Goal: Task Accomplishment & Management: Manage account settings

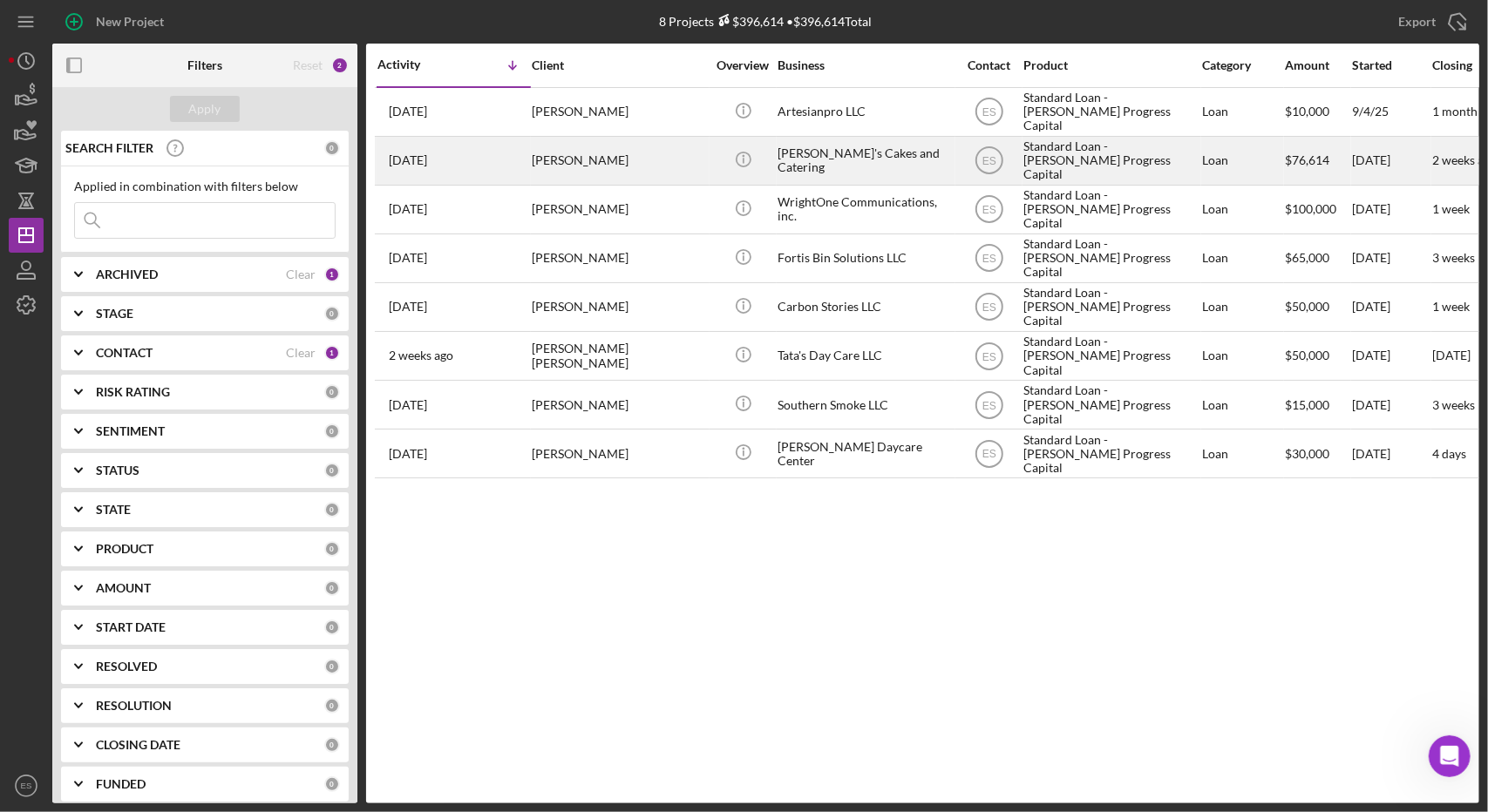
scroll to position [1564, 0]
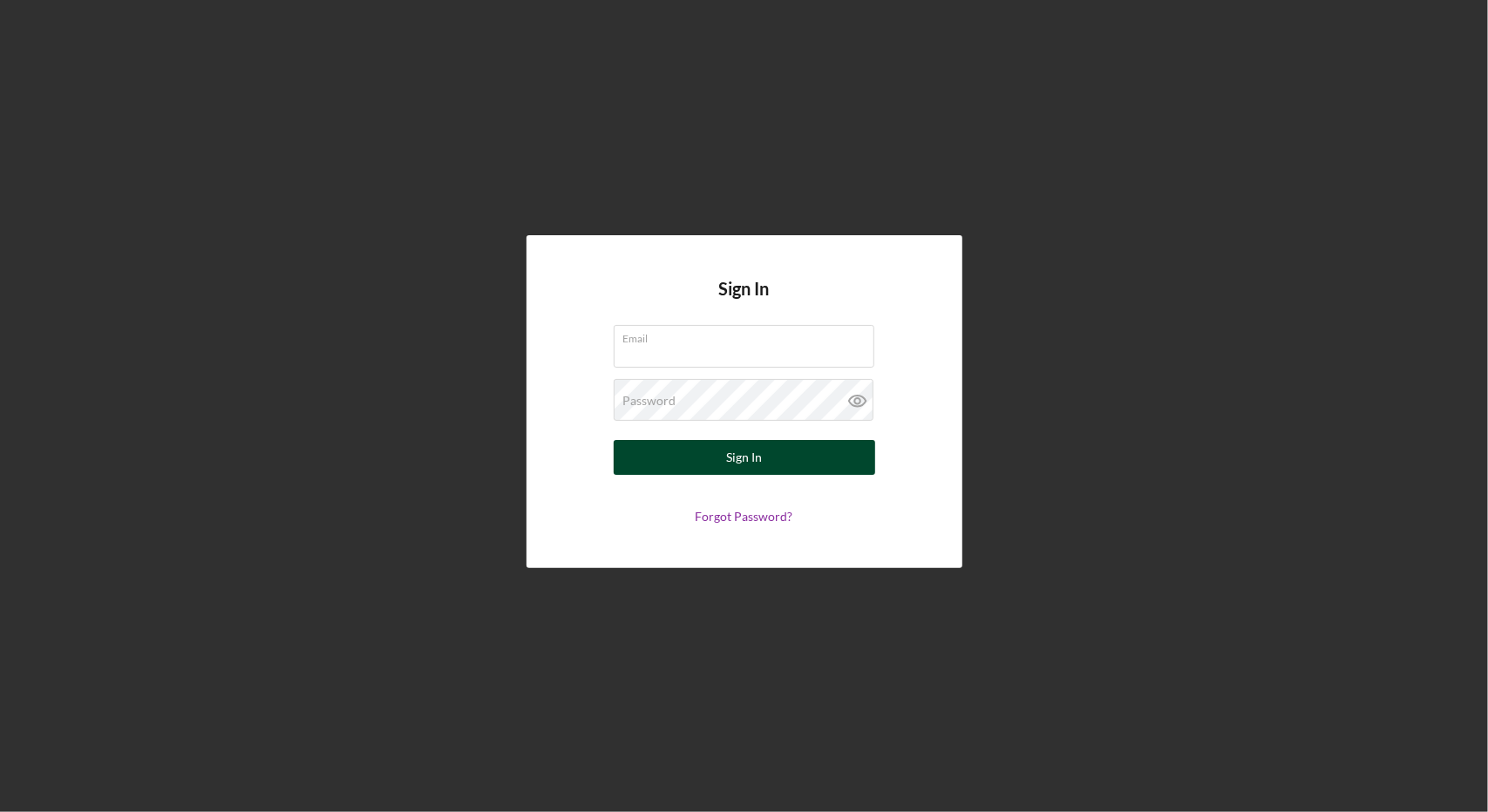
type input "[EMAIL_ADDRESS][DOMAIN_NAME]"
click at [746, 454] on div "Sign In" at bounding box center [744, 457] width 35 height 34
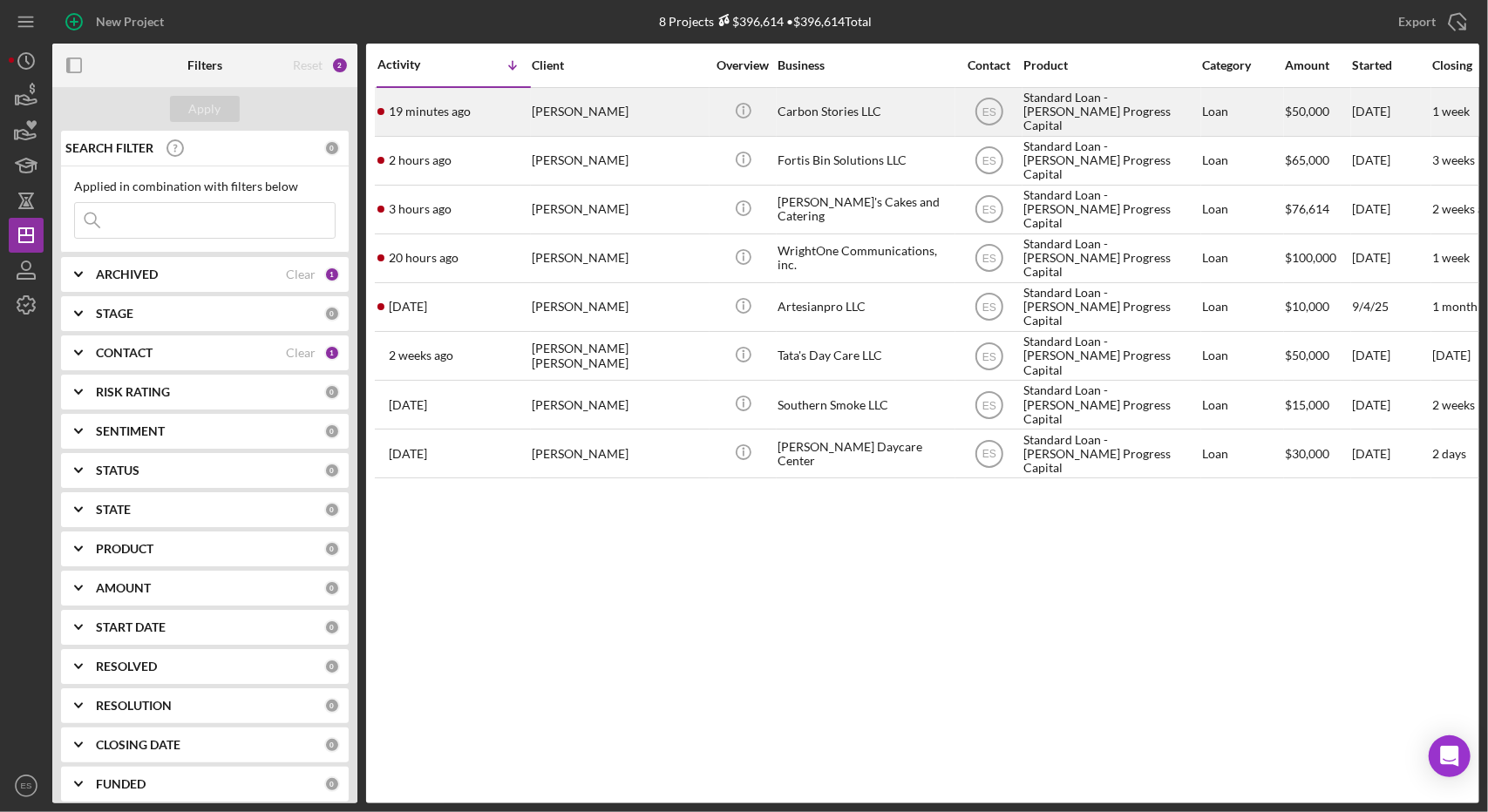
click at [888, 119] on div "Carbon Stories LLC" at bounding box center [864, 112] width 174 height 46
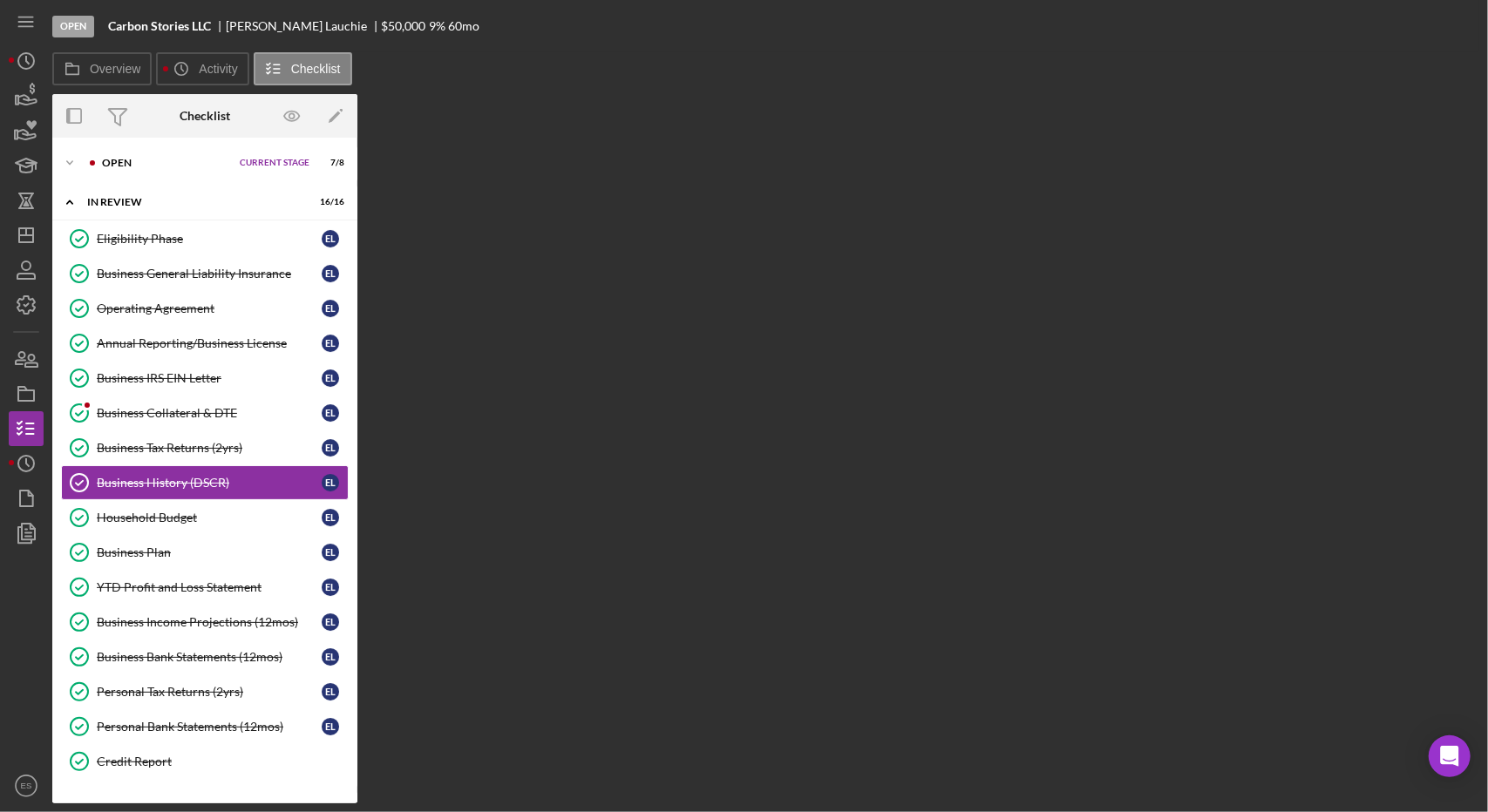
scroll to position [7, 0]
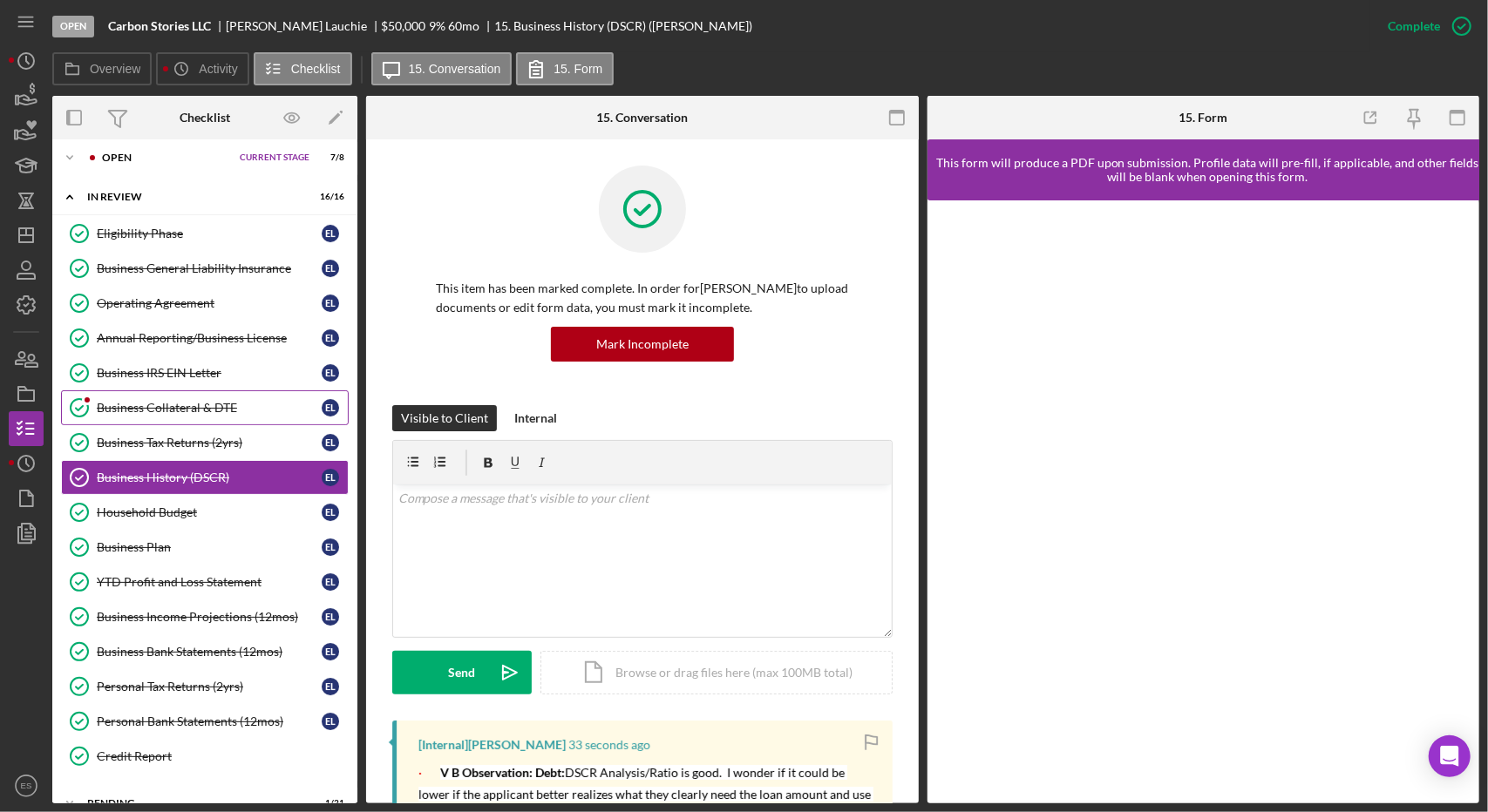
click at [171, 406] on div "Business Collateral & DTE" at bounding box center [209, 407] width 225 height 14
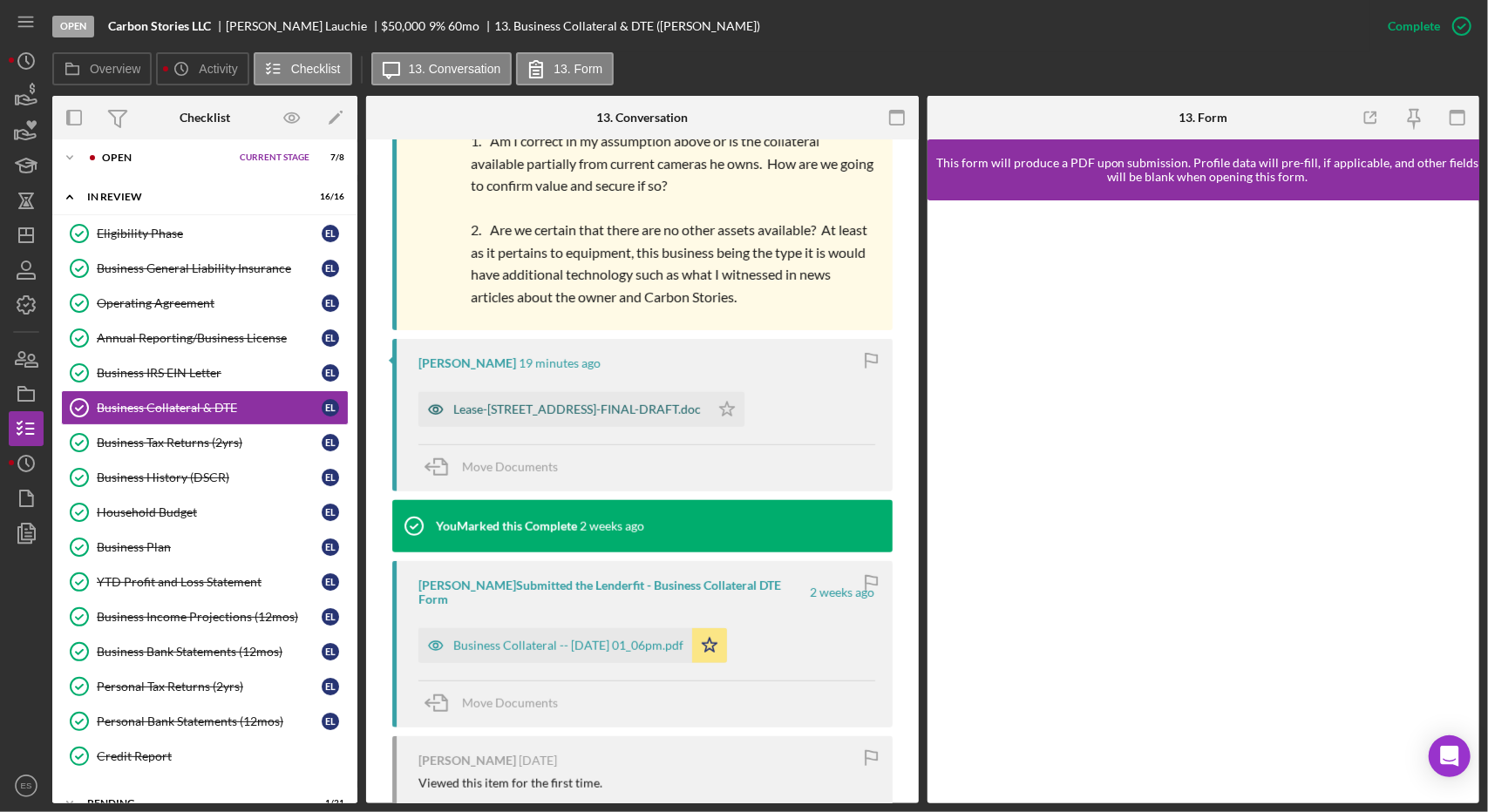
click at [565, 418] on div "Lease-[STREET_ADDRESS]-FINAL-DRAFT.doc" at bounding box center [564, 409] width 291 height 34
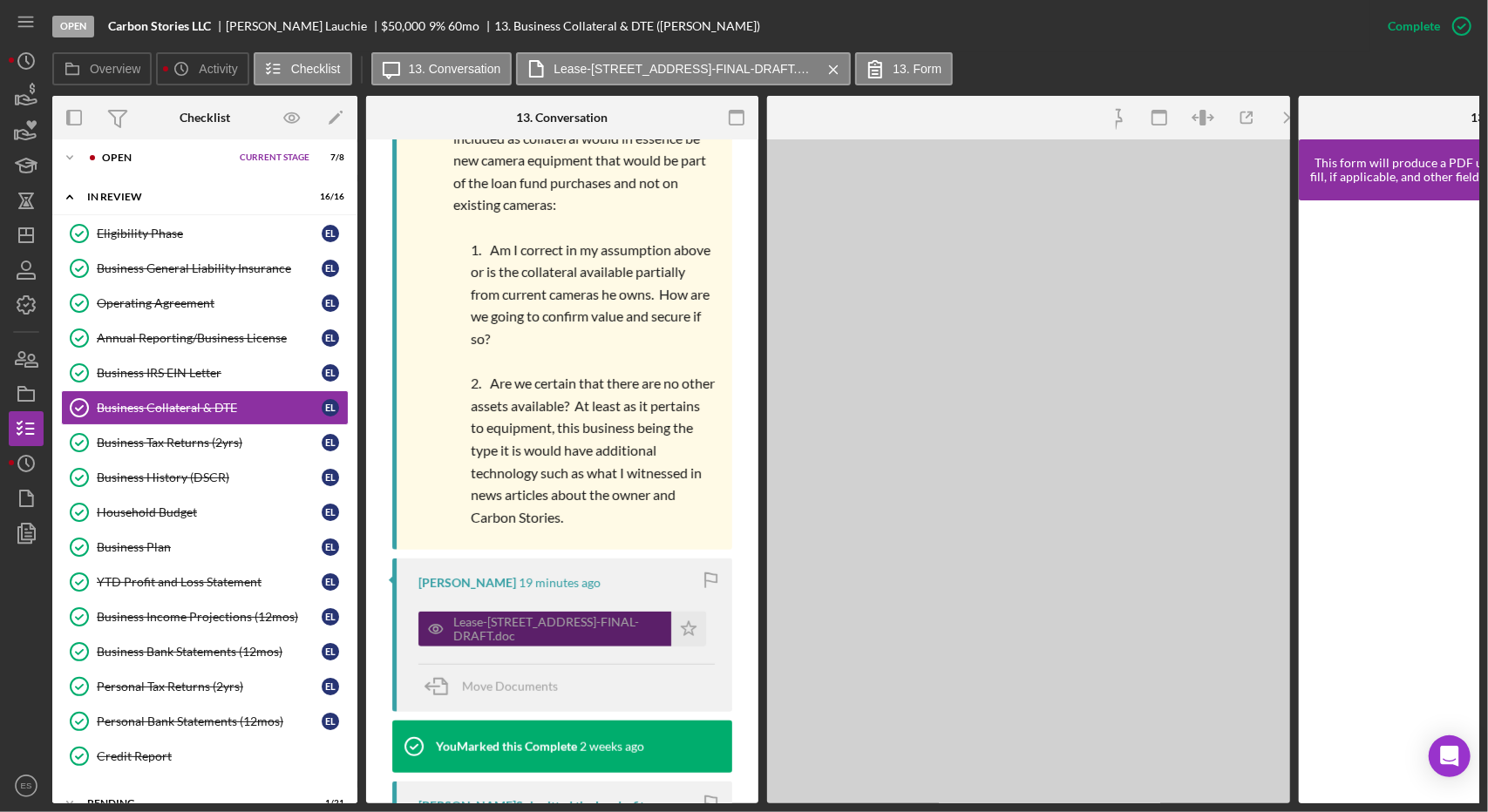
scroll to position [1033, 0]
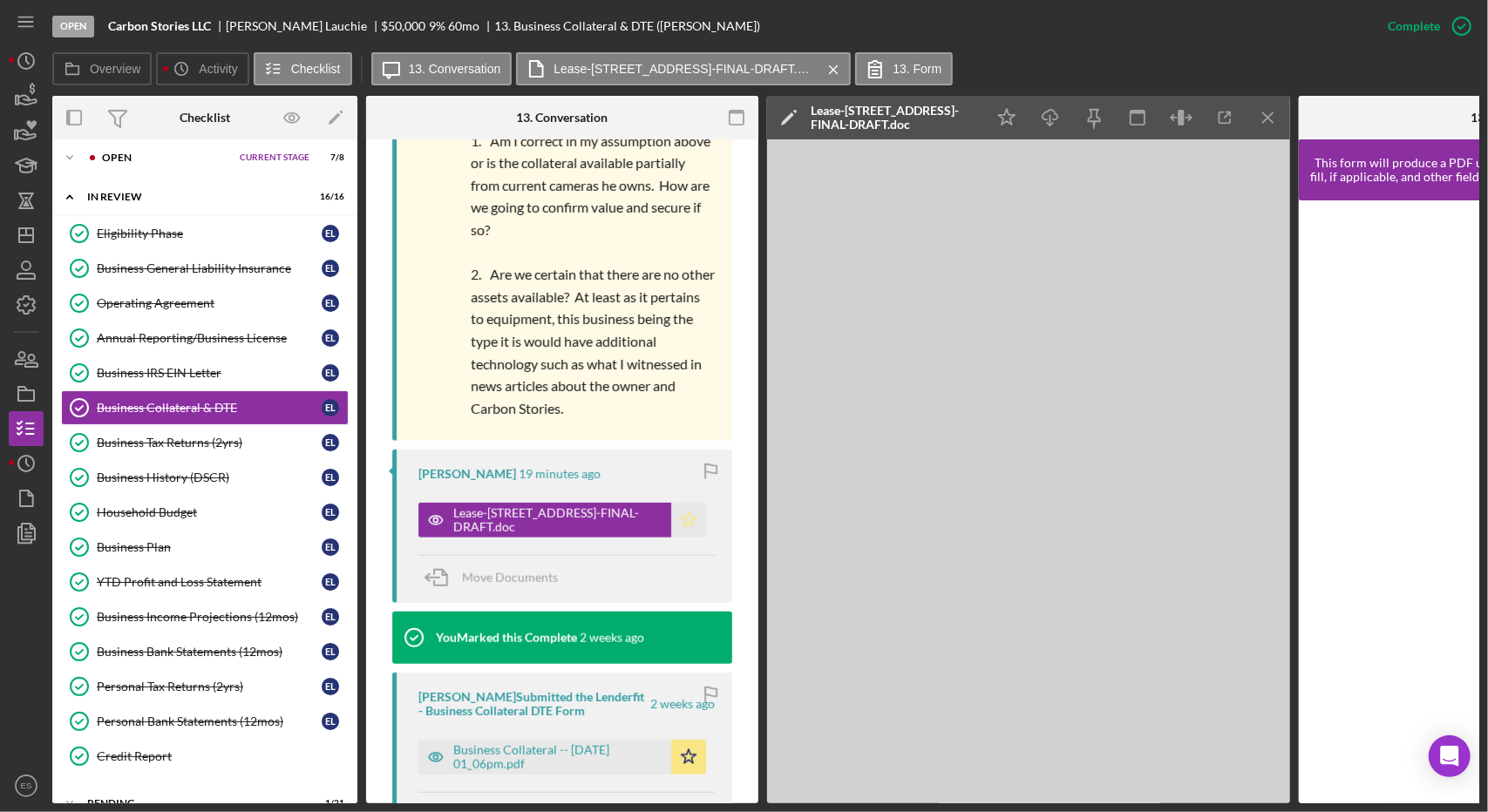
click at [682, 522] on icon "Icon/Star" at bounding box center [688, 520] width 34 height 34
click at [1255, 116] on icon "Icon/Menu Close" at bounding box center [1268, 118] width 39 height 39
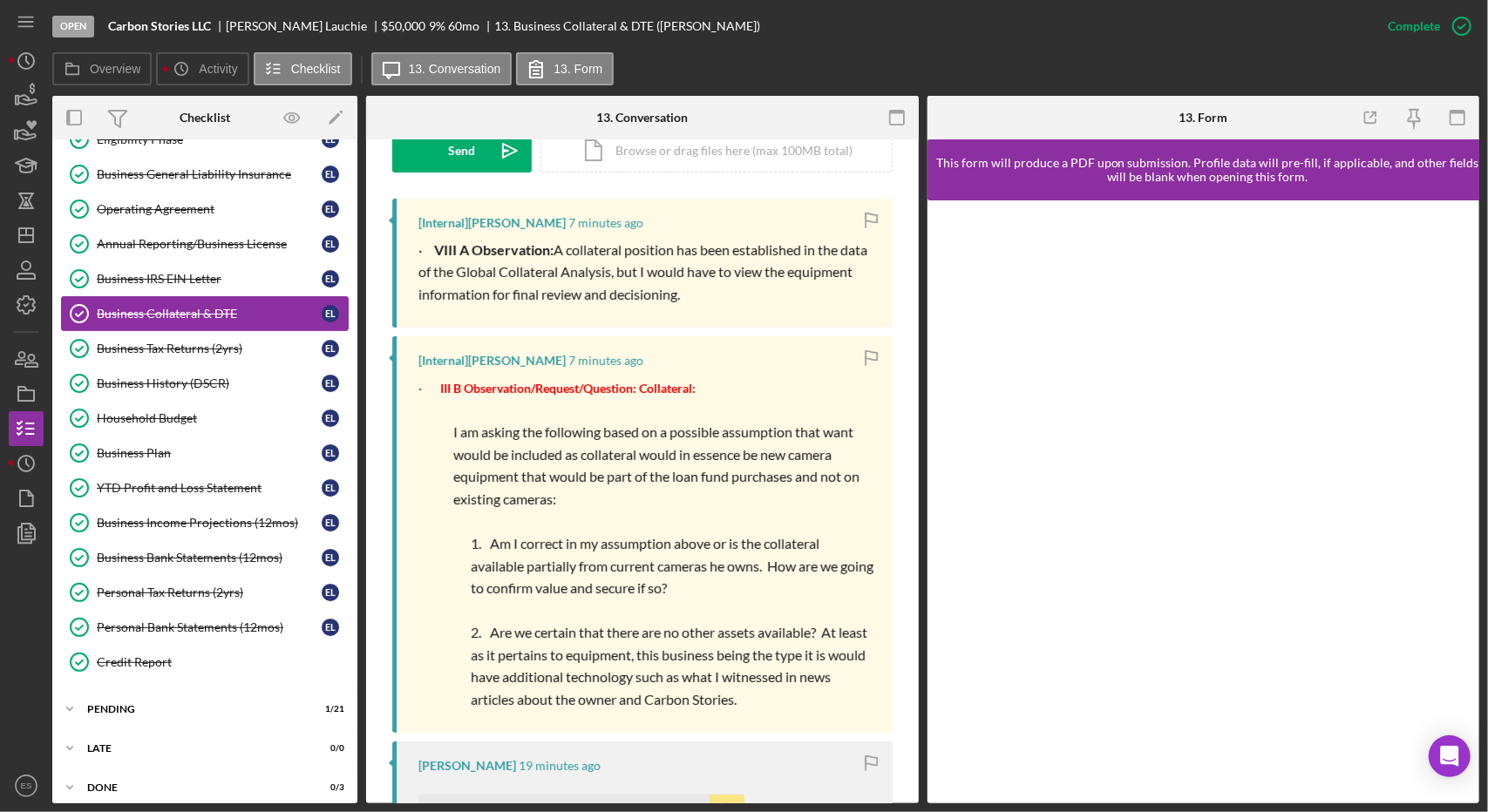
scroll to position [0, 0]
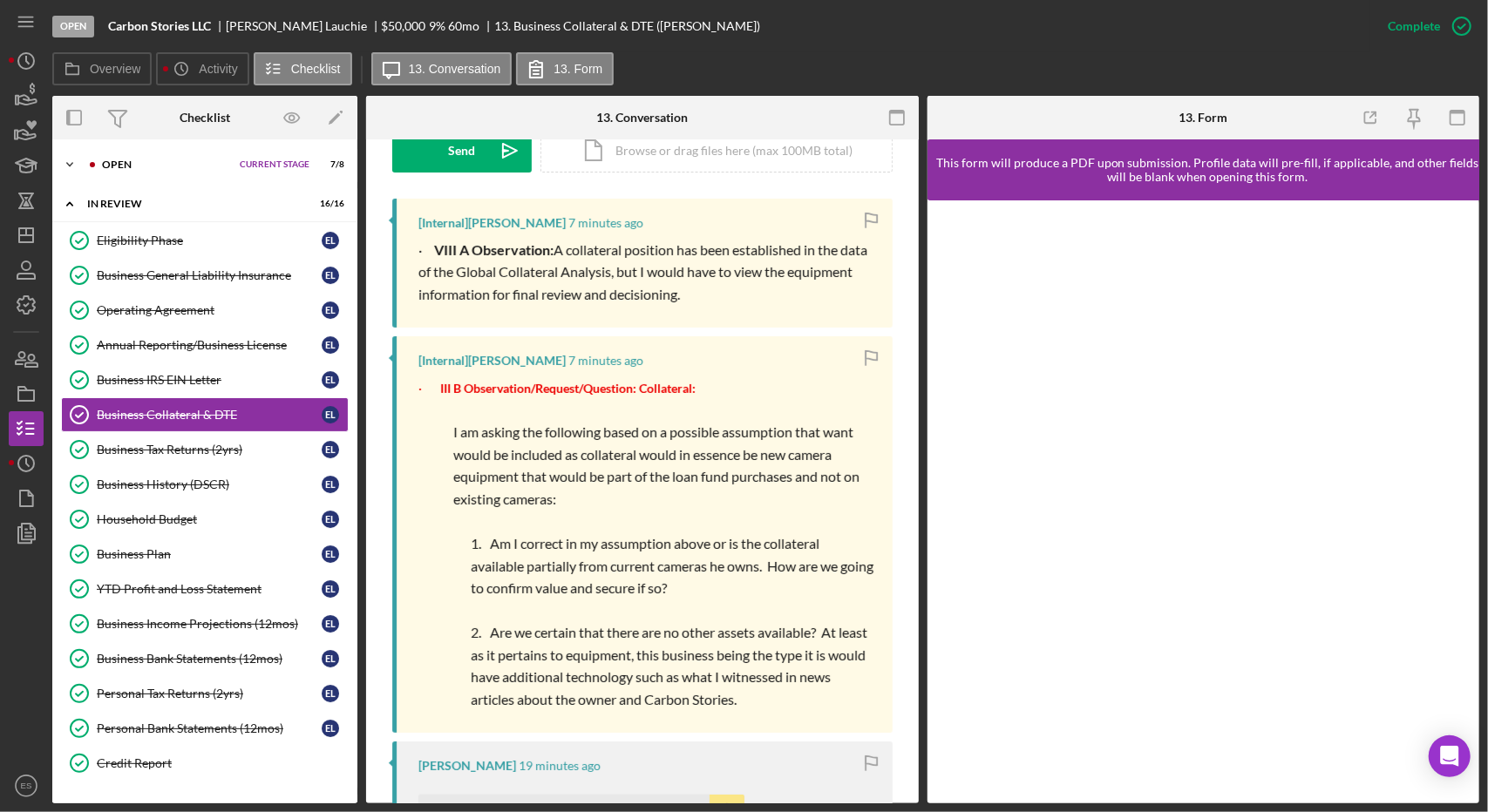
click at [121, 173] on div "Icon/Expander Open Current Stage 7 / 8 Set Stage" at bounding box center [205, 165] width 305 height 34
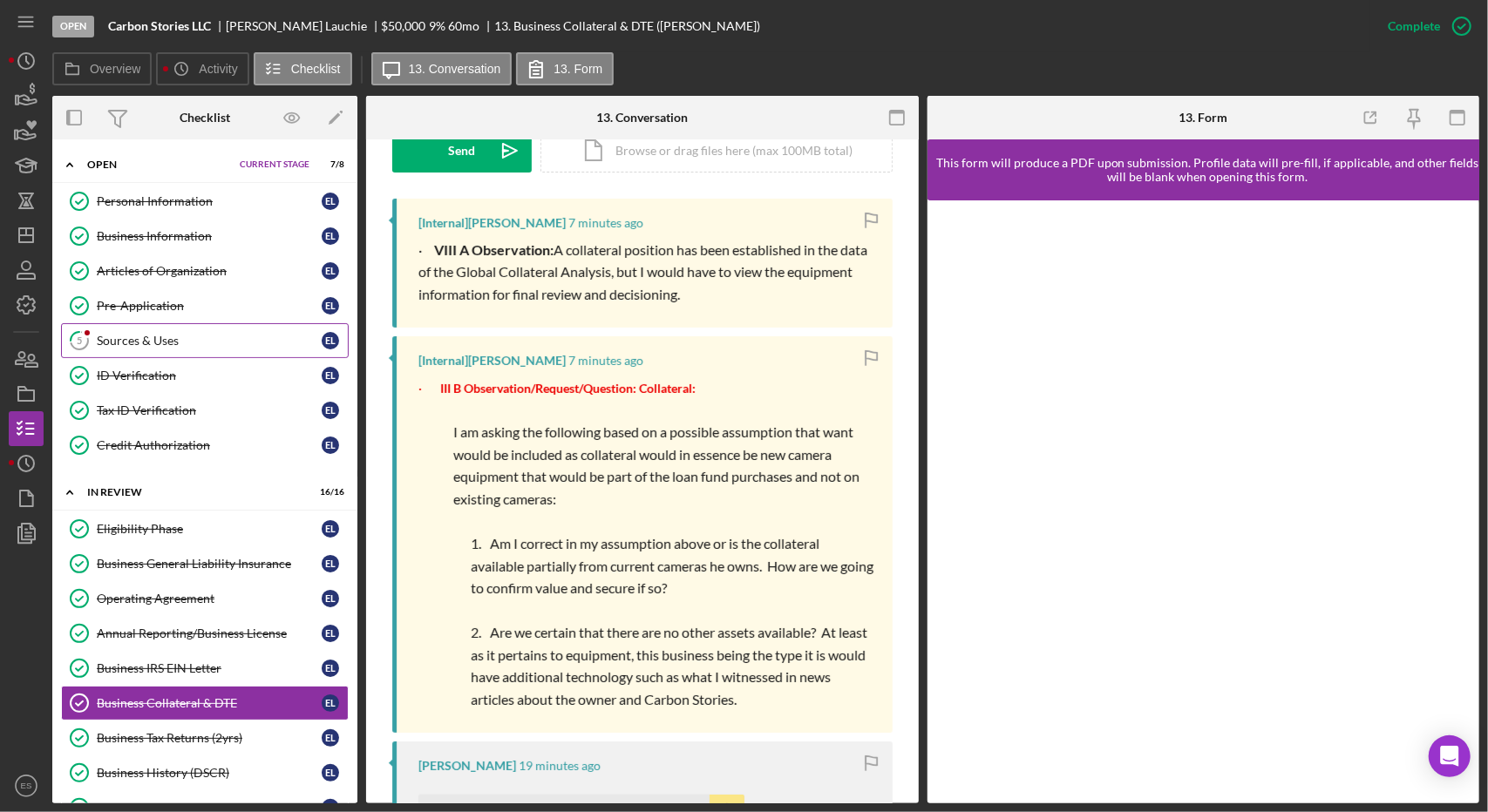
click at [142, 336] on div "Sources & Uses" at bounding box center [209, 340] width 225 height 14
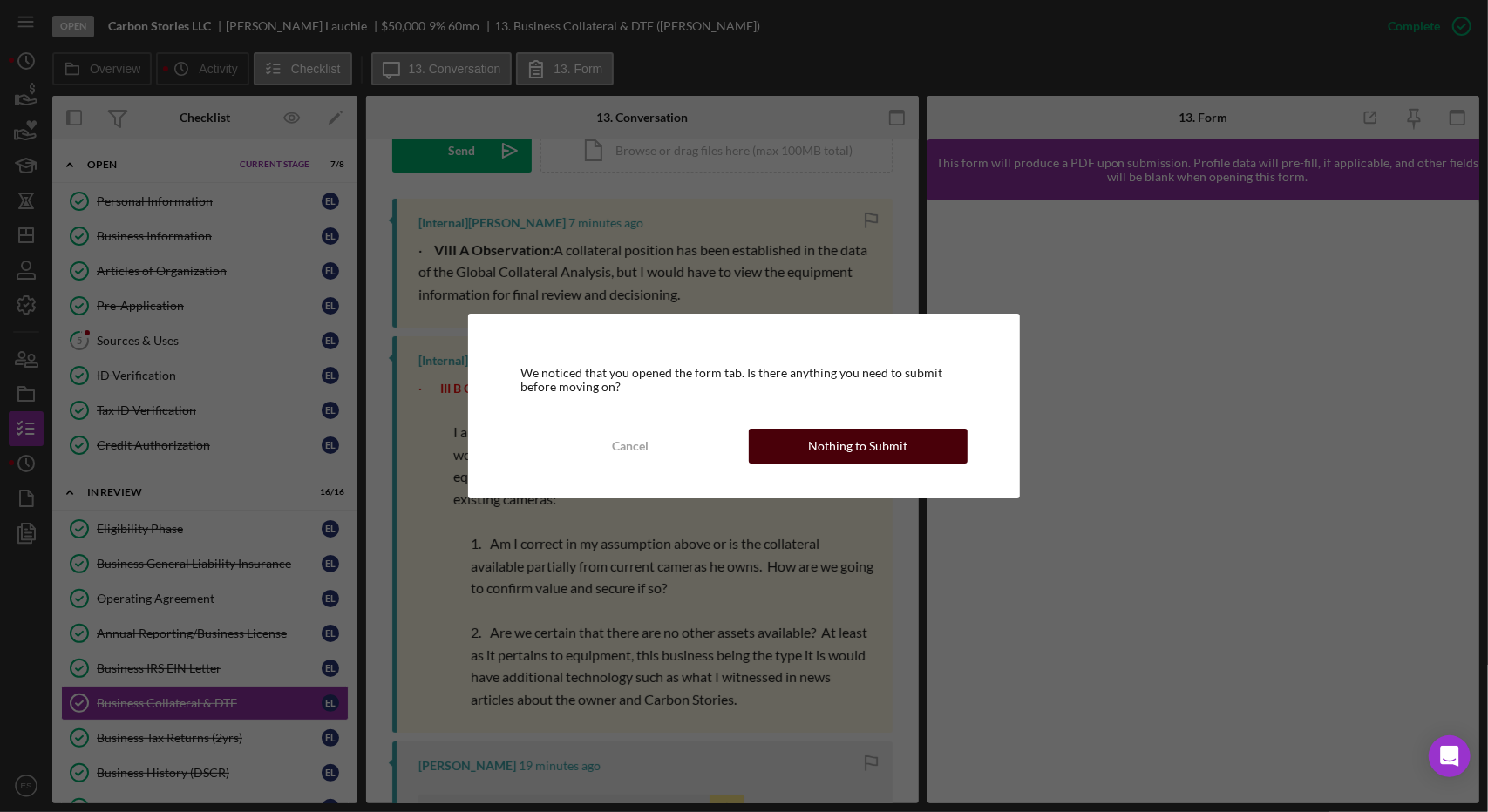
click at [807, 455] on button "Nothing to Submit" at bounding box center [857, 446] width 219 height 34
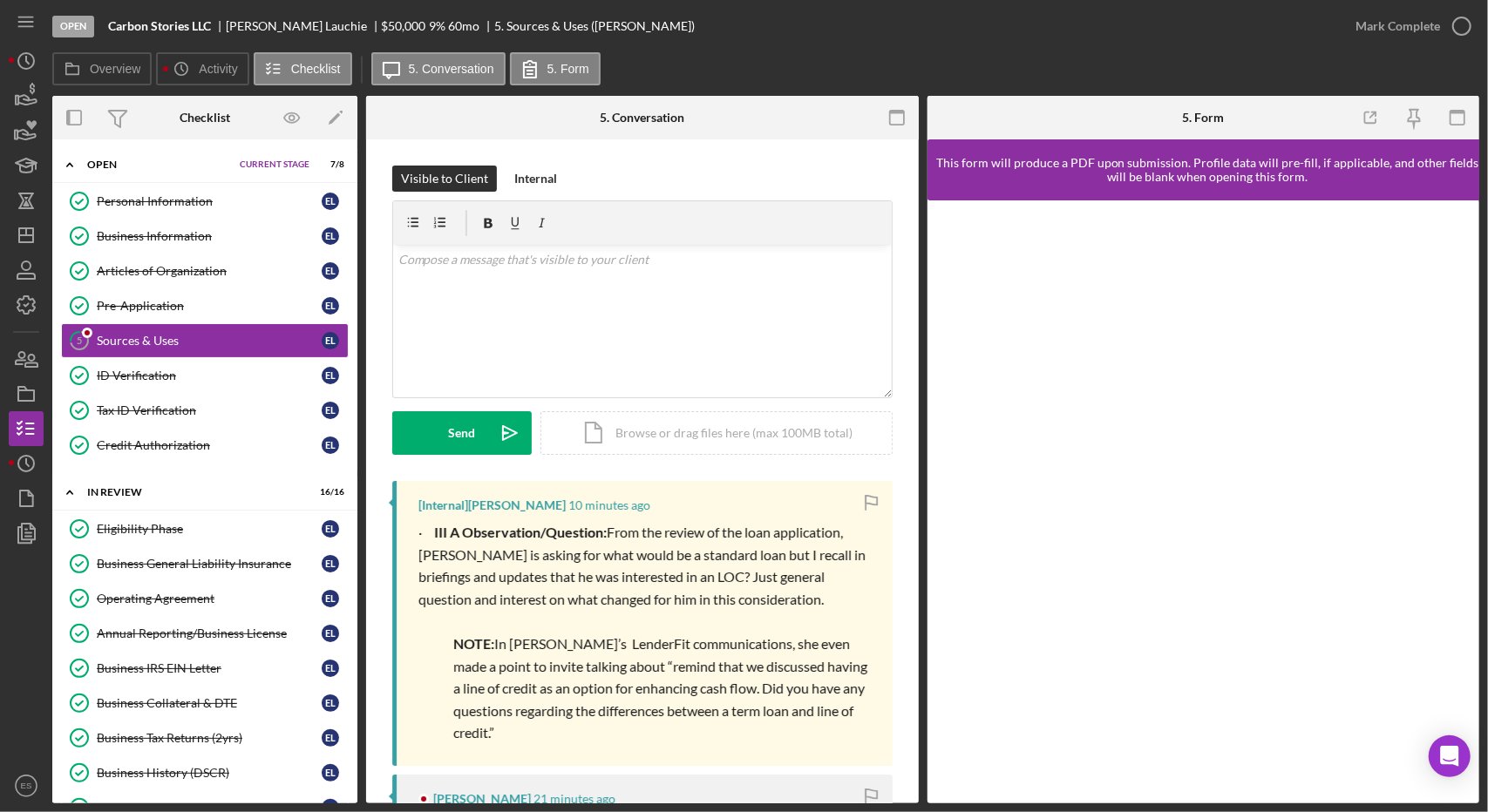
scroll to position [320, 0]
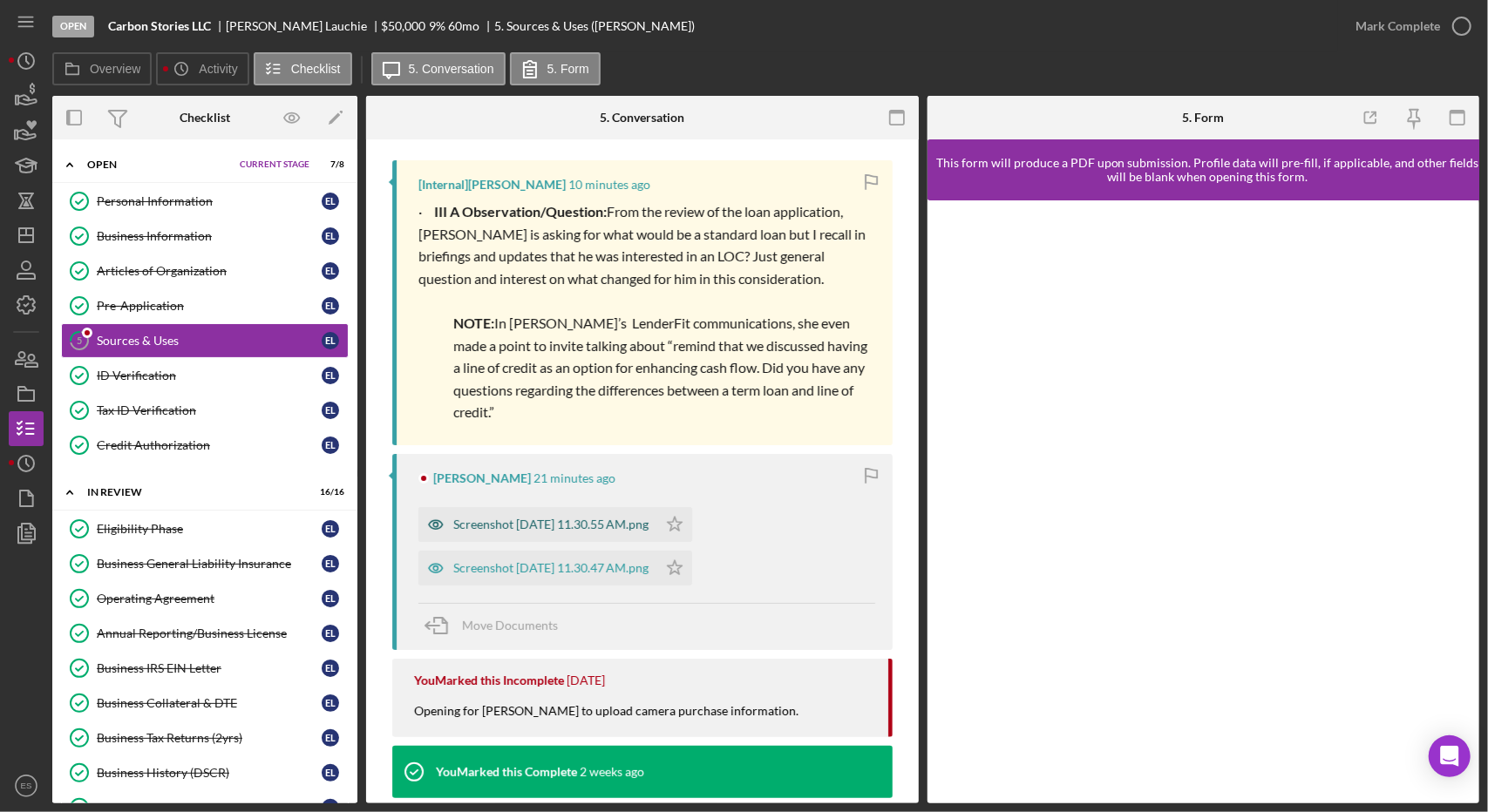
click at [522, 522] on div "Screenshot [DATE] 11.30.55 AM.png" at bounding box center [551, 524] width 195 height 14
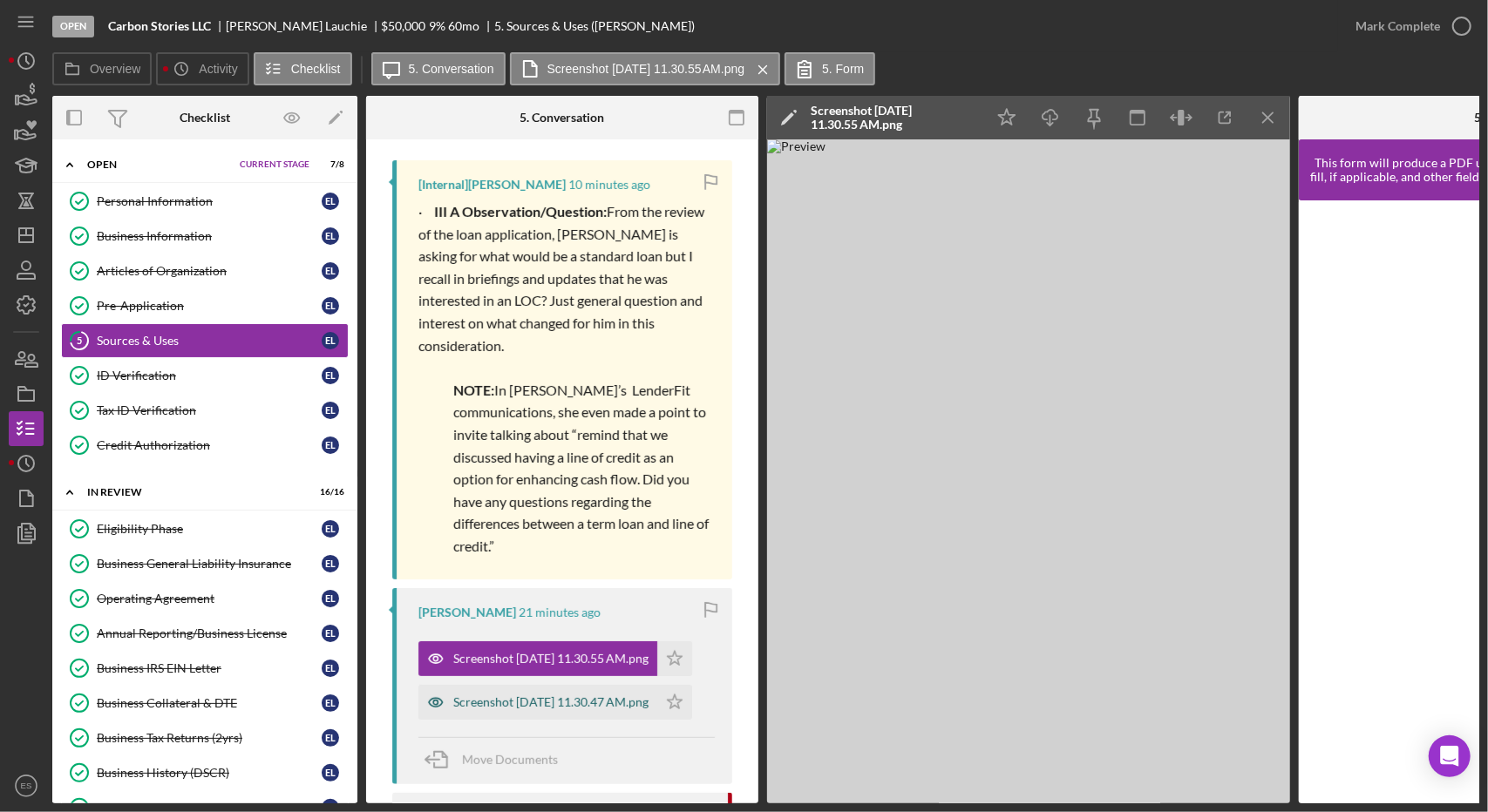
click at [558, 695] on div "Screenshot [DATE] 11.30.47 AM.png" at bounding box center [551, 702] width 195 height 14
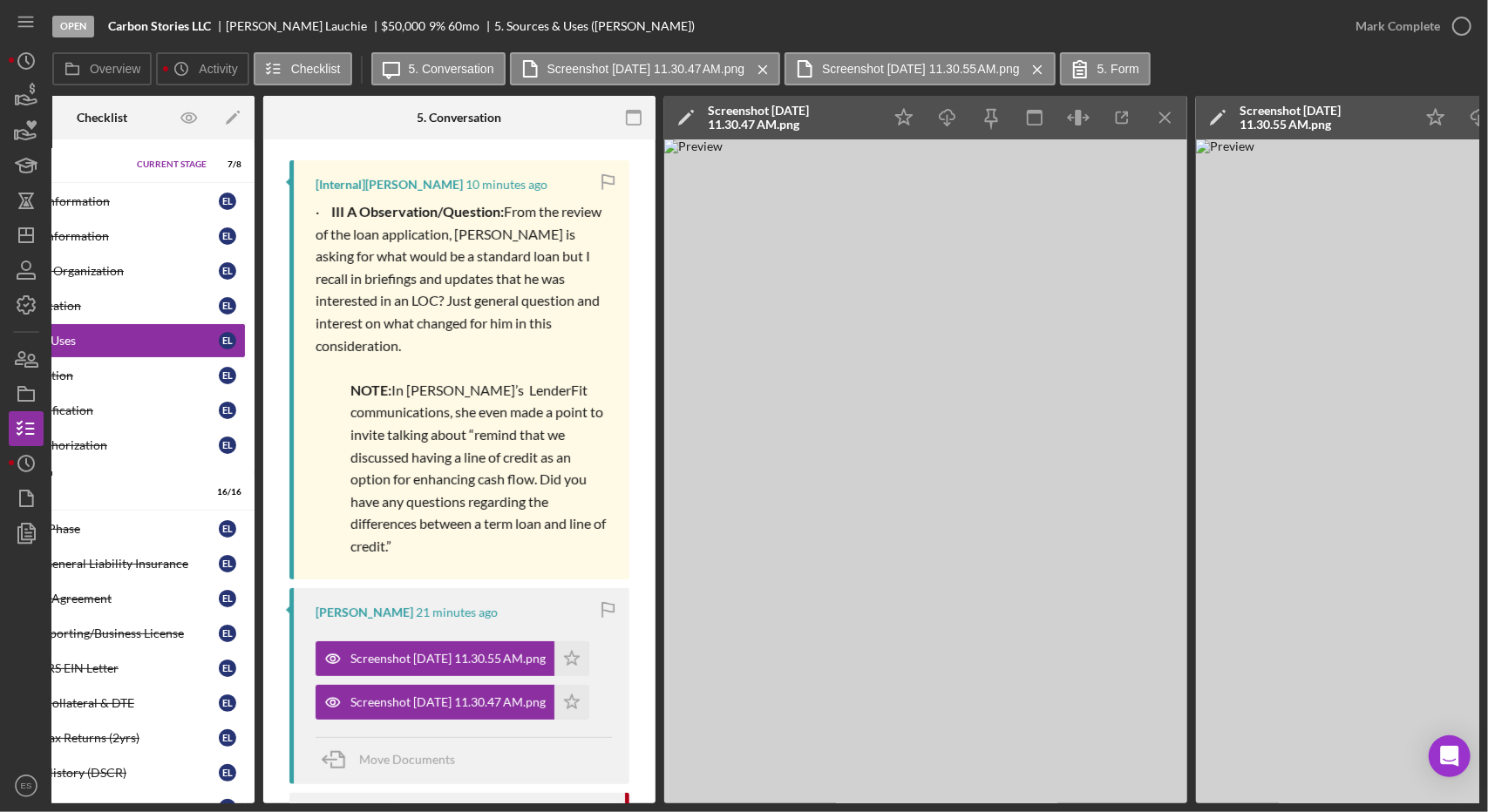
scroll to position [0, 0]
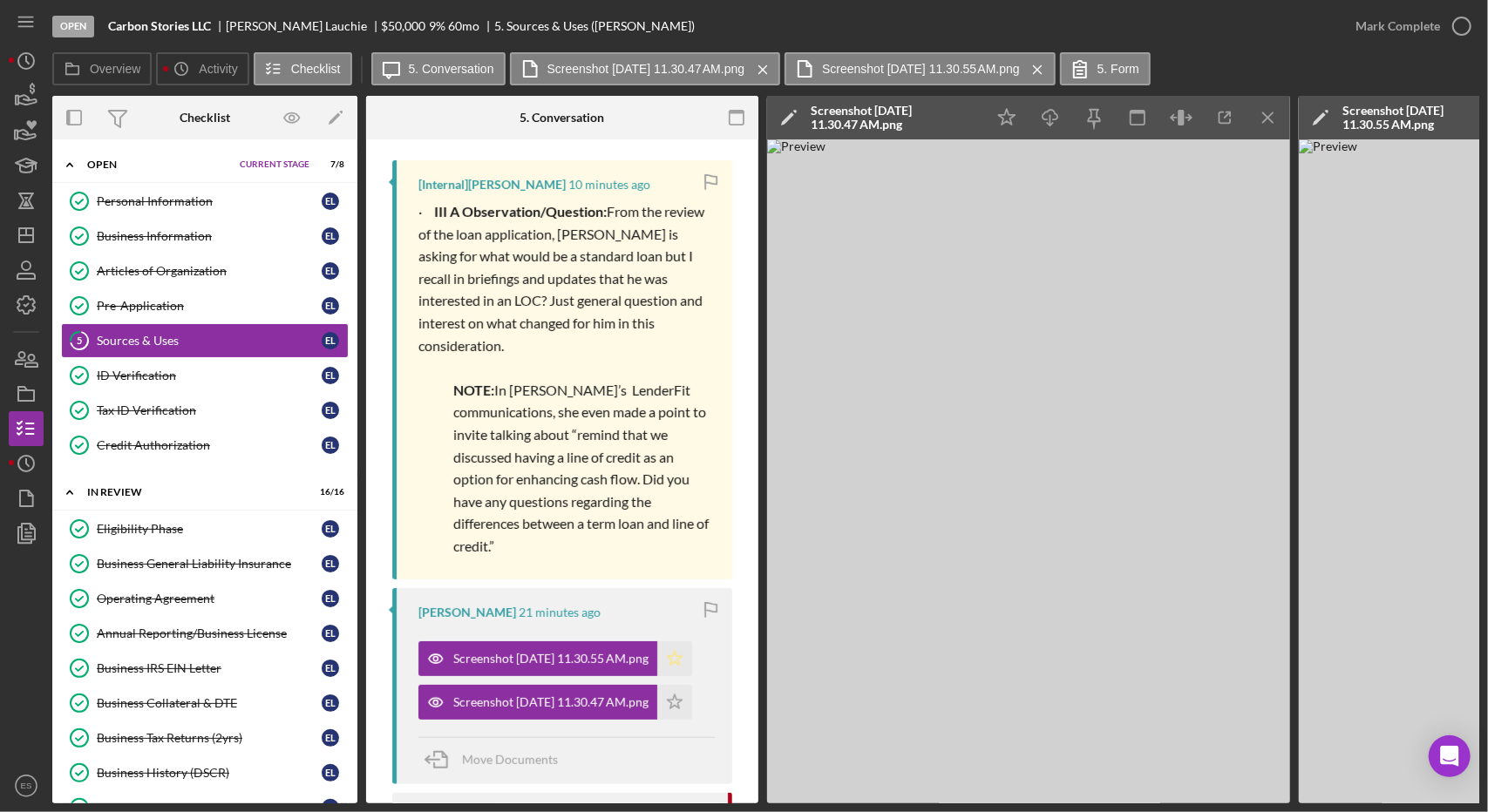
click at [681, 662] on polygon "button" at bounding box center [675, 657] width 14 height 14
click at [682, 706] on icon "Icon/Star" at bounding box center [675, 702] width 34 height 34
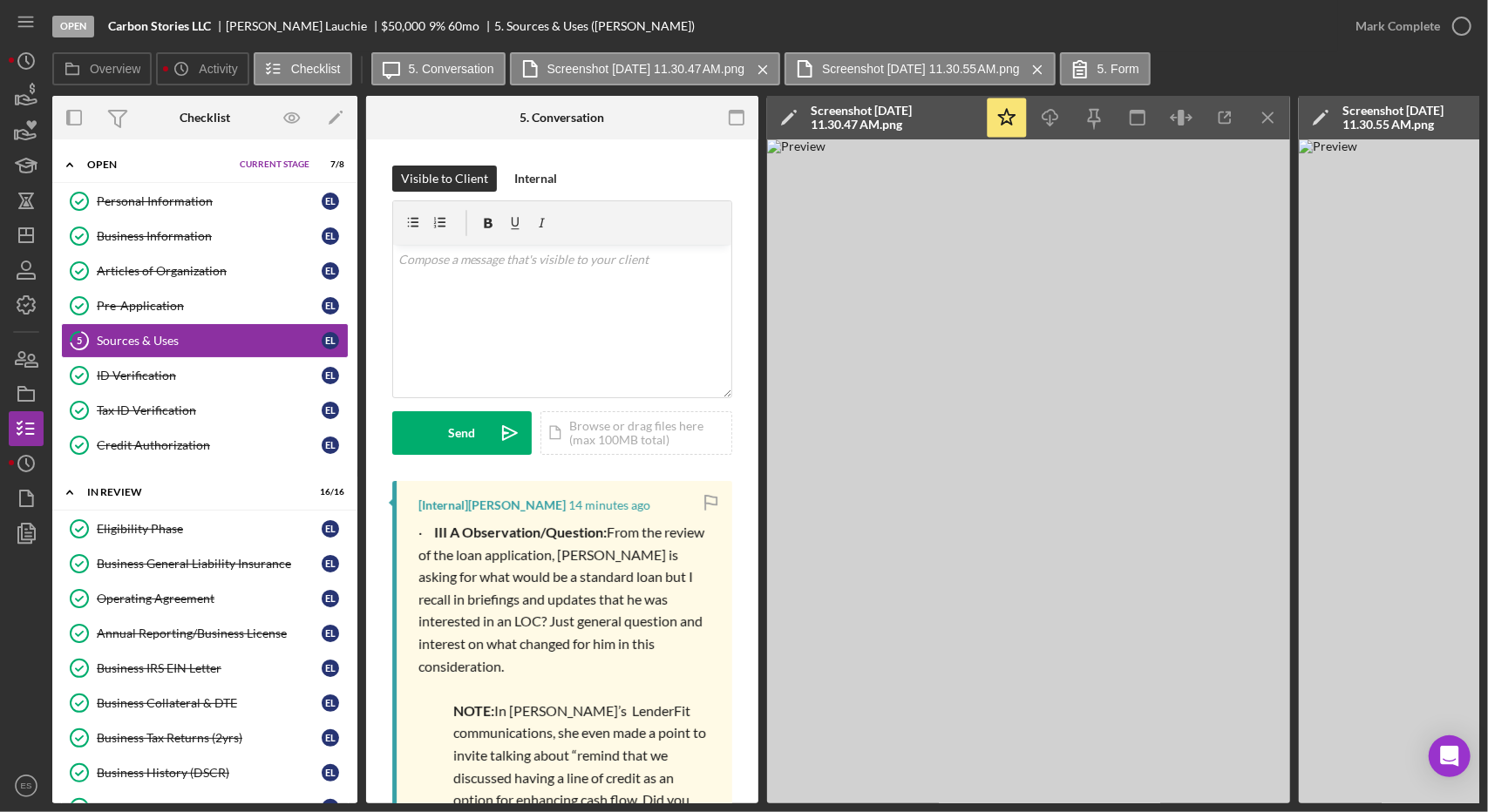
click at [611, 646] on span "From the review of the loan application, [PERSON_NAME] is asking for what would…" at bounding box center [562, 599] width 288 height 151
click at [1274, 121] on icon "Icon/Menu Close" at bounding box center [1268, 118] width 39 height 39
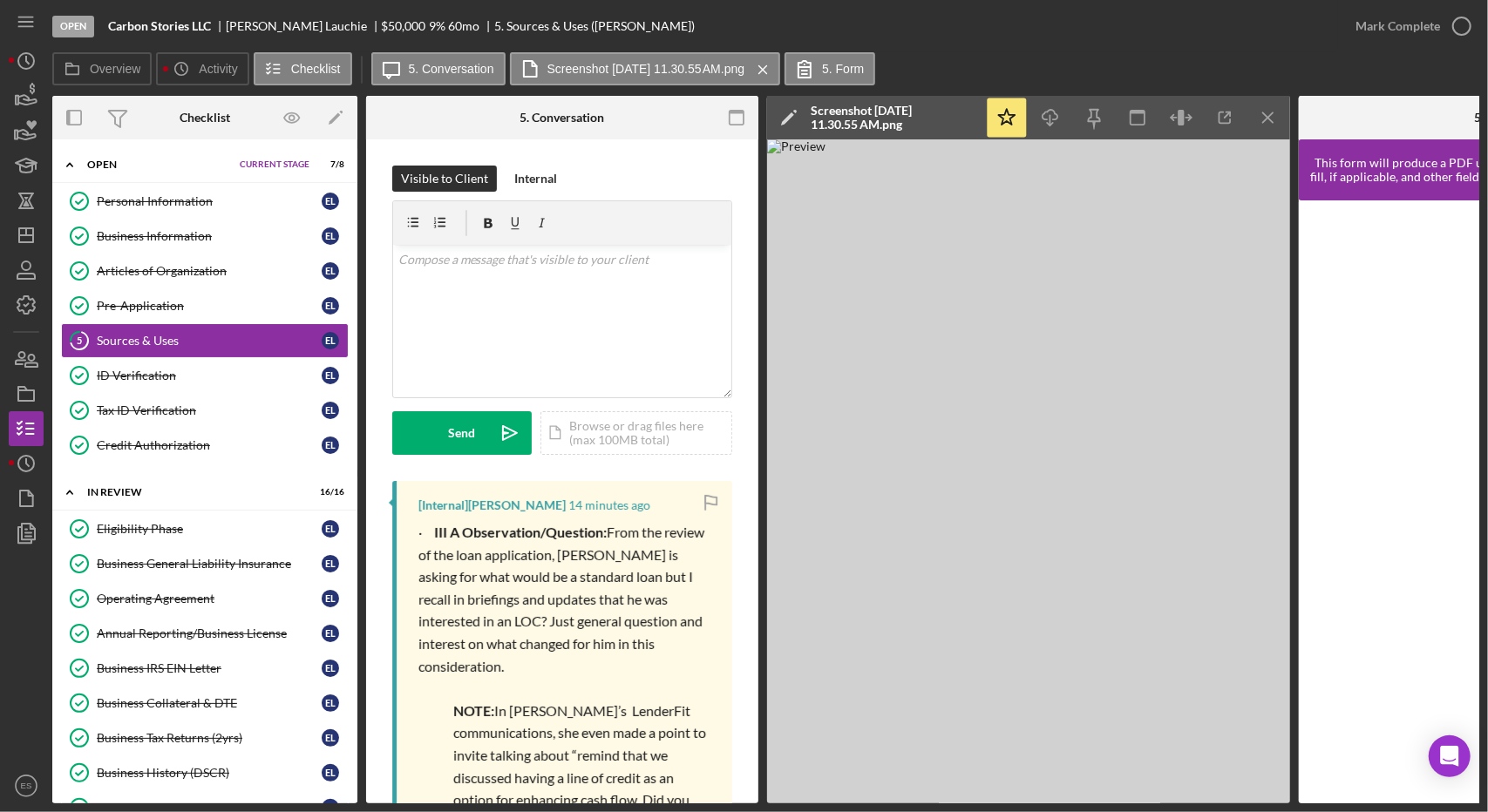
click at [1274, 121] on icon "Icon/Menu Close" at bounding box center [1268, 118] width 39 height 39
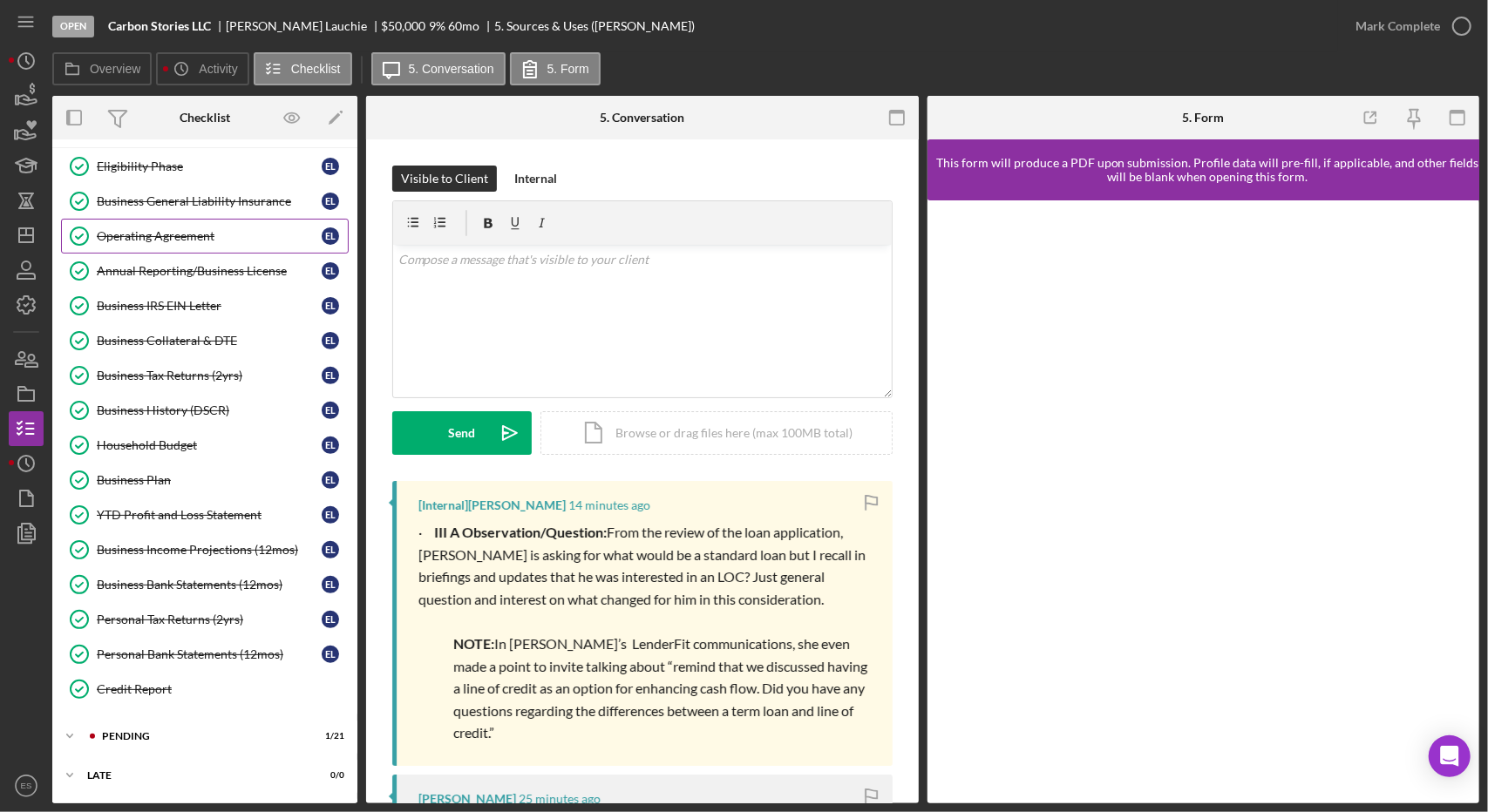
scroll to position [426, 0]
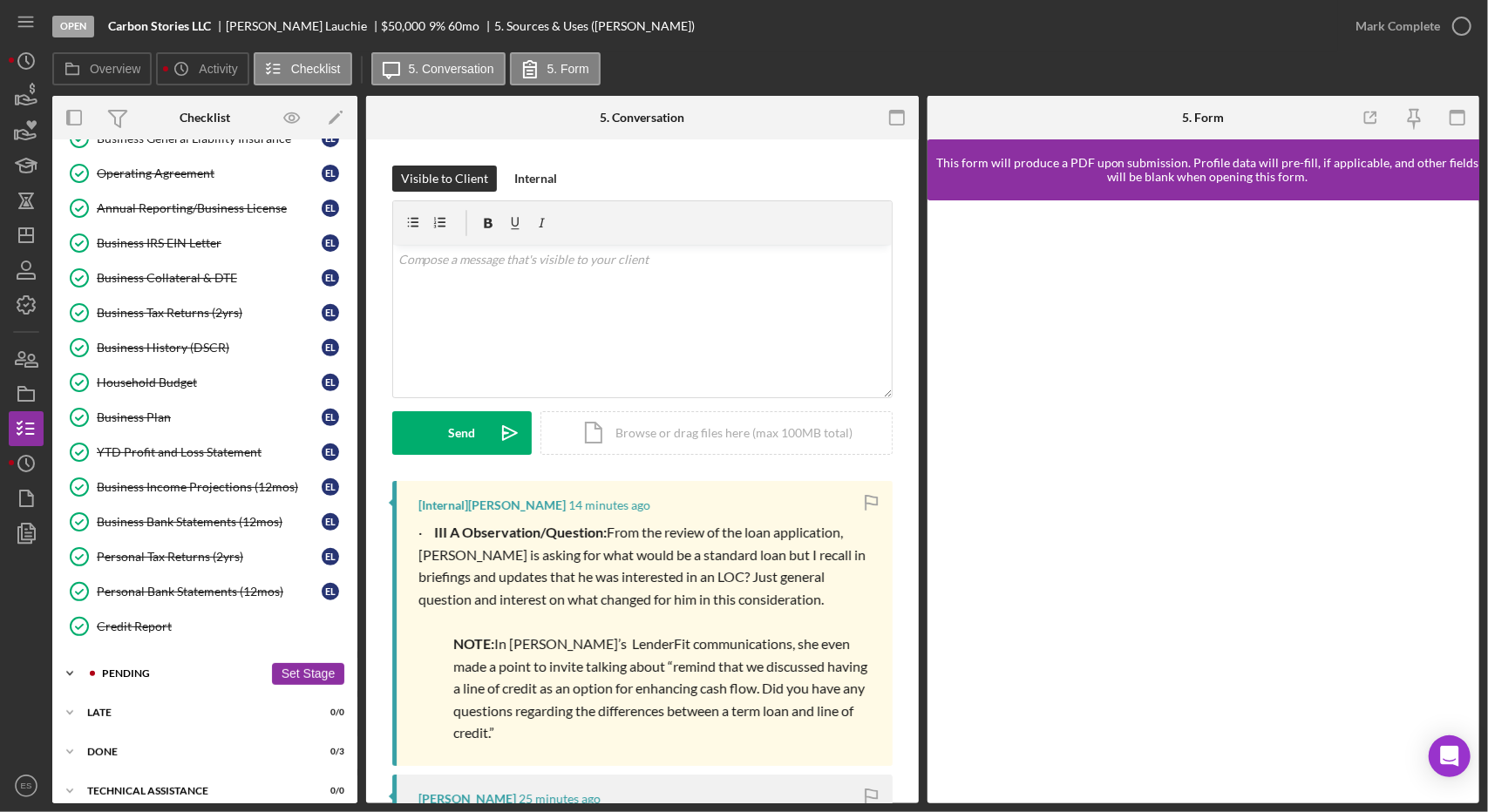
click at [123, 669] on div "Pending" at bounding box center [183, 673] width 162 height 11
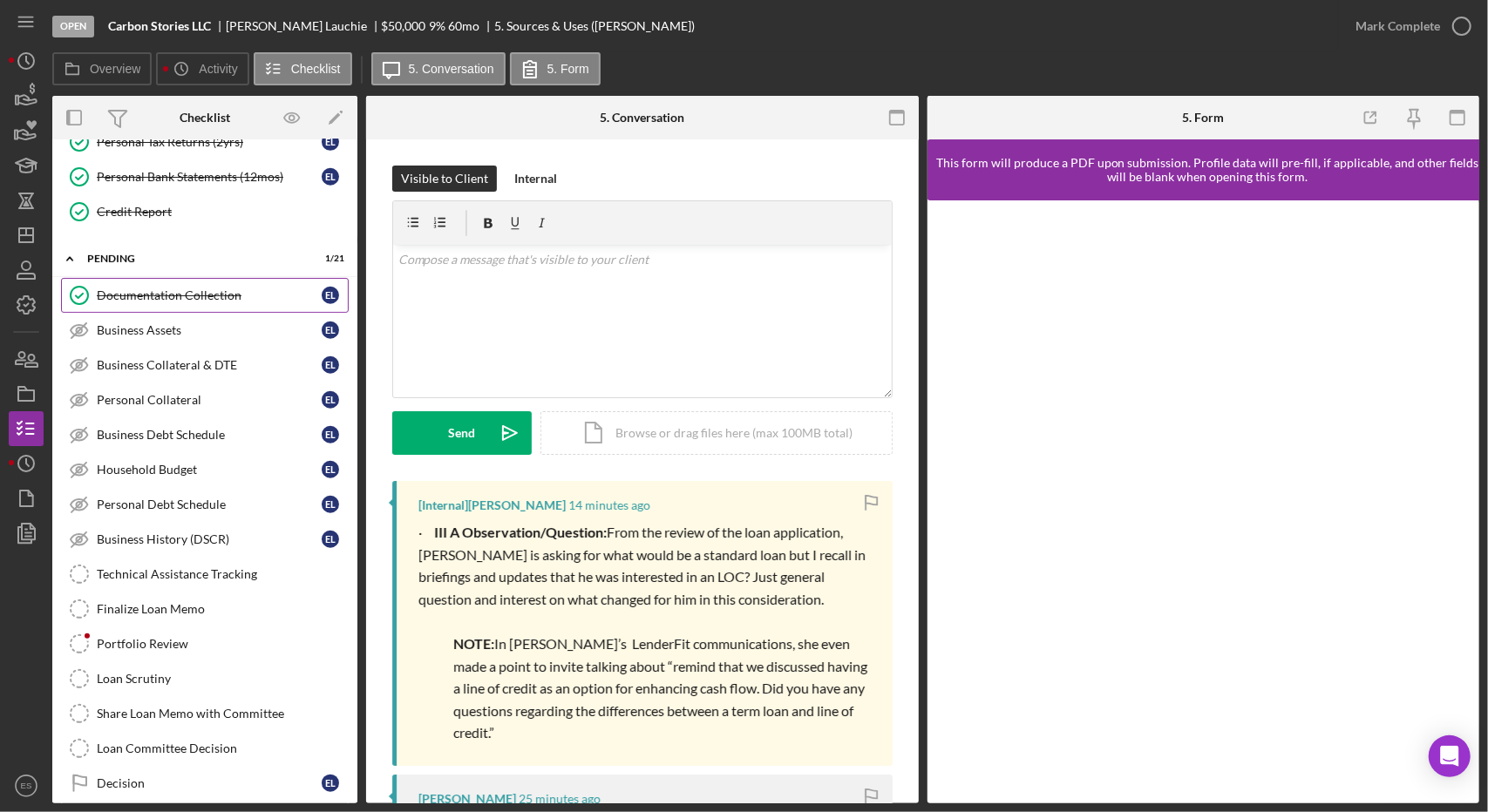
scroll to position [840, 0]
click at [174, 637] on div "Portfolio Review" at bounding box center [222, 644] width 251 height 14
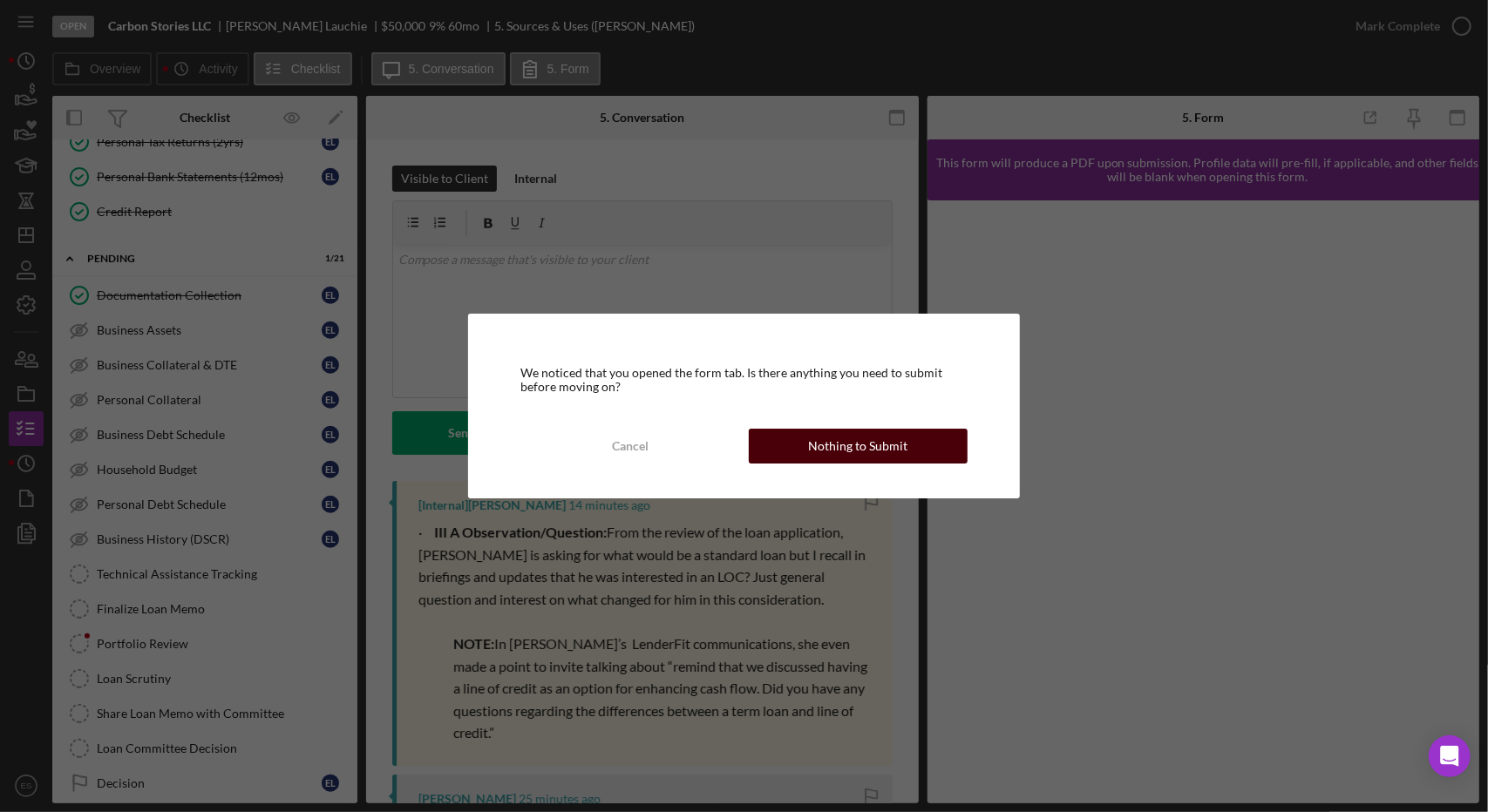
click at [844, 449] on div "Nothing to Submit" at bounding box center [857, 446] width 100 height 34
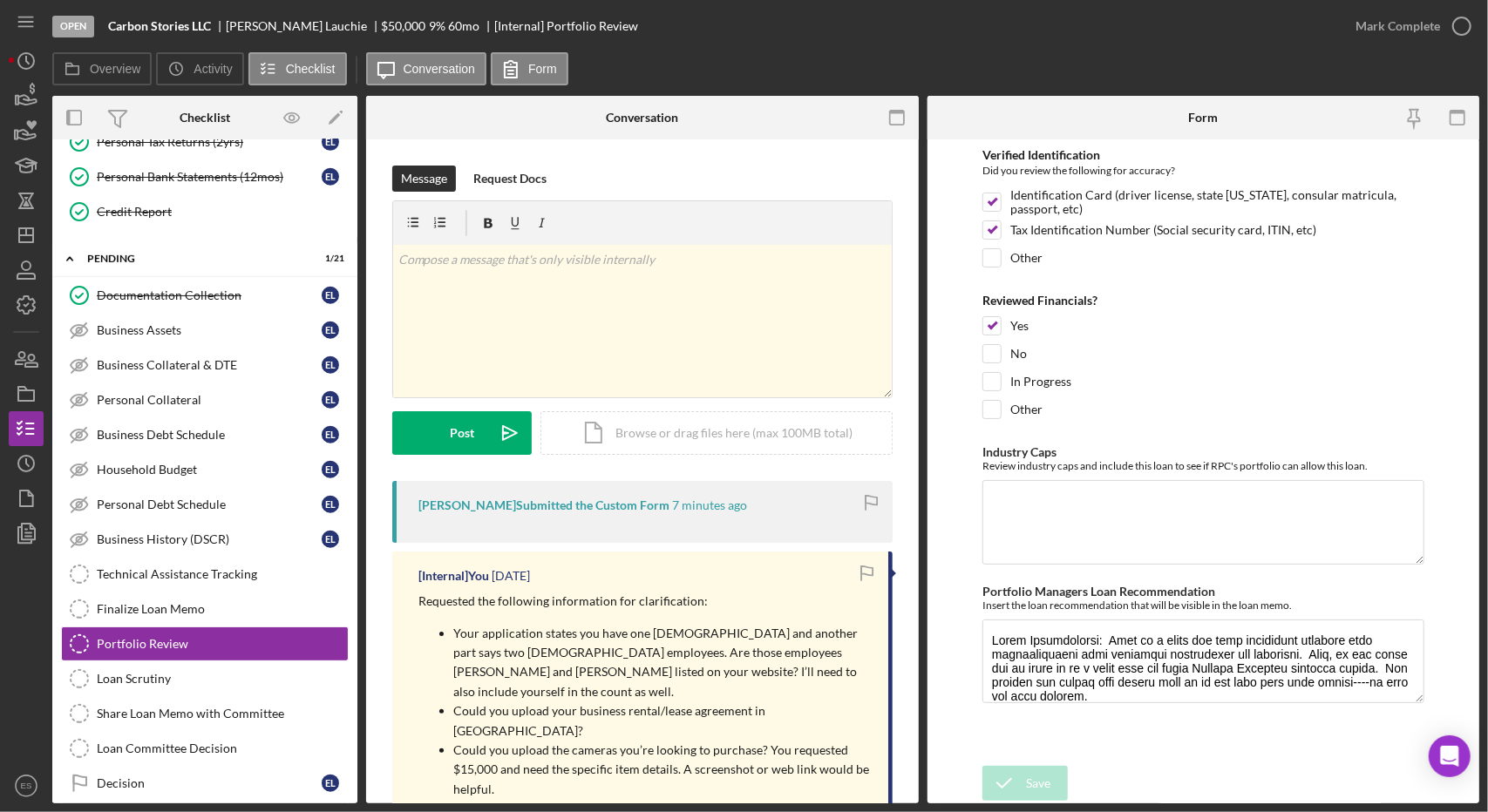
click at [720, 572] on div "[Internal] You [DATE]" at bounding box center [644, 576] width 453 height 14
click at [26, 538] on icon "button" at bounding box center [27, 534] width 44 height 44
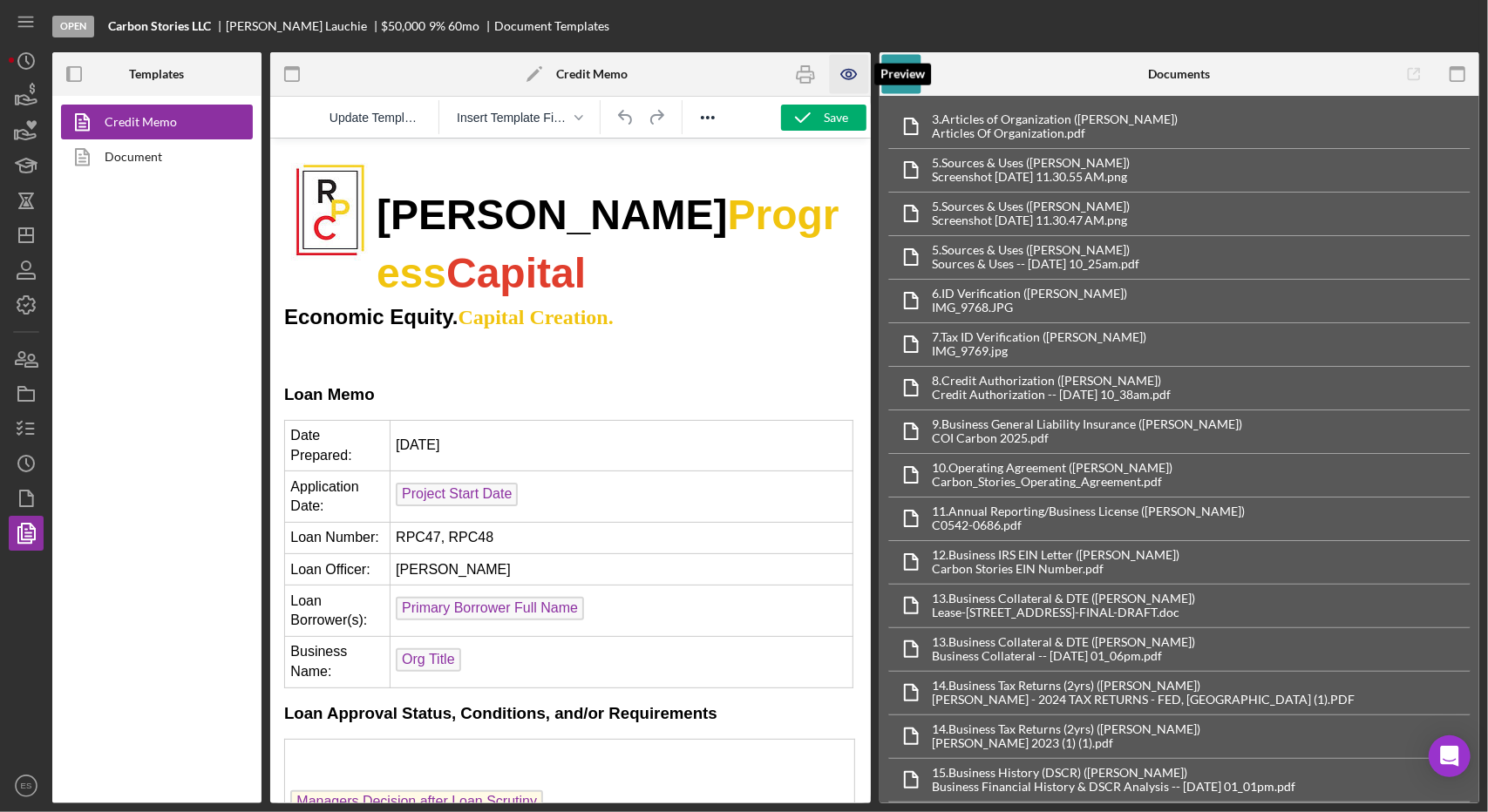
click at [857, 76] on icon "button" at bounding box center [848, 74] width 39 height 39
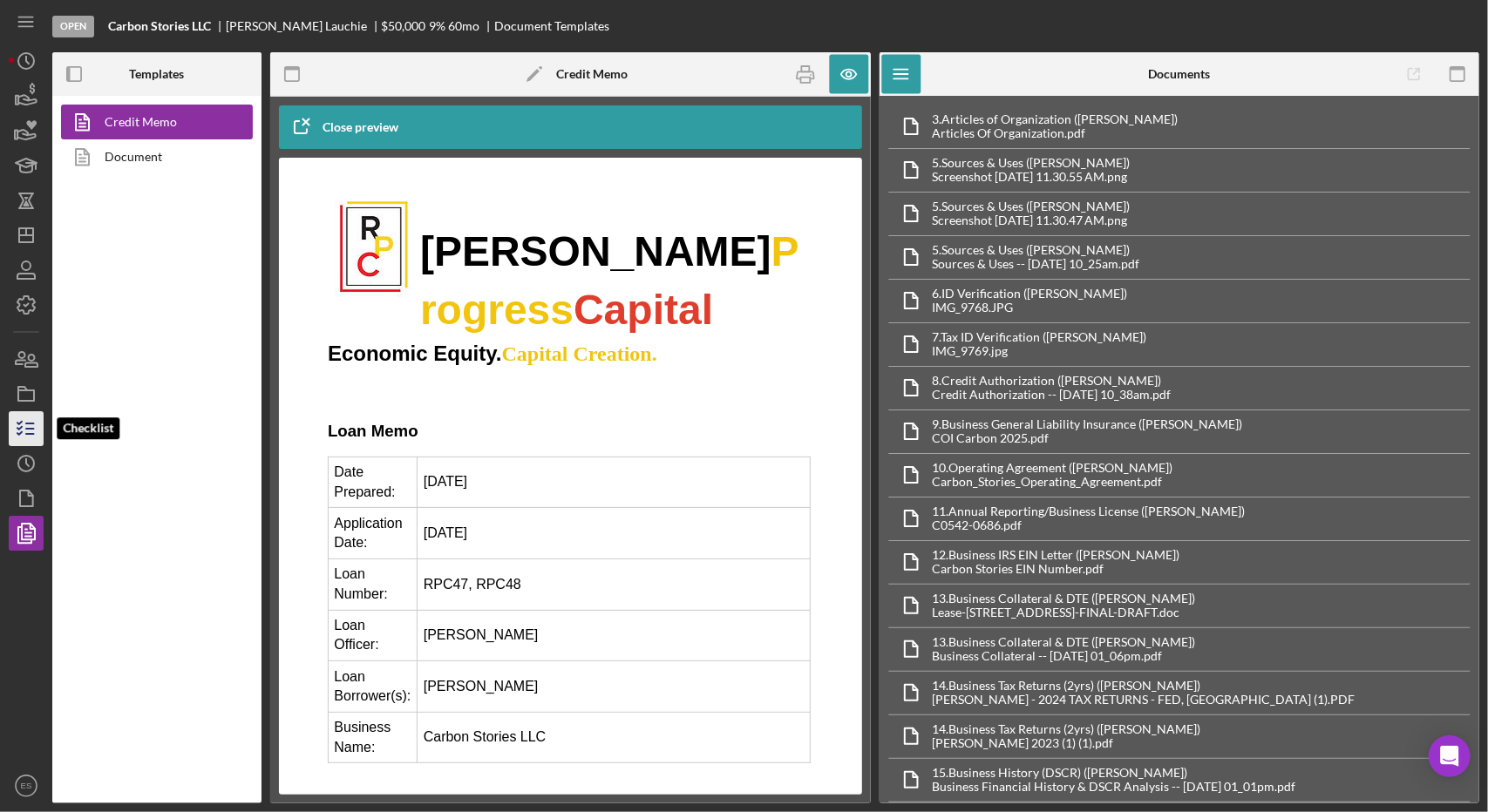
click at [25, 435] on icon "button" at bounding box center [27, 428] width 44 height 44
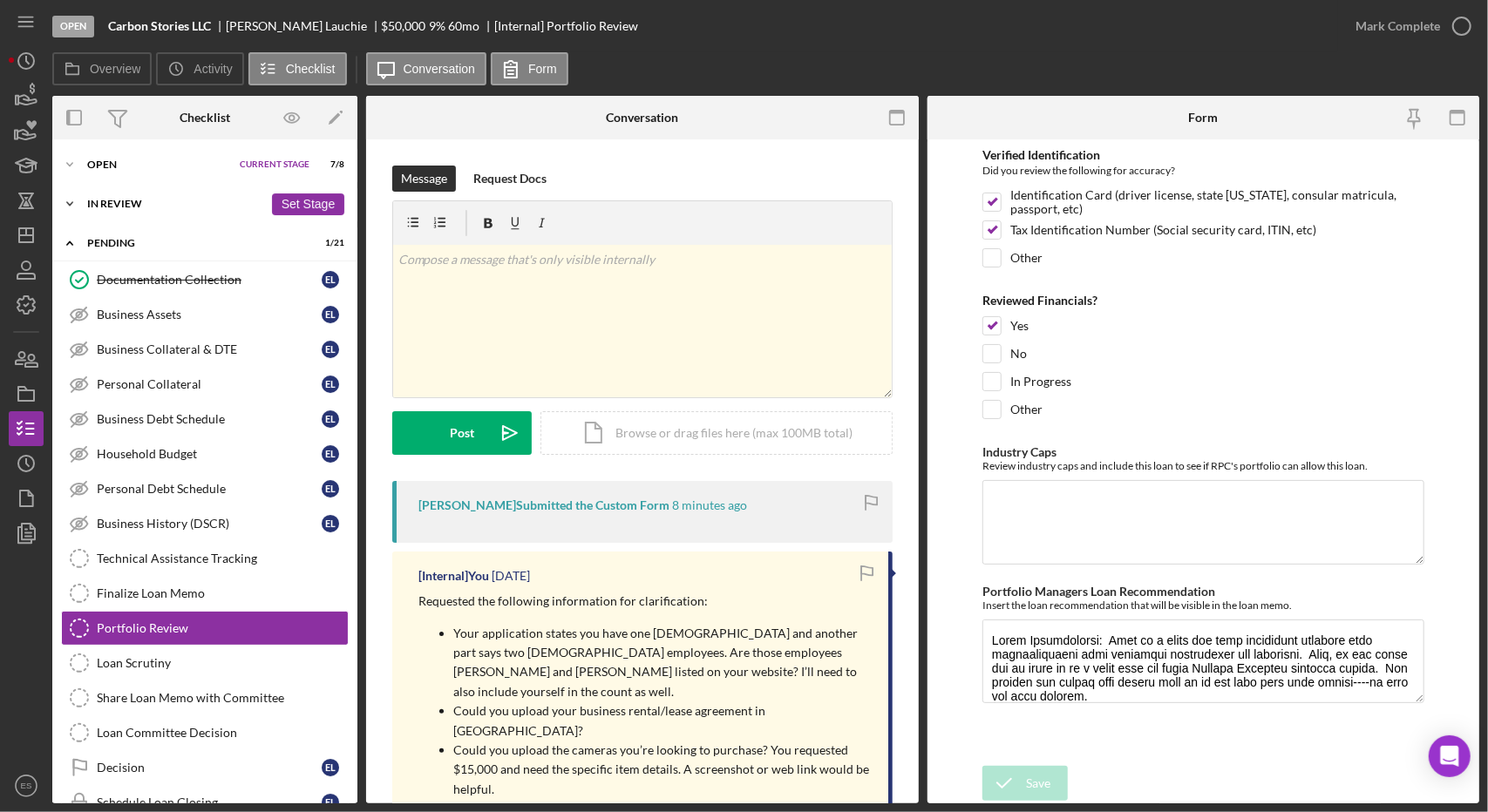
click at [111, 190] on div "Icon/Expander In Review 16 / 16 Set Stage" at bounding box center [205, 204] width 305 height 34
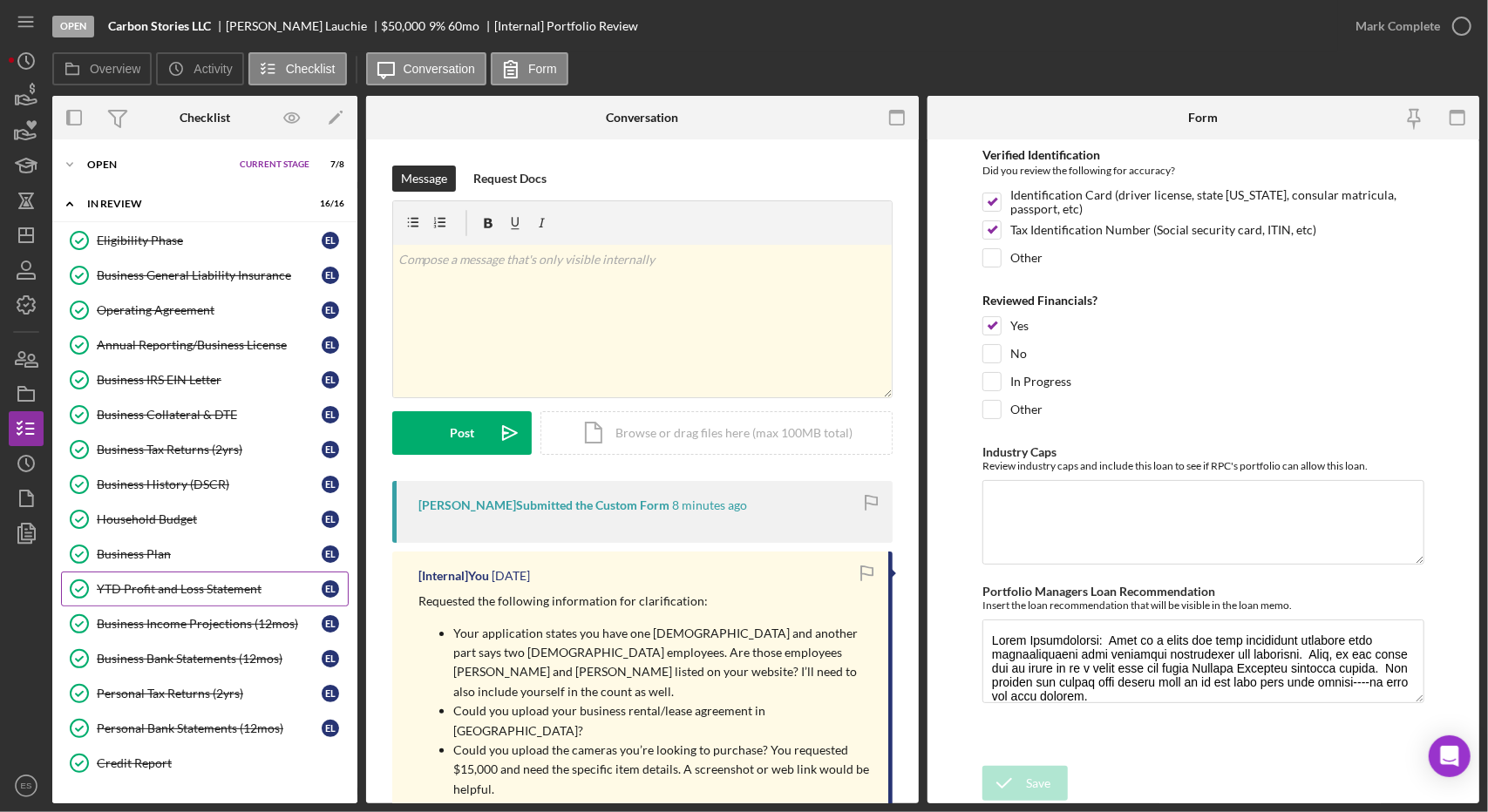
click at [164, 574] on link "YTD Profit and Loss Statement YTD Profit and Loss Statement E L" at bounding box center [205, 589] width 288 height 34
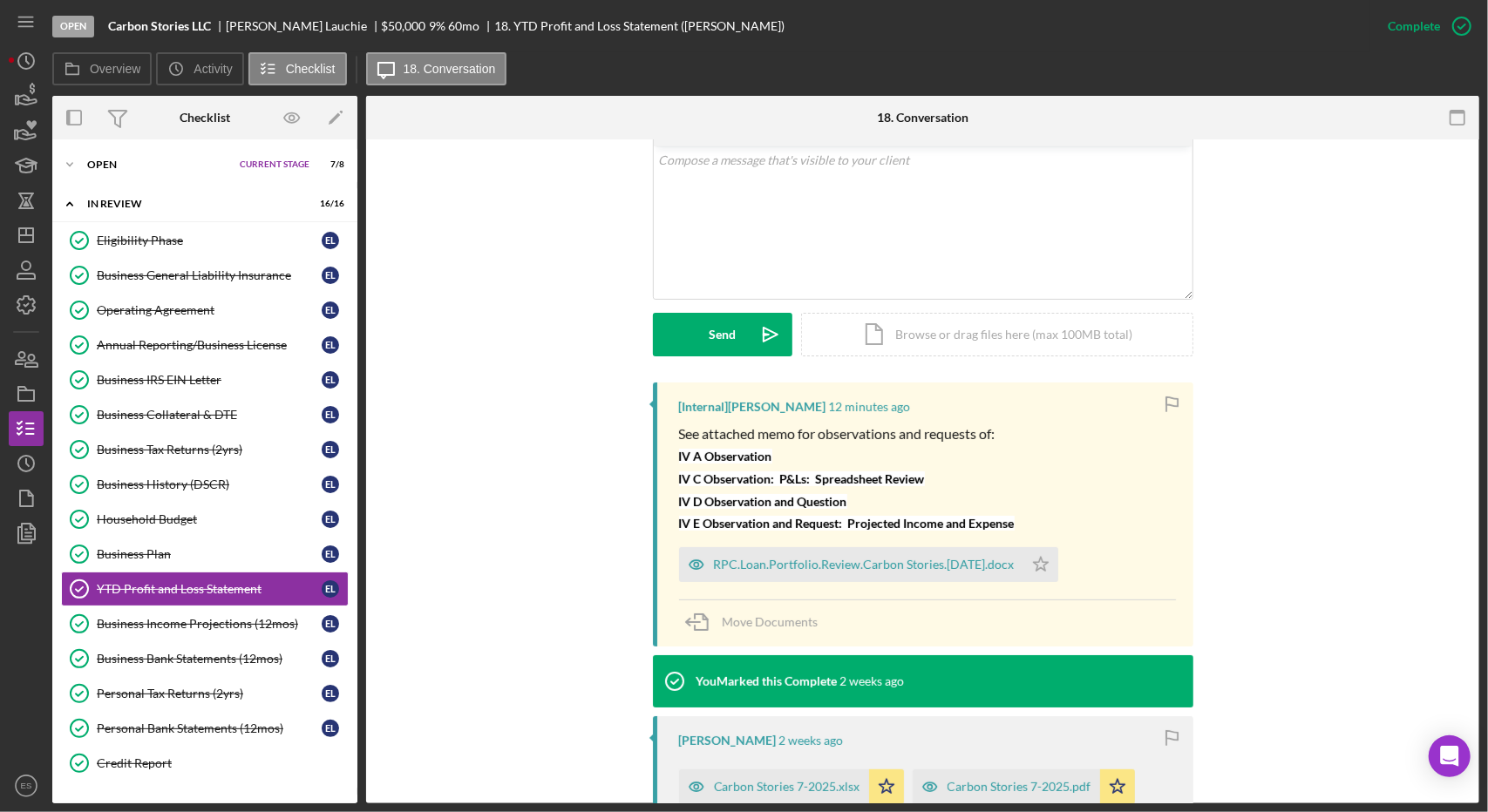
scroll to position [450, 0]
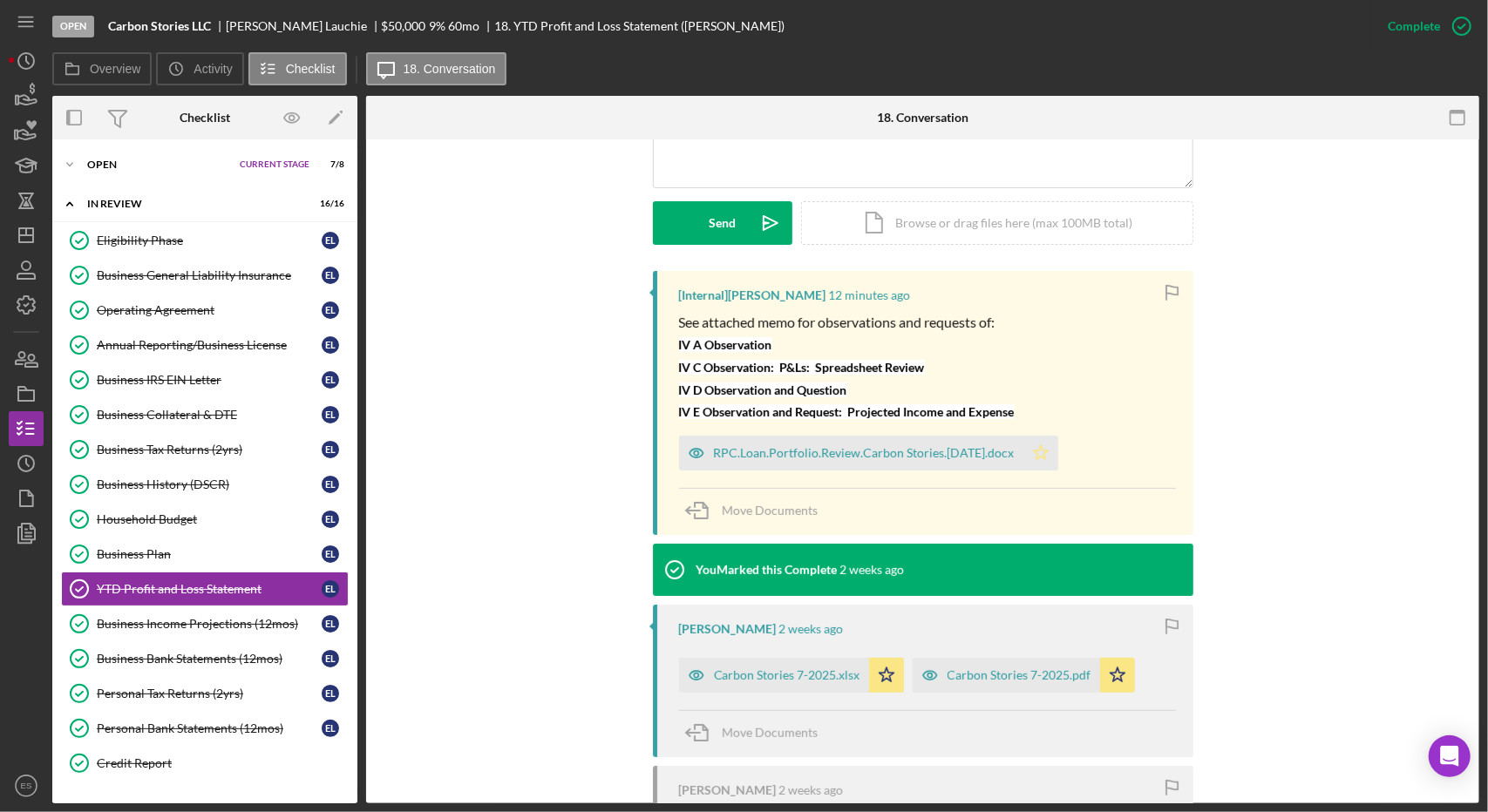
click at [1058, 451] on icon "Icon/Star" at bounding box center [1040, 452] width 34 height 34
click at [823, 450] on div "RPC.Loan.Portfolio.Review.Carbon Stories.[DATE].docx" at bounding box center [864, 452] width 300 height 14
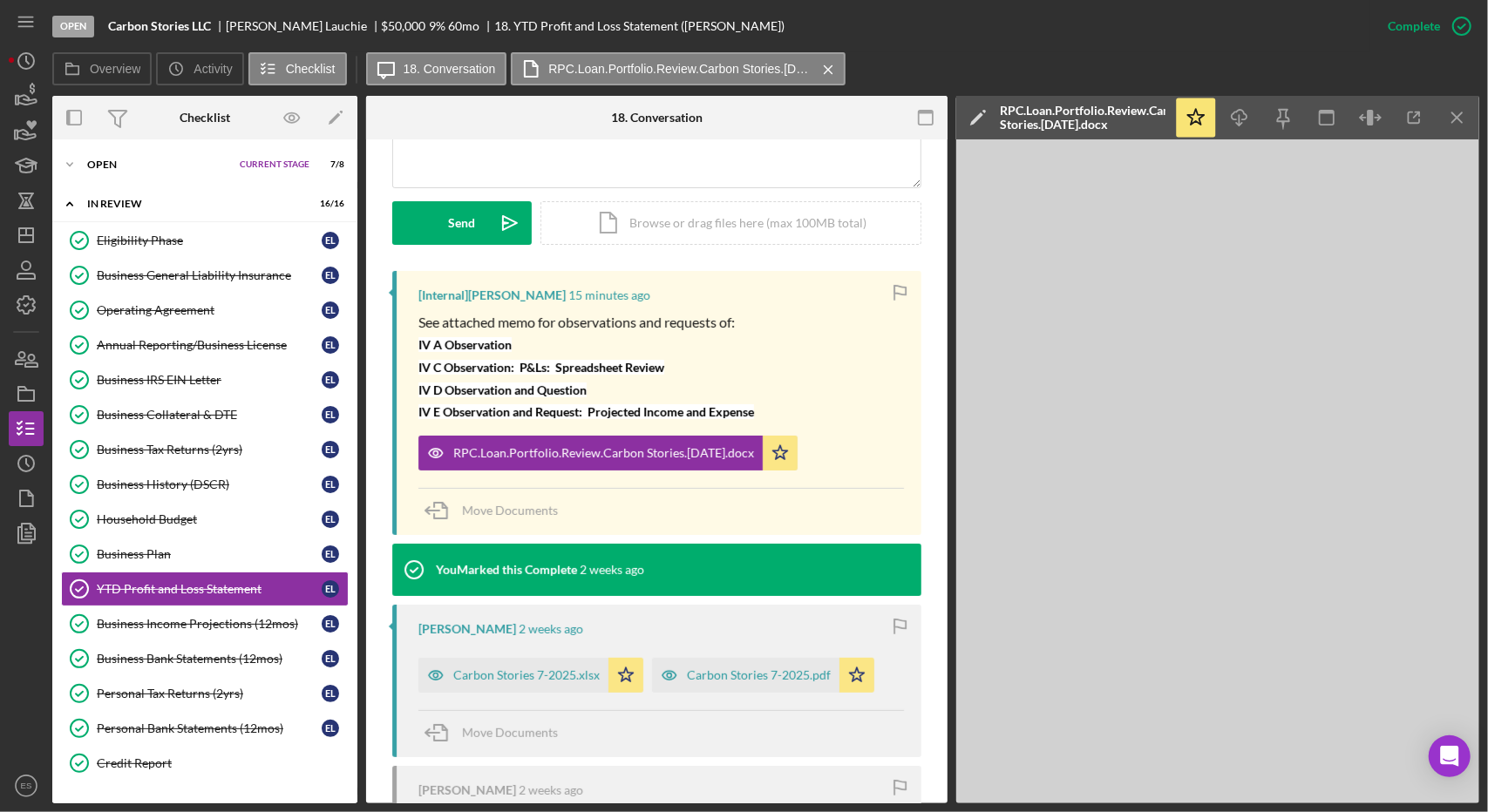
click at [854, 338] on div "See attached memo for observations and requests of: IV A Observation IV C Obser…" at bounding box center [660, 366] width 485 height 112
click at [551, 669] on div "Carbon Stories 7-2025.xlsx" at bounding box center [526, 675] width 146 height 14
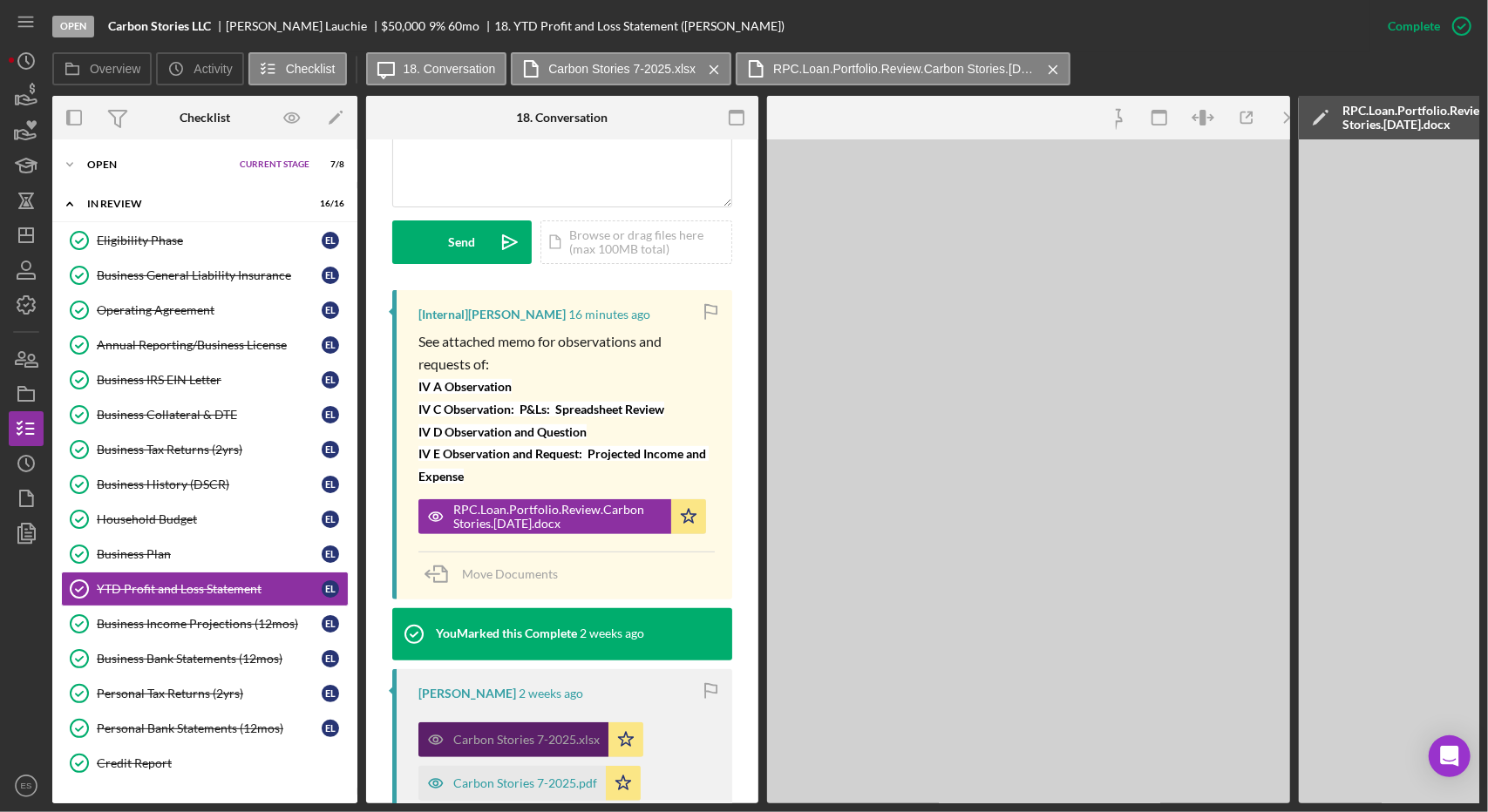
scroll to position [469, 0]
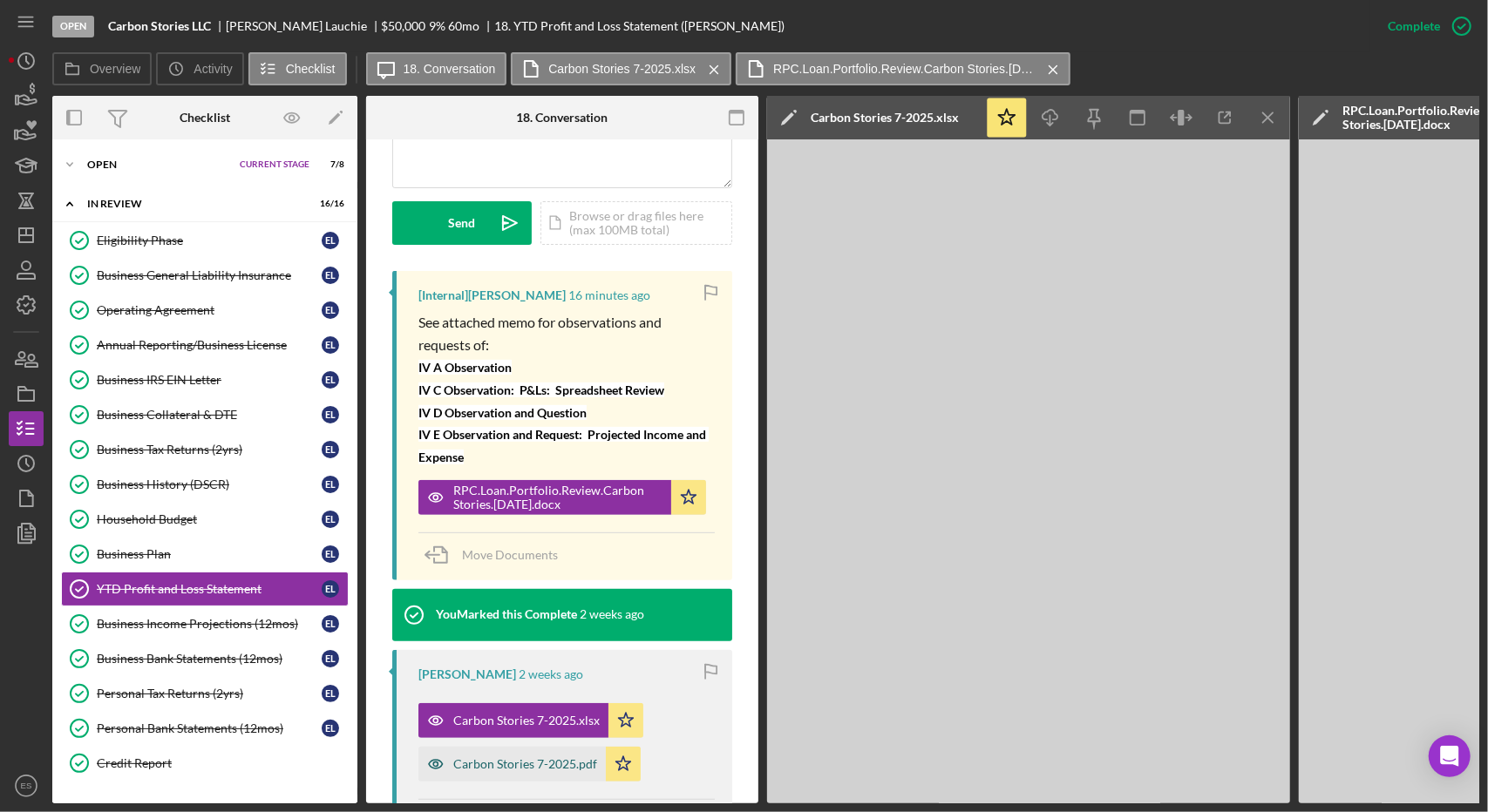
click at [498, 760] on div "Carbon Stories 7-2025.pdf" at bounding box center [525, 764] width 144 height 14
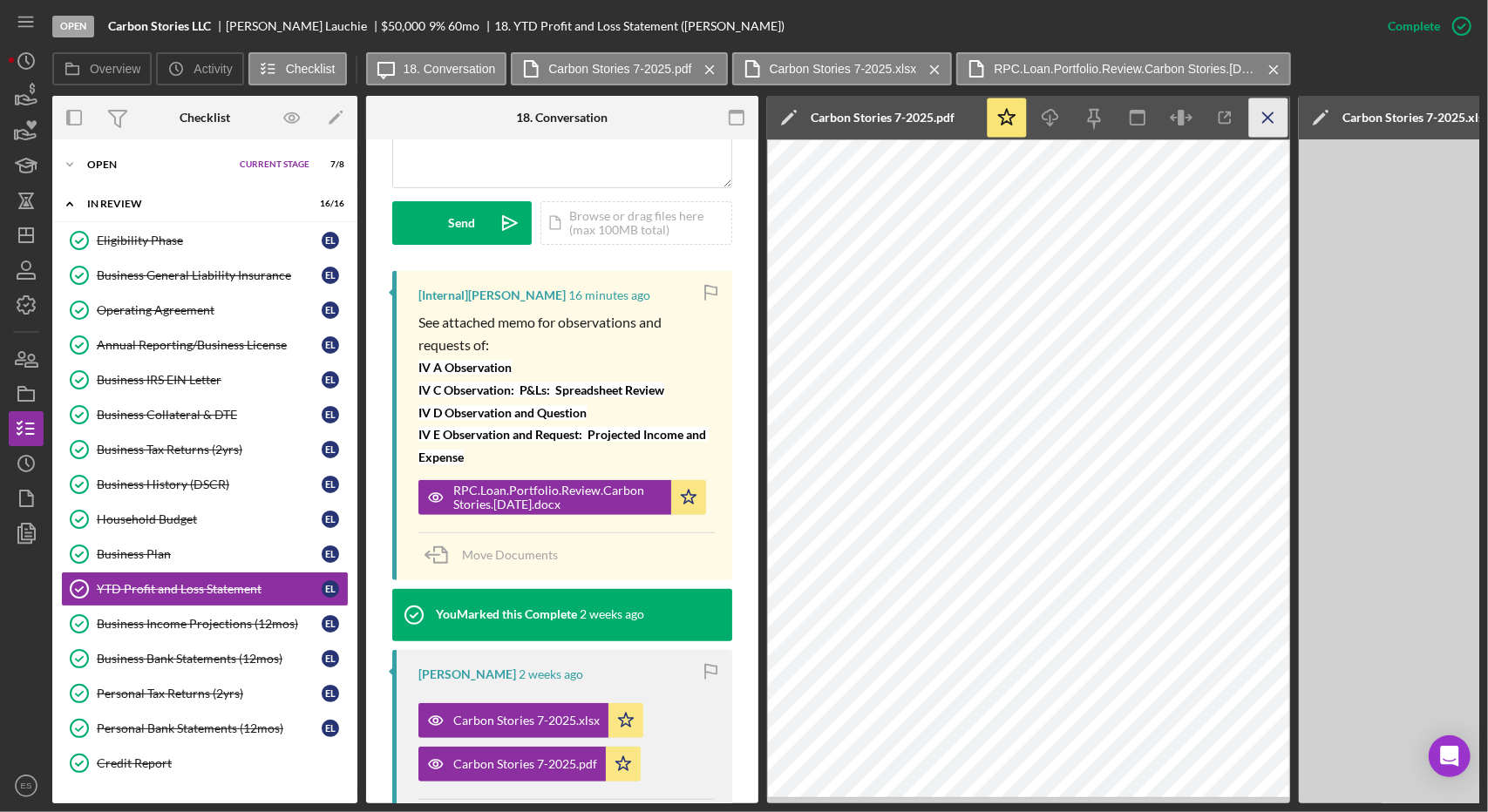
click at [1262, 111] on icon "Icon/Menu Close" at bounding box center [1268, 118] width 39 height 39
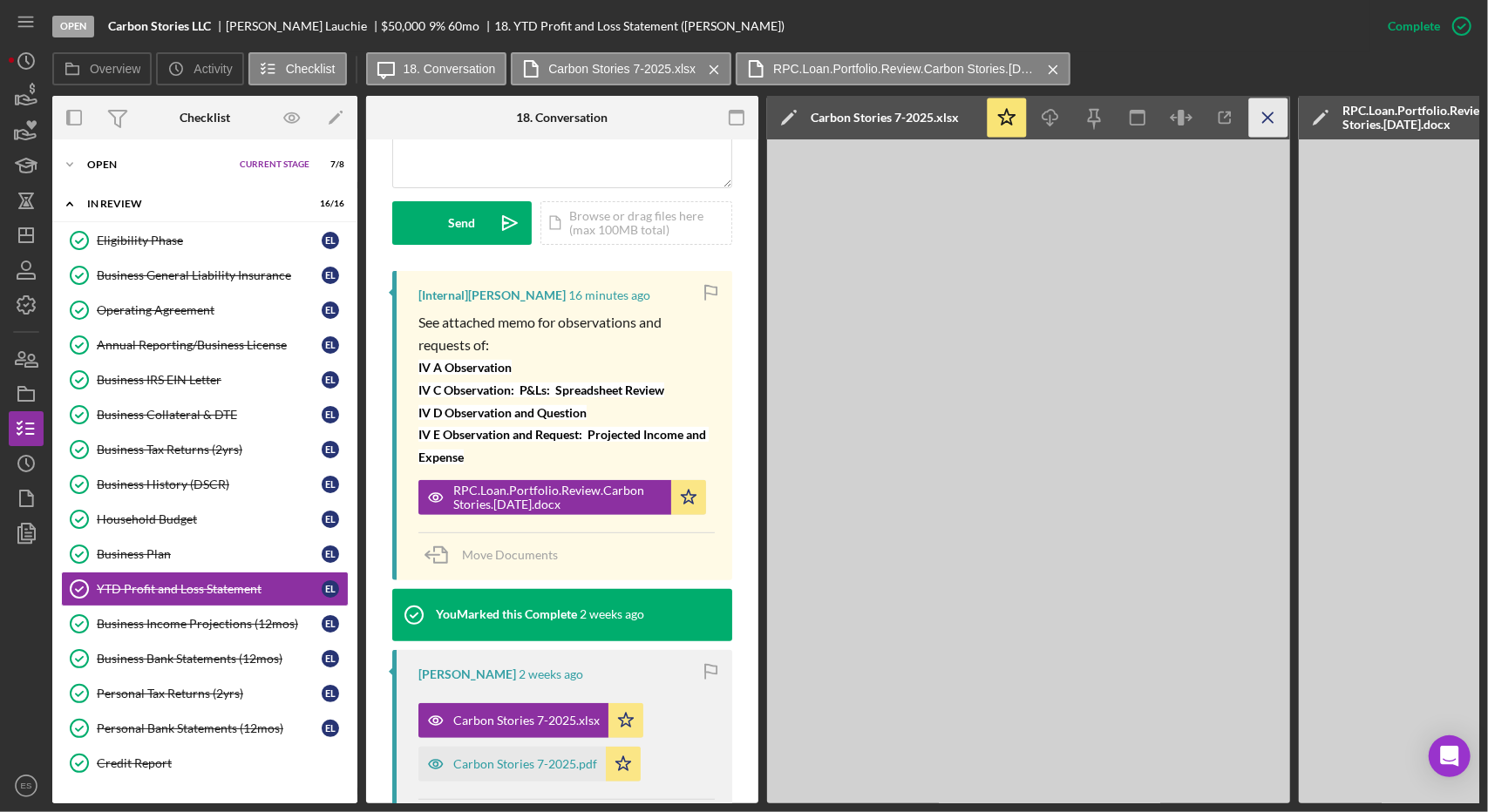
click at [1285, 117] on icon "Icon/Menu Close" at bounding box center [1268, 118] width 39 height 39
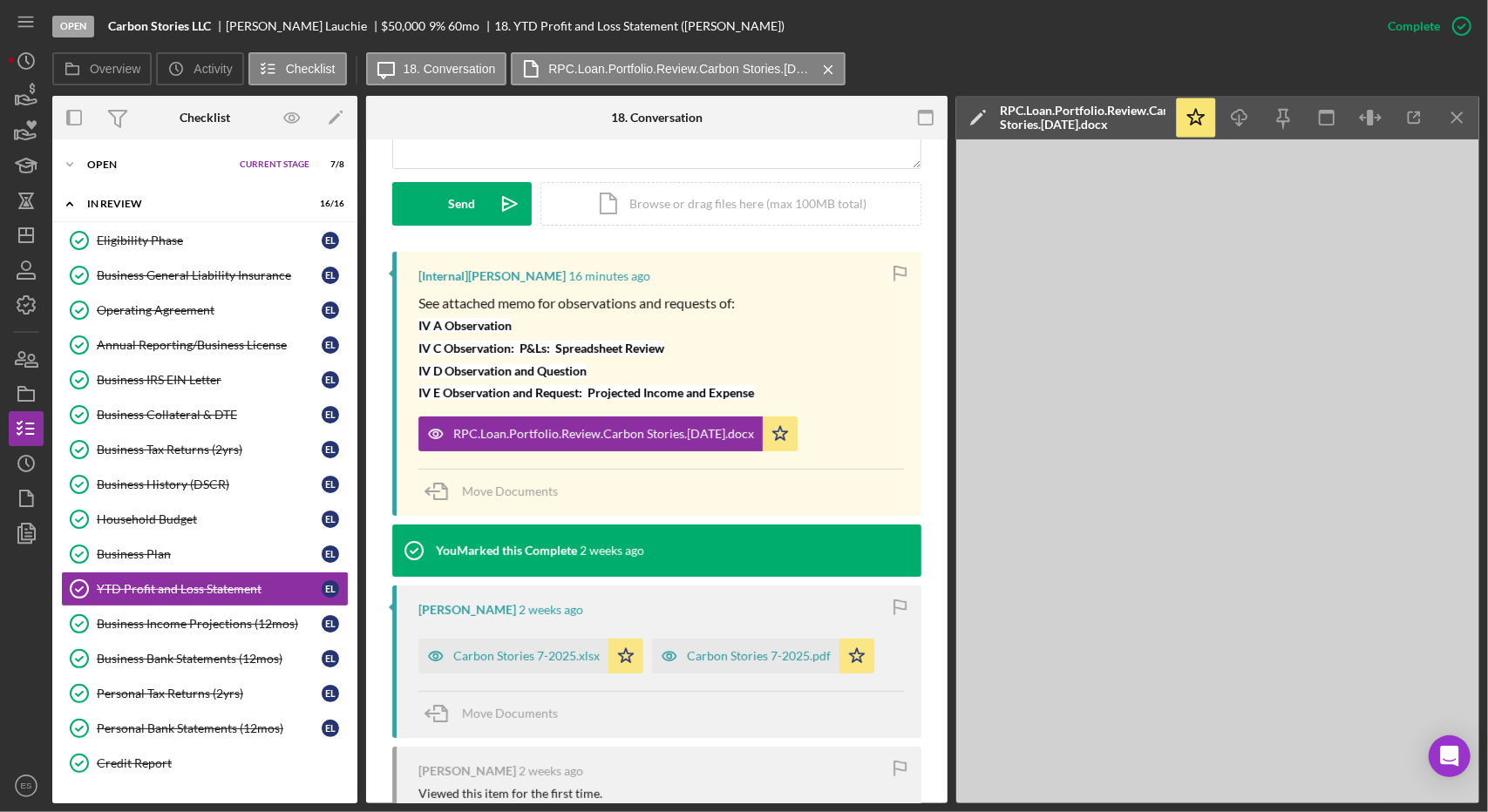
scroll to position [450, 0]
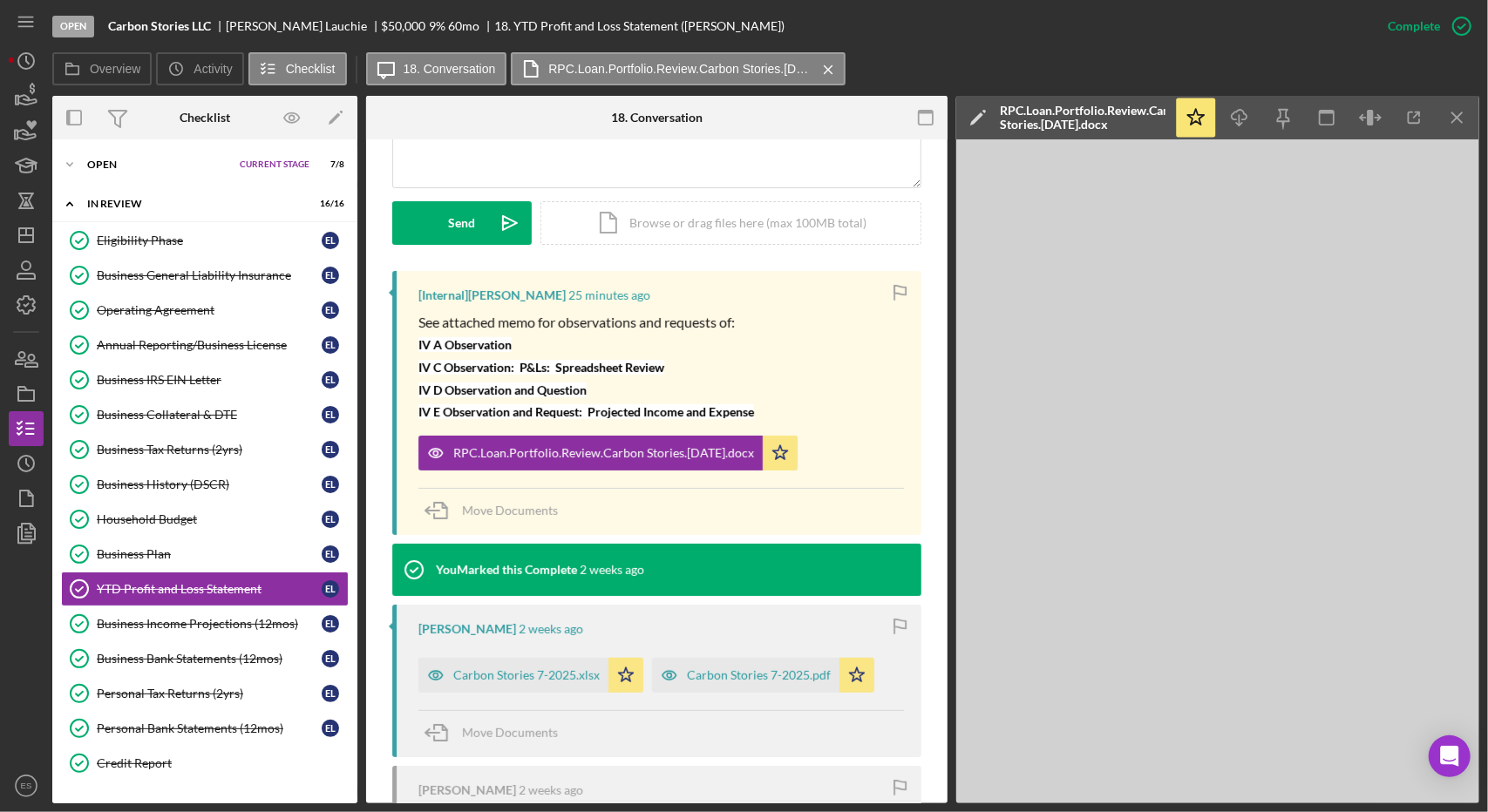
click at [638, 339] on p "IV A Observation" at bounding box center [586, 344] width 336 height 23
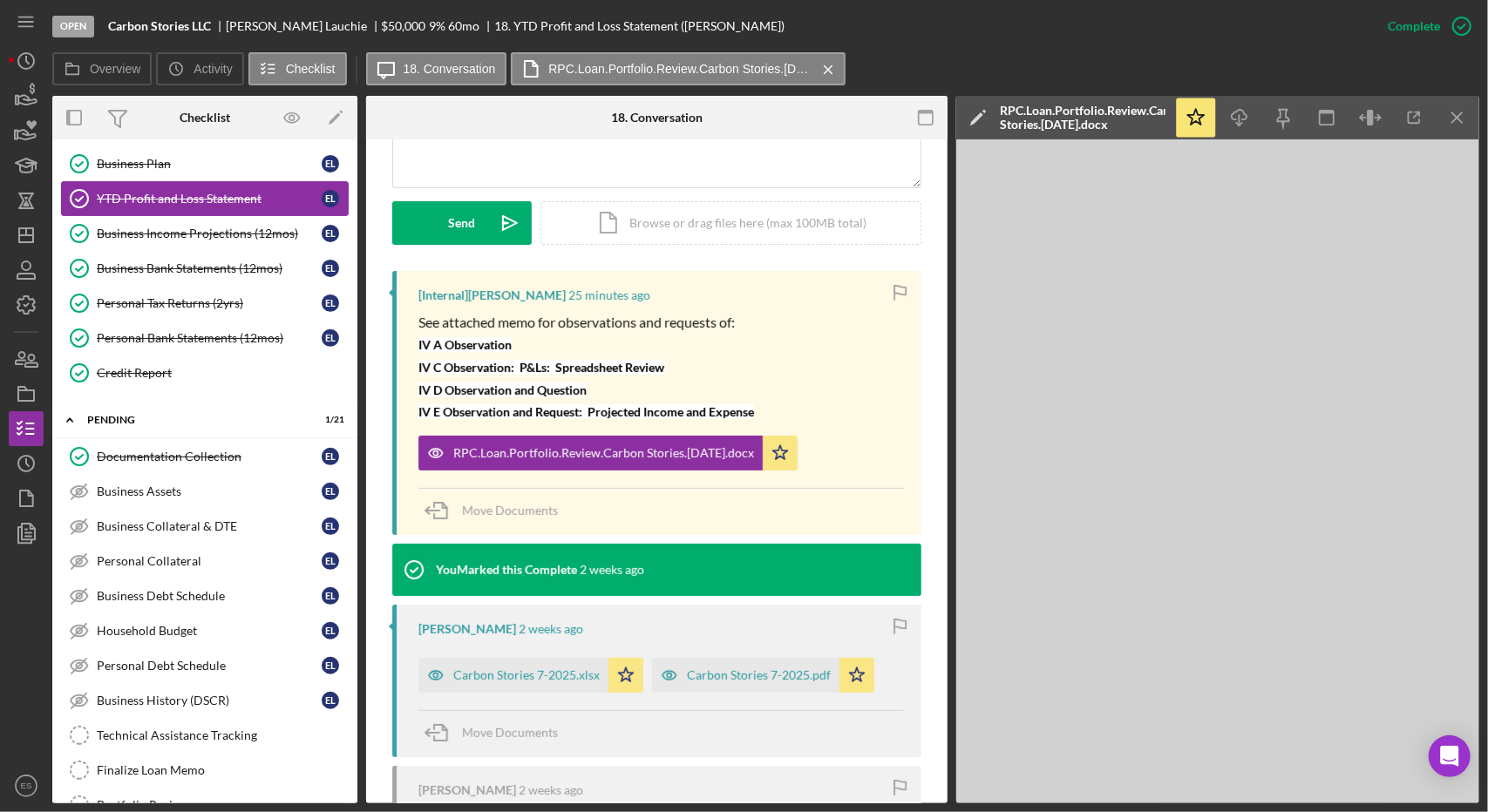
scroll to position [386, 0]
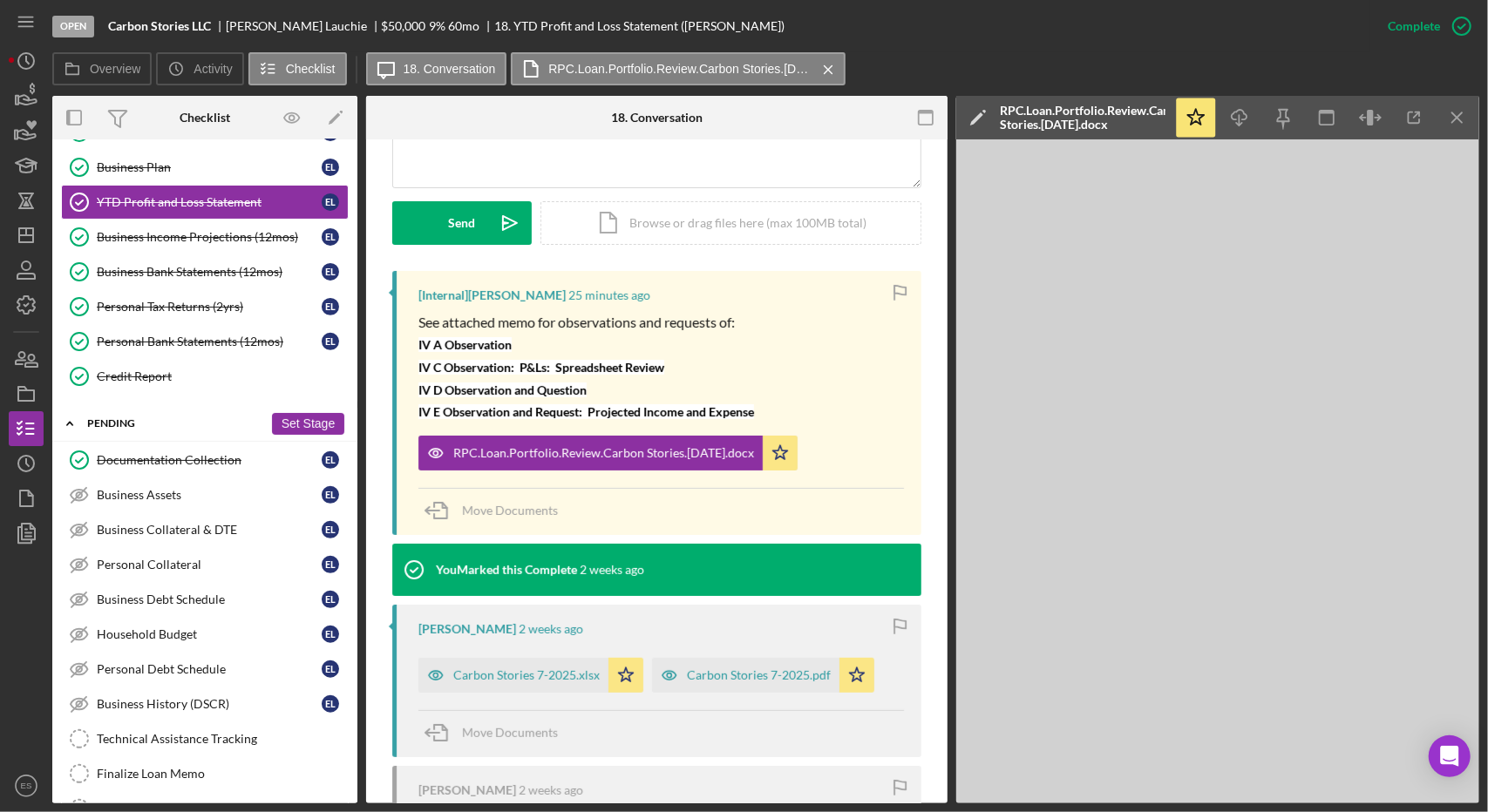
click at [91, 418] on div "Pending" at bounding box center [175, 423] width 176 height 11
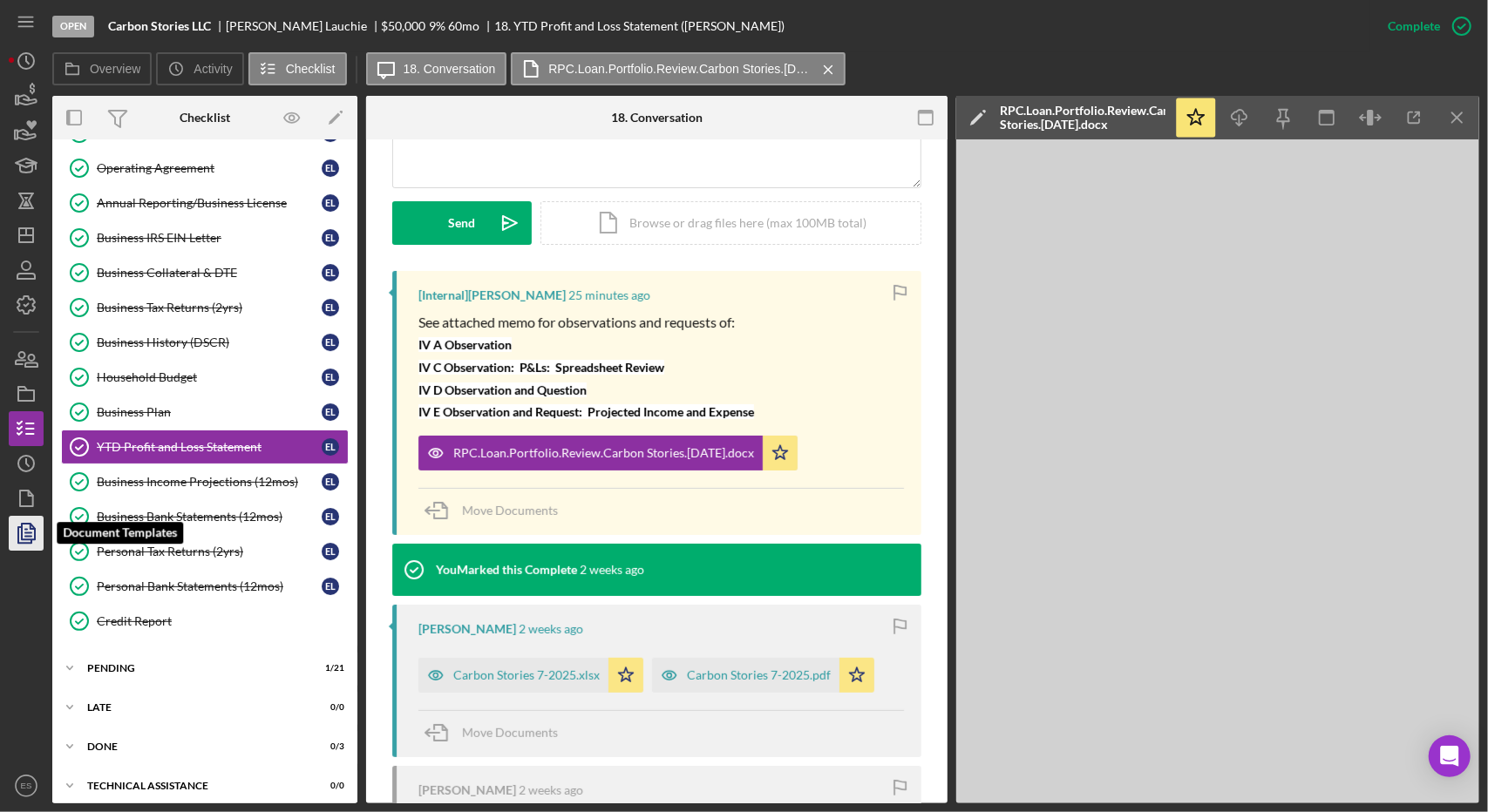
click at [36, 533] on icon "button" at bounding box center [27, 534] width 44 height 44
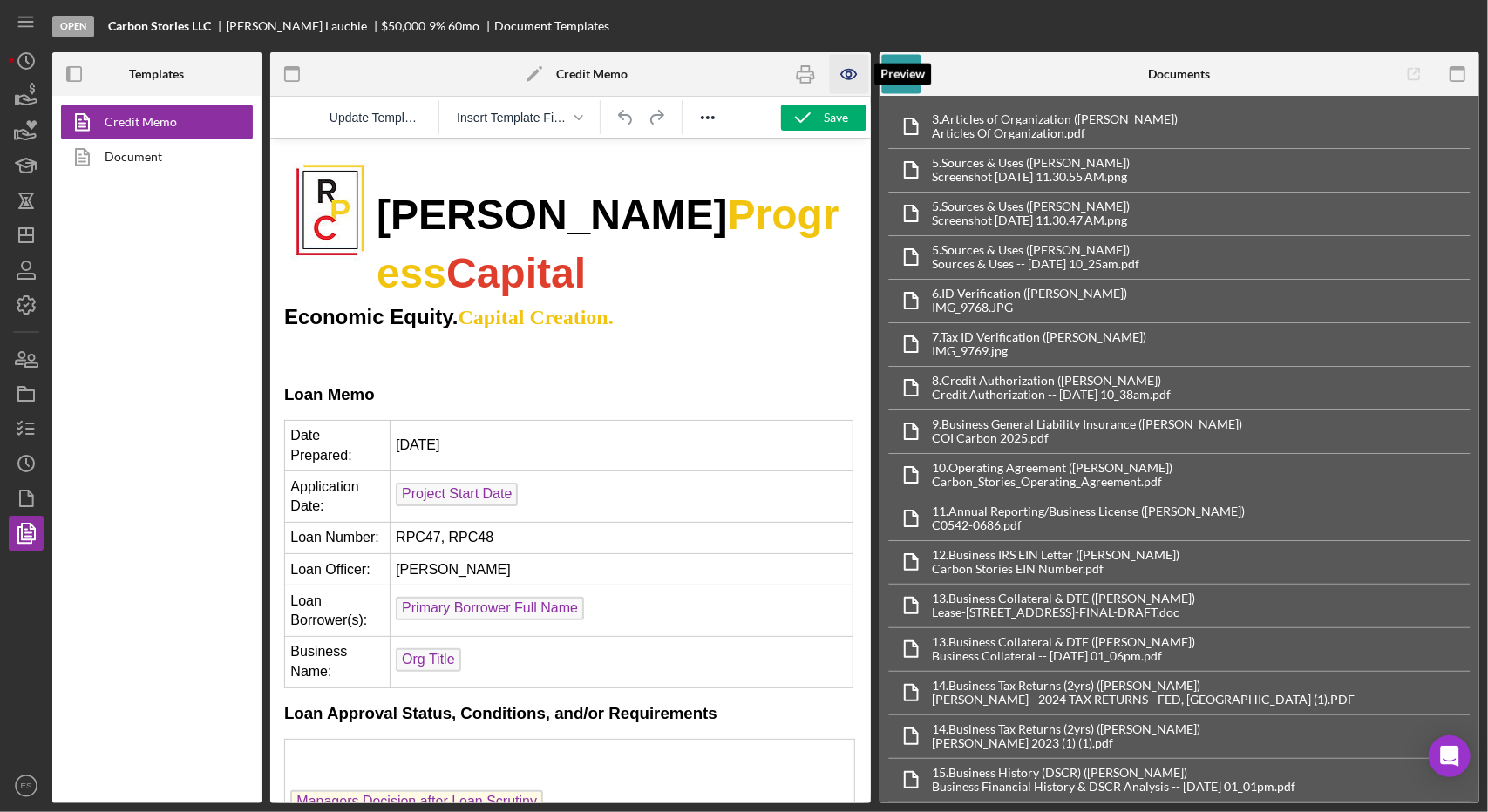
click at [850, 71] on icon "button" at bounding box center [848, 74] width 39 height 39
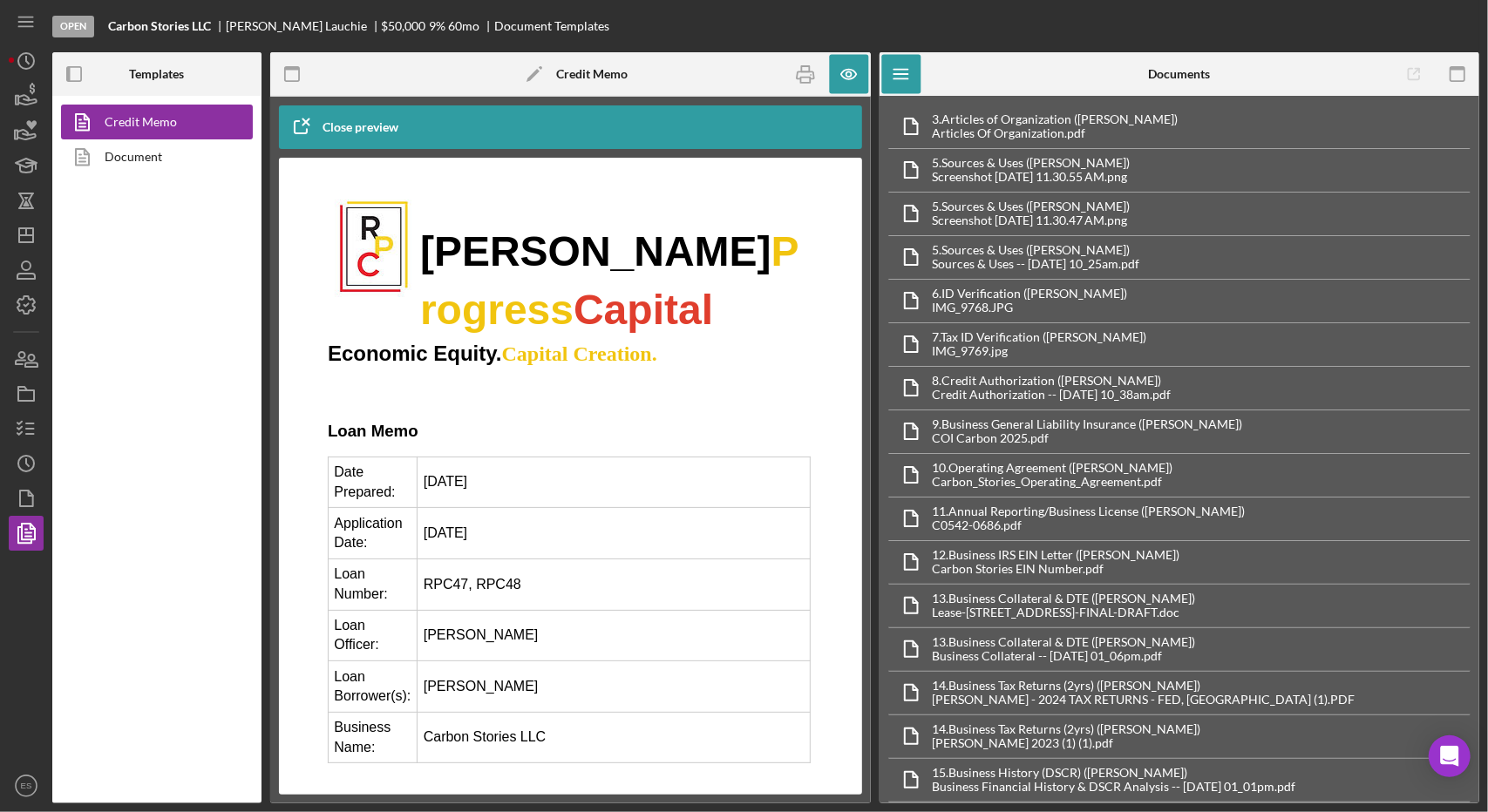
click at [677, 462] on td "[DATE]" at bounding box center [612, 481] width 393 height 52
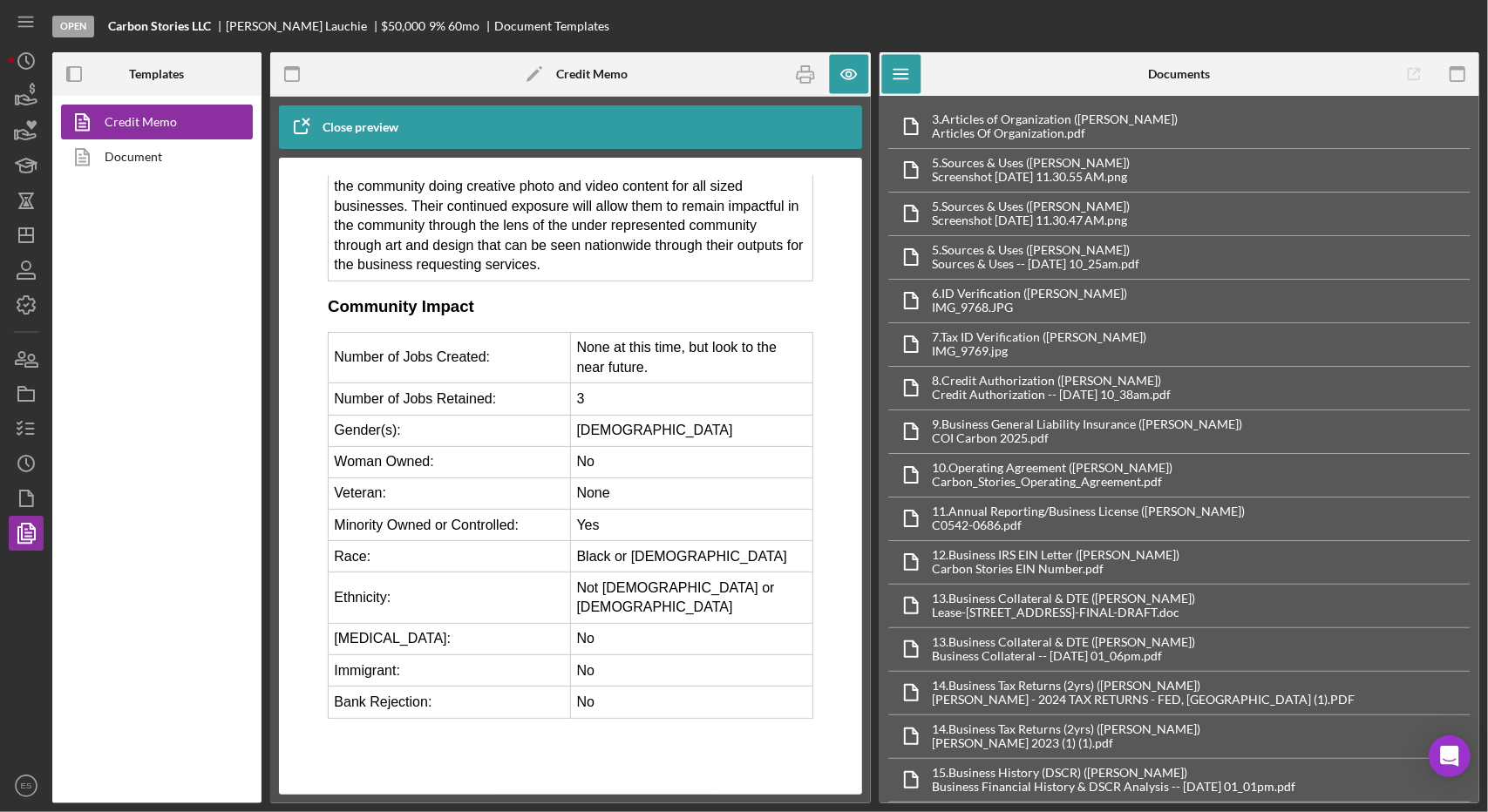
scroll to position [5107, 0]
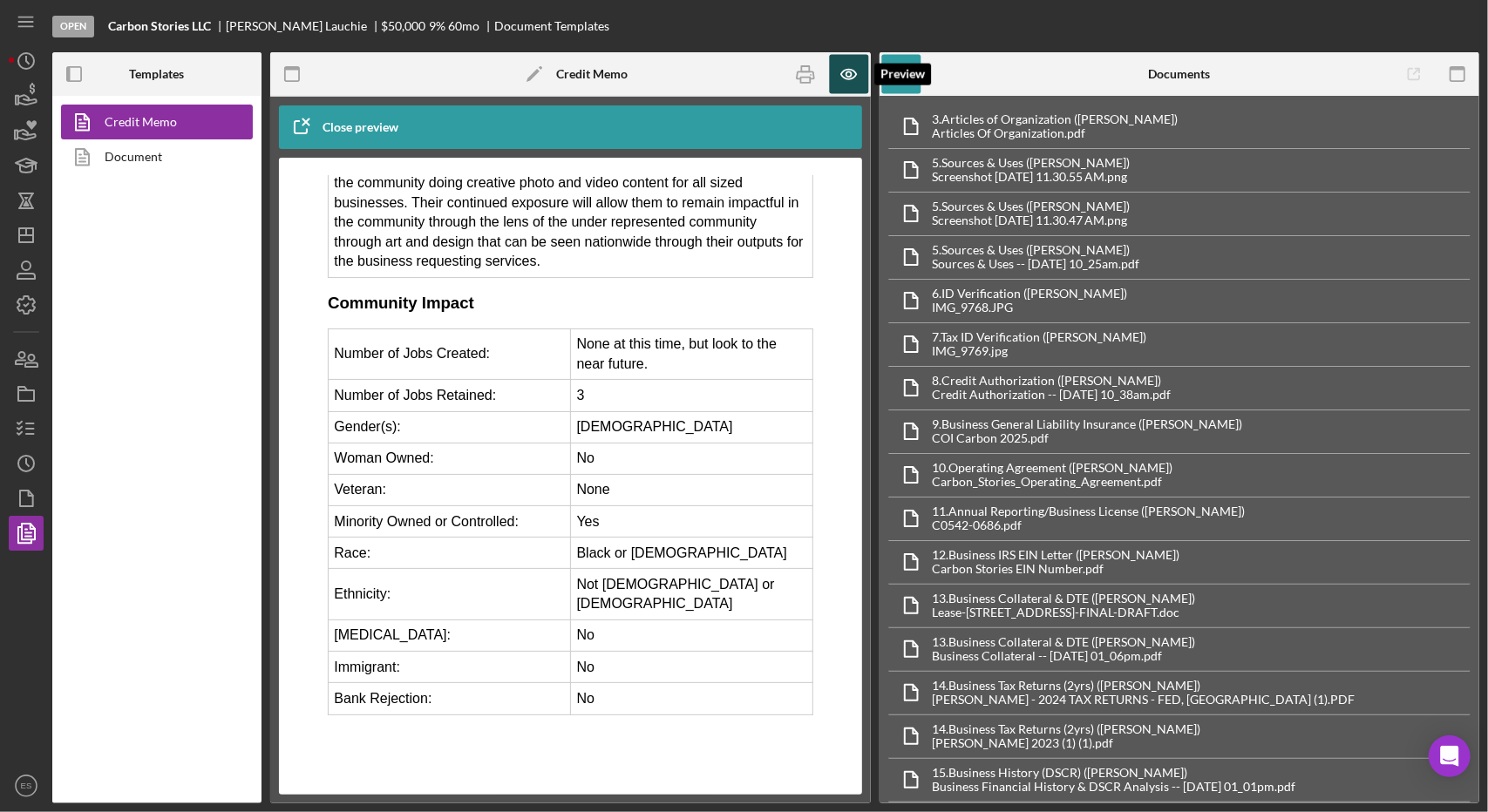
click at [853, 82] on icon "button" at bounding box center [848, 74] width 39 height 39
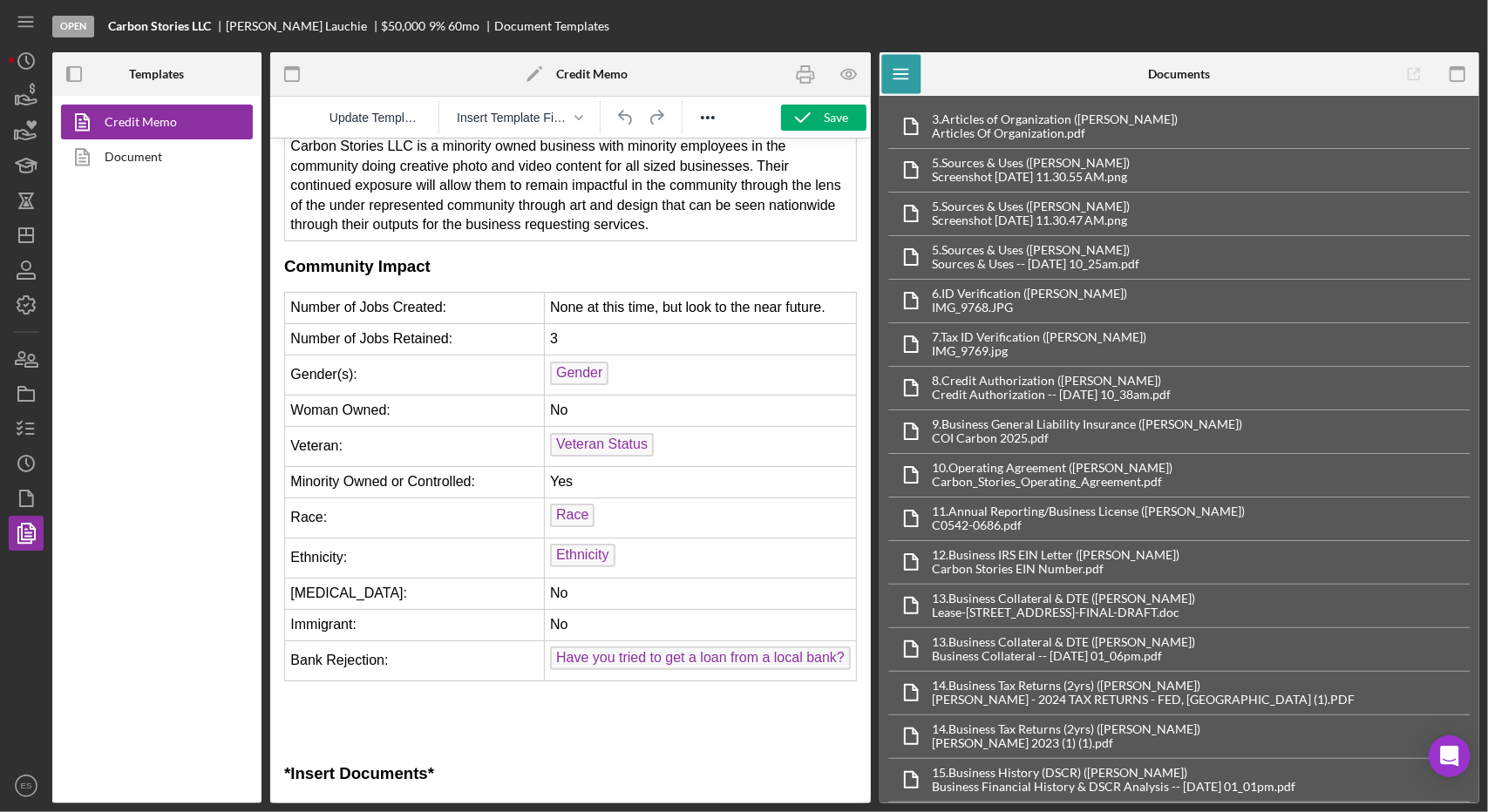
scroll to position [4634, 0]
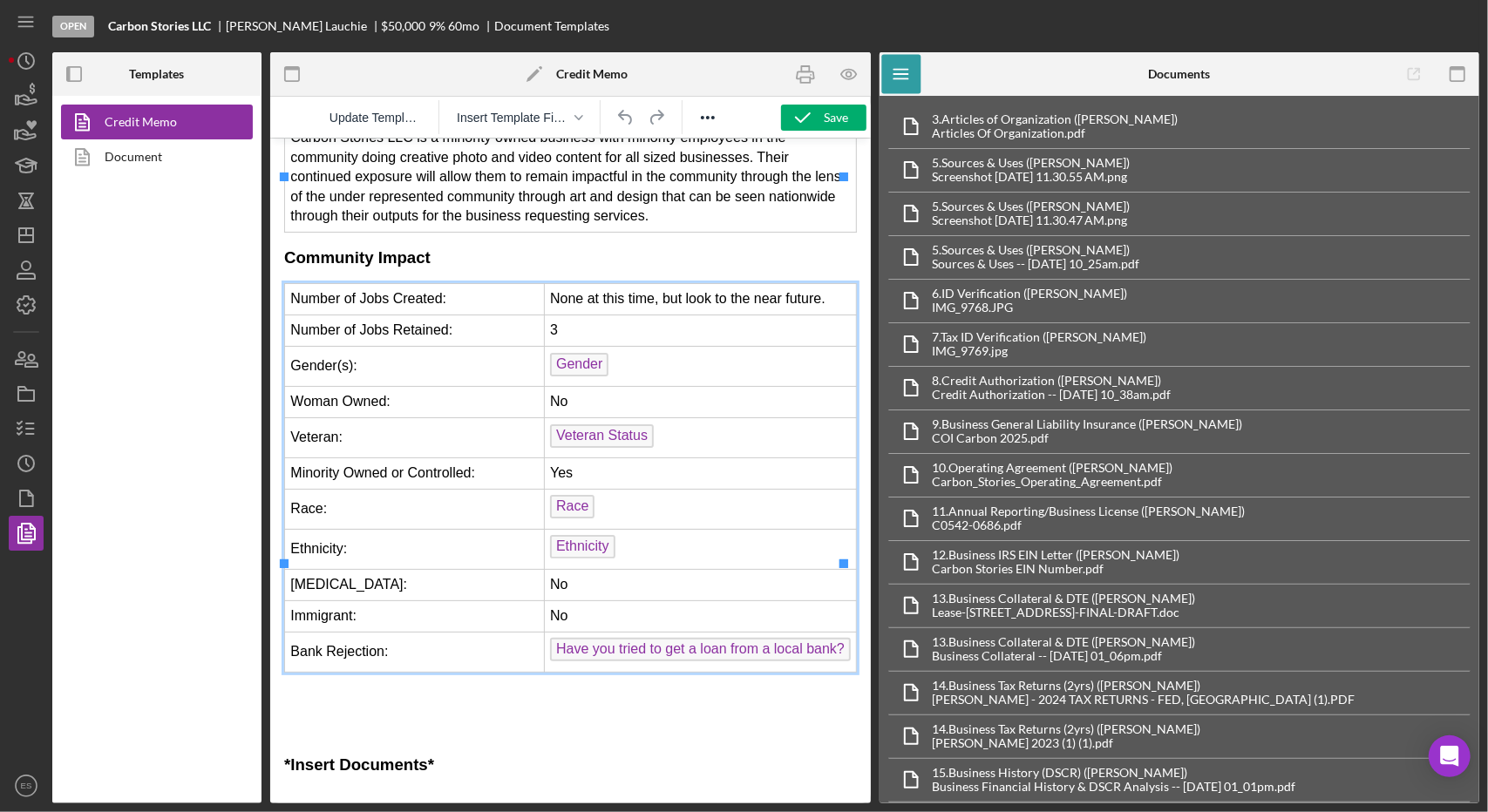
click at [559, 315] on td "3" at bounding box center [699, 330] width 313 height 32
click at [798, 120] on polyline "button" at bounding box center [803, 117] width 14 height 9
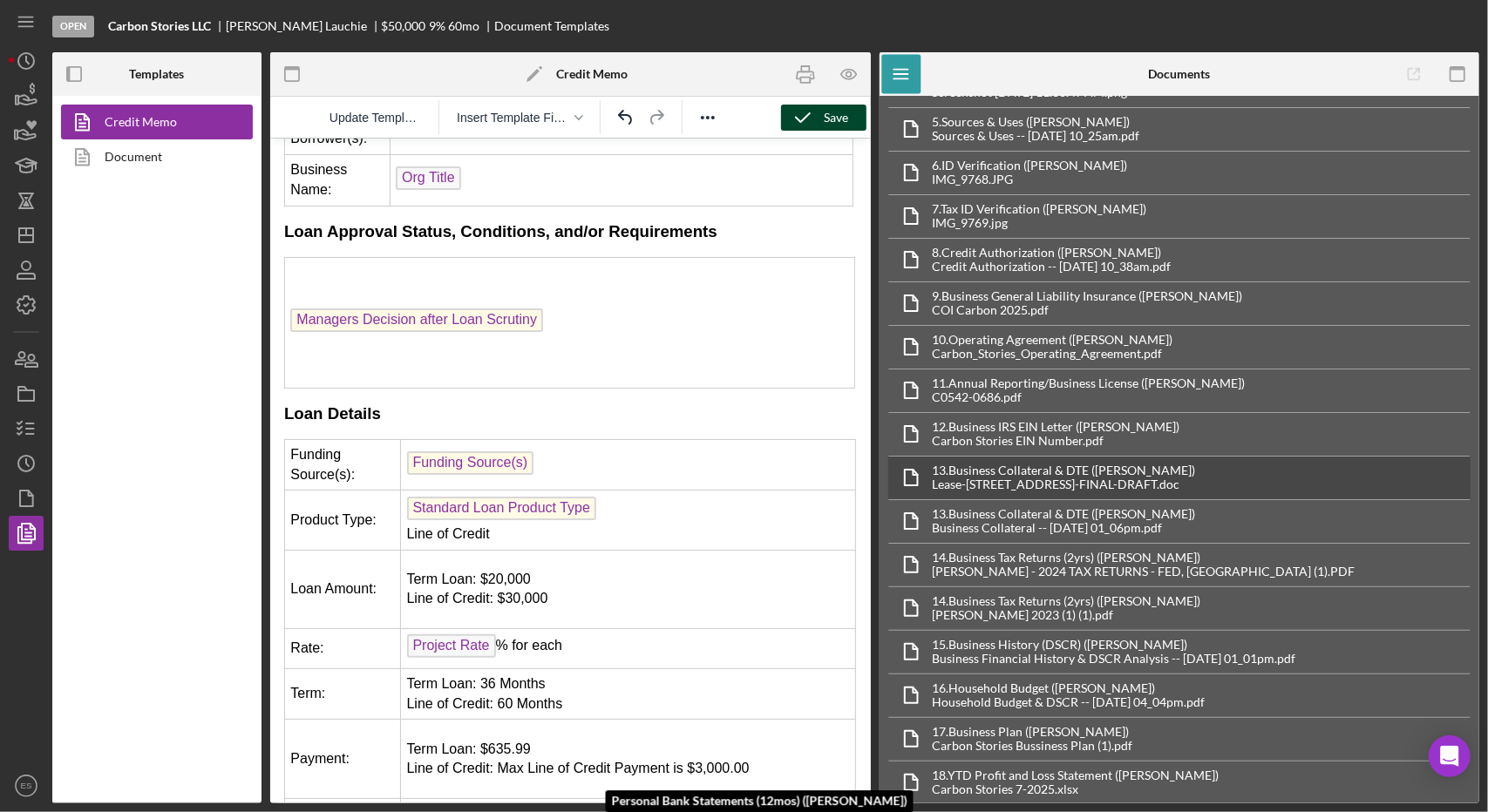
scroll to position [0, 0]
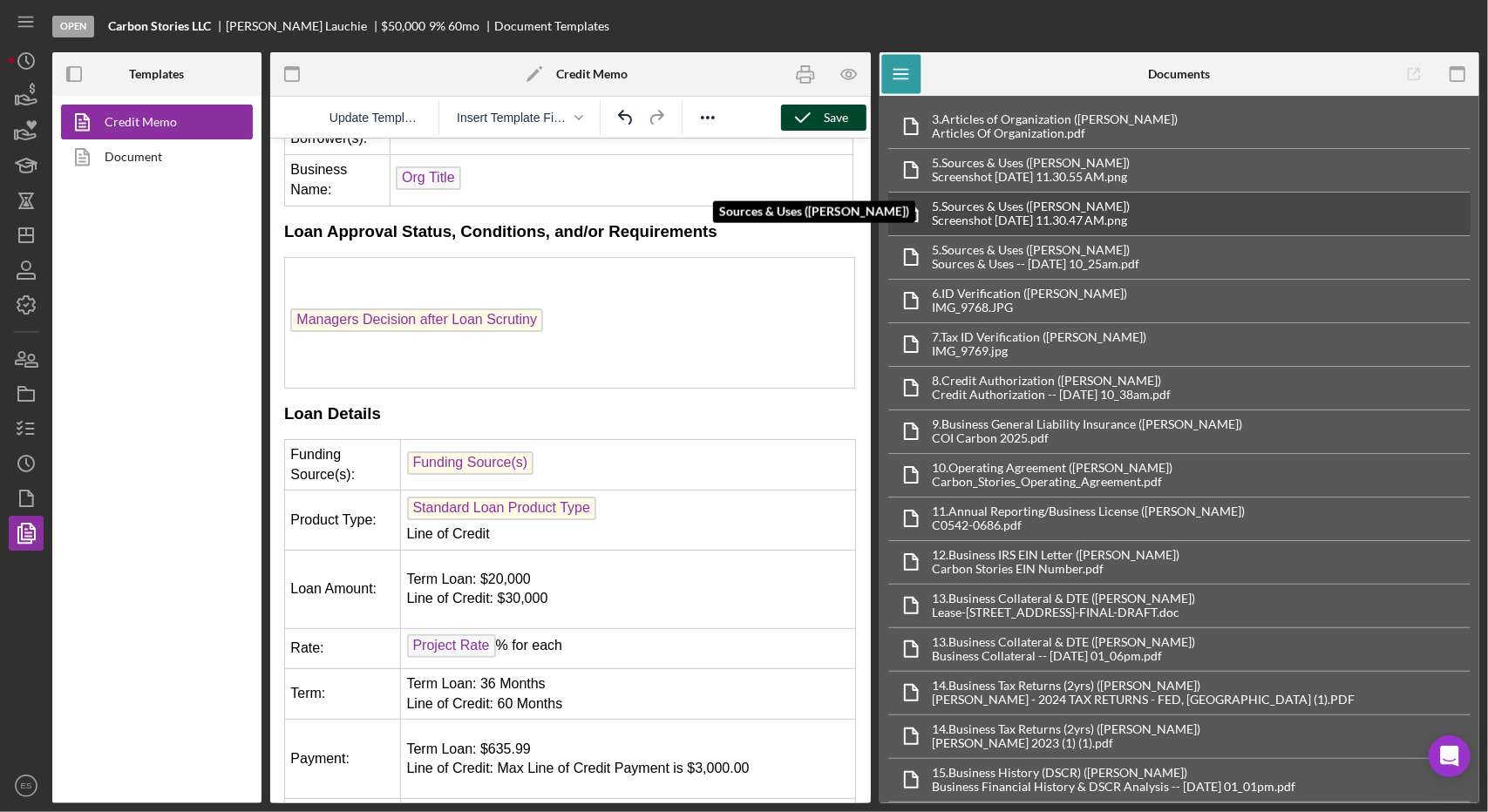
click at [1177, 224] on div "Sources & Uses ([PERSON_NAME]) 5. Sources & Uses ([PERSON_NAME]) Screenshot [DA…" at bounding box center [1179, 213] width 583 height 44
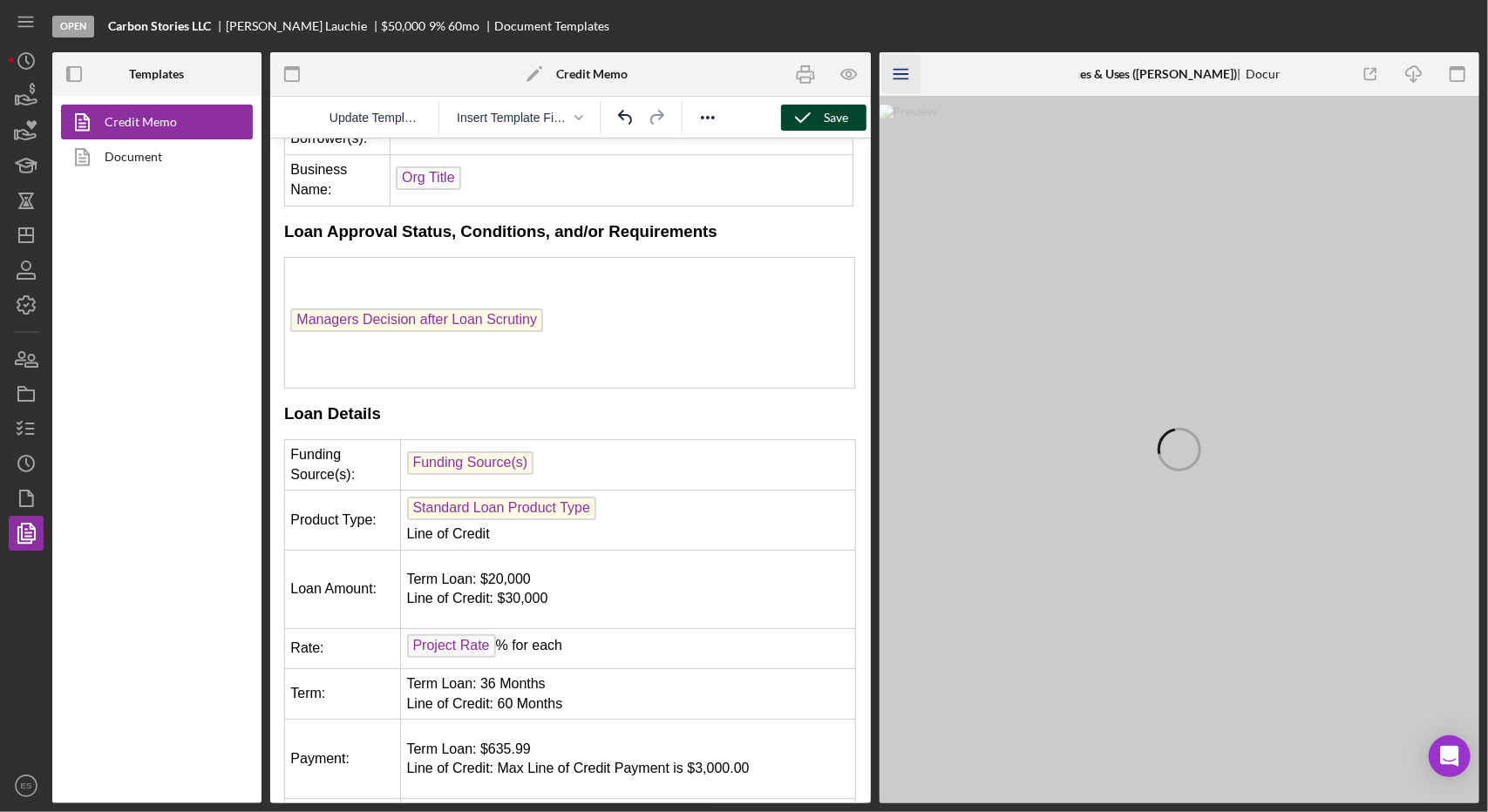
click at [902, 78] on line "button" at bounding box center [900, 78] width 14 height 0
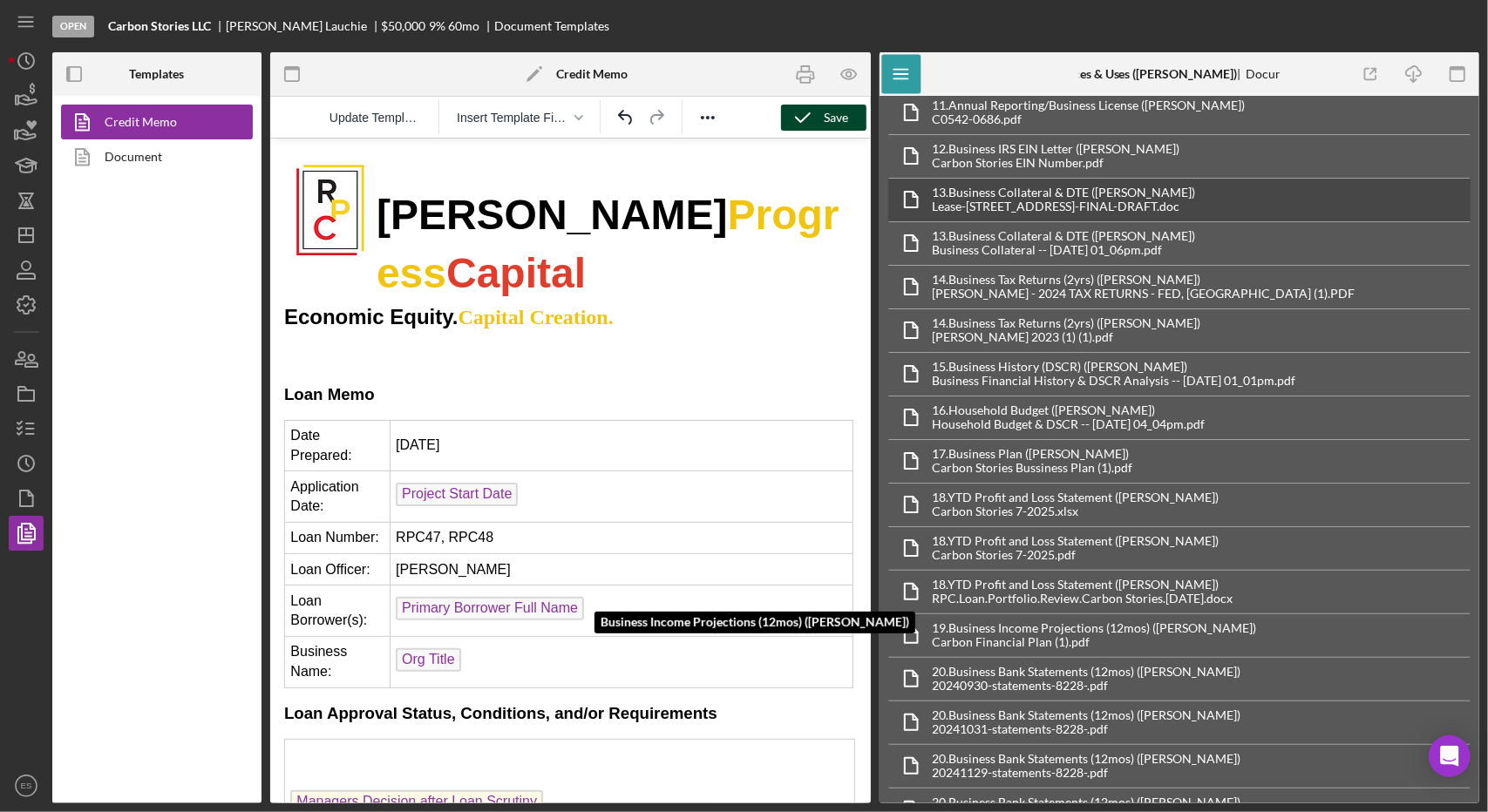
scroll to position [1416, 0]
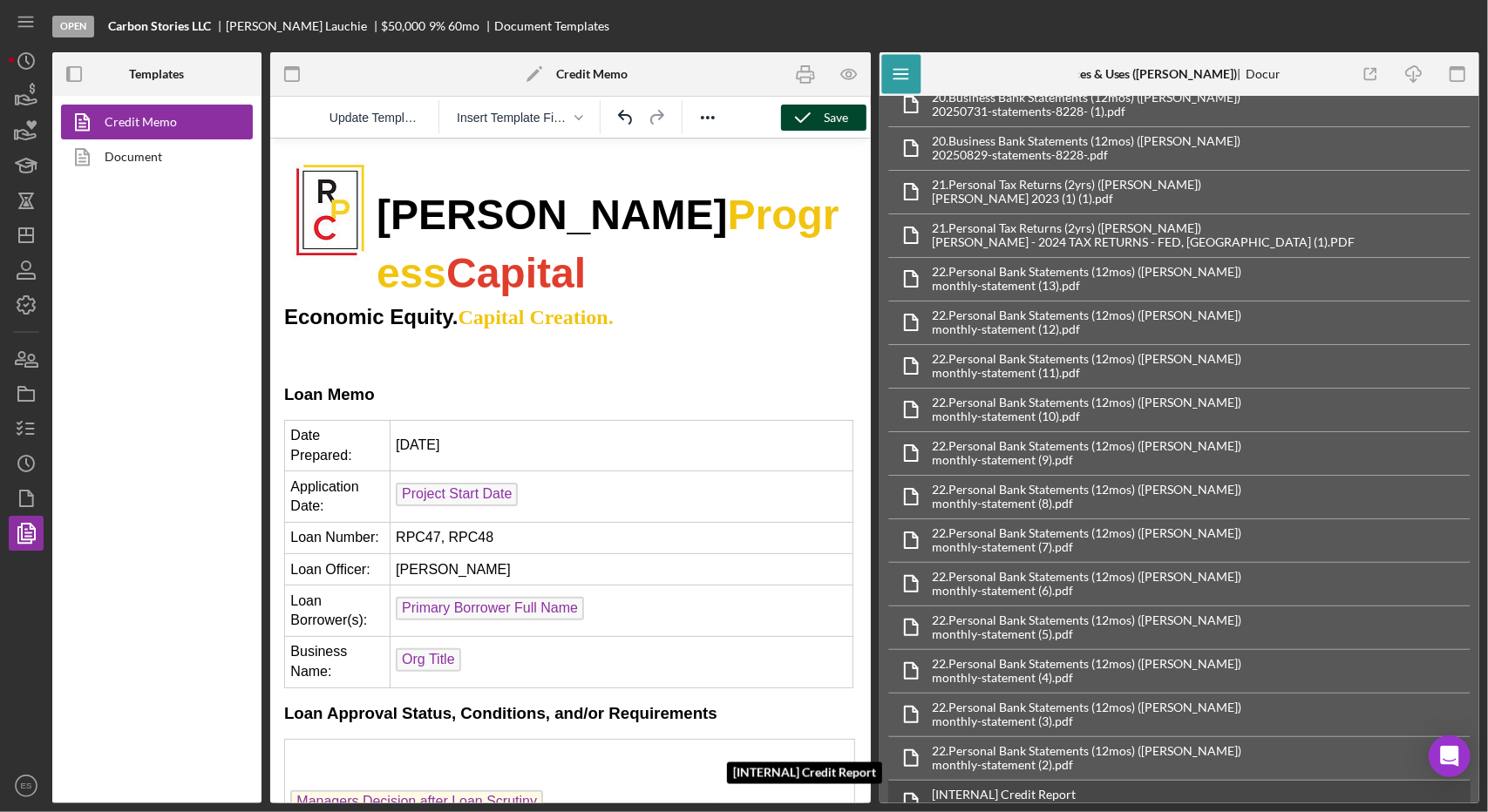
click at [1117, 787] on div "[INTERNAL] Credit Report" at bounding box center [1051, 794] width 236 height 14
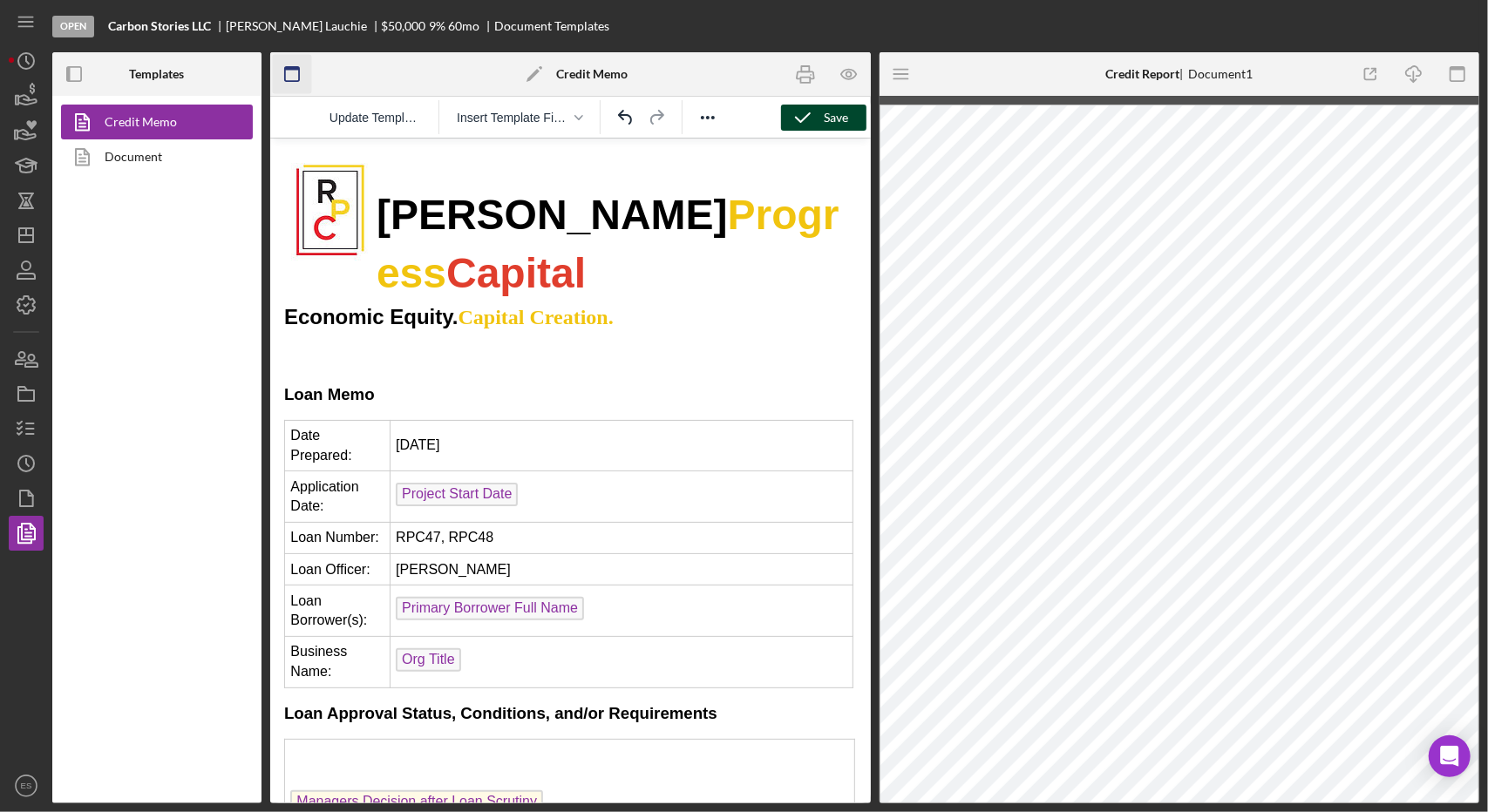
click at [289, 75] on icon "button" at bounding box center [292, 74] width 39 height 39
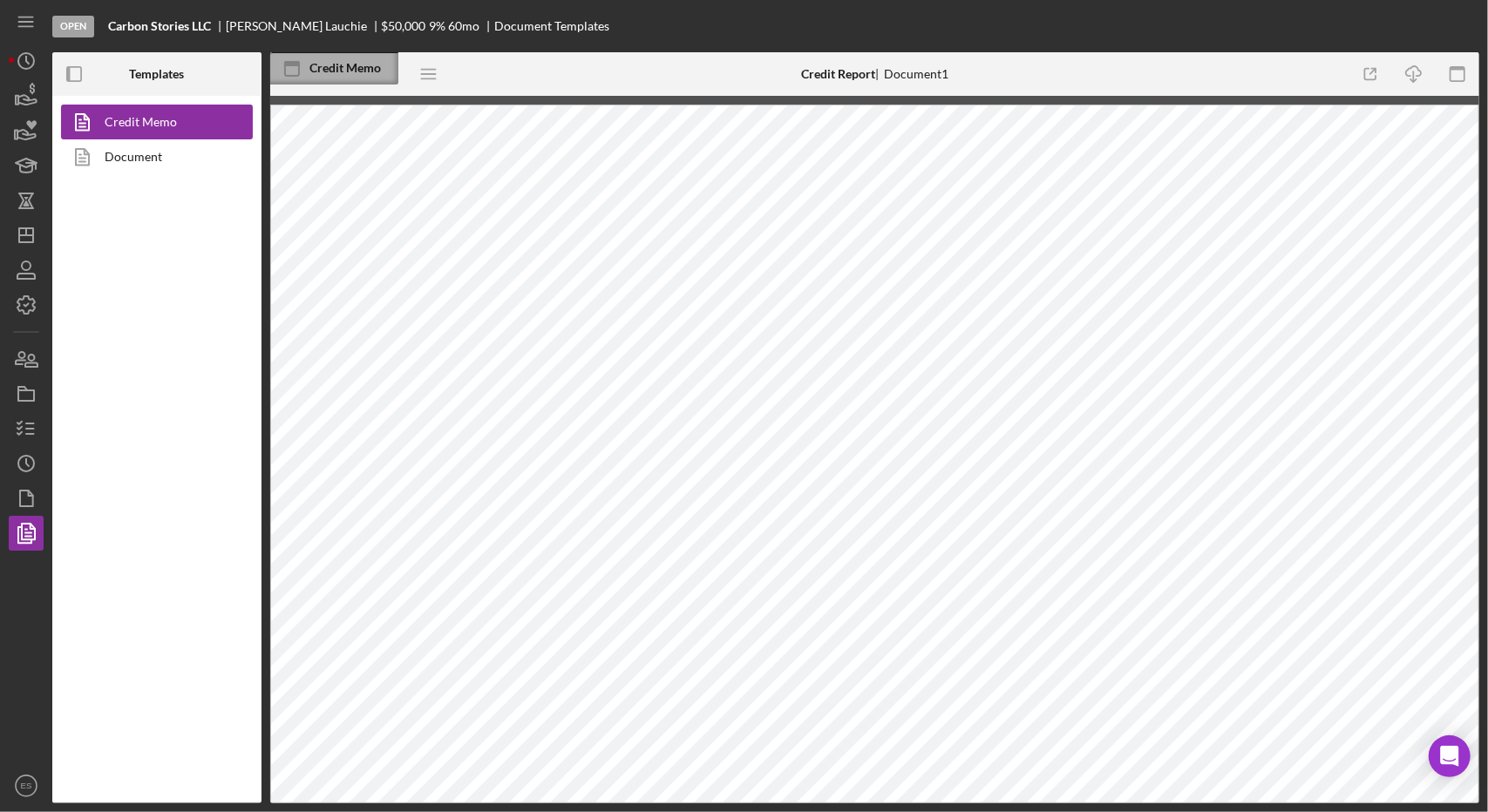
click at [310, 74] on div "Credit Memo" at bounding box center [353, 68] width 89 height 14
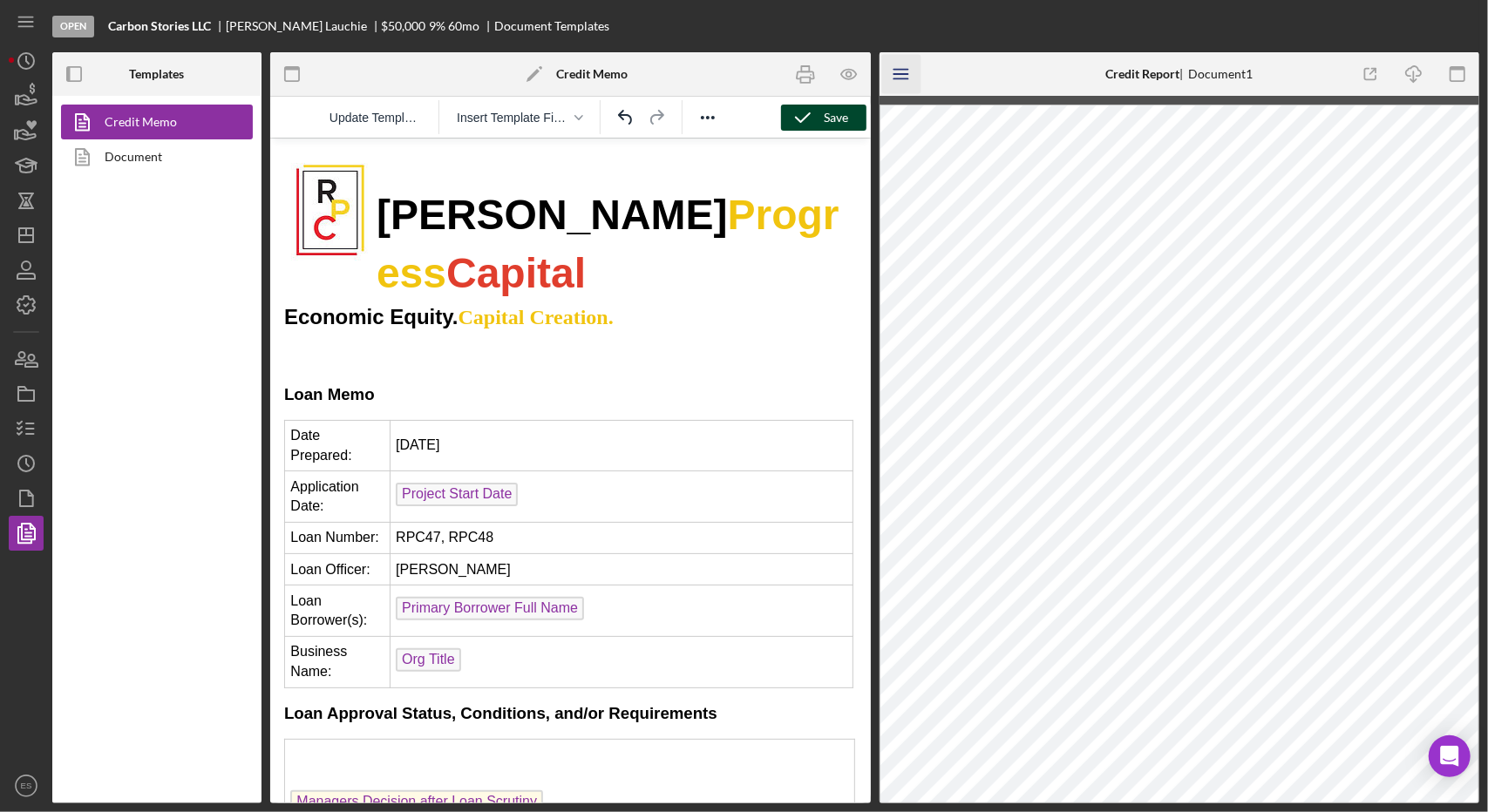
click at [892, 75] on icon "Icon/Menu" at bounding box center [900, 74] width 39 height 39
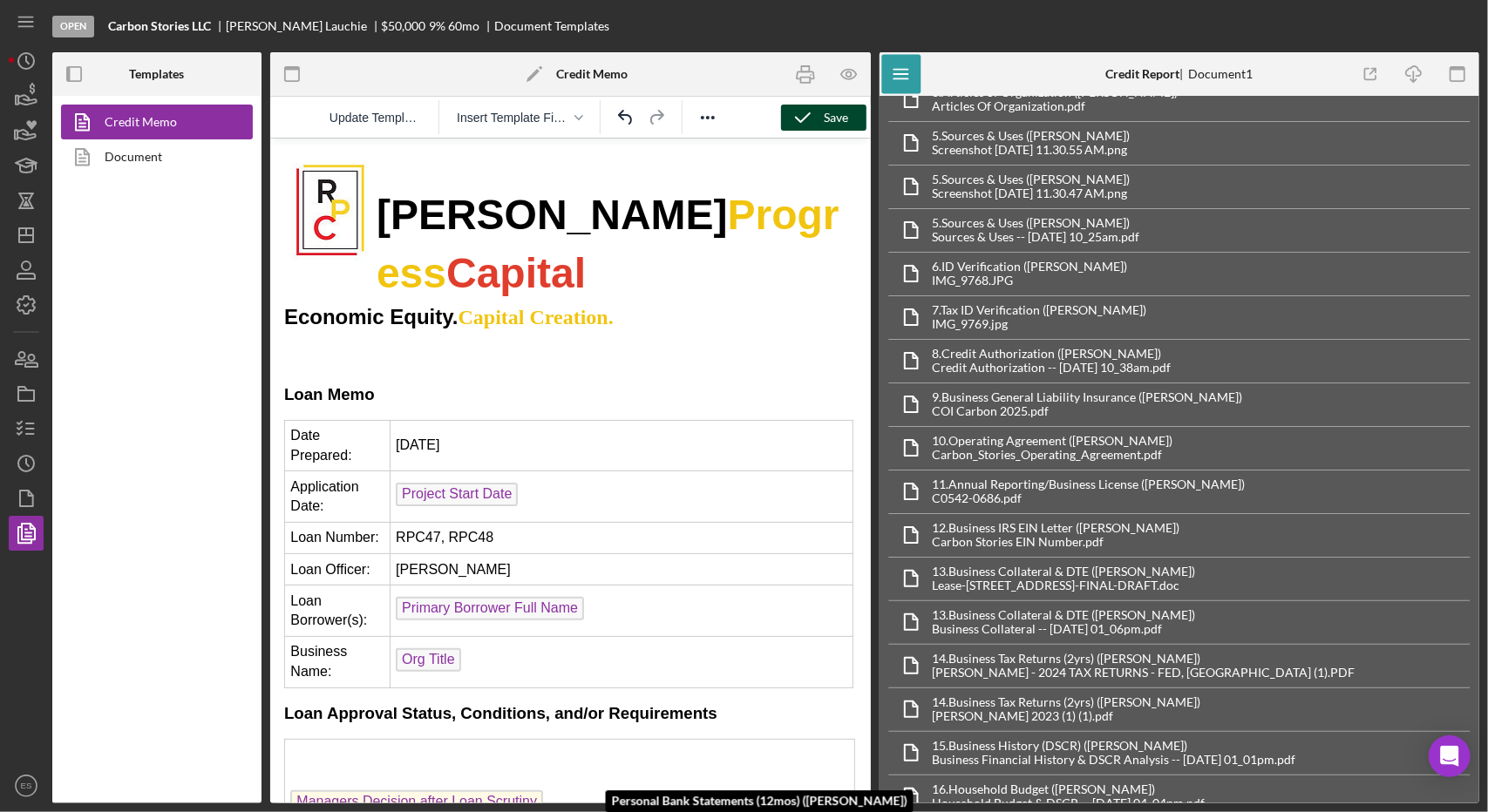
scroll to position [0, 0]
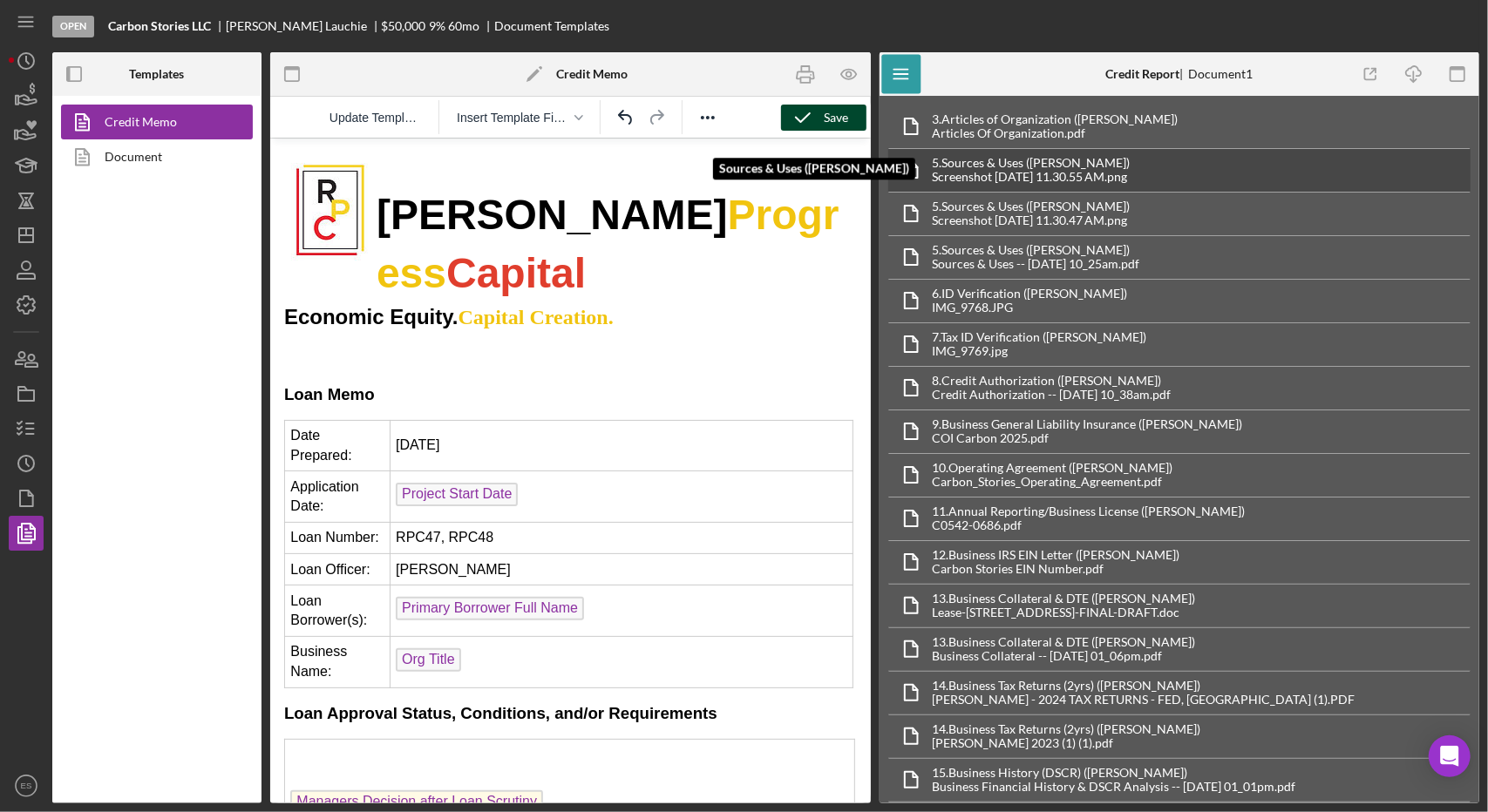
click at [1173, 164] on div "Sources & Uses ([PERSON_NAME]) 5. Sources & Uses ([PERSON_NAME]) Screenshot [DA…" at bounding box center [1179, 170] width 583 height 44
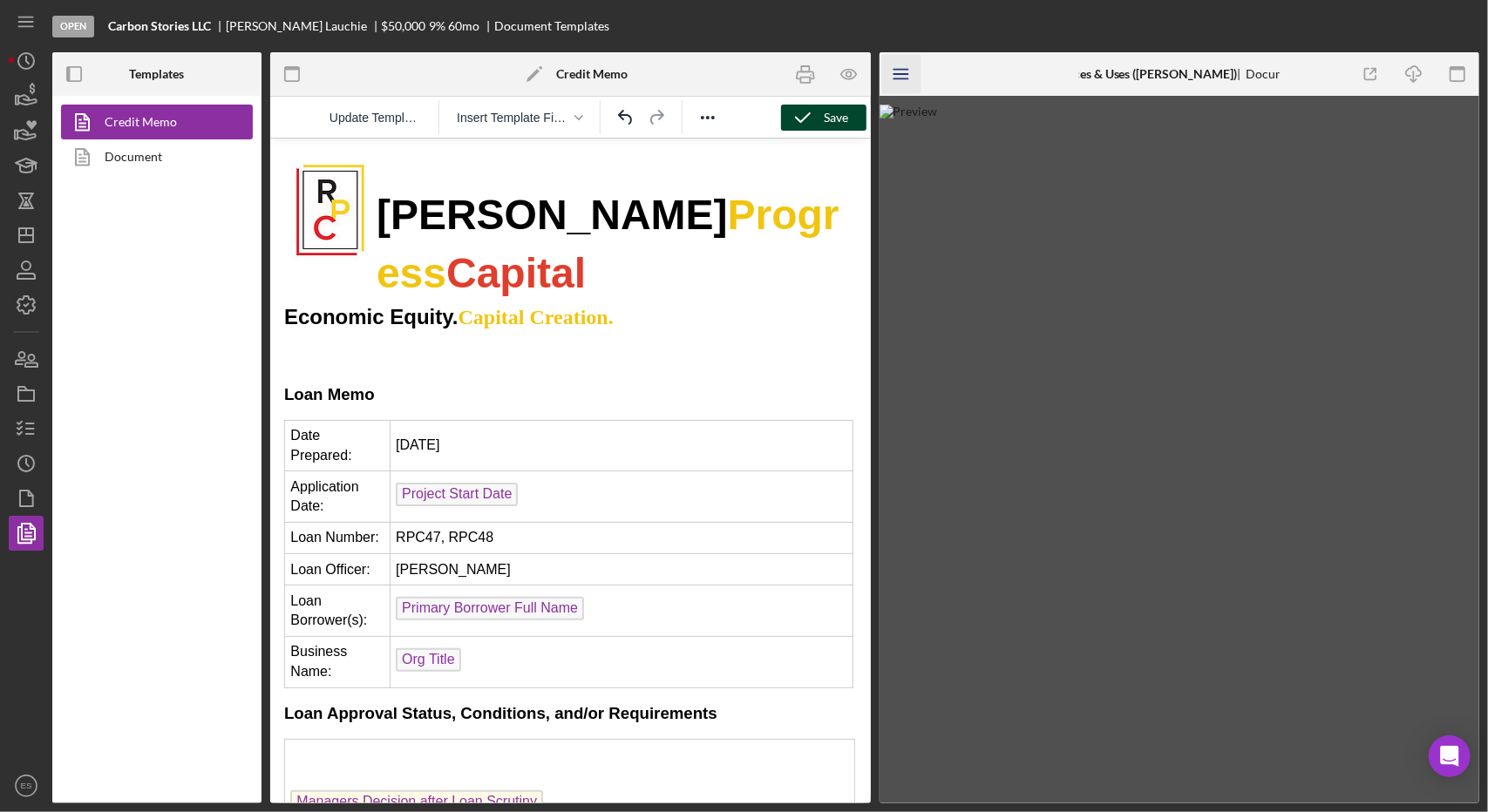
click at [900, 75] on icon "Icon/Menu" at bounding box center [900, 74] width 39 height 39
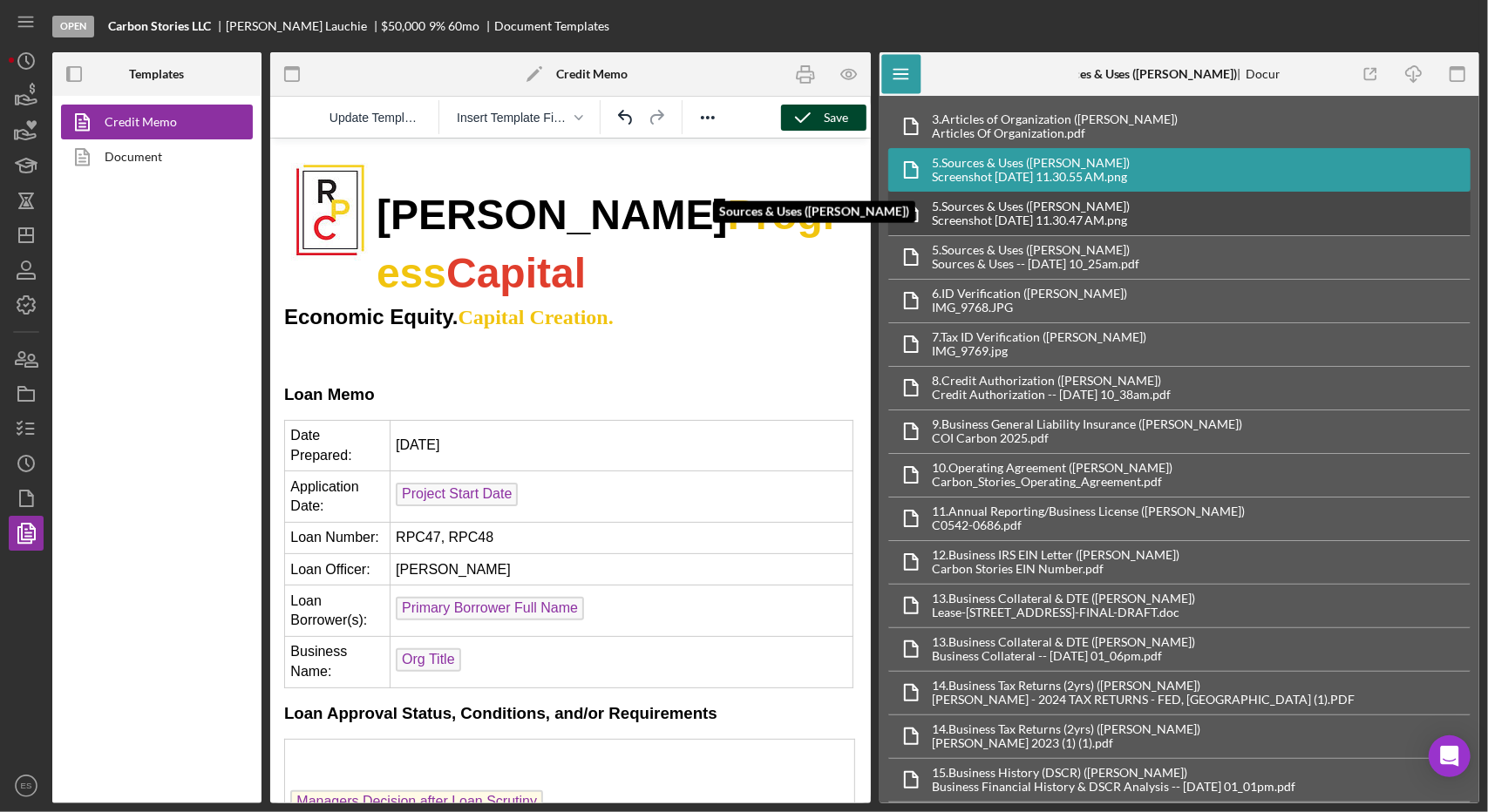
click at [1090, 205] on div "5. Sources & Uses ([PERSON_NAME])" at bounding box center [1032, 207] width 198 height 14
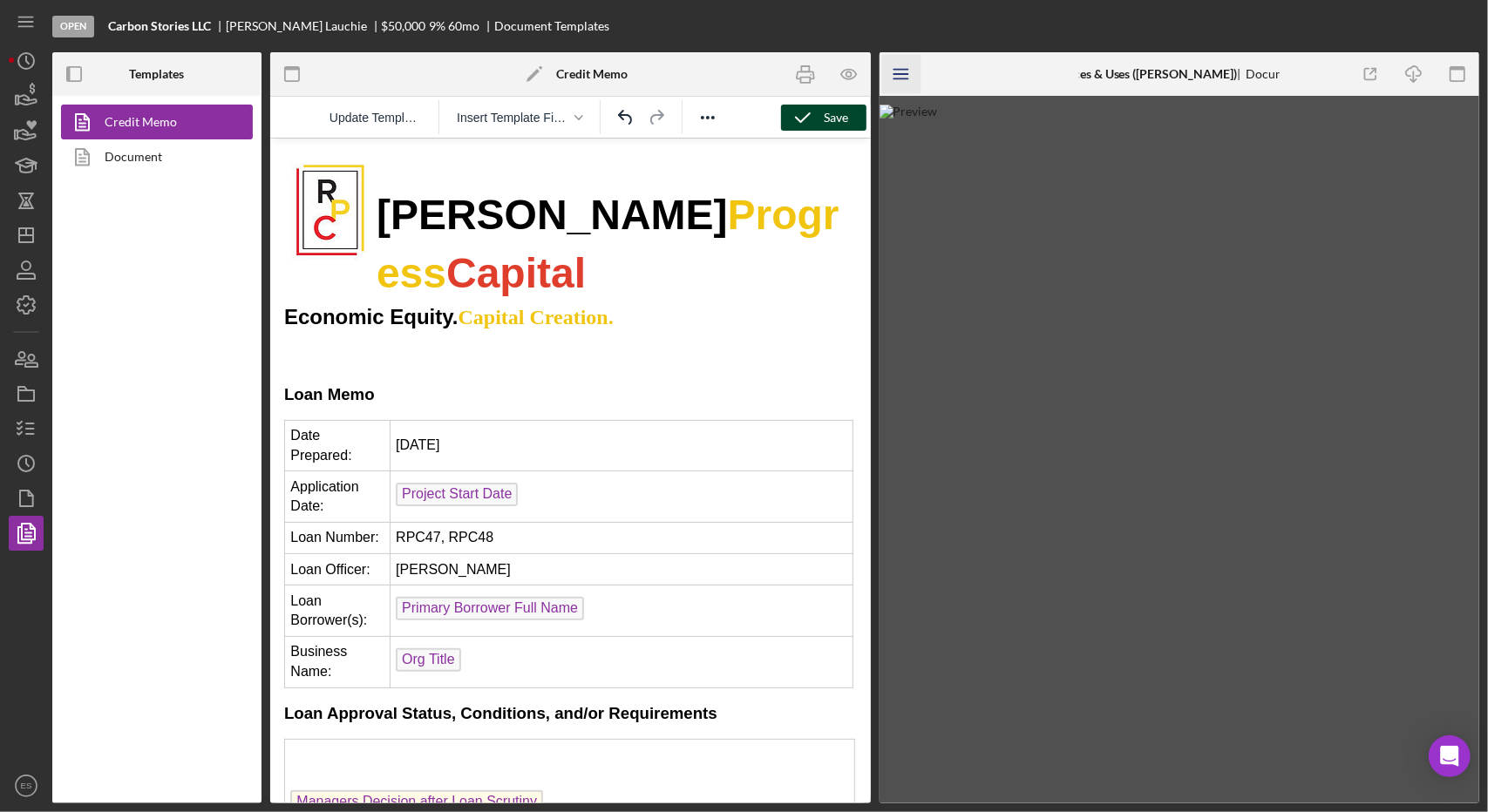
click at [899, 78] on line "button" at bounding box center [900, 78] width 14 height 0
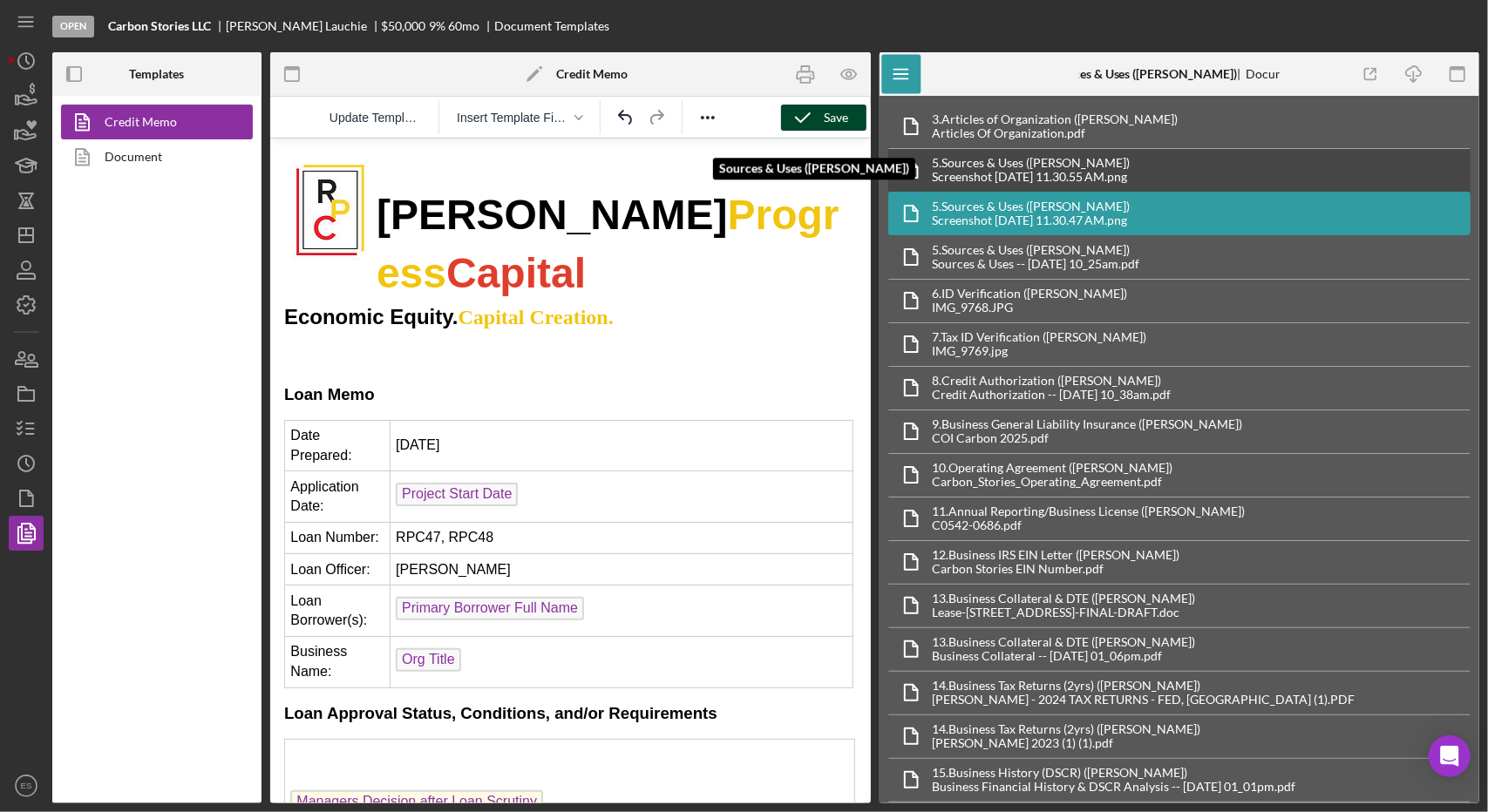
click at [966, 175] on div "Screenshot [DATE] 11.30.55 AM.png" at bounding box center [1032, 177] width 198 height 14
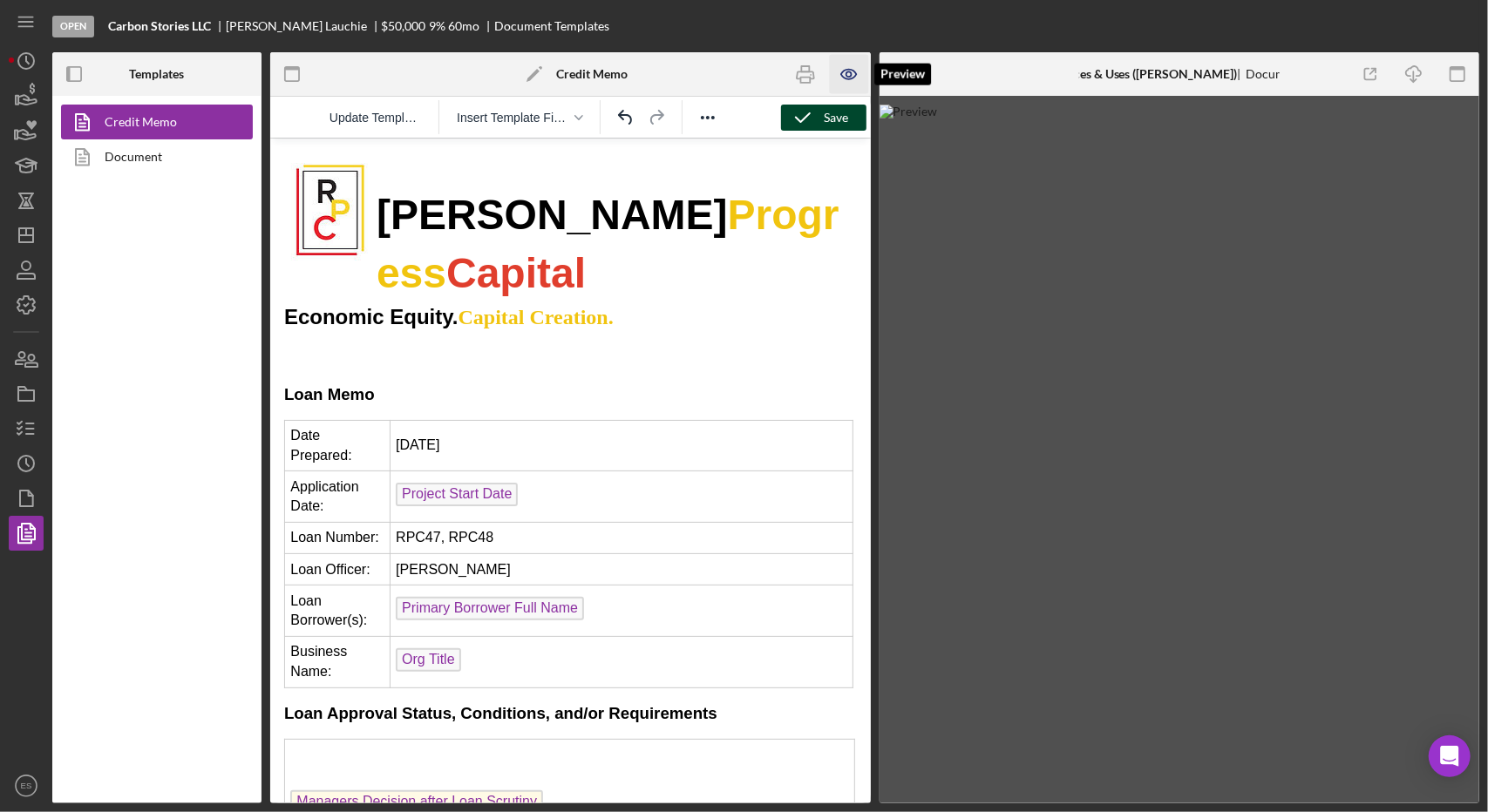
click at [853, 69] on icon "button" at bounding box center [848, 74] width 39 height 39
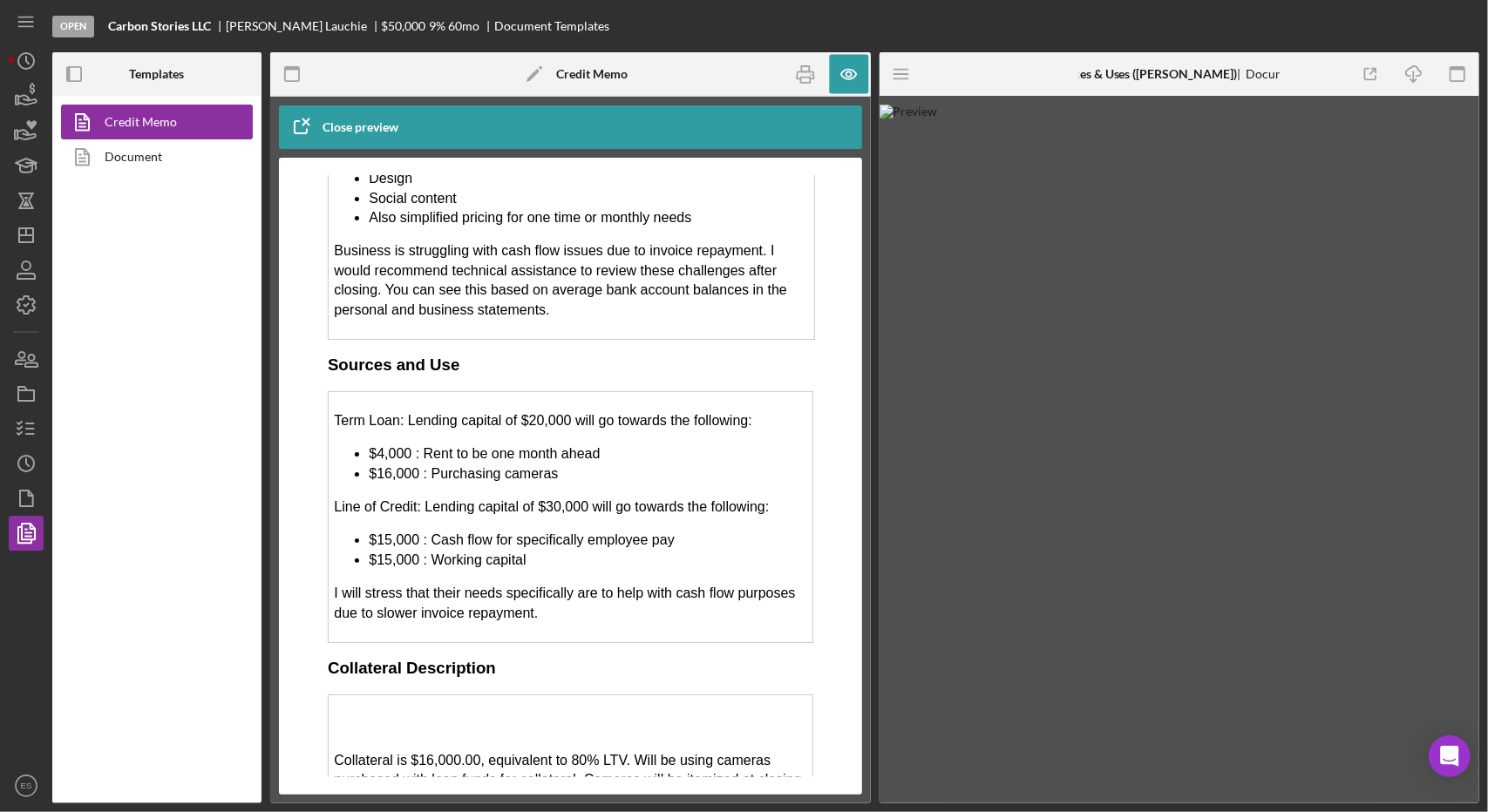
scroll to position [2842, 0]
drag, startPoint x: 377, startPoint y: 413, endPoint x: 402, endPoint y: 413, distance: 25.0
click at [402, 445] on li "$4,000 : Rent to be one month ahead" at bounding box center [587, 454] width 438 height 19
drag, startPoint x: 360, startPoint y: 425, endPoint x: 397, endPoint y: 419, distance: 37.5
click at [397, 445] on ul "$4,000 : Rent to be one month ahead $16,000 : Purchasing cameras" at bounding box center [569, 464] width 474 height 39
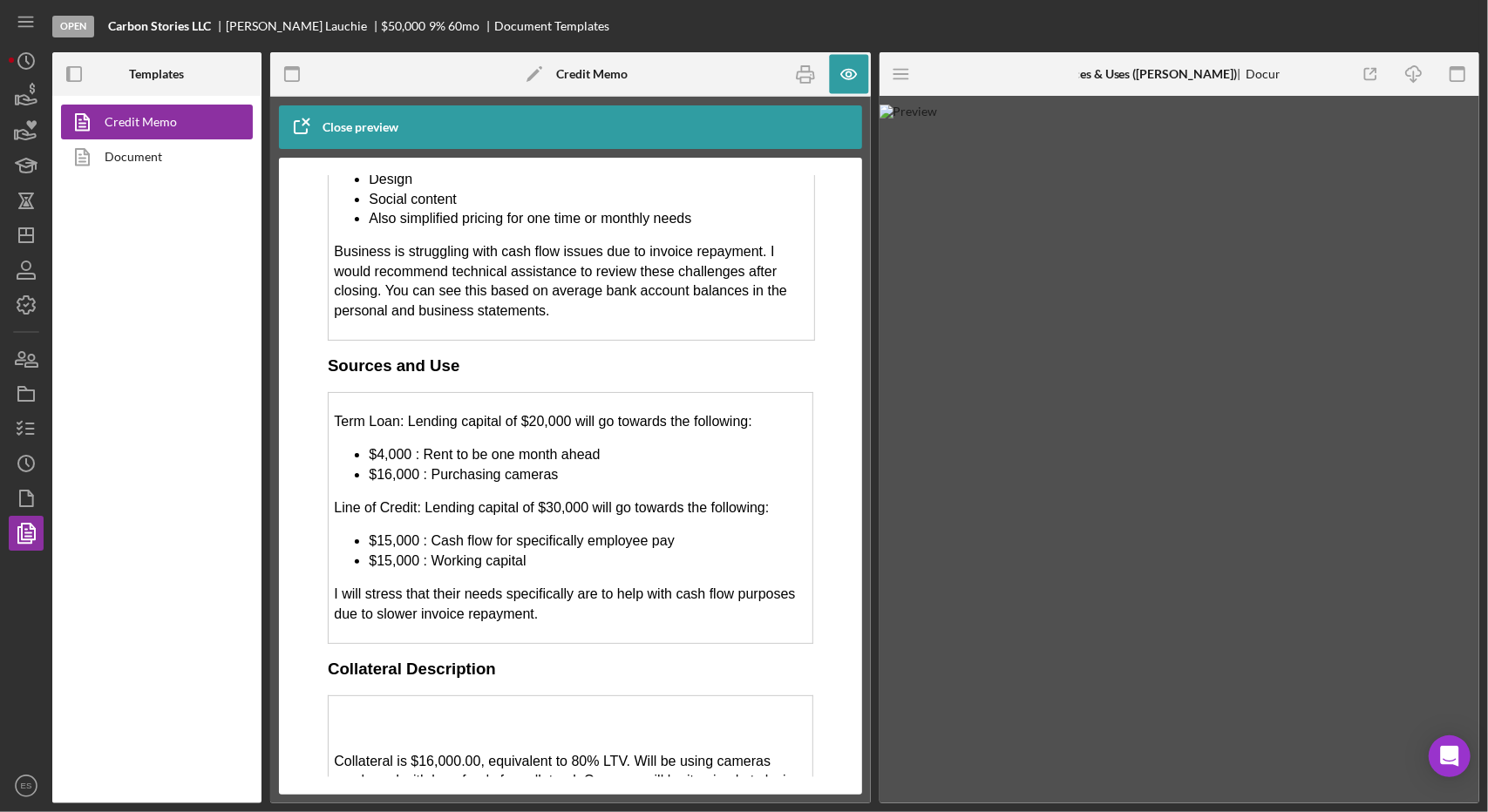
click at [394, 464] on li "$16,000 : Purchasing cameras" at bounding box center [587, 473] width 438 height 19
click at [882, 85] on icon "Icon/Menu" at bounding box center [900, 74] width 39 height 39
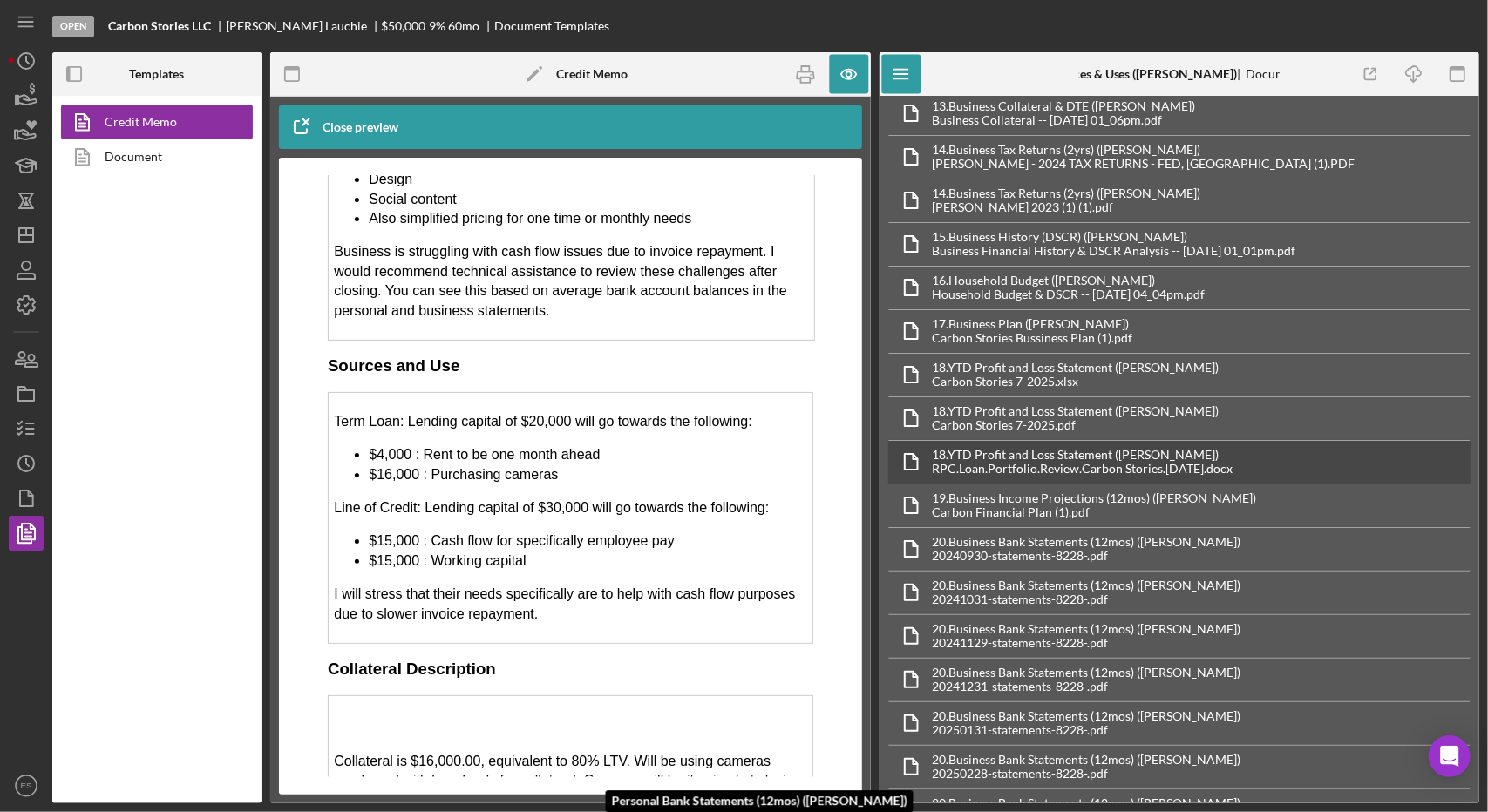
scroll to position [0, 0]
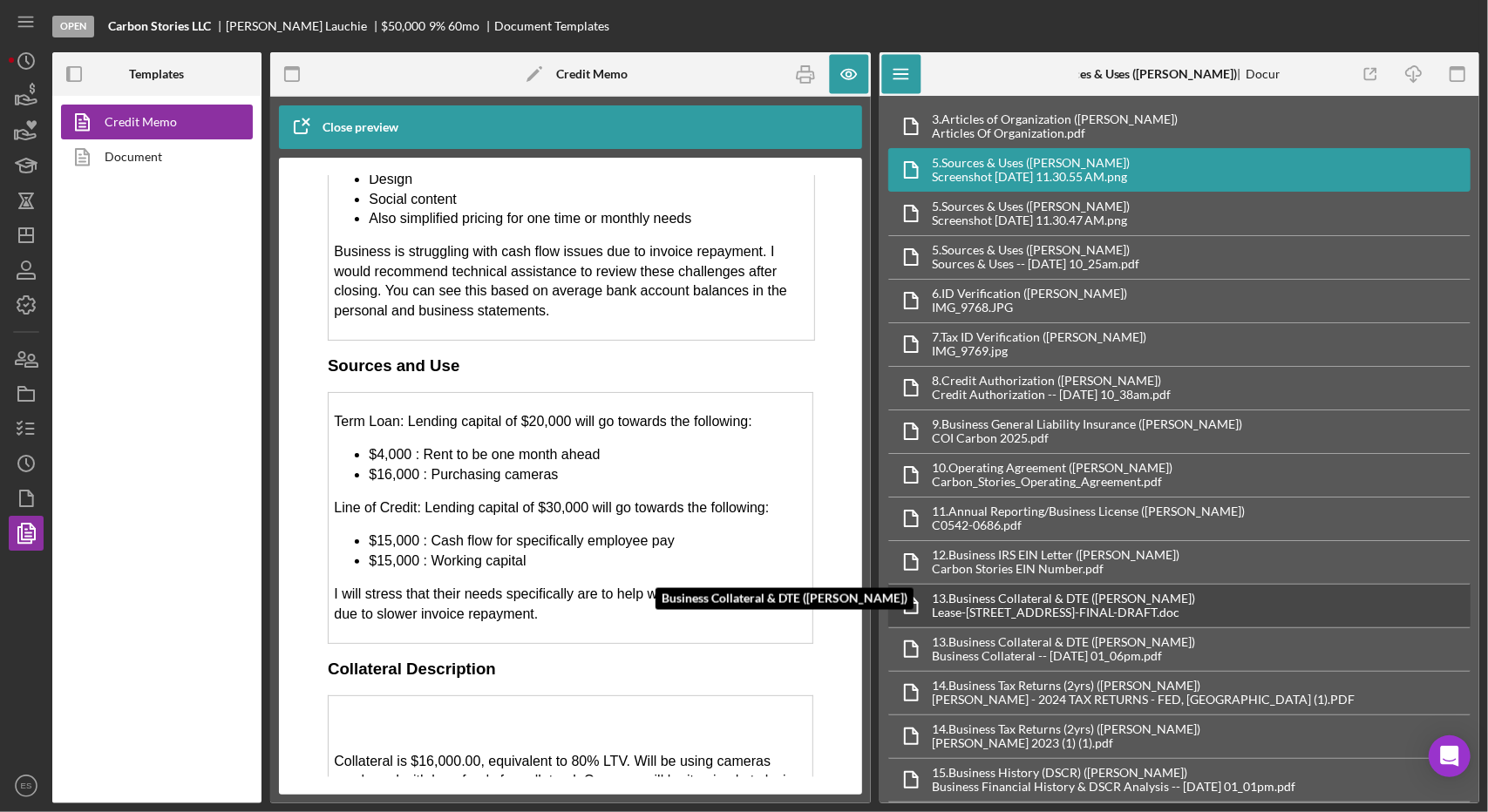
click at [1043, 594] on div "13. Business Collateral & DTE ([PERSON_NAME])" at bounding box center [1064, 598] width 263 height 14
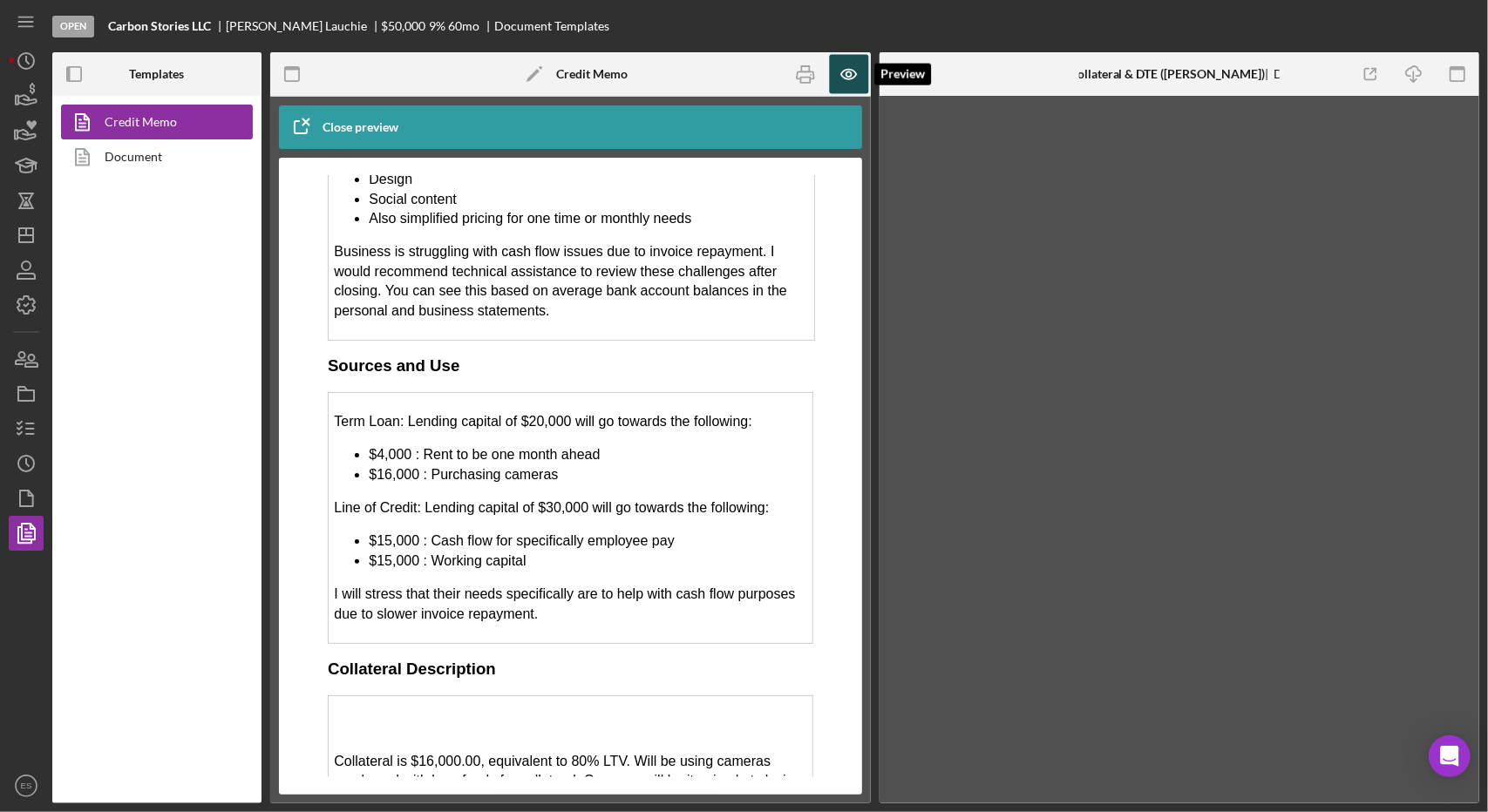
click at [846, 68] on icon "button" at bounding box center [848, 74] width 39 height 39
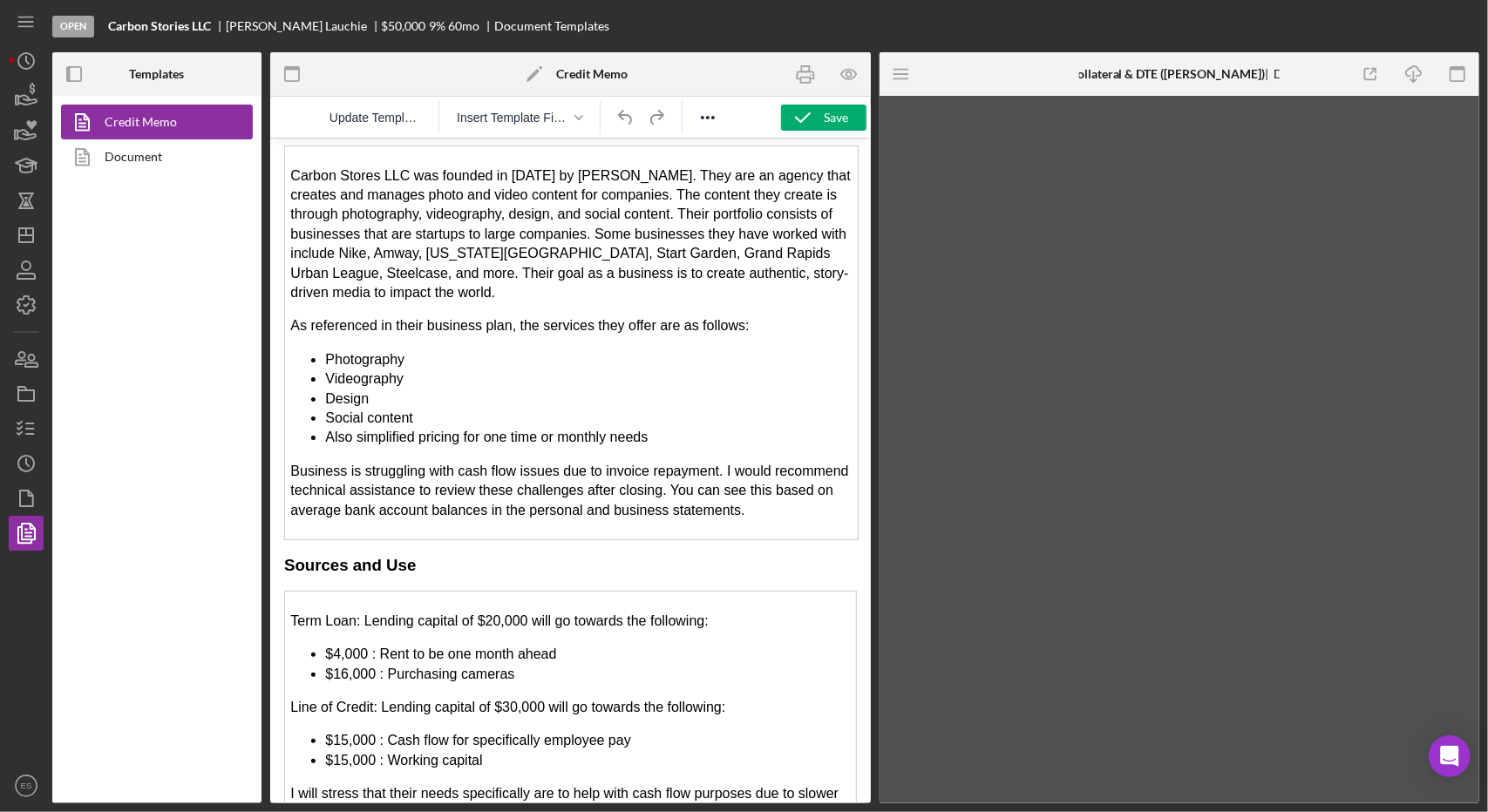
scroll to position [2617, 0]
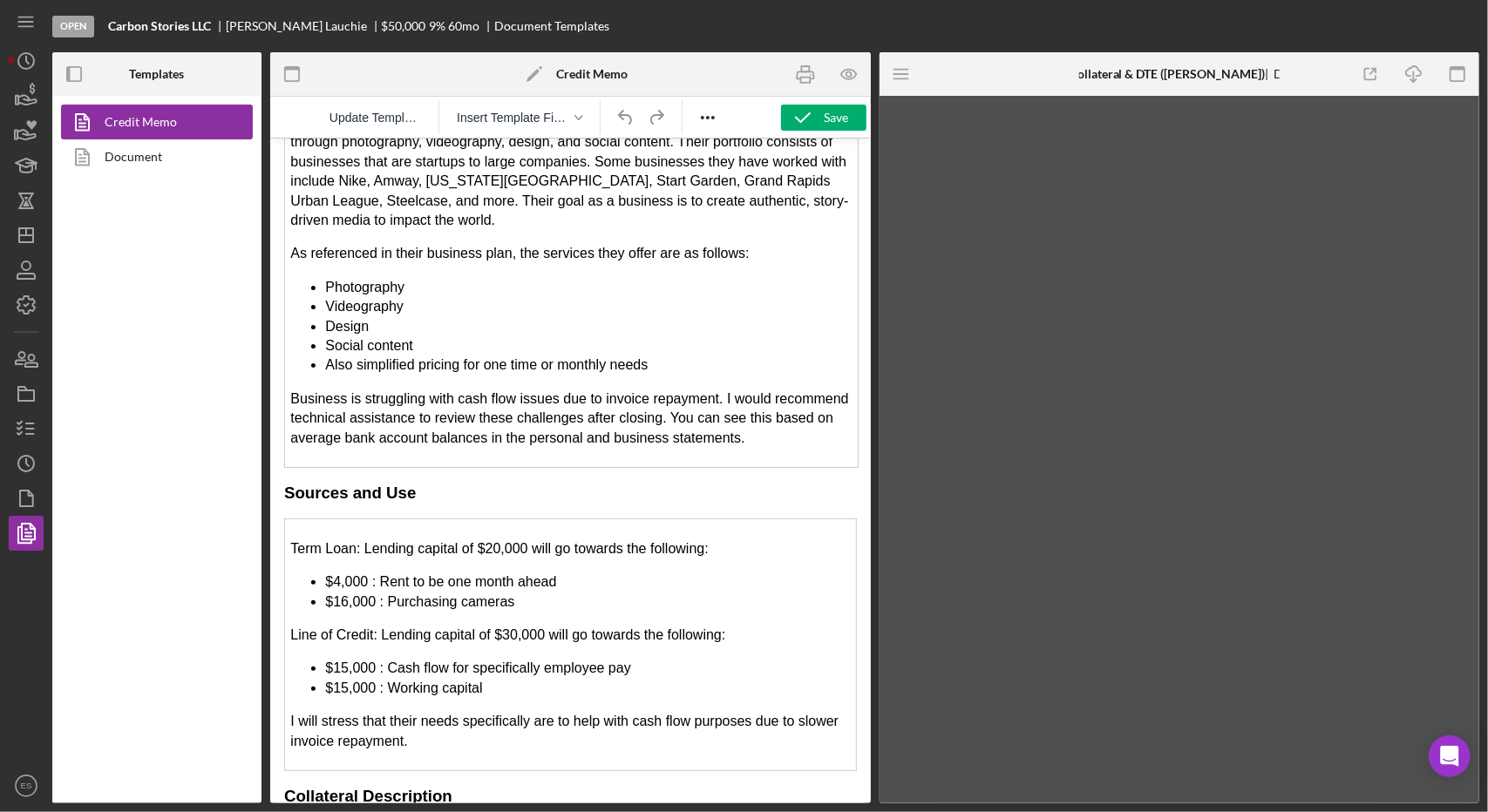
click at [522, 591] on li "$16,000 : Purchasing cameras" at bounding box center [587, 601] width 525 height 19
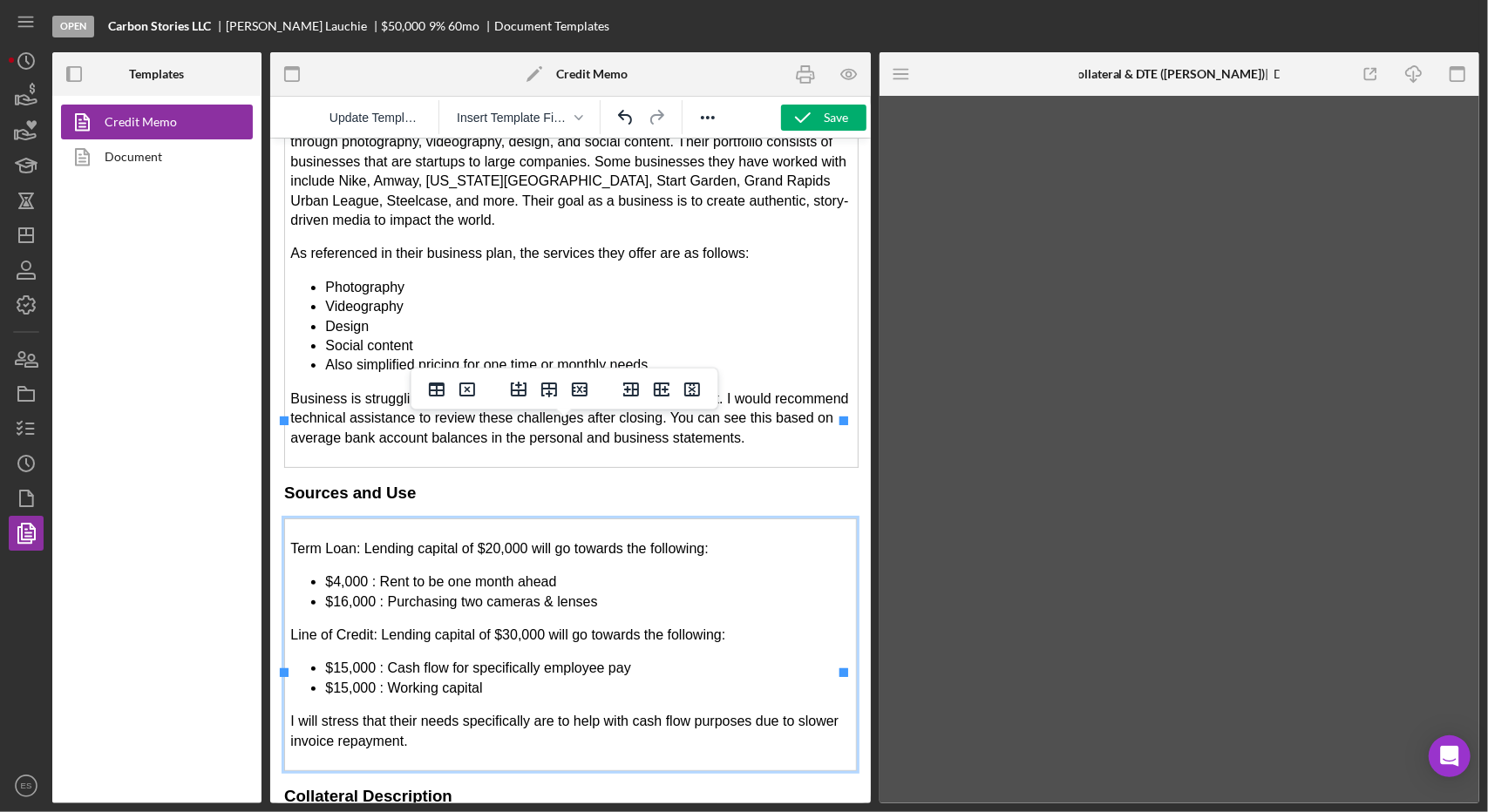
click at [812, 102] on div "Update Template Insert Template Field" at bounding box center [570, 117] width 601 height 41
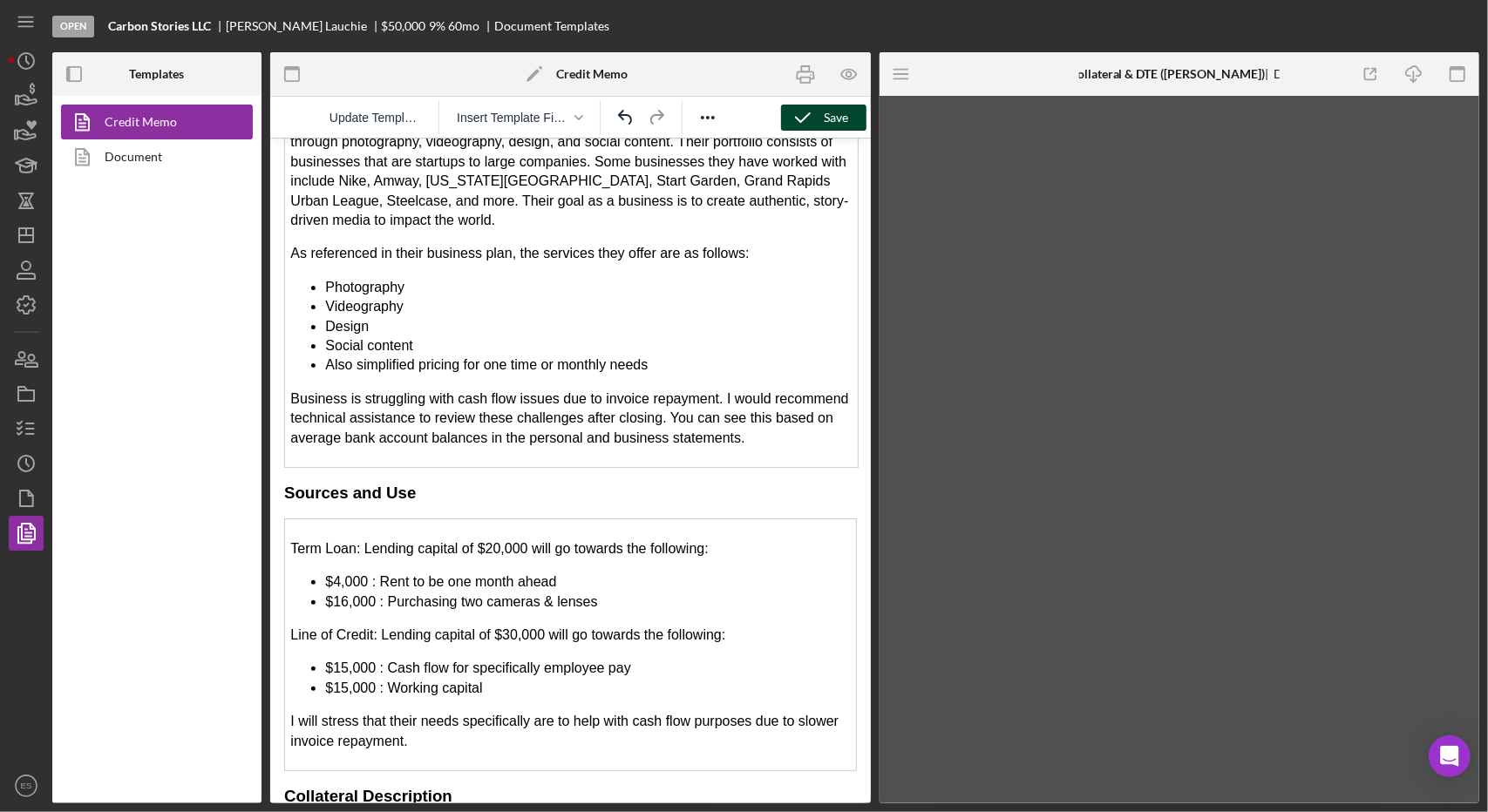
click at [811, 105] on icon "button" at bounding box center [803, 118] width 44 height 44
click at [368, 591] on li "$16,000 : Purchasing two cameras & lenses" at bounding box center [587, 601] width 525 height 19
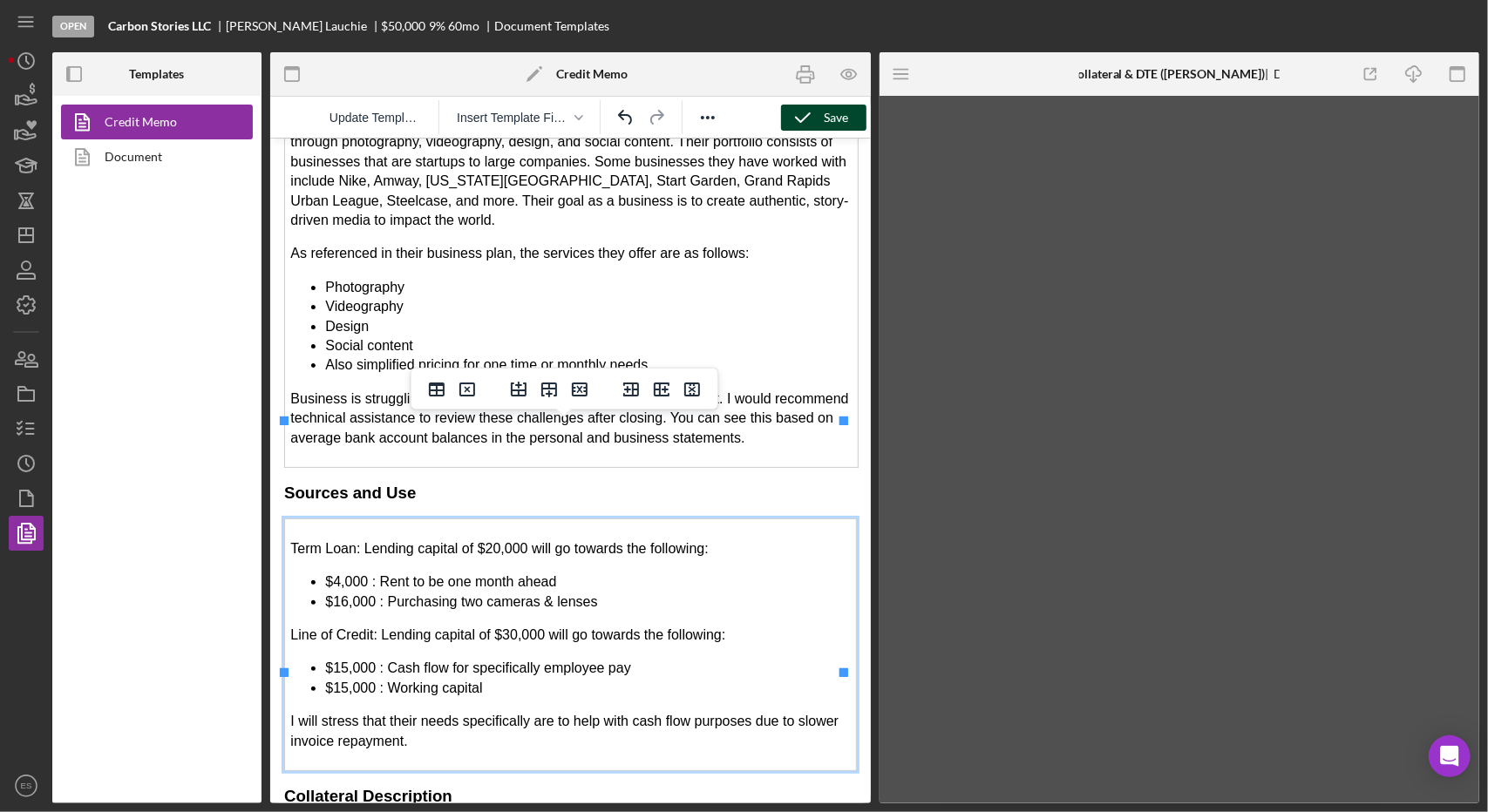
click at [607, 591] on li "$16,000 : Purchasing two cameras & lenses" at bounding box center [587, 601] width 525 height 19
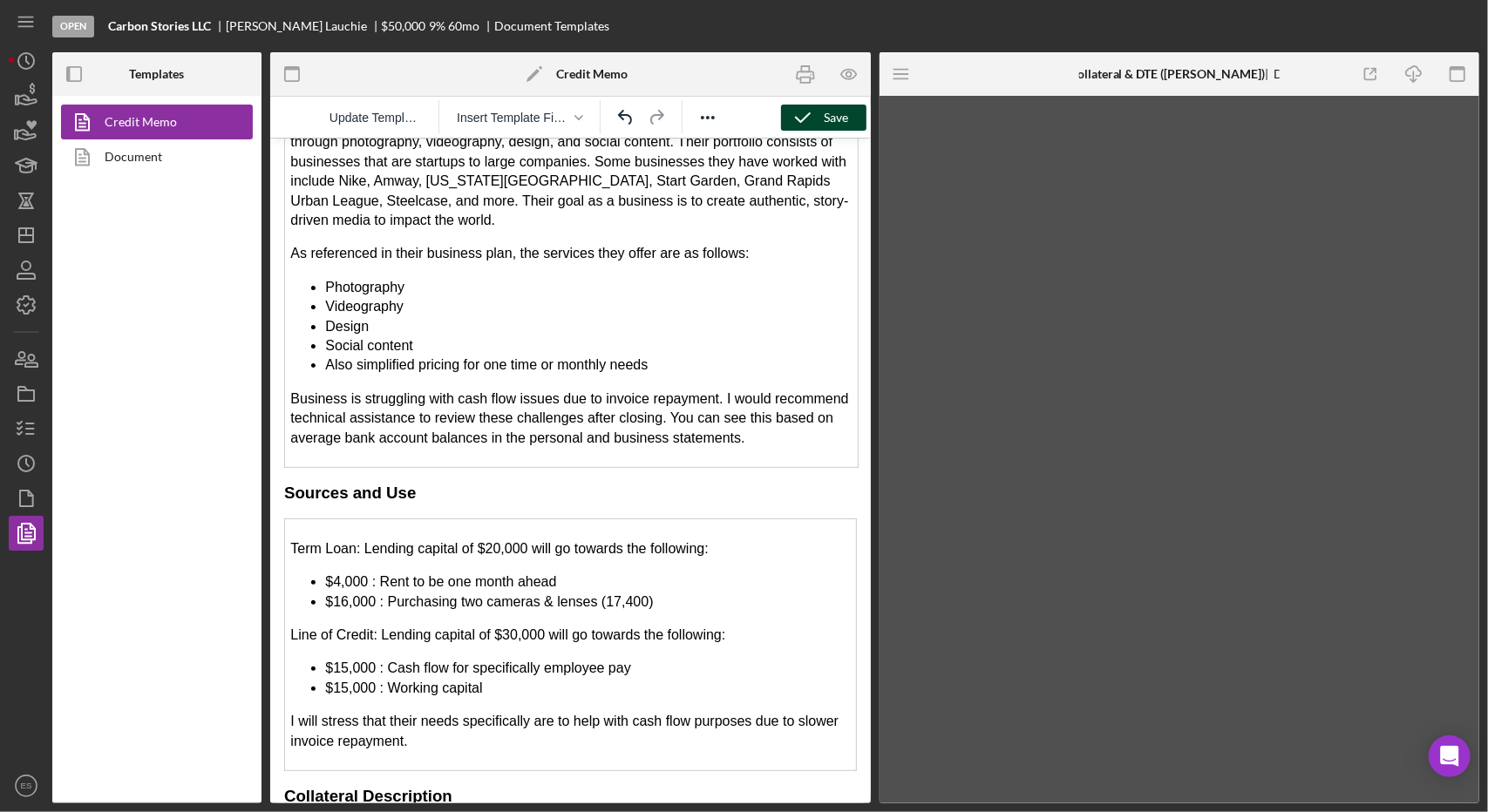
click at [827, 119] on div "Save" at bounding box center [837, 117] width 25 height 26
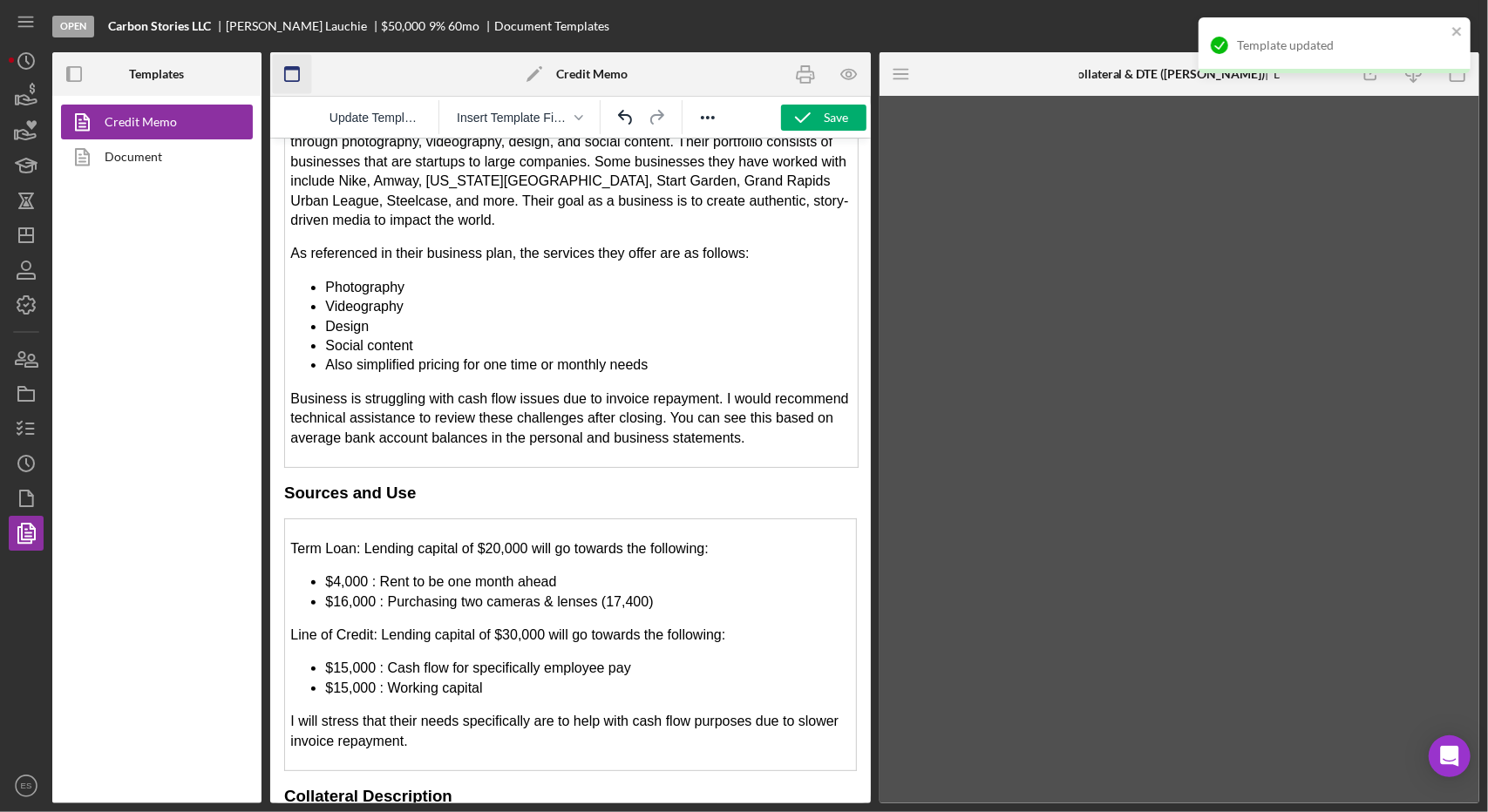
click at [289, 76] on icon "button" at bounding box center [292, 74] width 39 height 39
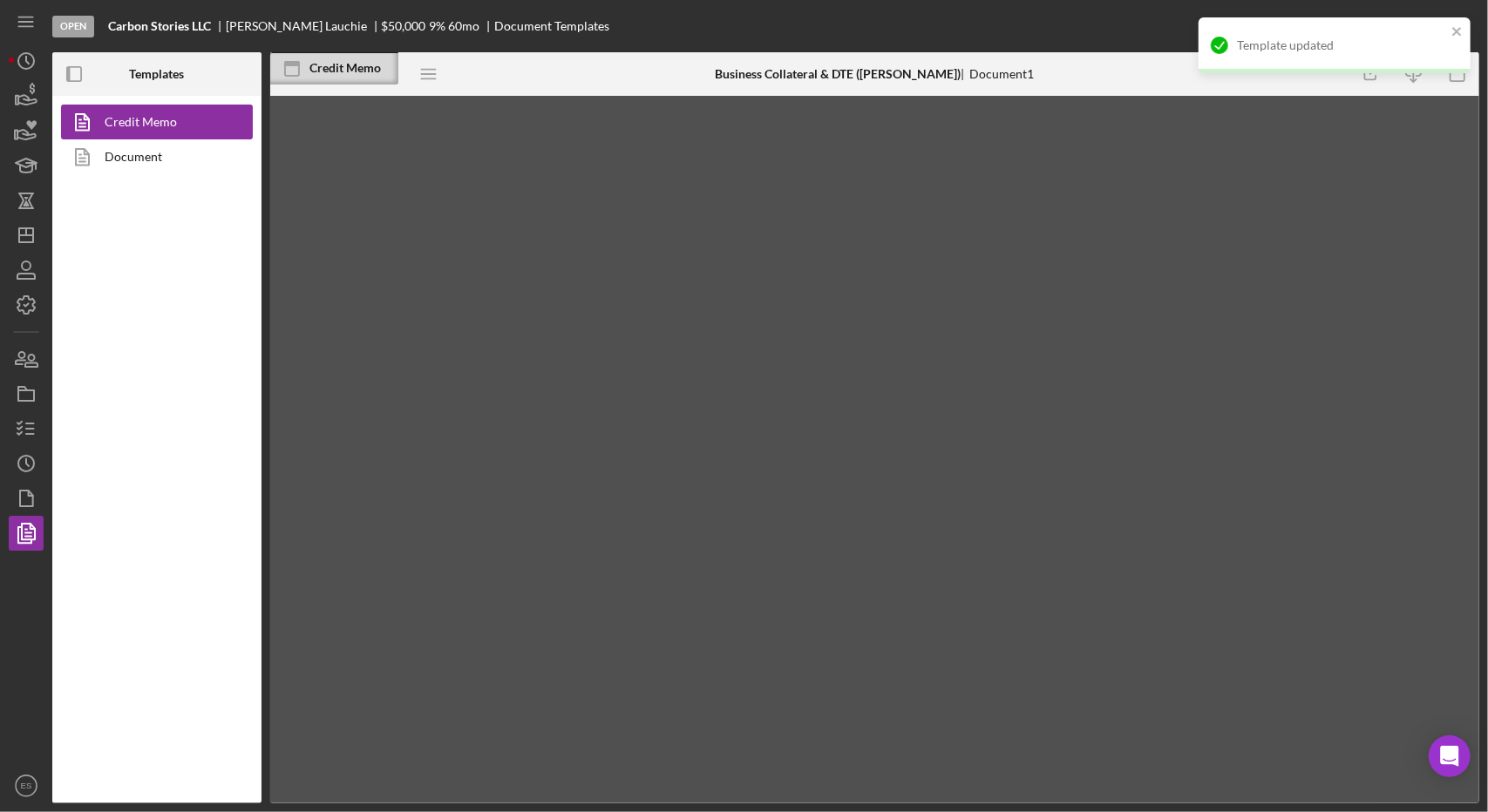
scroll to position [0, 0]
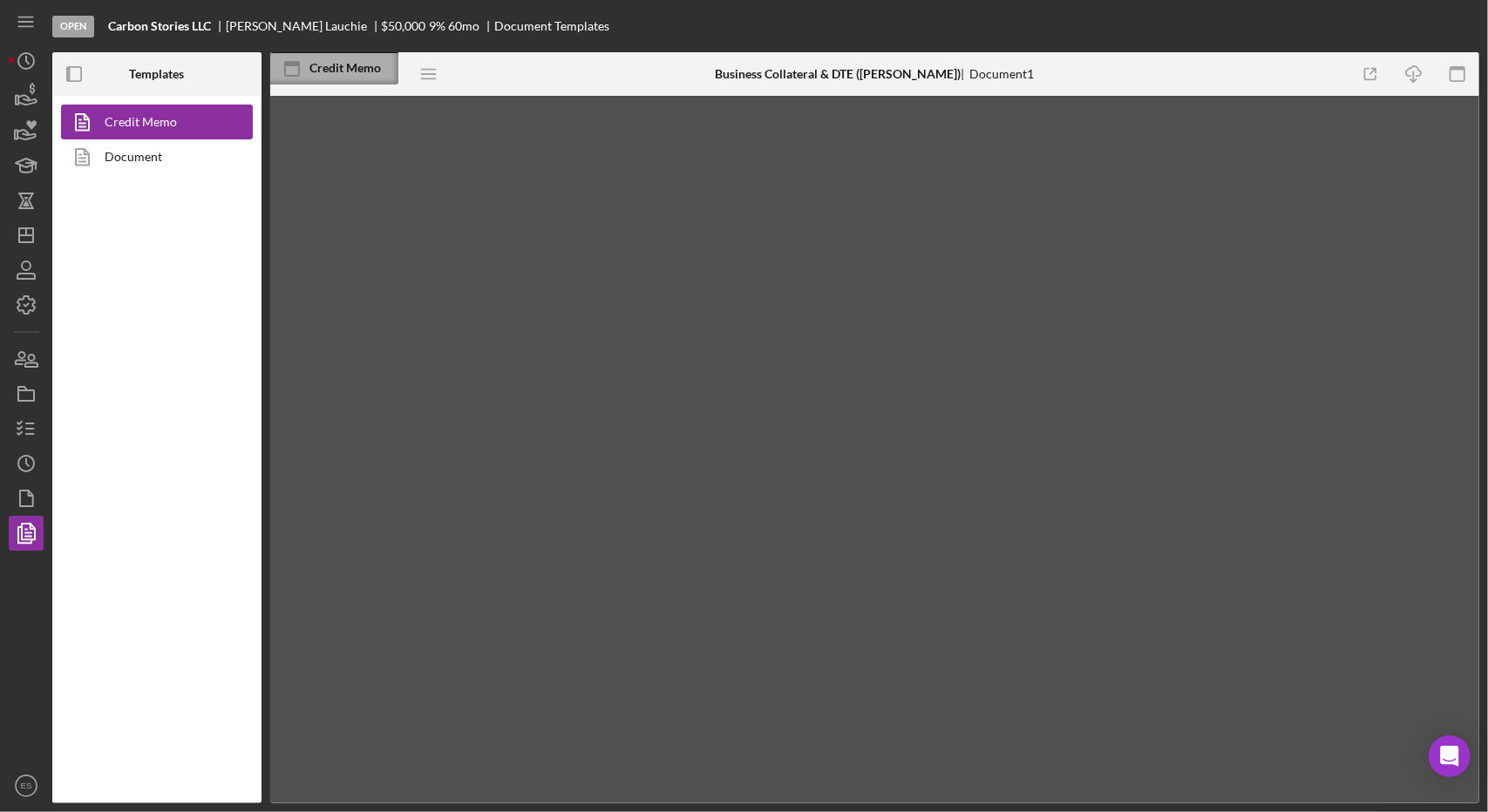
click at [355, 77] on div "Credit Memo" at bounding box center [334, 69] width 128 height 33
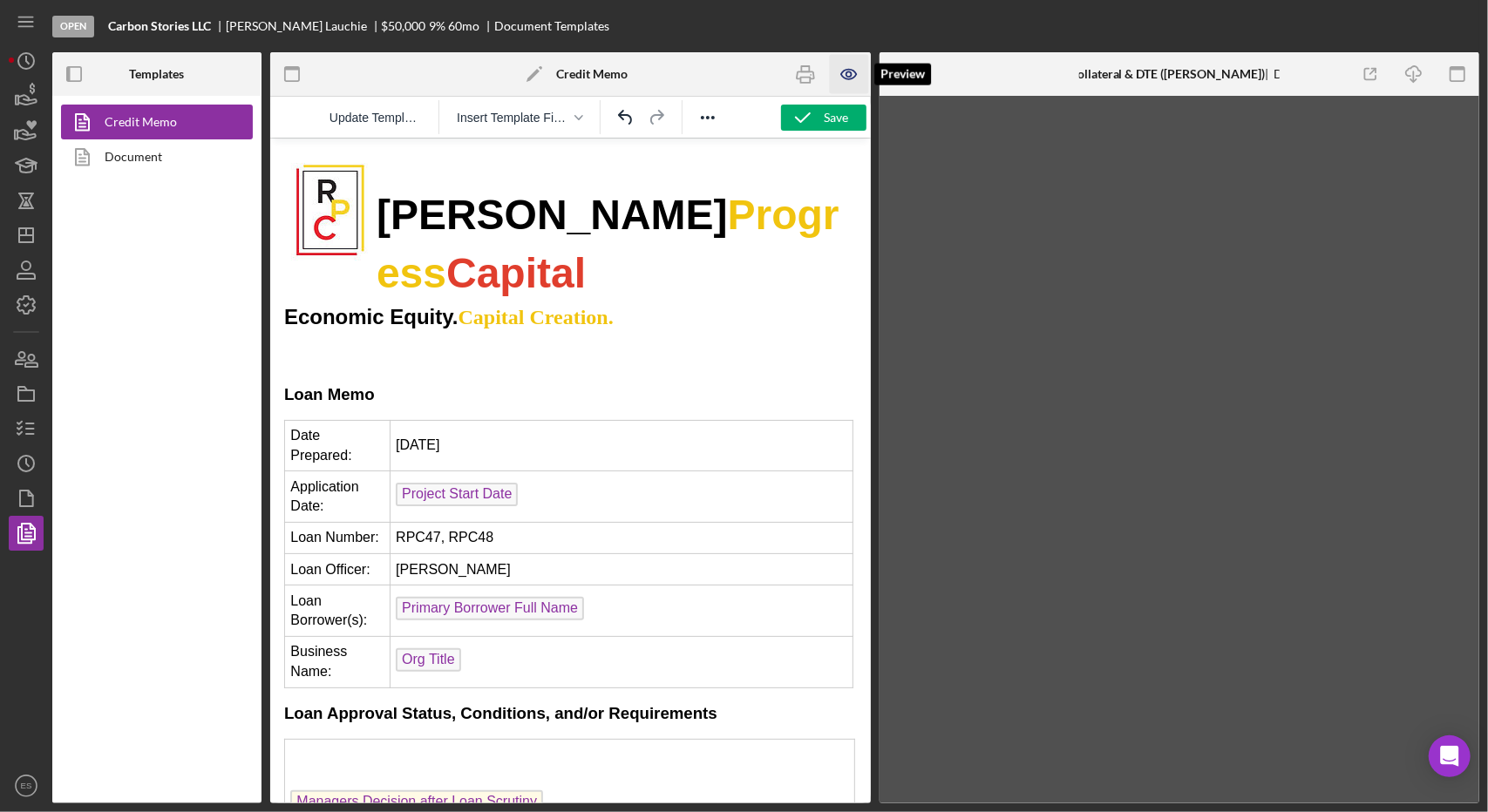
click at [840, 79] on icon "button" at bounding box center [848, 74] width 39 height 39
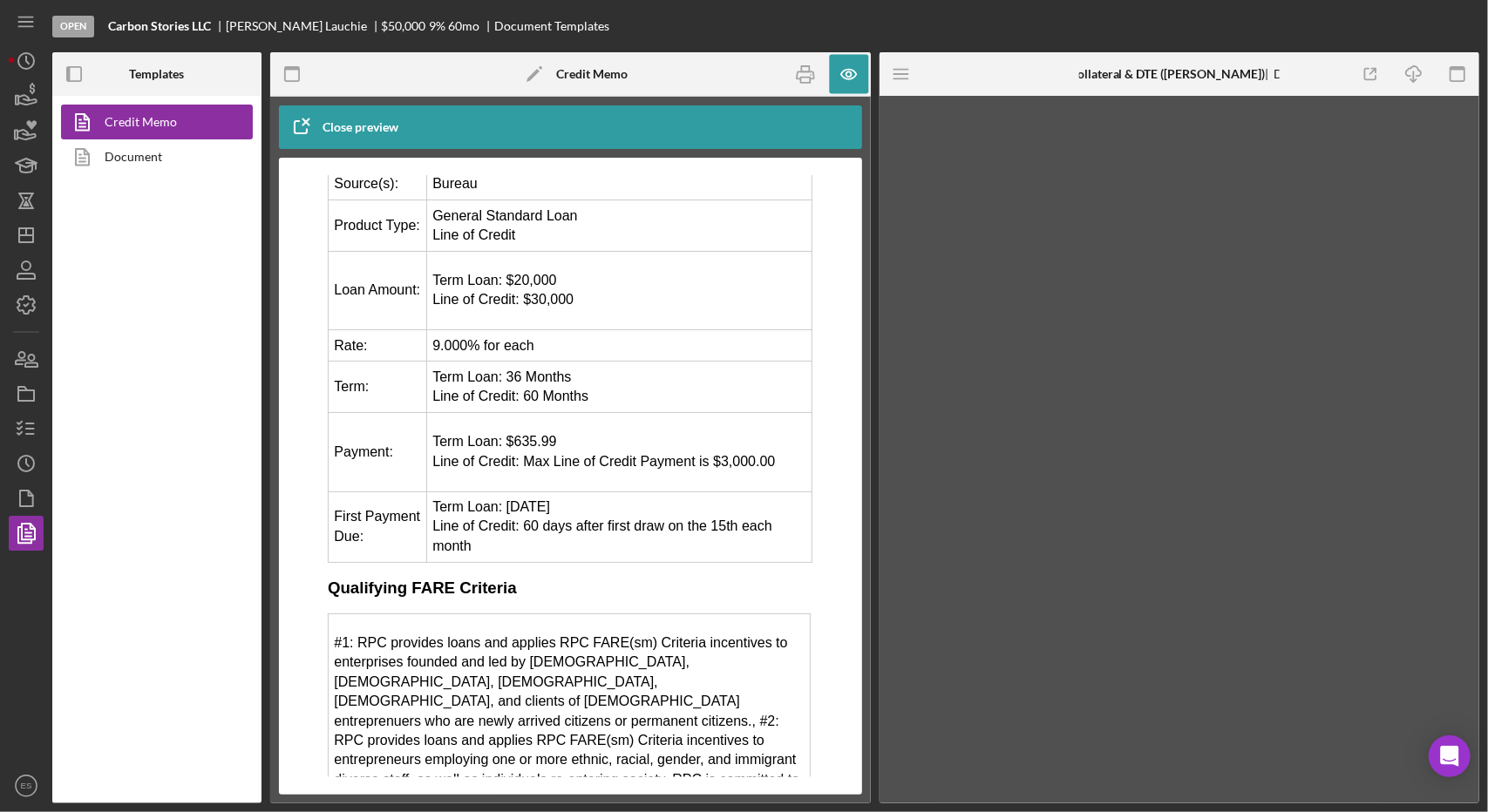
scroll to position [861, 0]
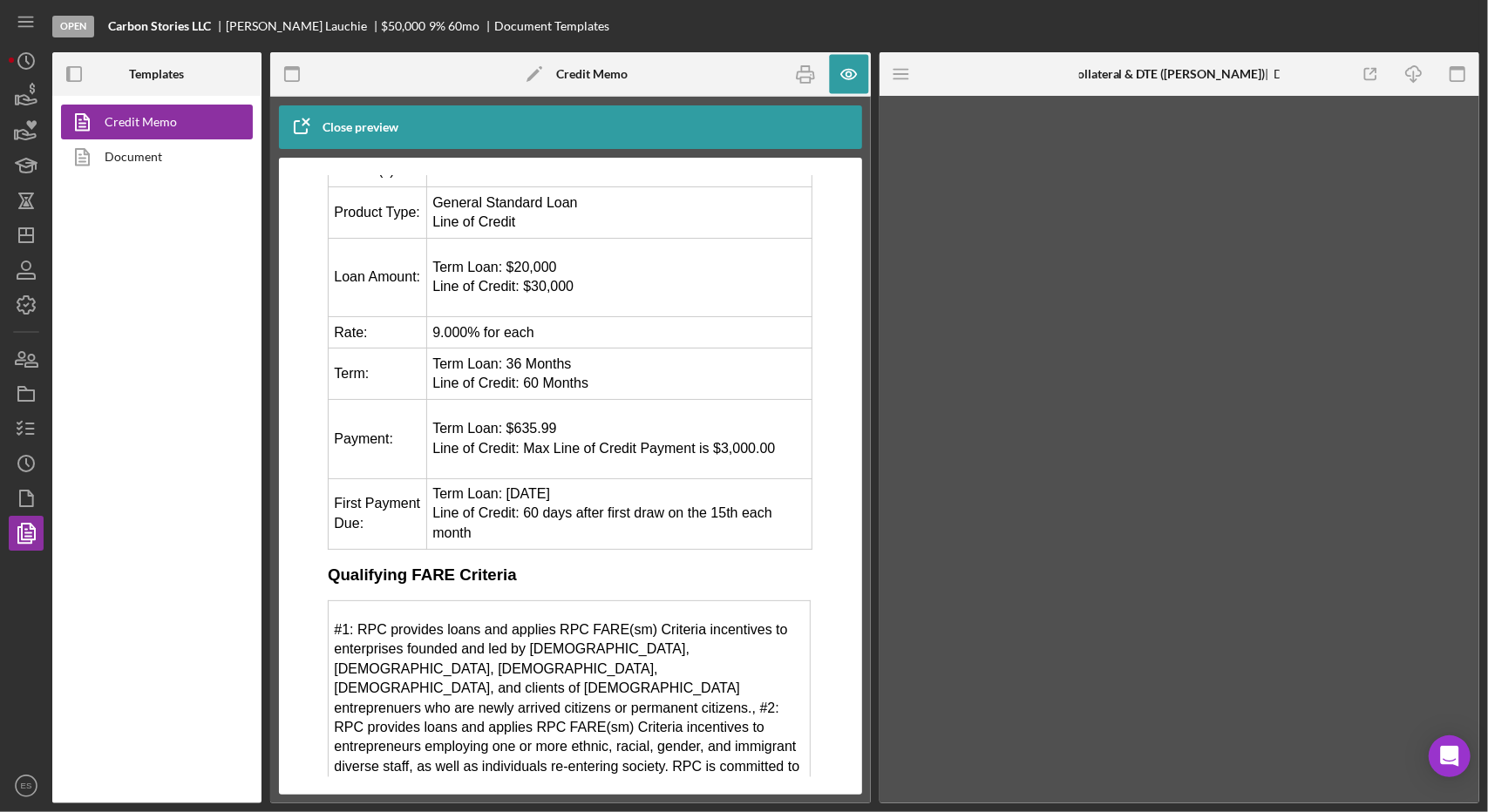
click at [701, 625] on p "#1: RPC provides loans and applies RPC FARE(sm) Criteria incentives to enterpri…" at bounding box center [567, 746] width 470 height 253
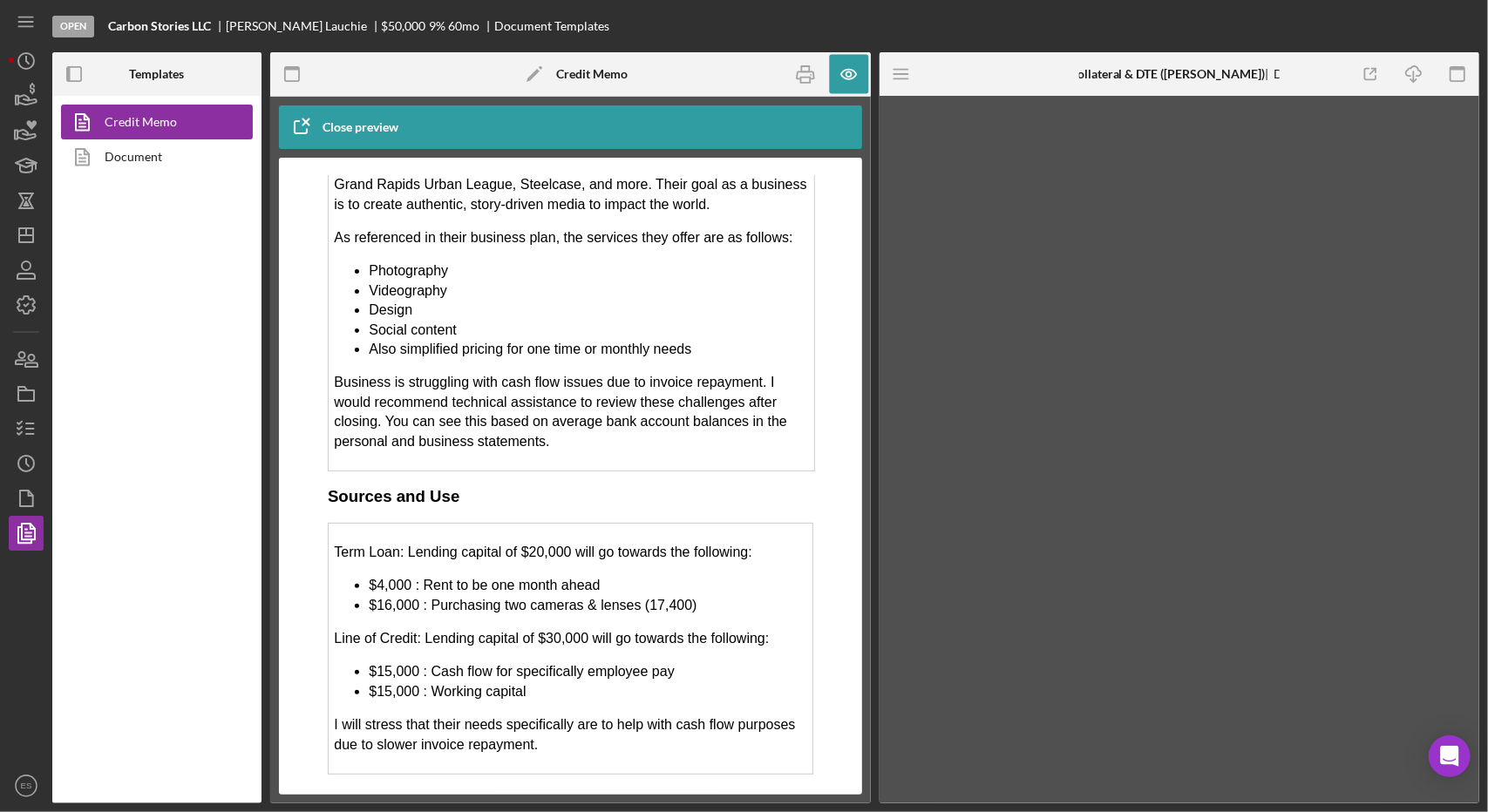
scroll to position [2712, 0]
click at [388, 370] on p "Business is struggling with cash flow issues due to invoice repayment. I would …" at bounding box center [570, 409] width 475 height 78
click at [644, 593] on li "$16,000 : Purchasing two cameras & lenses (17,400)" at bounding box center [587, 603] width 438 height 19
click at [640, 593] on li "$16,000 : Purchasing two cameras & lenses (17,400)" at bounding box center [587, 603] width 438 height 19
click at [841, 81] on icon "button" at bounding box center [848, 74] width 39 height 39
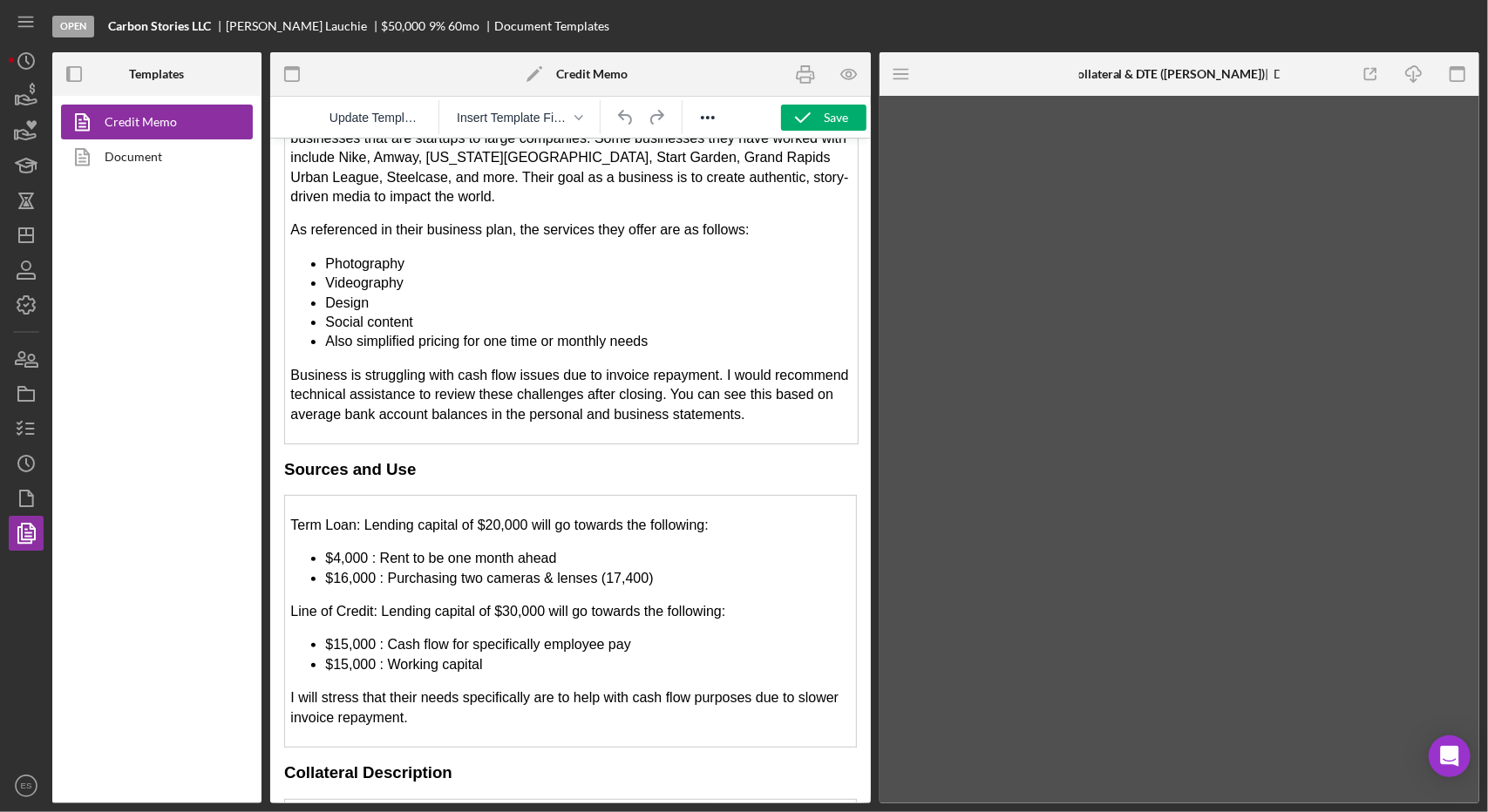
scroll to position [2642, 0]
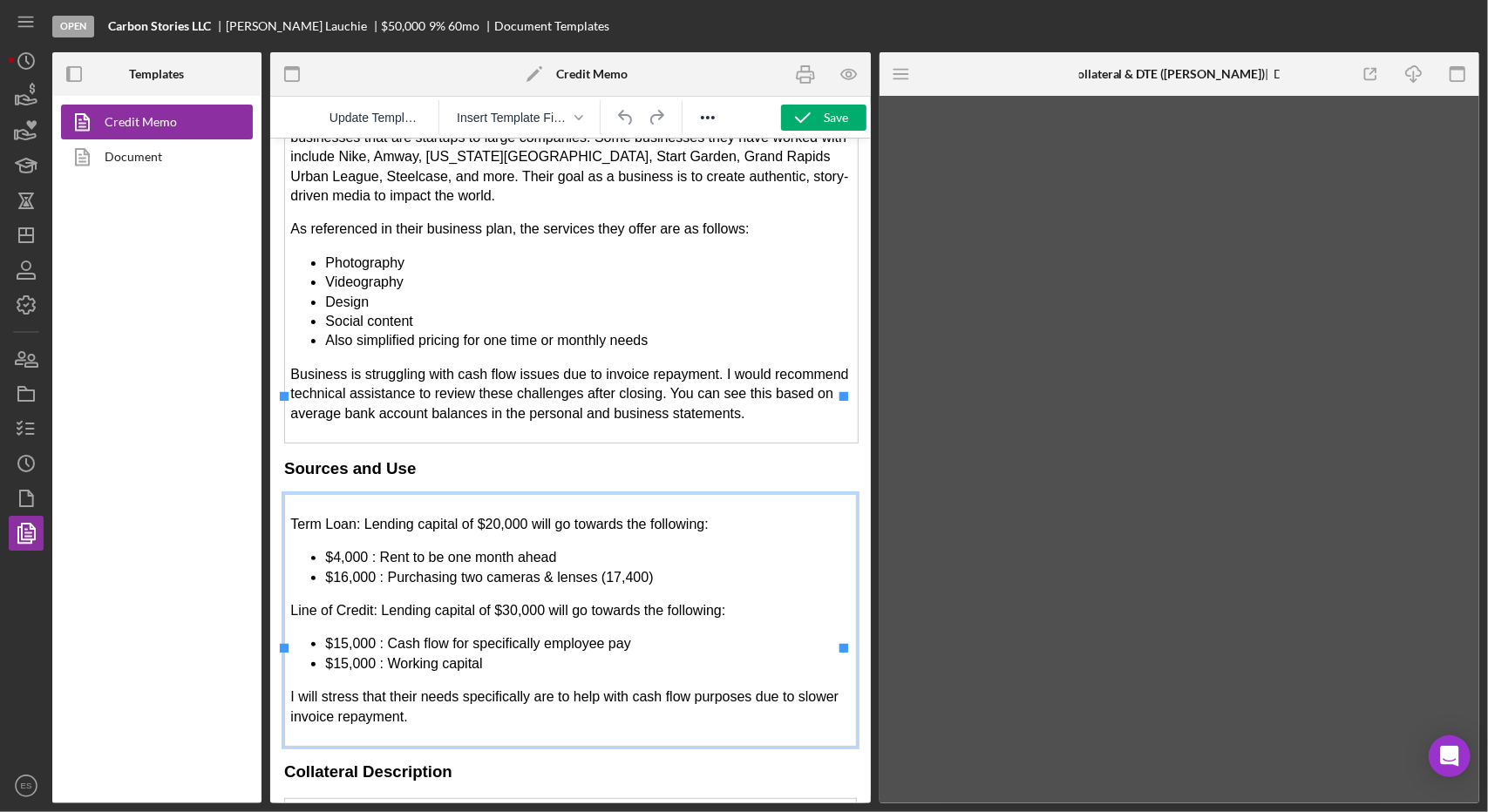
click at [598, 567] on li "$16,000 : Purchasing two cameras & lenses (17,400)" at bounding box center [587, 577] width 525 height 19
click at [802, 121] on icon "button" at bounding box center [803, 118] width 44 height 44
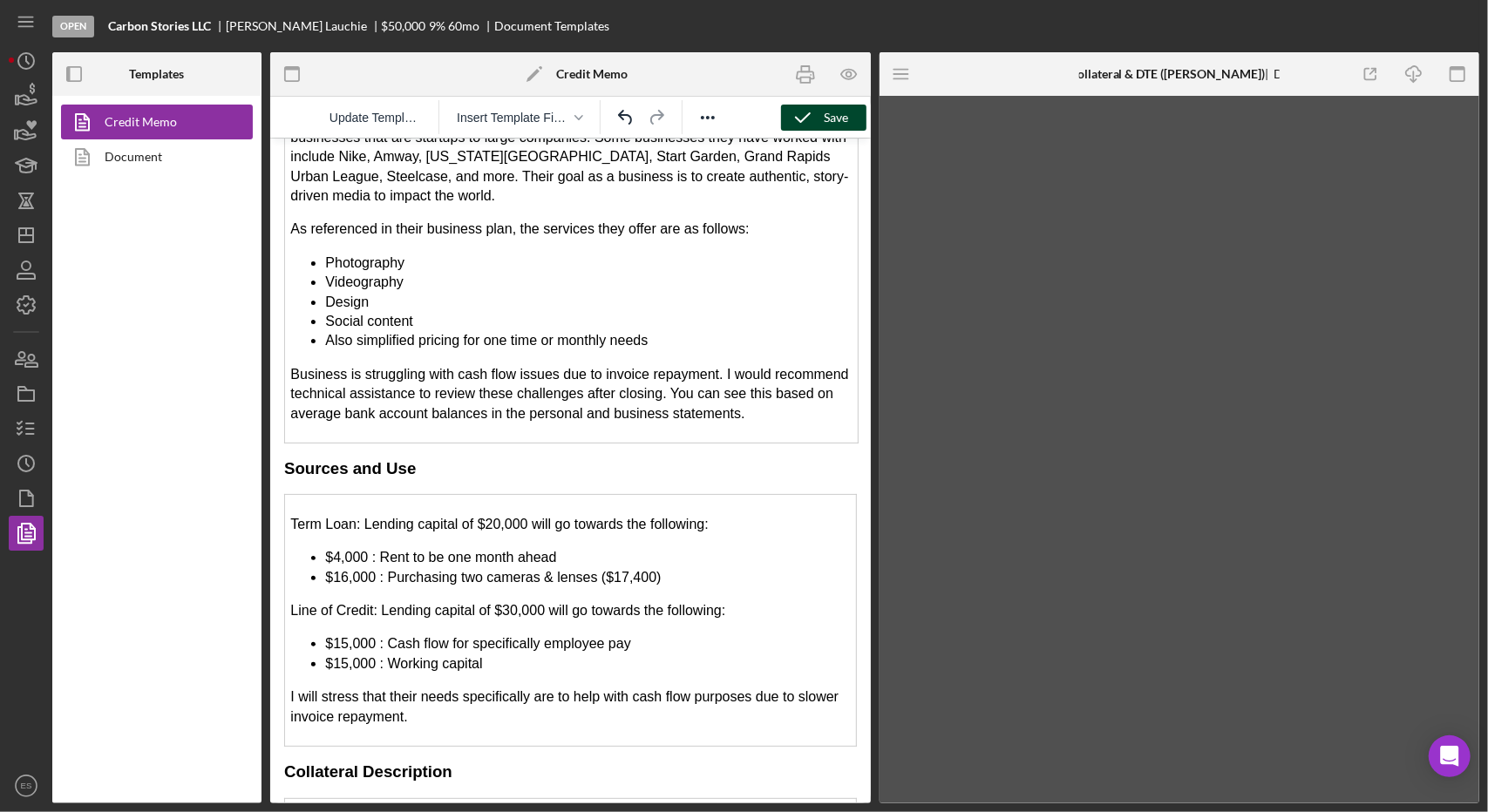
click at [814, 113] on icon "button" at bounding box center [803, 118] width 44 height 44
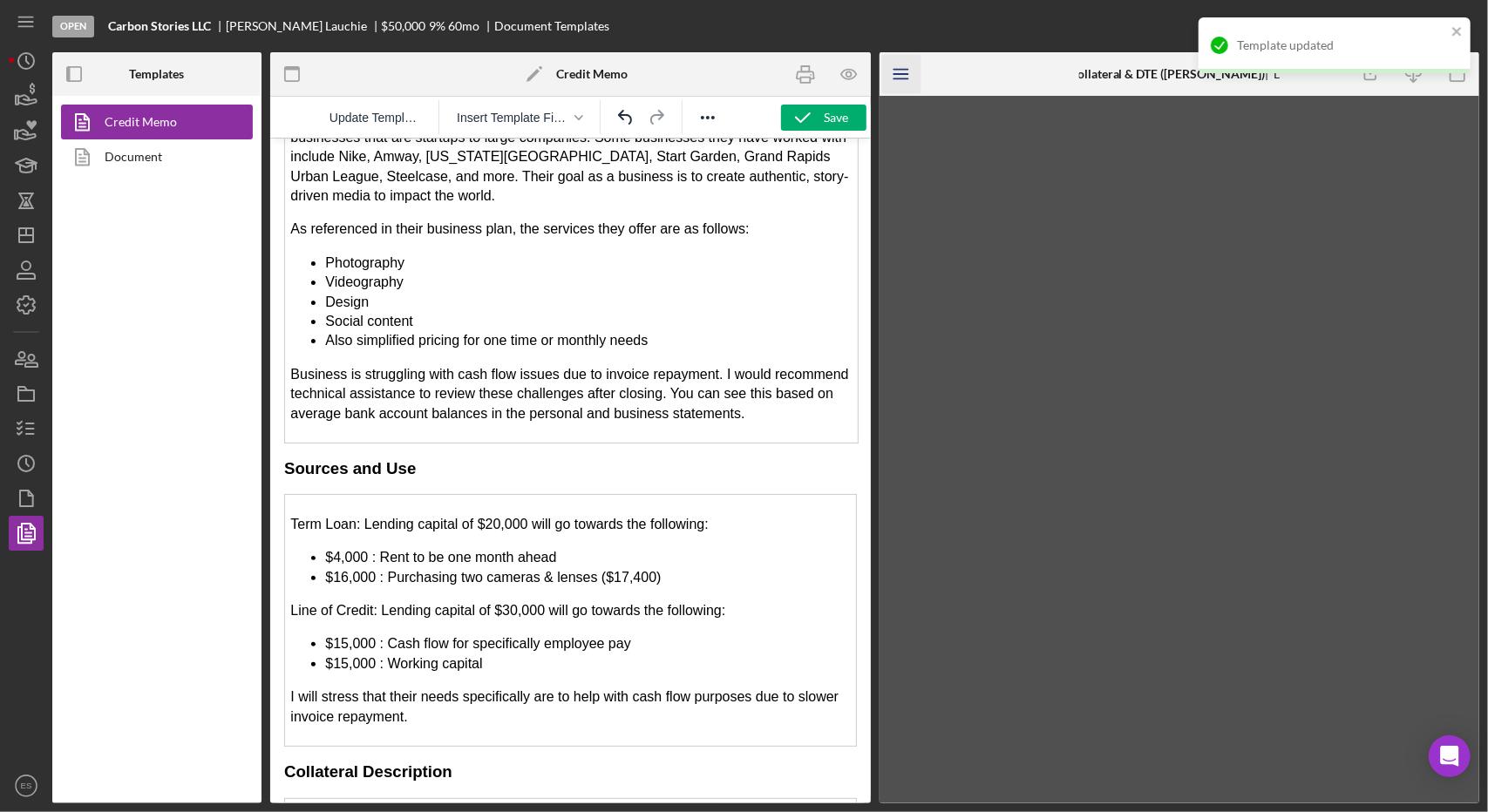
click at [903, 77] on icon "Icon/Menu" at bounding box center [900, 74] width 39 height 39
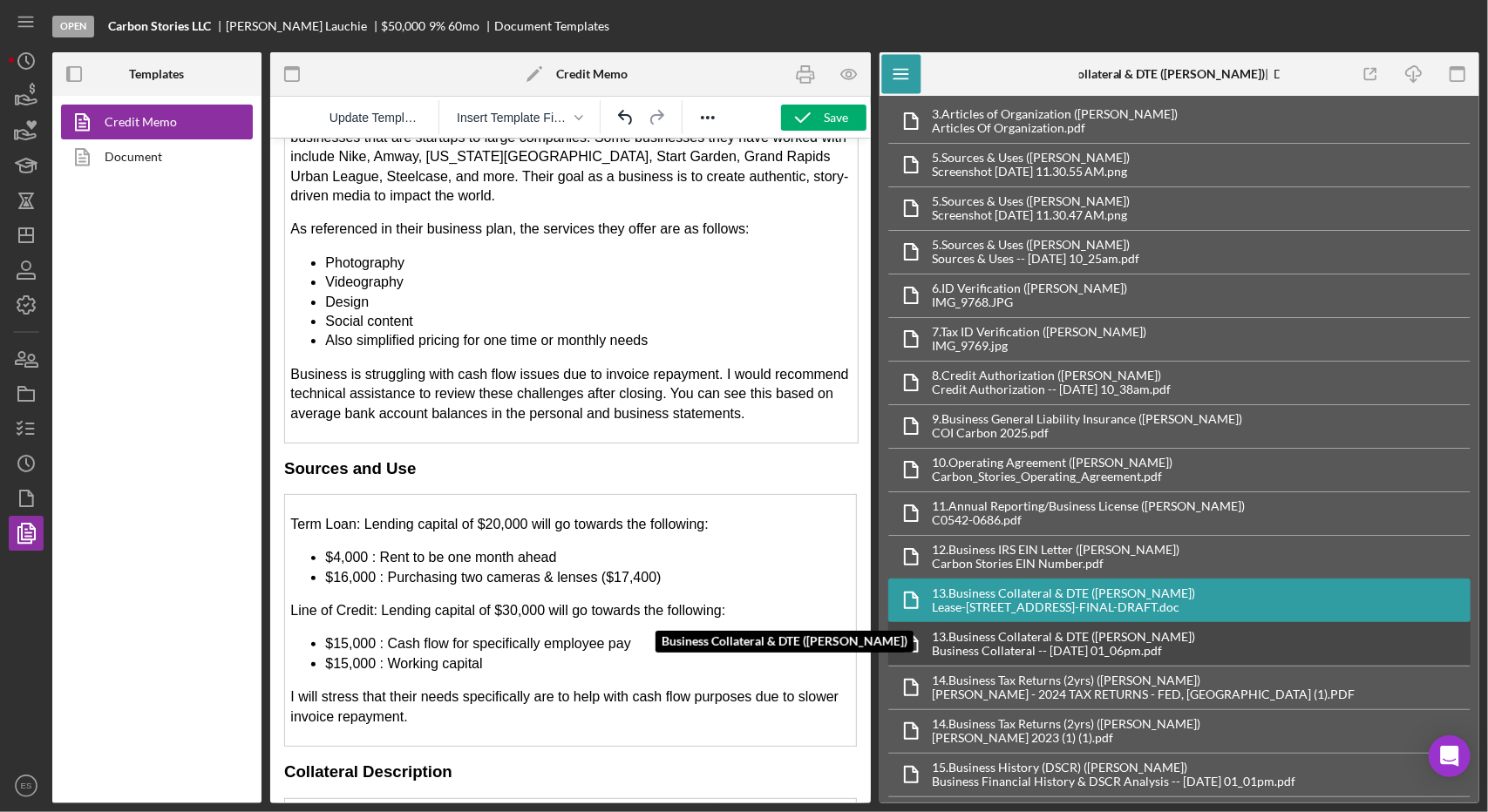
scroll to position [0, 0]
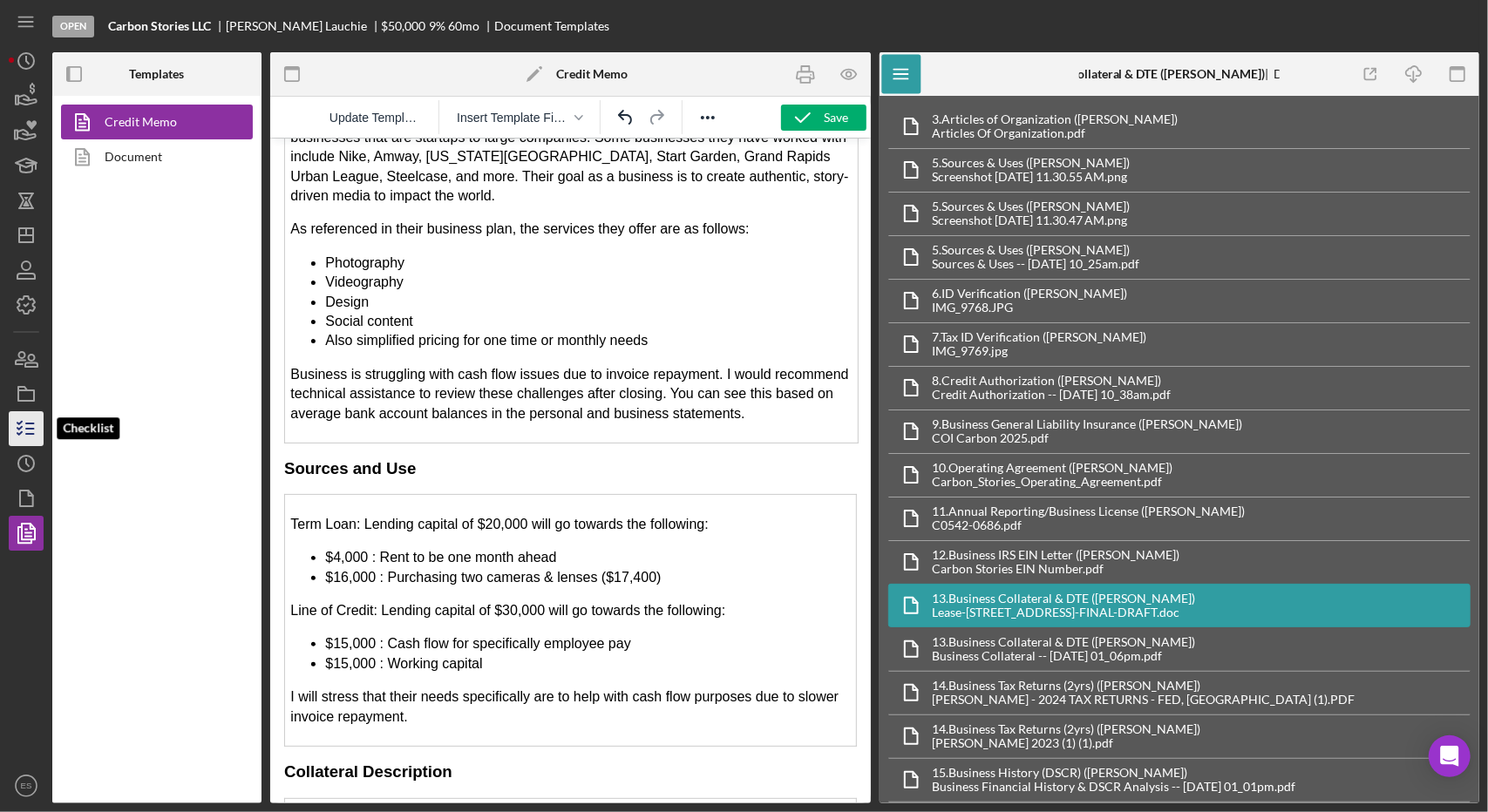
click at [19, 433] on polyline "button" at bounding box center [19, 433] width 5 height 3
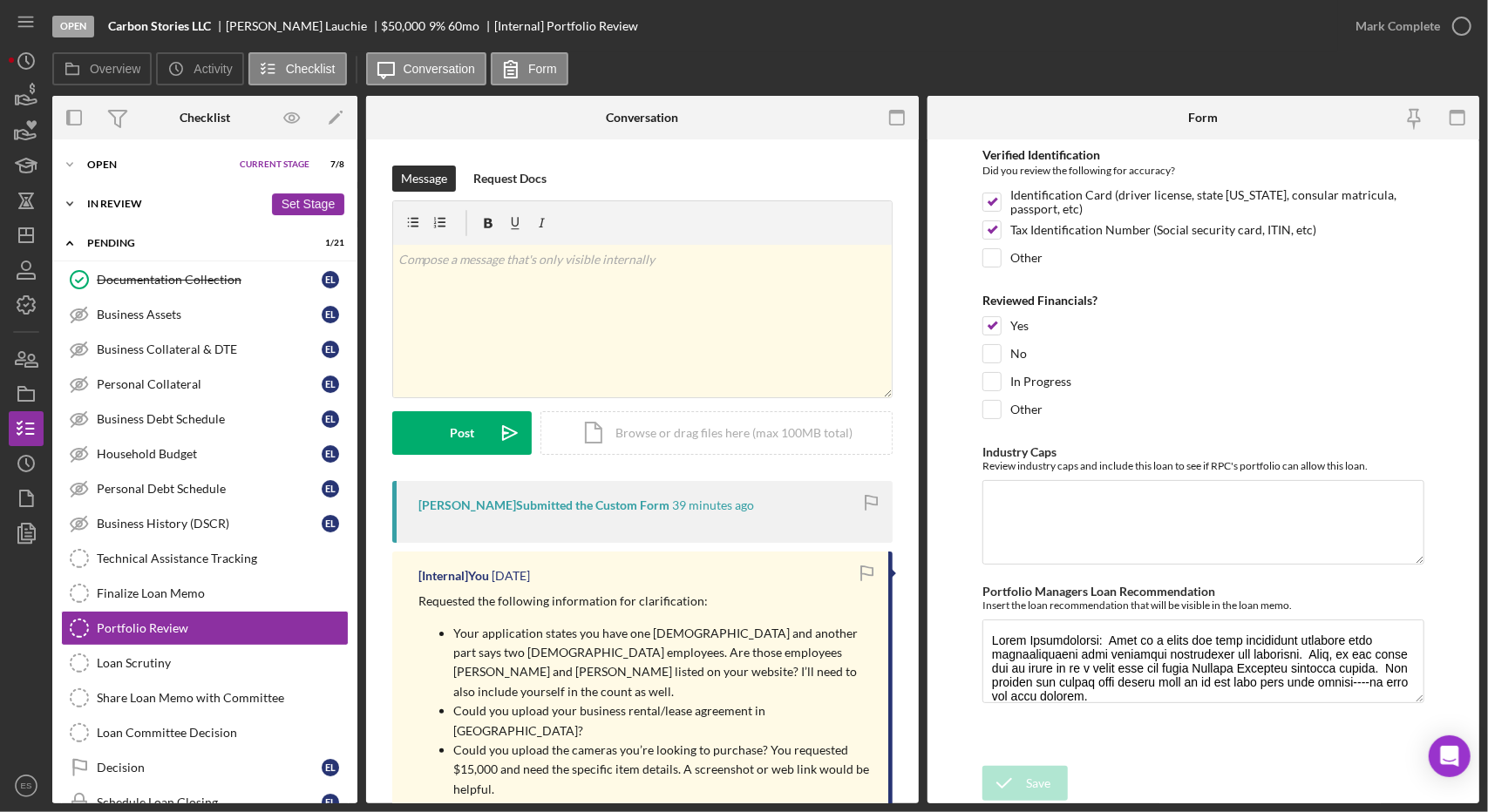
click at [125, 205] on div "In Review" at bounding box center [175, 204] width 176 height 11
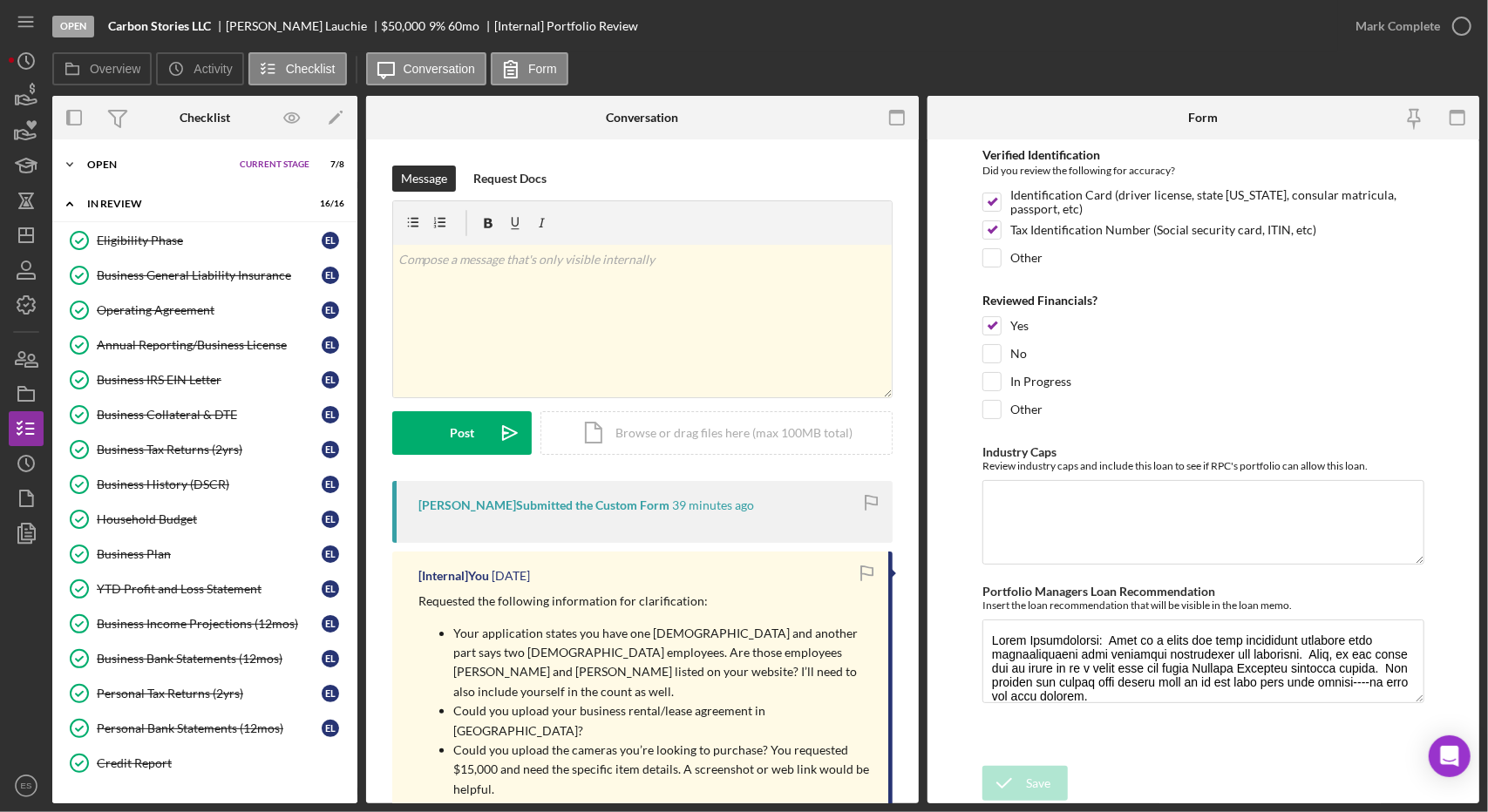
click at [111, 166] on div "Open" at bounding box center [159, 165] width 144 height 11
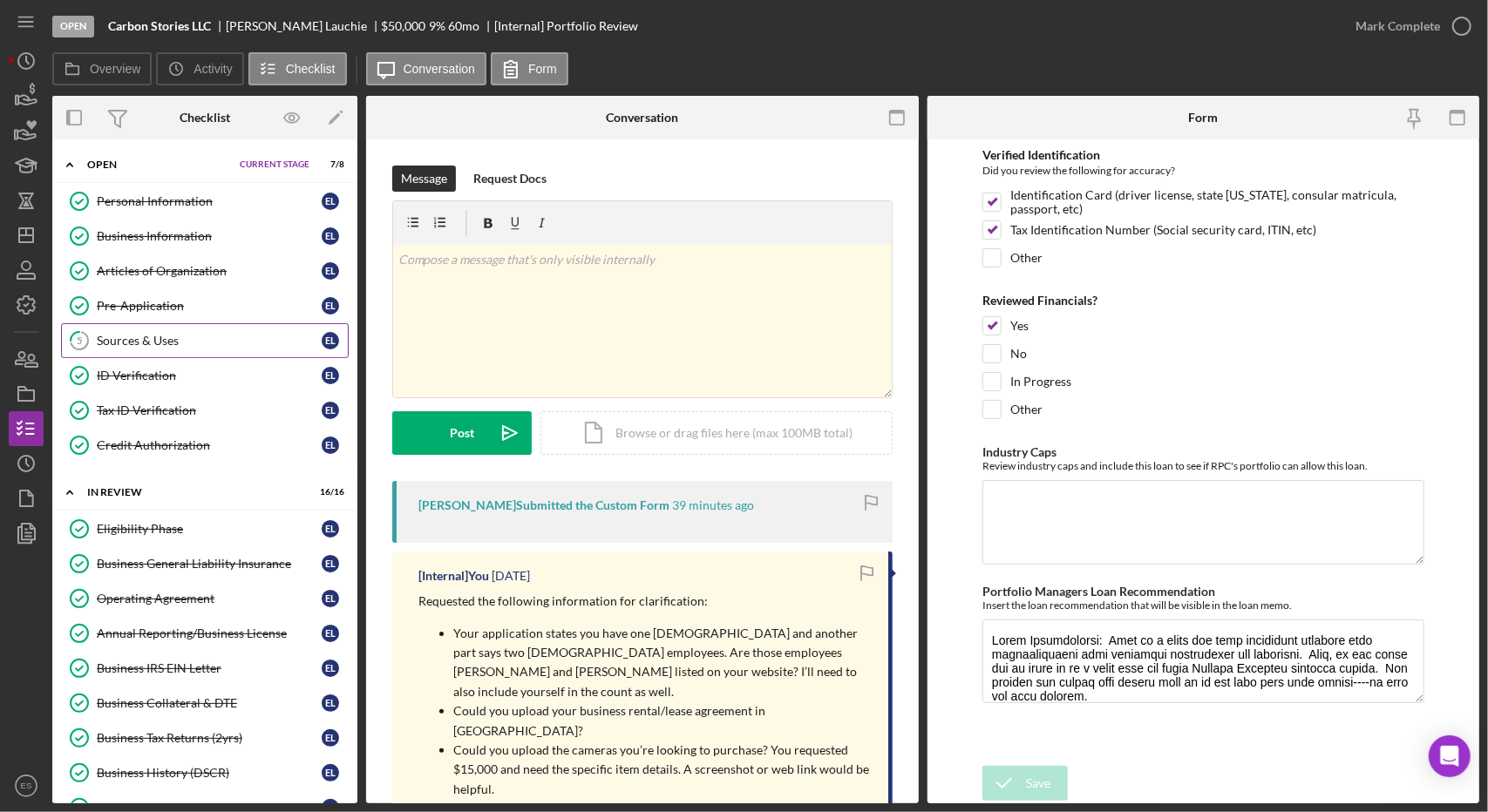
click at [155, 336] on div "Sources & Uses" at bounding box center [209, 340] width 225 height 14
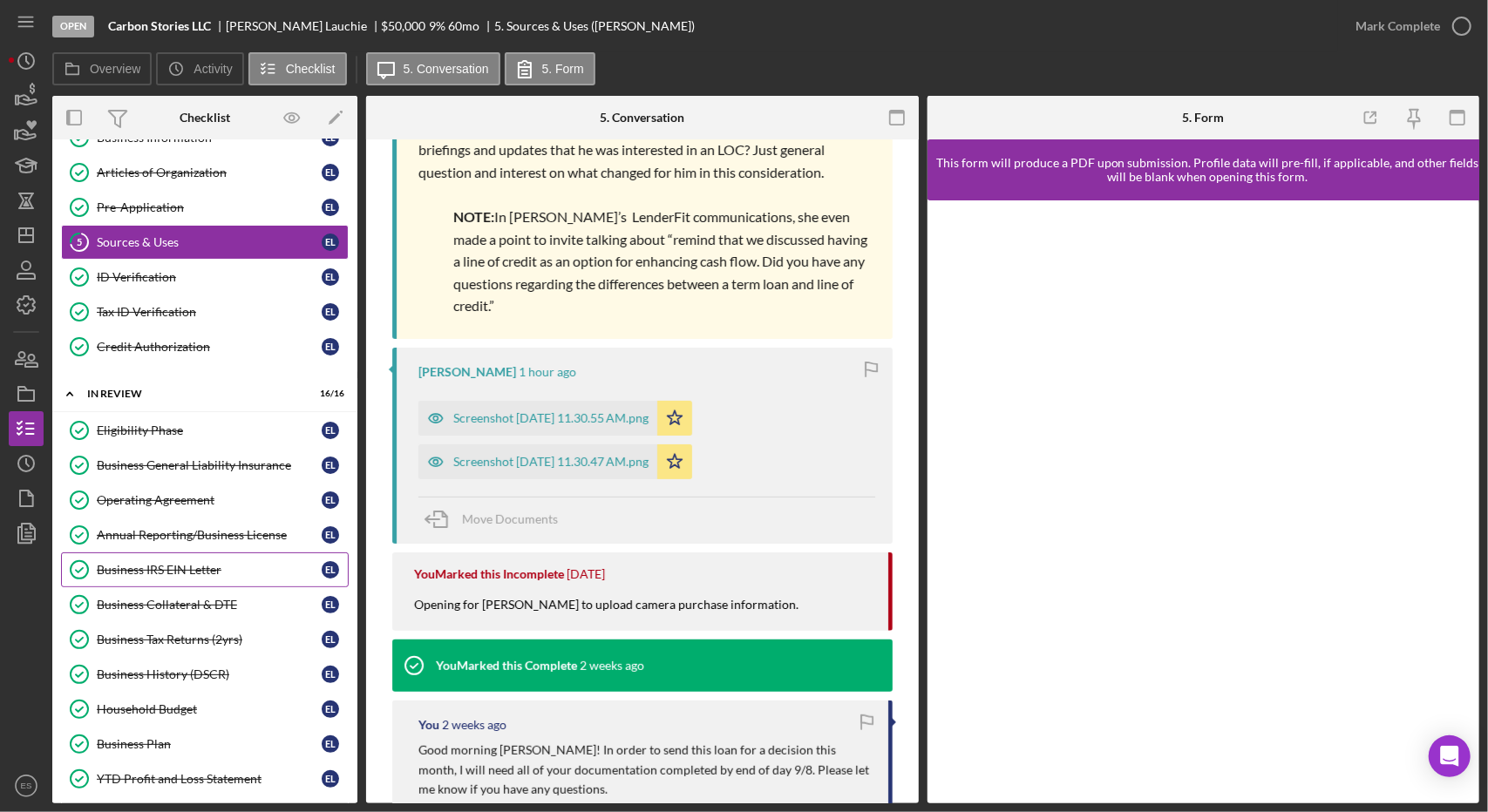
scroll to position [149, 0]
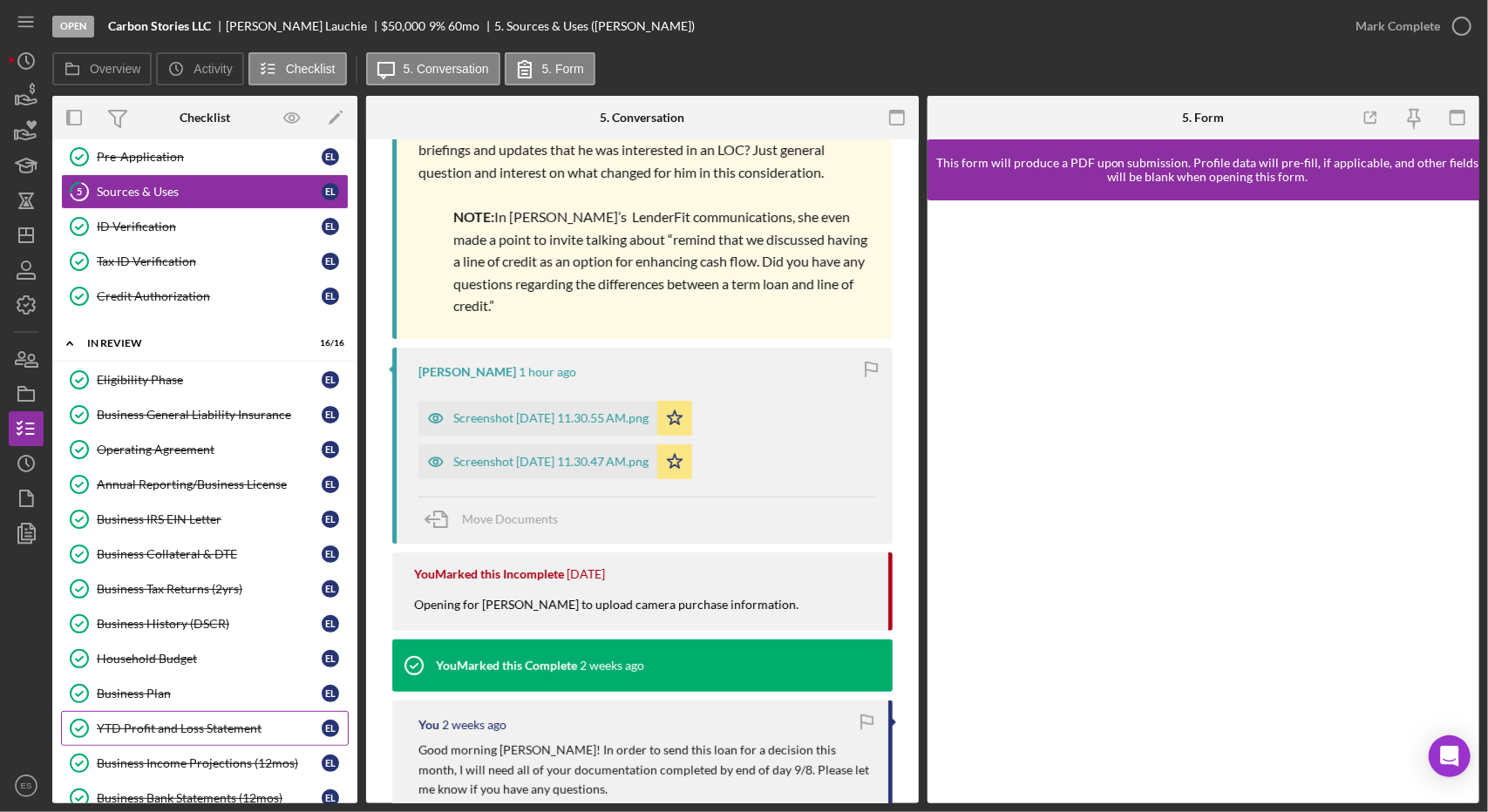
click at [166, 721] on div "YTD Profit and Loss Statement" at bounding box center [209, 728] width 225 height 14
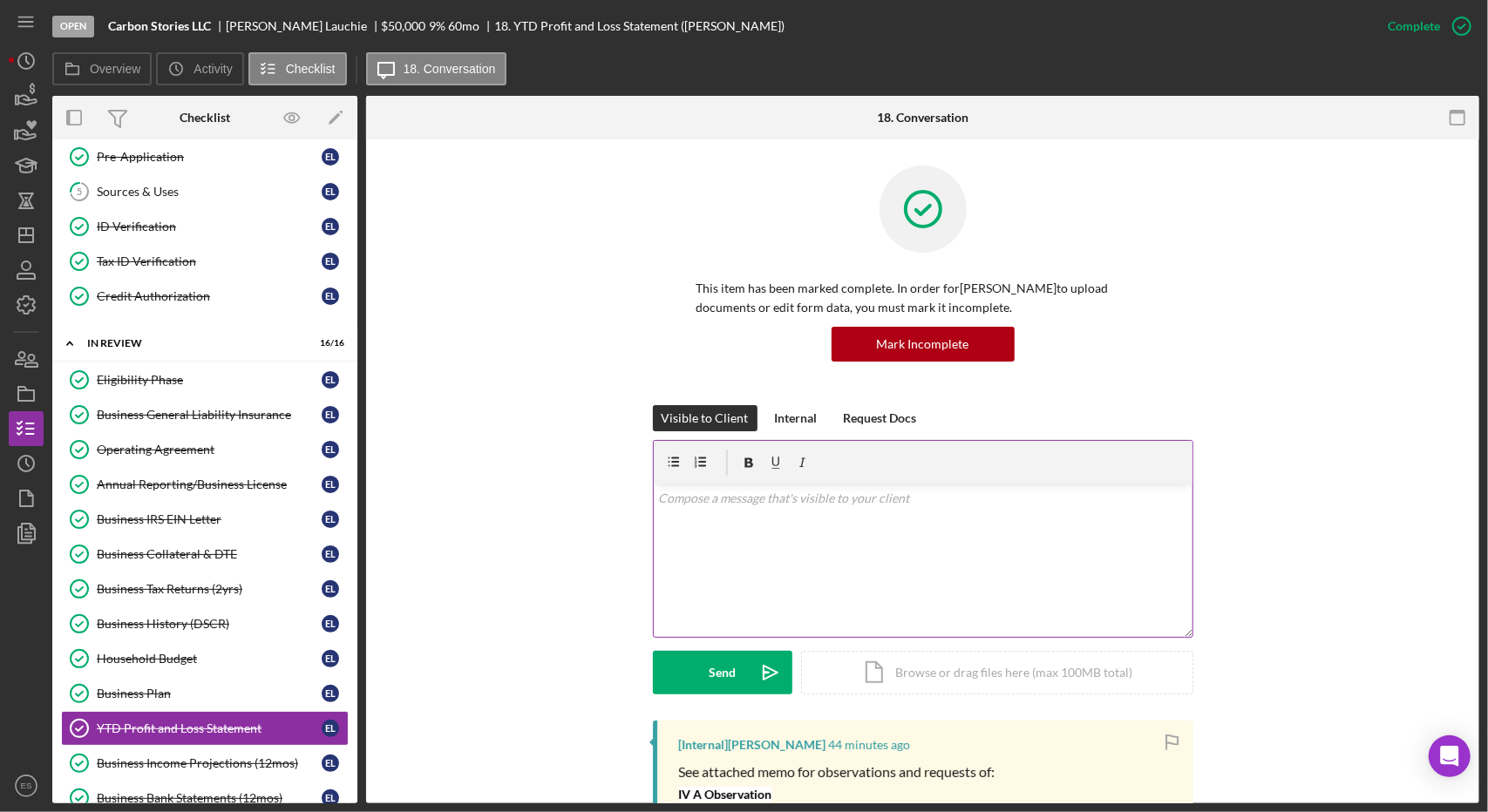
scroll to position [426, 0]
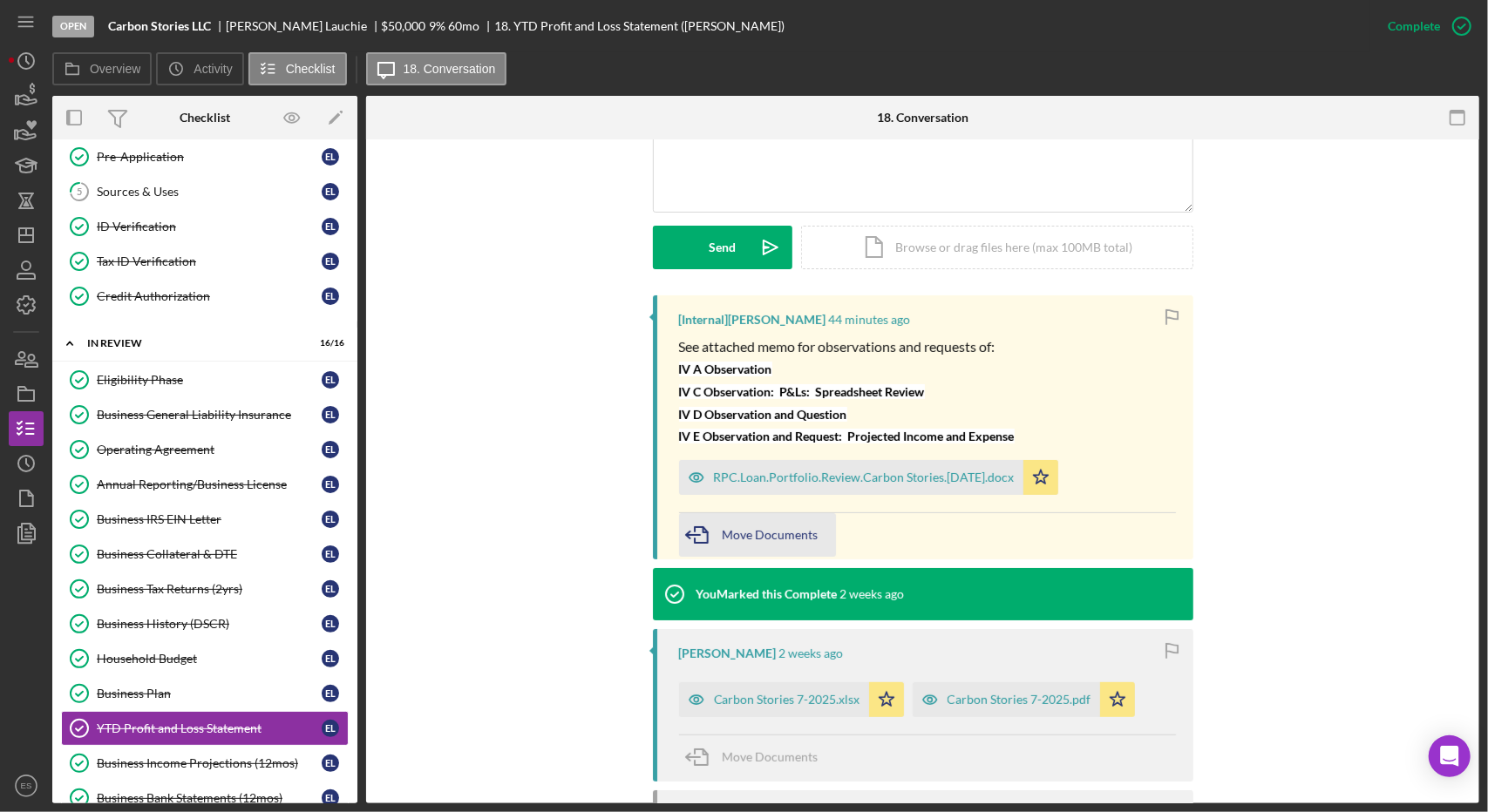
click at [733, 548] on div "Move Documents" at bounding box center [770, 536] width 96 height 44
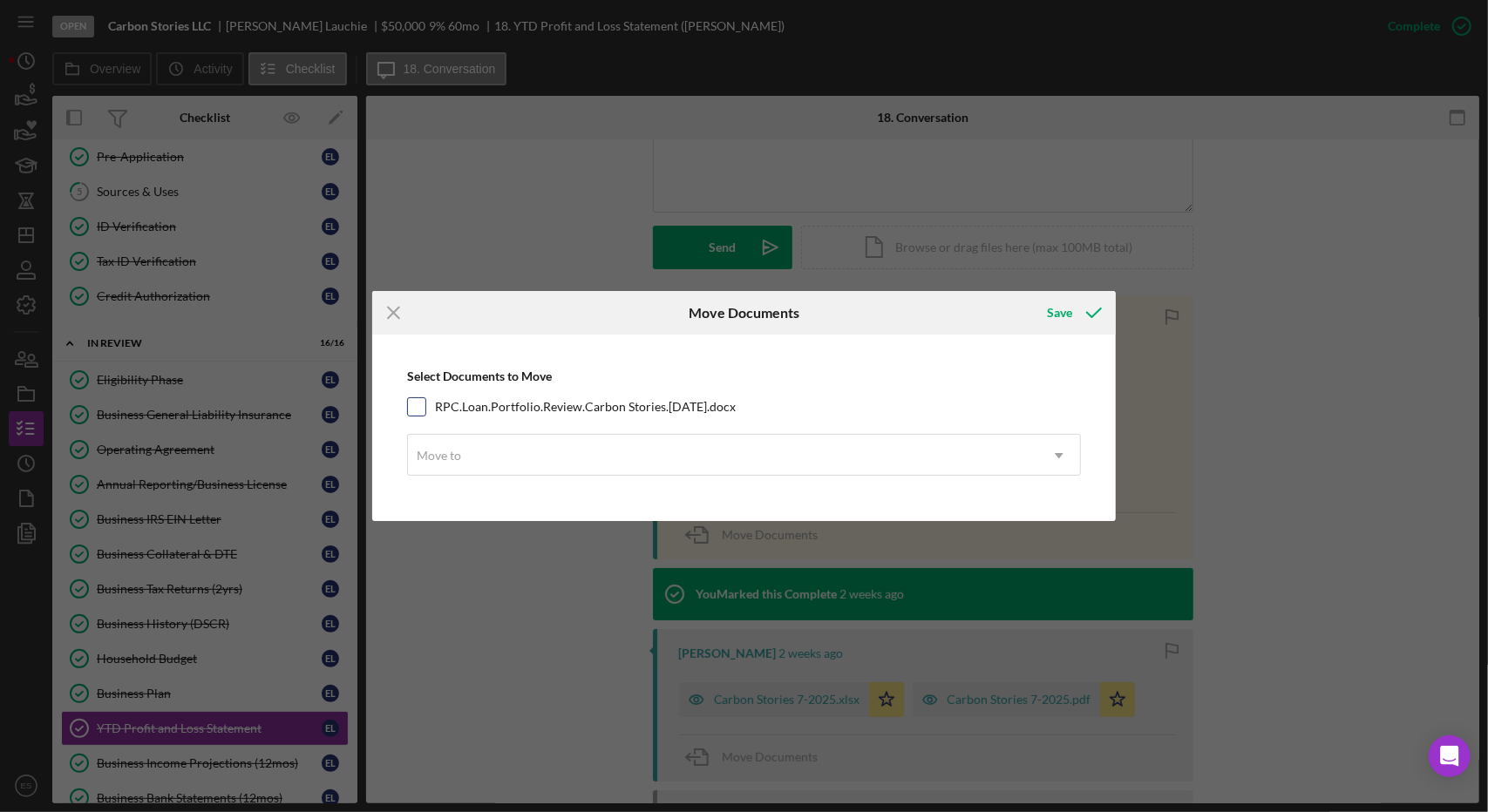
click at [422, 400] on input "RPC.Loan.Portfolio.Review.Carbon Stories.[DATE].docx" at bounding box center [416, 406] width 17 height 17
checkbox input "true"
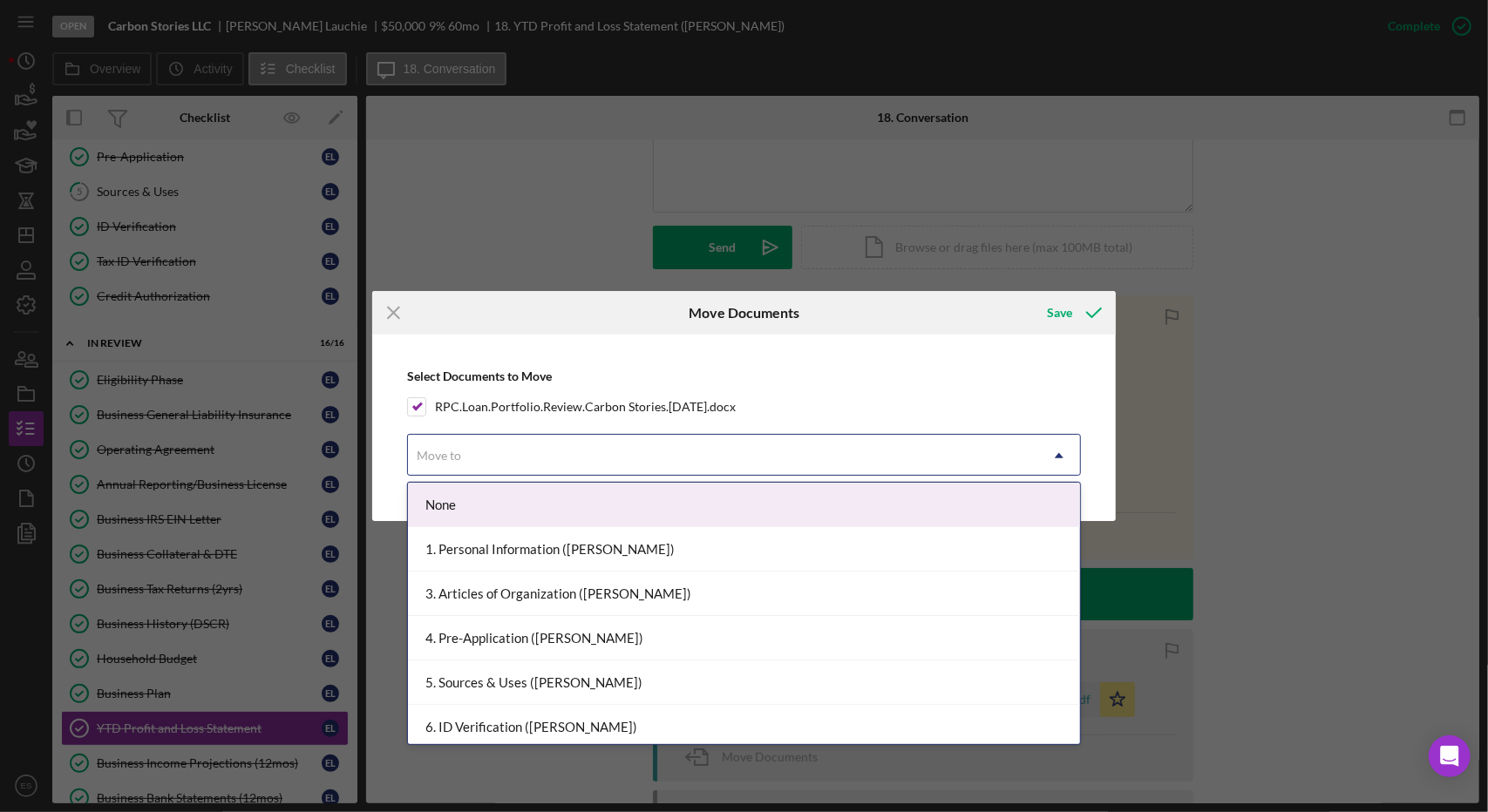
click at [503, 447] on div "Move to" at bounding box center [722, 455] width 631 height 40
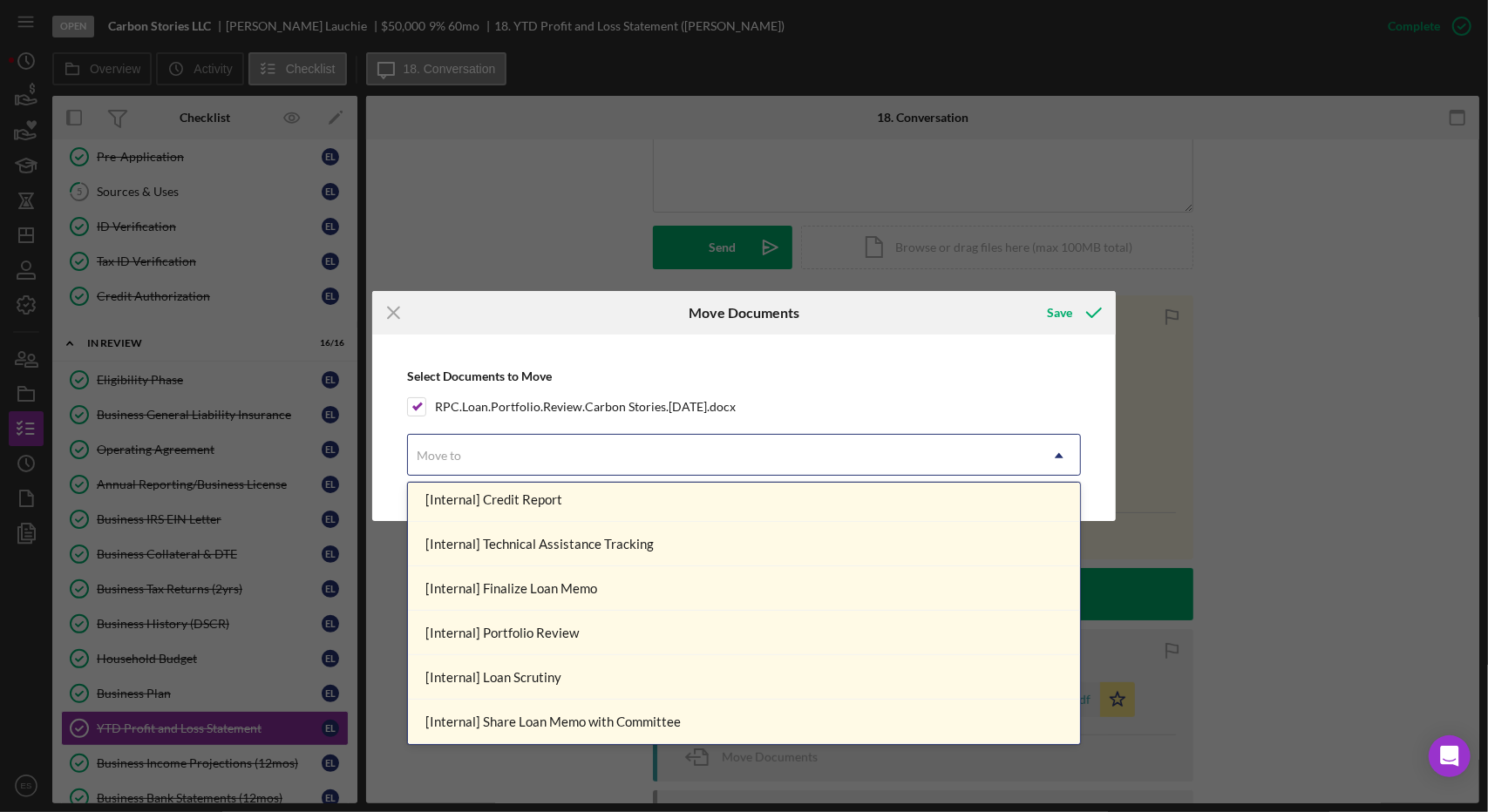
scroll to position [916, 0]
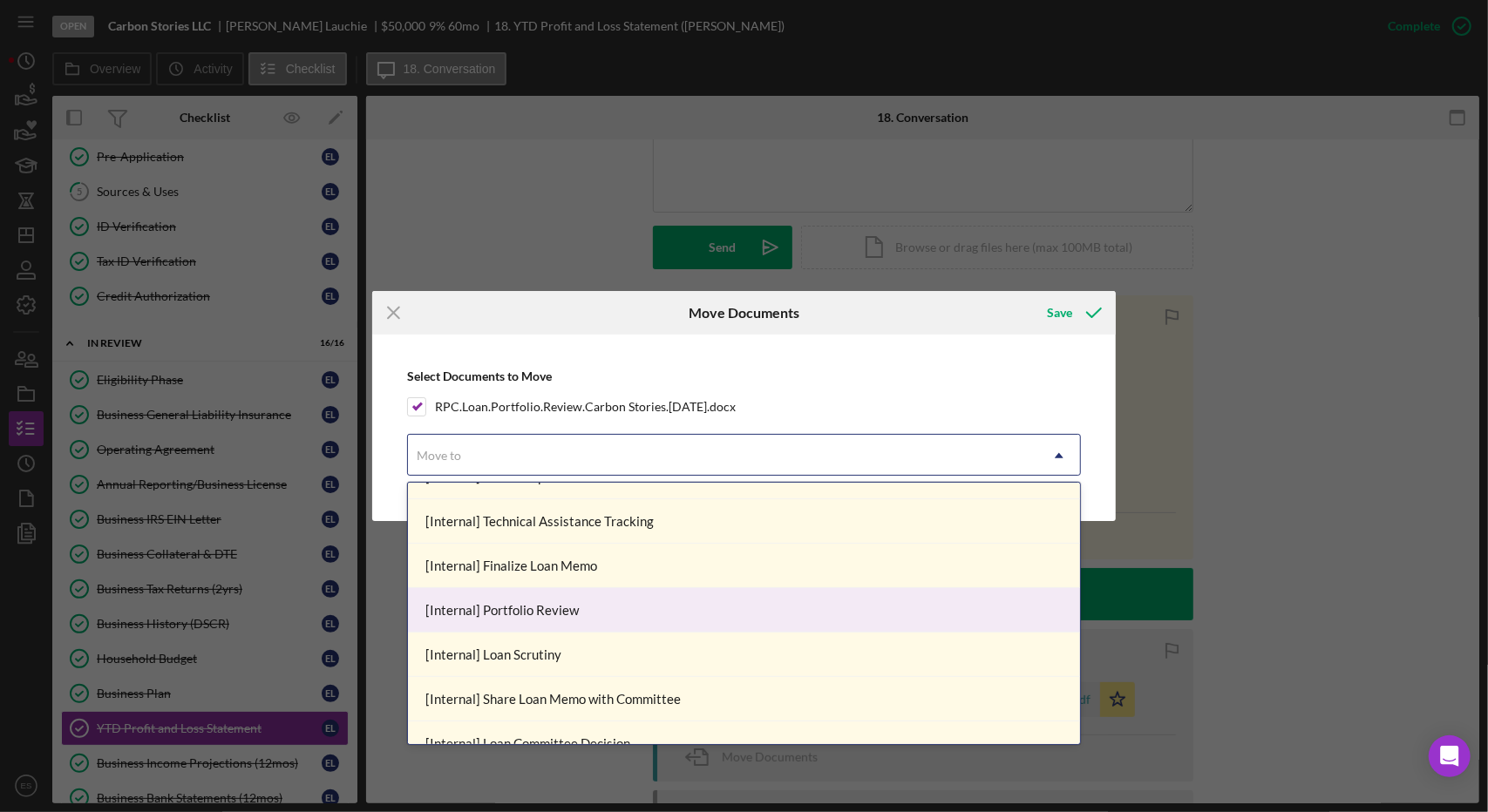
click at [552, 611] on div "[Internal] Portfolio Review" at bounding box center [744, 610] width 673 height 44
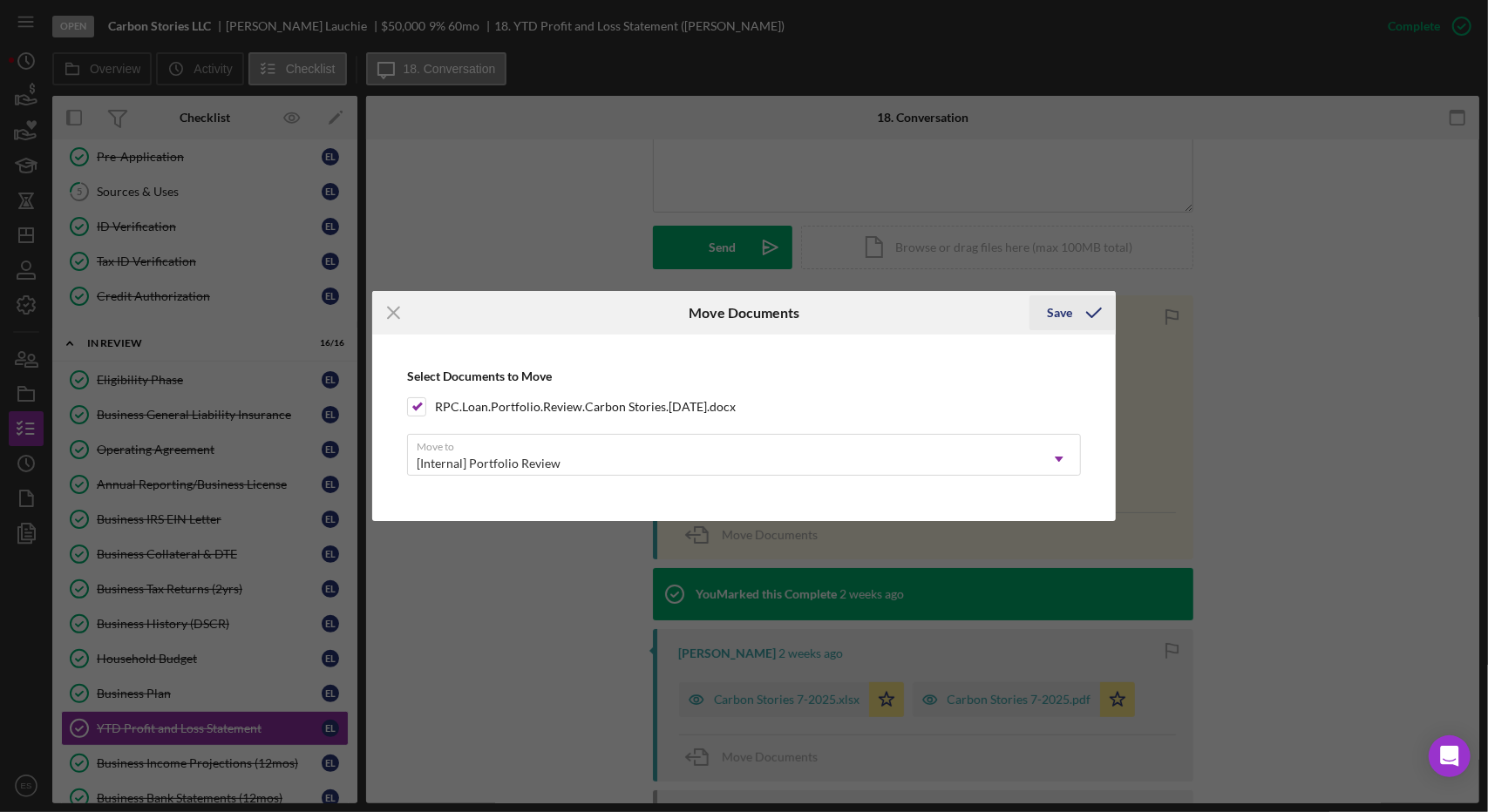
click at [1060, 319] on div "Save" at bounding box center [1059, 313] width 25 height 34
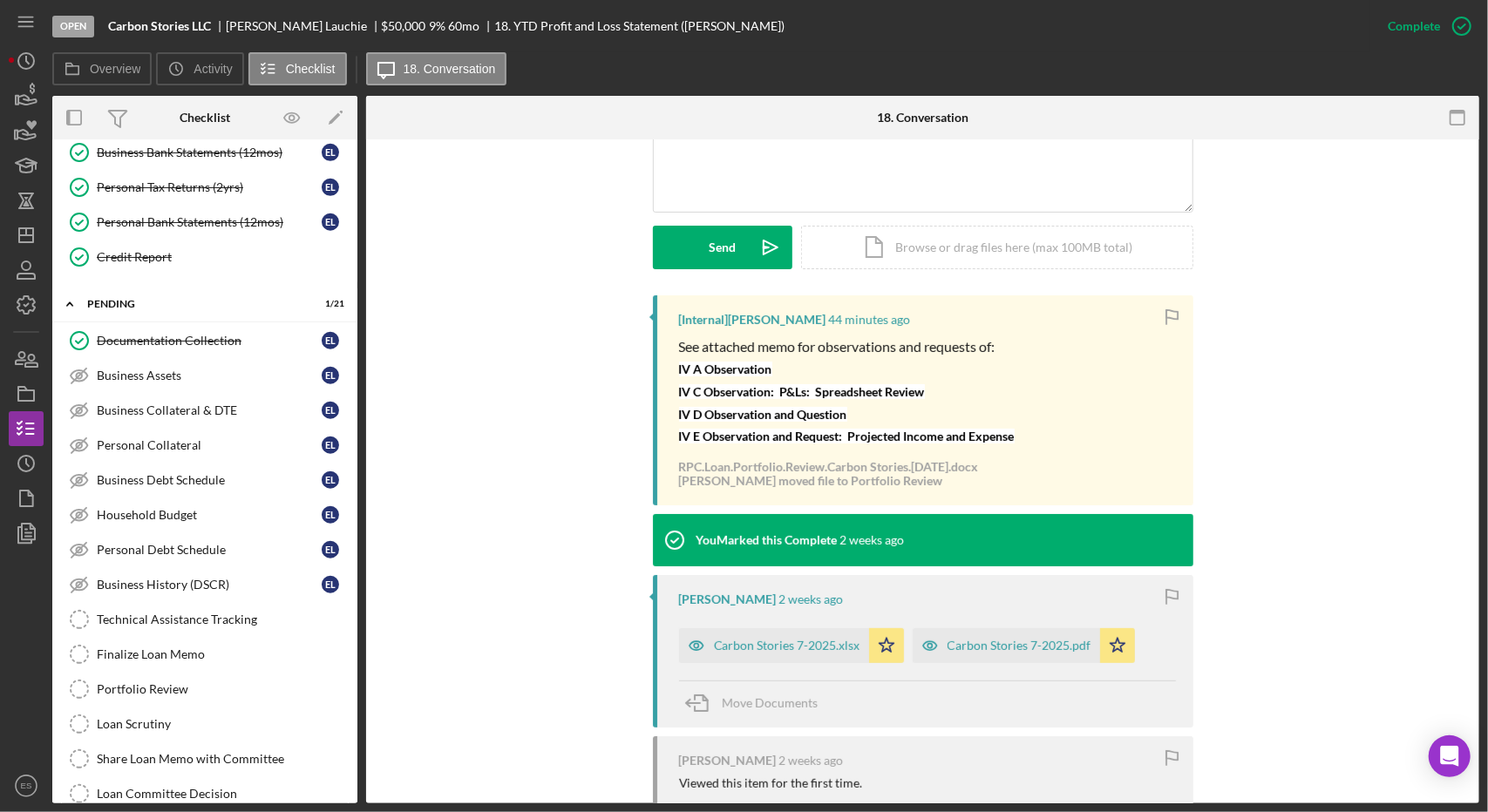
scroll to position [784, 0]
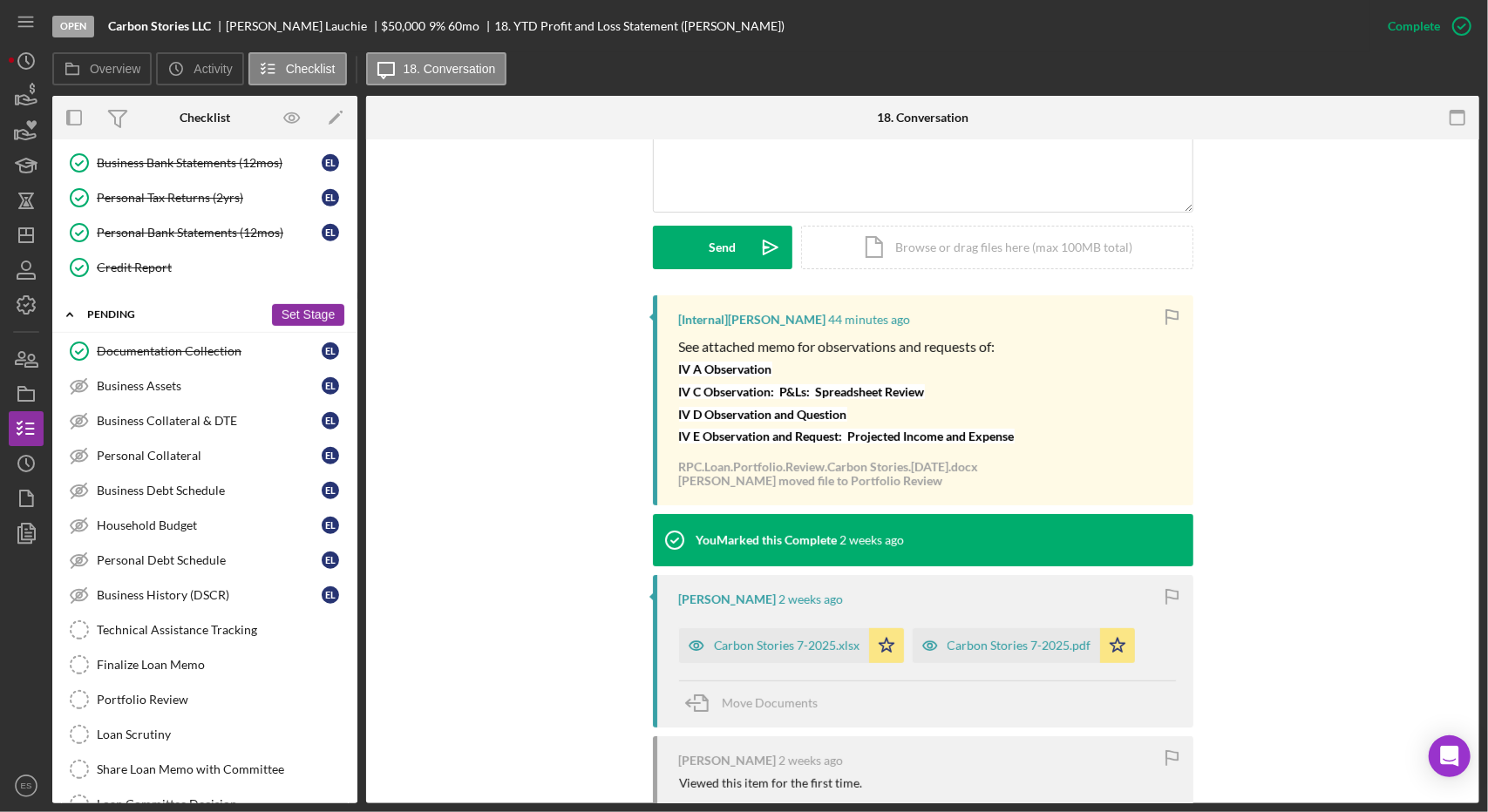
click at [122, 309] on div "Pending" at bounding box center [175, 314] width 176 height 11
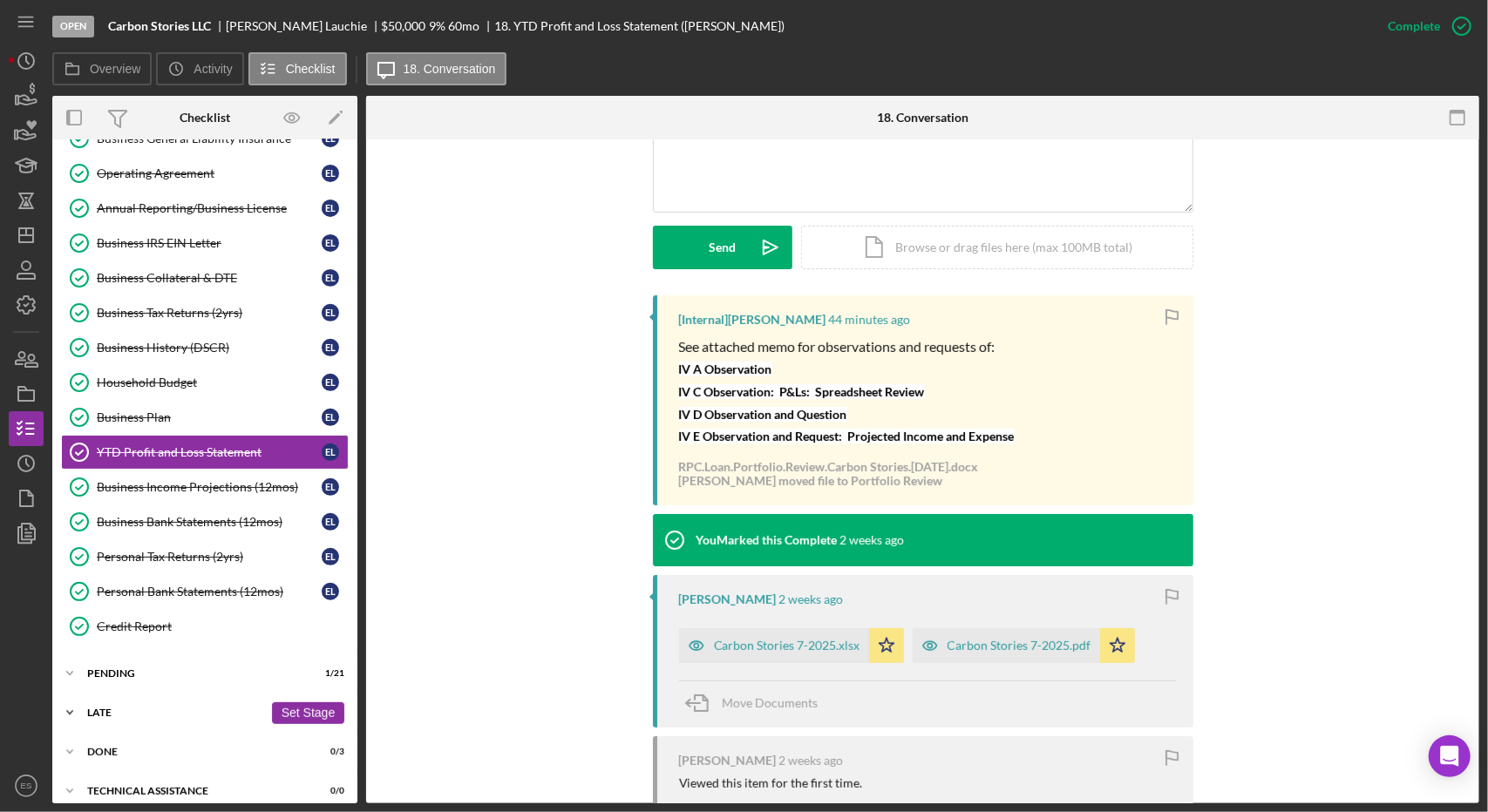
click at [102, 695] on div "Icon/Expander Late 0 / 0 Set Stage" at bounding box center [205, 713] width 305 height 34
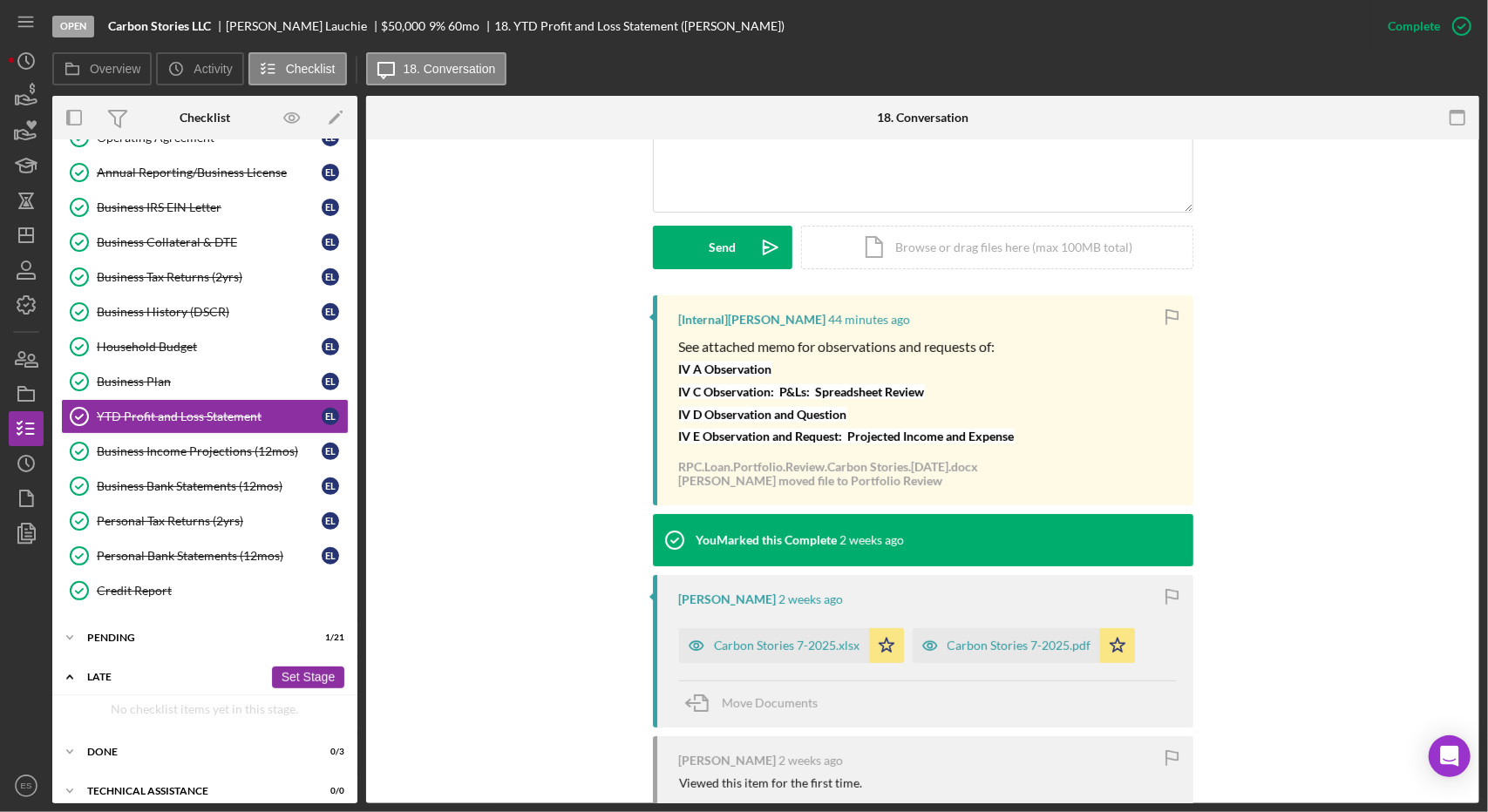
click at [100, 671] on div "Late" at bounding box center [175, 676] width 176 height 11
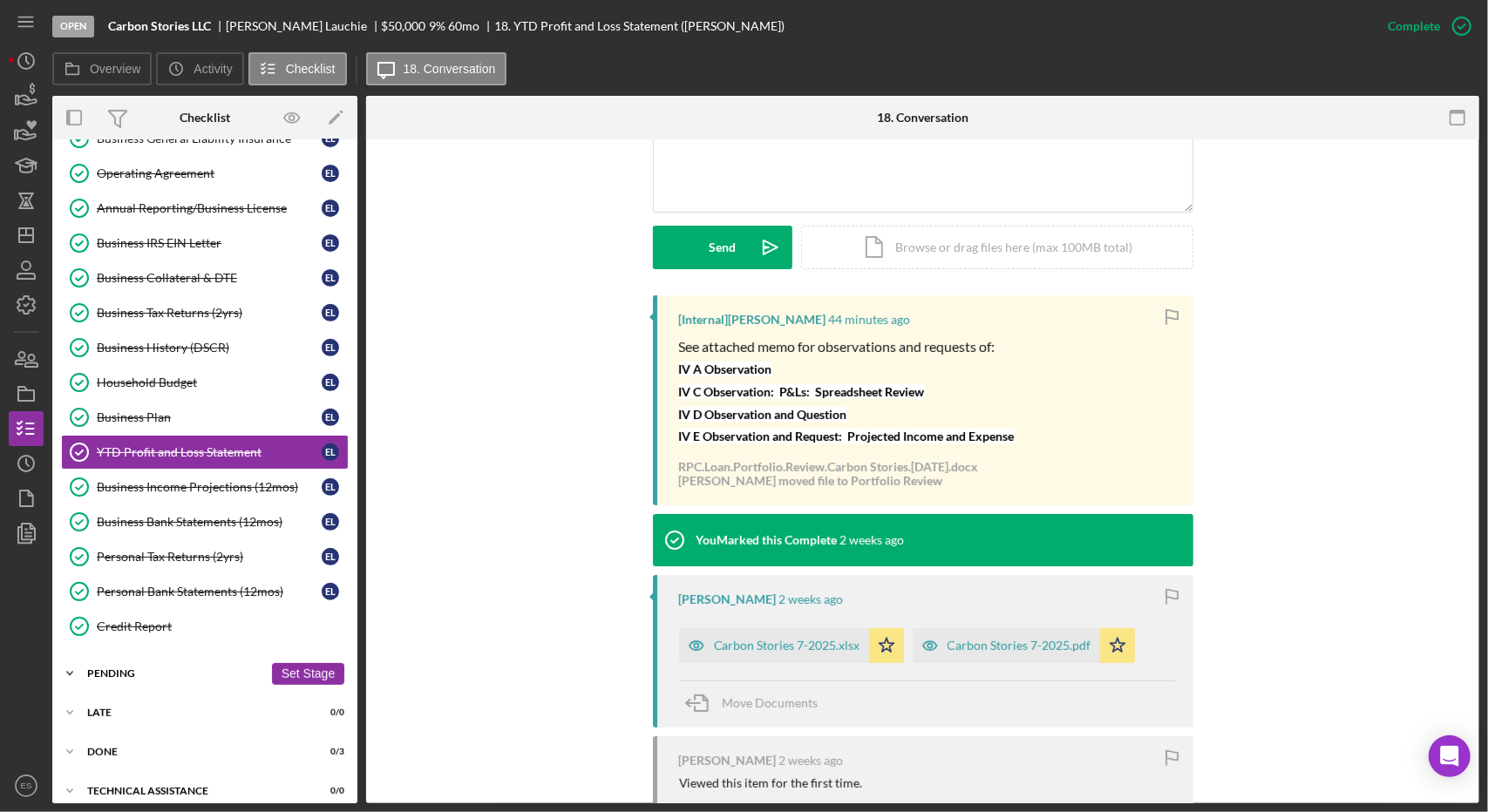
click at [113, 669] on div "Pending" at bounding box center [175, 673] width 176 height 11
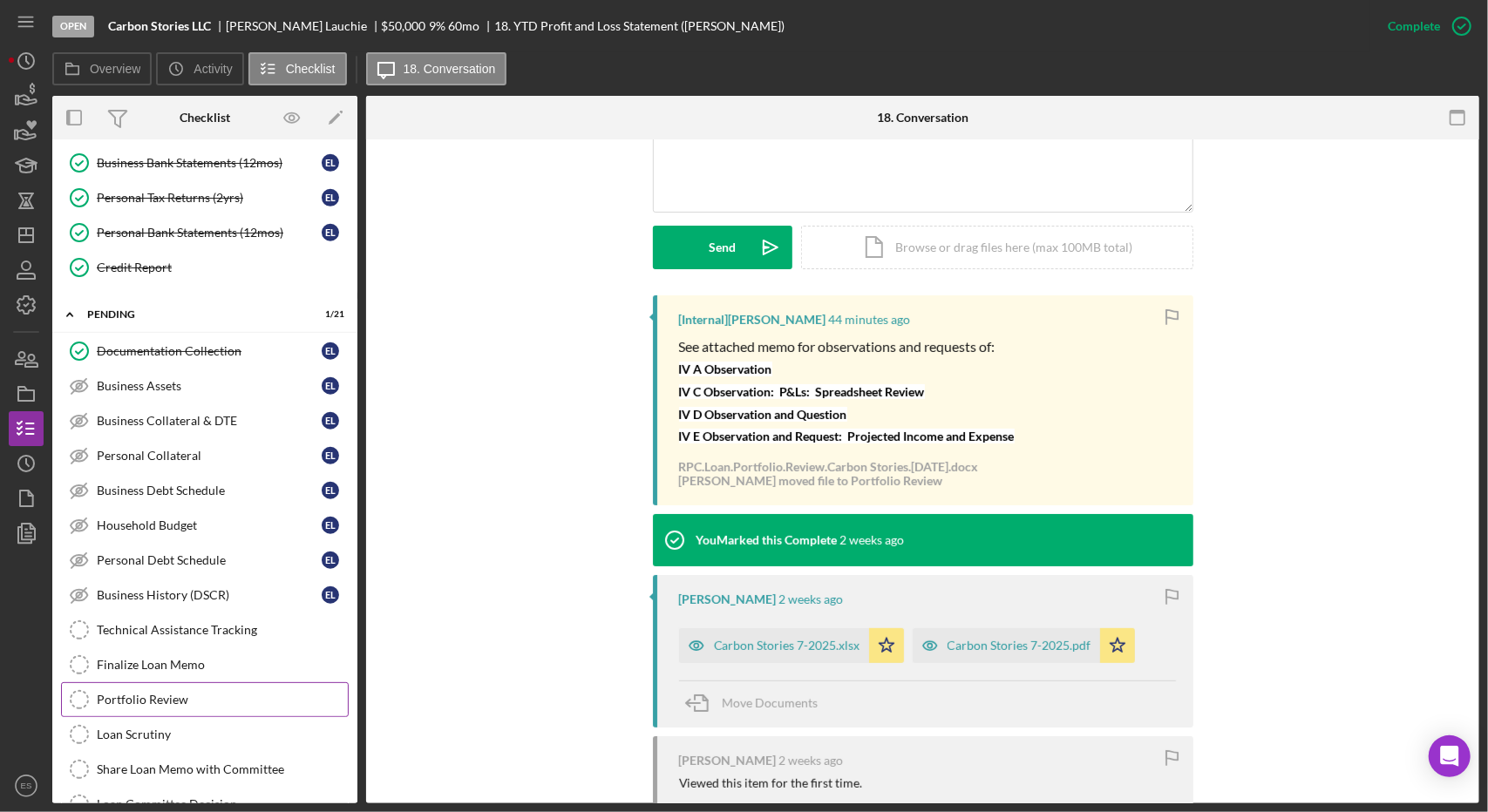
click at [151, 692] on div "Portfolio Review" at bounding box center [222, 699] width 251 height 14
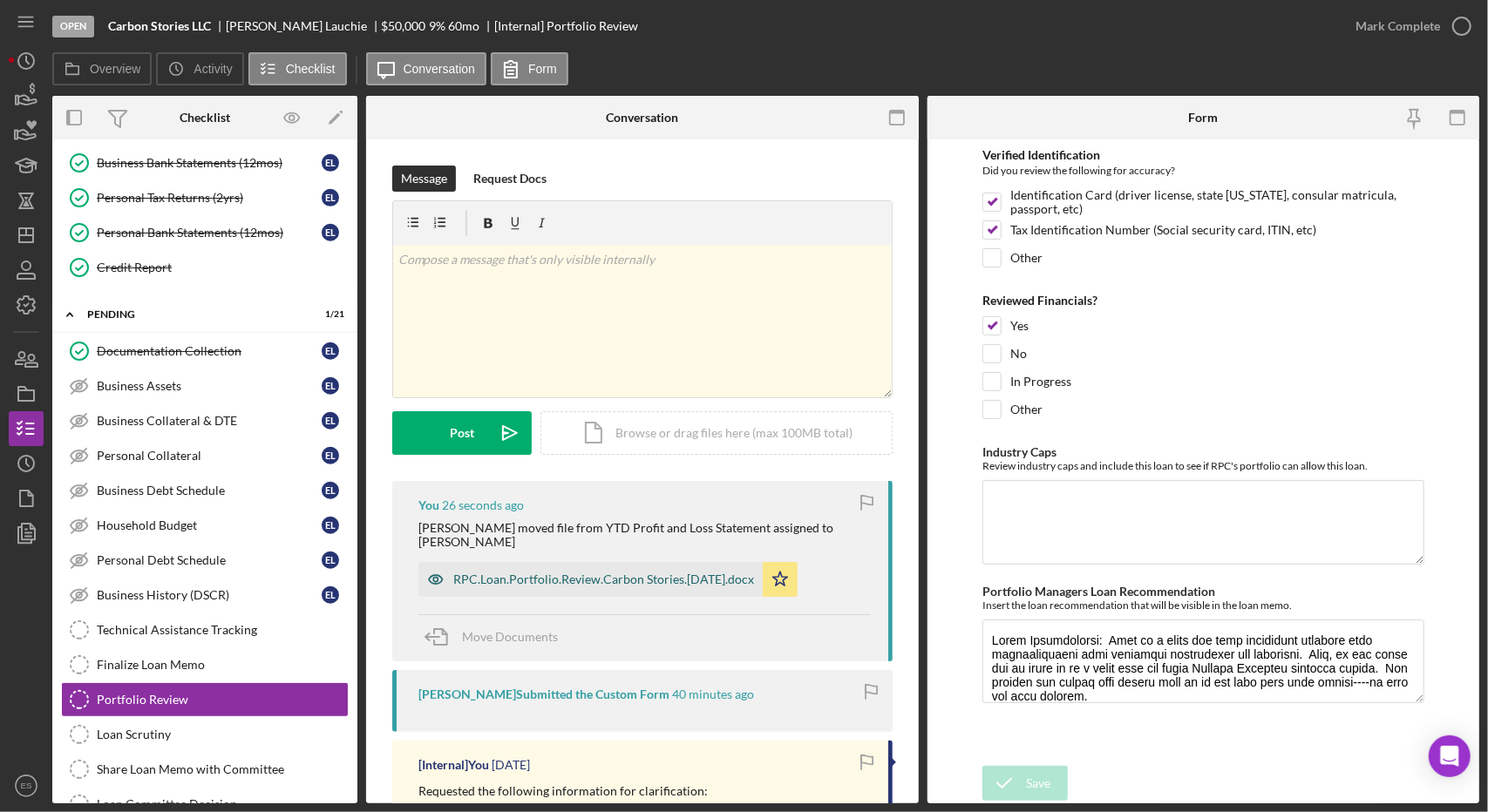
click at [572, 582] on div "RPC.Loan.Portfolio.Review.Carbon Stories.[DATE].docx" at bounding box center [590, 580] width 344 height 34
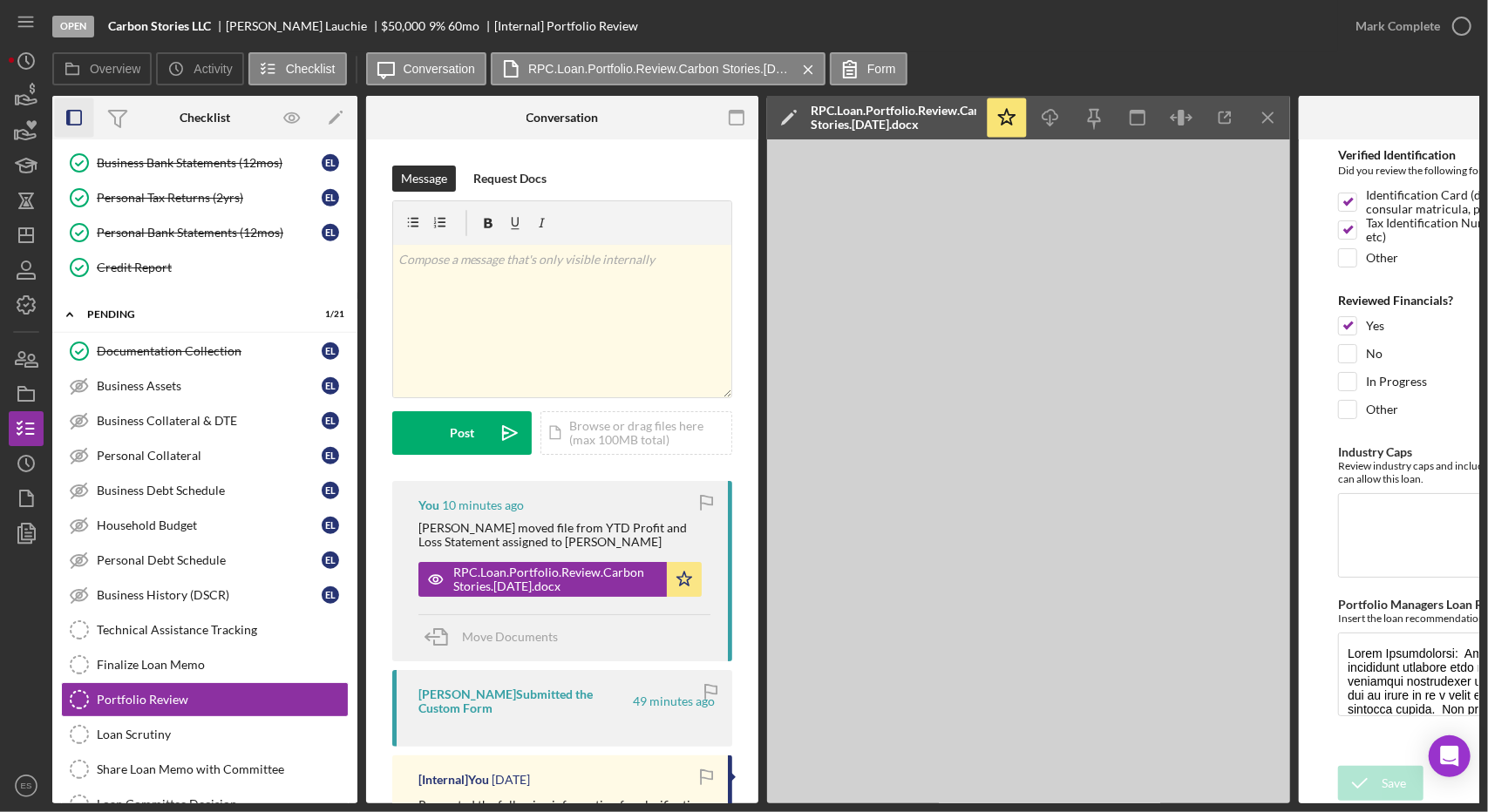
click at [74, 121] on icon "button" at bounding box center [74, 118] width 39 height 39
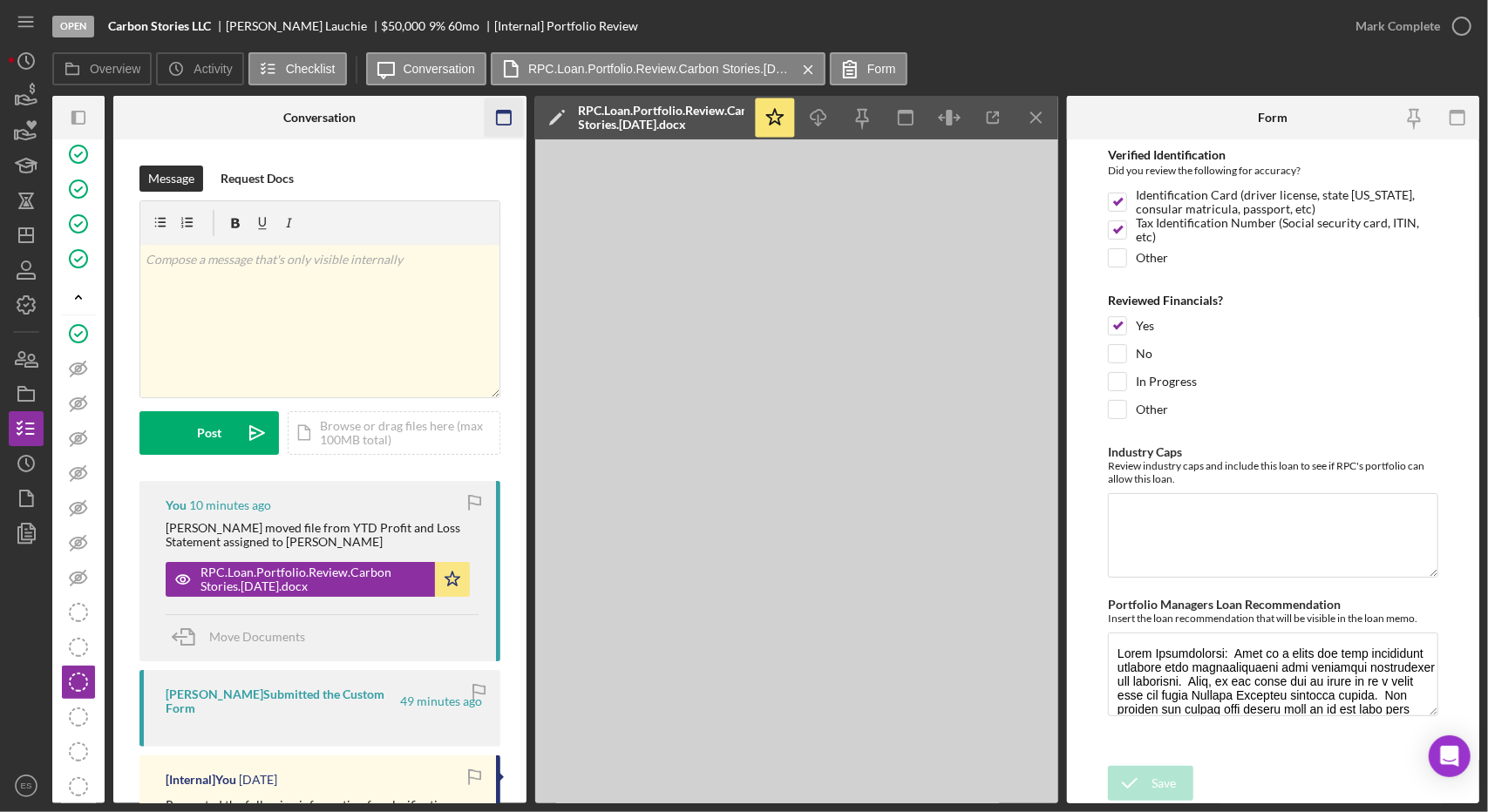
click at [504, 121] on icon "button" at bounding box center [503, 118] width 39 height 39
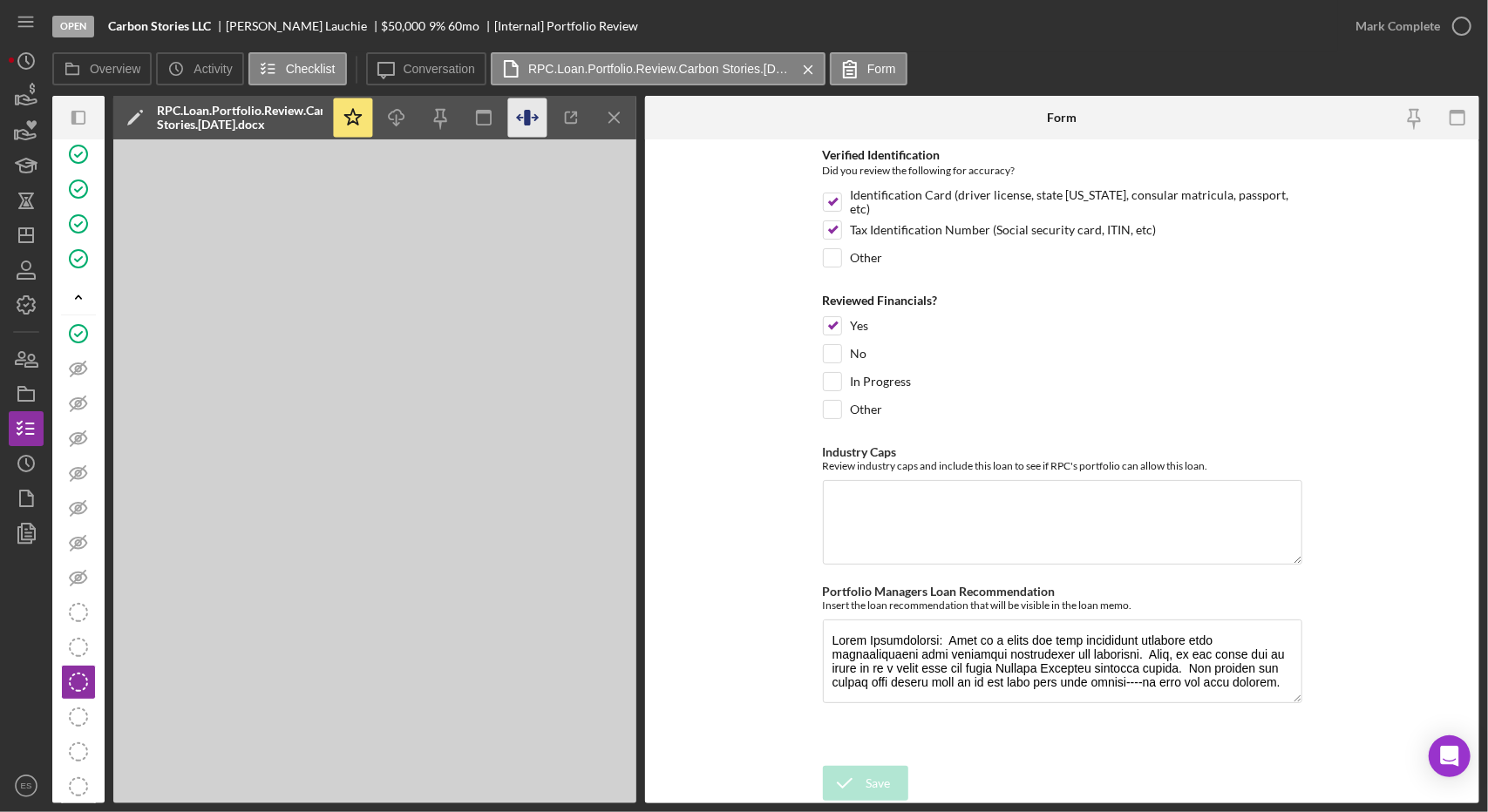
click at [522, 123] on icon "button" at bounding box center [527, 118] width 39 height 39
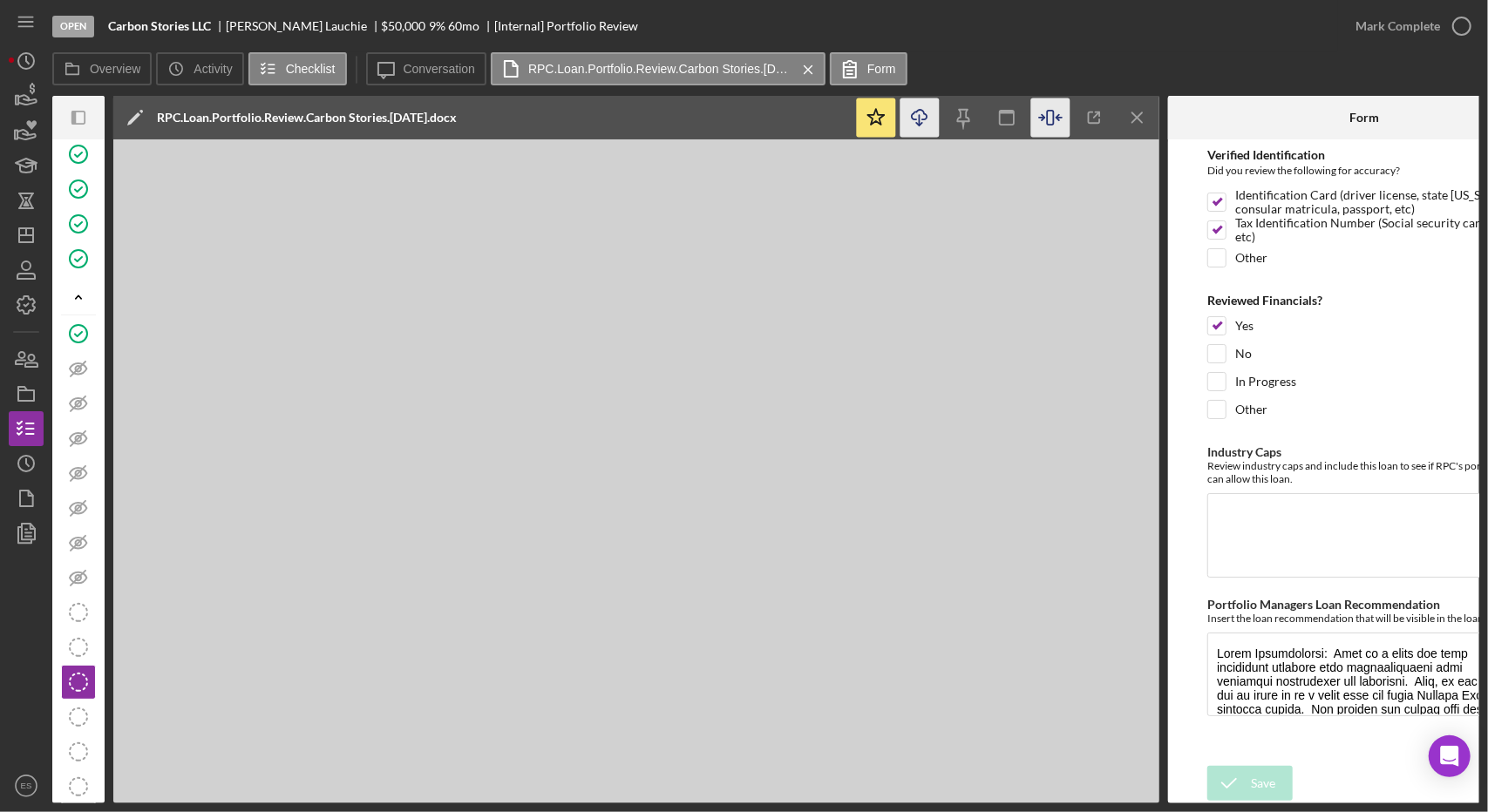
click at [920, 117] on line "button" at bounding box center [920, 120] width 0 height 10
click at [30, 539] on polygon "button" at bounding box center [29, 531] width 13 height 15
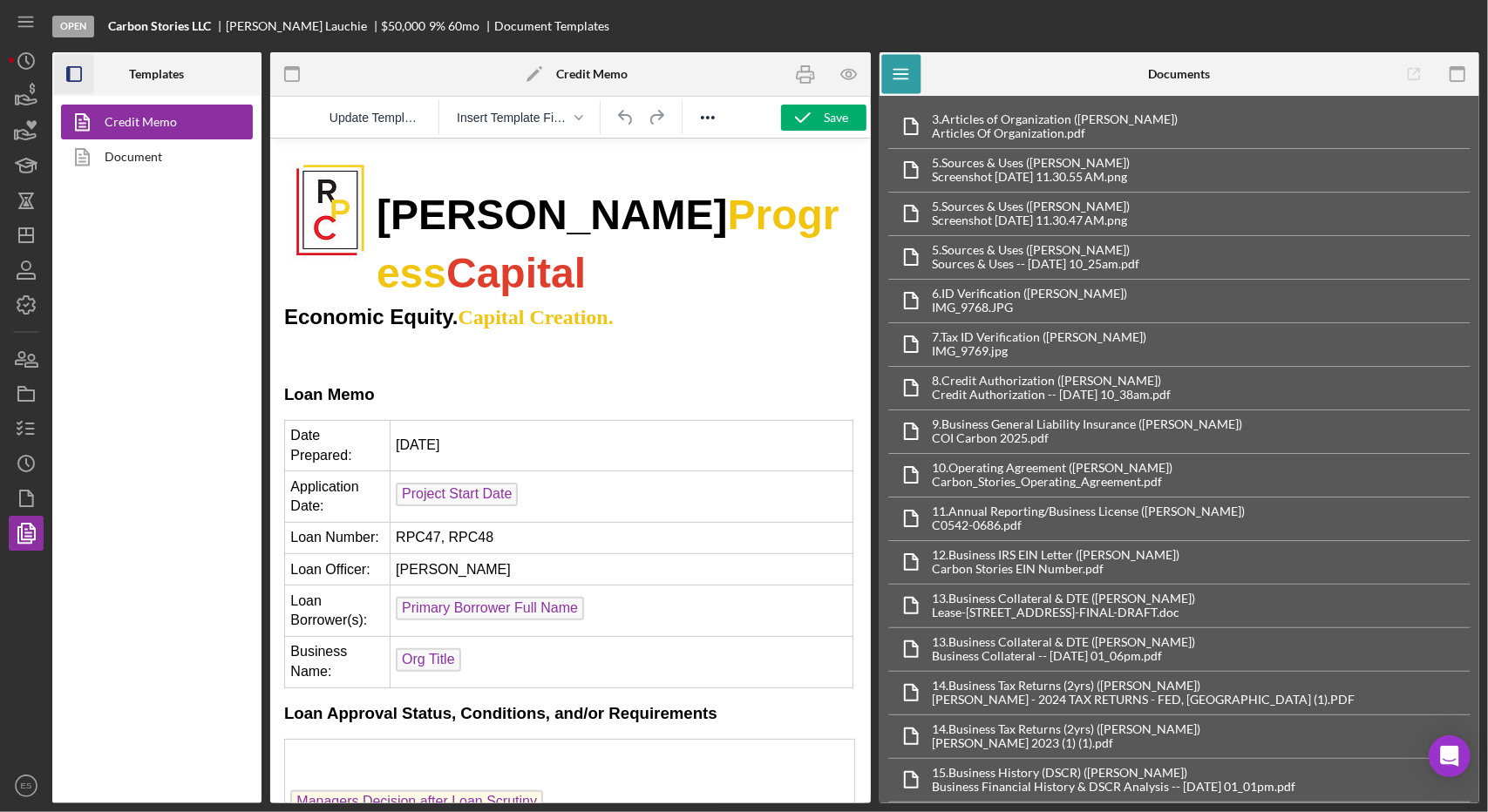
click at [69, 86] on icon "button" at bounding box center [74, 74] width 39 height 39
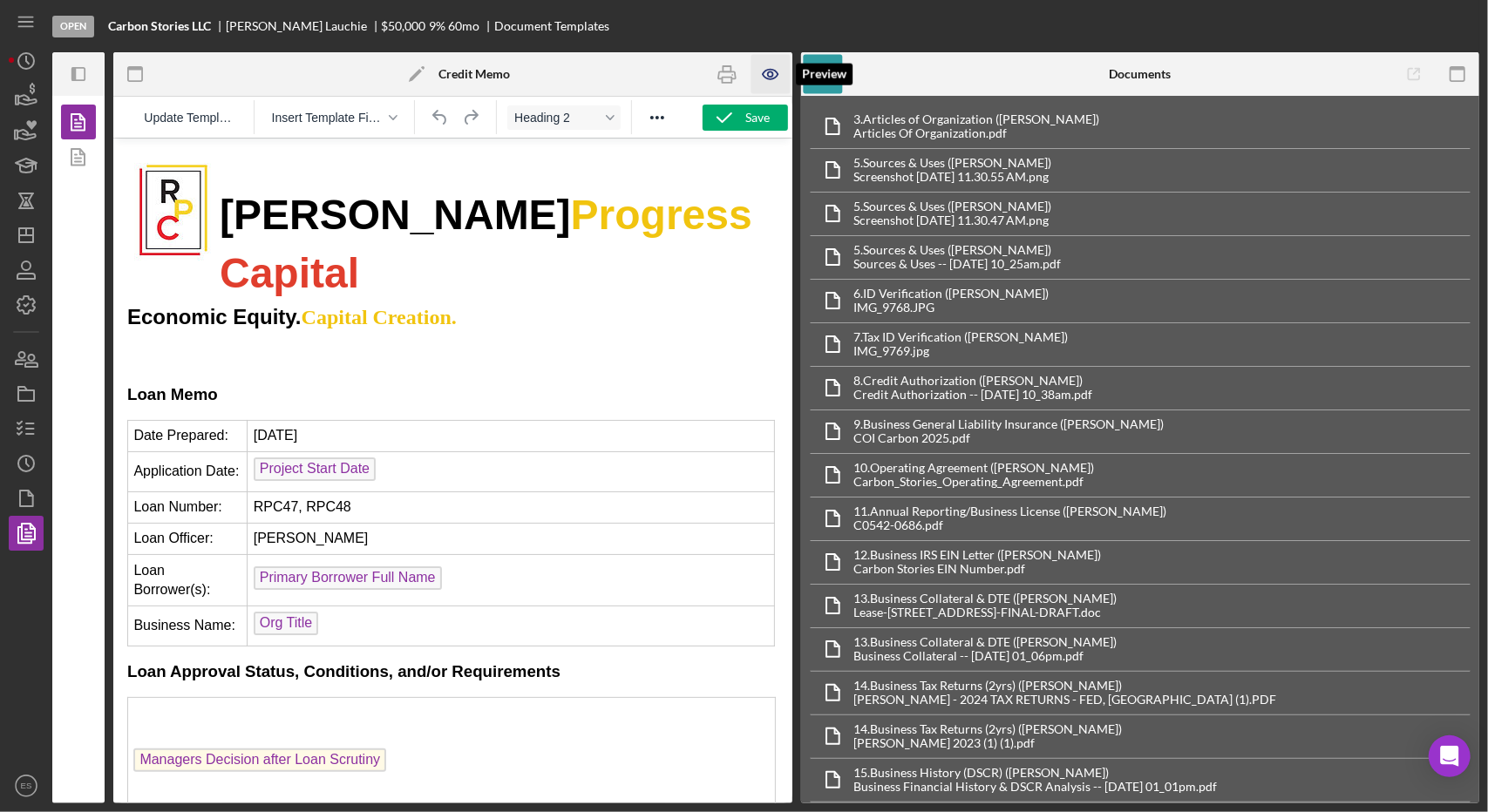
click at [757, 87] on icon "button" at bounding box center [769, 74] width 39 height 39
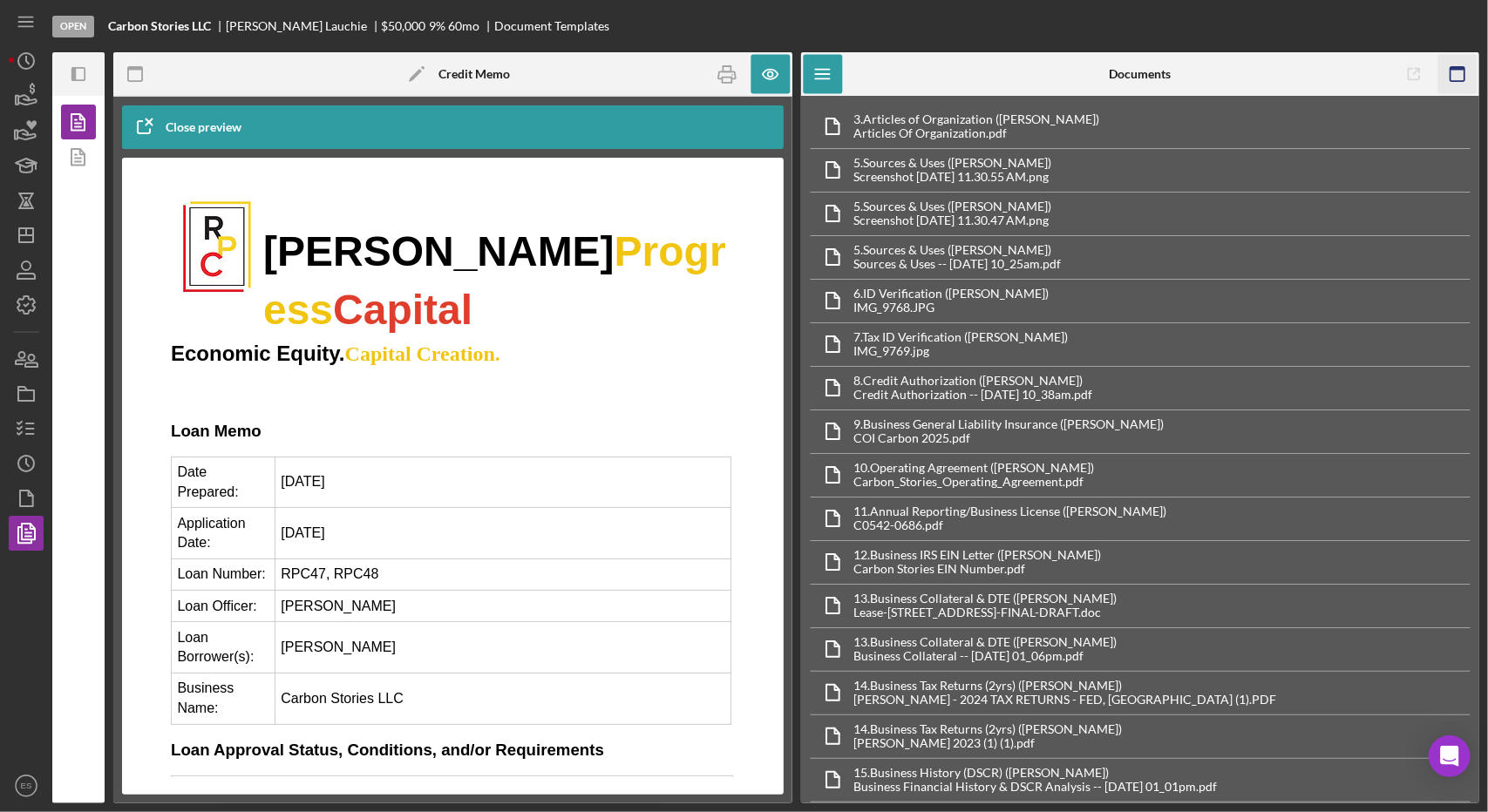
click at [1452, 83] on icon "button" at bounding box center [1457, 74] width 39 height 39
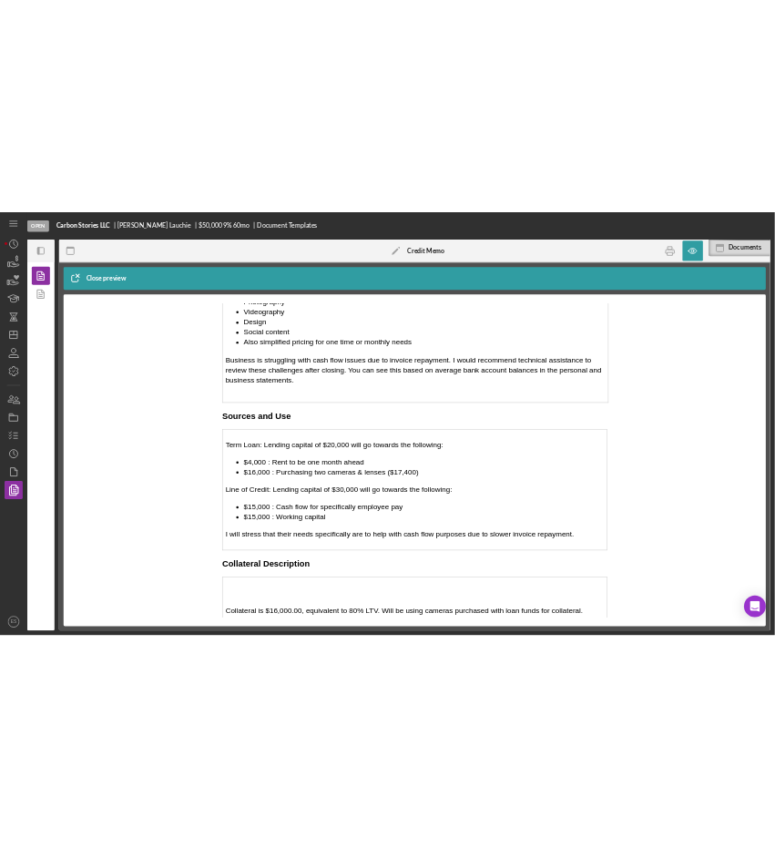
scroll to position [2904, 0]
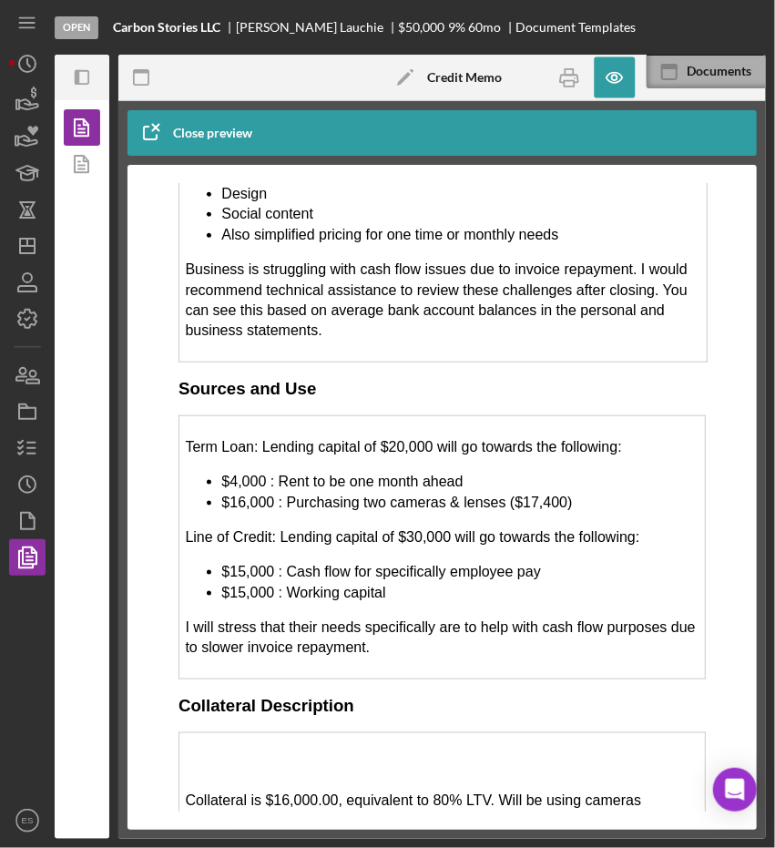
click at [676, 78] on rect at bounding box center [669, 72] width 15 height 15
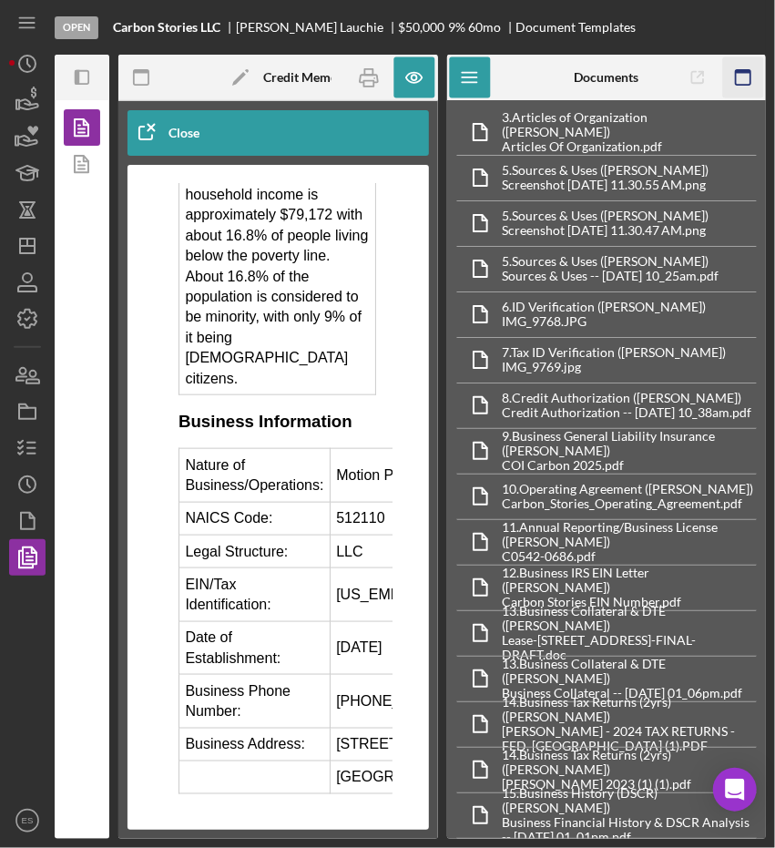
click at [747, 65] on icon "button" at bounding box center [742, 77] width 41 height 41
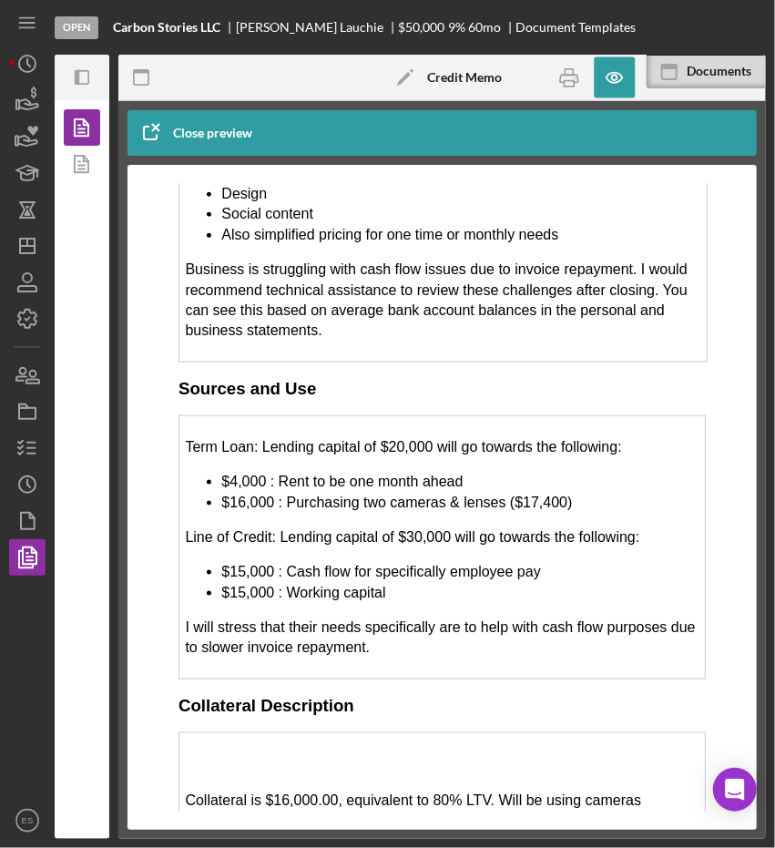
click at [204, 139] on div "Close preview" at bounding box center [212, 133] width 79 height 36
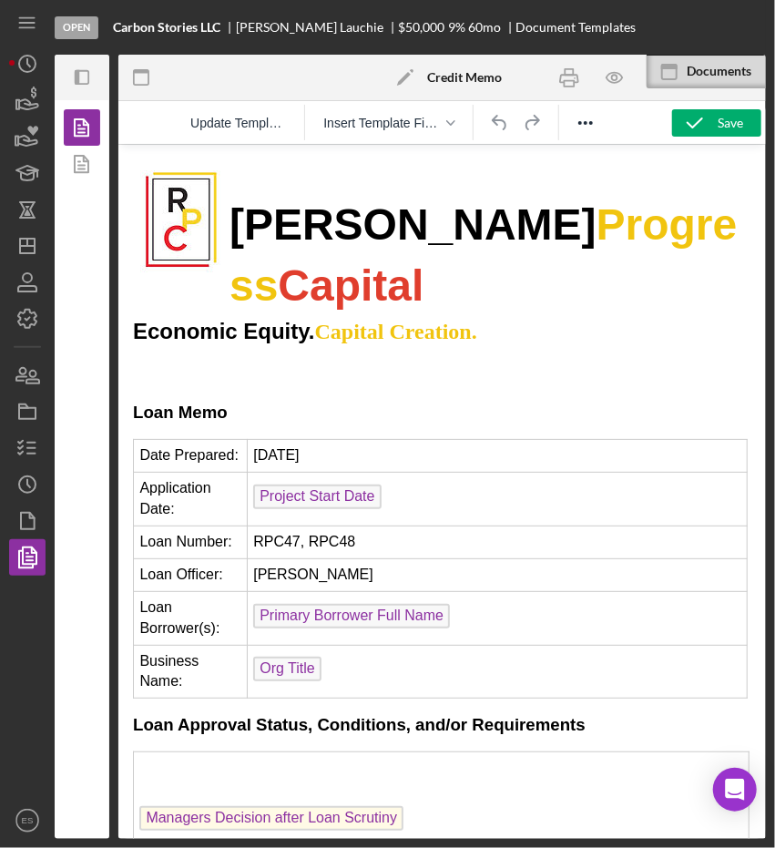
scroll to position [0, 0]
click at [21, 523] on polygon "button" at bounding box center [28, 521] width 14 height 16
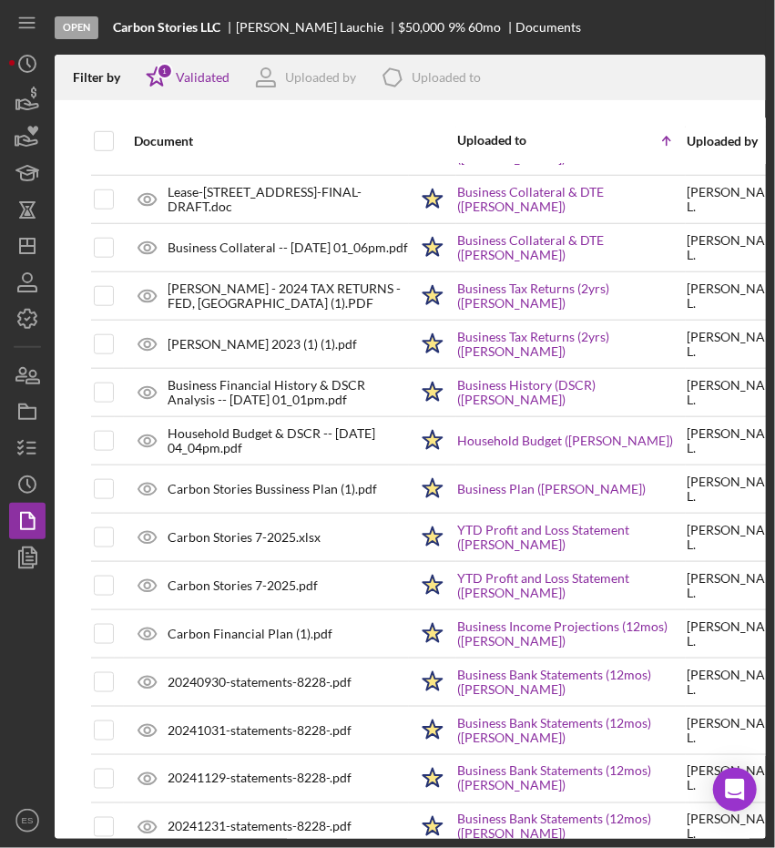
scroll to position [519, 0]
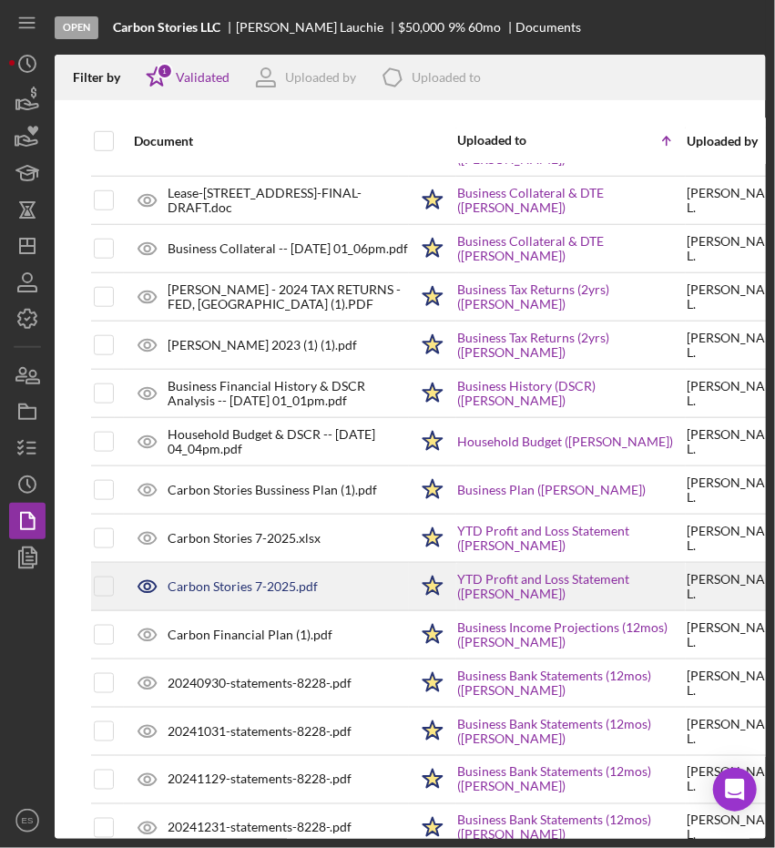
click at [348, 596] on div "Carbon Stories 7-2025.pdf" at bounding box center [266, 587] width 283 height 46
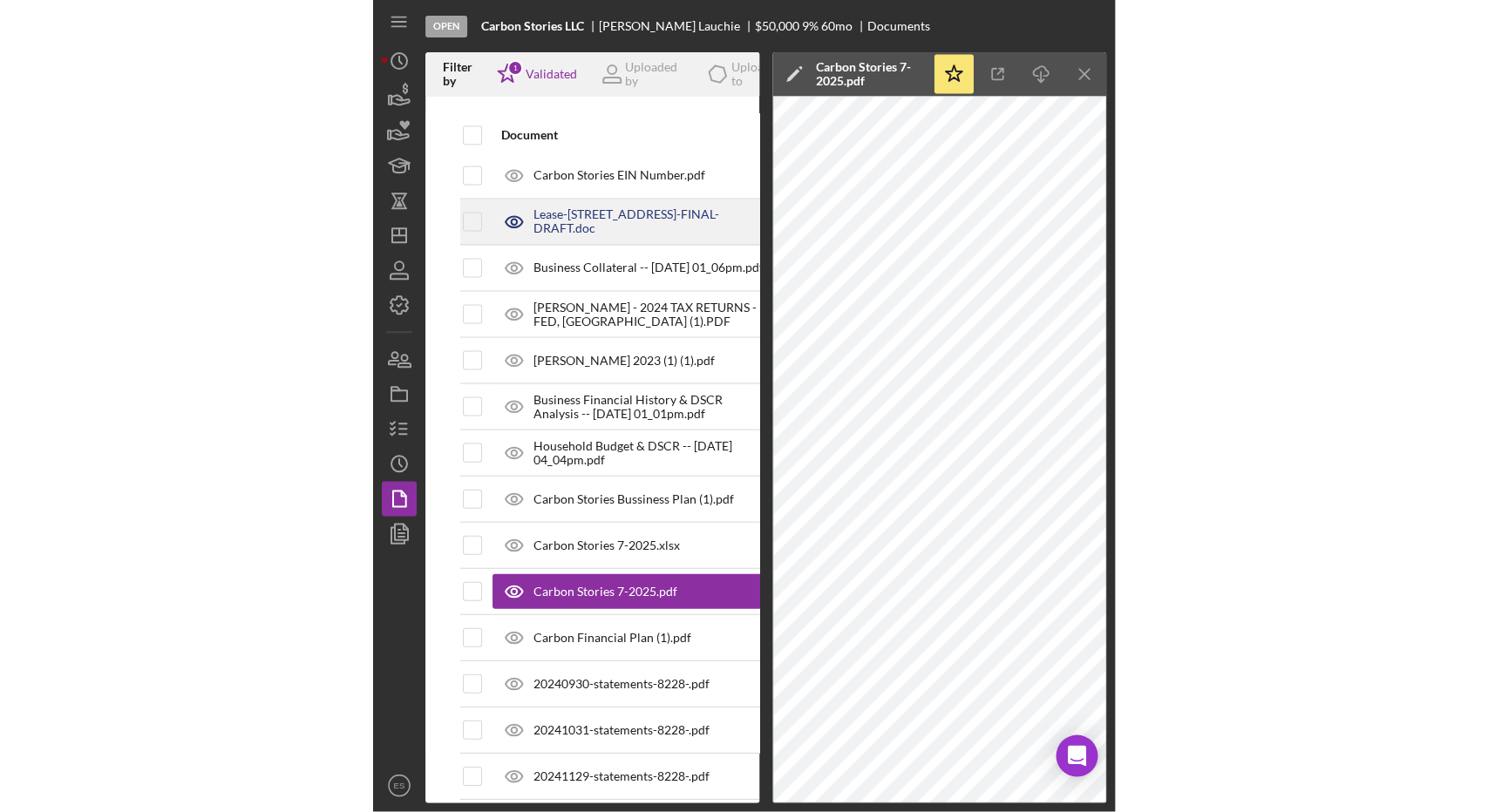
scroll to position [488, 0]
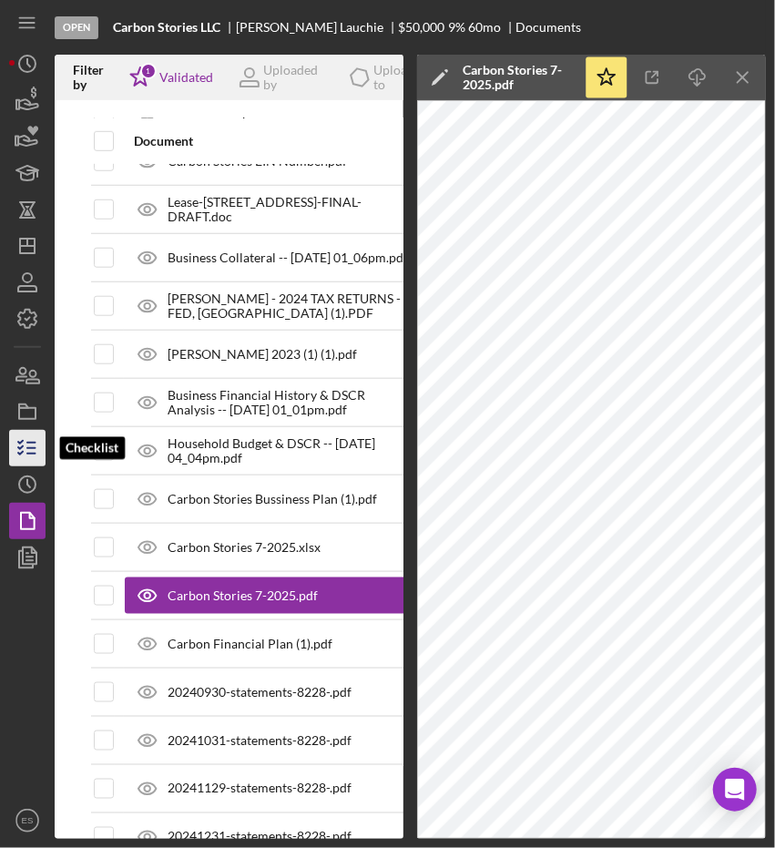
click at [24, 451] on icon "button" at bounding box center [28, 448] width 46 height 46
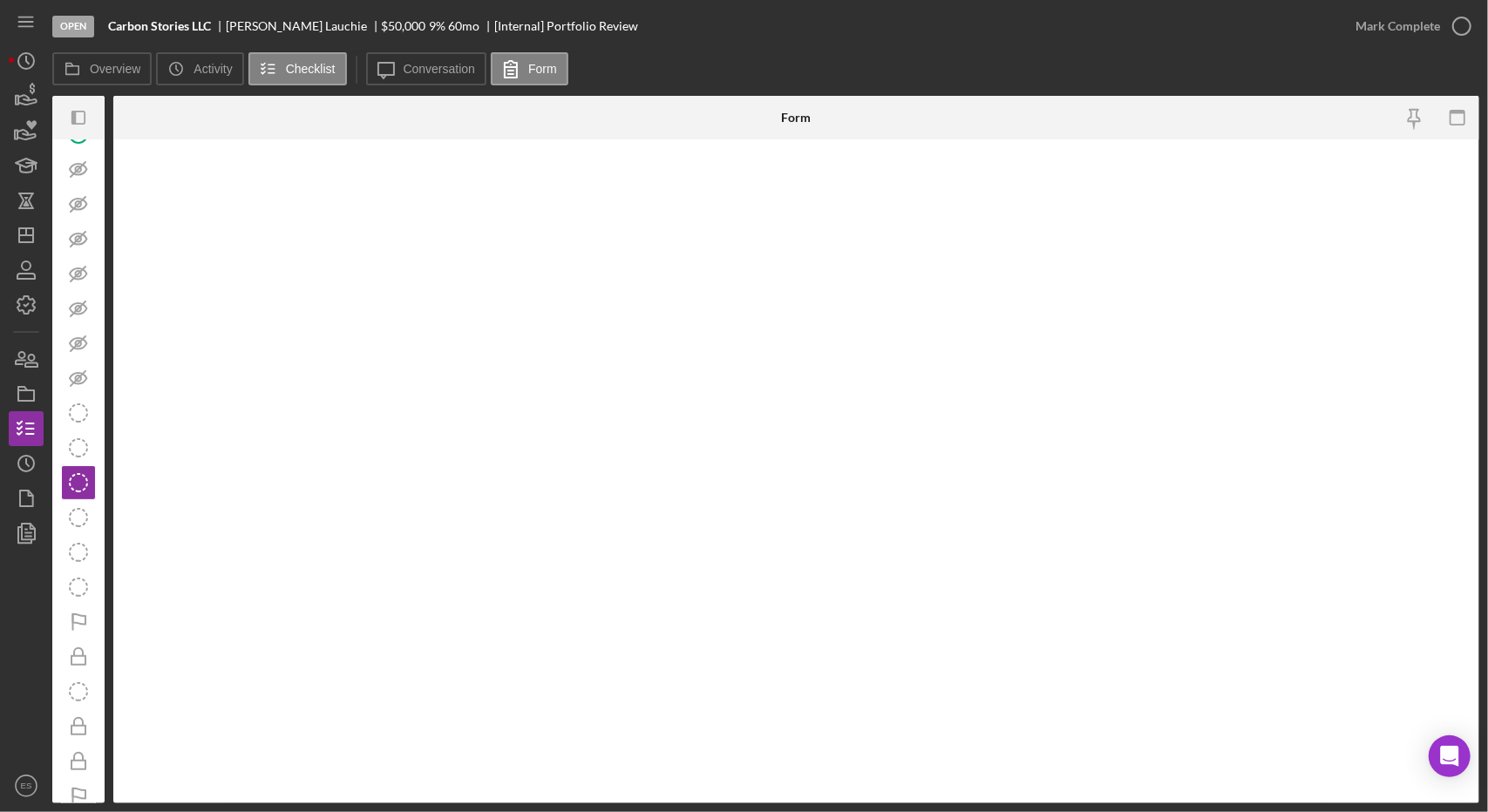
scroll to position [5, 0]
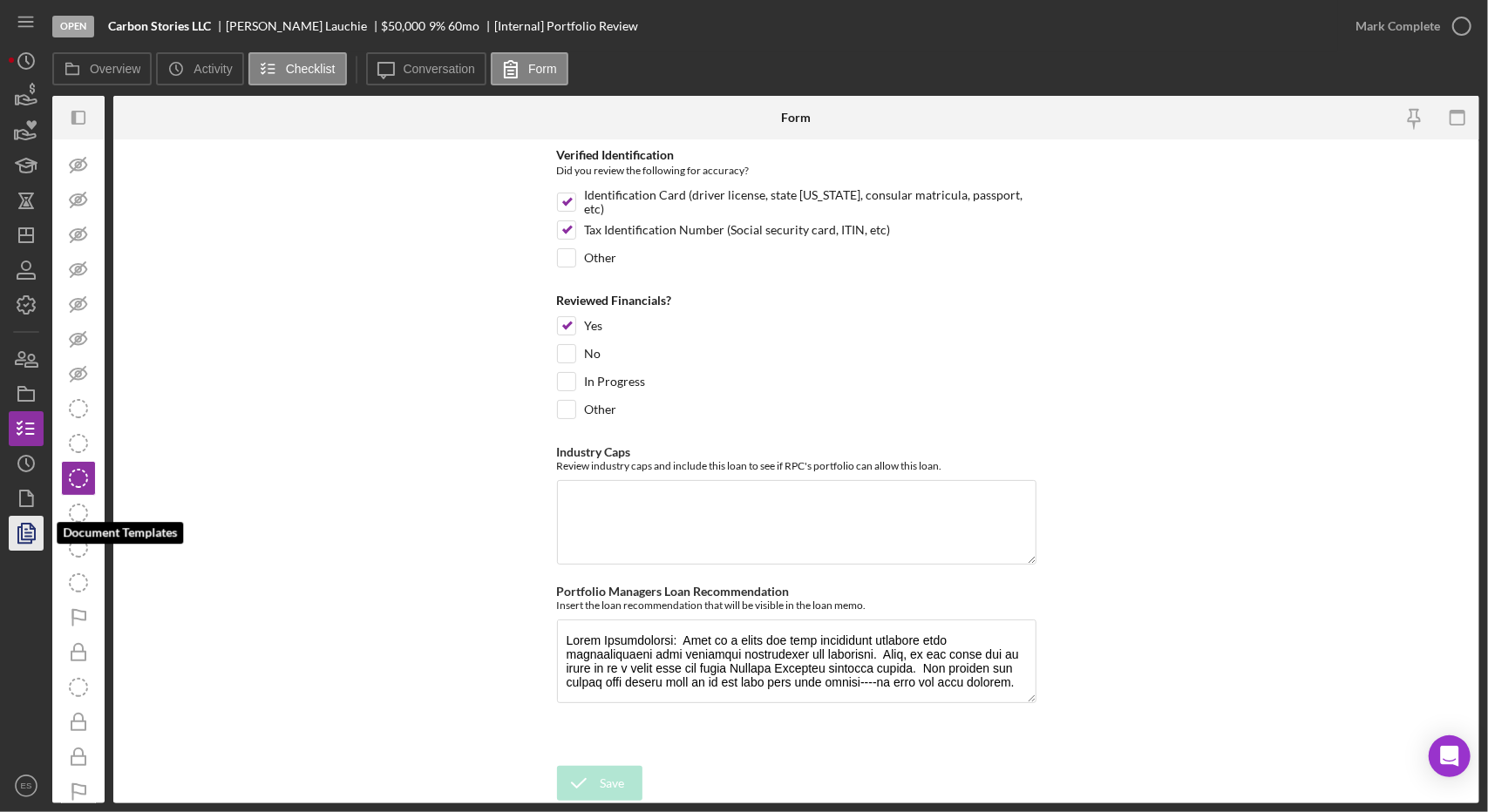
click at [25, 523] on polygon "button" at bounding box center [29, 531] width 13 height 15
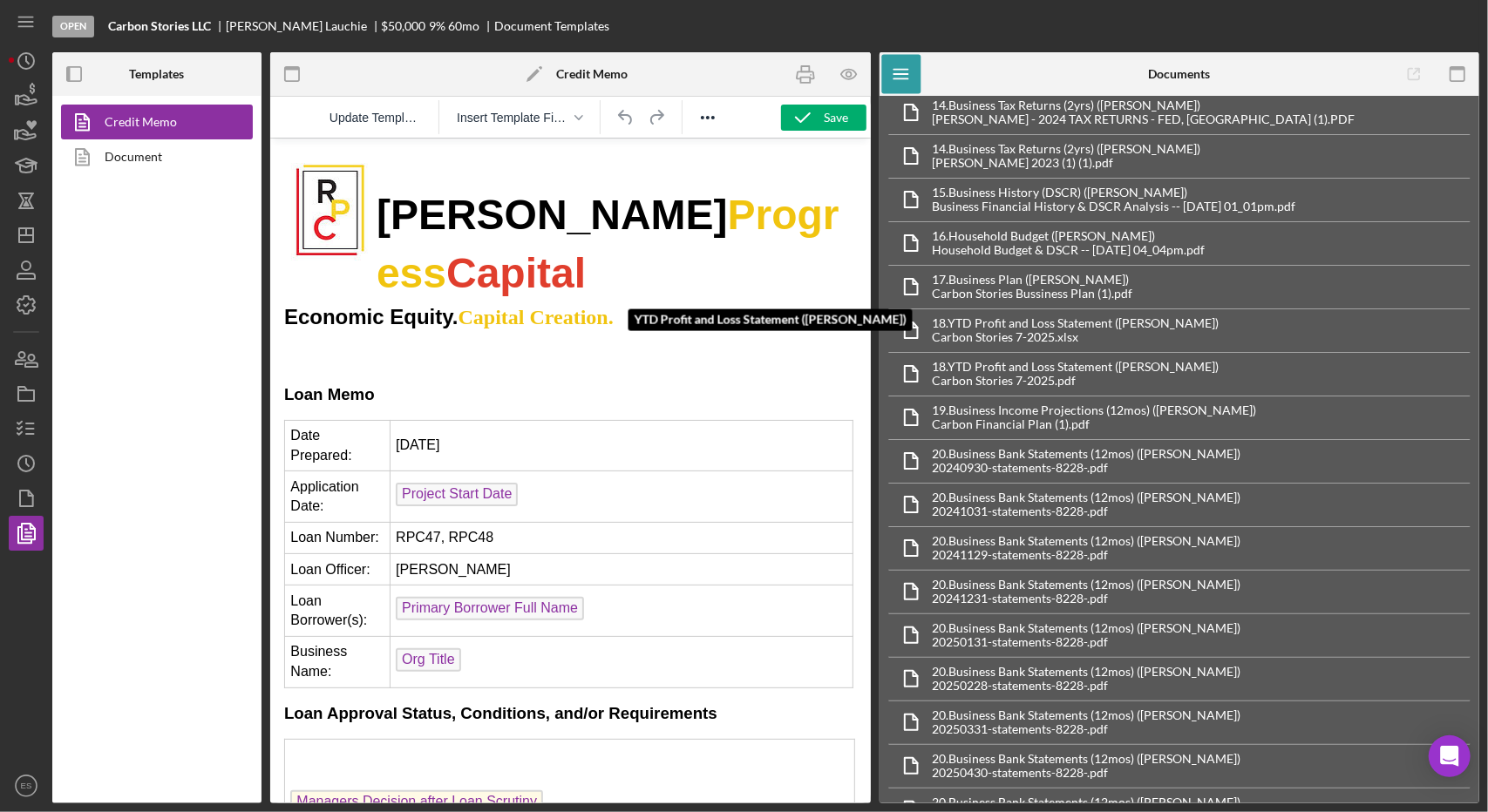
scroll to position [580, 0]
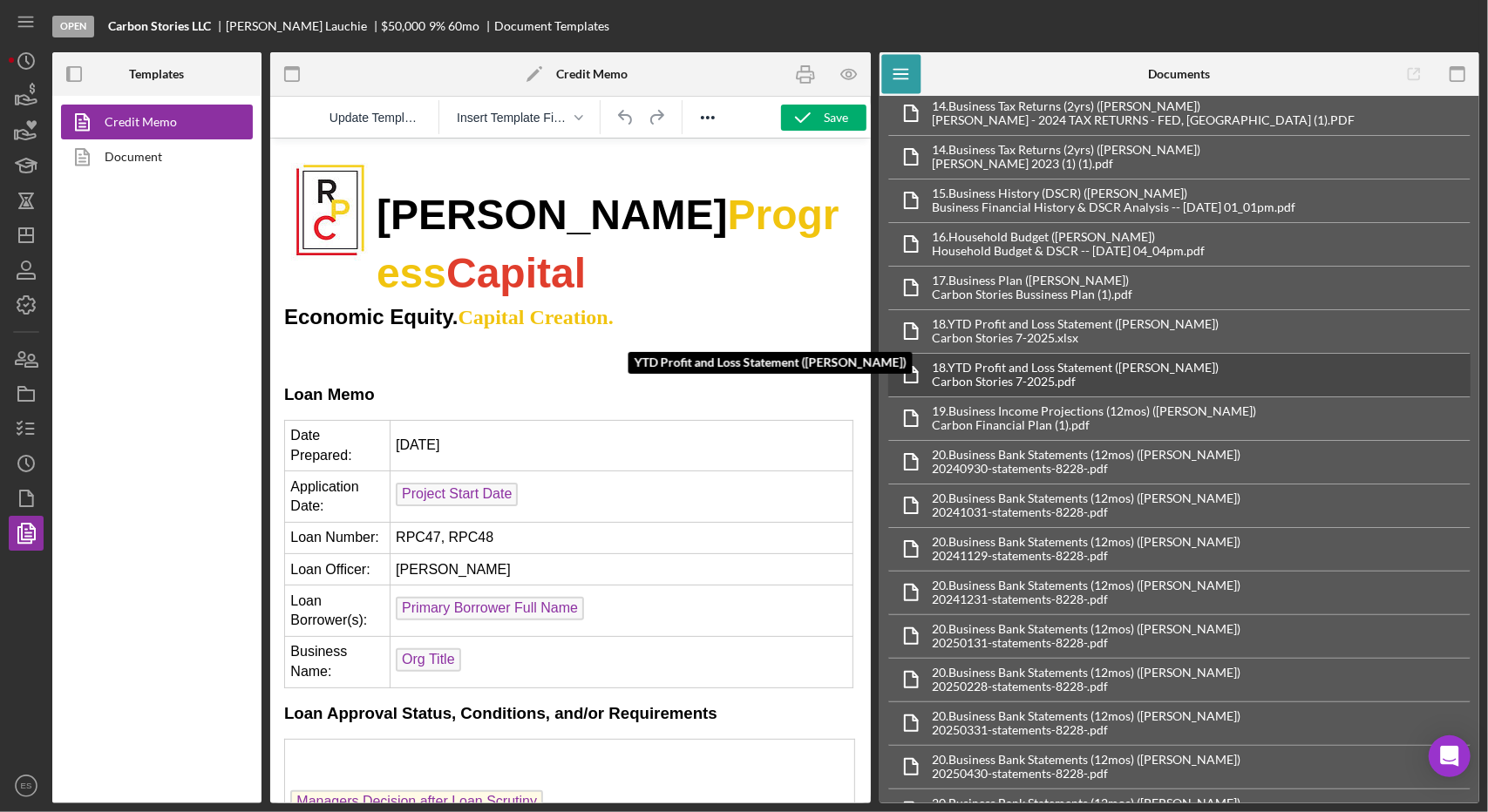
click at [1163, 375] on div "Carbon Stories 7-2025.pdf" at bounding box center [1077, 382] width 287 height 14
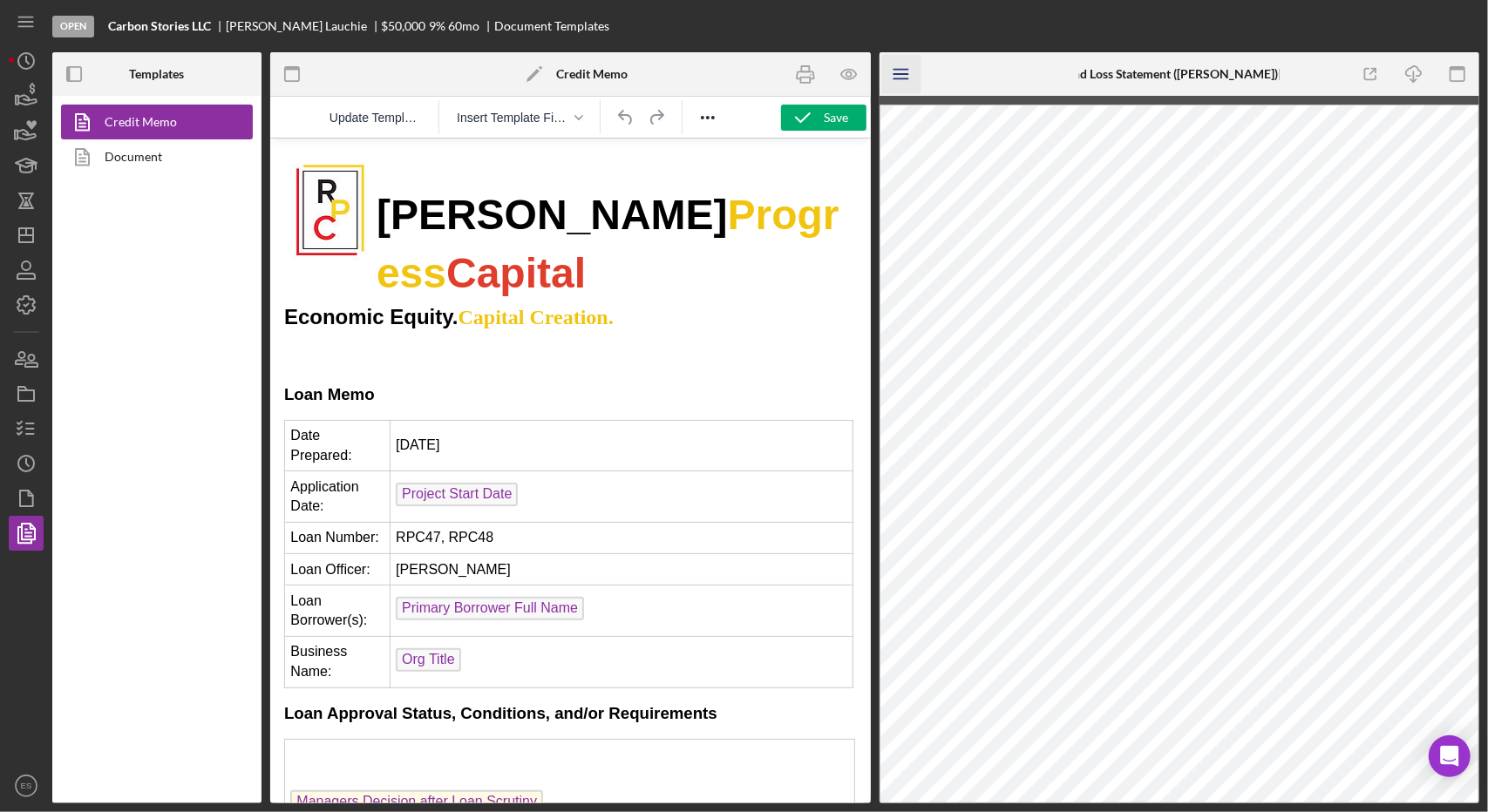
click at [899, 80] on icon "Icon/Menu" at bounding box center [900, 74] width 39 height 39
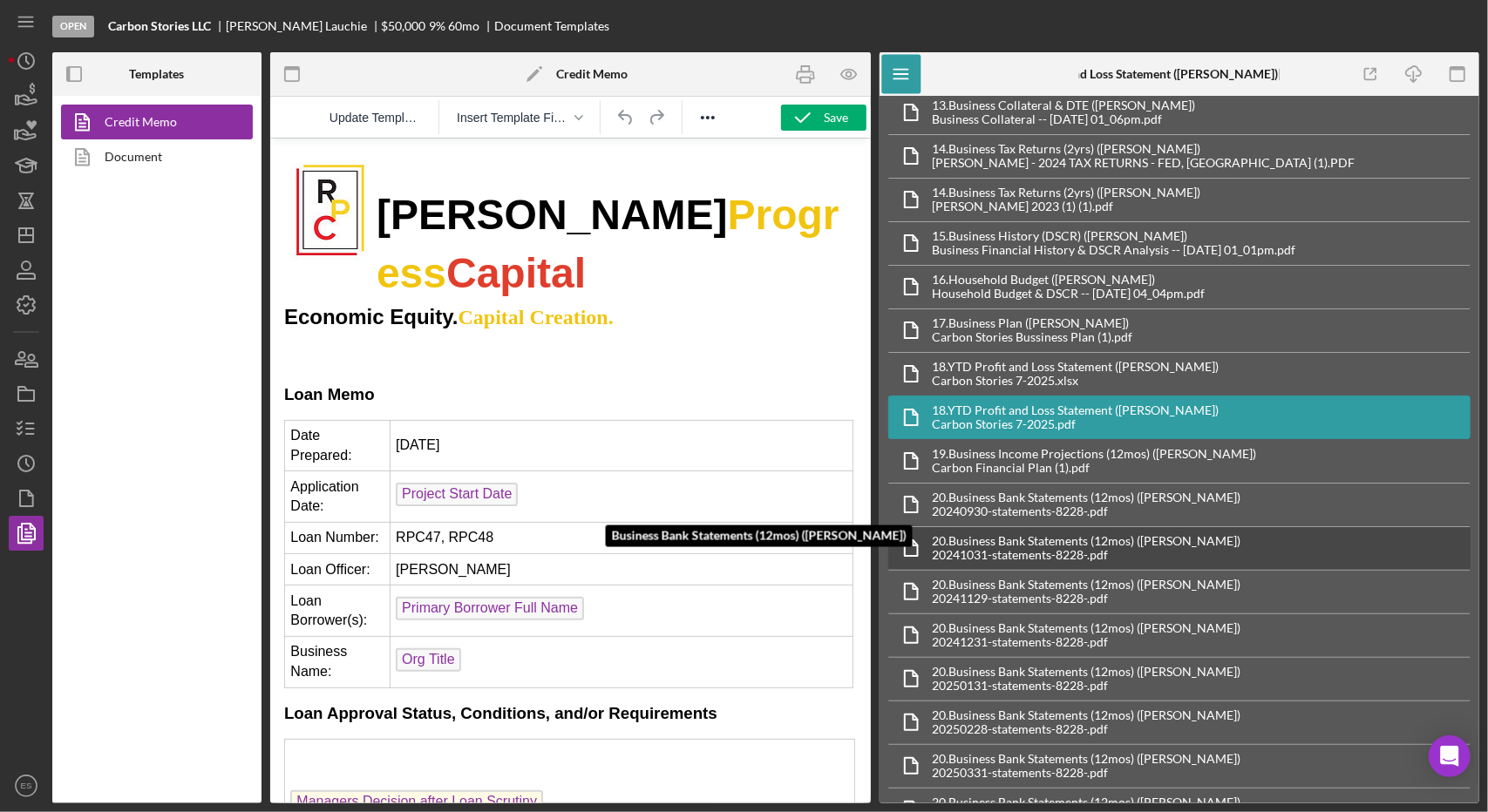
scroll to position [535, 0]
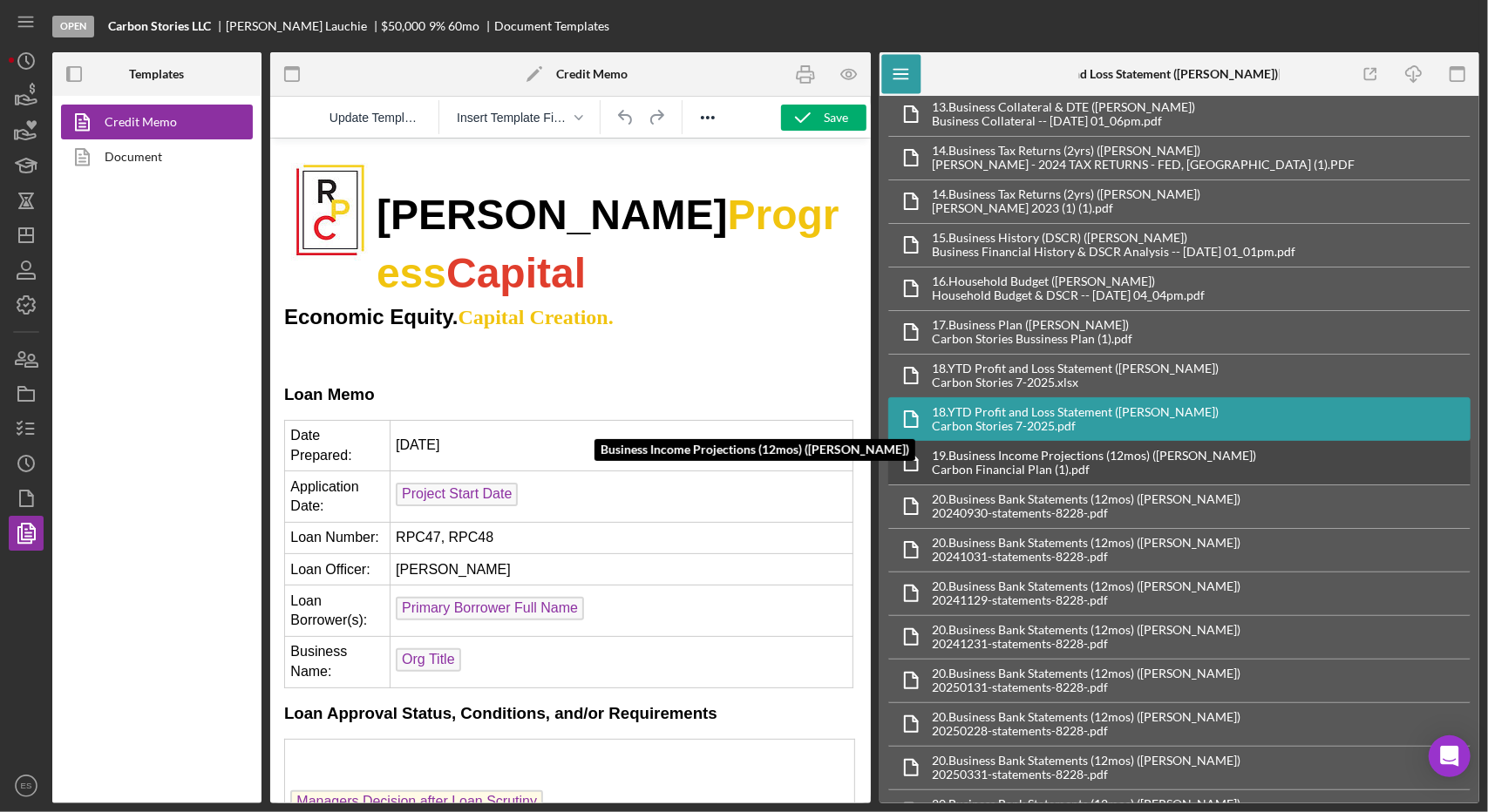
click at [1110, 463] on div "Carbon Financial Plan (1).pdf" at bounding box center [1095, 470] width 324 height 14
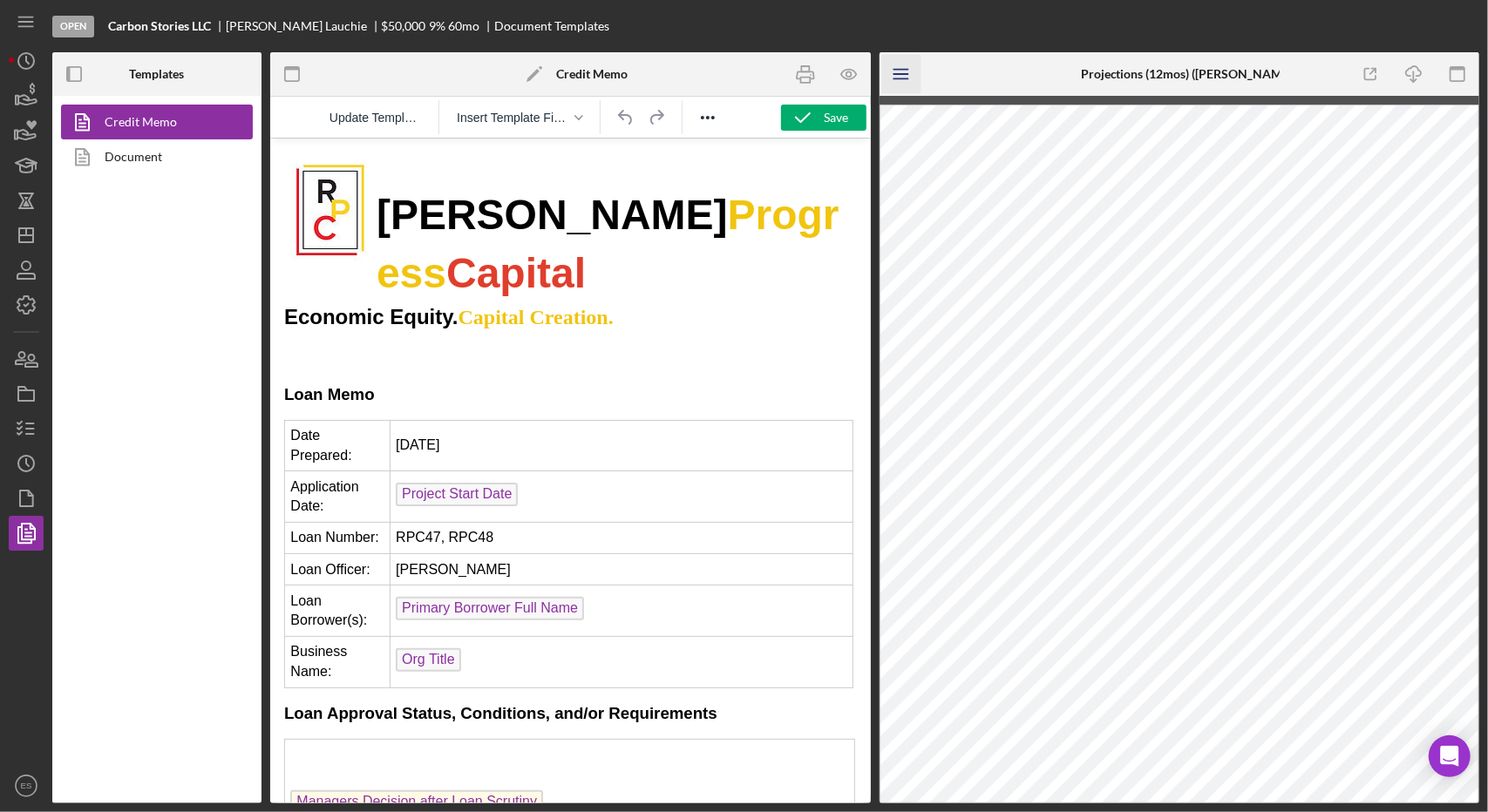
click at [892, 79] on icon "Icon/Menu" at bounding box center [900, 74] width 39 height 39
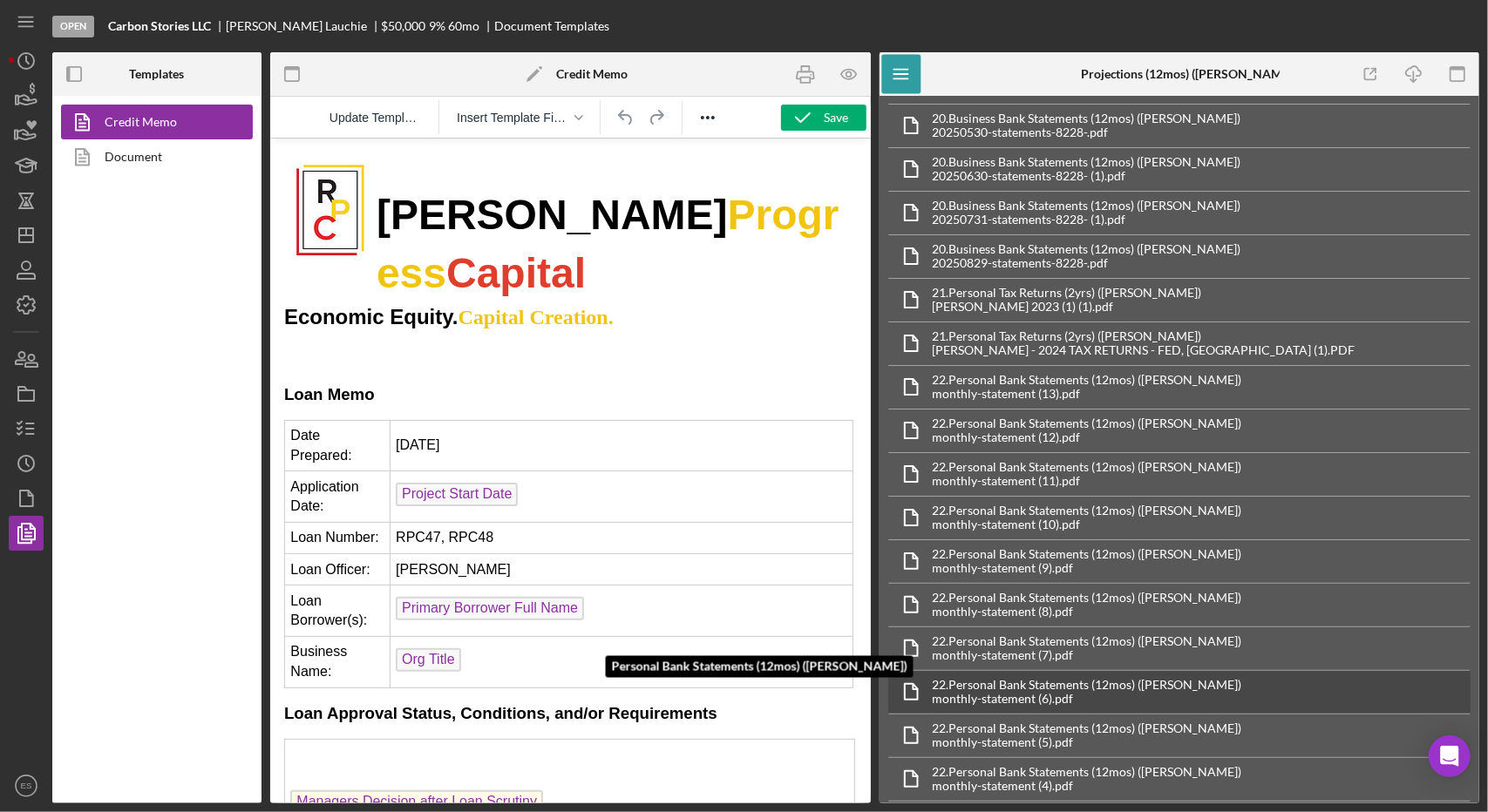
scroll to position [1416, 0]
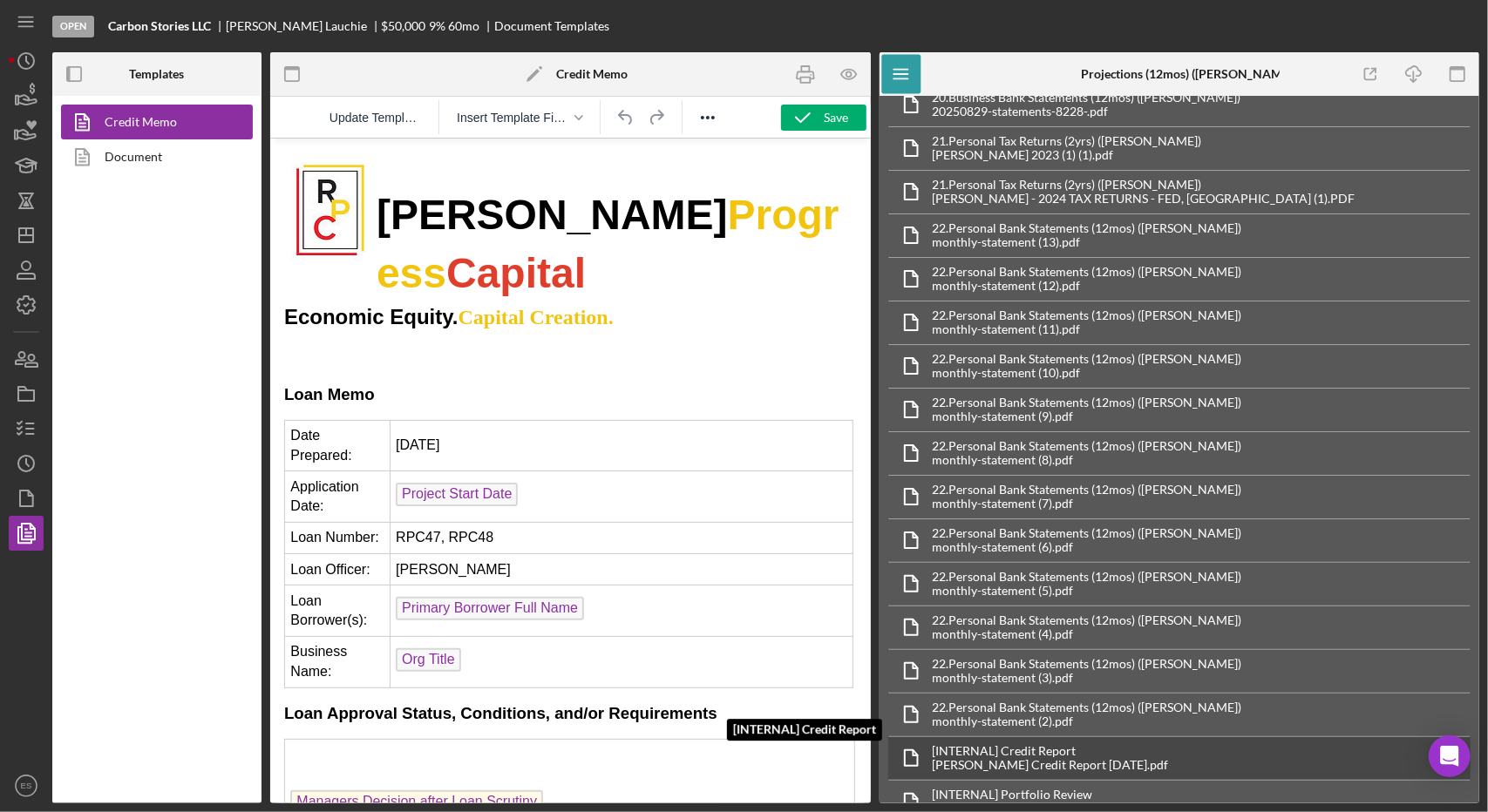
click at [1061, 757] on div "[PERSON_NAME] Credit Report [DATE].pdf" at bounding box center [1051, 764] width 236 height 14
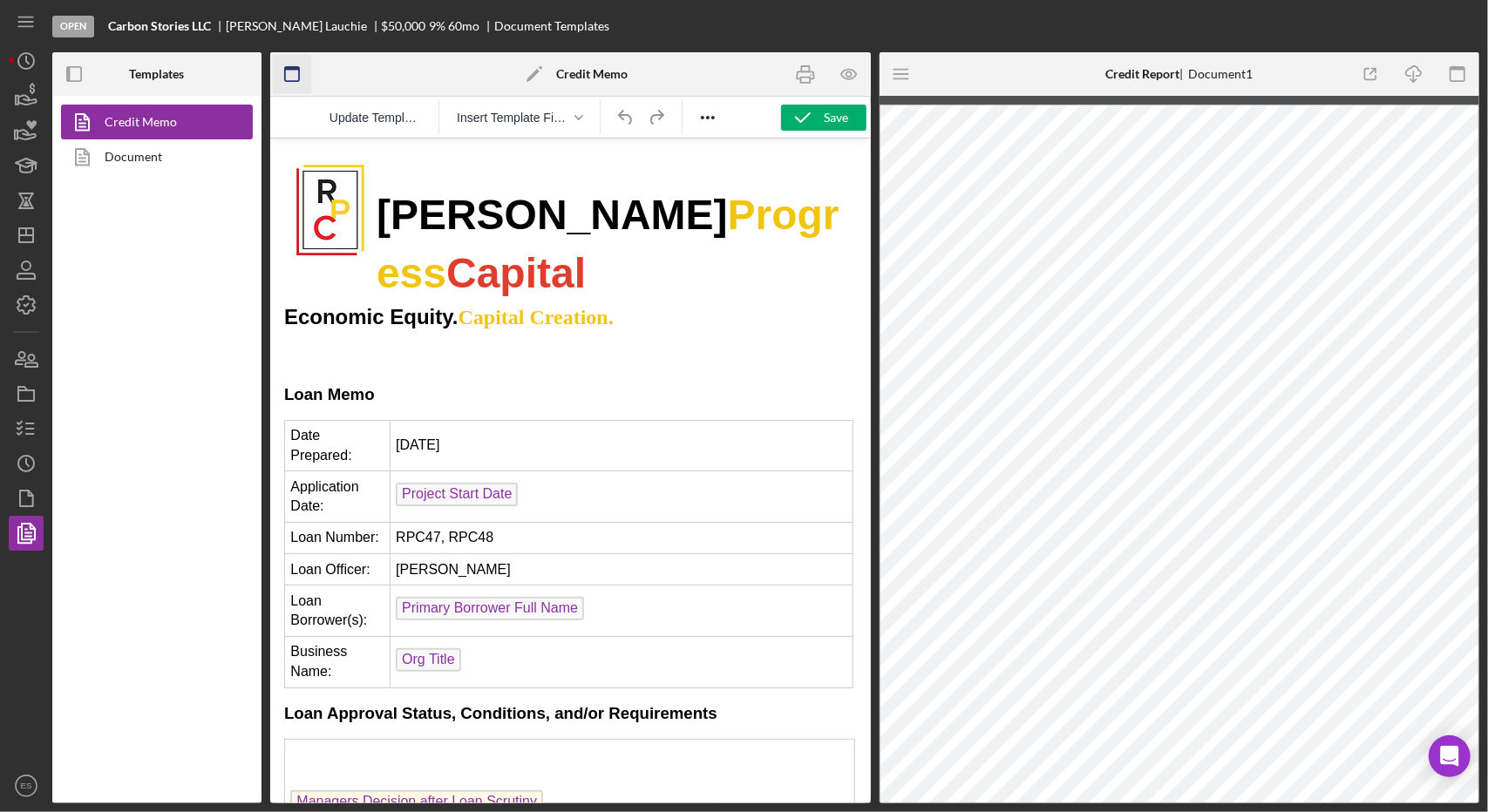
click at [293, 79] on icon "button" at bounding box center [292, 74] width 39 height 39
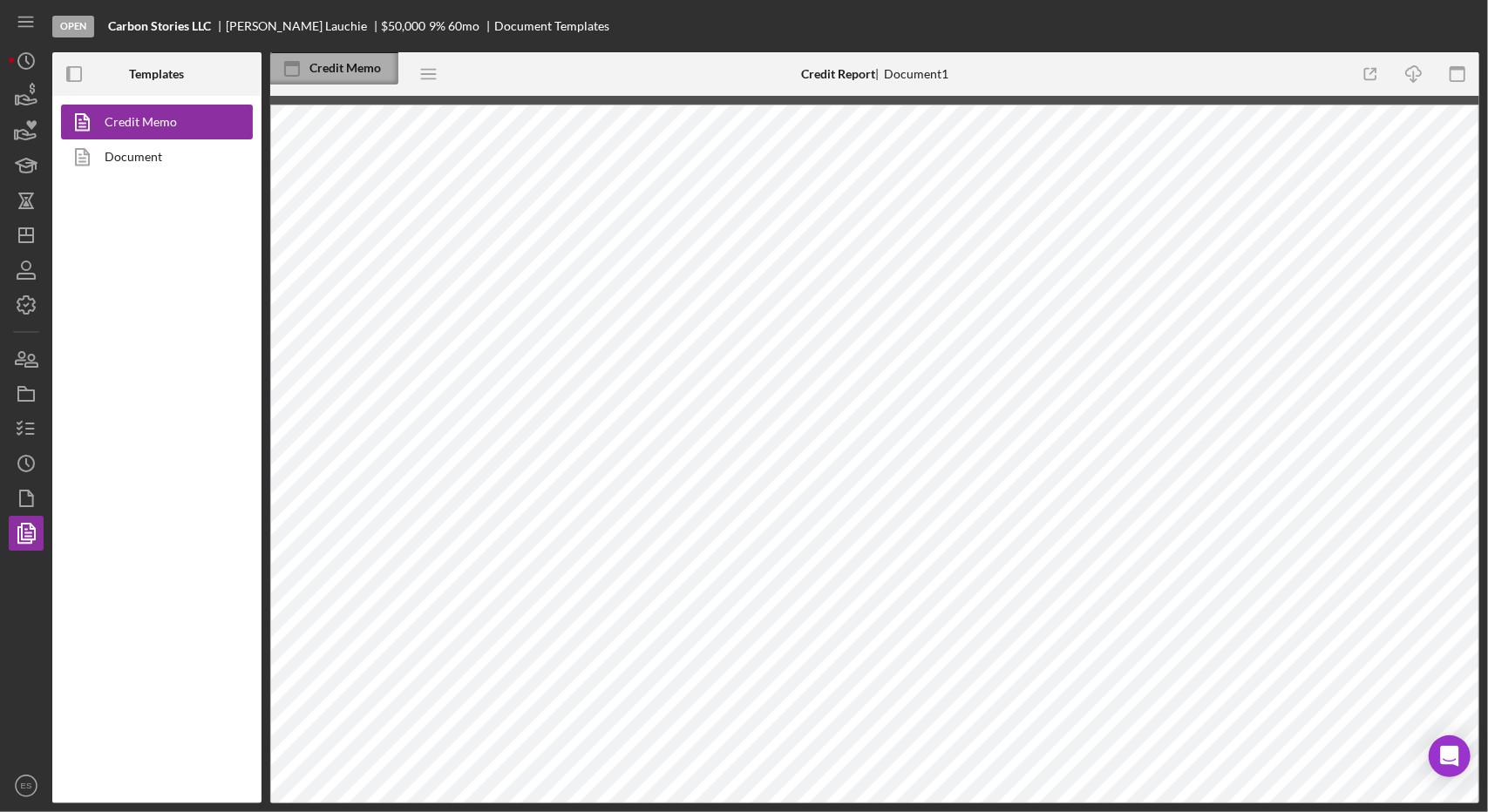
click at [352, 82] on div "Credit Memo" at bounding box center [334, 69] width 128 height 33
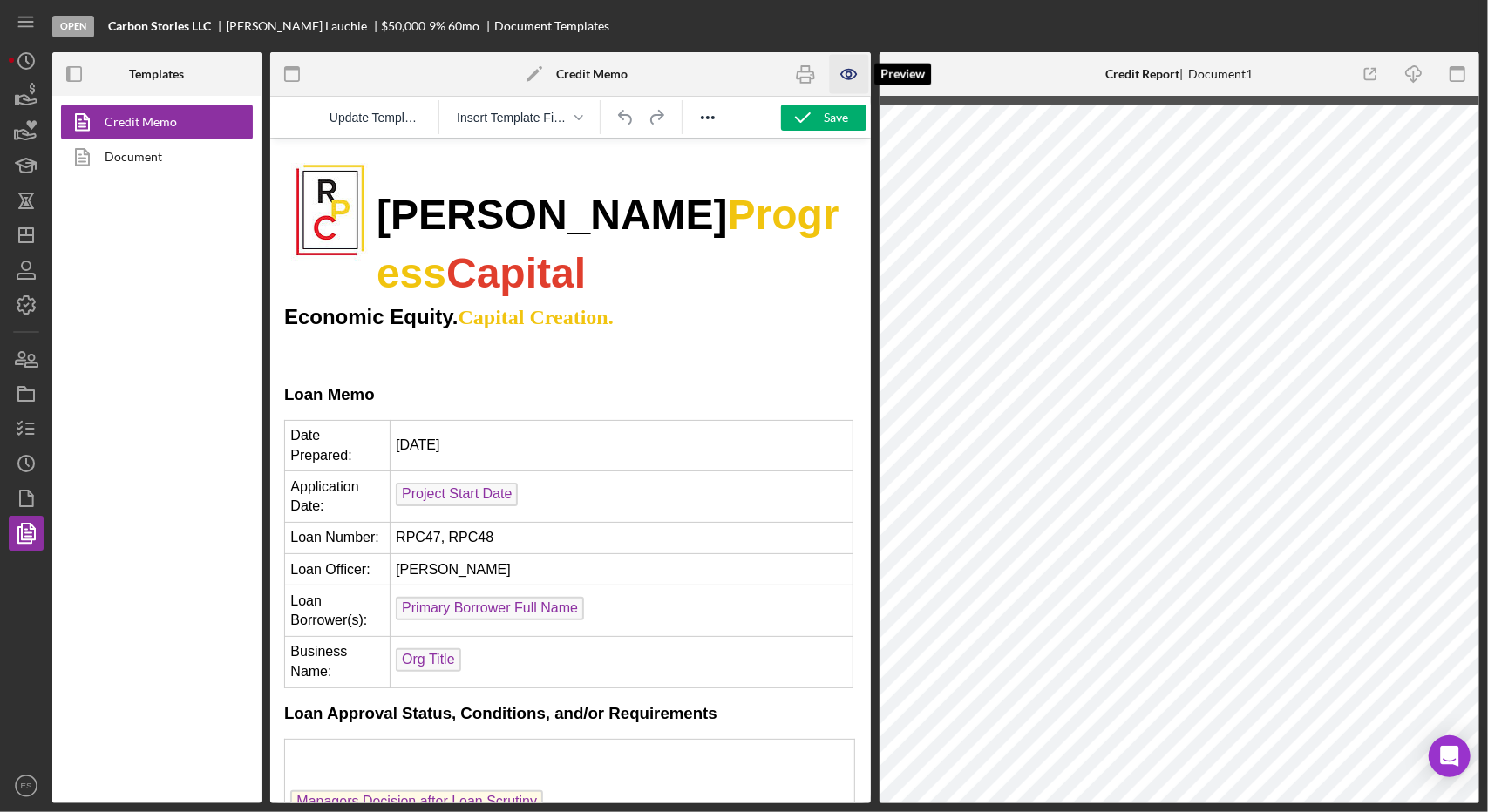
click at [847, 88] on icon "button" at bounding box center [848, 74] width 39 height 39
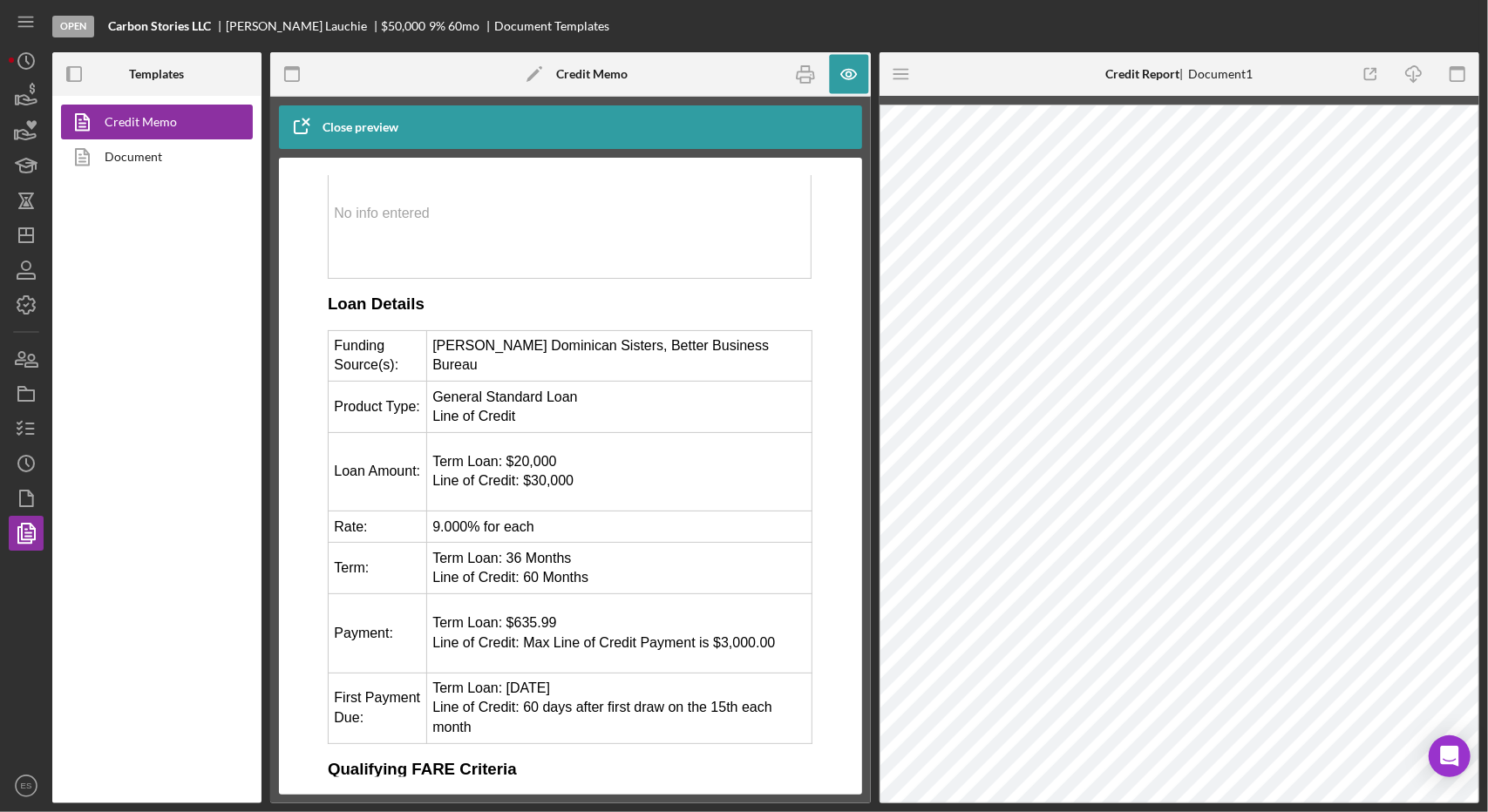
scroll to position [658, 0]
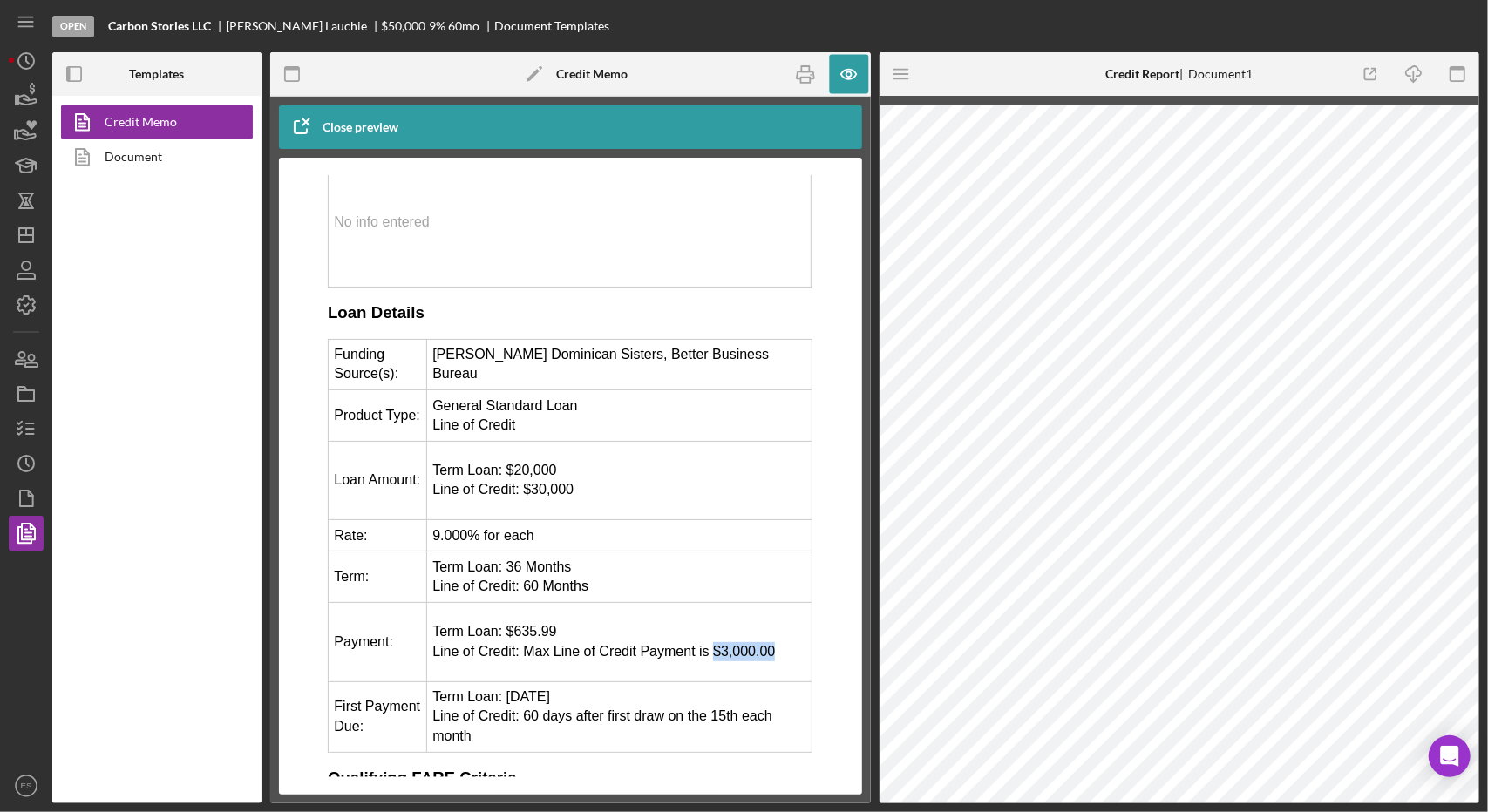
drag, startPoint x: 763, startPoint y: 644, endPoint x: 706, endPoint y: 651, distance: 57.4
click at [706, 651] on p "Term Loan: $635.99 Line of Credit: Max Line of Credit Payment is $3,000.00" at bounding box center [618, 640] width 373 height 39
click at [752, 655] on p "Term Loan: $635.99 Line of Credit: Max Line of Credit Payment is $3,000.00" at bounding box center [618, 640] width 373 height 39
drag, startPoint x: 554, startPoint y: 627, endPoint x: 503, endPoint y: 628, distance: 51.0
click at [503, 628] on p "Term Loan: $635.99 Line of Credit: Max Line of Credit Payment is $3,000.00" at bounding box center [618, 640] width 373 height 39
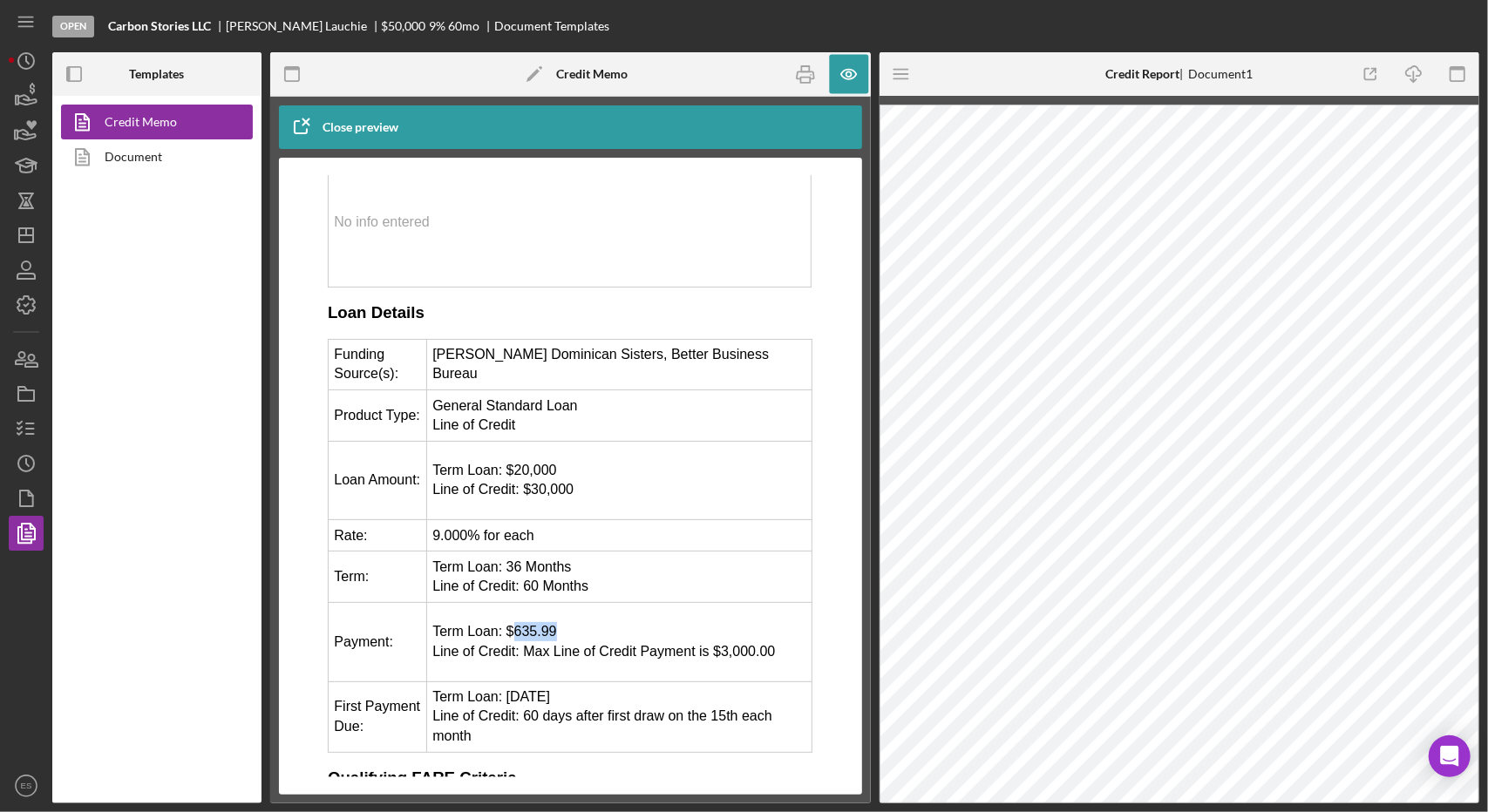
click at [591, 631] on p "Term Loan: $635.99 Line of Credit: Max Line of Credit Payment is $3,000.00" at bounding box center [618, 640] width 373 height 39
drag, startPoint x: 566, startPoint y: 564, endPoint x: 501, endPoint y: 568, distance: 65.1
click at [501, 568] on td "Term Loan: 36 Months Line of Credit: 60 Months" at bounding box center [618, 577] width 386 height 52
click at [672, 582] on td "Term Loan: 36 Months Line of Credit: 60 Months" at bounding box center [618, 577] width 386 height 52
click at [895, 74] on line "button" at bounding box center [900, 74] width 14 height 0
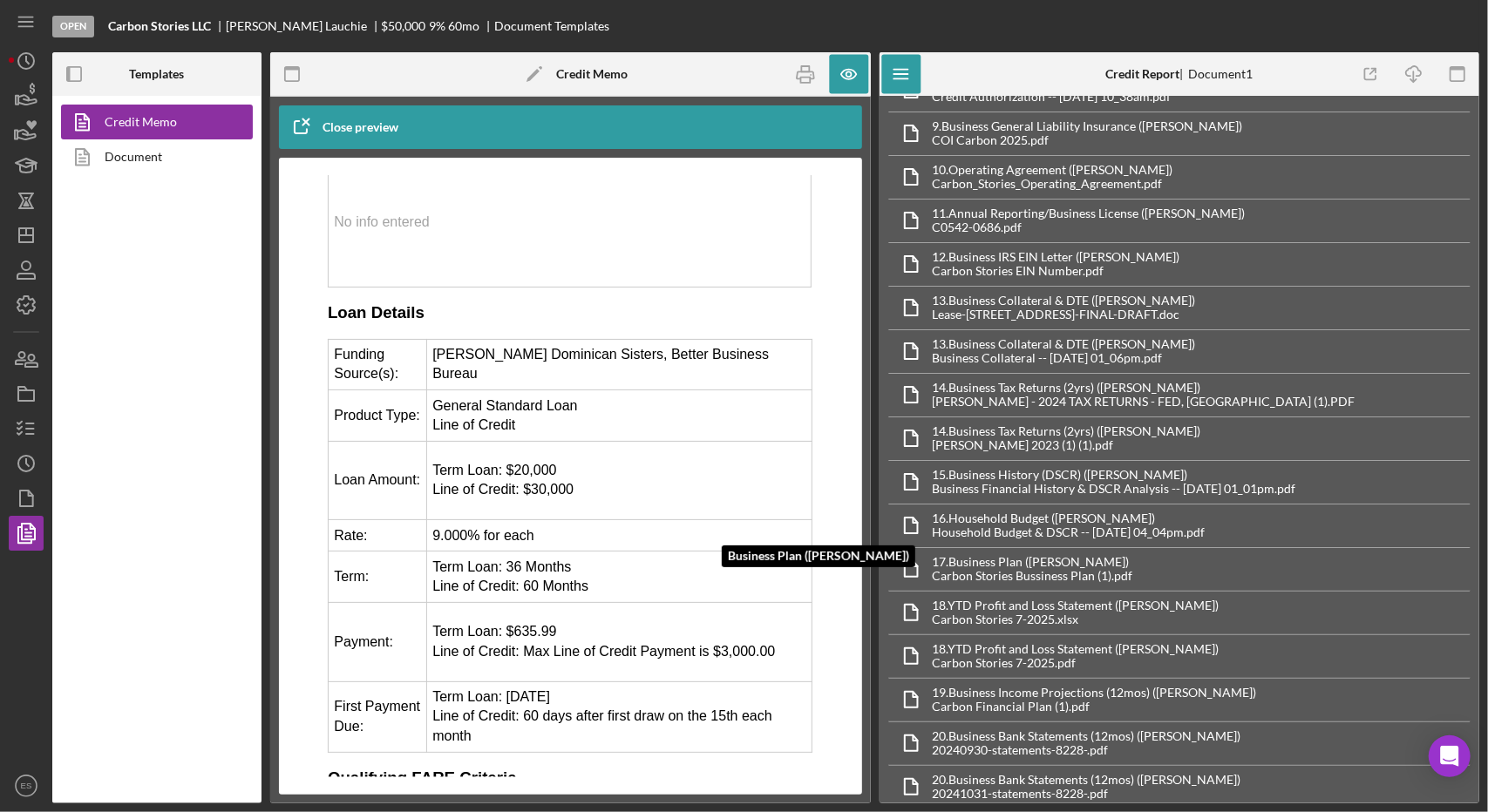
scroll to position [296, 0]
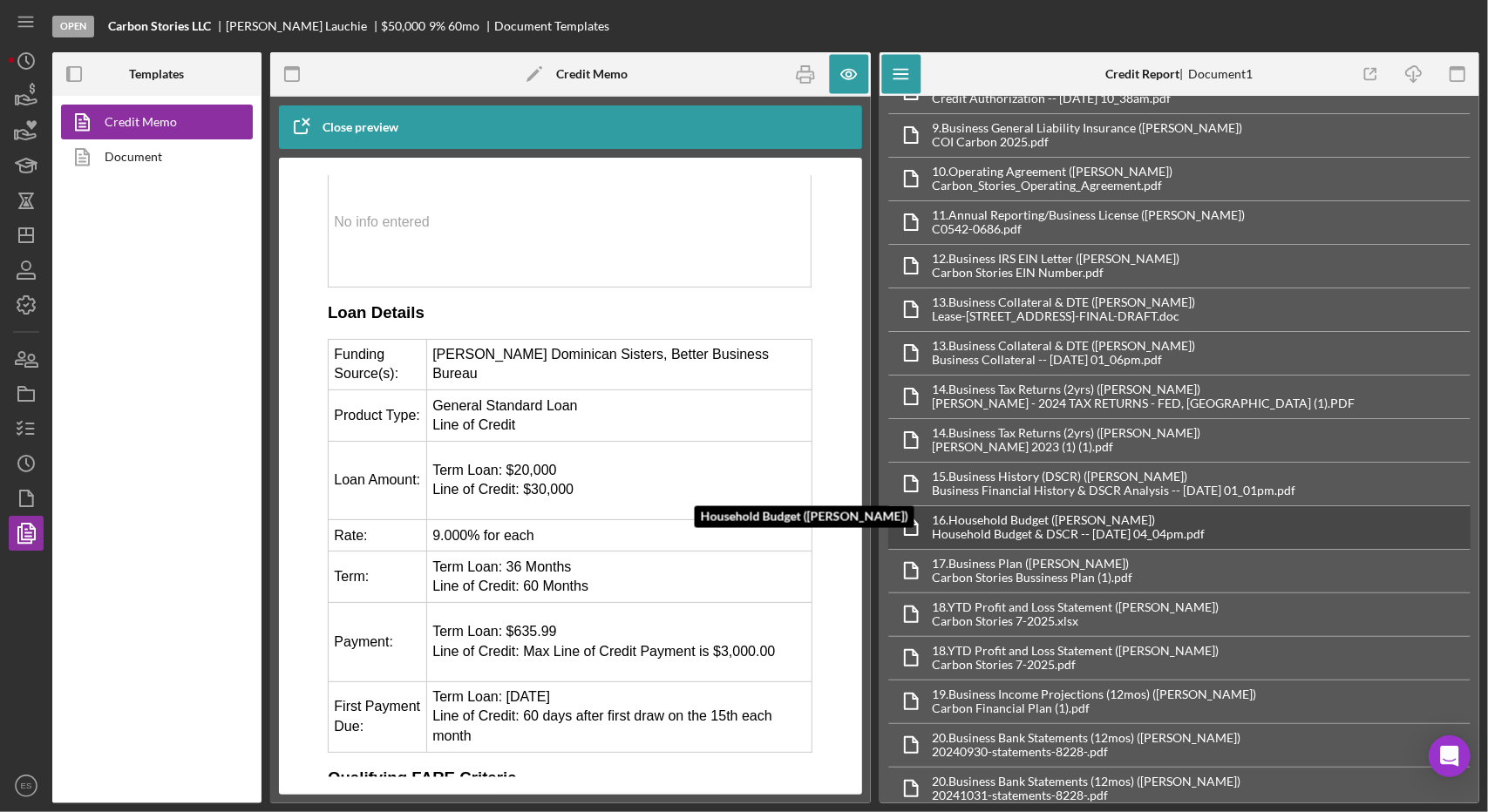
click at [1120, 527] on div "Household Budget & DSCR -- [DATE] 04_04pm.pdf" at bounding box center [1069, 534] width 273 height 14
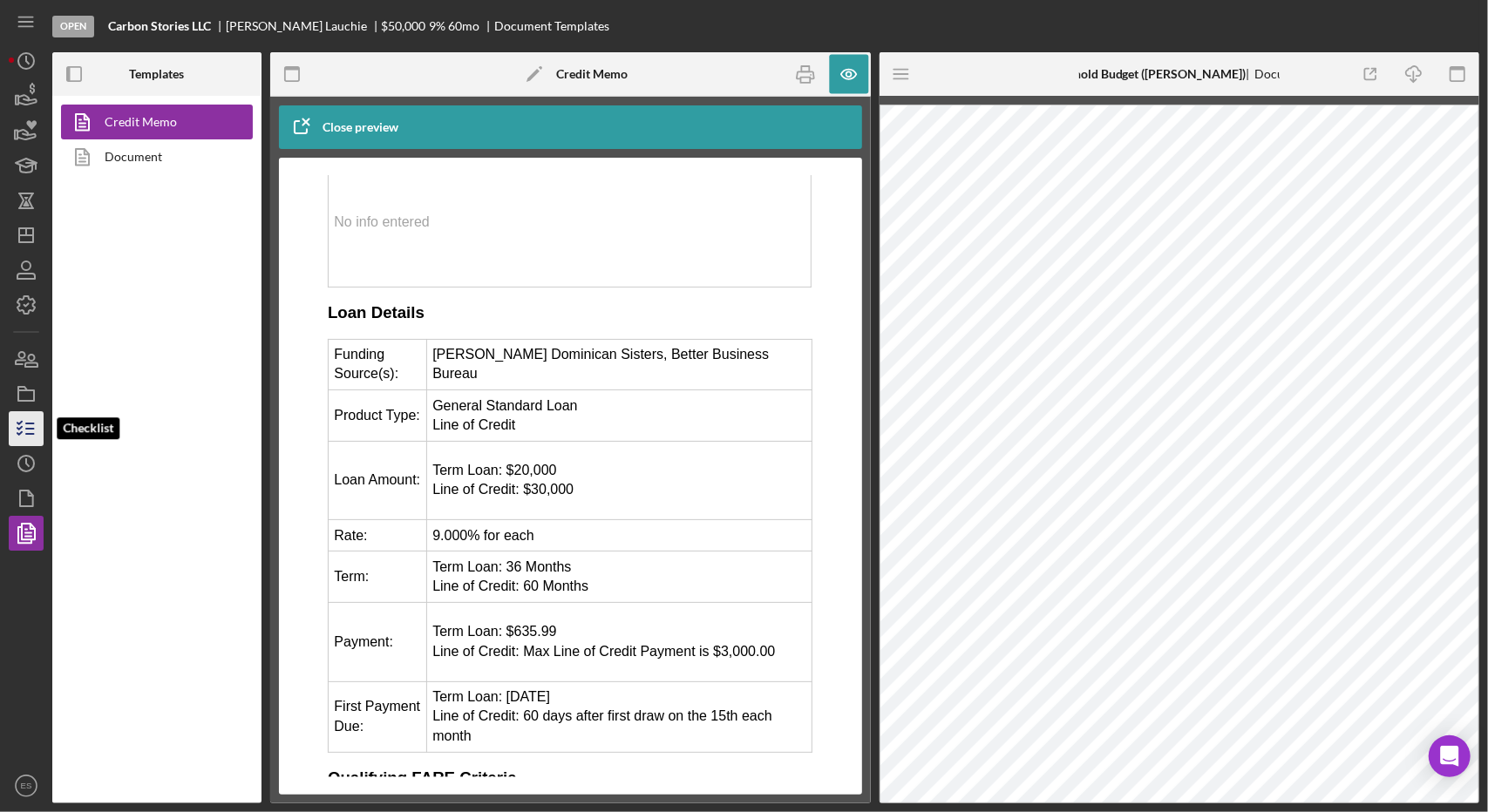
click at [21, 435] on icon "button" at bounding box center [27, 428] width 44 height 44
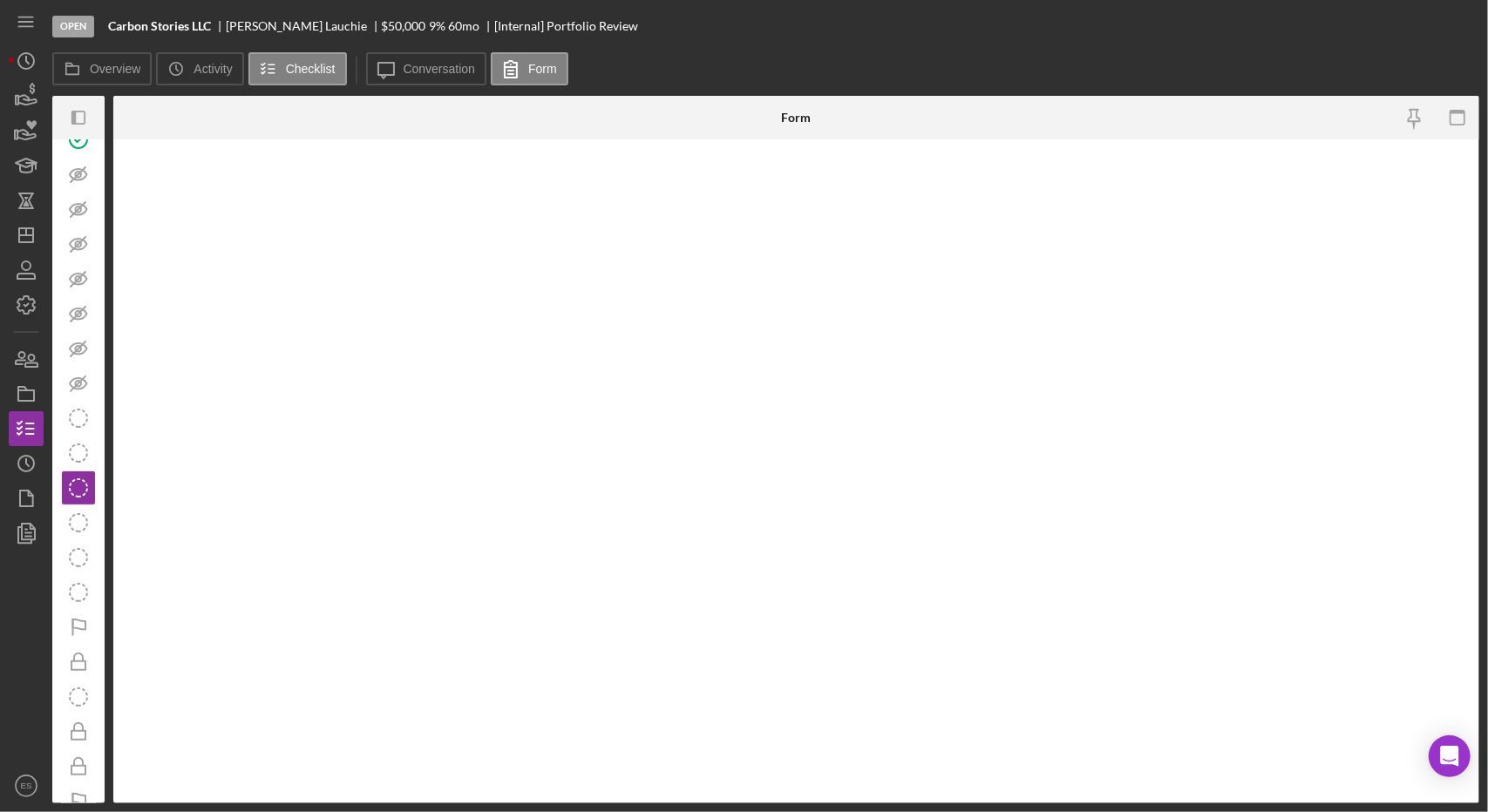
scroll to position [144, 0]
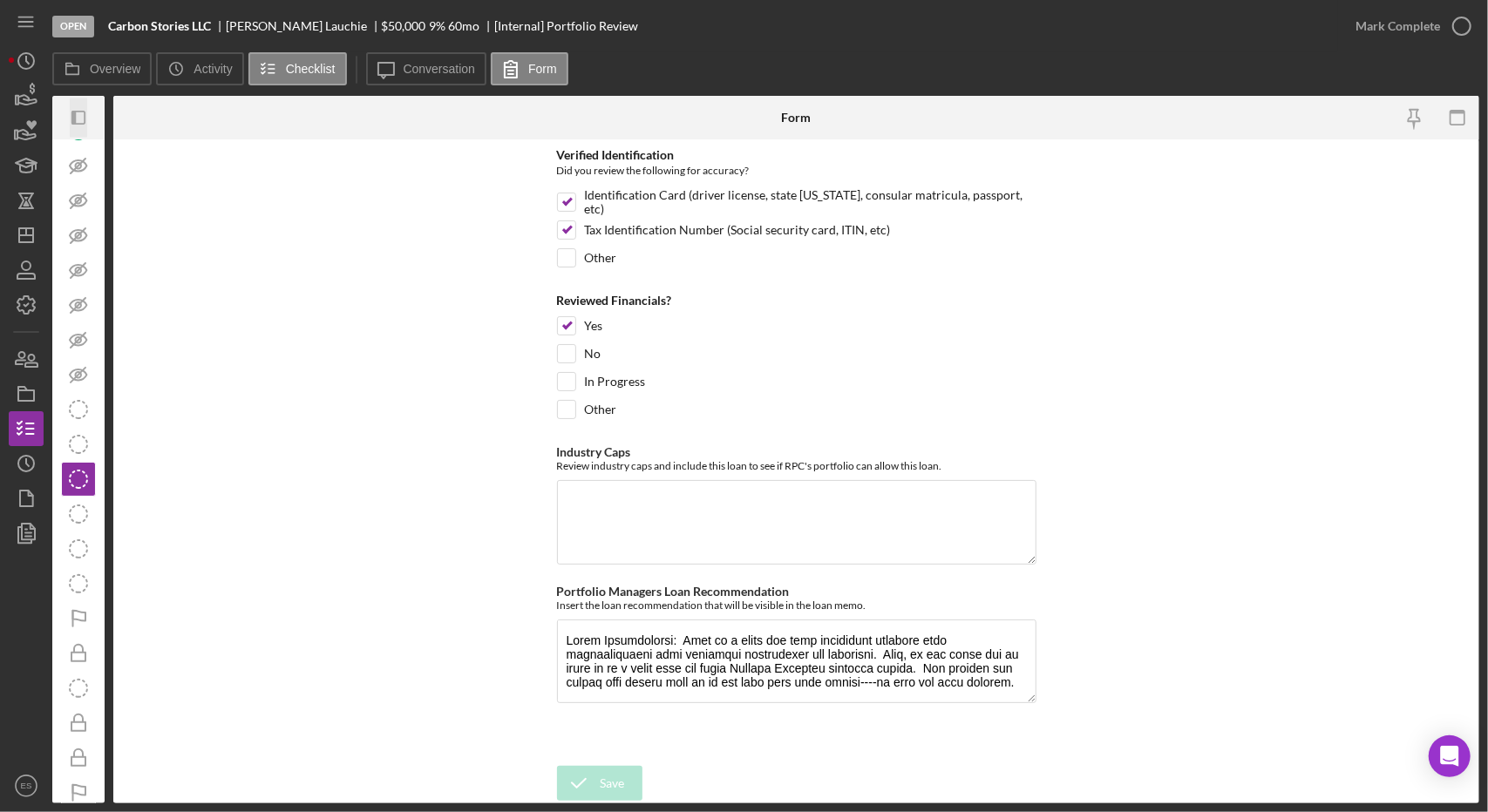
click at [70, 130] on icon "Icon/Panel Side Expand" at bounding box center [78, 118] width 39 height 39
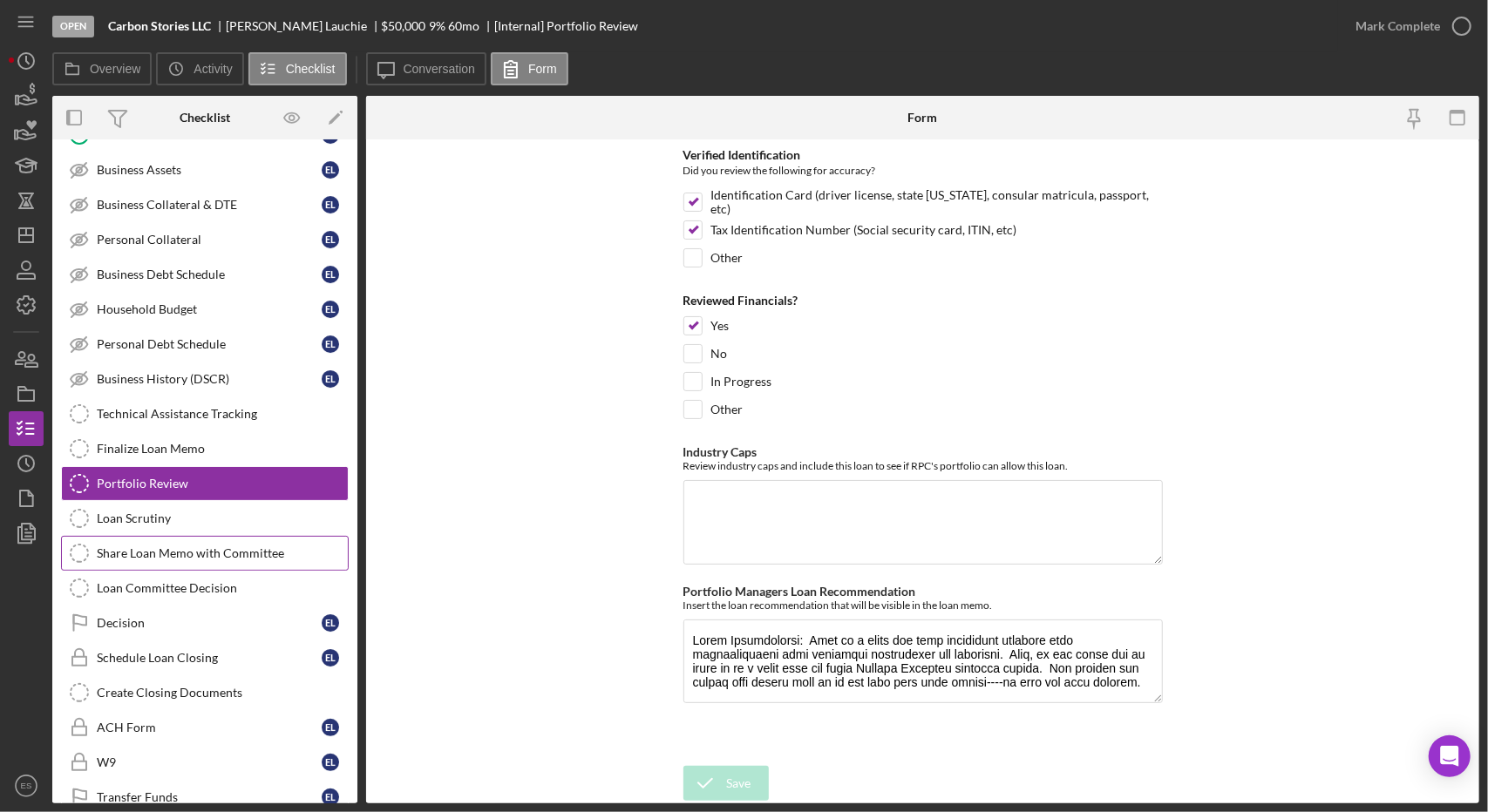
scroll to position [0, 0]
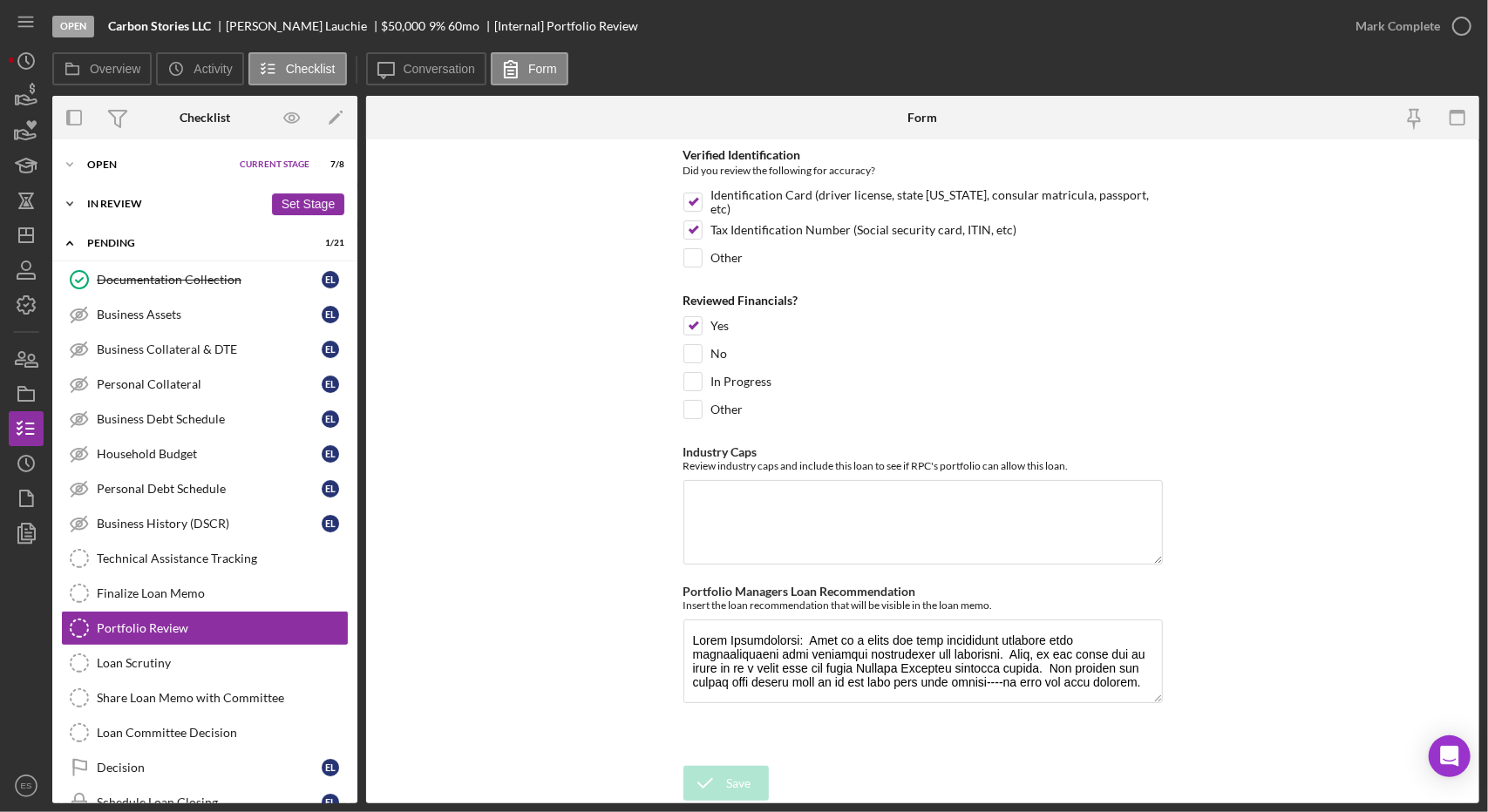
click at [116, 199] on div "In Review" at bounding box center [175, 204] width 176 height 11
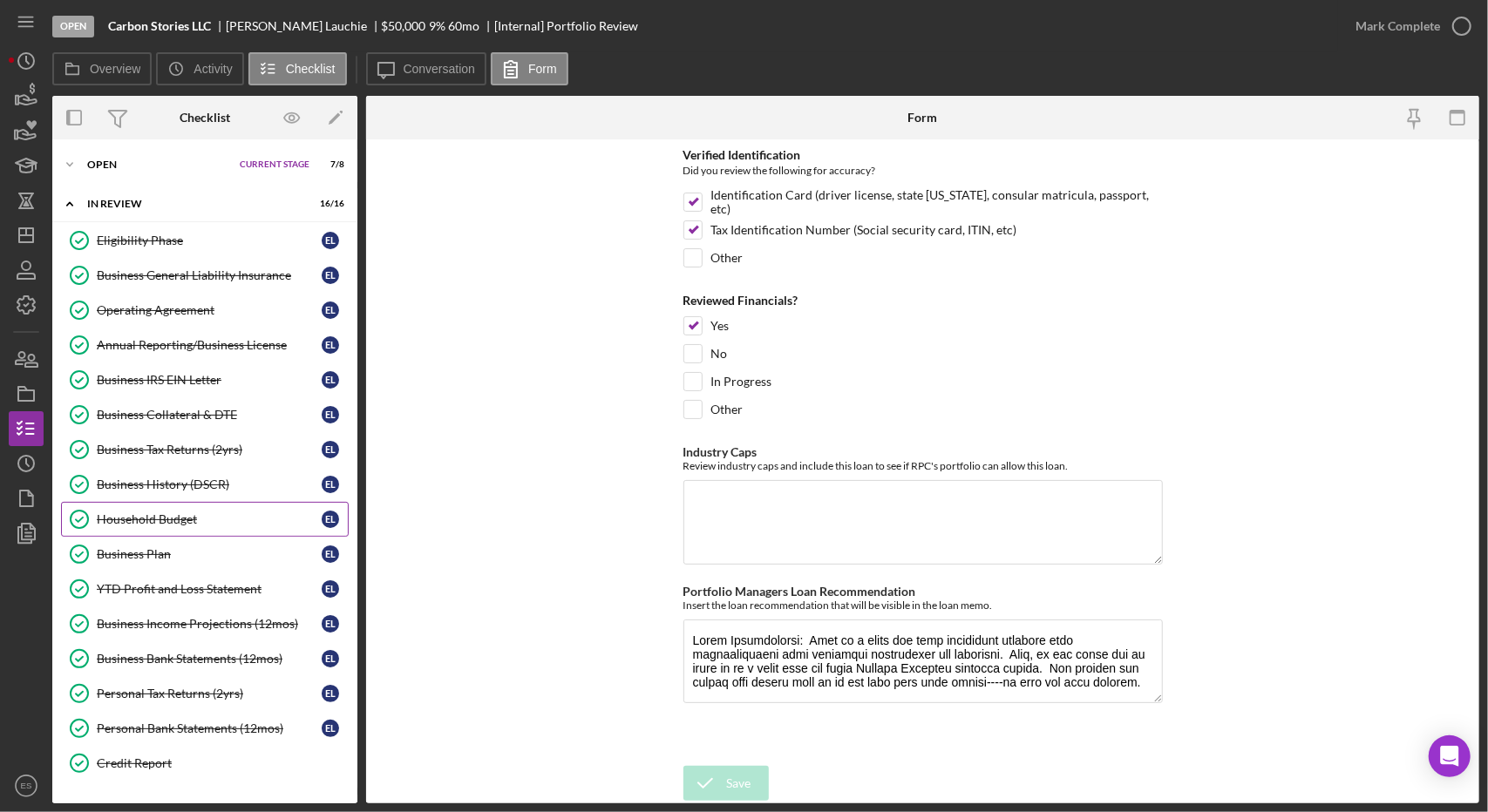
click at [187, 525] on link "Household Budget Household Budget E L" at bounding box center [205, 519] width 288 height 34
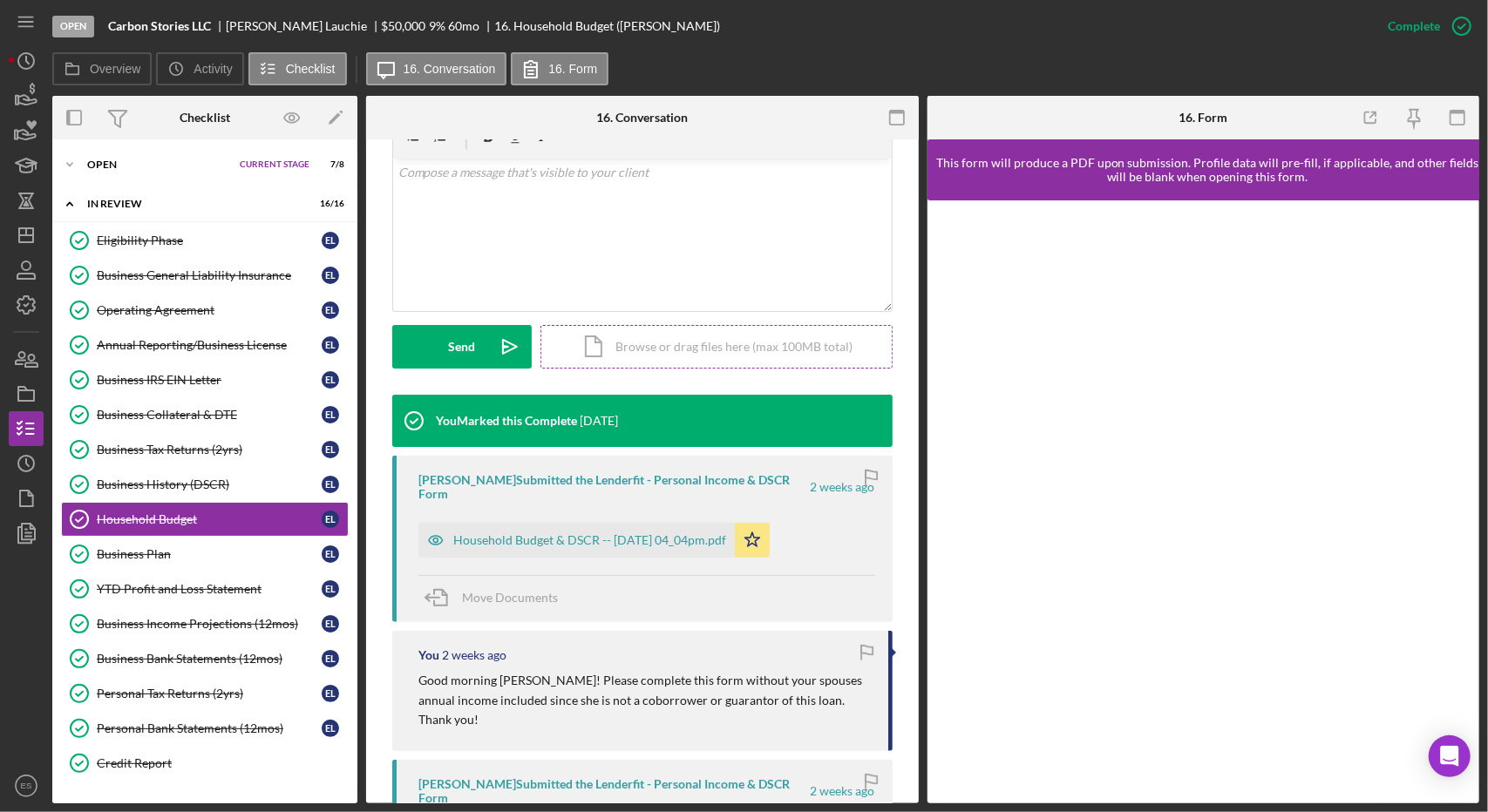
scroll to position [516, 0]
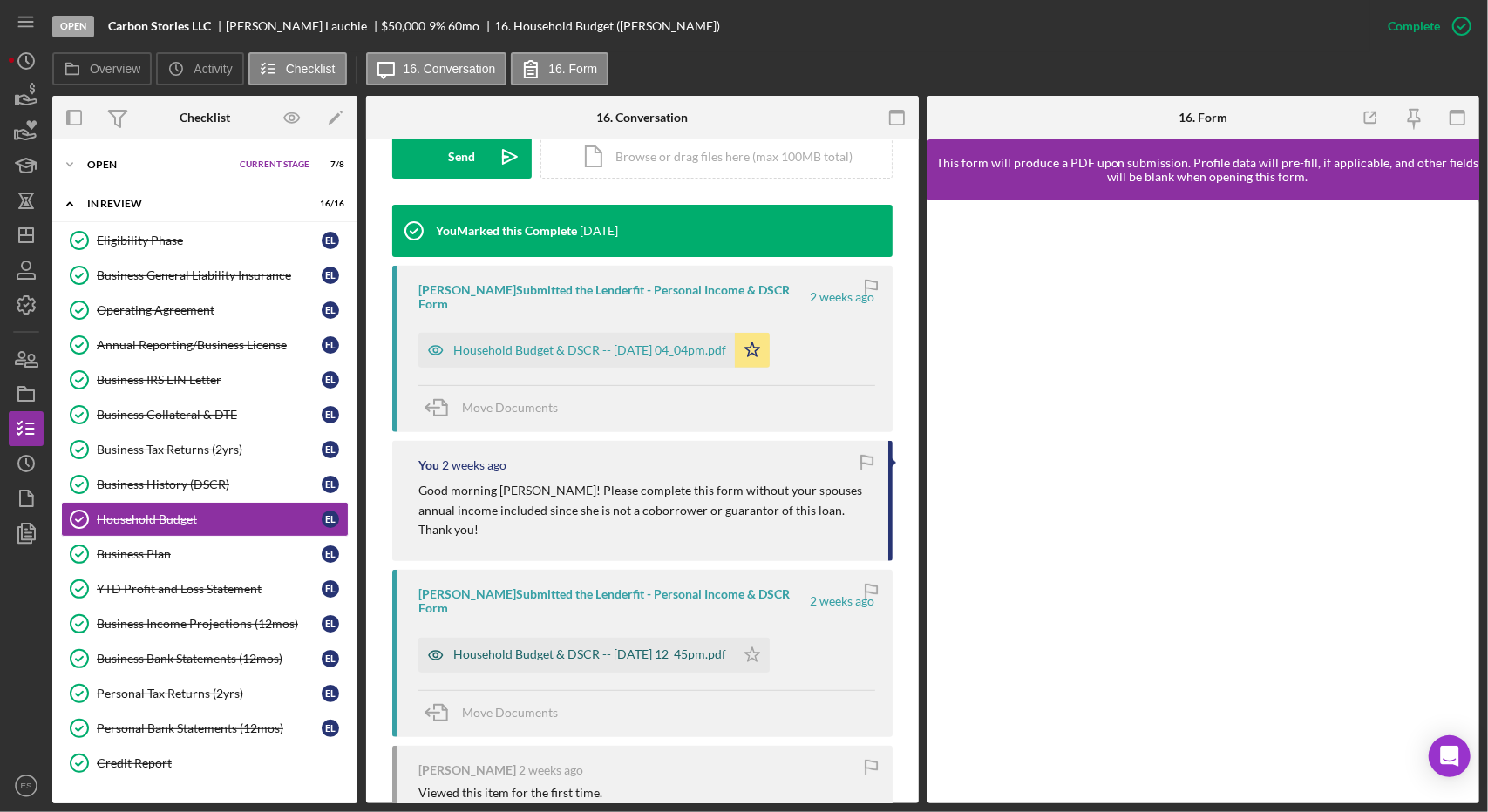
click at [610, 647] on div "Household Budget & DSCR -- [DATE] 12_45pm.pdf" at bounding box center [589, 654] width 273 height 14
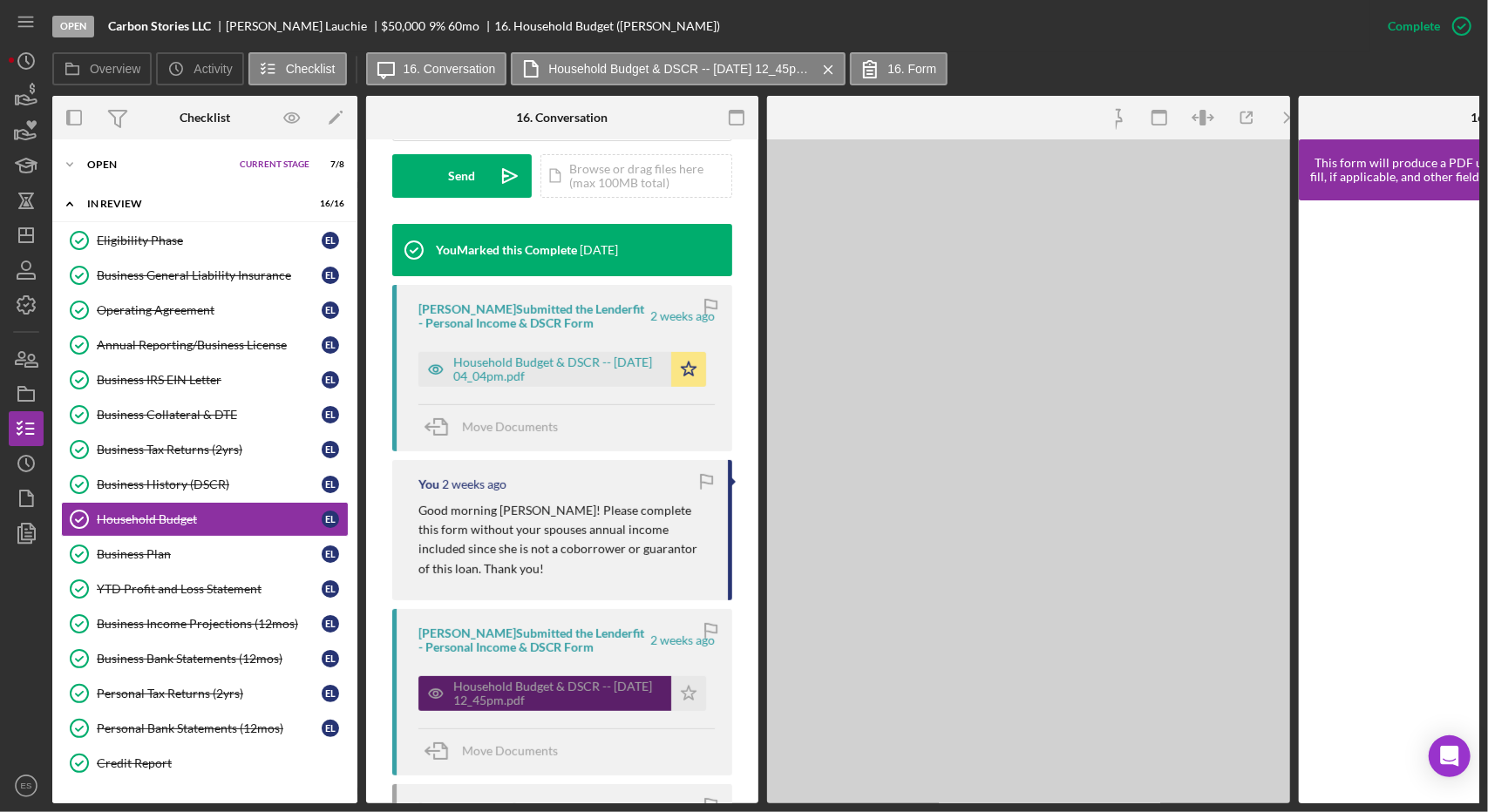
scroll to position [535, 0]
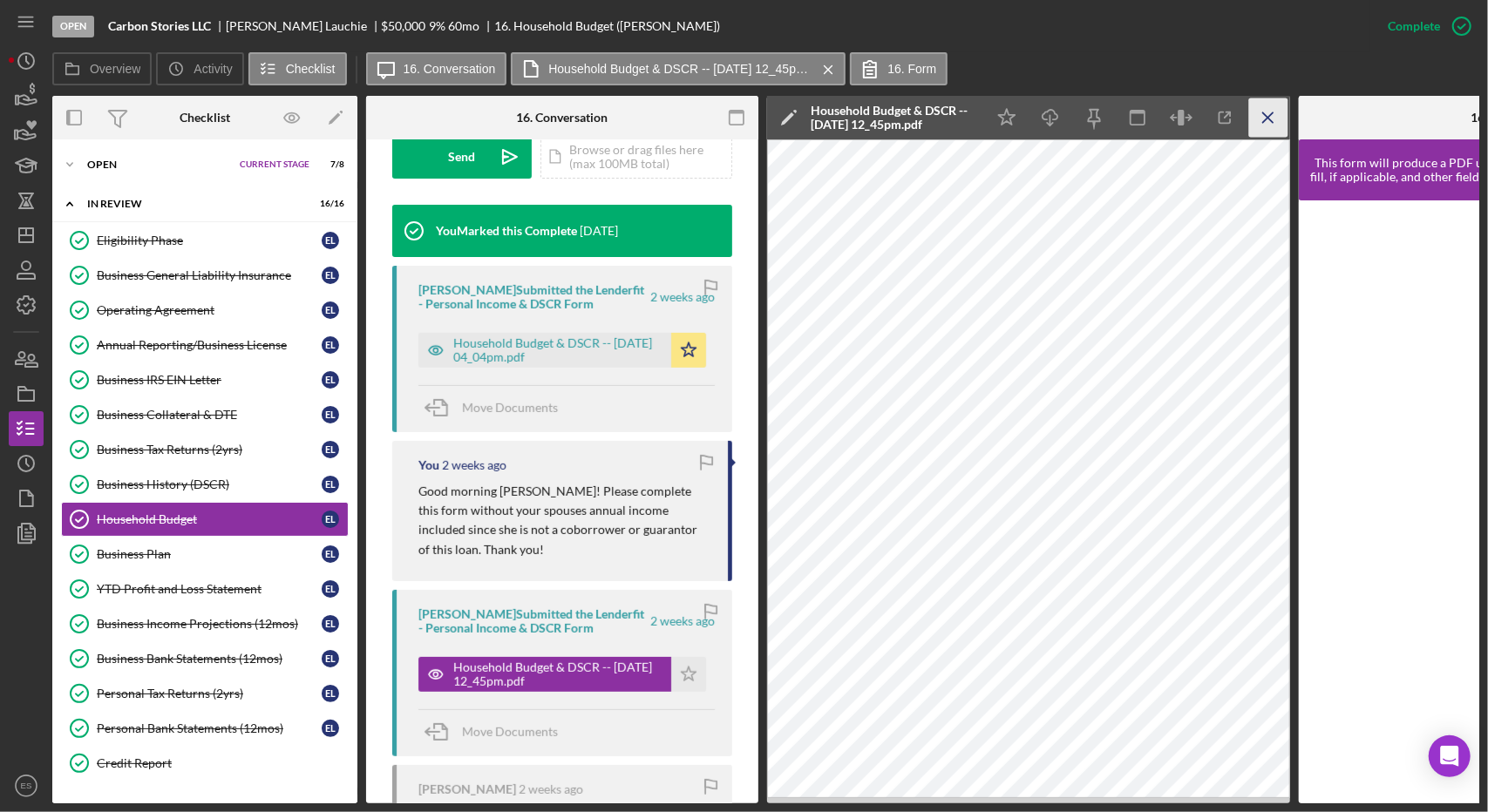
click at [1267, 119] on line "button" at bounding box center [1268, 118] width 10 height 10
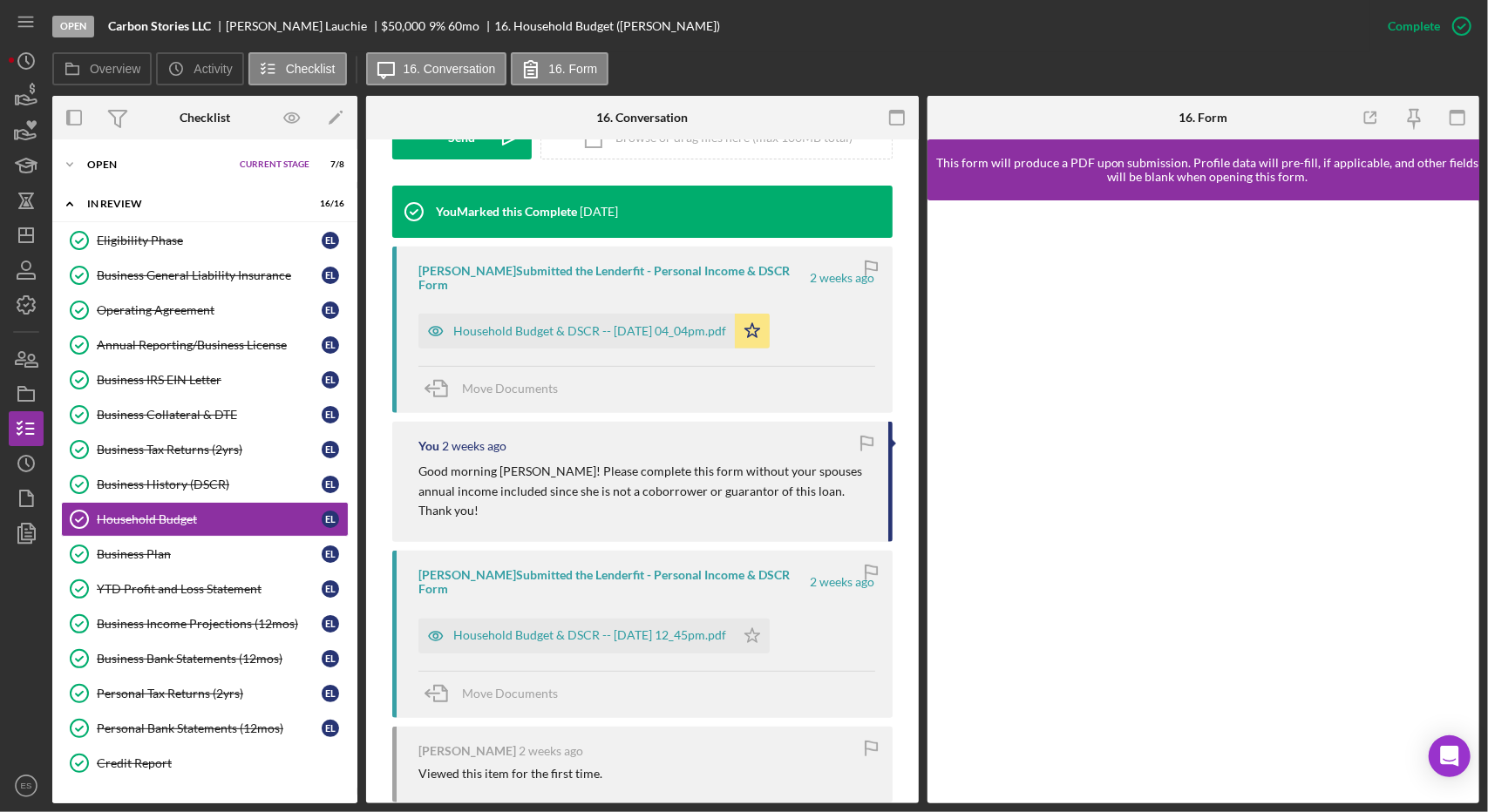
scroll to position [516, 0]
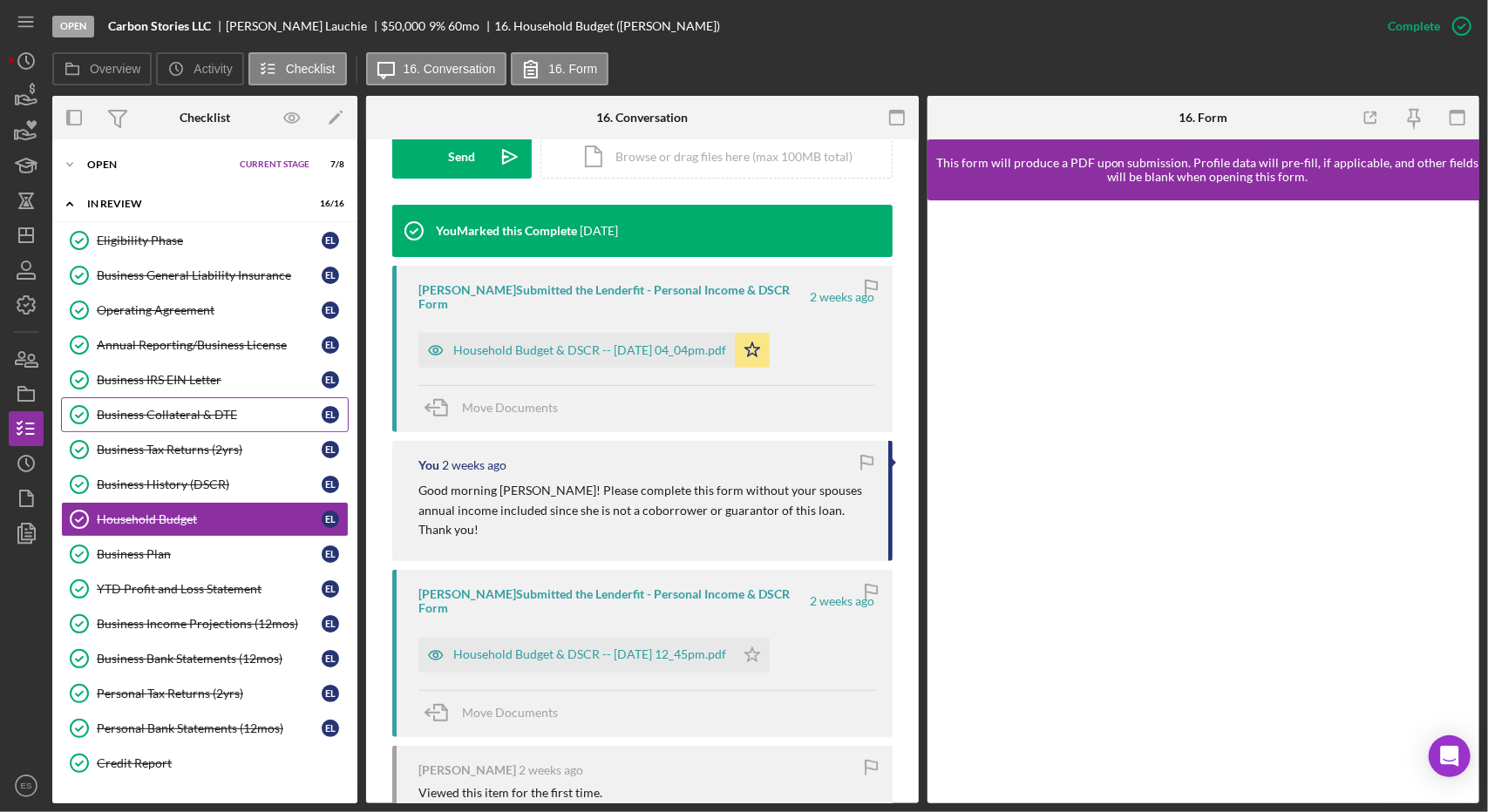
click at [170, 426] on link "Business Collateral & DTE Business Collateral & DTE E L" at bounding box center [205, 414] width 288 height 34
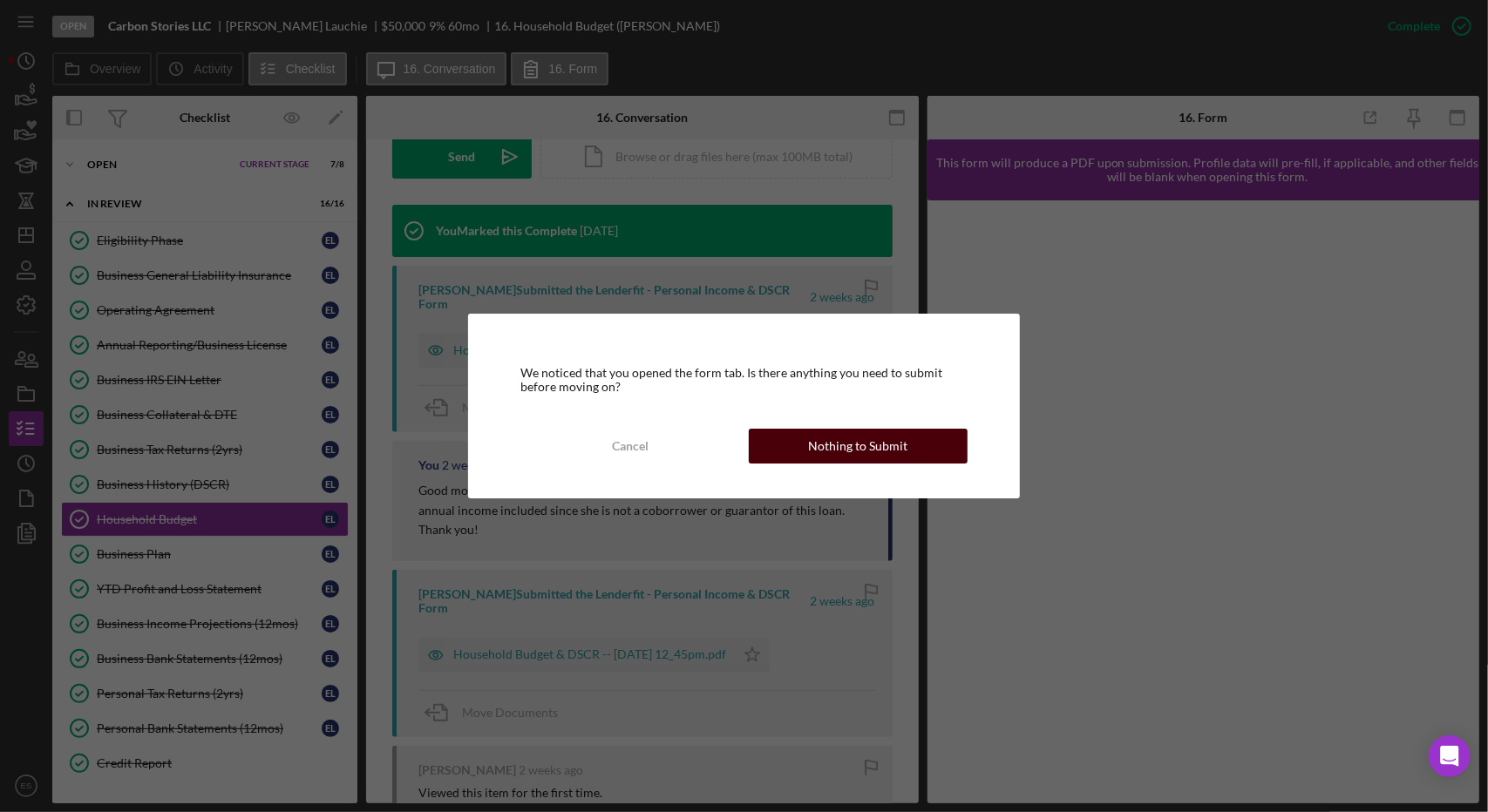
click at [888, 449] on div "Nothing to Submit" at bounding box center [857, 446] width 100 height 34
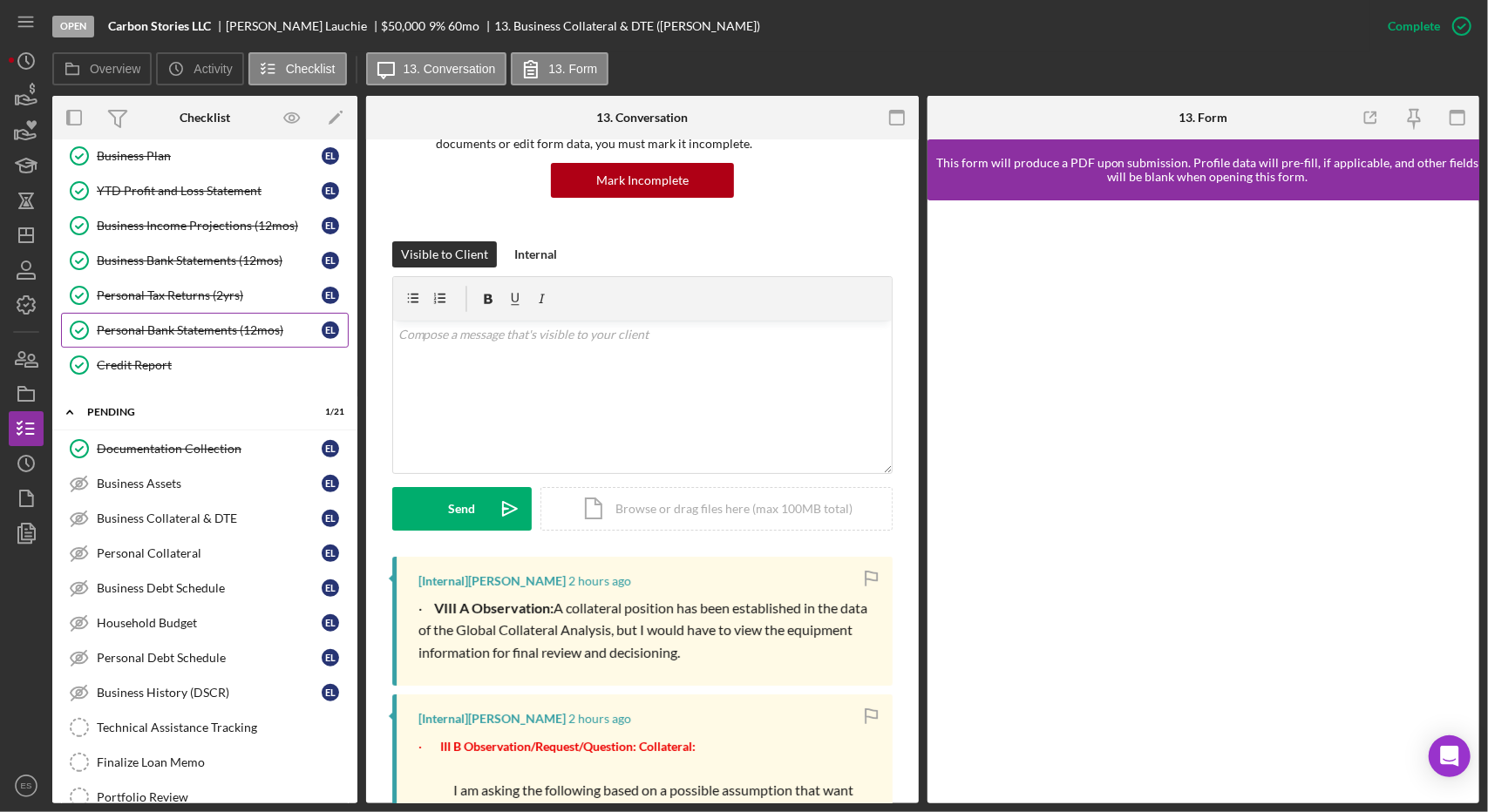
scroll to position [410, 0]
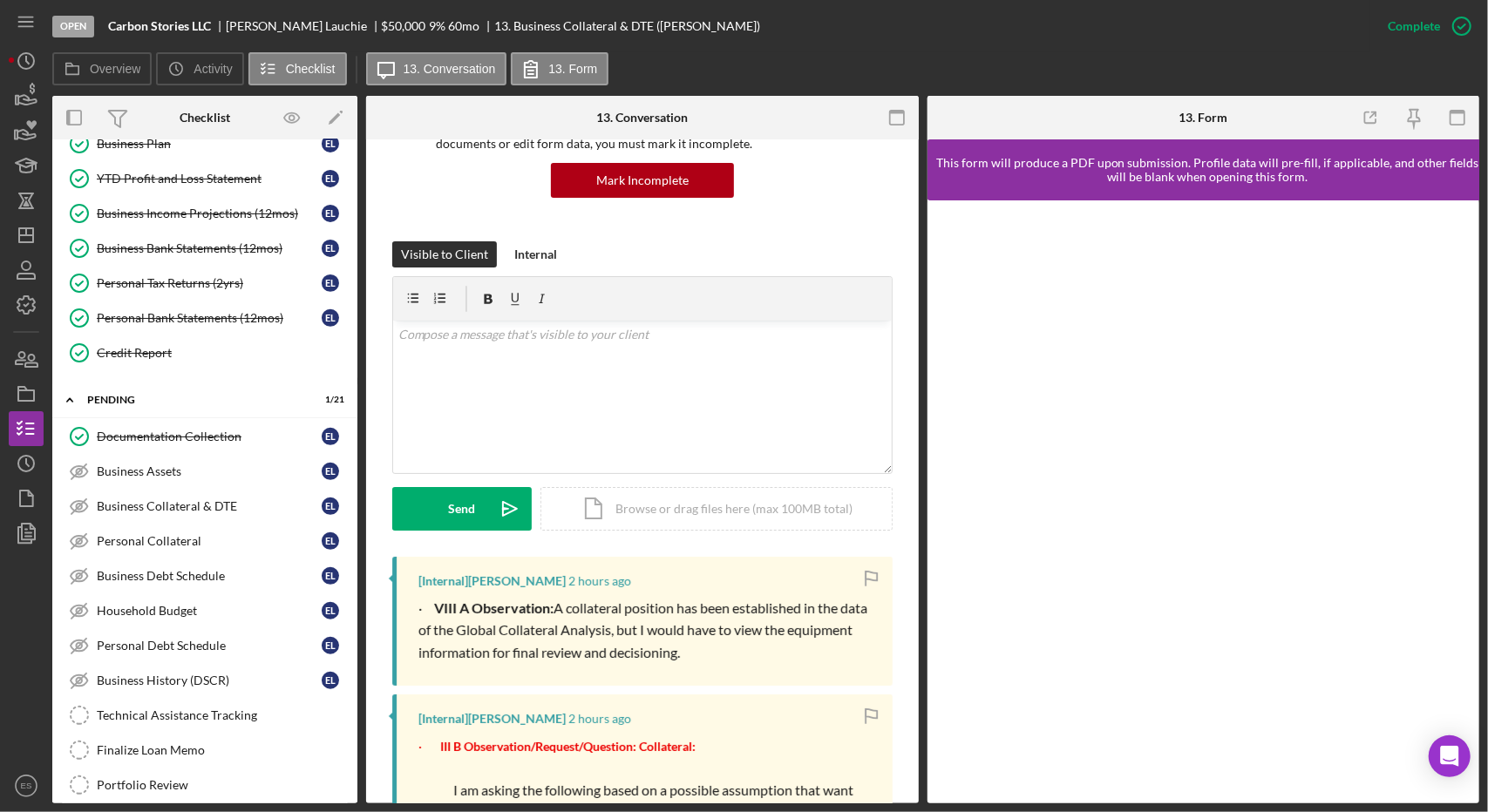
click at [955, 116] on div at bounding box center [1019, 118] width 184 height 44
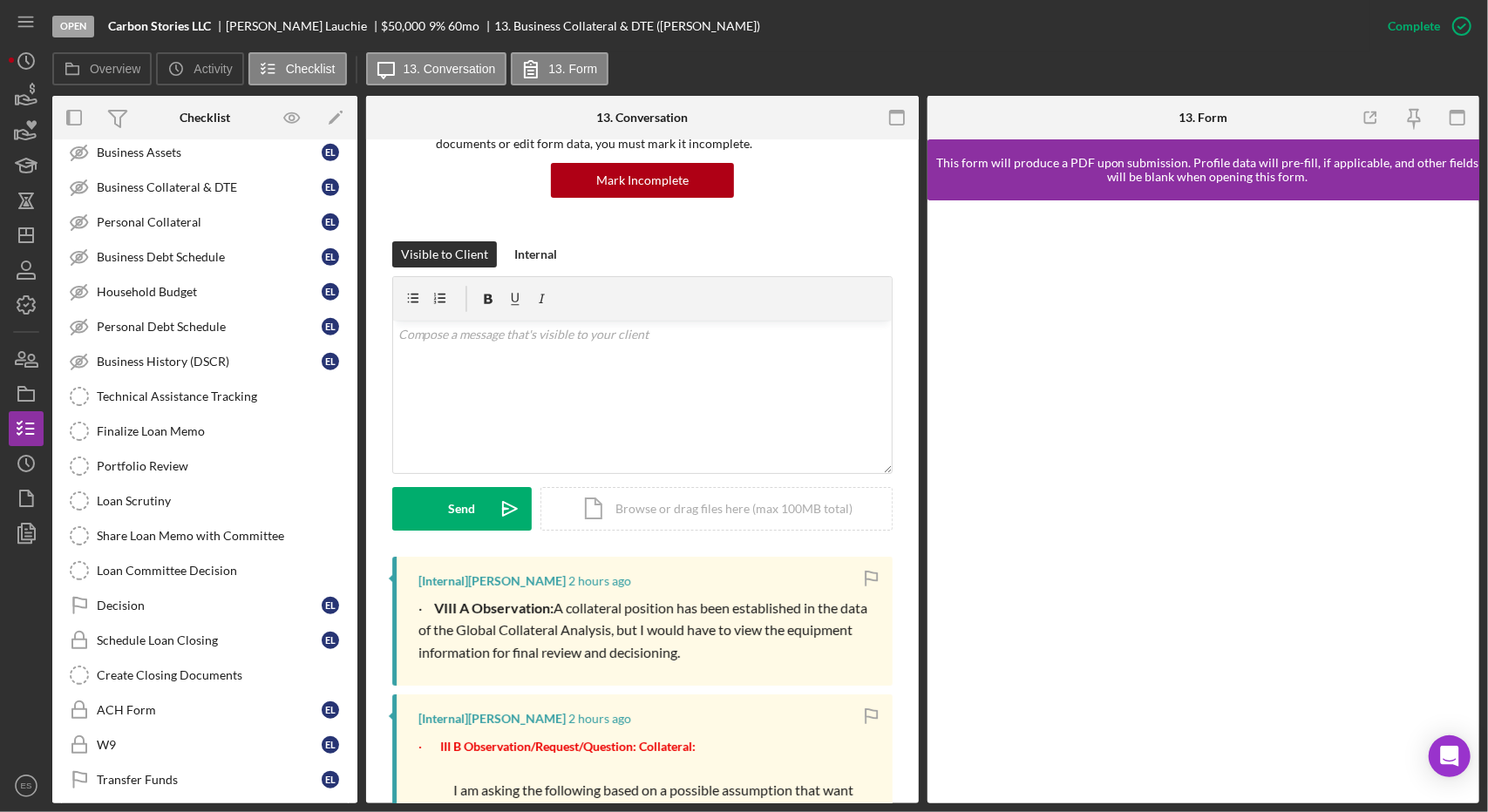
scroll to position [853, 0]
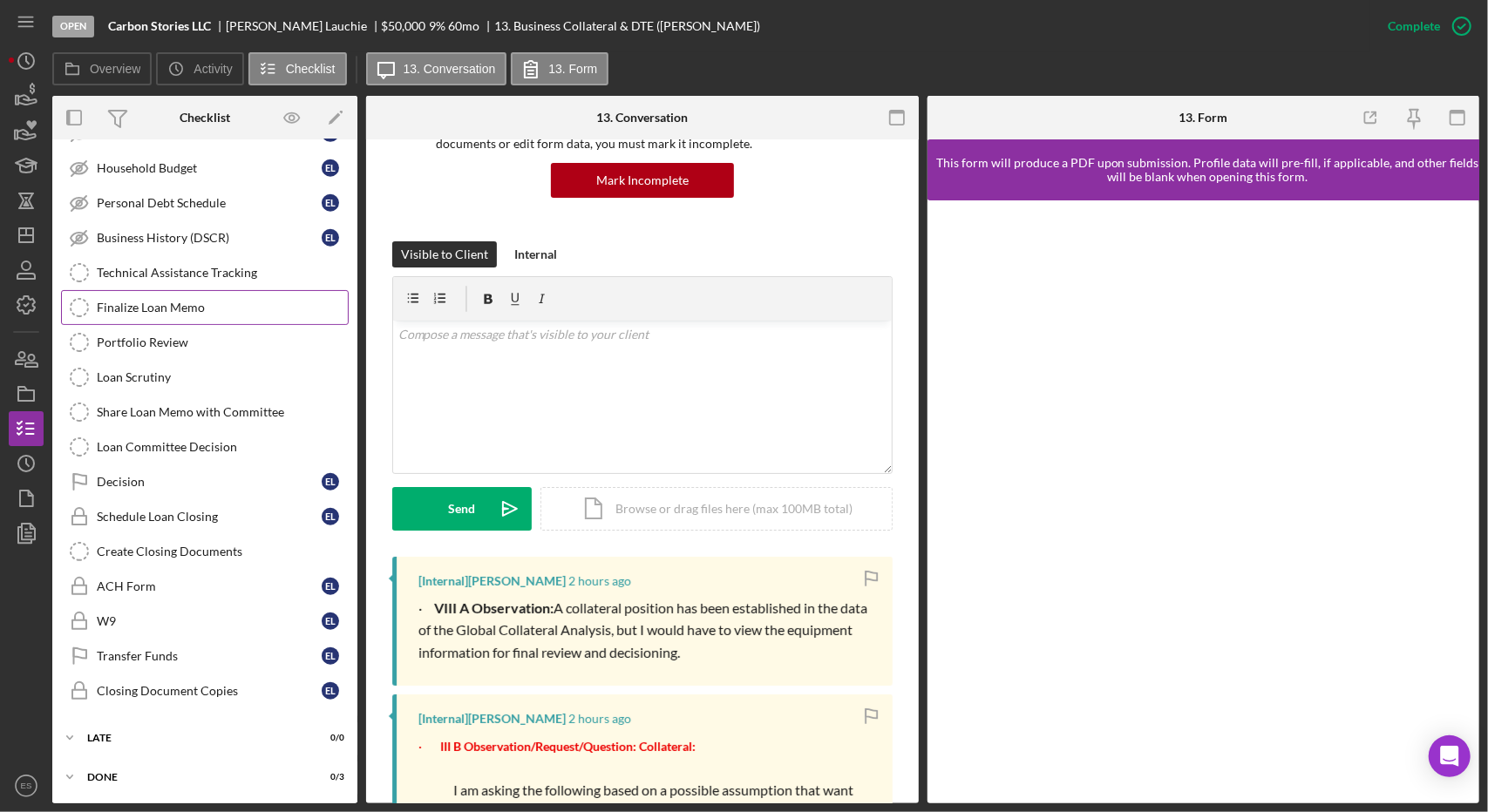
click at [164, 300] on div "Finalize Loan Memo" at bounding box center [222, 307] width 251 height 14
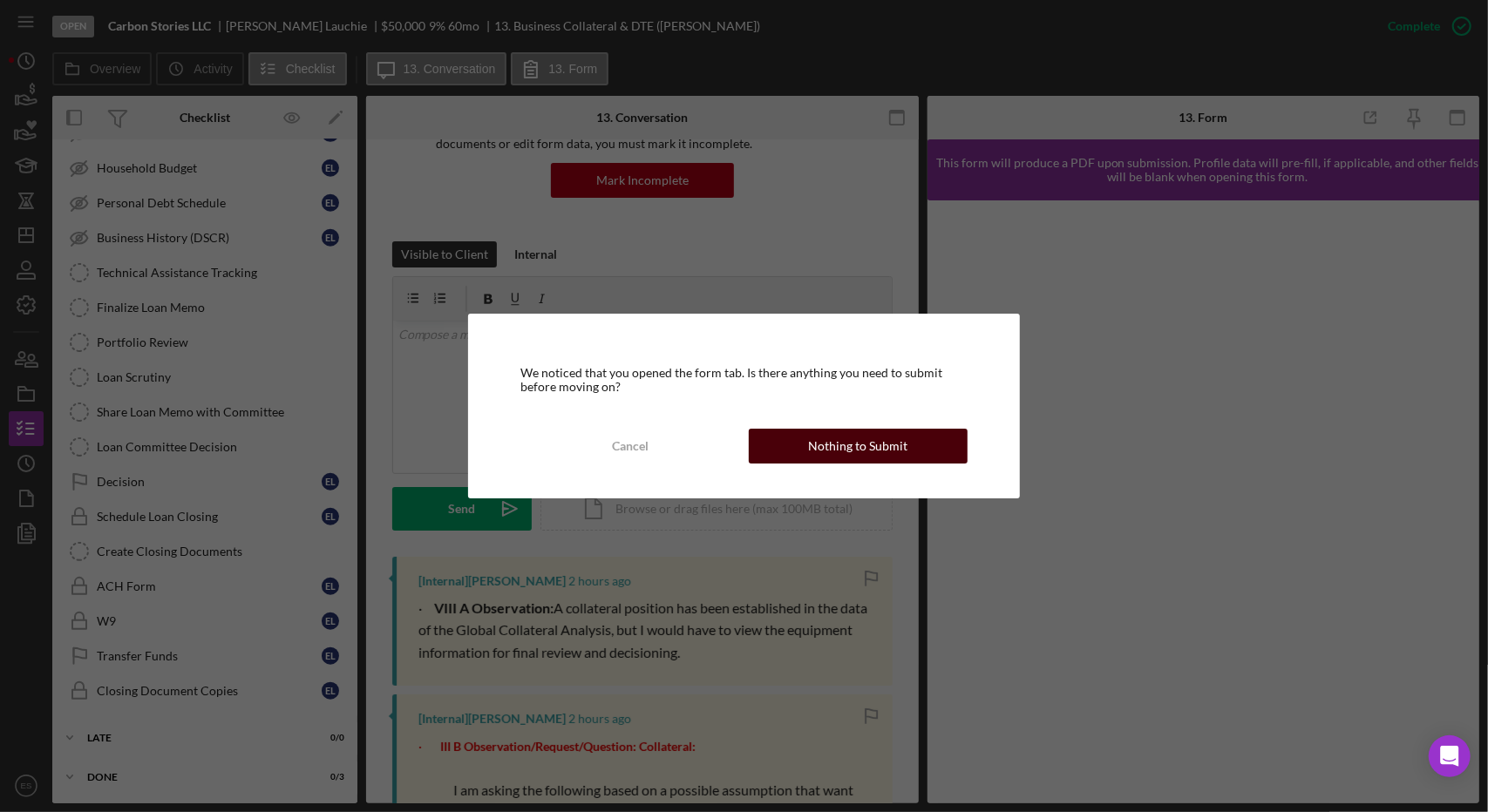
click at [889, 450] on div "Nothing to Submit" at bounding box center [857, 446] width 100 height 34
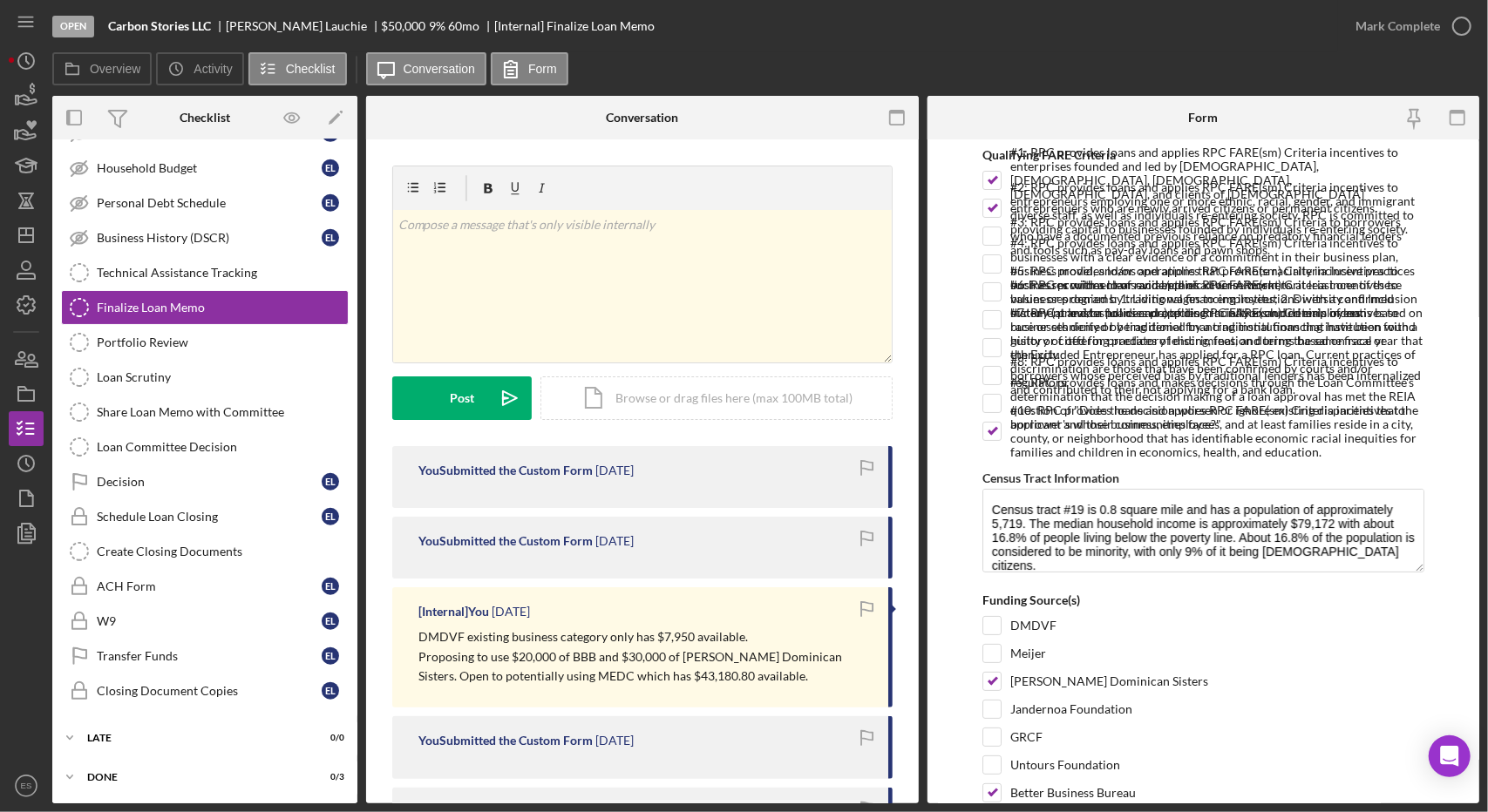
scroll to position [16, 0]
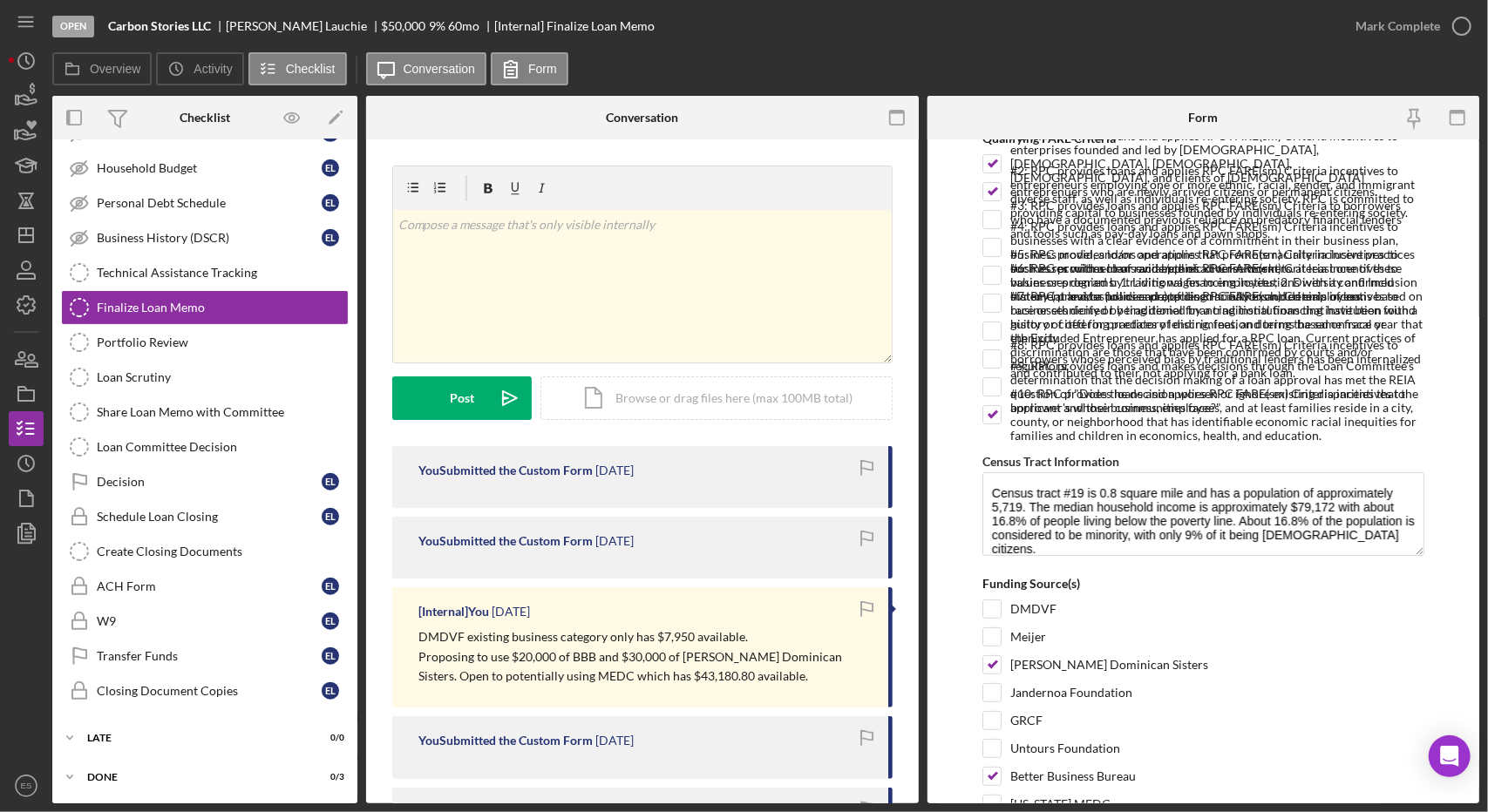
click at [807, 594] on div "[Internal] You [DATE] DMDVF existing business category only has $7,950 availabl…" at bounding box center [642, 647] width 500 height 121
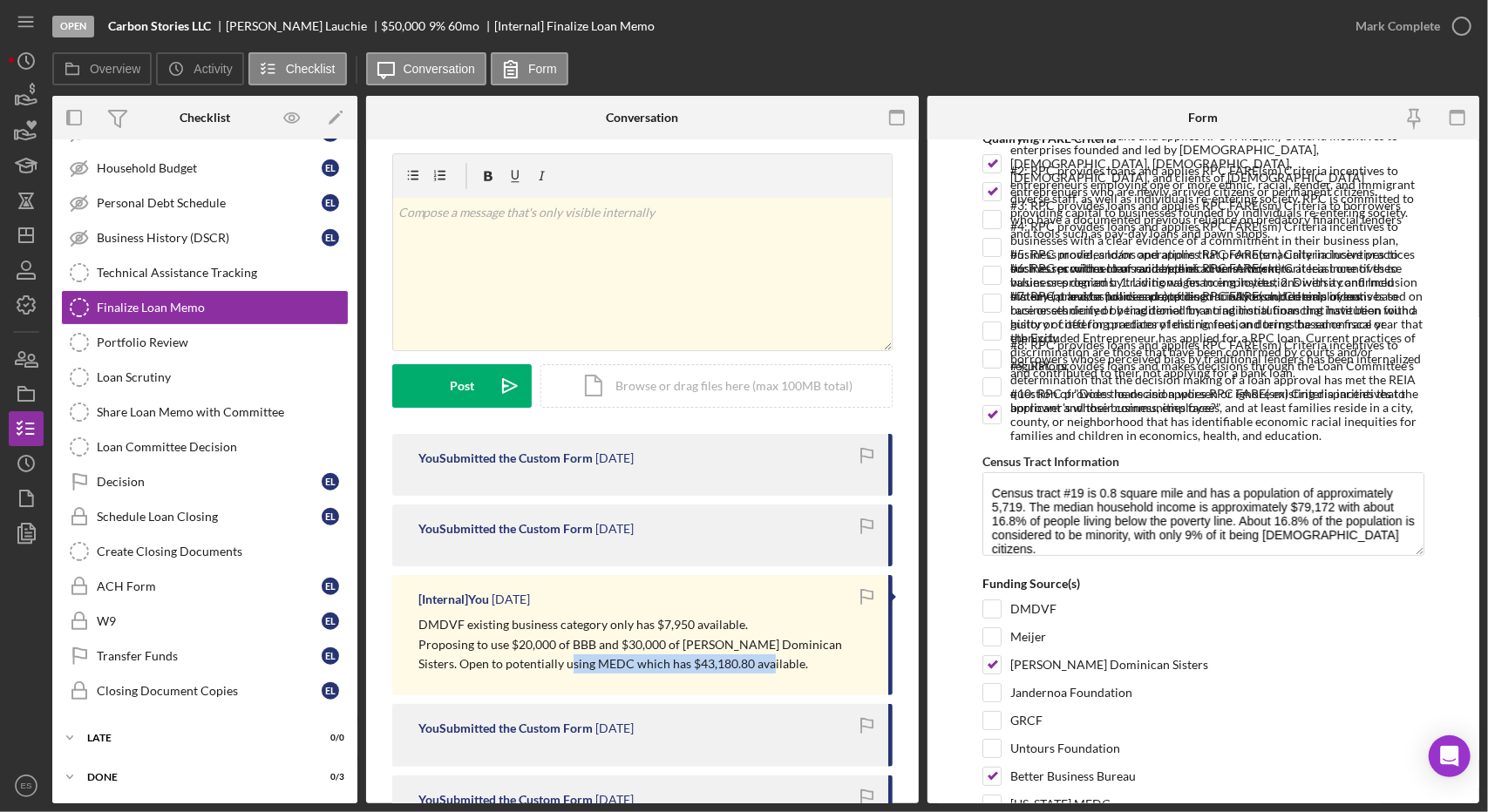
drag, startPoint x: 728, startPoint y: 669, endPoint x: 527, endPoint y: 689, distance: 202.0
click at [527, 689] on div "[Internal] You [DATE] DMDVF existing business category only has $7,950 availabl…" at bounding box center [642, 635] width 500 height 121
drag, startPoint x: 649, startPoint y: 616, endPoint x: 679, endPoint y: 610, distance: 30.6
click at [679, 610] on div "[Internal] You [DATE] DMDVF existing business category only has $7,950 availabl…" at bounding box center [642, 635] width 500 height 121
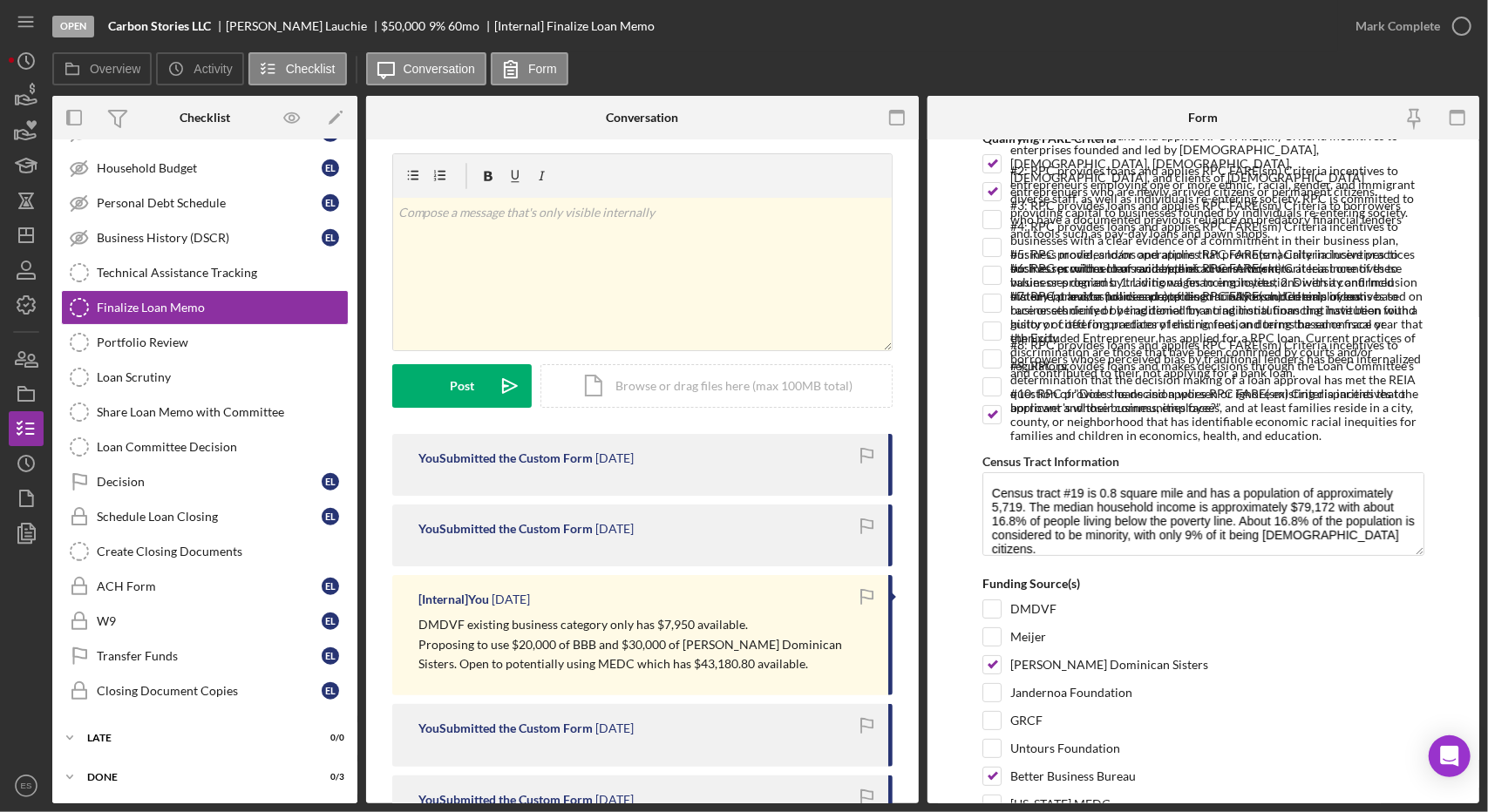
click at [797, 639] on p "Proposing to use $20,000 of BBB and $30,000 of [PERSON_NAME] Dominican Sisters.…" at bounding box center [644, 654] width 453 height 39
click at [1458, 478] on form "Qualifying FARE Criteria #1: RPC provides loans and applies RPC FARE(sm) Criter…" at bounding box center [1203, 472] width 552 height 664
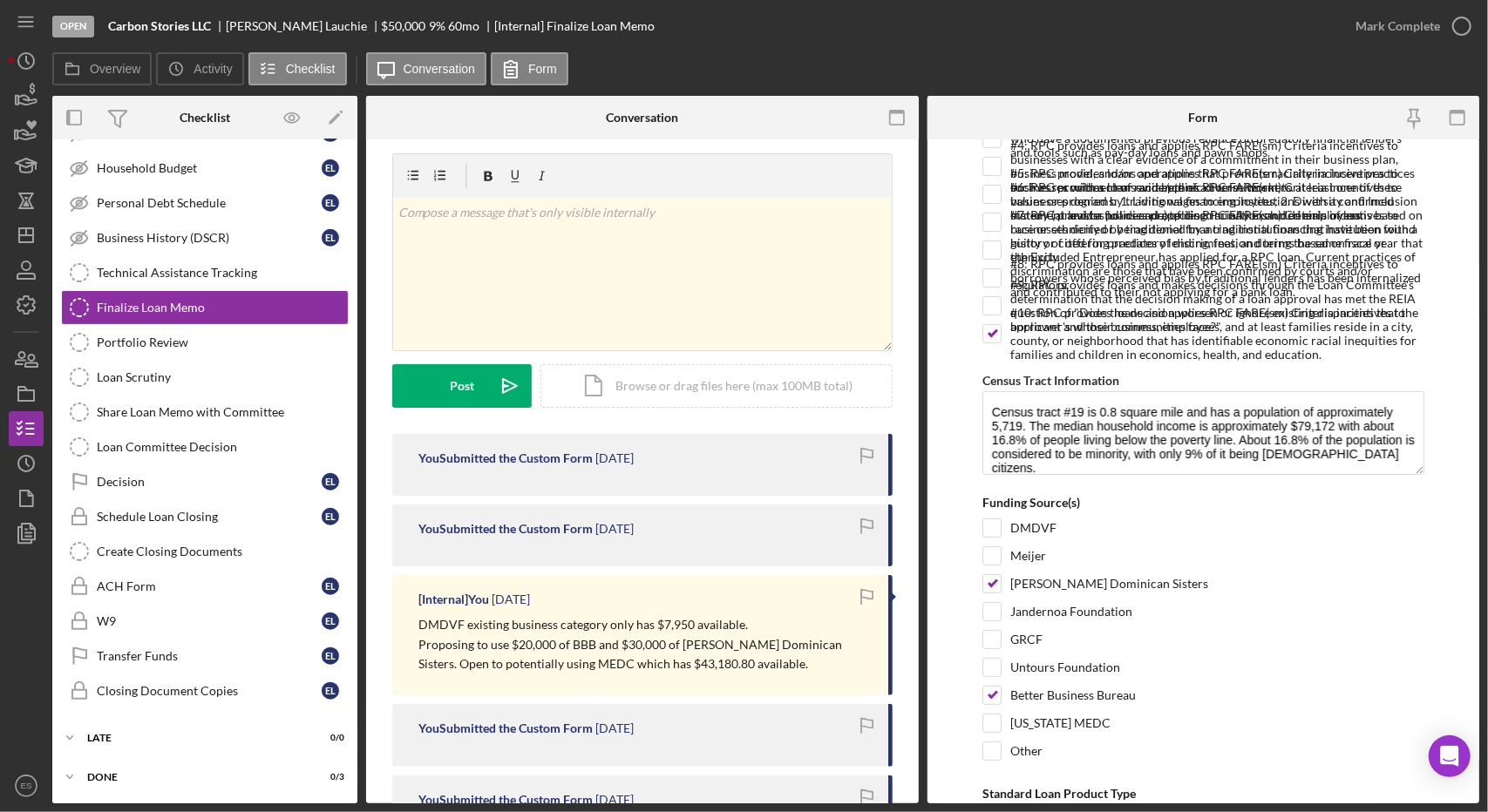
scroll to position [106, 0]
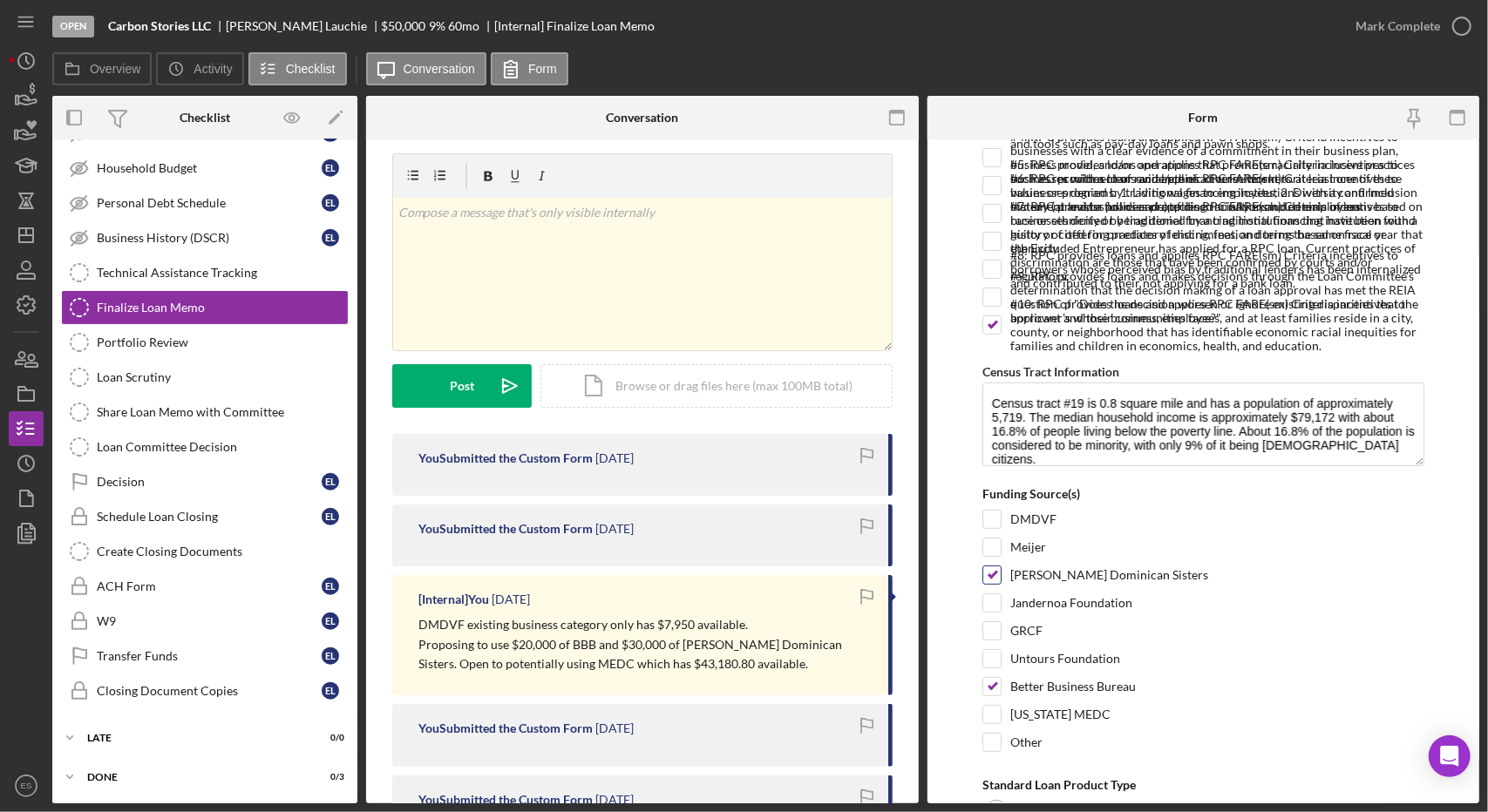
click at [996, 573] on input "[PERSON_NAME] Dominican Sisters" at bounding box center [991, 575] width 17 height 17
checkbox input "false"
click at [997, 511] on input "DMDVF" at bounding box center [991, 519] width 17 height 17
checkbox input "true"
click at [997, 680] on input "Better Business Bureau" at bounding box center [991, 687] width 17 height 17
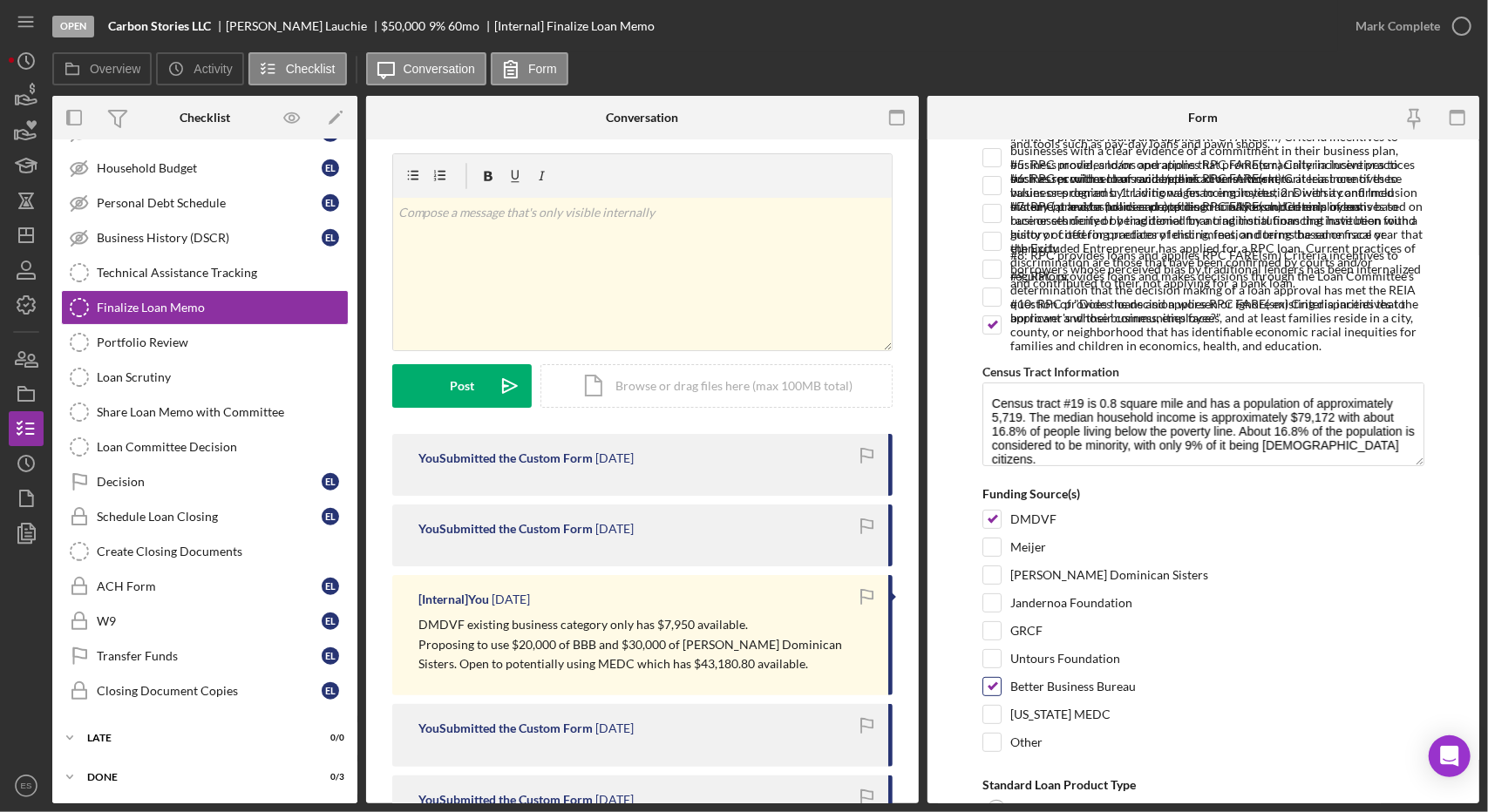
checkbox input "false"
click at [992, 706] on input "[US_STATE] MEDC" at bounding box center [991, 714] width 17 height 17
checkbox input "true"
click at [1300, 621] on div "GRCF" at bounding box center [1204, 634] width 442 height 28
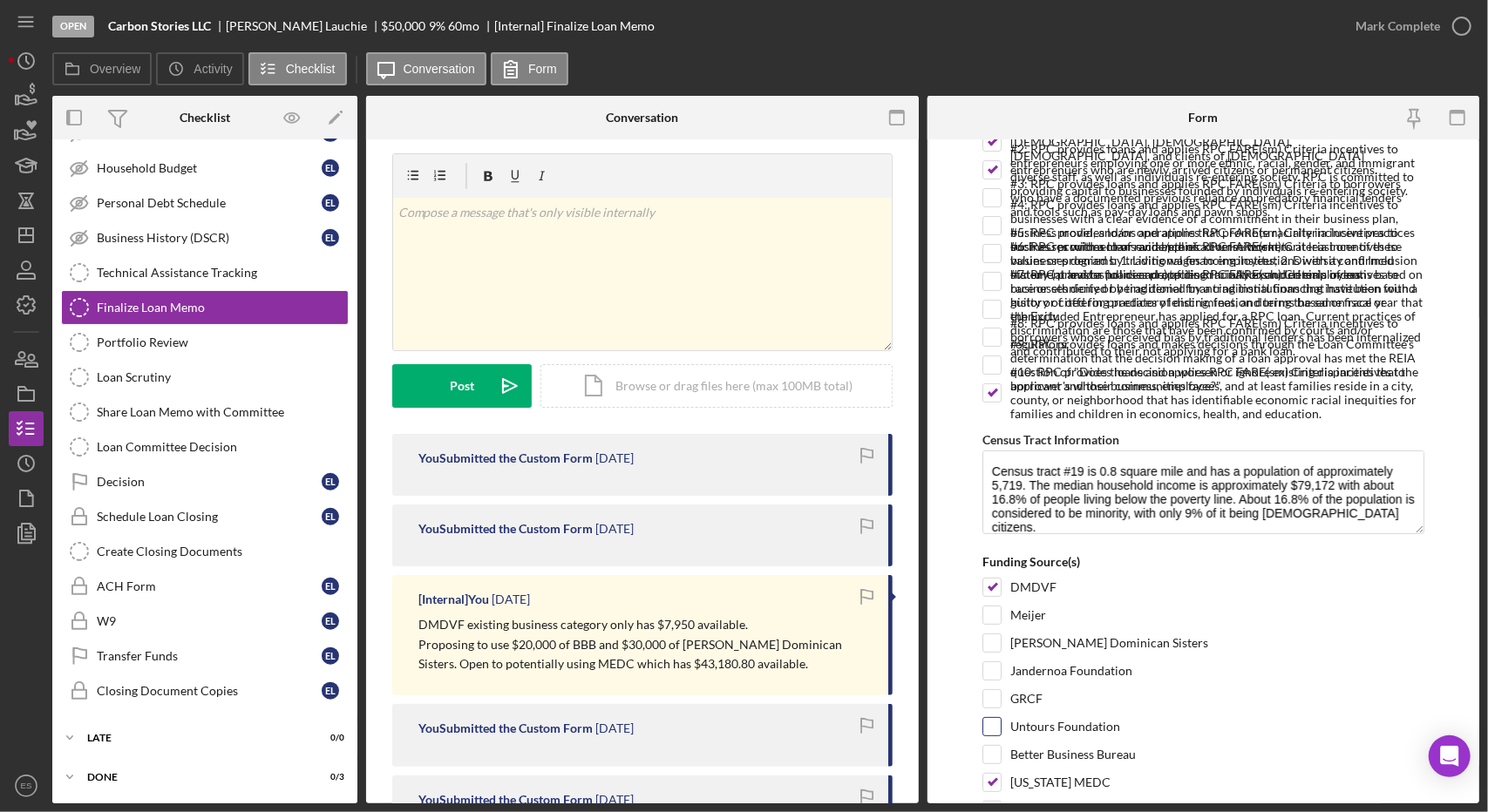
scroll to position [229, 0]
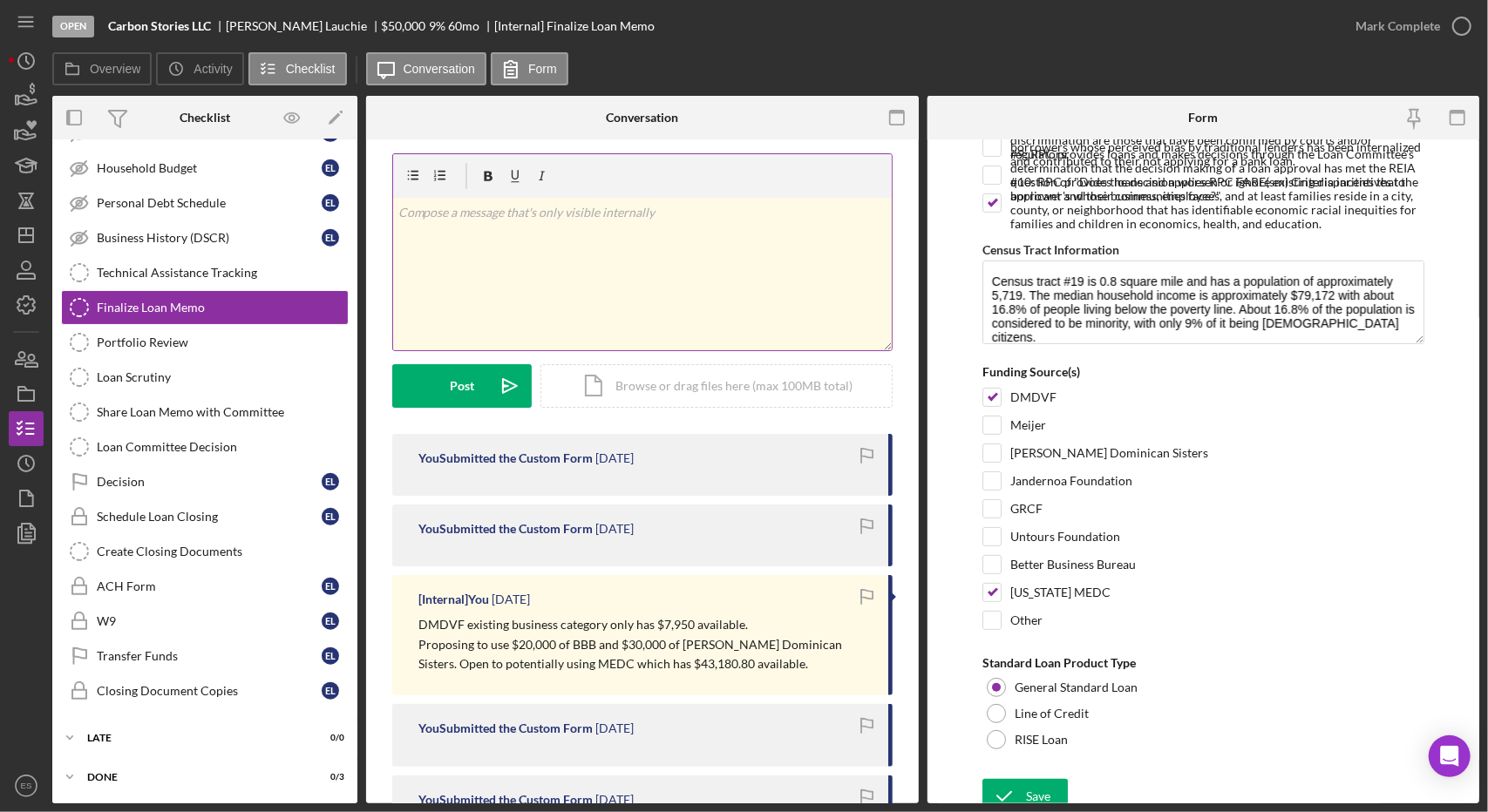
click at [602, 302] on div "v Color teal Color pink Remove color Add row above Add row below Add column bef…" at bounding box center [642, 274] width 499 height 152
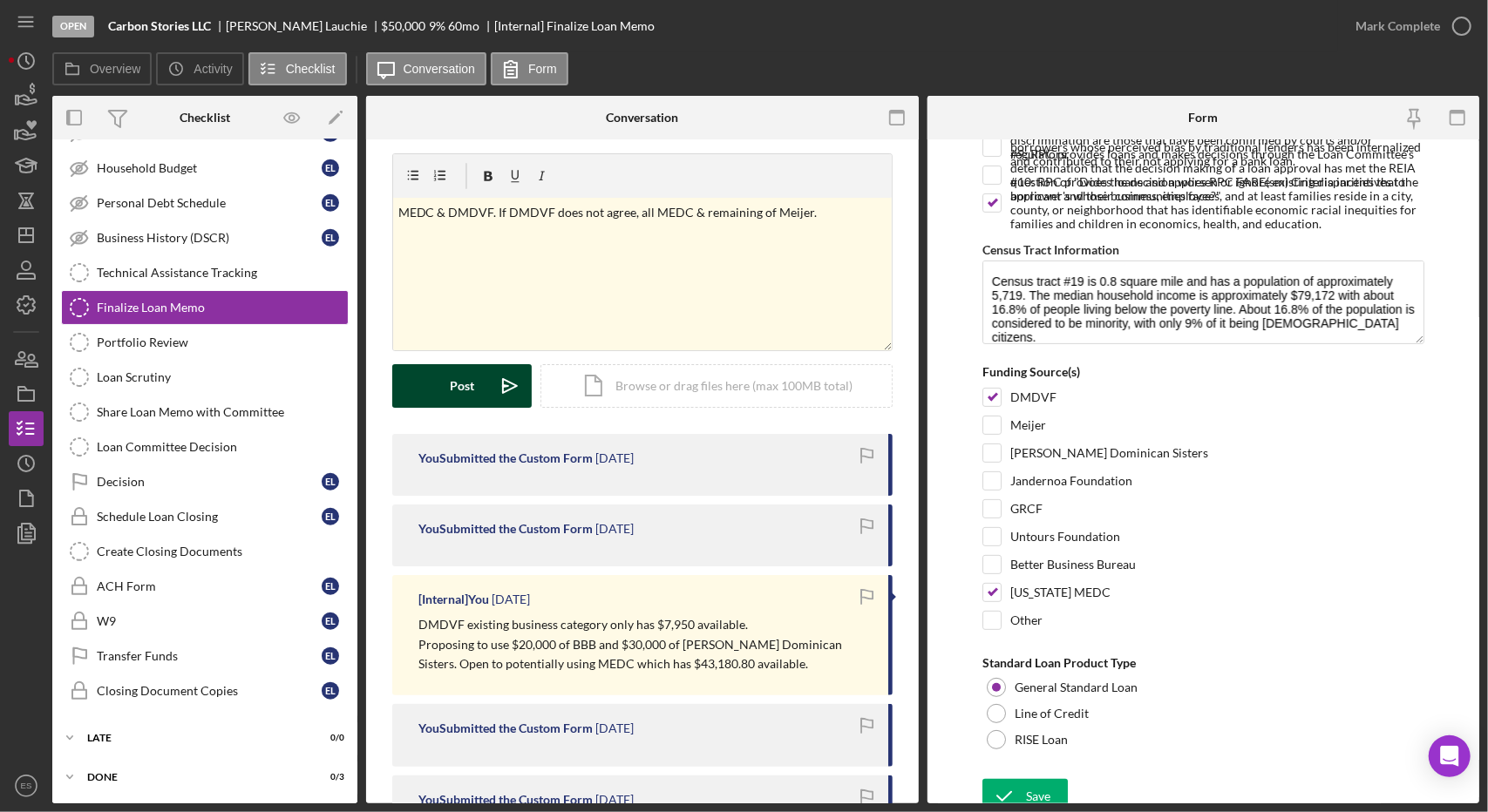
click at [477, 381] on button "Post Icon/icon-invite-send" at bounding box center [462, 386] width 140 height 44
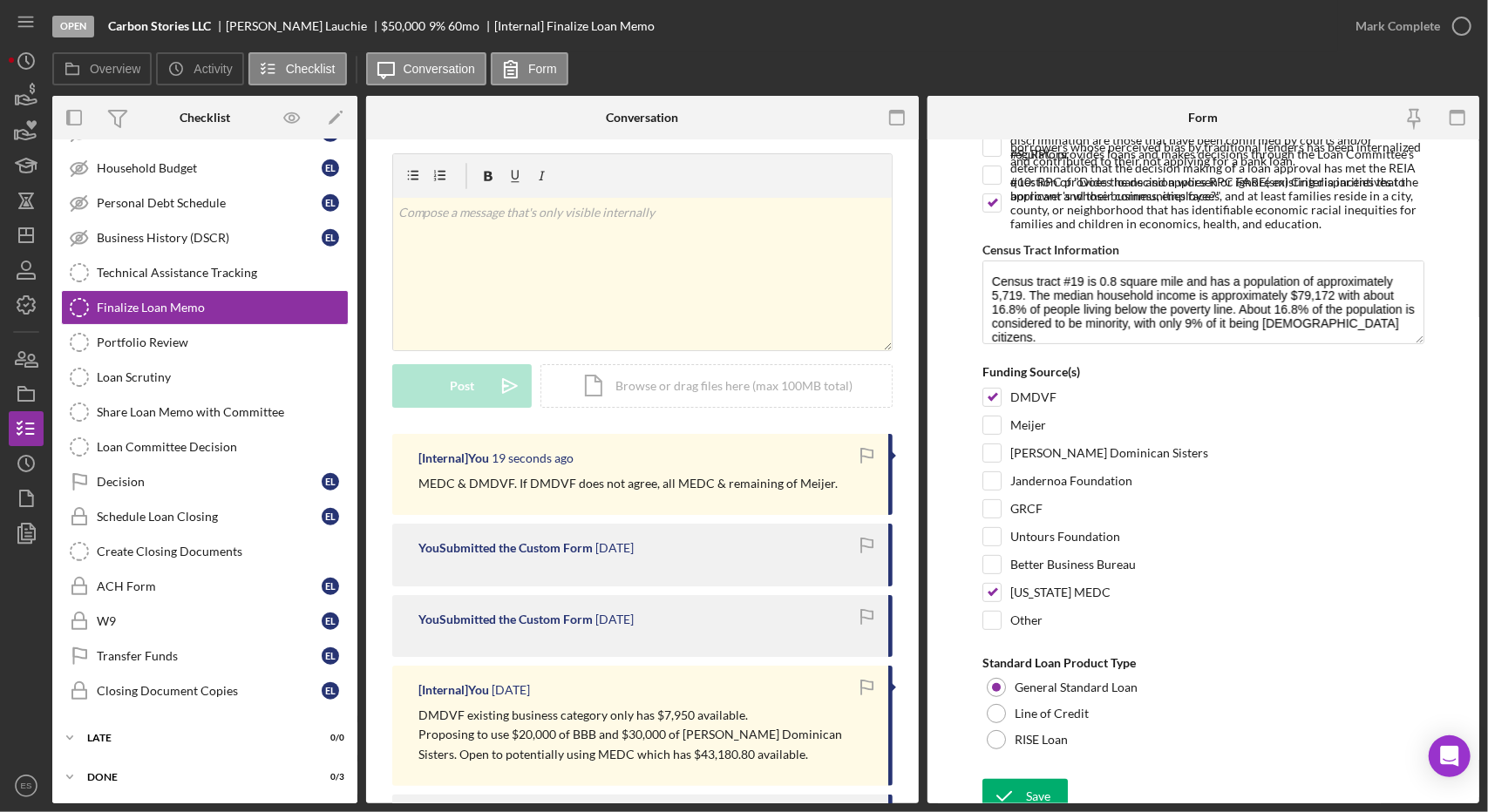
click at [904, 486] on div "v Color teal Color pink Remove color Add row above Add row below Add column bef…" at bounding box center [642, 777] width 552 height 1300
click at [30, 530] on icon "button" at bounding box center [27, 534] width 44 height 44
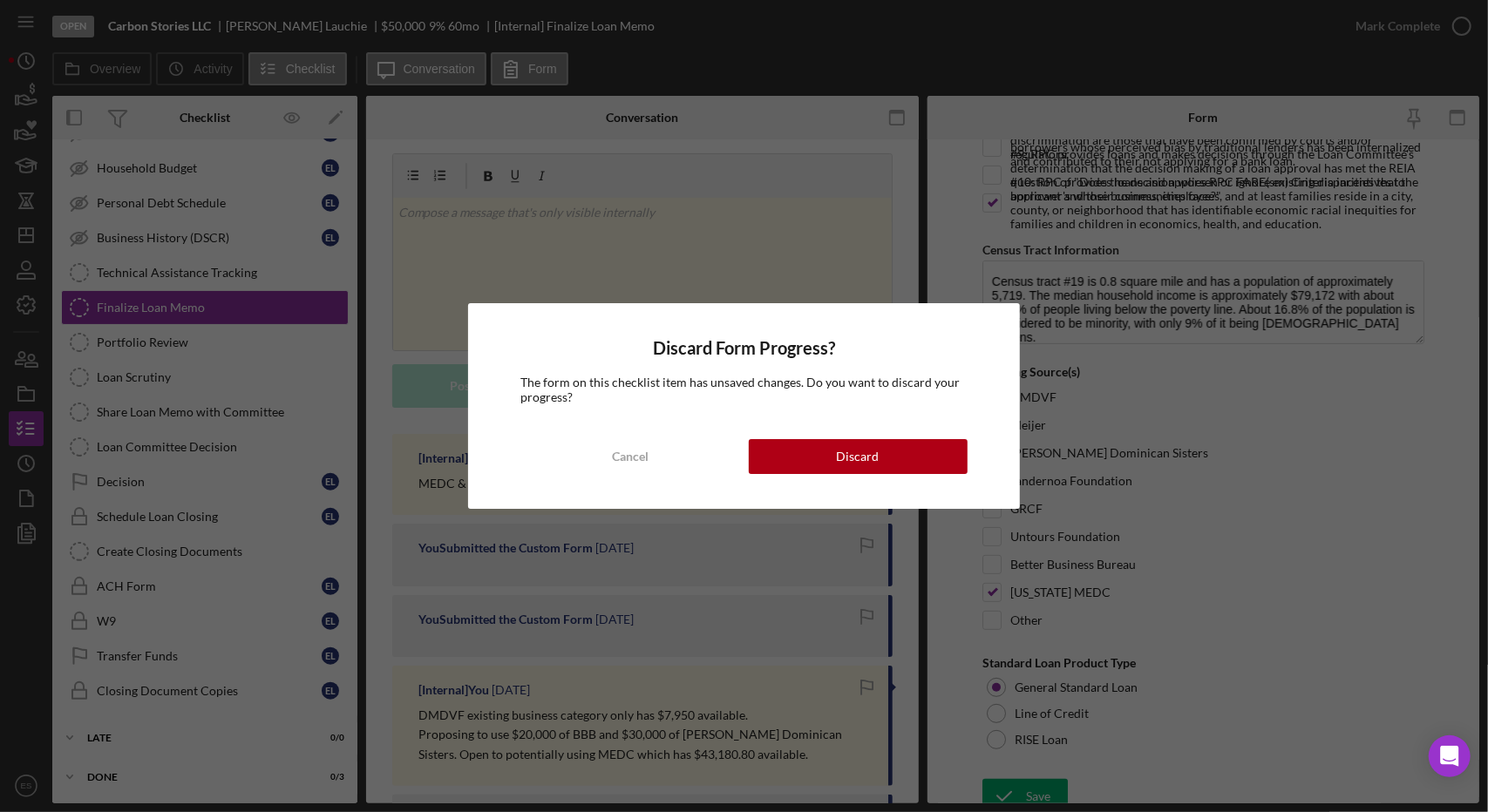
drag, startPoint x: 855, startPoint y: 464, endPoint x: 565, endPoint y: 488, distance: 291.0
click at [565, 488] on div "Discard Form Progress? The form on this checklist item has unsaved changes. Do …" at bounding box center [744, 406] width 551 height 205
click at [639, 461] on div "Cancel" at bounding box center [630, 456] width 36 height 34
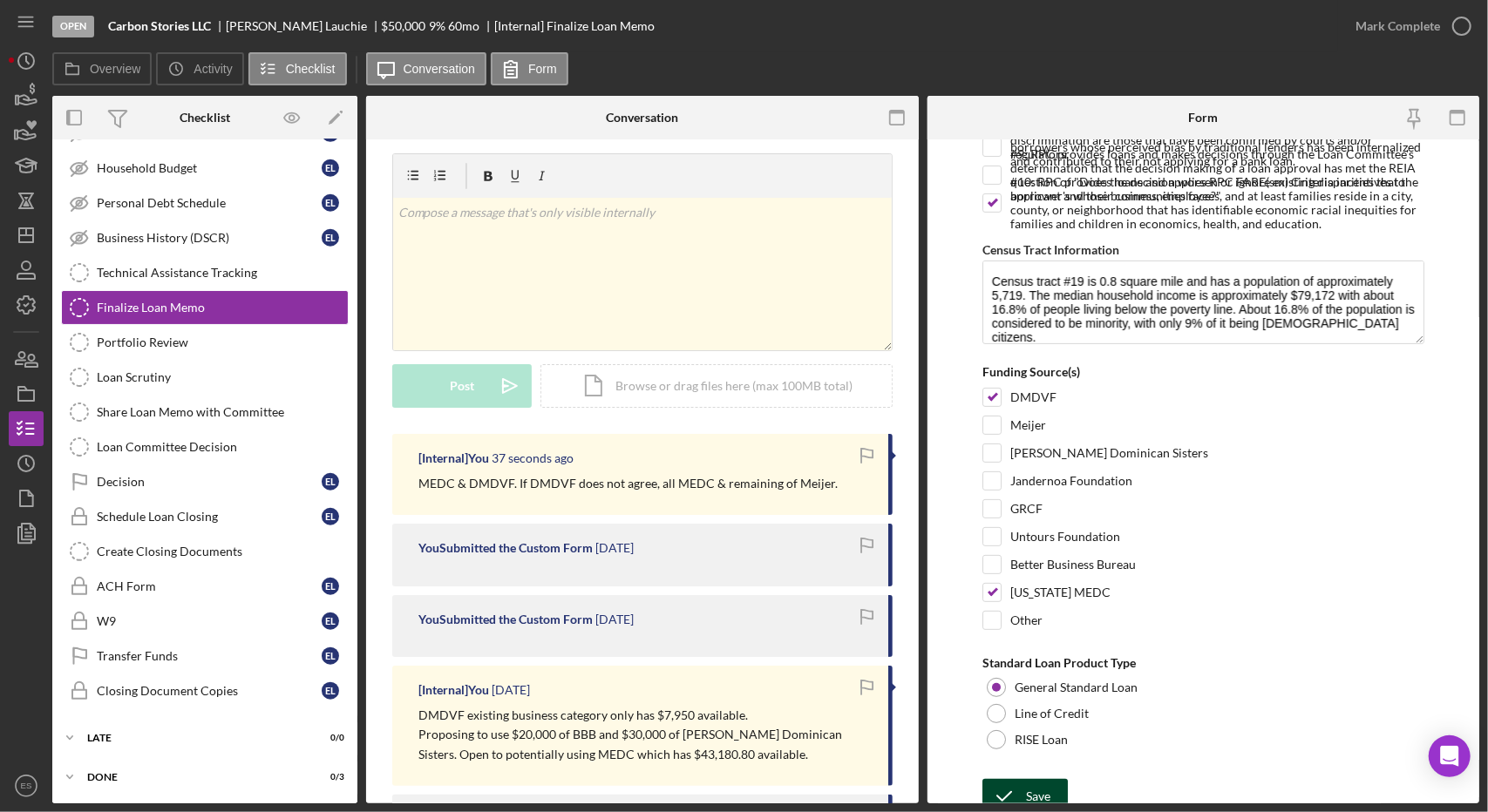
click at [1008, 777] on icon "submit" at bounding box center [1005, 797] width 44 height 44
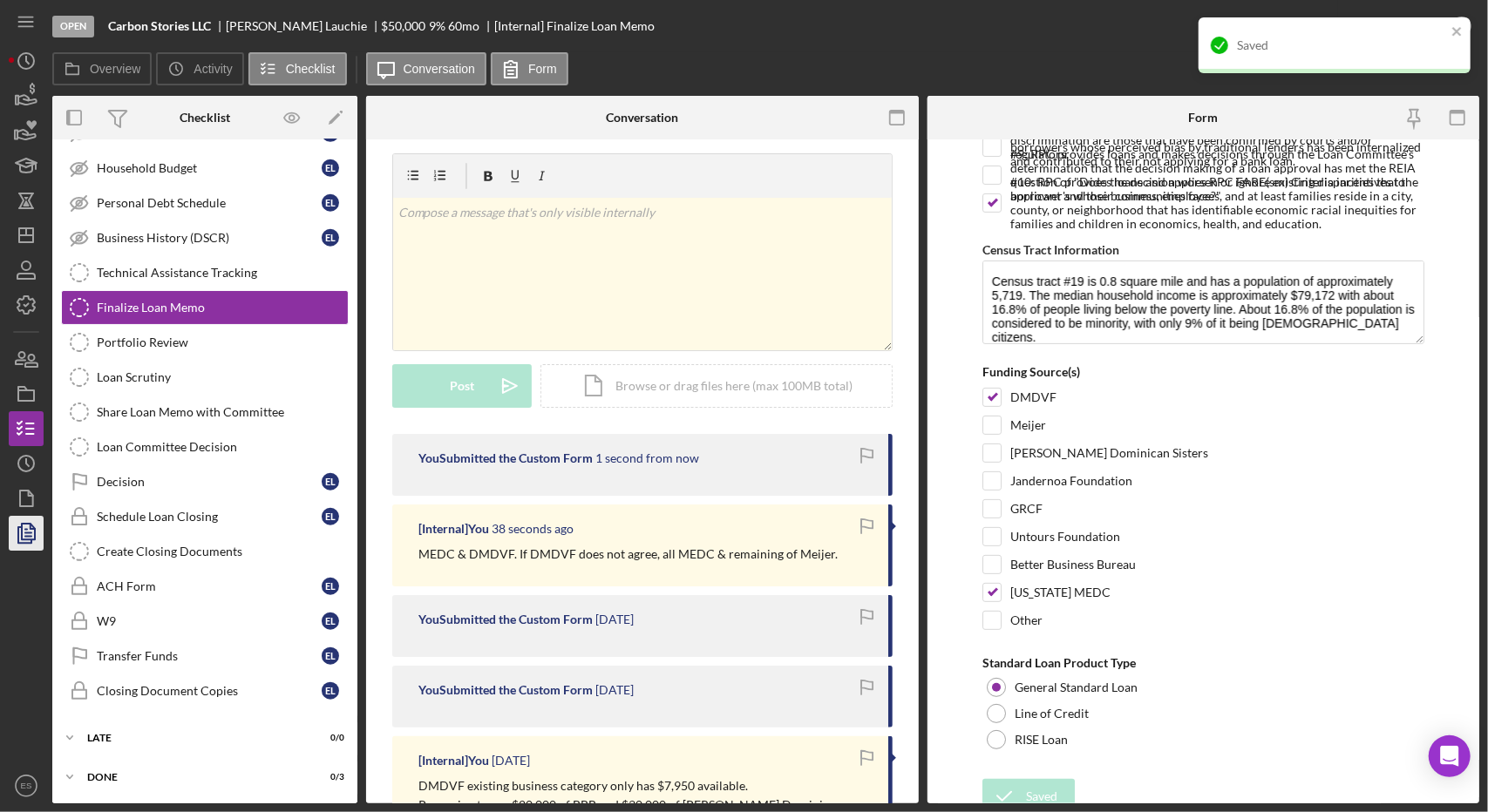
click at [33, 533] on icon "button" at bounding box center [27, 534] width 44 height 44
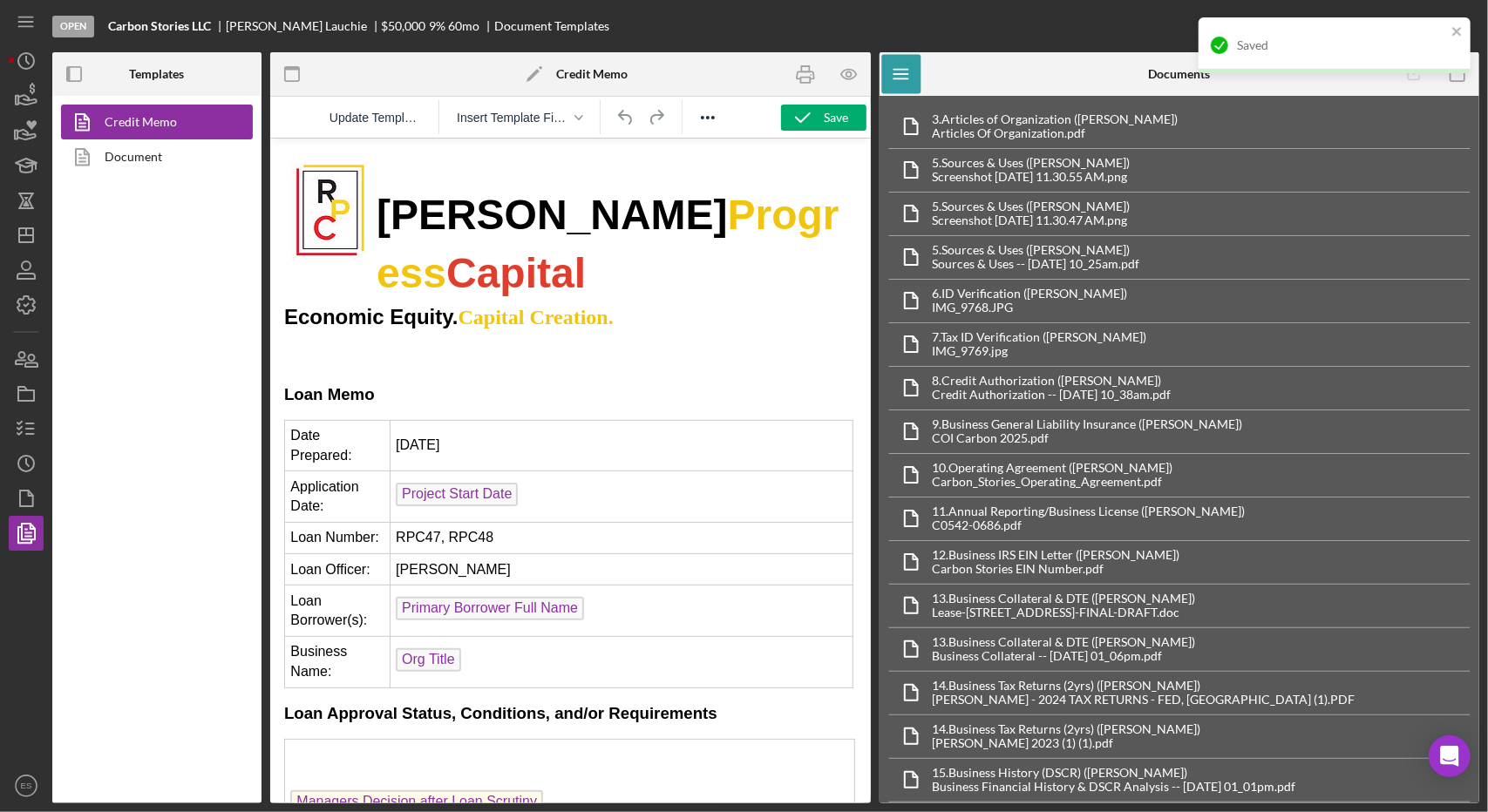
click at [1450, 81] on div "Saved" at bounding box center [1334, 53] width 278 height 77
click at [1459, 77] on div "Saved" at bounding box center [1334, 53] width 278 height 77
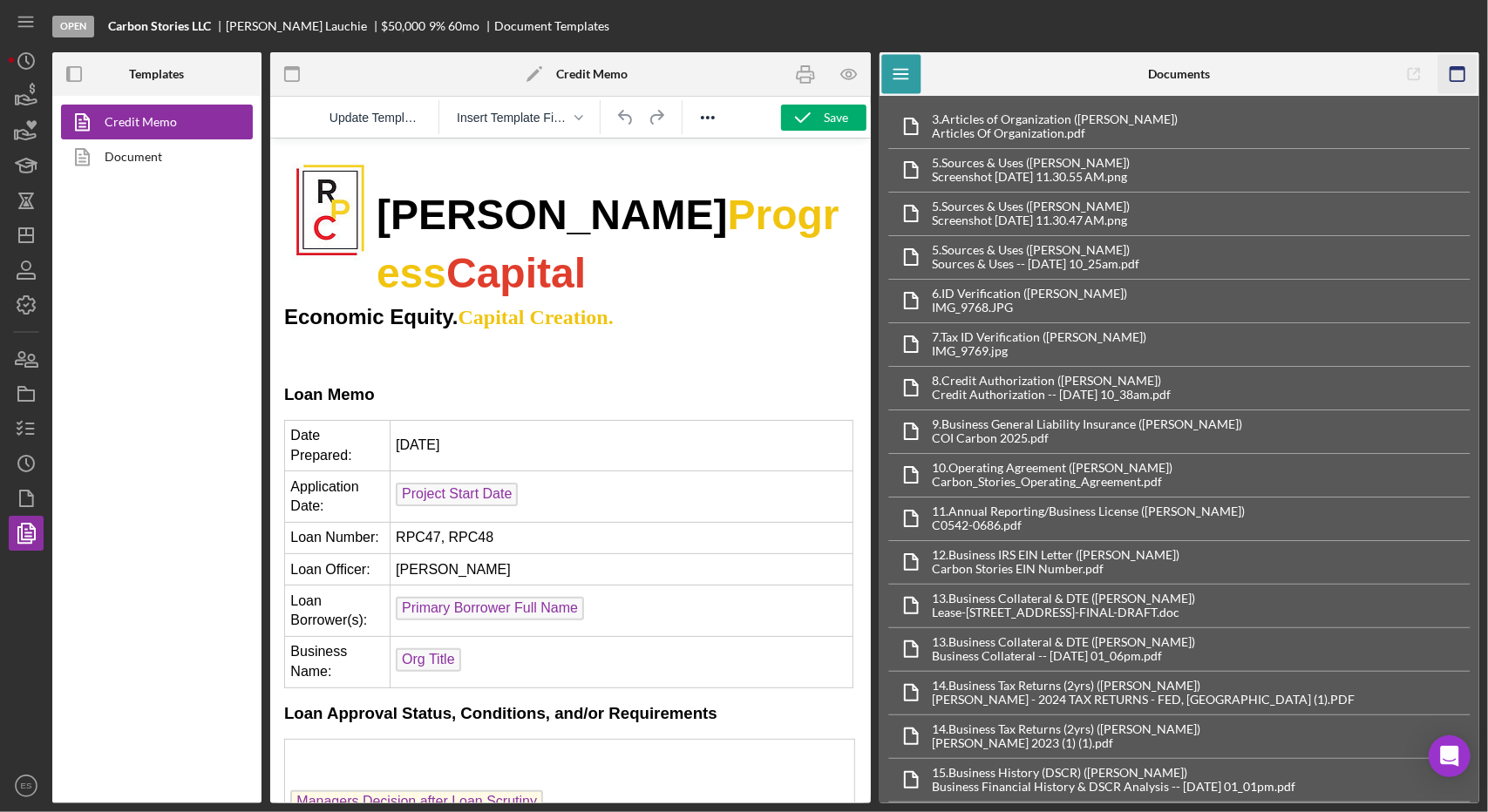
click at [1453, 77] on icon "button" at bounding box center [1457, 74] width 39 height 39
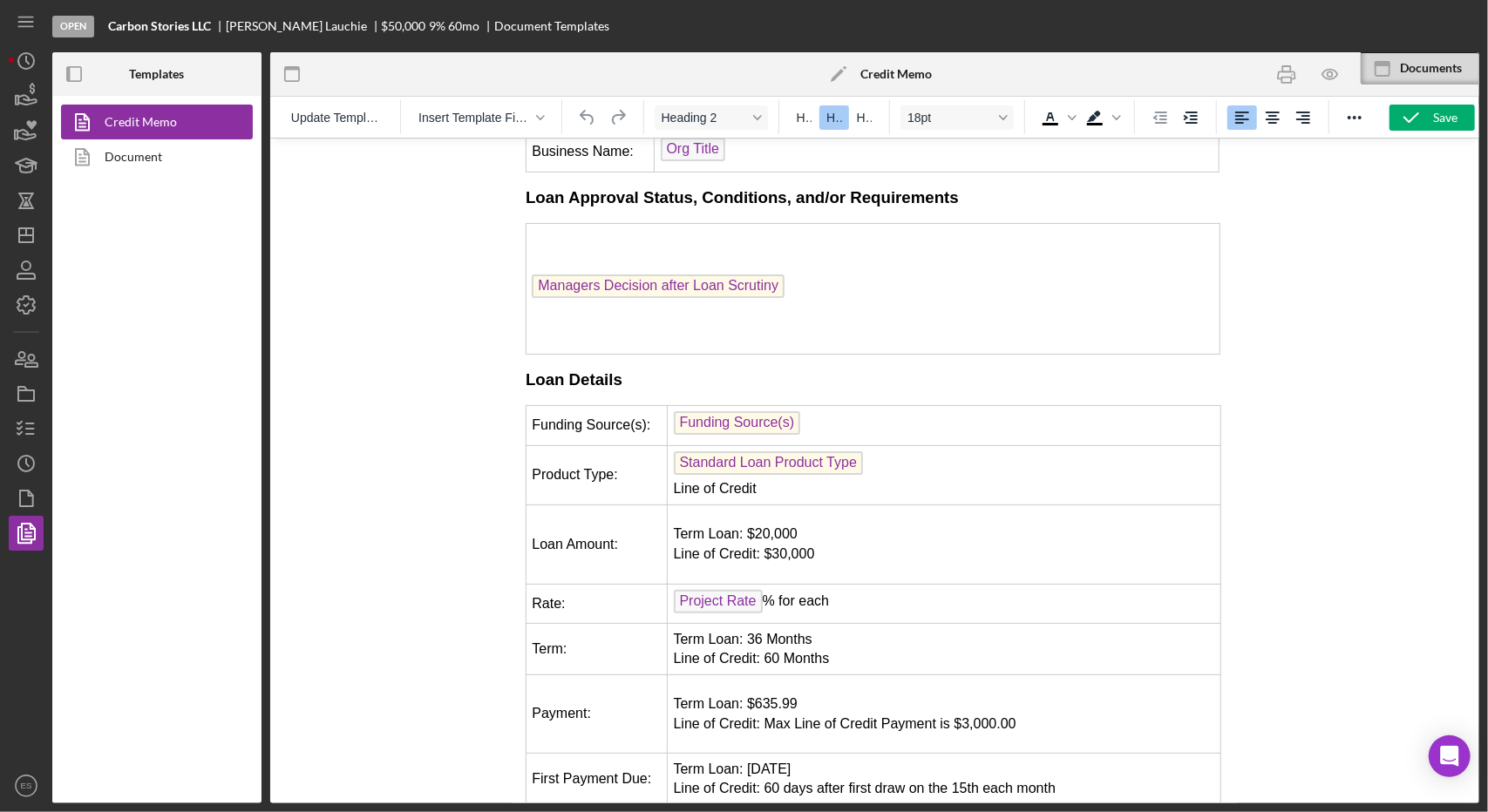
scroll to position [458, 0]
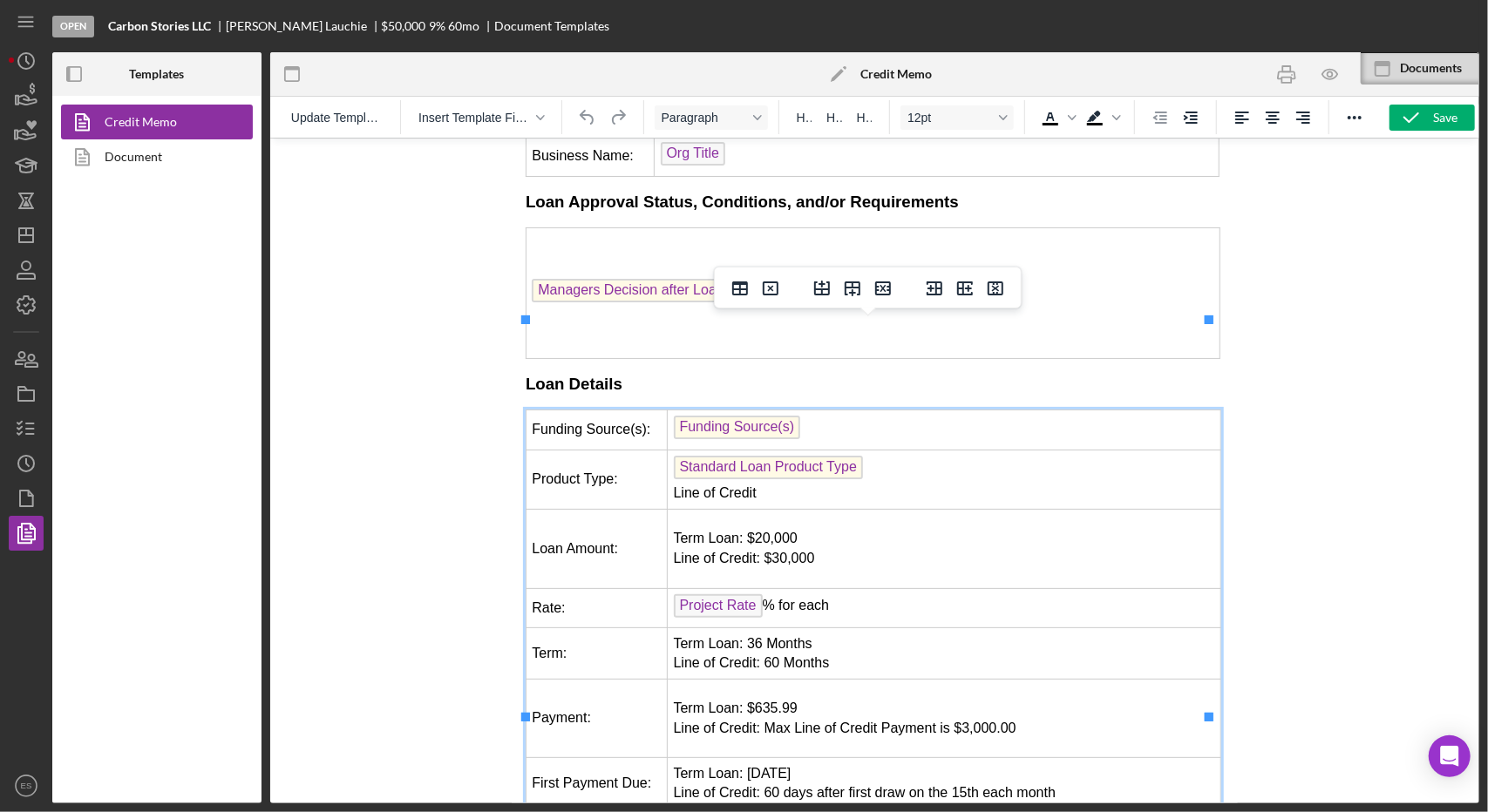
click at [915, 627] on td "Term Loan: 36 Months Line of Credit: 60 Months" at bounding box center [944, 653] width 553 height 52
click at [406, 576] on div at bounding box center [874, 471] width 1209 height 666
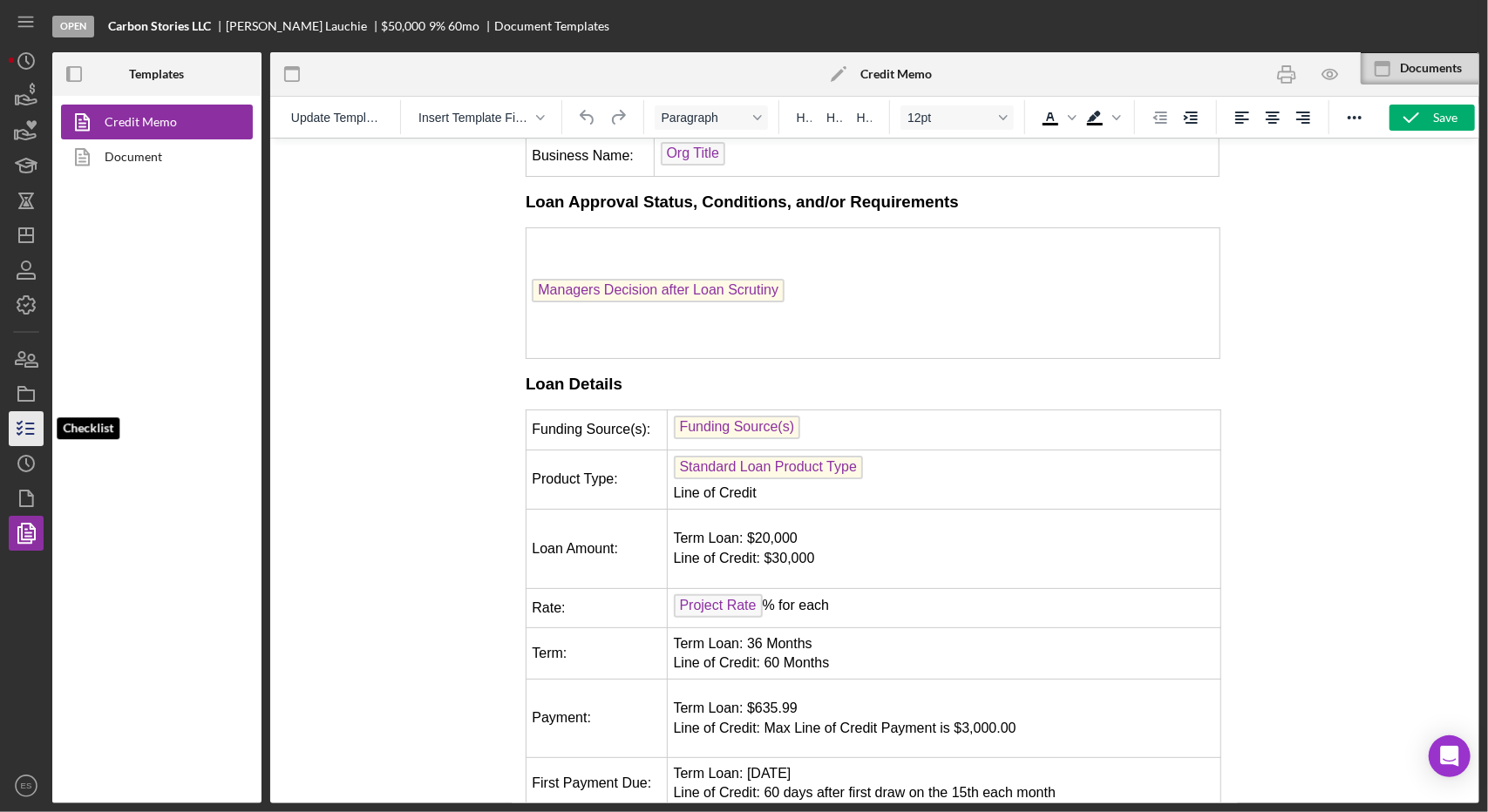
click at [17, 422] on polyline "button" at bounding box center [19, 423] width 5 height 3
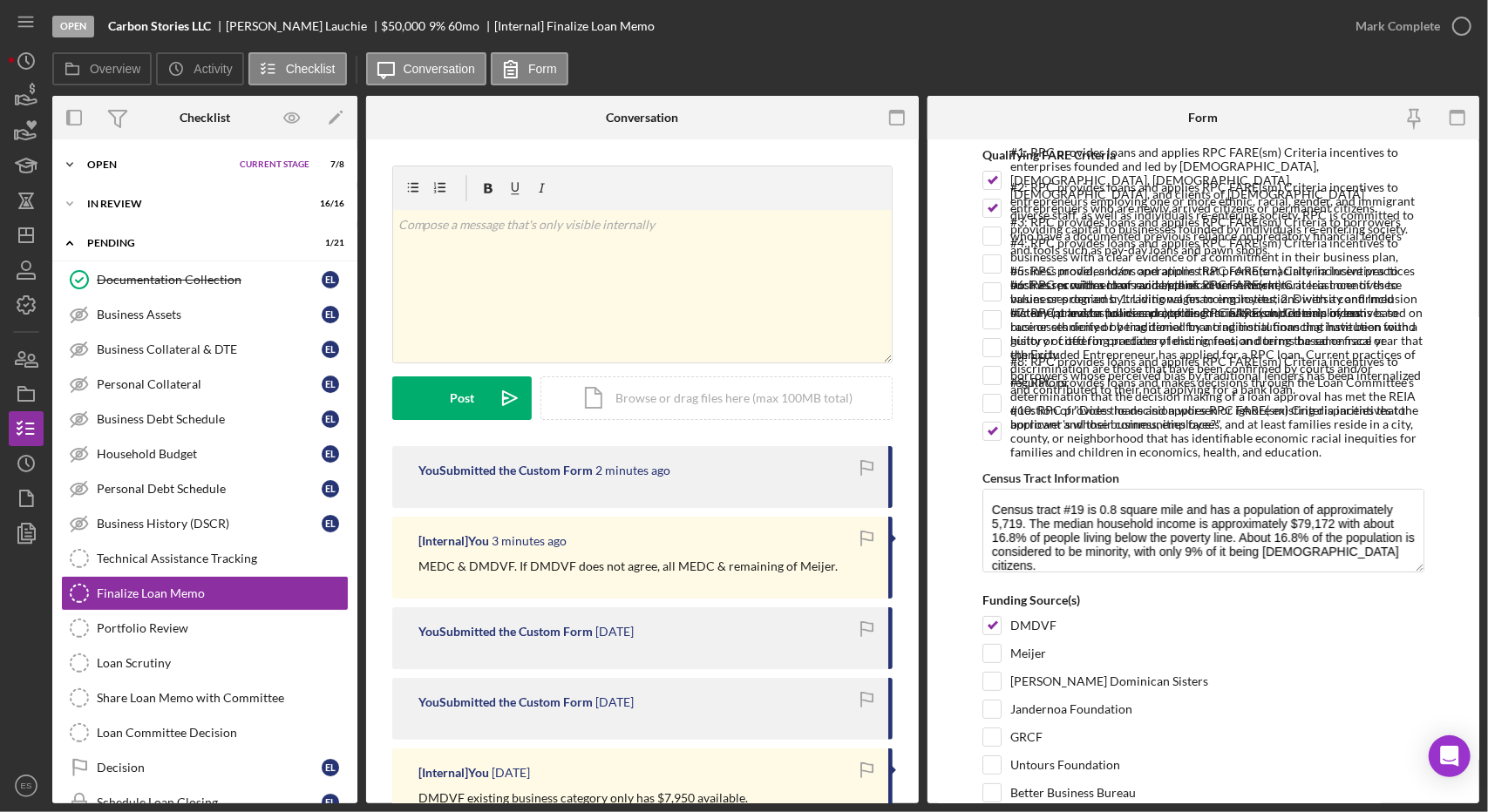
click at [91, 168] on div "Open" at bounding box center [159, 165] width 144 height 11
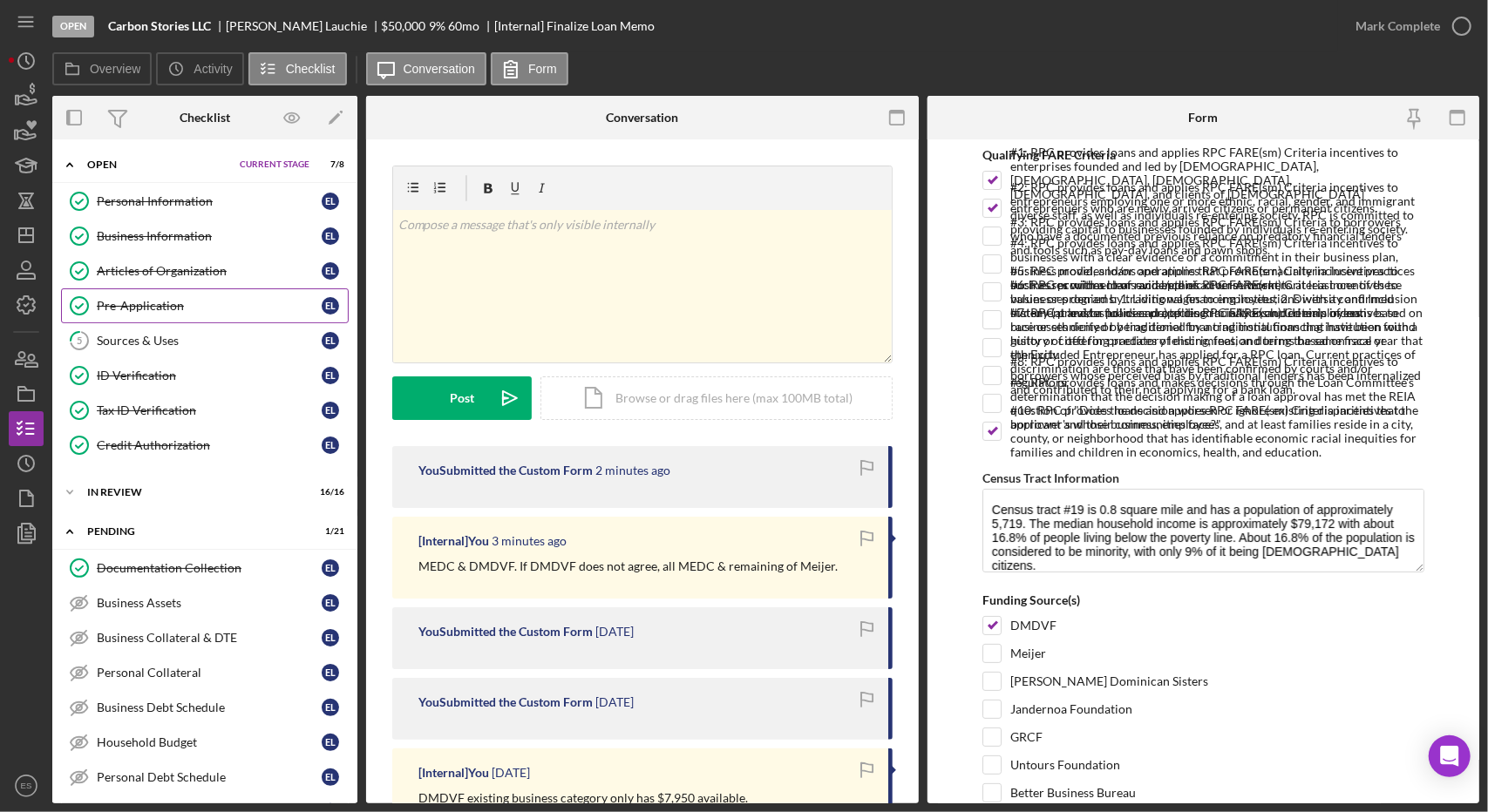
click at [91, 294] on icon "Pre-Application" at bounding box center [79, 306] width 44 height 44
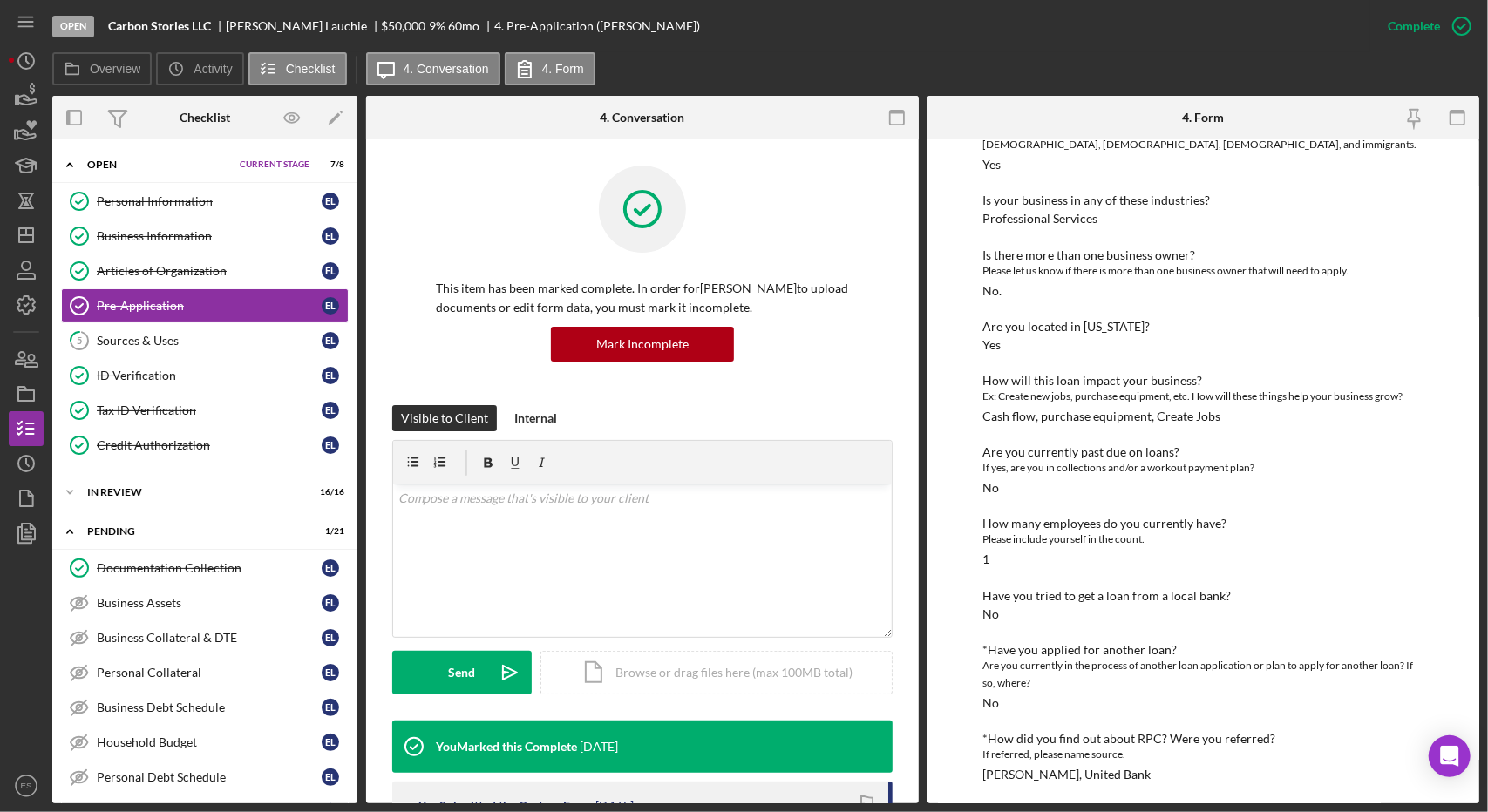
scroll to position [181, 0]
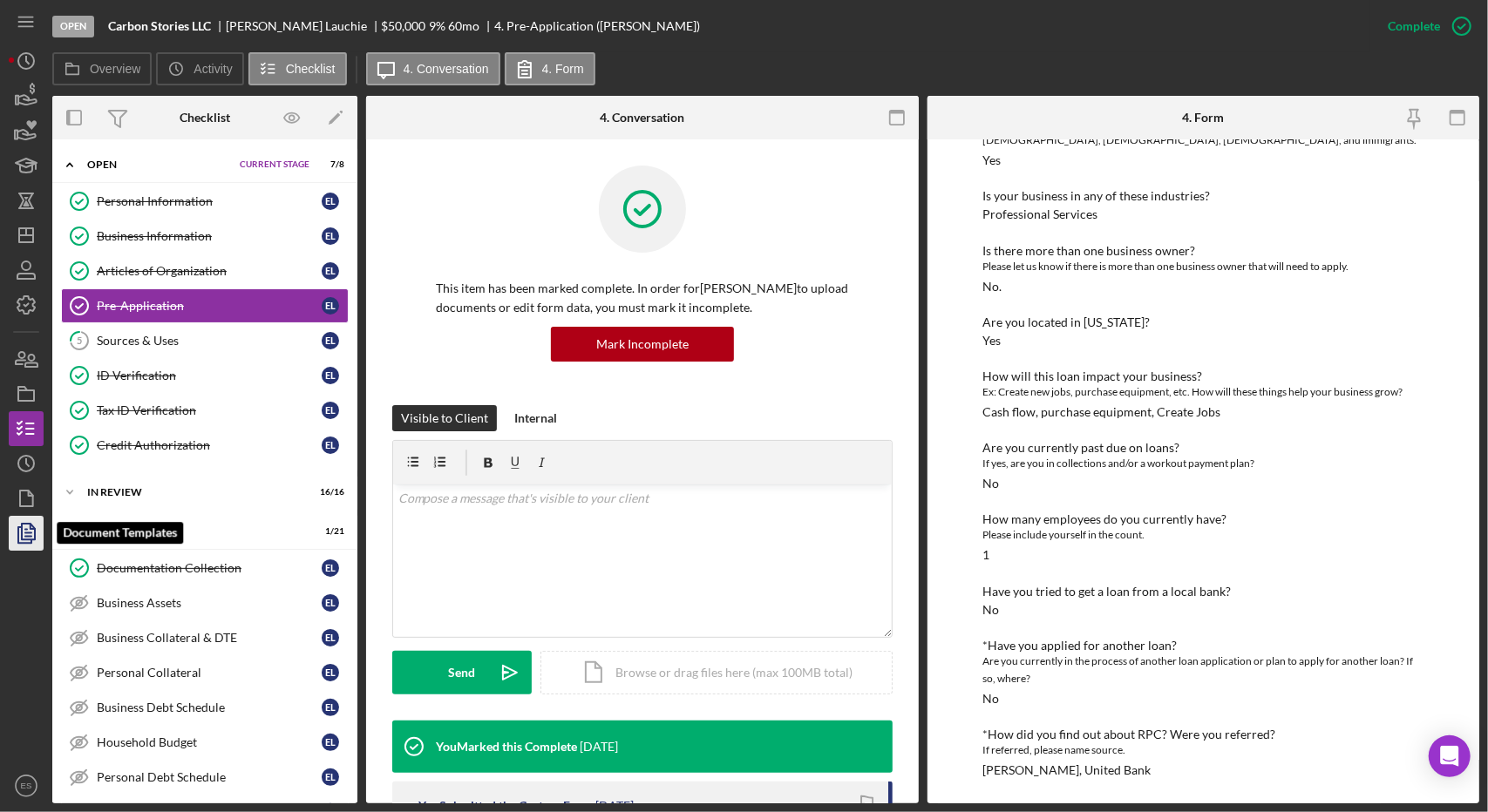
click at [20, 524] on icon "button" at bounding box center [27, 534] width 44 height 44
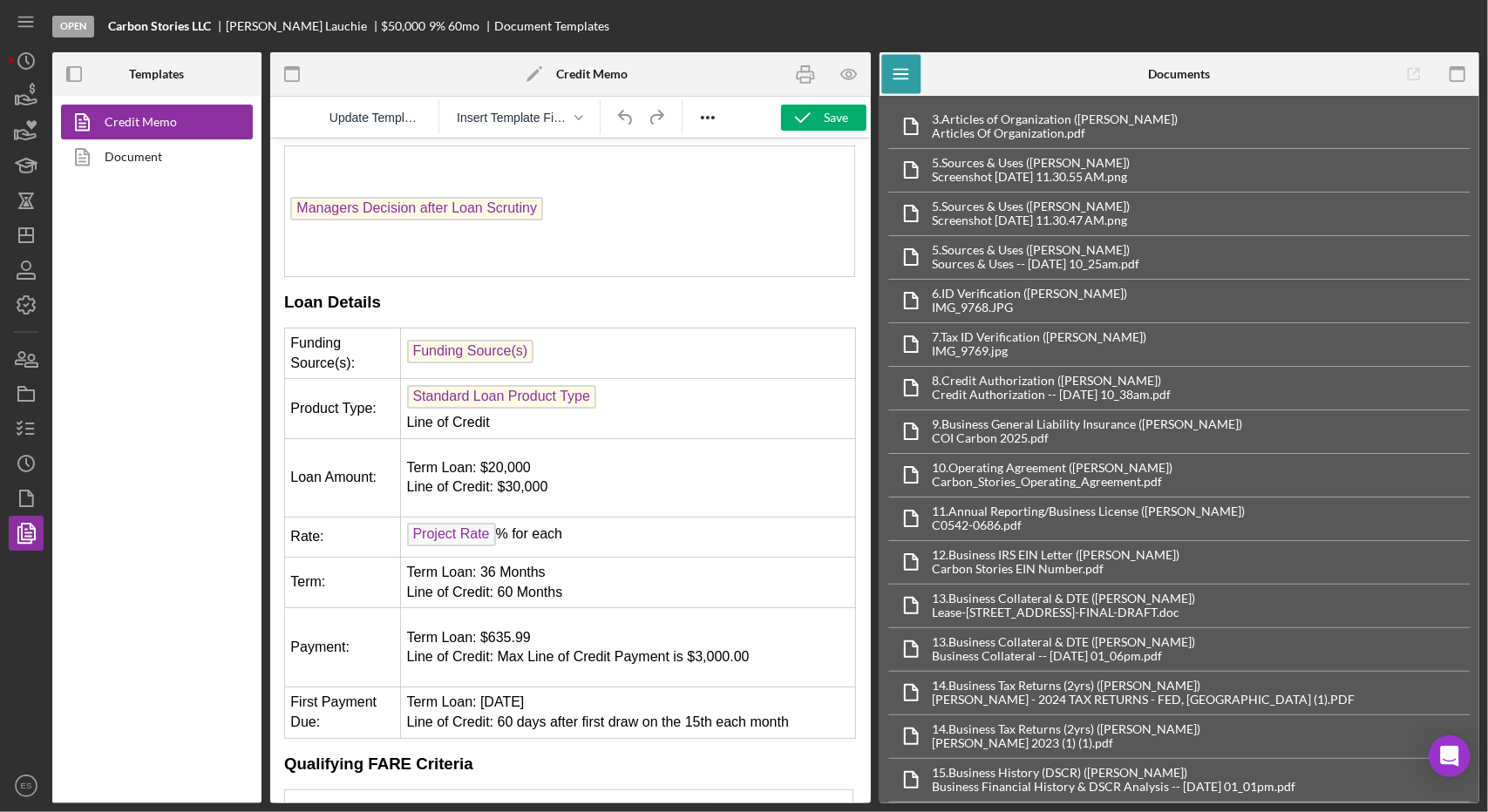
scroll to position [591, 0]
click at [400, 518] on td "Project Rate % for each" at bounding box center [627, 538] width 455 height 40
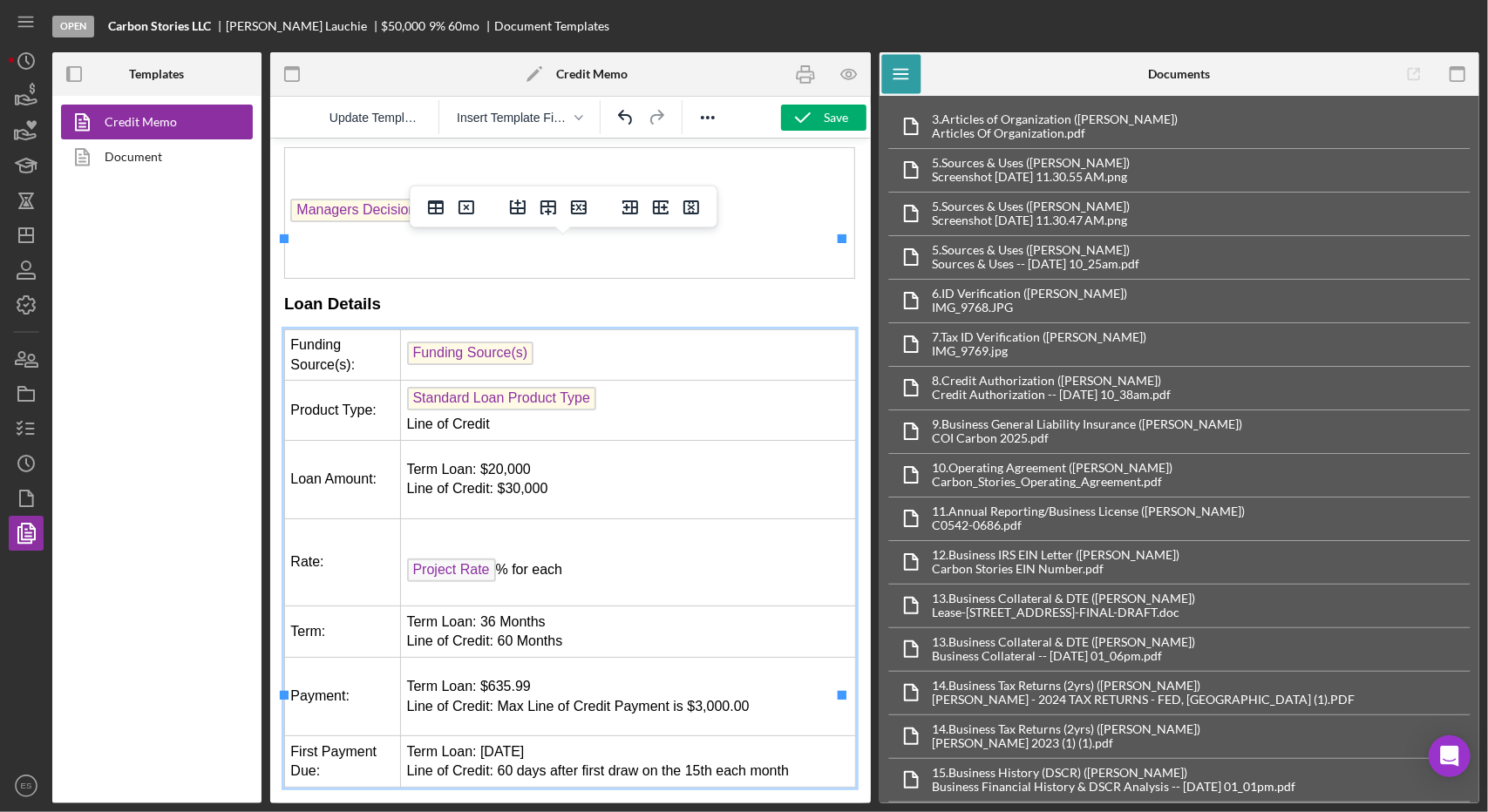
click at [433, 518] on td "﻿ Project Rate % for each" at bounding box center [627, 561] width 455 height 87
click at [444, 538] on p "﻿ Project Rate % for each" at bounding box center [627, 560] width 443 height 47
click at [560, 538] on p "Term Loan: 7% Project Rate % for each" at bounding box center [627, 560] width 443 height 47
click at [402, 518] on td "Term Loan: 7% ﻿ Project Rate %" at bounding box center [627, 561] width 455 height 87
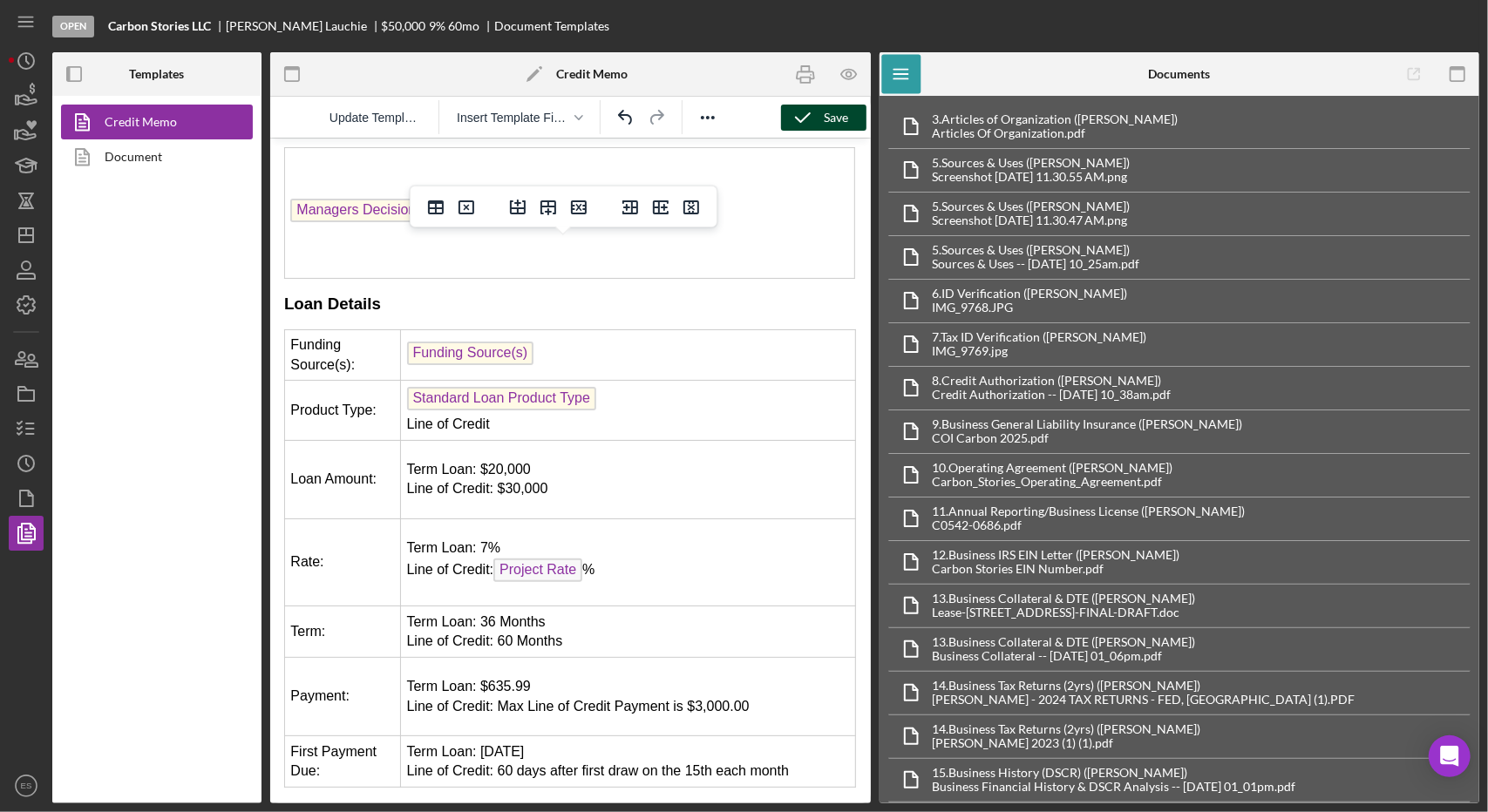
click at [790, 122] on icon "button" at bounding box center [803, 118] width 44 height 44
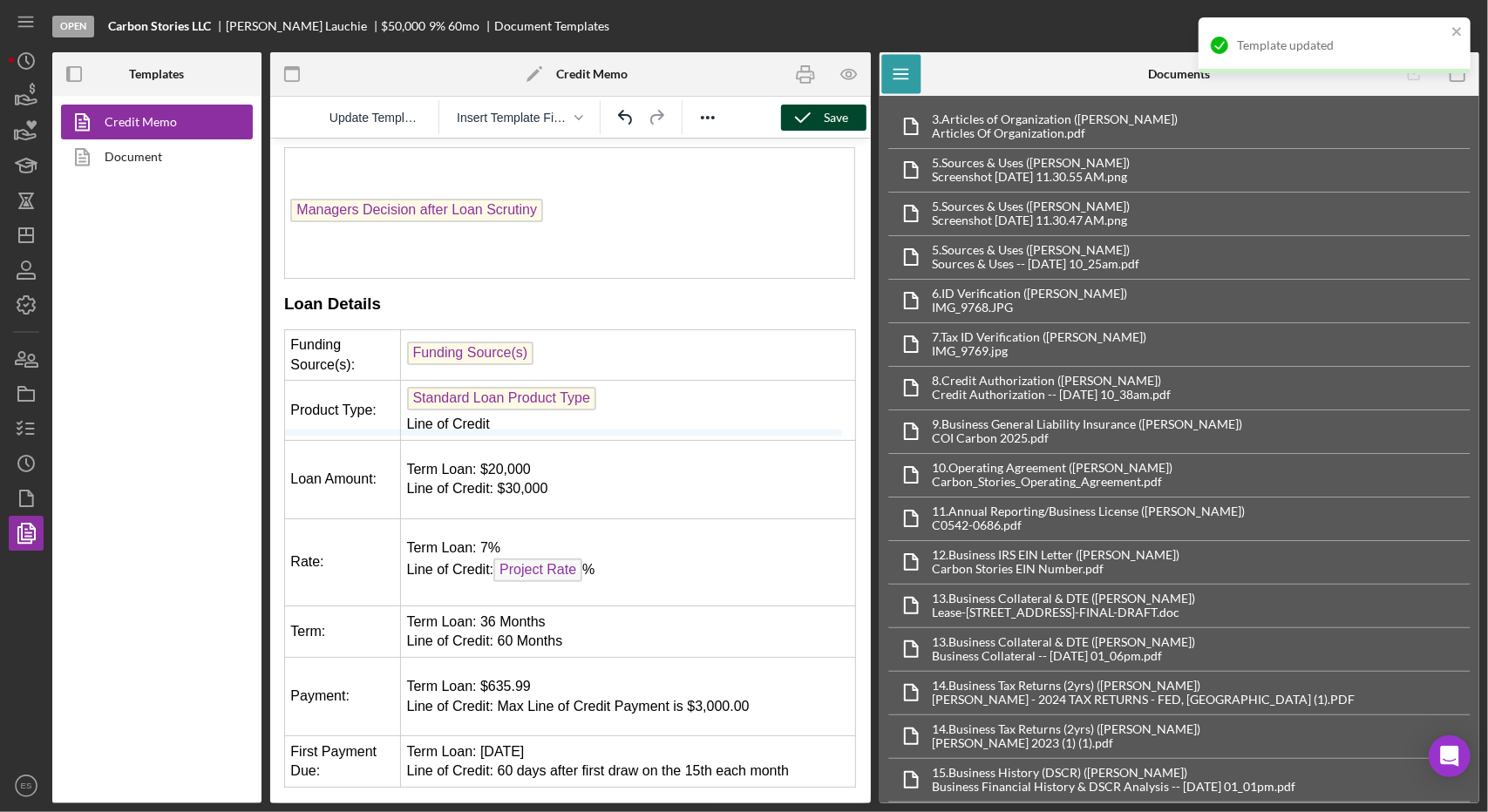
drag, startPoint x: 692, startPoint y: 422, endPoint x: 1071, endPoint y: 652, distance: 443.3
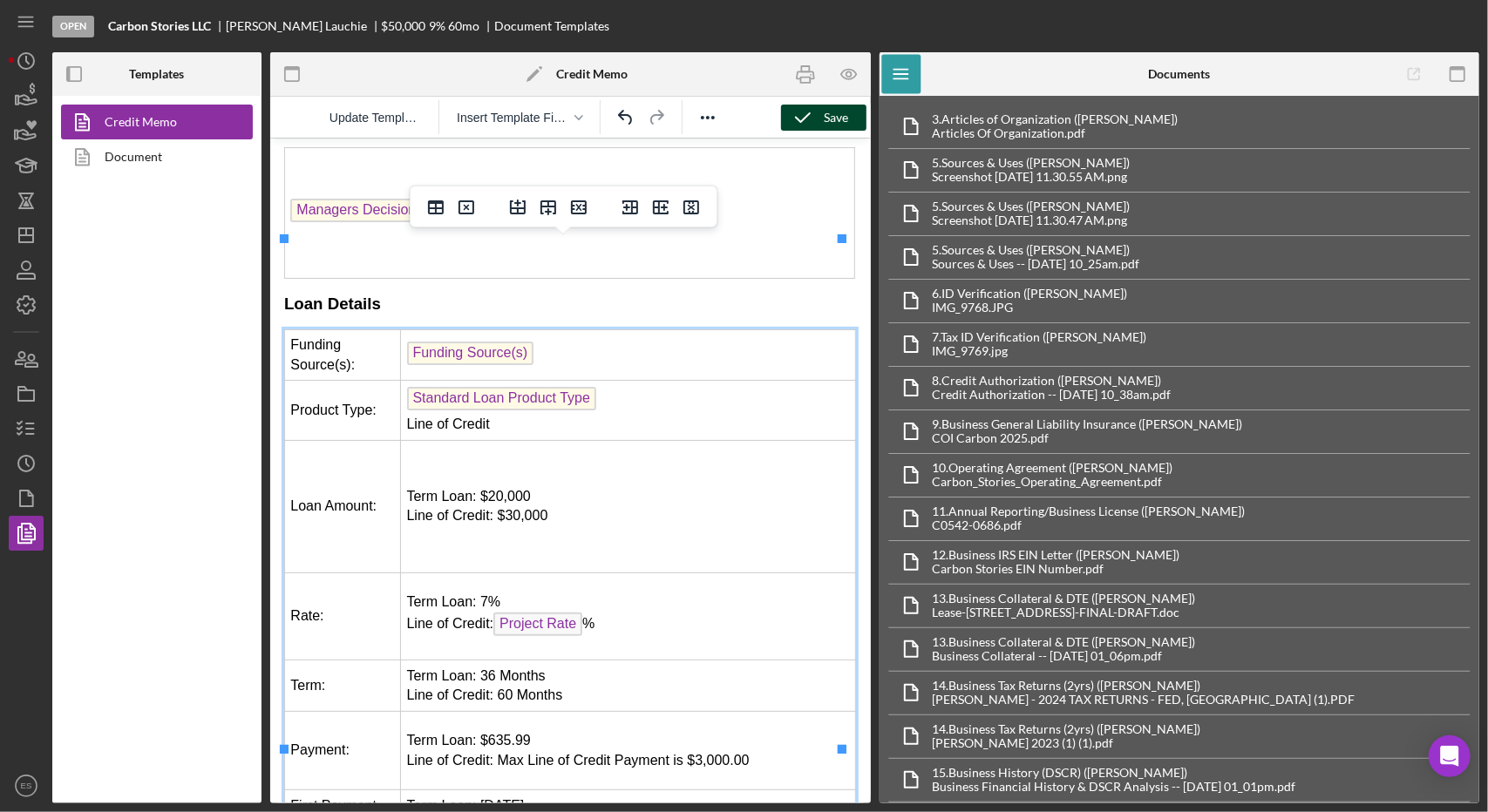
click at [524, 730] on p "Term Loan: $635.99 Line of Credit: Max Line of Credit Payment is $3,000.00" at bounding box center [627, 749] width 443 height 39
click at [603, 730] on p "Term Loan: $ Line of Credit: Max Line of Credit Payment is $3,000.00" at bounding box center [627, 749] width 443 height 39
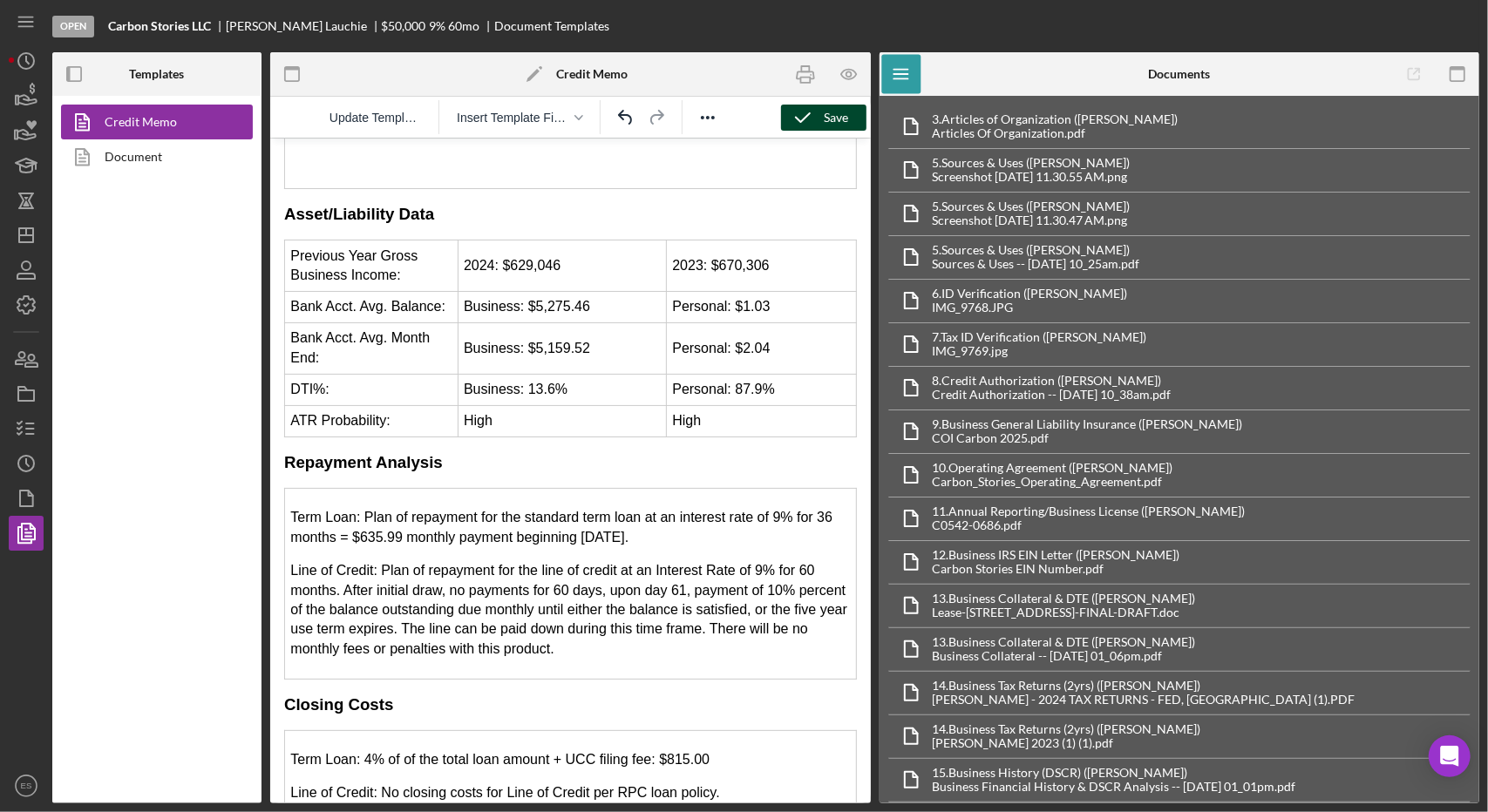
scroll to position [3539, 0]
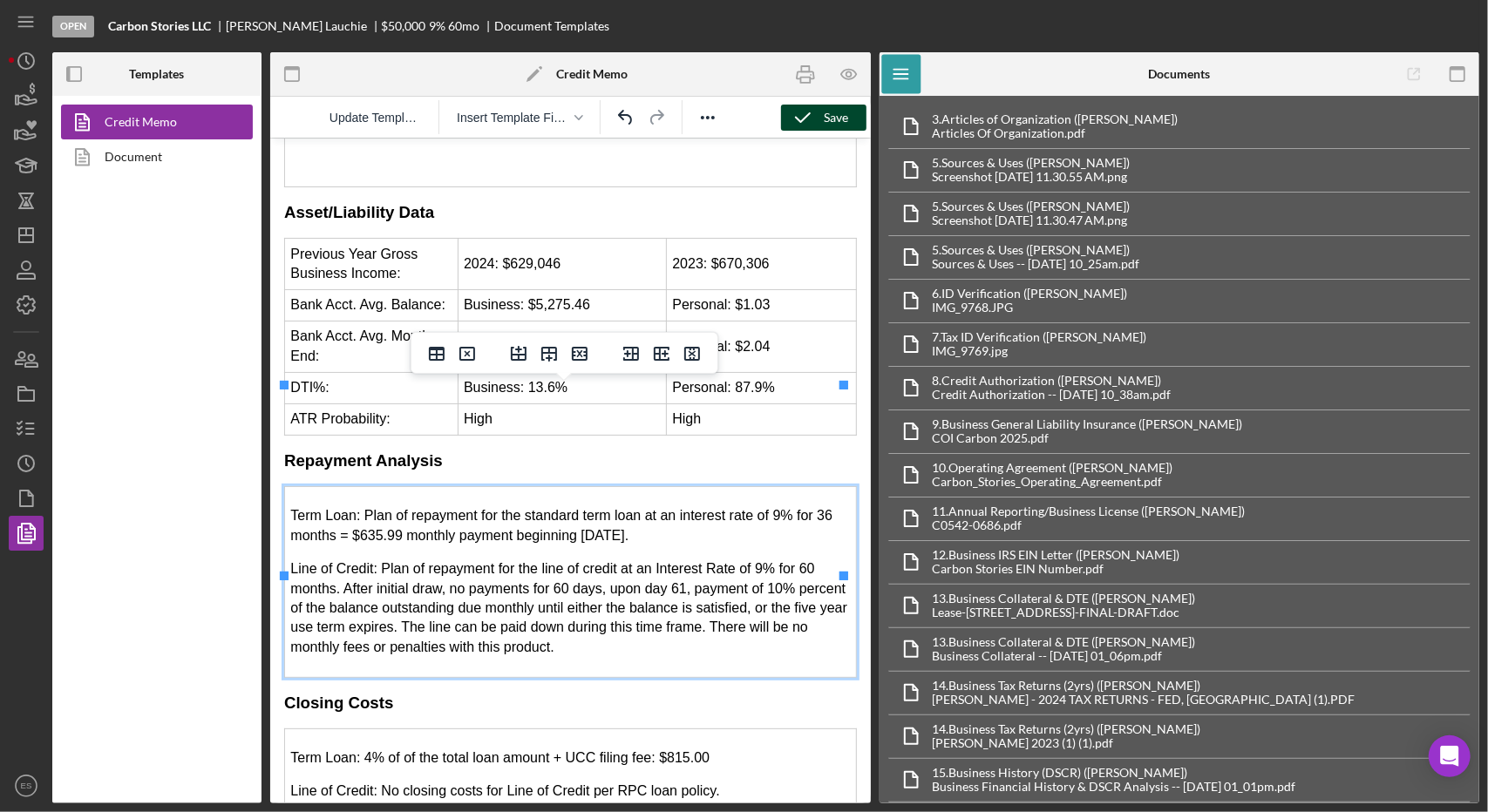
click at [382, 505] on p "Term Loan: Plan of repayment for the standard term loan at an interest rate of …" at bounding box center [569, 524] width 561 height 39
click at [399, 505] on p "Term Loan: Plan of repayment for the standard term loan at an interest rate of …" at bounding box center [569, 524] width 561 height 39
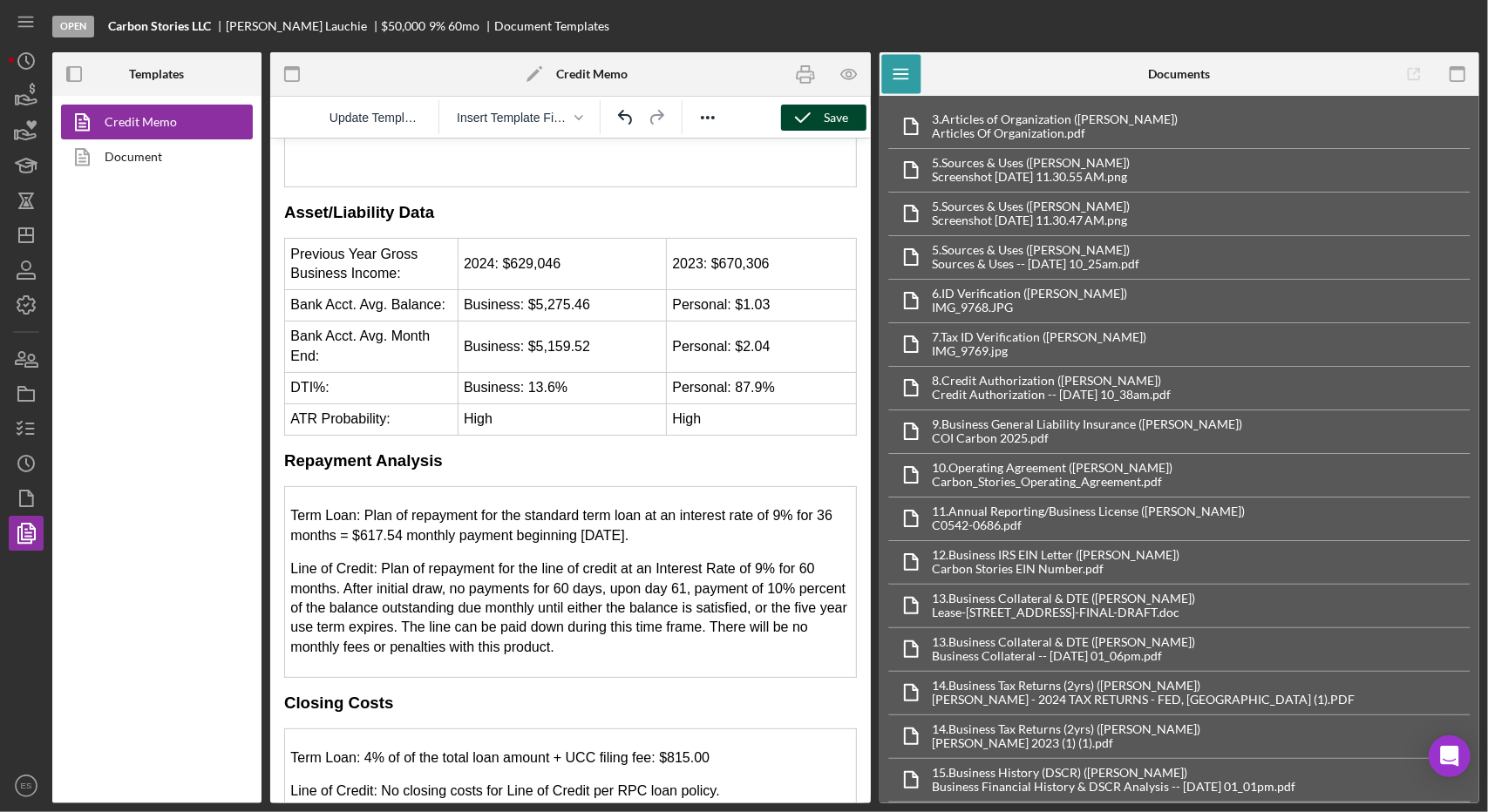
click at [827, 125] on div "Save" at bounding box center [837, 117] width 25 height 26
click at [775, 505] on p "Term Loan: Plan of repayment for the standard term loan at an interest rate of …" at bounding box center [569, 524] width 561 height 39
click at [798, 110] on icon "button" at bounding box center [803, 118] width 44 height 44
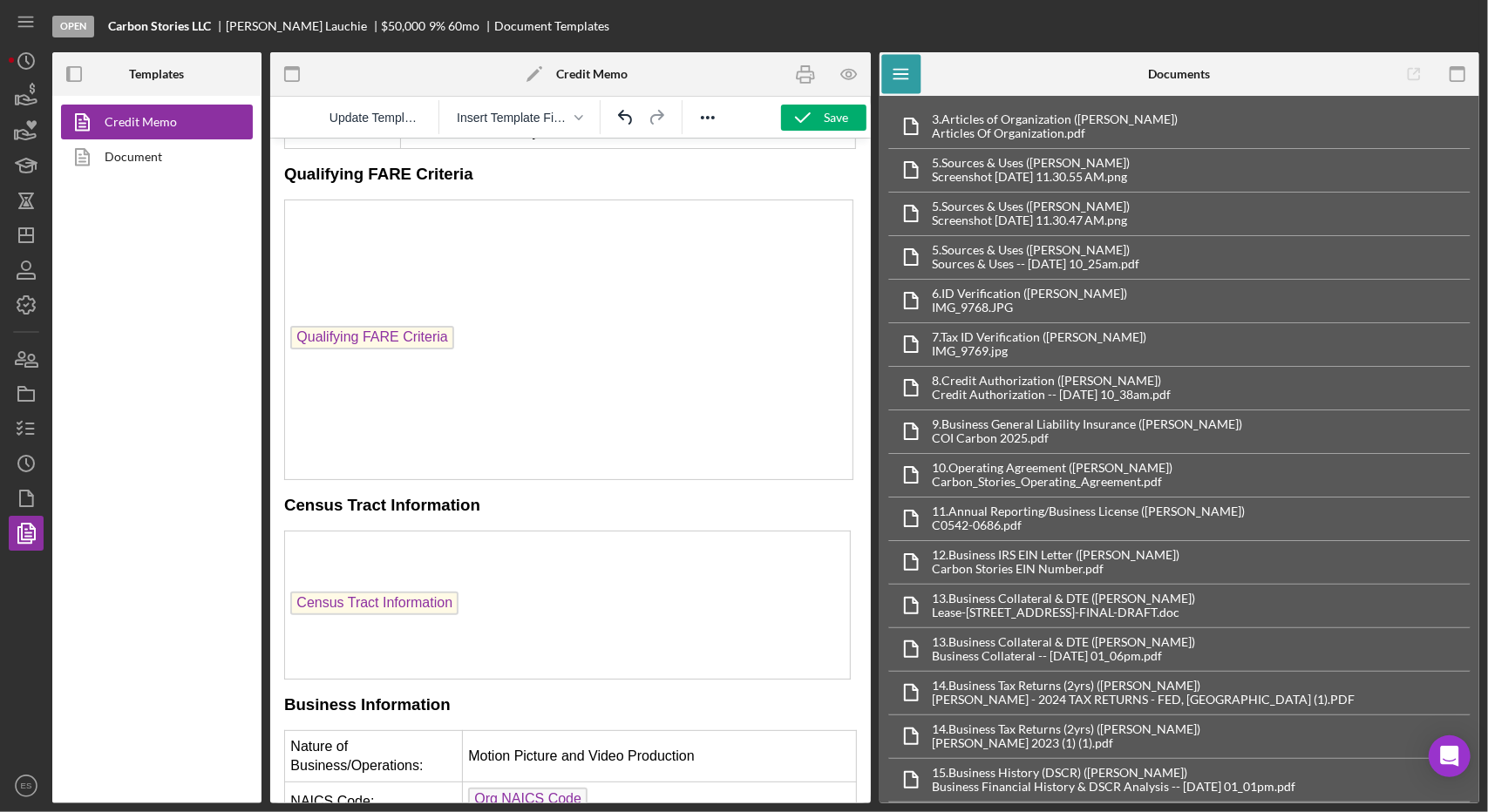
scroll to position [1284, 0]
click at [840, 104] on div "Save" at bounding box center [837, 117] width 25 height 26
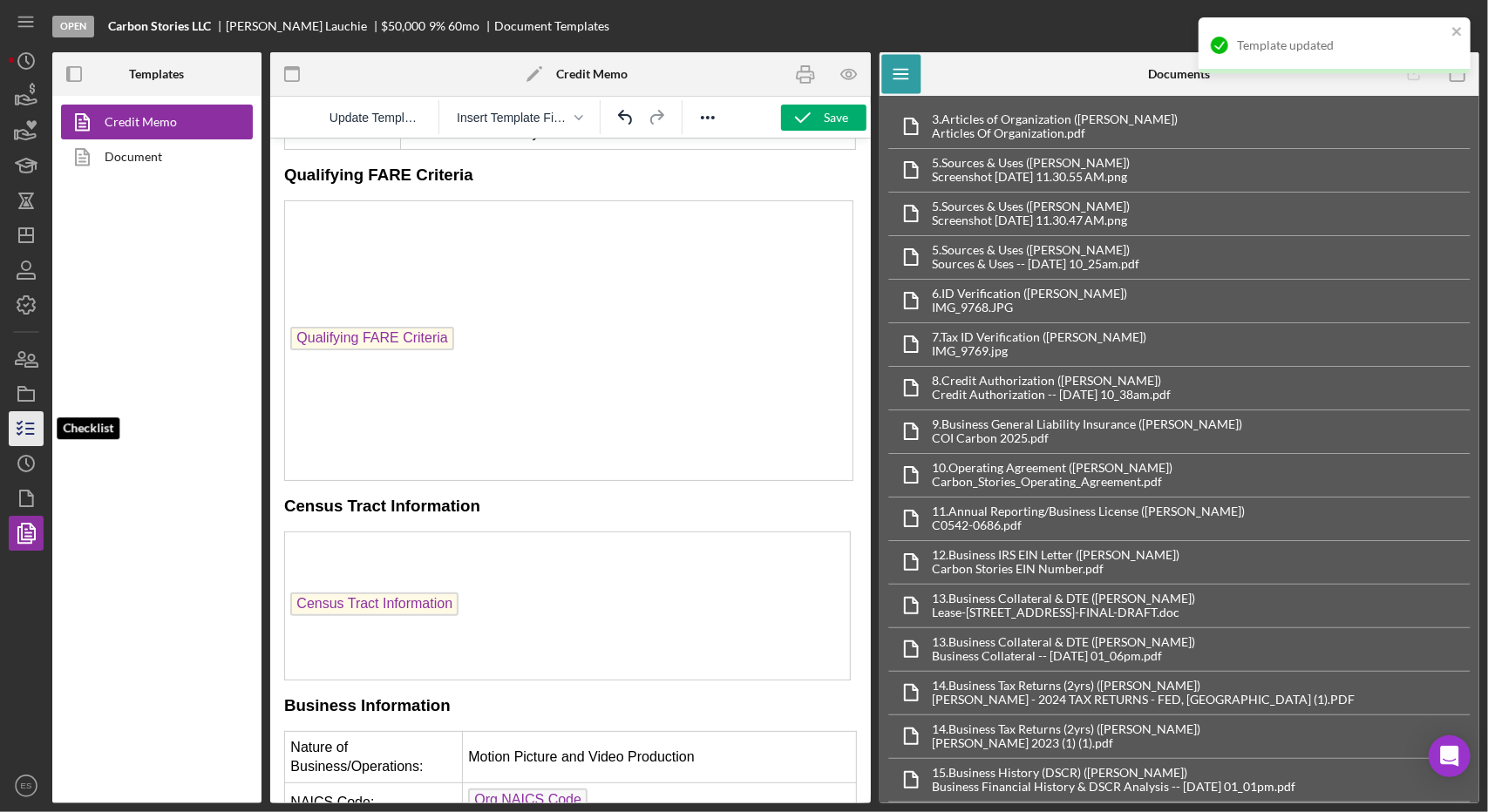
click at [11, 421] on icon "button" at bounding box center [27, 428] width 44 height 44
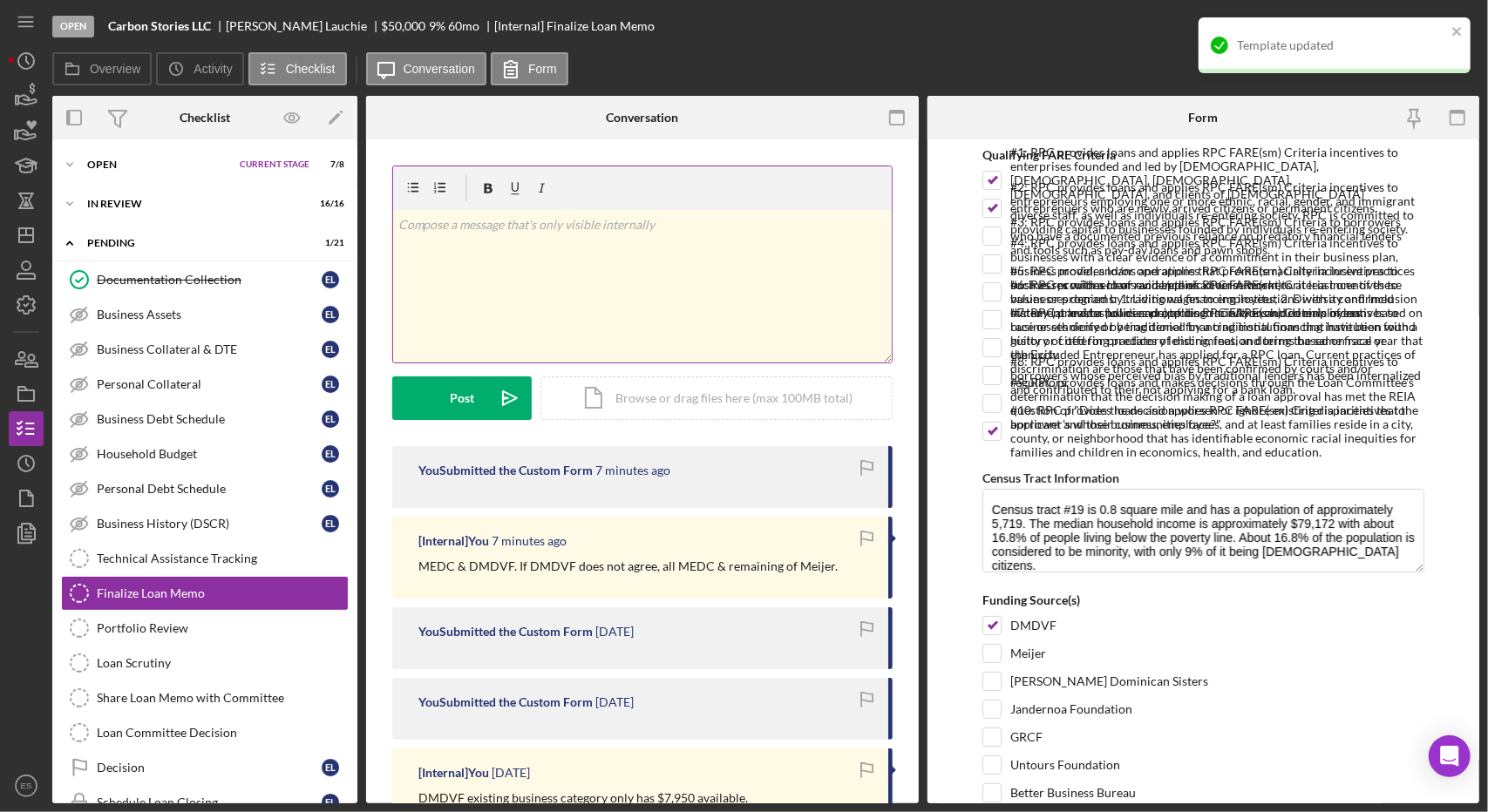
scroll to position [115, 0]
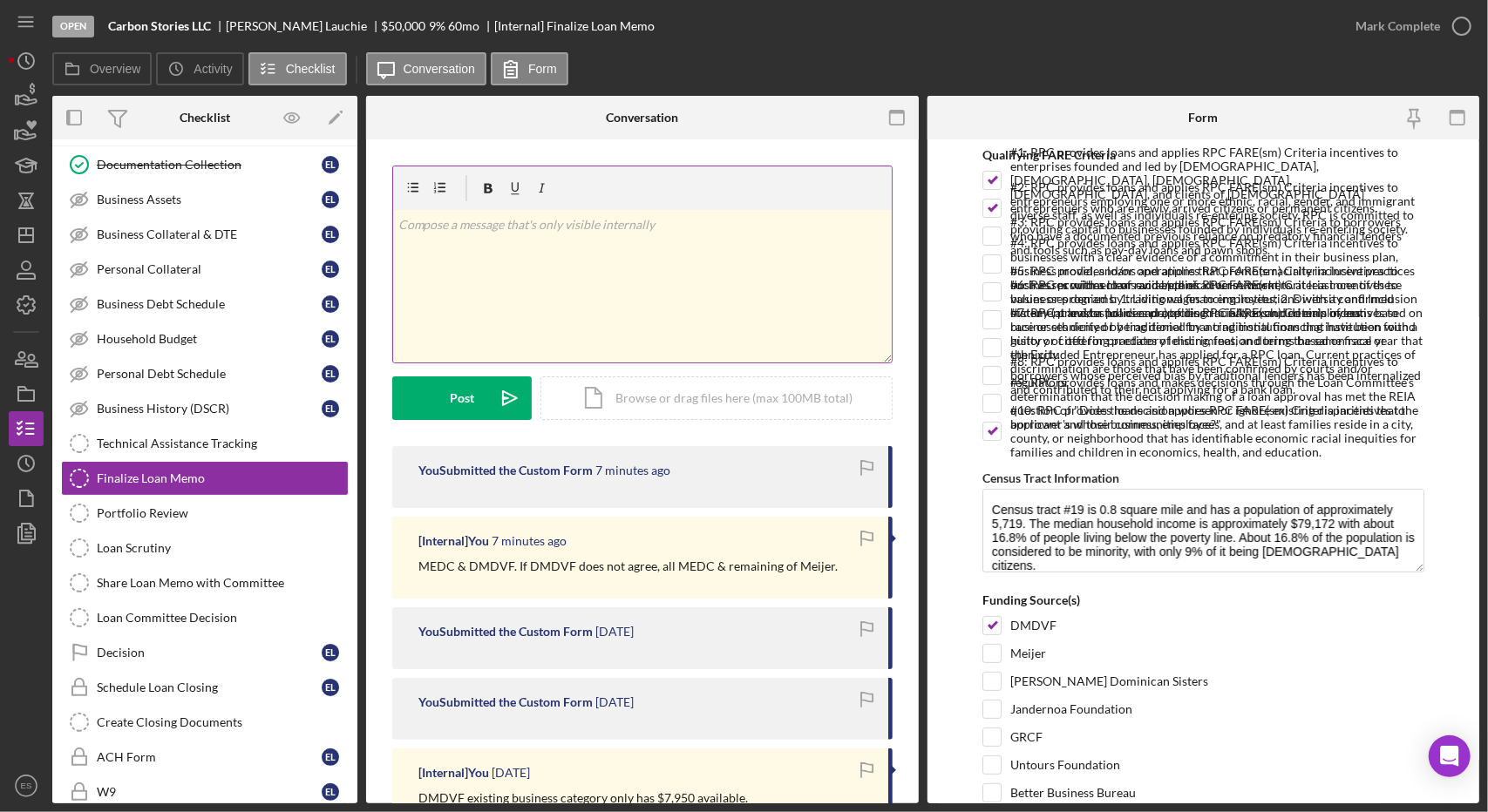
click at [621, 295] on div "v Color teal Color pink Remove color Add row above Add row below Add column bef…" at bounding box center [642, 286] width 499 height 152
click at [491, 256] on p "1:" at bounding box center [642, 249] width 488 height 19
click at [454, 276] on p "2:" at bounding box center [642, 274] width 488 height 19
click at [451, 258] on p "1:" at bounding box center [642, 249] width 488 height 19
click at [454, 276] on p "2:" at bounding box center [642, 274] width 488 height 19
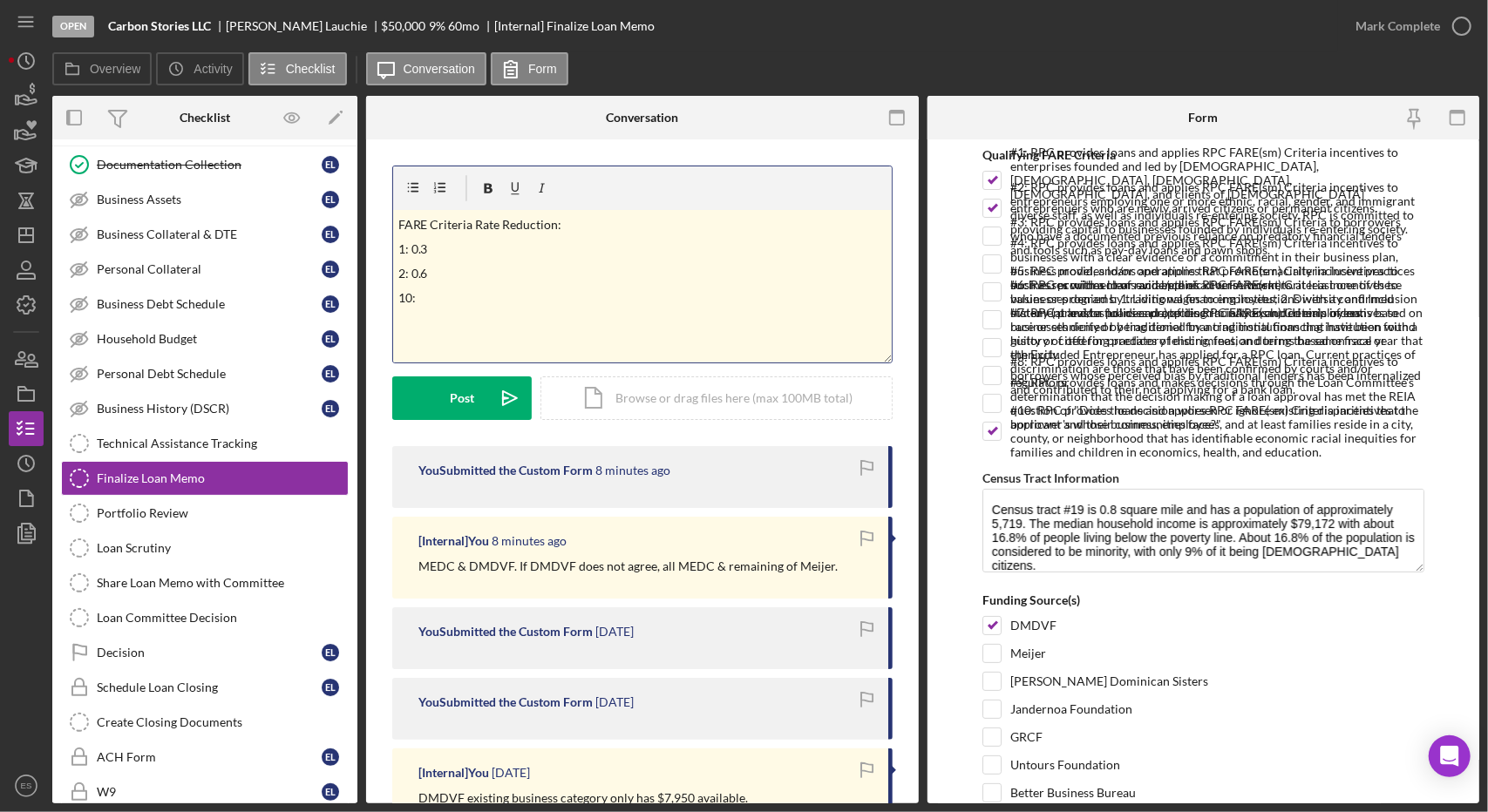
click at [455, 290] on p "10:" at bounding box center [642, 297] width 488 height 19
click at [502, 319] on div "v Color teal Color pink Remove color Add row above Add row below Add column bef…" at bounding box center [642, 286] width 499 height 152
click at [444, 386] on button "Post Icon/icon-invite-send" at bounding box center [462, 398] width 140 height 44
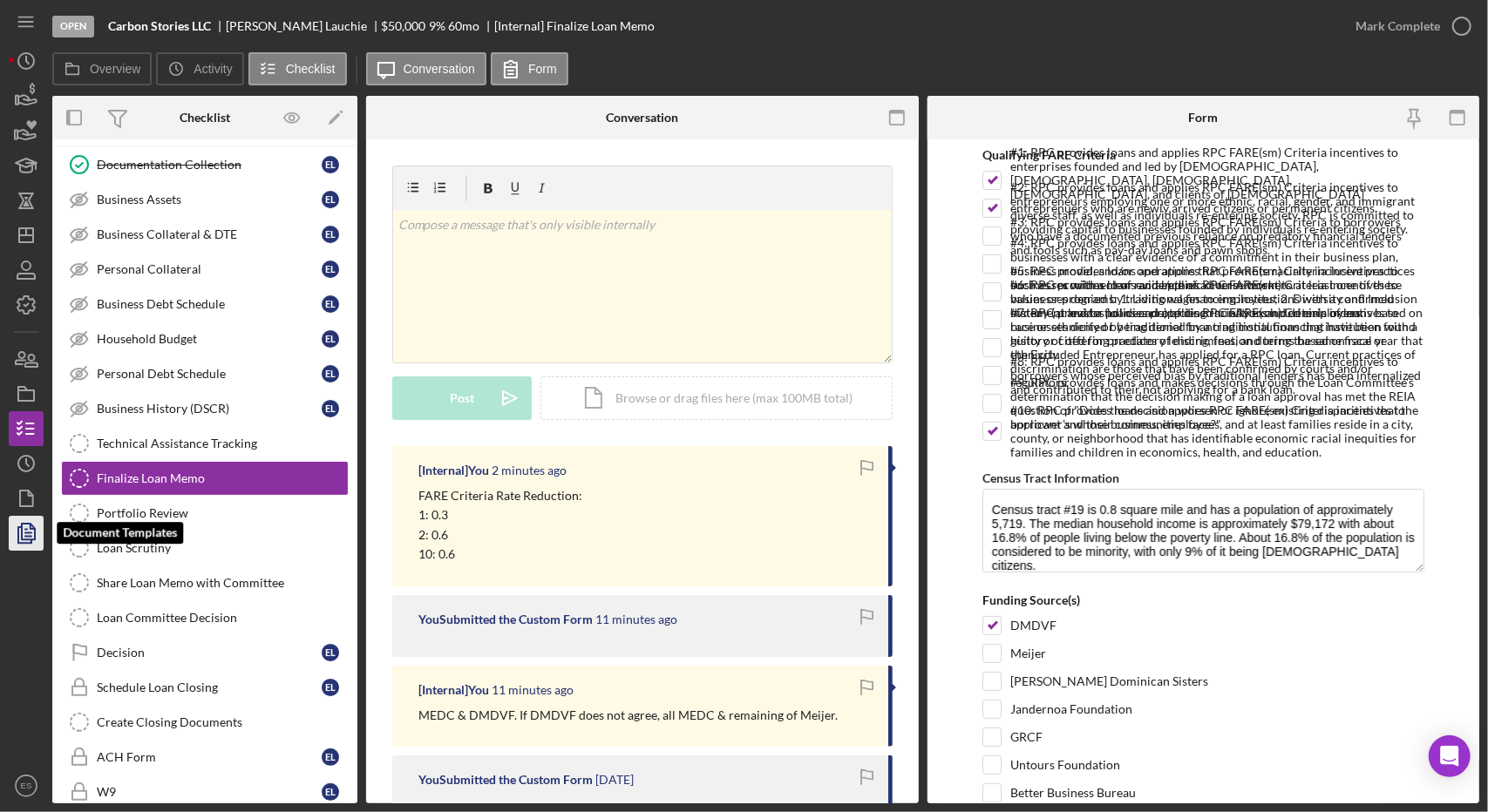
click at [25, 550] on icon "button" at bounding box center [27, 534] width 44 height 44
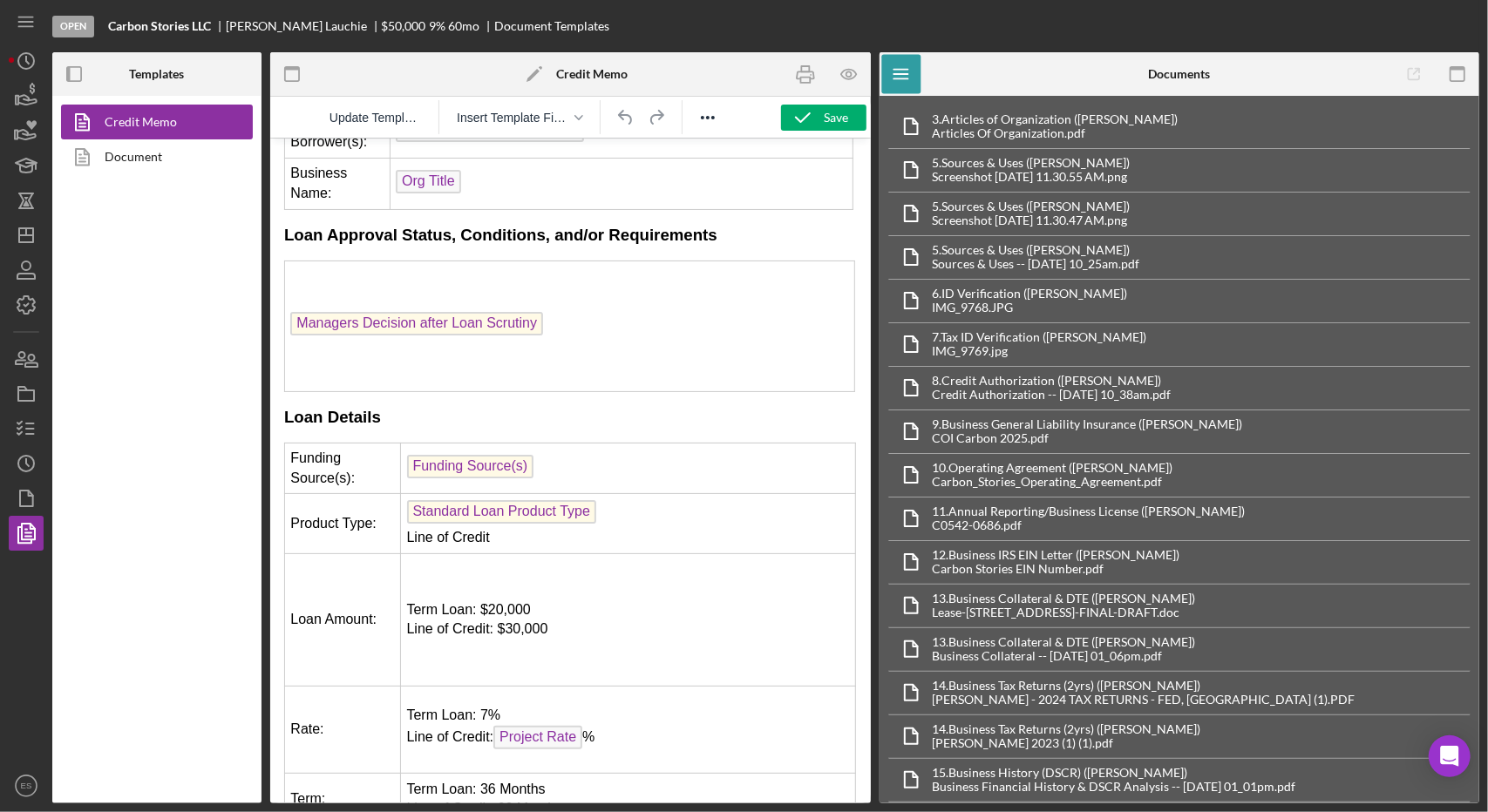
scroll to position [479, 0]
click at [489, 704] on p "Term Loan: 7% Line of Credit: Project Rate %" at bounding box center [627, 727] width 443 height 47
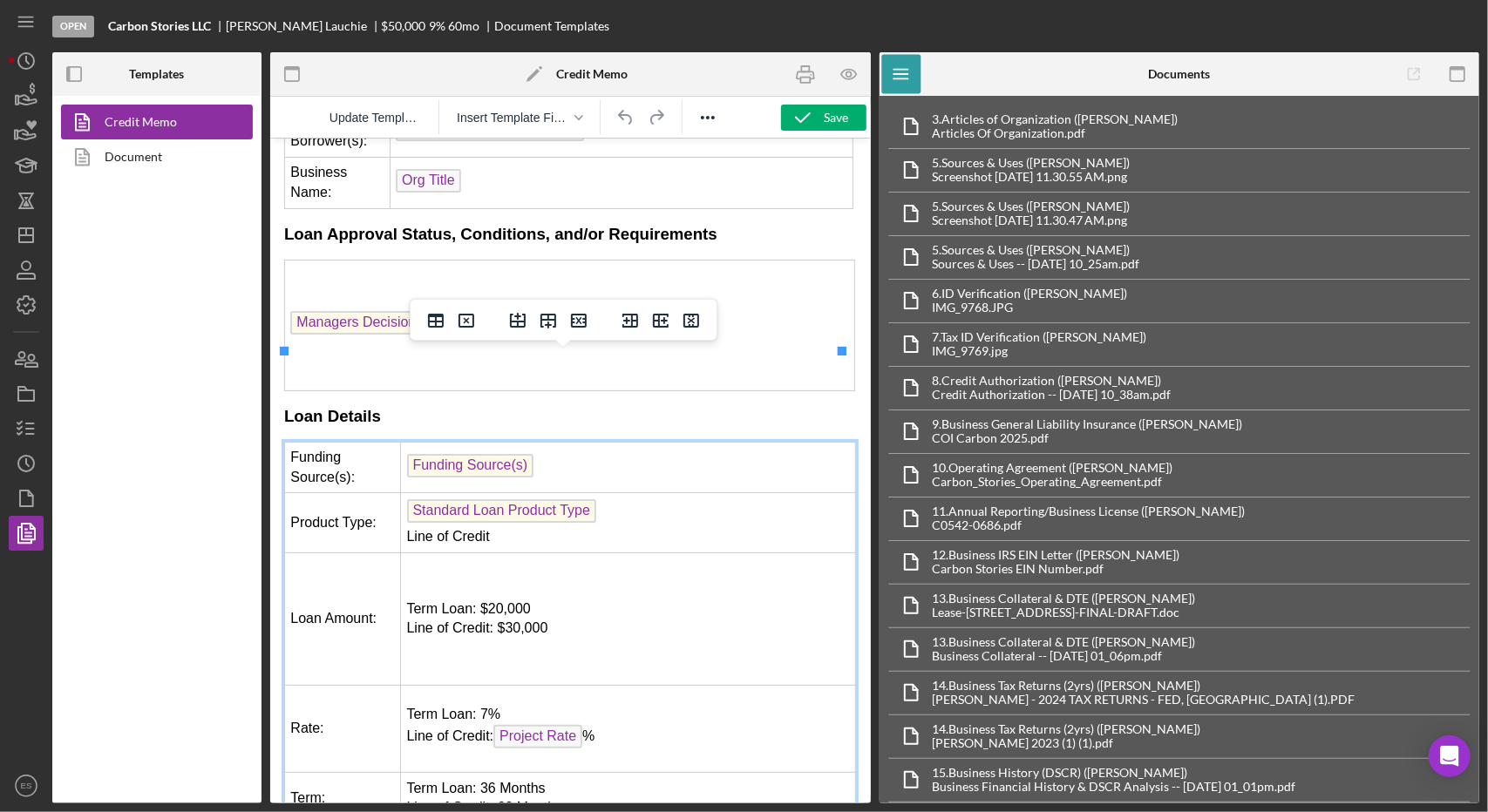
click at [473, 704] on p "Term Loan: 7% Line of Credit: Project Rate %" at bounding box center [627, 727] width 443 height 47
click at [658, 704] on p "Term Loan: 5.5% for the first year, 7% Line of Credit: Project Rate %" at bounding box center [627, 727] width 443 height 47
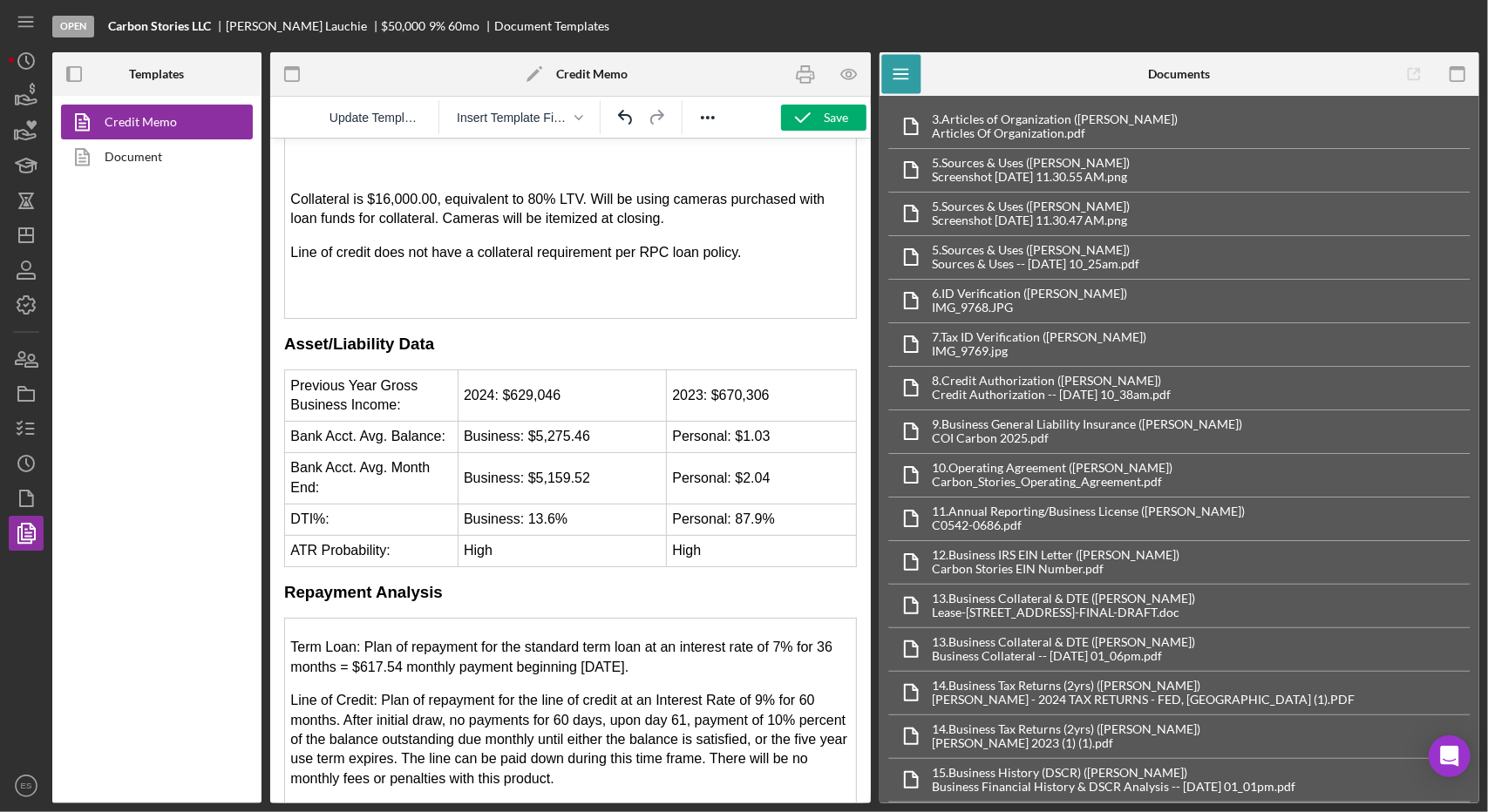
scroll to position [3593, 0]
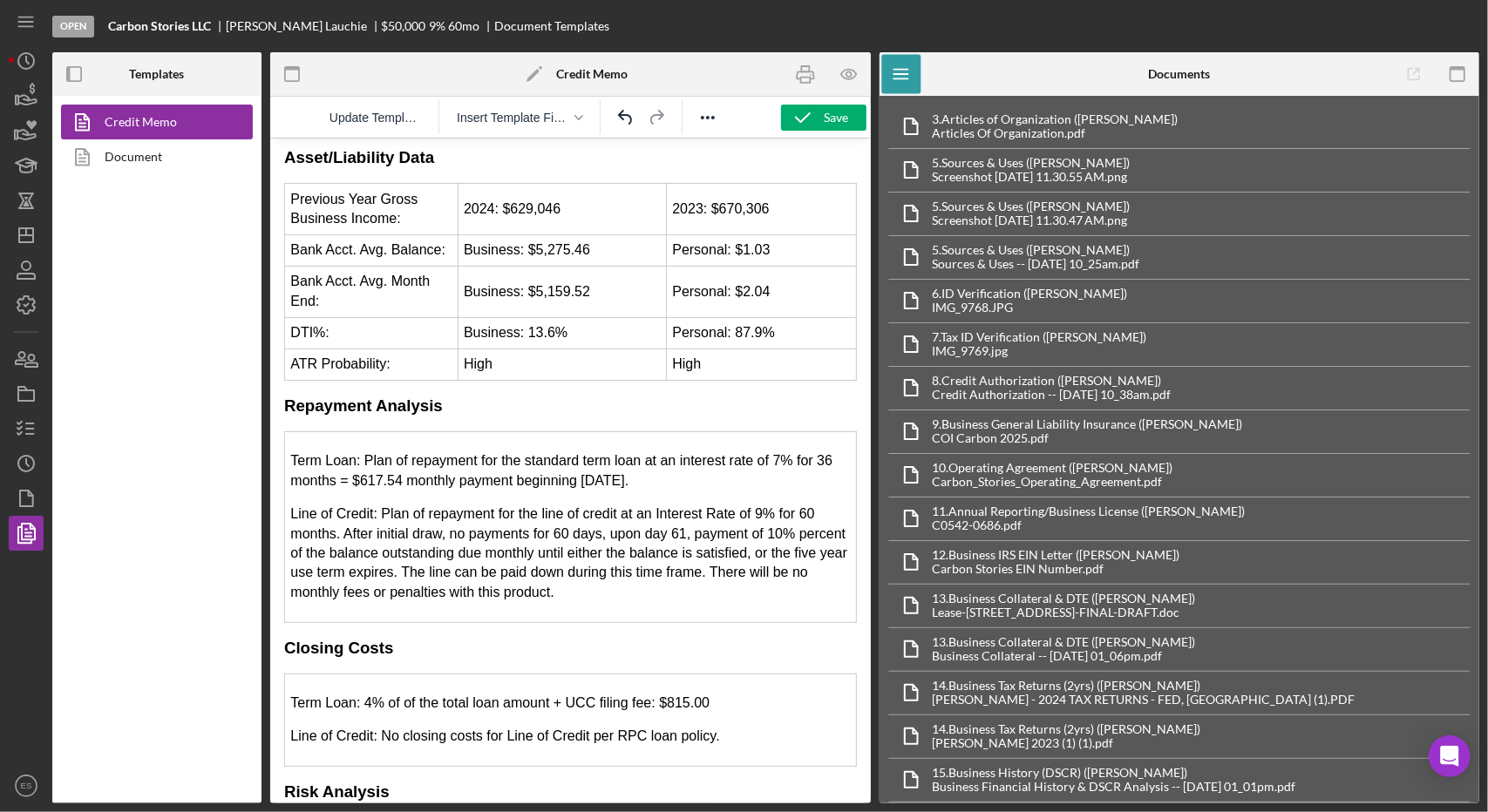
click at [827, 450] on p "Term Loan: Plan of repayment for the standard term loan at an interest rate of …" at bounding box center [569, 470] width 561 height 39
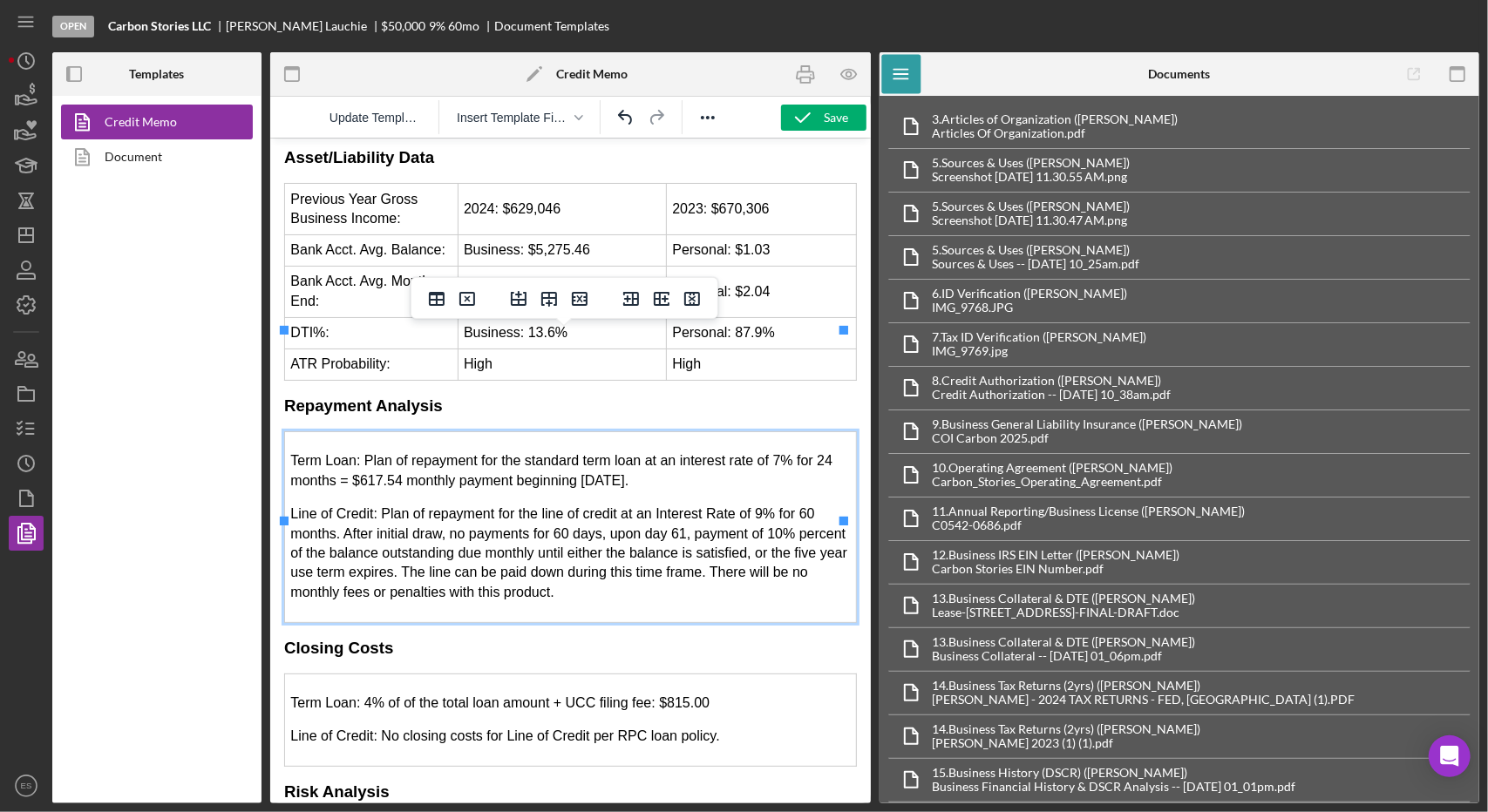
click at [771, 450] on p "Term Loan: Plan of repayment for the standard term loan at an interest rate of …" at bounding box center [569, 470] width 561 height 39
click at [769, 450] on p "Term Loan: Plan of repayment for the standard term loan at an interest rate of …" at bounding box center [569, 470] width 561 height 39
click at [601, 450] on p "Term Loan: Plan of repayment for the standard term loan at an interest rate of …" at bounding box center [569, 470] width 561 height 39
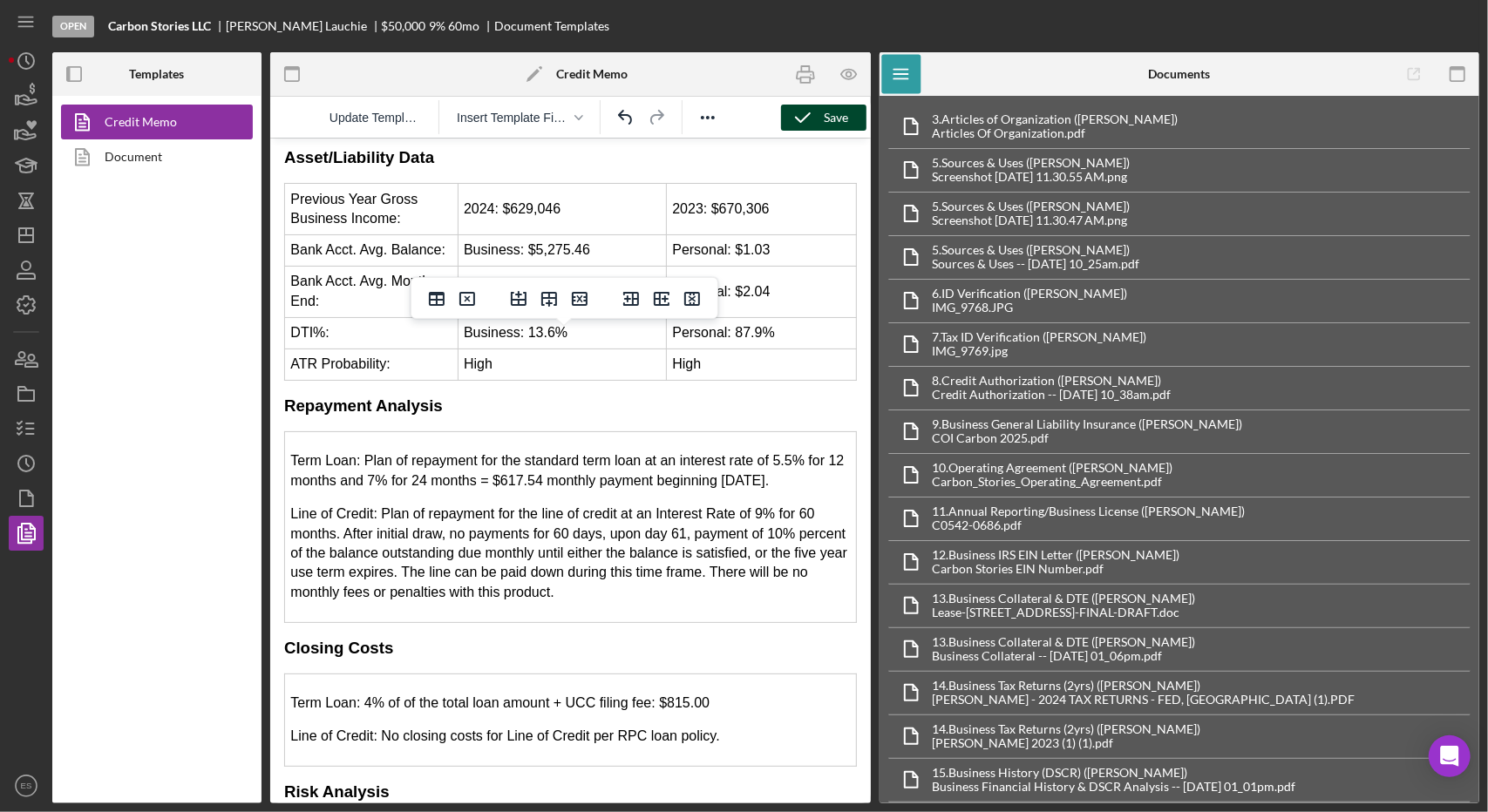
click at [820, 120] on icon "button" at bounding box center [803, 118] width 44 height 44
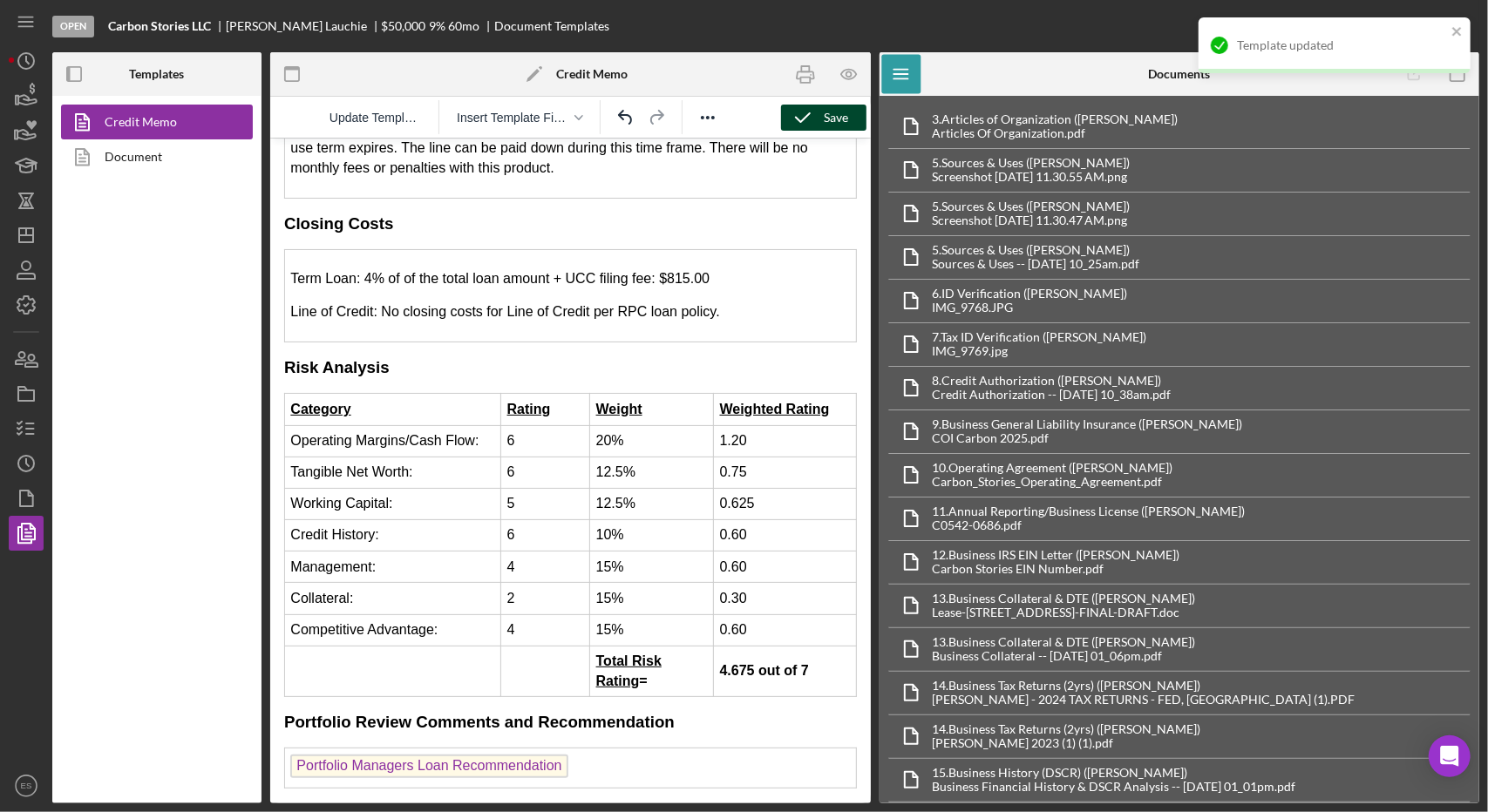
scroll to position [4265, 0]
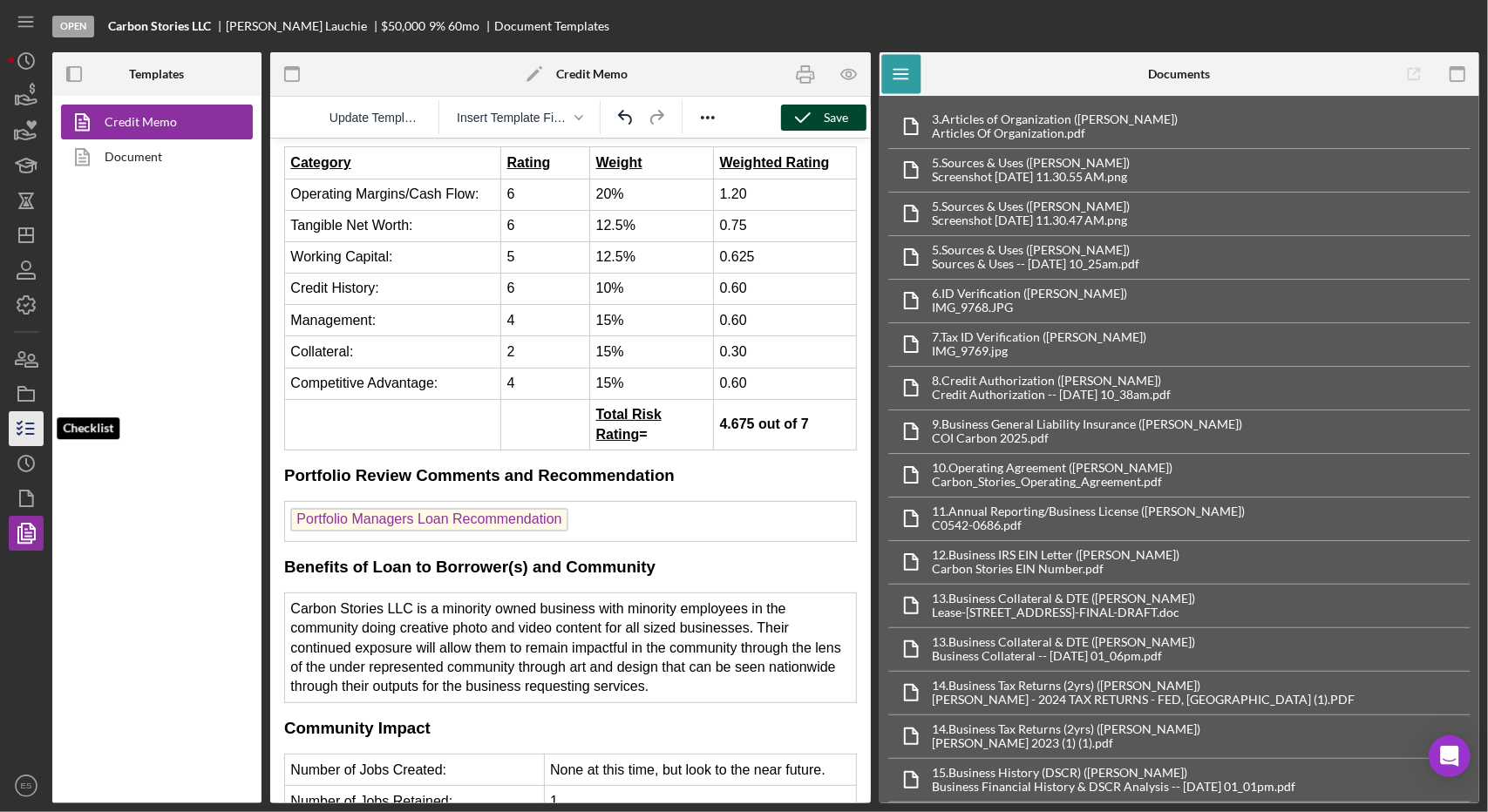
click at [16, 432] on icon "button" at bounding box center [27, 428] width 44 height 44
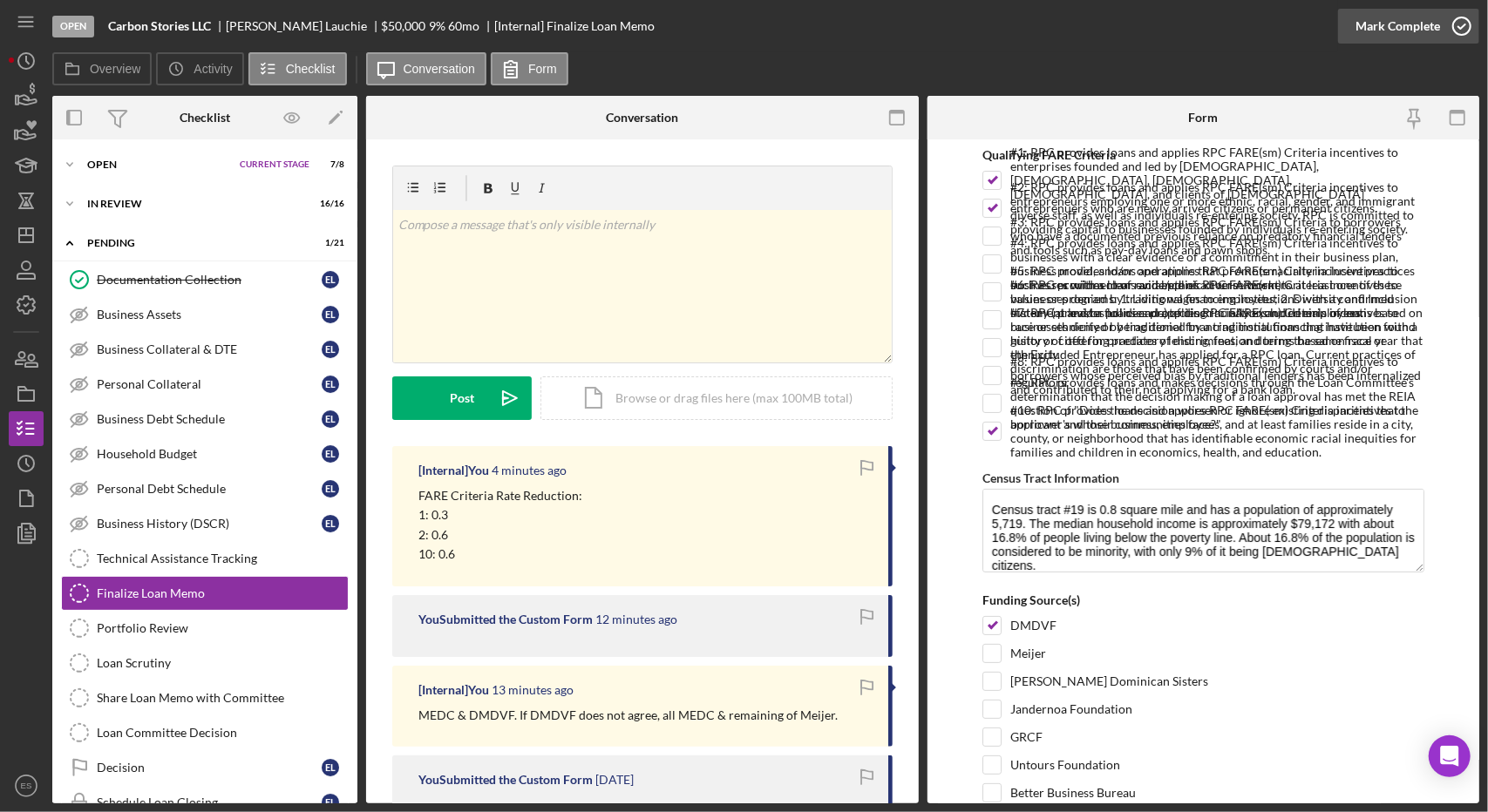
click at [1455, 35] on icon "button" at bounding box center [1462, 27] width 44 height 44
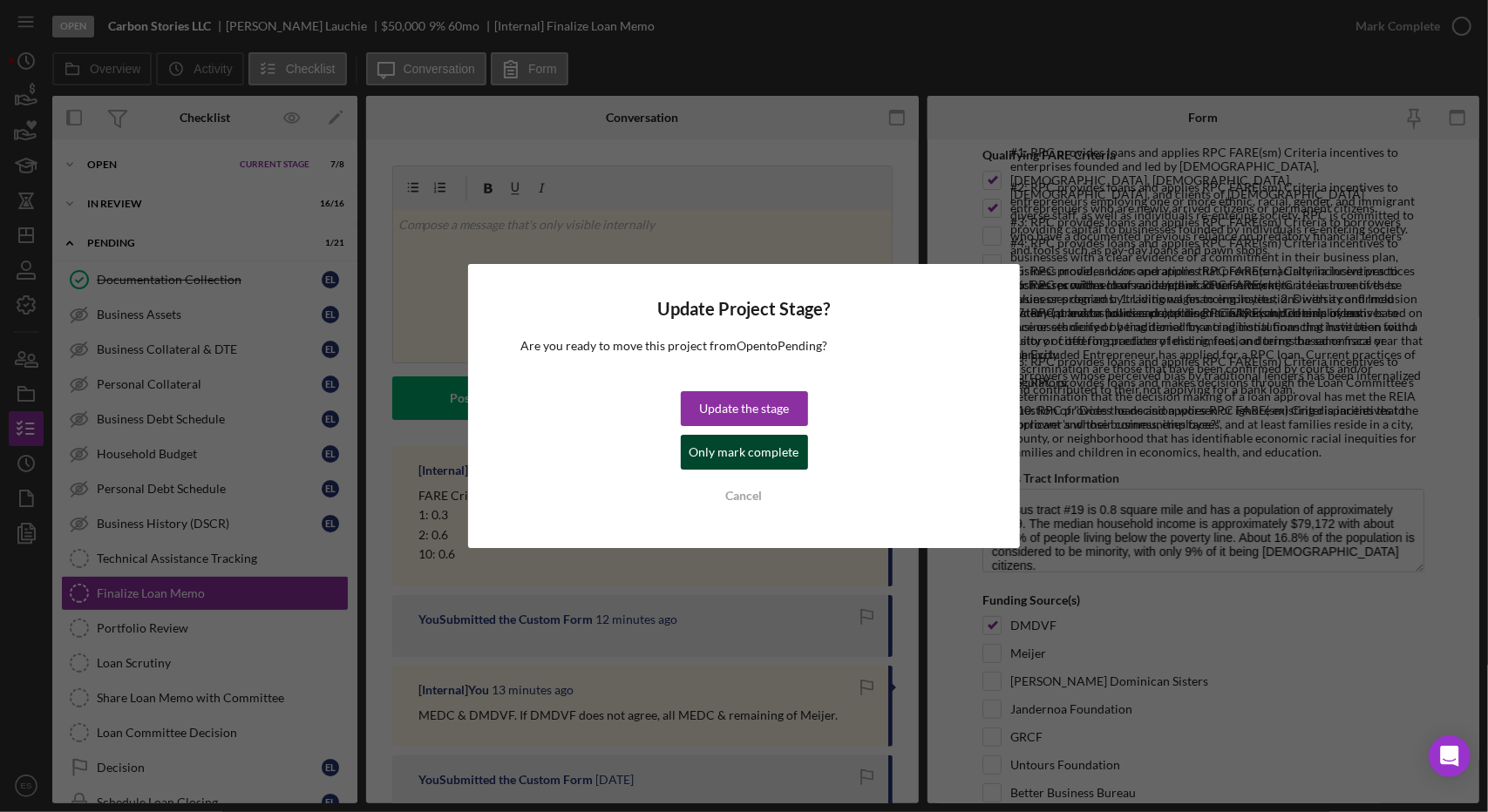
click at [776, 454] on div "Only mark complete" at bounding box center [744, 452] width 110 height 34
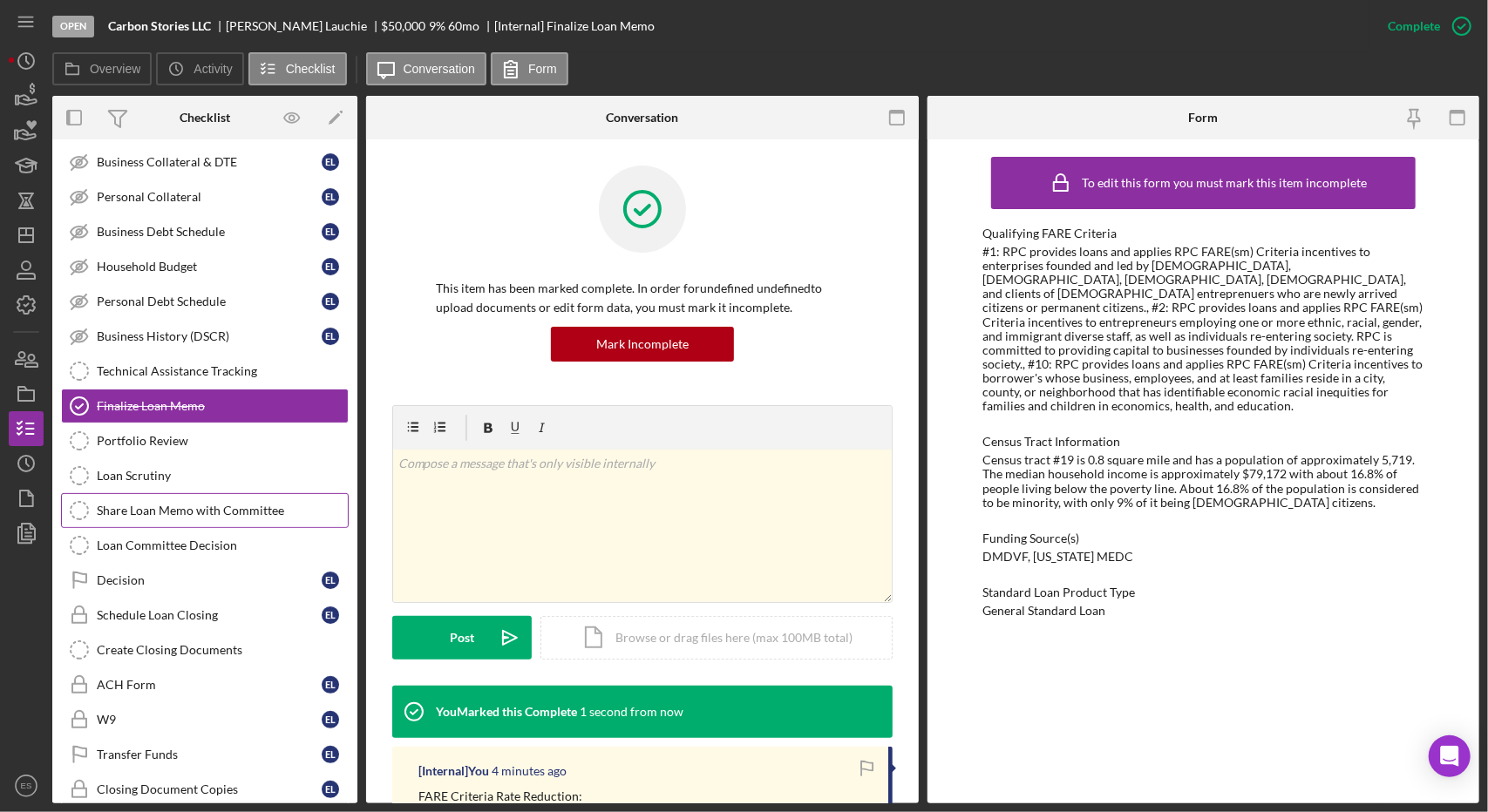
scroll to position [188, 0]
click at [186, 436] on div "Portfolio Review" at bounding box center [222, 440] width 251 height 14
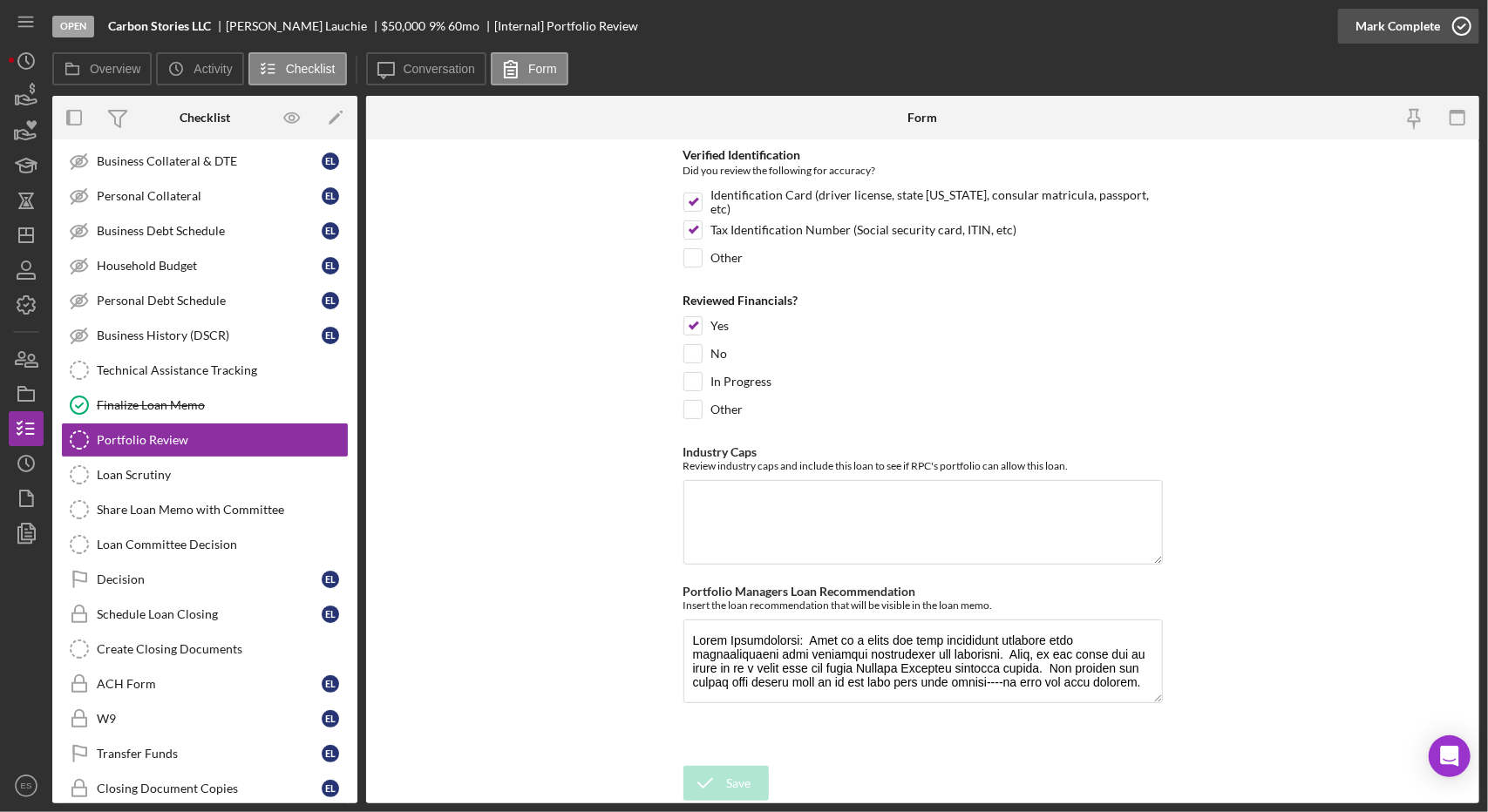
click at [1453, 33] on icon "button" at bounding box center [1462, 27] width 44 height 44
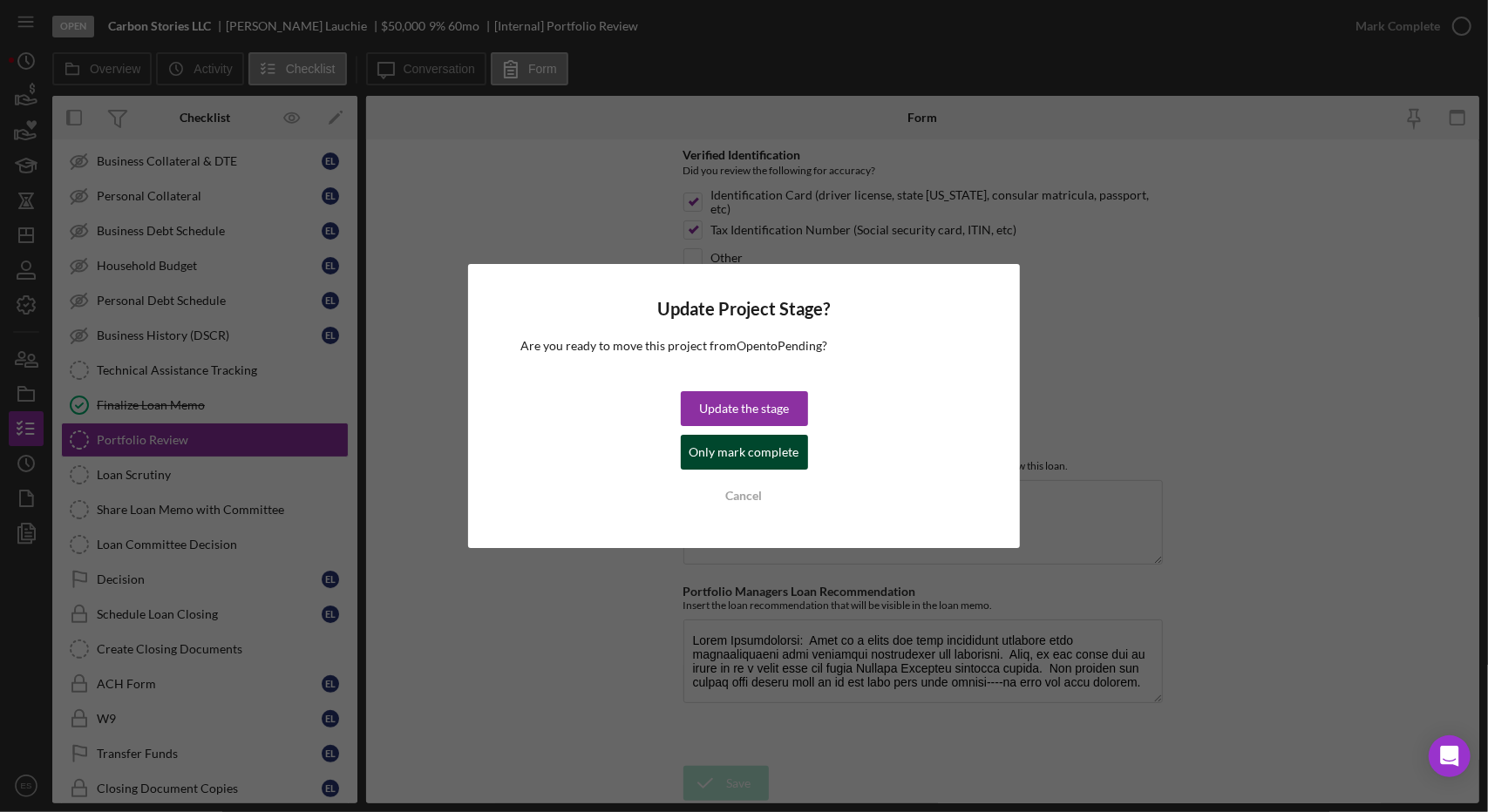
click at [710, 453] on div "Only mark complete" at bounding box center [744, 452] width 110 height 34
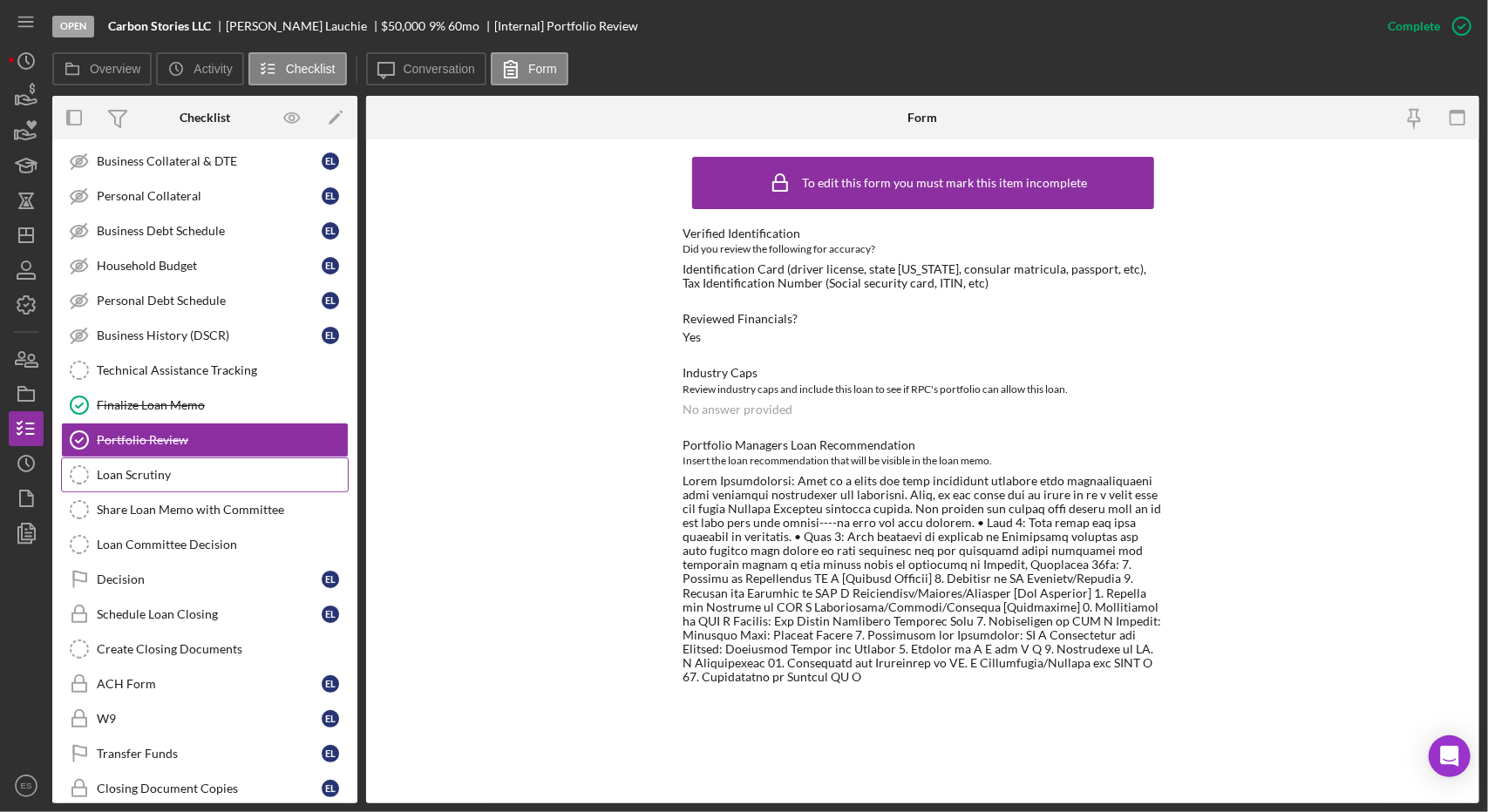
click at [193, 479] on link "Loan Scrutiny Loan Scrutiny" at bounding box center [205, 474] width 288 height 34
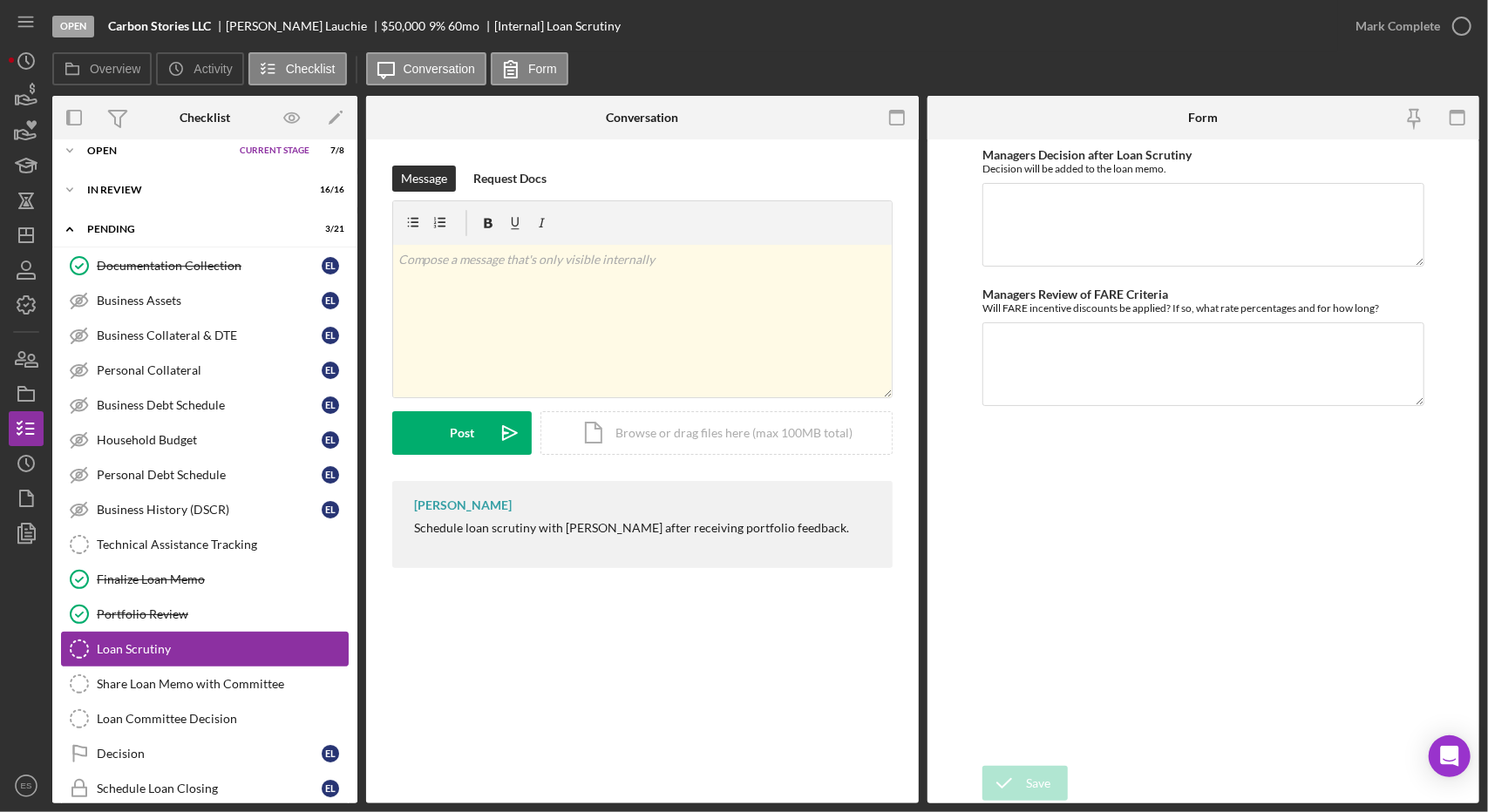
scroll to position [6, 0]
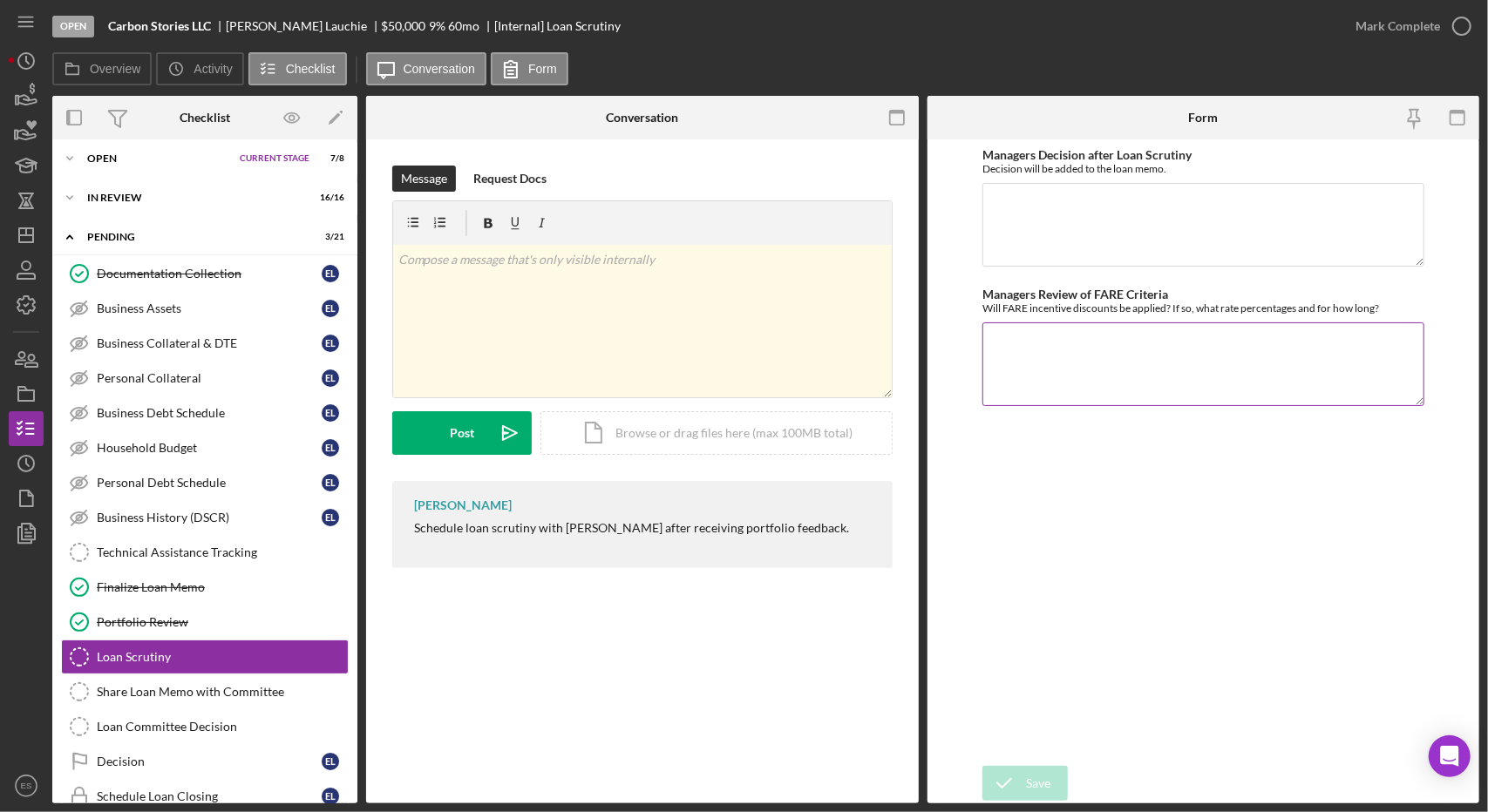
click at [1099, 384] on textarea "Managers Review of FARE Criteria" at bounding box center [1204, 363] width 442 height 83
type textarea "5.5% for the first year."
click at [1022, 789] on icon "submit" at bounding box center [1005, 783] width 44 height 44
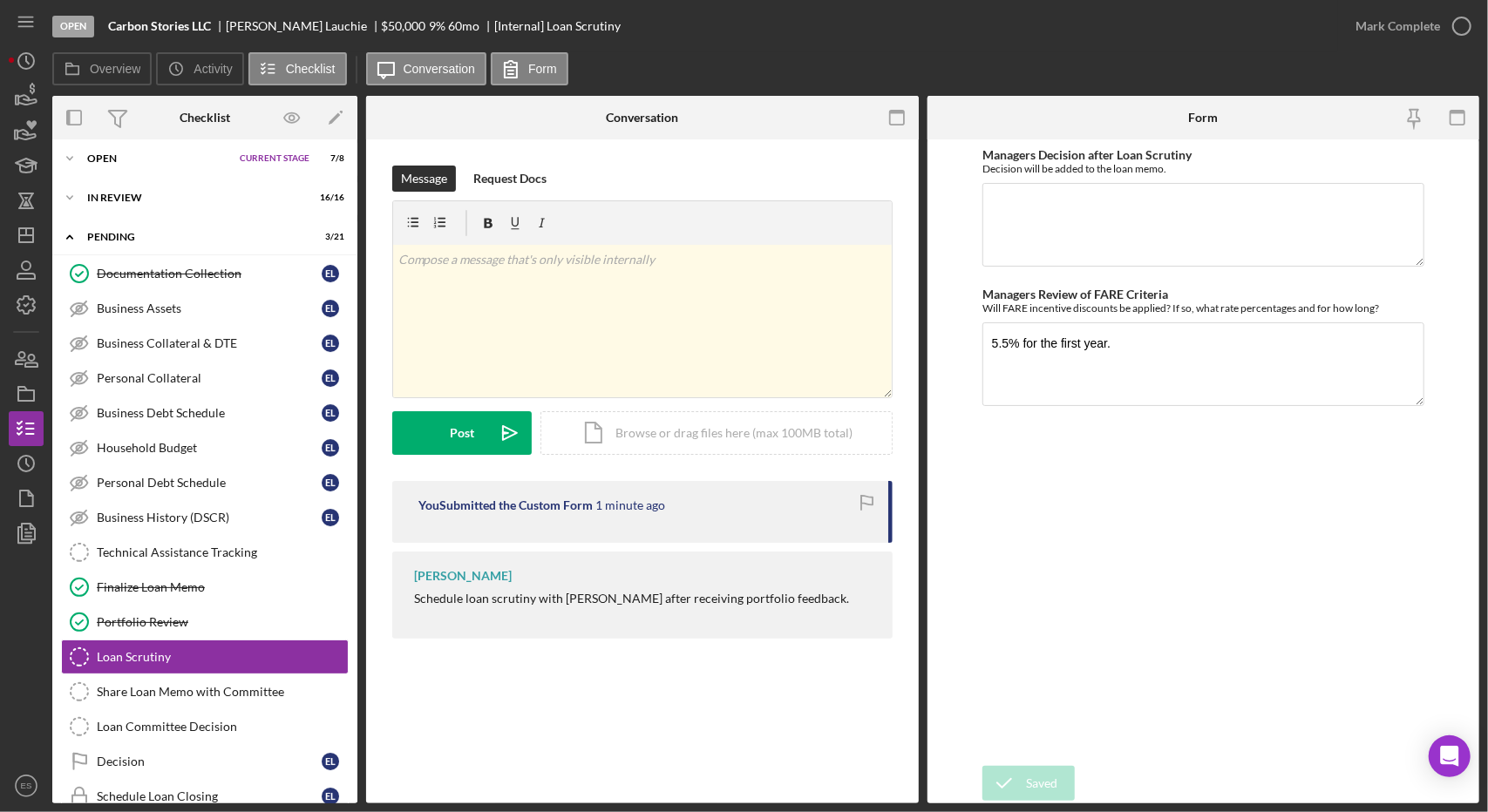
click at [1306, 576] on div "Managers Decision after Loan Scrutiny Decision will be added to the loan memo. …" at bounding box center [1204, 452] width 442 height 609
click at [1146, 220] on textarea "Managers Decision after Loan Scrutiny" at bounding box center [1204, 224] width 442 height 83
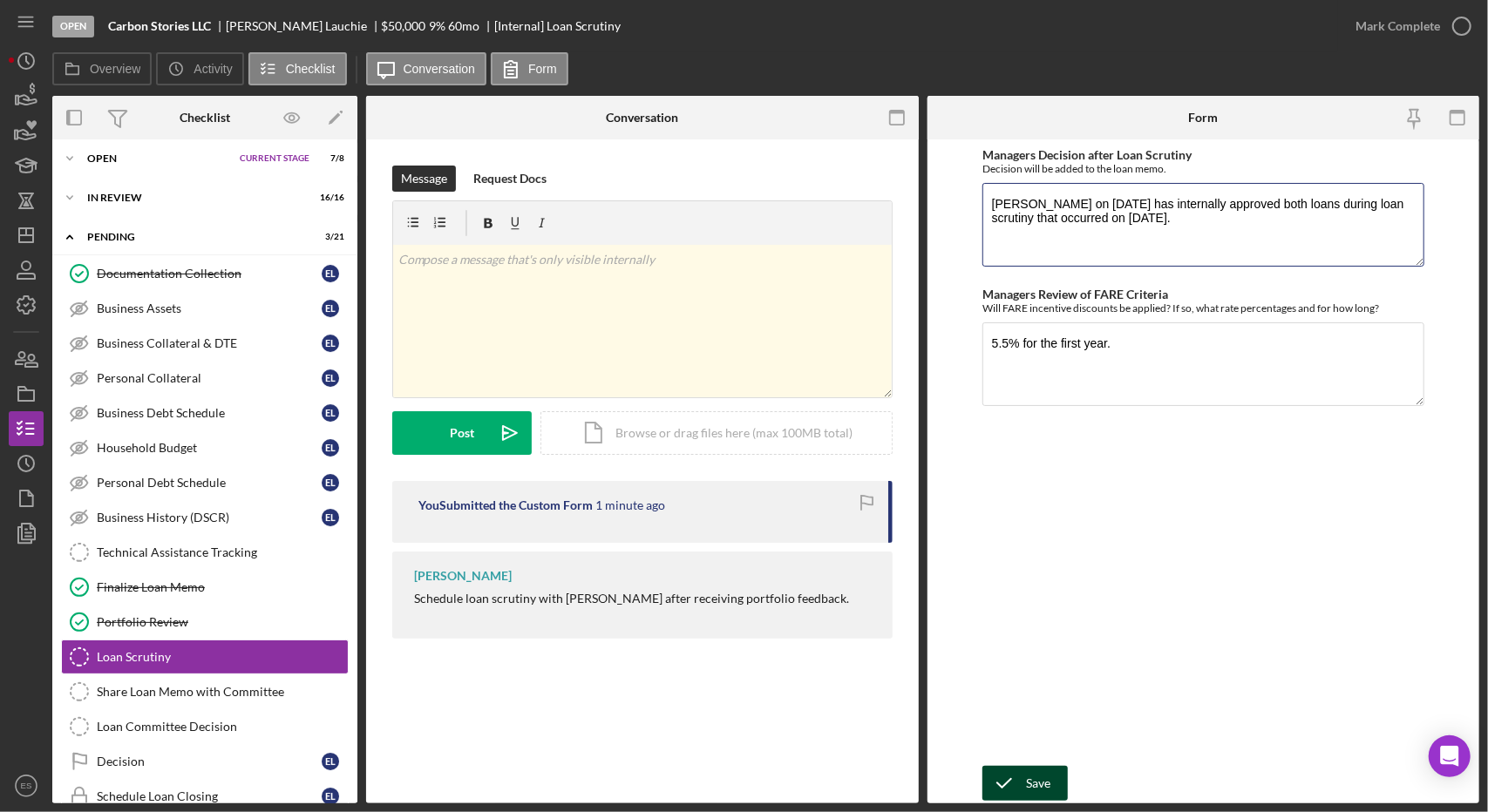
type textarea "[PERSON_NAME] on [DATE] has internally approved both loans during loan scrutiny…"
click at [1041, 788] on div "Save" at bounding box center [1038, 783] width 25 height 34
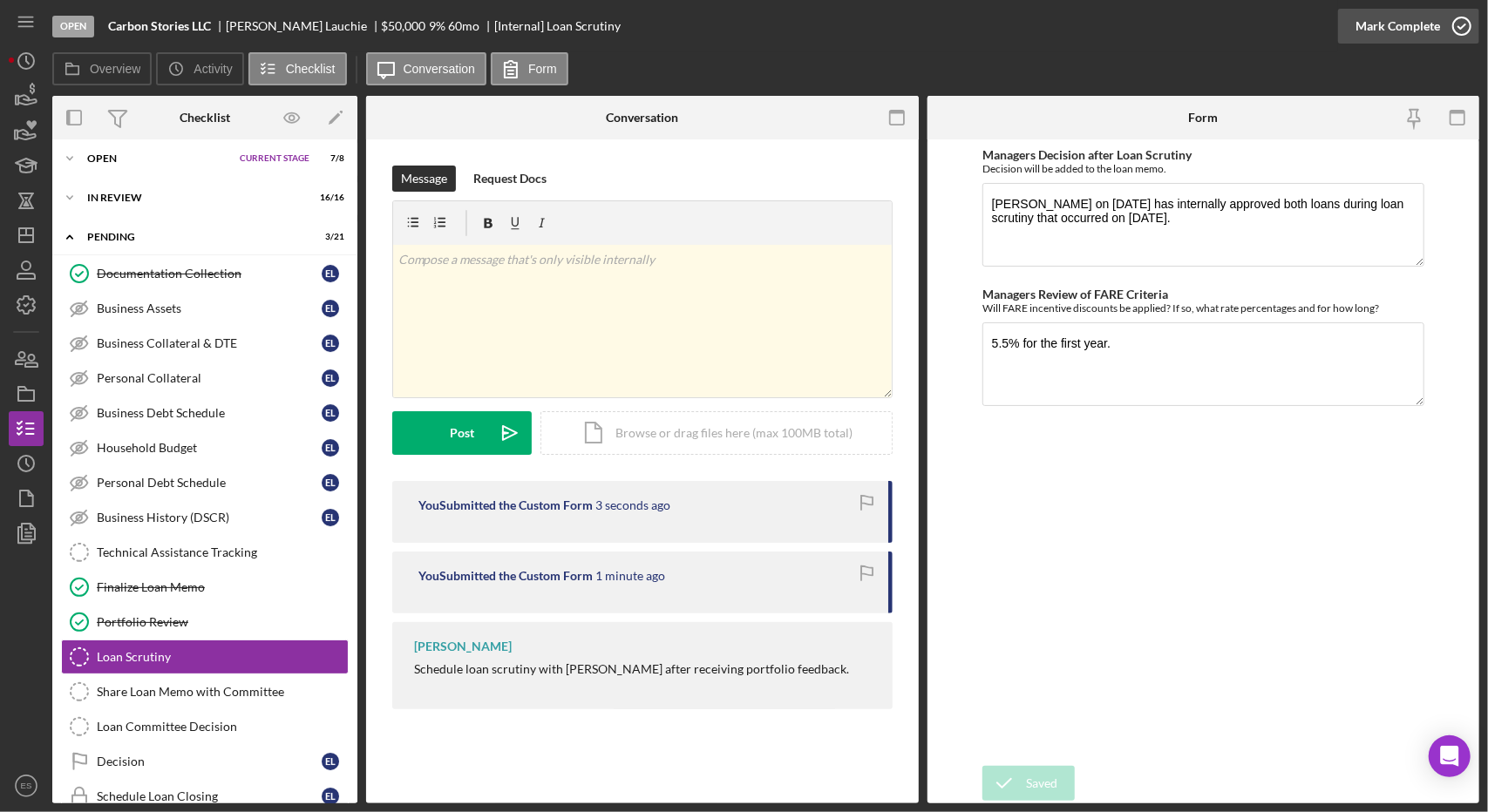
click at [1412, 29] on div "Mark Complete" at bounding box center [1397, 26] width 84 height 34
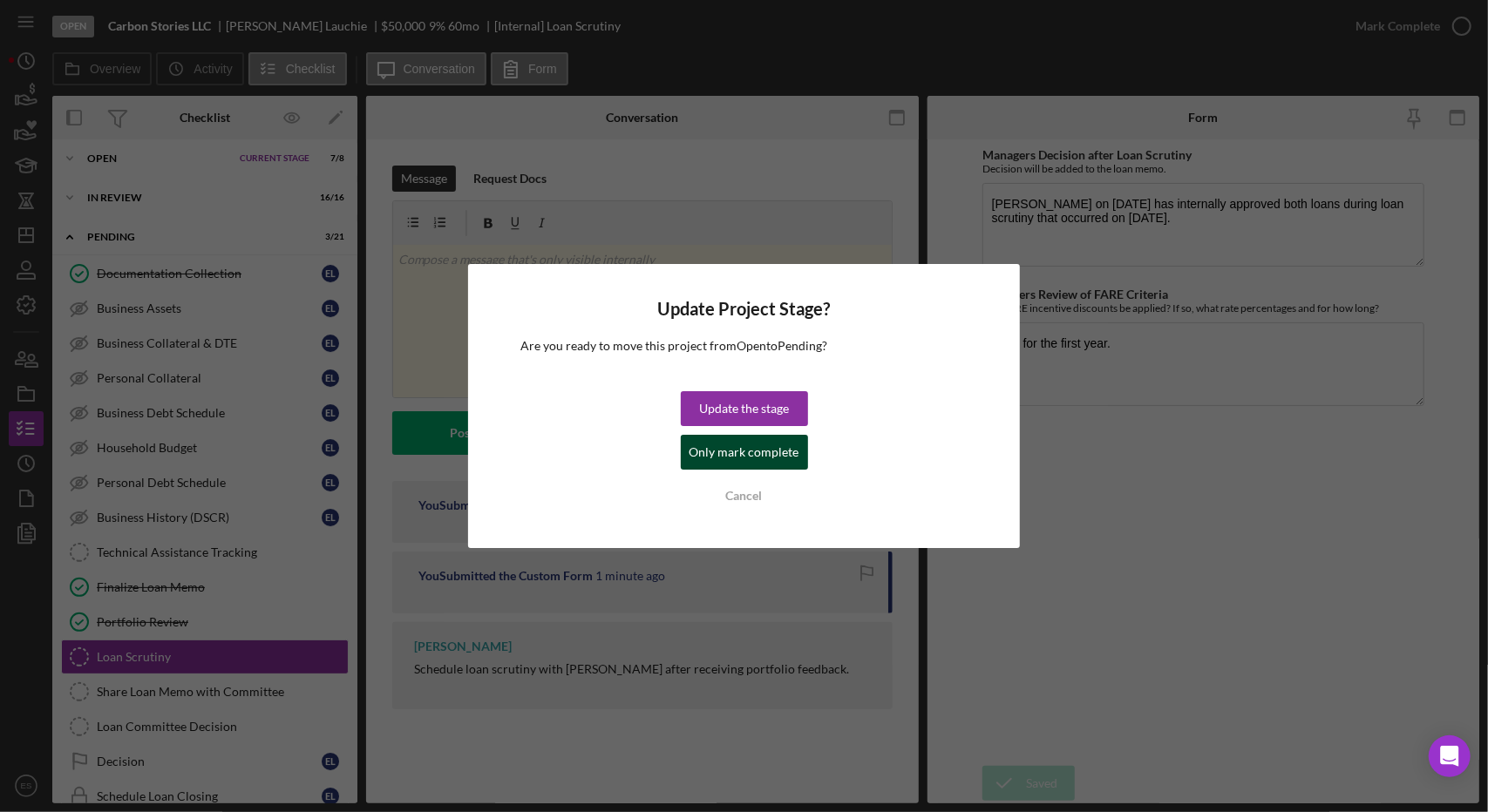
click at [758, 458] on div "Only mark complete" at bounding box center [744, 452] width 110 height 34
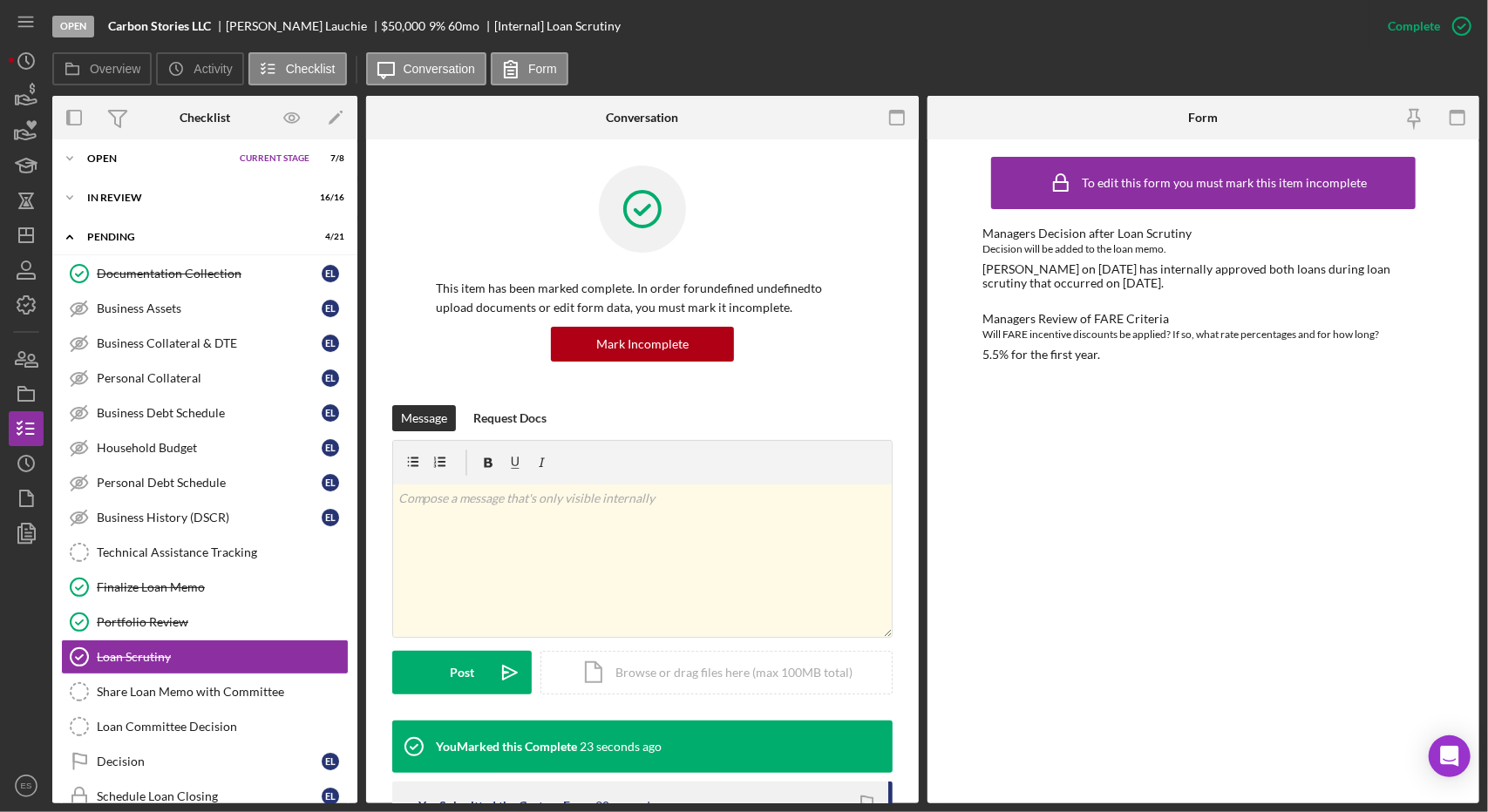
click at [1188, 522] on div "To edit this form you must mark this item incomplete Managers Decision after Lo…" at bounding box center [1204, 472] width 442 height 647
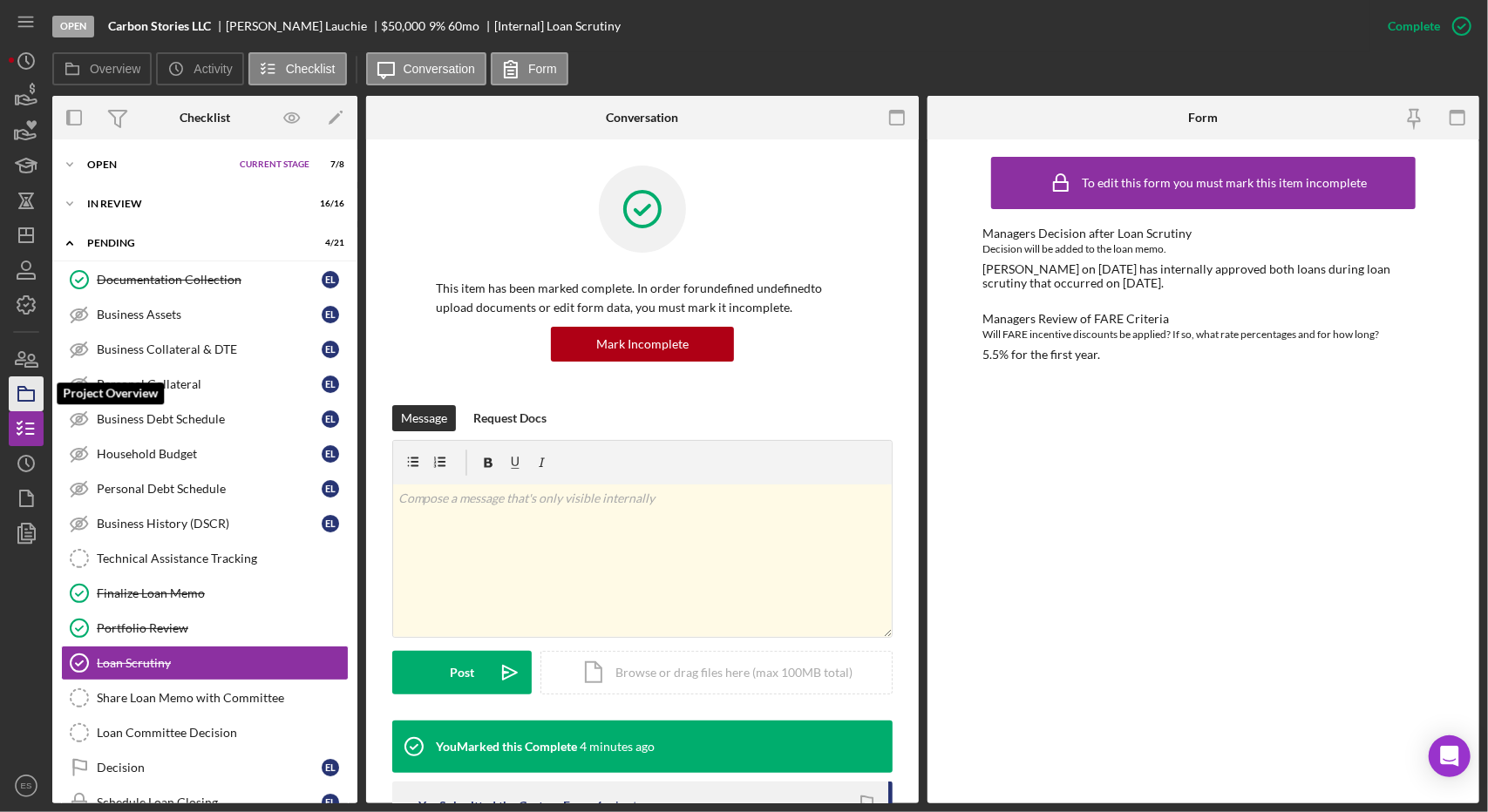
click at [25, 388] on polygon "button" at bounding box center [22, 388] width 9 height 4
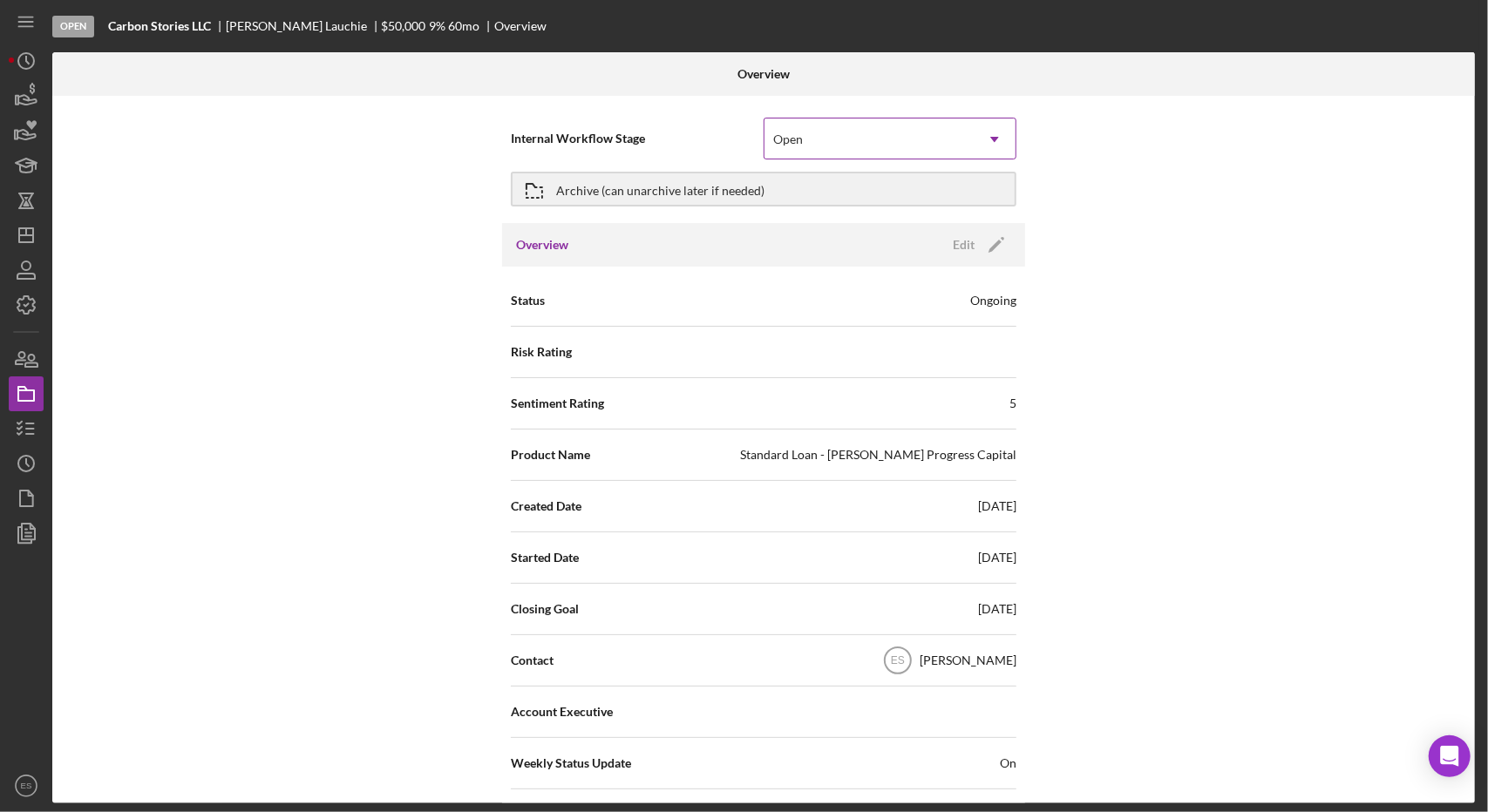
click at [964, 142] on div "Open" at bounding box center [869, 140] width 210 height 40
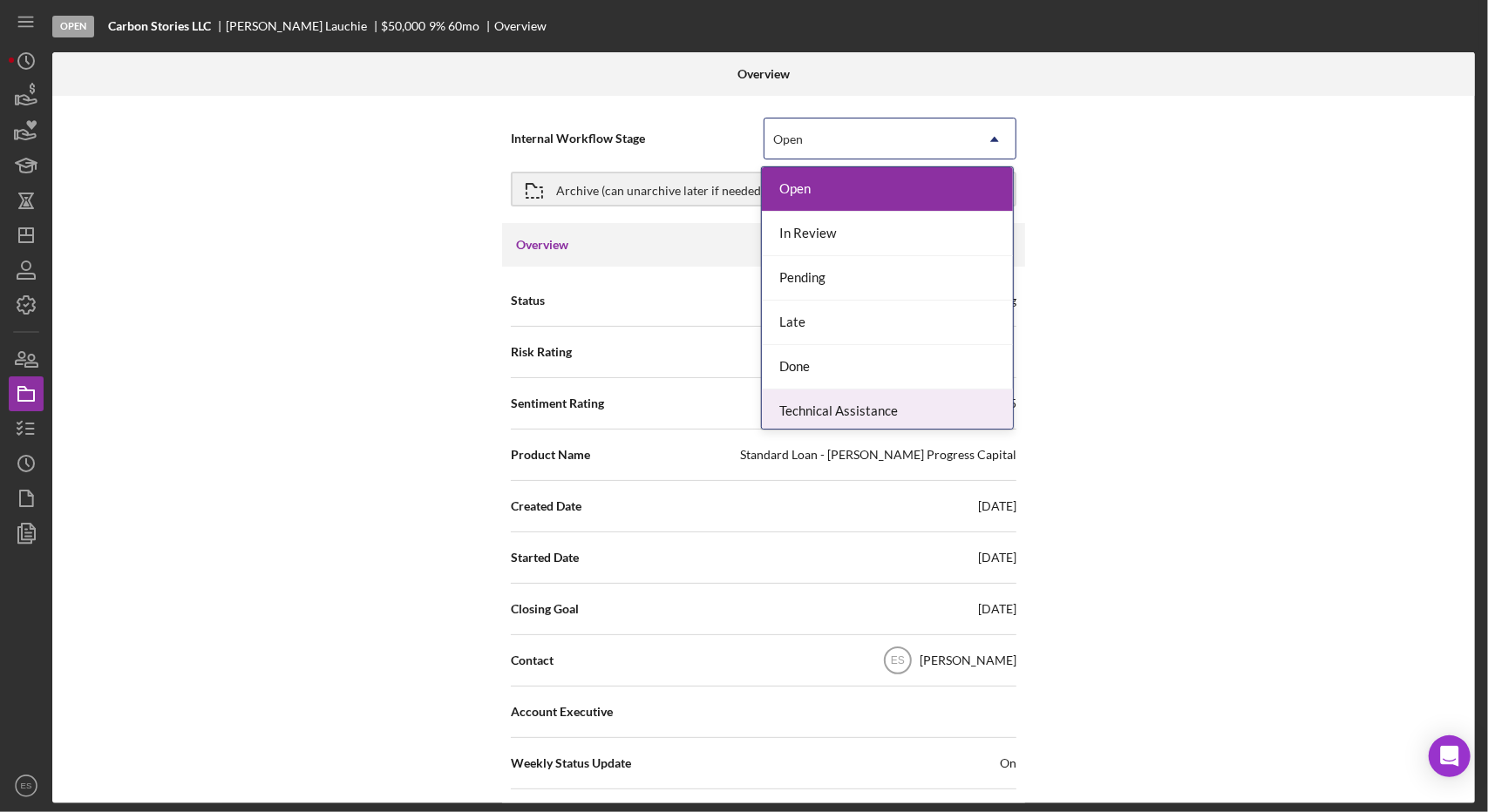
click at [876, 406] on div "Technical Assistance" at bounding box center [887, 411] width 251 height 44
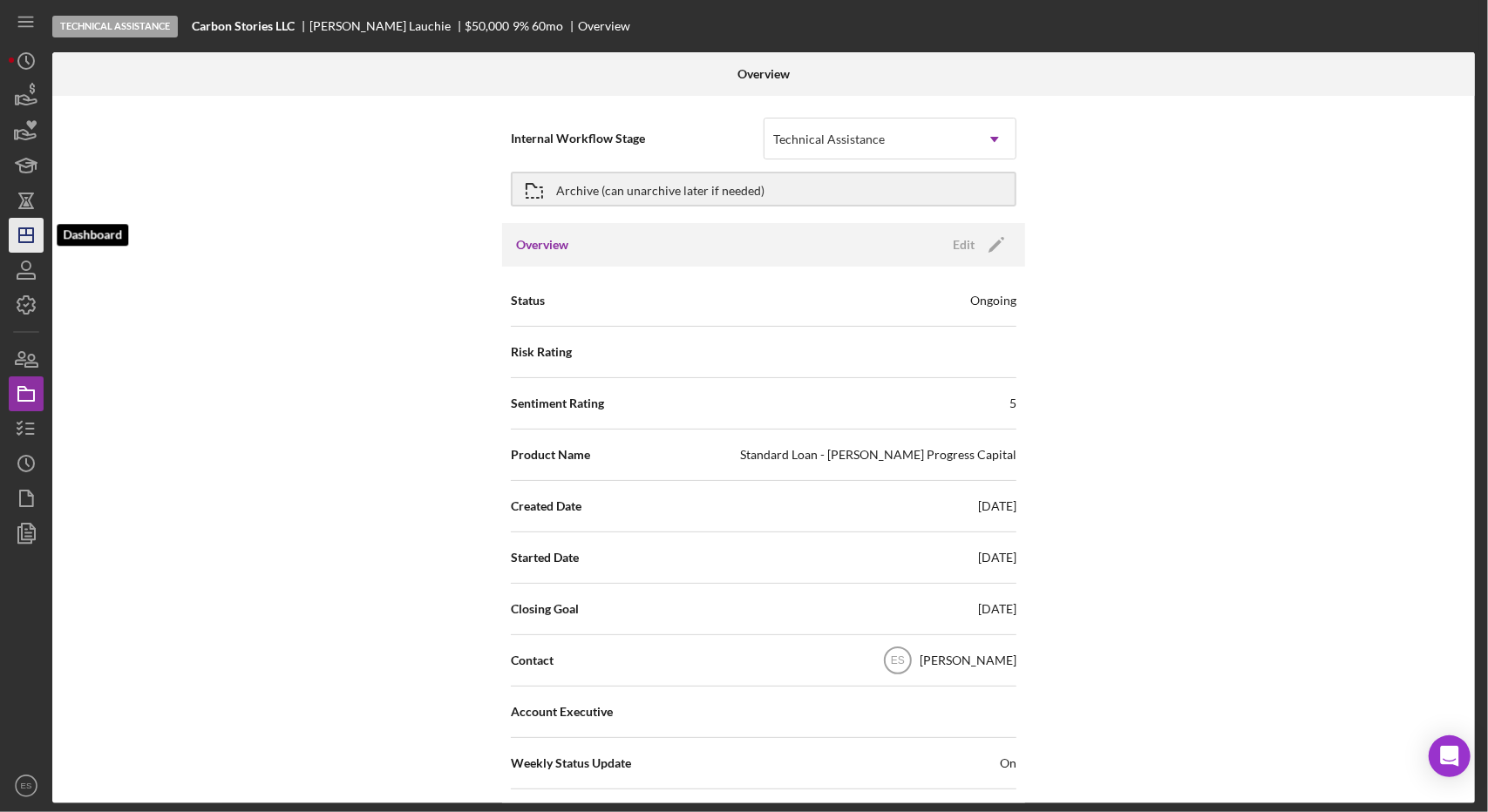
click at [26, 230] on line "button" at bounding box center [26, 231] width 0 height 7
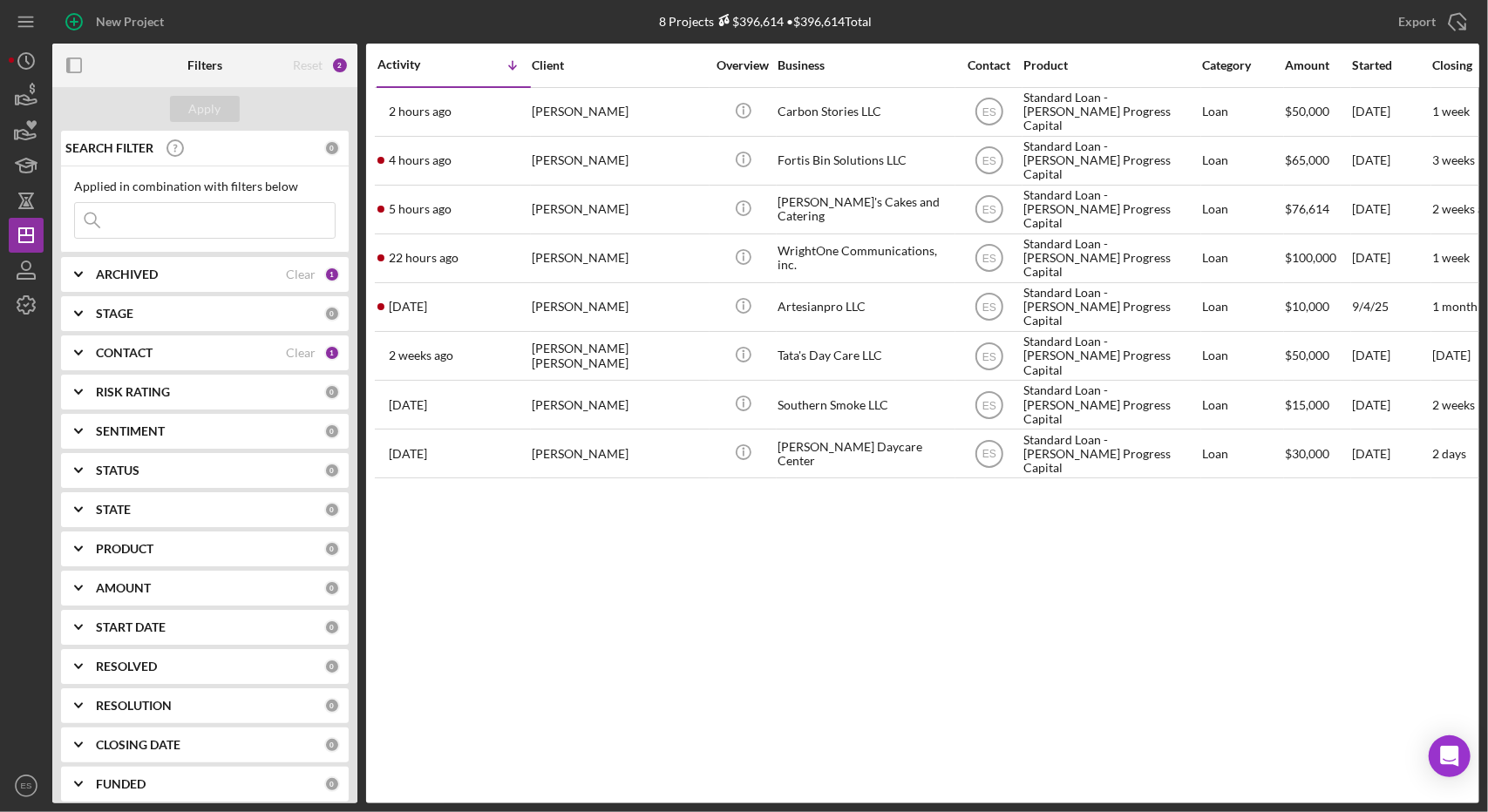
click at [93, 317] on icon "Icon/Expander" at bounding box center [78, 314] width 44 height 44
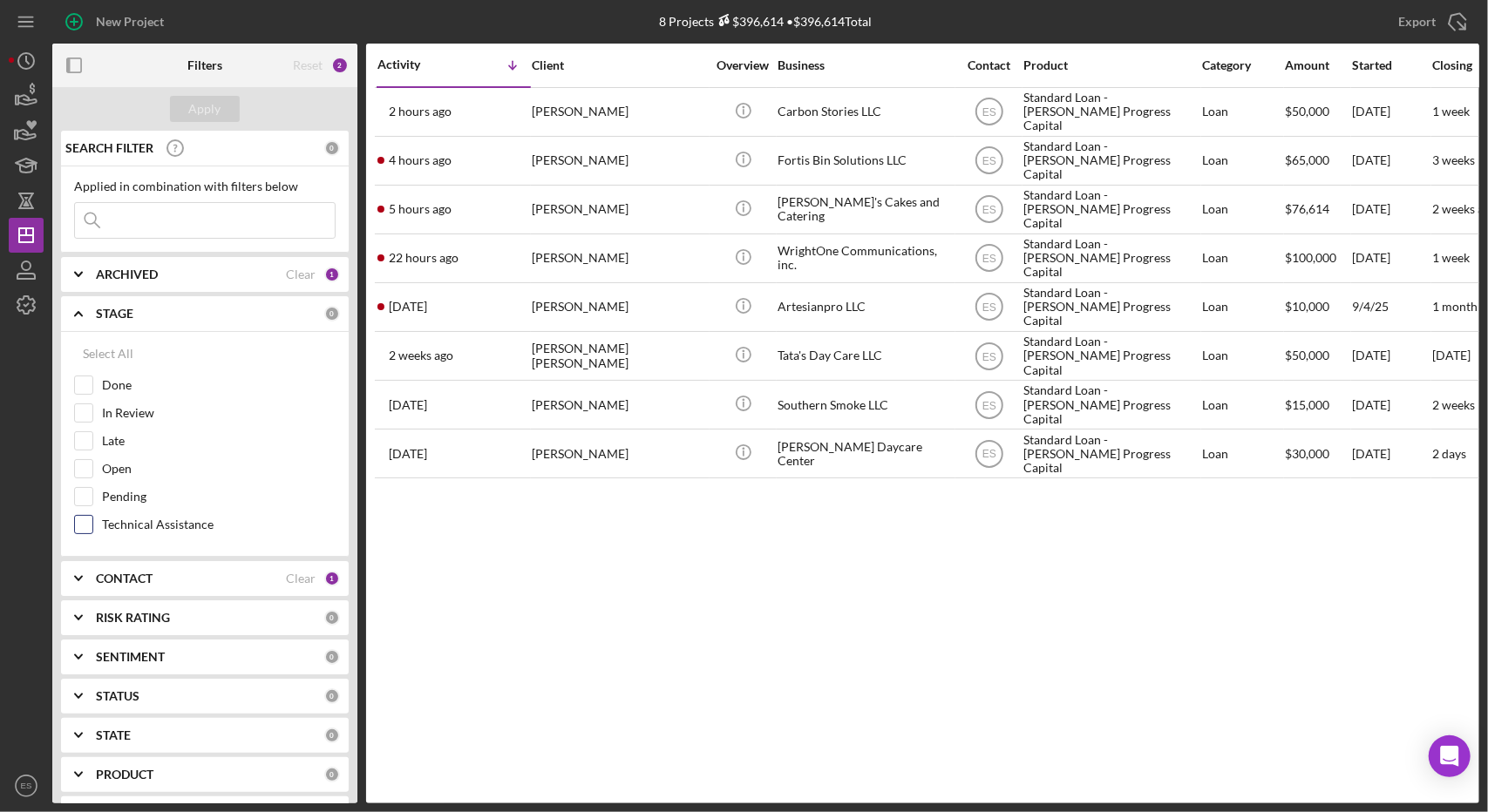
click at [81, 518] on input "Technical Assistance" at bounding box center [83, 524] width 17 height 17
checkbox input "true"
click at [95, 353] on div "Select All" at bounding box center [108, 354] width 51 height 34
checkbox input "true"
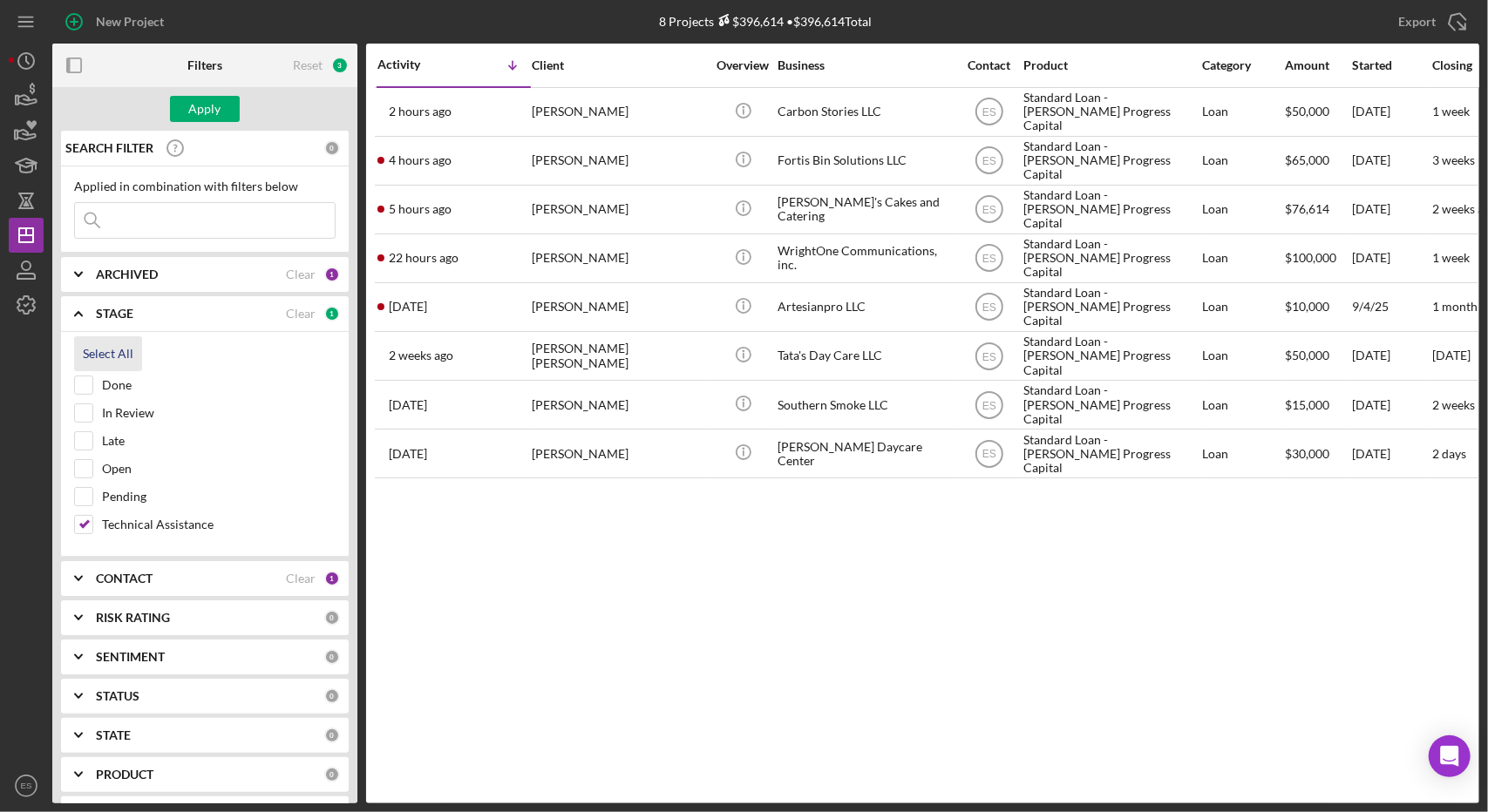
checkbox input "true"
click at [769, 621] on div "Activity Icon/Table Sort Arrow Client Overview Business Contact Product Categor…" at bounding box center [922, 424] width 1113 height 759
click at [156, 308] on div "STAGE" at bounding box center [190, 314] width 190 height 14
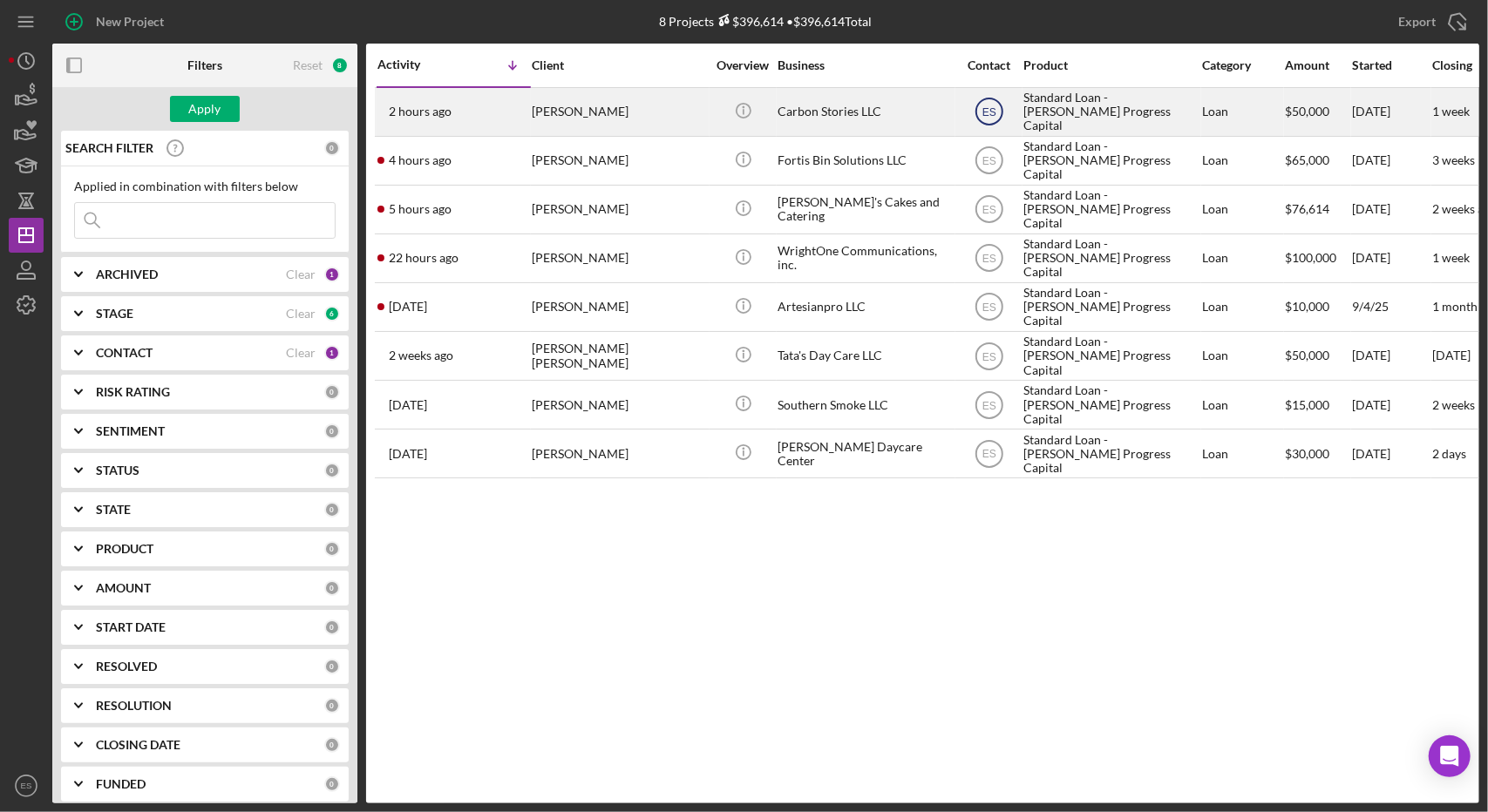
click at [982, 109] on text "ES" at bounding box center [988, 112] width 14 height 12
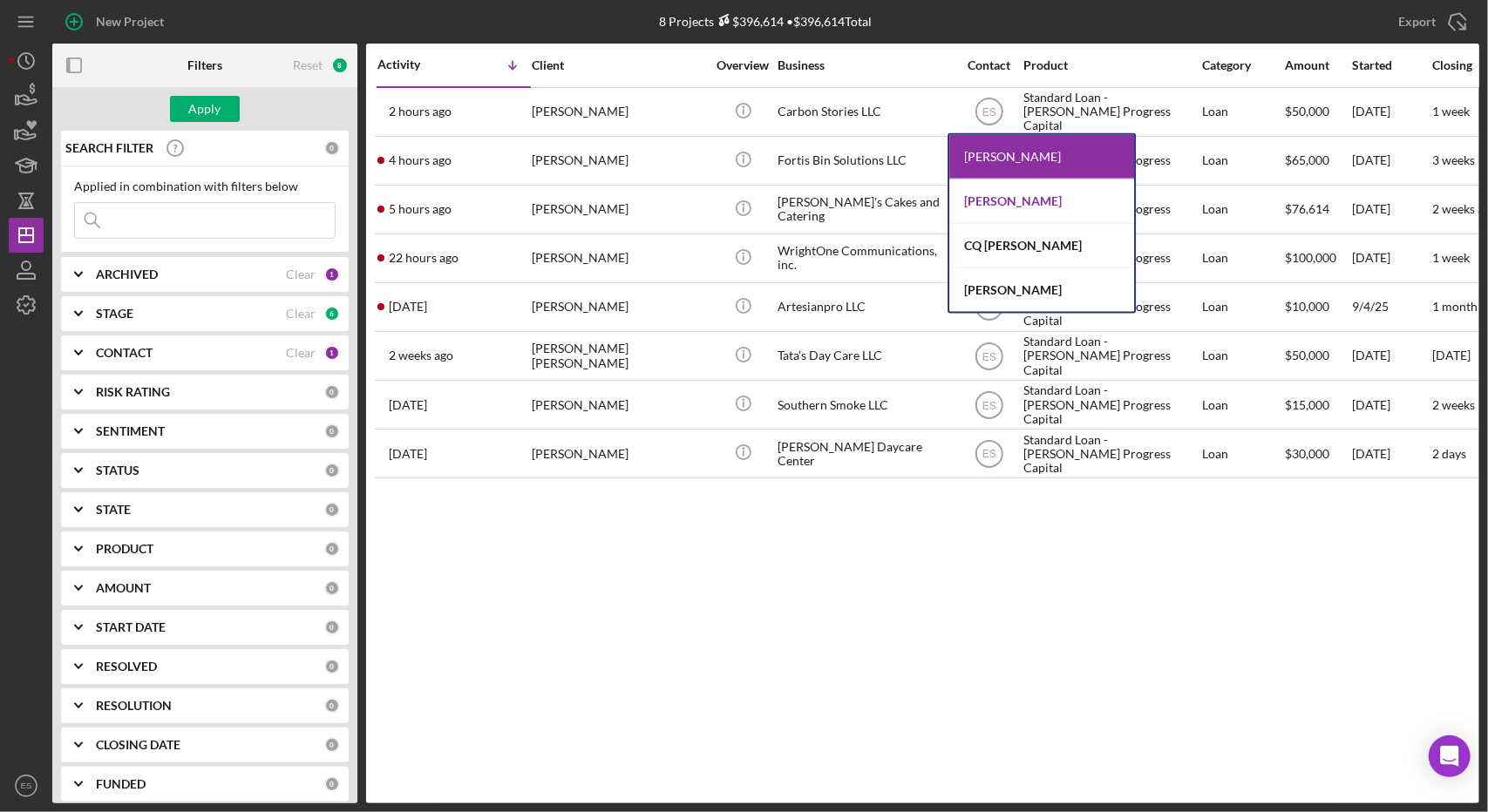
click at [1006, 200] on div "[PERSON_NAME]" at bounding box center [1041, 202] width 185 height 44
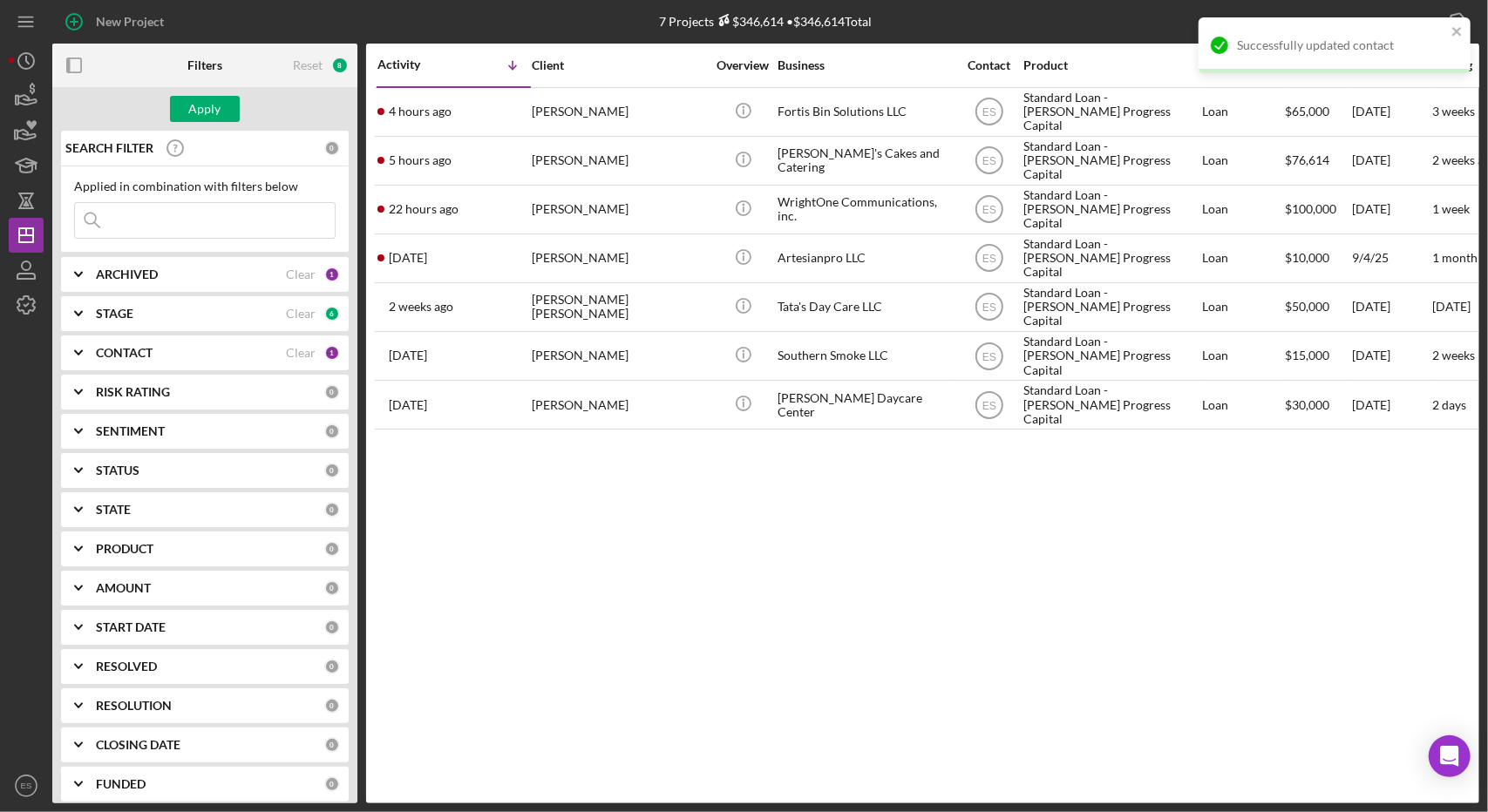
click at [113, 307] on b "STAGE" at bounding box center [114, 314] width 37 height 14
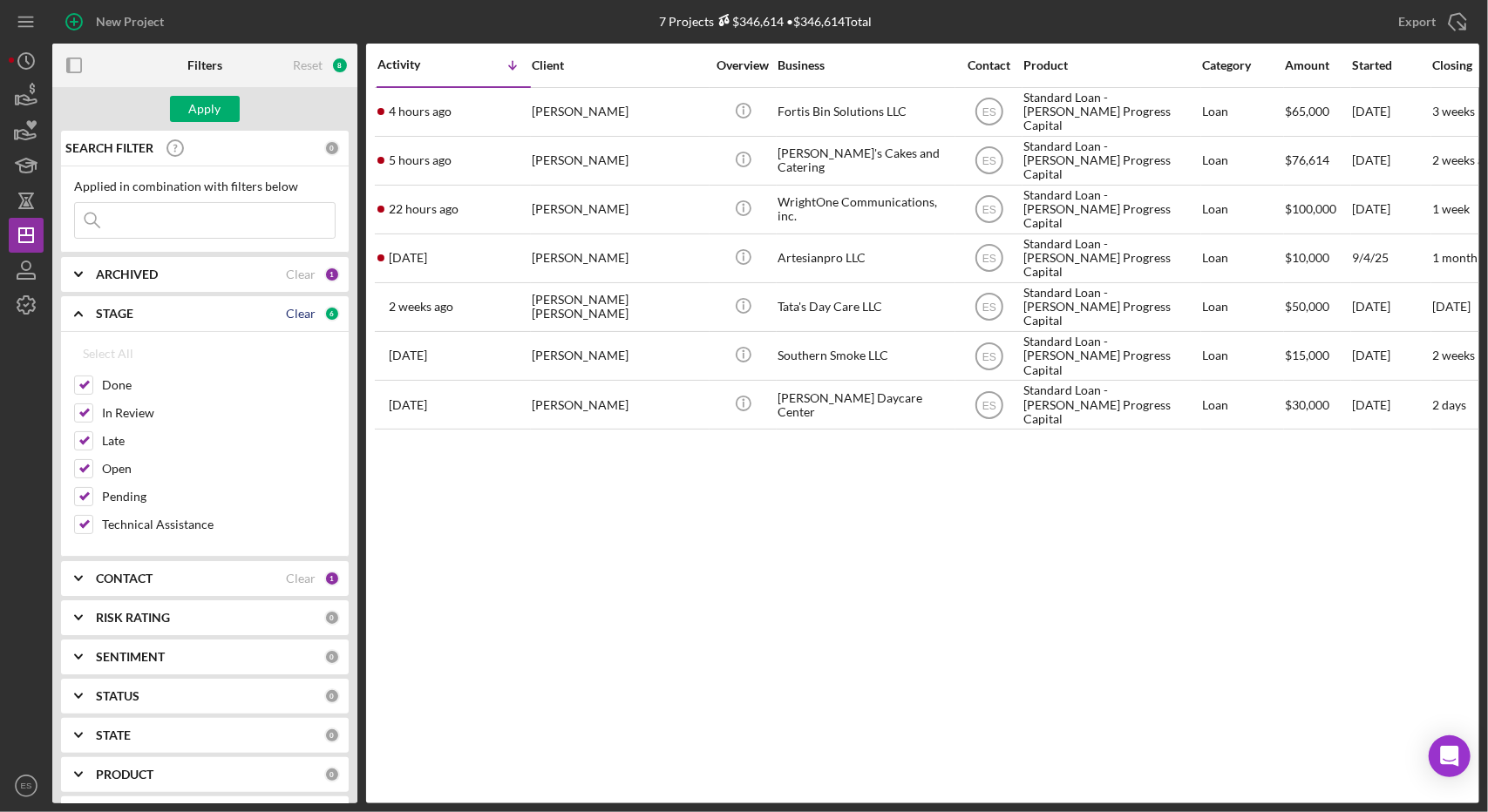
click at [300, 317] on div "Clear" at bounding box center [300, 314] width 30 height 14
checkbox input "false"
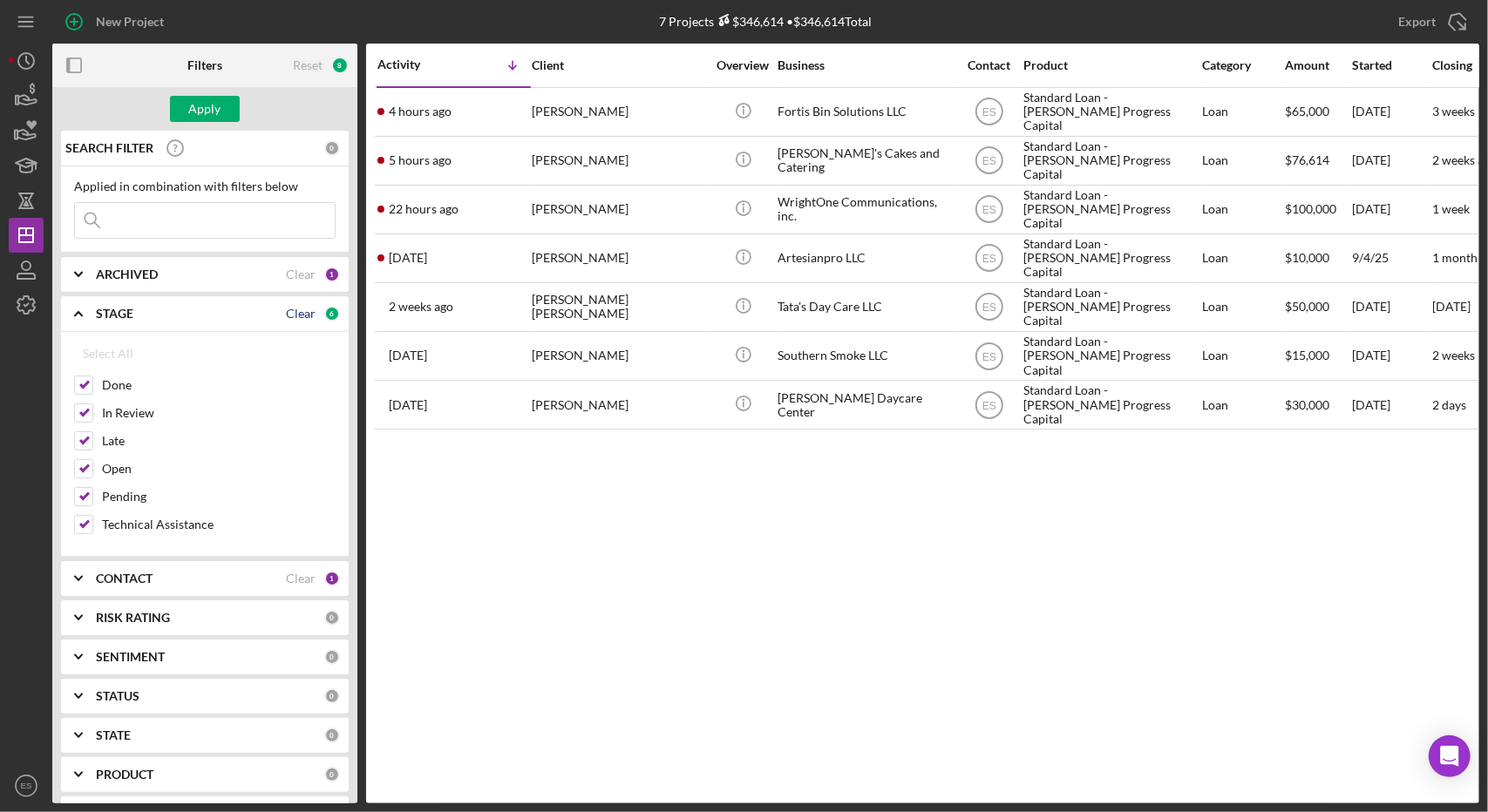
checkbox input "false"
click at [83, 308] on icon "Icon/Expander" at bounding box center [78, 314] width 44 height 44
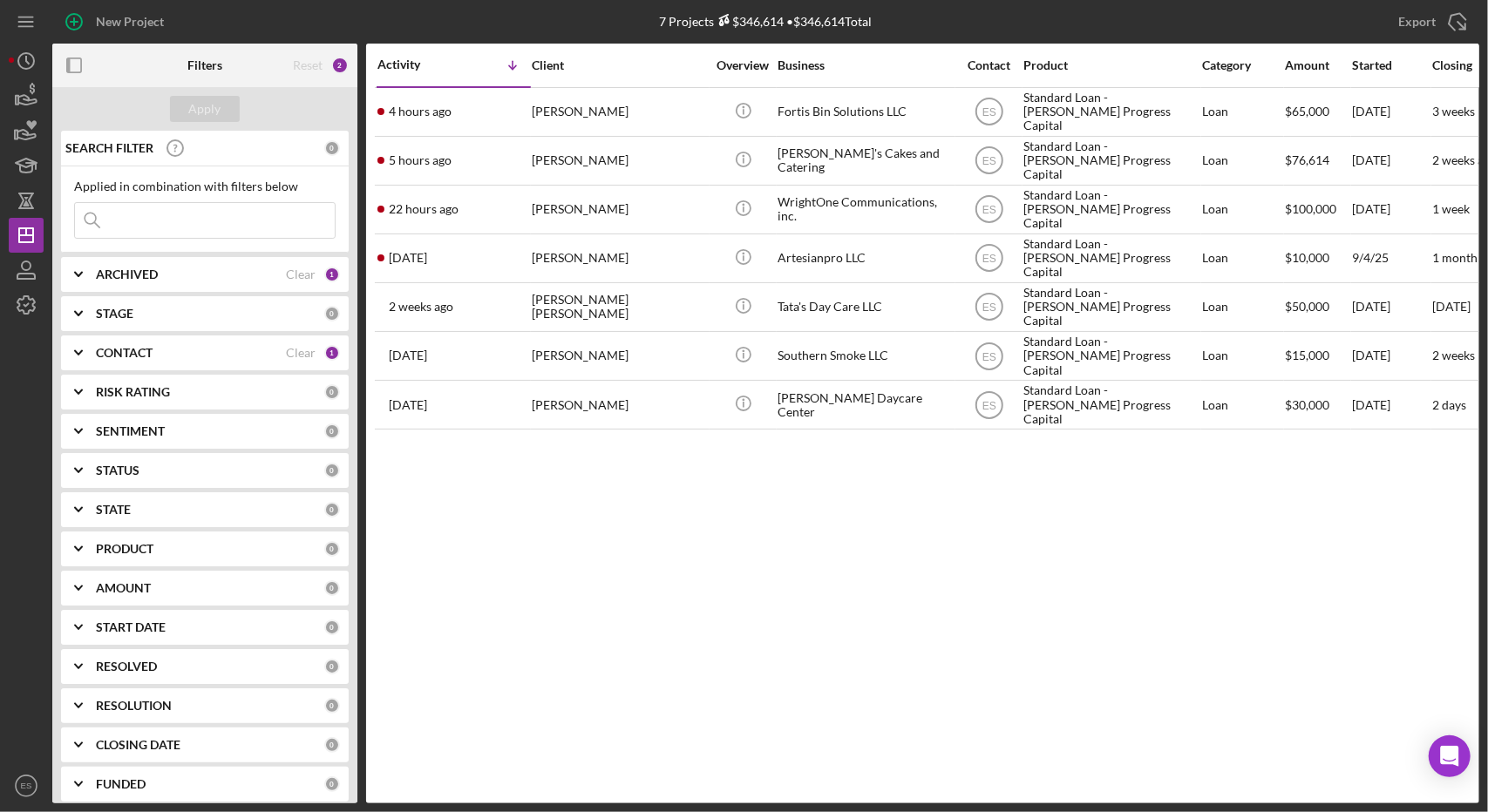
click at [128, 360] on div "CONTACT Clear 1" at bounding box center [217, 353] width 244 height 34
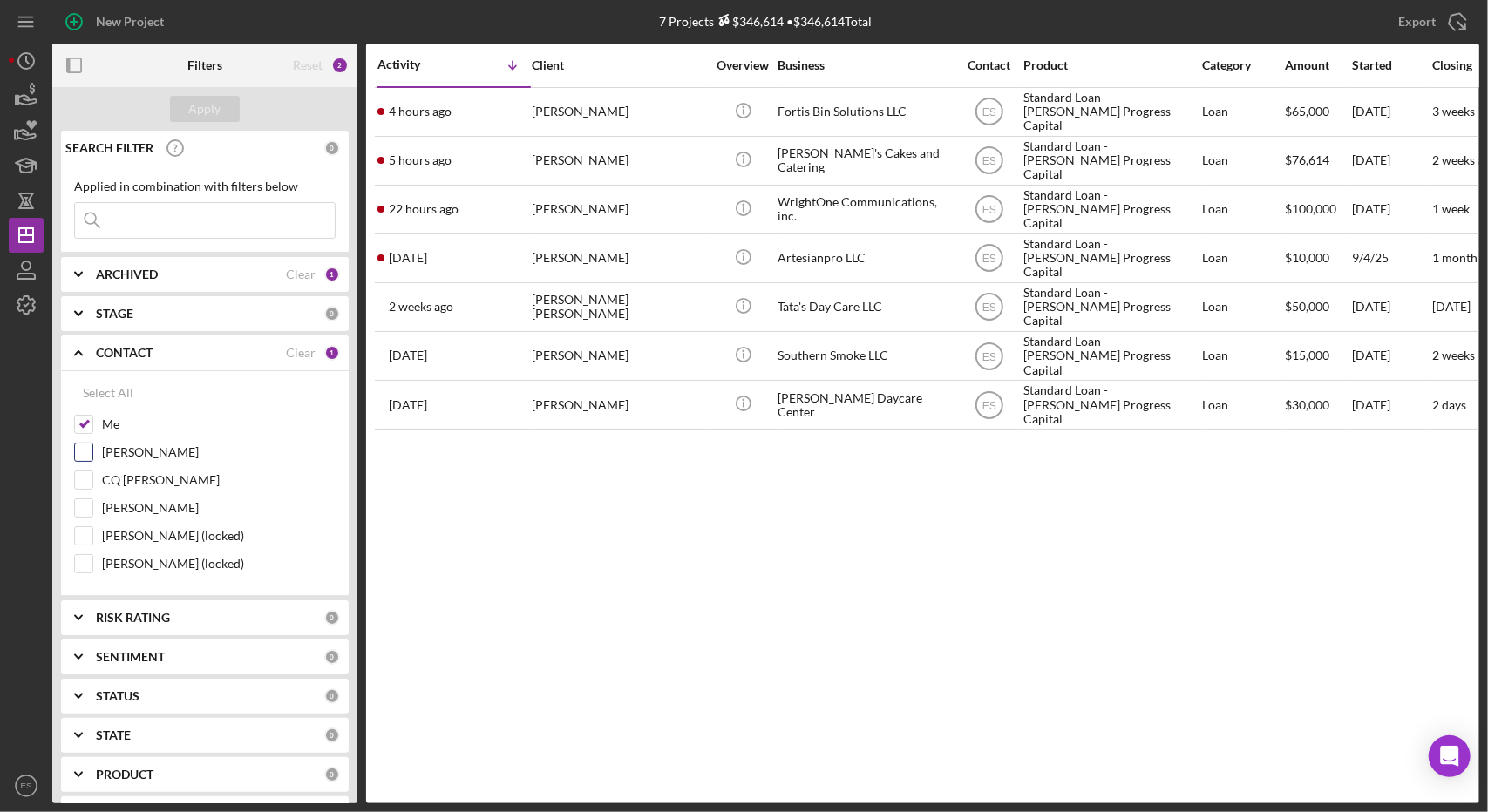
click at [90, 450] on input "[PERSON_NAME]" at bounding box center [83, 452] width 17 height 17
click at [219, 100] on div "Apply" at bounding box center [206, 108] width 33 height 26
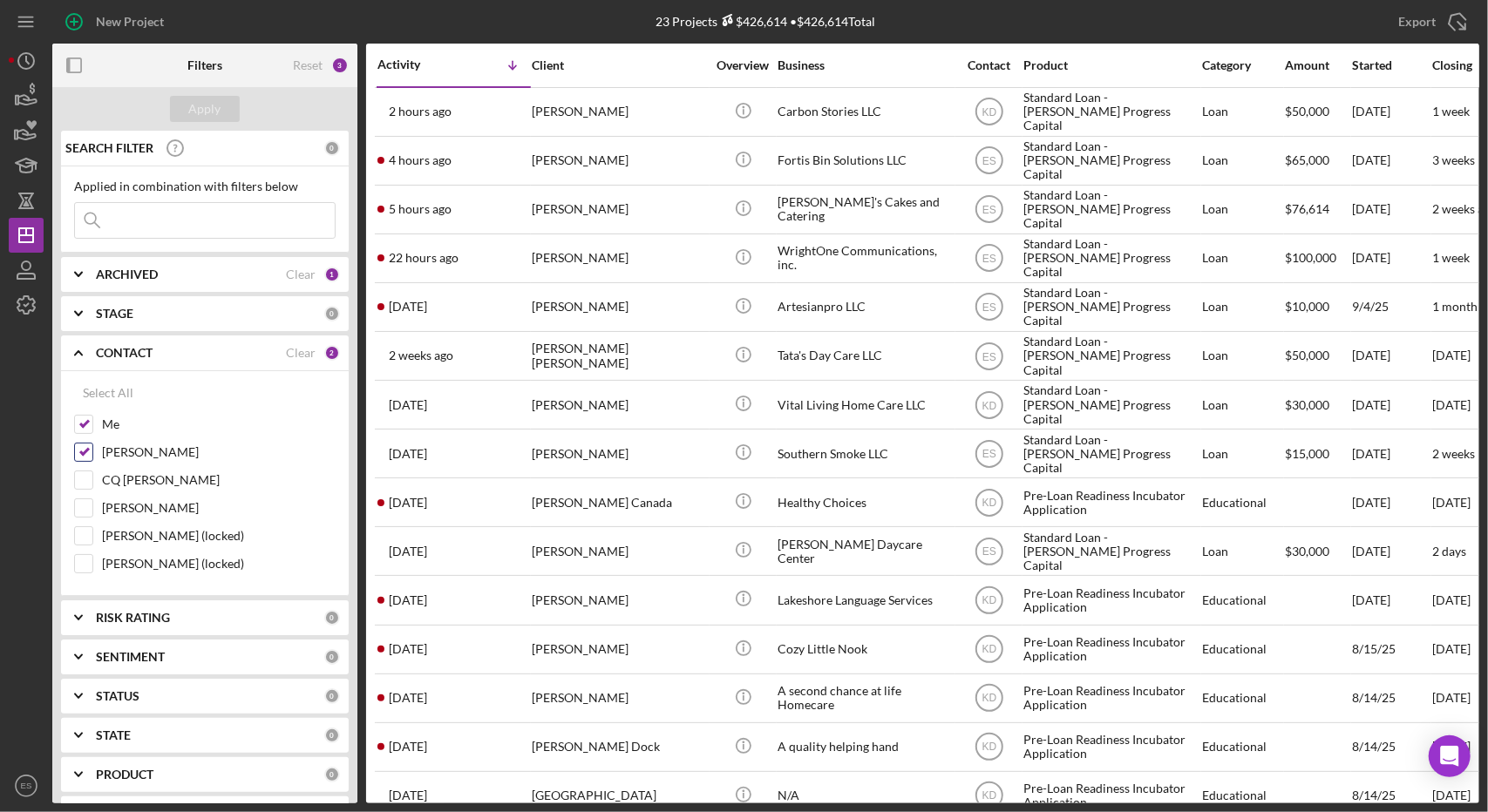
click at [80, 450] on input "[PERSON_NAME]" at bounding box center [83, 452] width 17 height 17
checkbox input "false"
click at [106, 355] on b "CONTACT" at bounding box center [123, 353] width 56 height 14
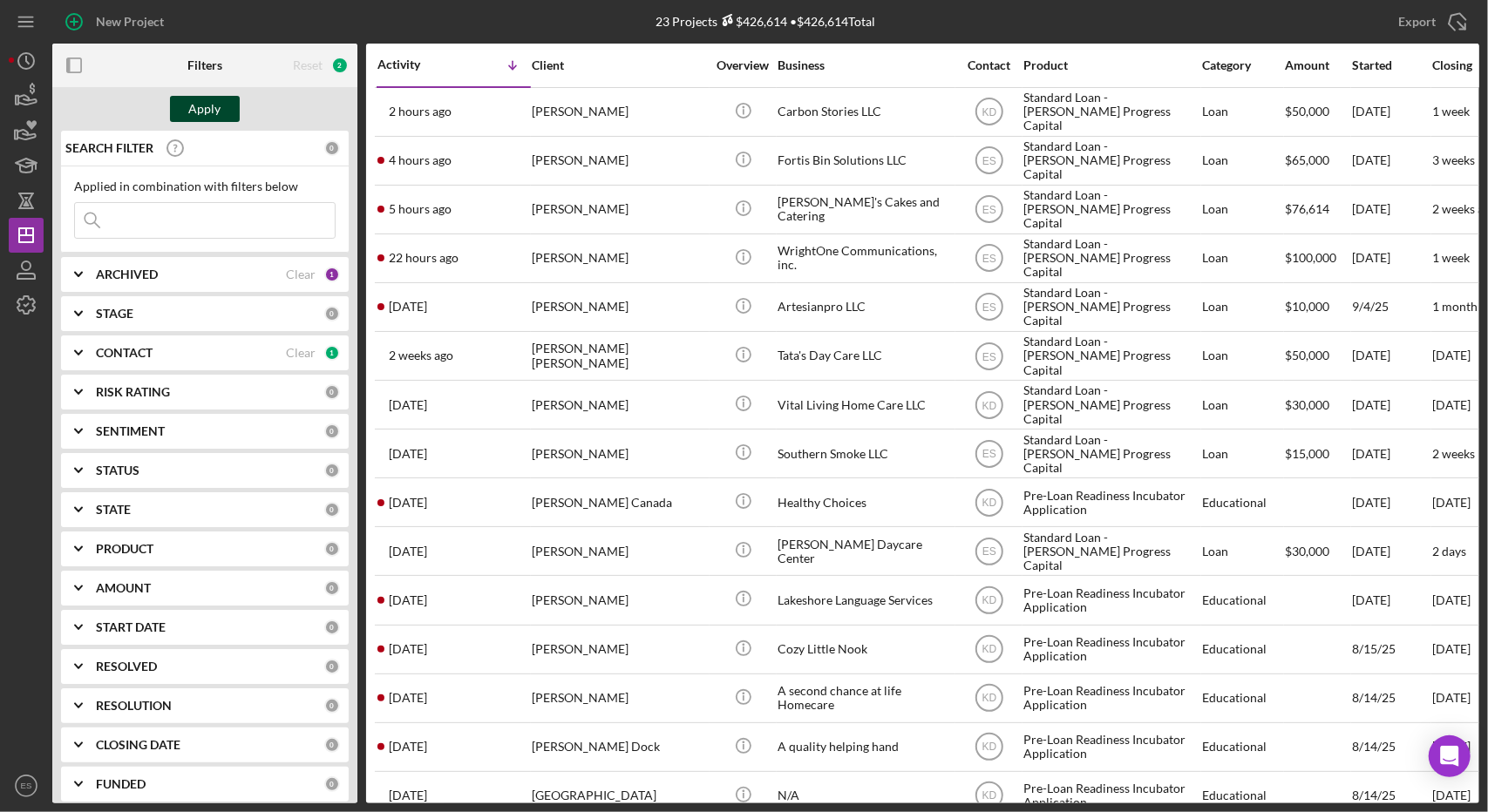
click at [226, 111] on button "Apply" at bounding box center [205, 108] width 70 height 26
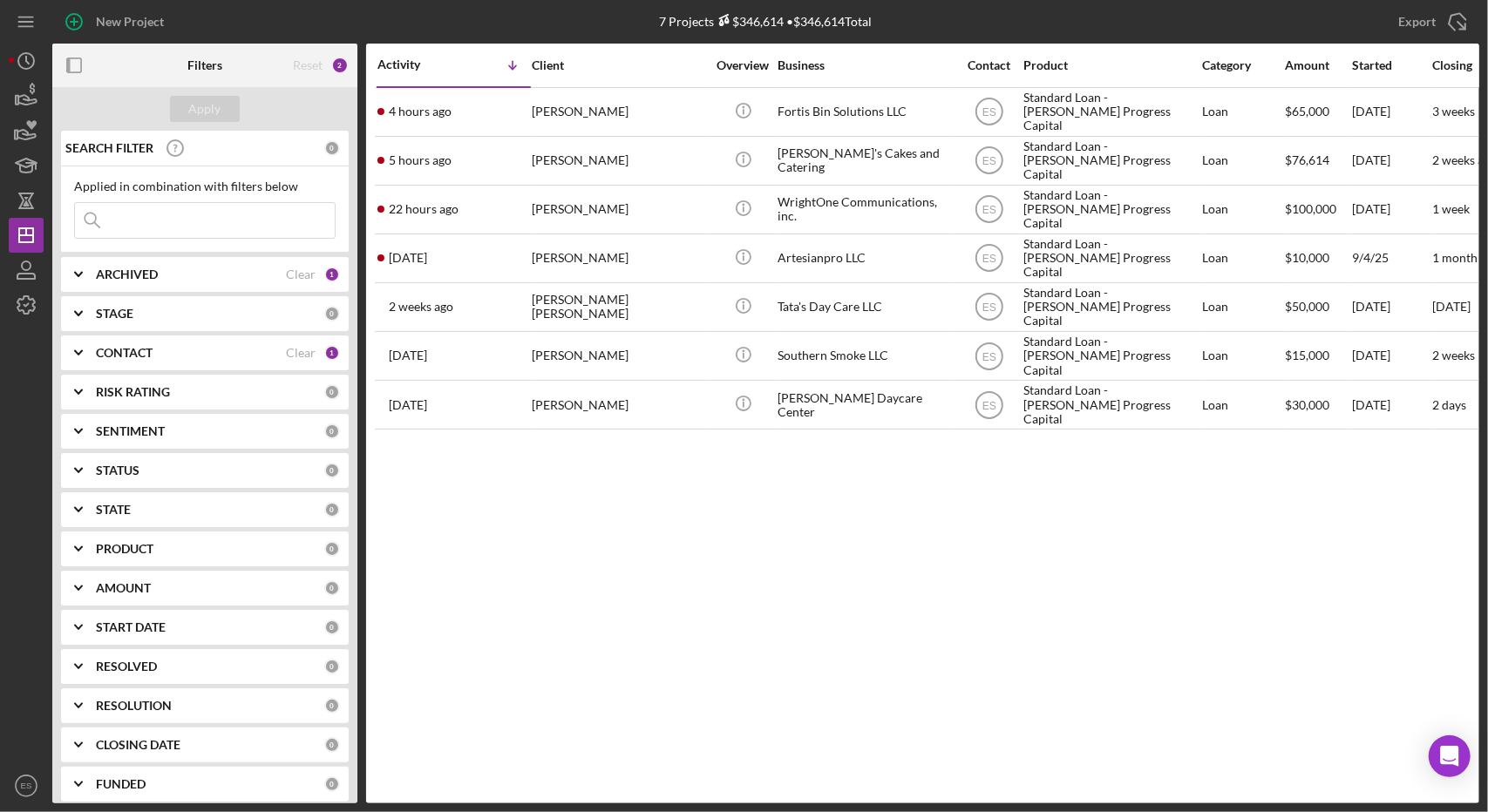
click at [1104, 566] on div "Activity Icon/Table Sort Arrow Client Overview Business Contact Product Categor…" at bounding box center [922, 424] width 1113 height 759
click at [145, 313] on div "STAGE" at bounding box center [210, 314] width 229 height 14
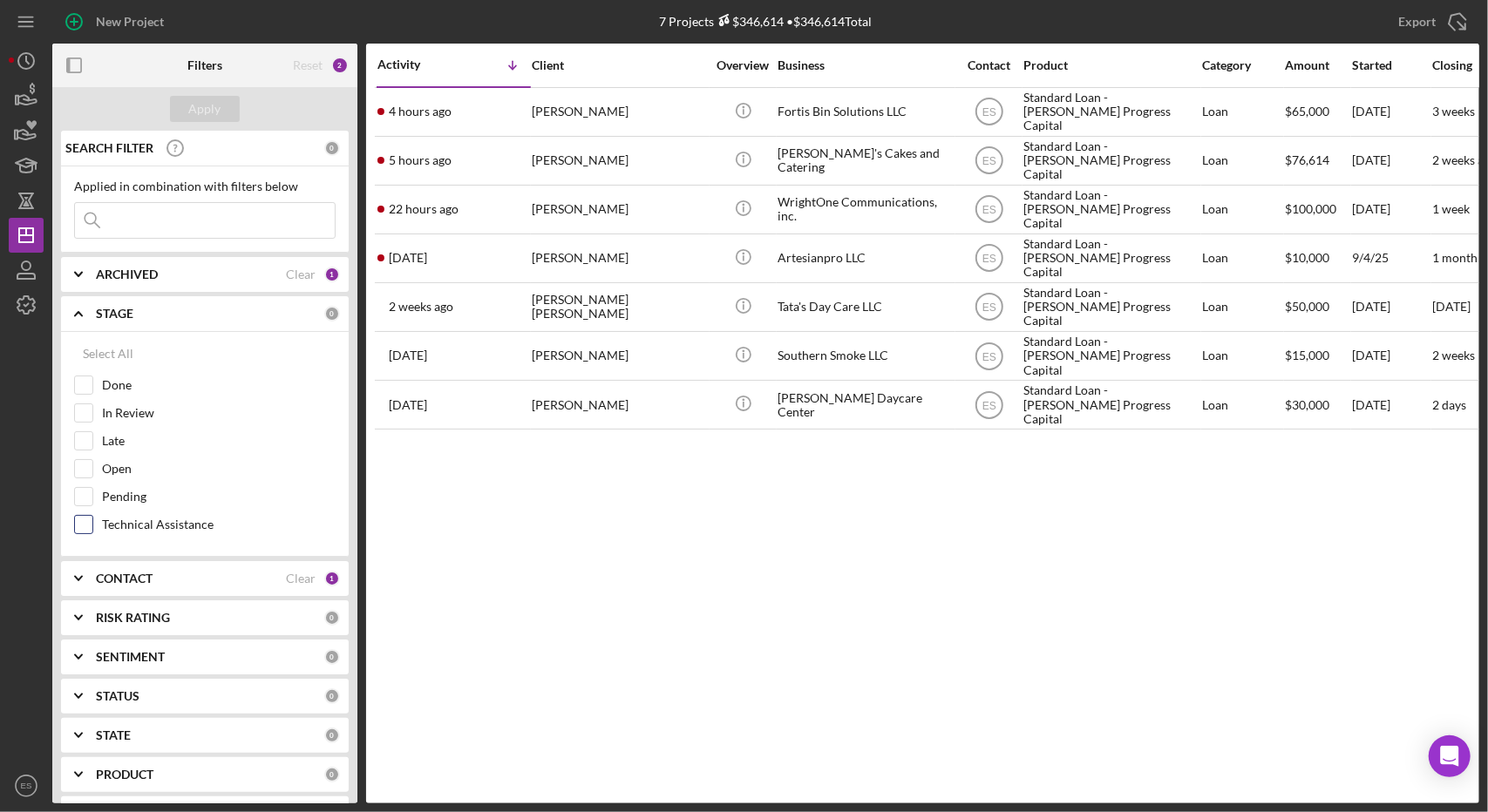
click at [92, 523] on input "Technical Assistance" at bounding box center [83, 524] width 17 height 17
checkbox input "true"
click at [200, 103] on div "Apply" at bounding box center [206, 108] width 33 height 26
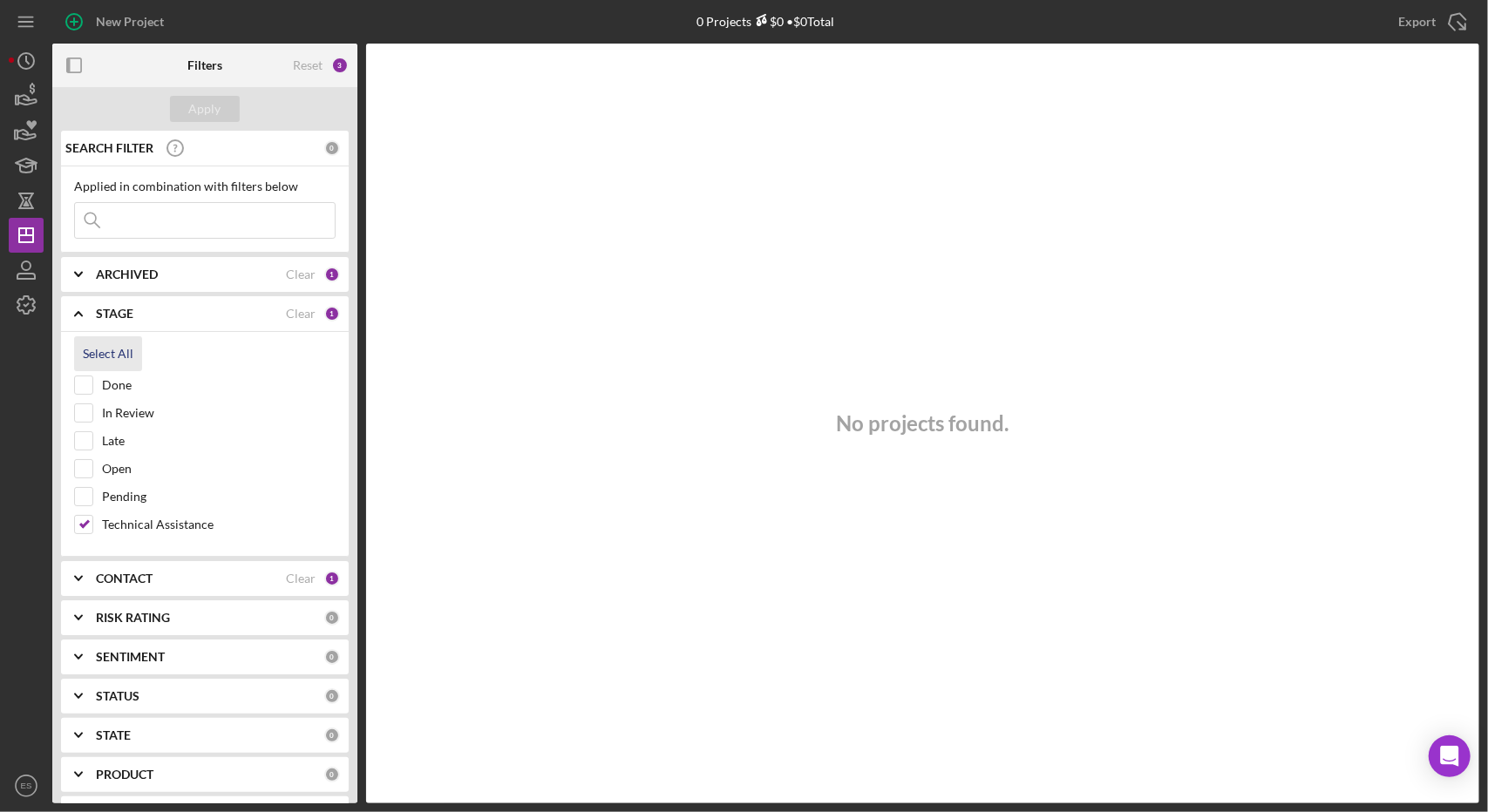
click at [129, 362] on div "Select All" at bounding box center [108, 354] width 51 height 34
checkbox input "true"
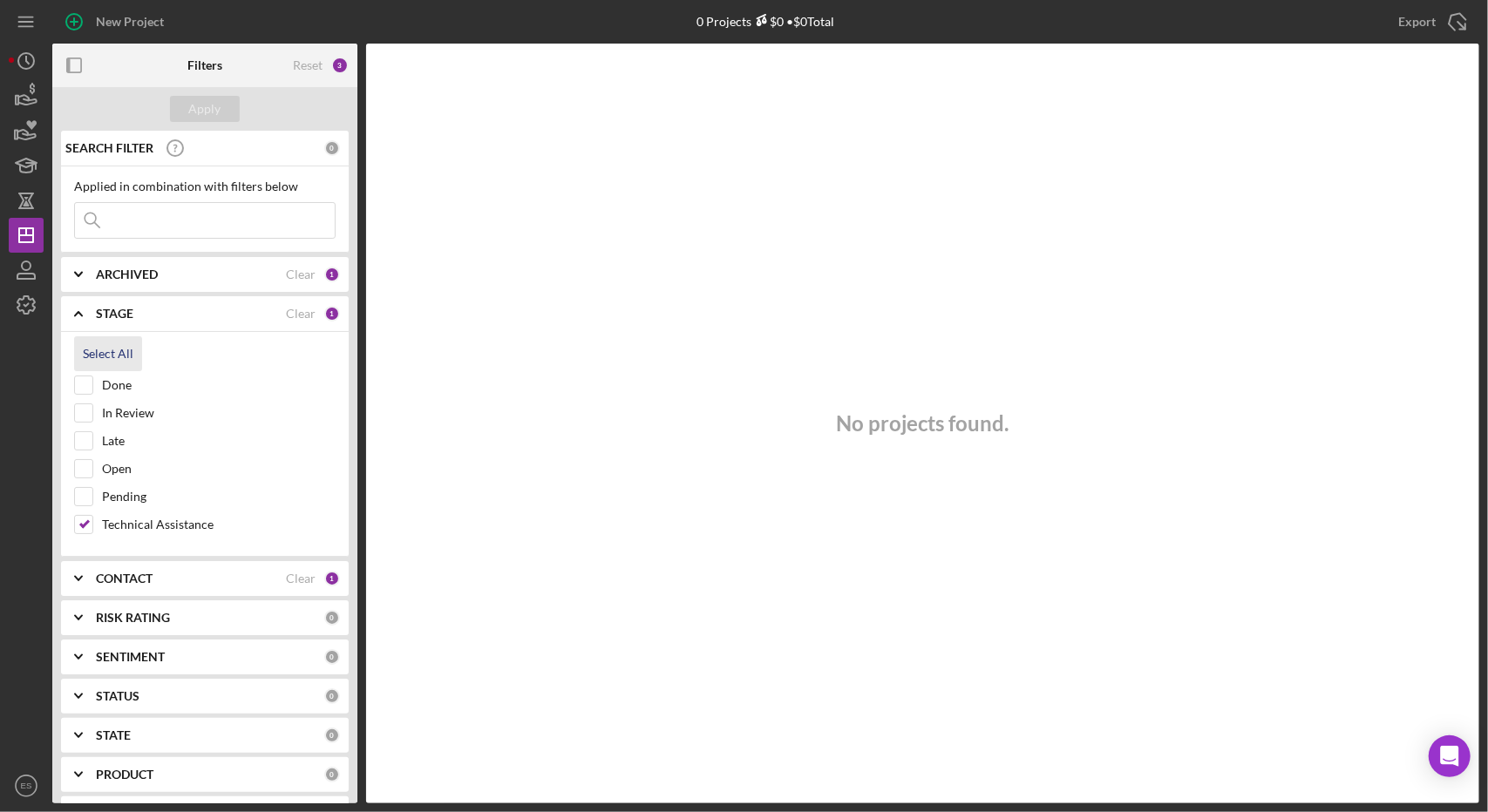
checkbox input "true"
click at [212, 97] on div "Apply" at bounding box center [206, 108] width 33 height 26
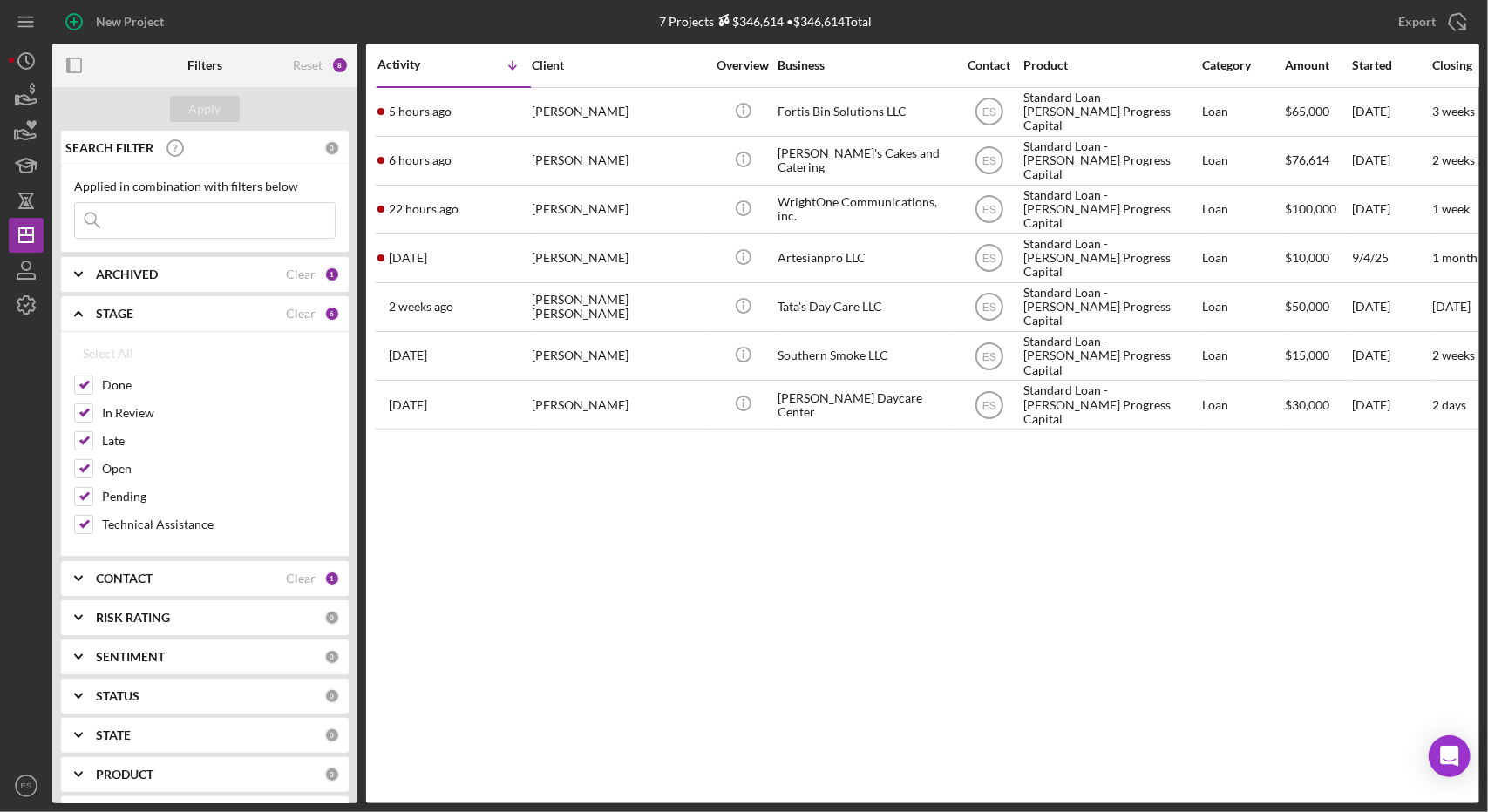
click at [113, 580] on b "CONTACT" at bounding box center [123, 579] width 56 height 14
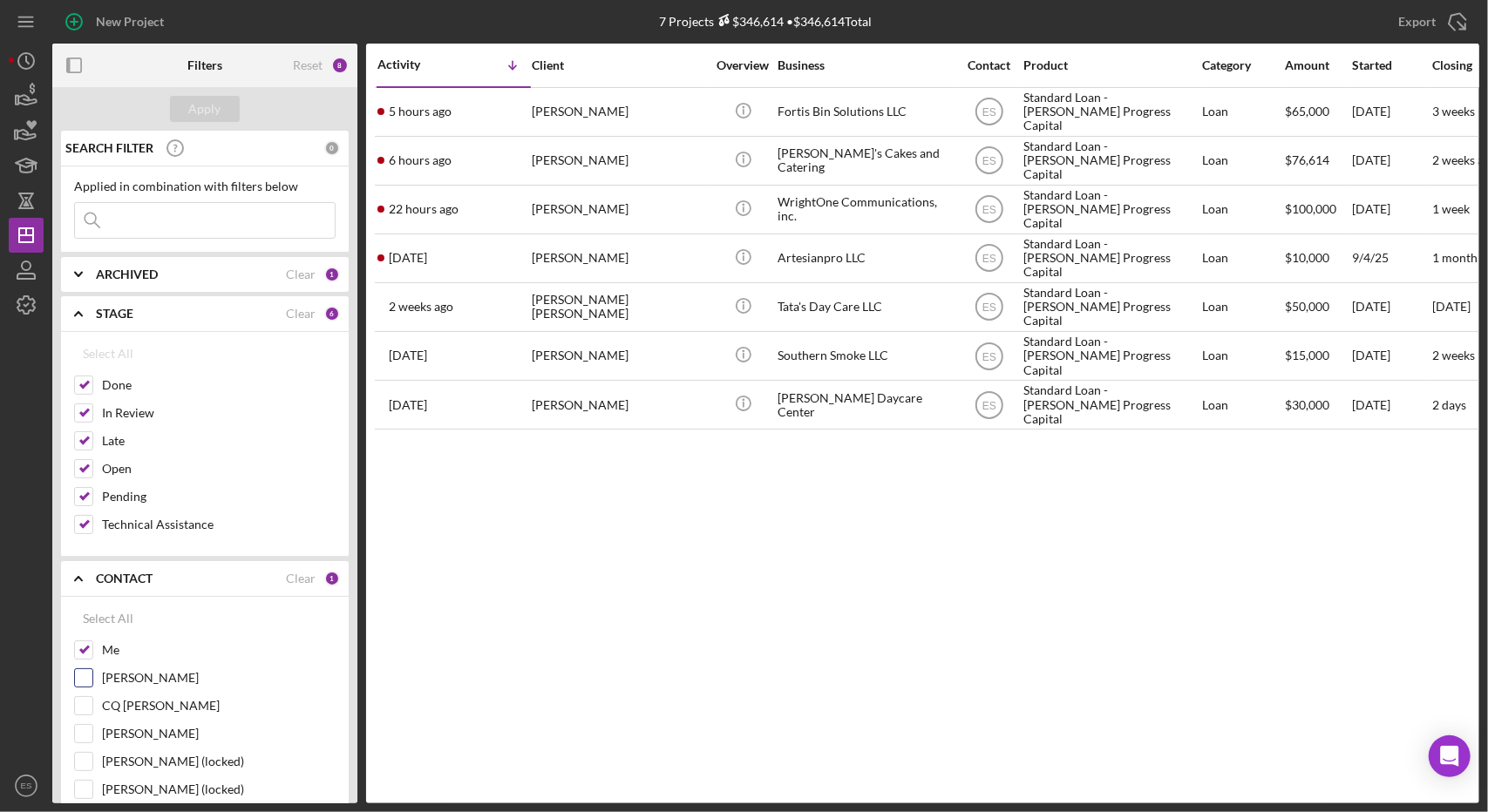
click at [91, 669] on input "[PERSON_NAME]" at bounding box center [83, 678] width 17 height 17
checkbox input "true"
click at [202, 113] on div "Apply" at bounding box center [206, 108] width 33 height 26
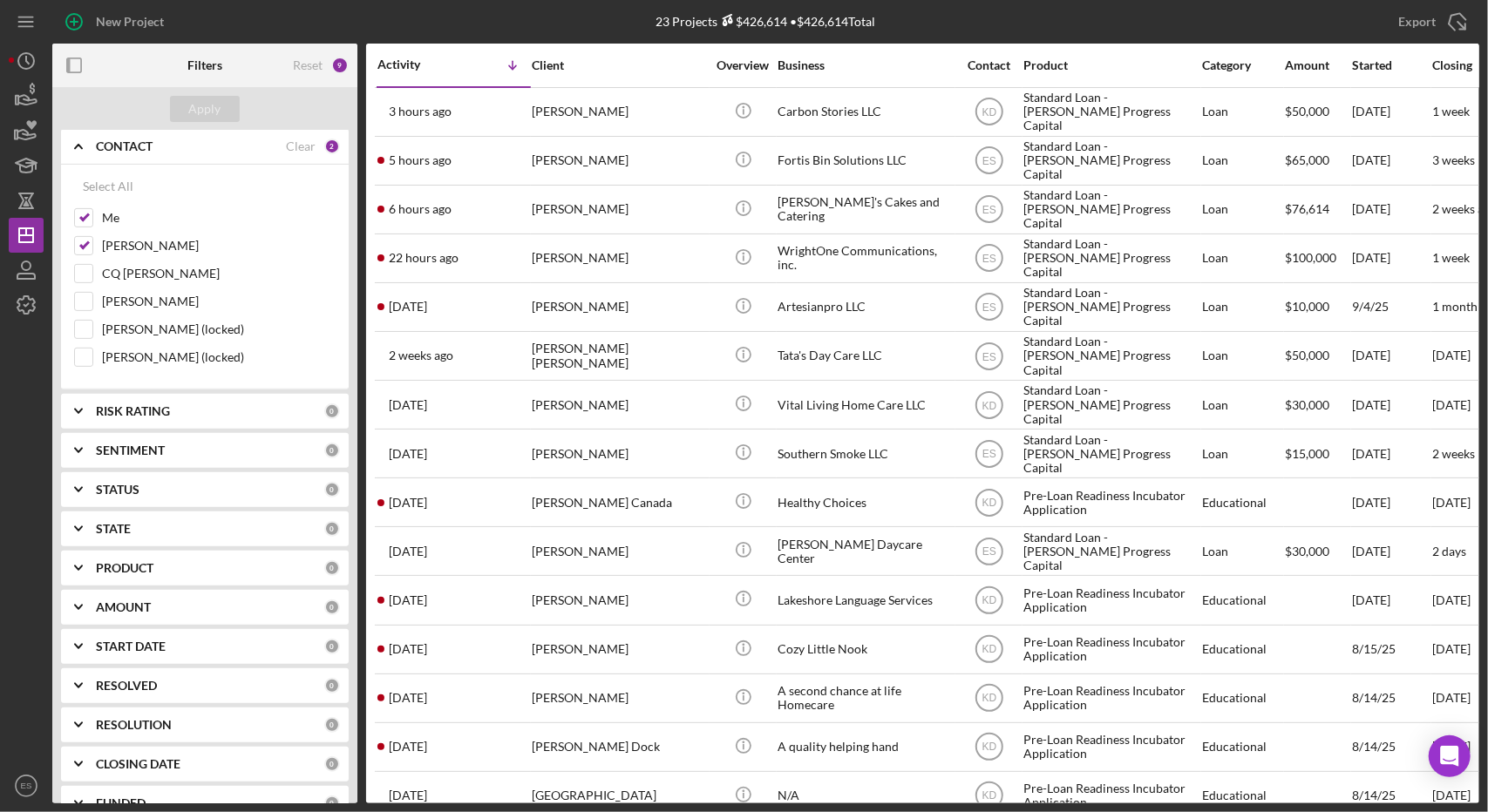
scroll to position [434, 0]
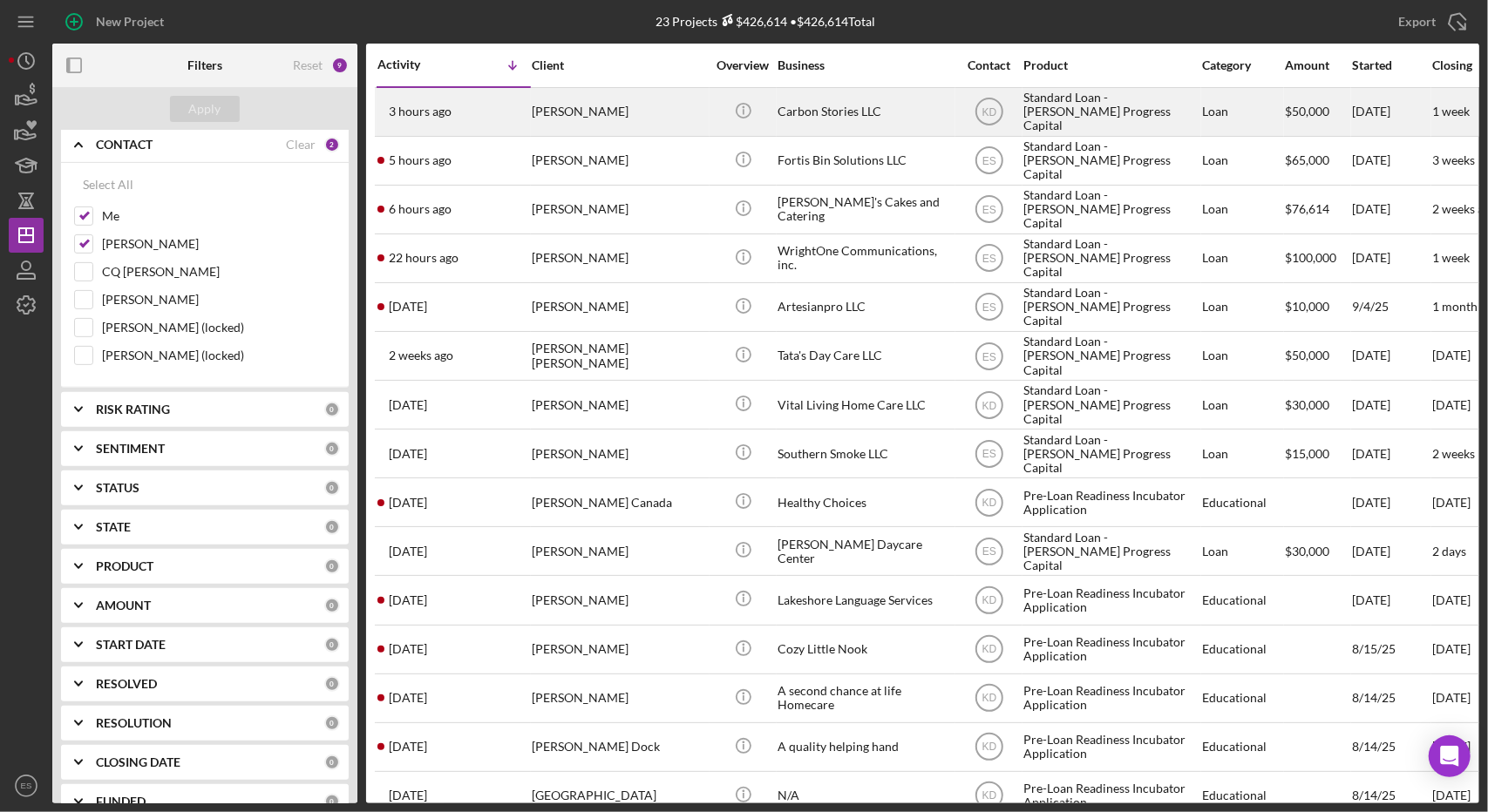
click at [865, 111] on div "Carbon Stories LLC" at bounding box center [864, 112] width 174 height 46
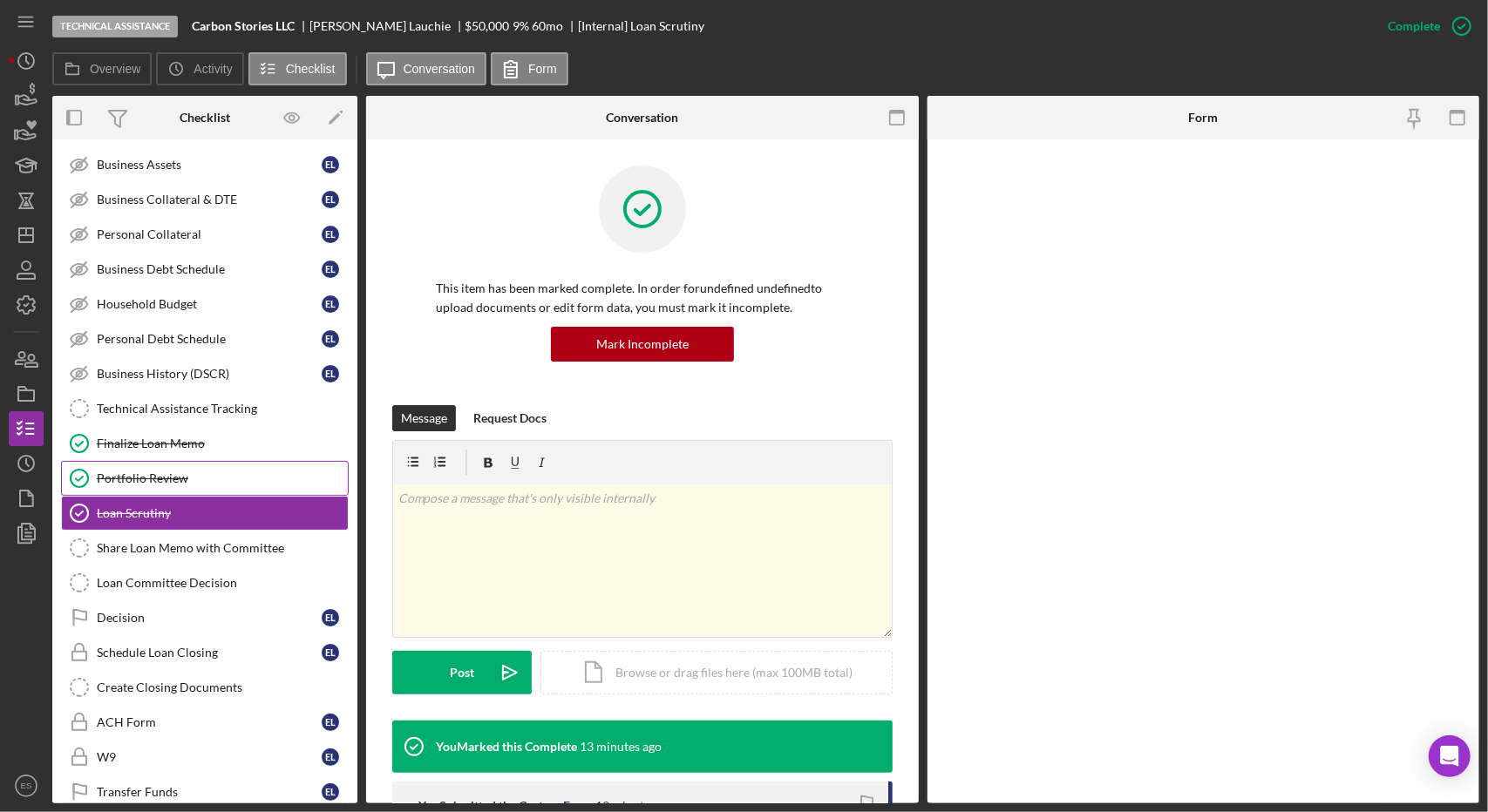
scroll to position [184, 0]
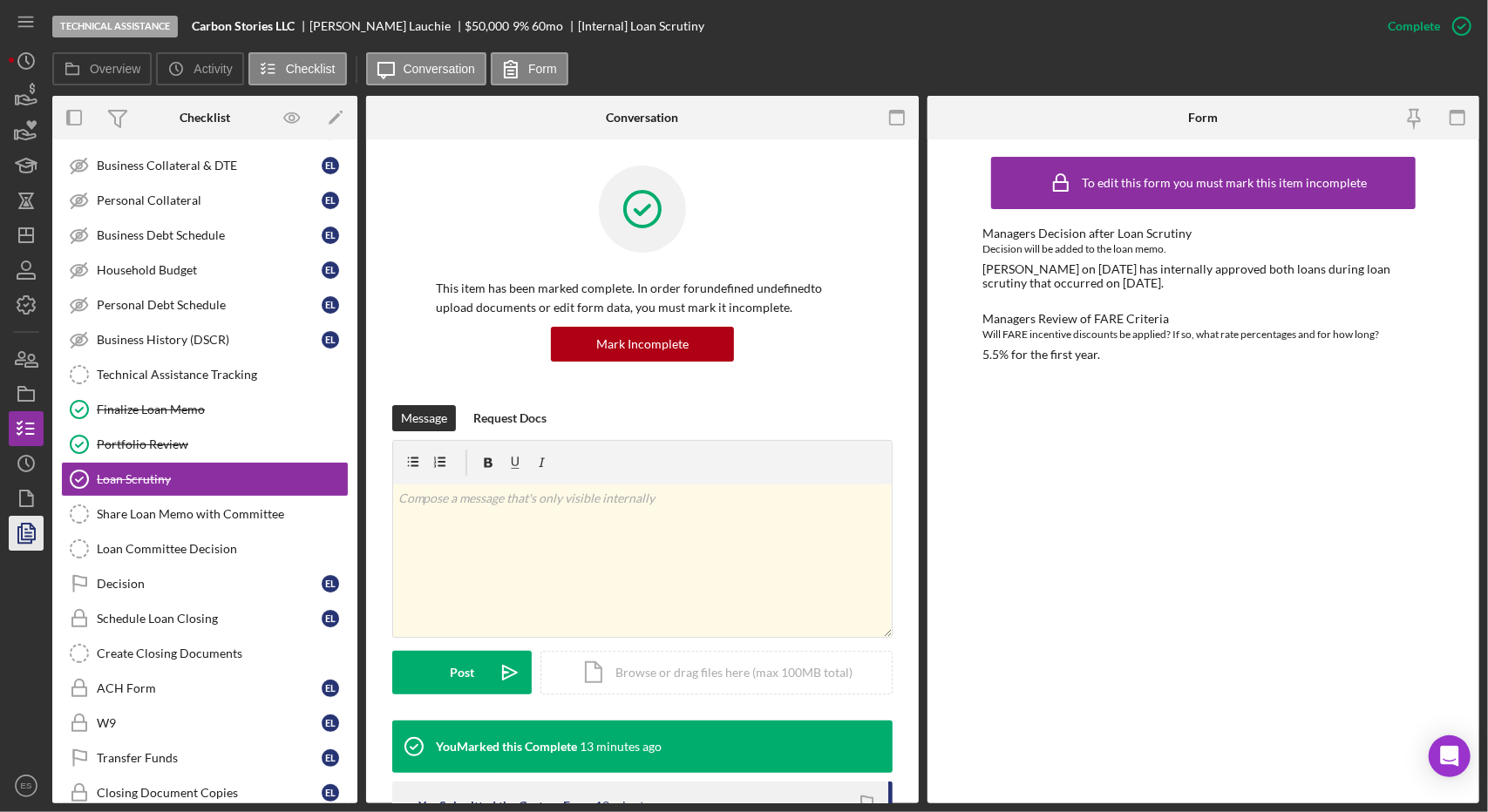
click at [28, 538] on icon "button" at bounding box center [27, 534] width 44 height 44
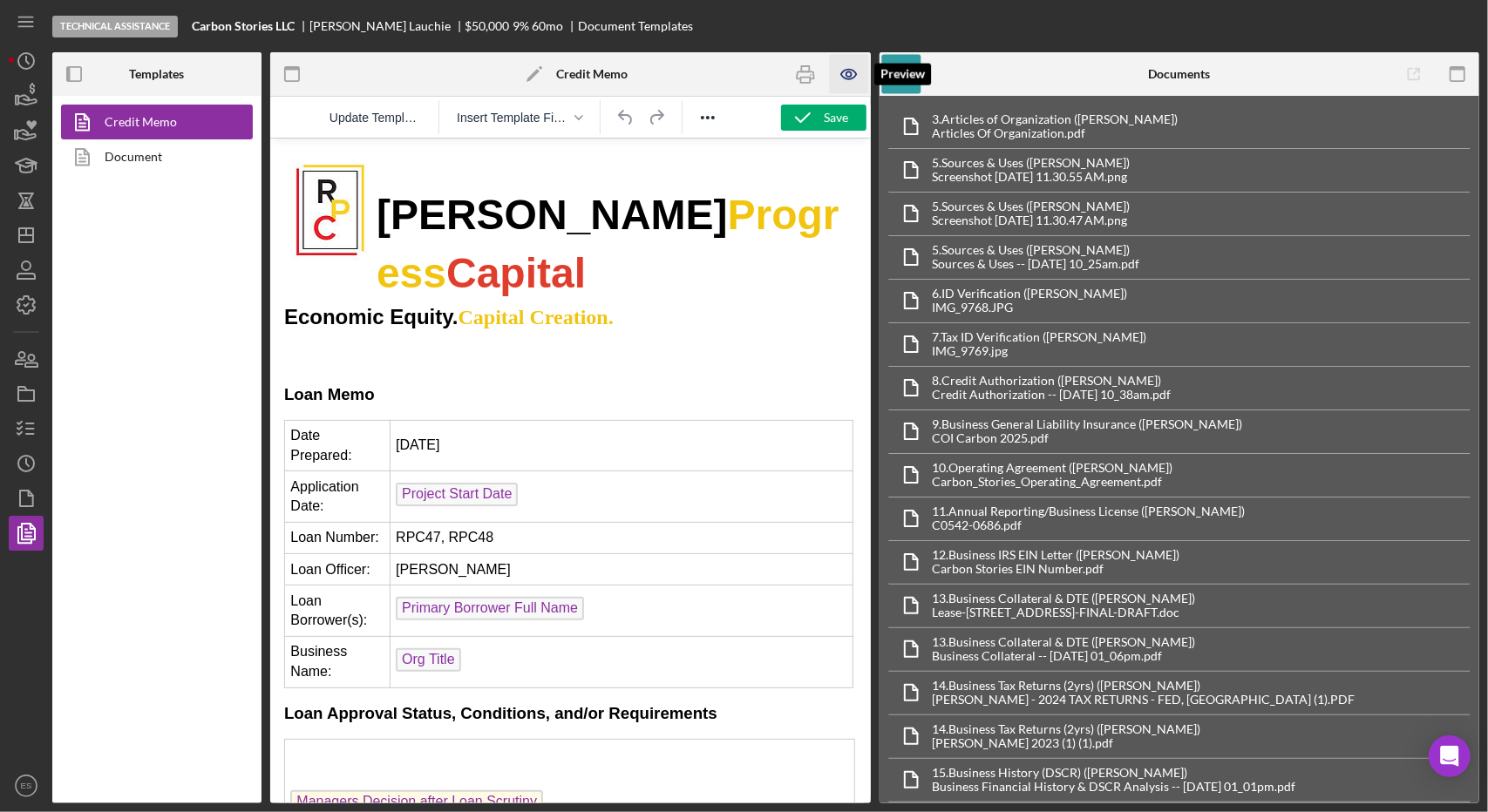
click at [845, 83] on icon "button" at bounding box center [848, 74] width 39 height 39
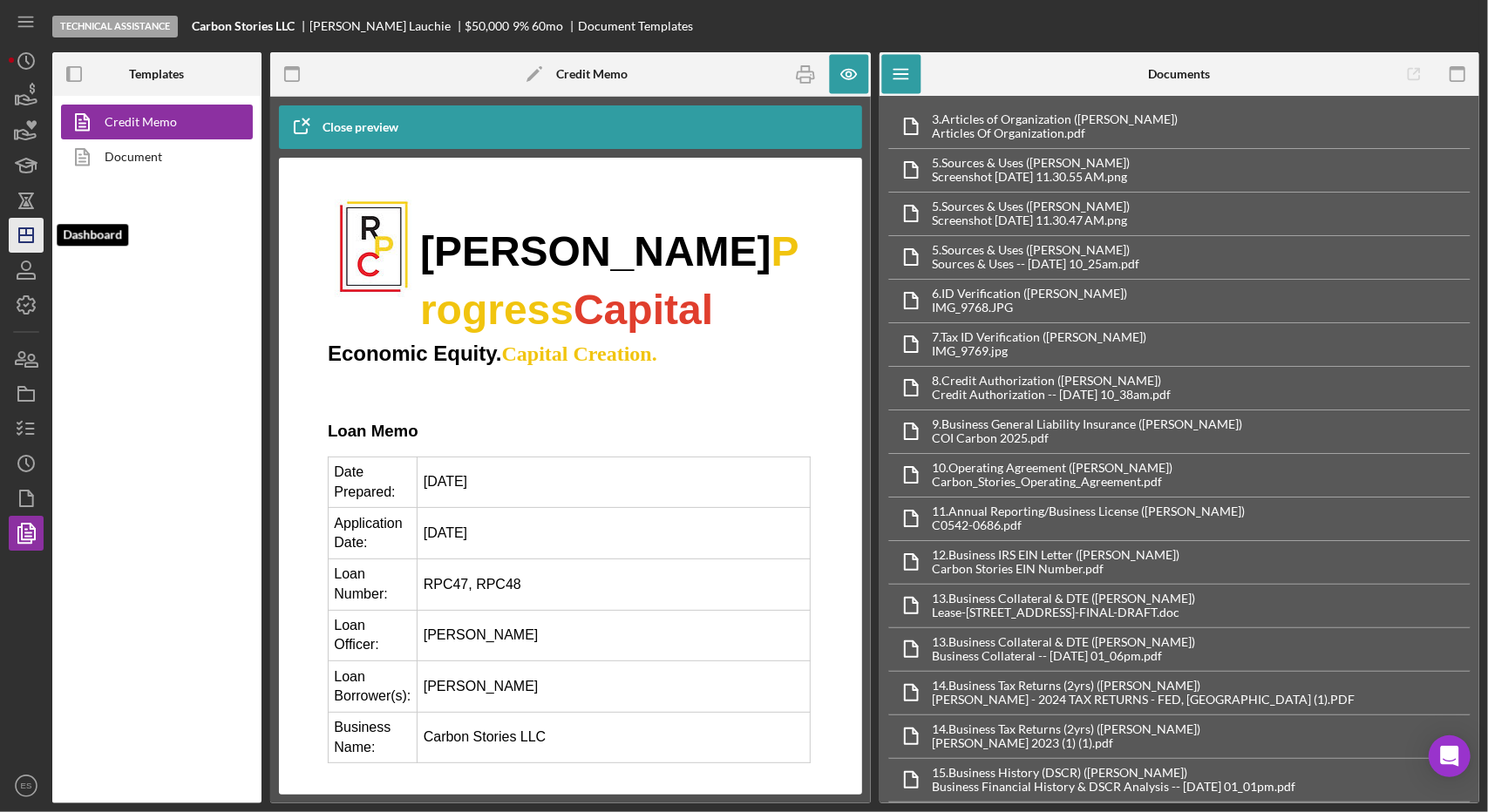
click at [17, 224] on icon "Icon/Dashboard" at bounding box center [27, 235] width 44 height 44
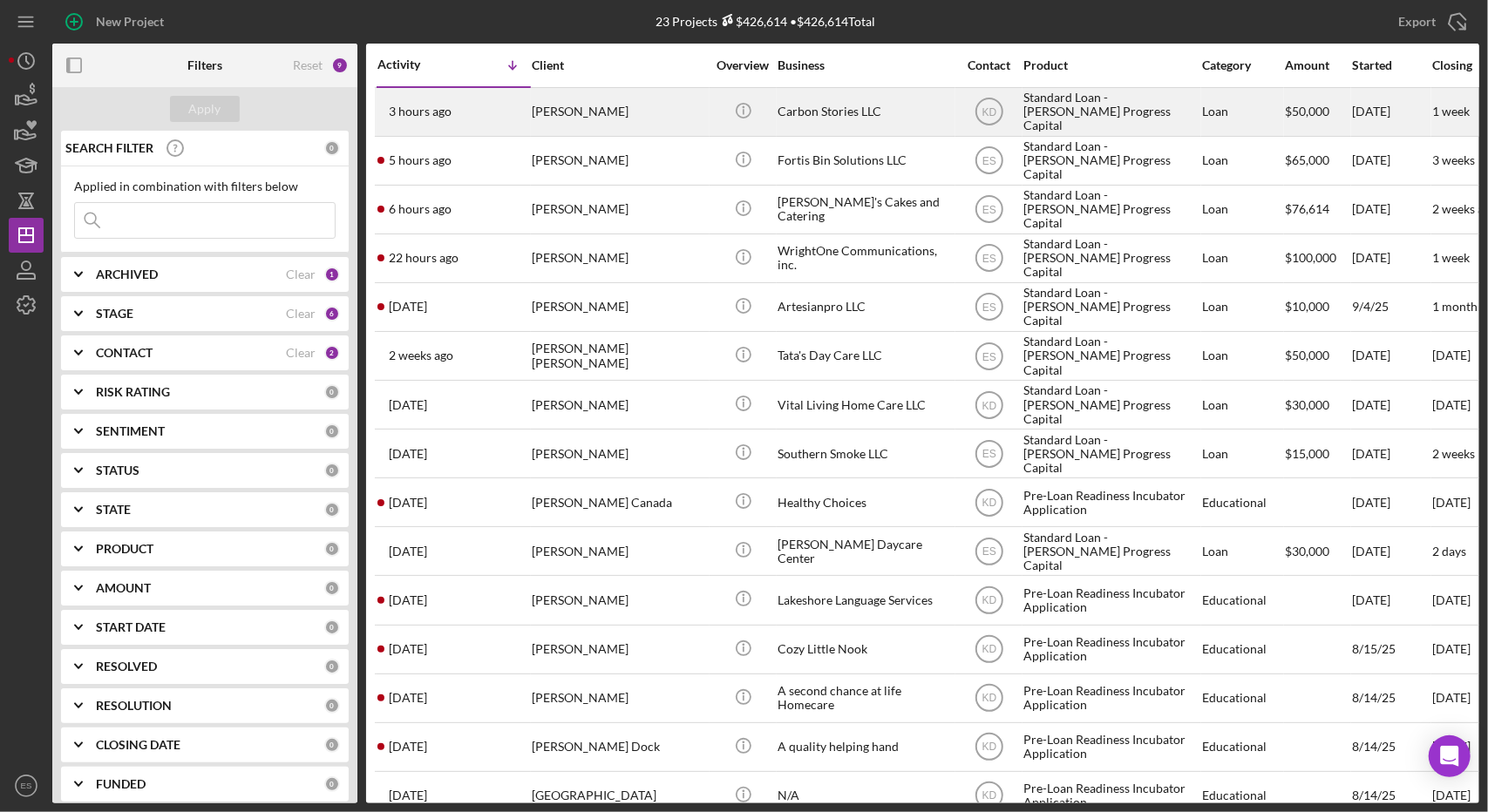
click at [869, 103] on div "Carbon Stories LLC" at bounding box center [864, 112] width 174 height 46
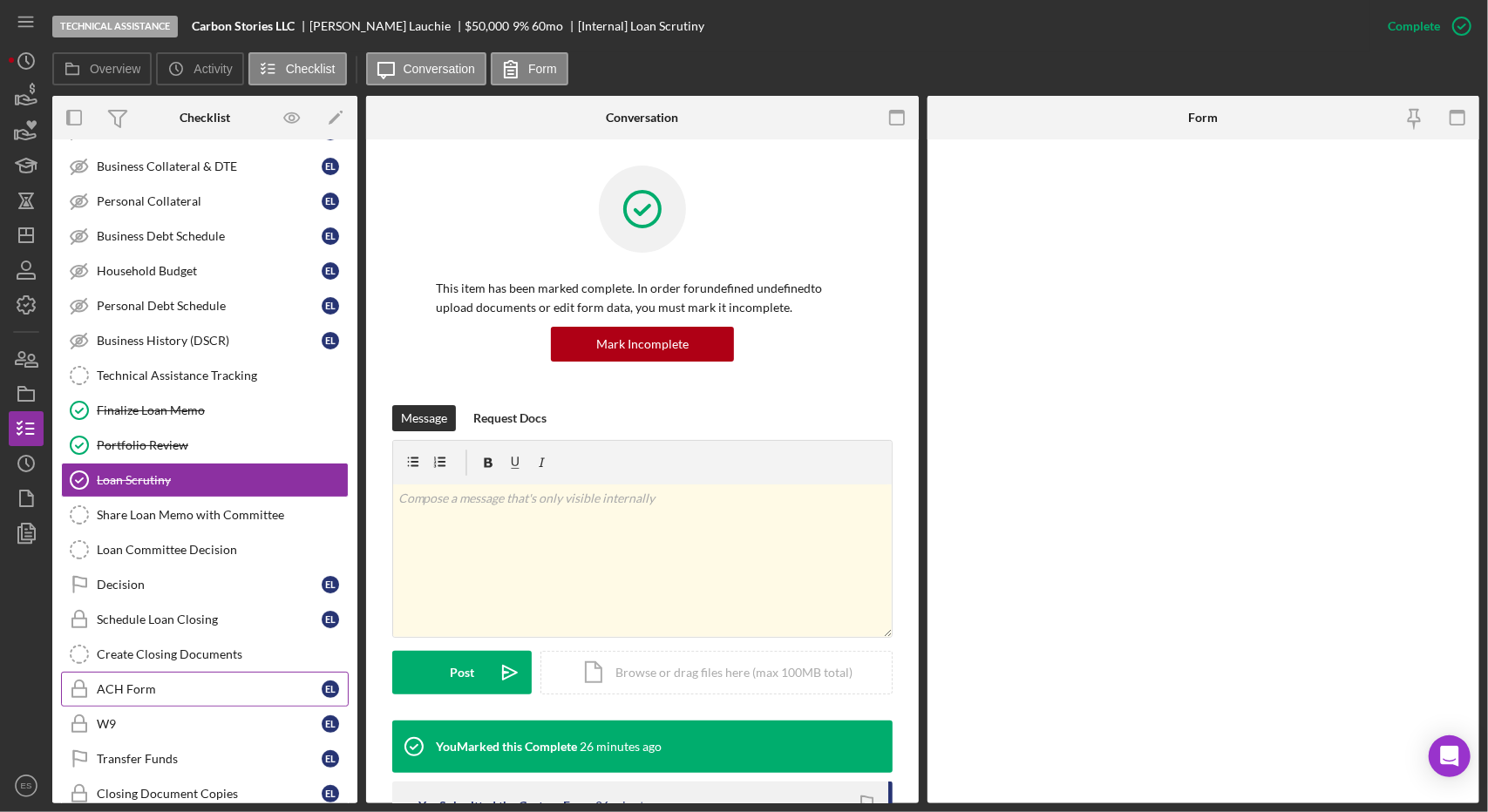
scroll to position [184, 0]
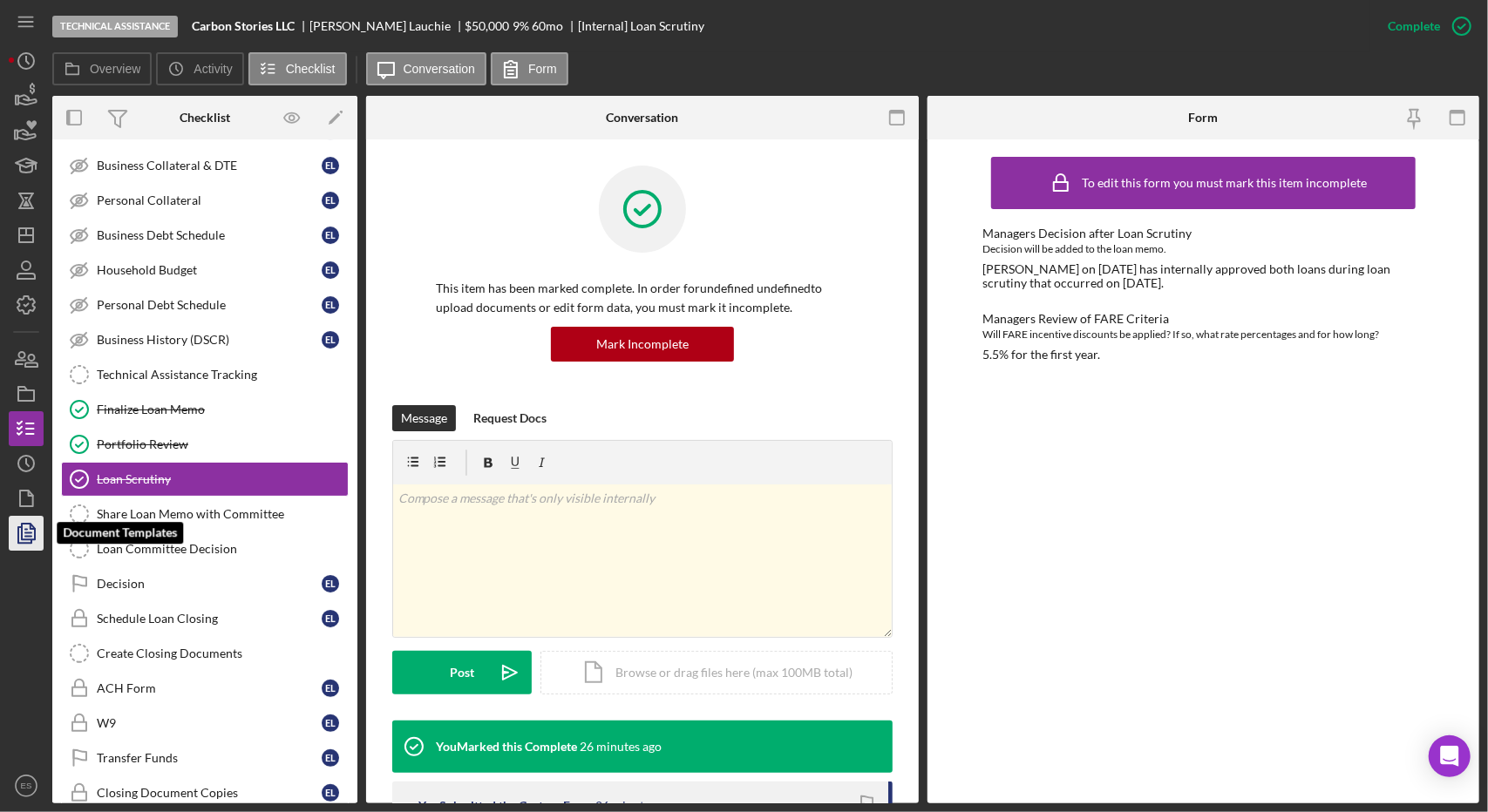
click at [14, 541] on icon "button" at bounding box center [27, 534] width 44 height 44
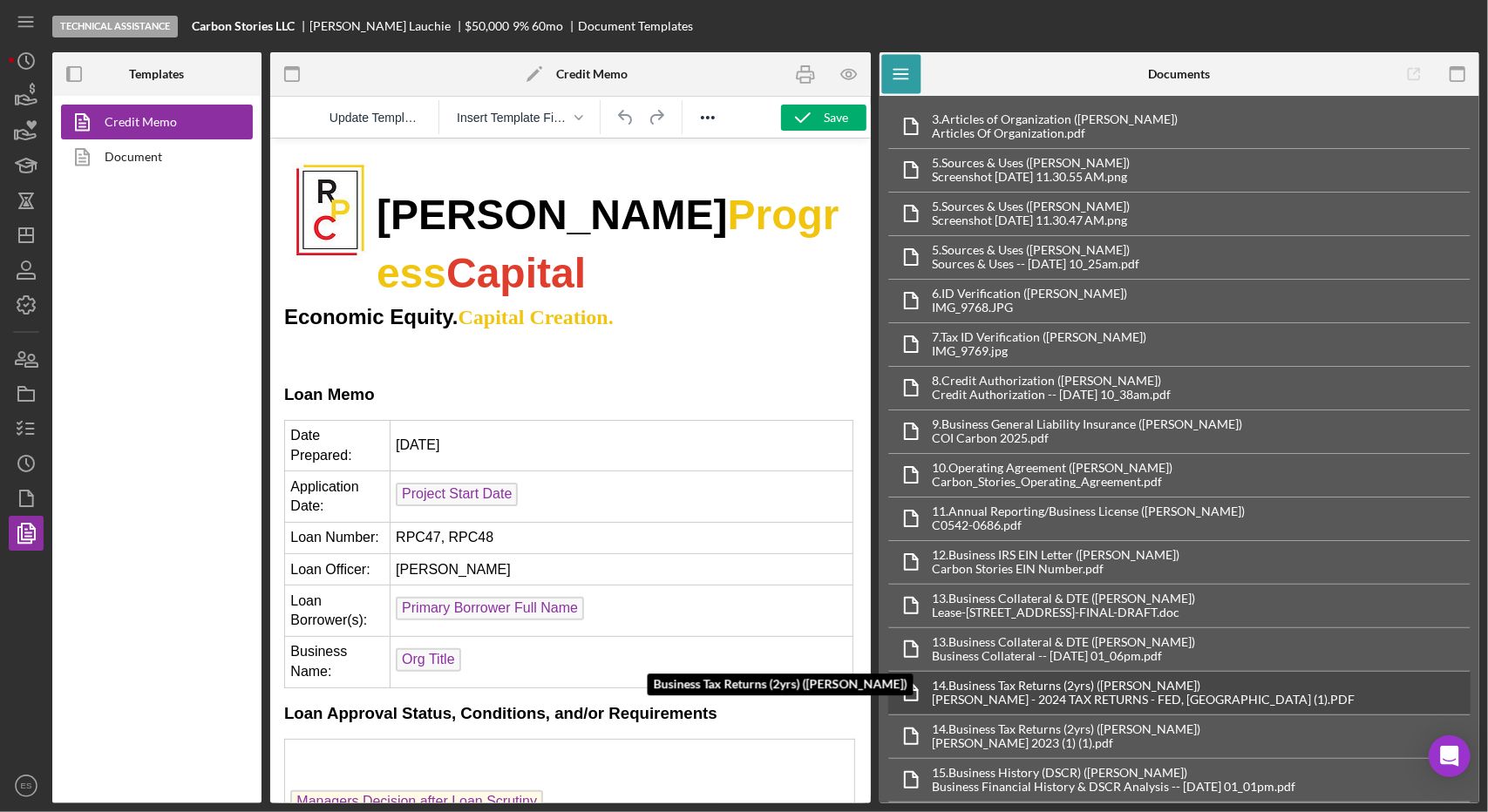
click at [1192, 692] on div "[PERSON_NAME] - 2024 TAX RETURNS - FED, [GEOGRAPHIC_DATA] (1).PDF" at bounding box center [1144, 699] width 423 height 14
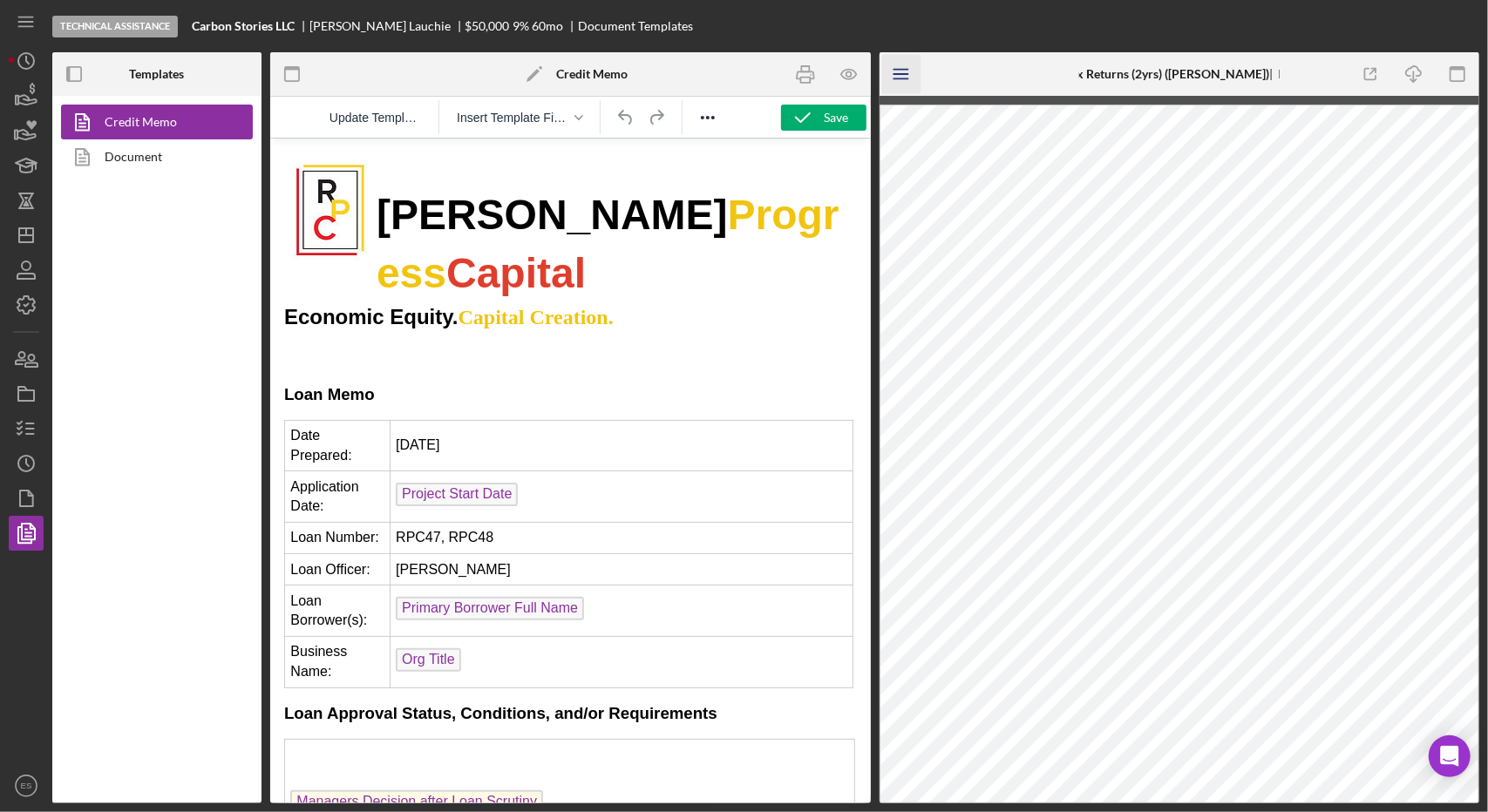
click at [911, 74] on icon "Icon/Menu" at bounding box center [900, 74] width 39 height 39
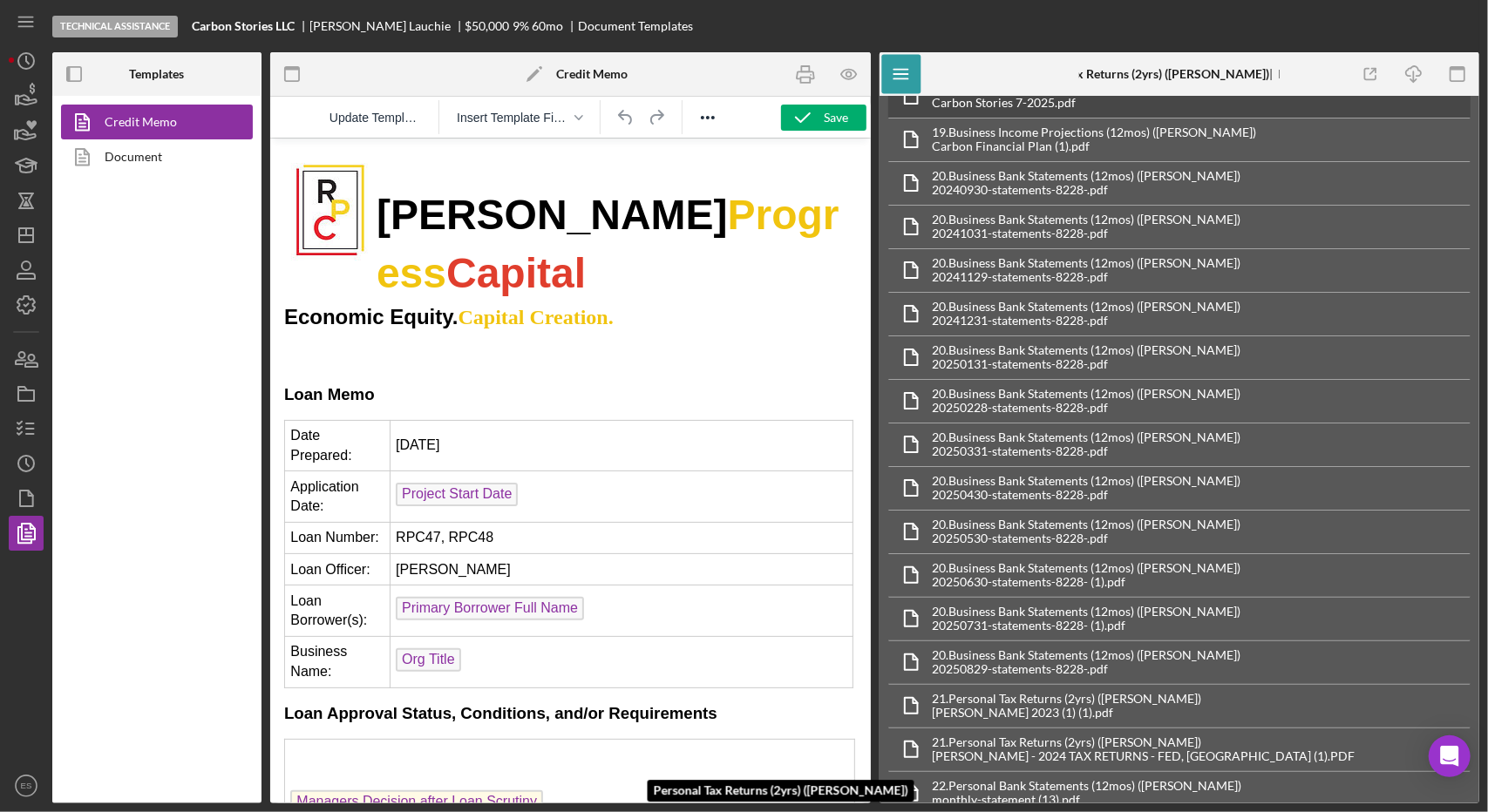
scroll to position [634, 0]
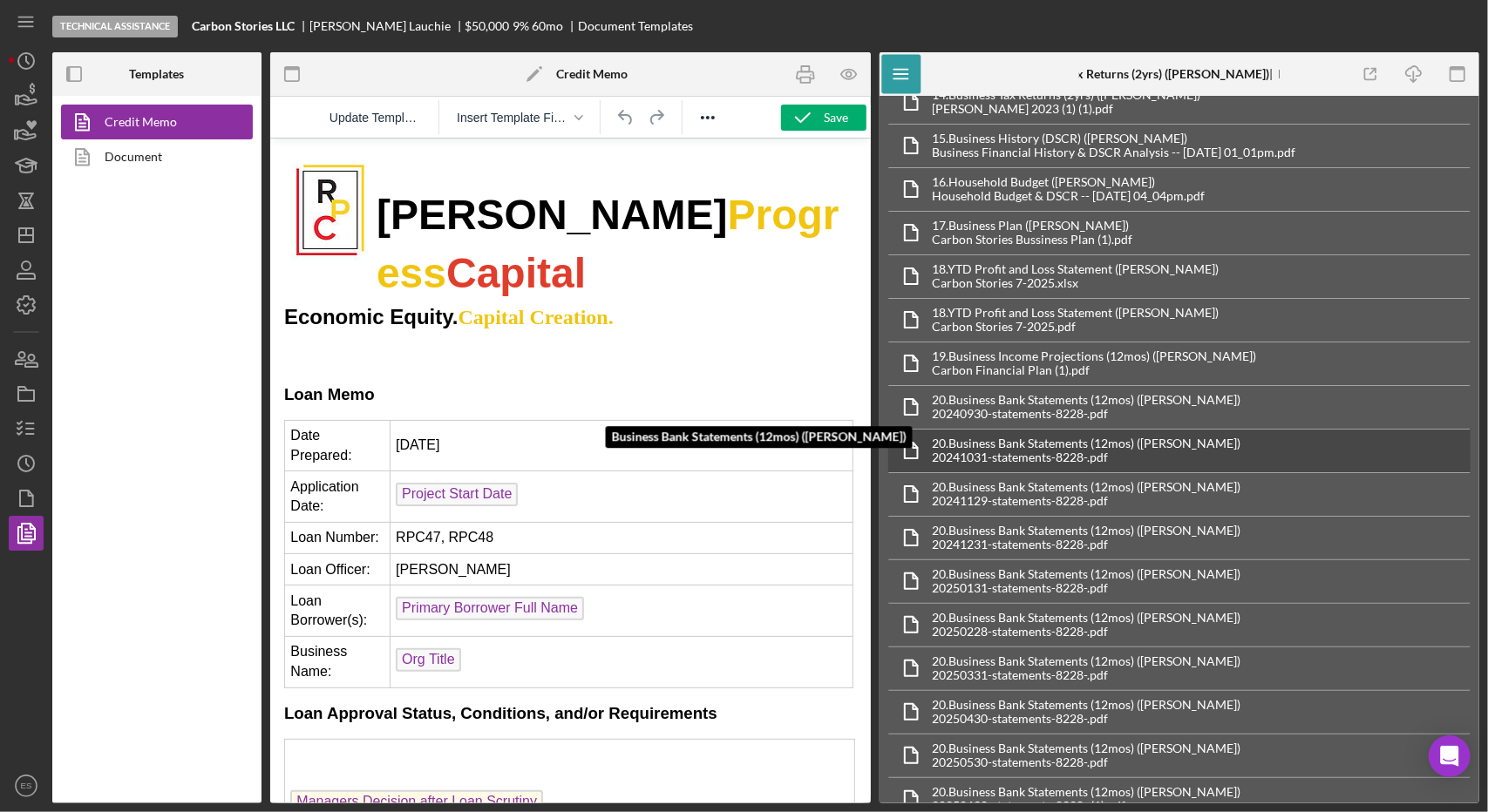
click at [1122, 450] on div "20241031-statements-8228-.pdf" at bounding box center [1087, 457] width 308 height 14
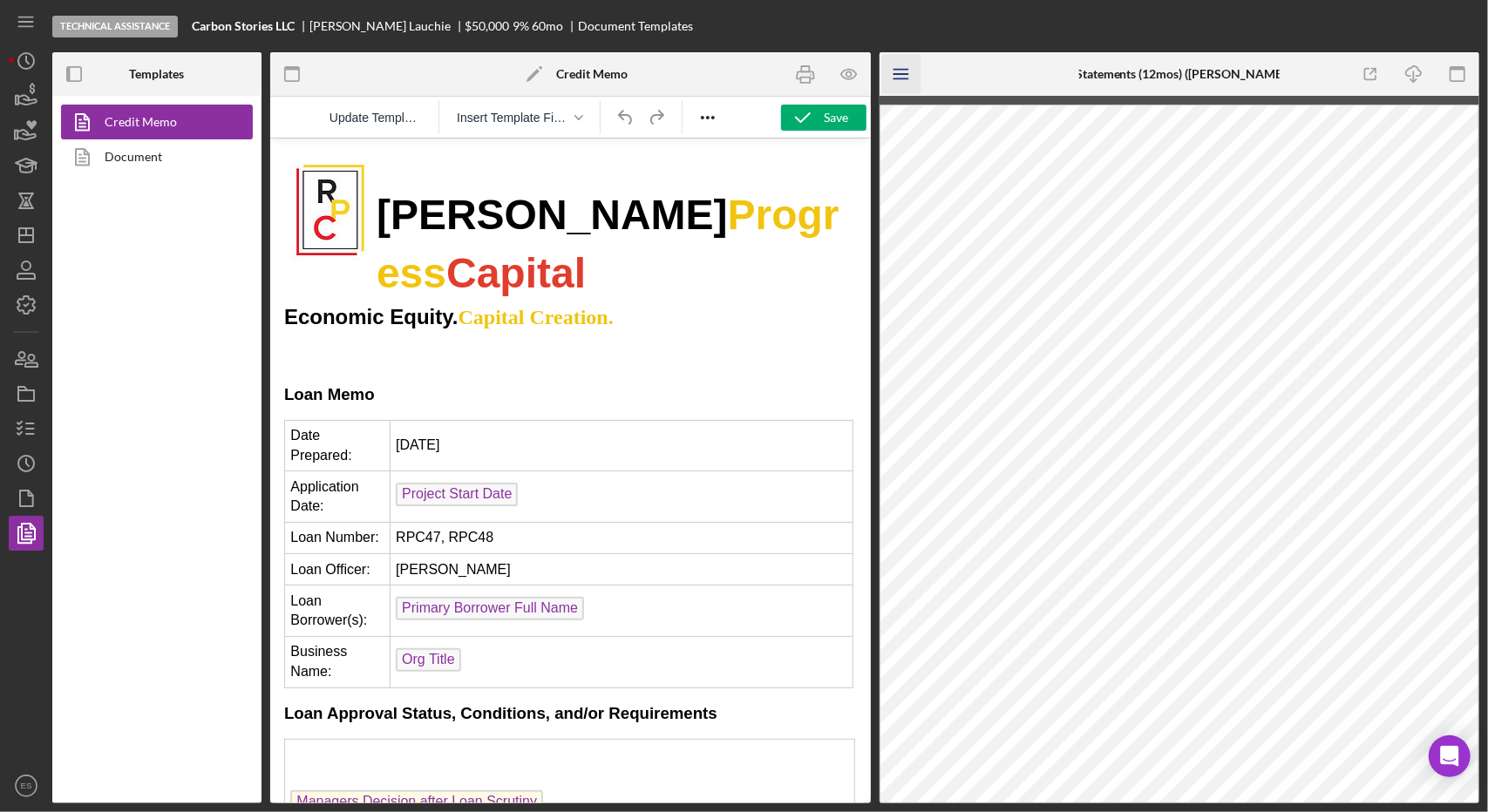
click at [903, 75] on icon "Icon/Menu" at bounding box center [900, 74] width 39 height 39
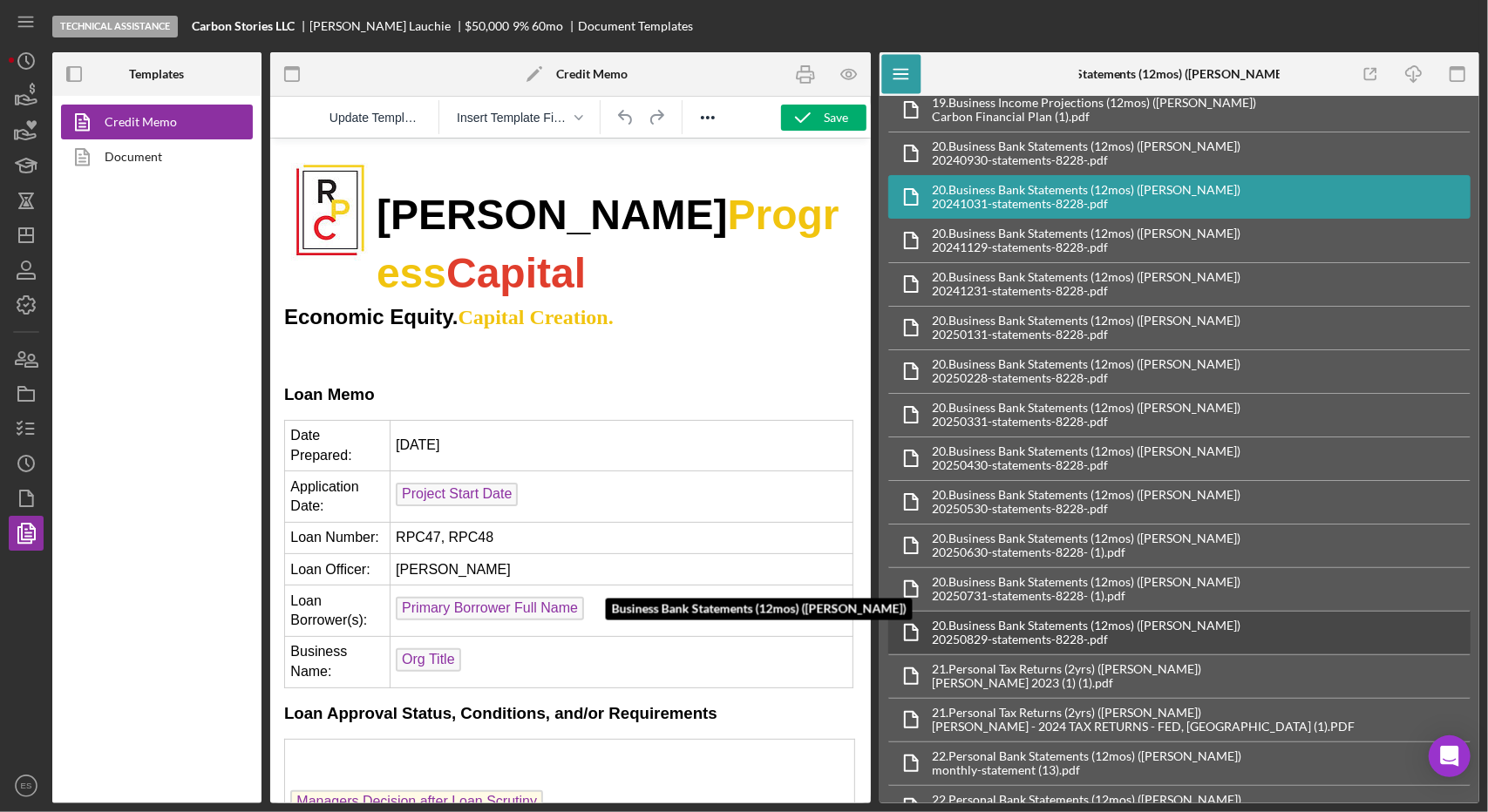
scroll to position [894, 0]
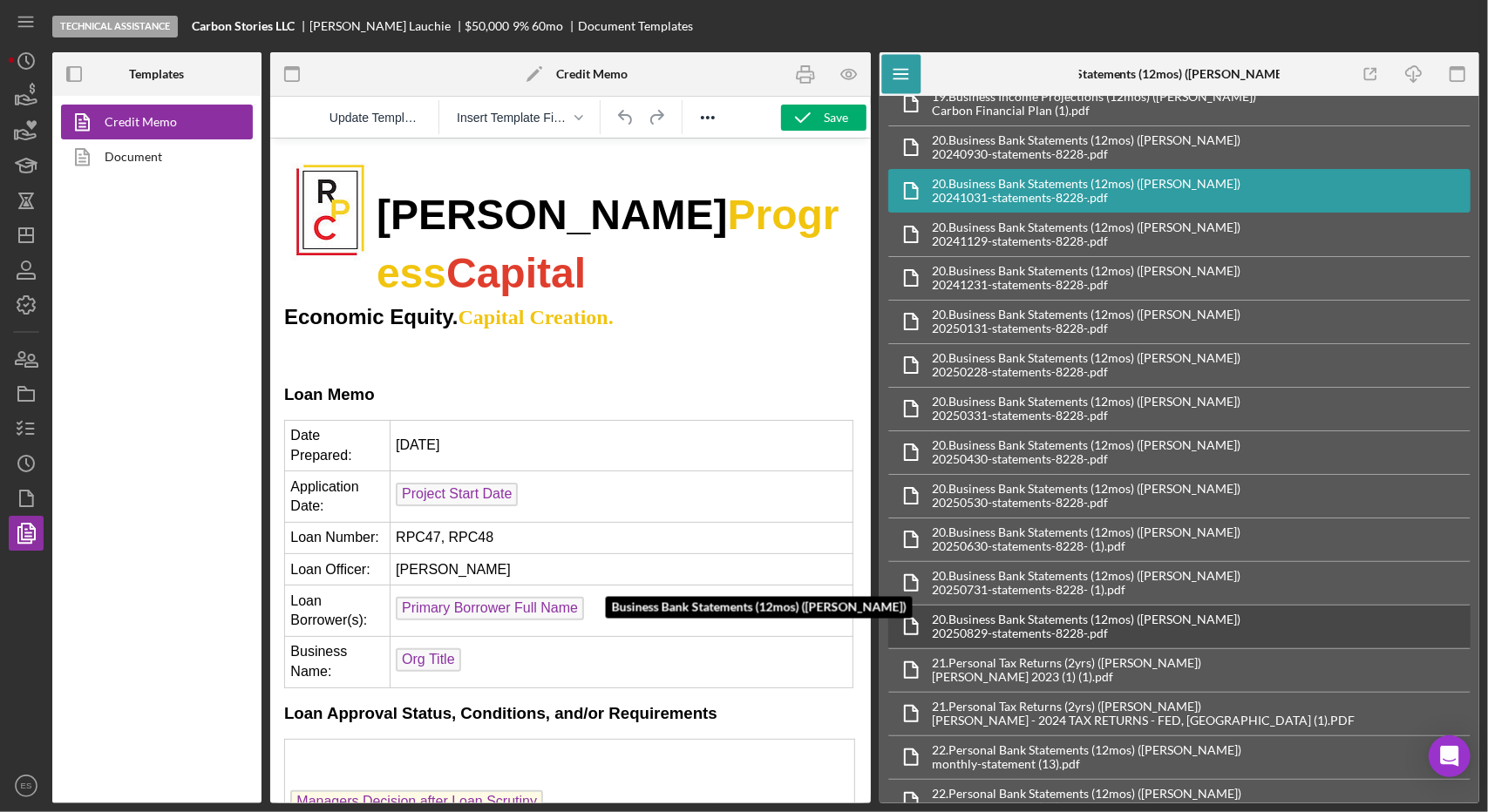
click at [1188, 626] on div "20250829-statements-8228-.pdf" at bounding box center [1087, 633] width 308 height 14
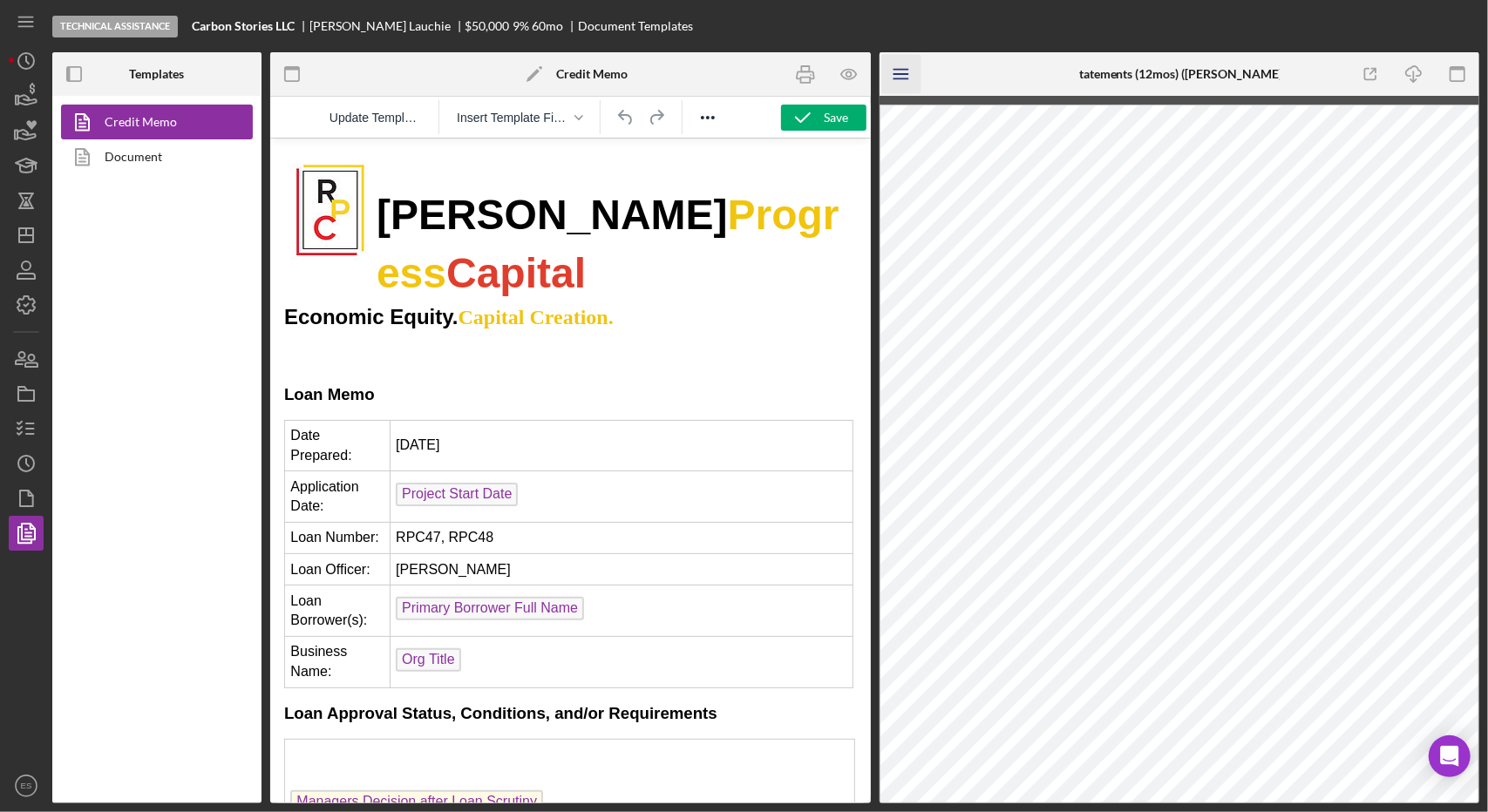
click at [892, 74] on icon "Icon/Menu" at bounding box center [900, 74] width 39 height 39
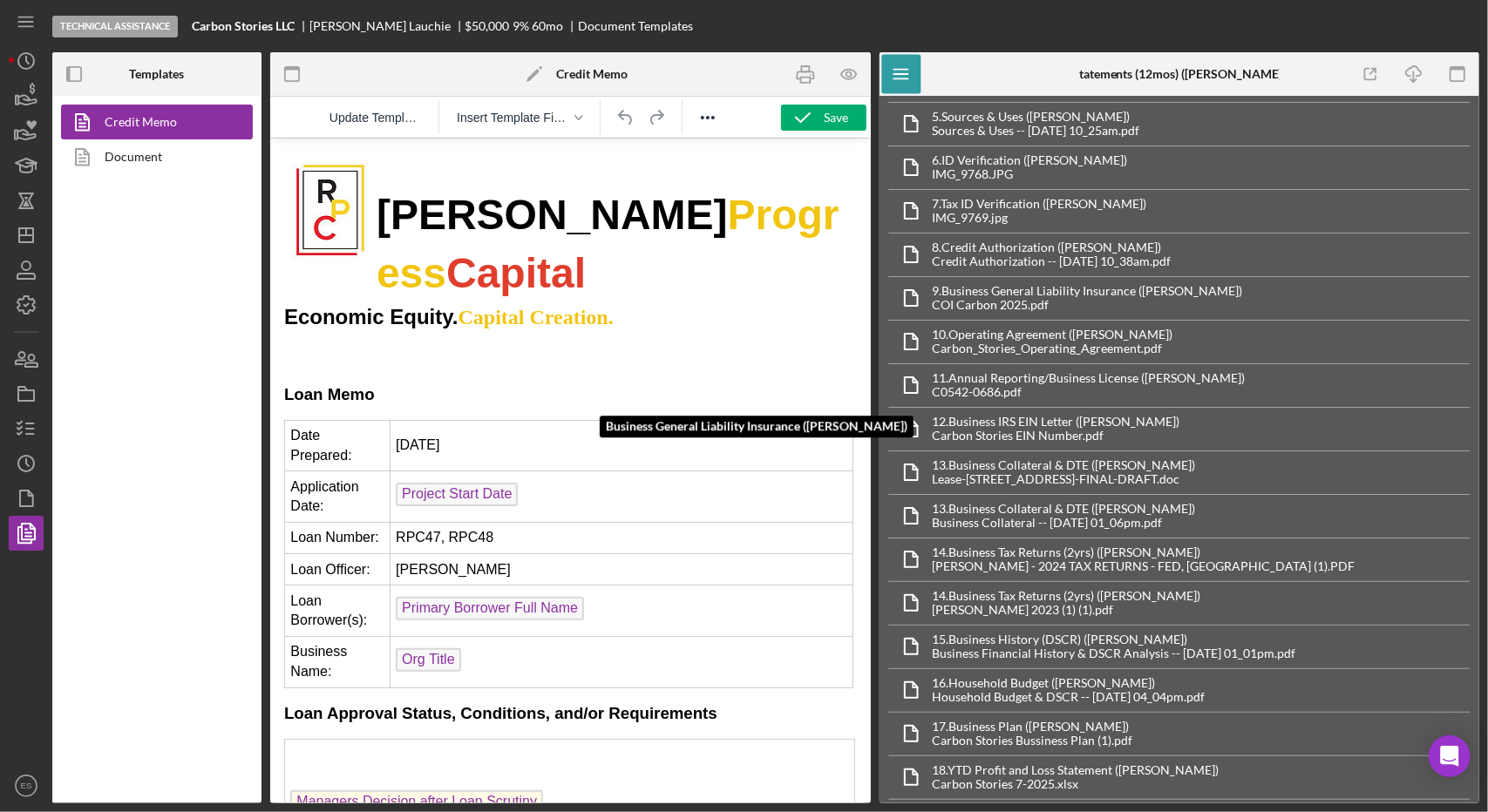
scroll to position [0, 0]
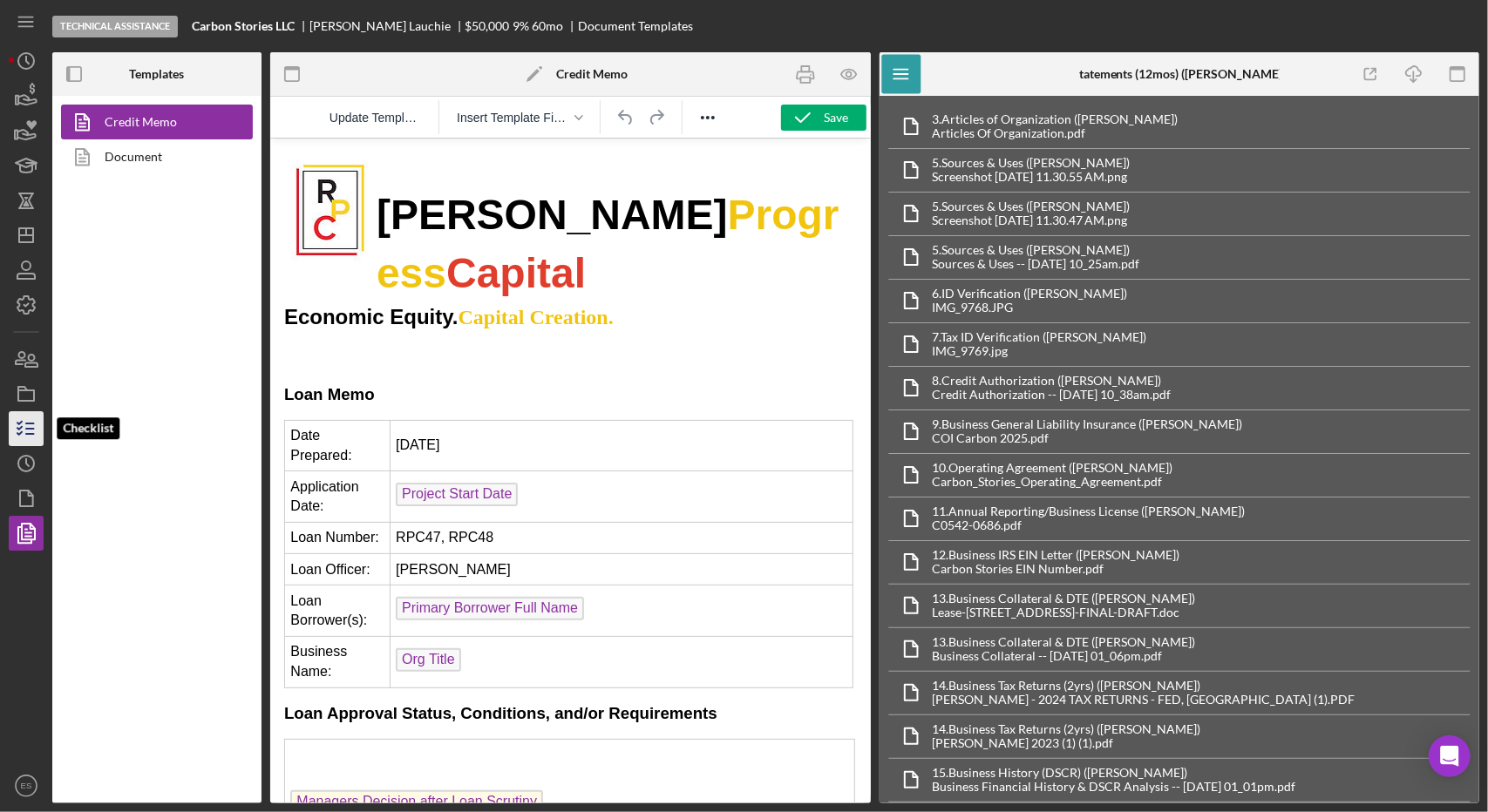
click at [15, 428] on icon "button" at bounding box center [27, 428] width 44 height 44
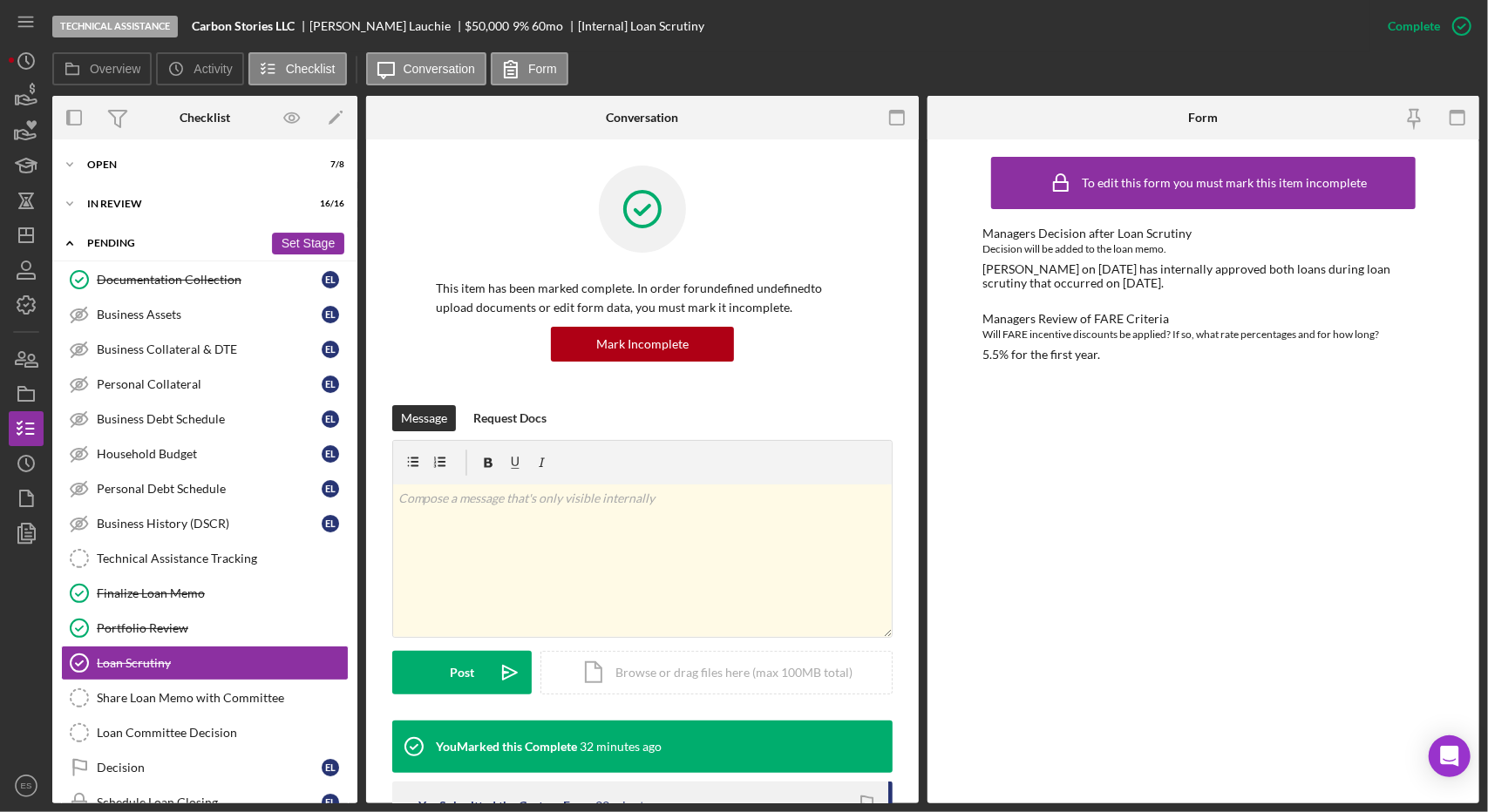
click at [104, 241] on div "Pending" at bounding box center [175, 243] width 176 height 11
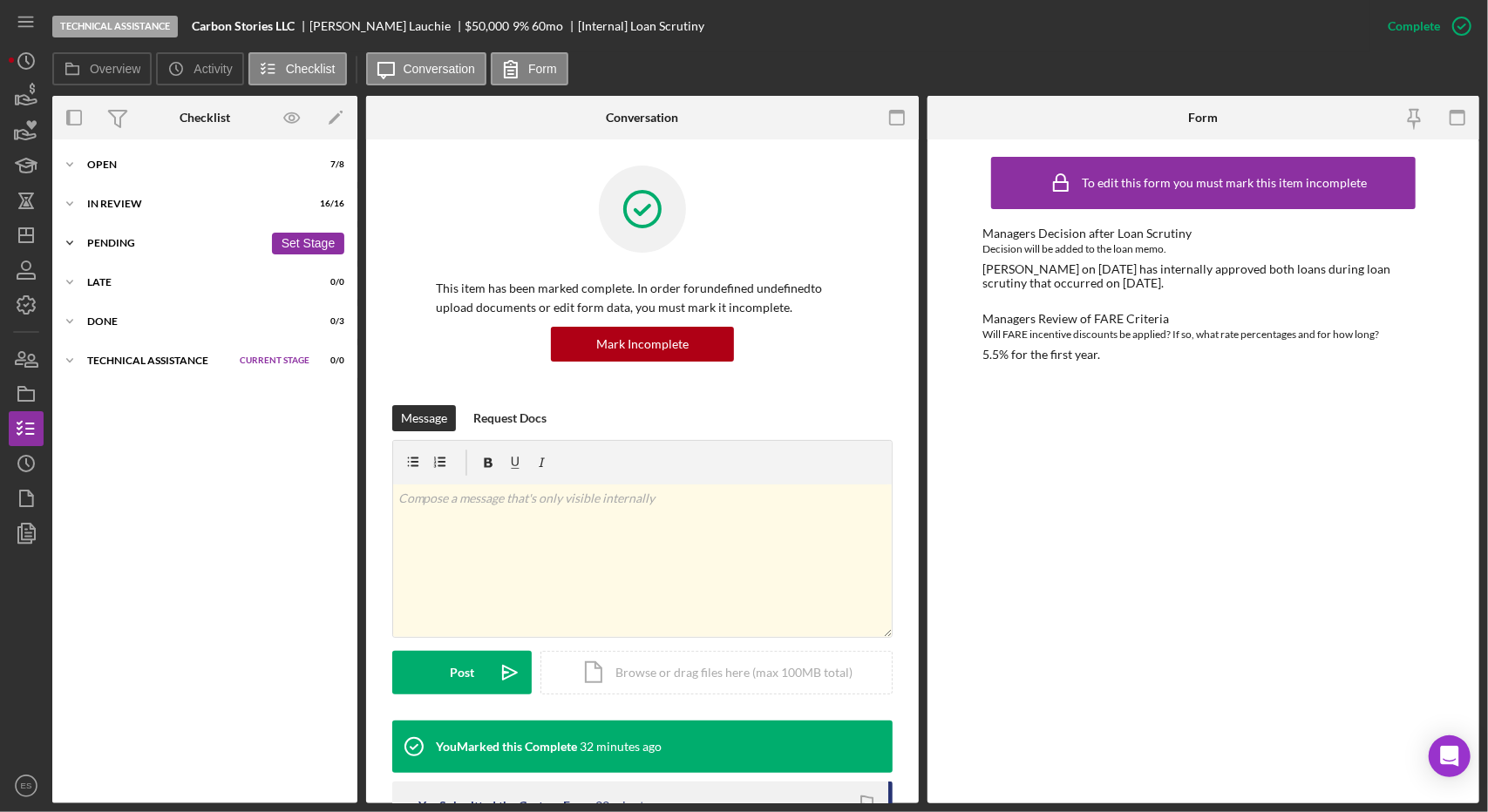
click at [104, 241] on div "Pending" at bounding box center [175, 243] width 176 height 11
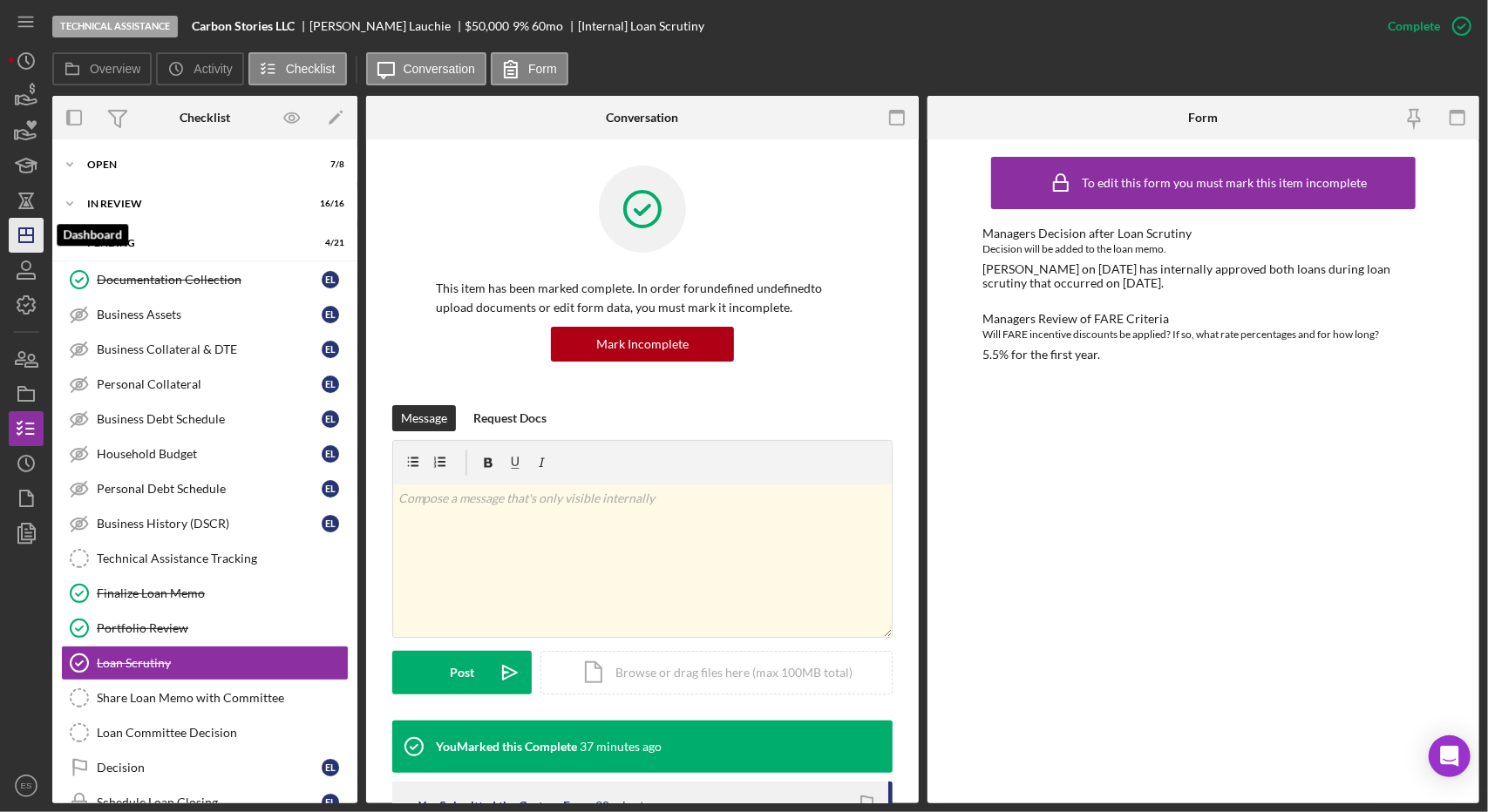
click at [26, 234] on line "button" at bounding box center [26, 231] width 0 height 7
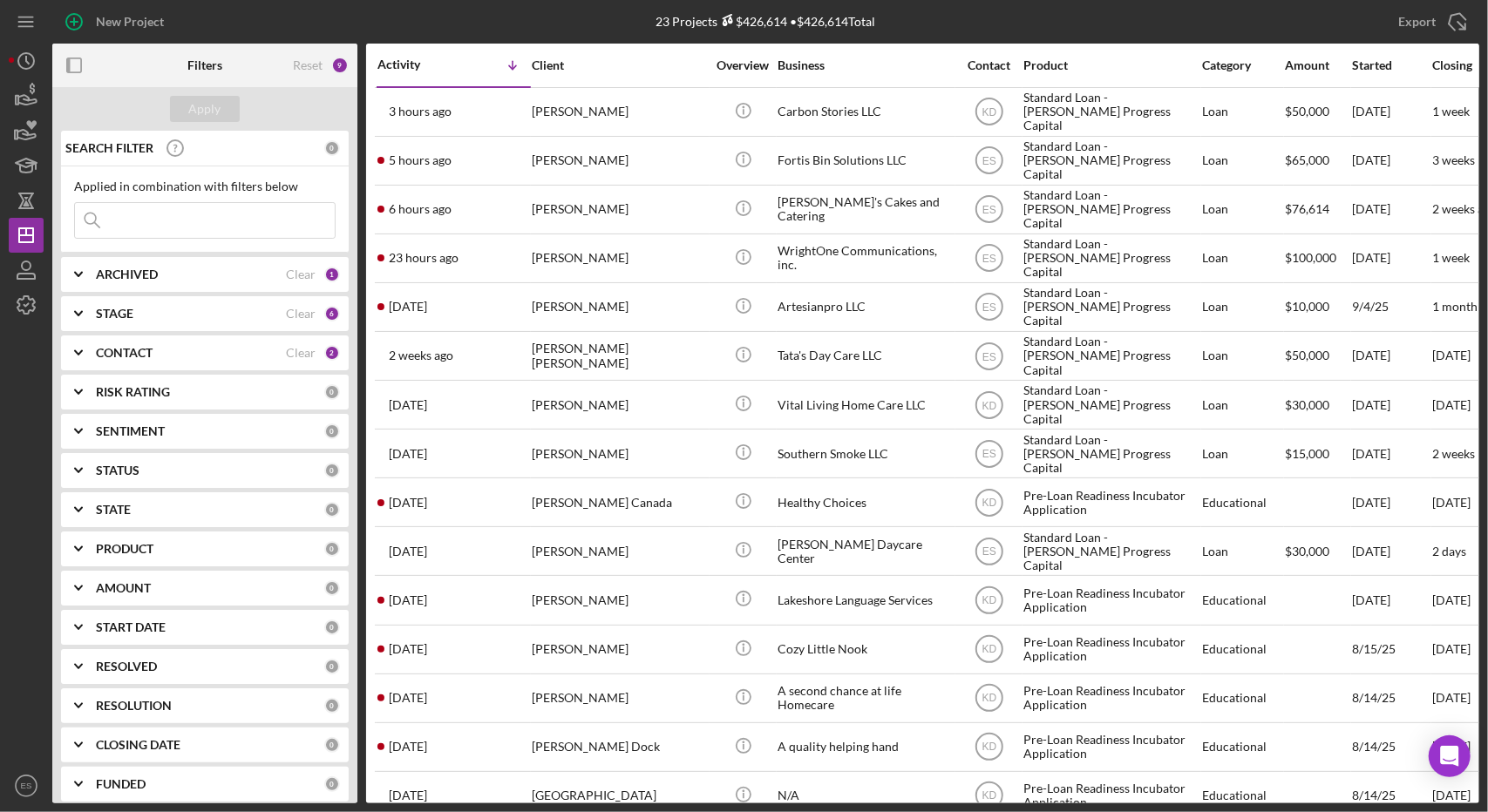
click at [121, 317] on b "STAGE" at bounding box center [114, 314] width 37 height 14
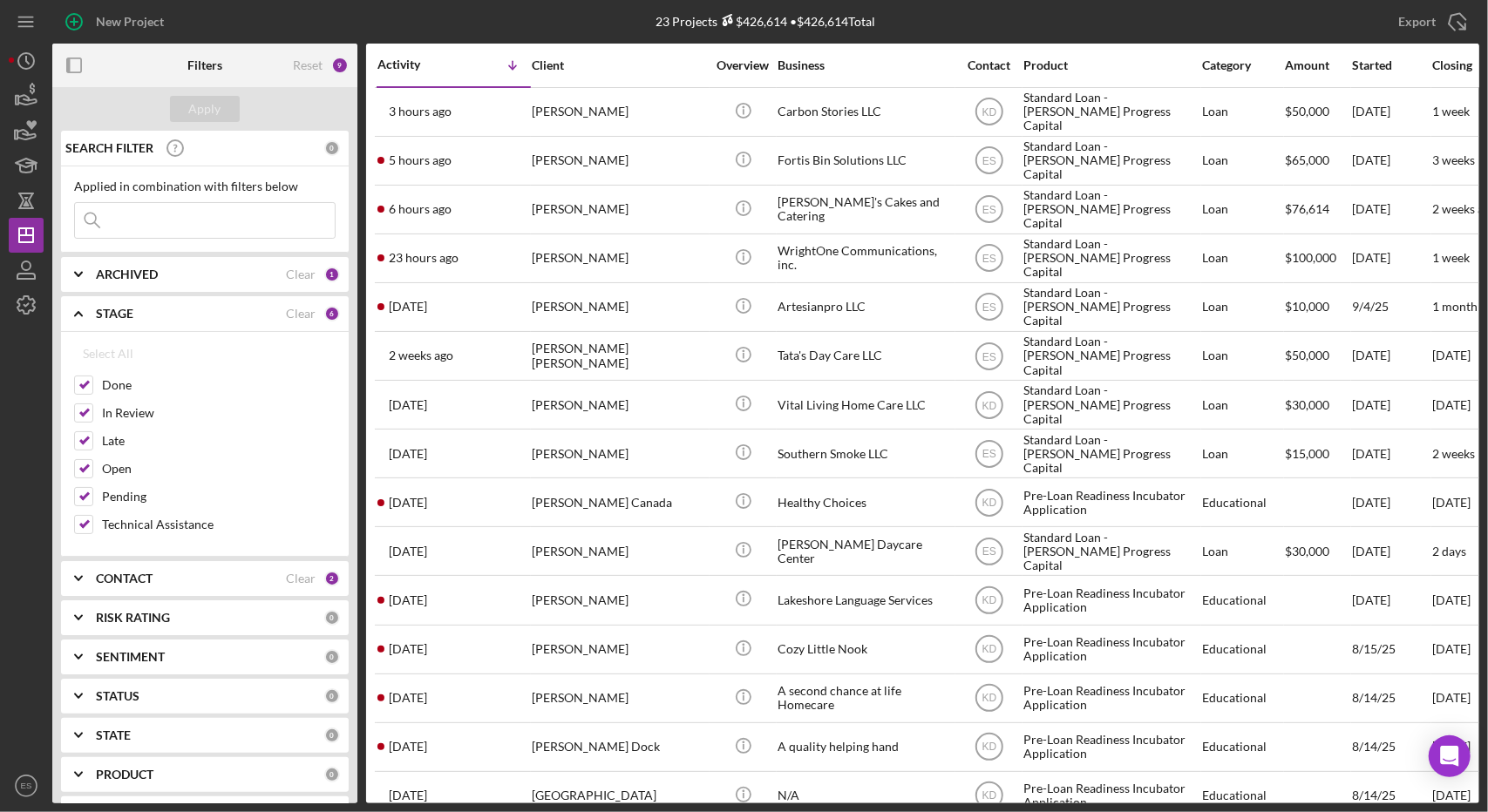
click at [141, 313] on div "STAGE" at bounding box center [190, 314] width 190 height 14
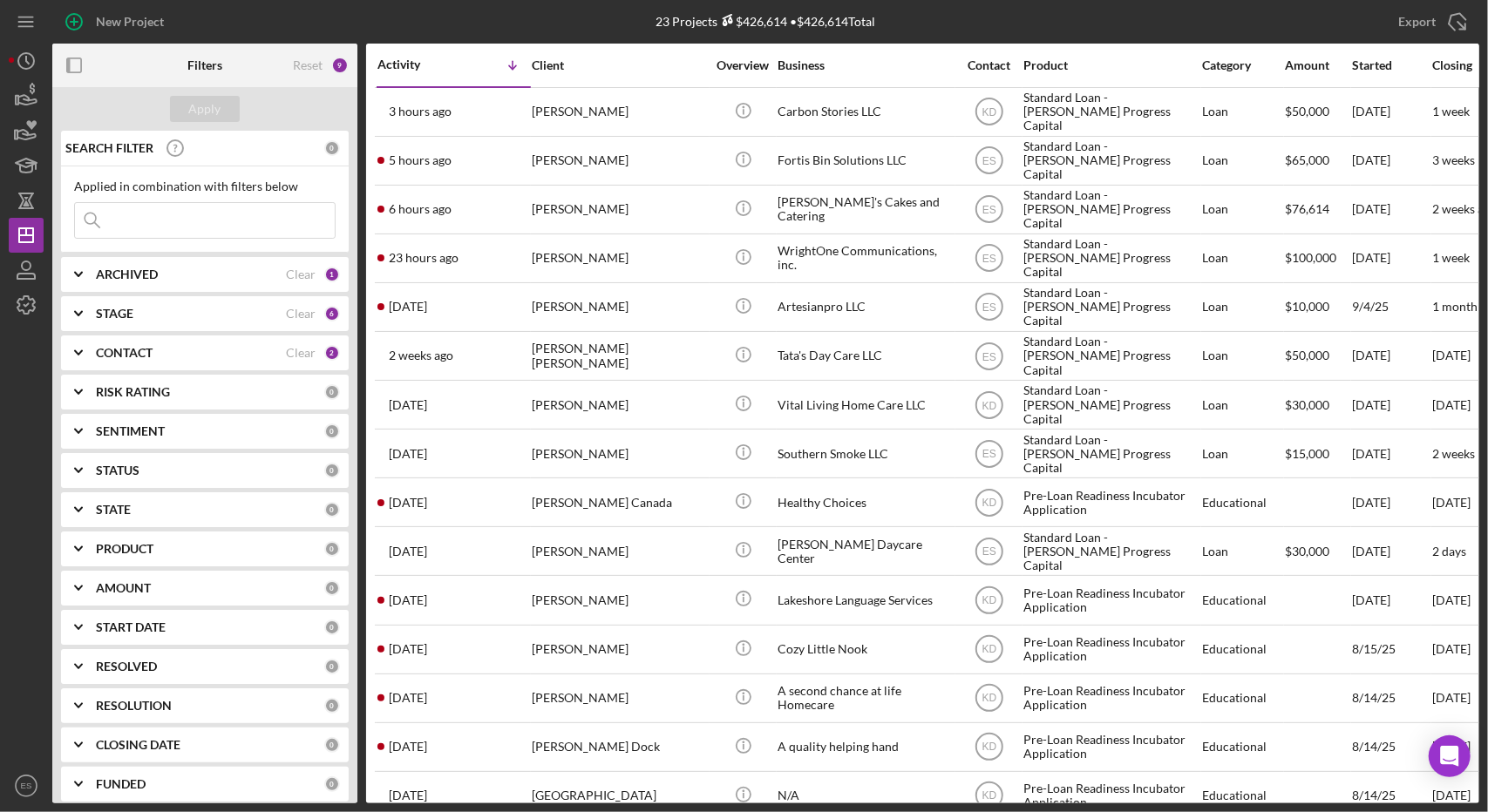
click at [142, 354] on b "CONTACT" at bounding box center [123, 353] width 56 height 14
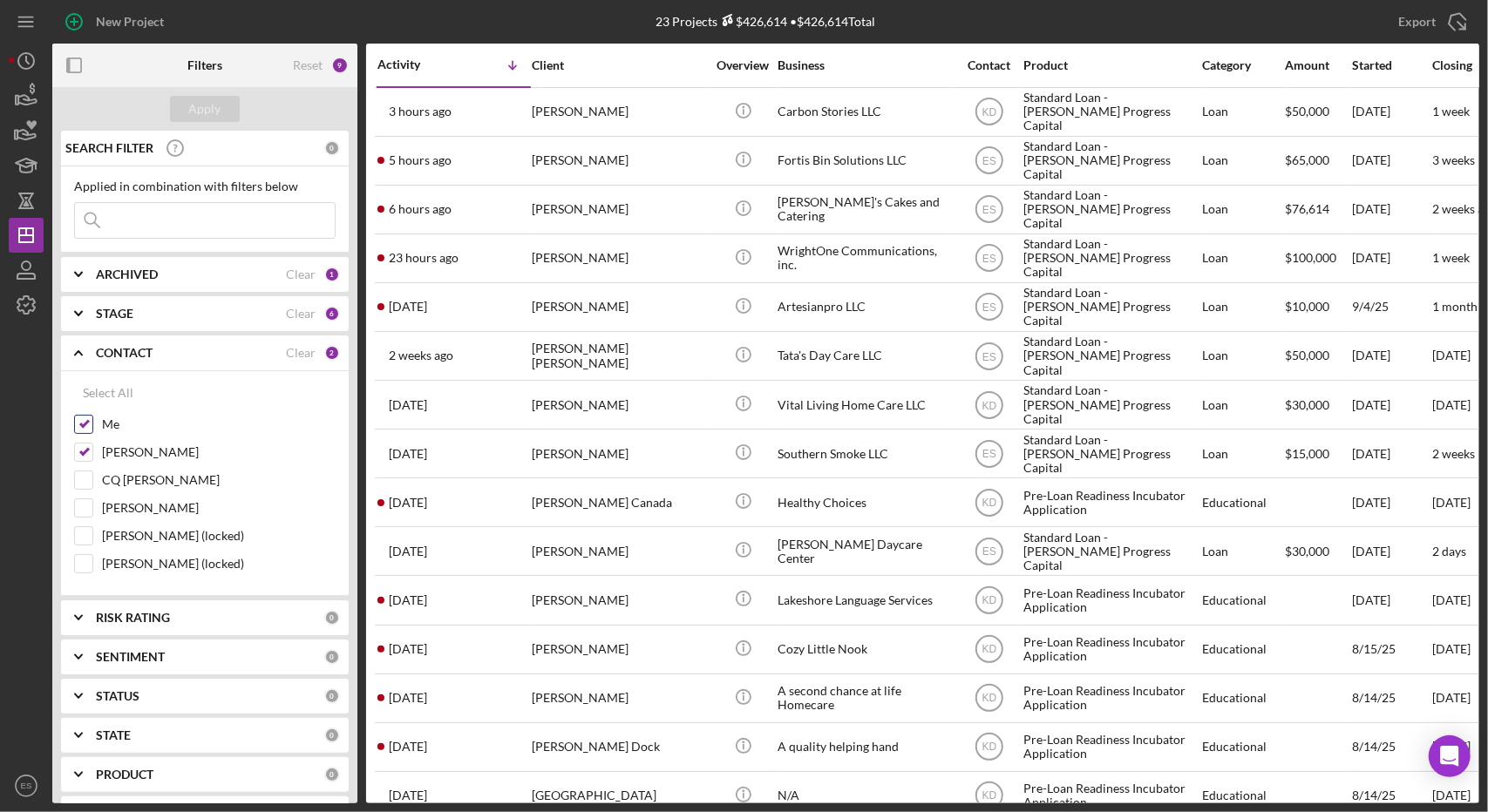
click at [85, 440] on div "Me" at bounding box center [204, 428] width 261 height 28
click at [85, 435] on div "Me" at bounding box center [204, 428] width 261 height 28
click at [80, 452] on input "[PERSON_NAME]" at bounding box center [83, 452] width 17 height 17
checkbox input "false"
click at [206, 100] on div "Apply" at bounding box center [206, 108] width 33 height 26
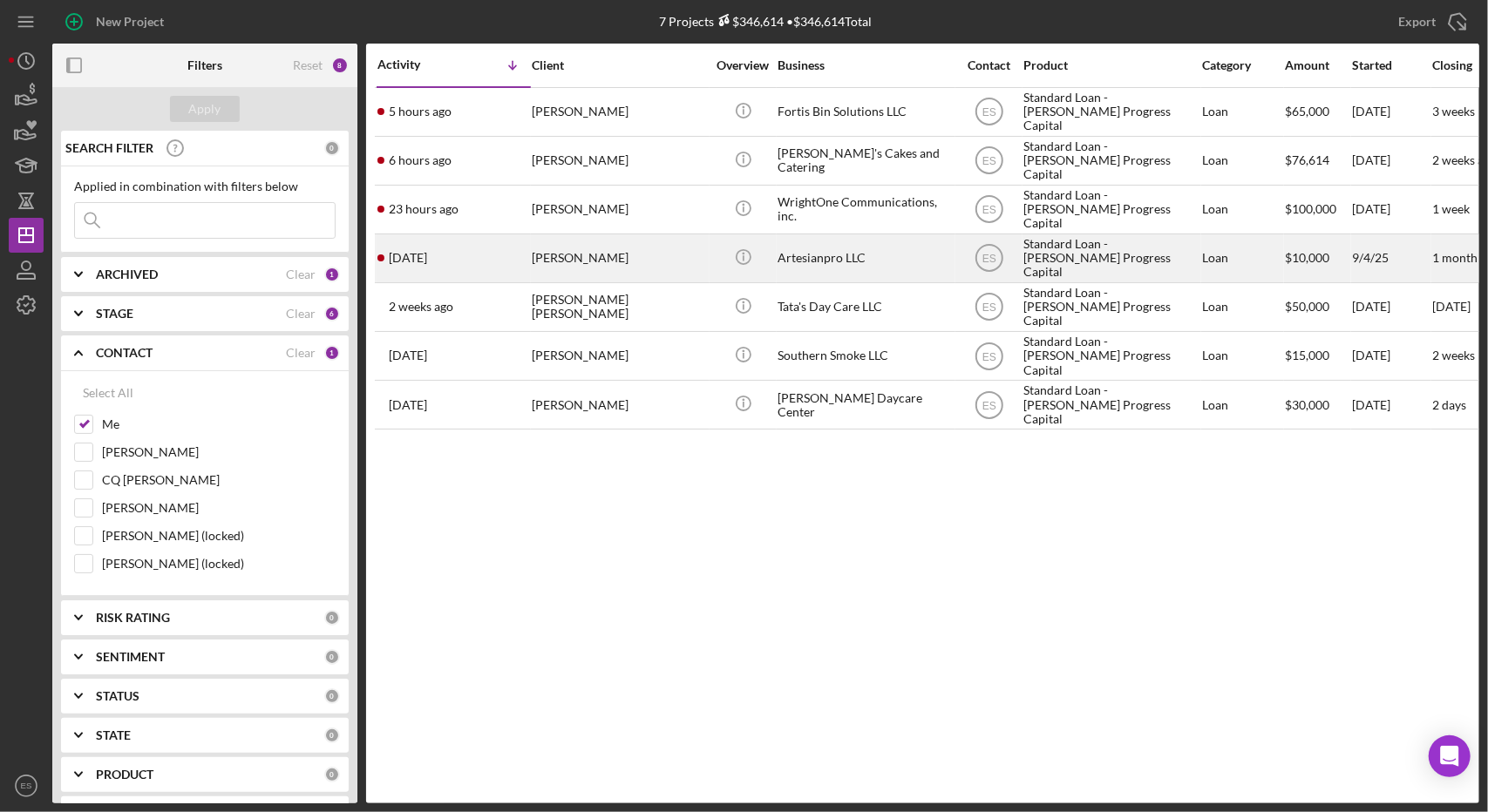
click at [904, 243] on div "Artesianpro LLC" at bounding box center [864, 258] width 174 height 46
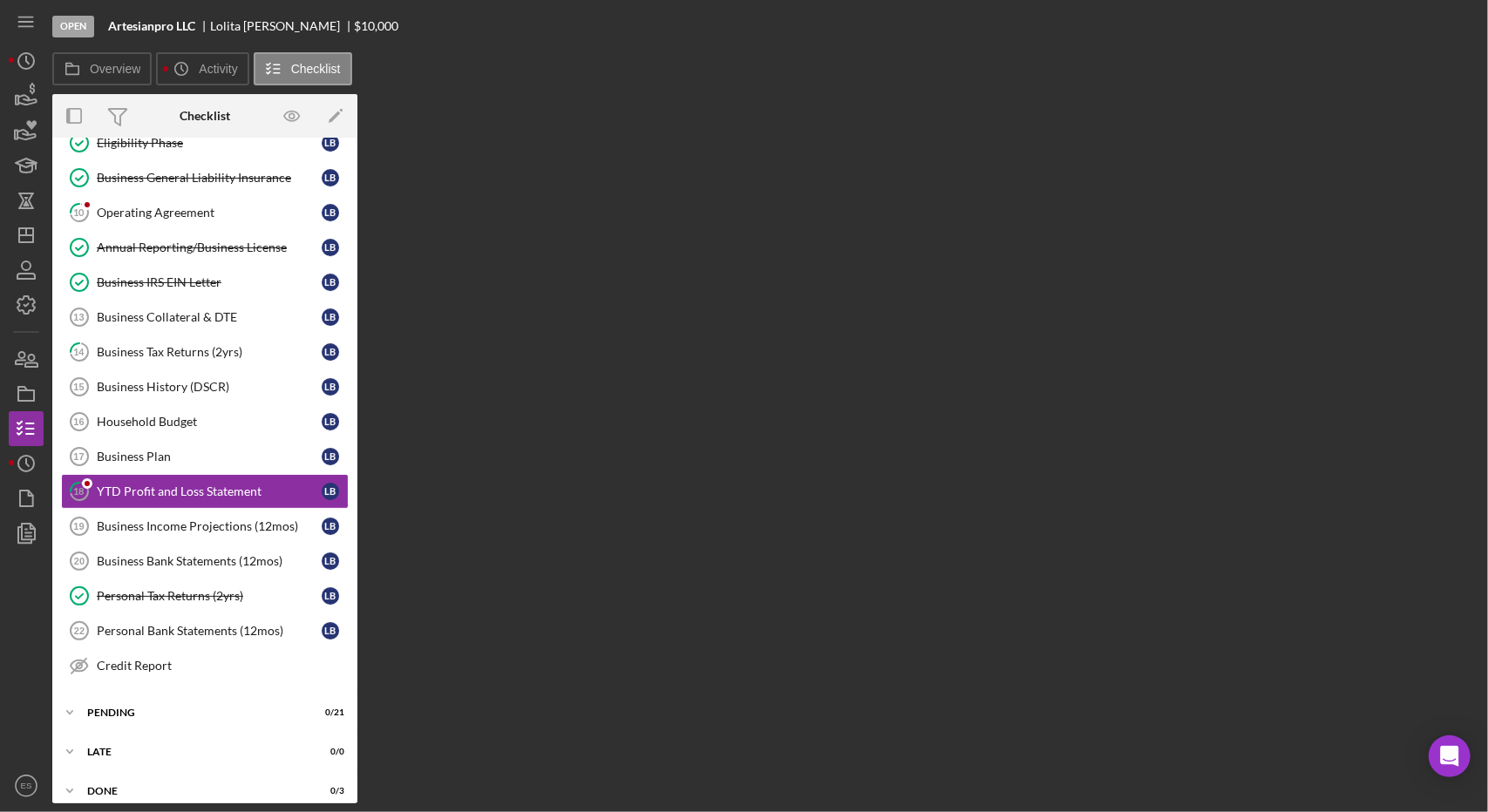
scroll to position [110, 0]
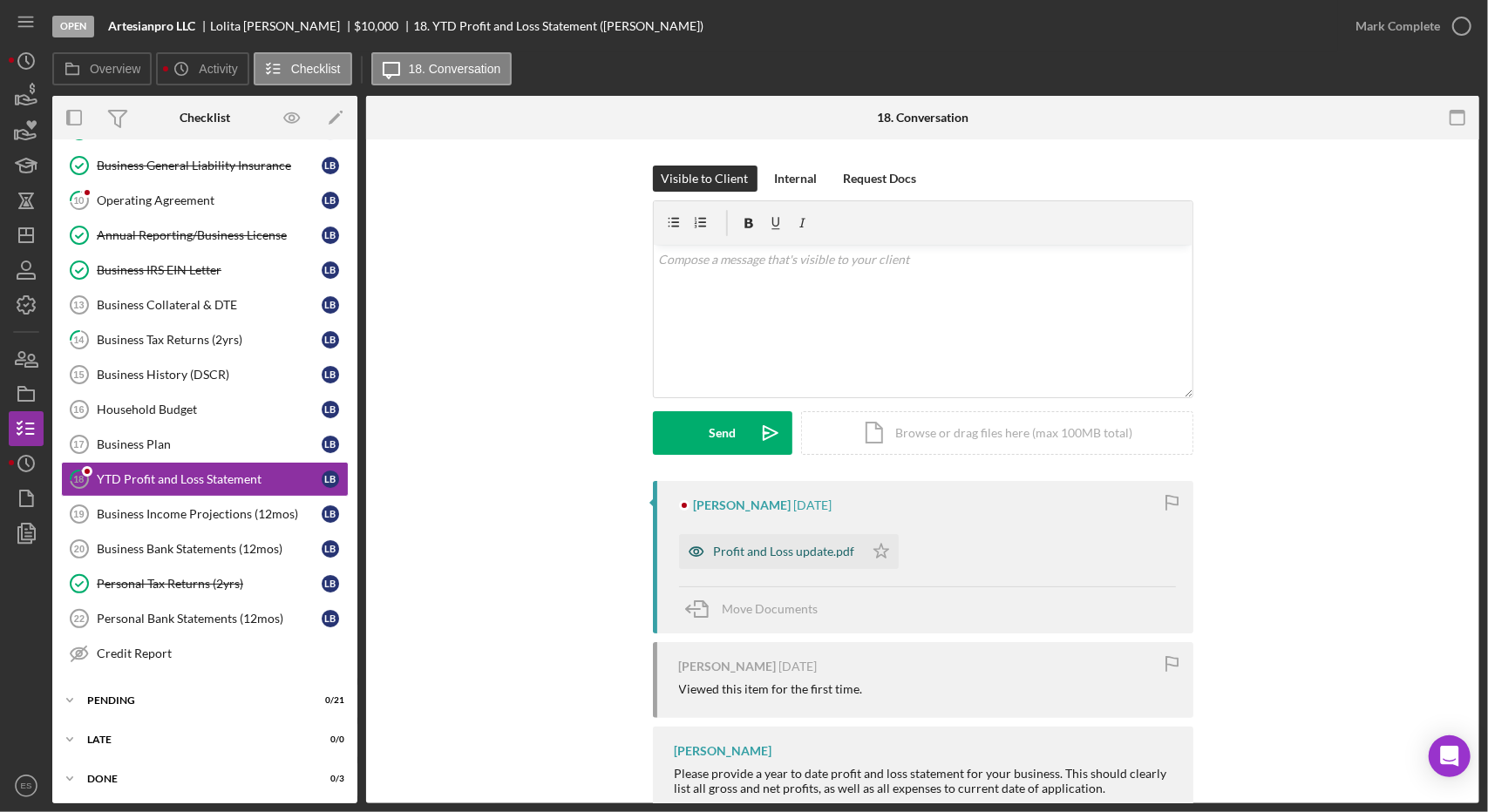
click at [818, 550] on div "Profit and Loss update.pdf" at bounding box center [785, 551] width 142 height 14
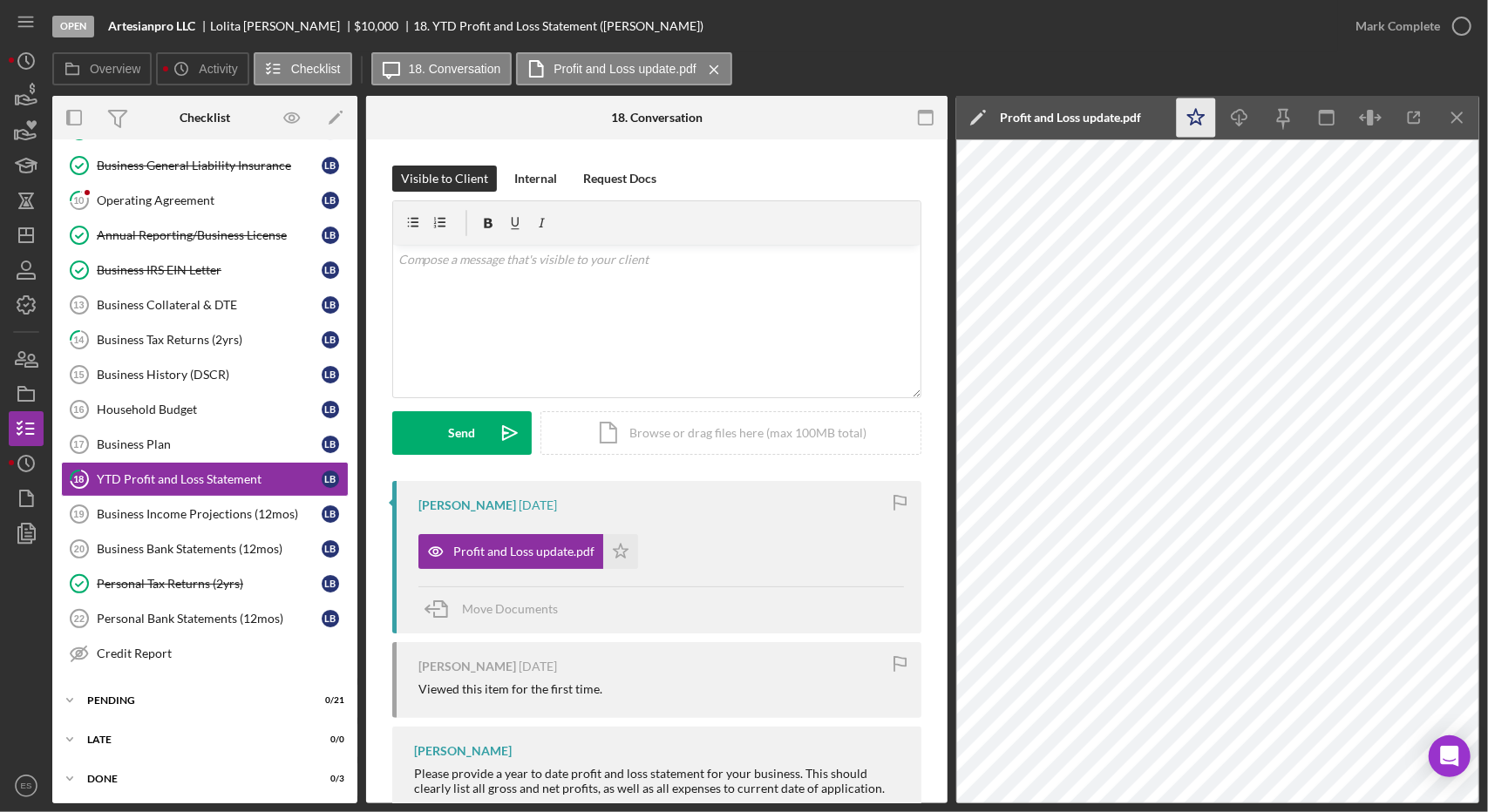
click at [1198, 123] on icon "Icon/Star" at bounding box center [1196, 118] width 39 height 39
click at [1453, 18] on icon "button" at bounding box center [1462, 27] width 44 height 44
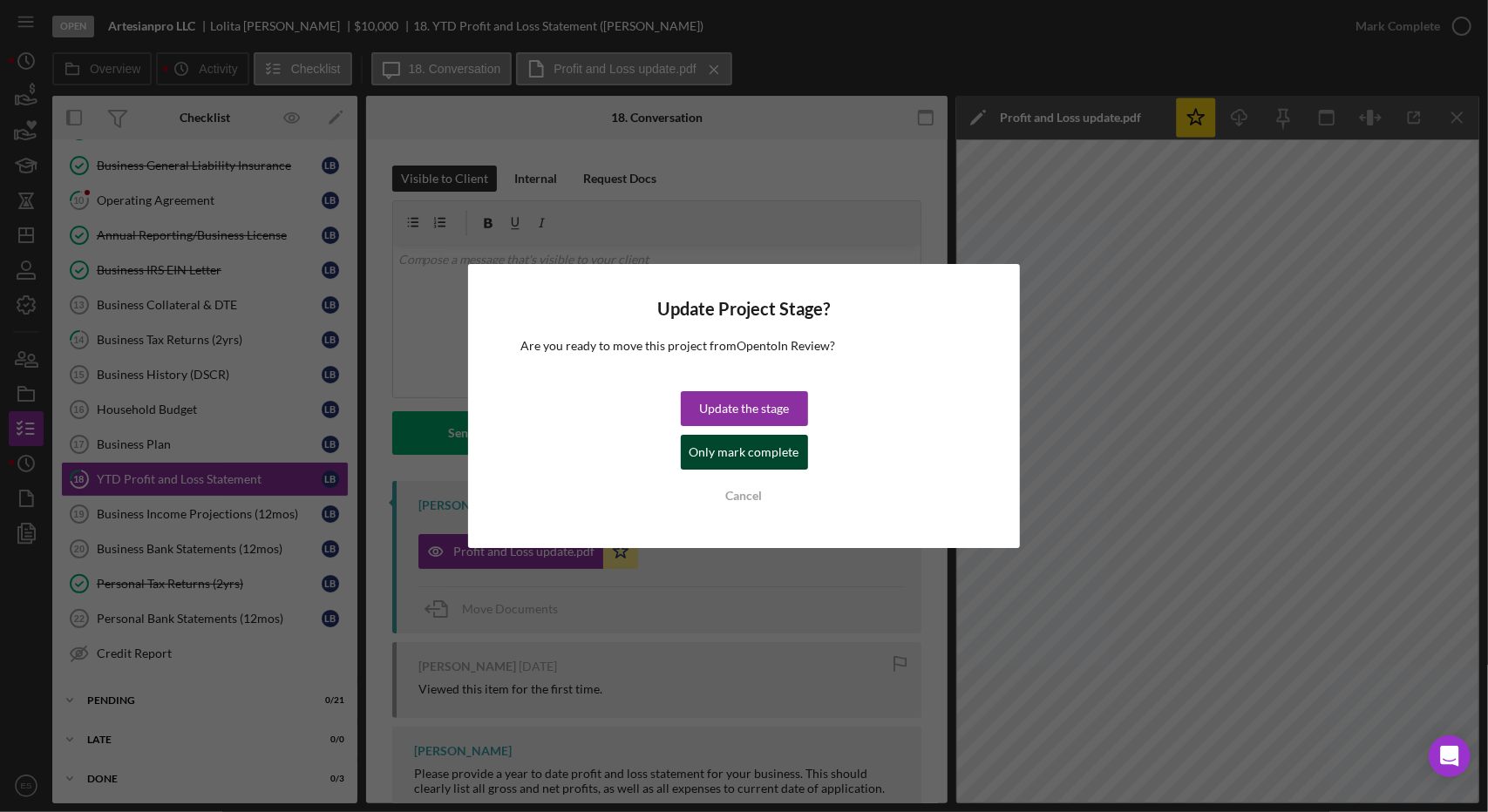
click at [769, 461] on div "Only mark complete" at bounding box center [744, 452] width 110 height 34
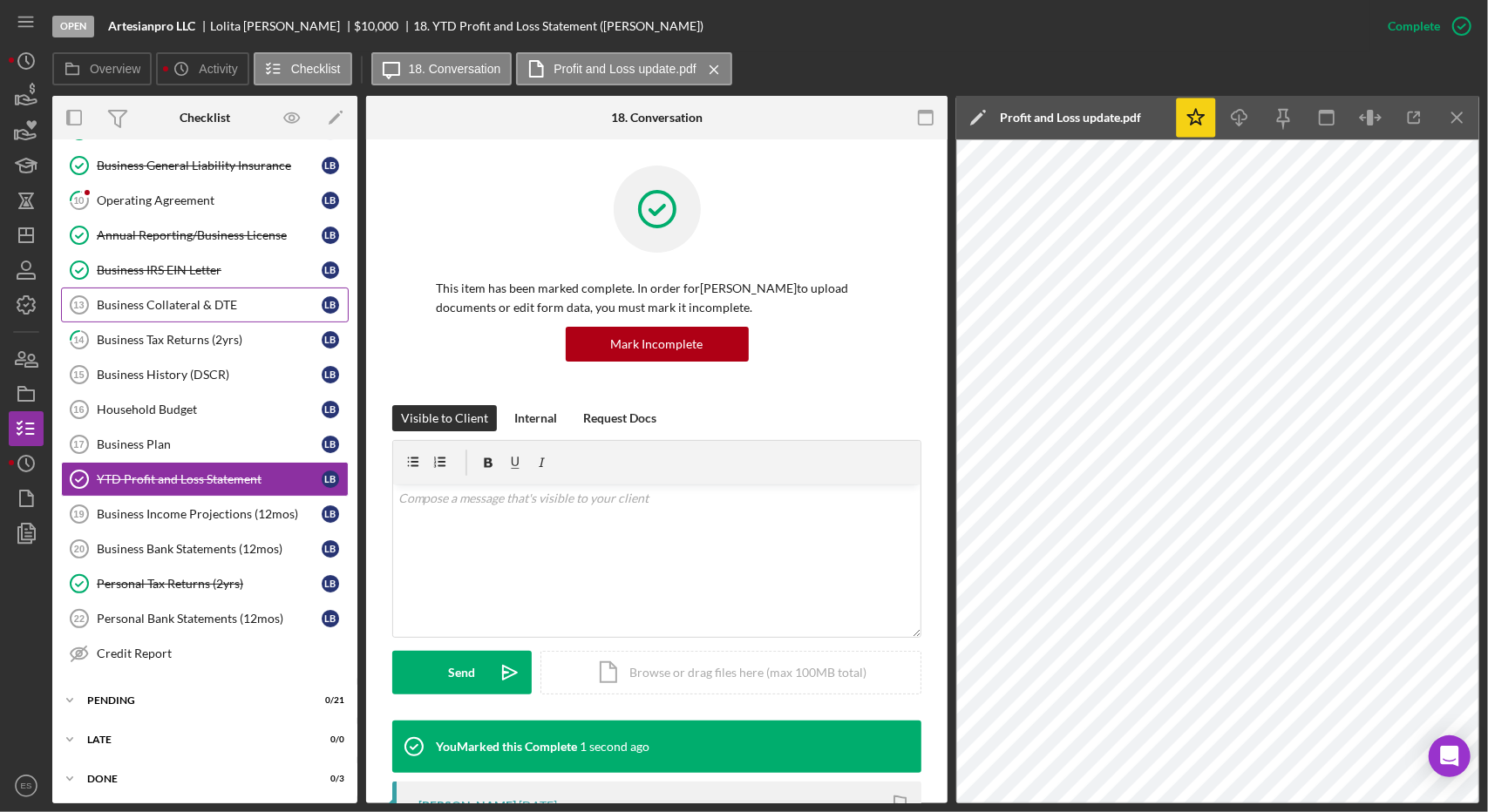
scroll to position [0, 0]
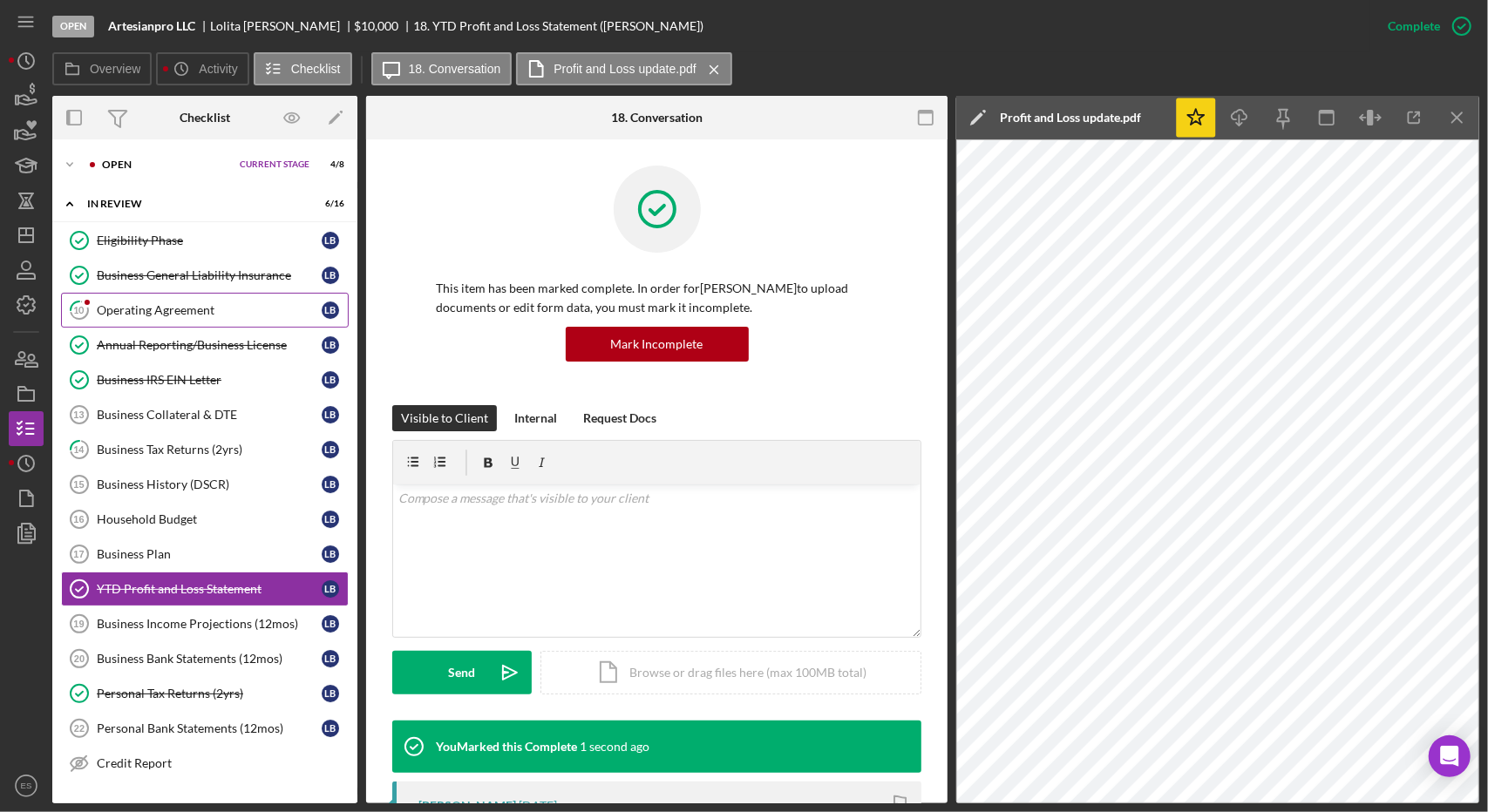
click at [193, 308] on div "Operating Agreement" at bounding box center [209, 310] width 225 height 14
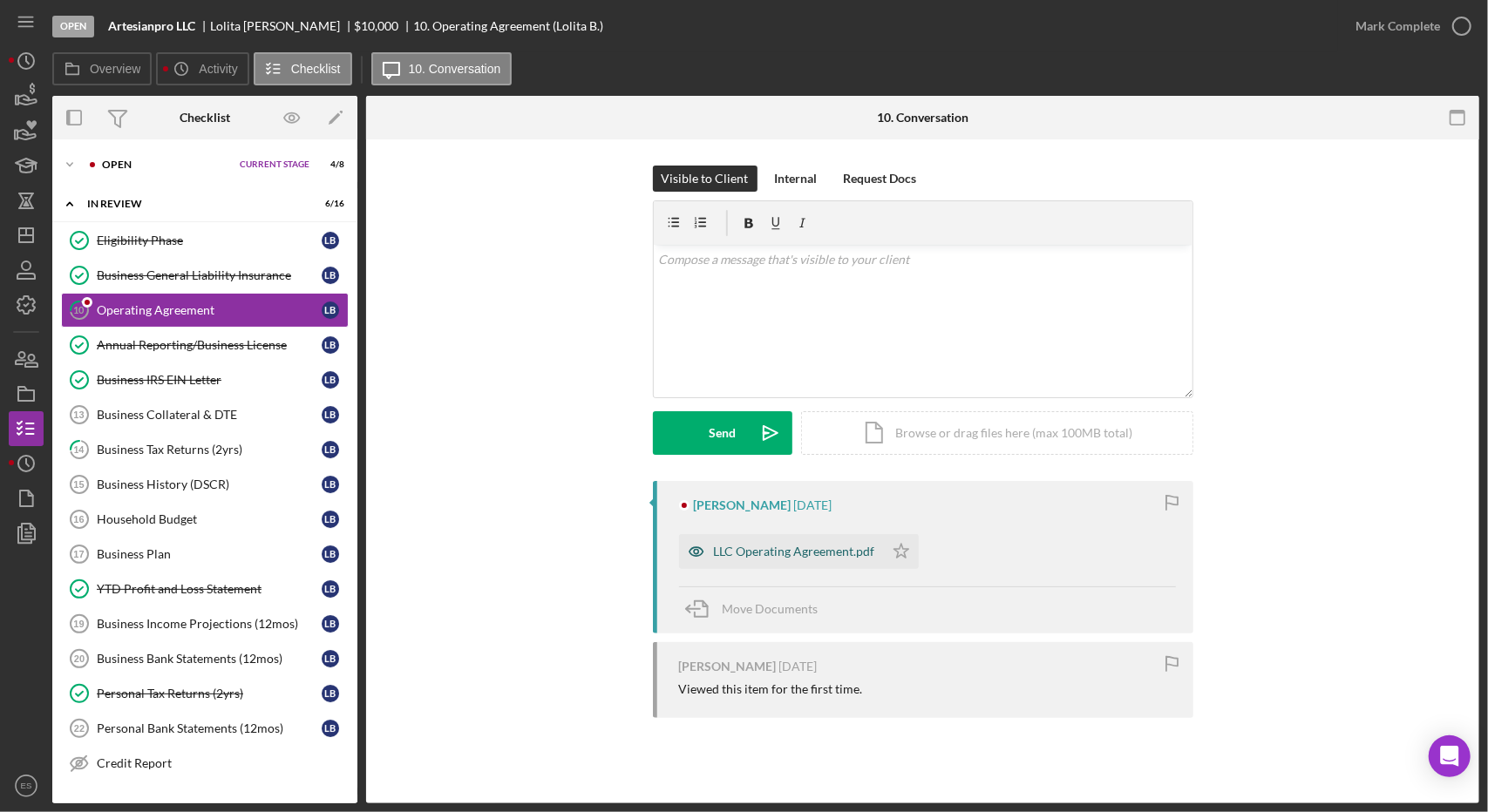
click at [812, 552] on div "LLC Operating Agreement.pdf" at bounding box center [794, 551] width 162 height 14
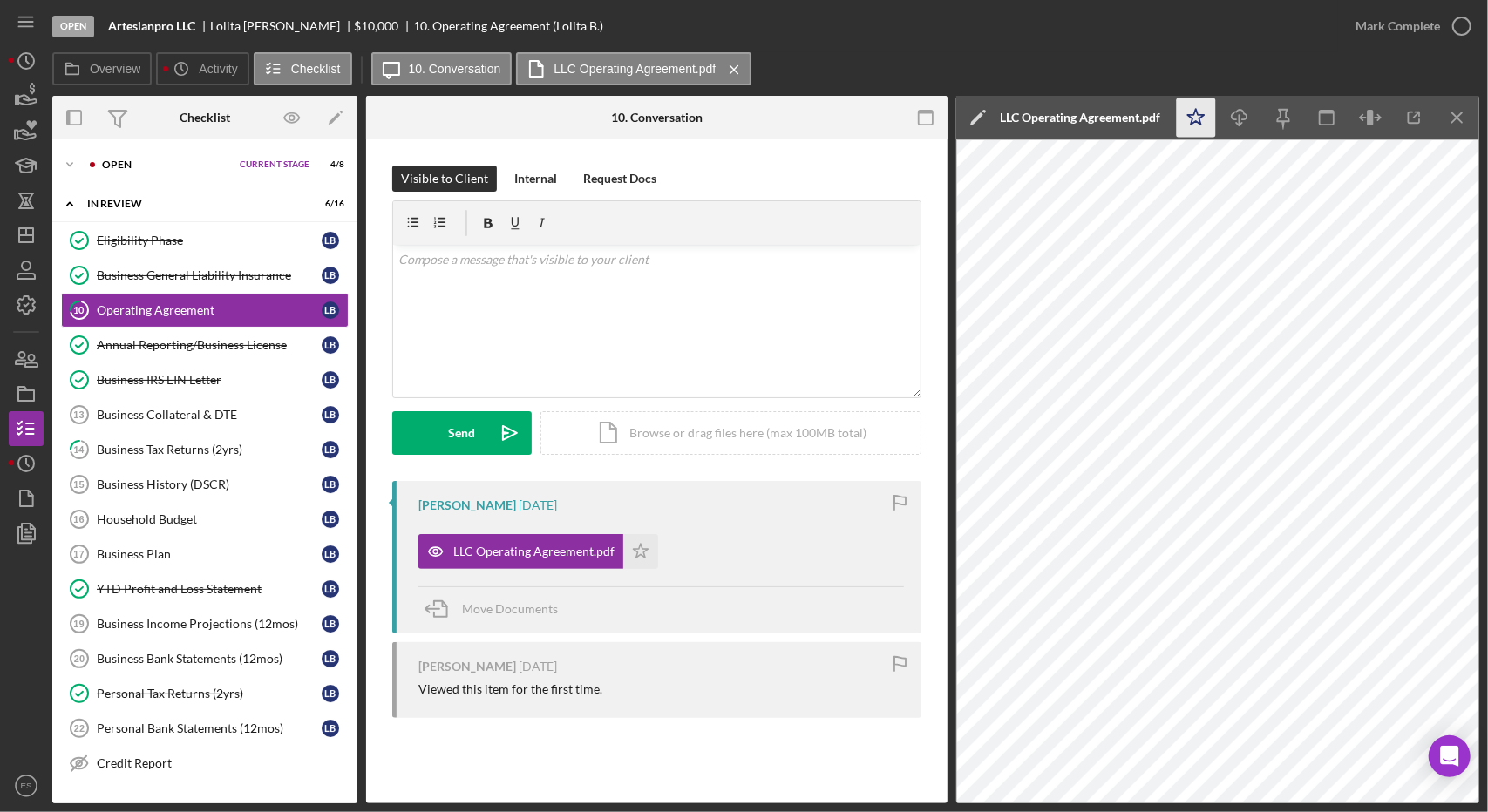
click at [1206, 117] on icon "Icon/Star" at bounding box center [1196, 118] width 39 height 39
click at [1455, 29] on icon "button" at bounding box center [1462, 27] width 44 height 44
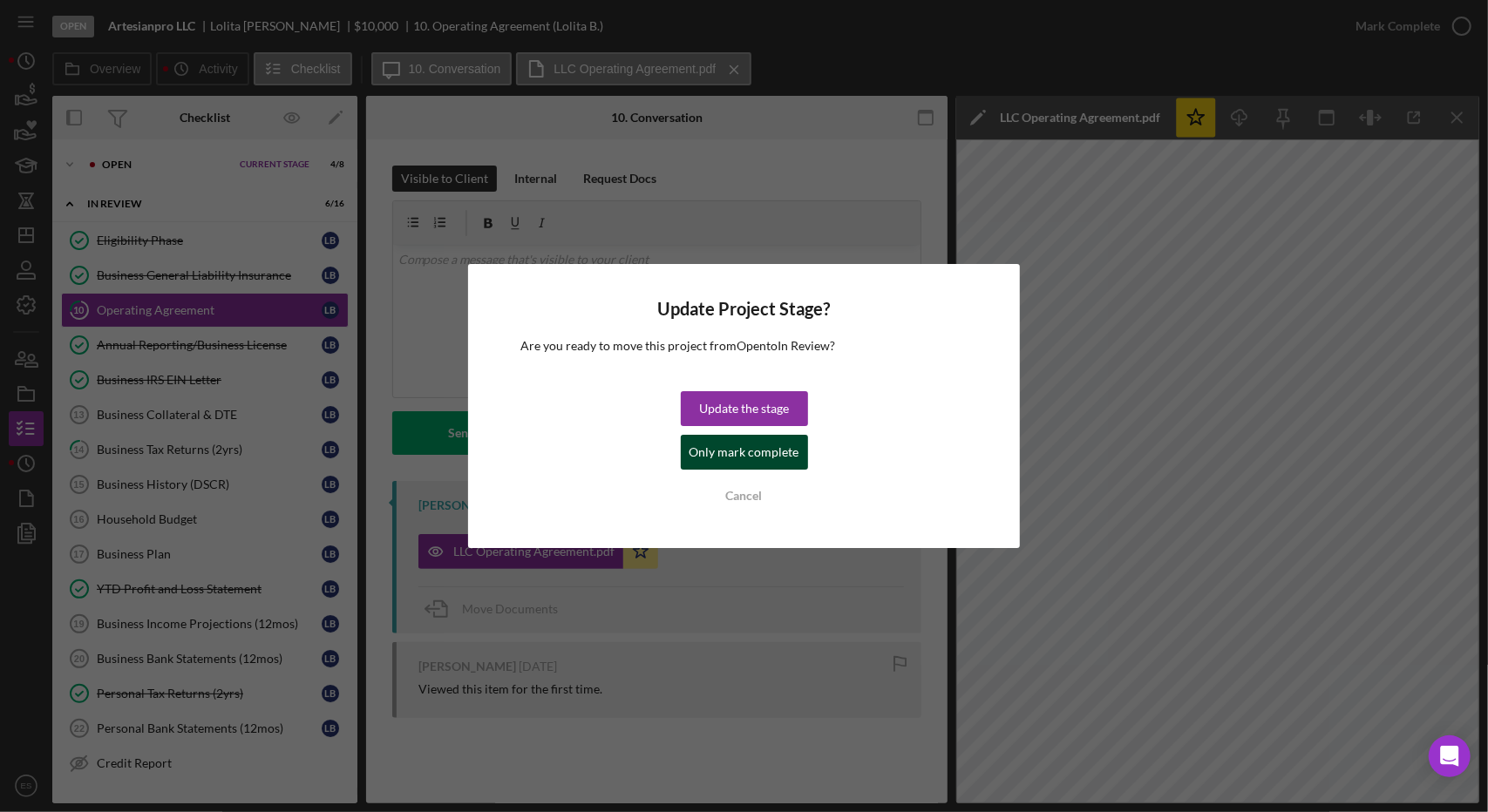
click at [740, 449] on div "Only mark complete" at bounding box center [744, 452] width 110 height 34
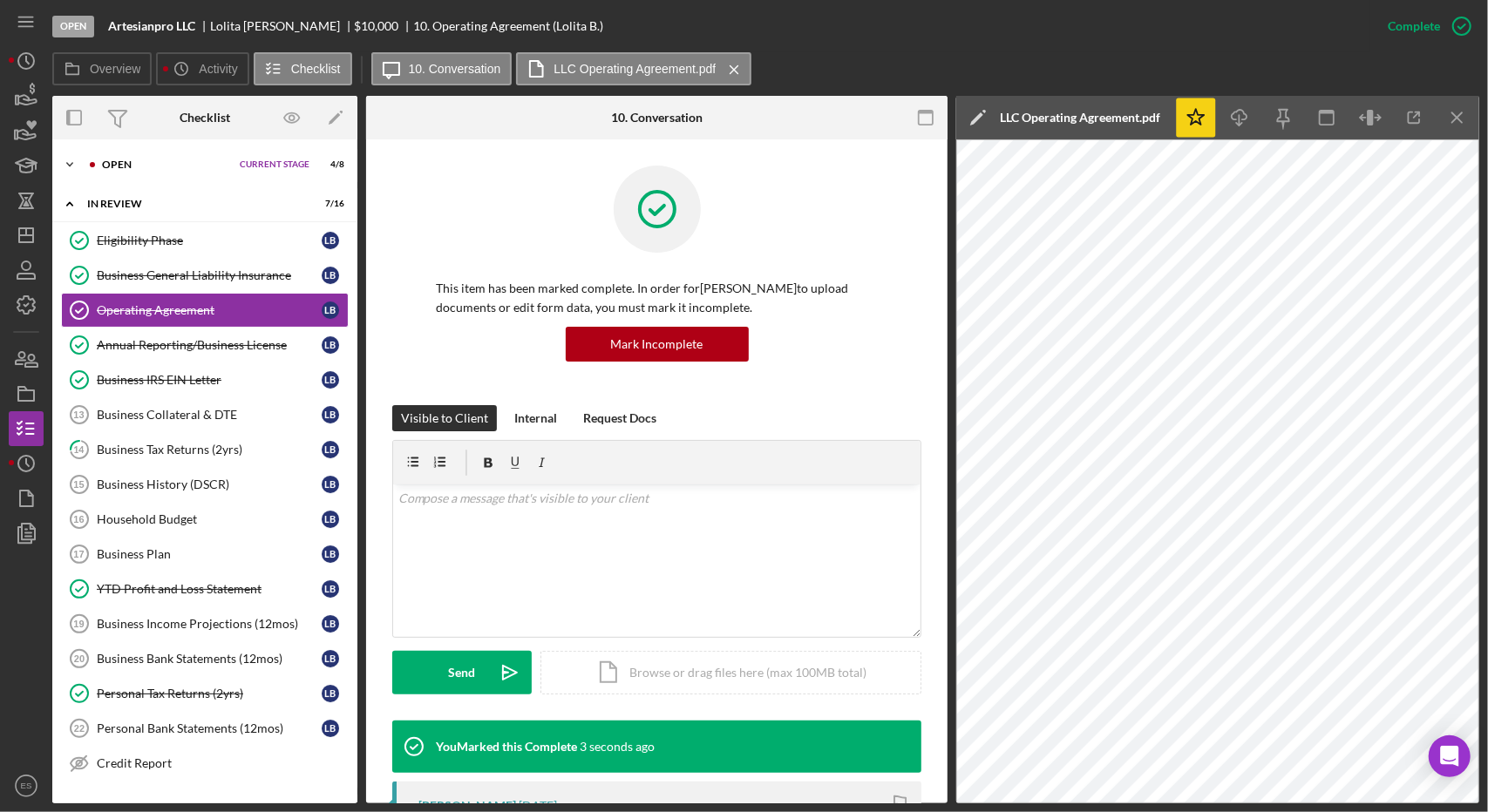
click at [132, 176] on div "Icon/Expander Open Current Stage 4 / 8 Set Stage" at bounding box center [205, 165] width 305 height 34
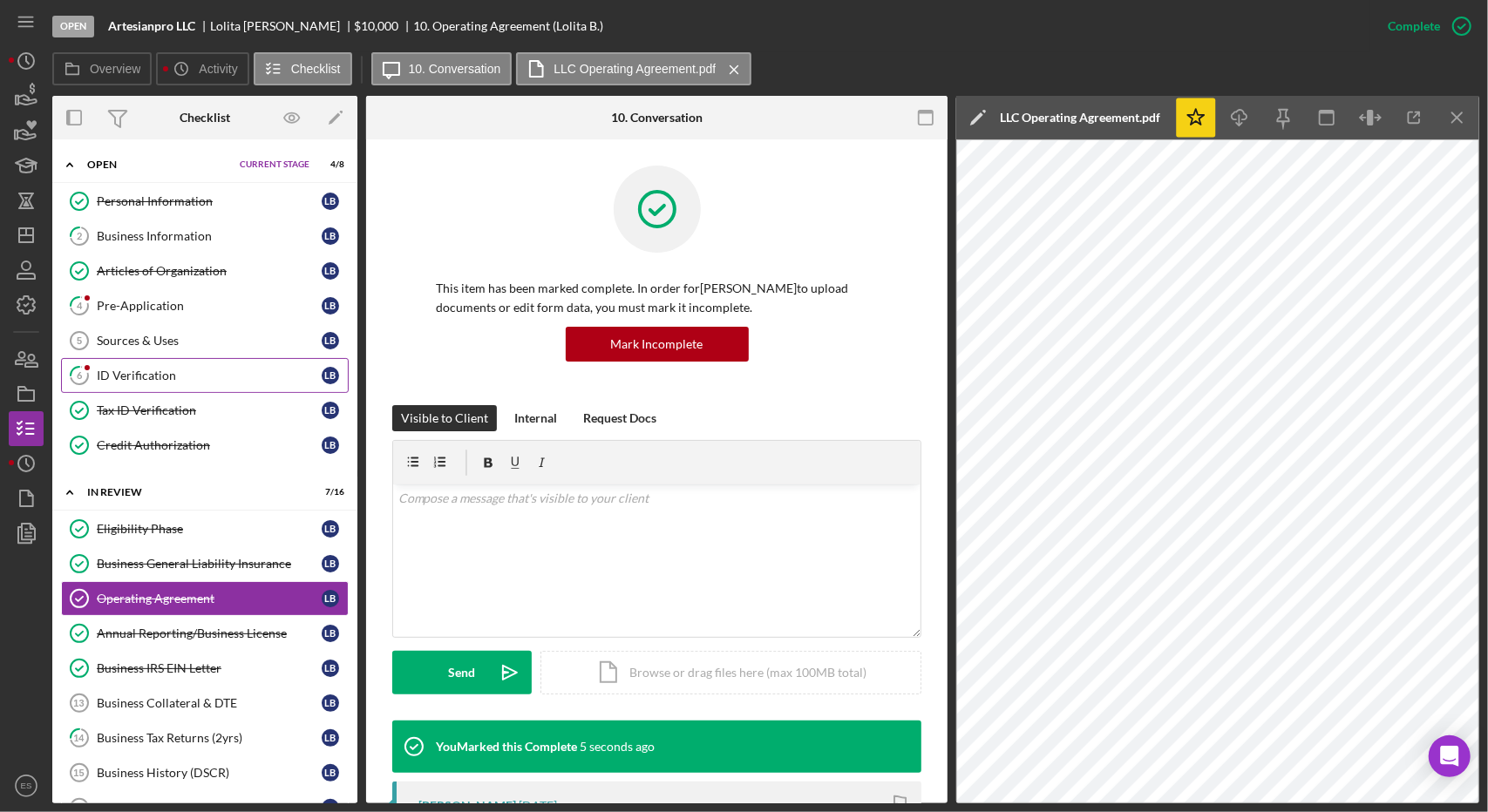
click at [131, 368] on div "ID Verification" at bounding box center [209, 375] width 225 height 14
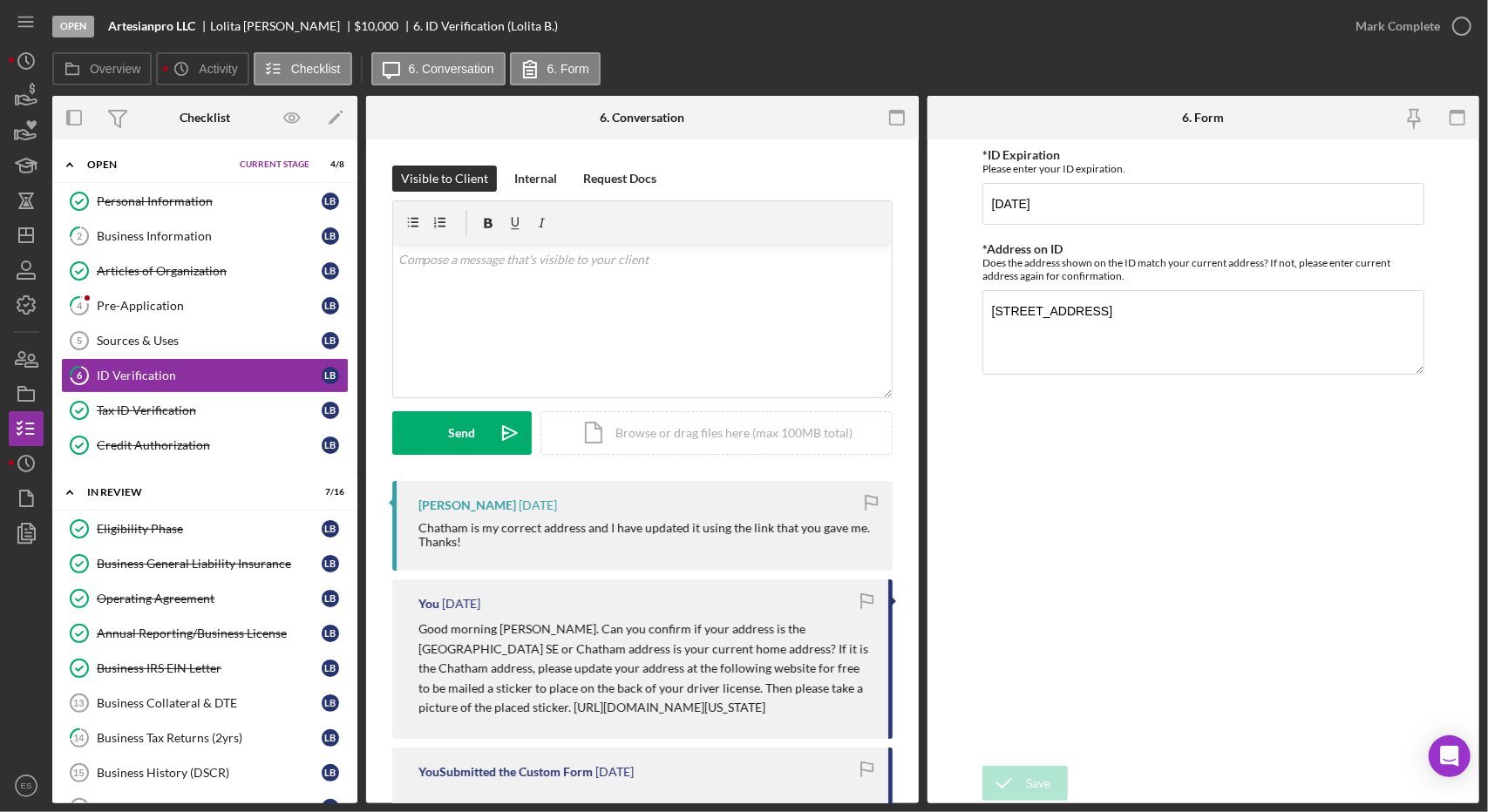
scroll to position [549, 0]
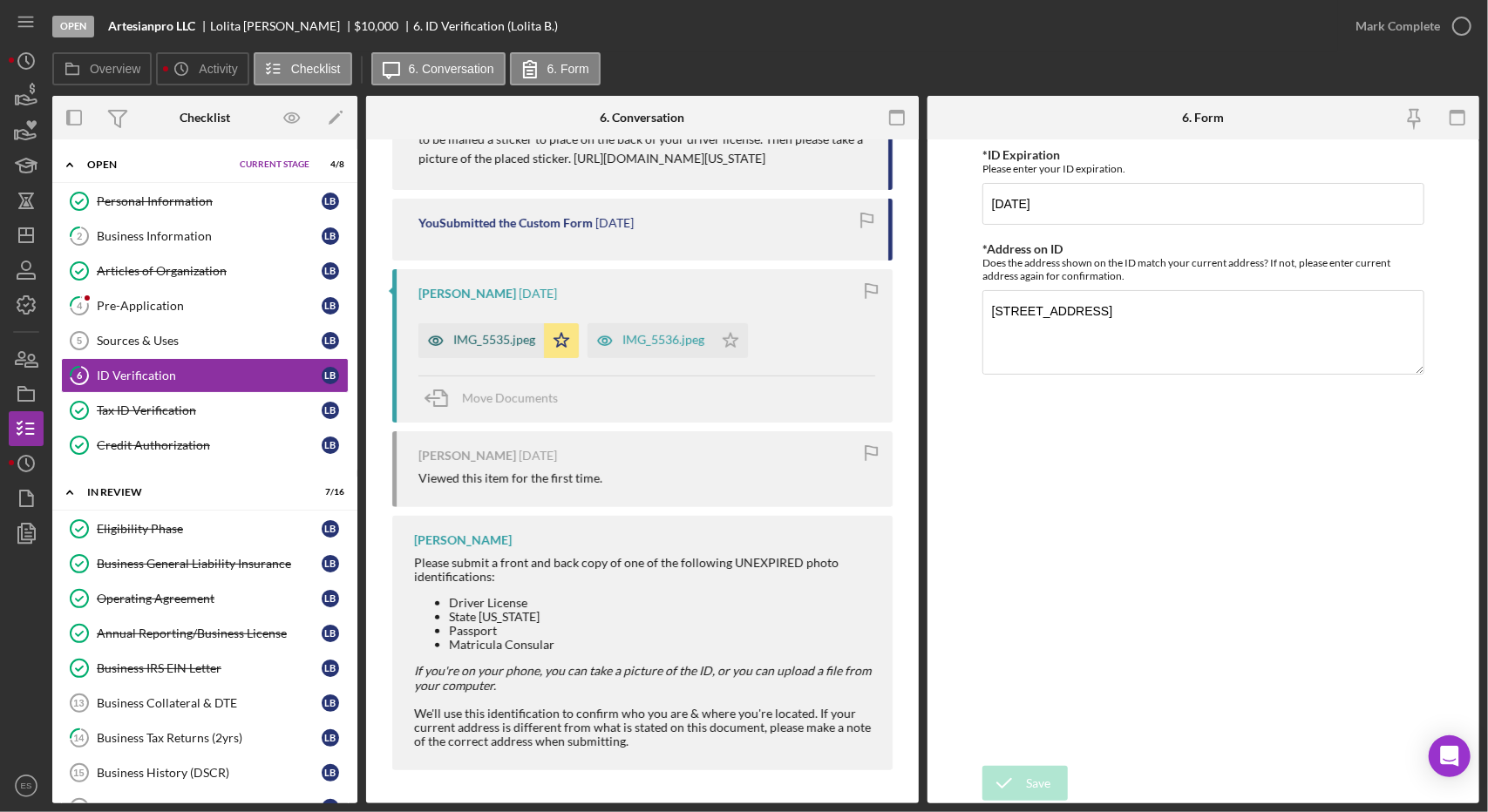
click at [511, 347] on div "IMG_5535.jpeg" at bounding box center [480, 340] width 125 height 34
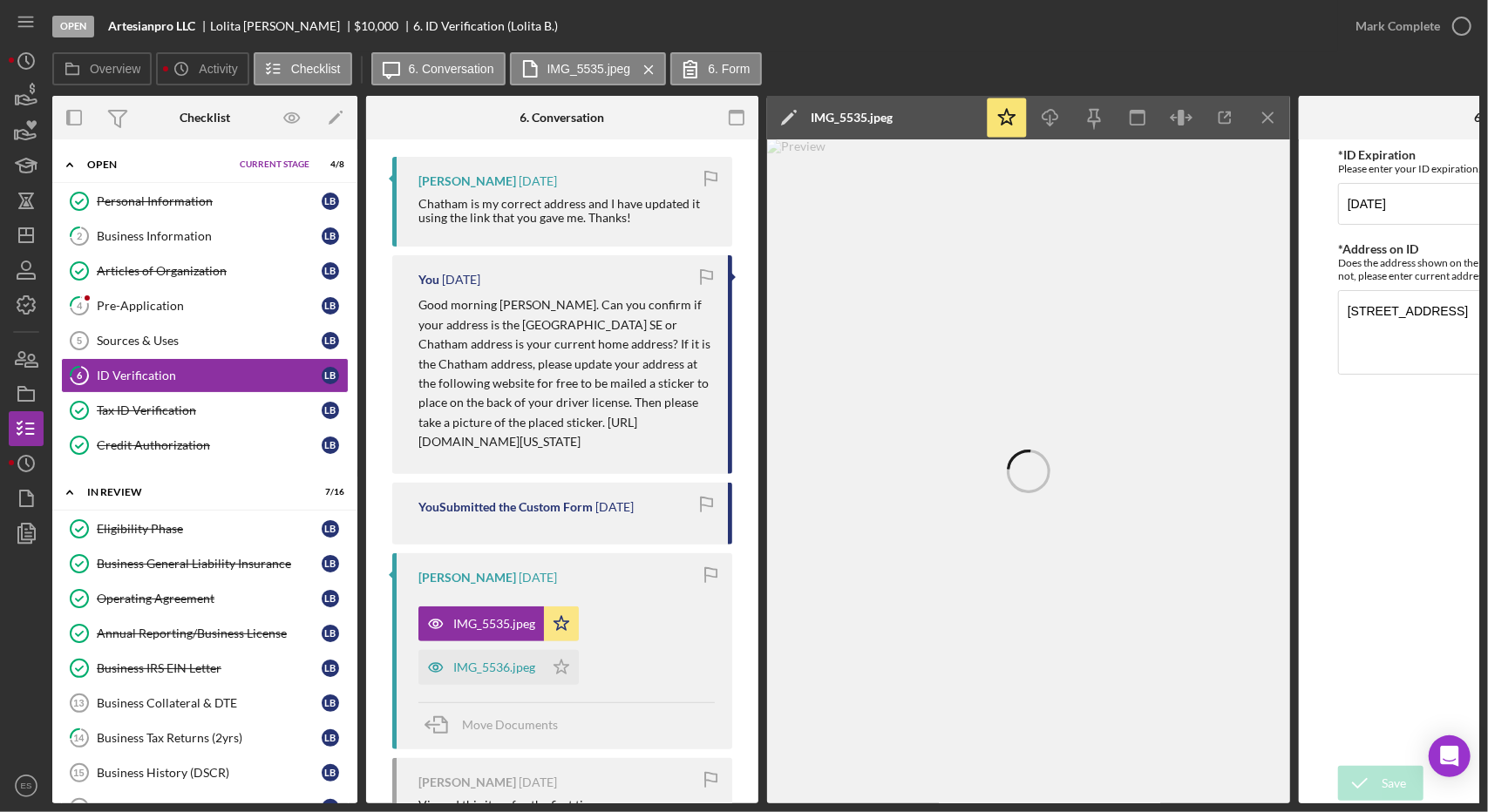
scroll to position [298, 0]
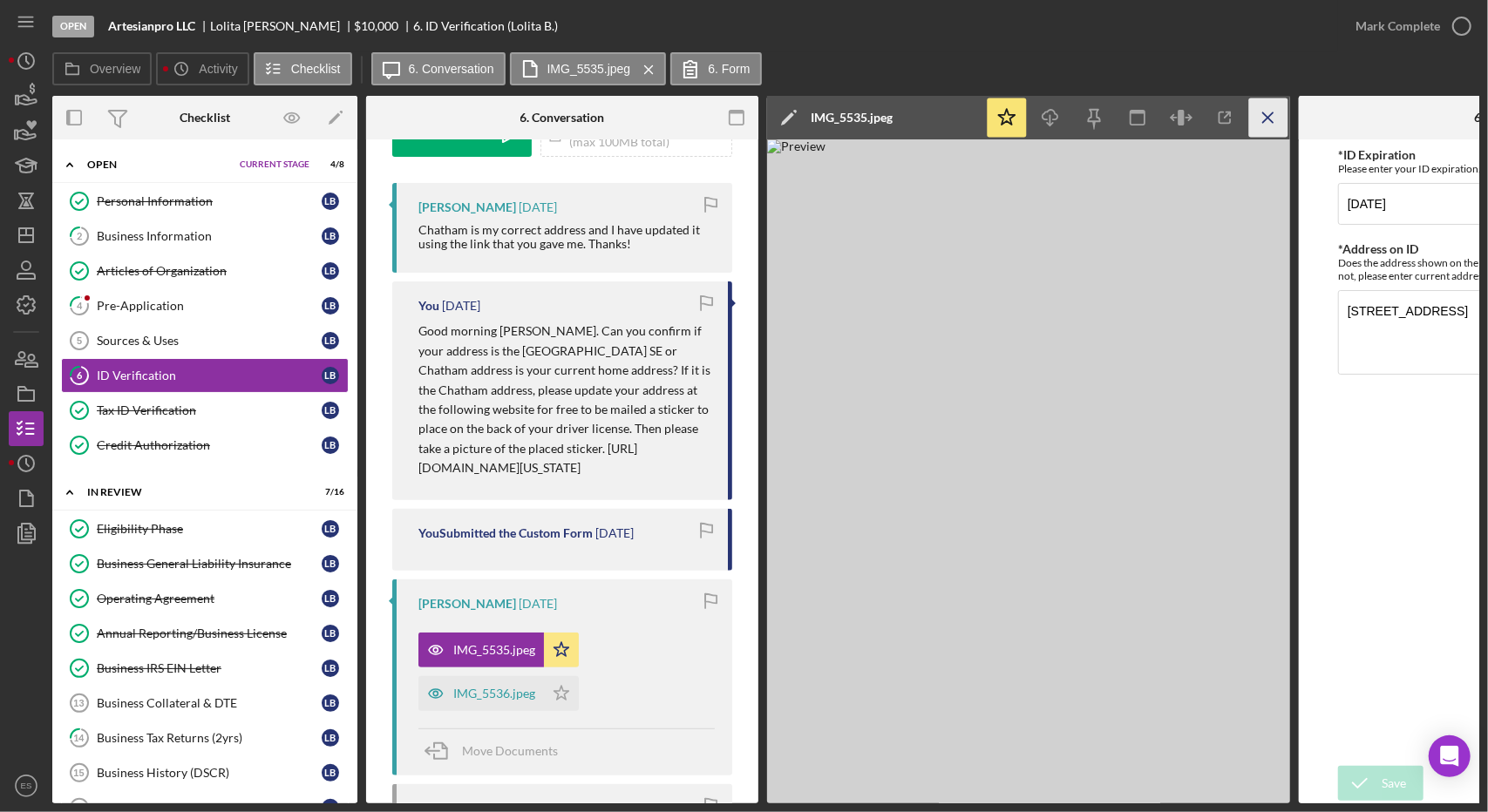
click at [1259, 115] on icon "Icon/Menu Close" at bounding box center [1268, 118] width 39 height 39
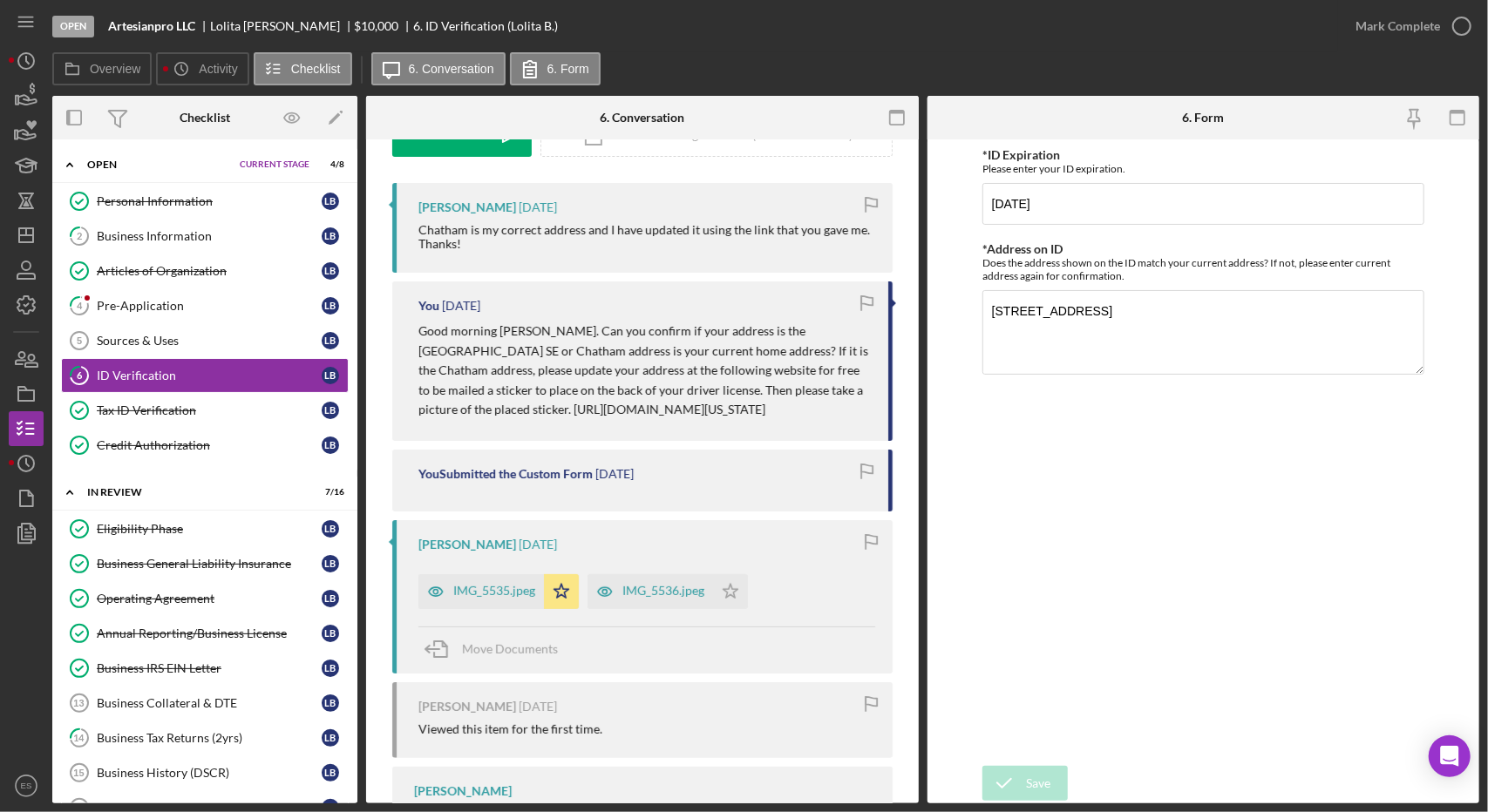
scroll to position [0, 0]
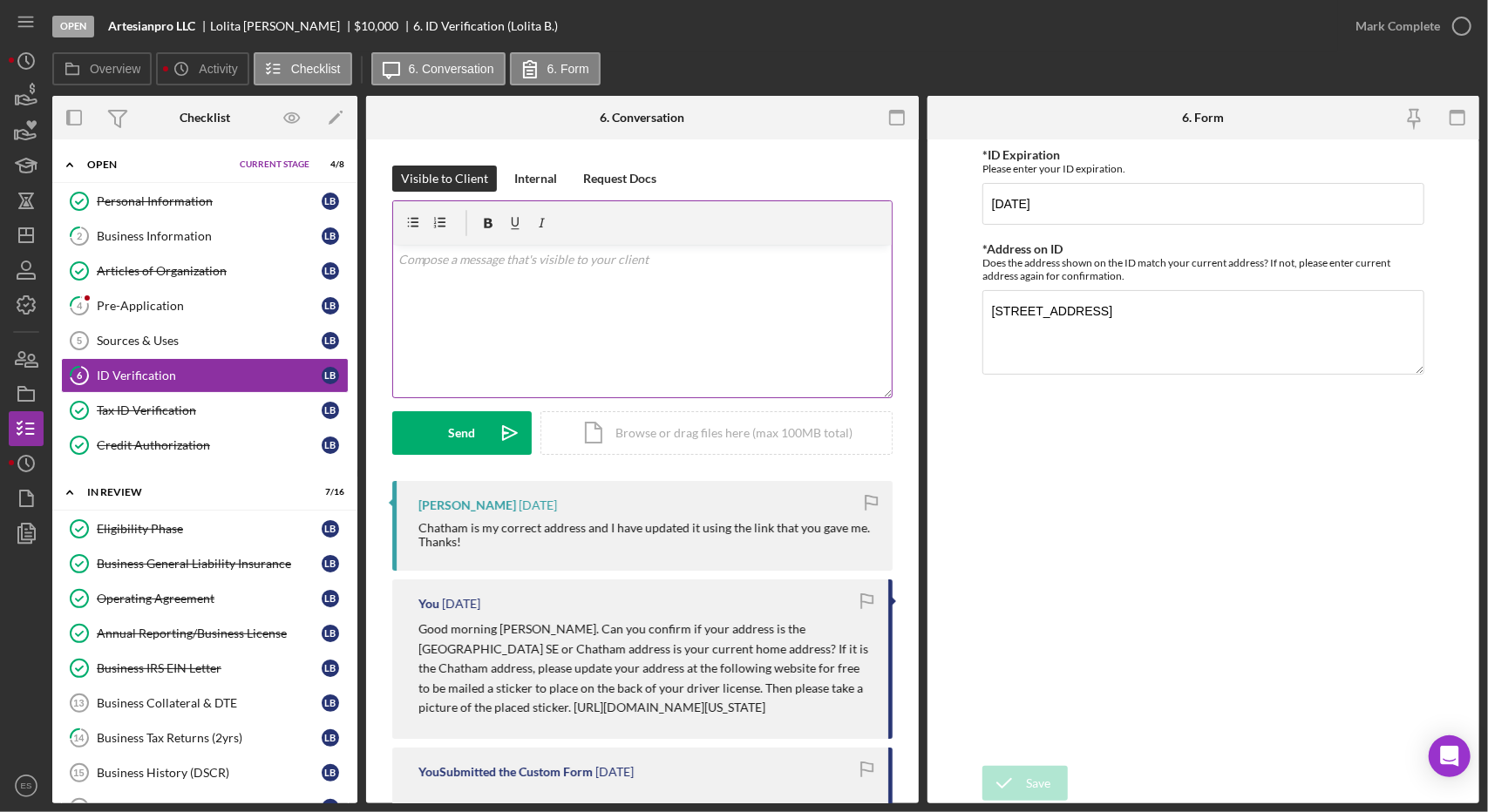
click at [502, 332] on div "v Color teal Color pink Remove color Add row above Add row below Add column bef…" at bounding box center [642, 320] width 499 height 152
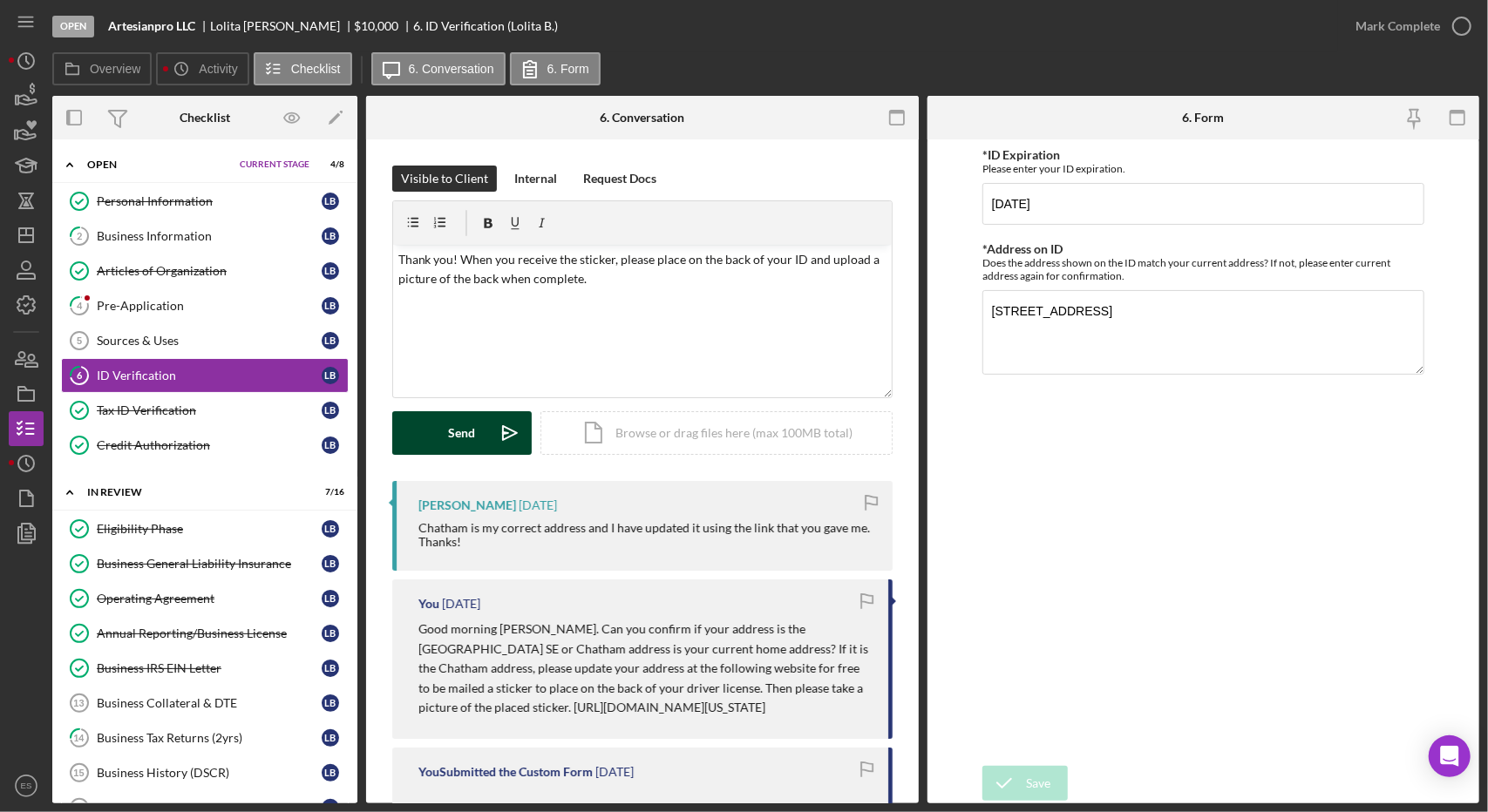
click at [464, 423] on div "Send" at bounding box center [462, 433] width 27 height 44
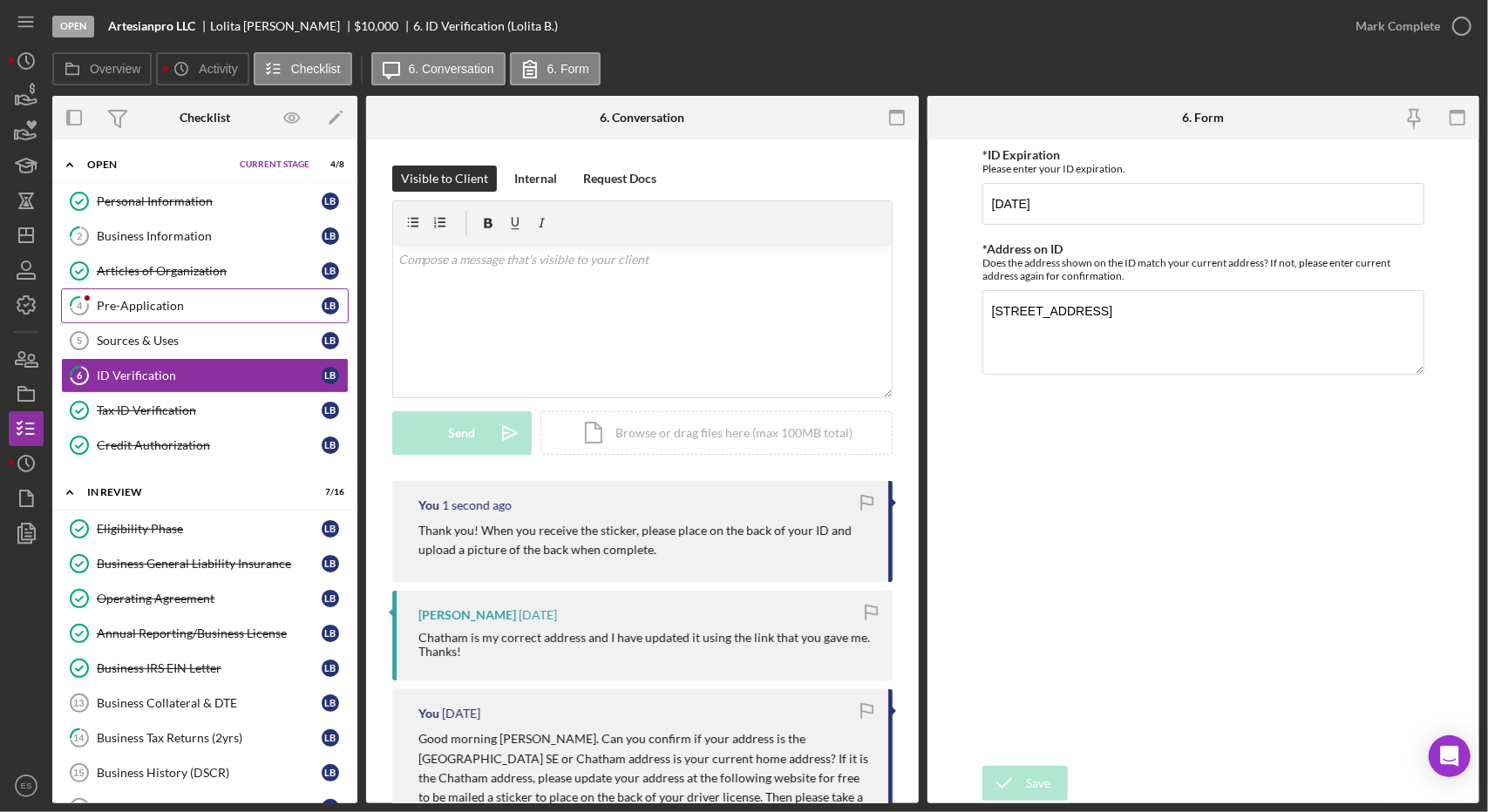
click at [193, 306] on div "Pre-Application" at bounding box center [209, 305] width 225 height 14
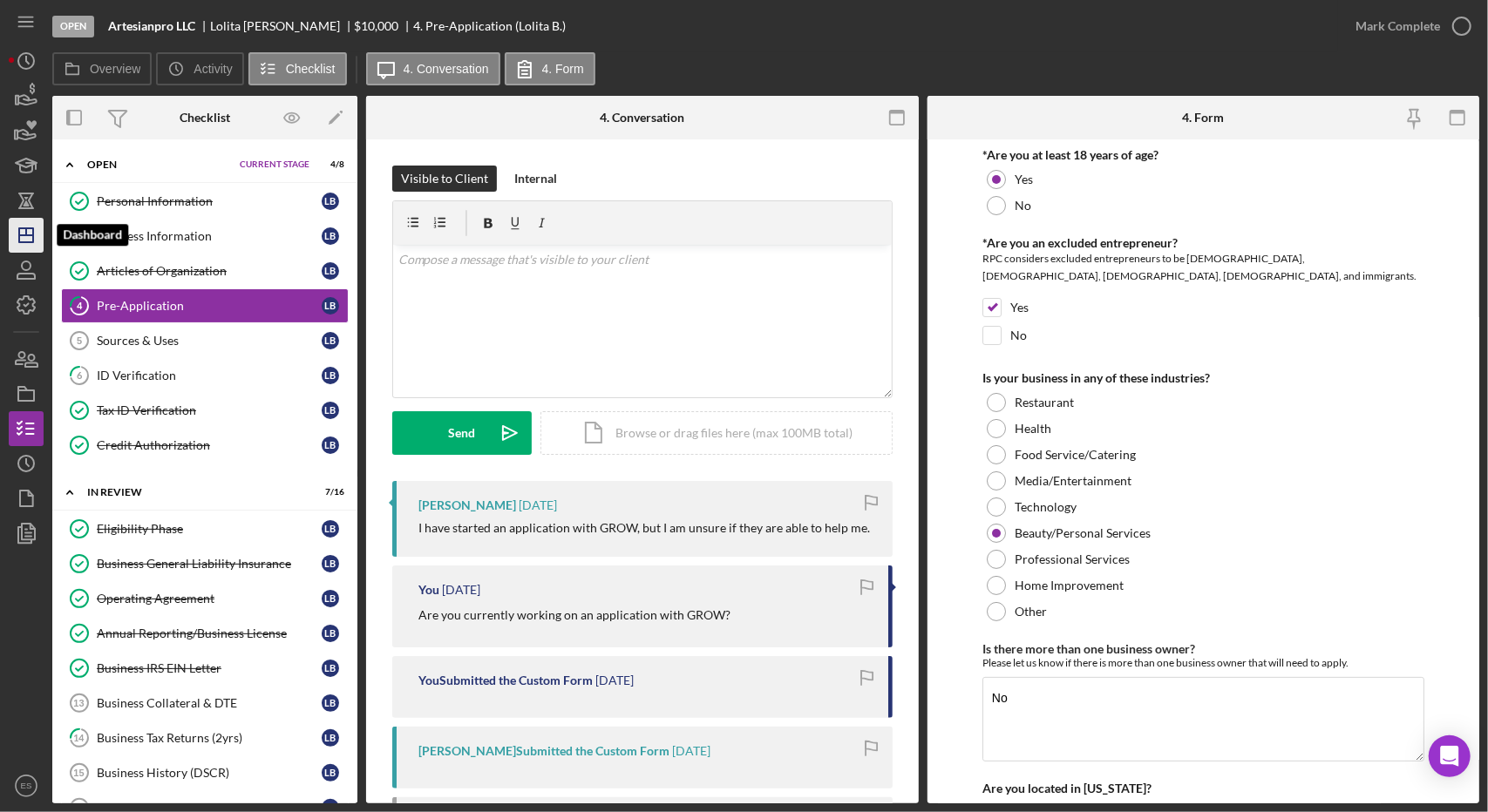
click at [34, 239] on icon "Icon/Dashboard" at bounding box center [27, 235] width 44 height 44
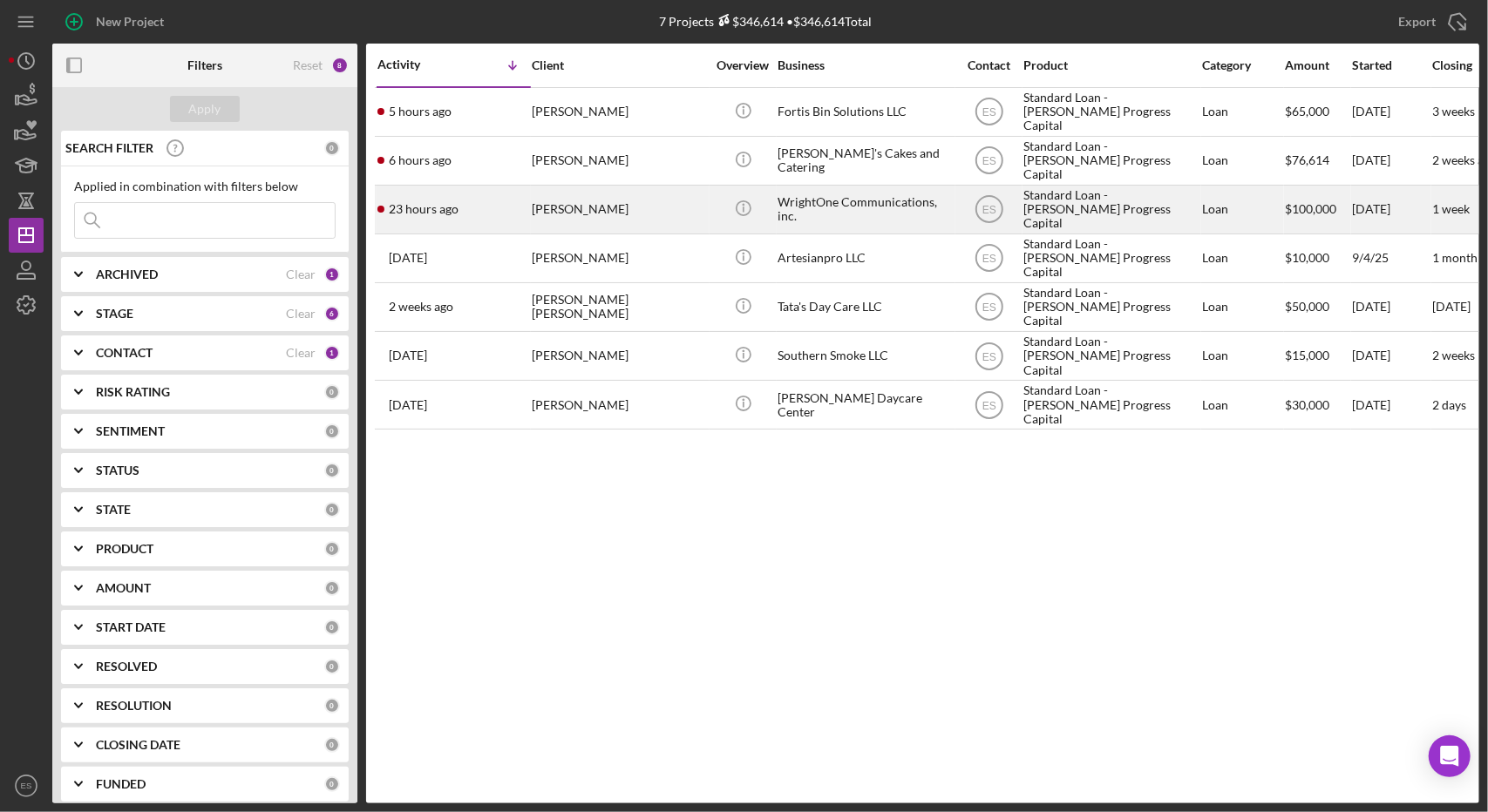
click at [881, 202] on div "WrightOne Communications, inc." at bounding box center [864, 209] width 174 height 46
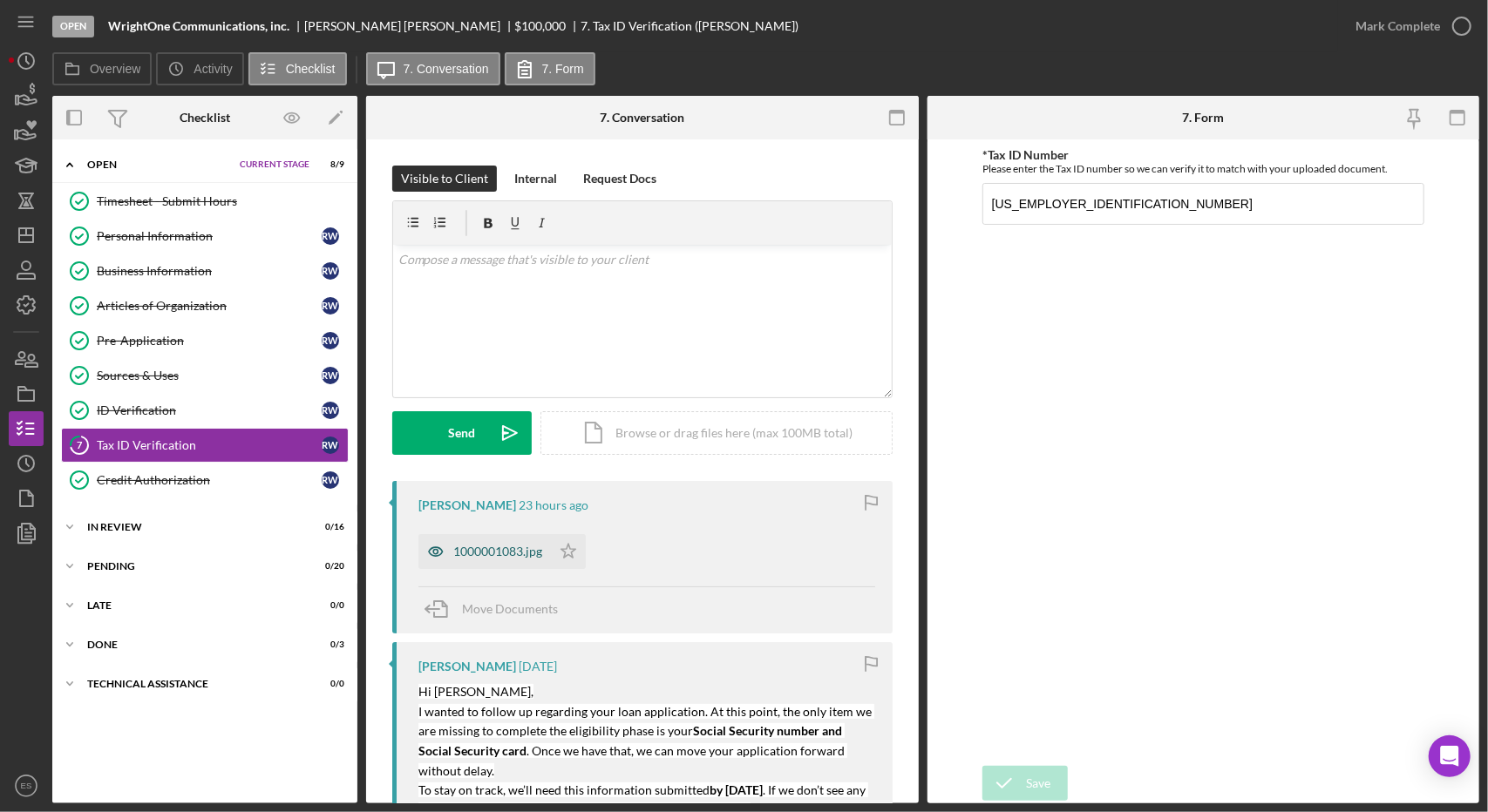
click at [523, 560] on div "1000001083.jpg" at bounding box center [484, 551] width 132 height 34
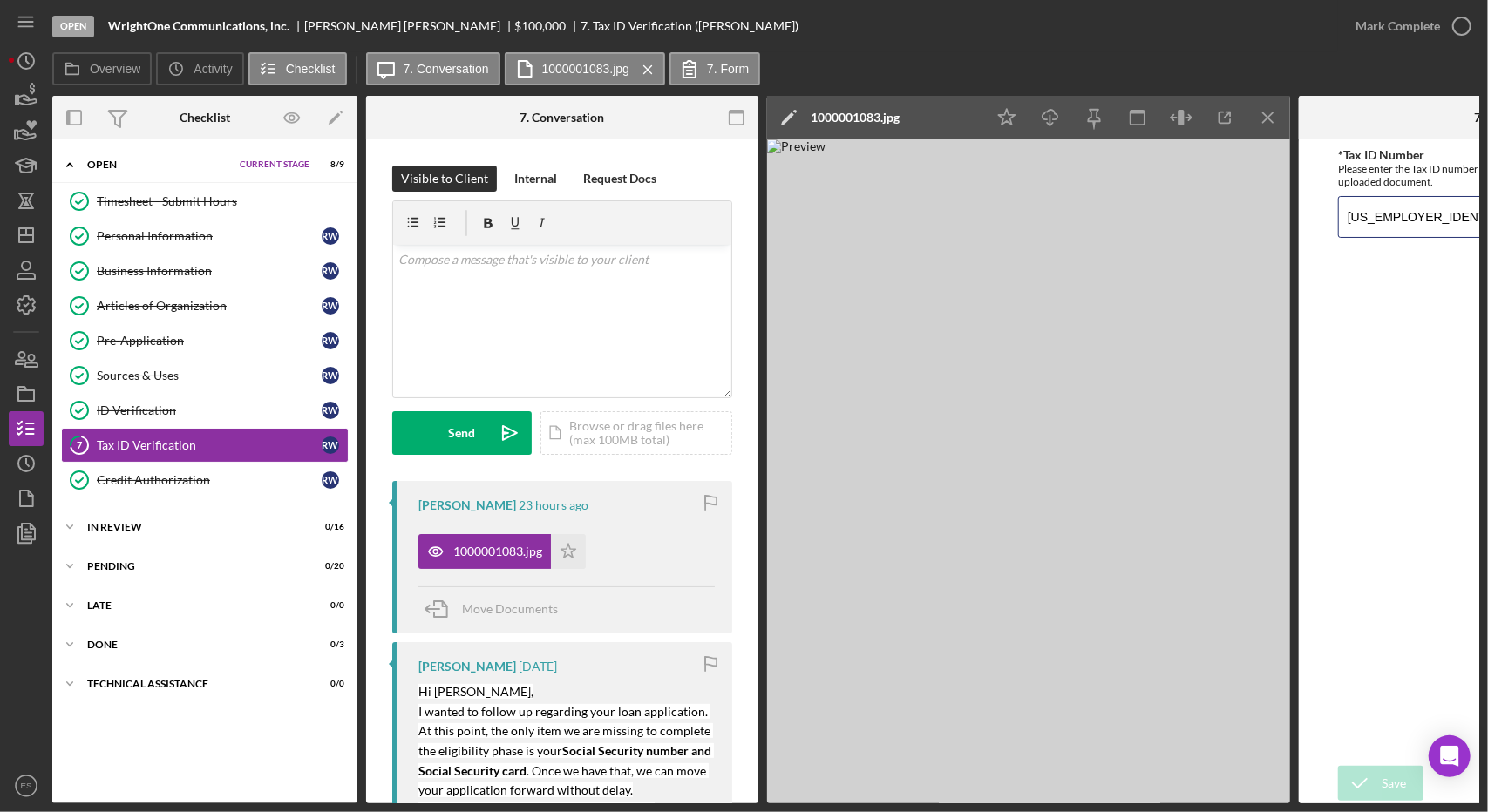
drag, startPoint x: 1440, startPoint y: 224, endPoint x: 1326, endPoint y: 217, distance: 114.2
click at [1326, 217] on form "*Tax ID Number Please enter the Tax ID number so we can verify it to match with…" at bounding box center [1495, 472] width 392 height 664
type input "3"
type input "283767739"
click at [1366, 776] on icon "submit" at bounding box center [1360, 783] width 44 height 44
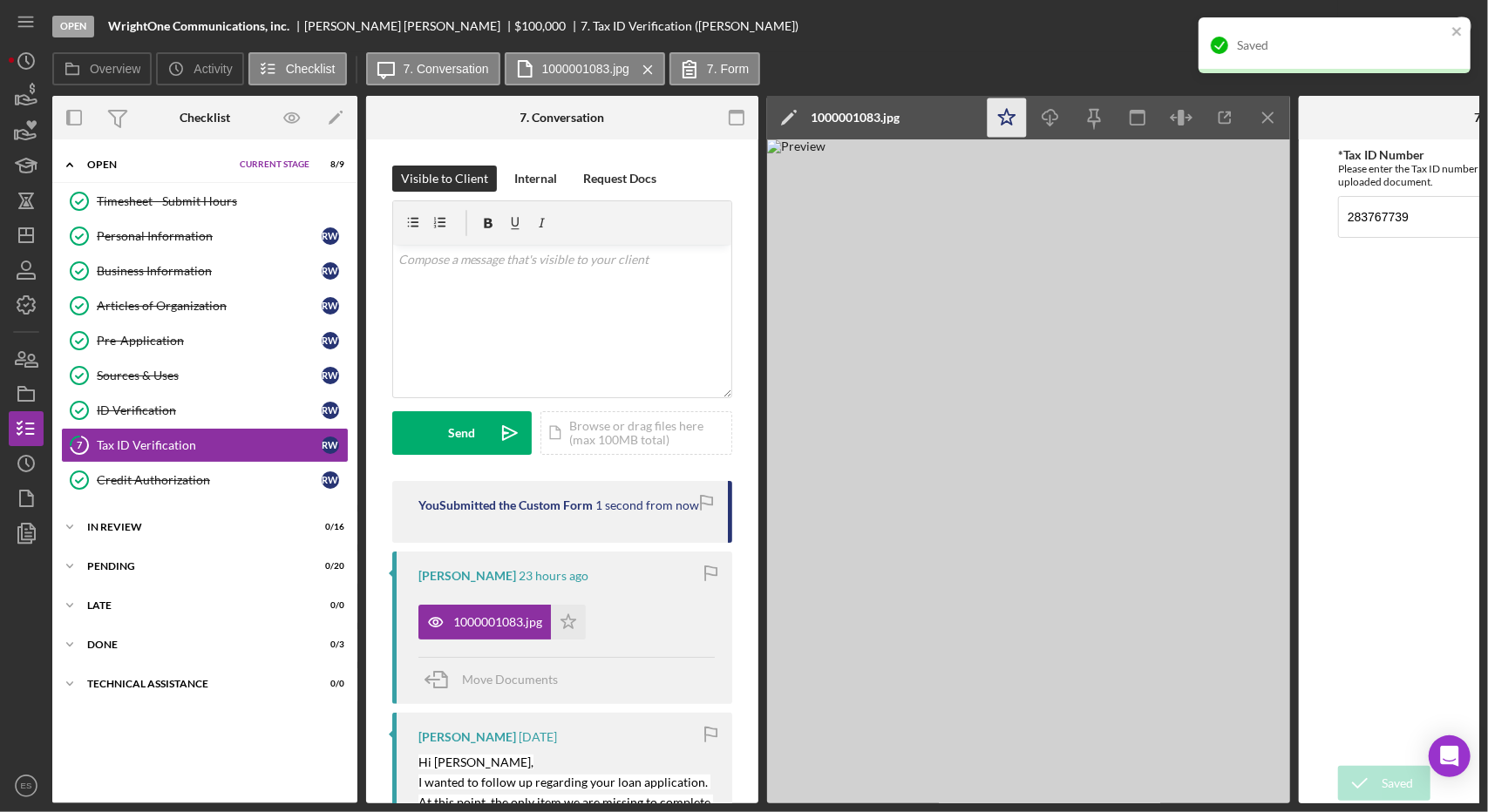
click at [999, 135] on icon "Icon/Star" at bounding box center [1007, 118] width 39 height 39
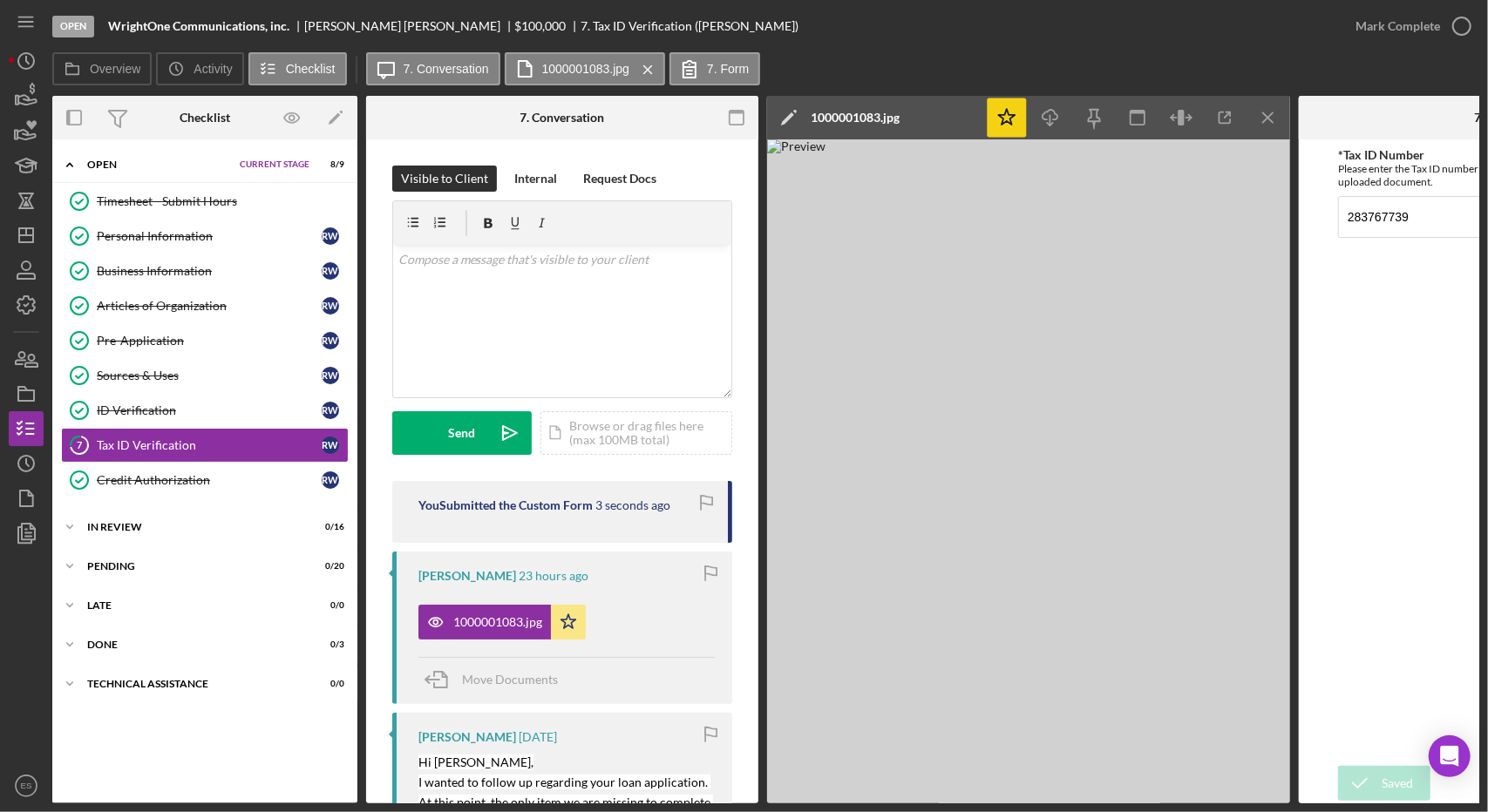
click at [0, 0] on icon "button" at bounding box center [0, 0] width 0 height 0
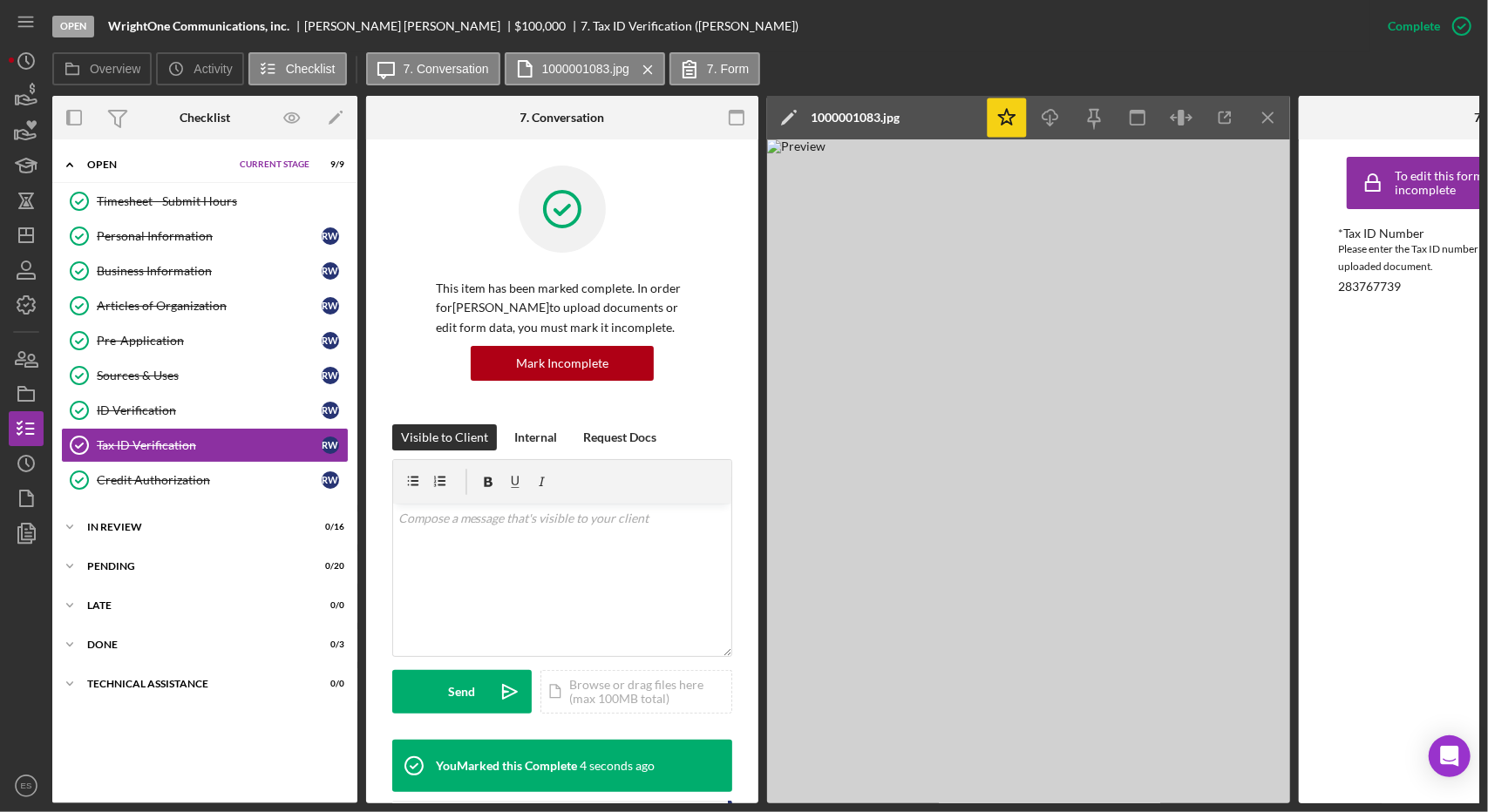
click at [278, 155] on div "Icon/Expander Open Current Stage 9 / 9 Set Stage" at bounding box center [205, 165] width 305 height 35
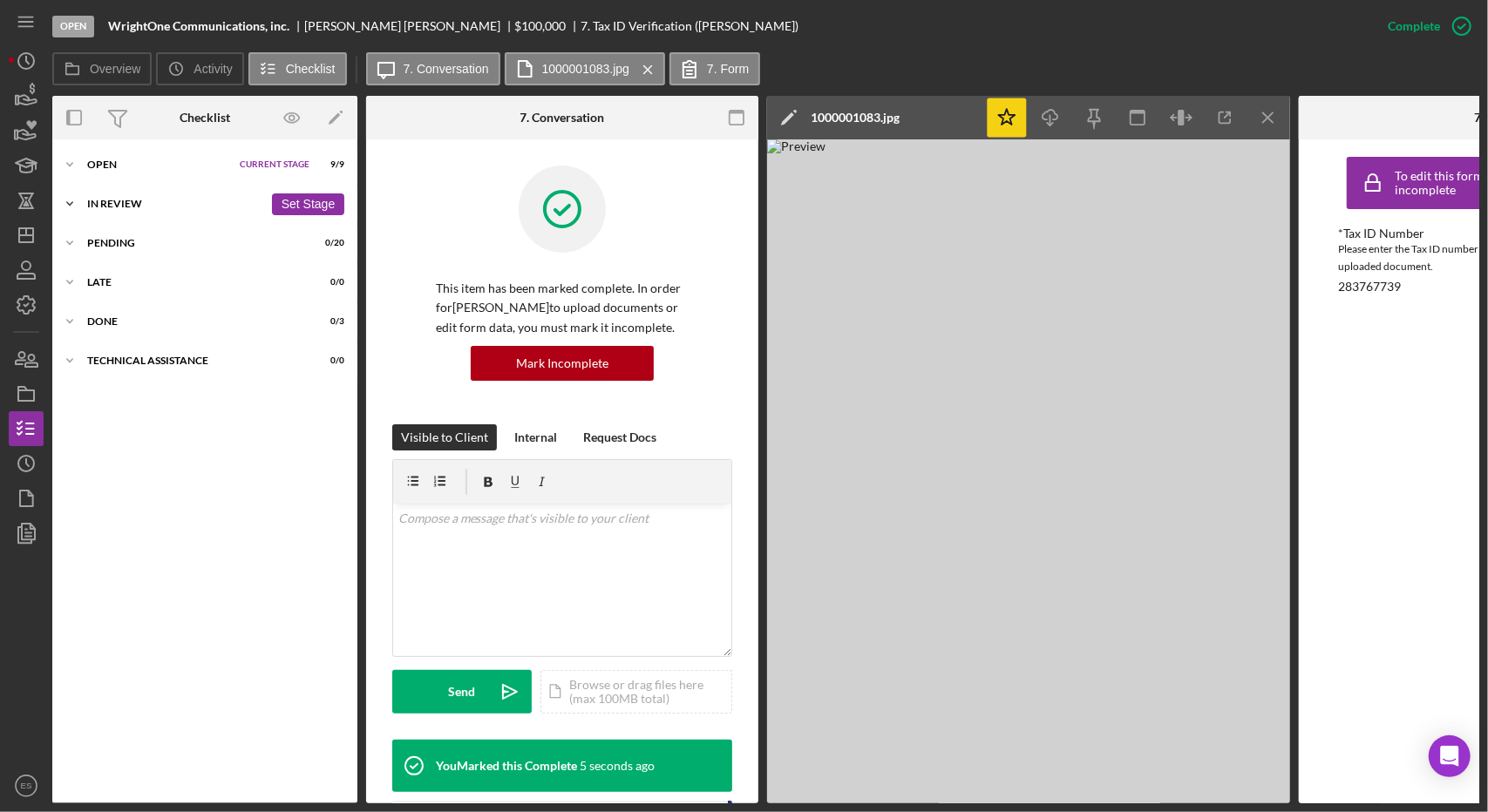
click at [113, 205] on div "In Review" at bounding box center [175, 204] width 176 height 11
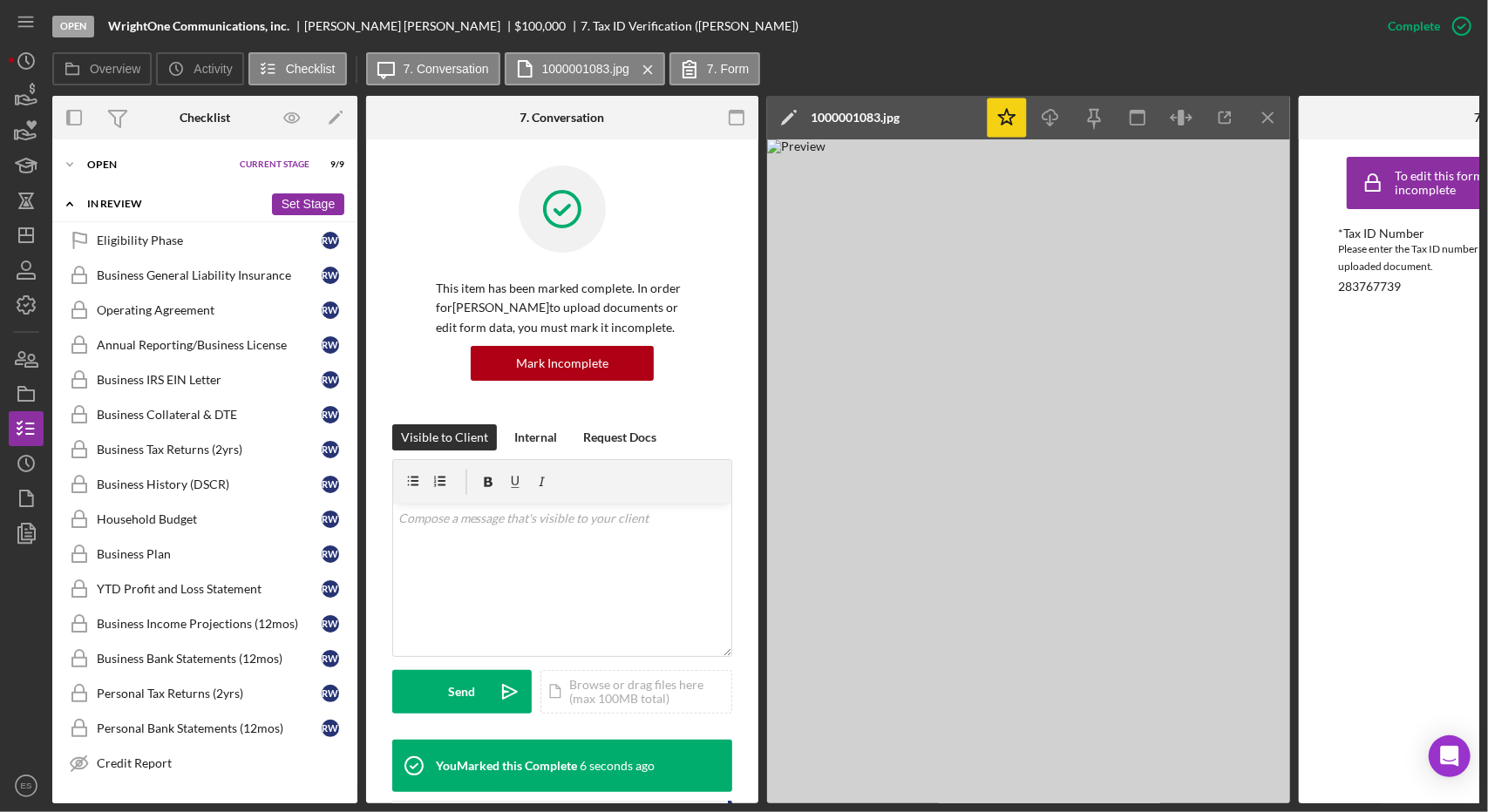
click at [291, 201] on button "Set Stage" at bounding box center [308, 204] width 73 height 22
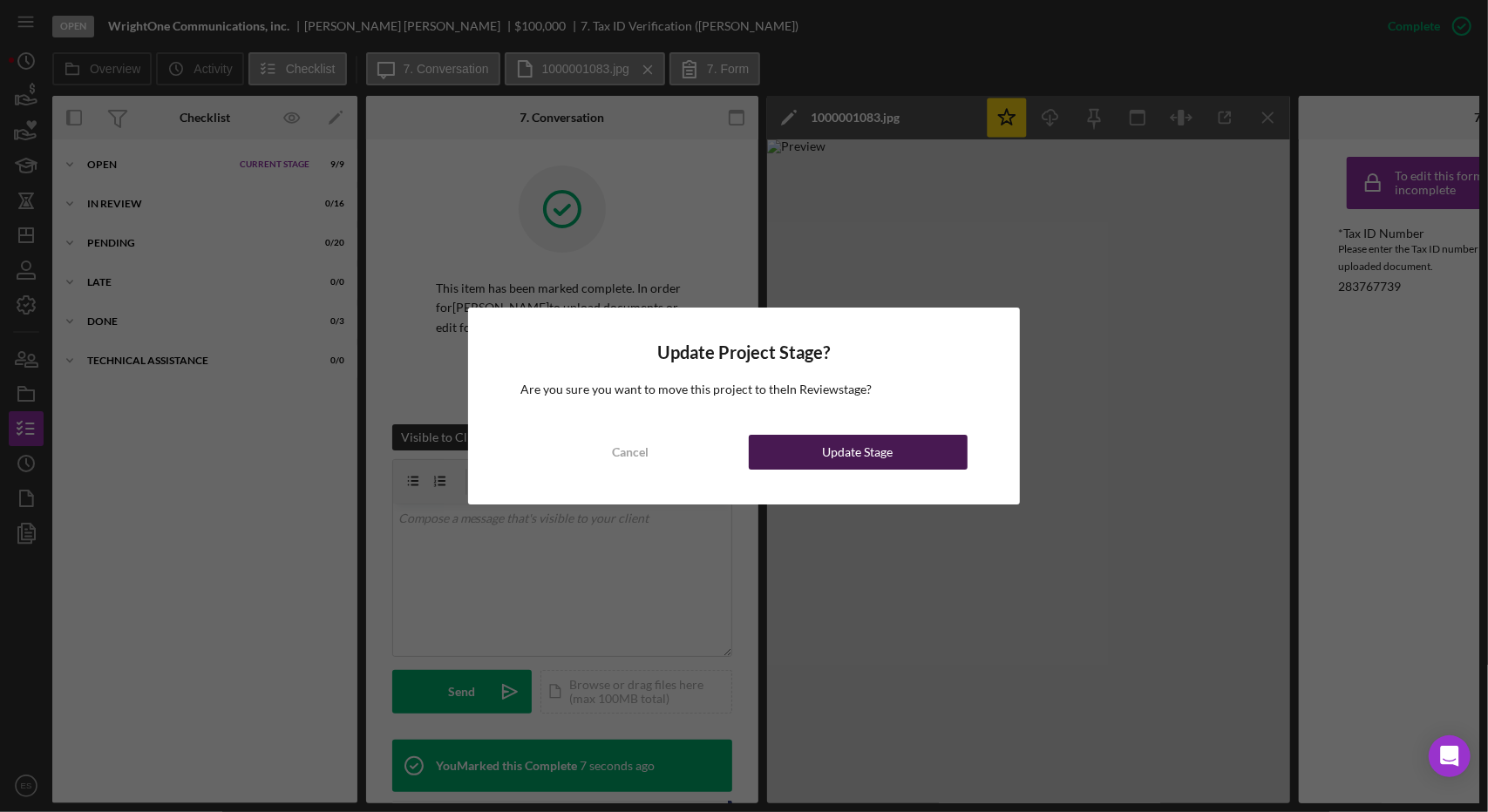
click at [842, 454] on div "Update Stage" at bounding box center [858, 452] width 71 height 34
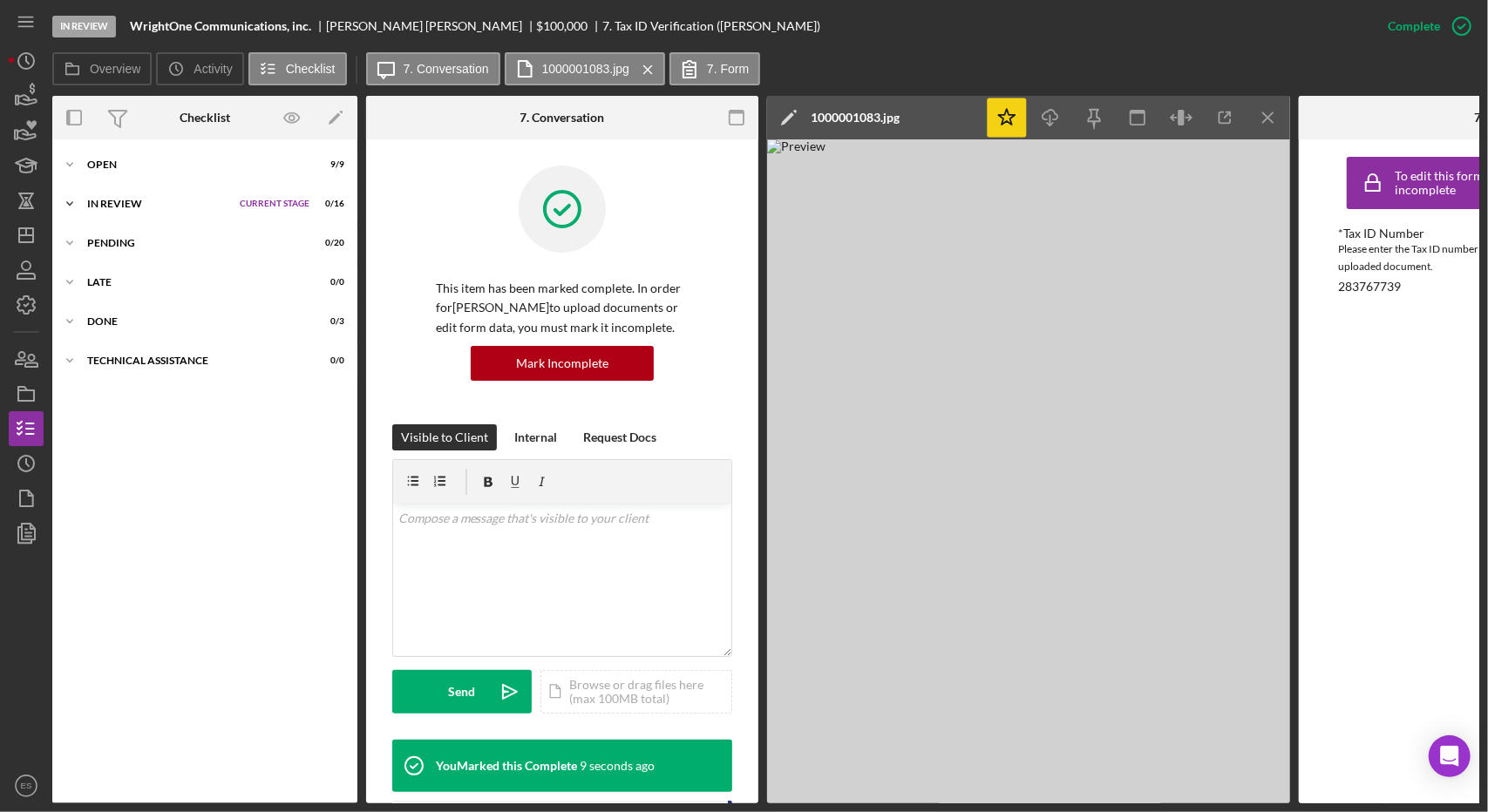
click at [113, 200] on div "In Review" at bounding box center [159, 204] width 144 height 11
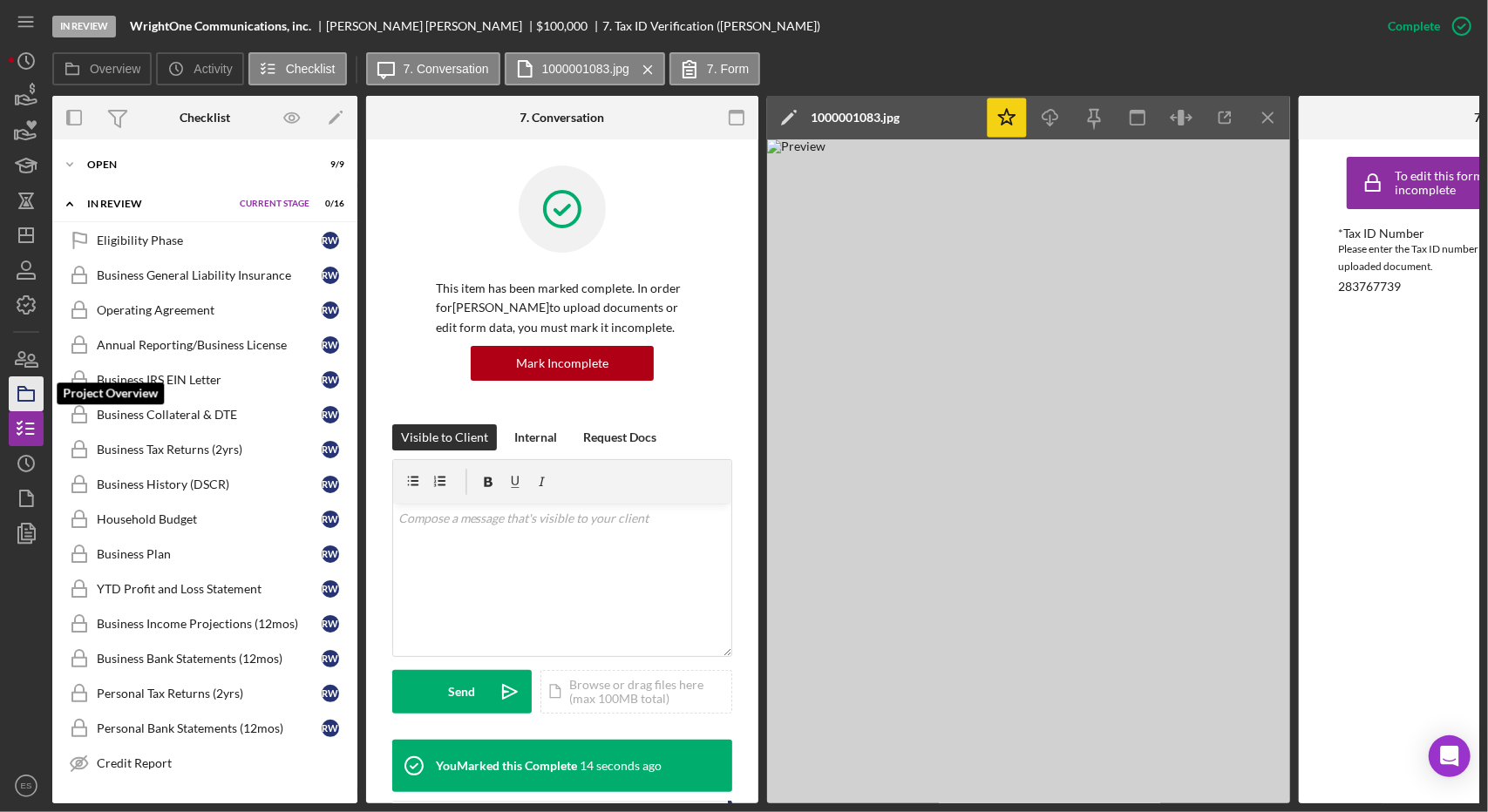
click at [32, 404] on icon "button" at bounding box center [27, 394] width 44 height 44
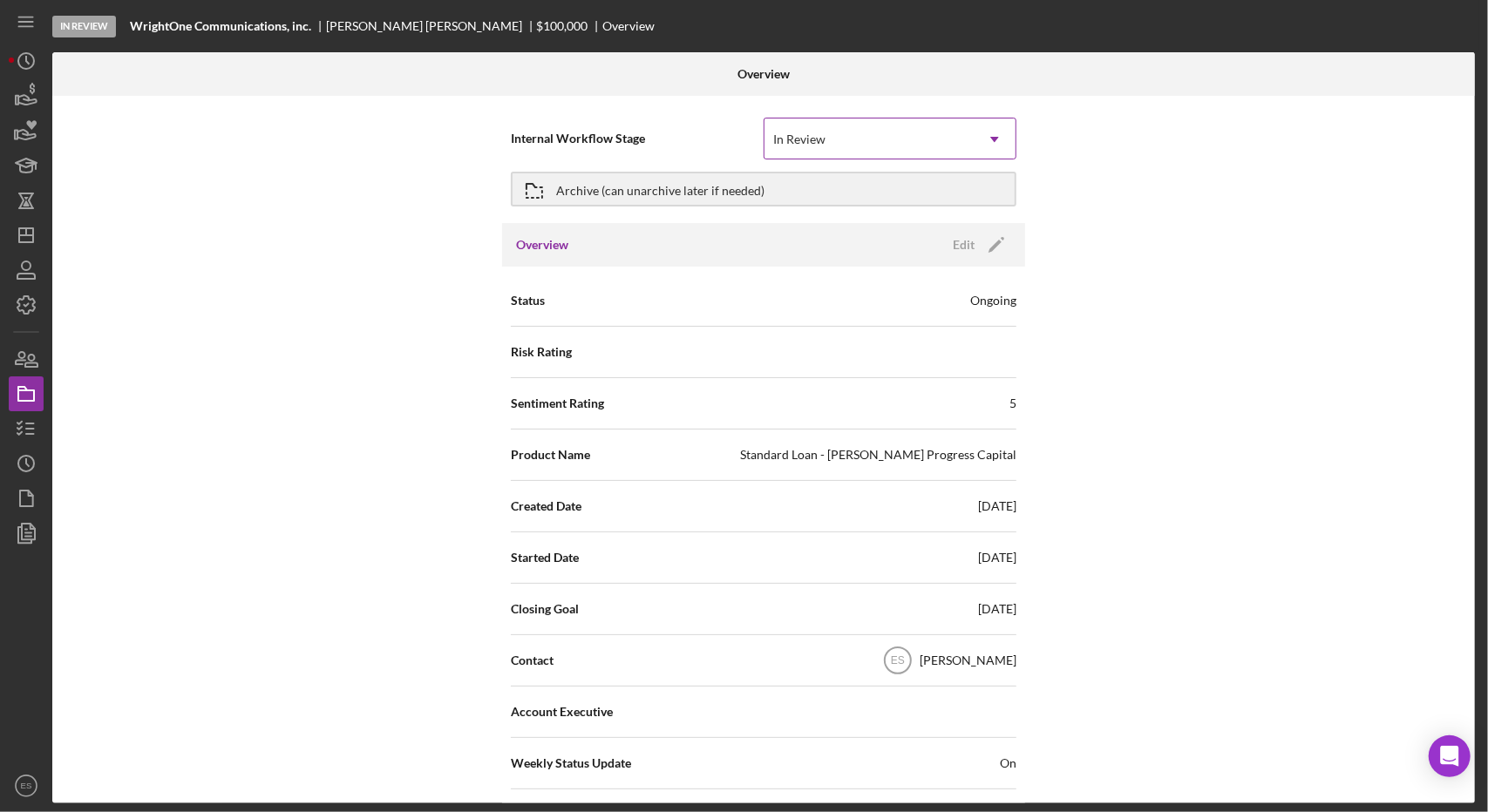
click at [816, 151] on div "In Review" at bounding box center [869, 140] width 210 height 40
click at [426, 249] on div "Internal Workflow Stage In Review Icon/Dropdown Arrow Archive (can unarchive la…" at bounding box center [764, 450] width 1423 height 708
click at [23, 55] on icon "Icon/History" at bounding box center [27, 61] width 44 height 44
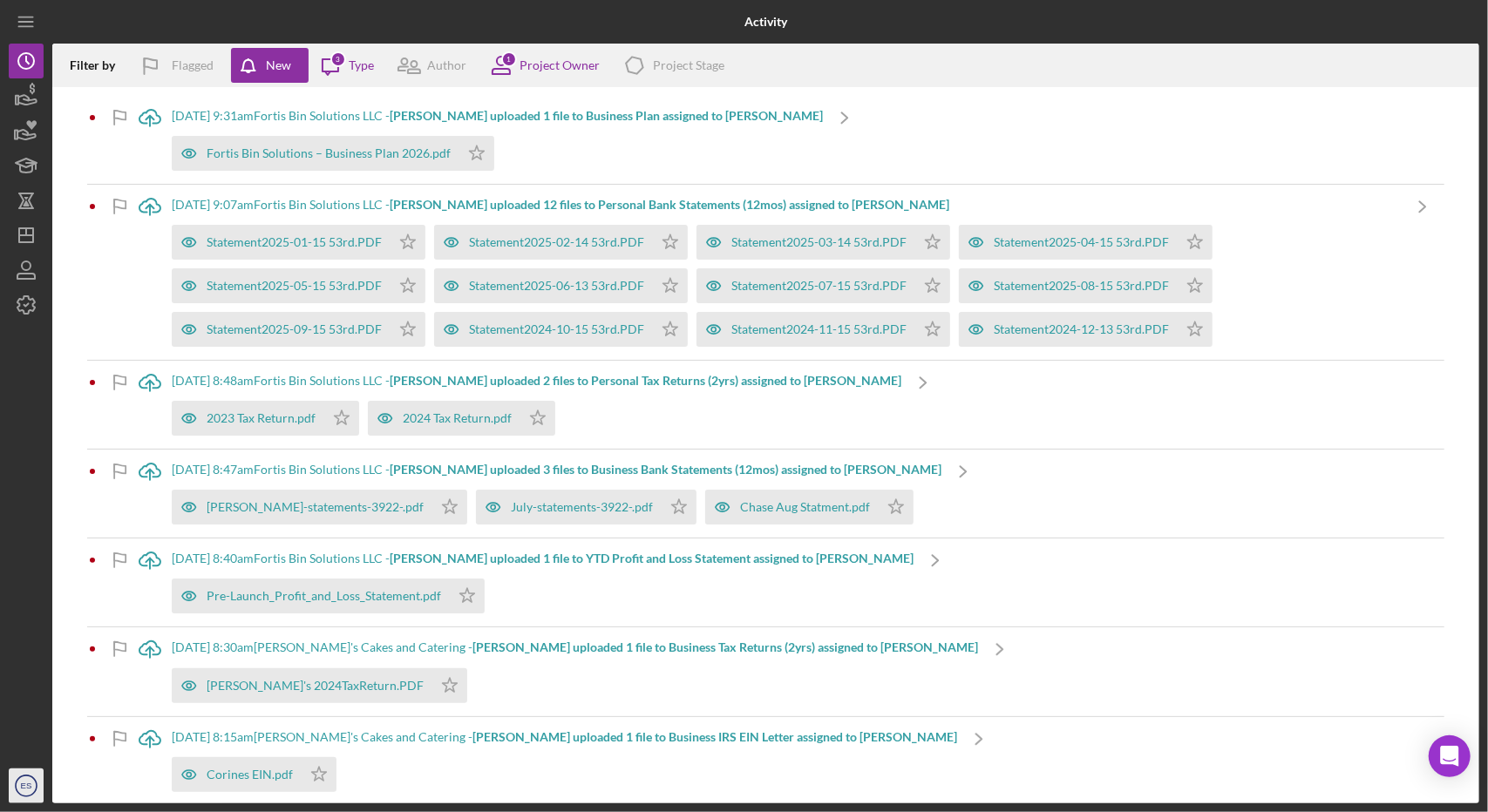
click at [32, 778] on icon "ES" at bounding box center [26, 786] width 34 height 44
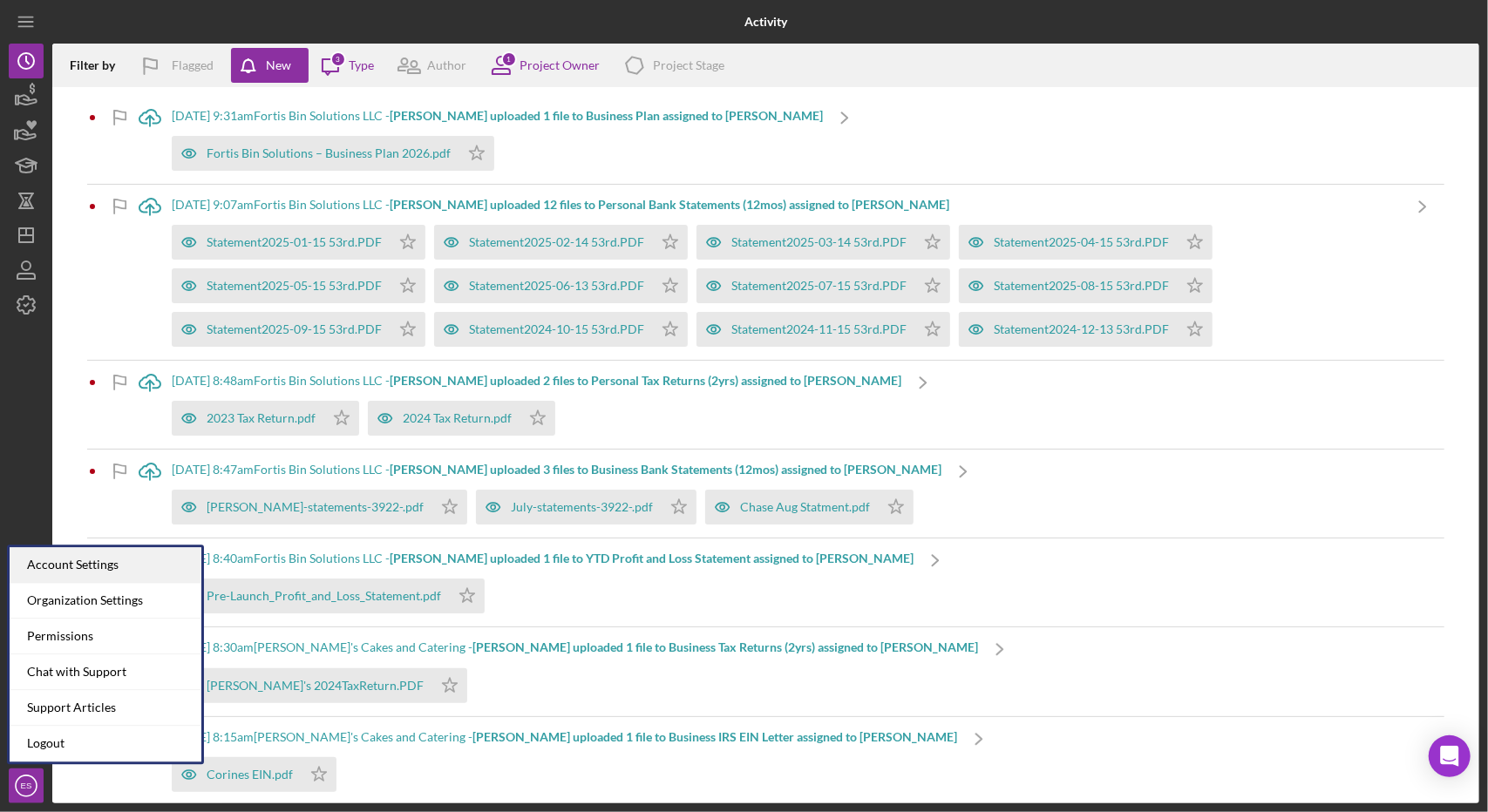
click at [122, 556] on div "Account Settings" at bounding box center [105, 564] width 191 height 35
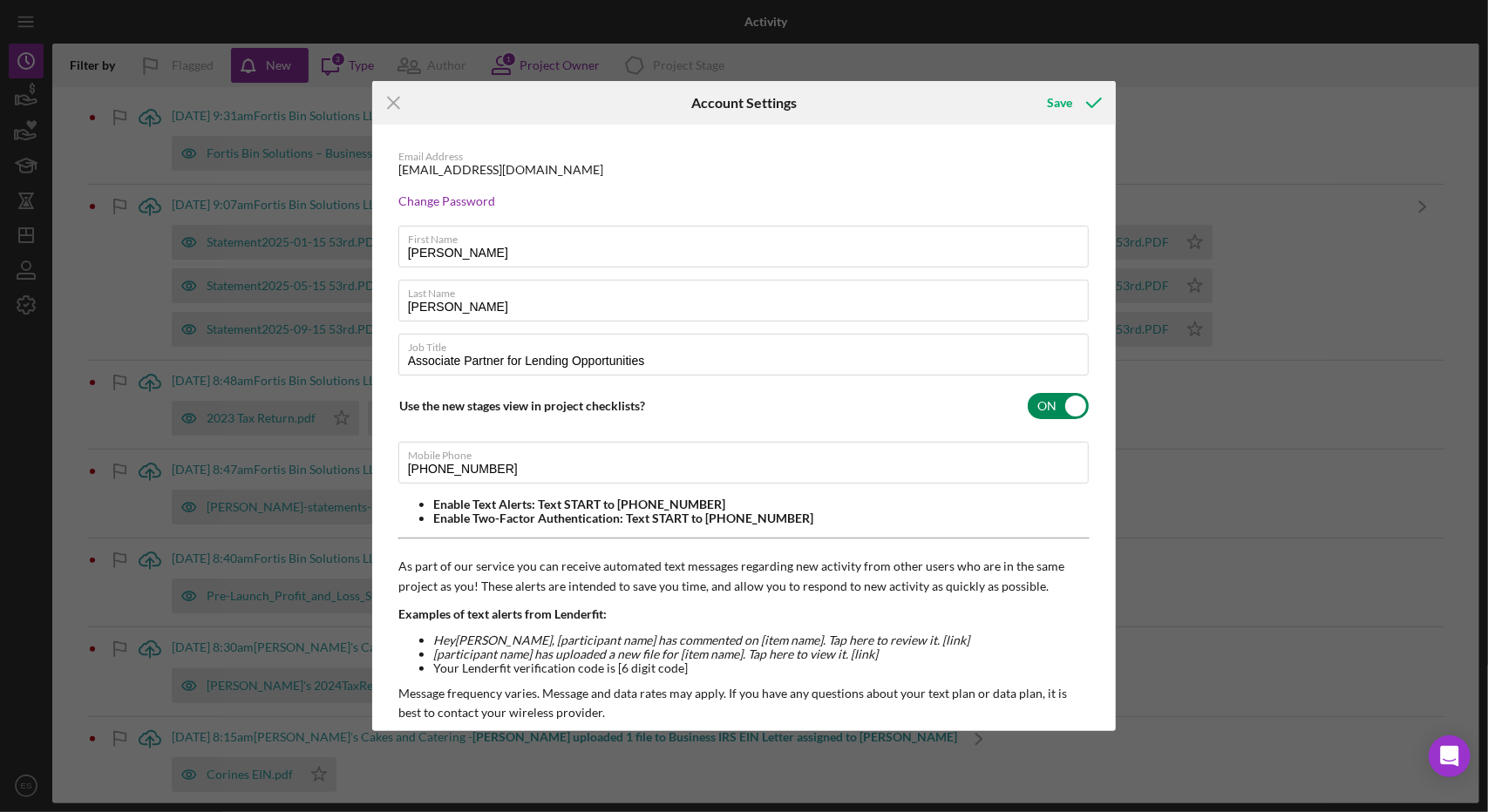
click at [1050, 406] on input "checkbox" at bounding box center [1058, 406] width 61 height 26
checkbox input "false"
click at [1069, 99] on div "Save" at bounding box center [1059, 102] width 25 height 34
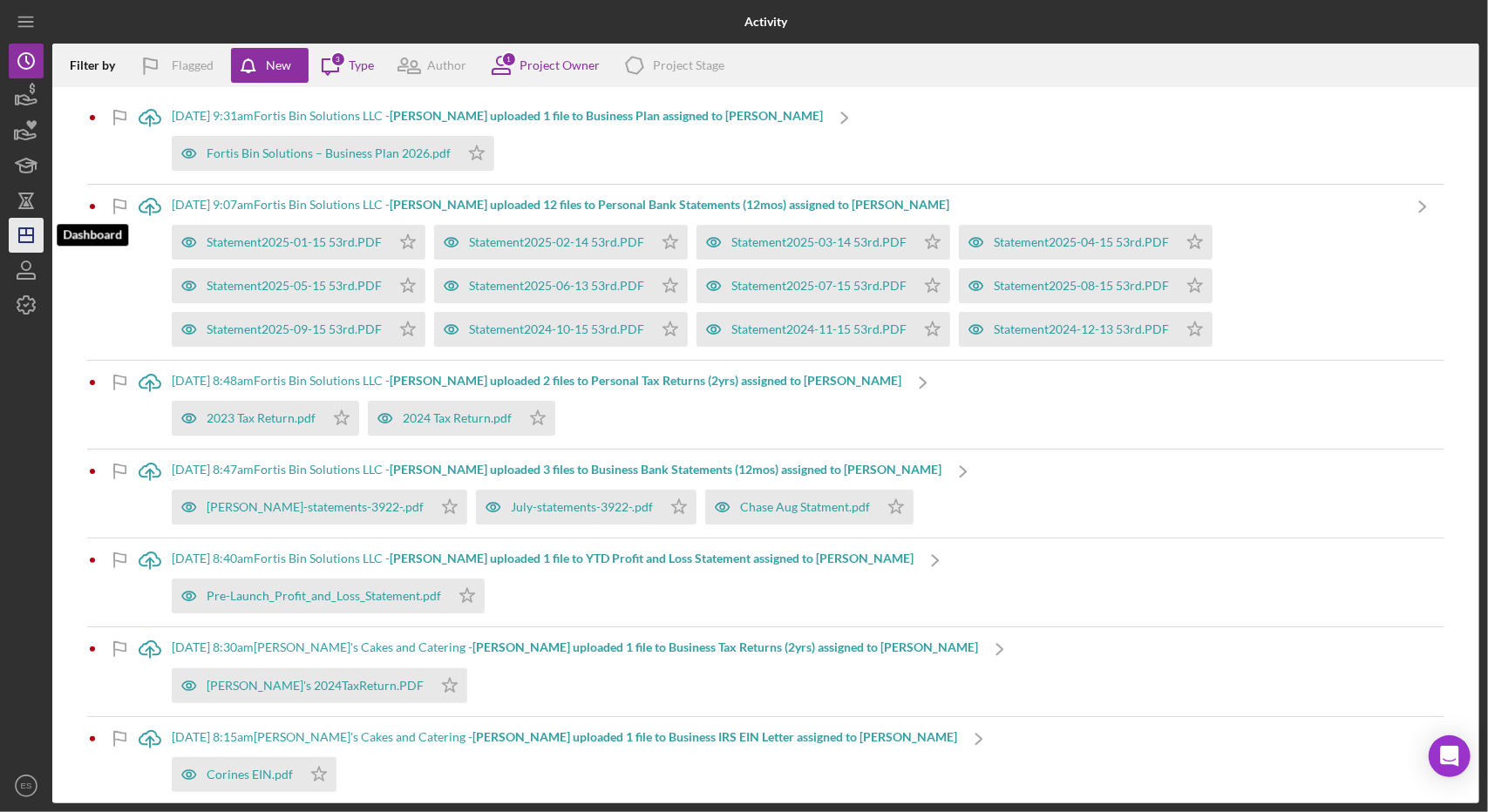
click at [25, 235] on line "button" at bounding box center [26, 235] width 14 height 0
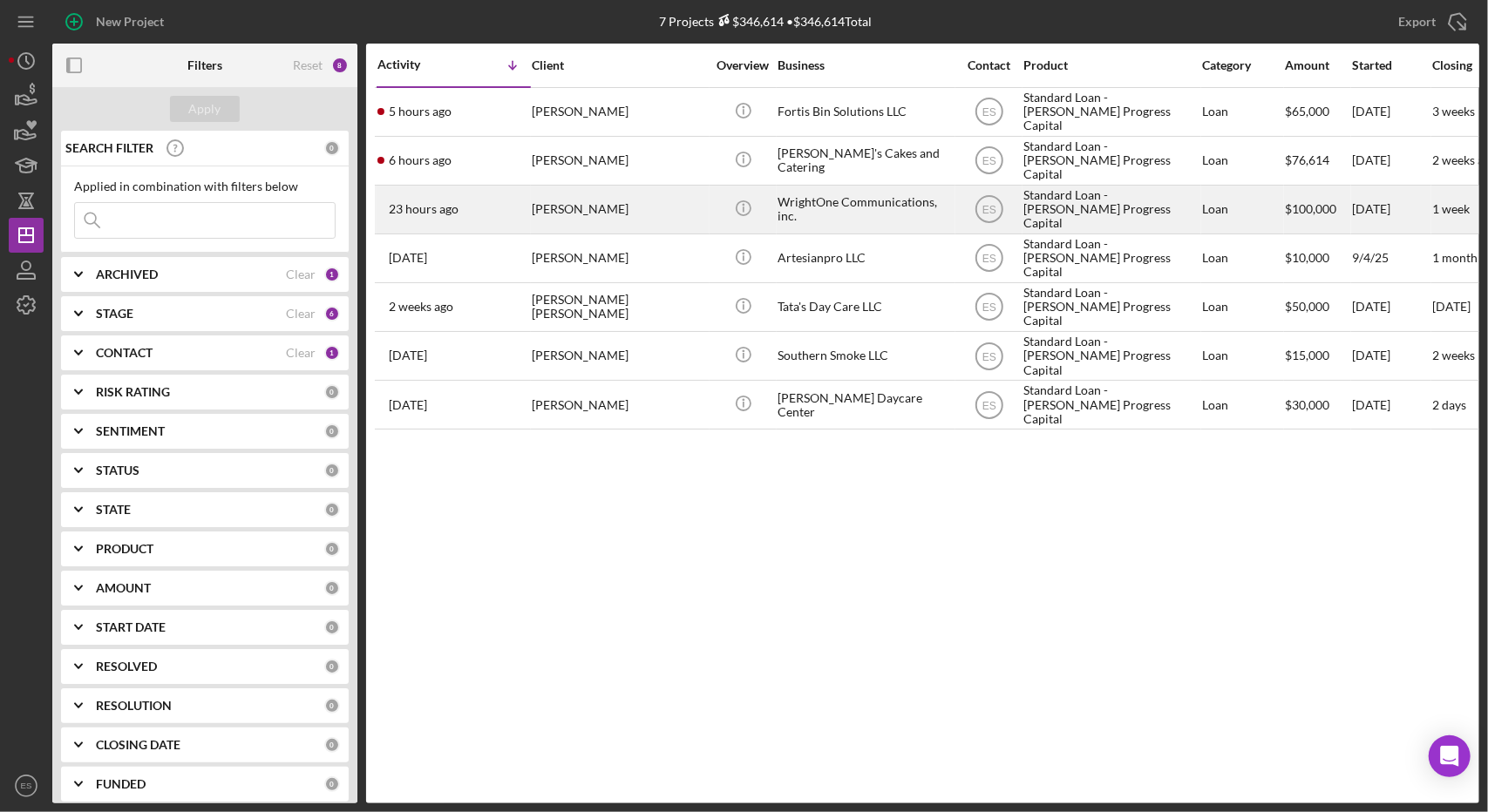
click at [1063, 217] on div "Standard Loan - [PERSON_NAME] Progress Capital" at bounding box center [1110, 209] width 174 height 46
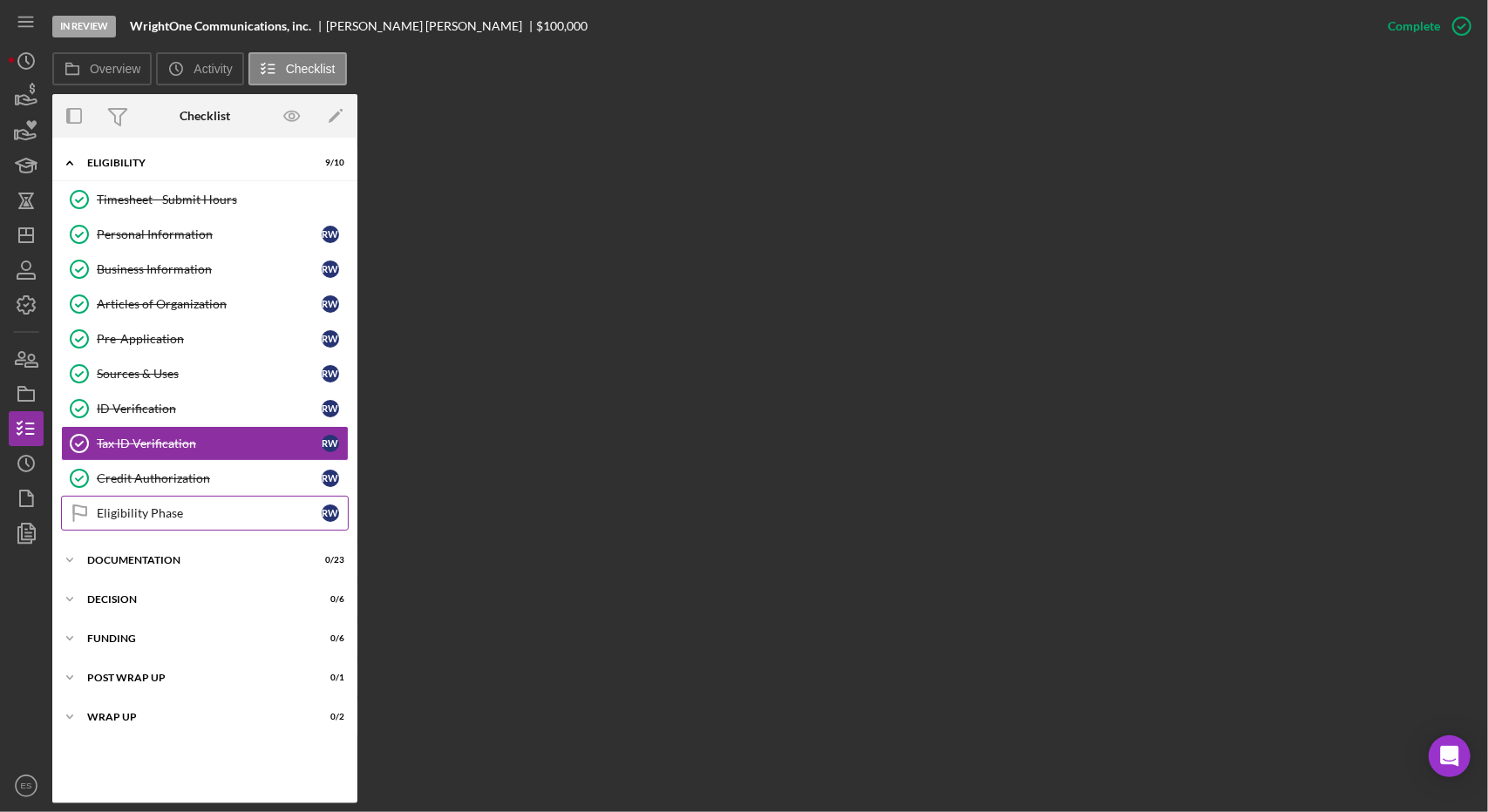
click at [142, 506] on div "Eligibility Phase" at bounding box center [209, 513] width 225 height 14
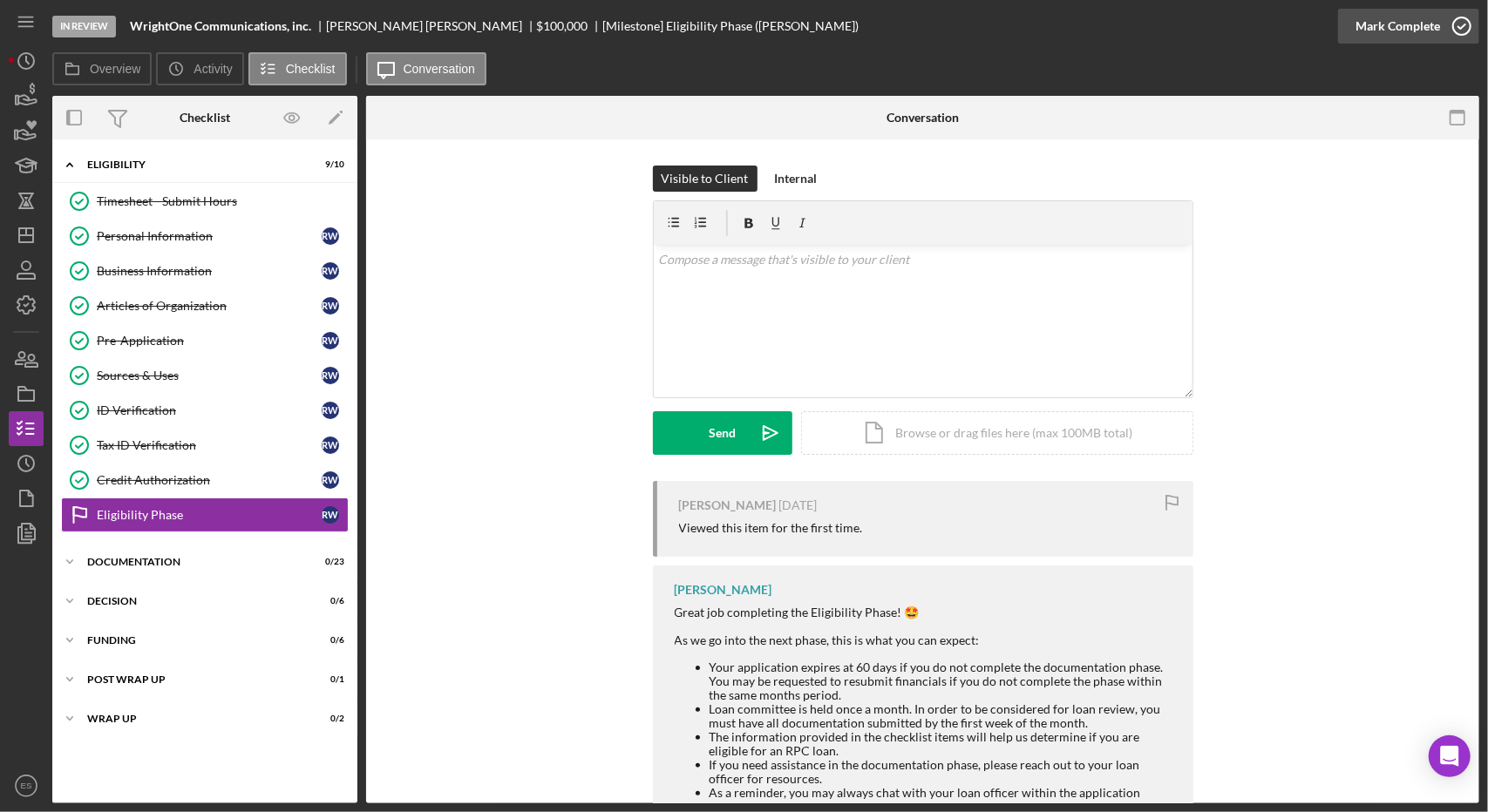
click at [1457, 31] on icon "button" at bounding box center [1462, 27] width 44 height 44
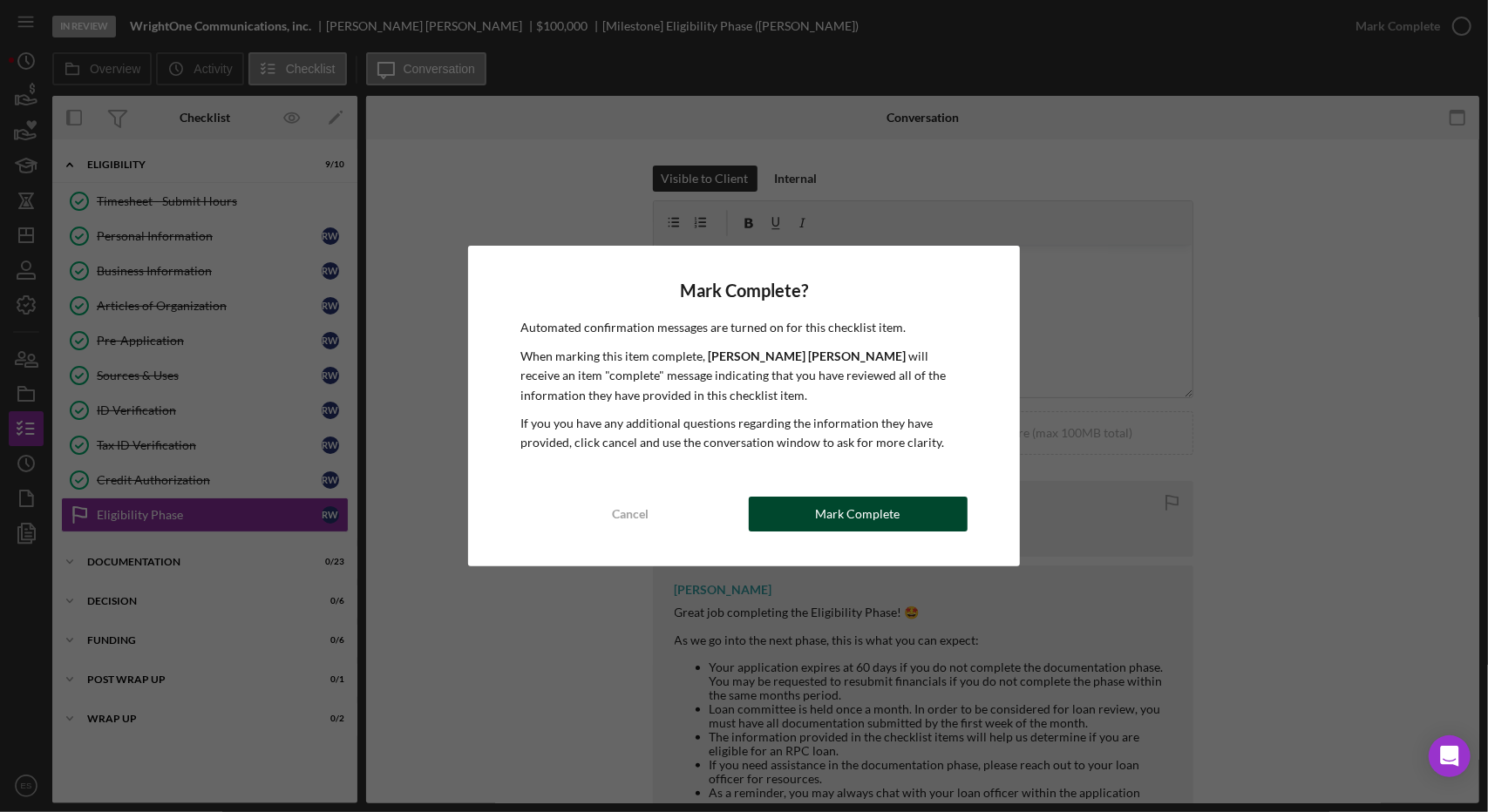
click at [833, 515] on div "Mark Complete" at bounding box center [858, 514] width 84 height 34
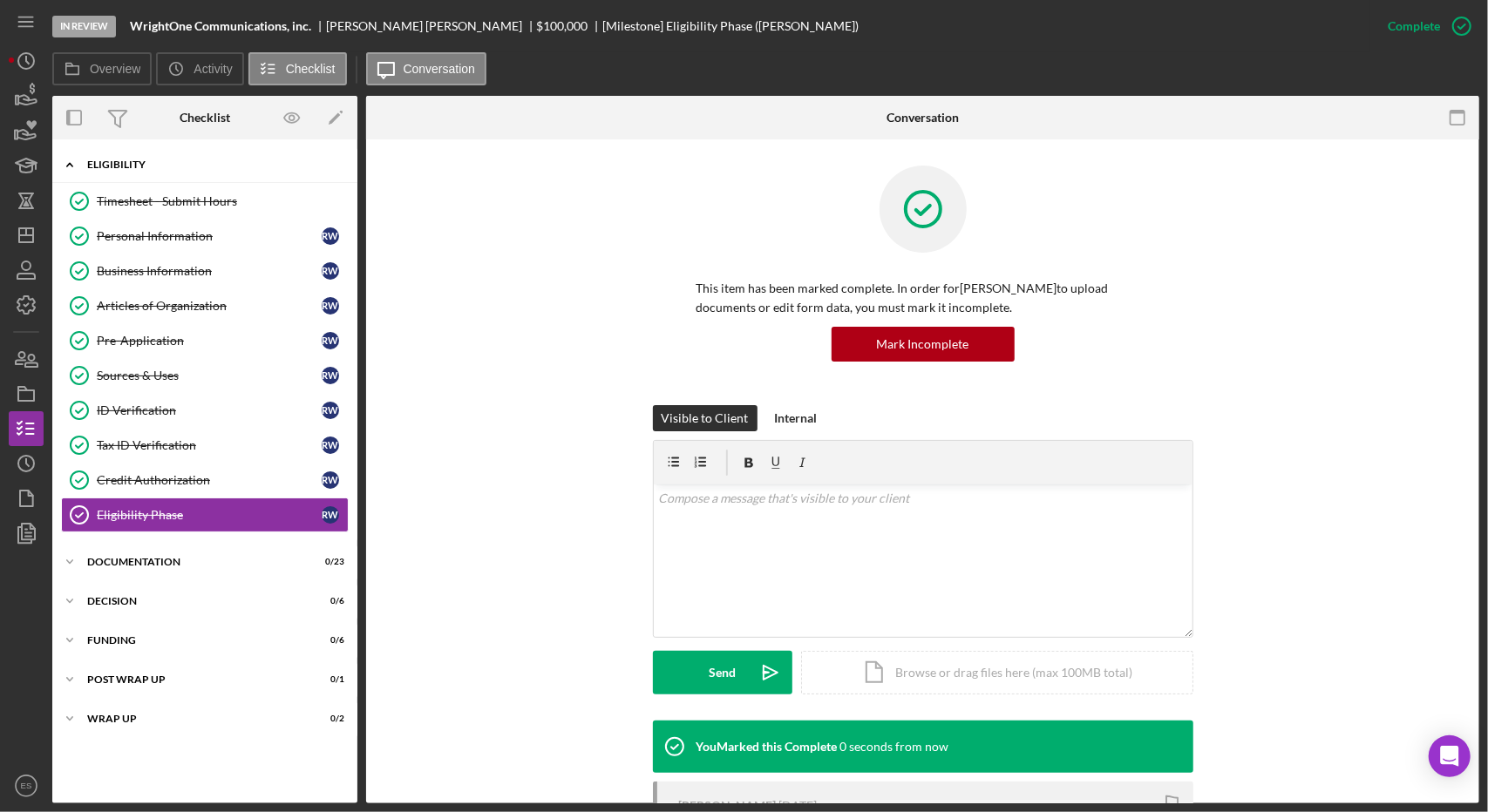
click at [140, 166] on div "Eligibility" at bounding box center [211, 165] width 249 height 11
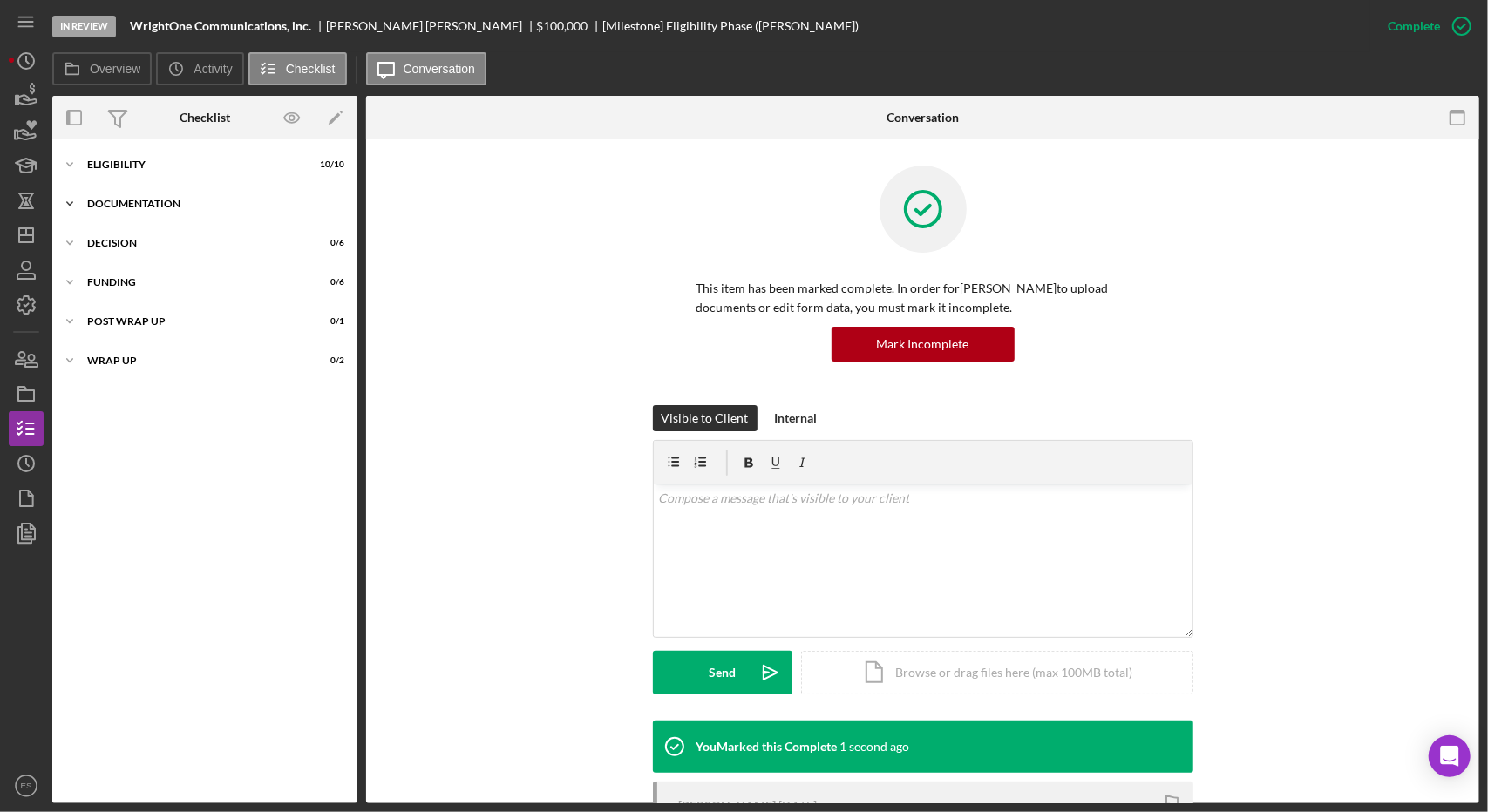
click at [138, 190] on div "Icon/Expander Documentation 0 / 23" at bounding box center [205, 204] width 305 height 34
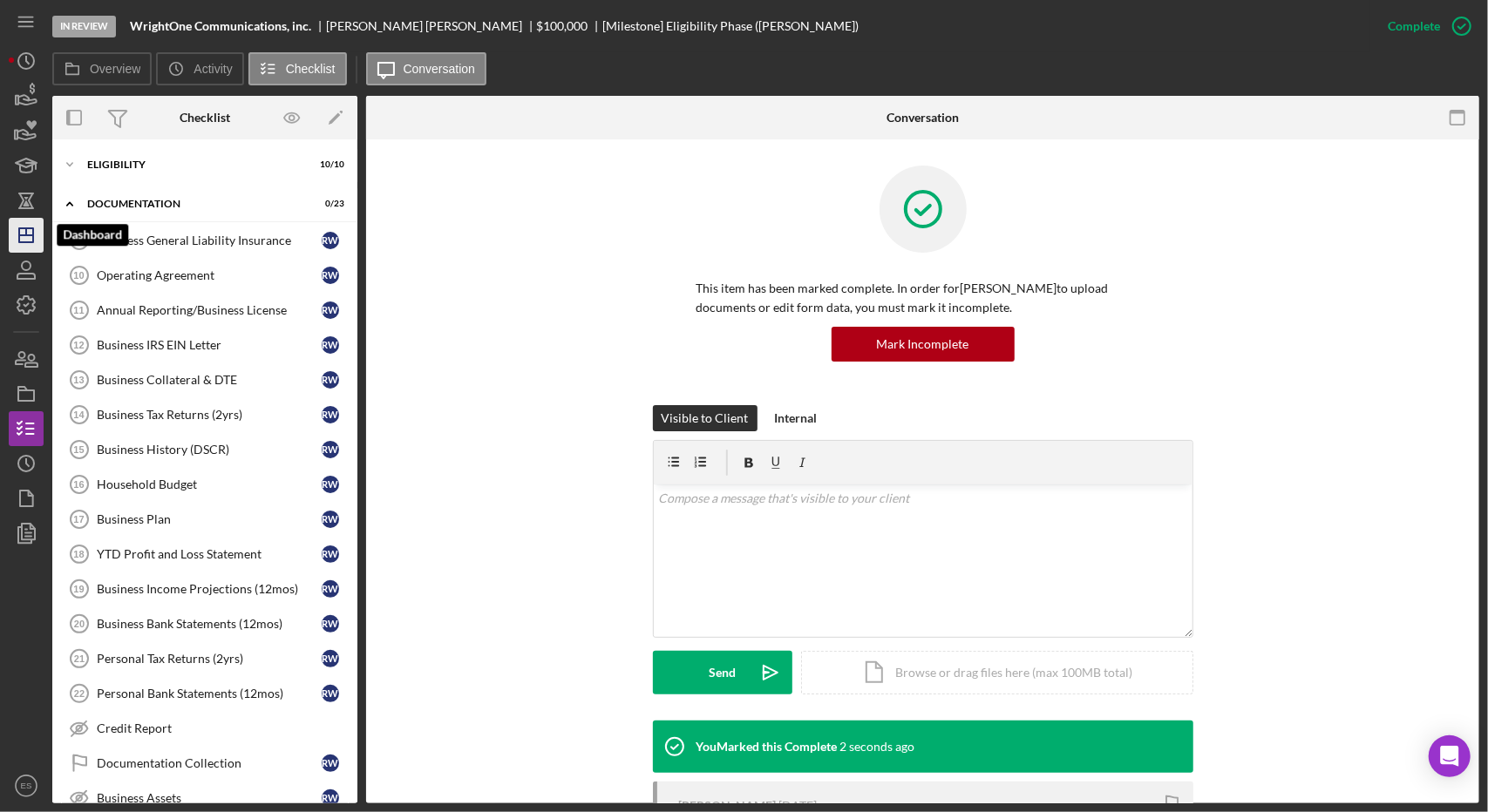
click at [30, 241] on polygon "button" at bounding box center [26, 235] width 14 height 14
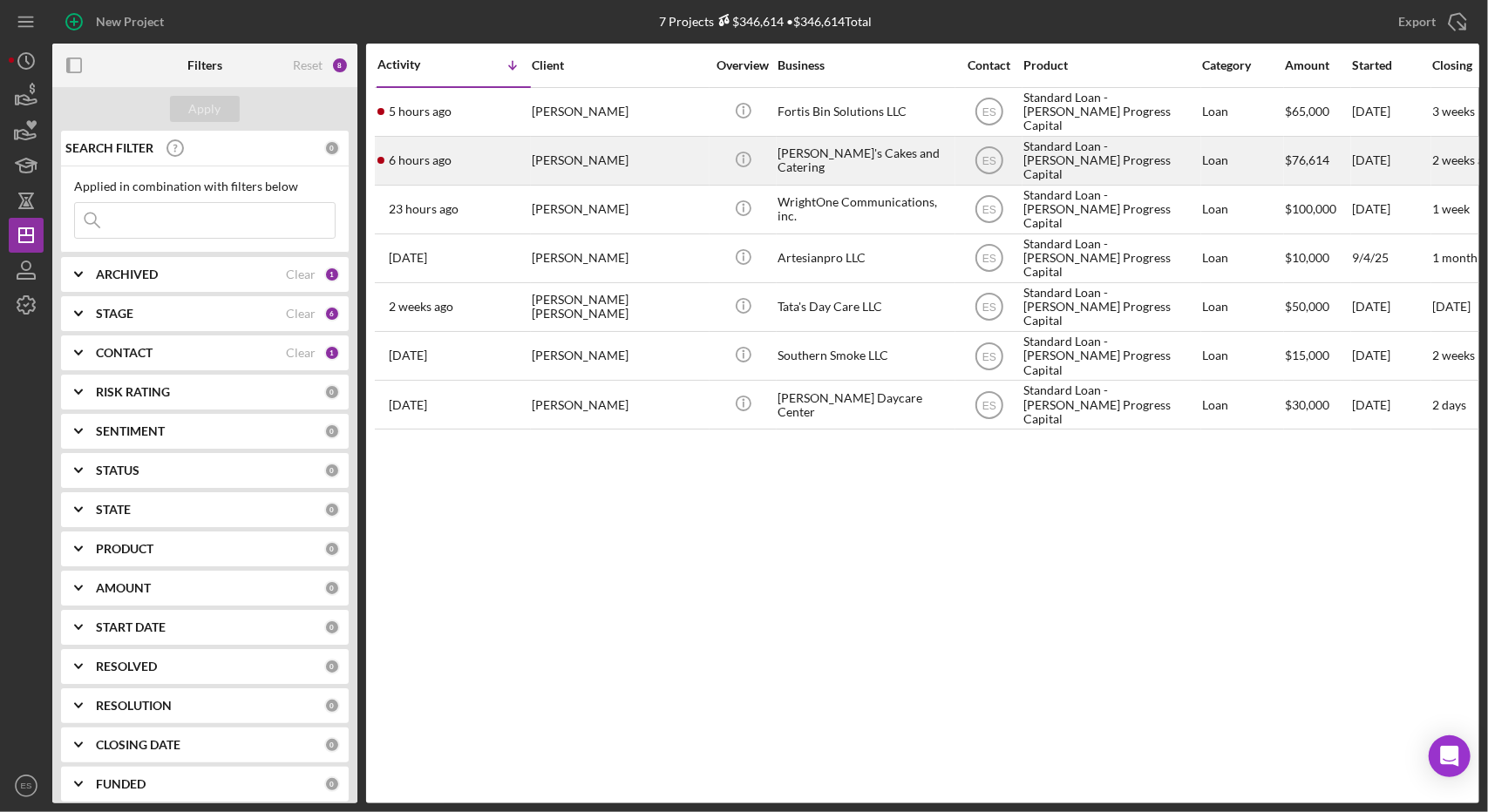
click at [1171, 165] on div "Standard Loan - [PERSON_NAME] Progress Capital" at bounding box center [1110, 161] width 174 height 46
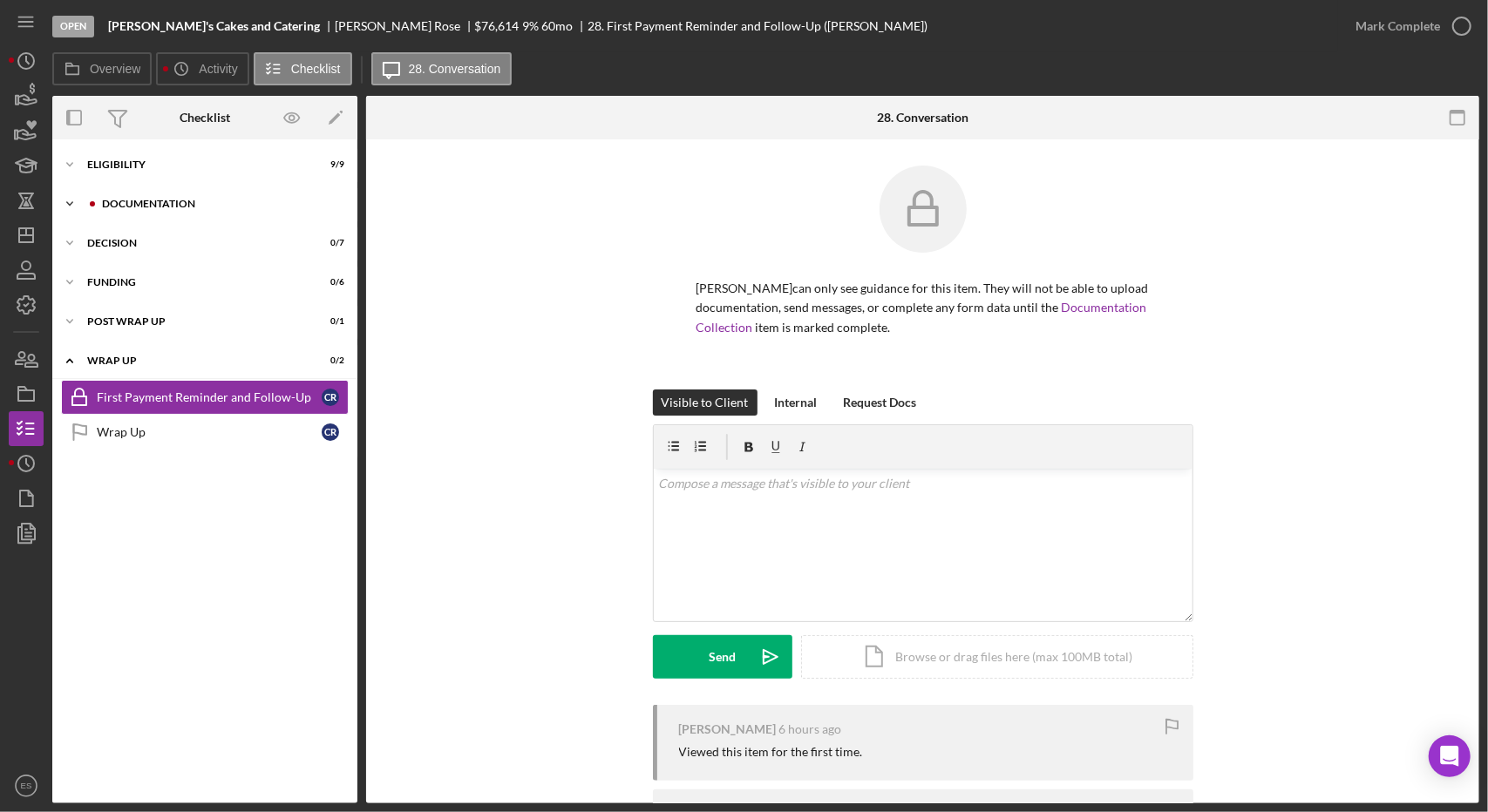
click at [129, 199] on div "Documentation" at bounding box center [219, 204] width 233 height 11
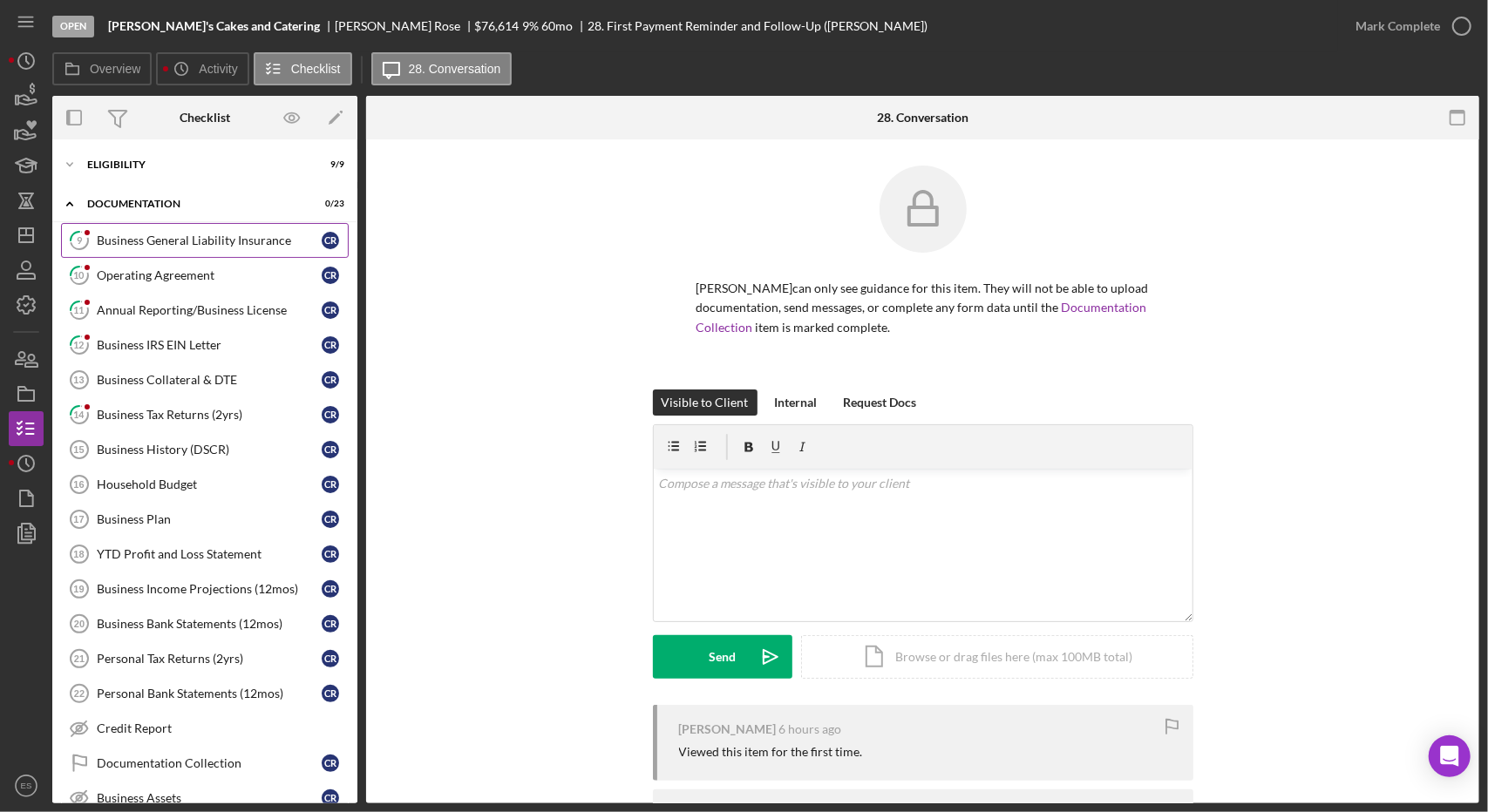
click at [148, 250] on link "9 Business General Liability Insurance C R" at bounding box center [205, 240] width 288 height 34
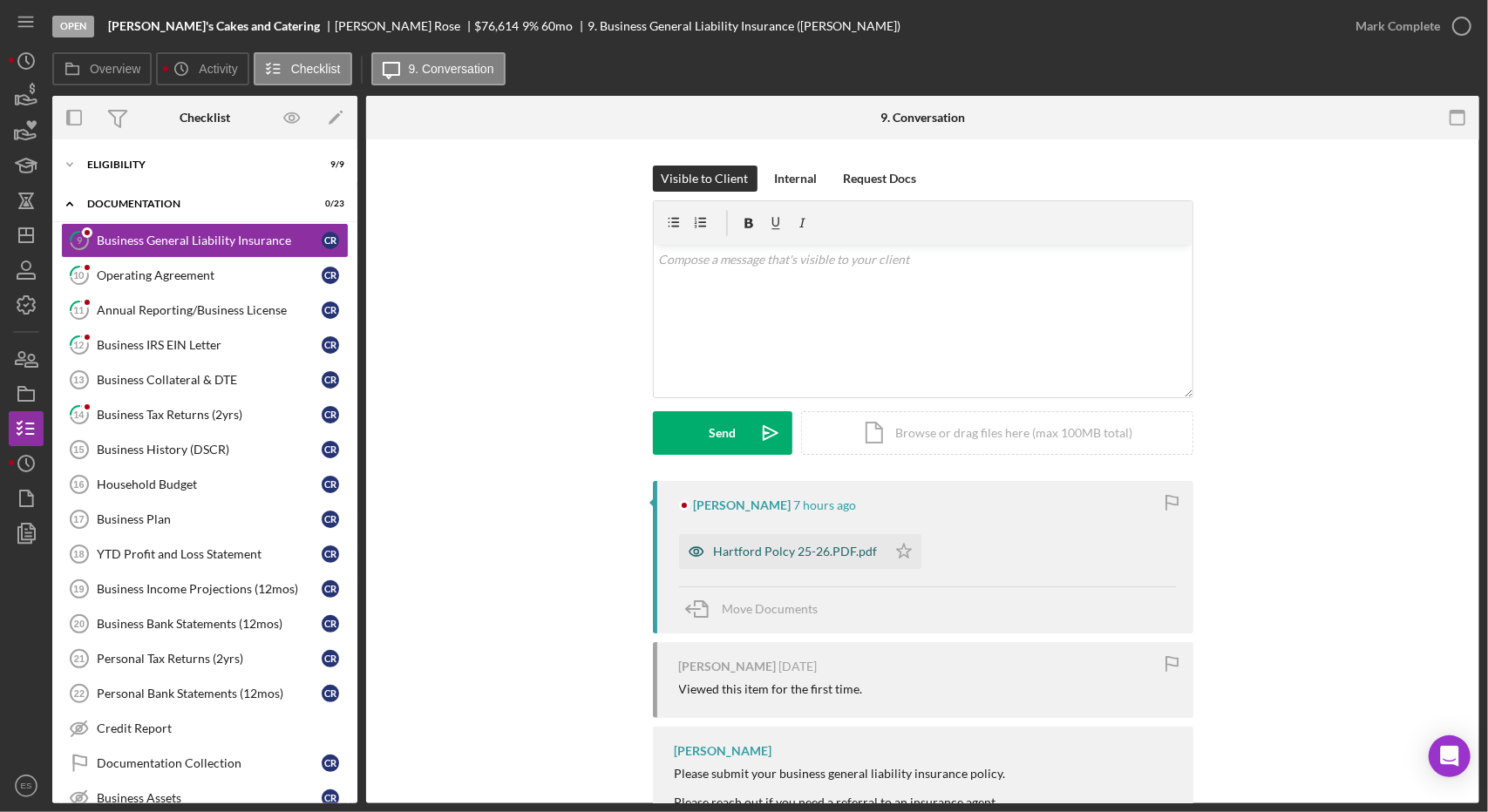
click at [765, 563] on div "Hartford Polcy 25-26.PDF.pdf" at bounding box center [783, 551] width 208 height 34
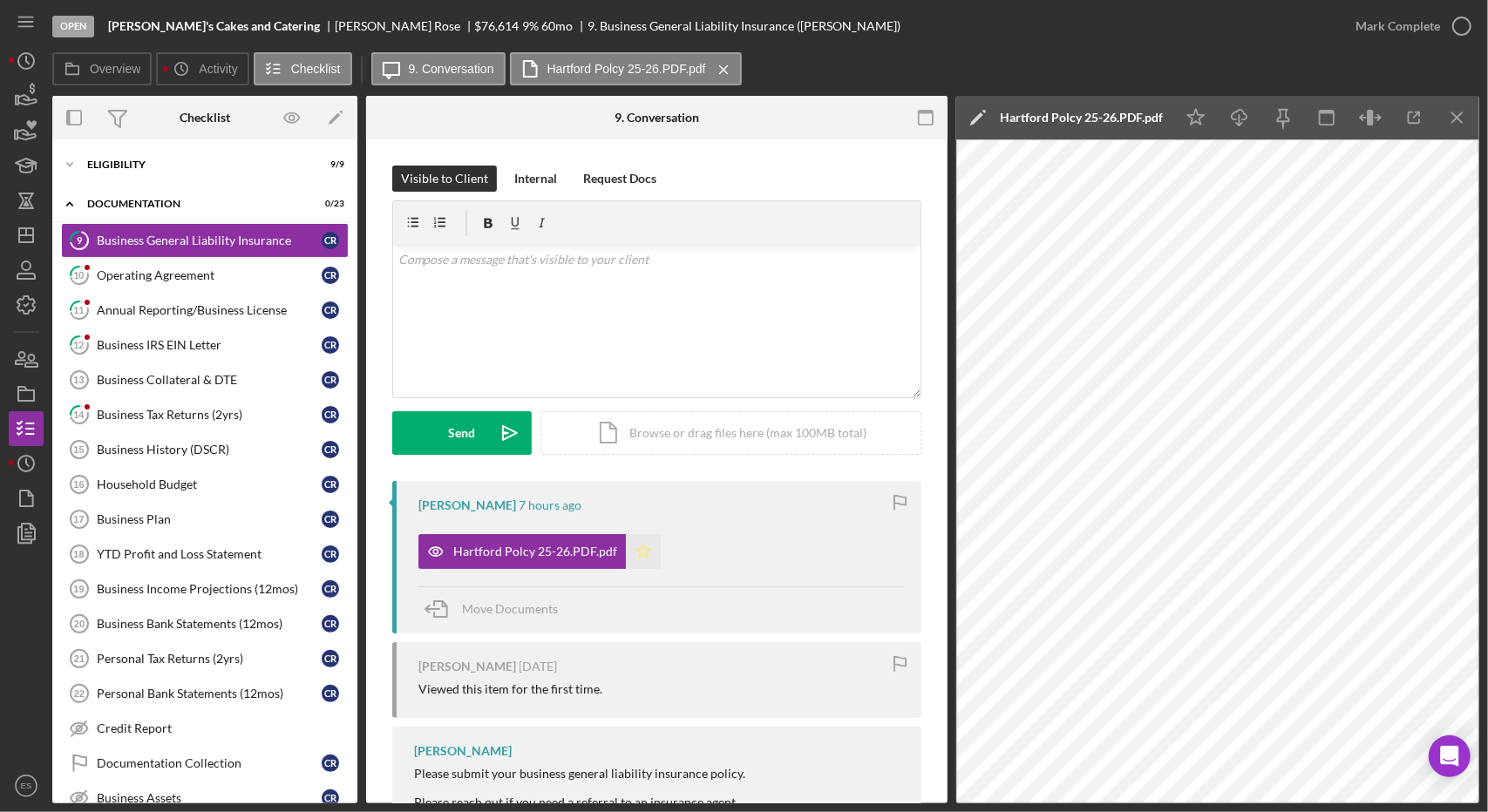
click at [636, 555] on polygon "button" at bounding box center [643, 550] width 14 height 14
click at [1448, 34] on icon "button" at bounding box center [1462, 27] width 44 height 44
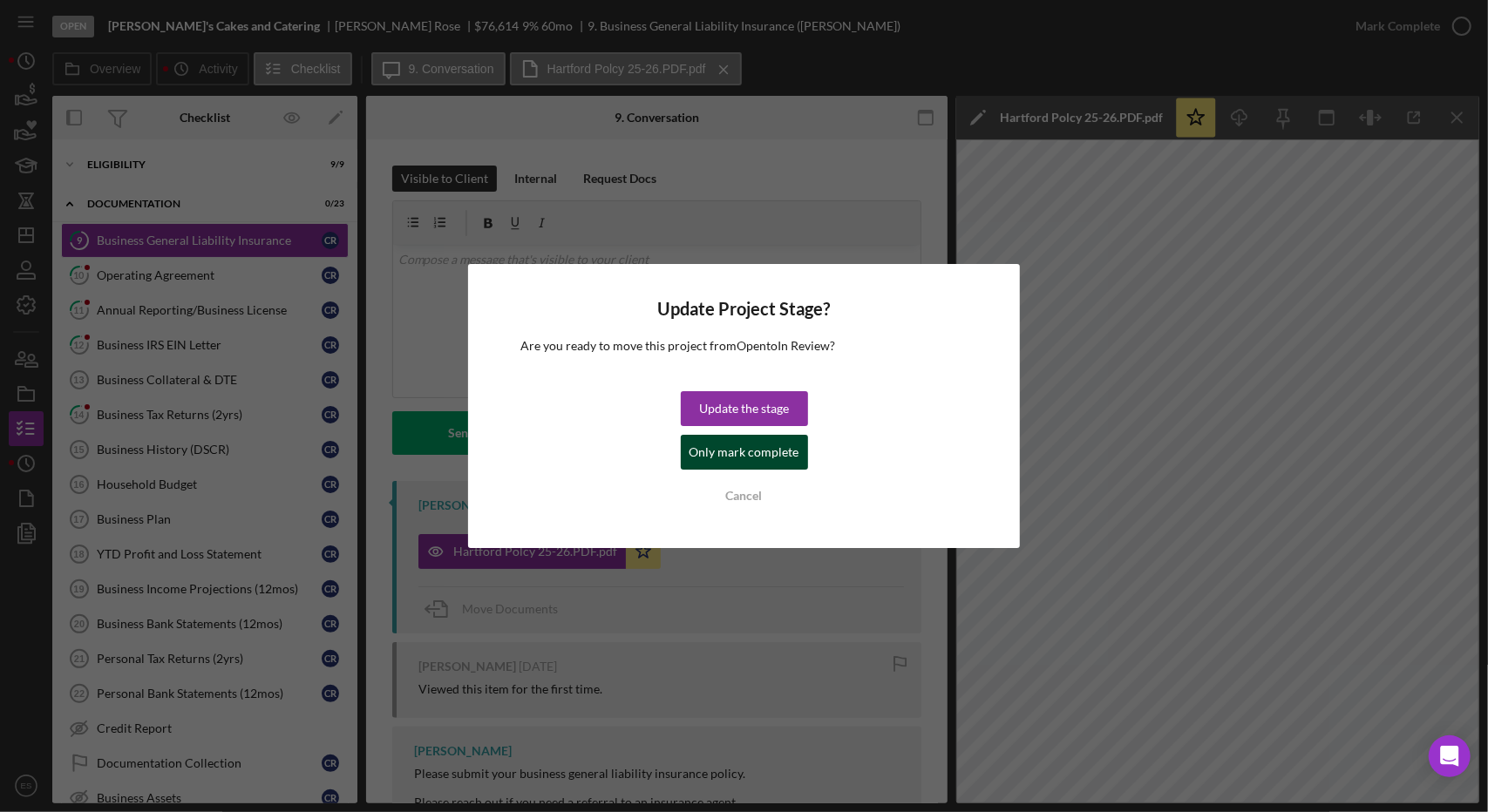
click at [723, 463] on div "Only mark complete" at bounding box center [744, 452] width 110 height 34
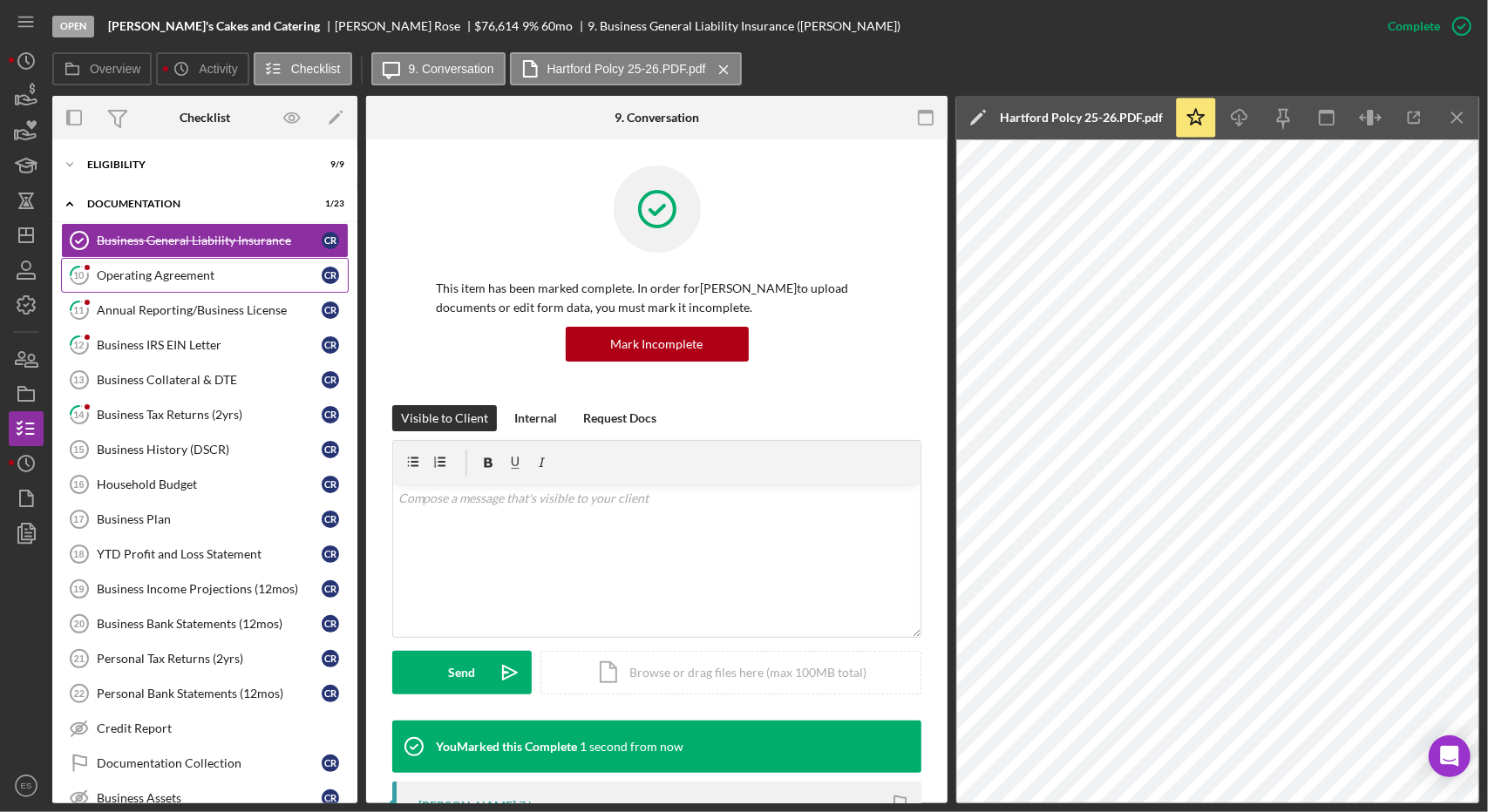
click at [190, 274] on div "Operating Agreement" at bounding box center [209, 275] width 225 height 14
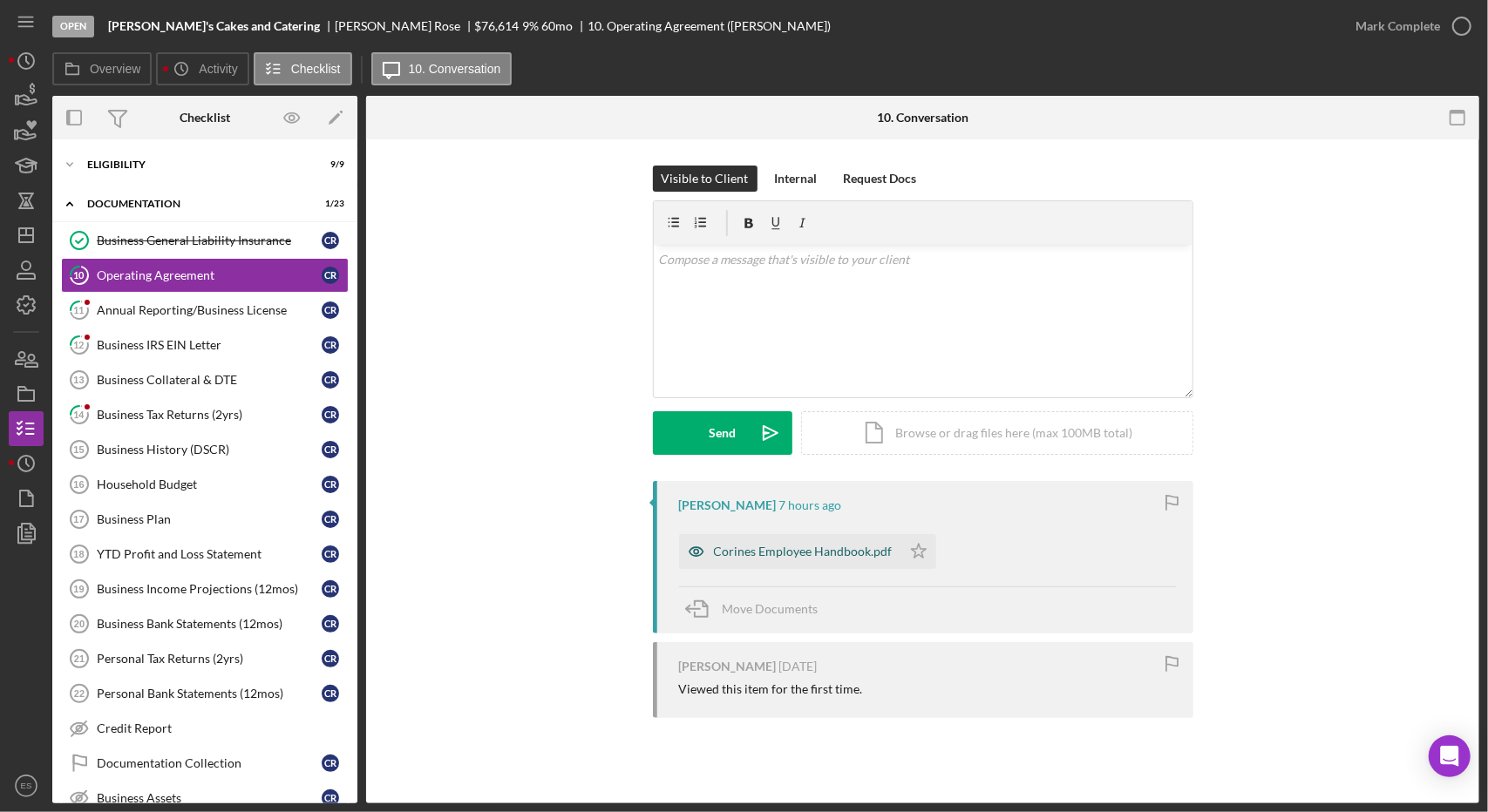
click at [825, 555] on div "Corines Employee Handbook.pdf" at bounding box center [803, 551] width 179 height 14
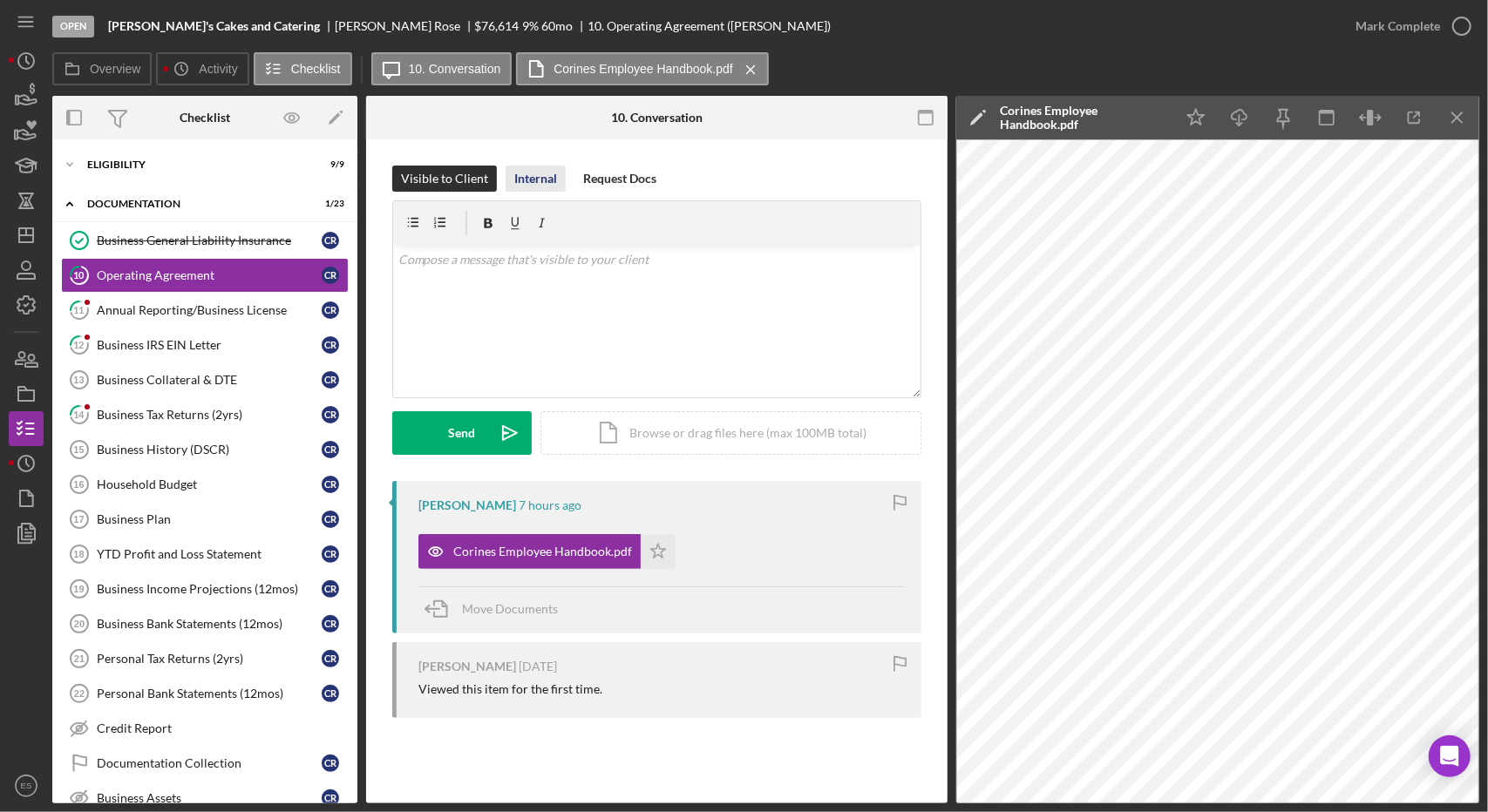
click at [523, 170] on div "Internal" at bounding box center [535, 178] width 43 height 26
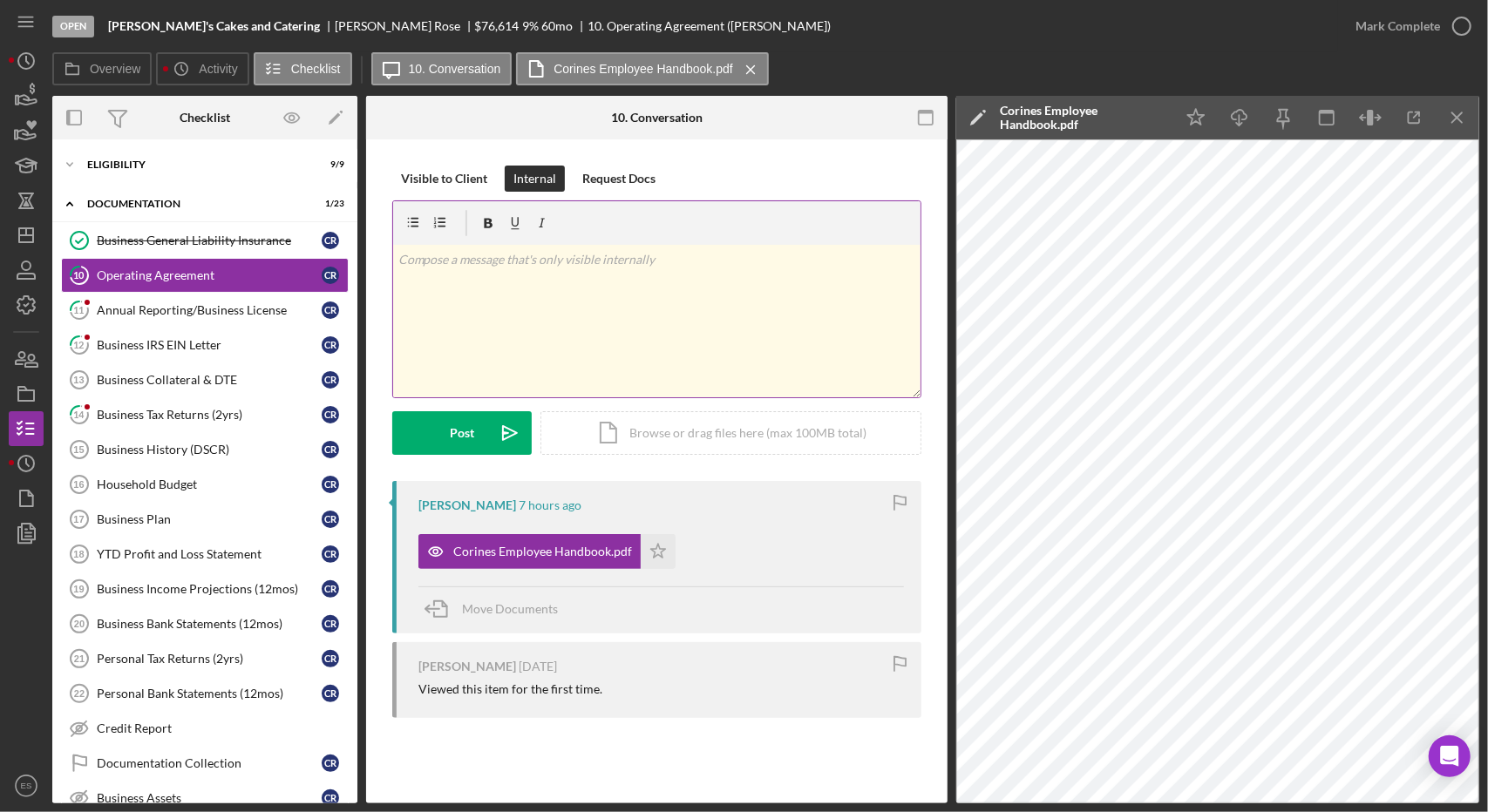
click at [551, 324] on div "v Color teal Color pink Remove color Add row above Add row below Add column bef…" at bounding box center [656, 320] width 527 height 152
click at [485, 431] on button "Post Icon/icon-invite-send" at bounding box center [462, 433] width 140 height 44
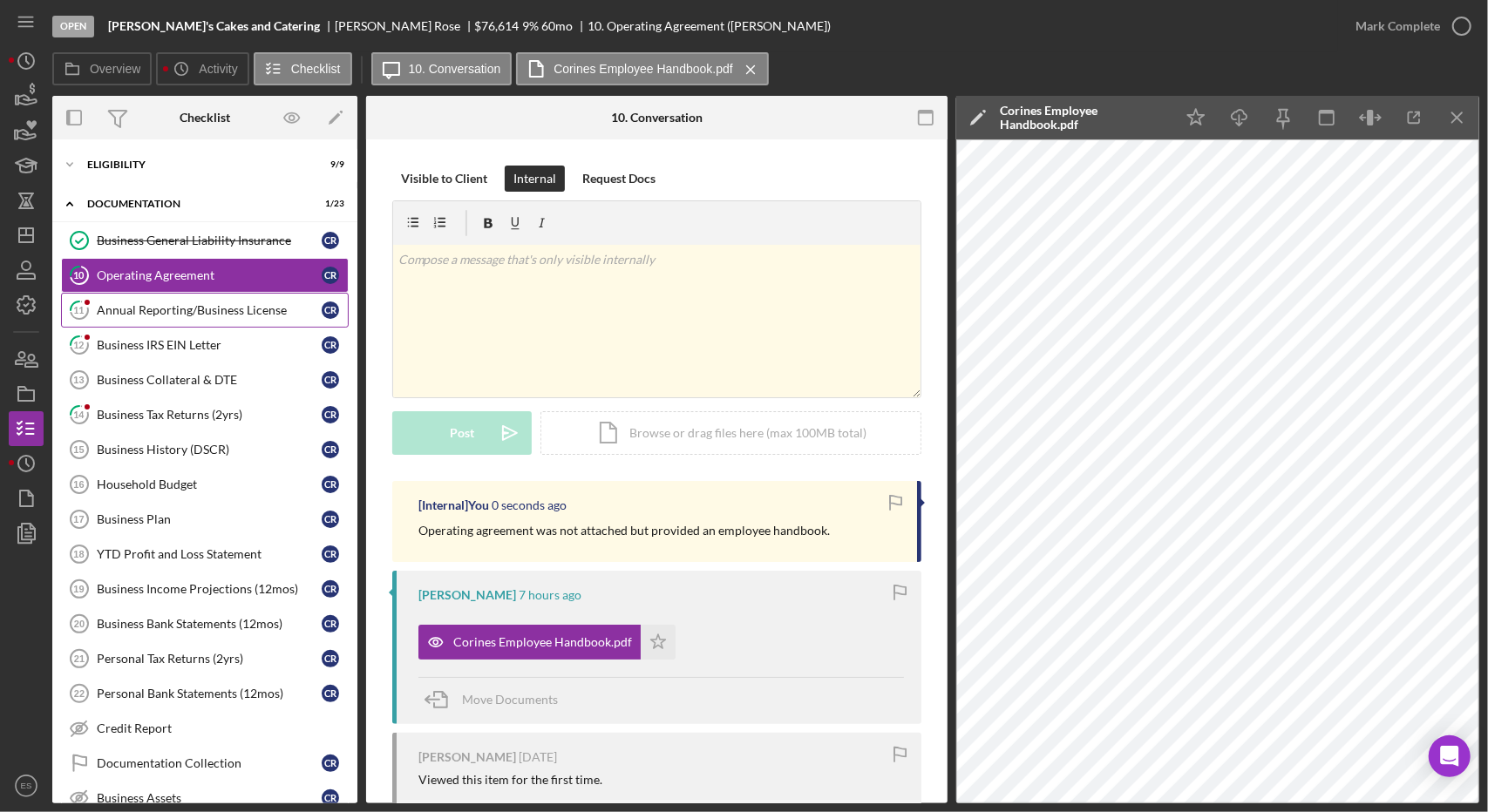
click at [142, 306] on div "Annual Reporting/Business License" at bounding box center [209, 310] width 225 height 14
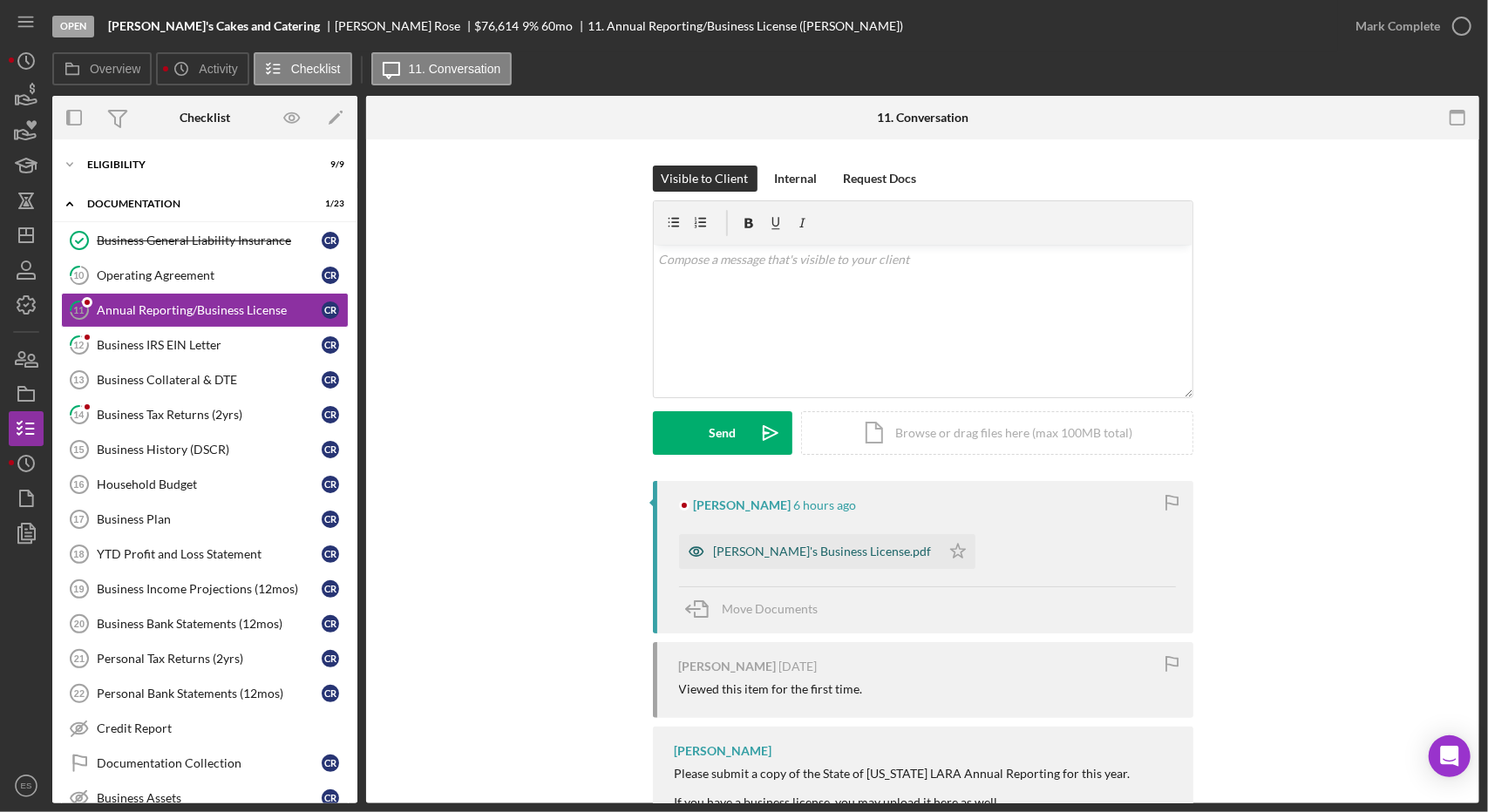
click at [758, 549] on div "[PERSON_NAME]'s Business License.pdf" at bounding box center [823, 551] width 218 height 14
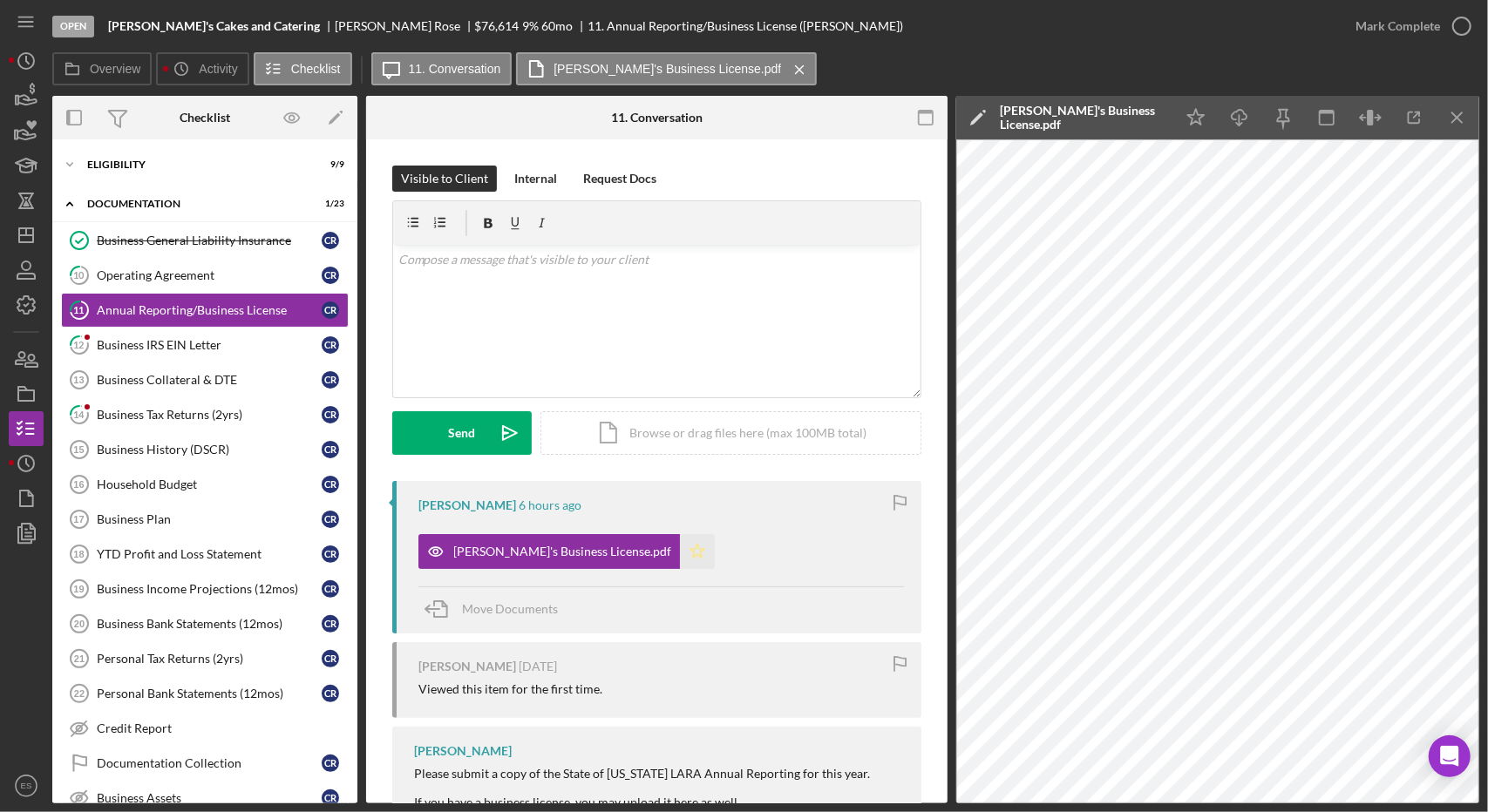
click at [679, 547] on icon "Icon/Star" at bounding box center [697, 551] width 34 height 34
click at [157, 327] on link "12 Business IRS EIN Letter C R" at bounding box center [205, 344] width 288 height 34
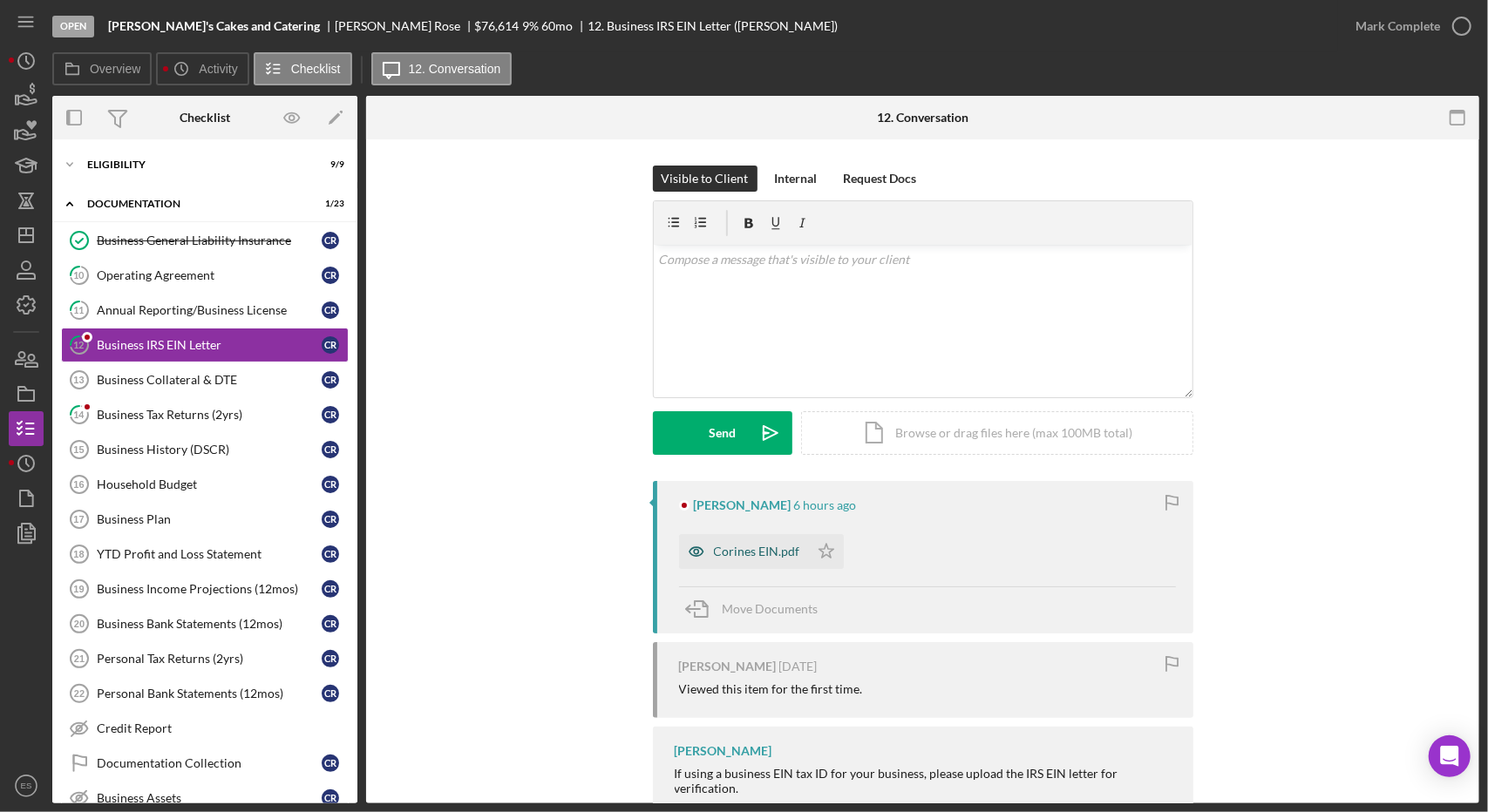
click at [704, 545] on icon "button" at bounding box center [697, 551] width 34 height 34
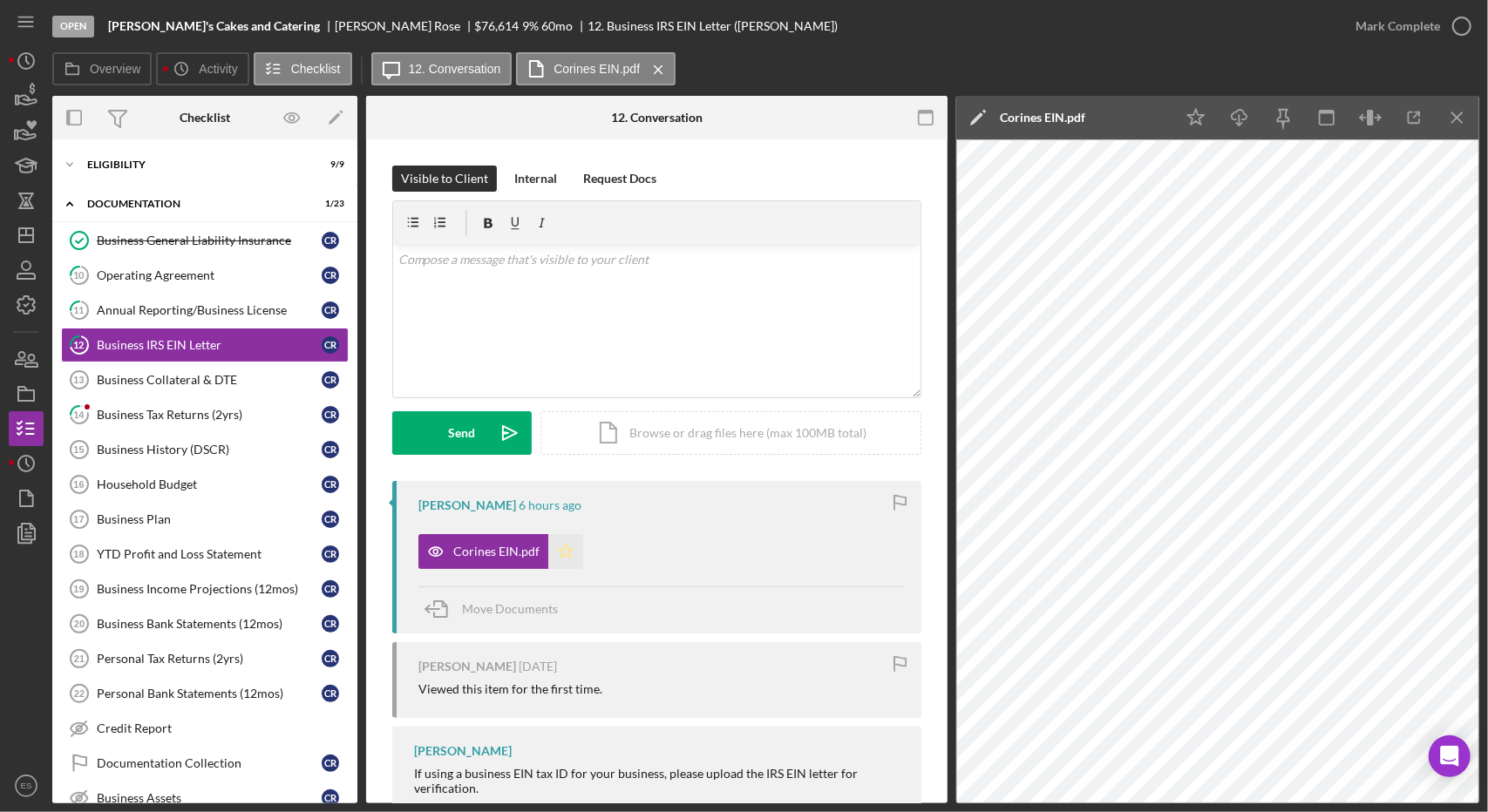
click at [563, 552] on icon "Icon/Star" at bounding box center [566, 551] width 34 height 34
click at [1466, 111] on icon "Icon/Menu Close" at bounding box center [1457, 118] width 39 height 39
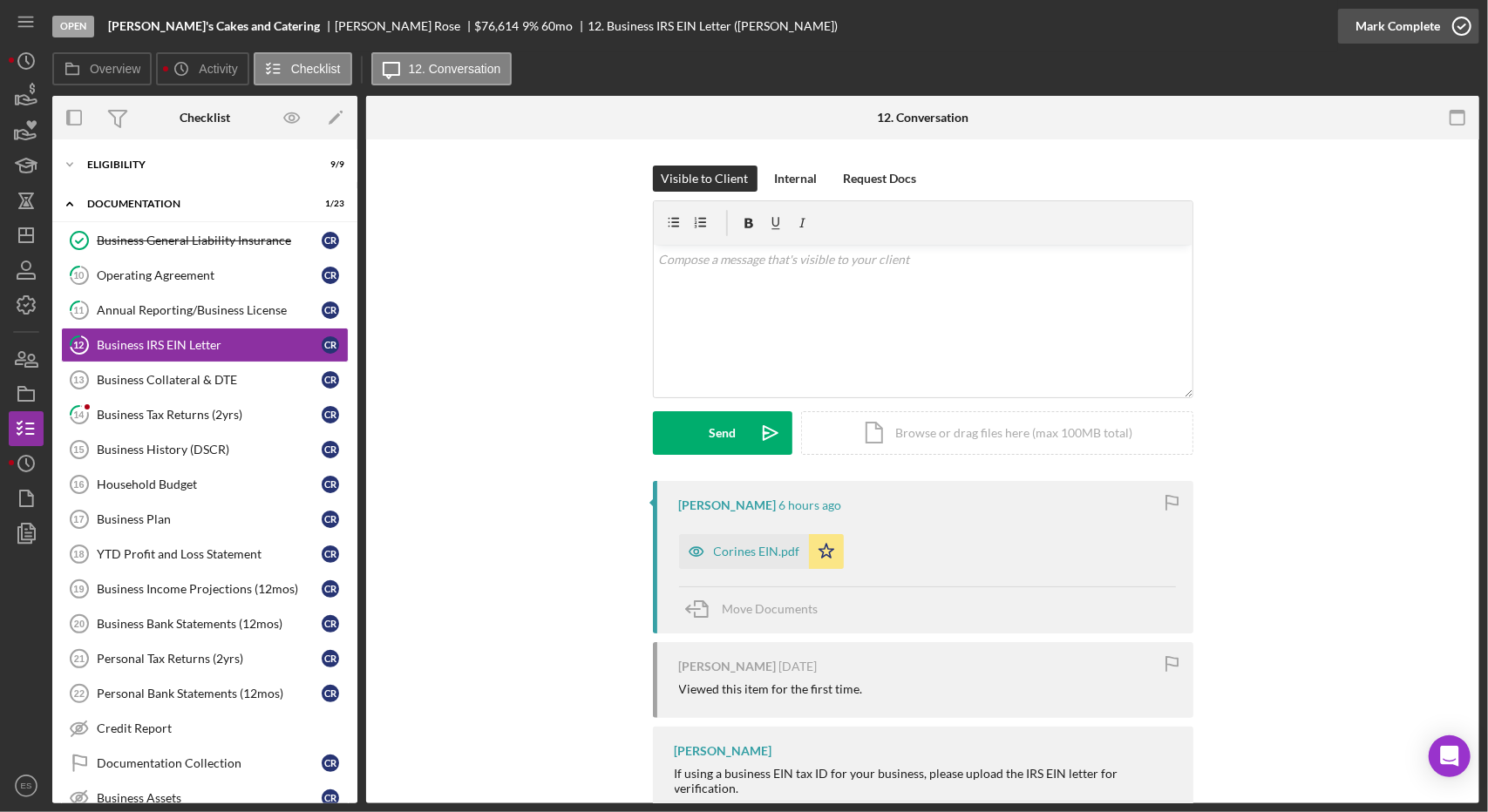
click at [1422, 39] on div "Mark Complete" at bounding box center [1397, 26] width 84 height 34
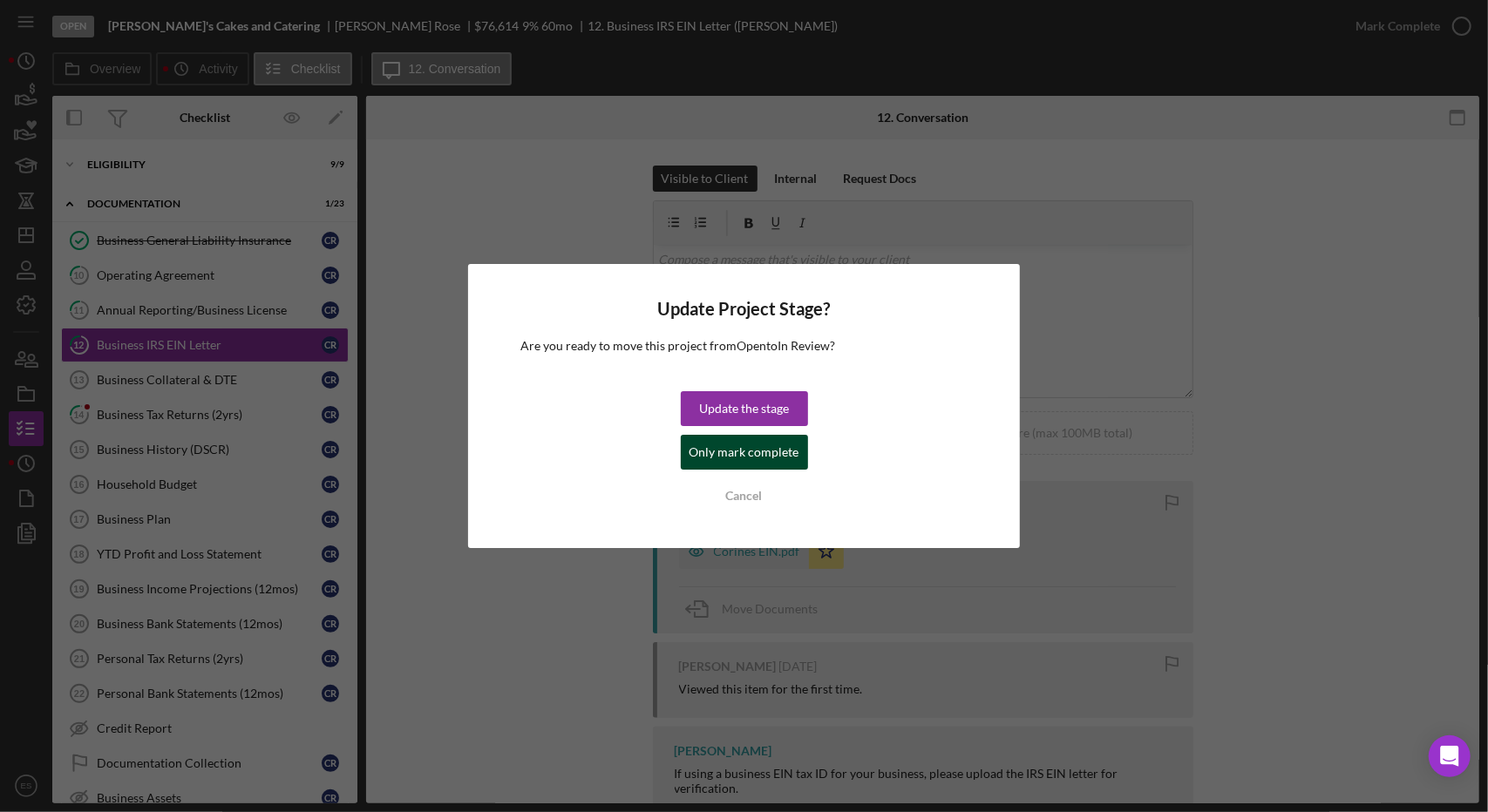
click at [712, 447] on div "Only mark complete" at bounding box center [744, 452] width 110 height 34
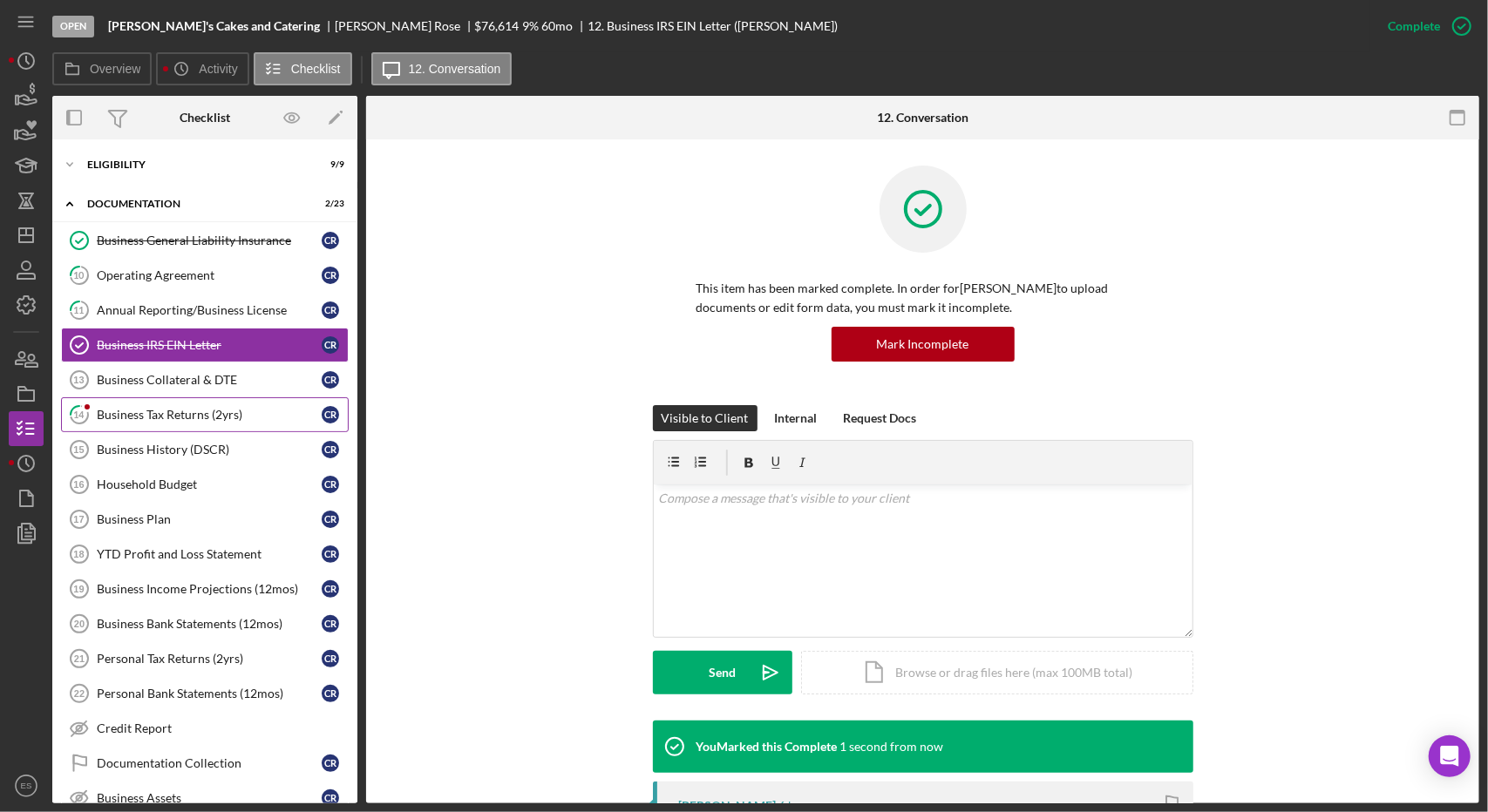
click at [131, 413] on div "Business Tax Returns (2yrs)" at bounding box center [209, 414] width 225 height 14
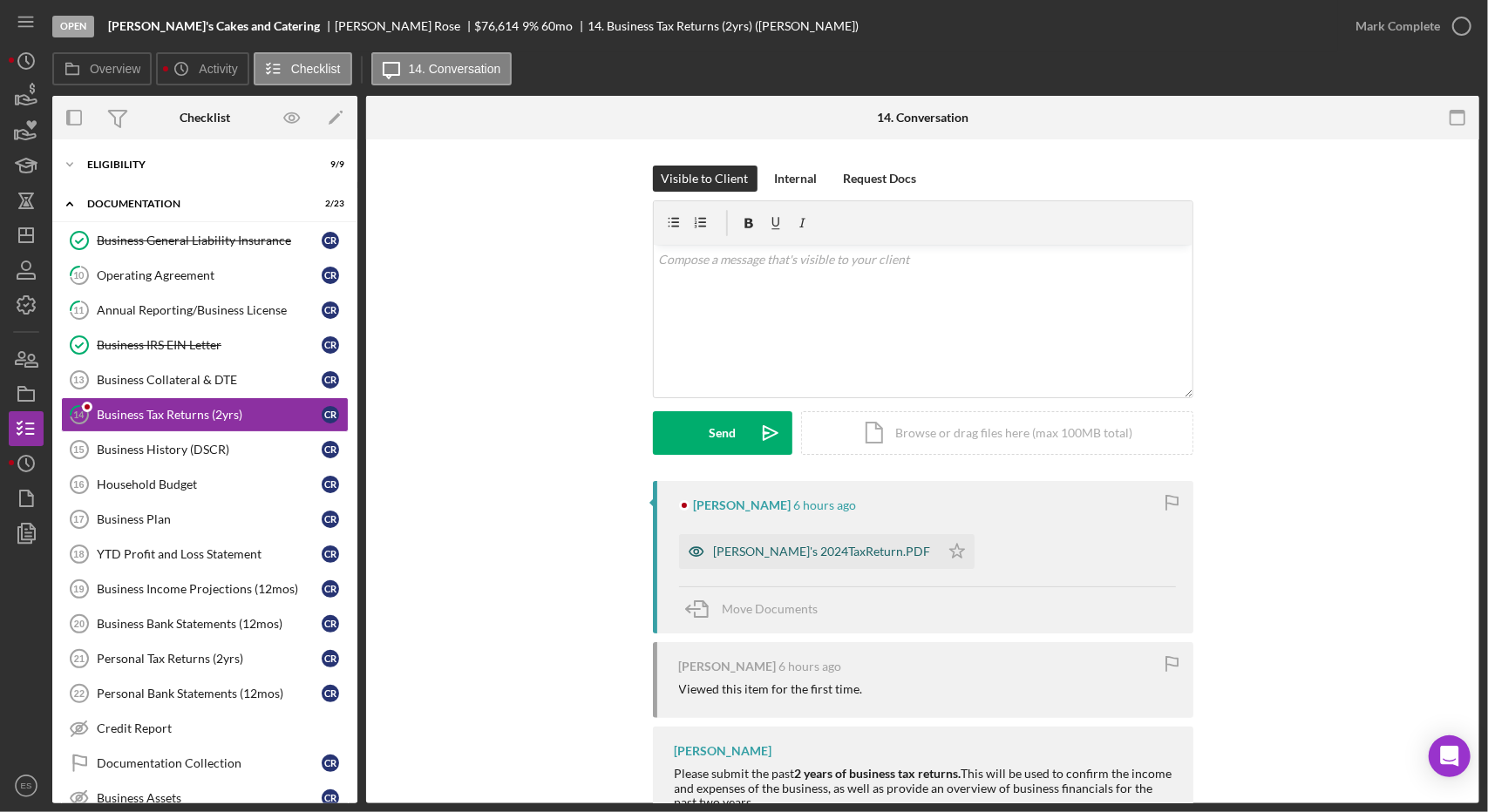
click at [805, 563] on div "[PERSON_NAME]'s 2024TaxReturn.PDF" at bounding box center [810, 551] width 260 height 34
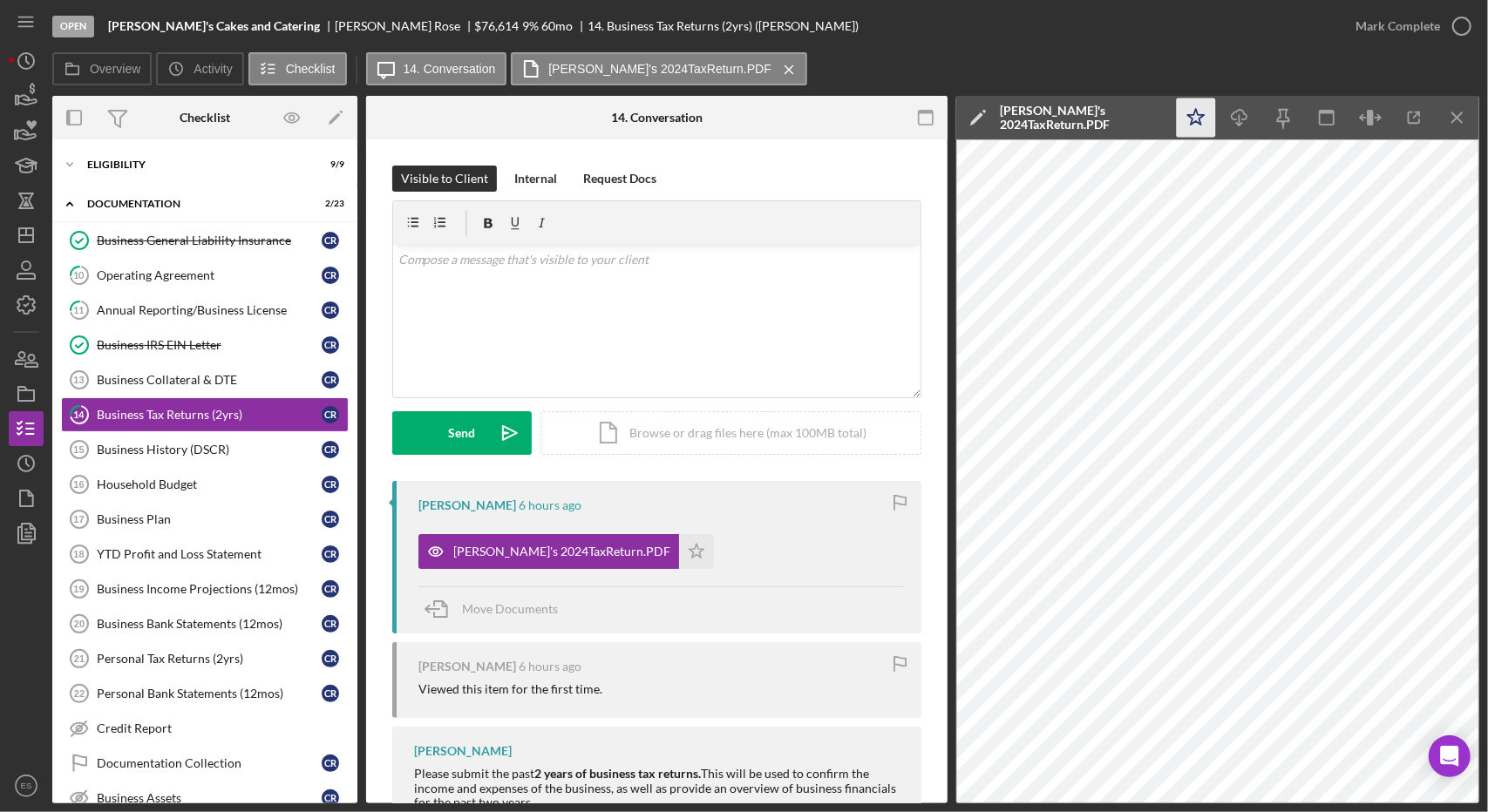
click at [1207, 121] on icon "Icon/Star" at bounding box center [1196, 118] width 39 height 39
click at [206, 651] on div "Personal Tax Returns (2yrs)" at bounding box center [209, 658] width 225 height 14
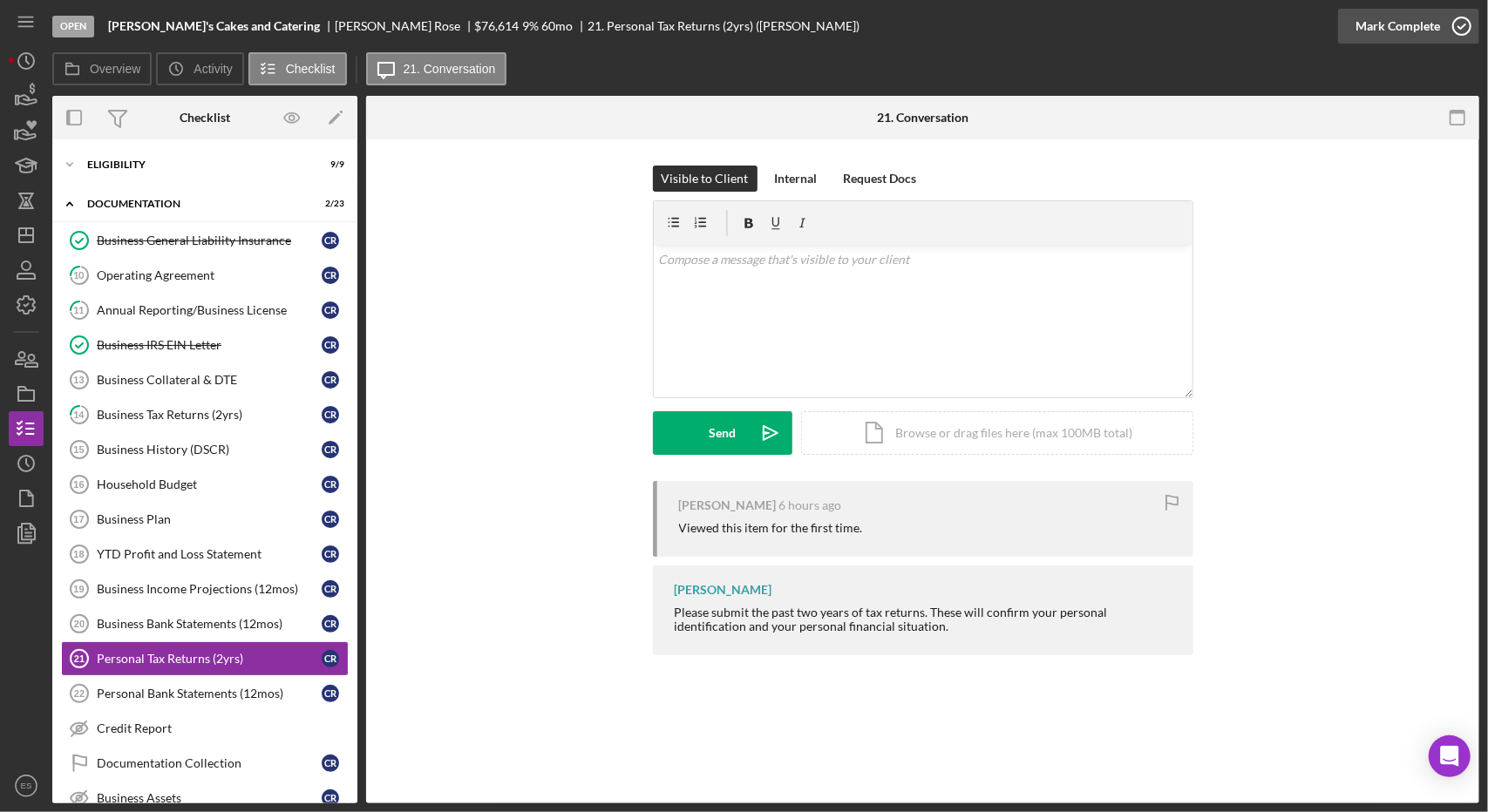
click at [1421, 35] on div "Mark Complete" at bounding box center [1397, 26] width 84 height 34
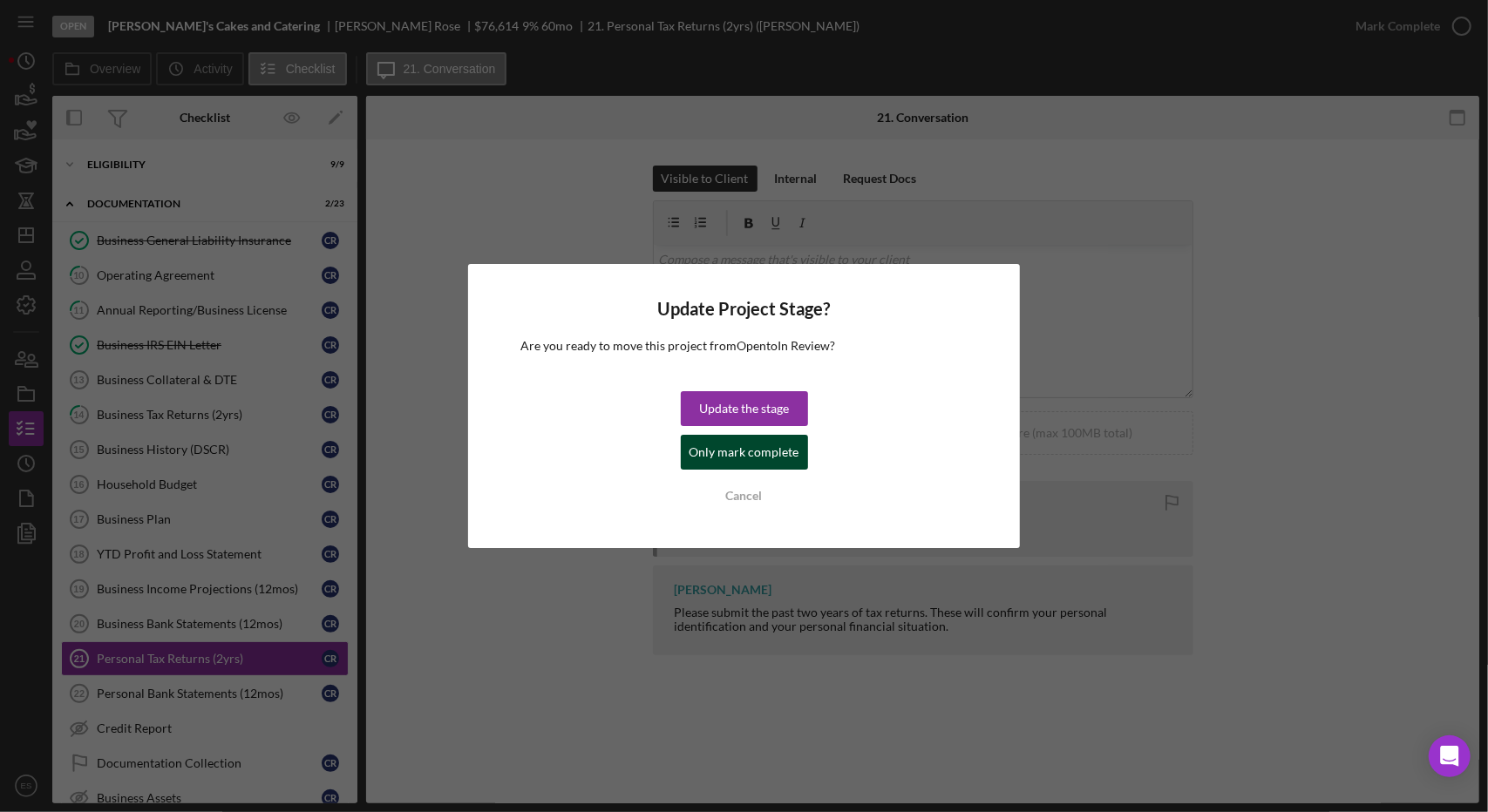
click at [730, 465] on div "Only mark complete" at bounding box center [744, 452] width 110 height 34
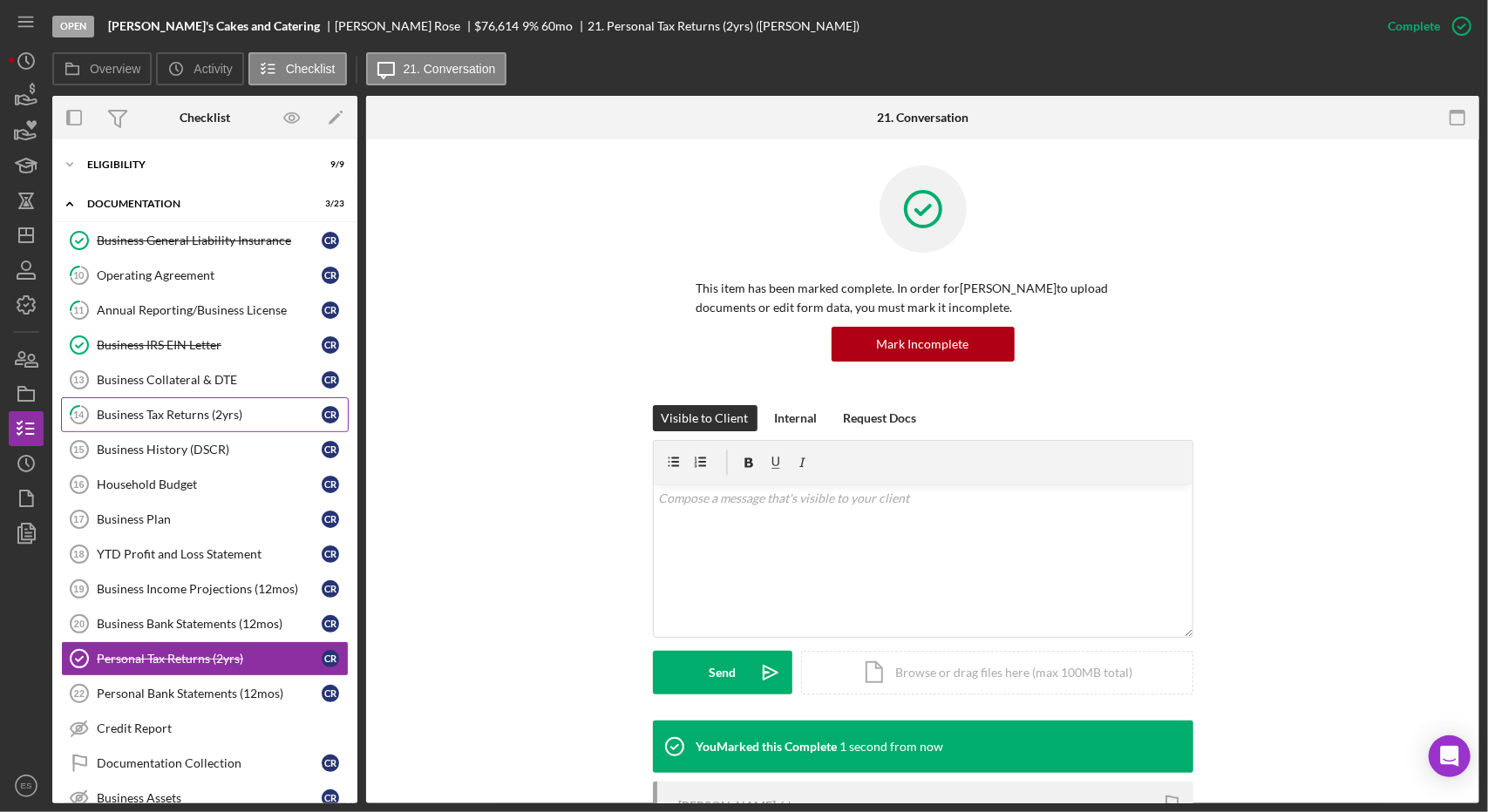
click at [233, 408] on div "Business Tax Returns (2yrs)" at bounding box center [209, 414] width 225 height 14
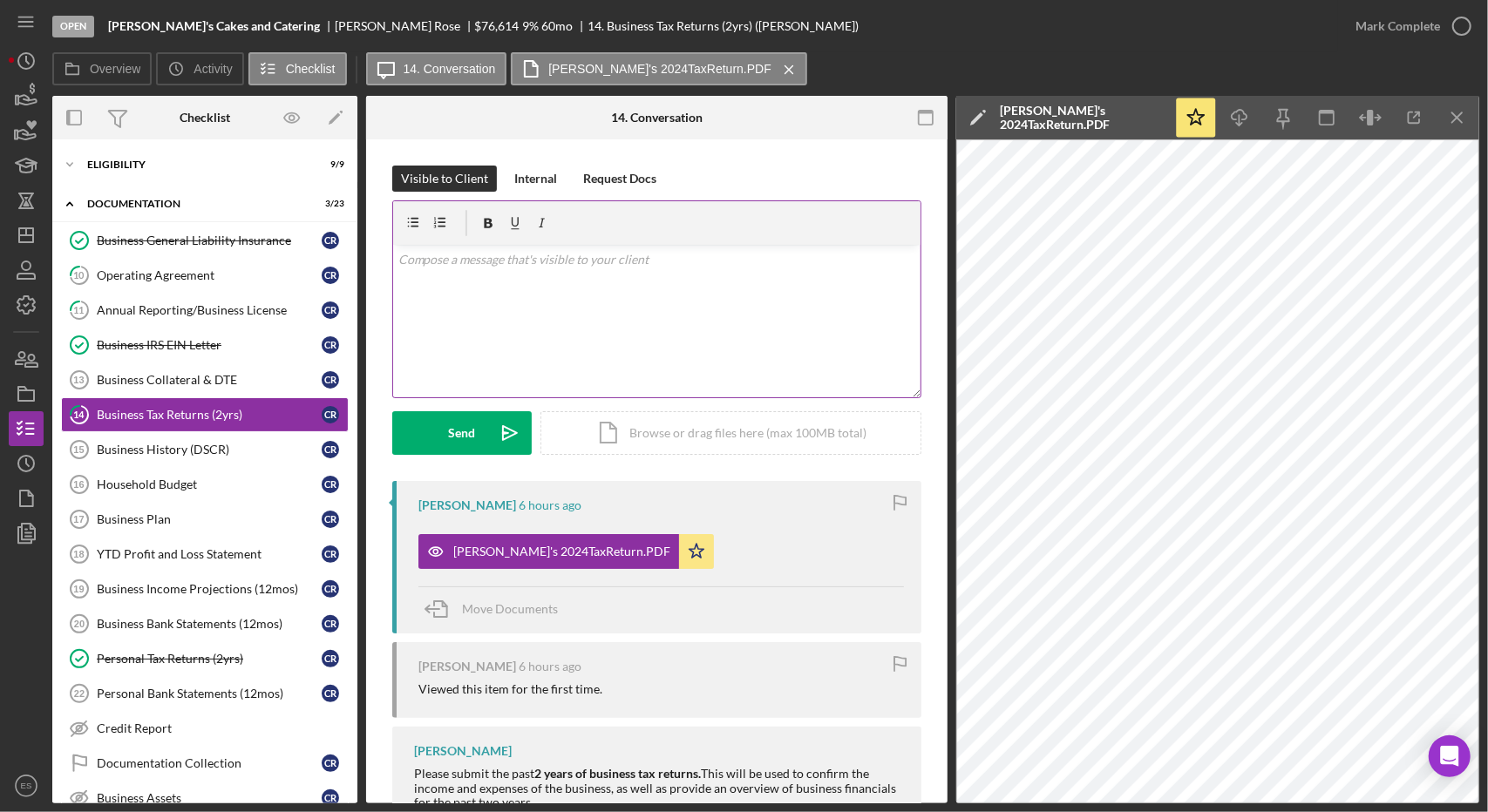
click at [640, 327] on div "v Color teal Color pink Remove color Add row above Add row below Add column bef…" at bounding box center [656, 320] width 527 height 152
click at [435, 433] on button "Send Icon/icon-invite-send" at bounding box center [462, 433] width 140 height 44
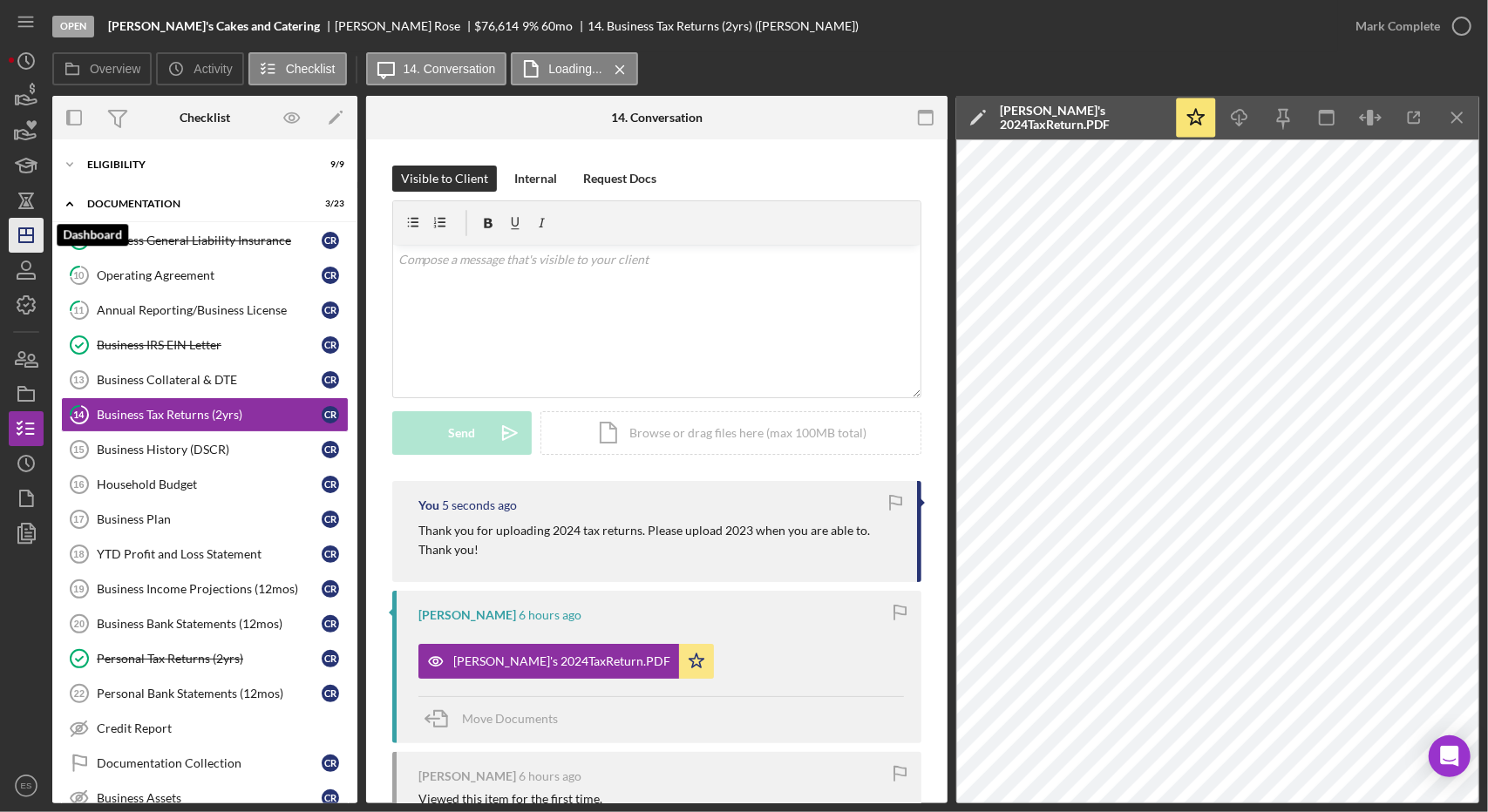
click at [33, 243] on icon "Icon/Dashboard" at bounding box center [27, 235] width 44 height 44
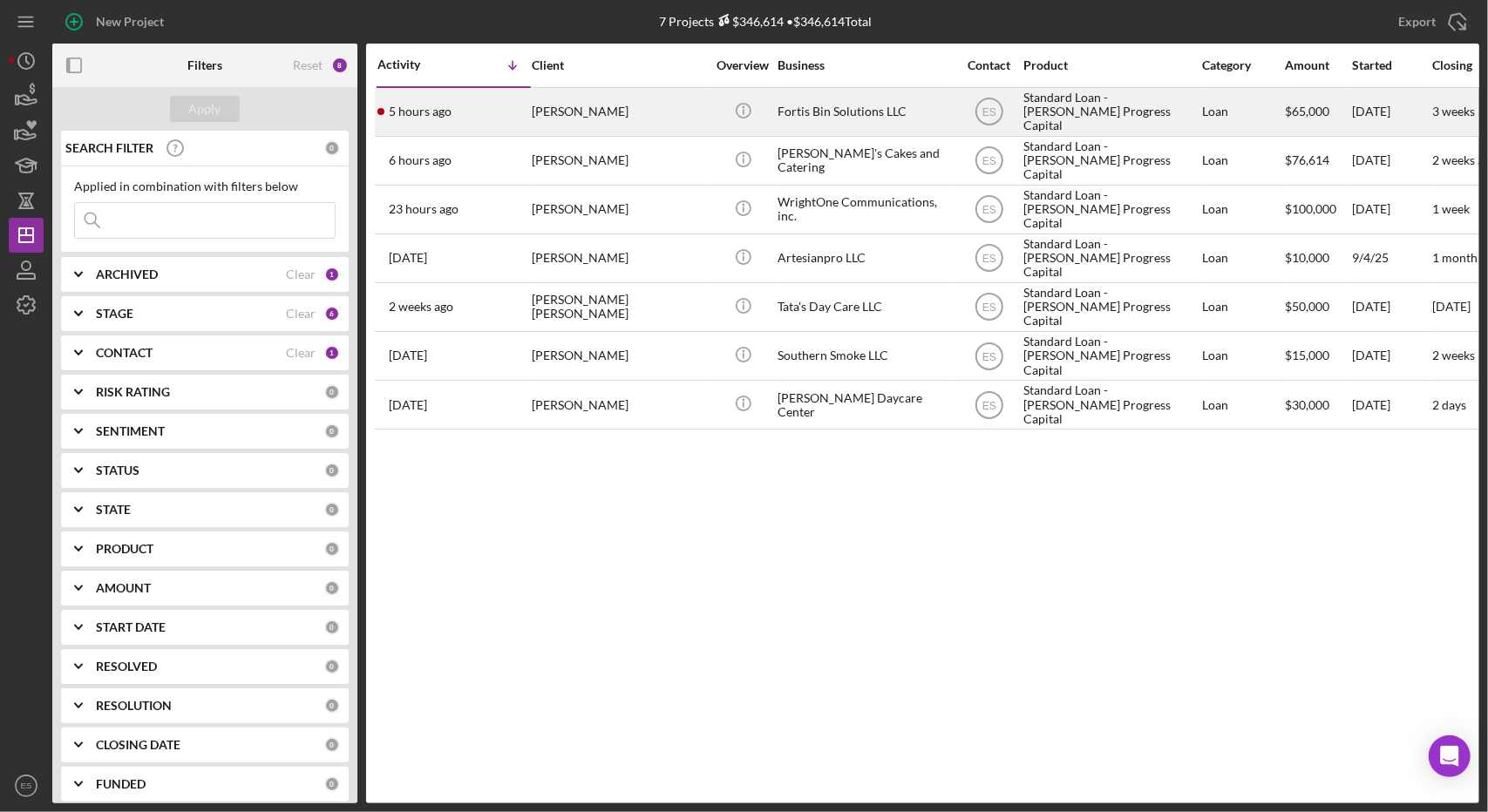
click at [1145, 102] on div "Standard Loan - [PERSON_NAME] Progress Capital" at bounding box center [1110, 112] width 174 height 46
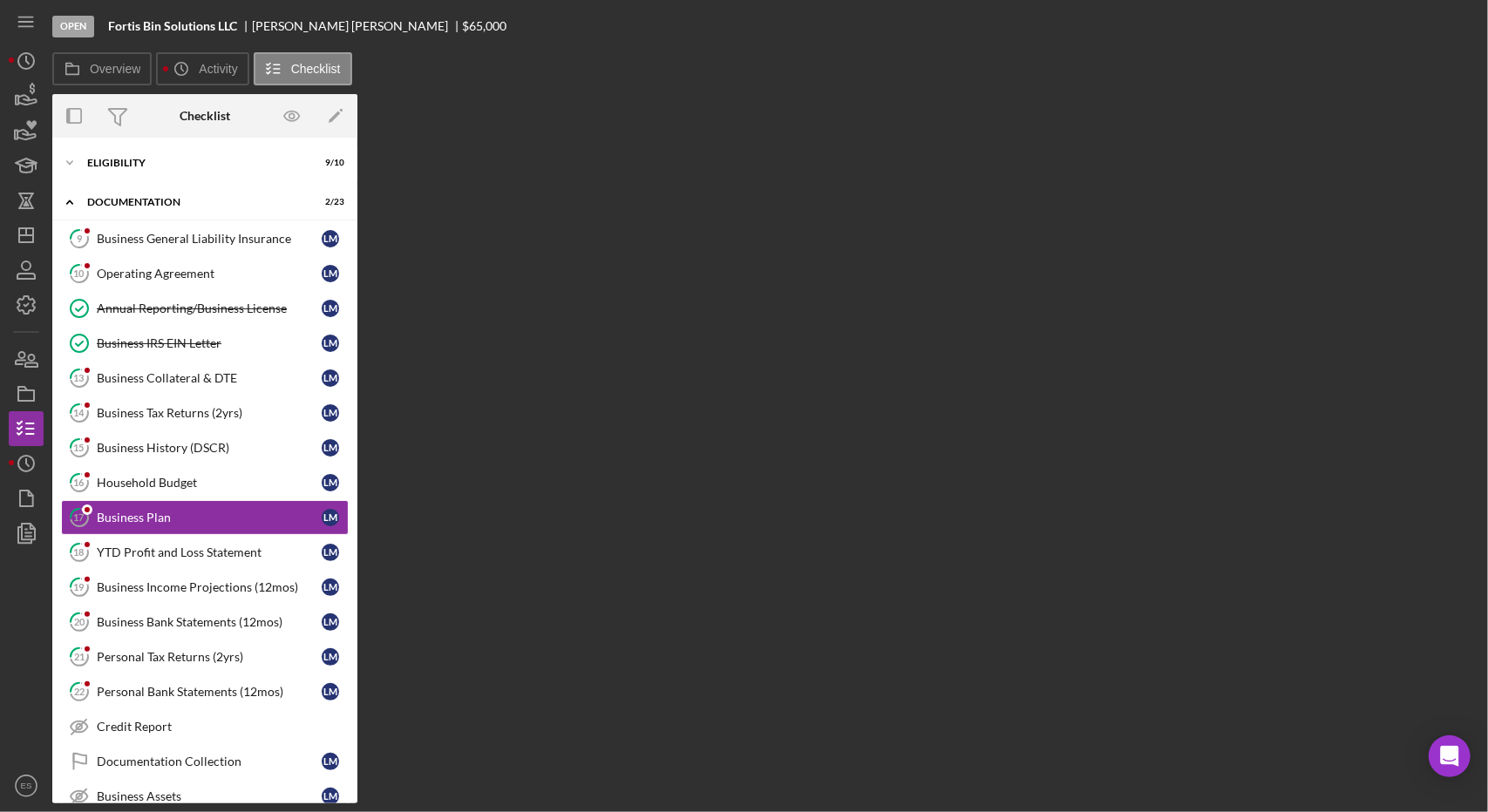
scroll to position [42, 0]
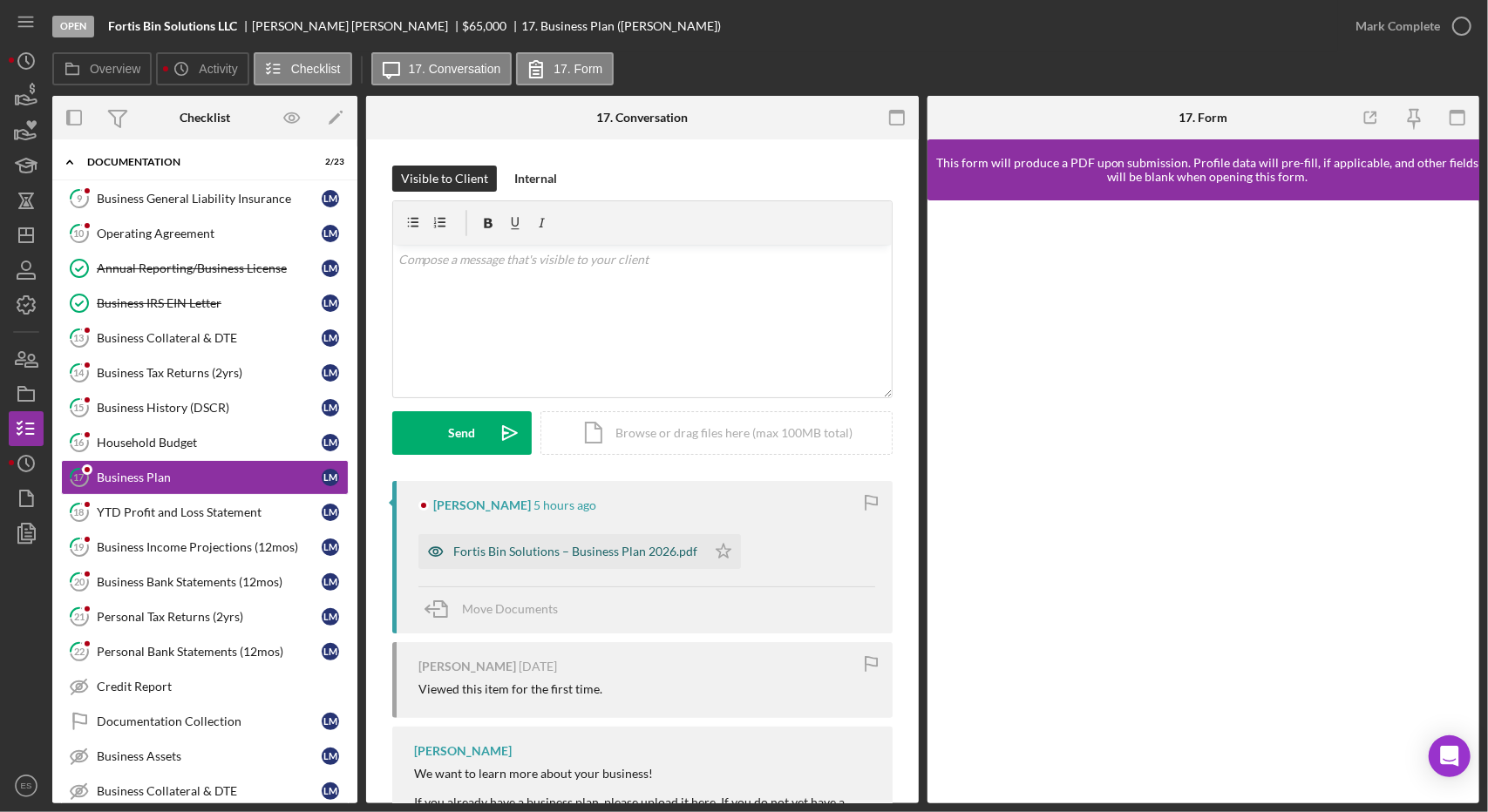
click at [533, 548] on div "Fortis Bin Solutions – Business Plan 2026.pdf" at bounding box center [575, 551] width 244 height 14
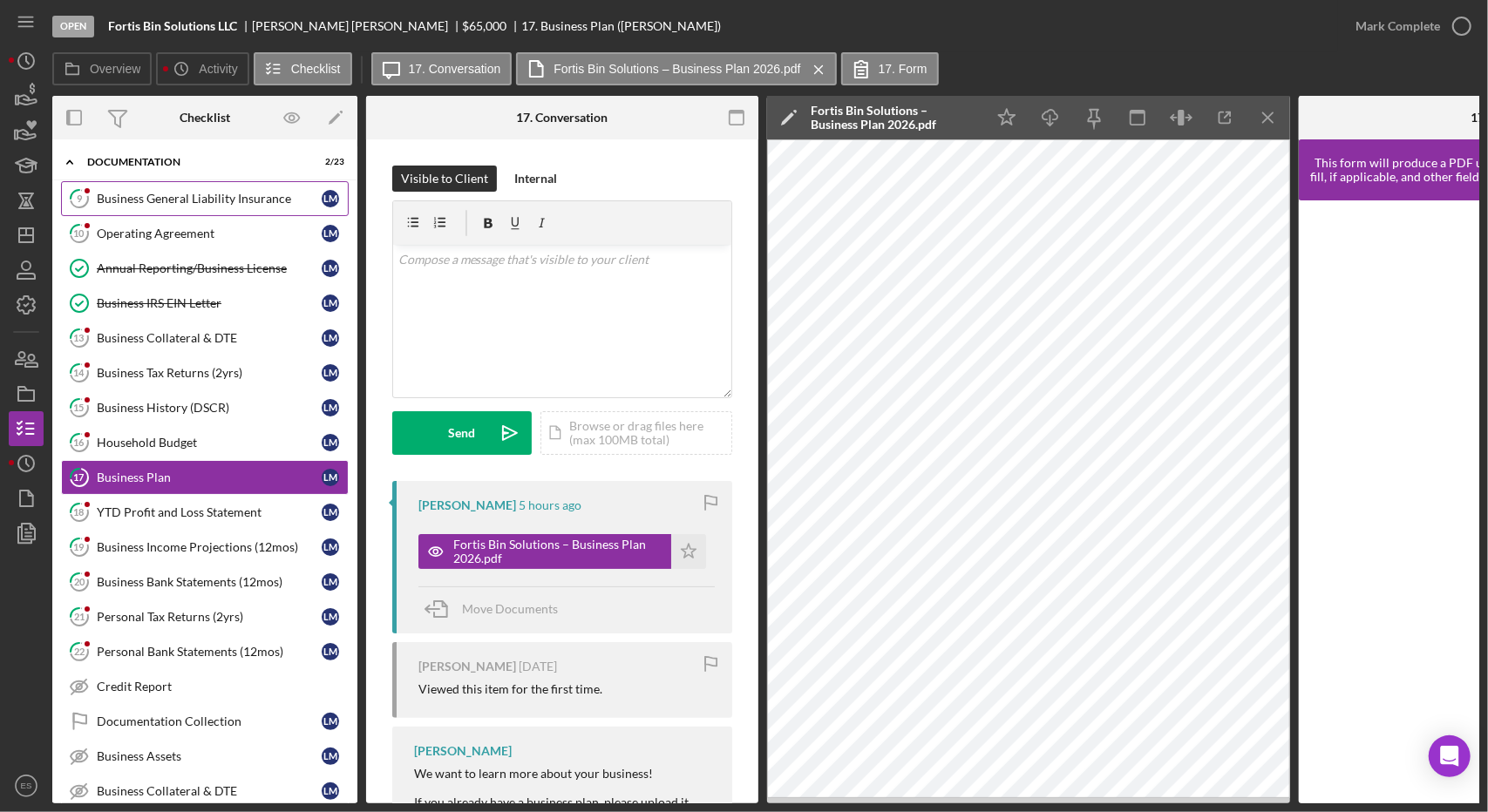
click at [229, 208] on link "9 Business General Liability Insurance [PERSON_NAME]" at bounding box center [205, 198] width 288 height 34
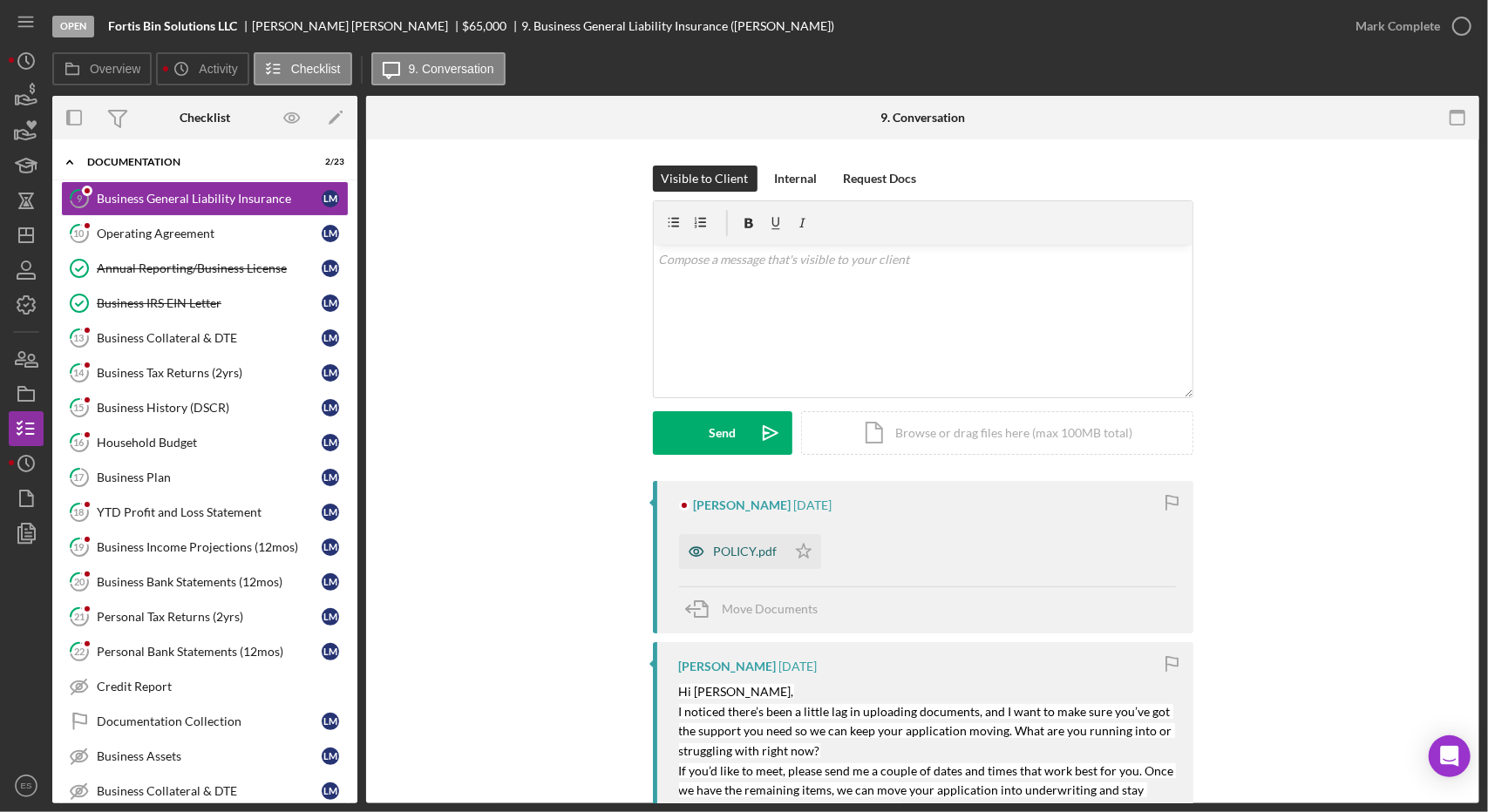
click at [755, 548] on div "POLICY.pdf" at bounding box center [745, 551] width 63 height 14
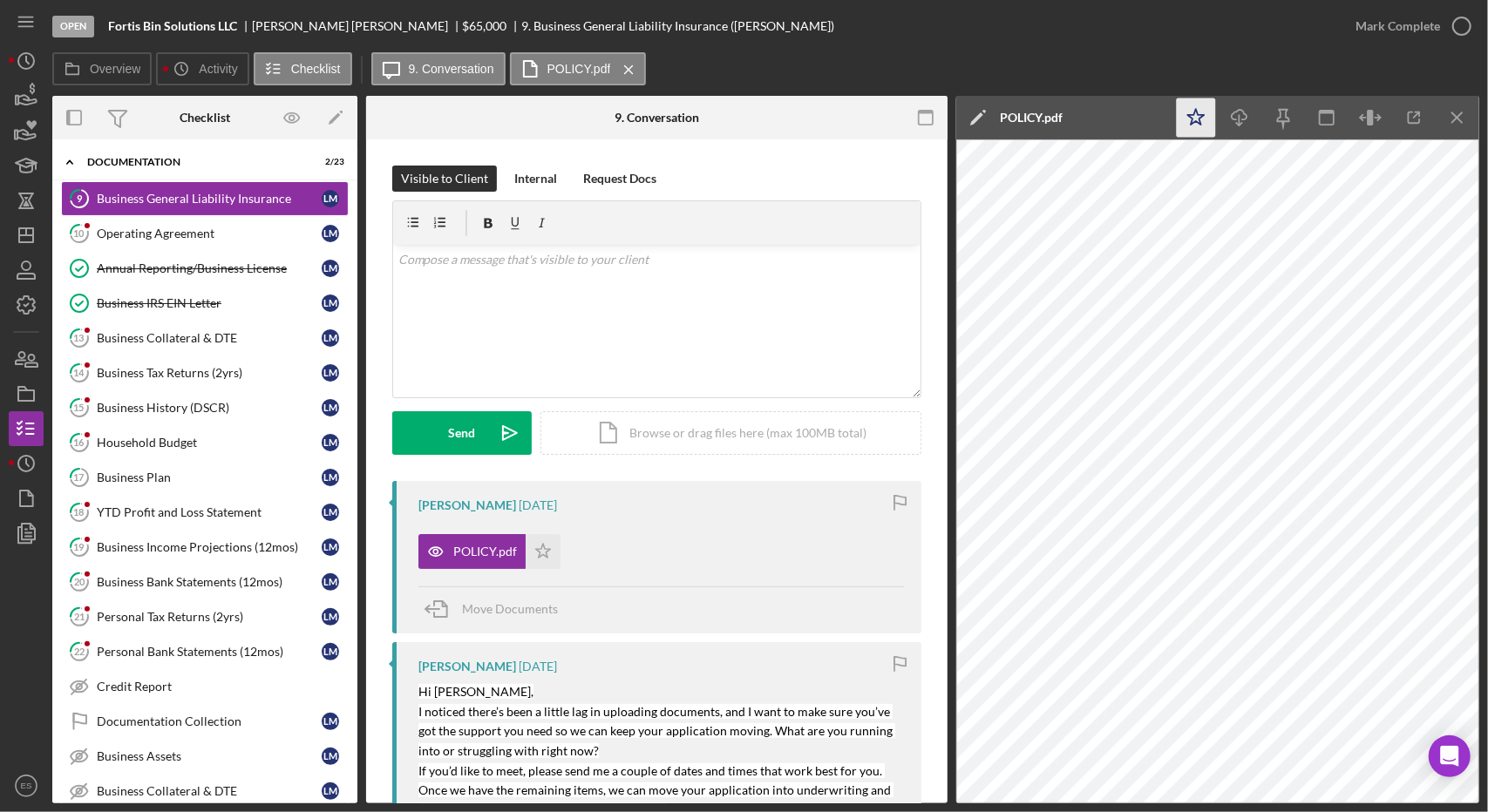
click at [1189, 105] on icon "Icon/Star" at bounding box center [1196, 118] width 39 height 39
click at [1451, 28] on icon "button" at bounding box center [1462, 27] width 44 height 44
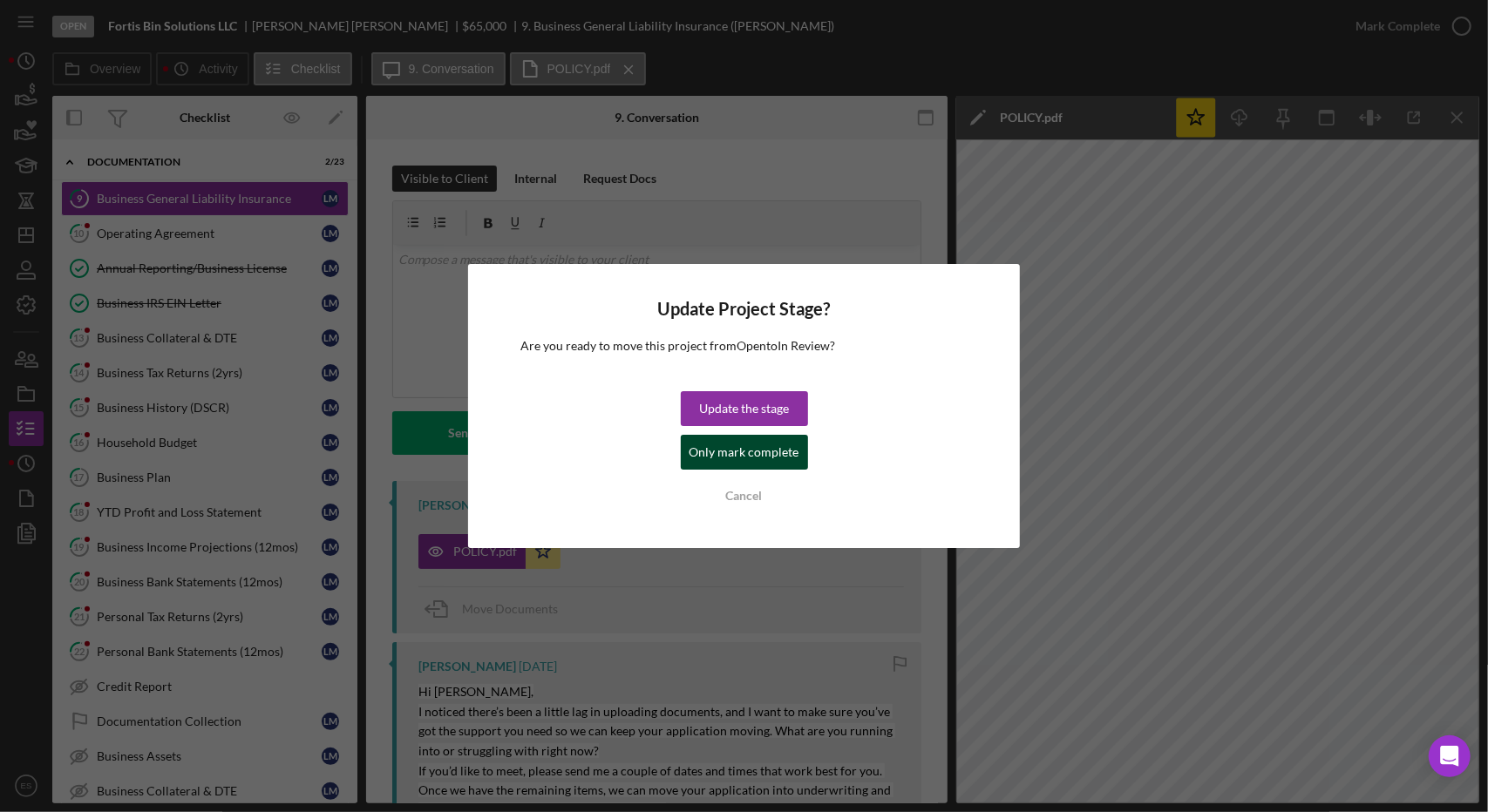
click at [748, 454] on div "Only mark complete" at bounding box center [744, 452] width 110 height 34
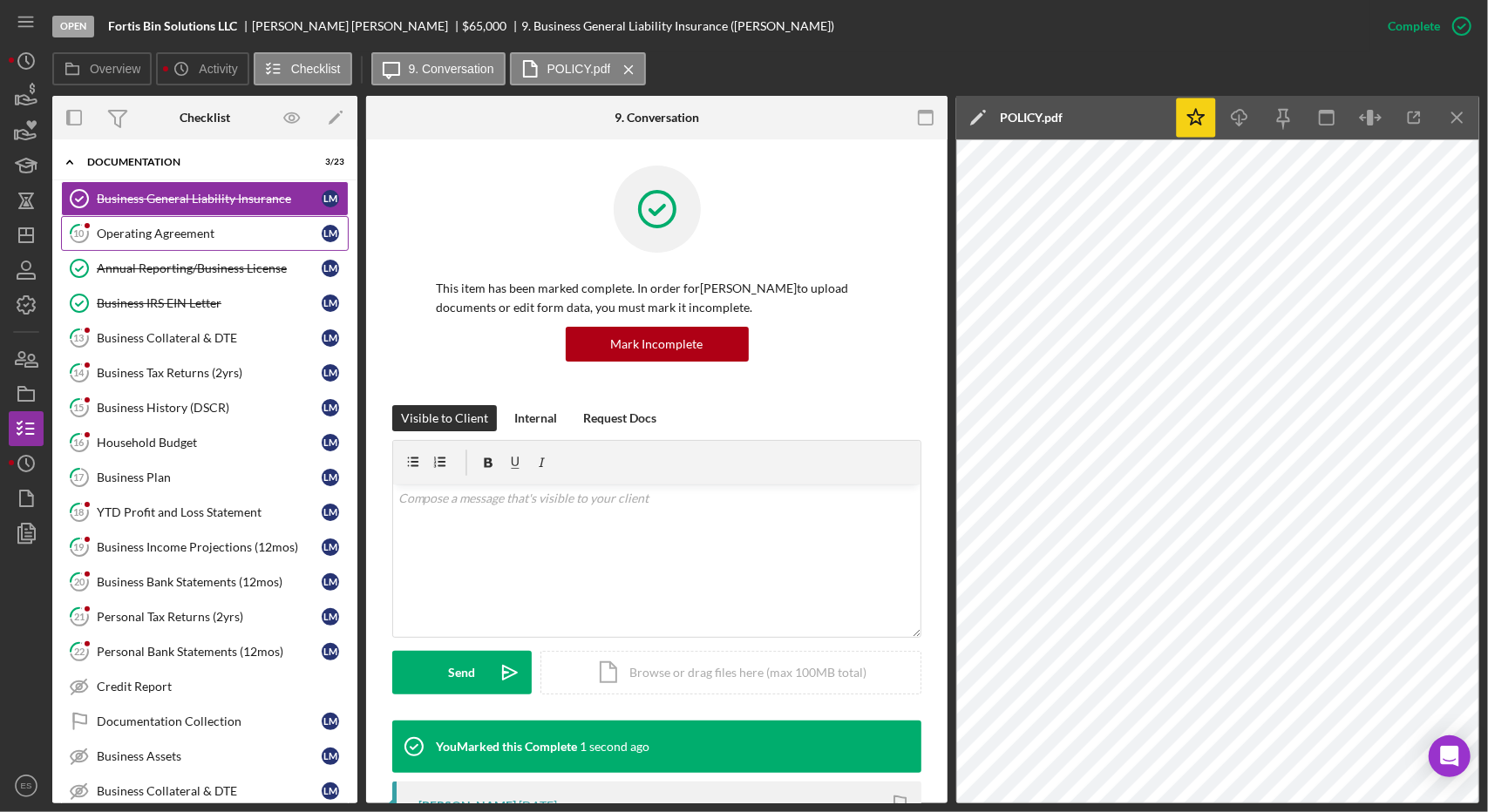
click at [195, 220] on link "10 Operating Agreement [PERSON_NAME]" at bounding box center [205, 233] width 288 height 34
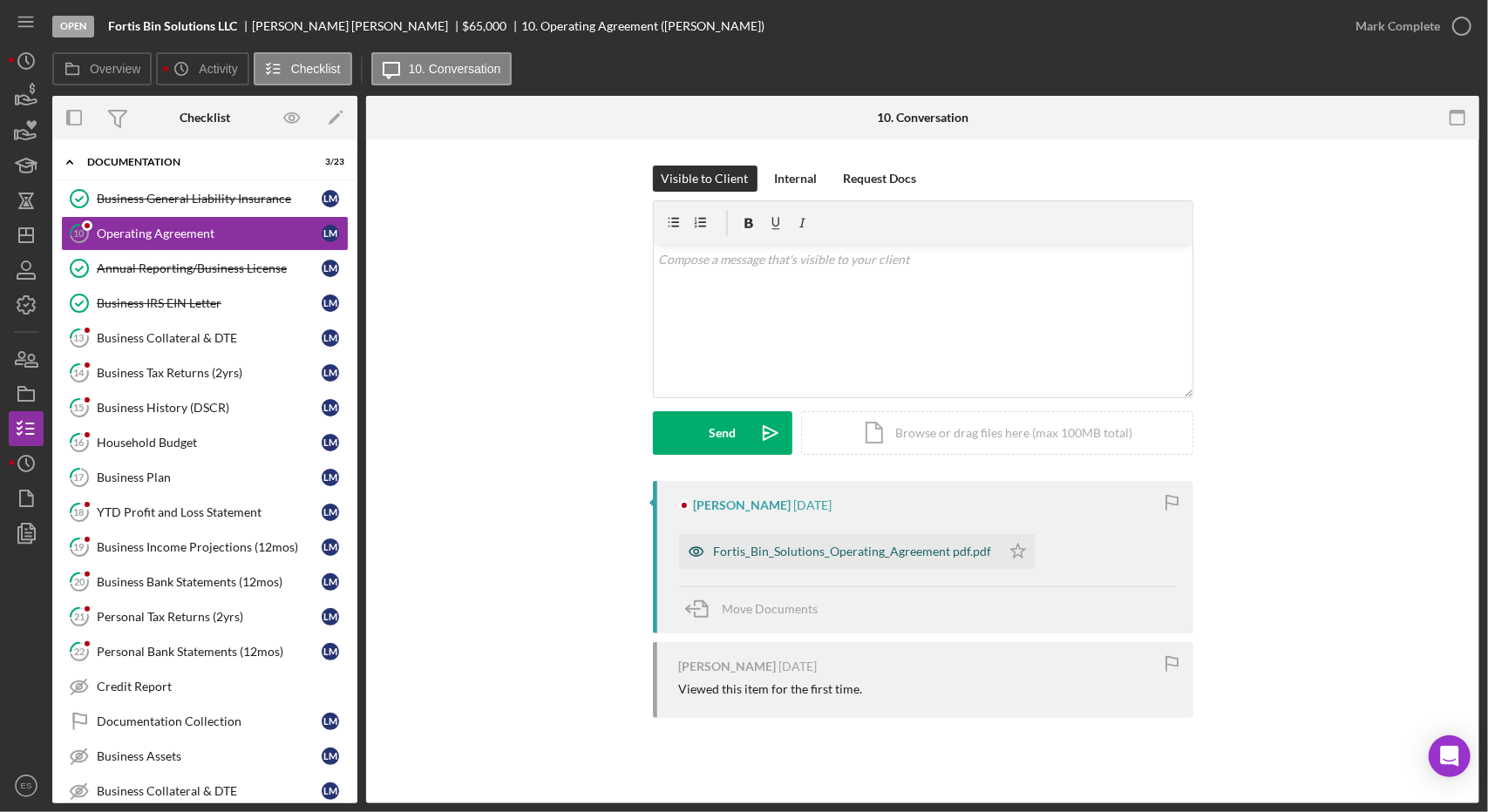
click at [776, 546] on div "Fortis_Bin_Solutions_Operating_Agreement pdf.pdf" at bounding box center [853, 551] width 278 height 14
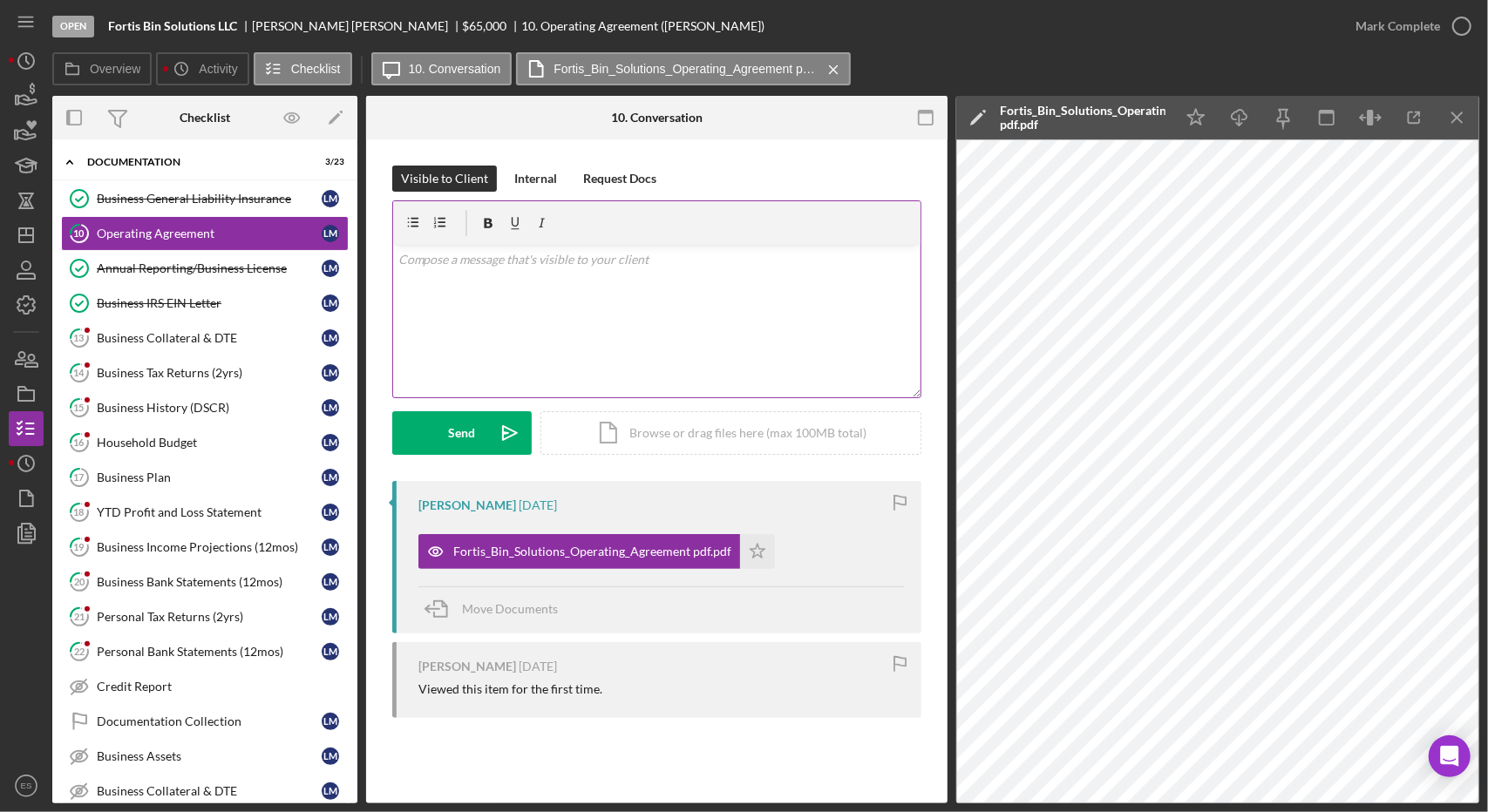
click at [682, 280] on div "v Color teal Color pink Remove color Add row above Add row below Add column bef…" at bounding box center [656, 320] width 527 height 152
click at [490, 432] on icon "Icon/icon-invite-send" at bounding box center [510, 433] width 44 height 44
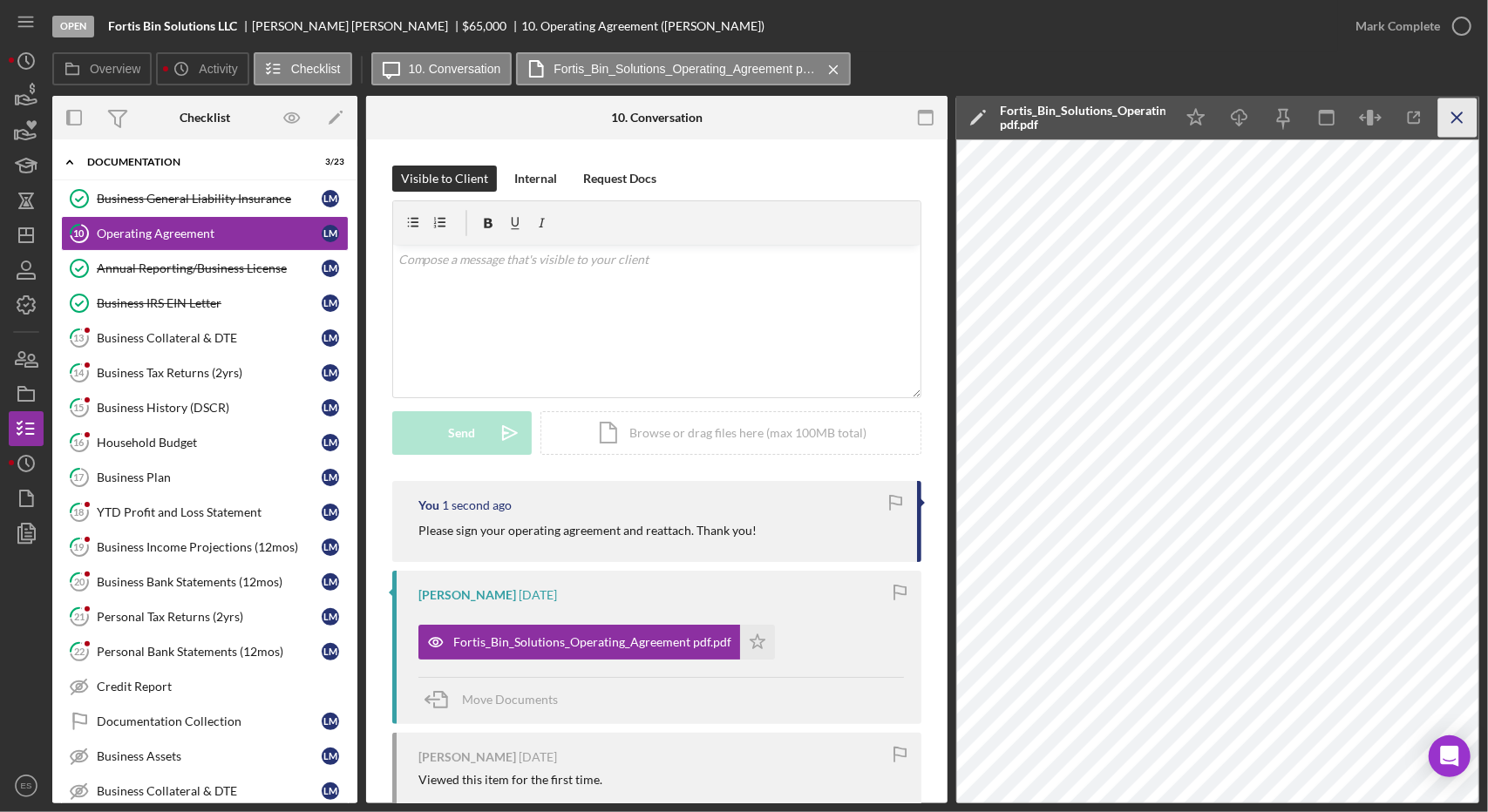
click at [1462, 122] on line "button" at bounding box center [1457, 118] width 10 height 10
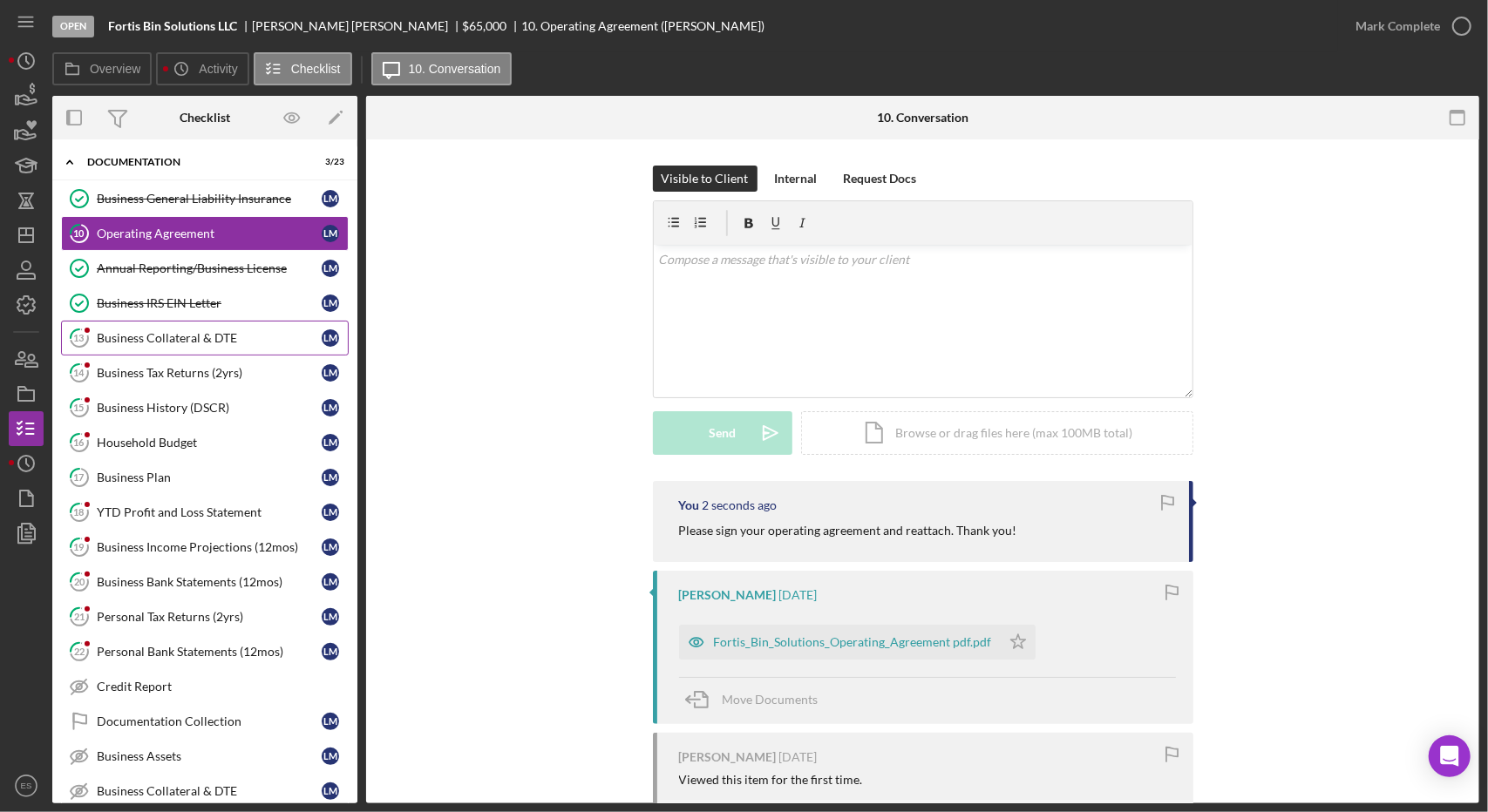
click at [141, 338] on div "Business Collateral & DTE" at bounding box center [209, 338] width 225 height 14
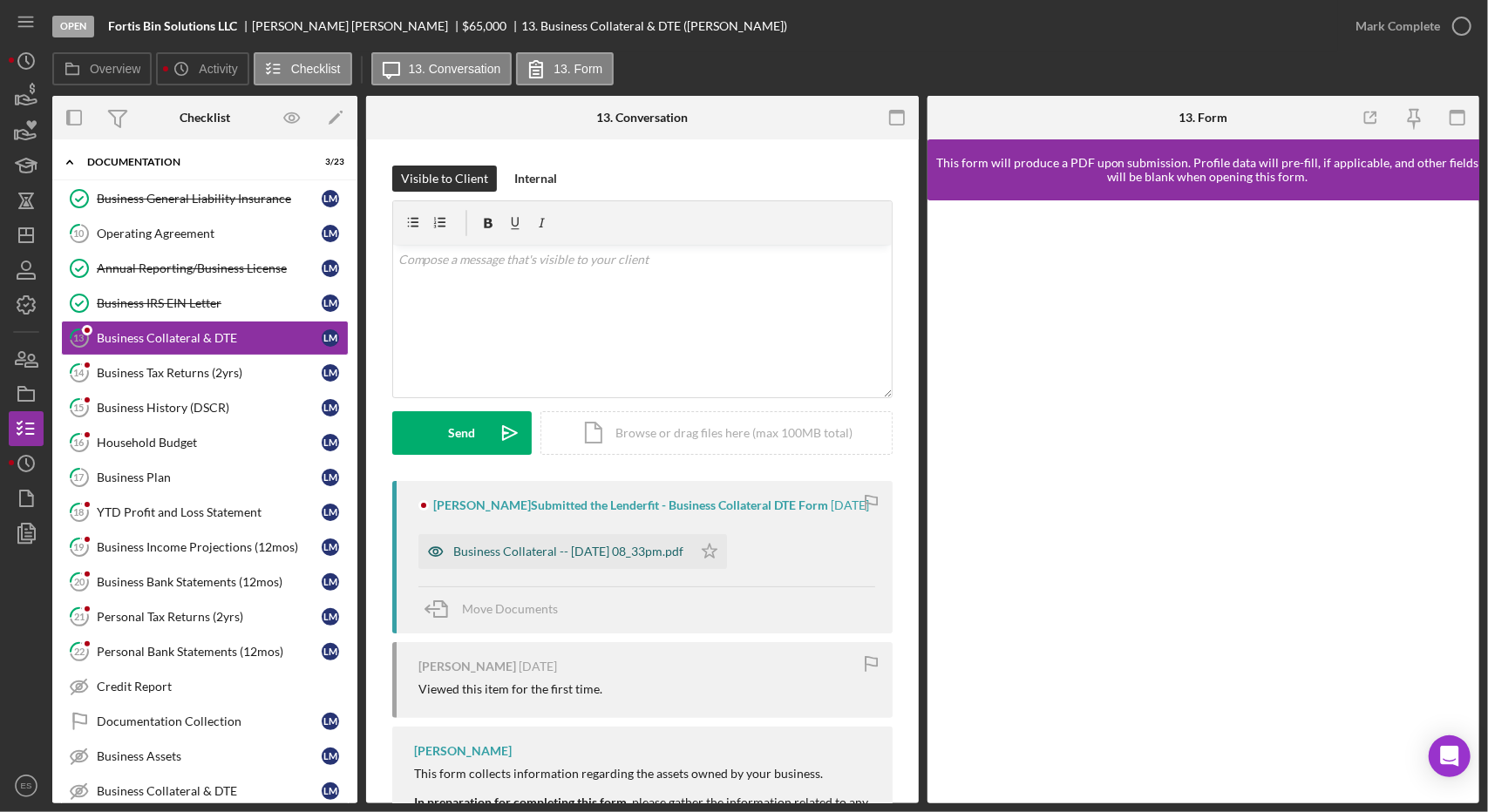
click at [600, 563] on div "Business Collateral -- [DATE] 08_33pm.pdf" at bounding box center [555, 551] width 274 height 34
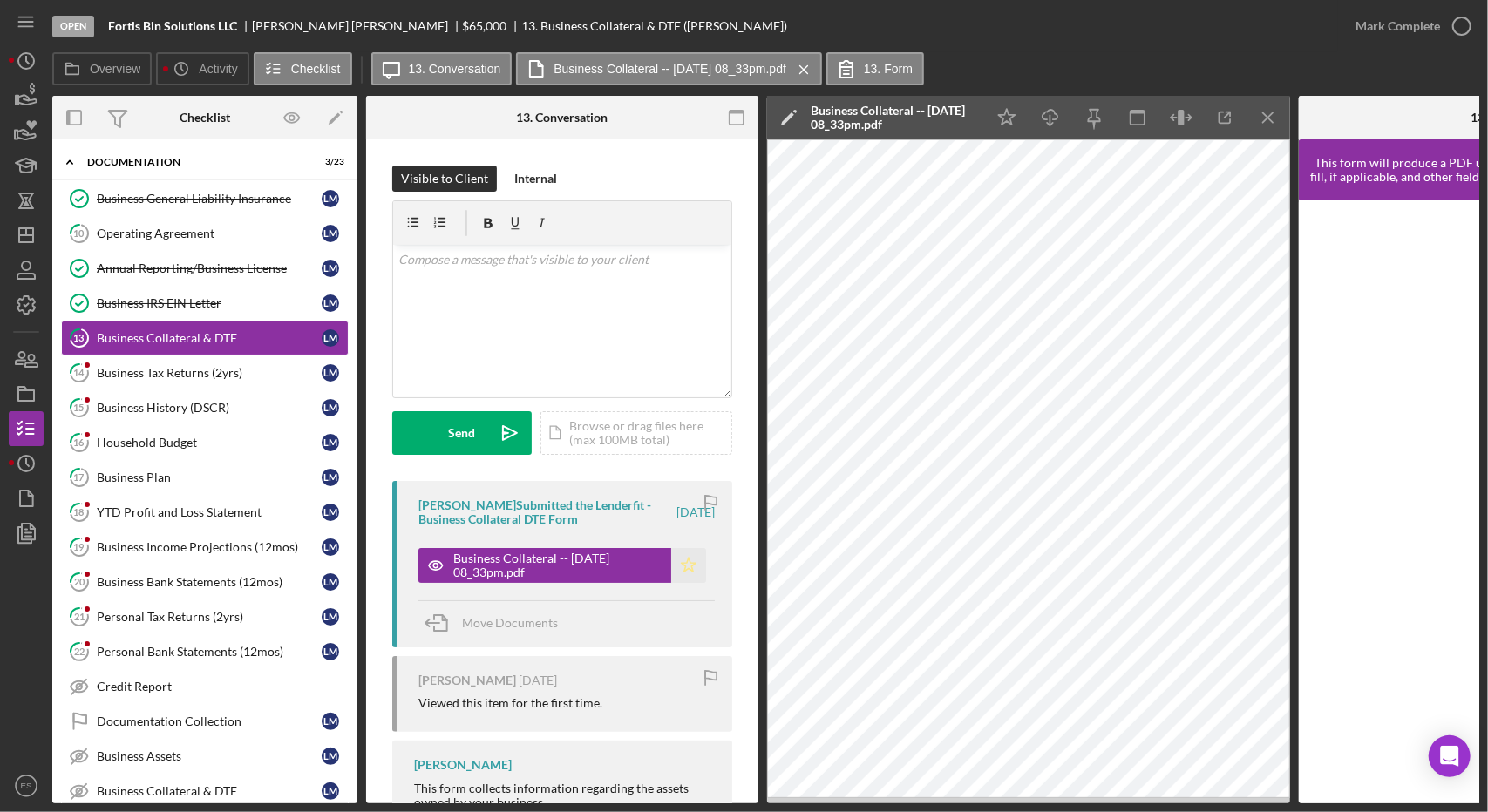
click at [684, 562] on polygon "button" at bounding box center [688, 564] width 14 height 14
click at [1435, 33] on div "Mark Complete" at bounding box center [1397, 26] width 84 height 34
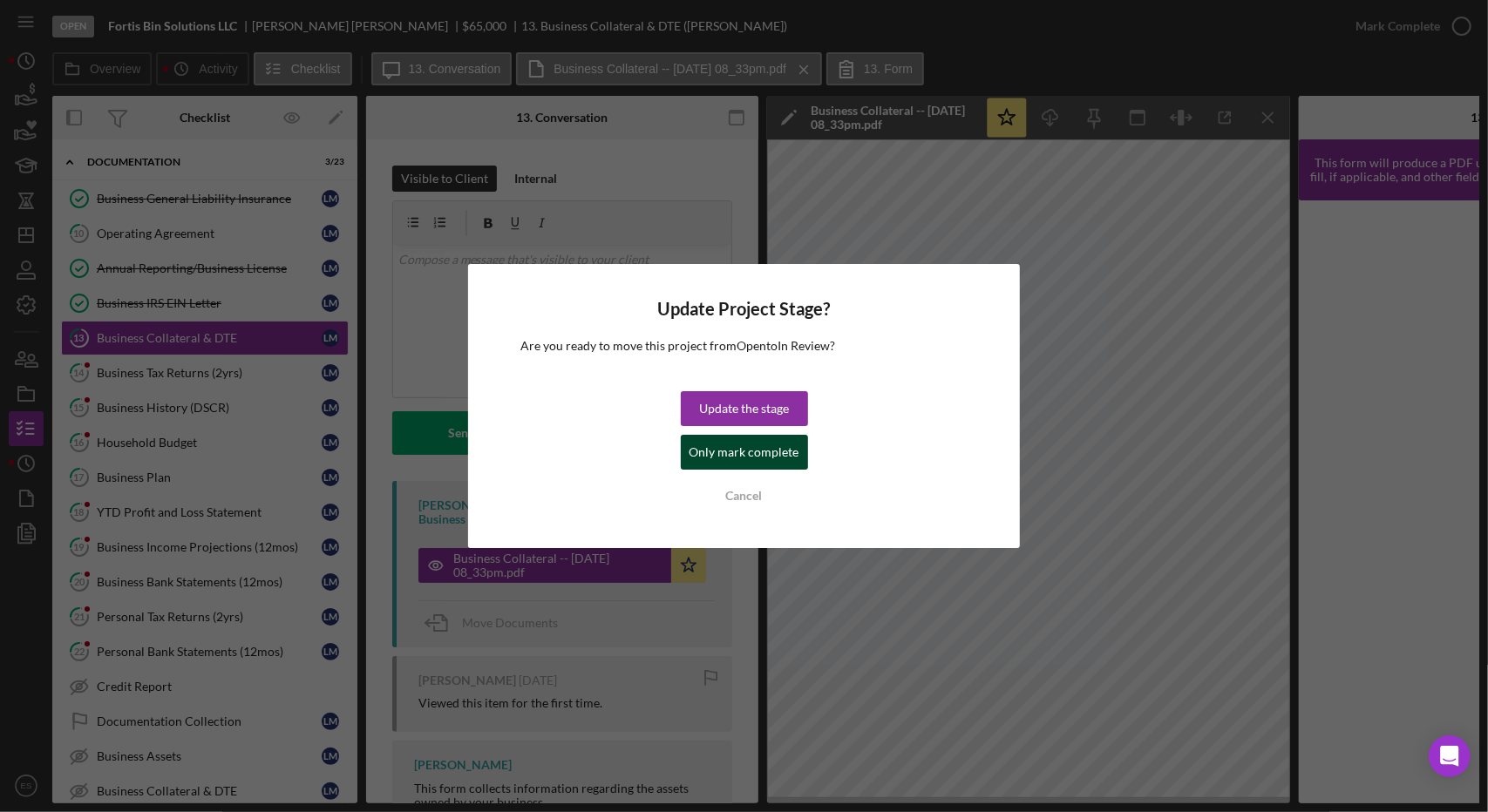
click at [758, 455] on div "Only mark complete" at bounding box center [744, 452] width 110 height 34
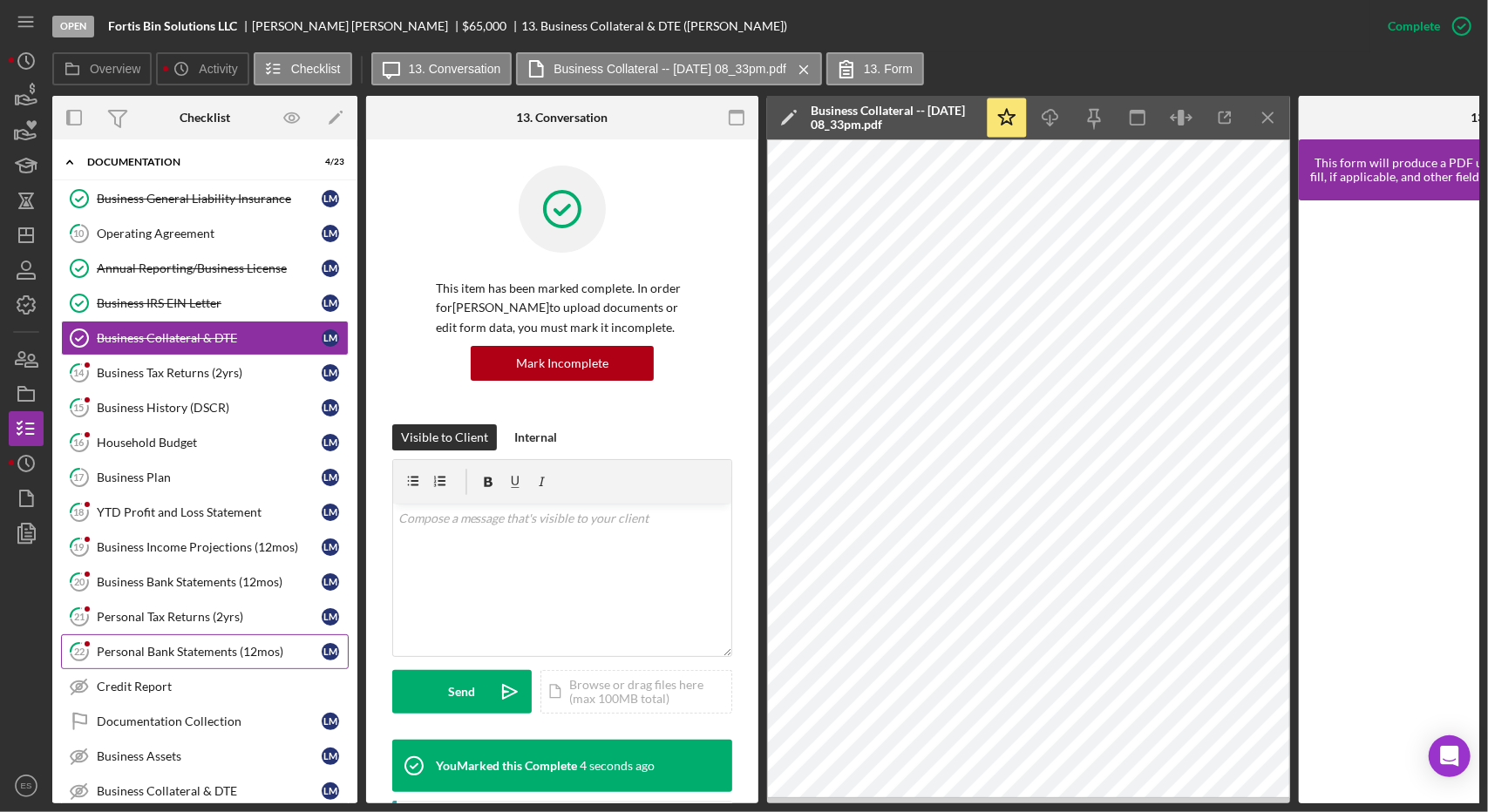
scroll to position [19, 0]
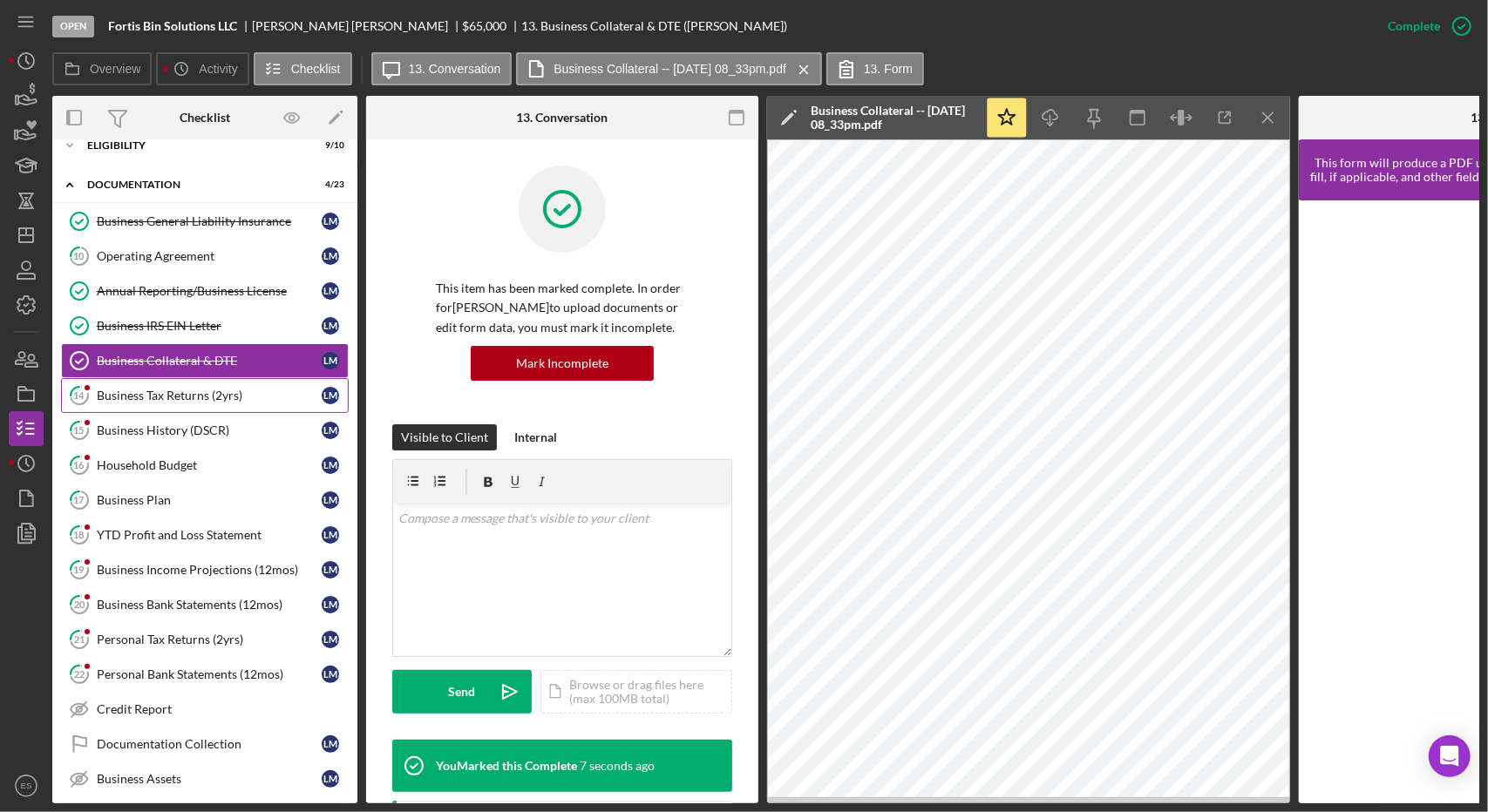
click at [223, 395] on div "Business Tax Returns (2yrs)" at bounding box center [209, 395] width 225 height 14
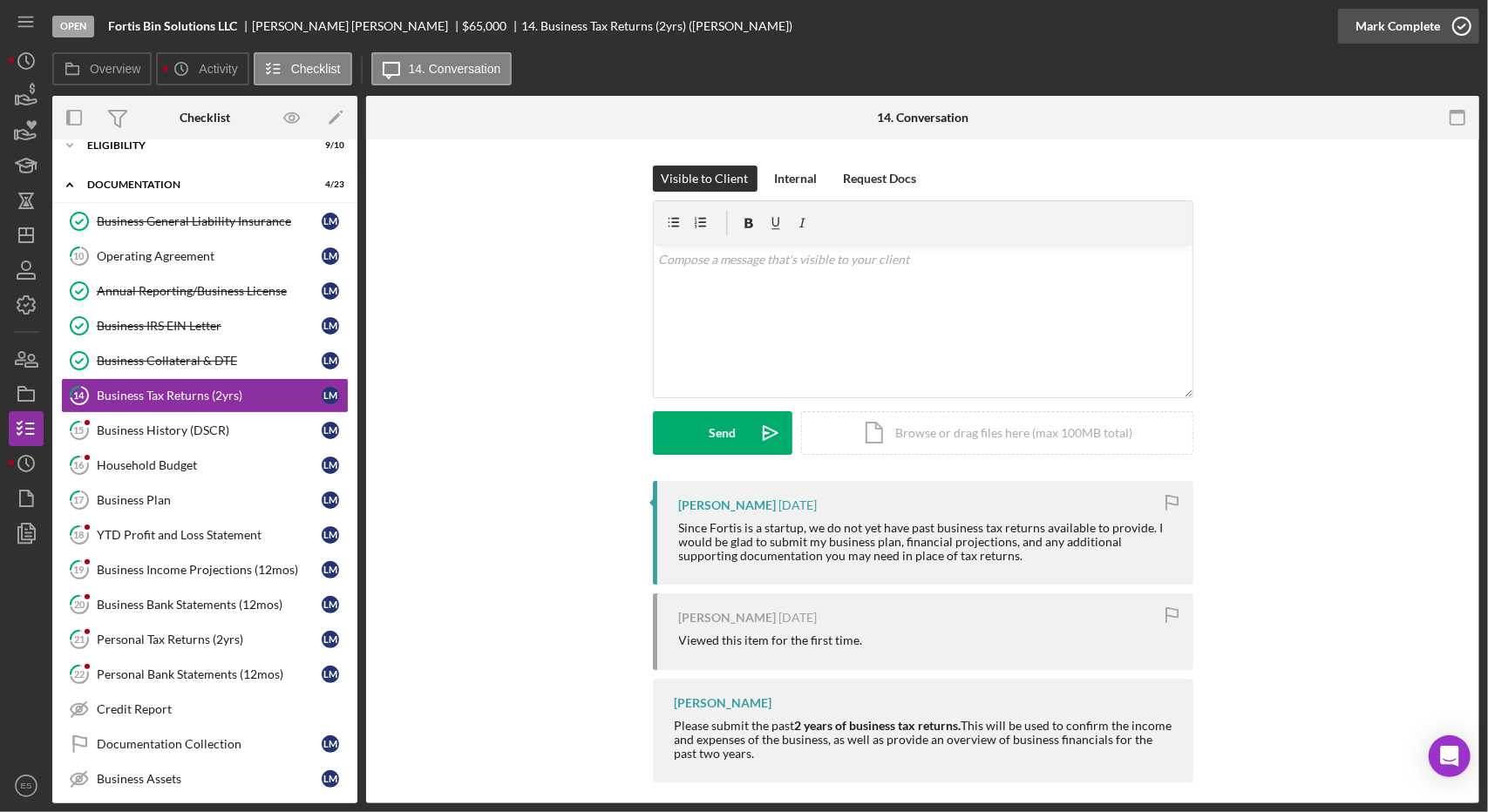
click at [1432, 22] on div "Mark Complete" at bounding box center [1397, 26] width 84 height 34
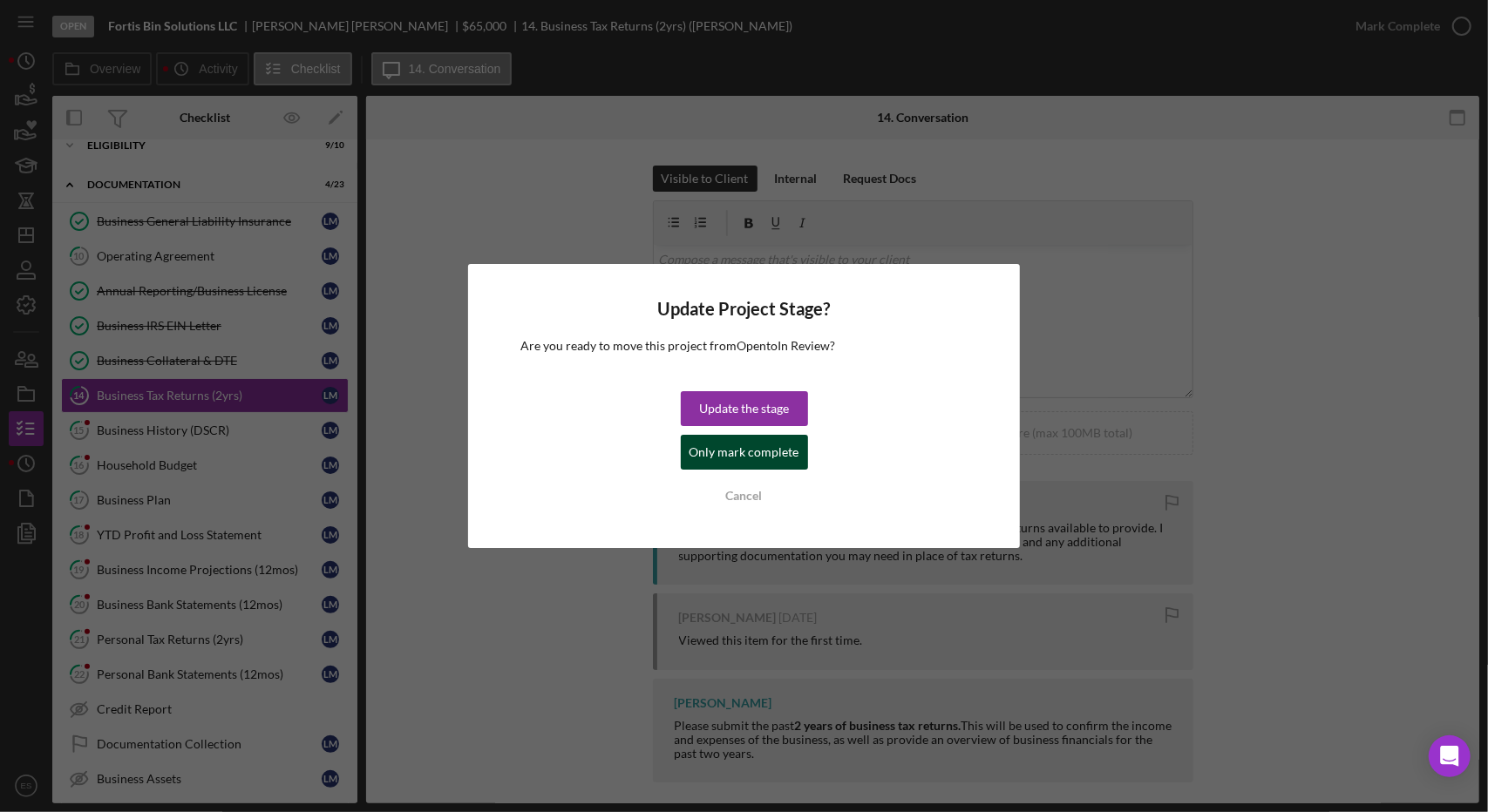
click at [766, 449] on div "Only mark complete" at bounding box center [744, 452] width 110 height 34
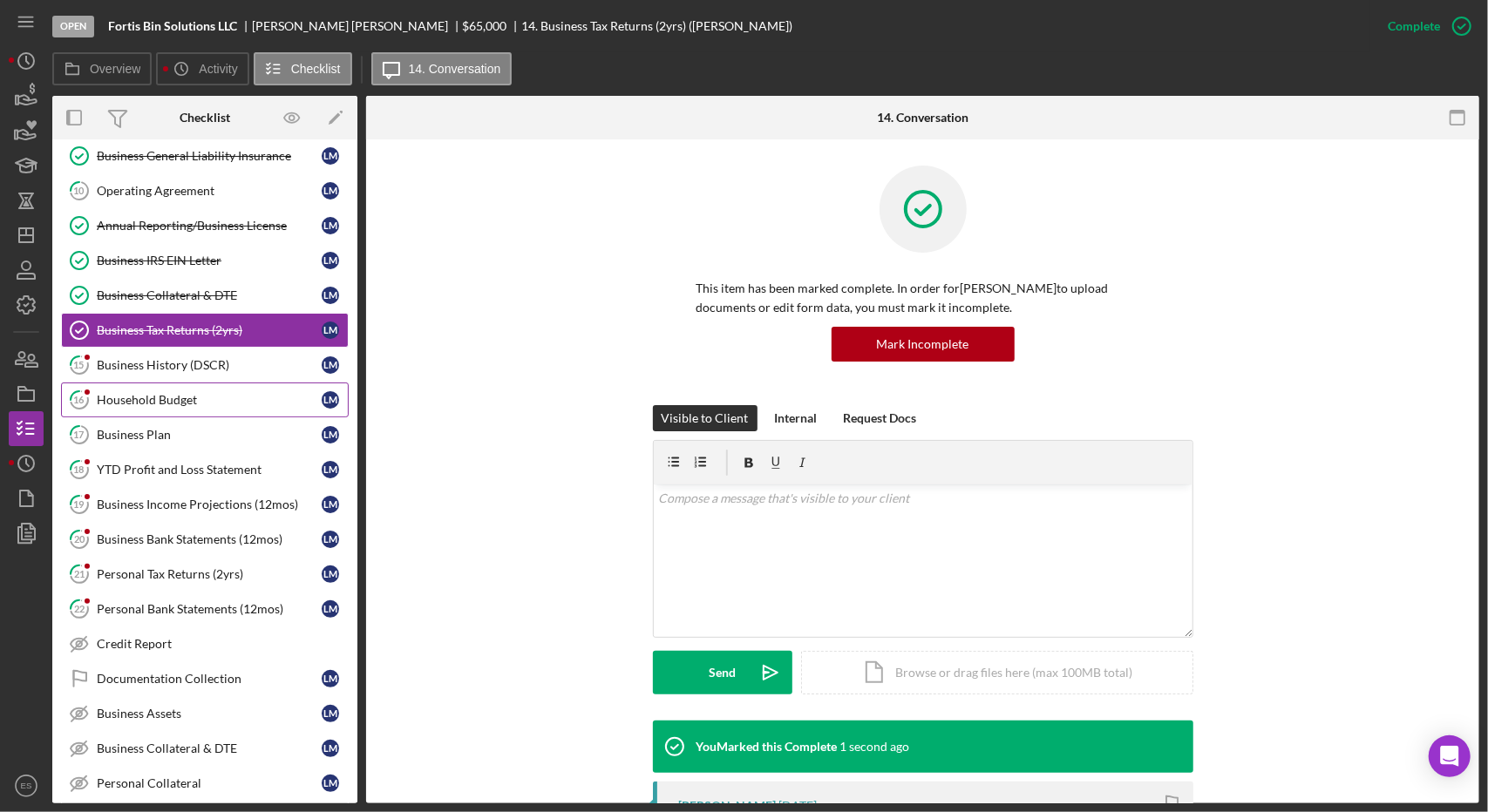
scroll to position [99, 0]
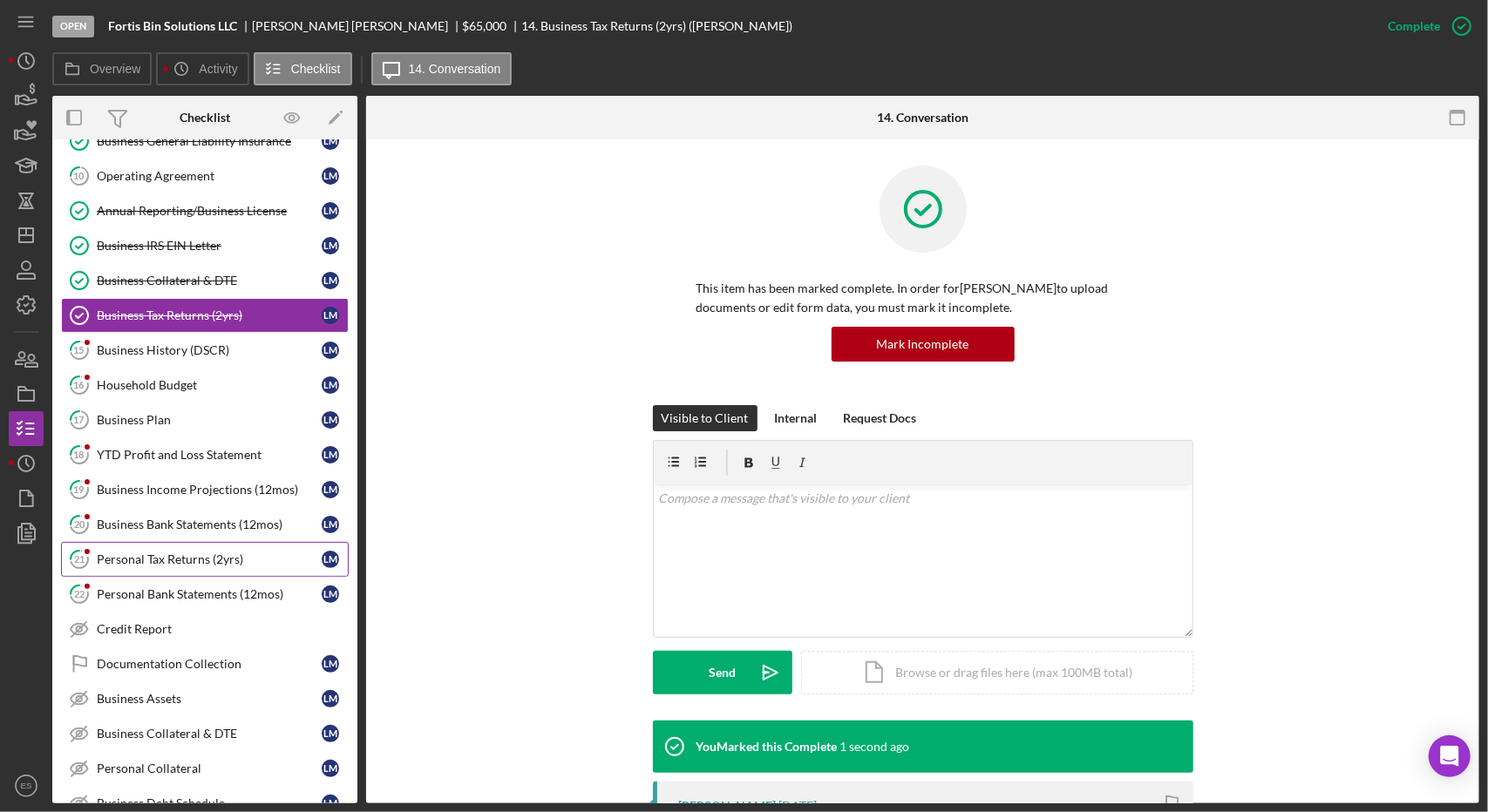
click at [151, 562] on link "21 Personal Tax Returns (2yrs) [PERSON_NAME]" at bounding box center [205, 560] width 288 height 34
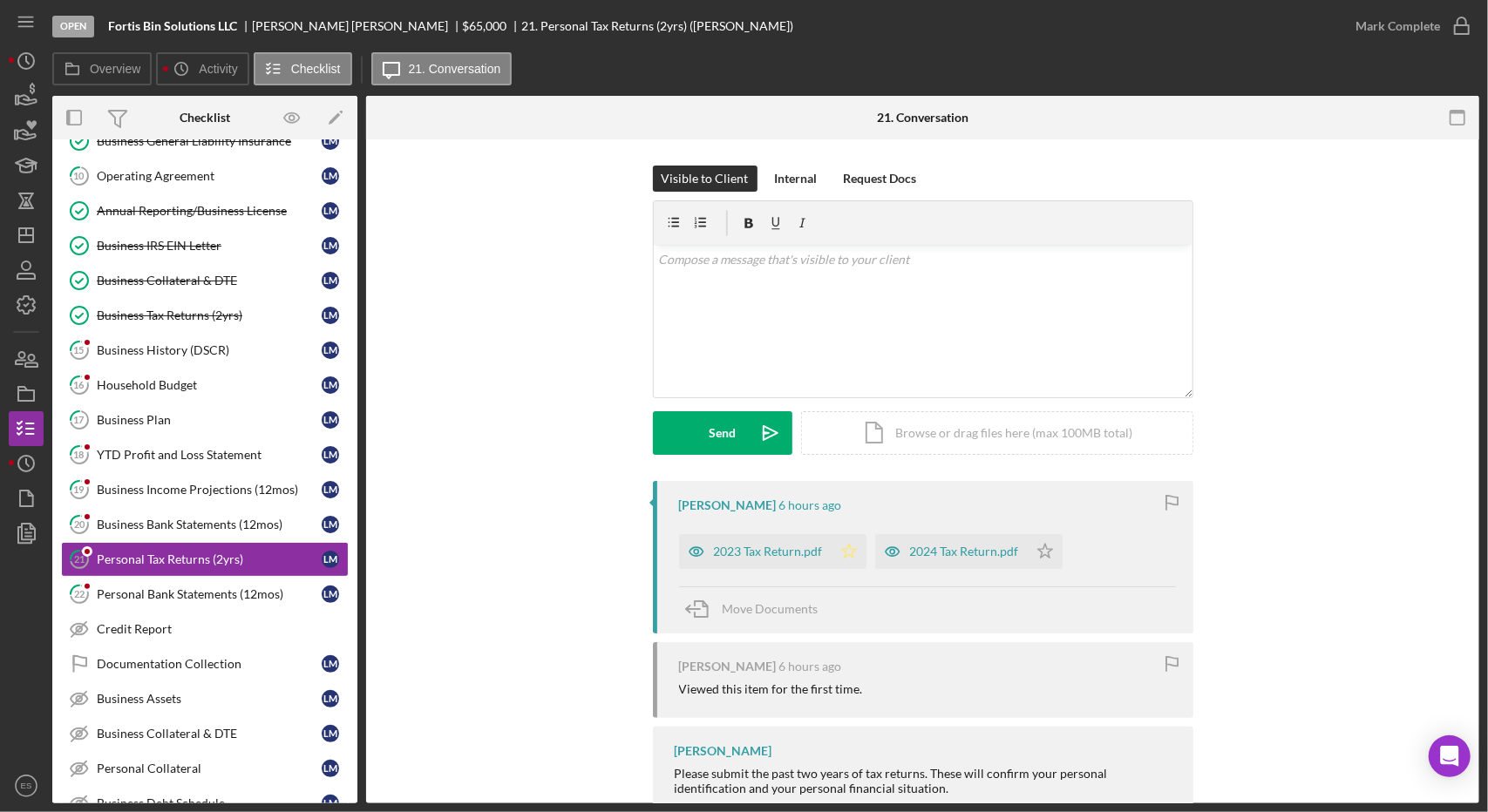
click at [844, 550] on icon "Icon/Star" at bounding box center [849, 551] width 34 height 34
click at [1041, 550] on icon "Icon/Star" at bounding box center [1045, 551] width 34 height 34
click at [757, 553] on div "2023 Tax Return.pdf" at bounding box center [768, 551] width 109 height 14
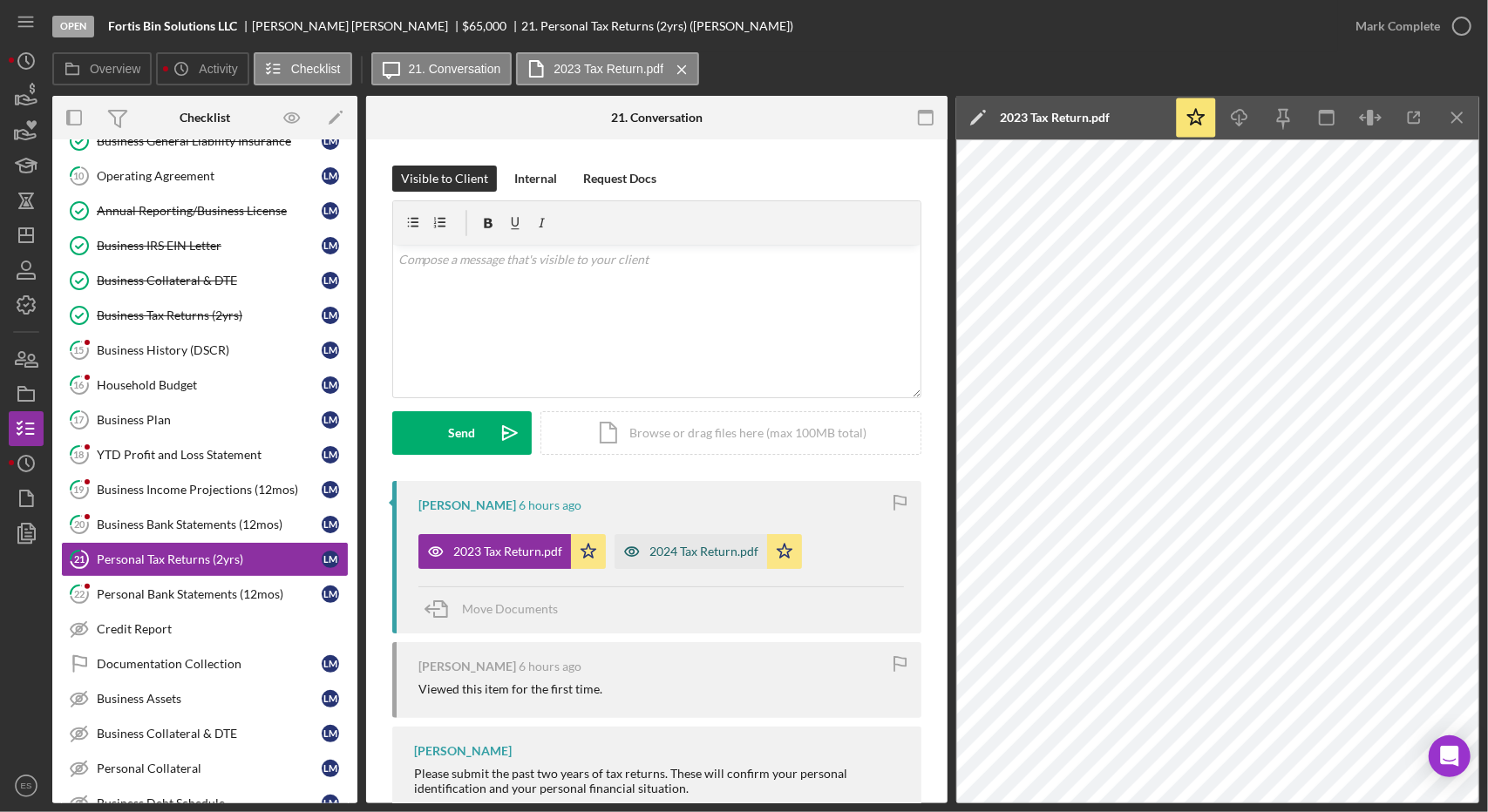
click at [693, 560] on div "2024 Tax Return.pdf" at bounding box center [690, 551] width 152 height 34
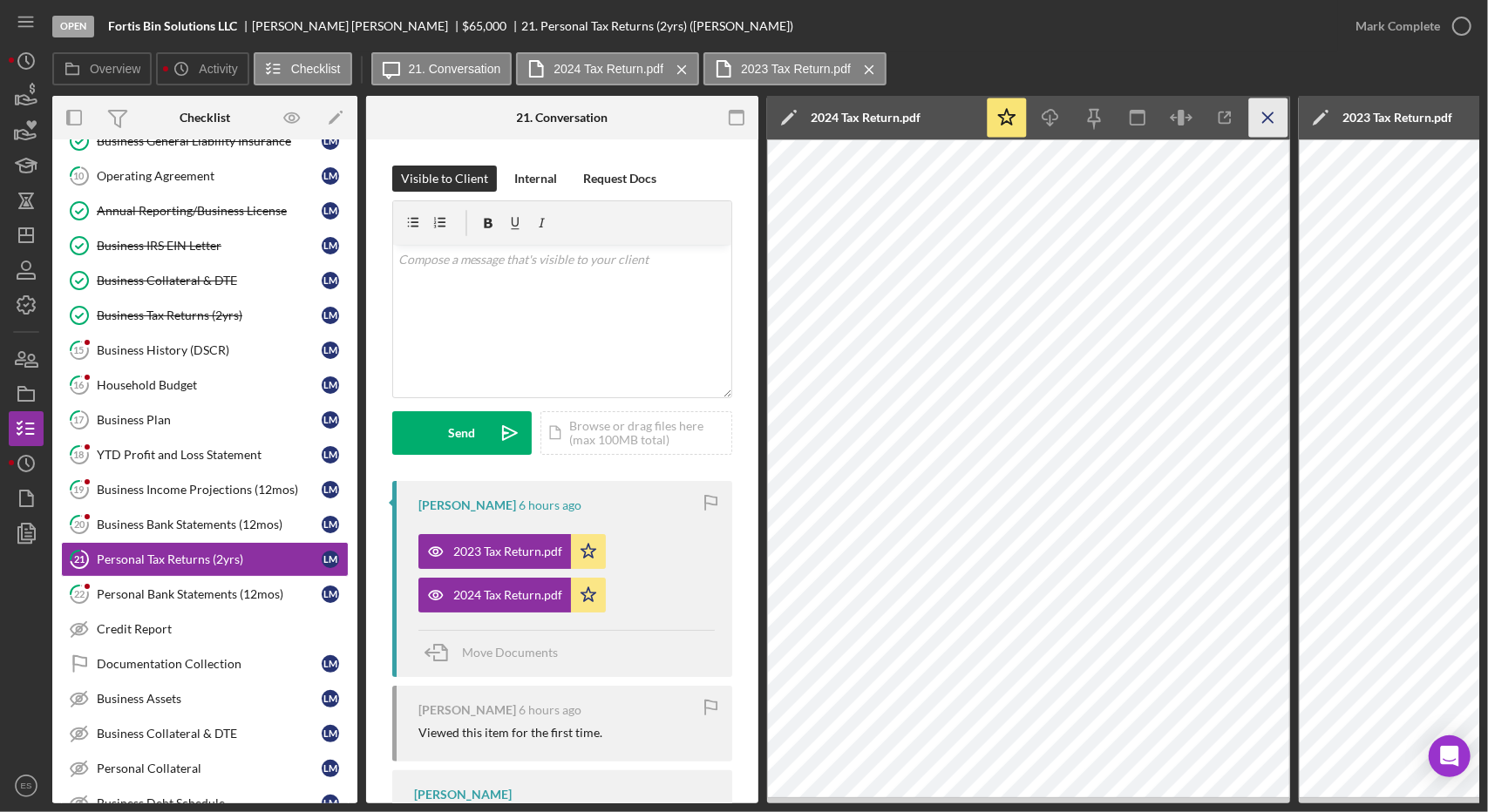
click at [1273, 111] on icon "Icon/Menu Close" at bounding box center [1268, 118] width 39 height 39
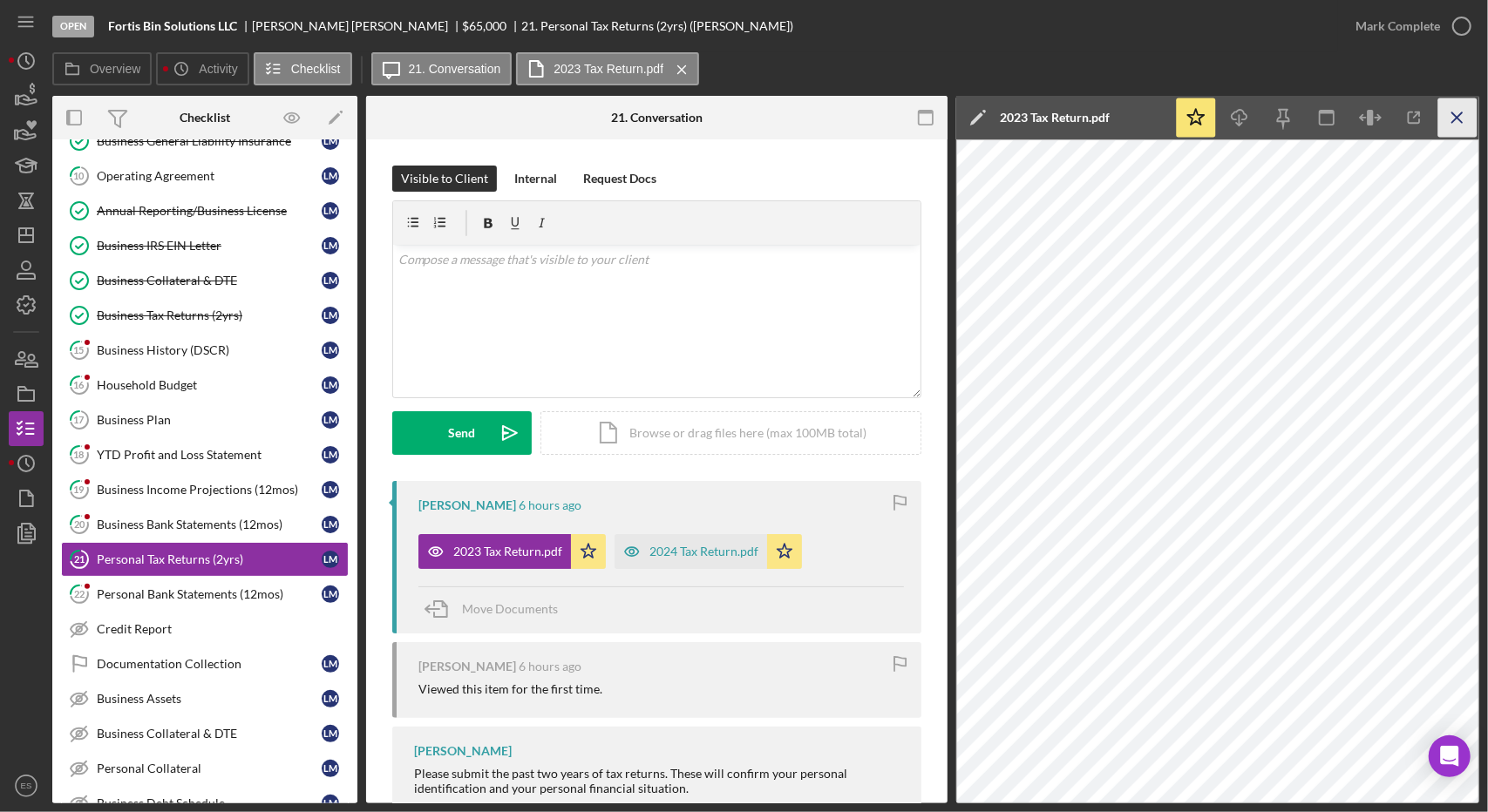
click at [1466, 115] on icon "Icon/Menu Close" at bounding box center [1457, 118] width 39 height 39
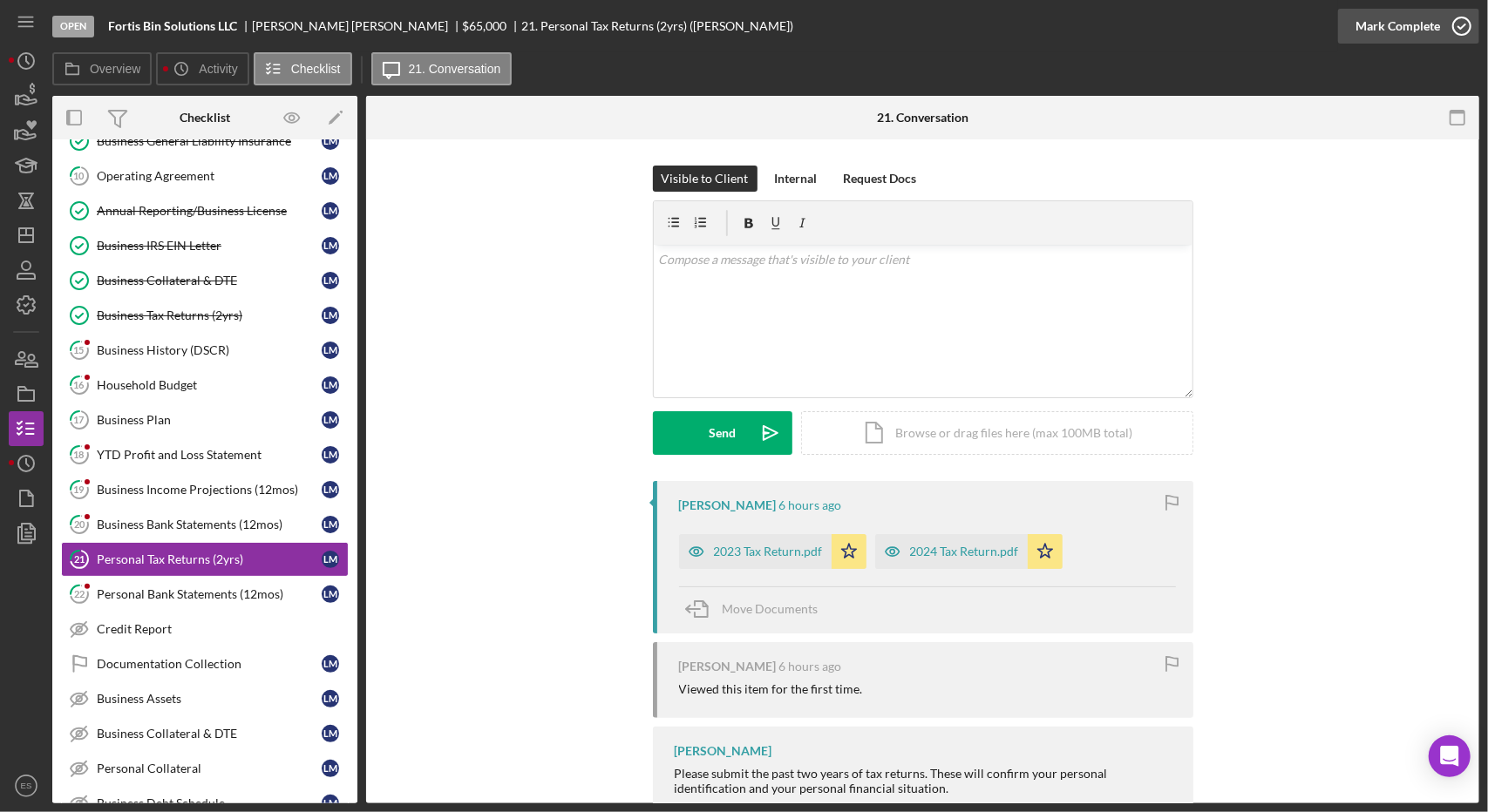
click at [1403, 25] on div "Mark Complete" at bounding box center [1397, 26] width 84 height 34
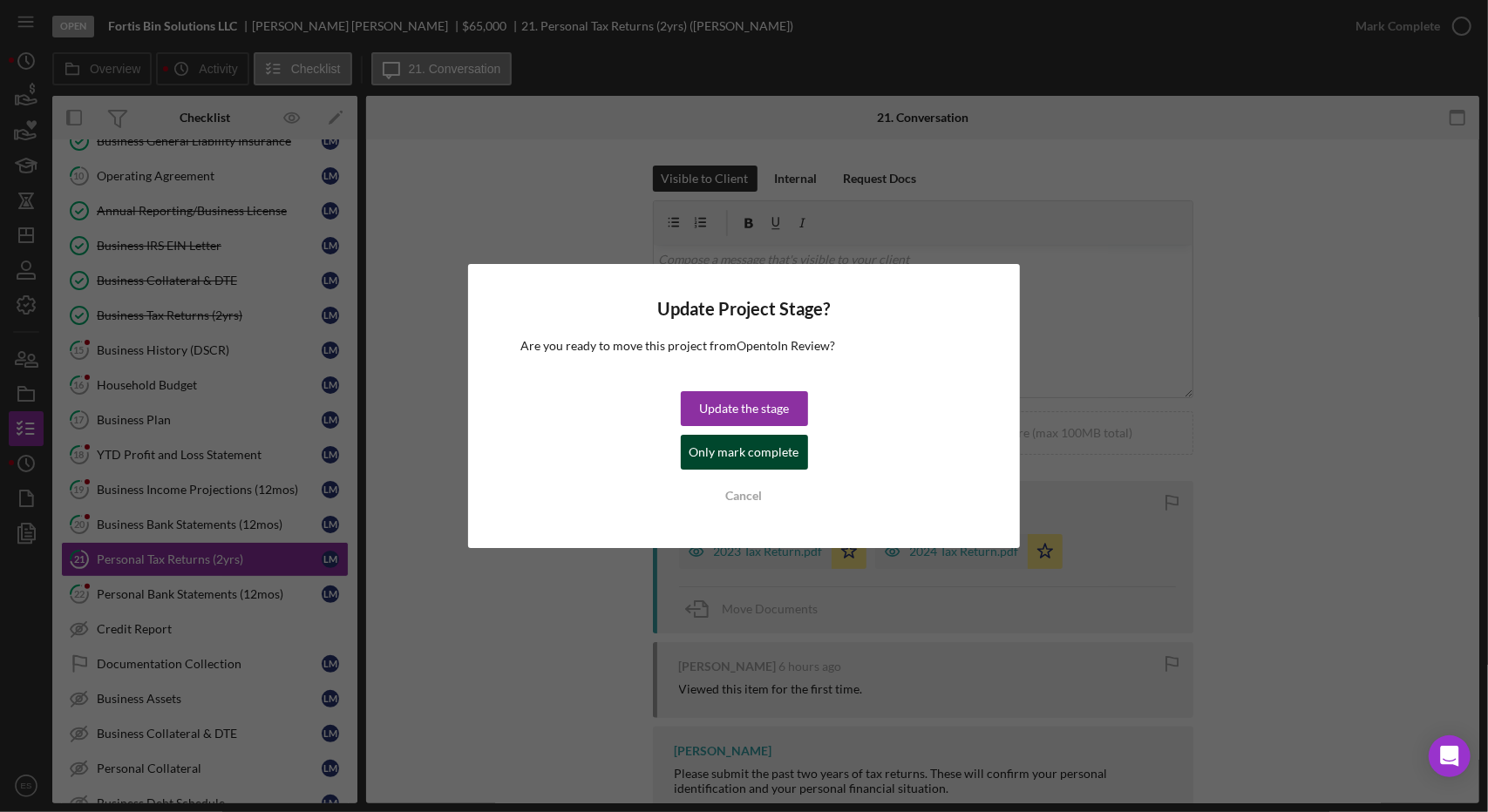
click at [725, 458] on div "Only mark complete" at bounding box center [744, 452] width 110 height 34
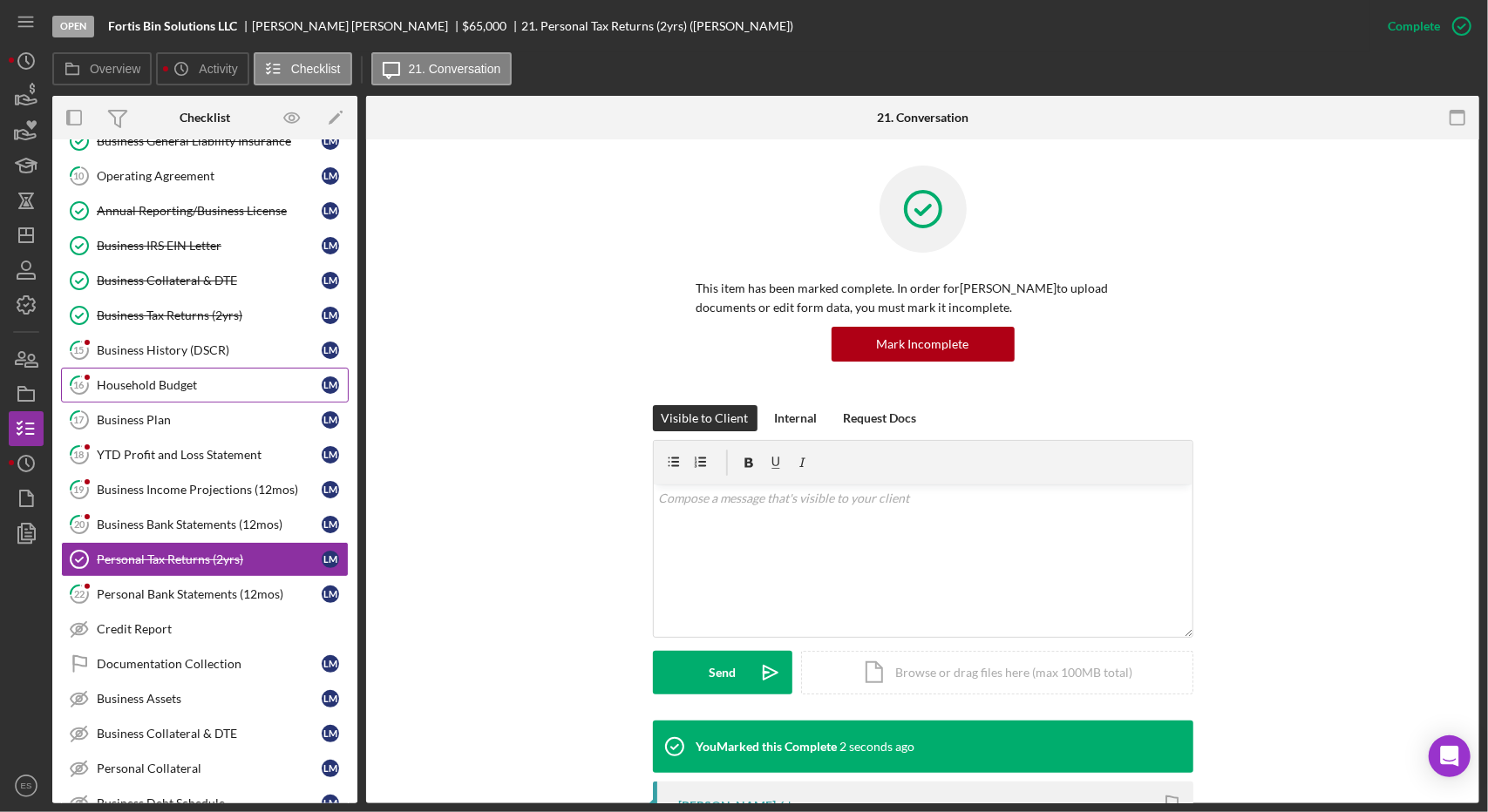
click at [194, 381] on div "Household Budget" at bounding box center [209, 384] width 225 height 14
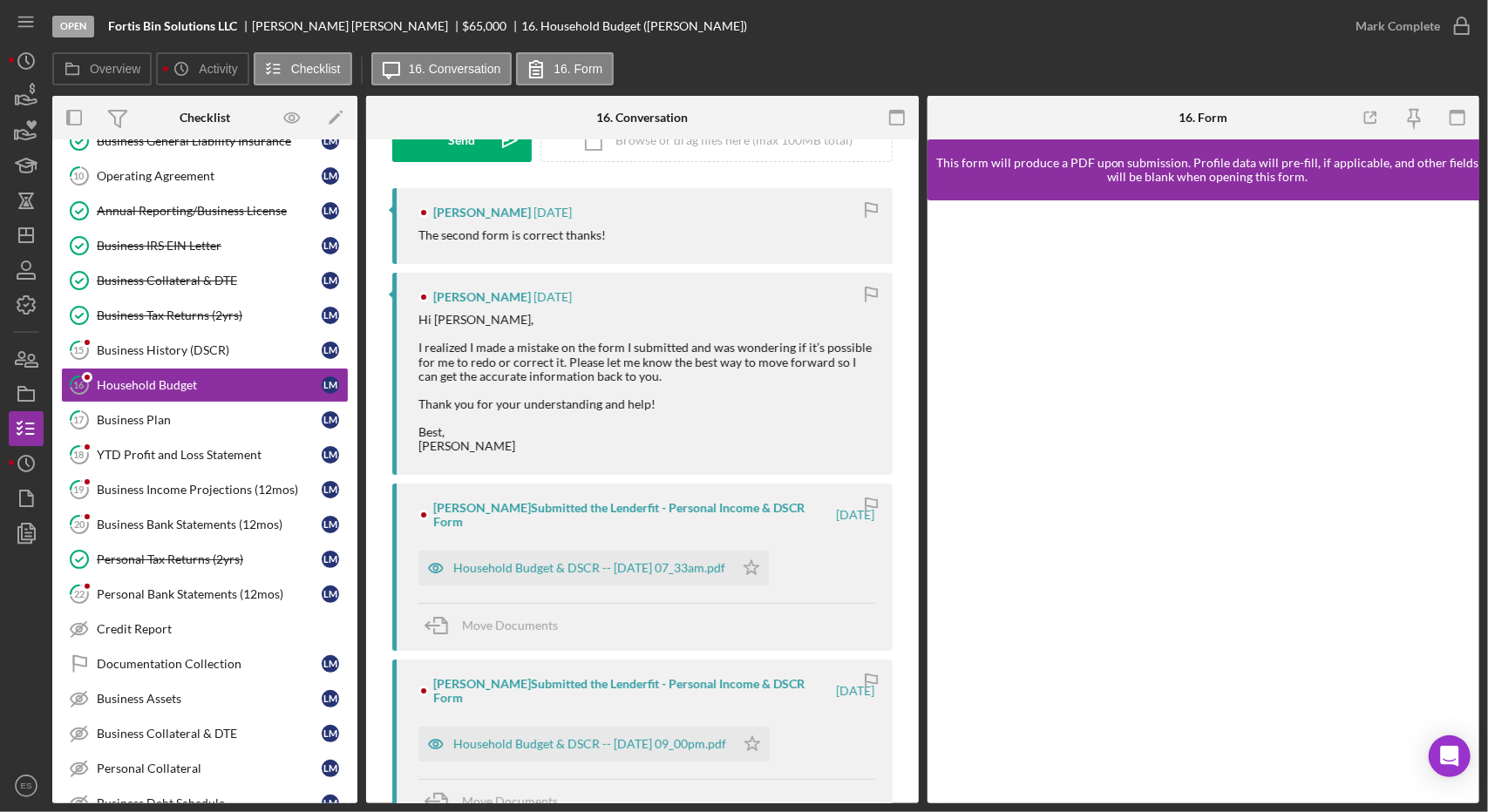
scroll to position [295, 0]
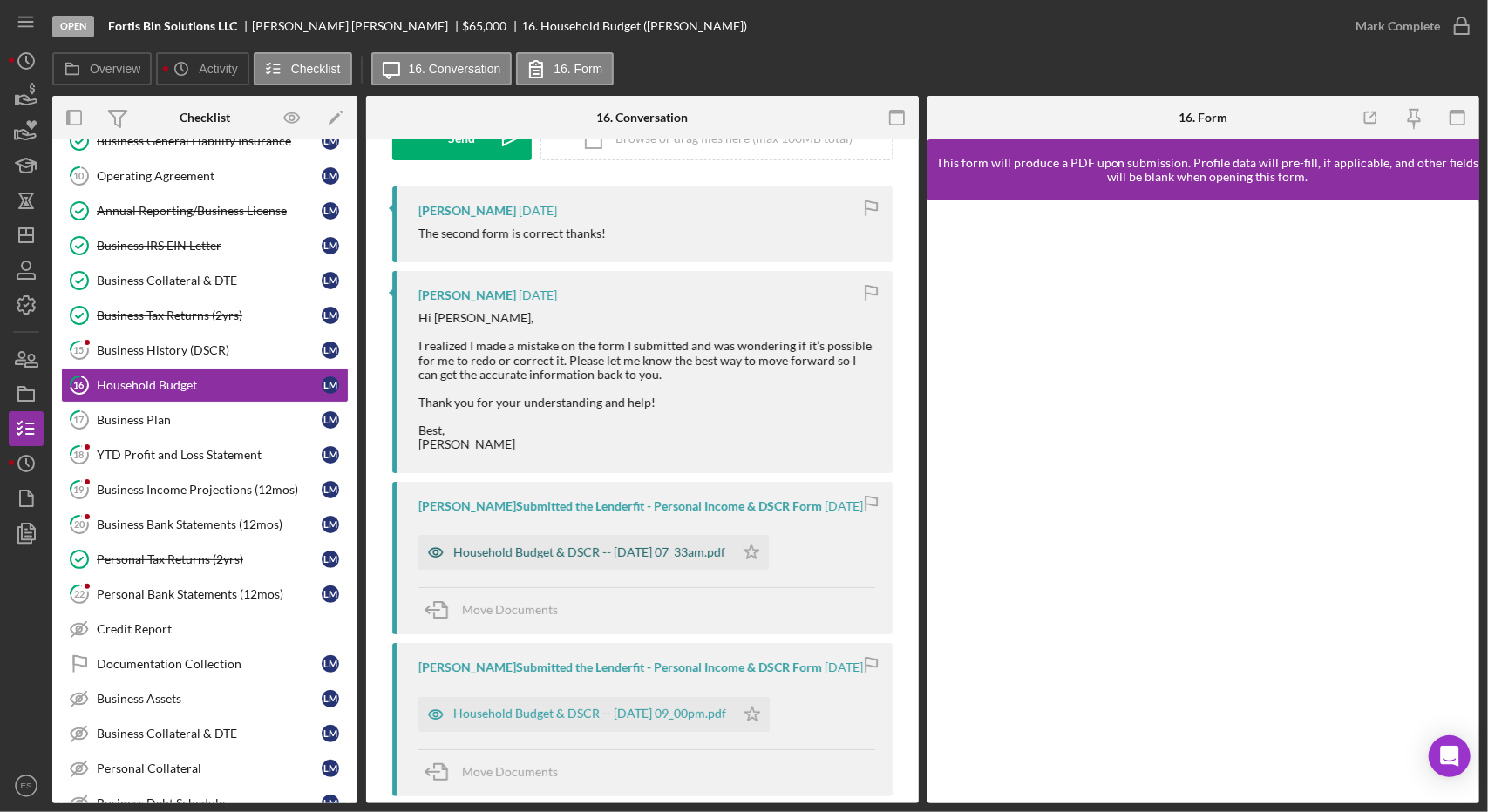
click at [630, 559] on div "Household Budget & DSCR -- [DATE] 07_33am.pdf" at bounding box center [589, 552] width 272 height 14
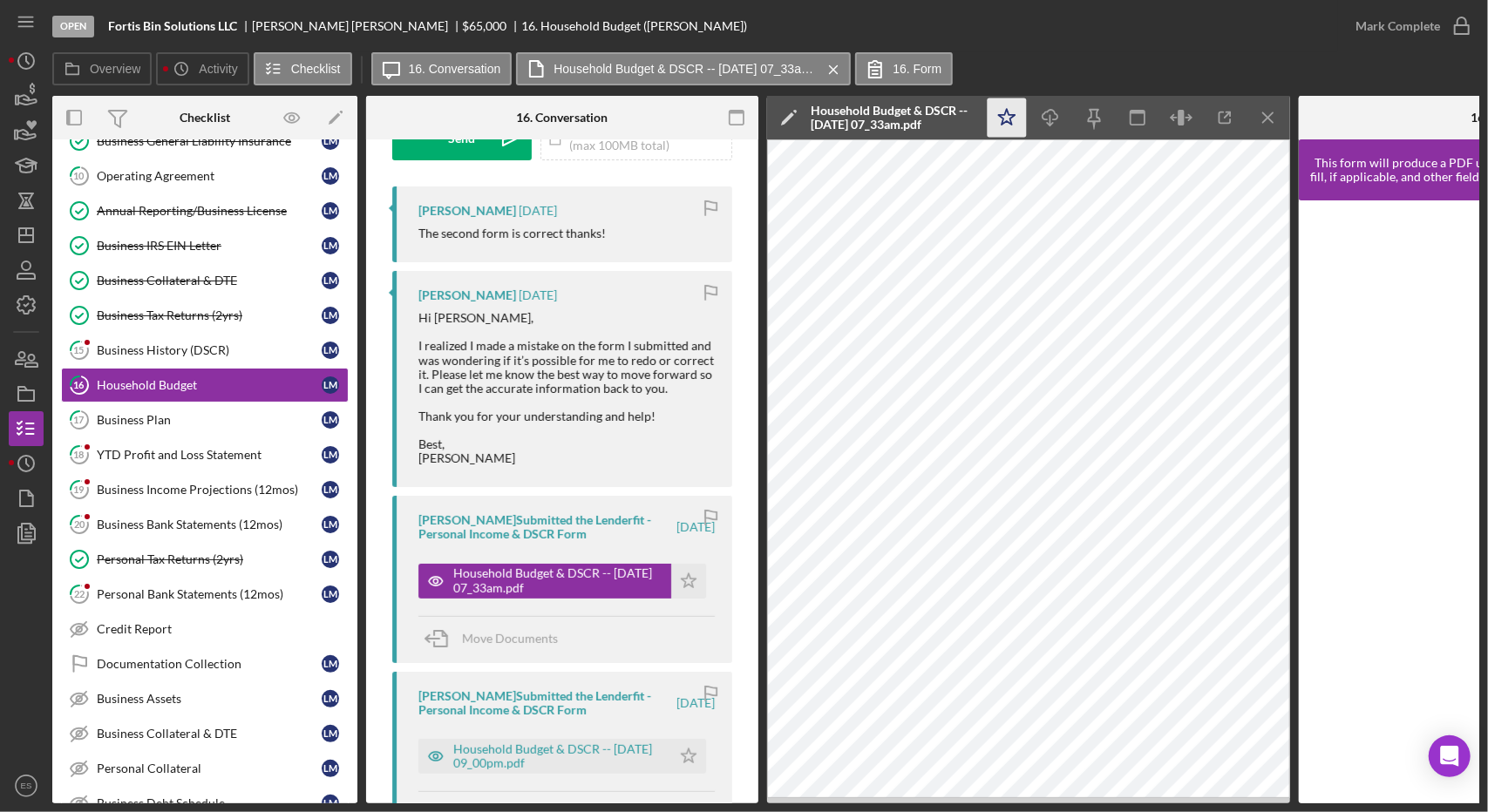
click at [1002, 121] on polygon "button" at bounding box center [1007, 117] width 16 height 15
click at [1476, 31] on icon "button" at bounding box center [1462, 27] width 44 height 44
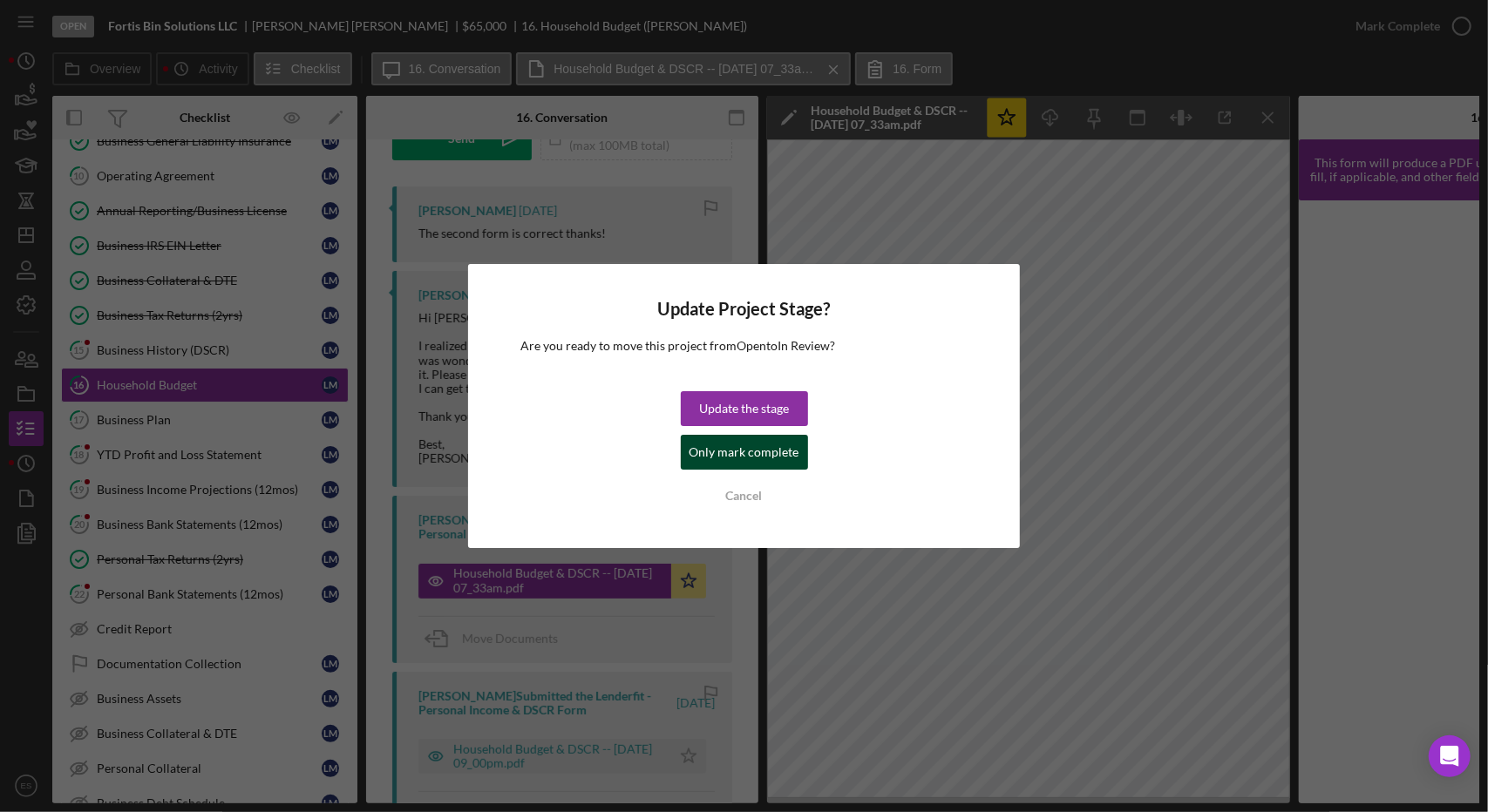
click at [730, 454] on div "Only mark complete" at bounding box center [744, 452] width 110 height 34
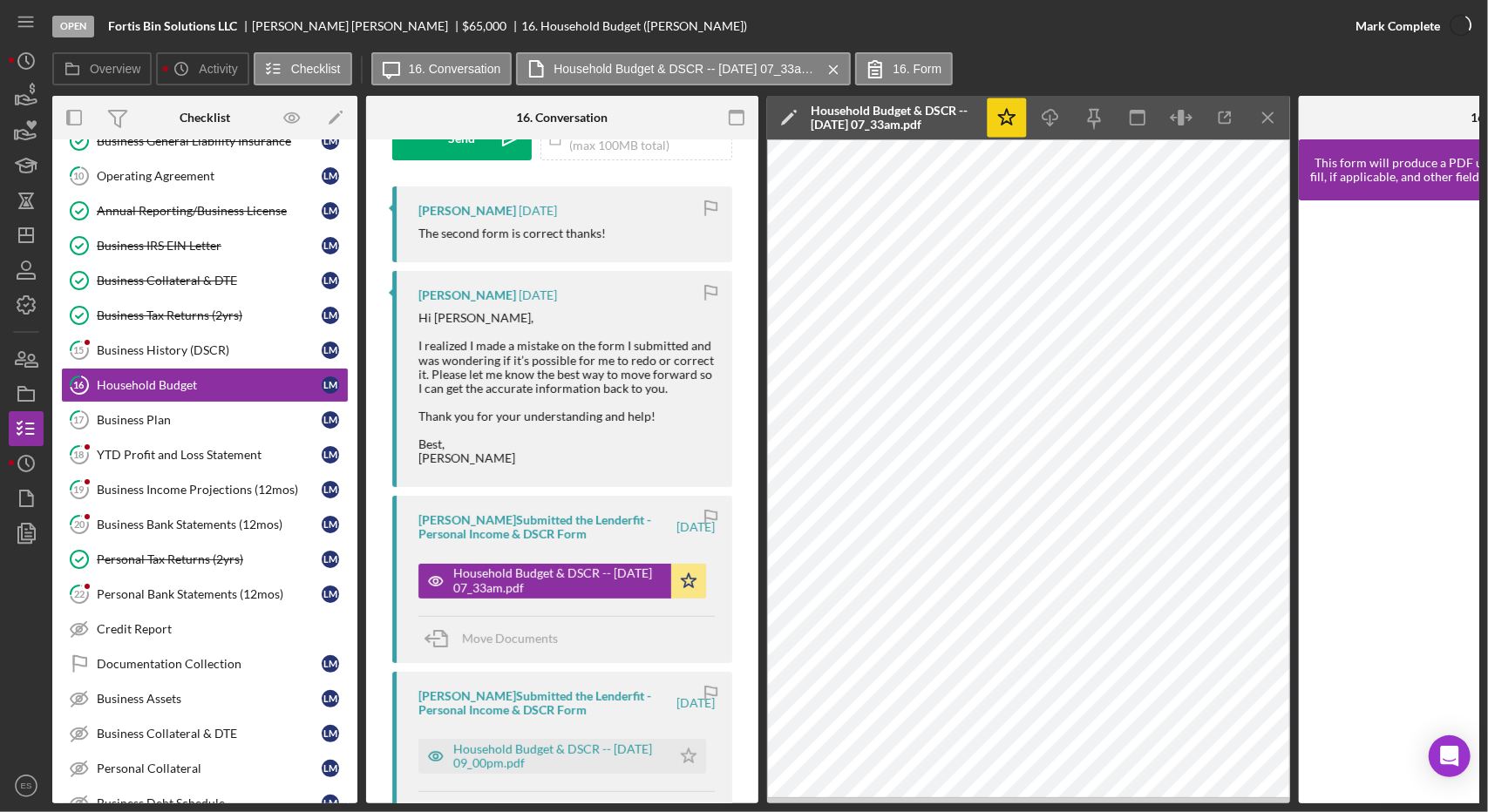
scroll to position [553, 0]
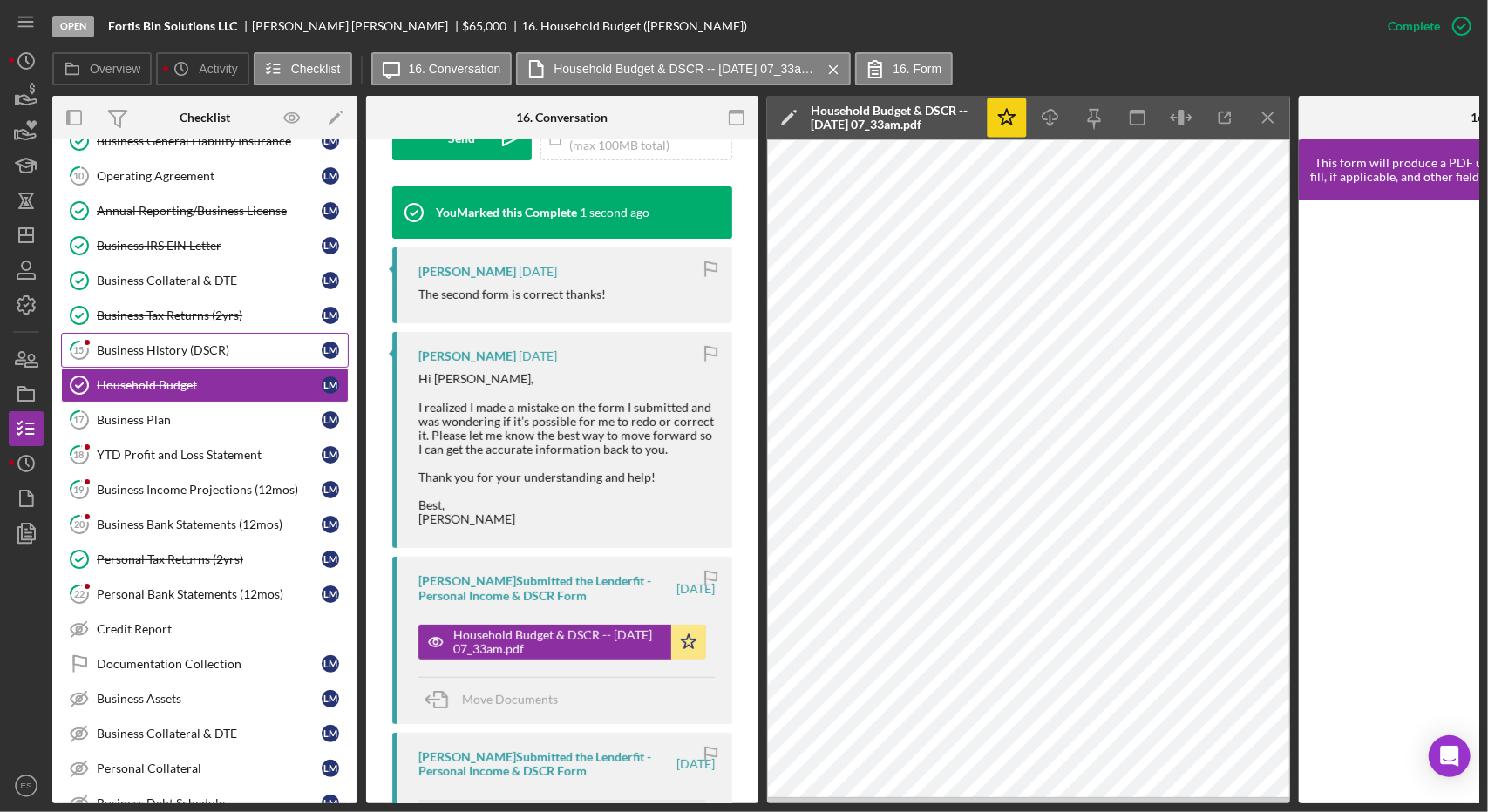
click at [201, 338] on link "15 Business History (DSCR) [PERSON_NAME]" at bounding box center [205, 350] width 288 height 34
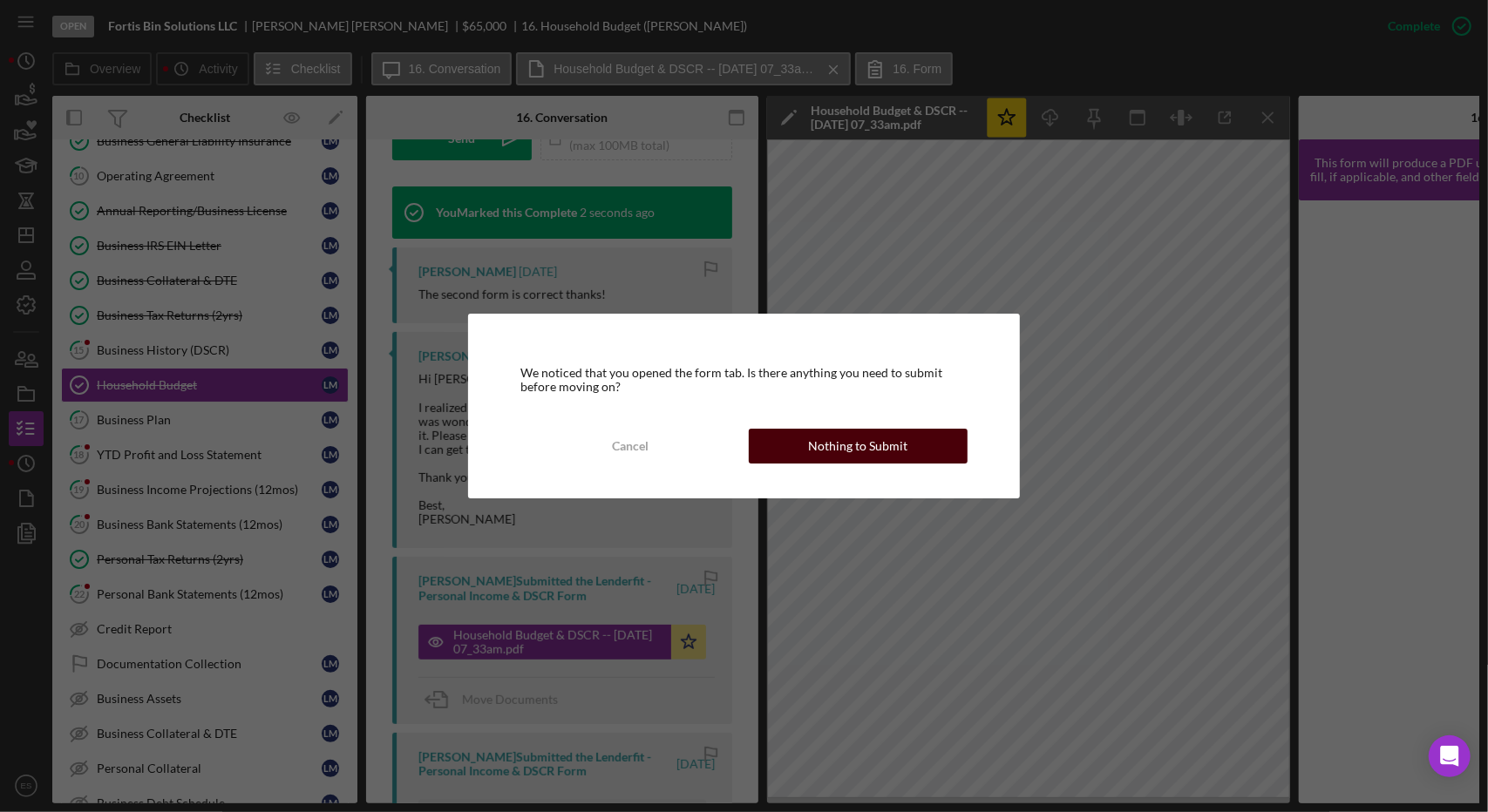
click at [817, 447] on div "Nothing to Submit" at bounding box center [857, 446] width 100 height 34
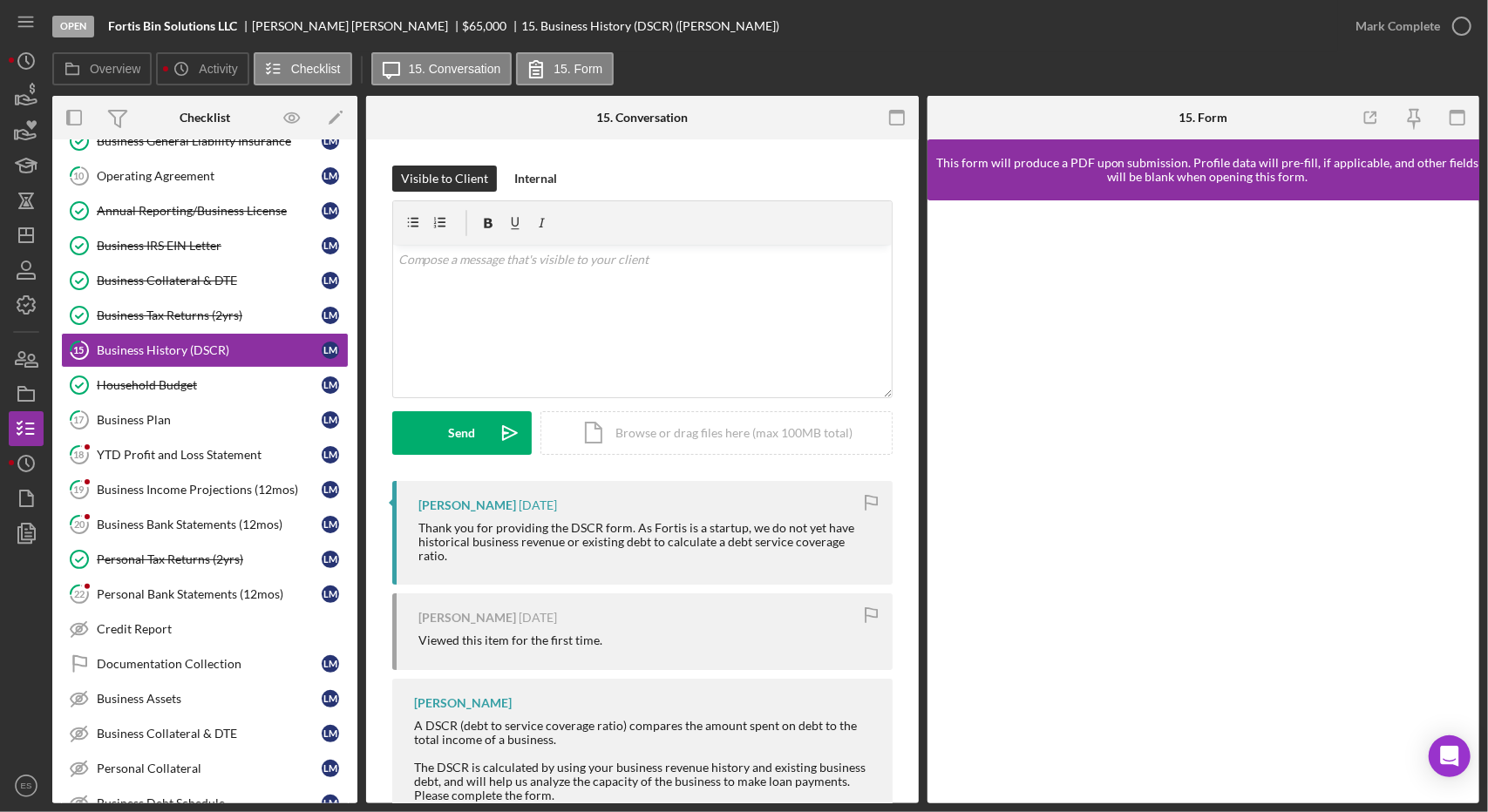
scroll to position [41, 0]
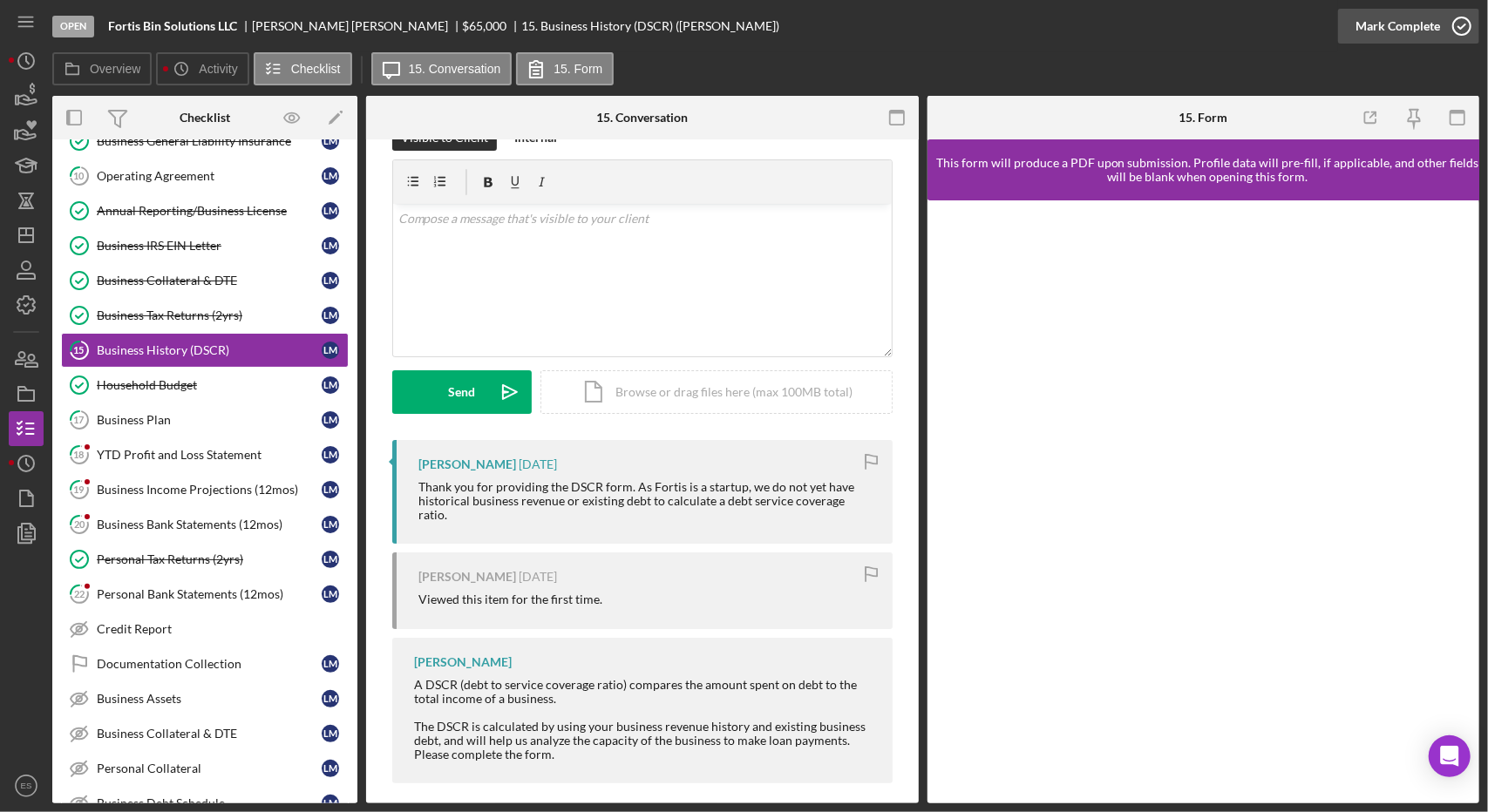
click at [1445, 22] on icon "button" at bounding box center [1462, 27] width 44 height 44
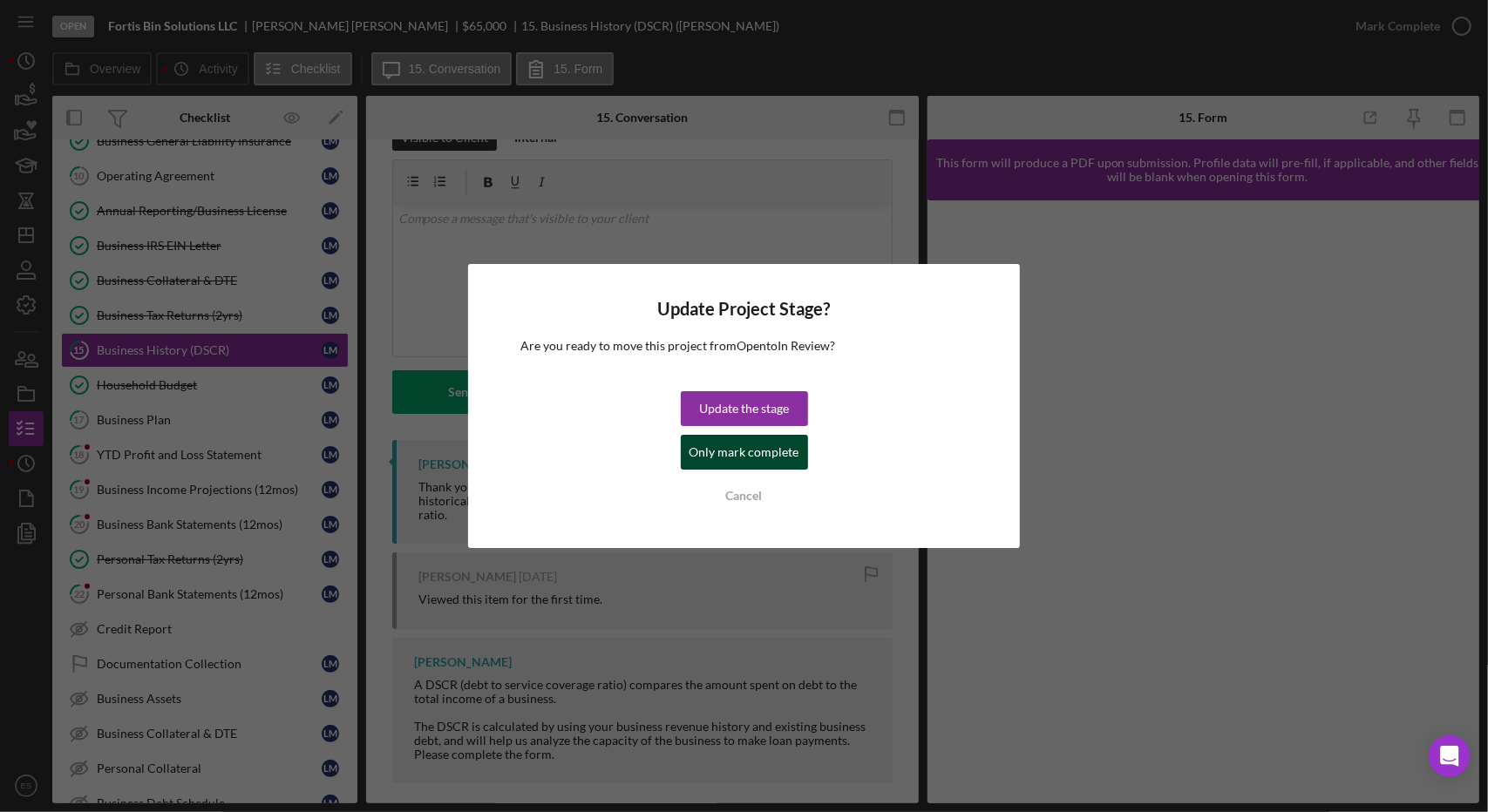
click at [729, 450] on div "Only mark complete" at bounding box center [744, 452] width 110 height 34
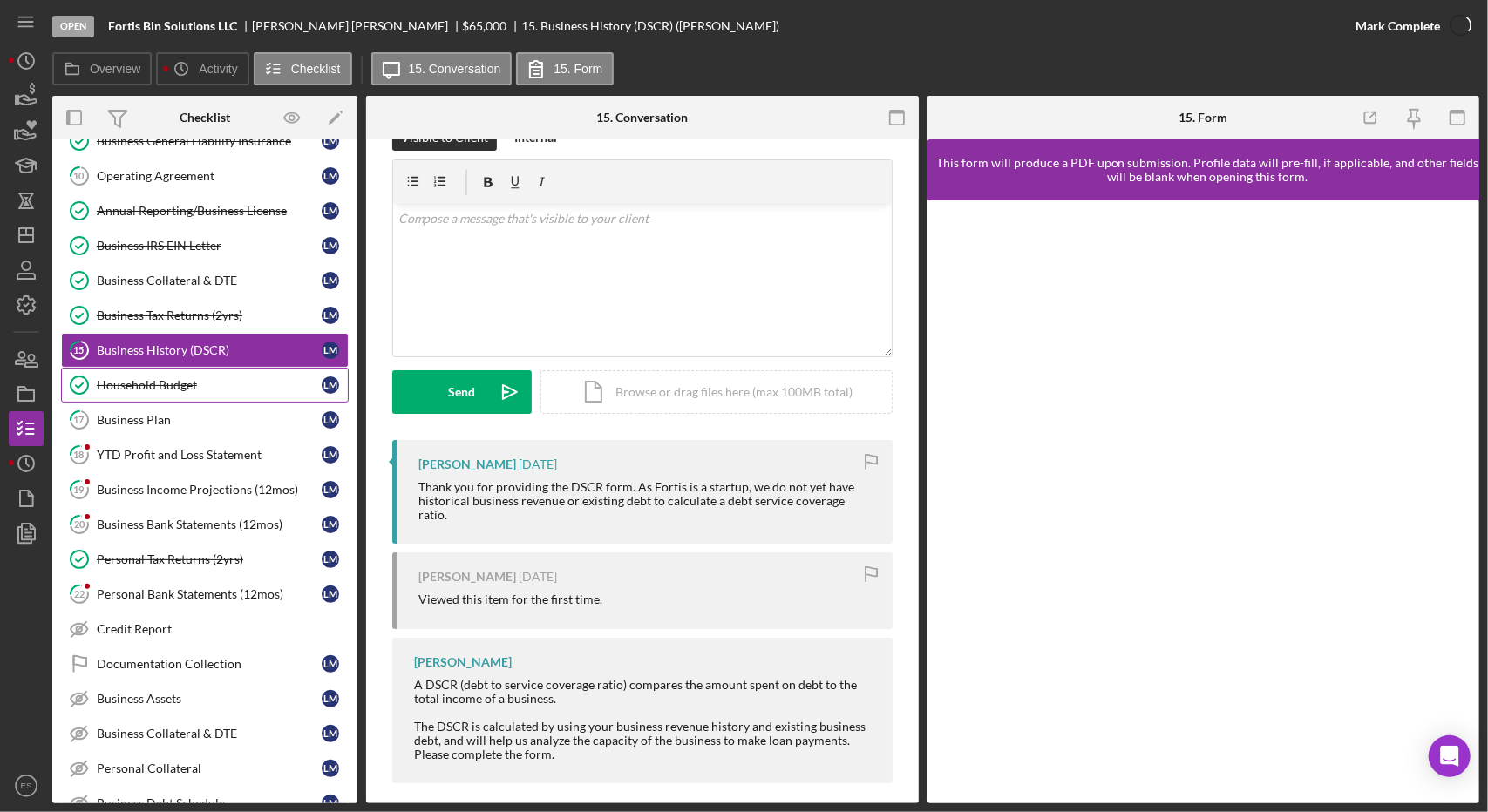
scroll to position [280, 0]
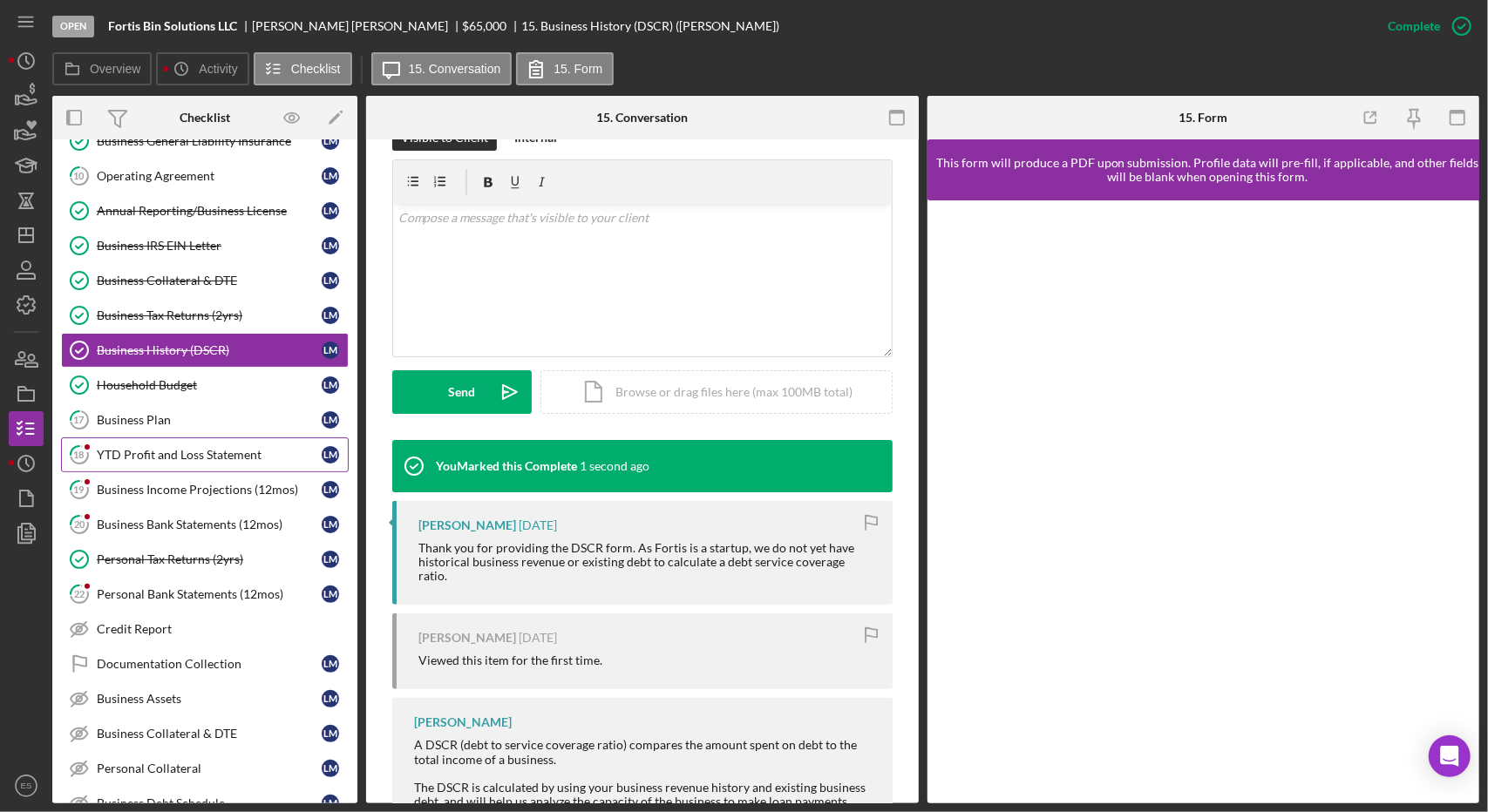
click at [221, 459] on link "18 YTD Profit and Loss Statement [PERSON_NAME]" at bounding box center [205, 454] width 288 height 34
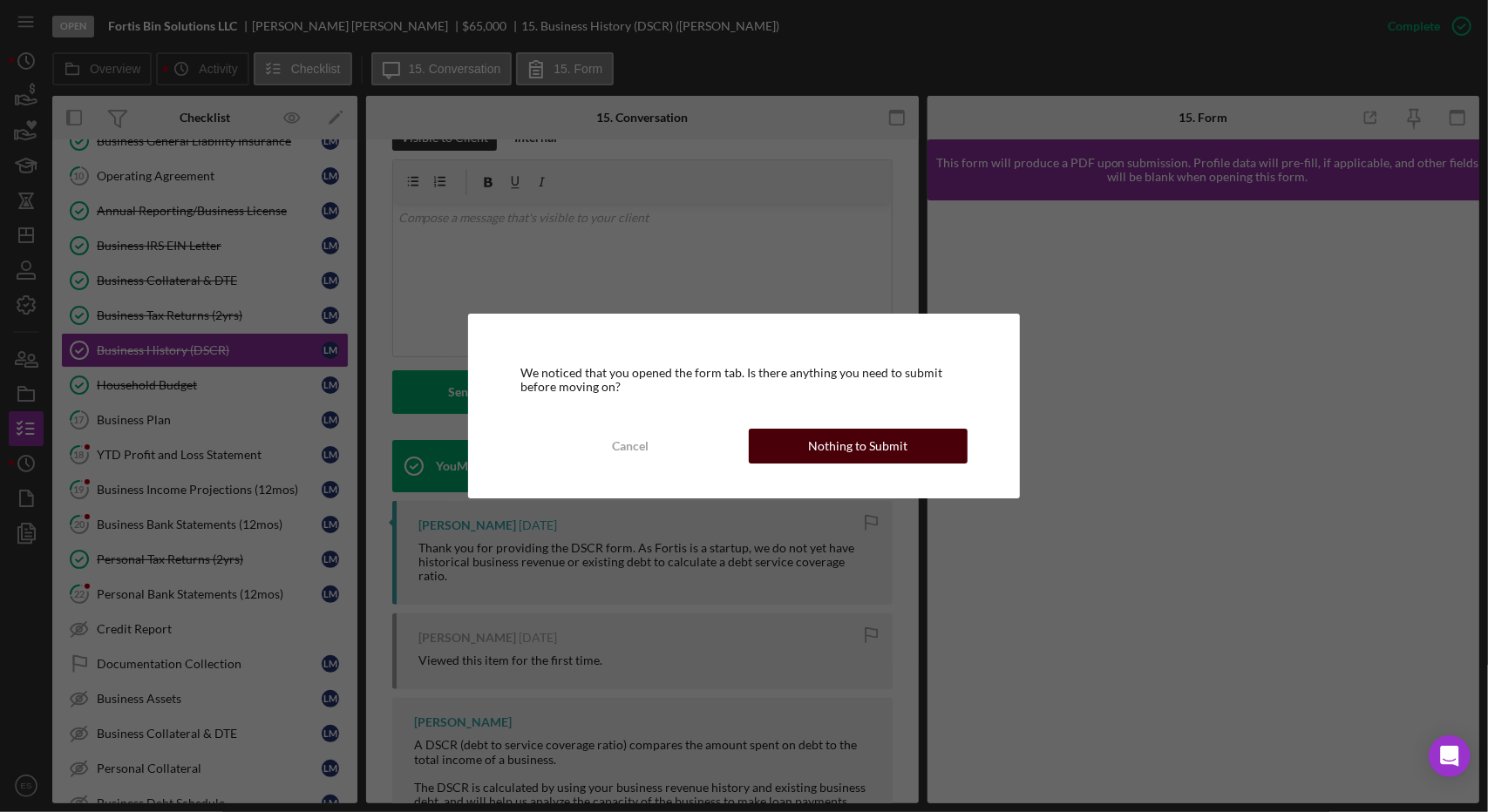
click at [899, 451] on div "Nothing to Submit" at bounding box center [857, 446] width 100 height 34
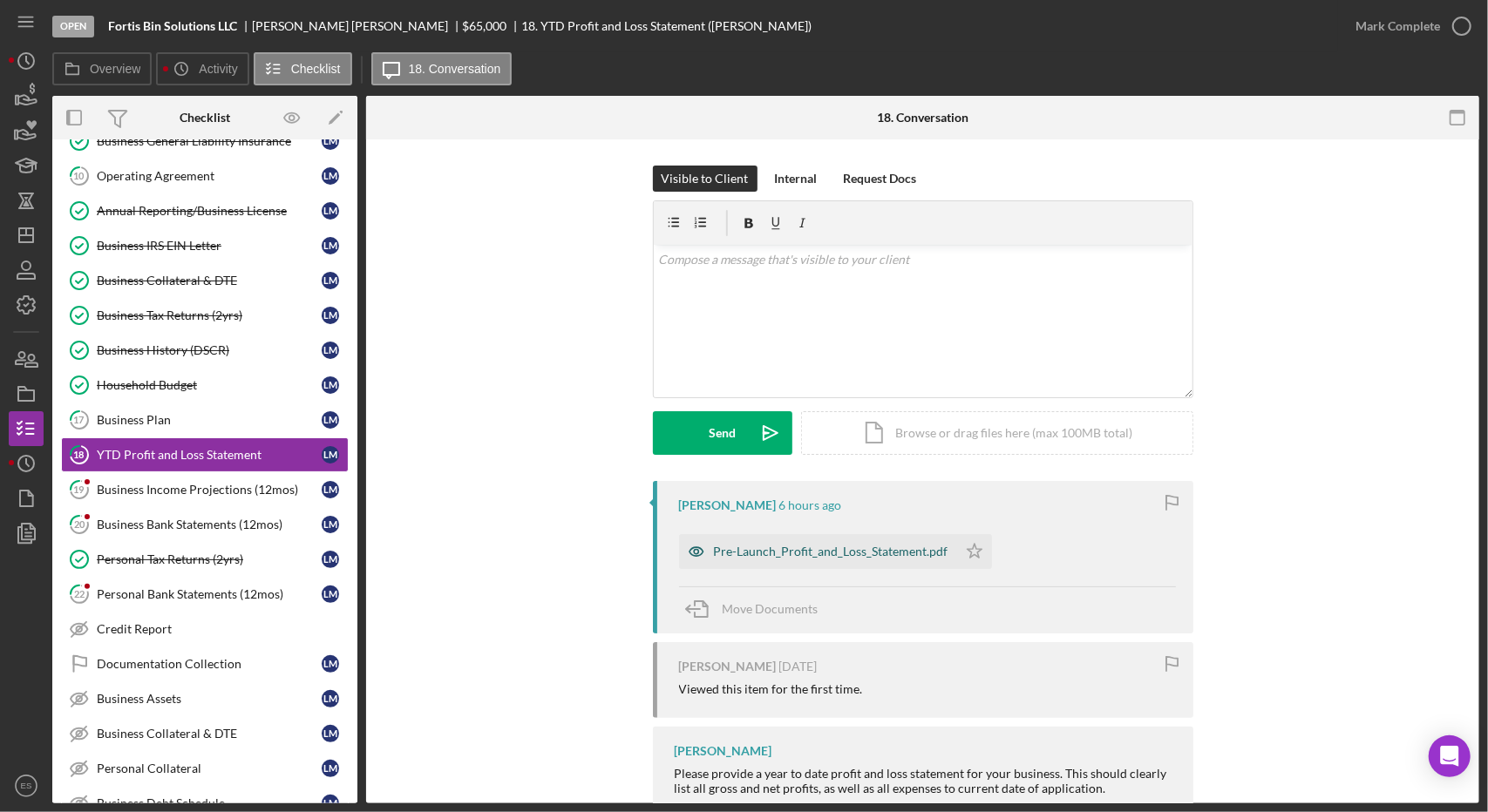
click at [870, 557] on div "Pre-Launch_Profit_and_Loss_Statement.pdf" at bounding box center [831, 551] width 234 height 14
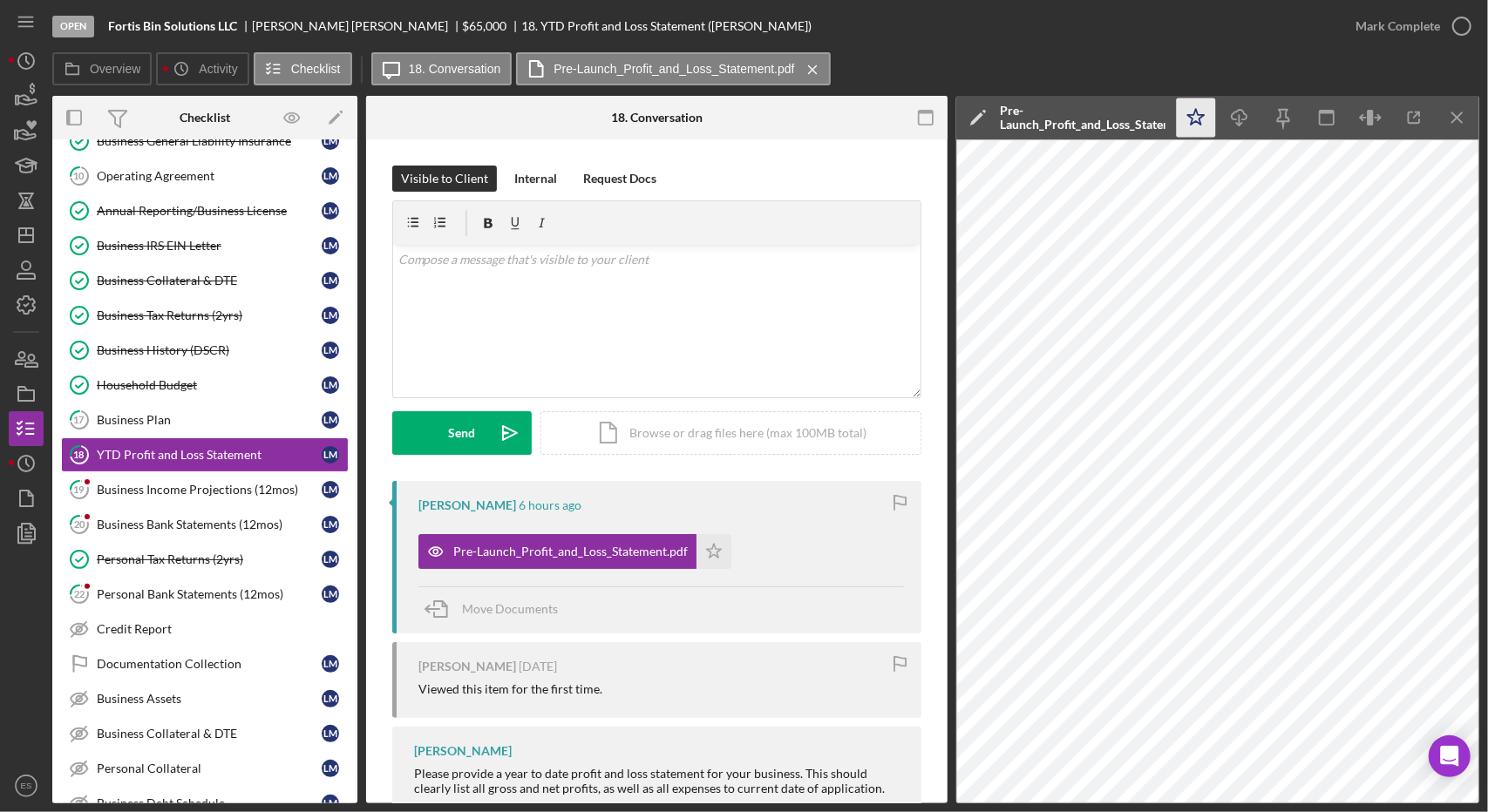
click at [1194, 121] on icon "Icon/Star" at bounding box center [1196, 118] width 39 height 39
click at [1459, 29] on icon "button" at bounding box center [1462, 27] width 44 height 44
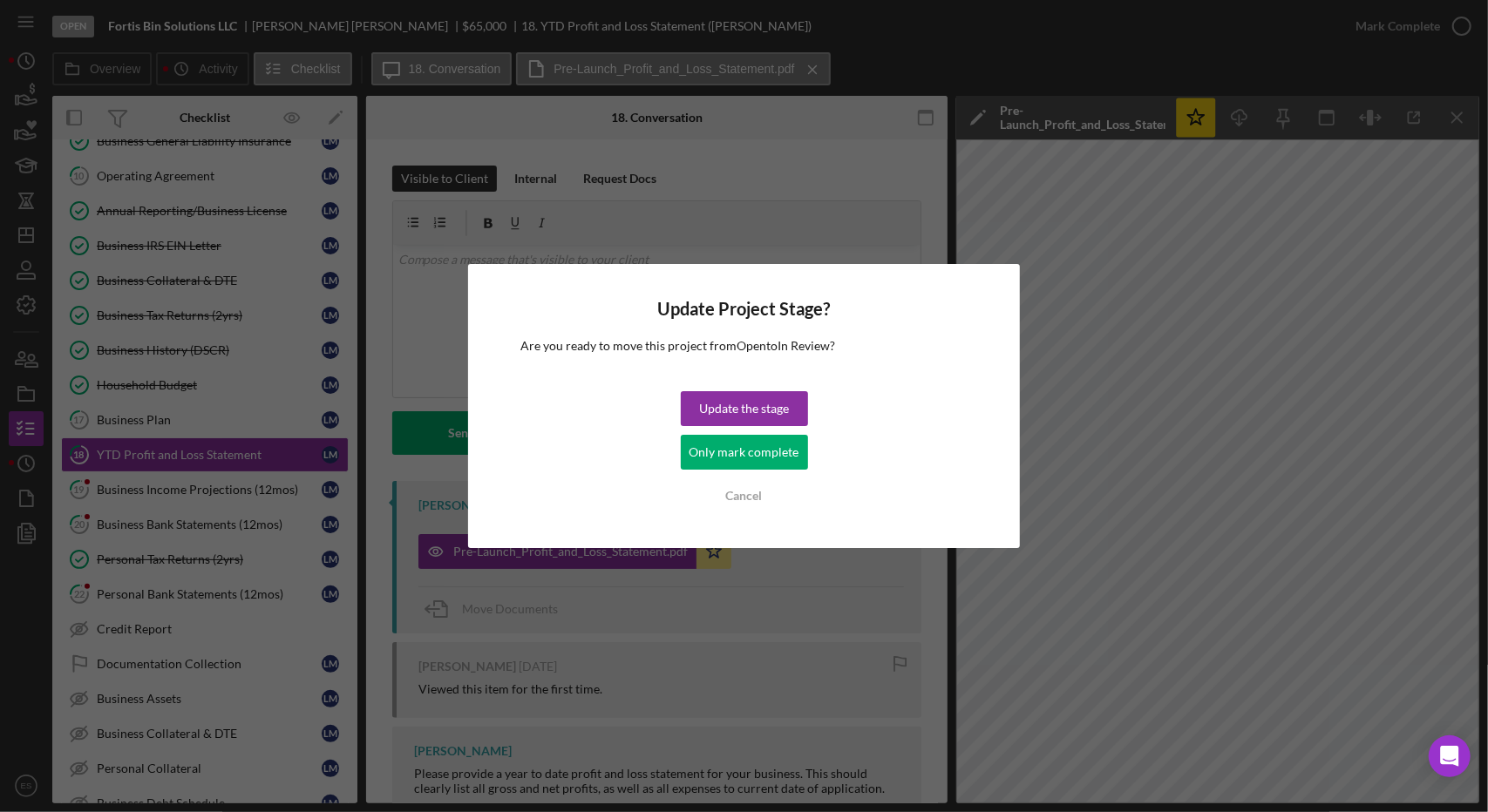
click at [747, 472] on div "Update the stage Only mark complete Cancel" at bounding box center [744, 452] width 127 height 122
click at [731, 461] on div "Only mark complete" at bounding box center [744, 452] width 110 height 34
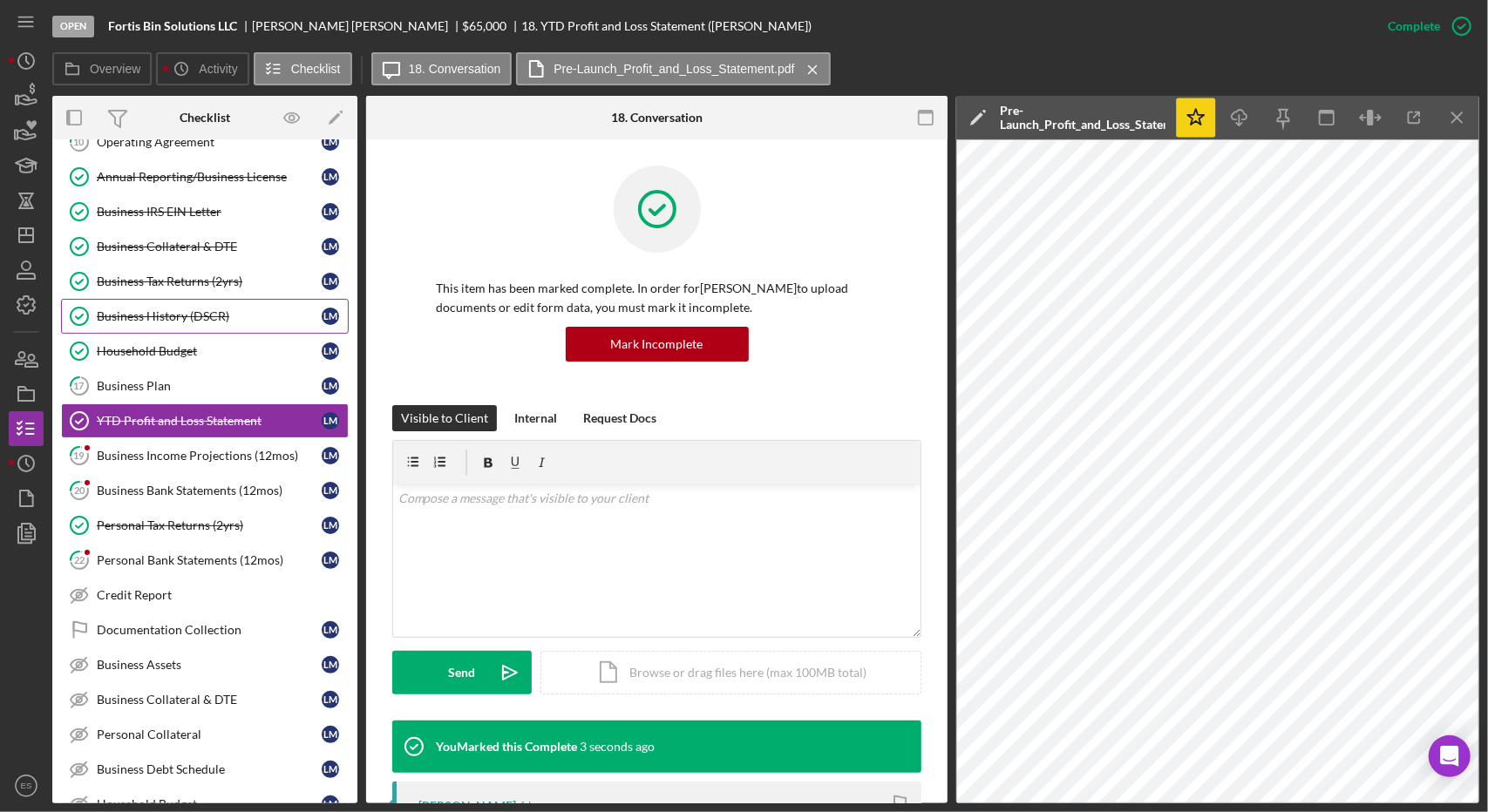
scroll to position [137, 0]
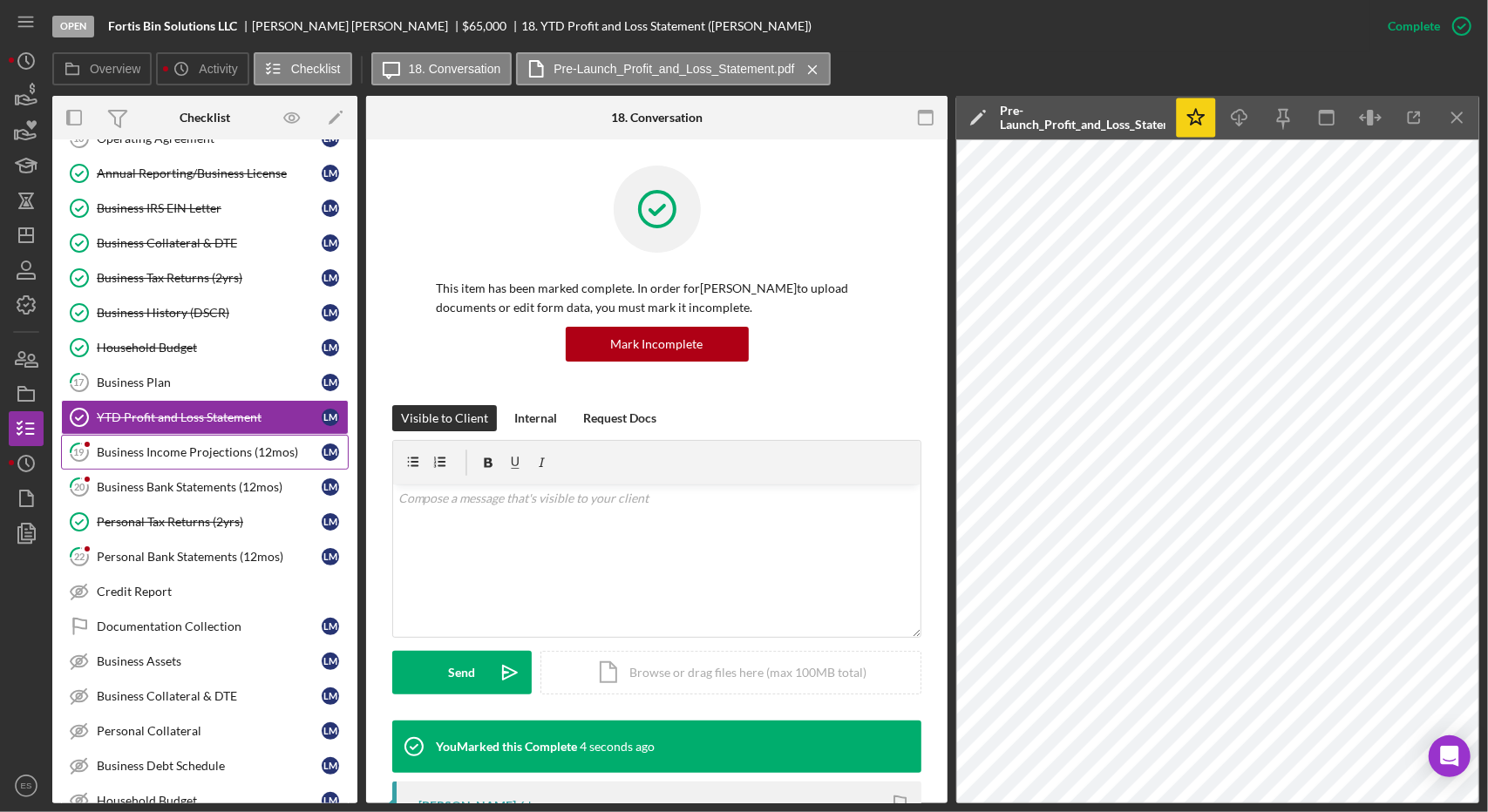
click at [214, 446] on div "Business Income Projections (12mos)" at bounding box center [209, 451] width 225 height 14
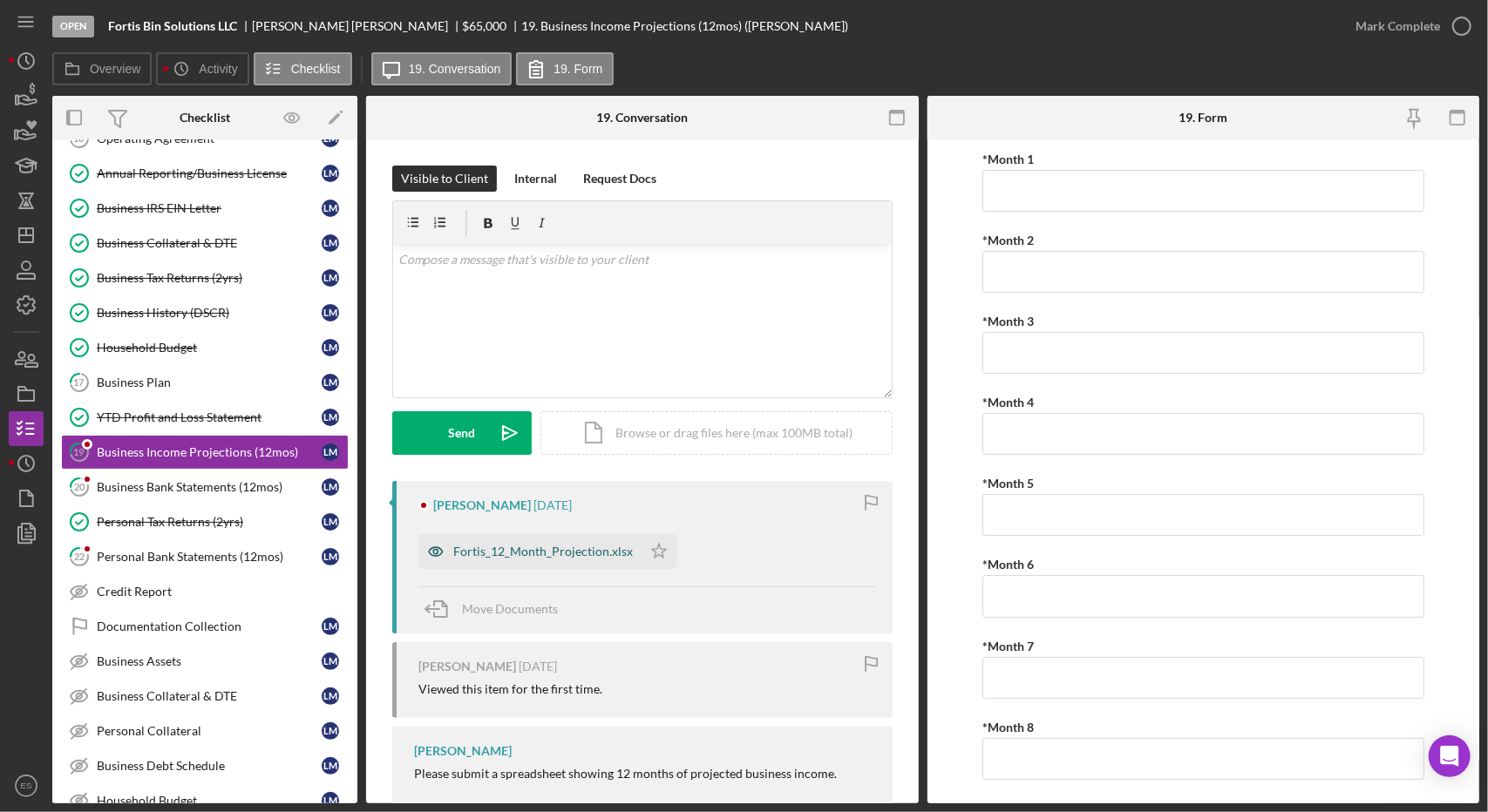
click at [598, 548] on div "Fortis_12_Month_Projection.xlsx" at bounding box center [544, 551] width 180 height 14
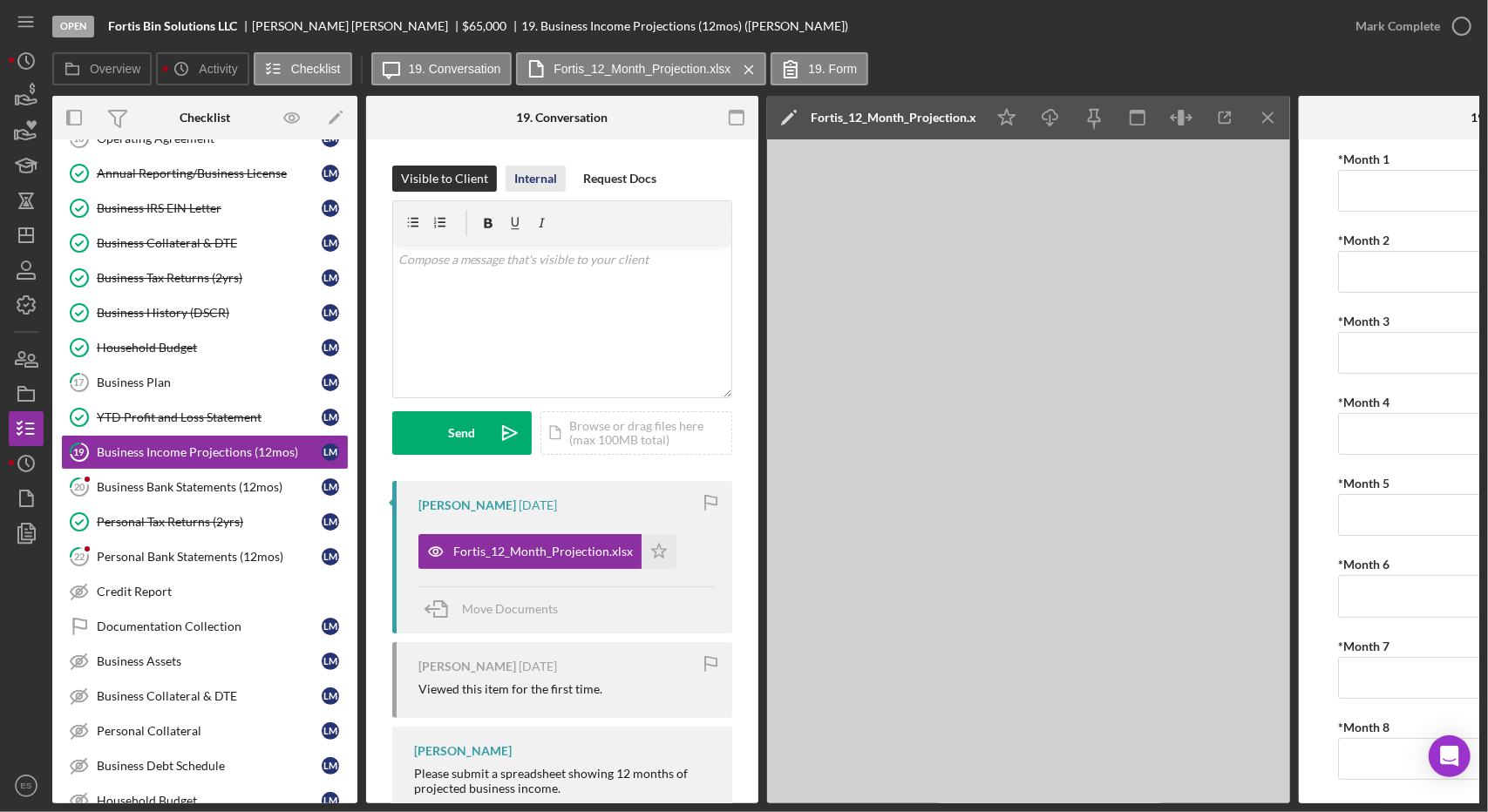
click at [537, 188] on div "Internal" at bounding box center [535, 178] width 43 height 26
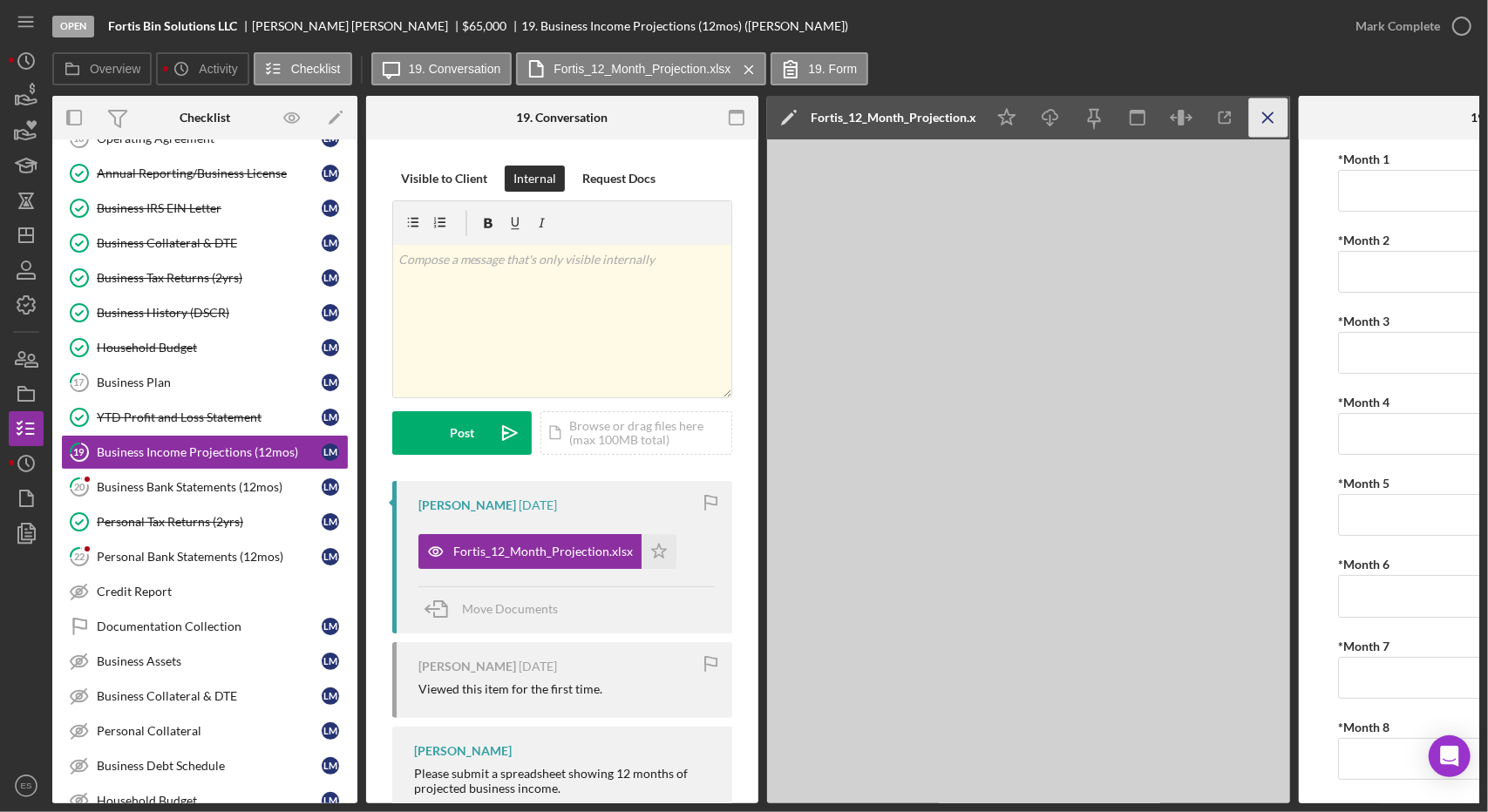
click at [1262, 118] on icon "Icon/Menu Close" at bounding box center [1268, 118] width 39 height 39
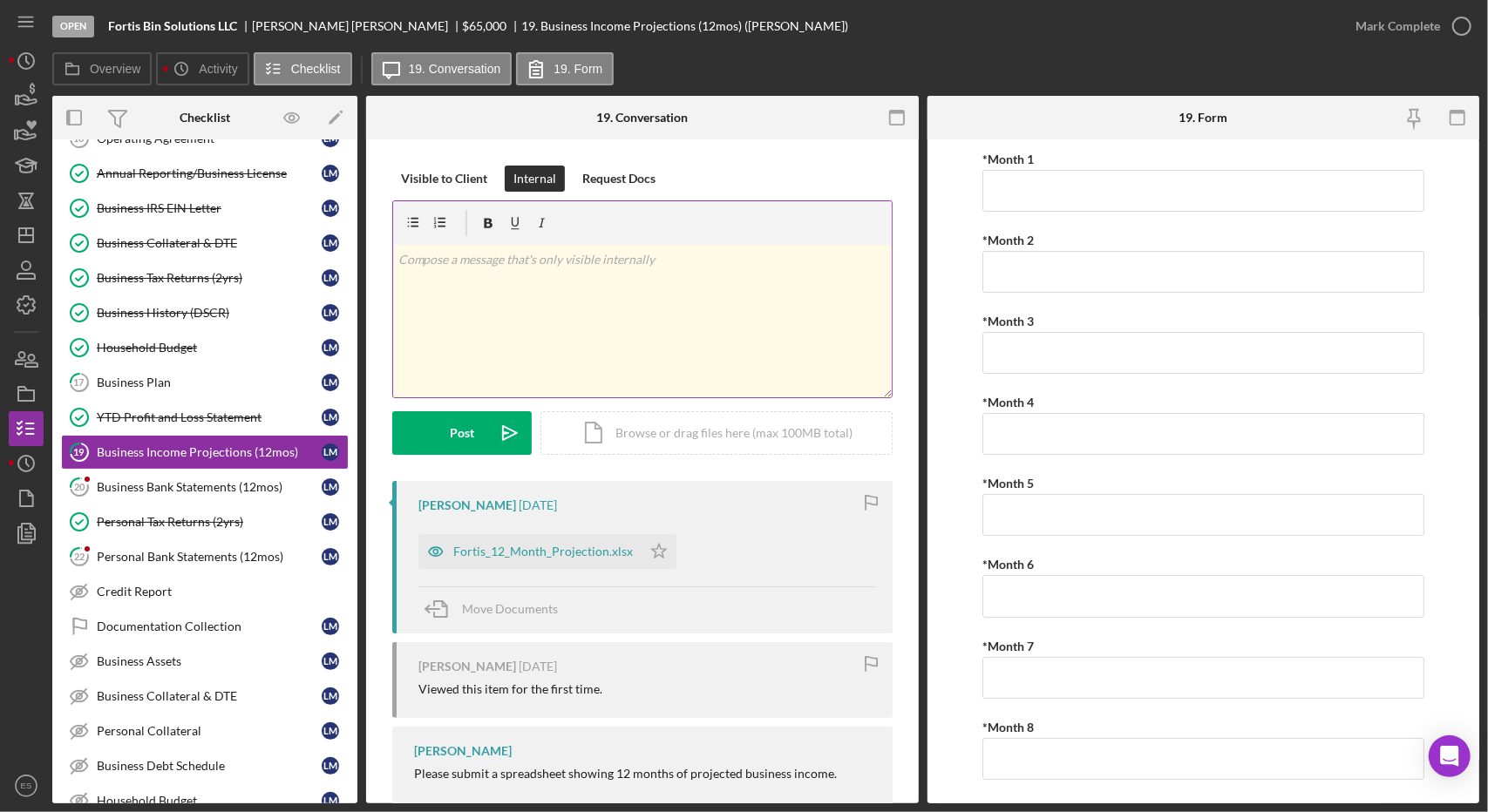
click at [674, 311] on div "v Color teal Color pink Remove color Add row above Add row below Add column bef…" at bounding box center [642, 320] width 499 height 152
click at [498, 423] on icon "Icon/icon-invite-send" at bounding box center [510, 433] width 44 height 44
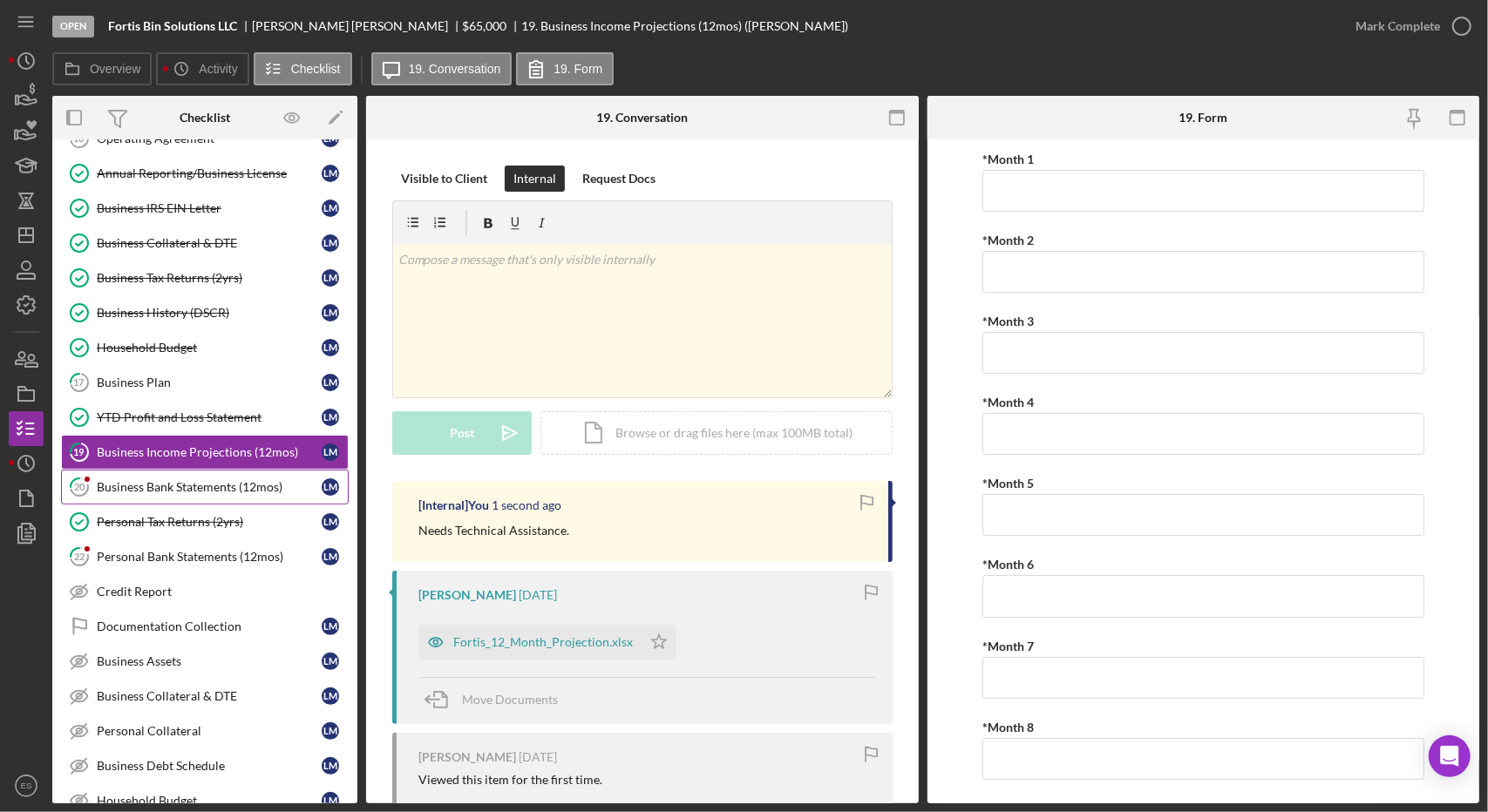
click at [187, 470] on link "20 Business Bank Statements (12mos) [PERSON_NAME]" at bounding box center [205, 487] width 288 height 34
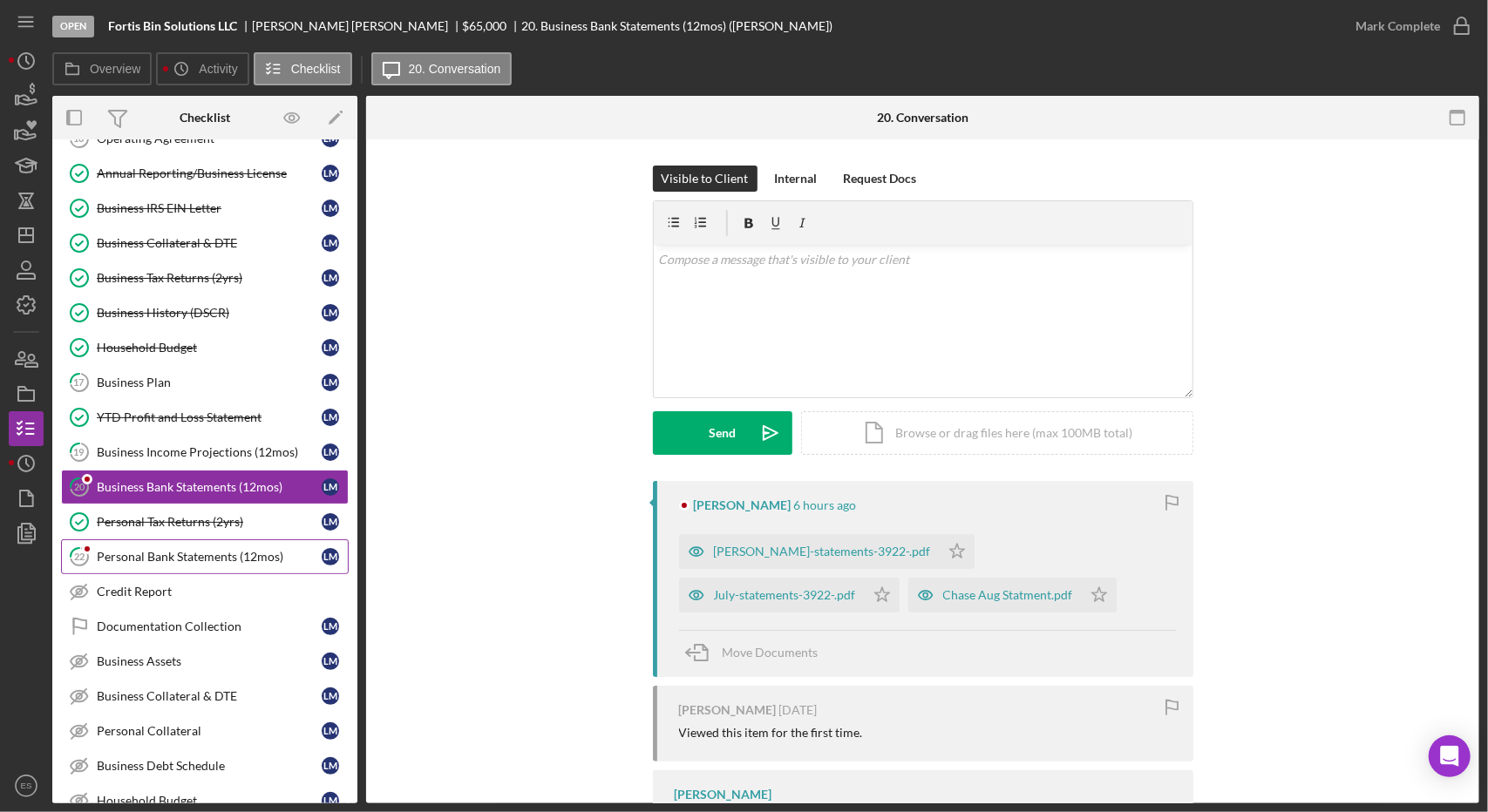
click at [190, 539] on link "22 Personal Bank Statements (12mos) [PERSON_NAME]" at bounding box center [205, 557] width 288 height 34
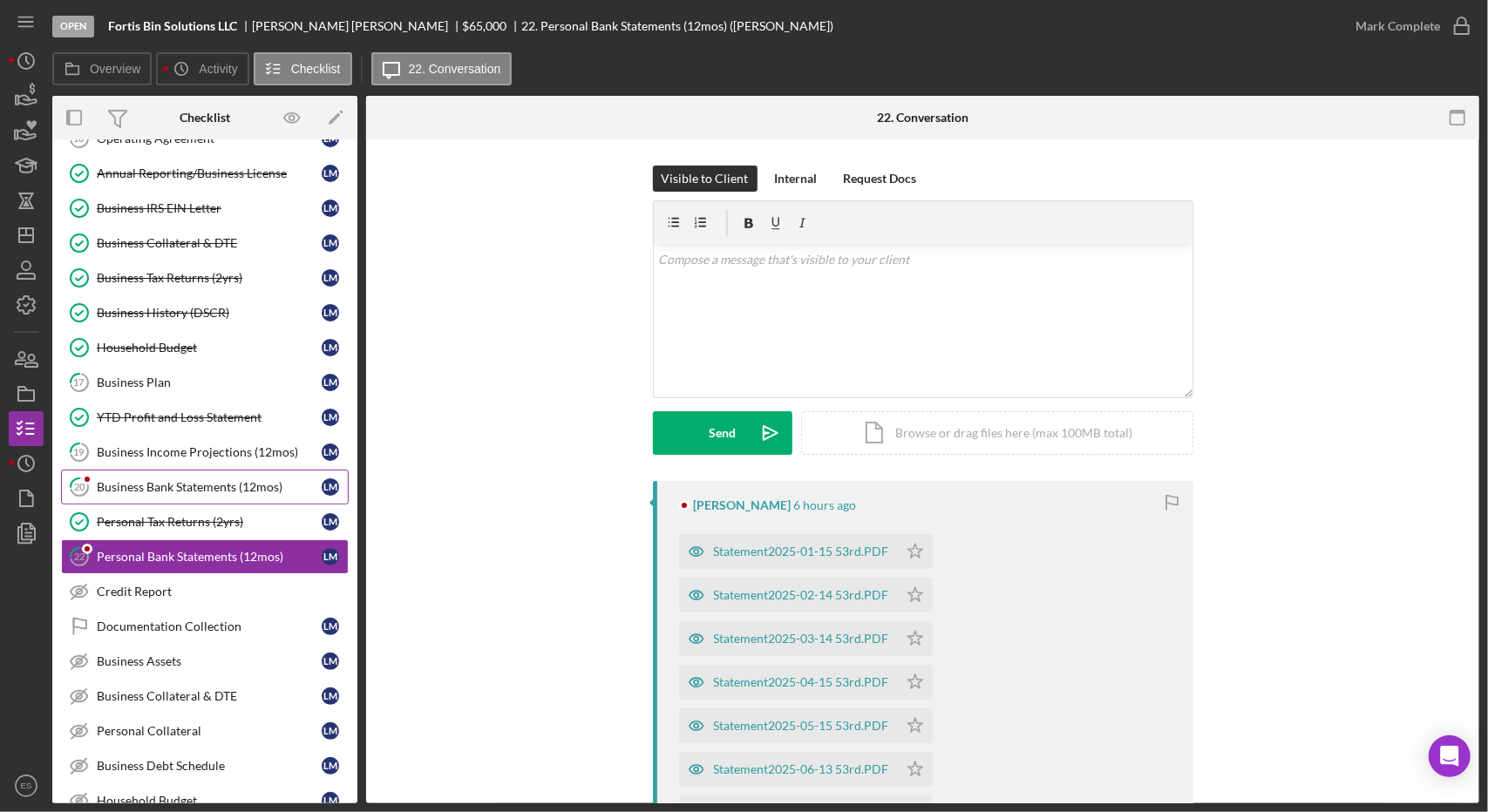
click at [202, 482] on div "Business Bank Statements (12mos)" at bounding box center [209, 487] width 225 height 14
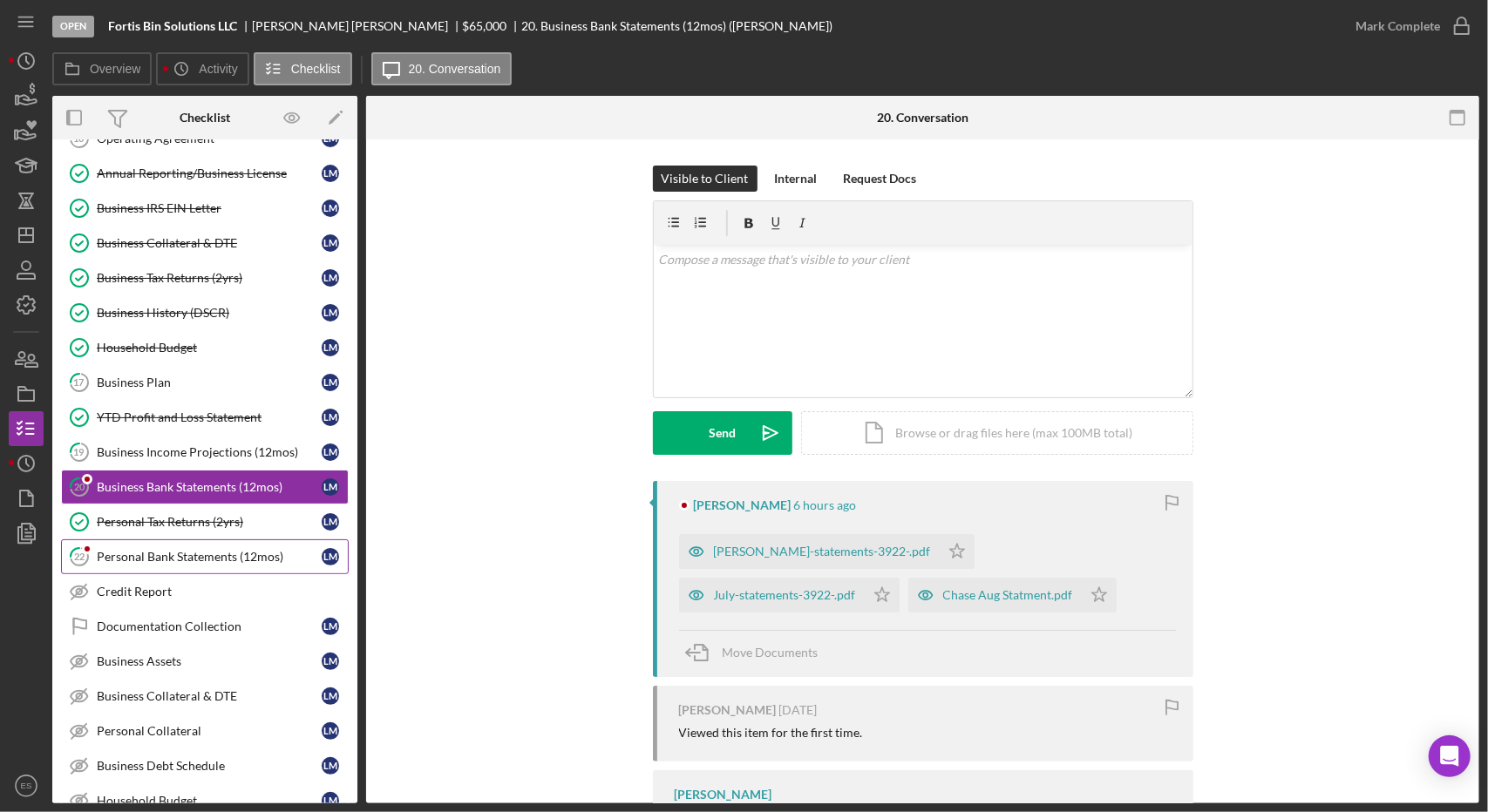
click at [184, 553] on div "Personal Bank Statements (12mos)" at bounding box center [209, 557] width 225 height 14
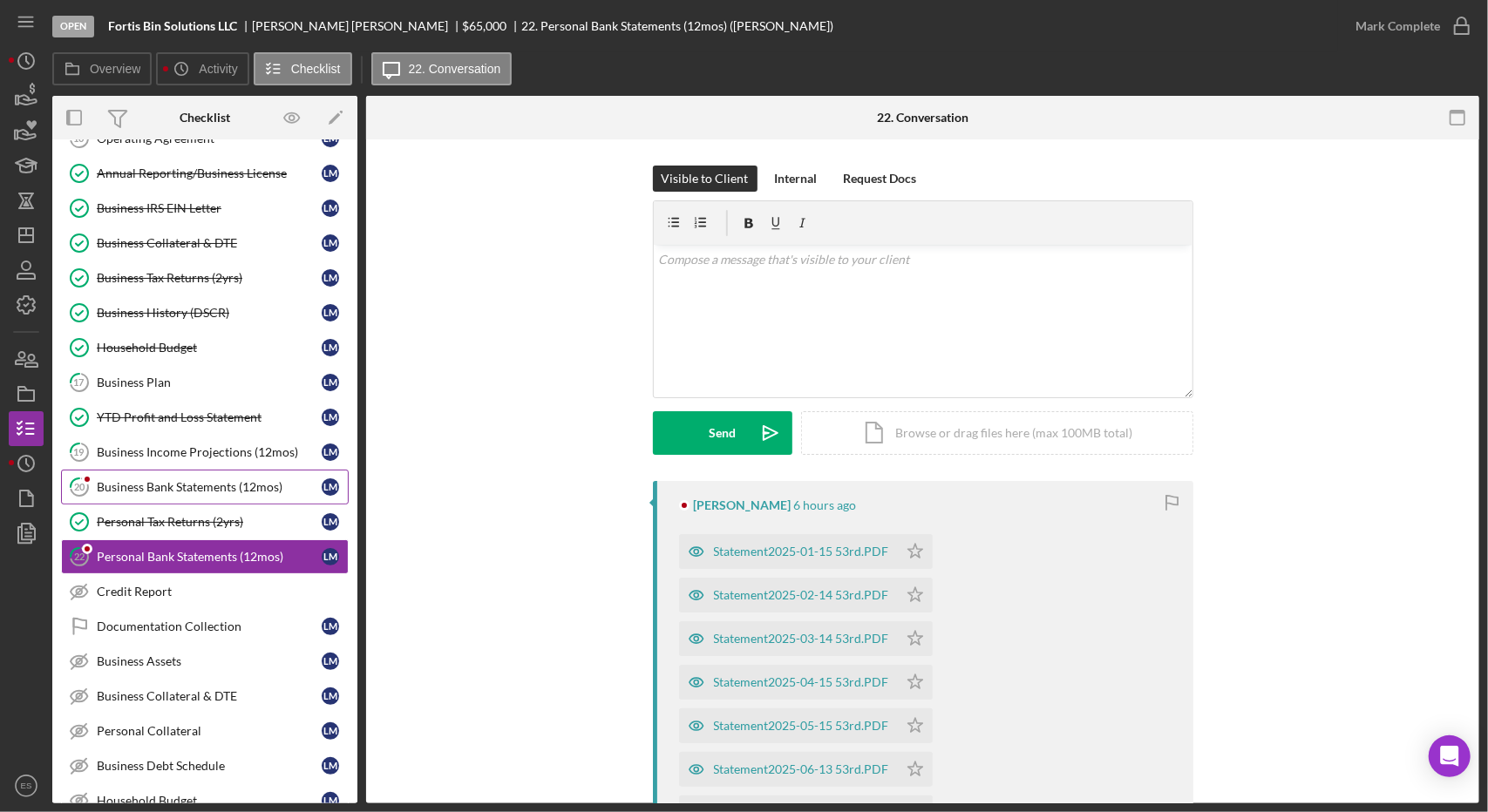
click at [237, 484] on div "Business Bank Statements (12mos)" at bounding box center [209, 487] width 225 height 14
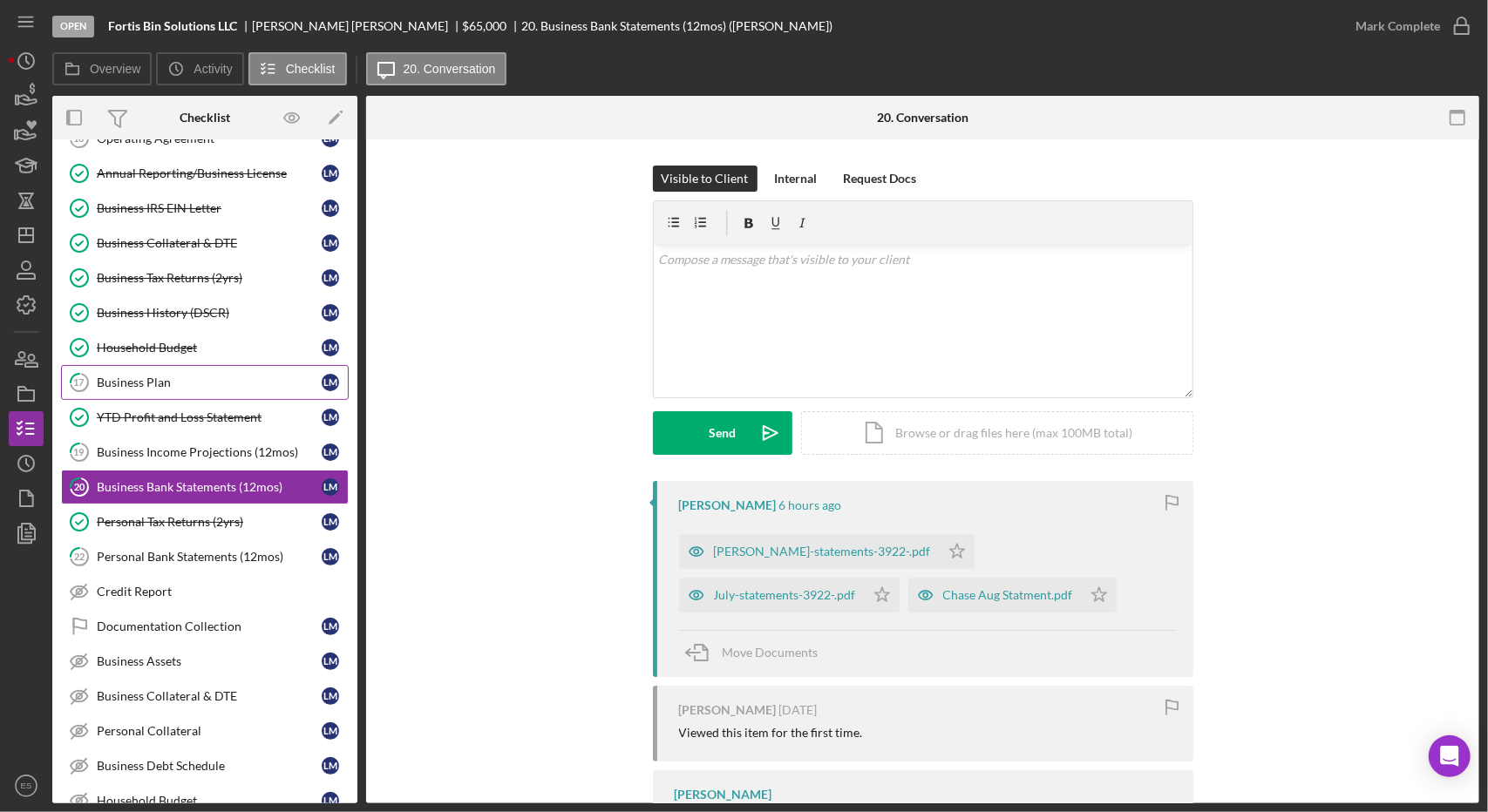
click at [188, 381] on div "Business Plan" at bounding box center [209, 383] width 225 height 14
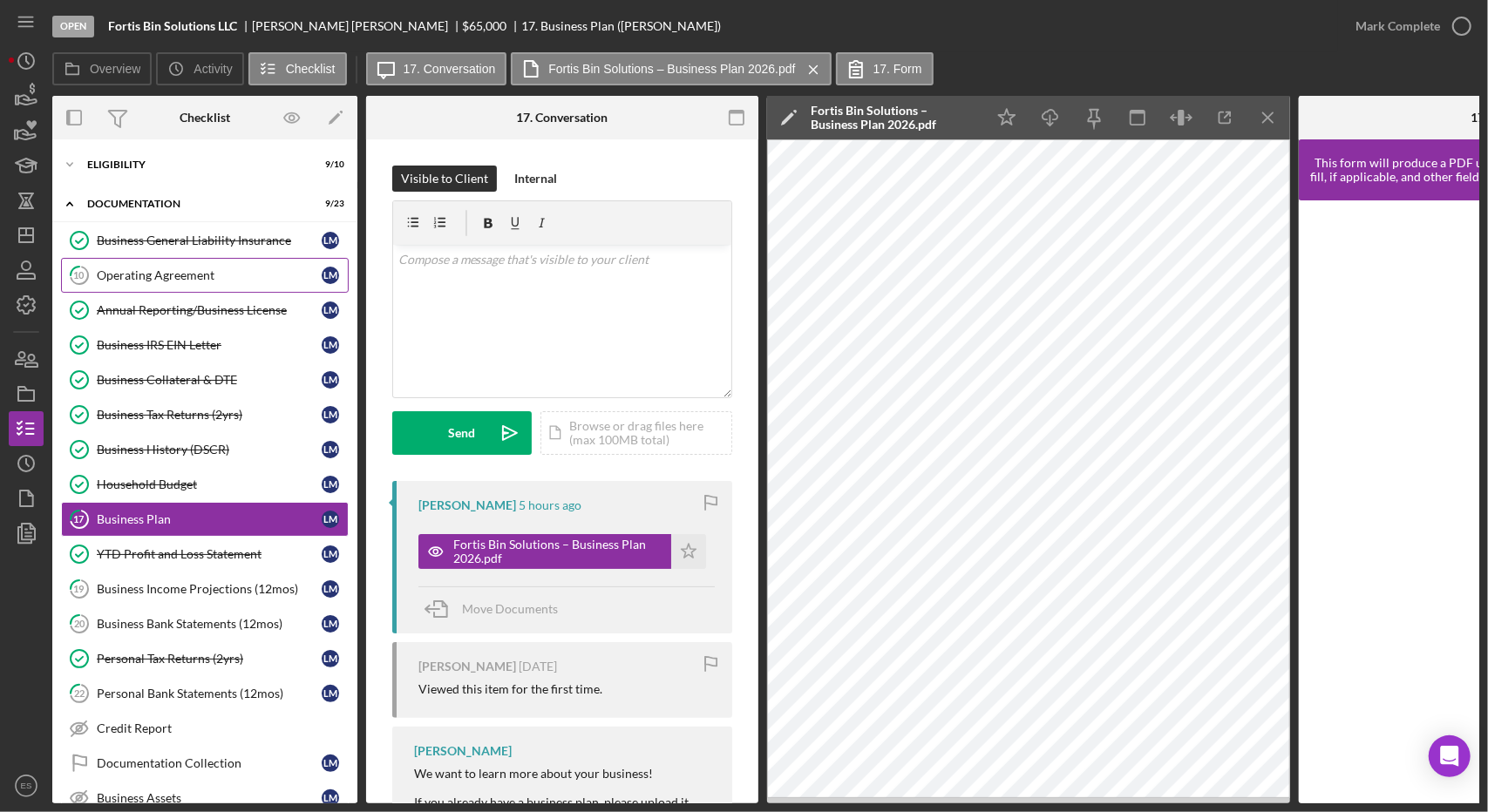
click at [136, 269] on div "Operating Agreement" at bounding box center [209, 275] width 225 height 14
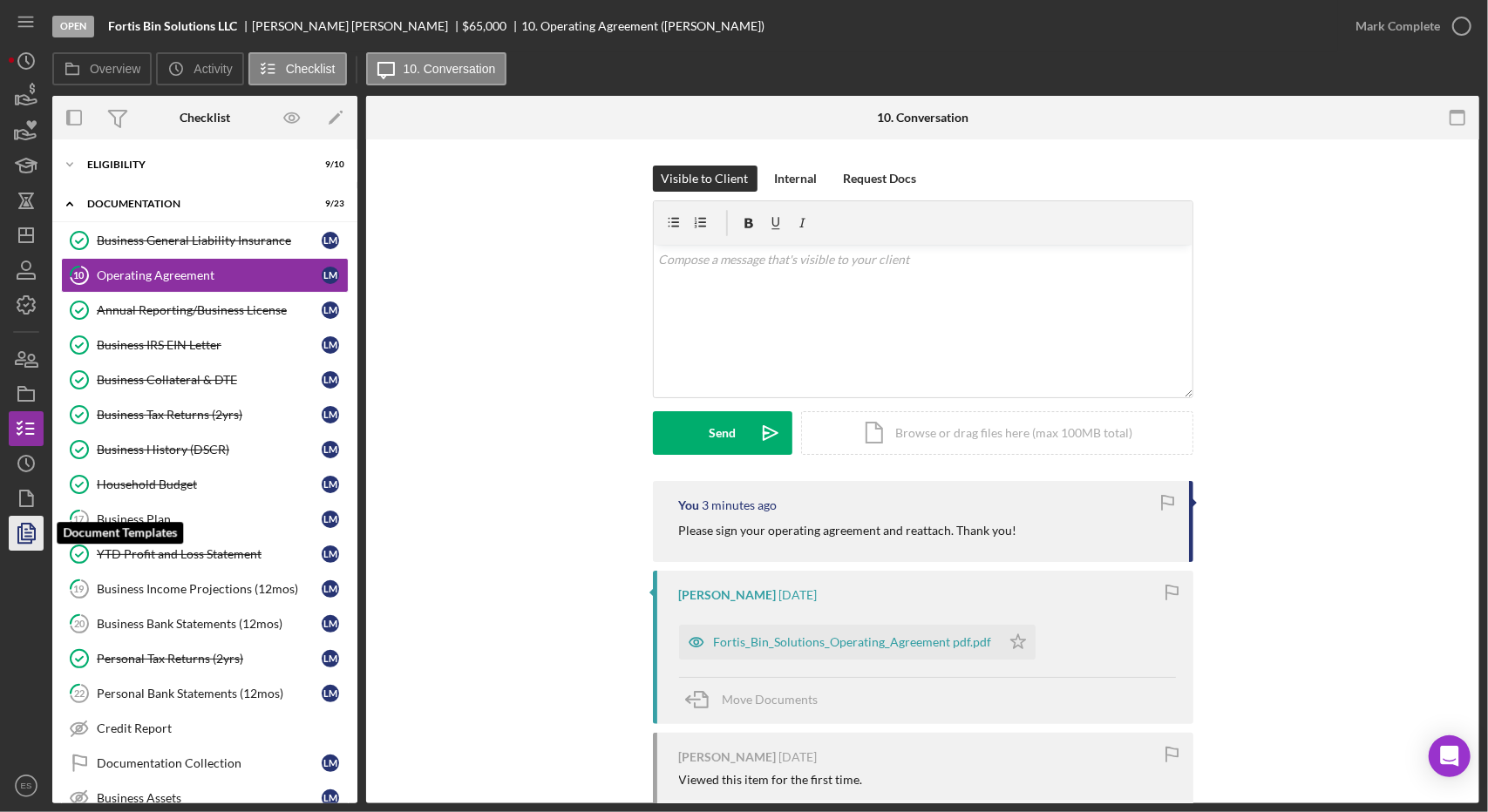
click at [37, 525] on icon "button" at bounding box center [27, 534] width 44 height 44
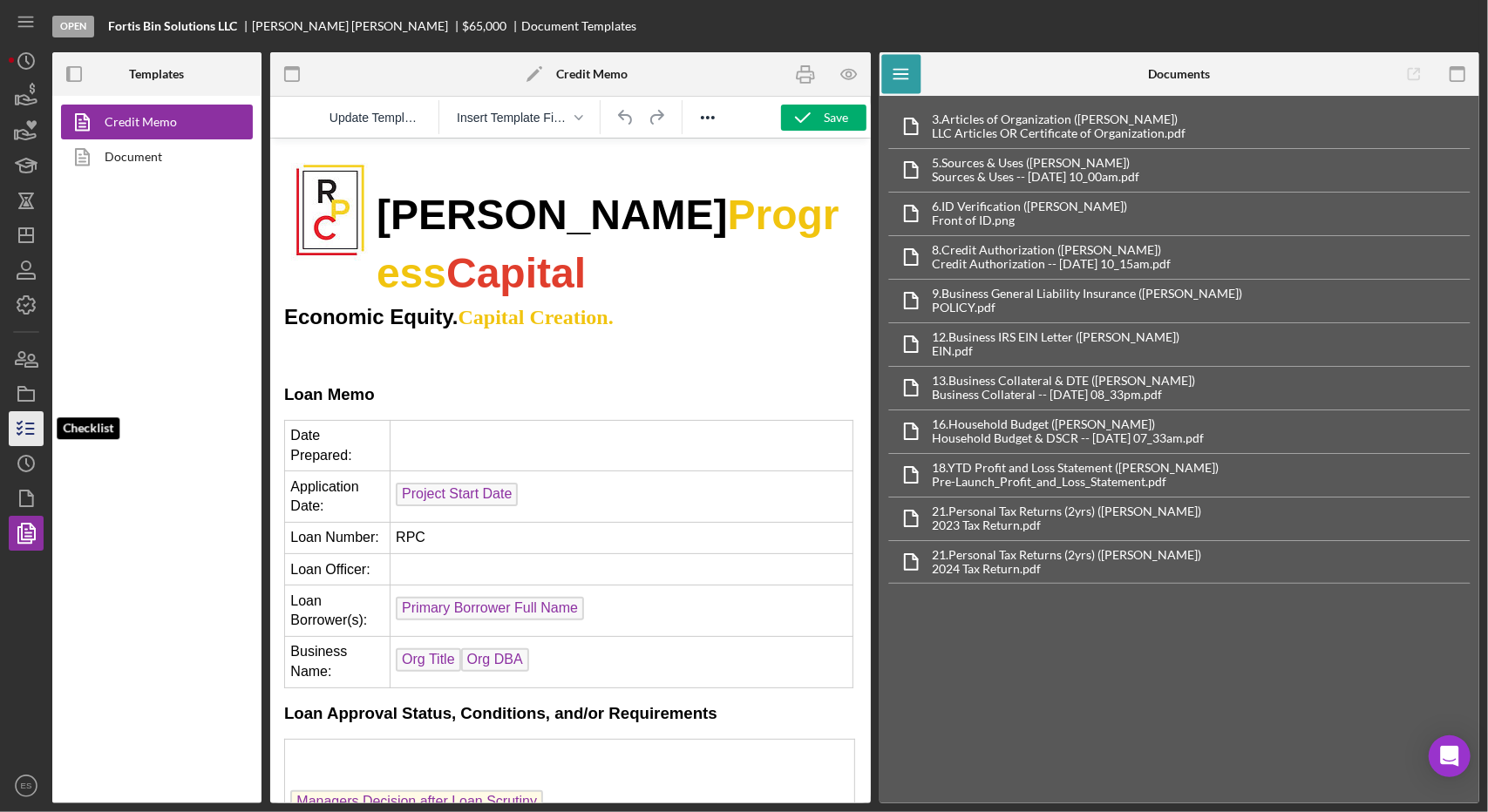
click at [26, 432] on icon "button" at bounding box center [27, 428] width 44 height 44
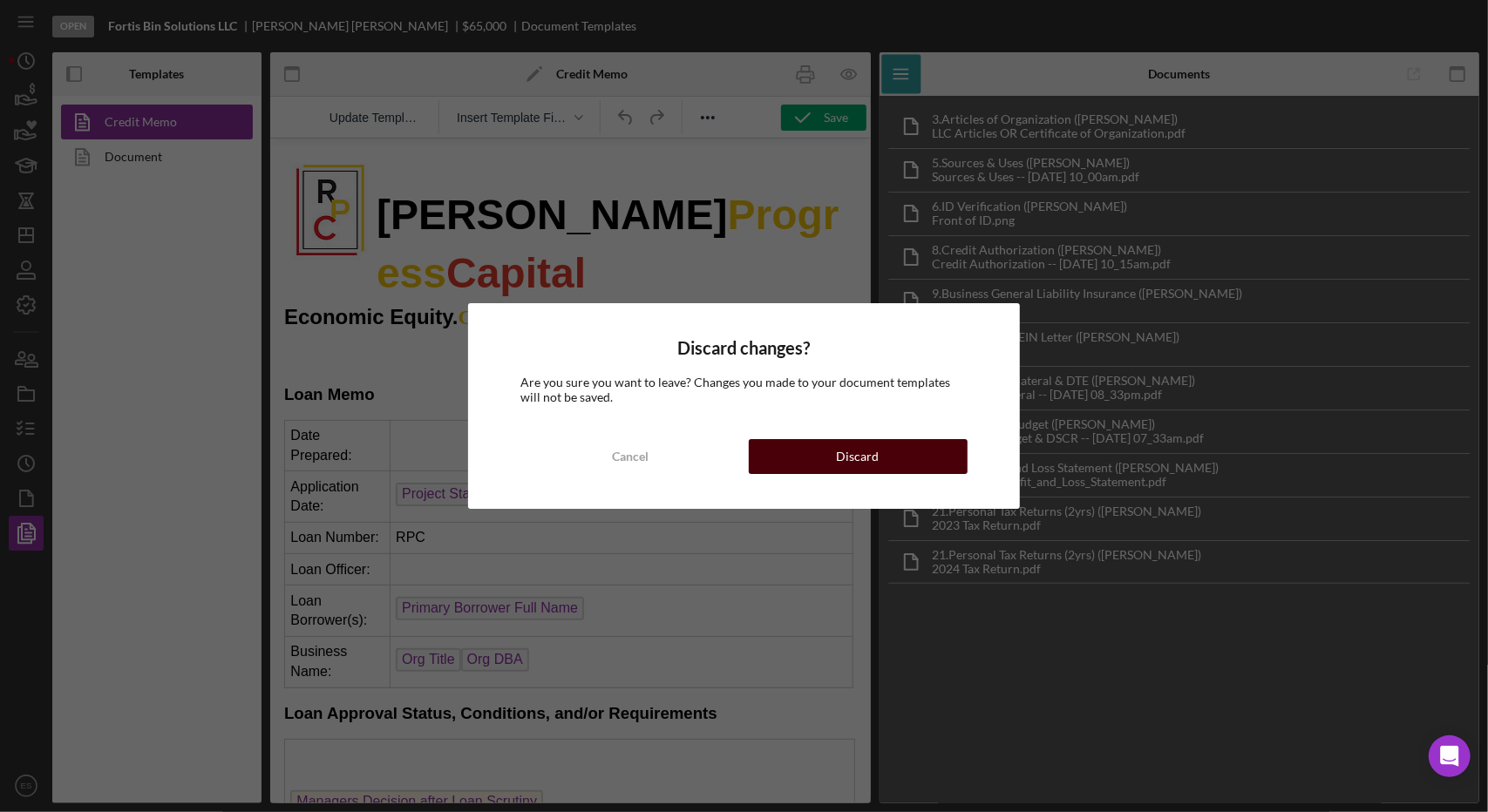
click at [833, 468] on button "Discard" at bounding box center [857, 456] width 219 height 34
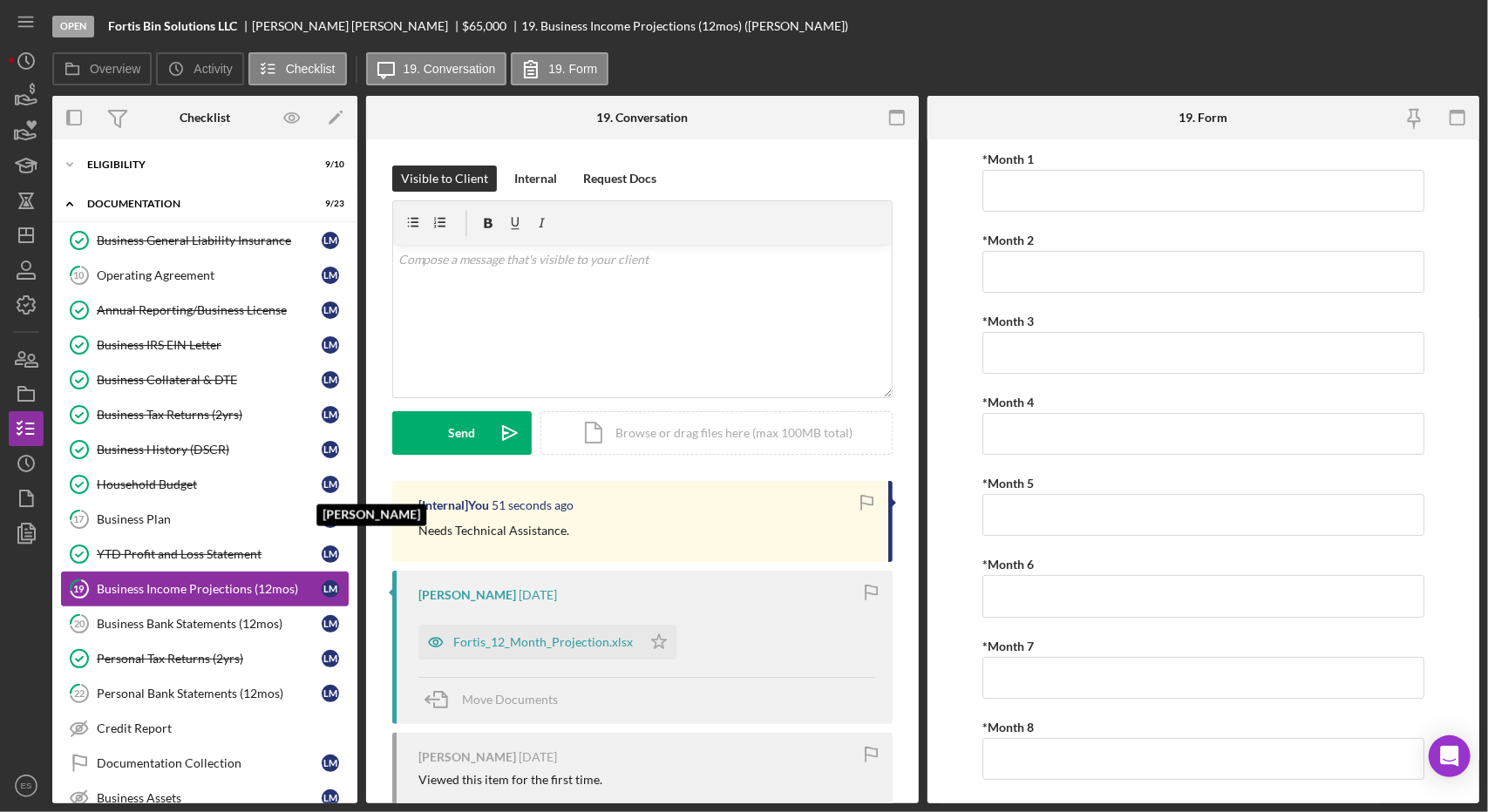
scroll to position [110, 0]
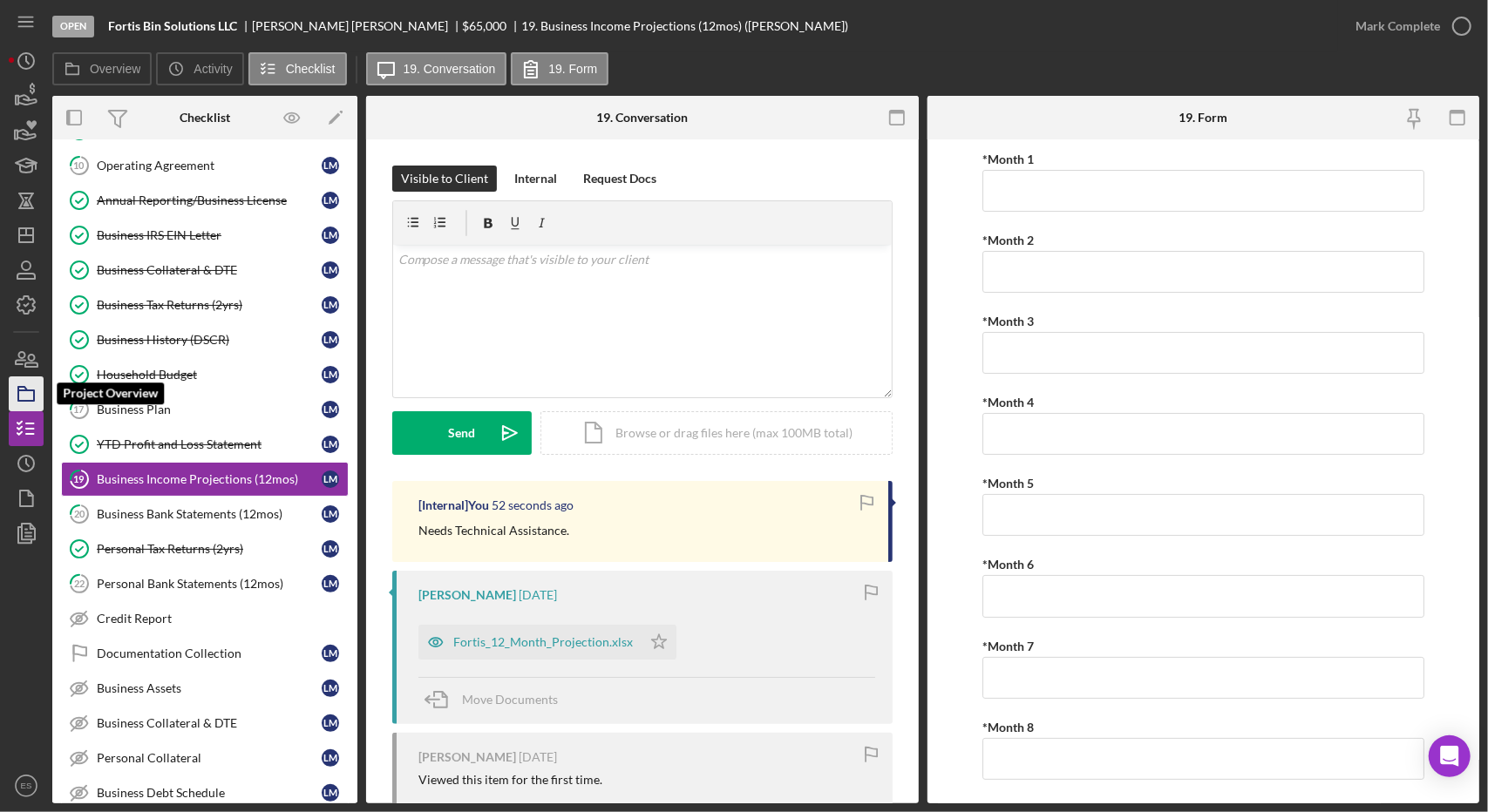
click at [33, 400] on rect "button" at bounding box center [26, 395] width 15 height 11
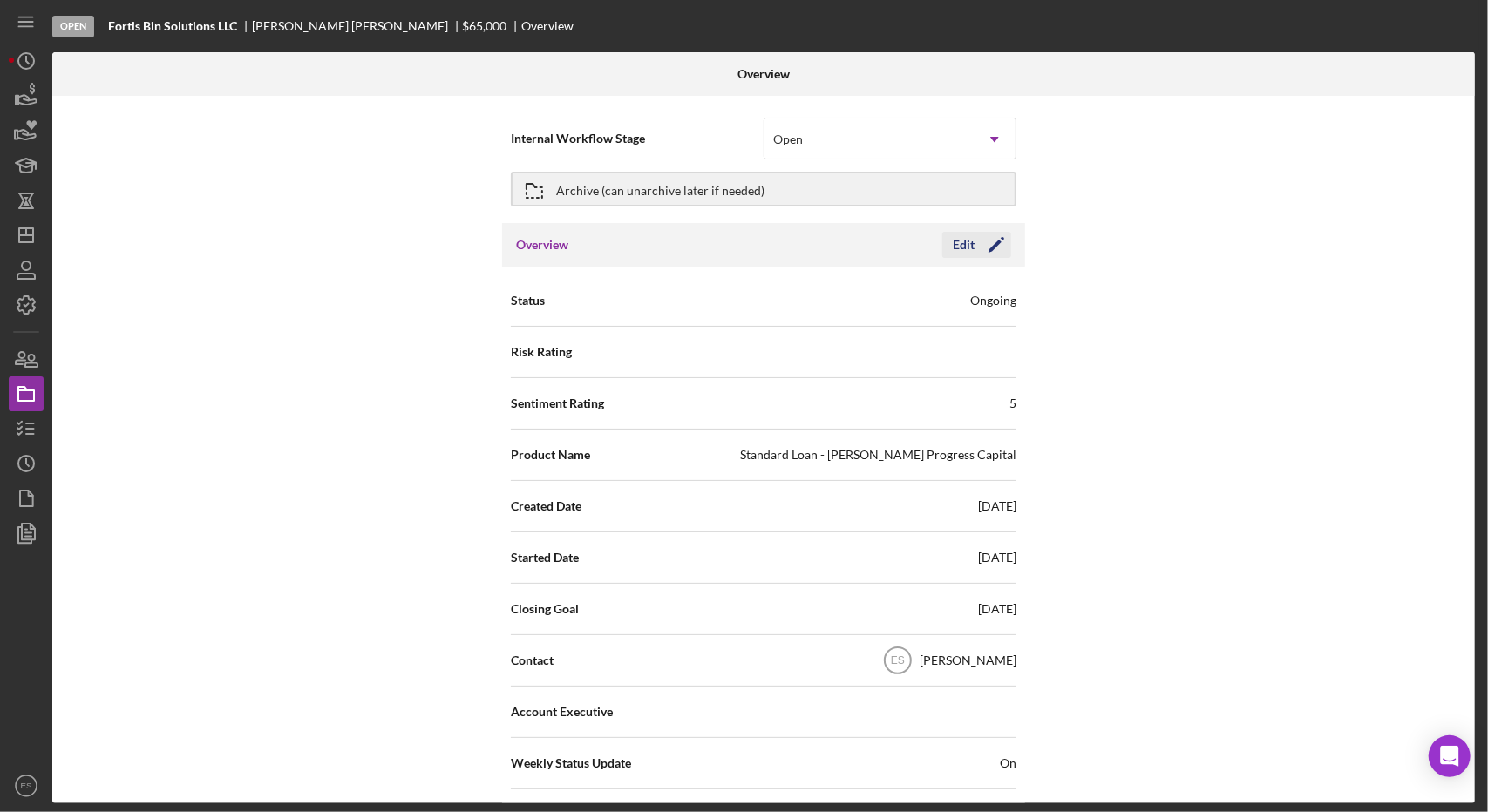
click at [997, 239] on icon "Icon/Edit" at bounding box center [996, 245] width 44 height 44
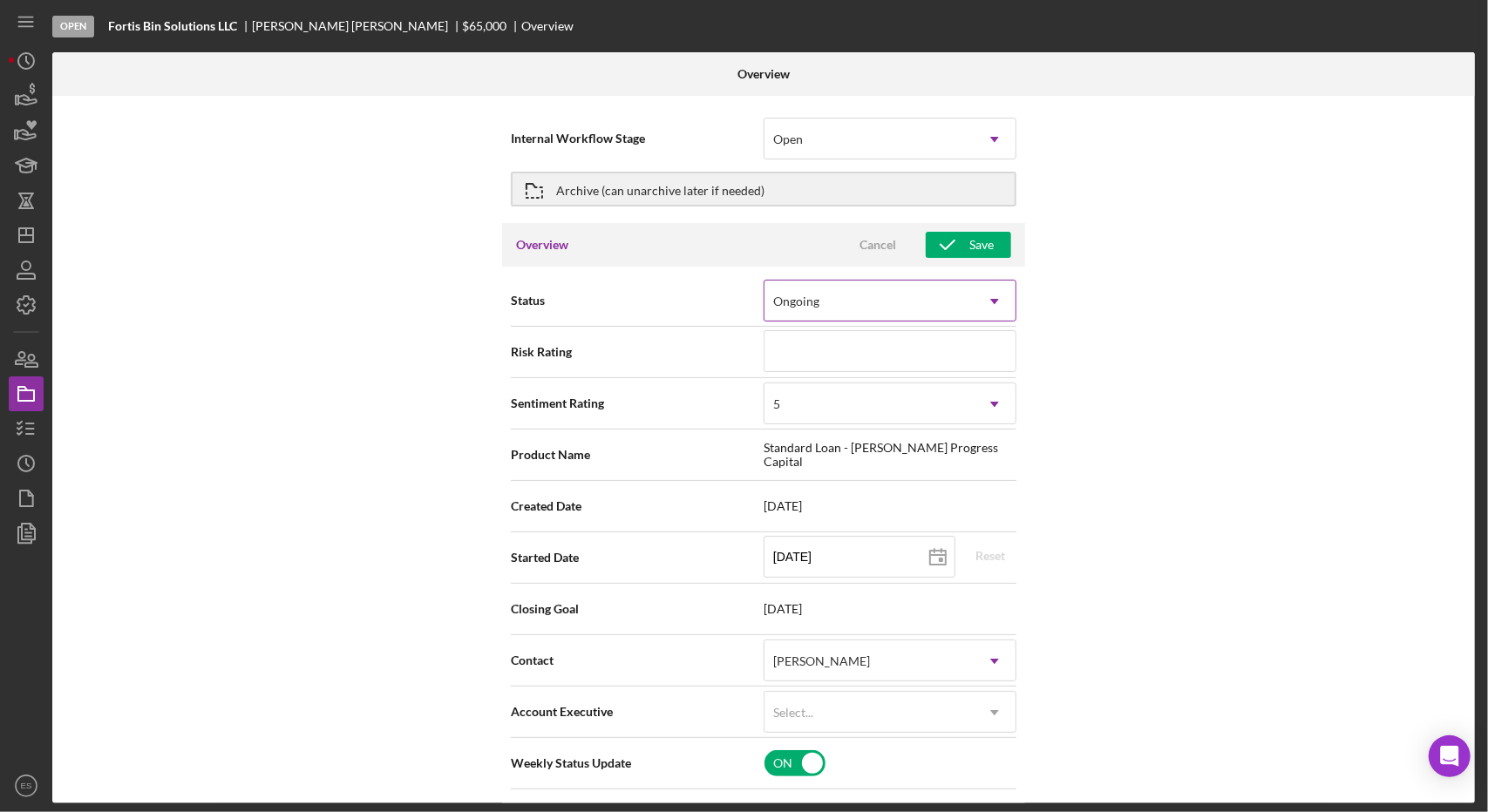
click at [932, 308] on div "Ongoing" at bounding box center [869, 301] width 210 height 40
click at [1182, 251] on div "Internal Workflow Stage Open Icon/Dropdown Arrow Archive (can unarchive later i…" at bounding box center [764, 450] width 1423 height 708
type textarea "Here's a snapshot of information that has been fully approved, as well as the i…"
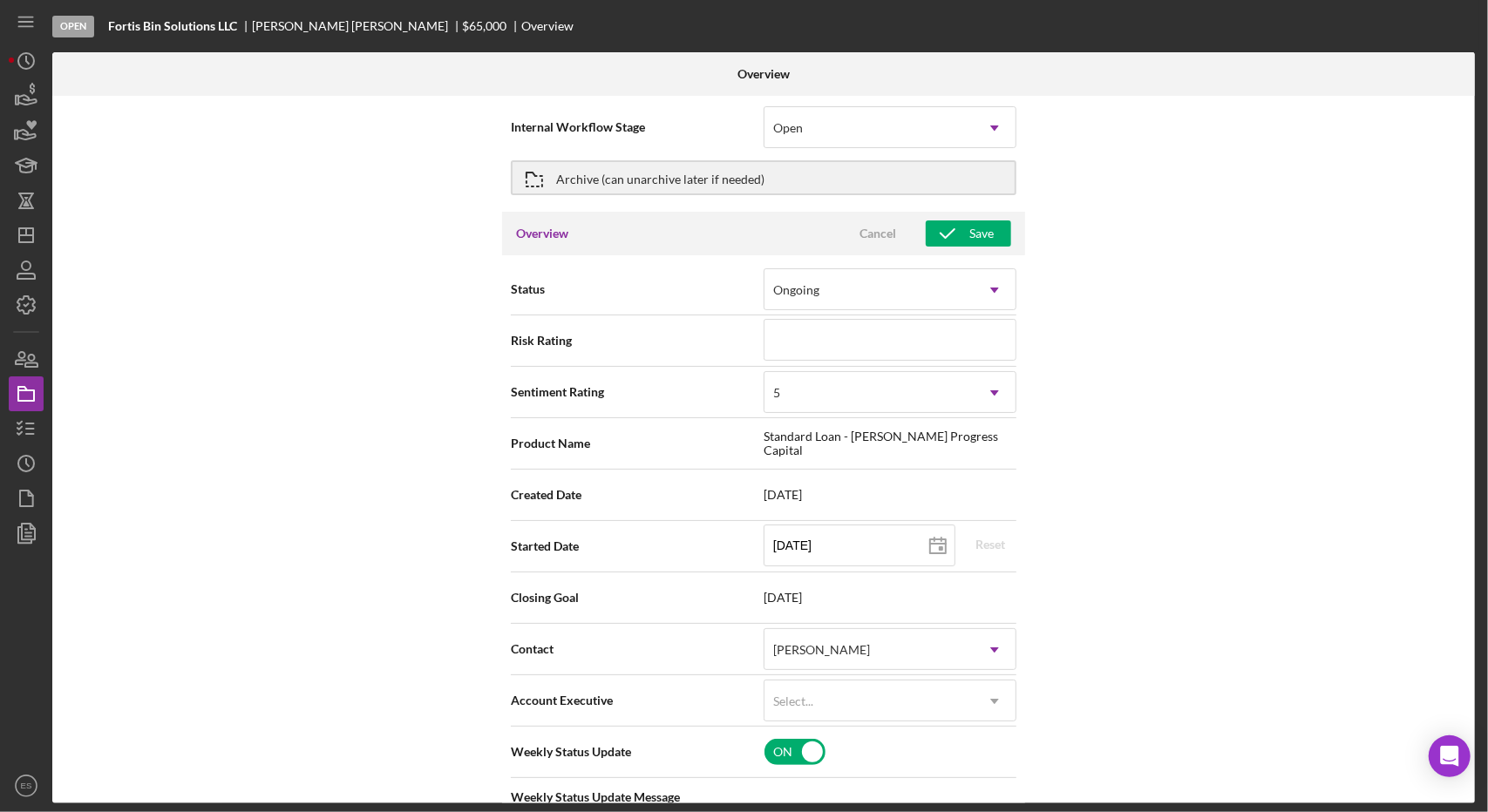
scroll to position [7, 0]
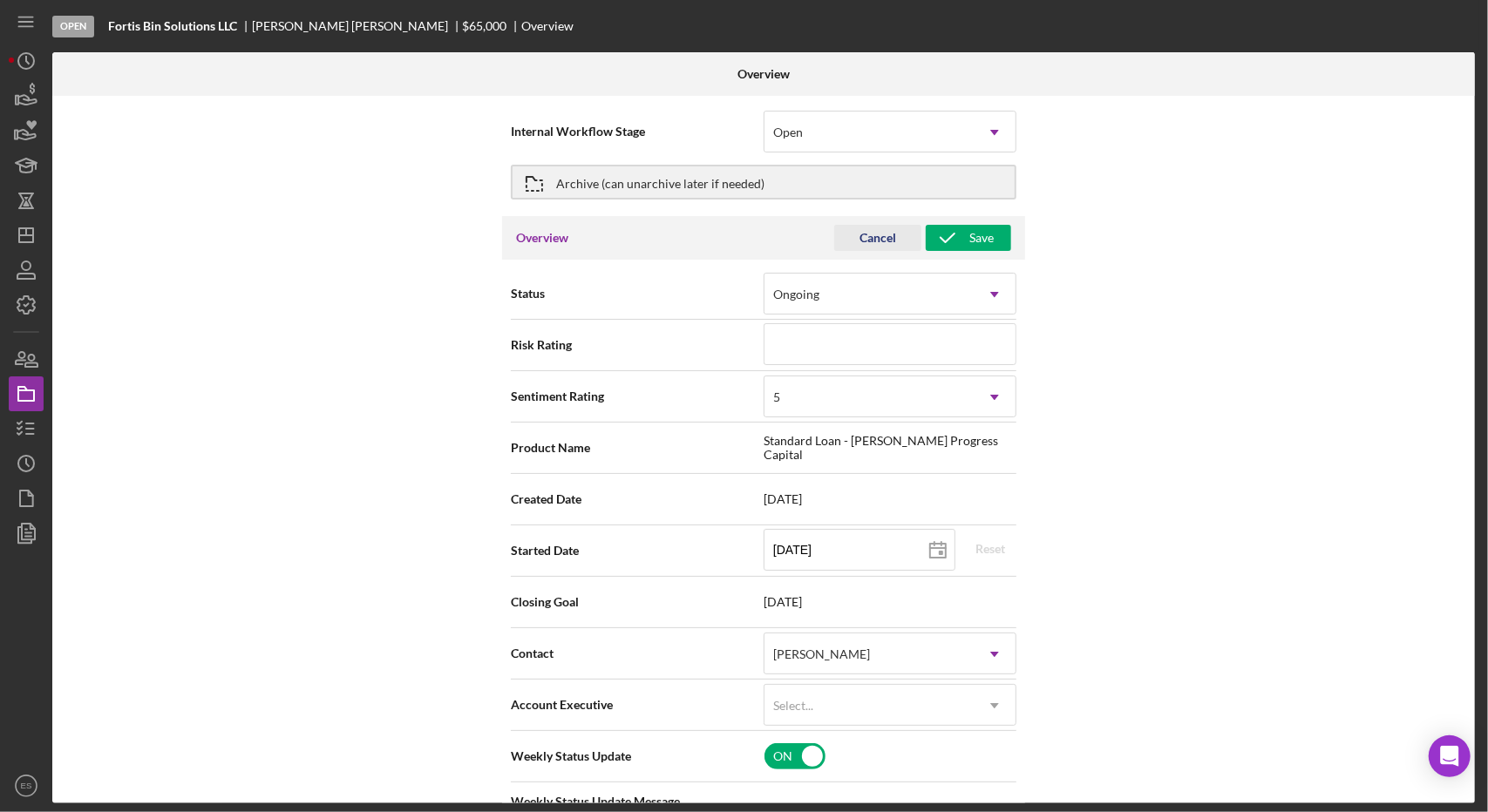
click at [852, 238] on button "Cancel" at bounding box center [877, 237] width 87 height 26
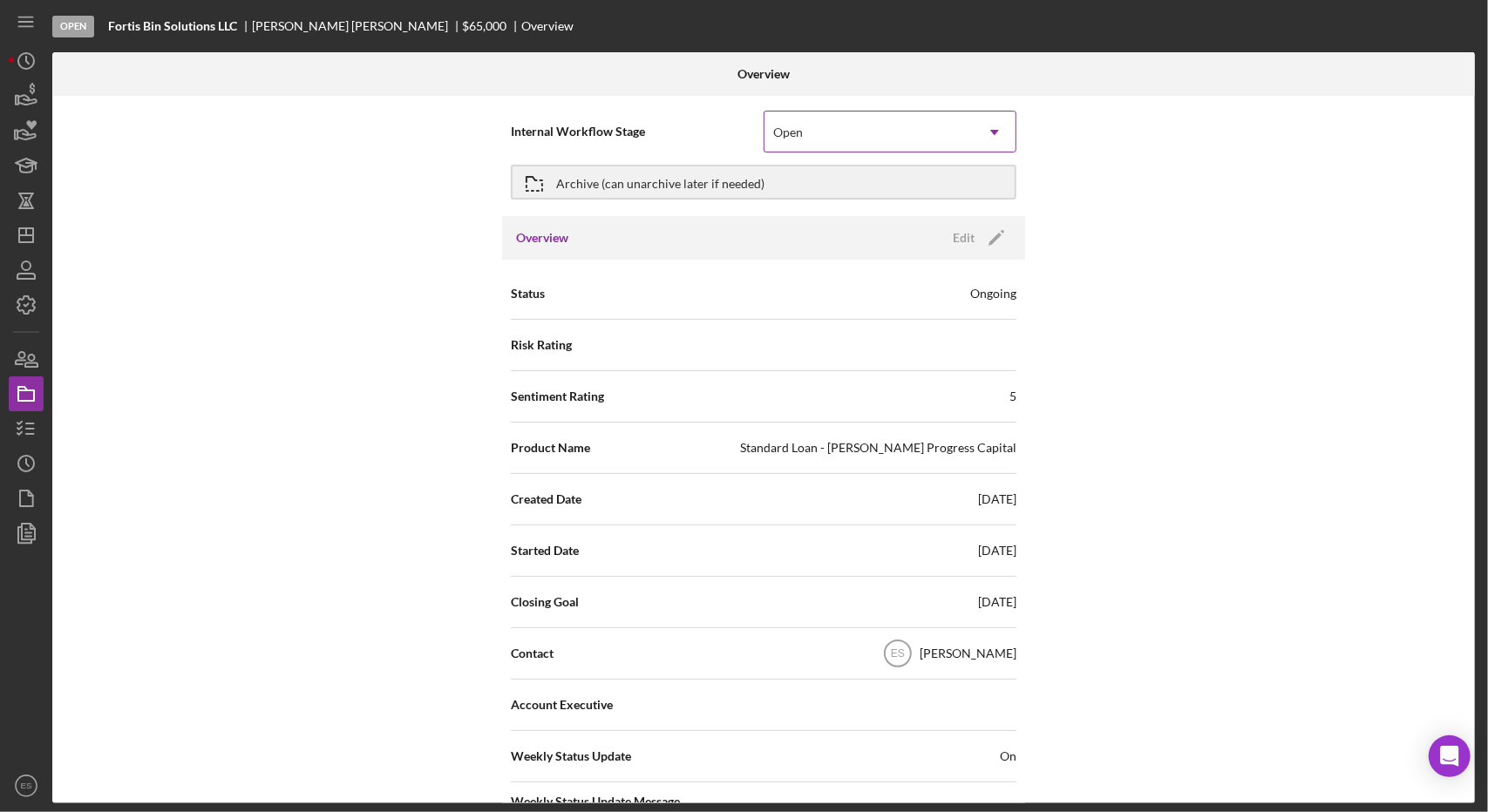
click at [885, 142] on div "Open" at bounding box center [869, 133] width 210 height 40
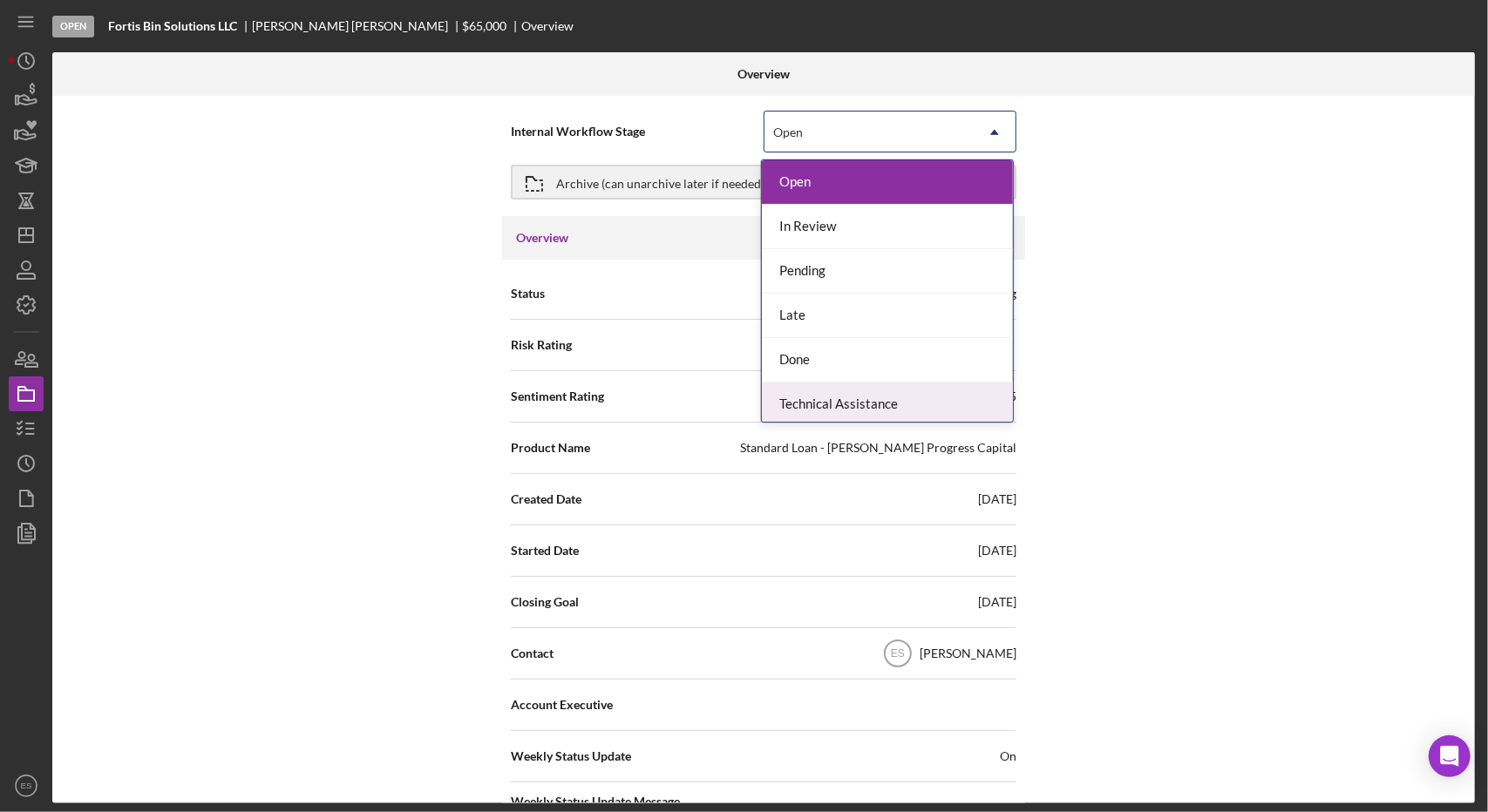
click at [863, 391] on div "Technical Assistance" at bounding box center [887, 405] width 251 height 44
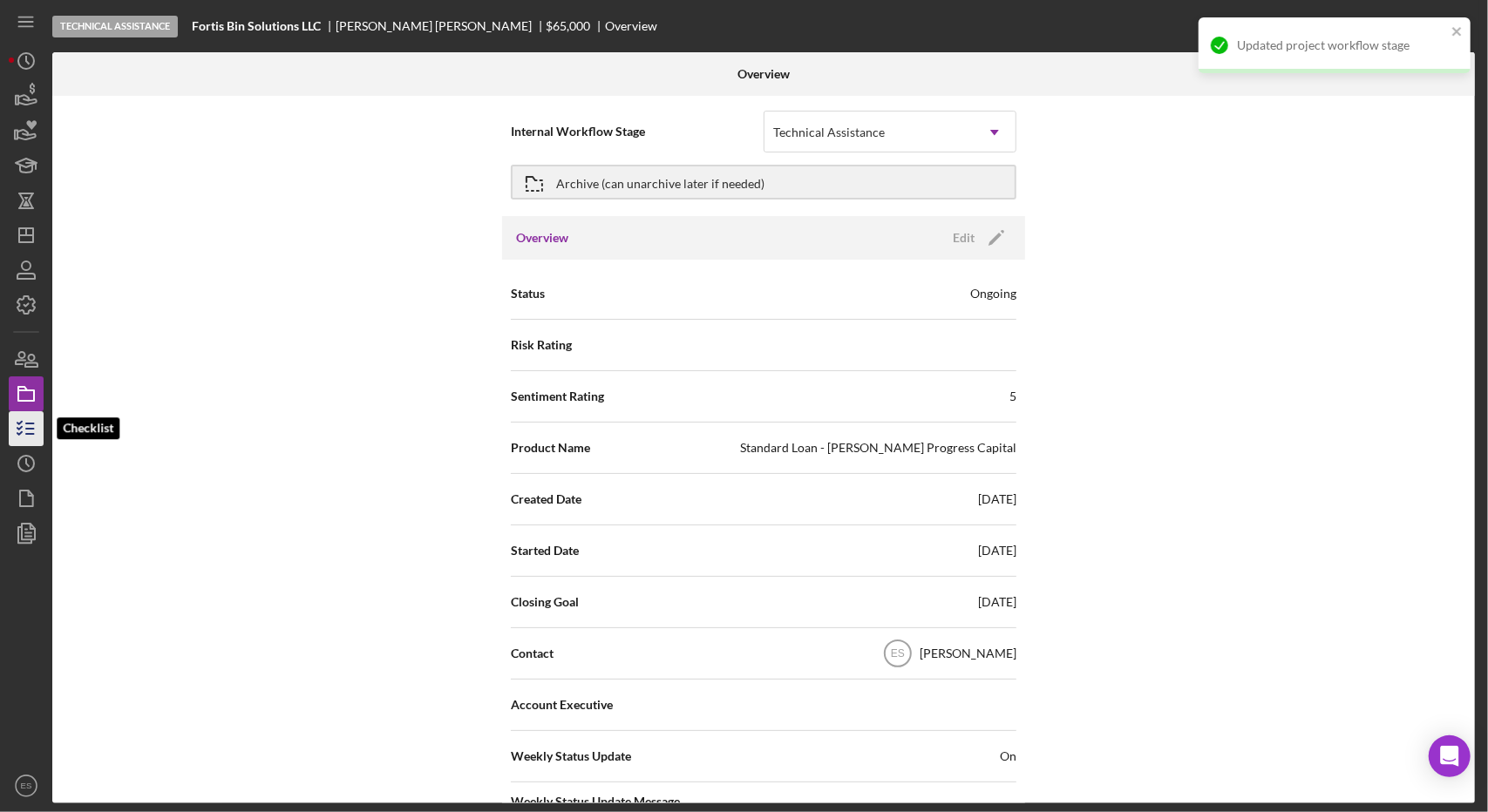
click at [36, 433] on icon "button" at bounding box center [27, 428] width 44 height 44
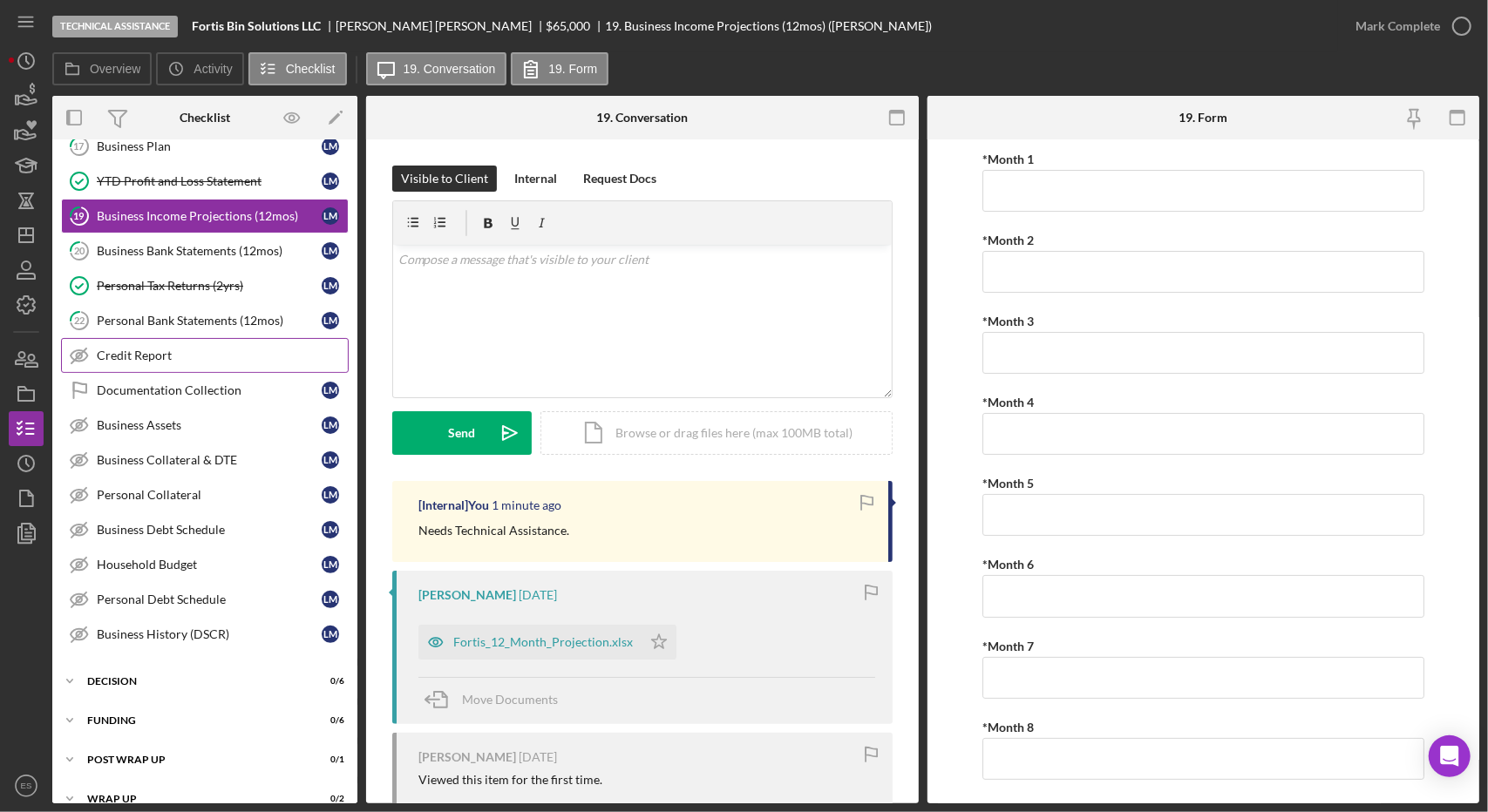
scroll to position [382, 0]
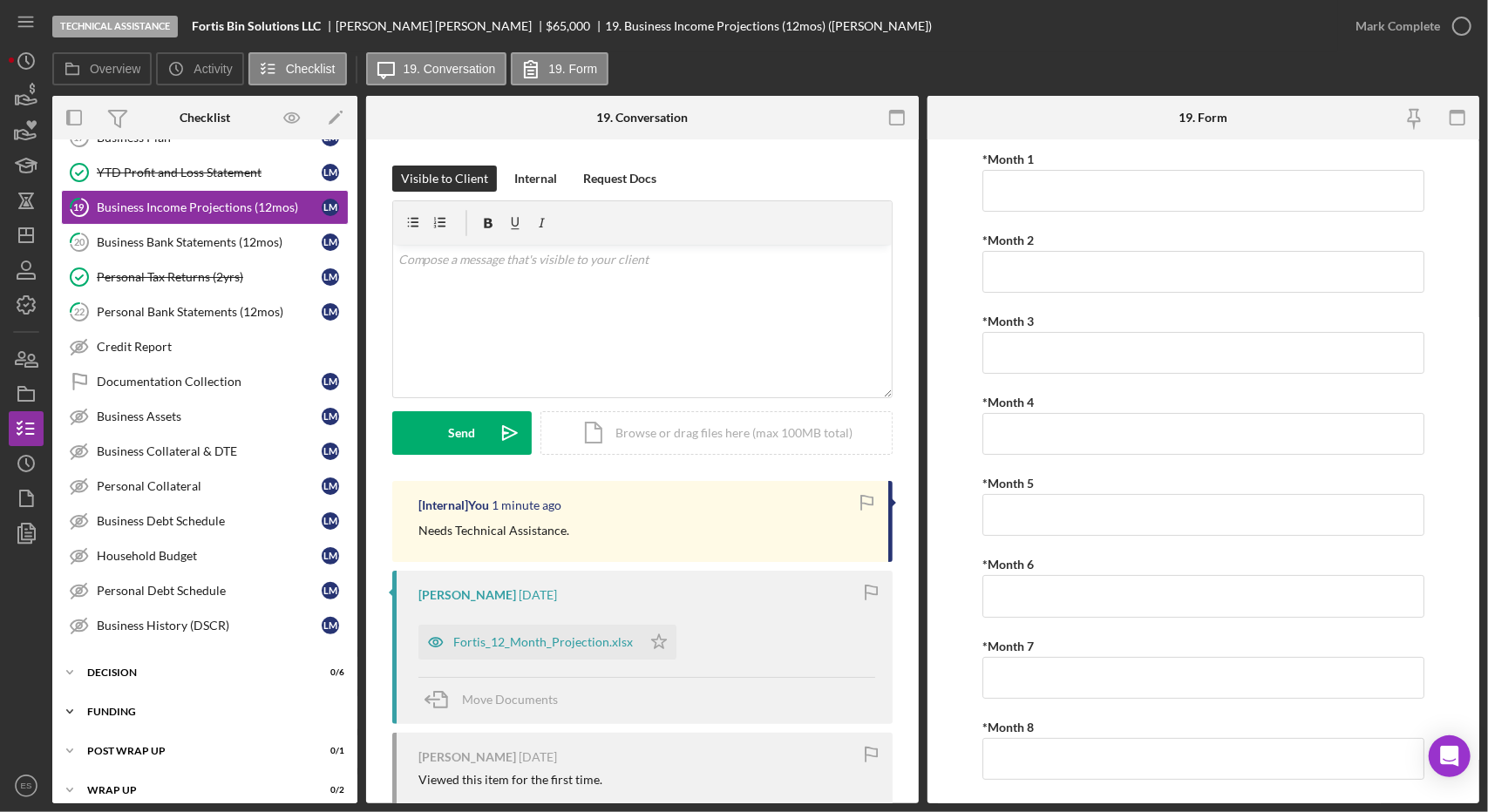
click at [115, 694] on div "Icon/Expander Funding 0 / 6" at bounding box center [205, 712] width 305 height 34
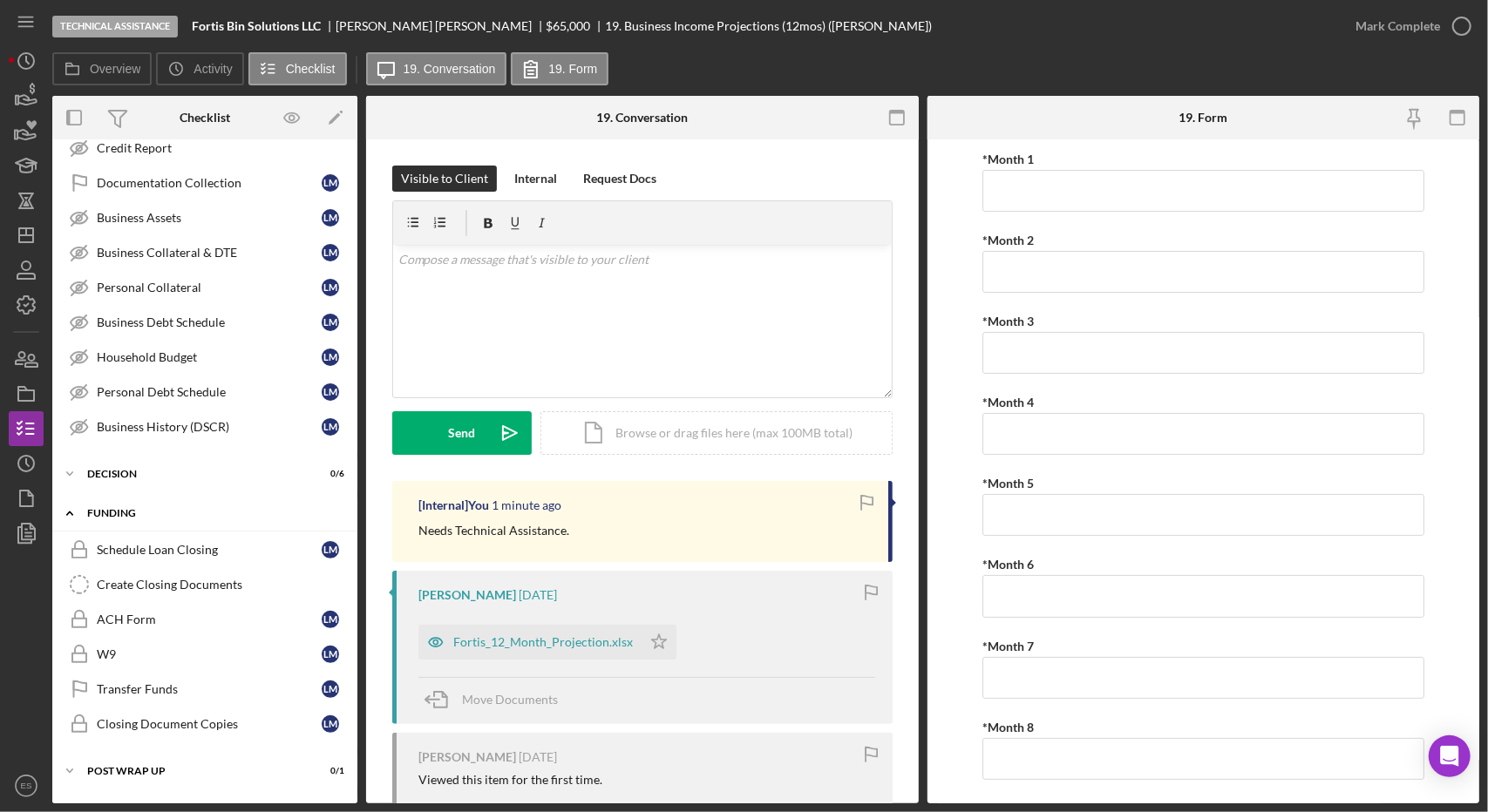
click at [124, 508] on div "Funding" at bounding box center [211, 513] width 249 height 11
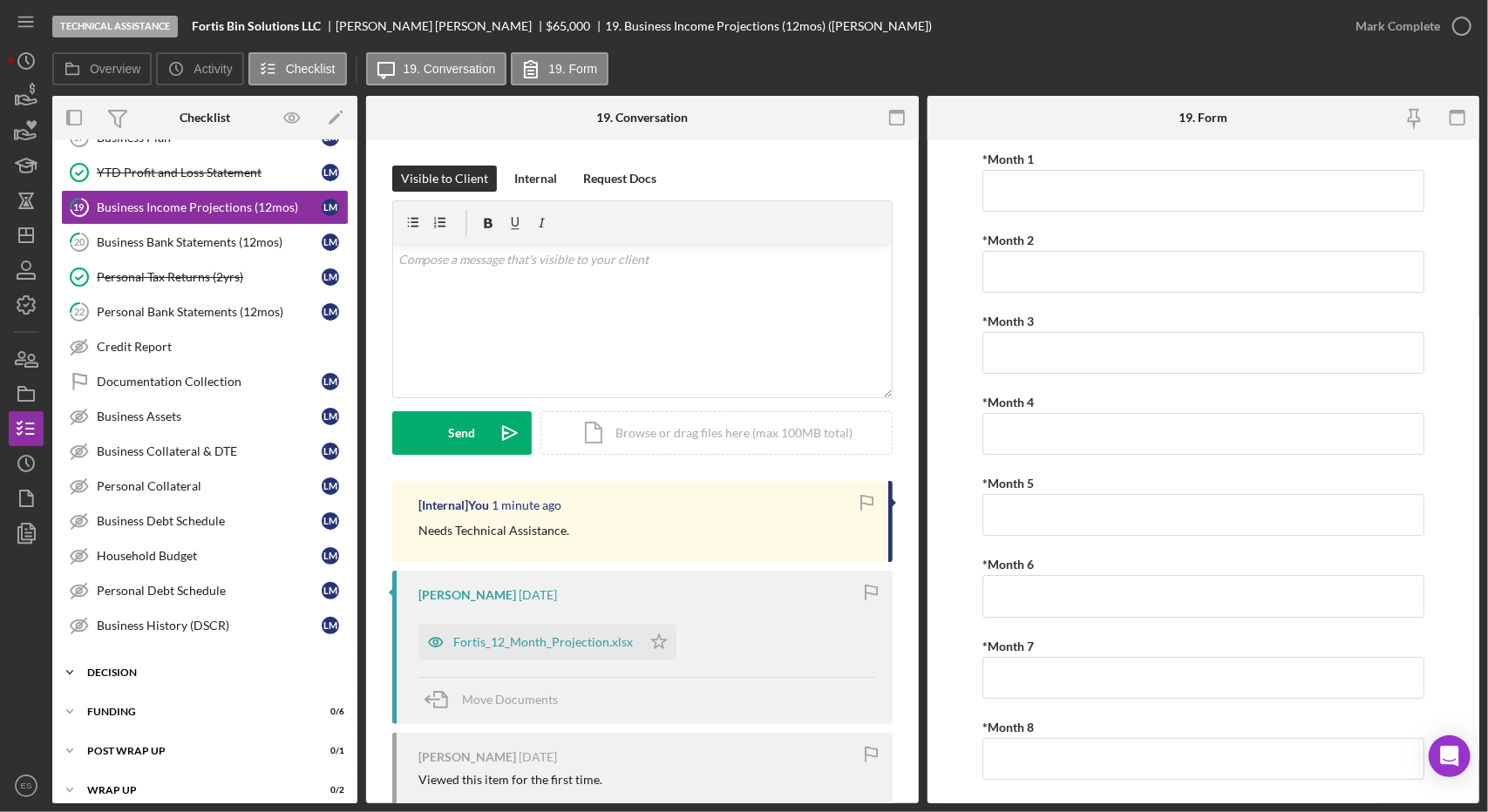
click at [119, 664] on div "Icon/Expander Decision 0 / 6" at bounding box center [205, 672] width 305 height 34
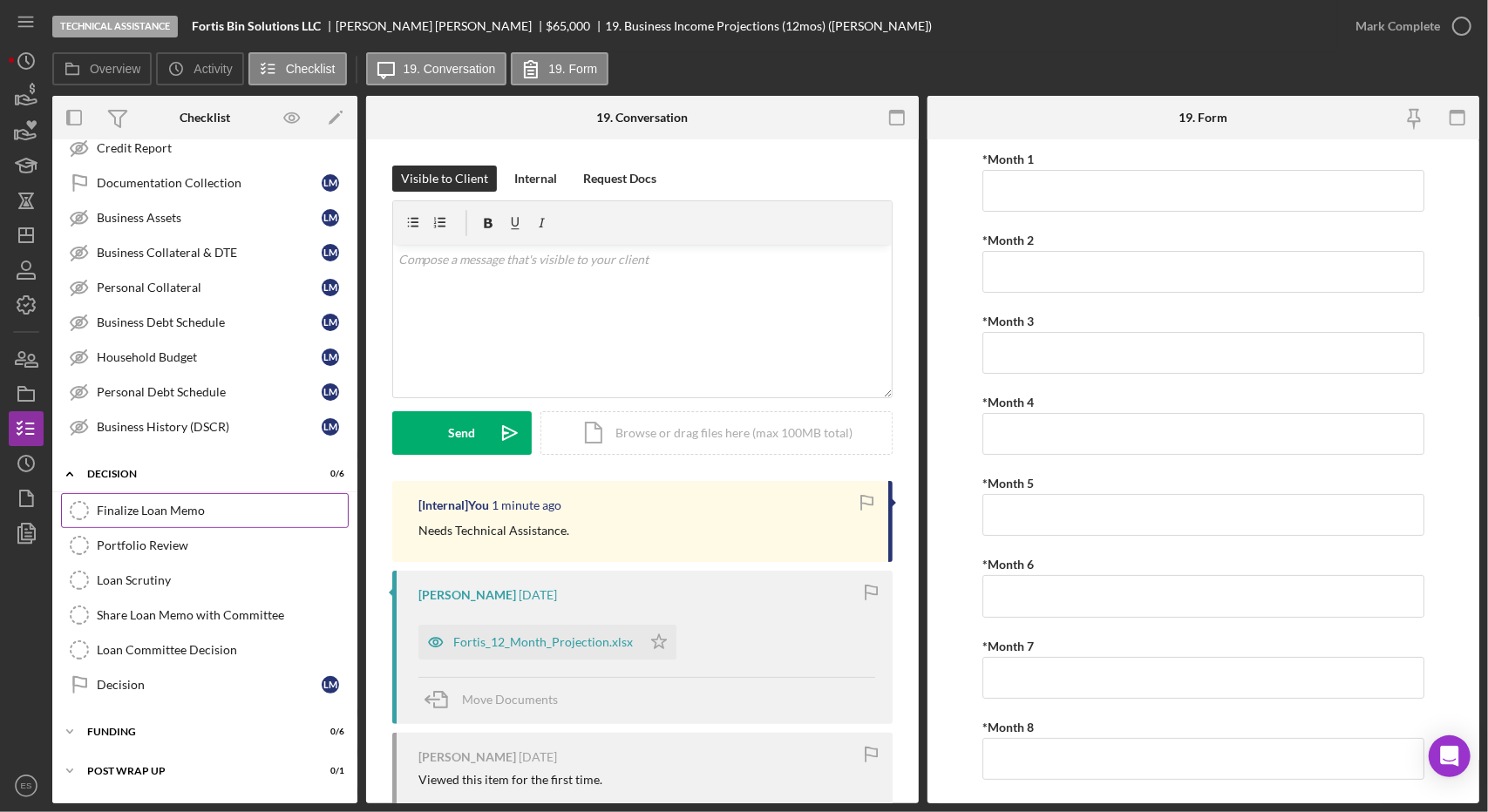
scroll to position [0, 0]
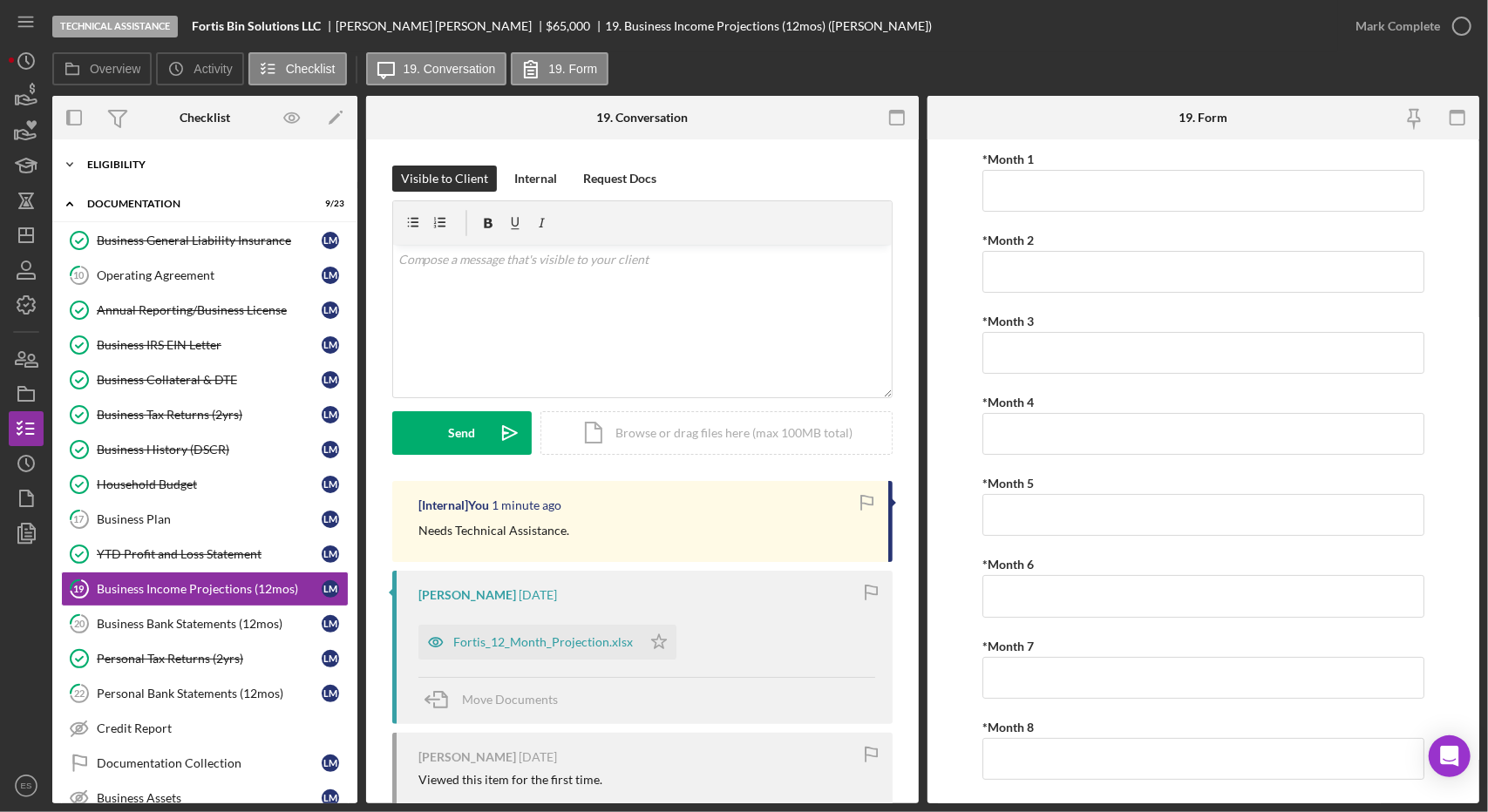
click at [133, 161] on div "Eligibility" at bounding box center [211, 165] width 249 height 11
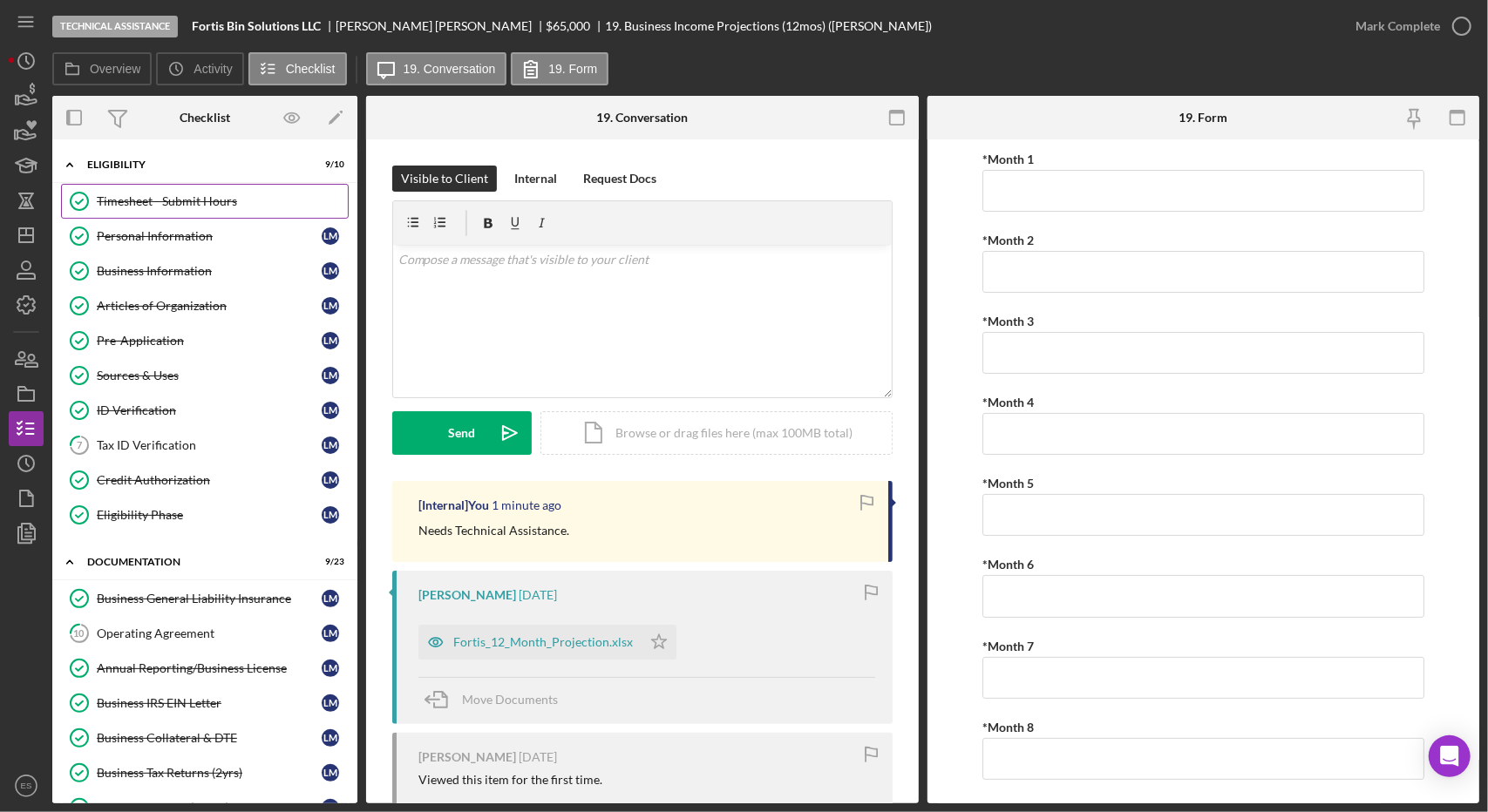
click at [174, 215] on link "Timesheet - Submit Hours Timesheet - Submit Hours" at bounding box center [205, 201] width 288 height 34
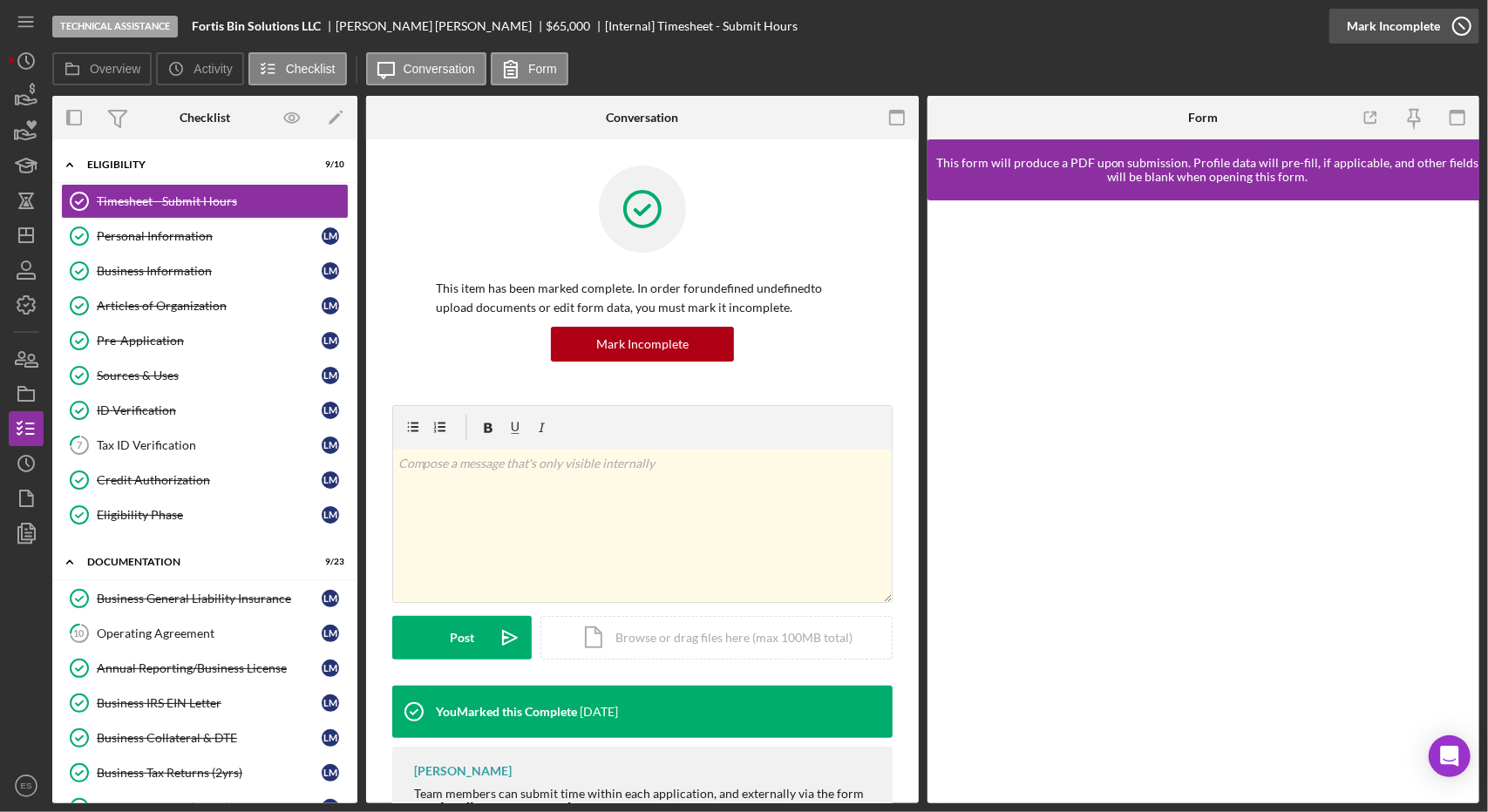
click at [1421, 34] on div "Mark Incomplete" at bounding box center [1392, 26] width 93 height 34
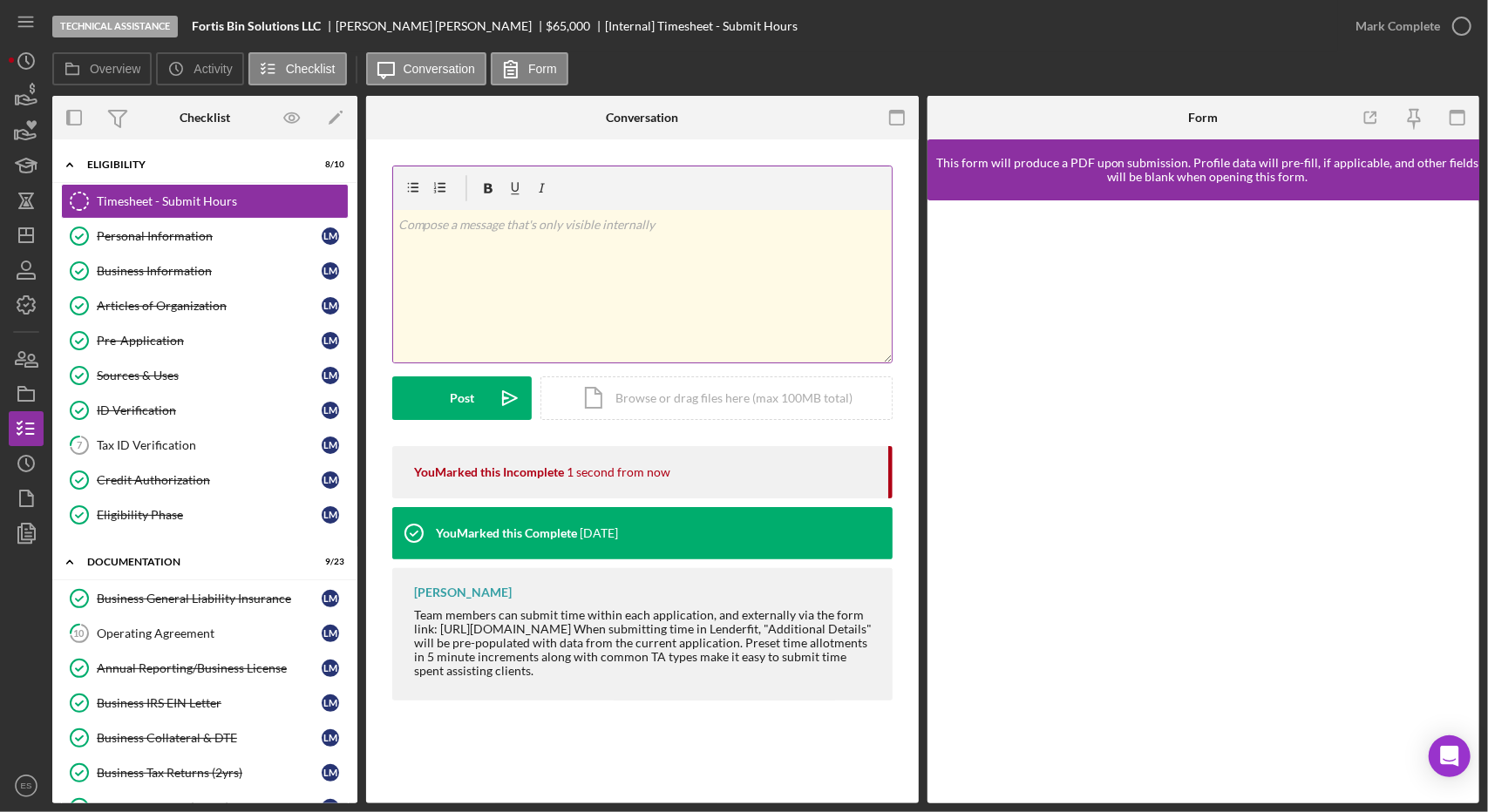
click at [550, 304] on div "v Color teal Color pink Remove color Add row above Add row below Add column bef…" at bounding box center [642, 286] width 499 height 152
click at [488, 406] on icon "Icon/icon-invite-send" at bounding box center [510, 398] width 44 height 44
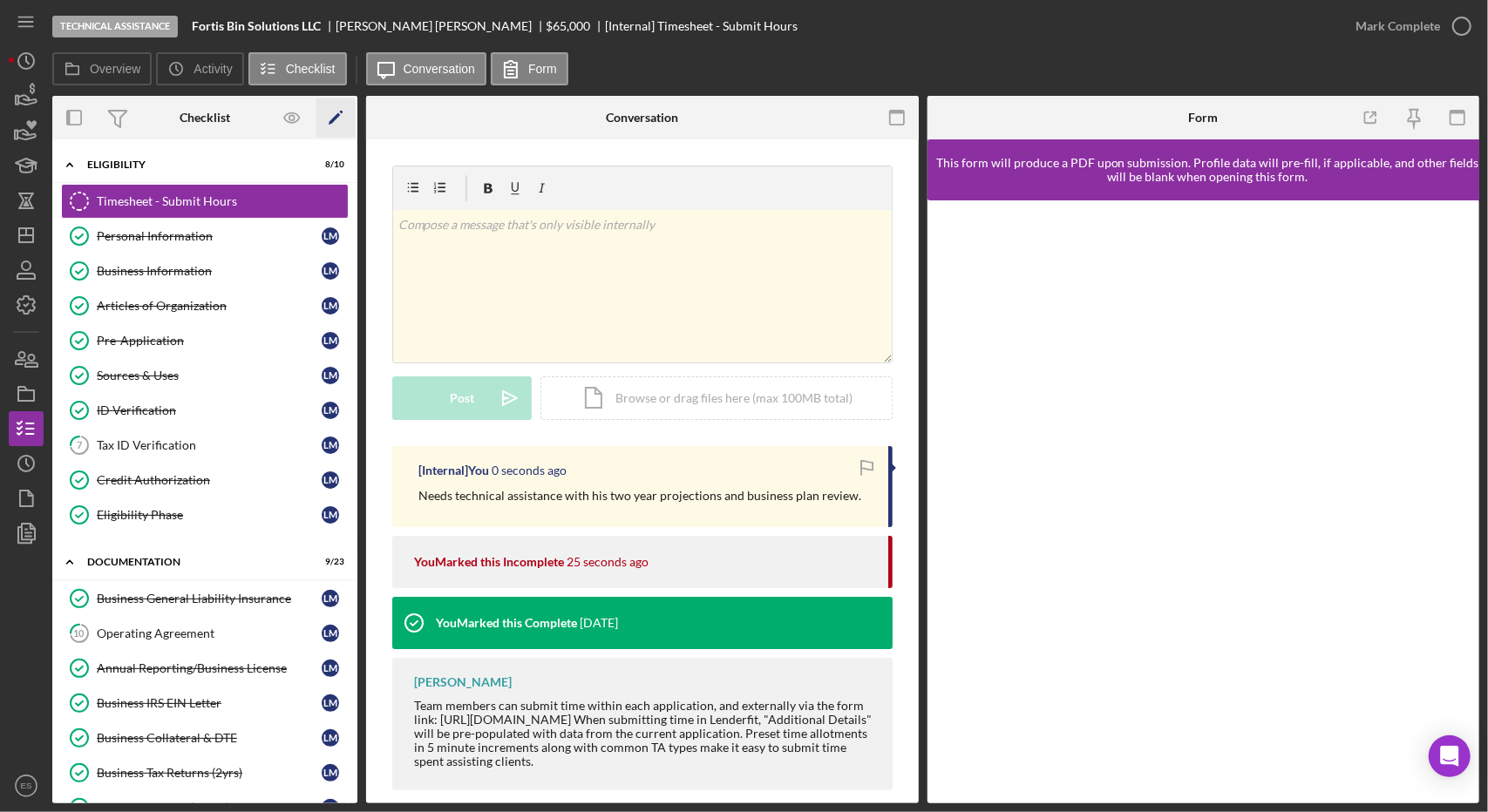
click at [327, 121] on icon "Icon/Edit" at bounding box center [336, 118] width 39 height 39
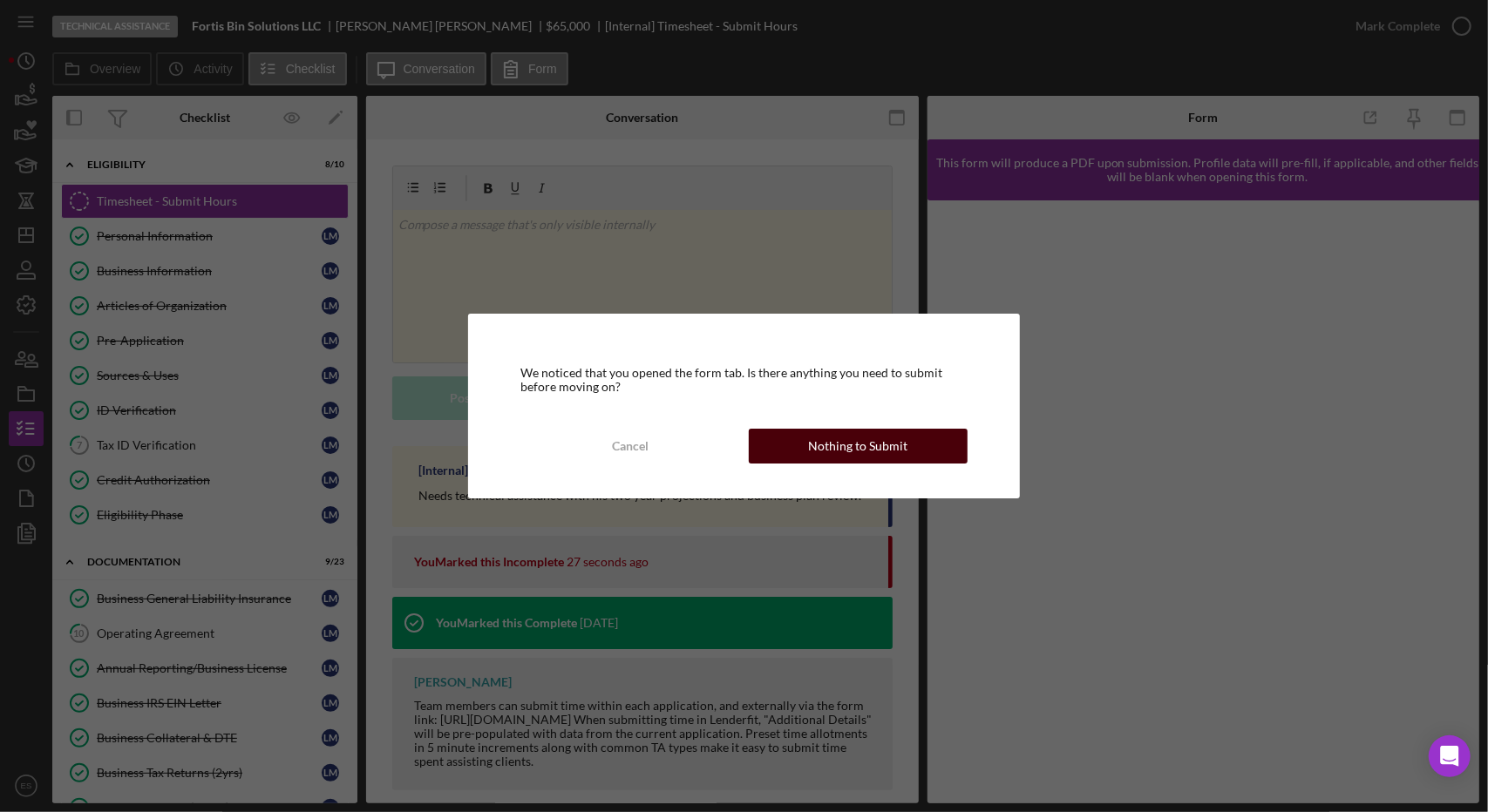
click at [830, 444] on div "Nothing to Submit" at bounding box center [857, 446] width 100 height 34
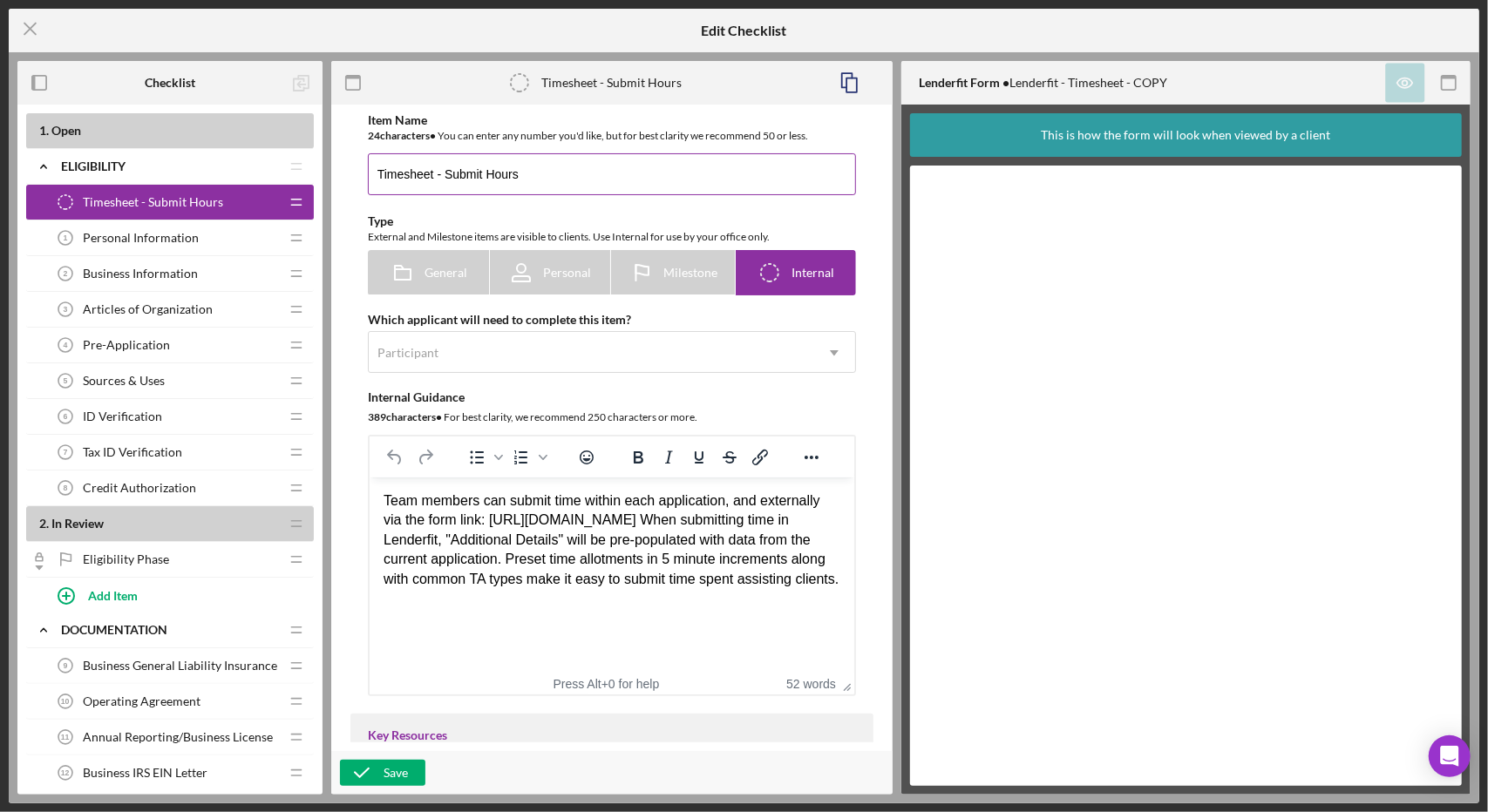
click at [596, 187] on input "Timesheet - Submit Hours" at bounding box center [611, 174] width 488 height 42
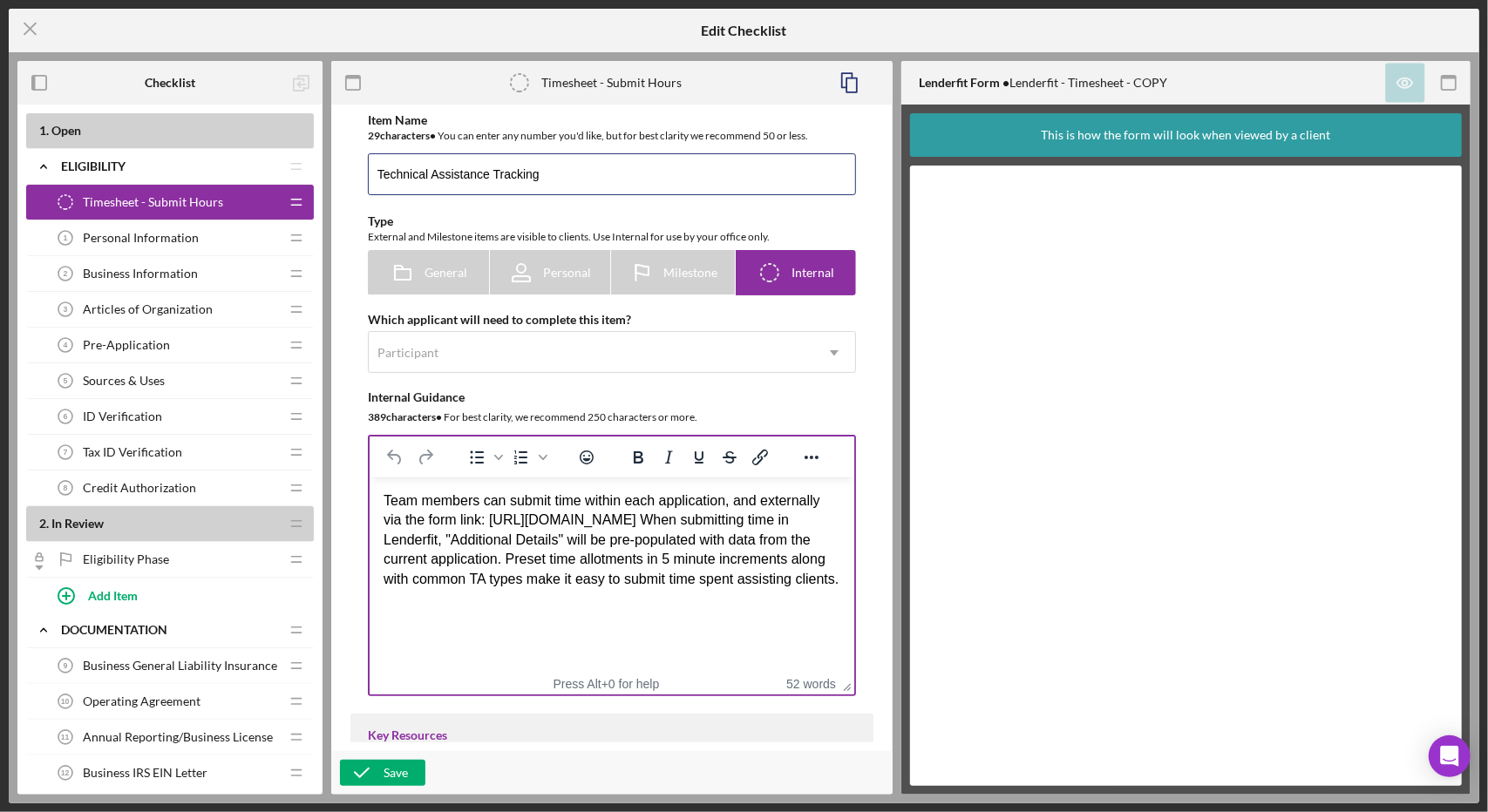
type input "Technical Assistance Tracking"
click at [518, 473] on div "To open the popup, press Shift+Enter To open the popup, press Shift+Enter" at bounding box center [506, 457] width 110 height 34
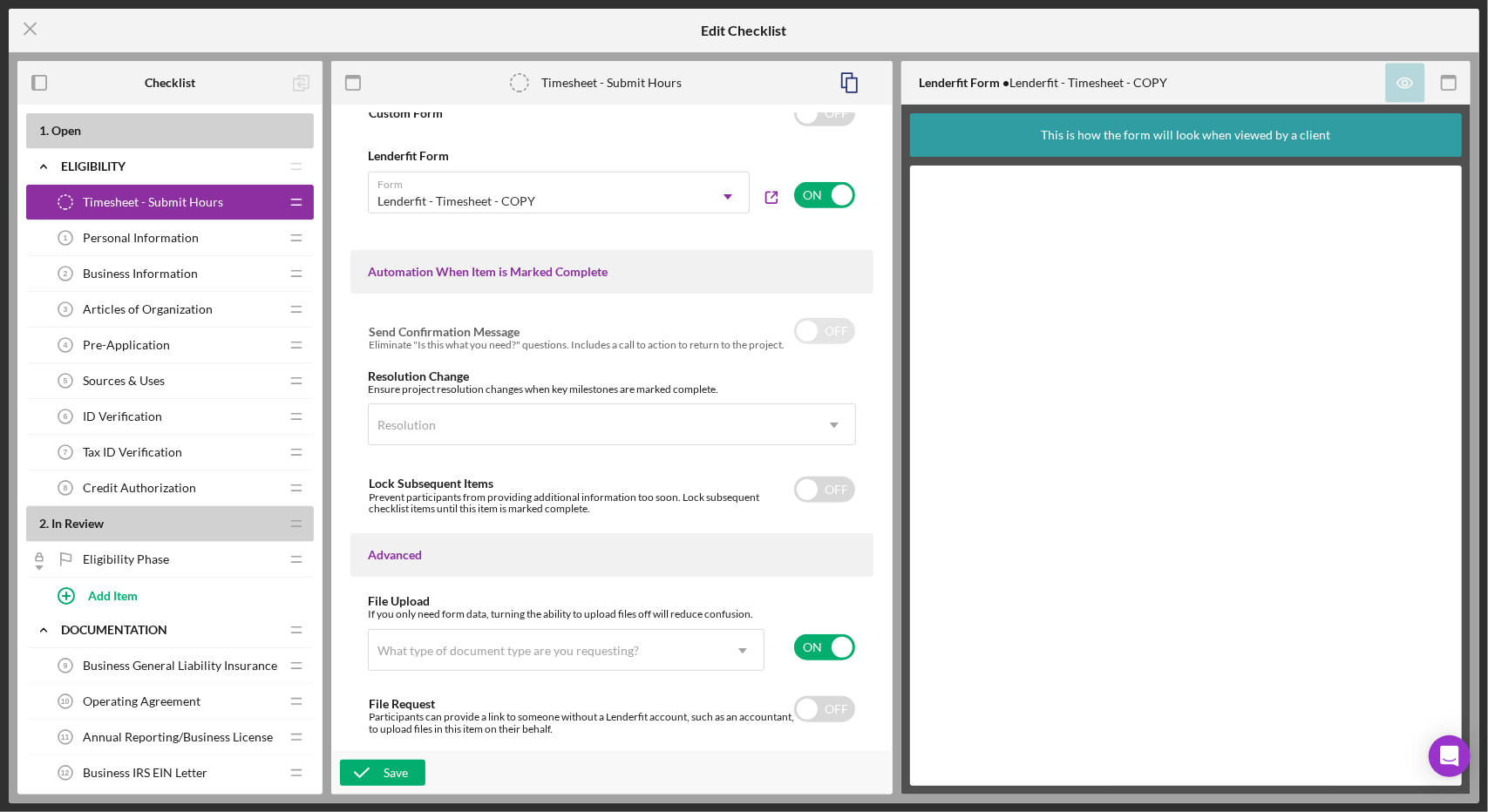
scroll to position [982, 0]
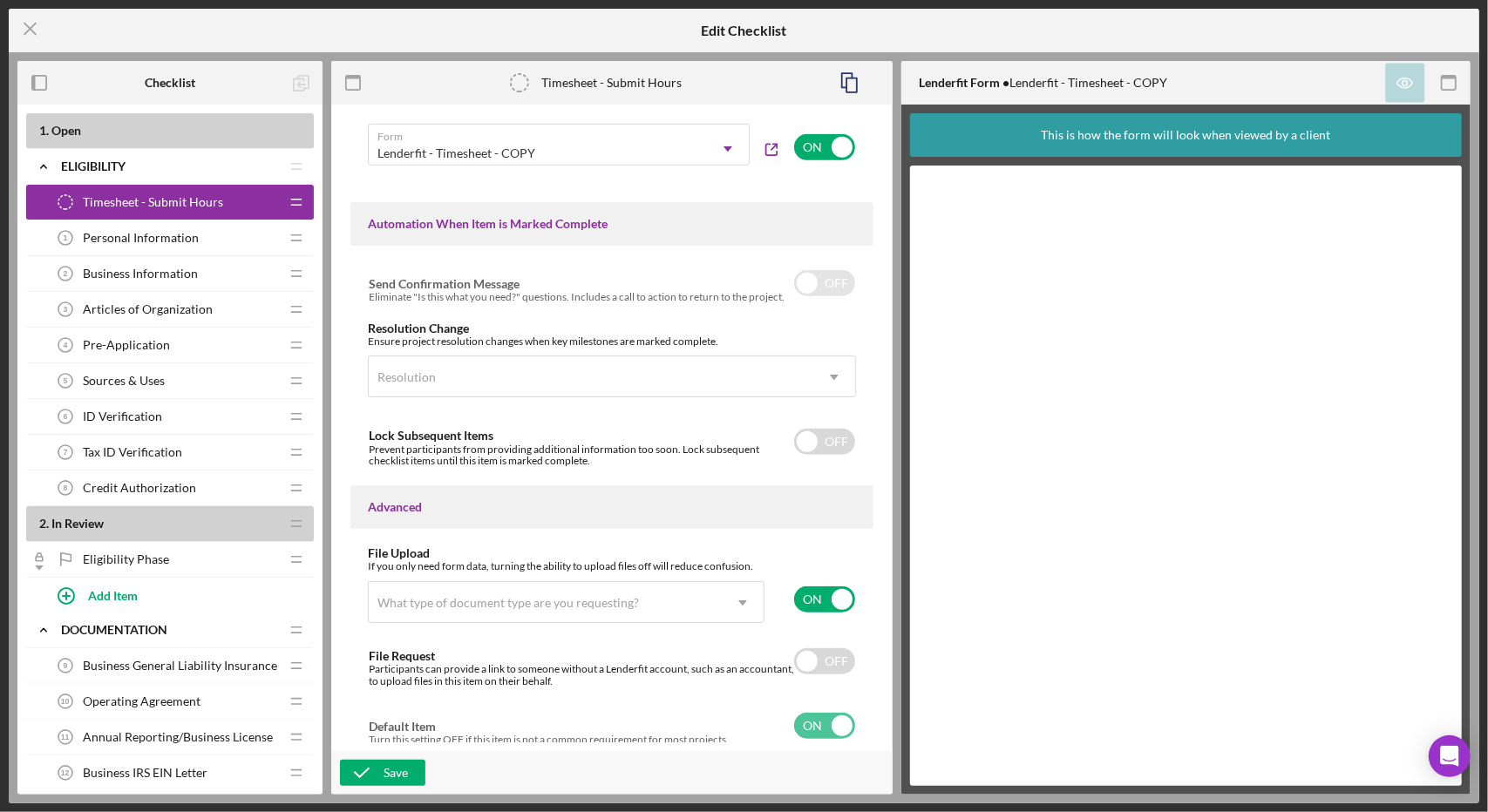
click at [765, 600] on div "If you only need form data, turning the ability to upload files off will reduce…" at bounding box center [611, 598] width 488 height 75
click at [708, 603] on div "What type of document type are you requesting?" at bounding box center [544, 603] width 353 height 40
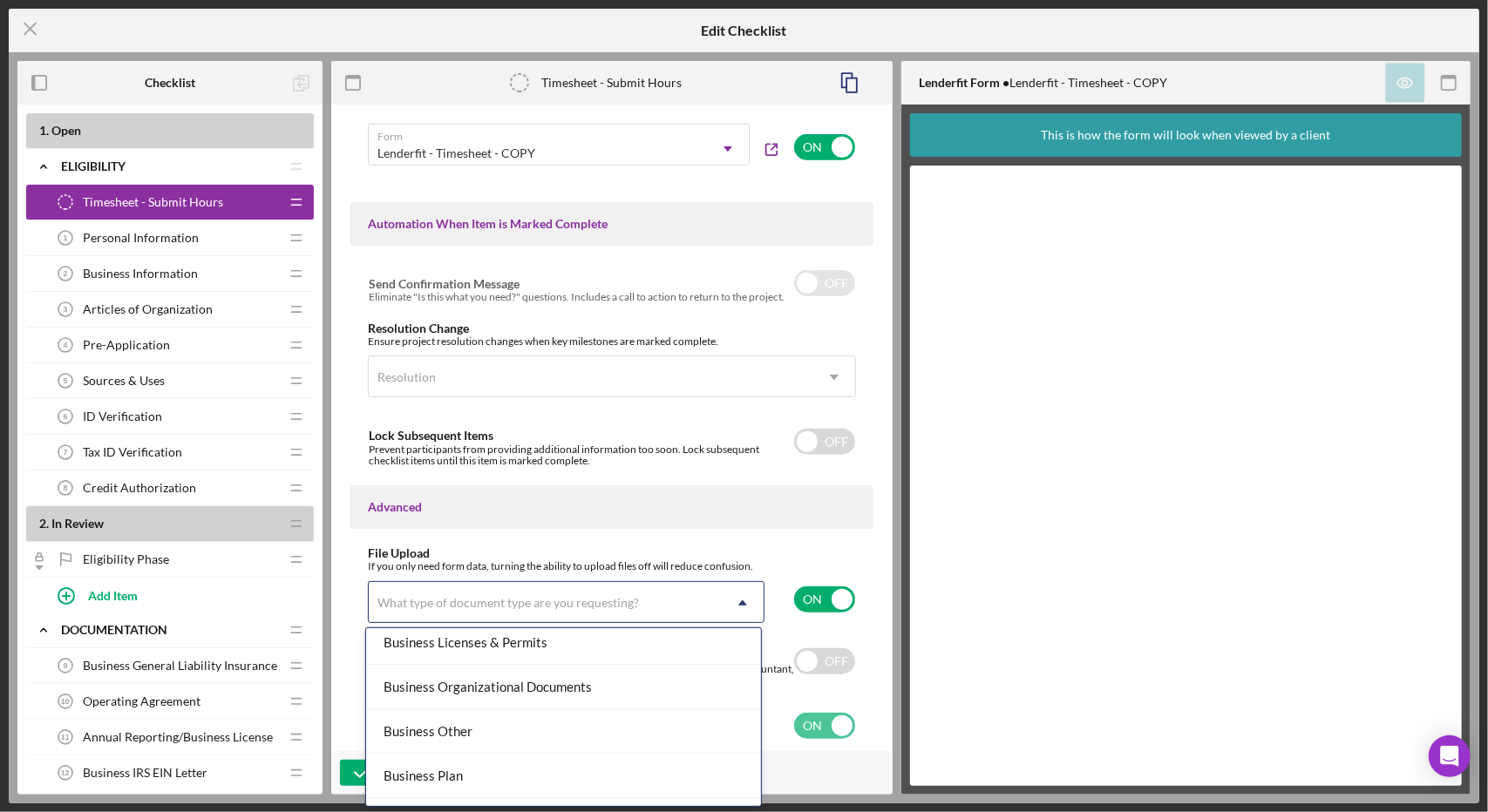
scroll to position [506, 0]
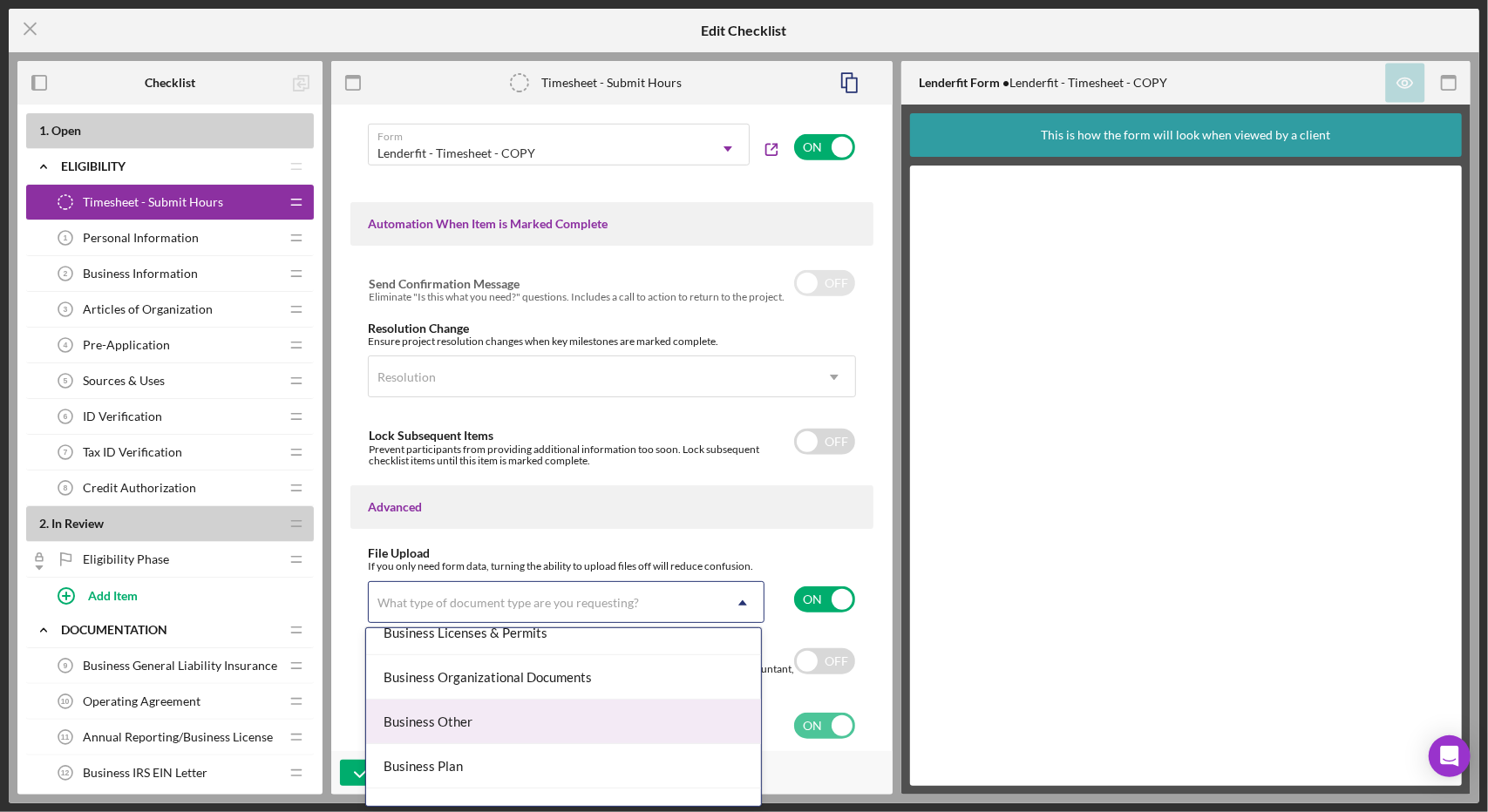
click at [456, 712] on div "Business Other" at bounding box center [564, 721] width 395 height 44
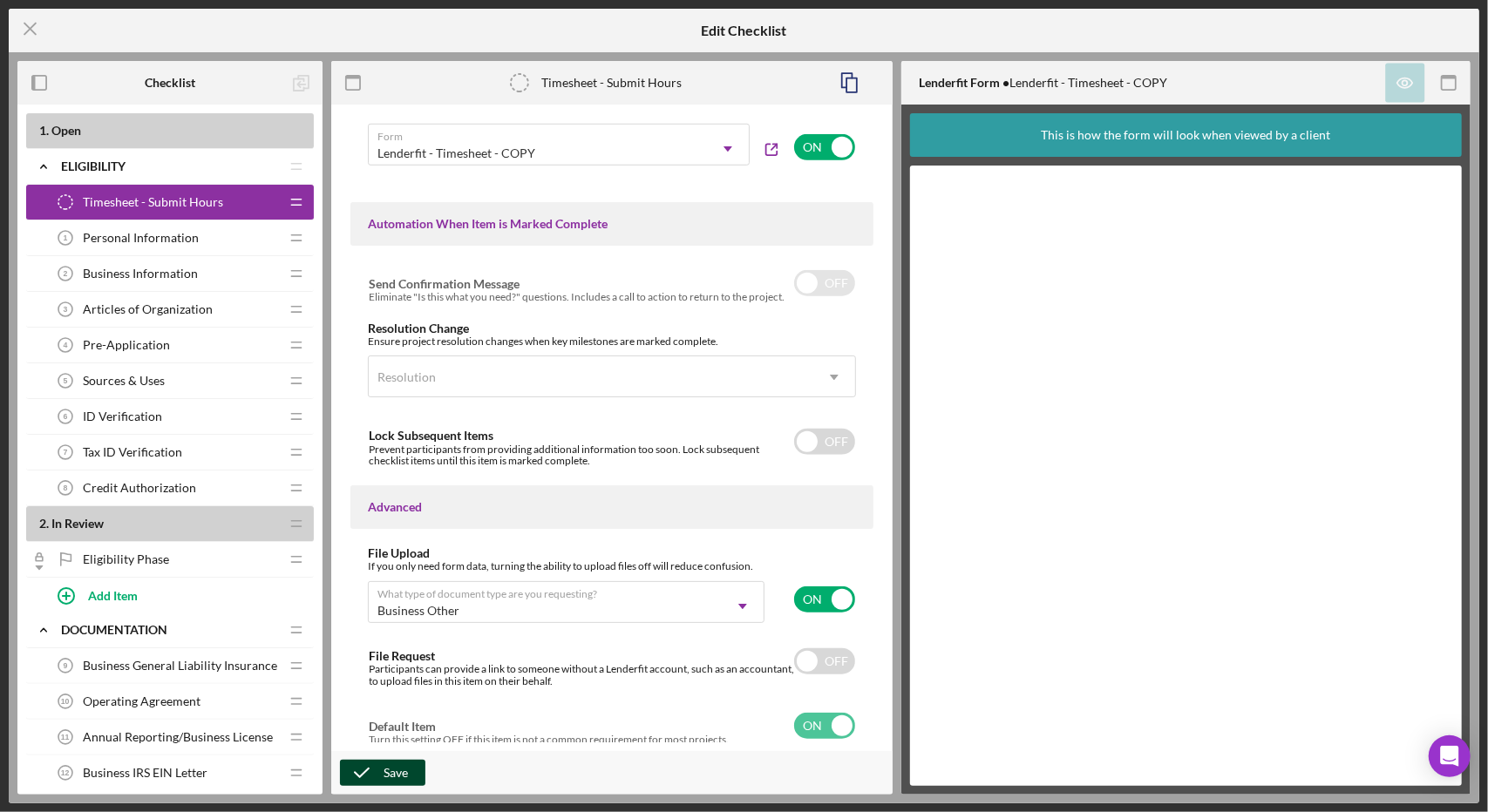
click at [396, 779] on div "Save" at bounding box center [396, 772] width 25 height 26
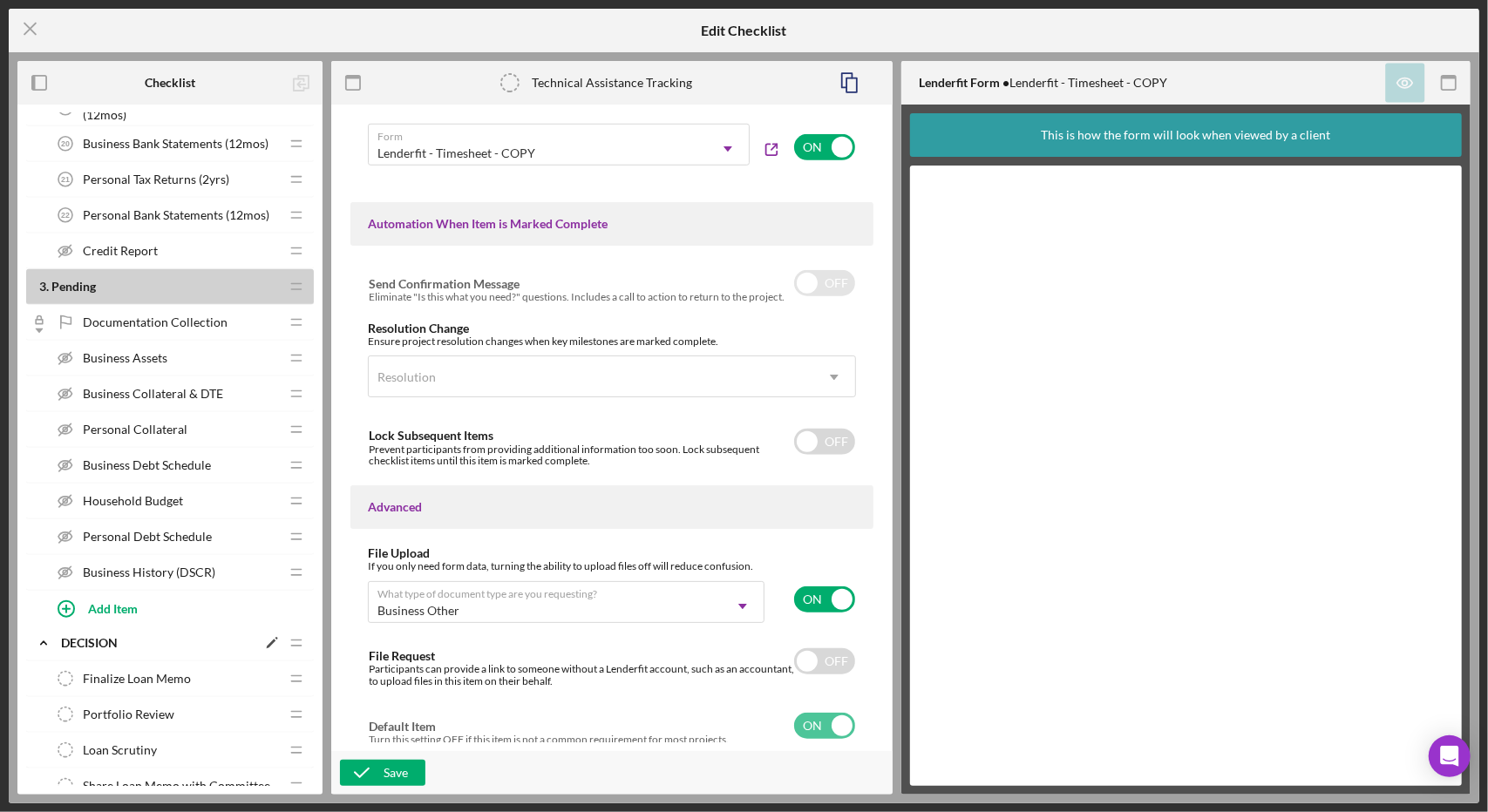
scroll to position [984, 0]
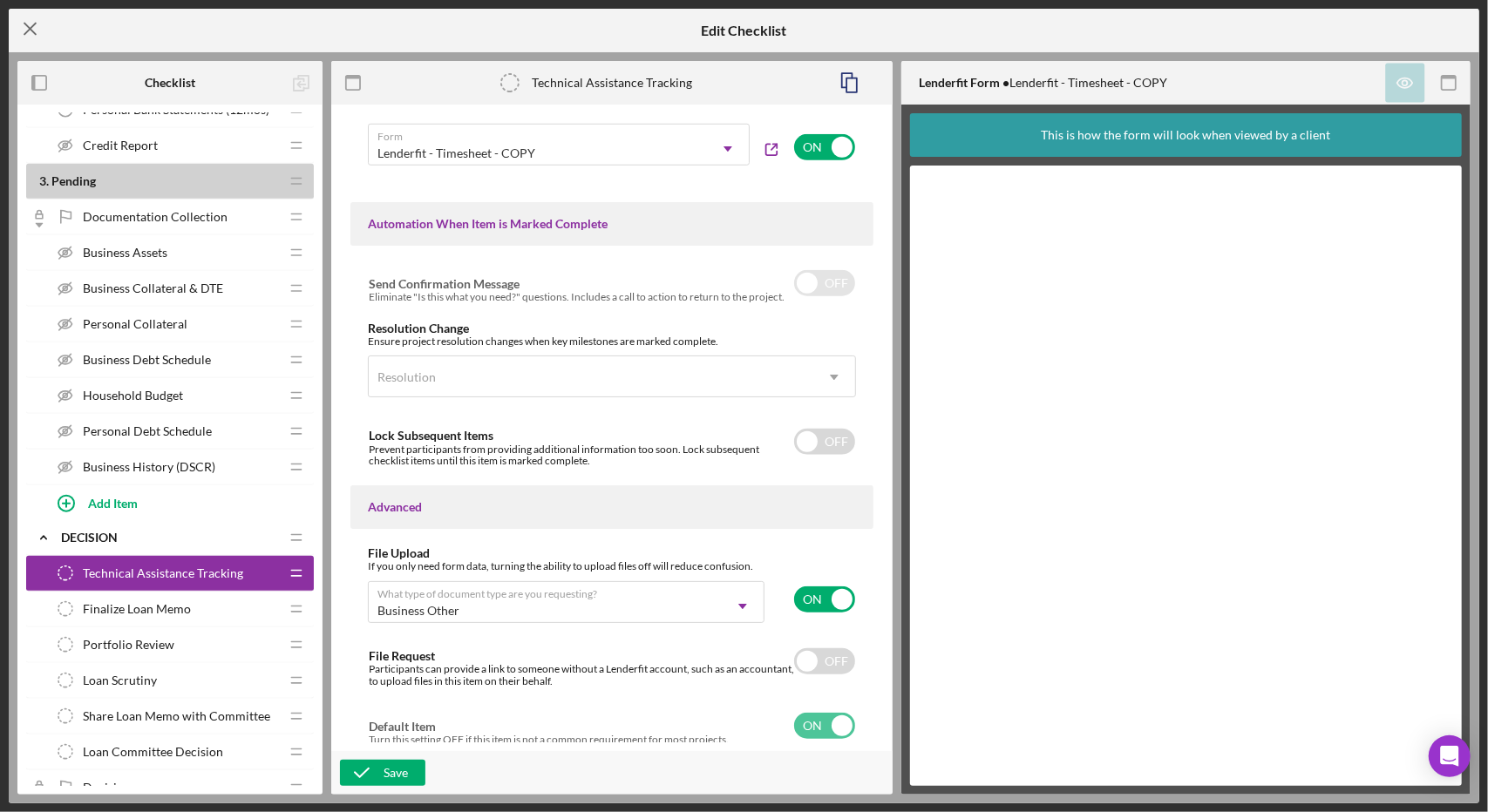
click at [23, 28] on icon "Icon/Menu Close" at bounding box center [31, 29] width 44 height 44
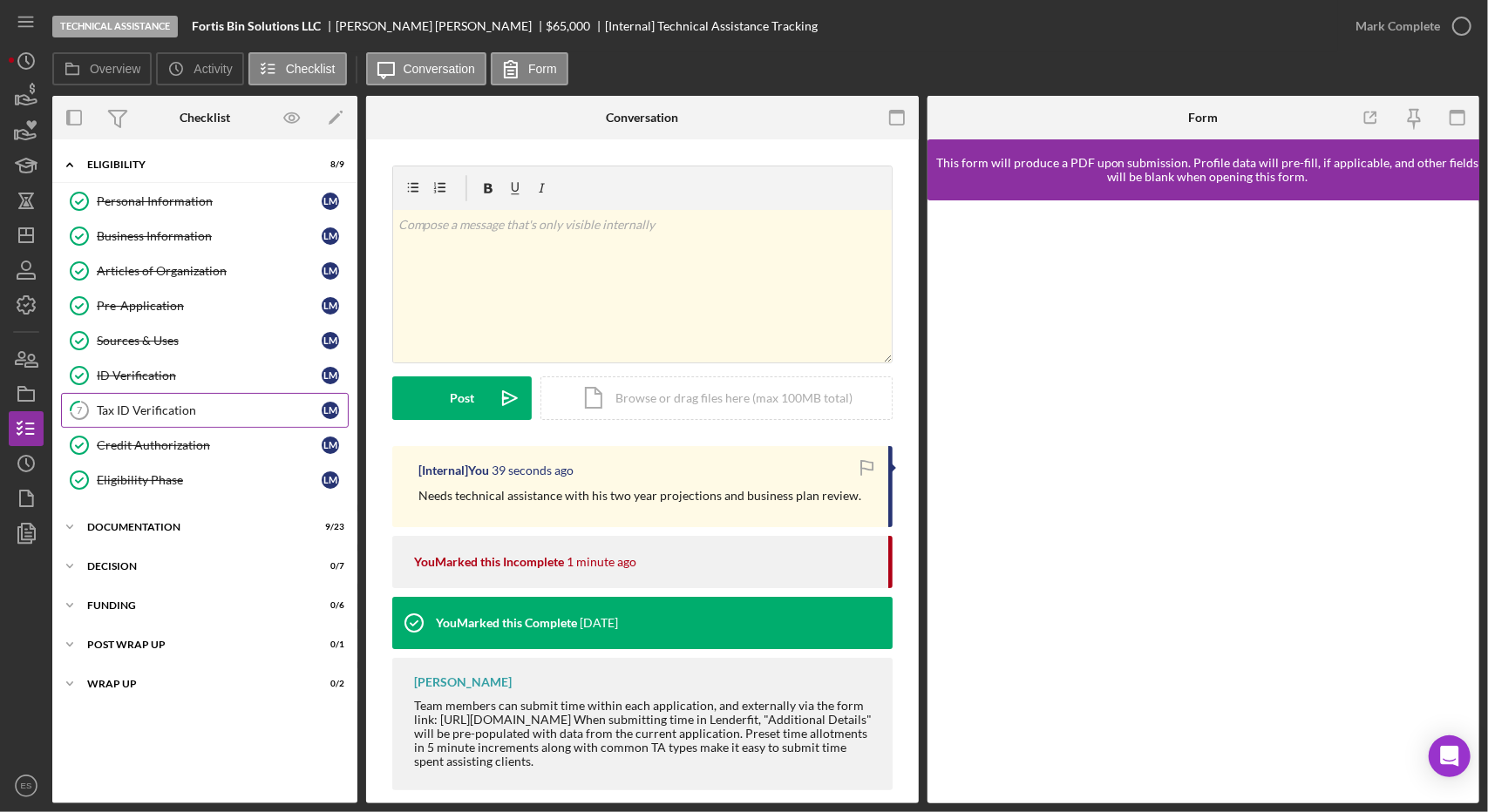
click at [248, 414] on link "7 Tax ID Verification [PERSON_NAME]" at bounding box center [205, 410] width 288 height 34
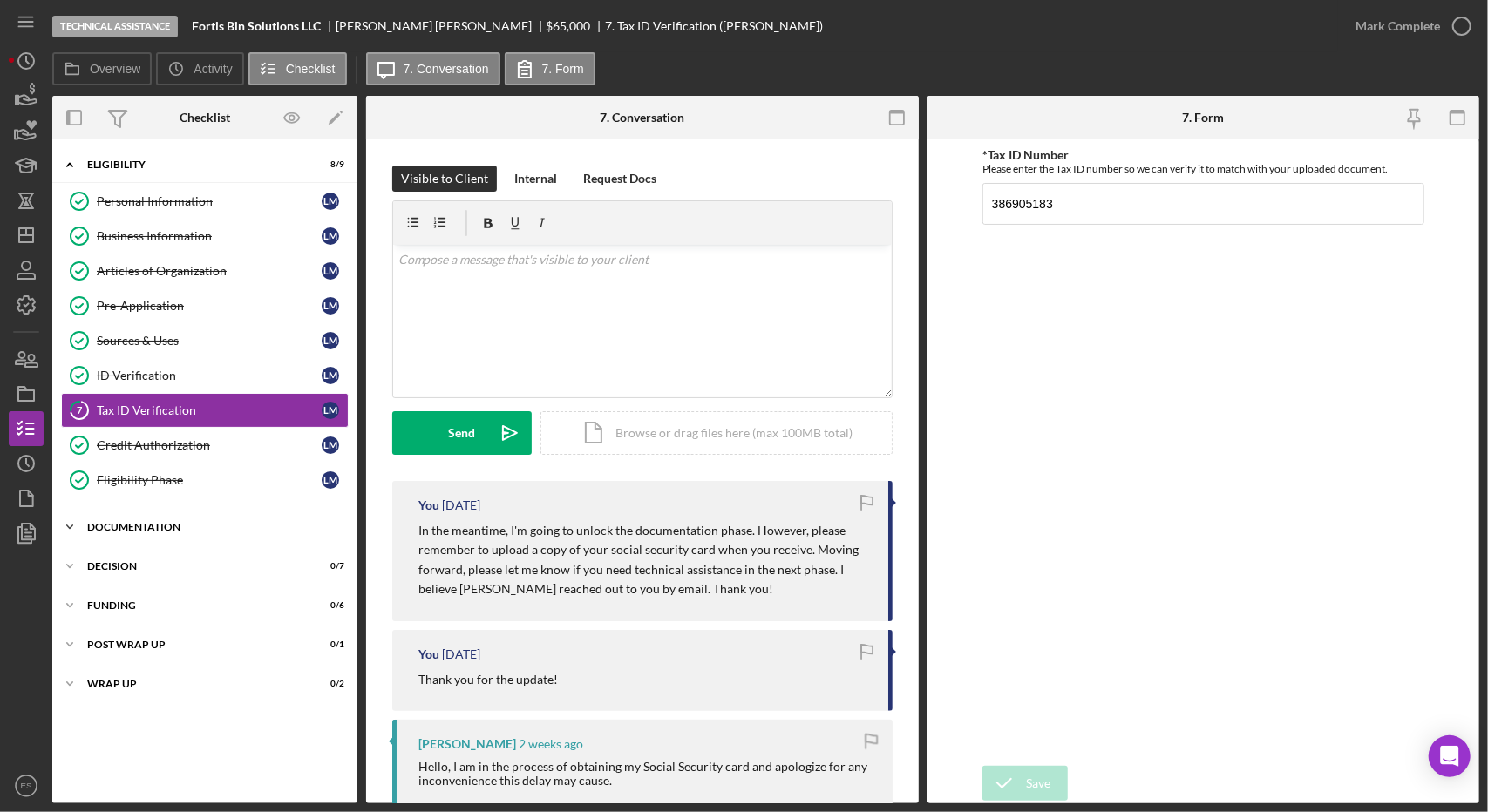
click at [181, 522] on div "Documentation" at bounding box center [211, 527] width 249 height 11
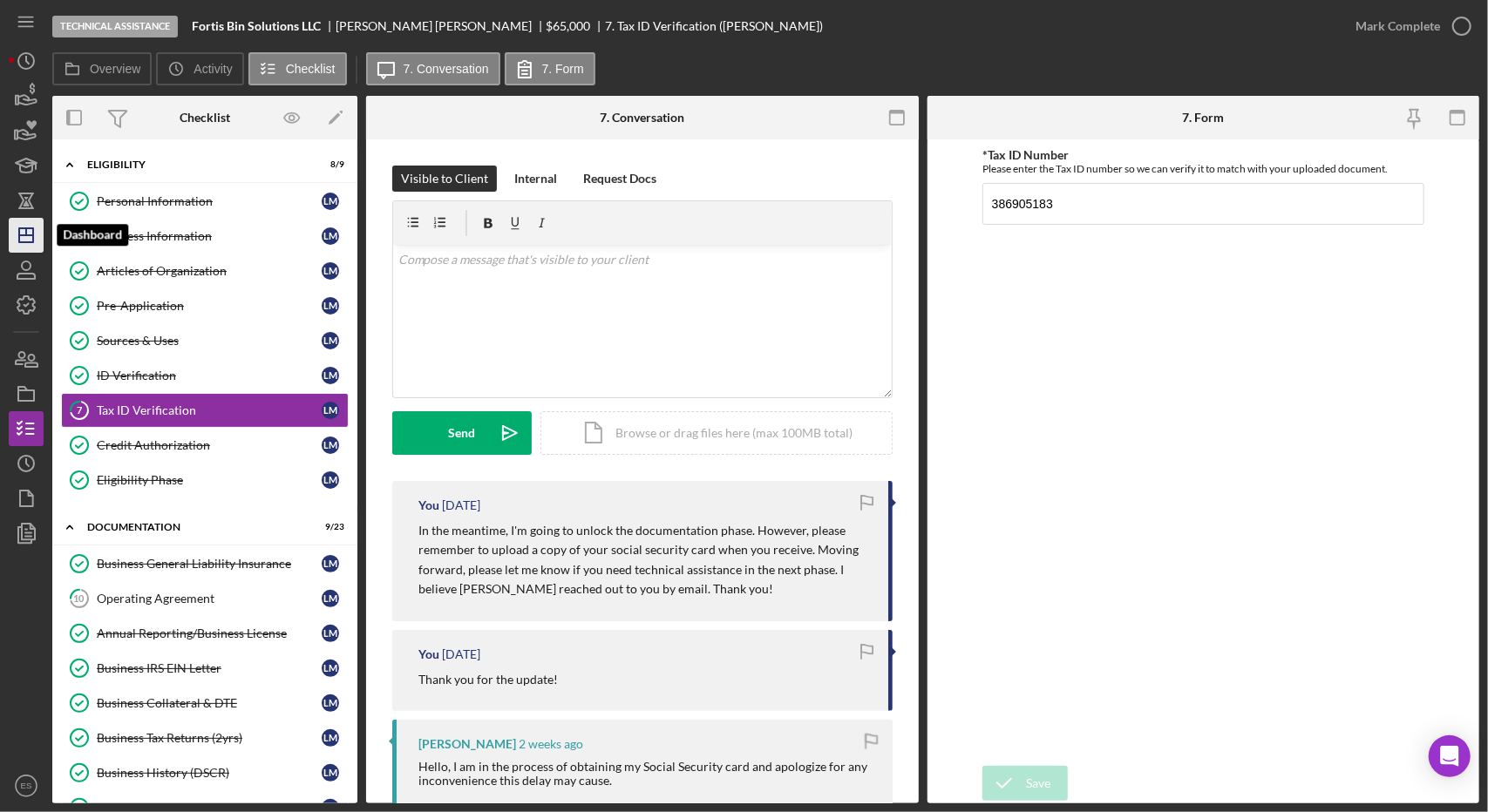
click at [40, 226] on icon "Icon/Dashboard" at bounding box center [27, 235] width 44 height 44
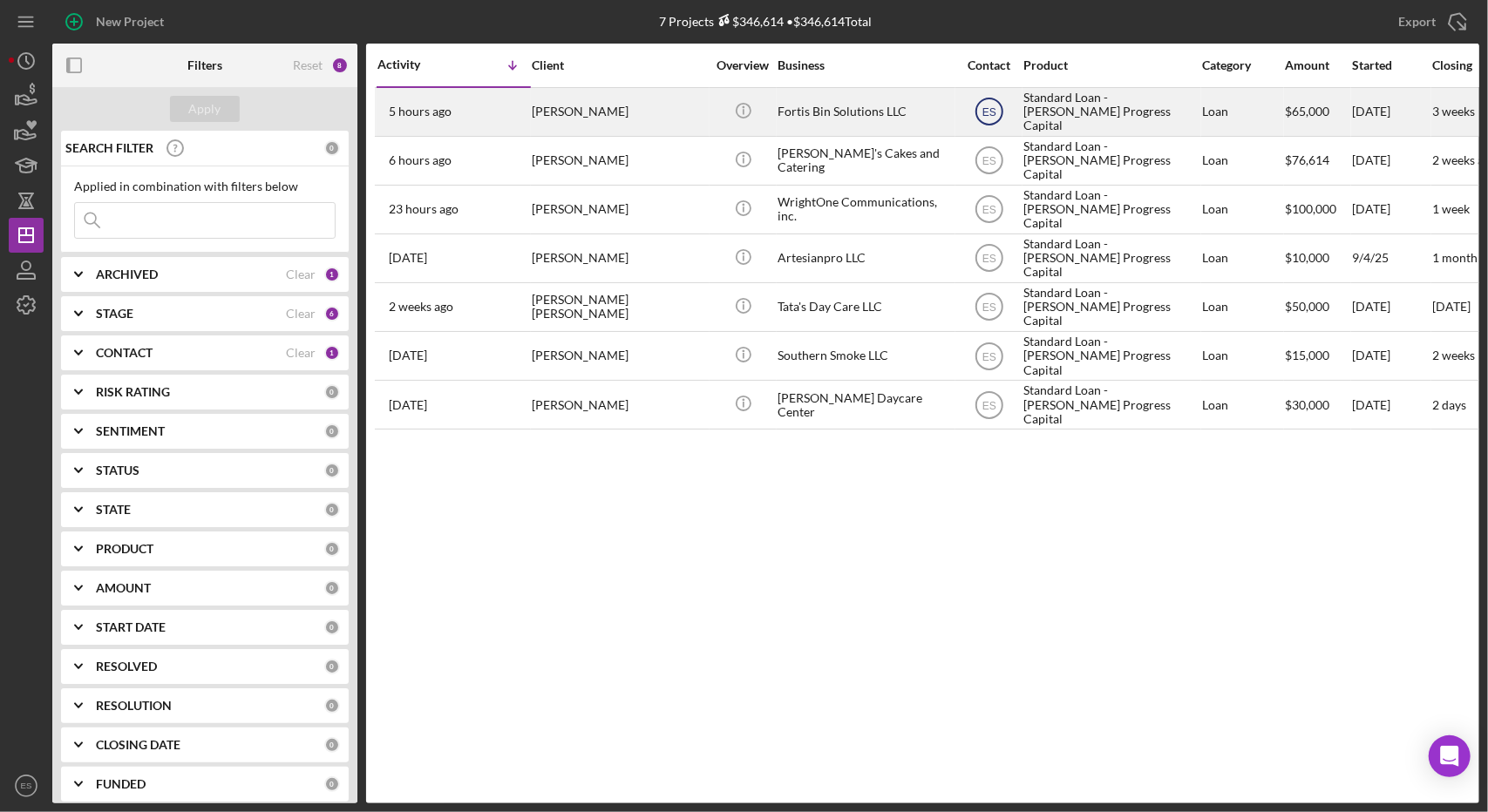
click at [993, 106] on text "ES" at bounding box center [988, 112] width 14 height 12
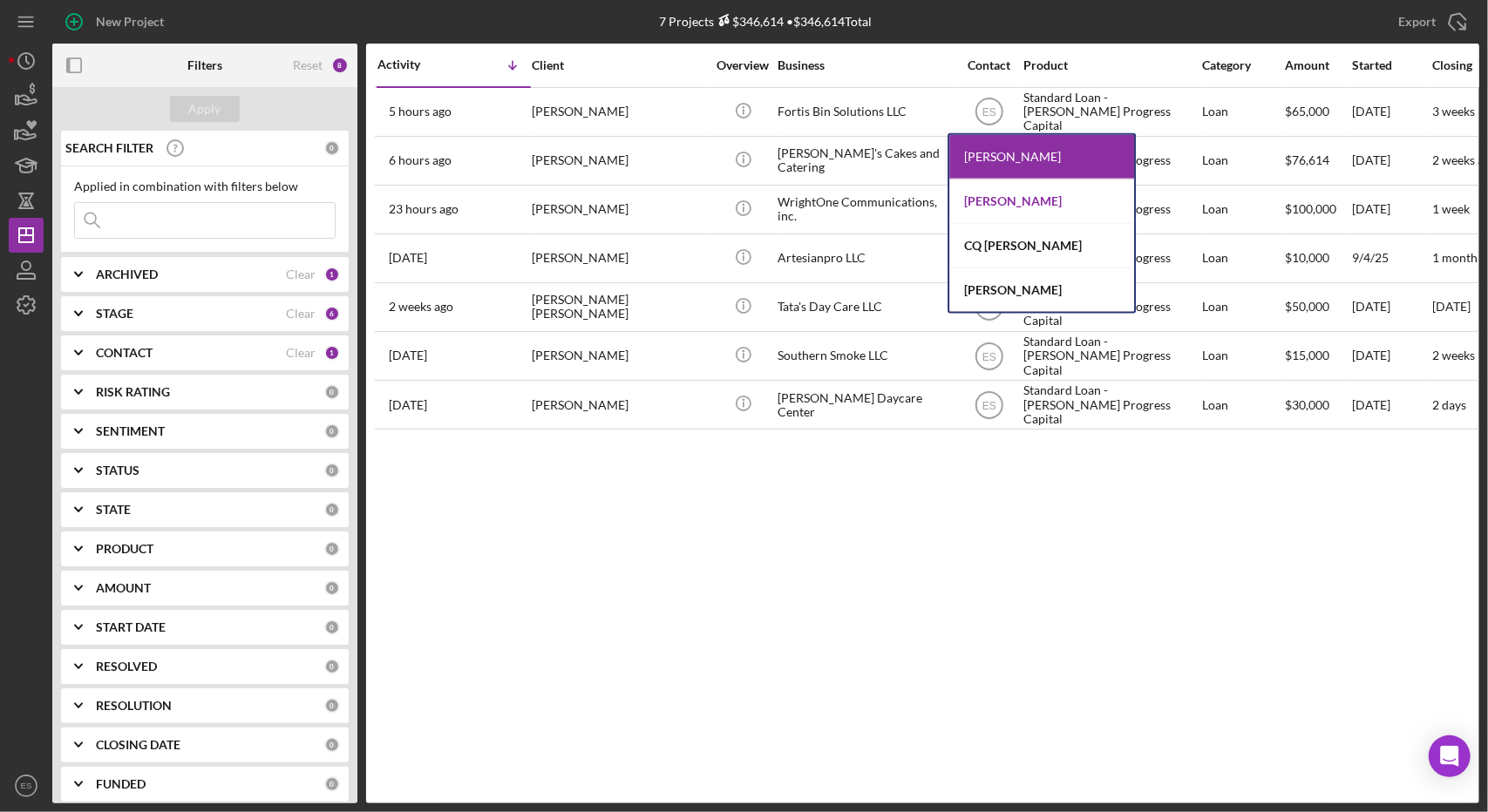
click at [1002, 199] on div "[PERSON_NAME]" at bounding box center [1041, 202] width 185 height 44
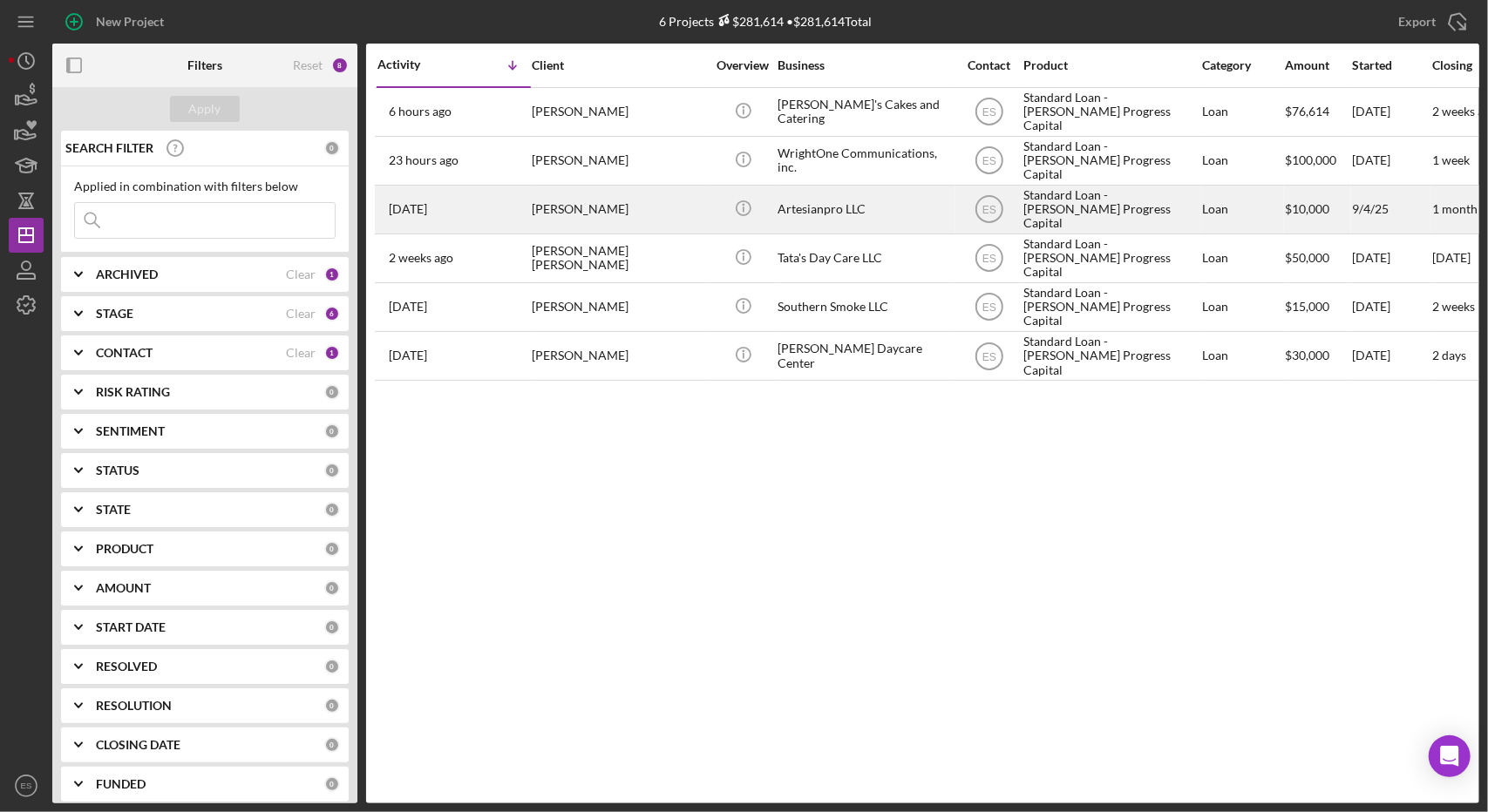
click at [1156, 219] on div "Standard Loan - [PERSON_NAME] Progress Capital" at bounding box center [1110, 209] width 174 height 46
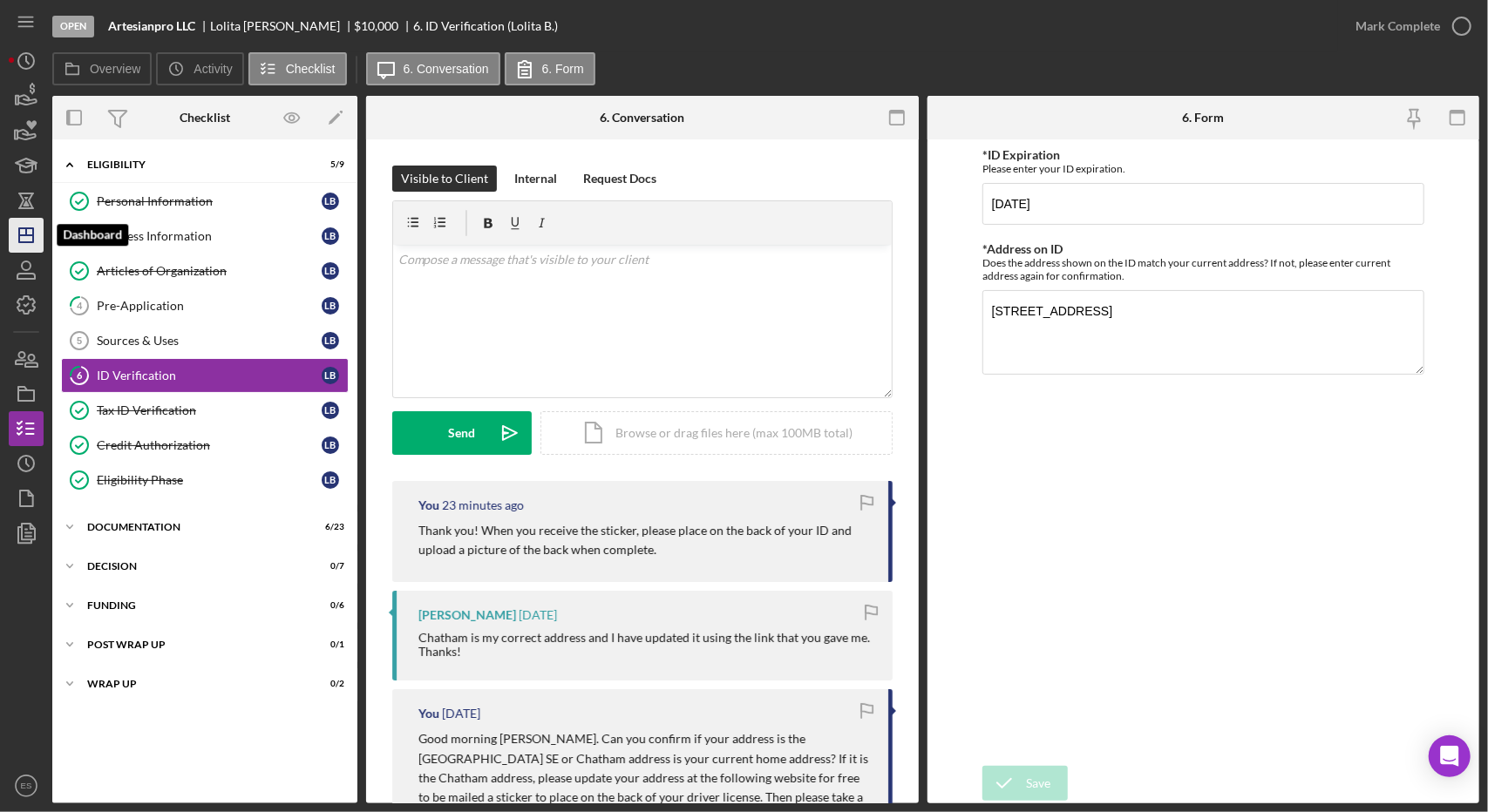
click at [14, 245] on icon "Icon/Dashboard" at bounding box center [27, 235] width 44 height 44
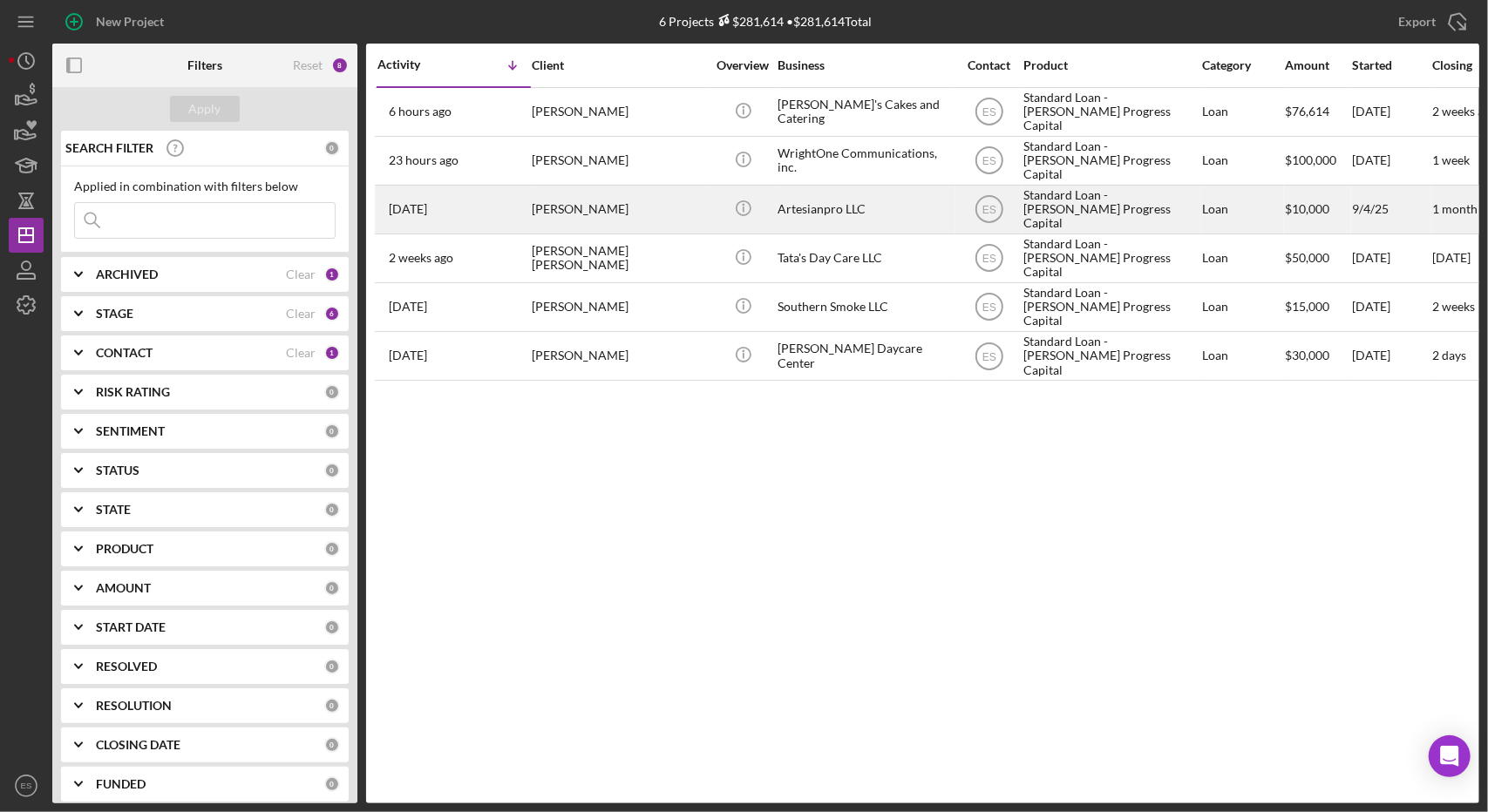
click at [560, 219] on div "[PERSON_NAME]" at bounding box center [619, 209] width 174 height 46
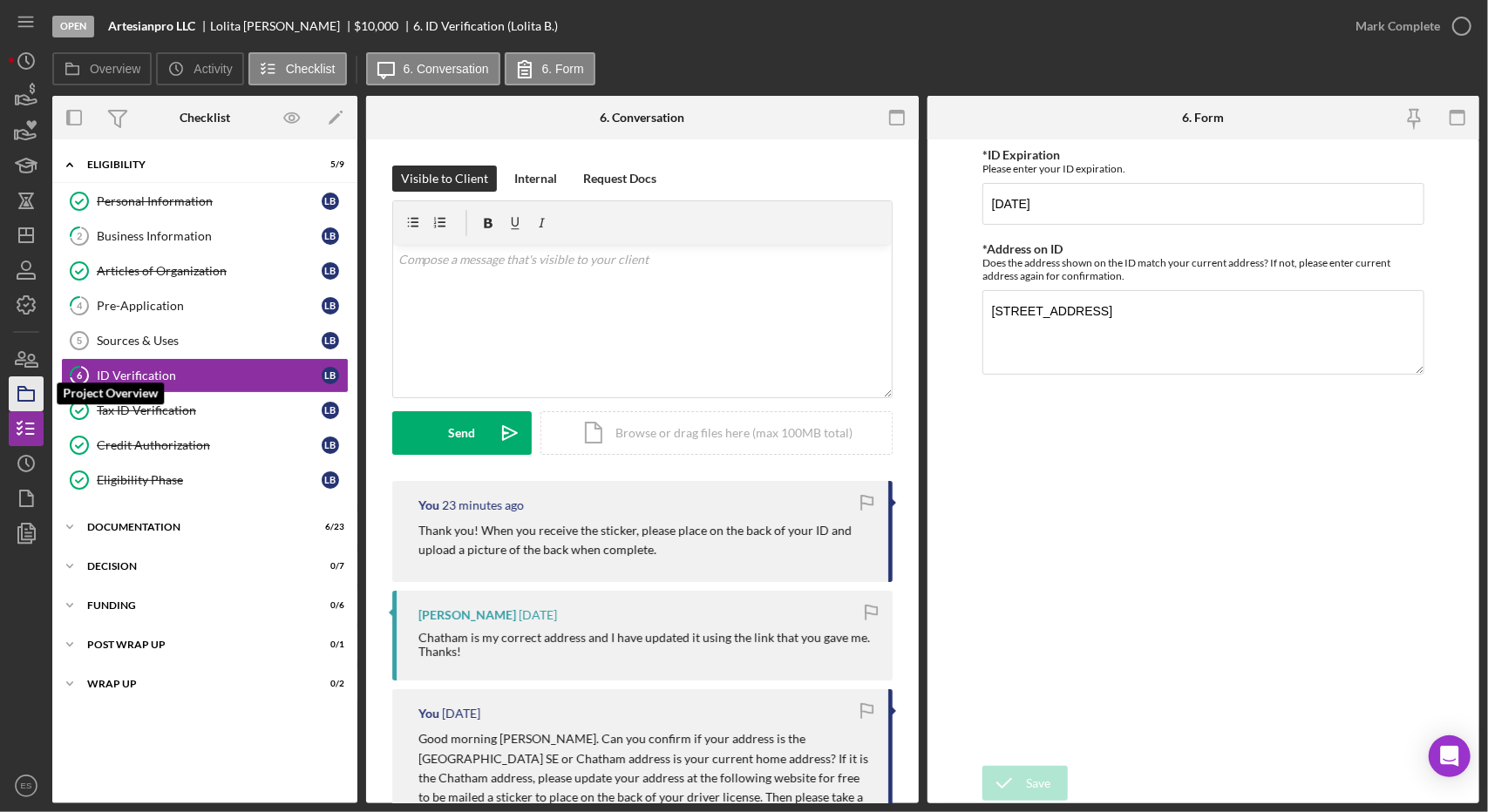
click at [33, 396] on rect "button" at bounding box center [26, 395] width 15 height 11
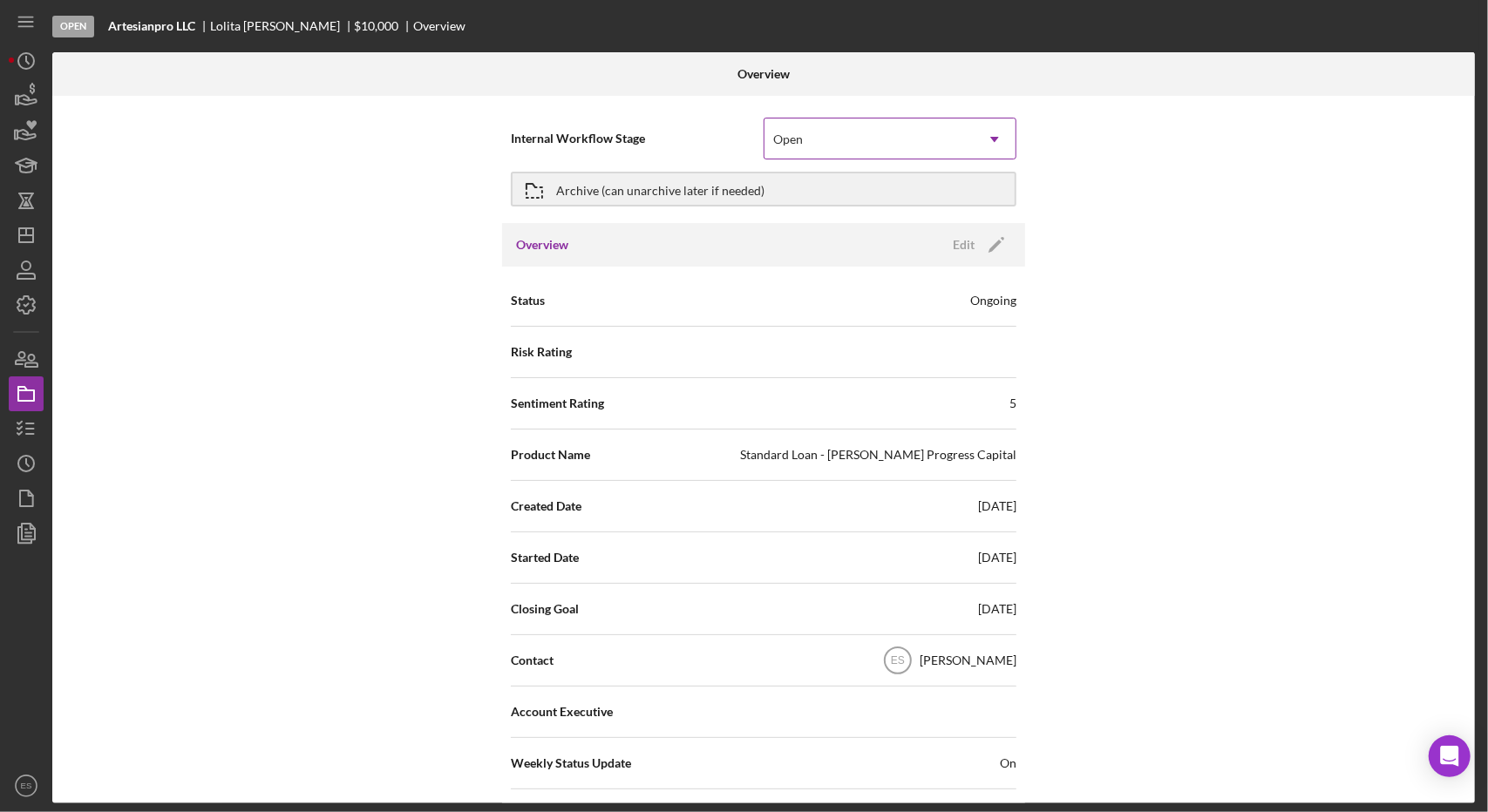
click at [899, 134] on div "Open" at bounding box center [869, 140] width 210 height 40
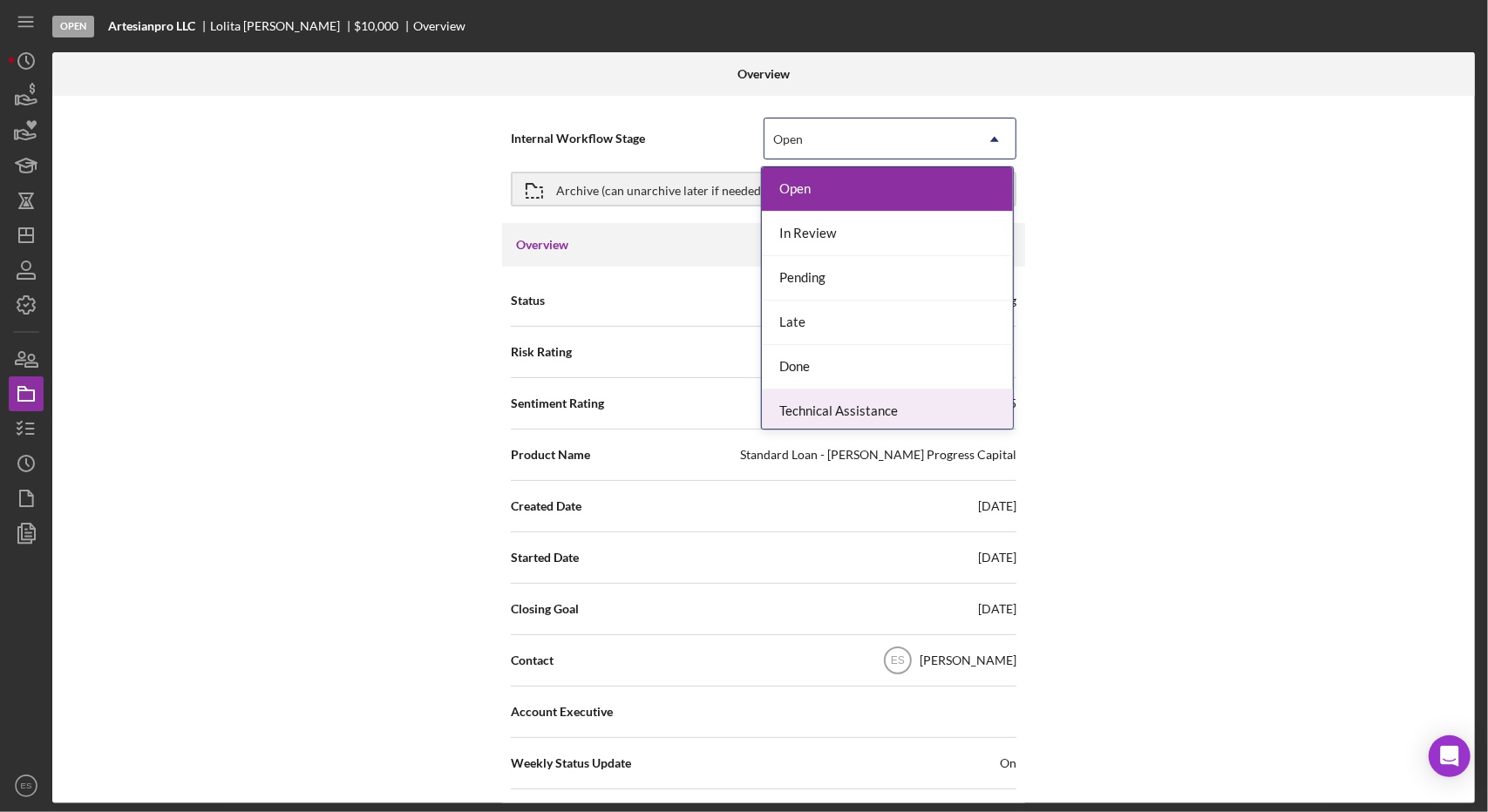
click at [878, 406] on div "Technical Assistance" at bounding box center [887, 411] width 251 height 44
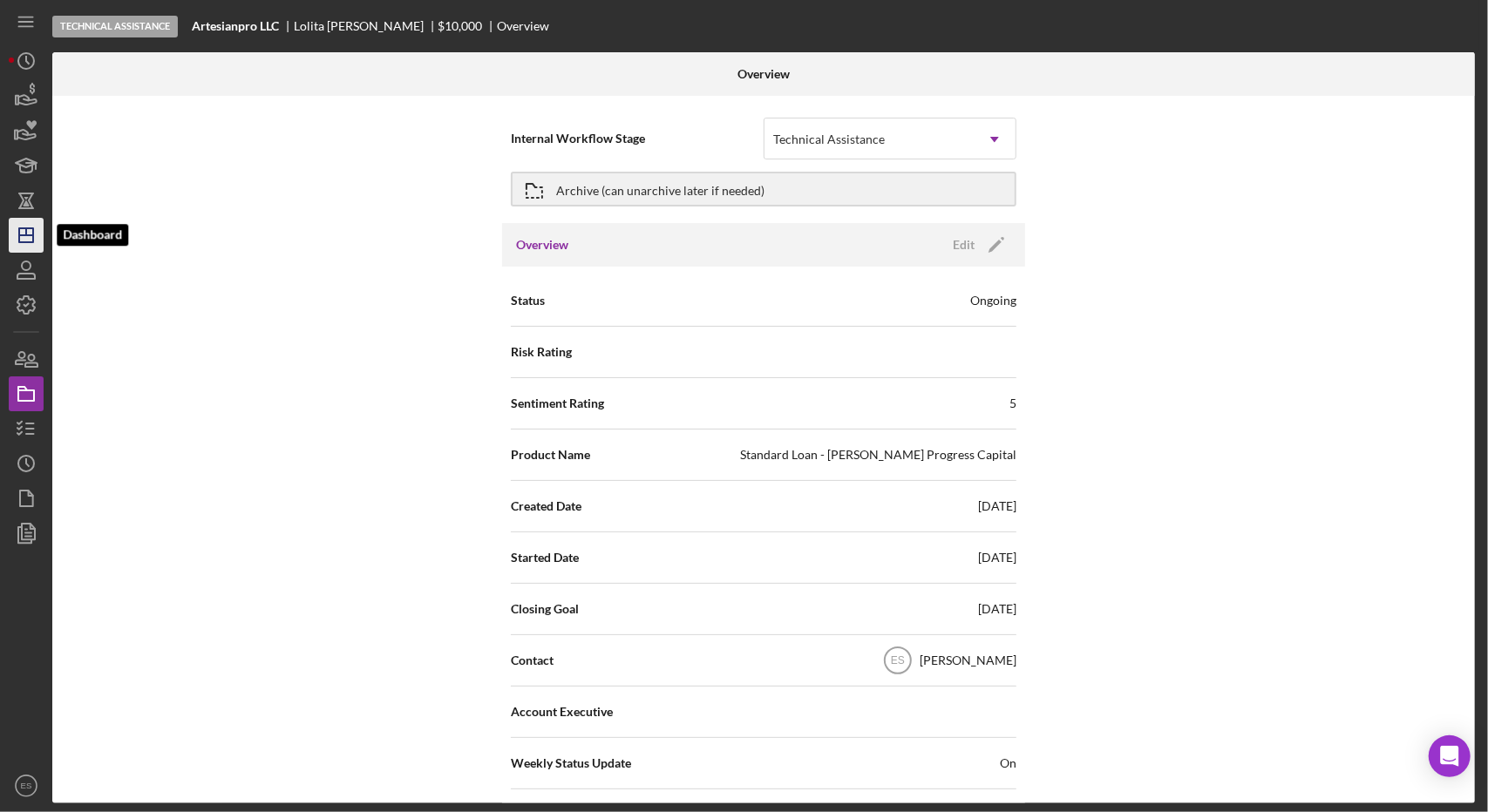
click at [26, 230] on line "button" at bounding box center [26, 231] width 0 height 7
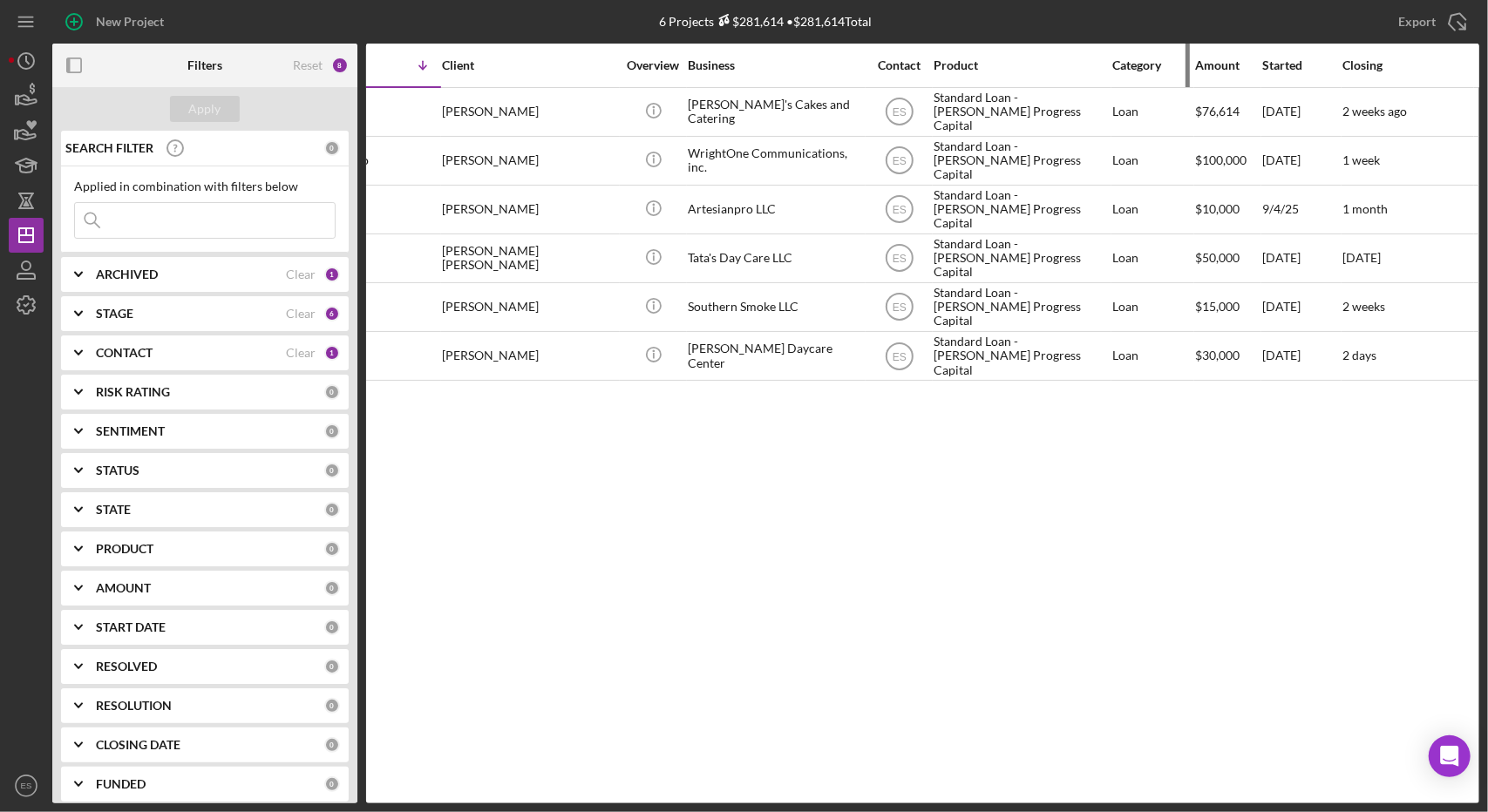
scroll to position [0, 85]
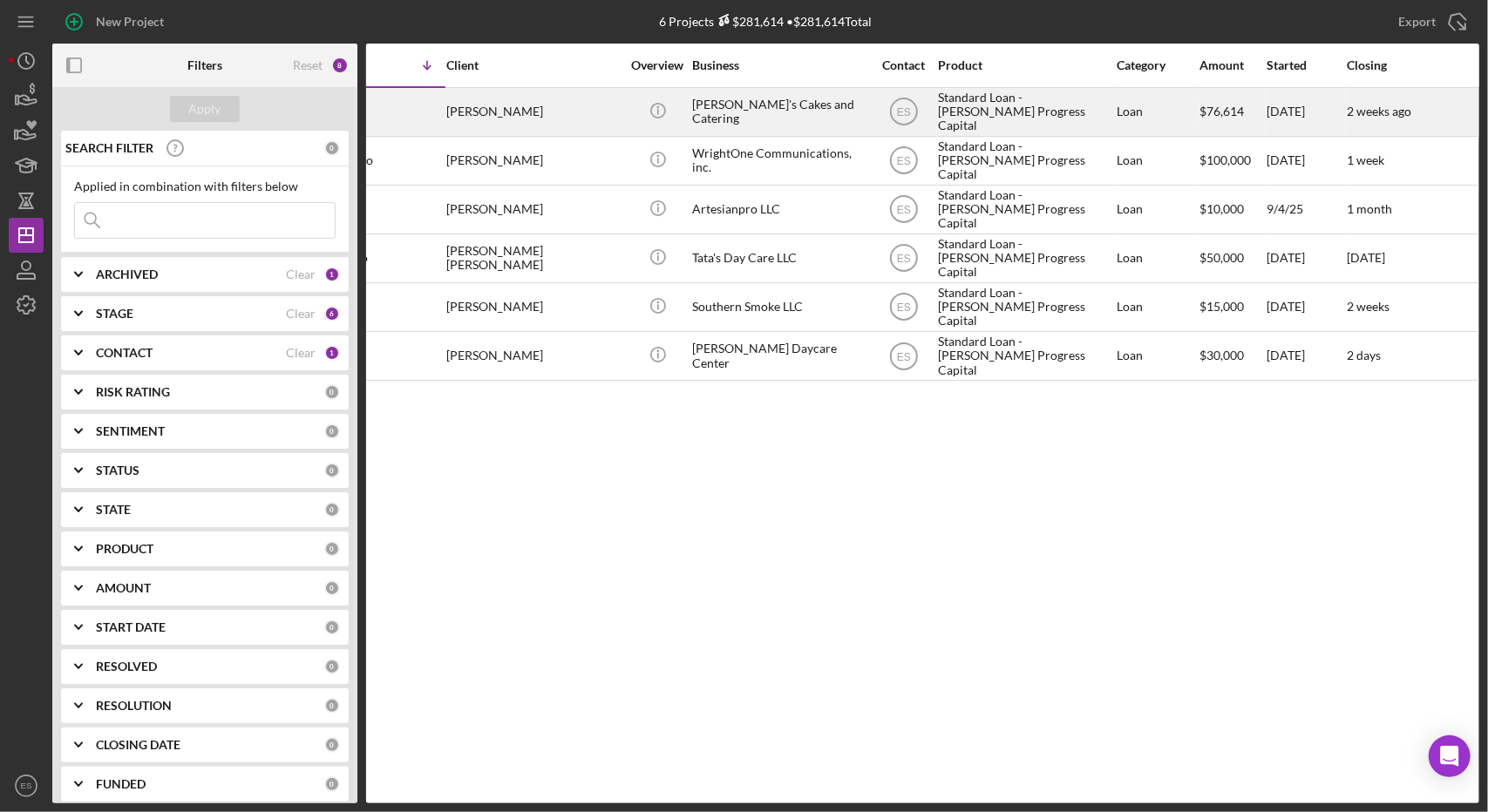
click at [702, 103] on div "[PERSON_NAME]'s Cakes and Catering" at bounding box center [779, 112] width 174 height 46
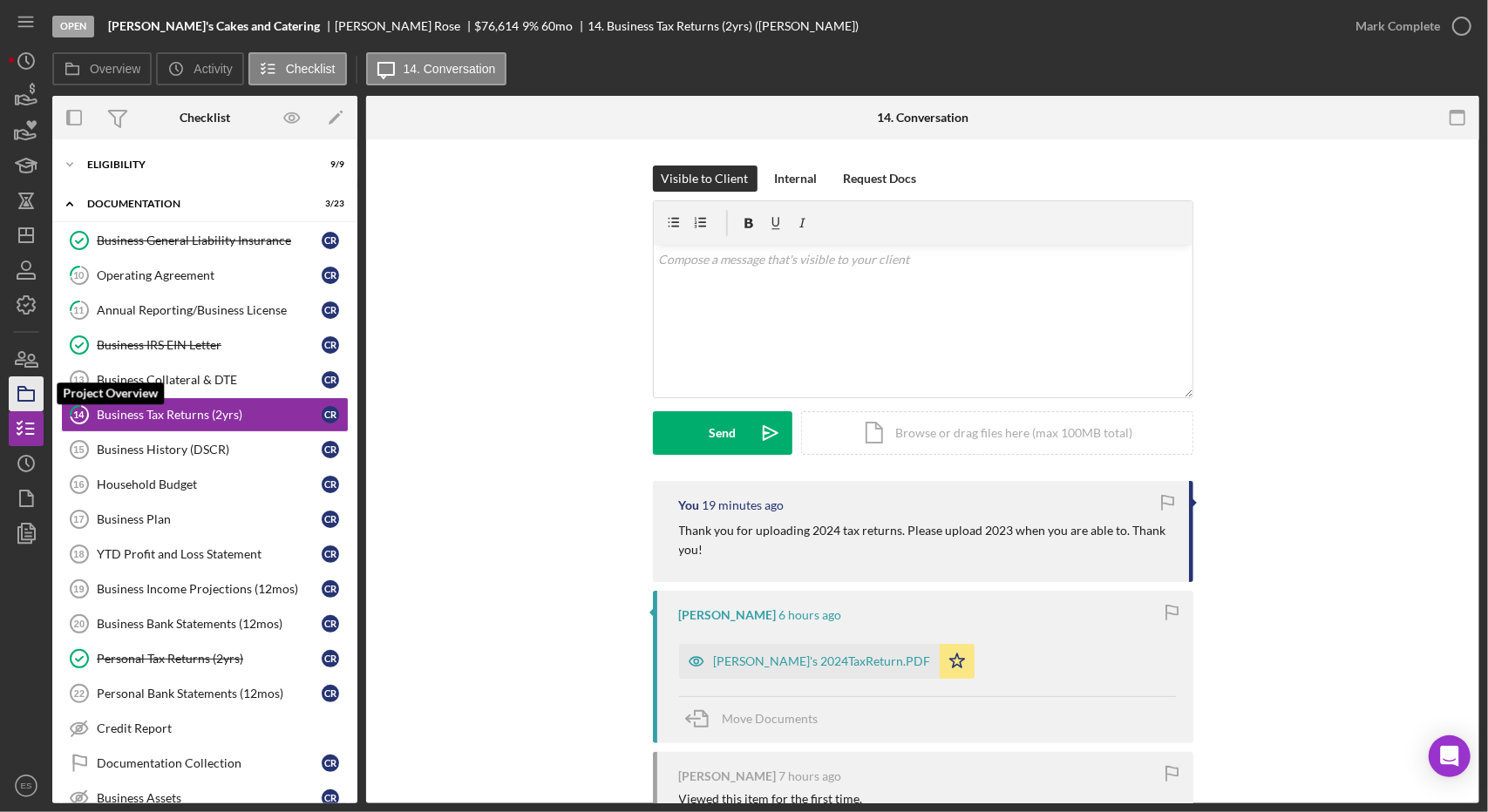
click at [35, 402] on icon "button" at bounding box center [27, 394] width 44 height 44
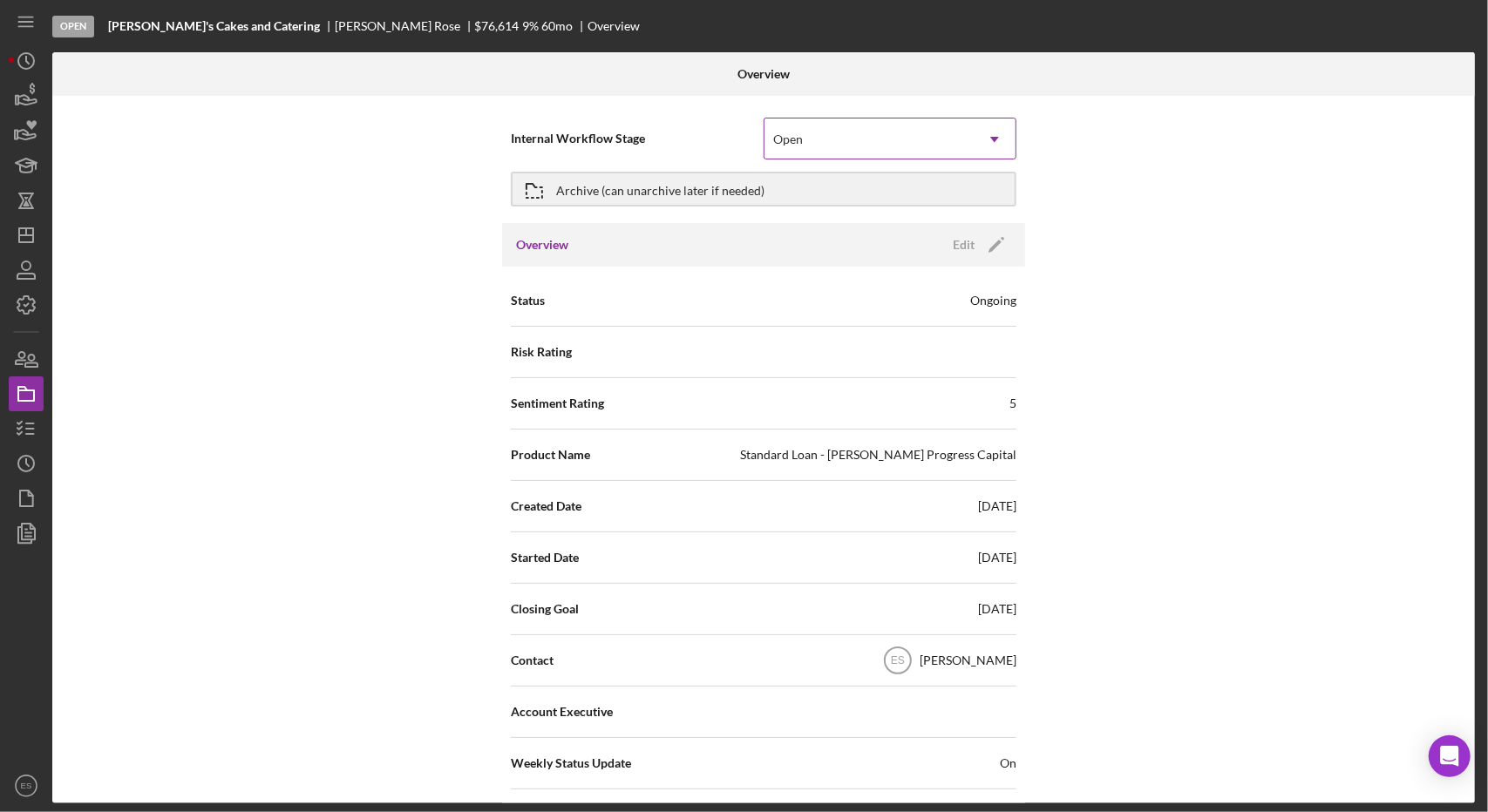
click at [915, 151] on div "Open" at bounding box center [869, 140] width 210 height 40
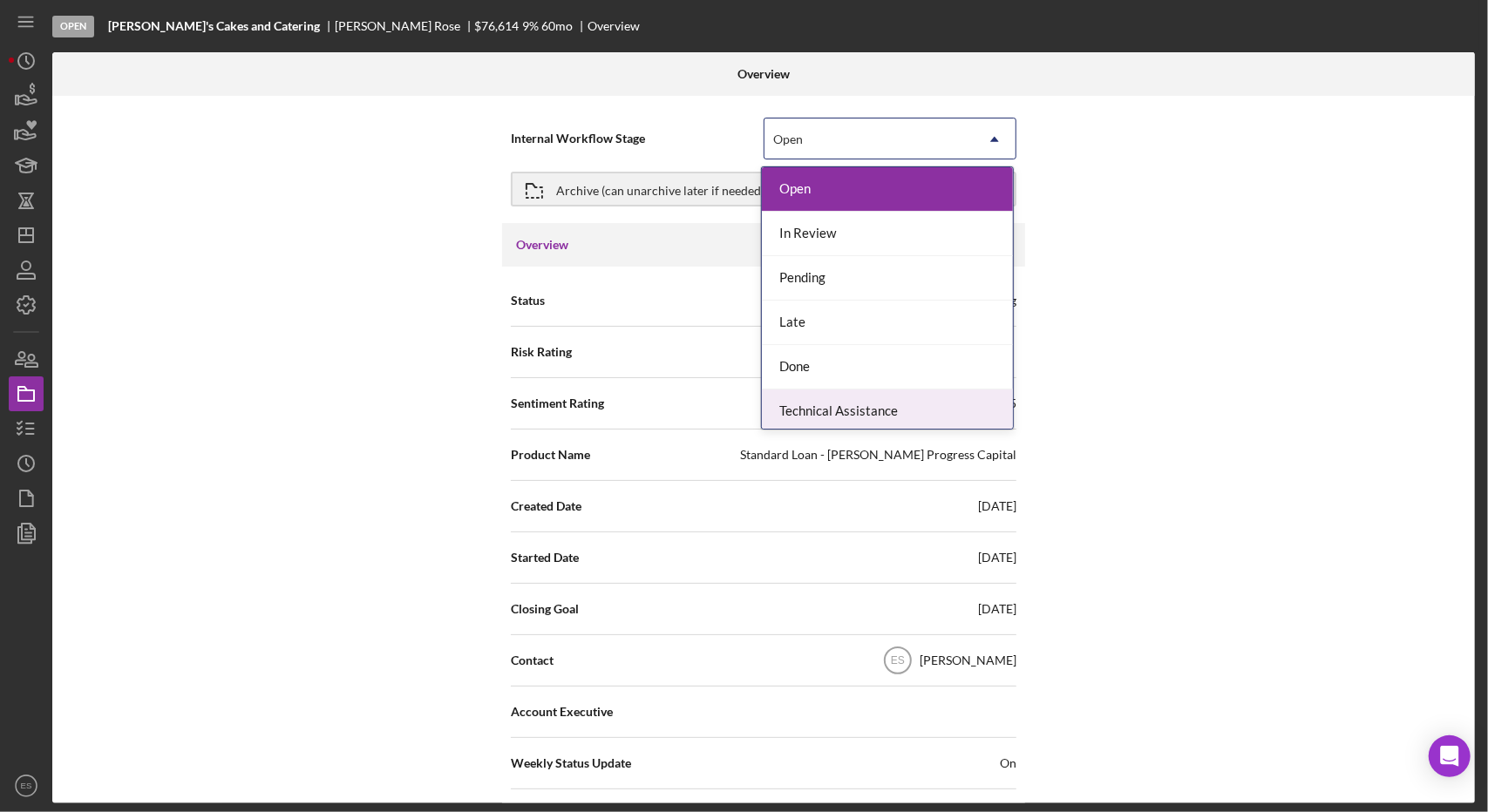
click at [897, 400] on div "Technical Assistance" at bounding box center [887, 411] width 251 height 44
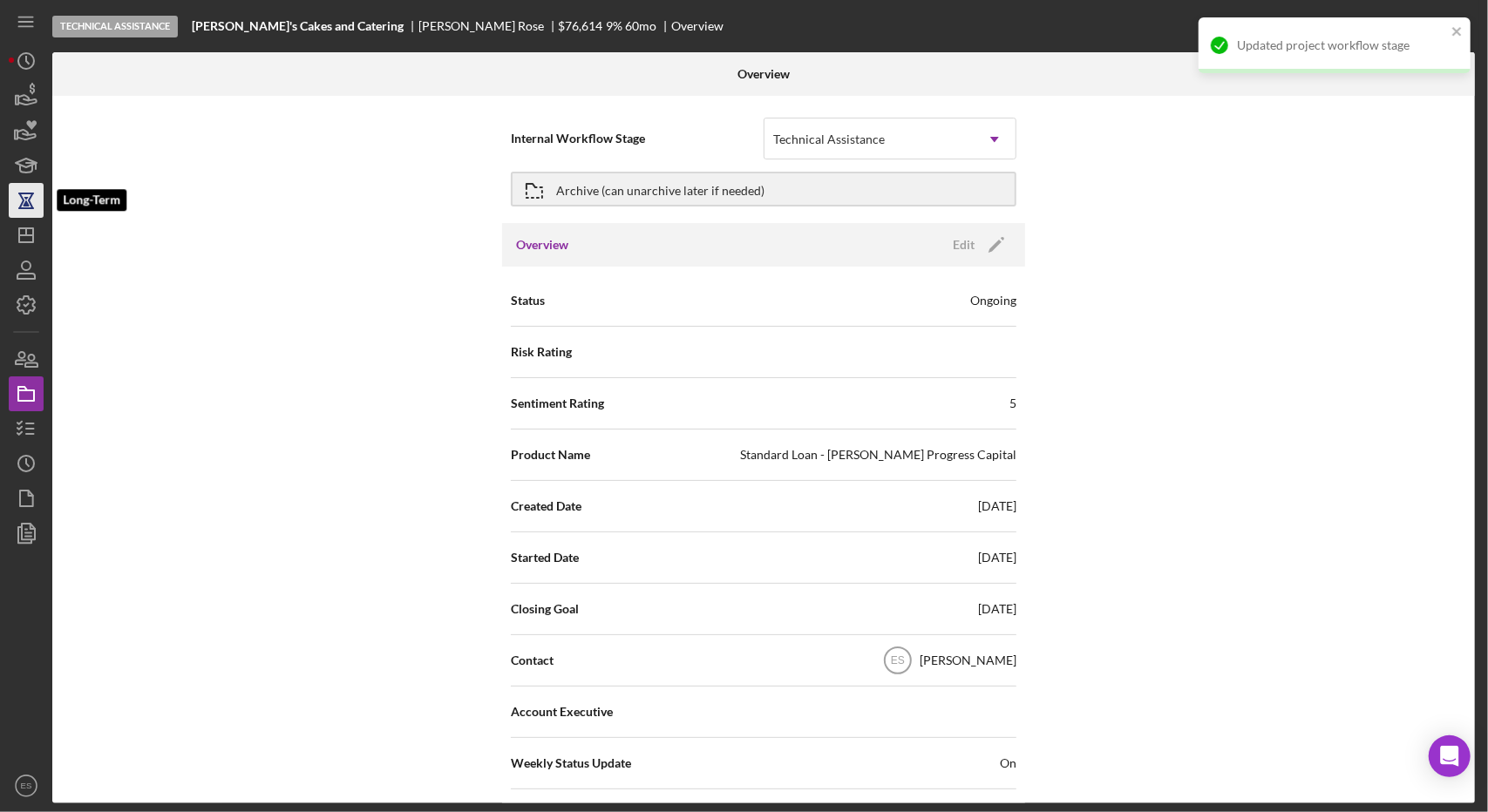
click at [32, 200] on icon "button" at bounding box center [27, 201] width 44 height 44
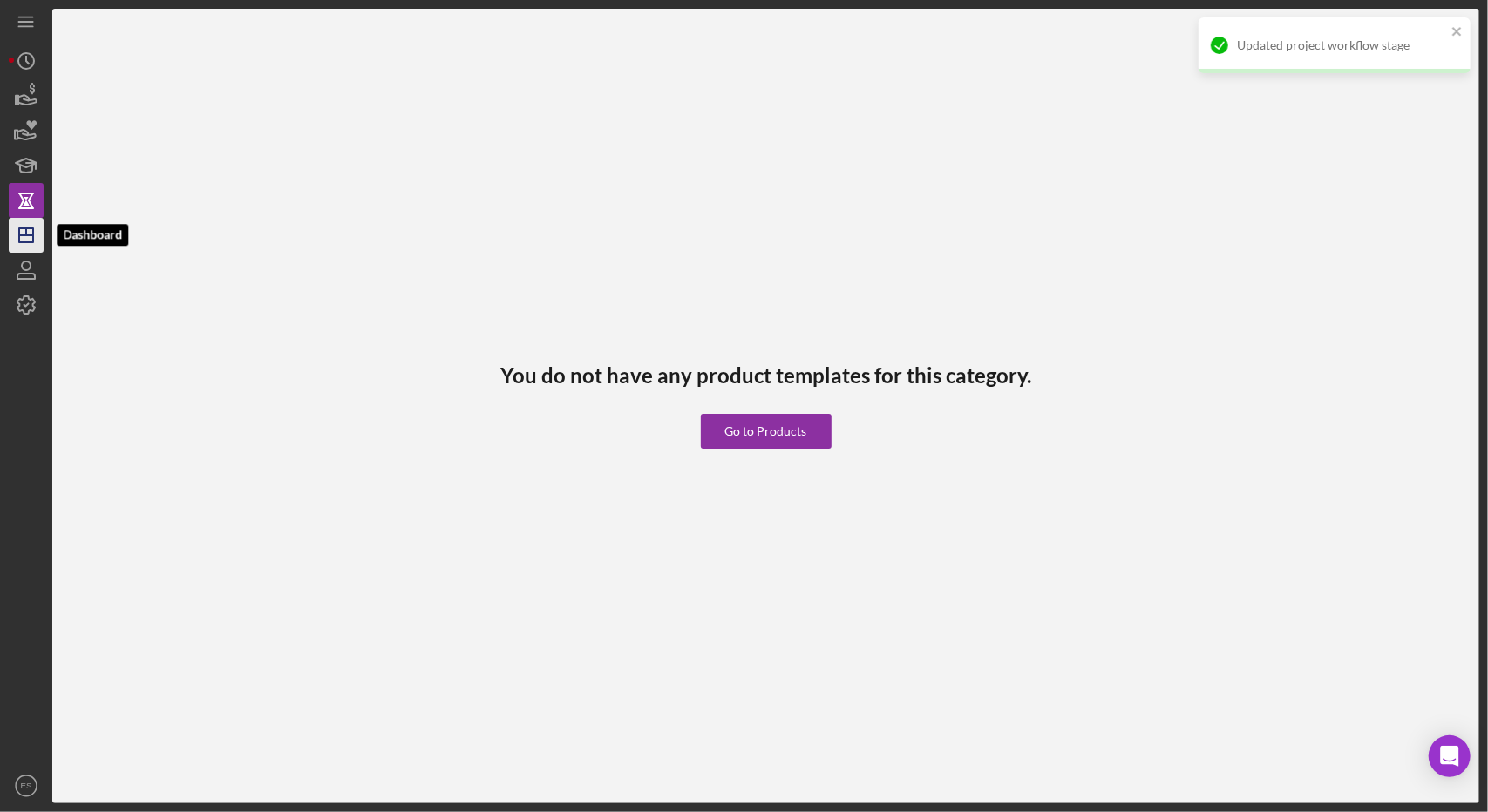
click at [26, 240] on icon "Icon/Dashboard" at bounding box center [27, 235] width 44 height 44
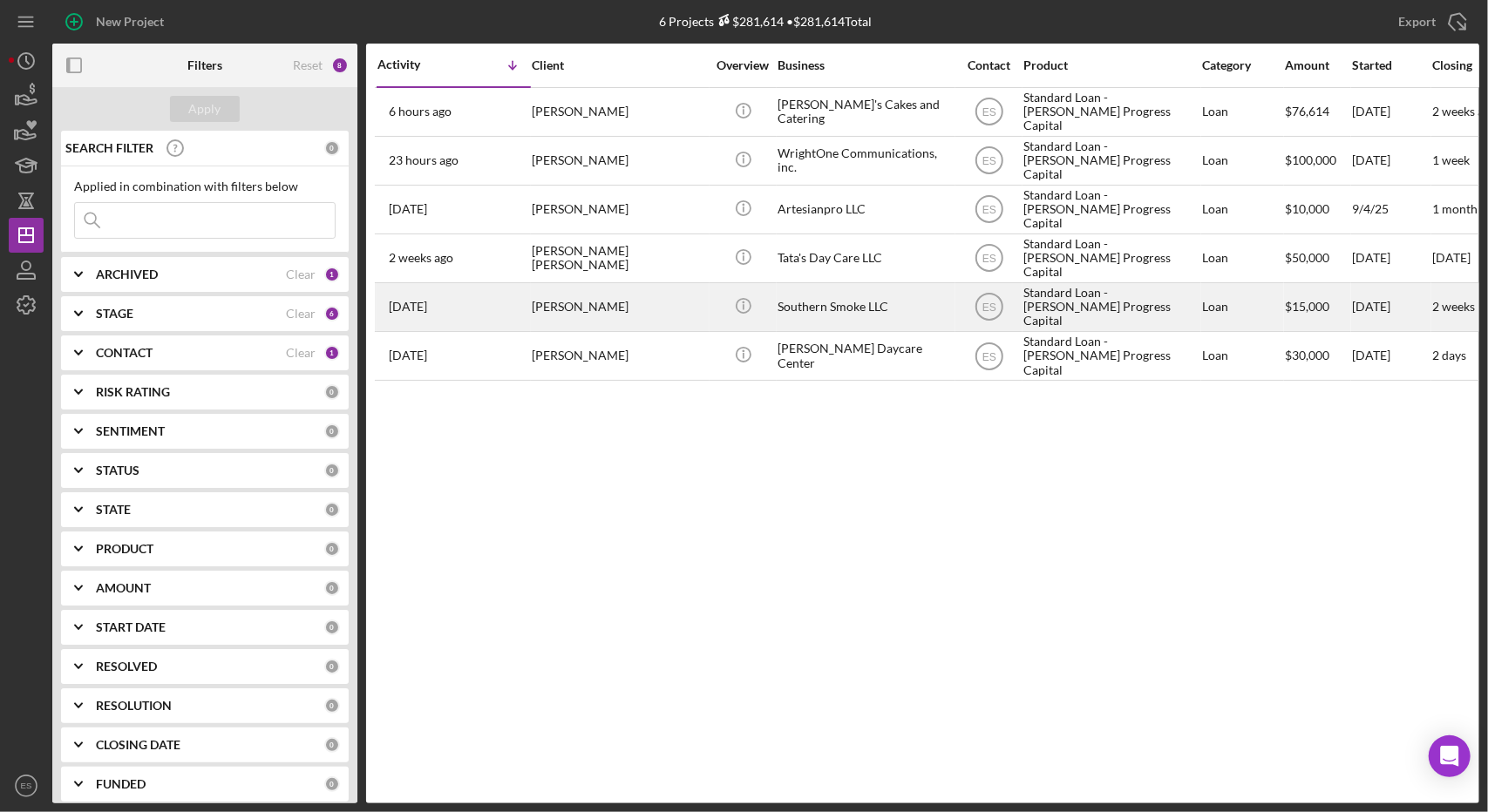
click at [1090, 296] on div "Standard Loan - [PERSON_NAME] Progress Capital" at bounding box center [1110, 307] width 174 height 46
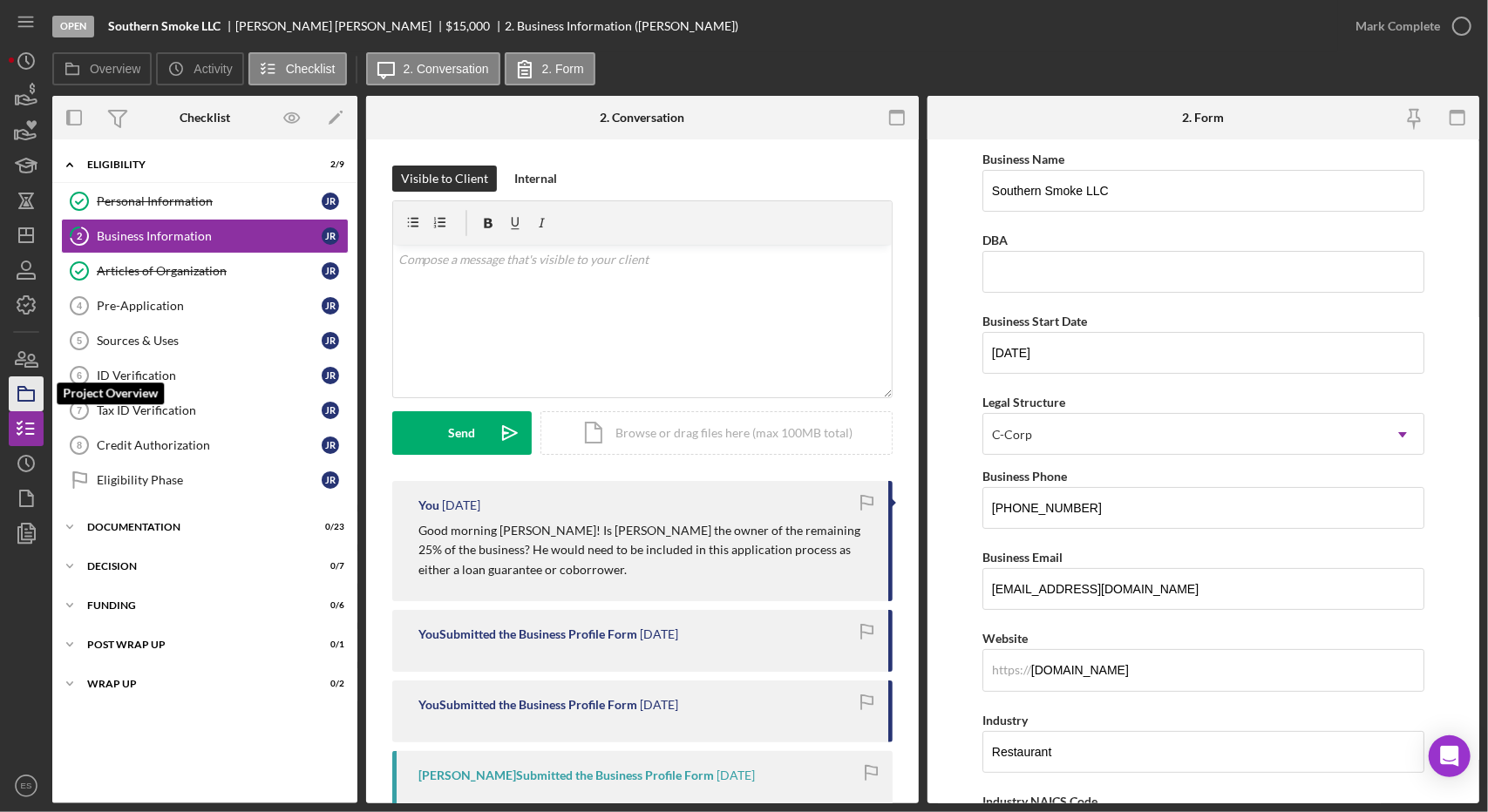
click at [24, 394] on icon "button" at bounding box center [27, 394] width 44 height 44
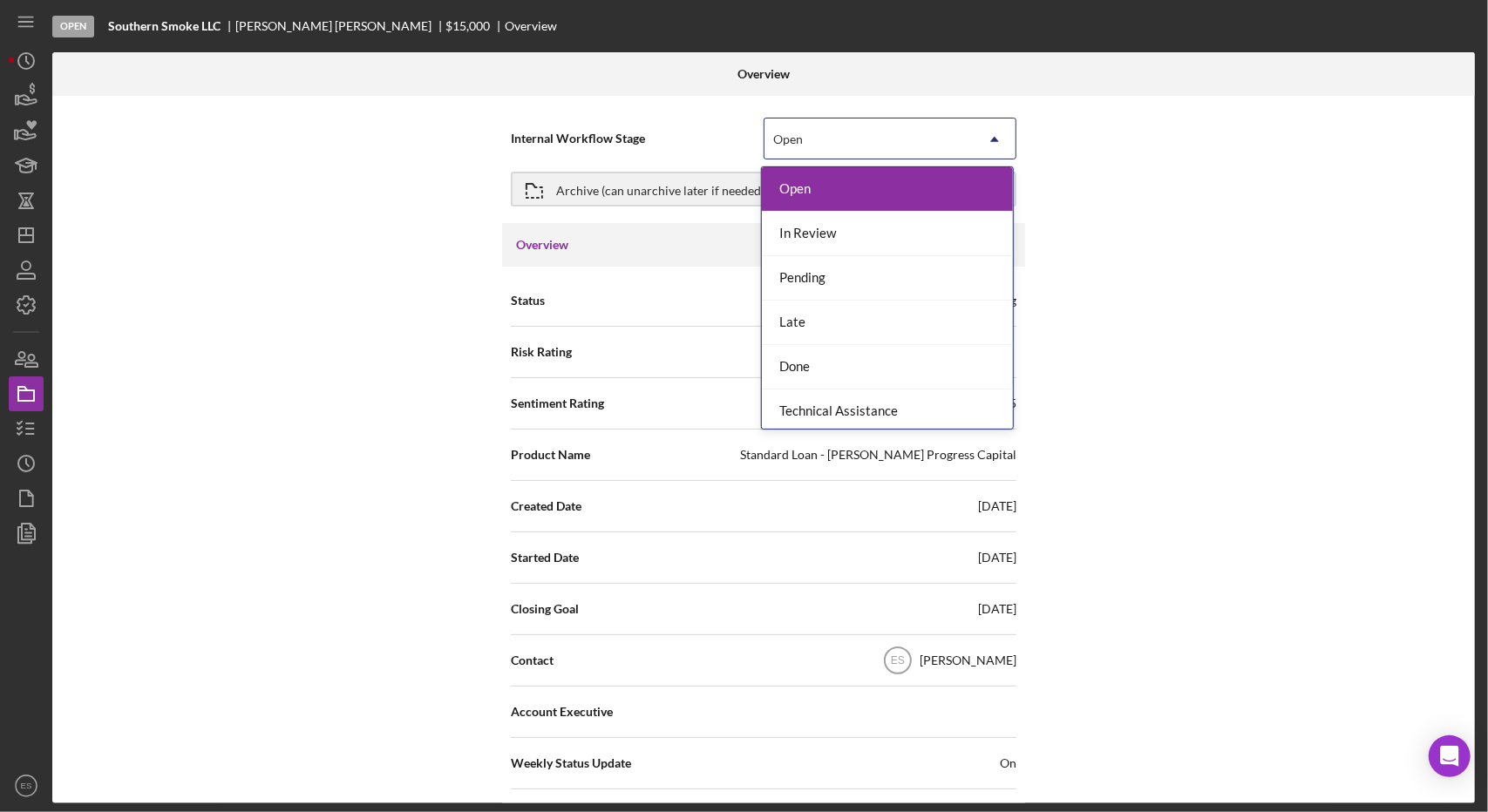
click at [856, 146] on div "Open" at bounding box center [869, 140] width 210 height 40
click at [895, 399] on div "Technical Assistance" at bounding box center [887, 411] width 251 height 44
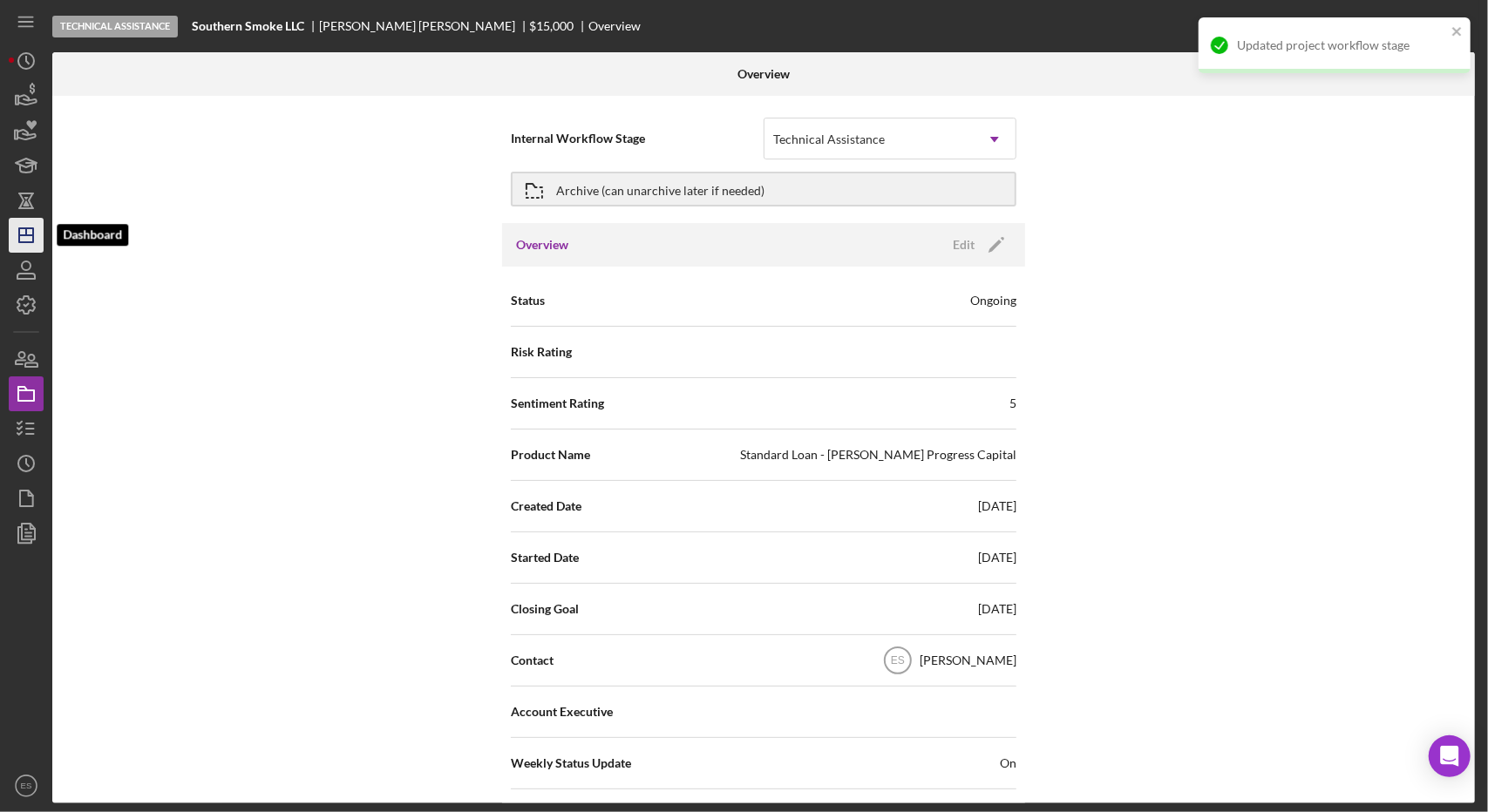
click at [40, 219] on icon "Icon/Dashboard" at bounding box center [27, 235] width 44 height 44
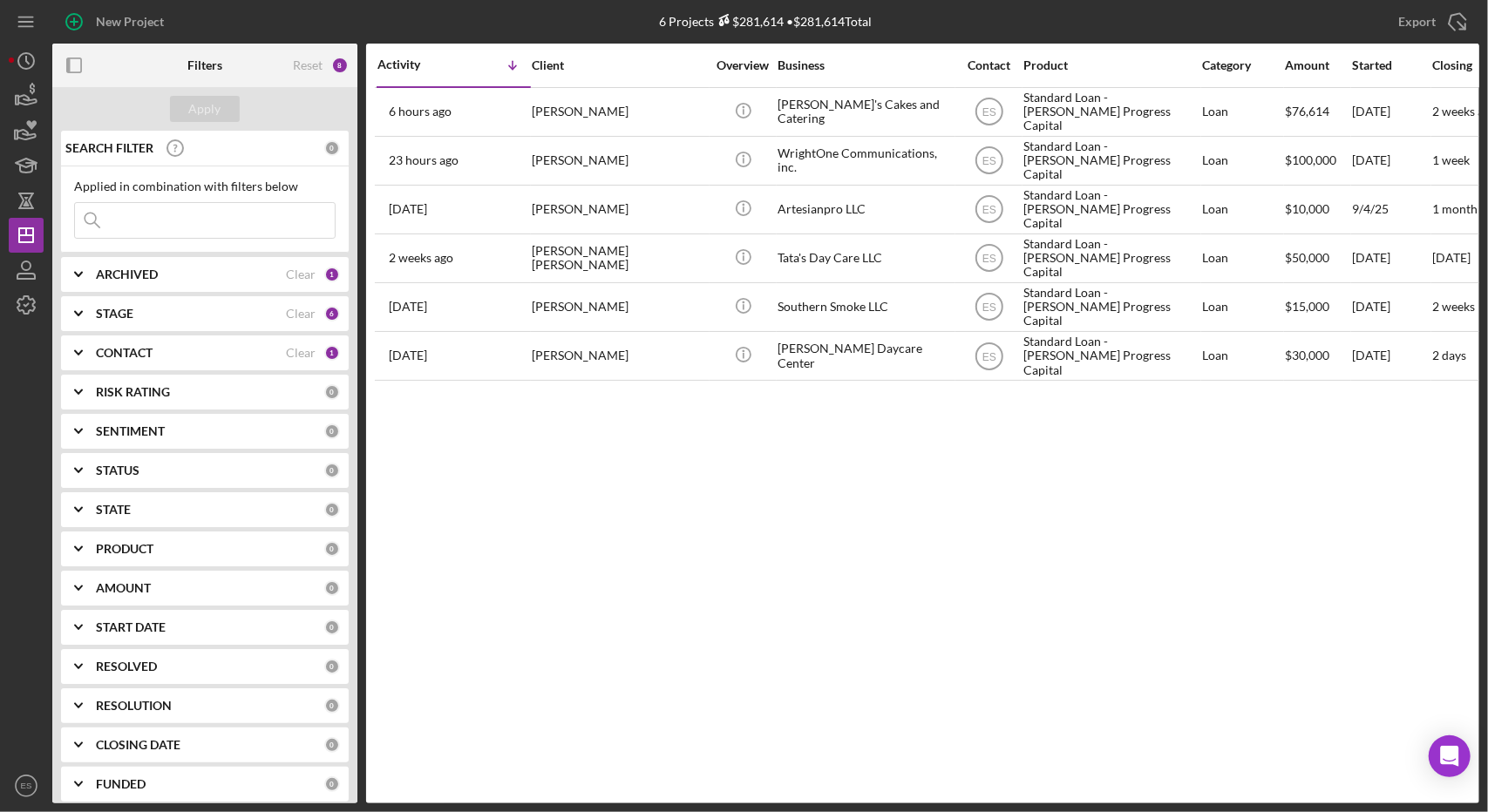
scroll to position [0, 312]
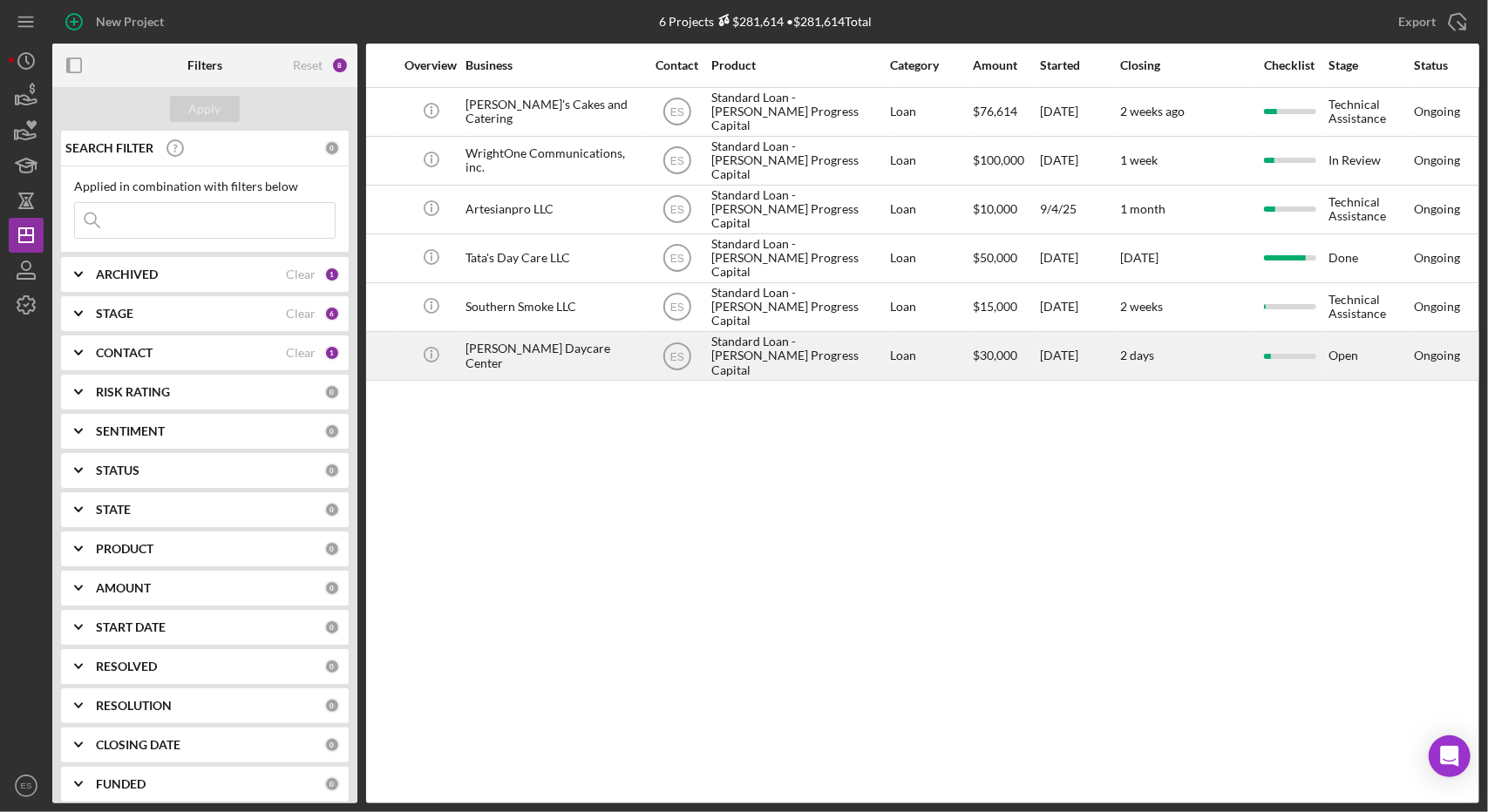
click at [866, 363] on div "Standard Loan - [PERSON_NAME] Progress Capital" at bounding box center [798, 356] width 174 height 46
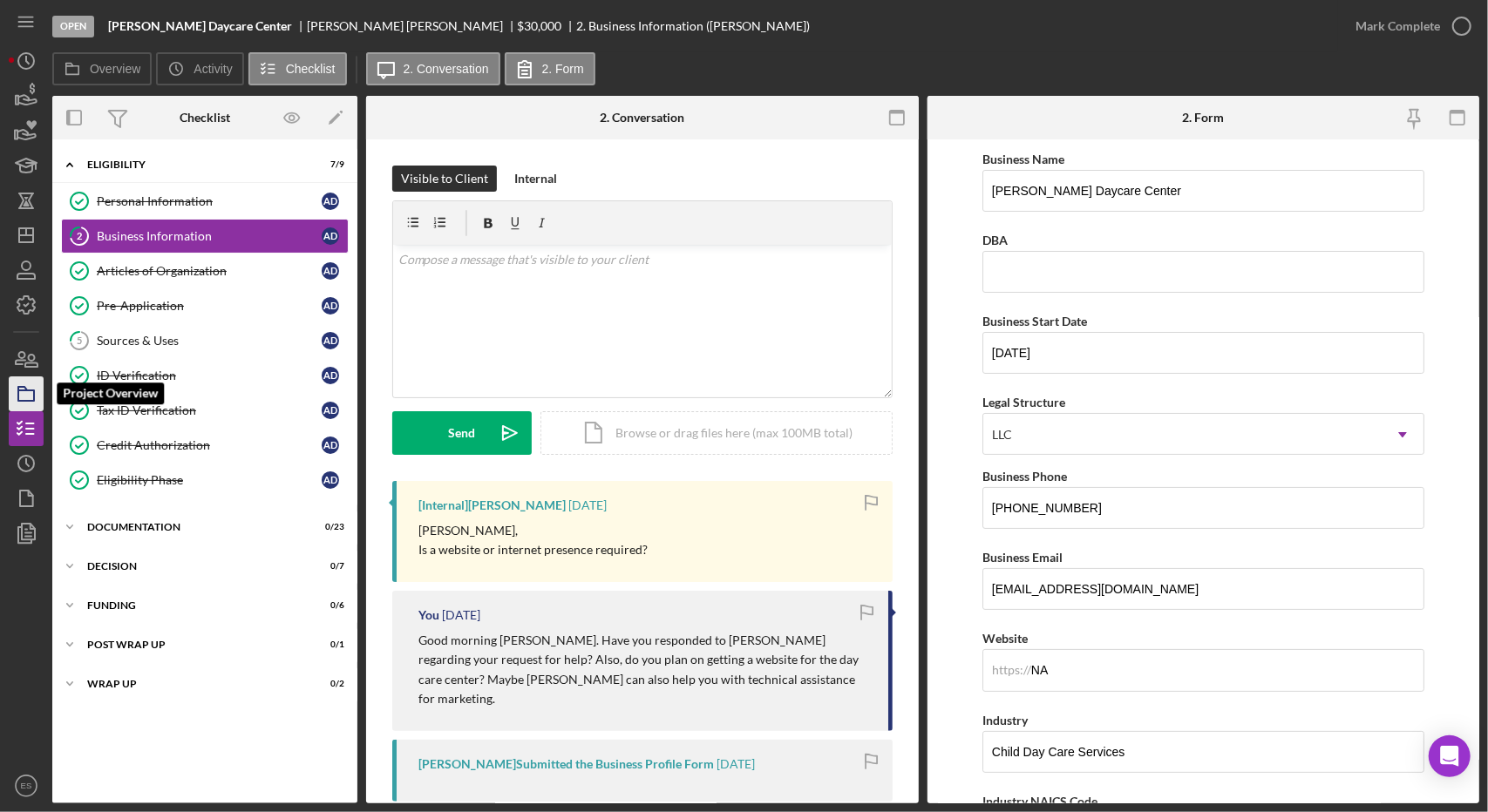
click at [28, 401] on rect "button" at bounding box center [26, 395] width 15 height 11
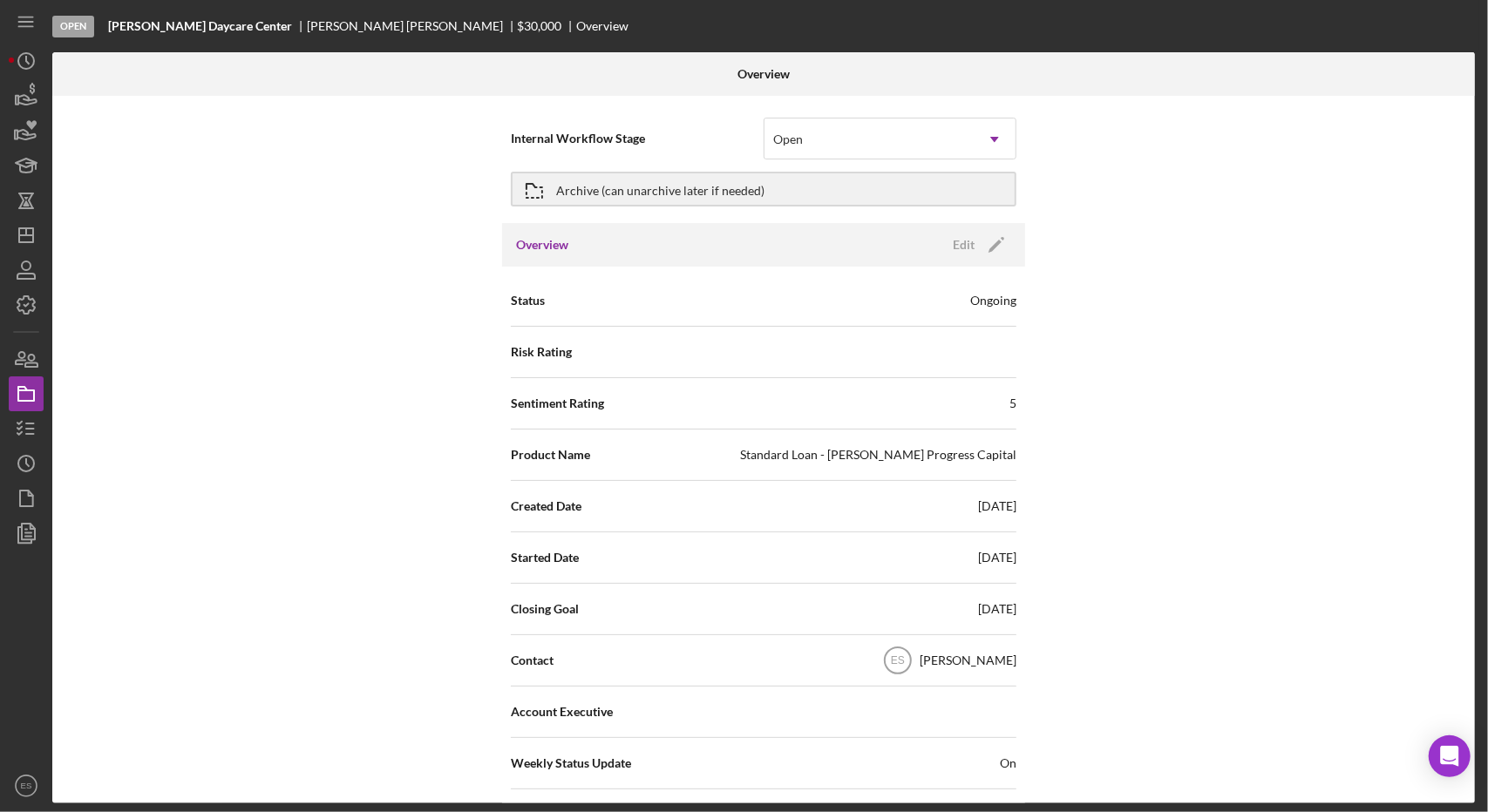
click at [834, 113] on div "Internal Workflow Stage Open Icon/Dropdown Arrow" at bounding box center [764, 138] width 505 height 51
click at [820, 129] on div "Open" at bounding box center [869, 140] width 210 height 40
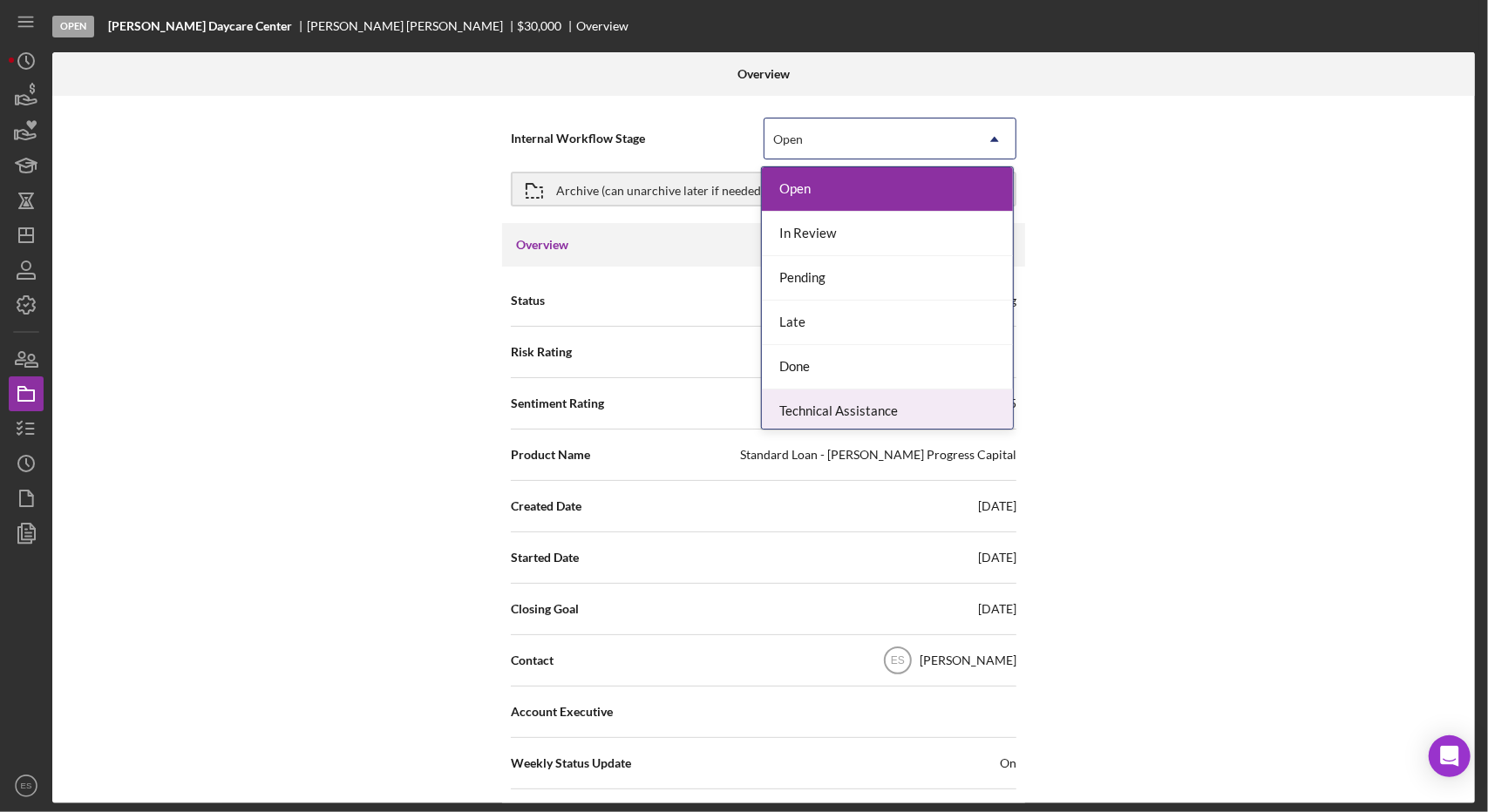
click at [857, 396] on div "Technical Assistance" at bounding box center [887, 411] width 251 height 44
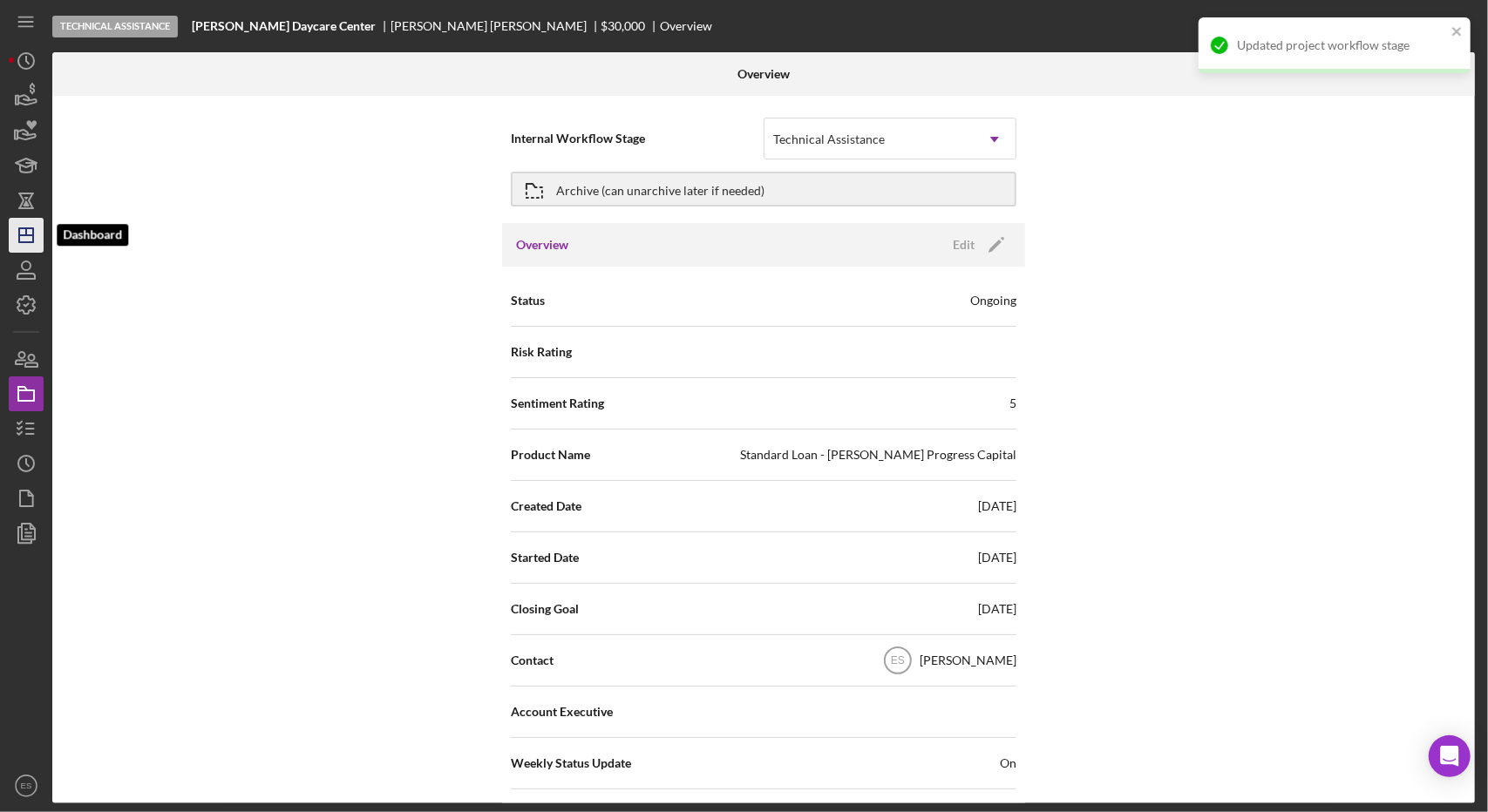
click at [31, 233] on icon "Icon/Dashboard" at bounding box center [27, 235] width 44 height 44
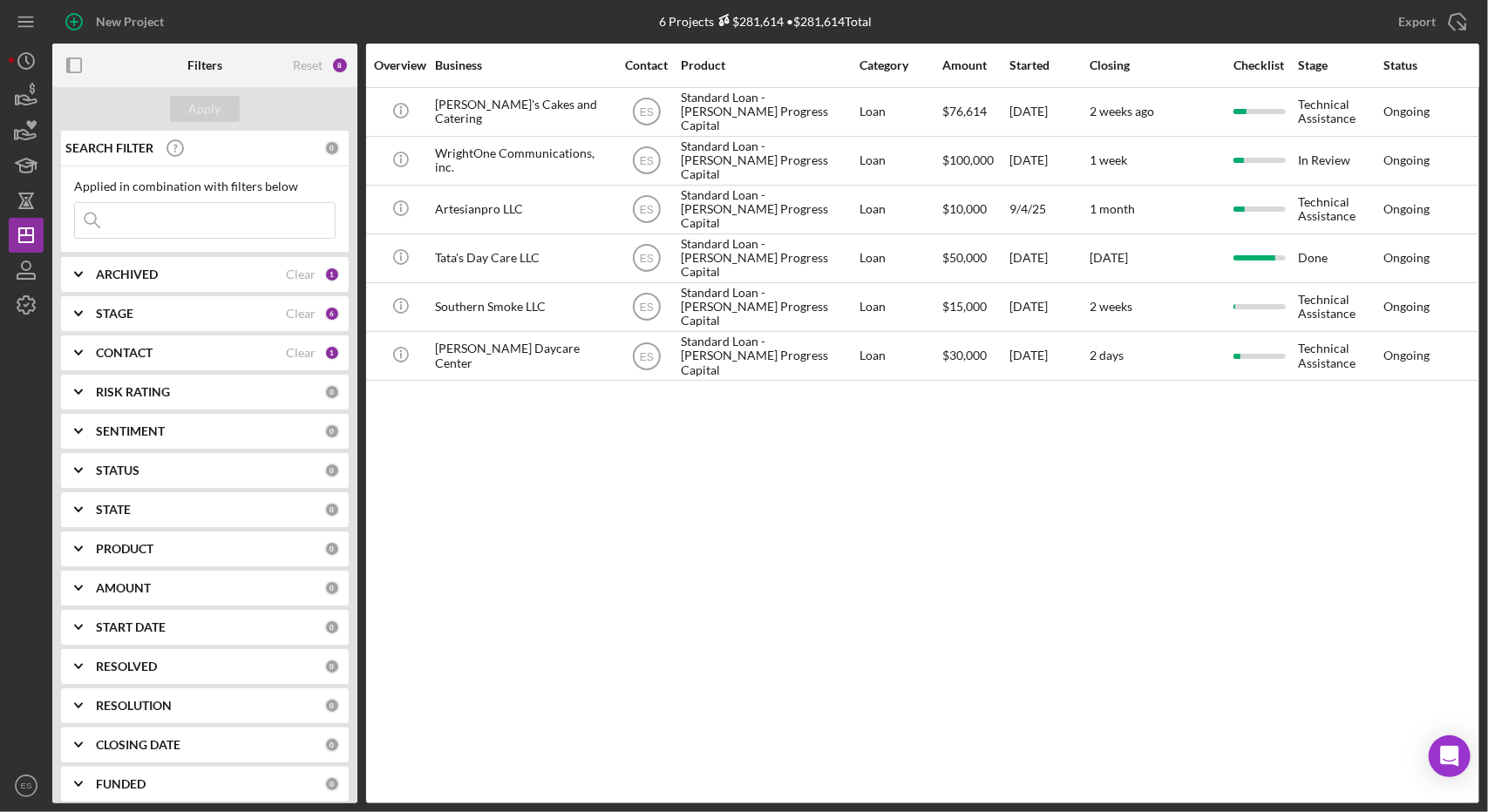
scroll to position [0, 344]
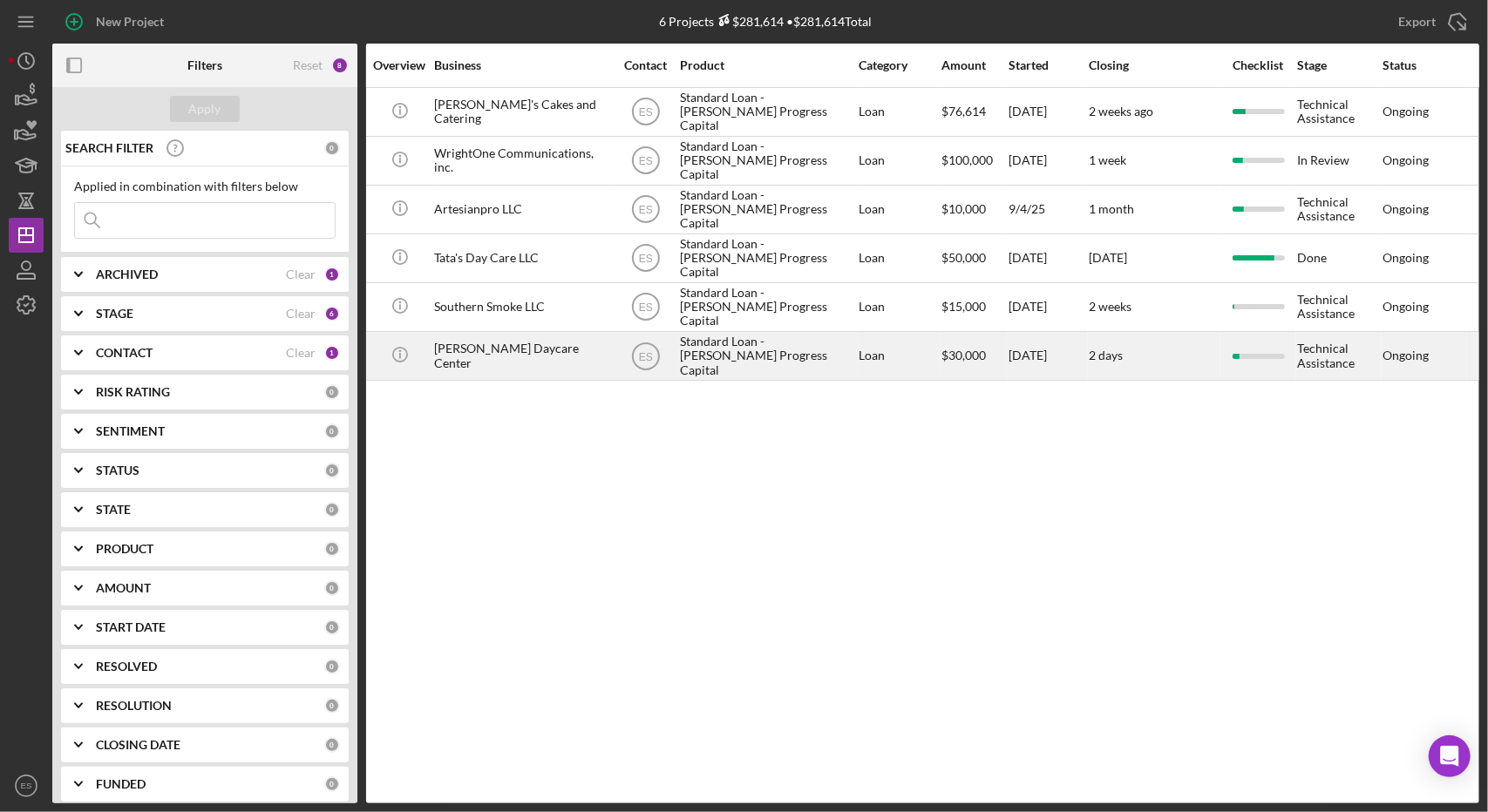
click at [905, 374] on div "Loan" at bounding box center [899, 356] width 81 height 46
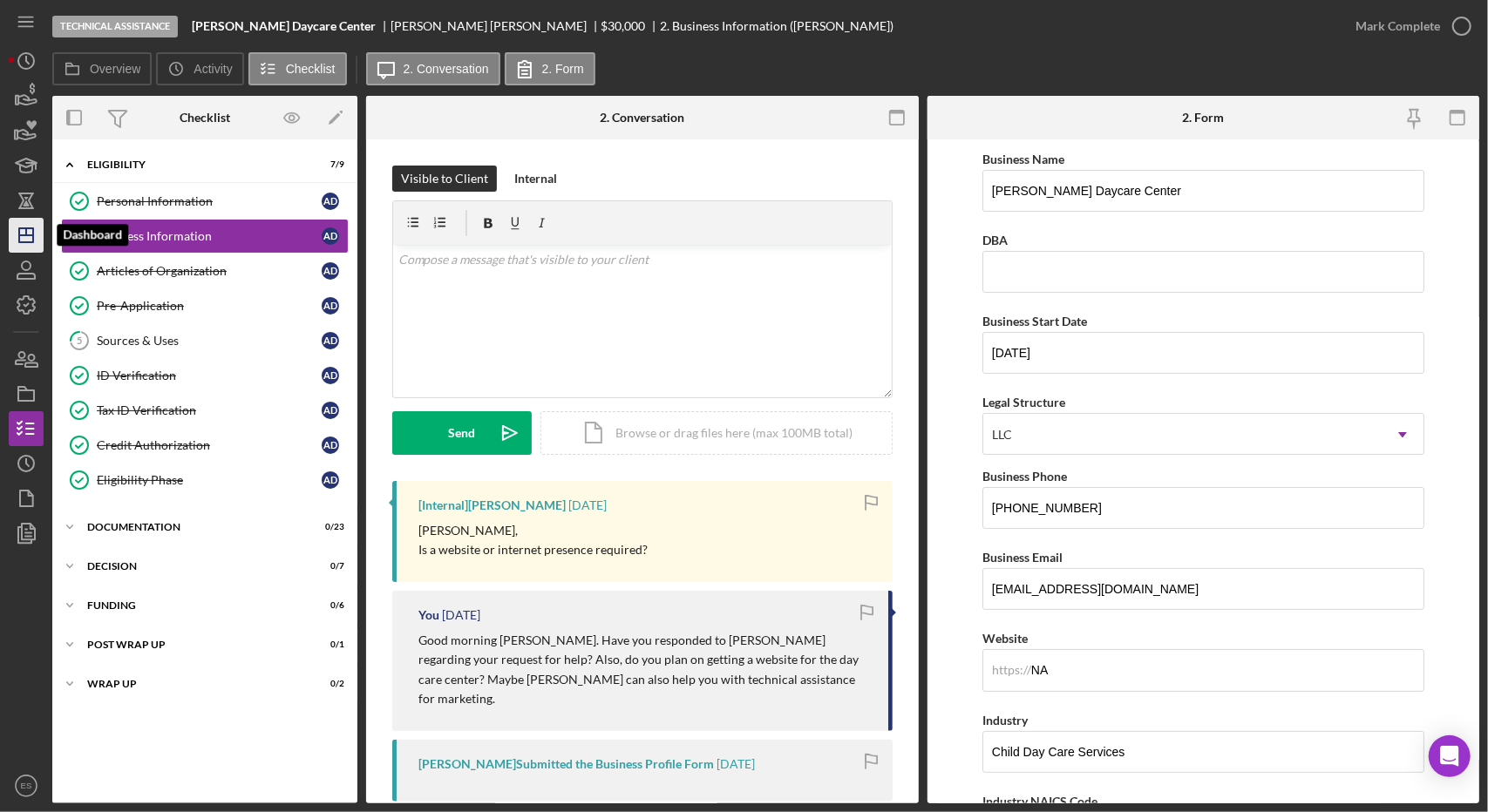
click icon "Icon/Dashboard"
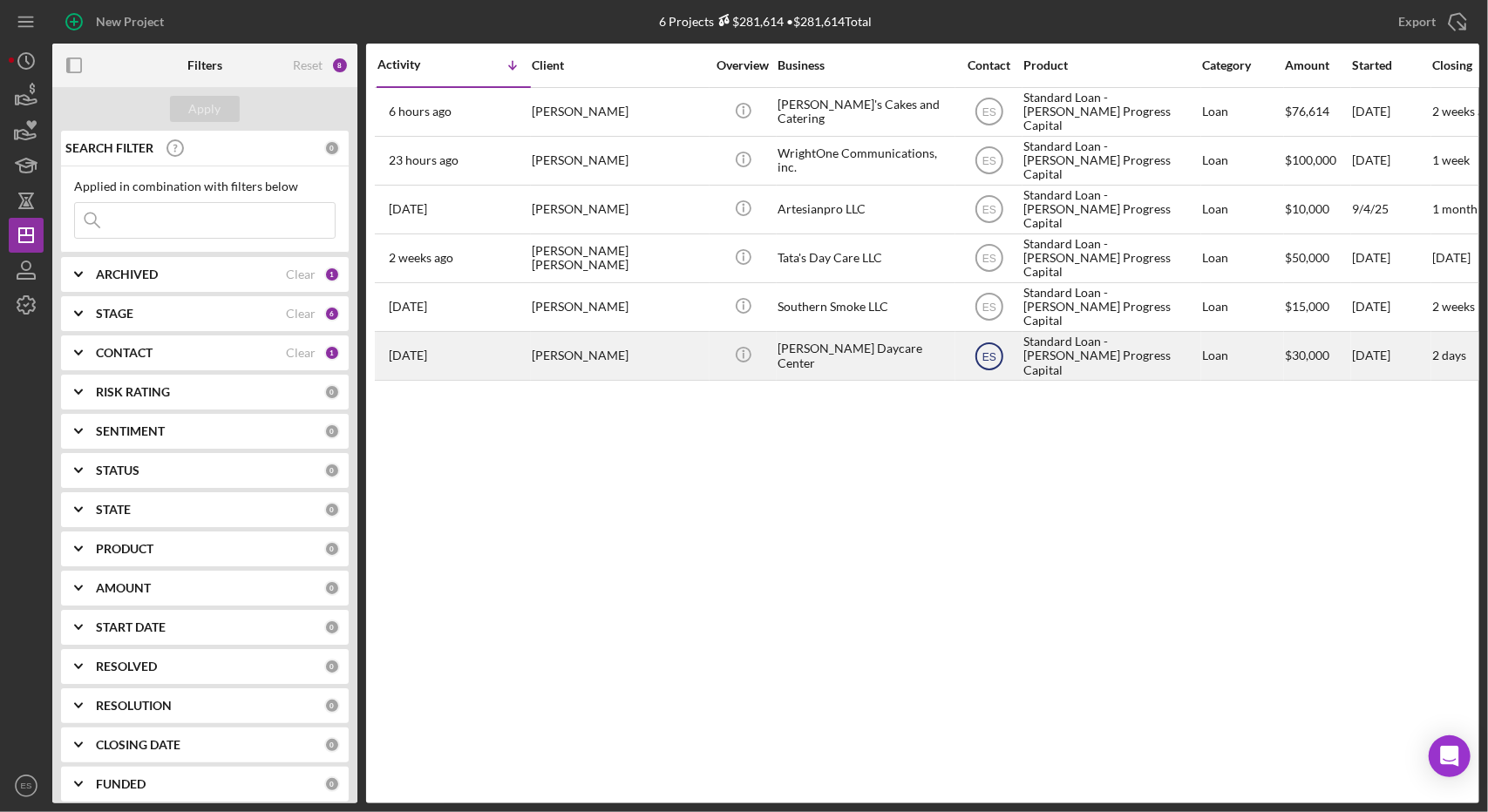
click icon "ES"
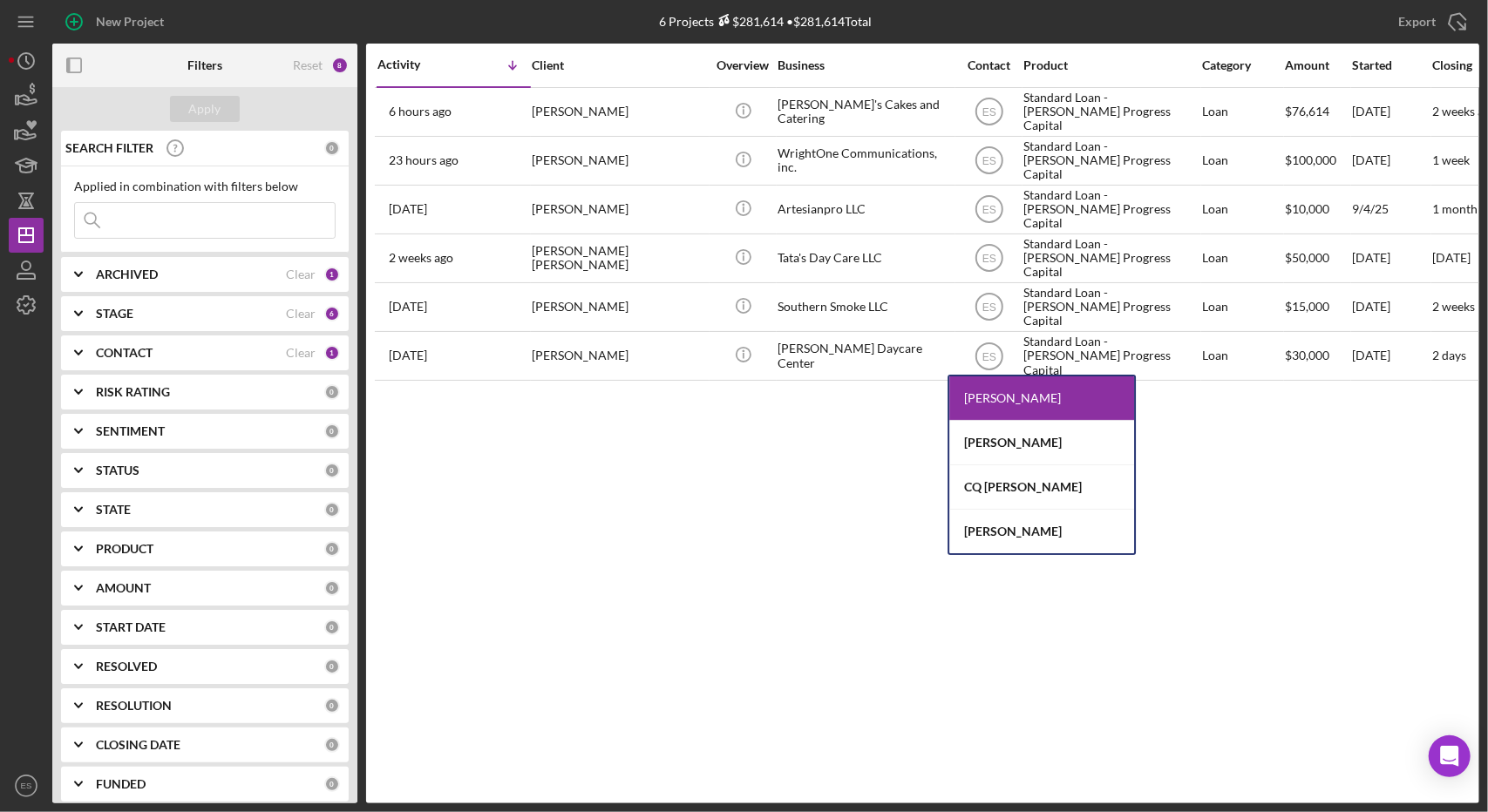
click div "Activity Icon/Table Sort Arrow Client Overview Business Contact Product Categor…"
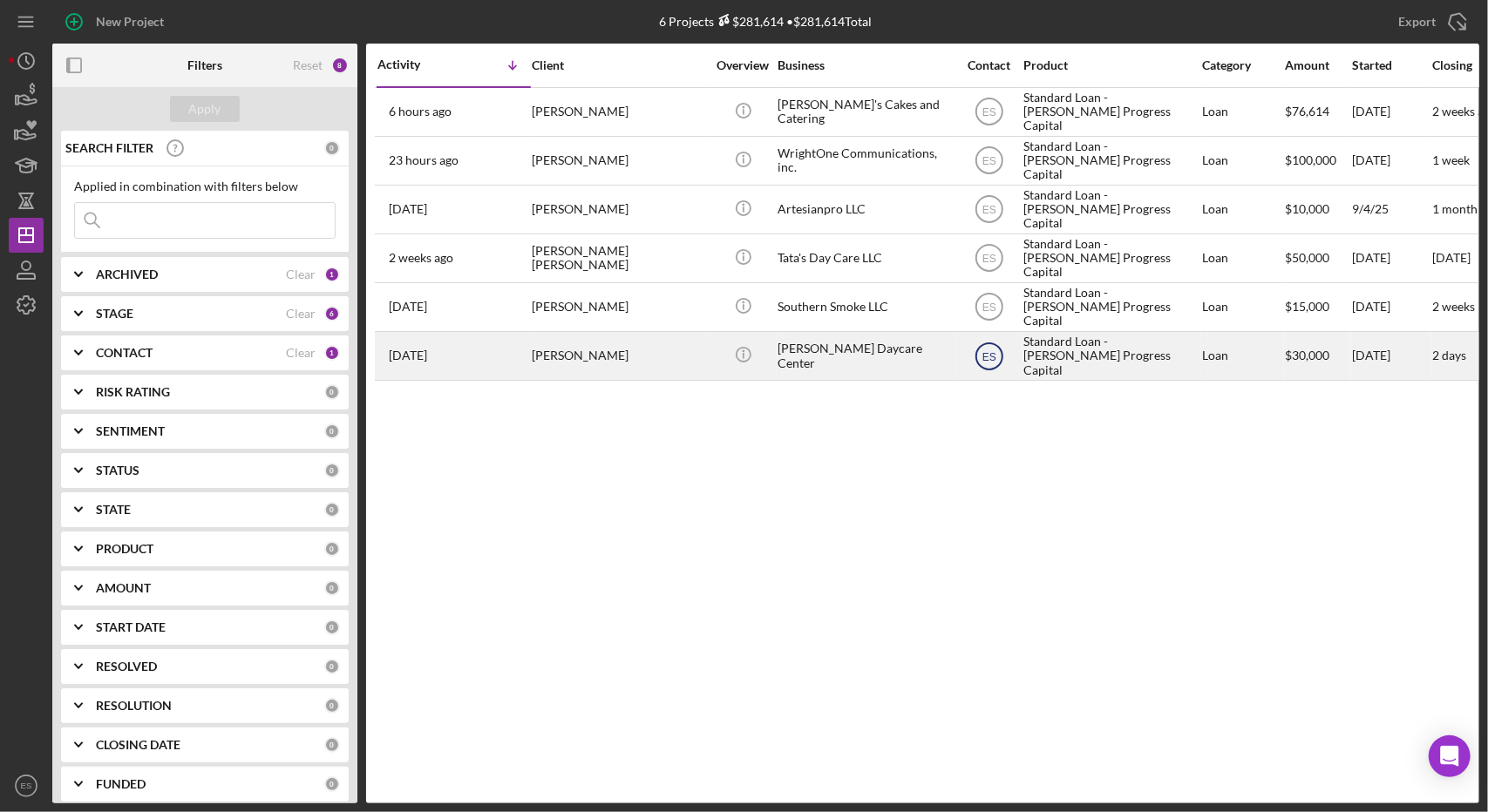
click icon "ES"
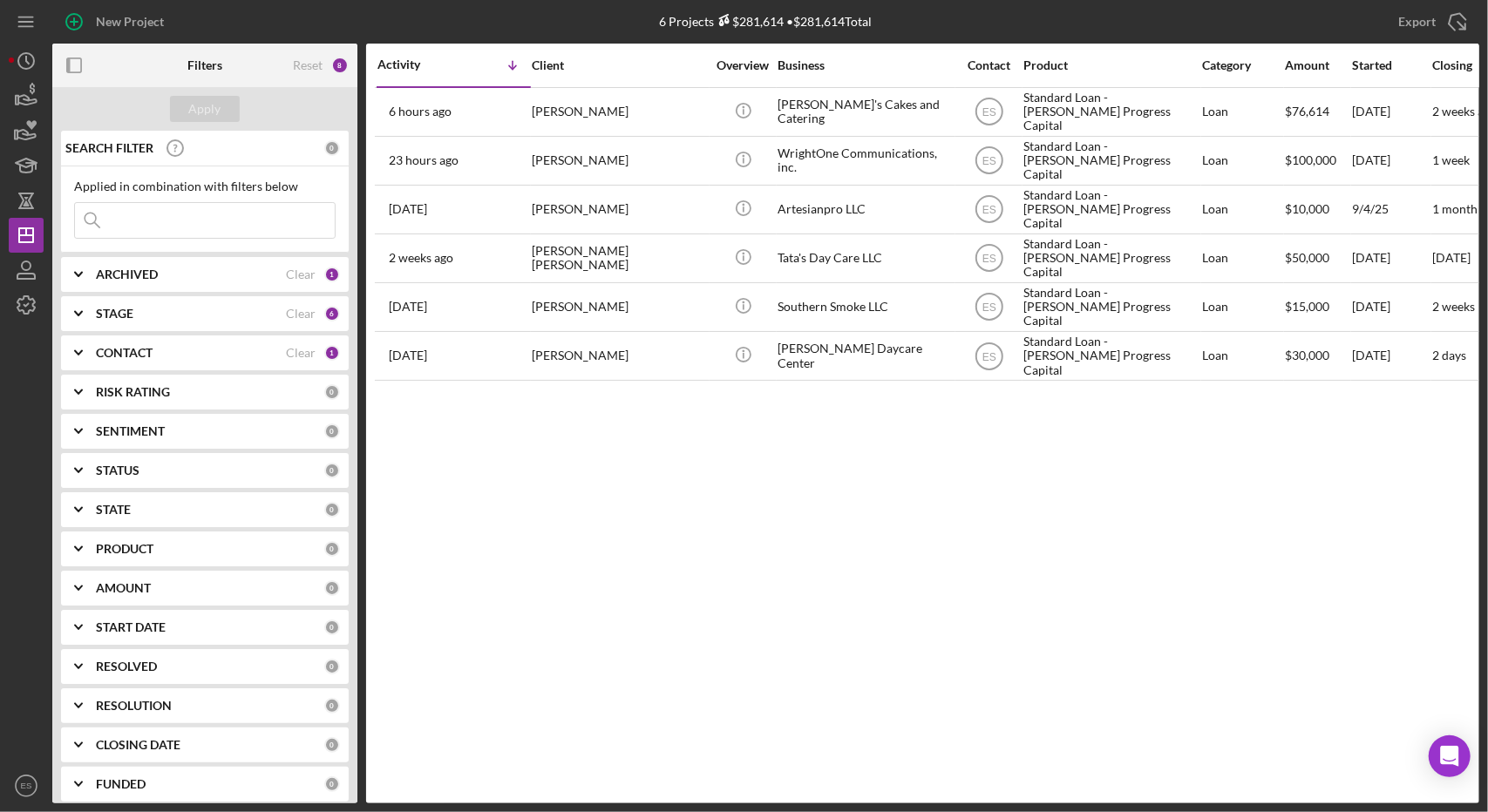
click div "Activity Icon/Table Sort Arrow Client Overview Business Contact Product Categor…"
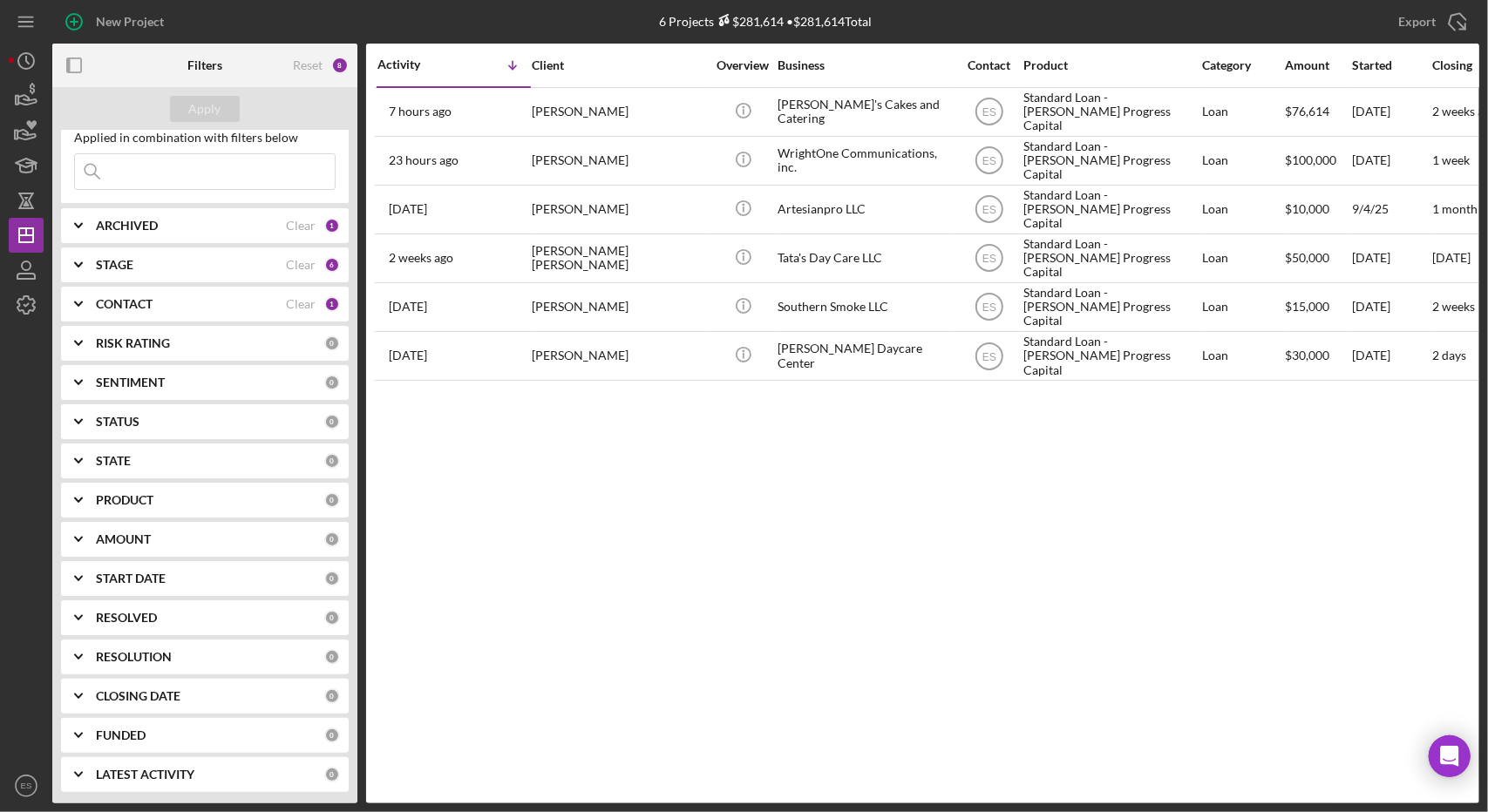
click at [119, 494] on b "PRODUCT" at bounding box center [124, 500] width 57 height 14
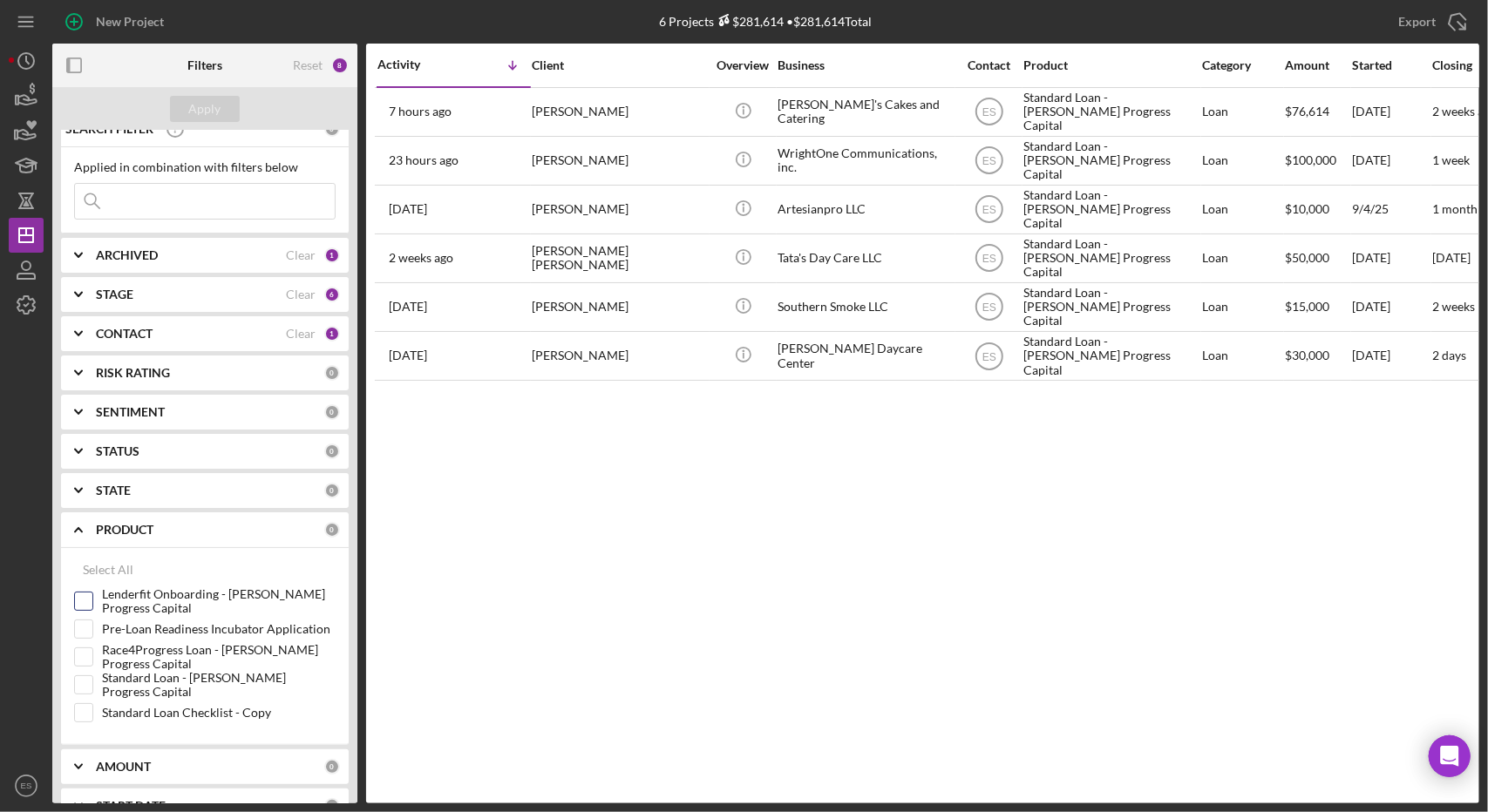
scroll to position [0, 0]
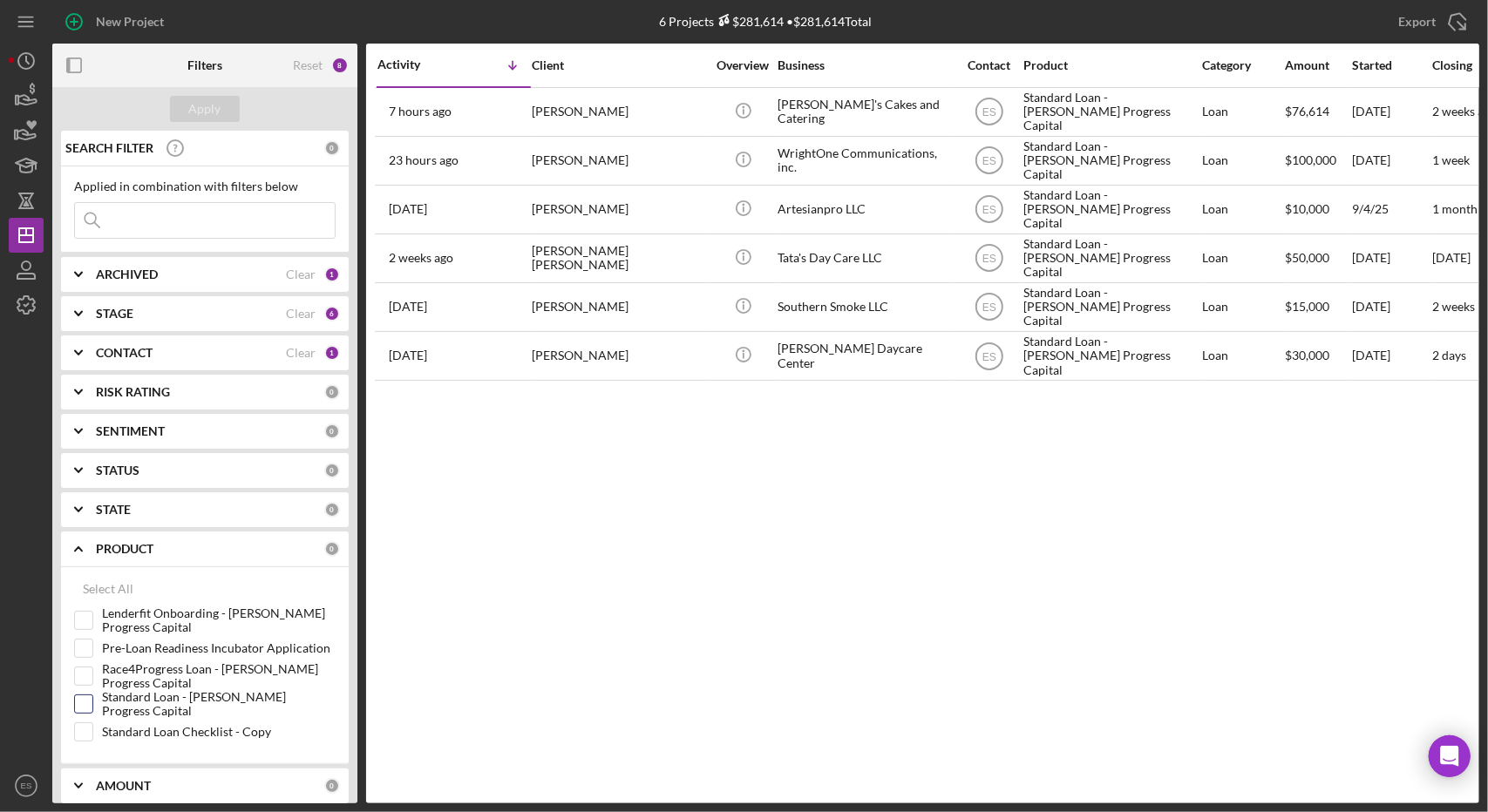
click at [85, 699] on input "Standard Loan - [PERSON_NAME] Progress Capital" at bounding box center [83, 704] width 17 height 17
checkbox input "true"
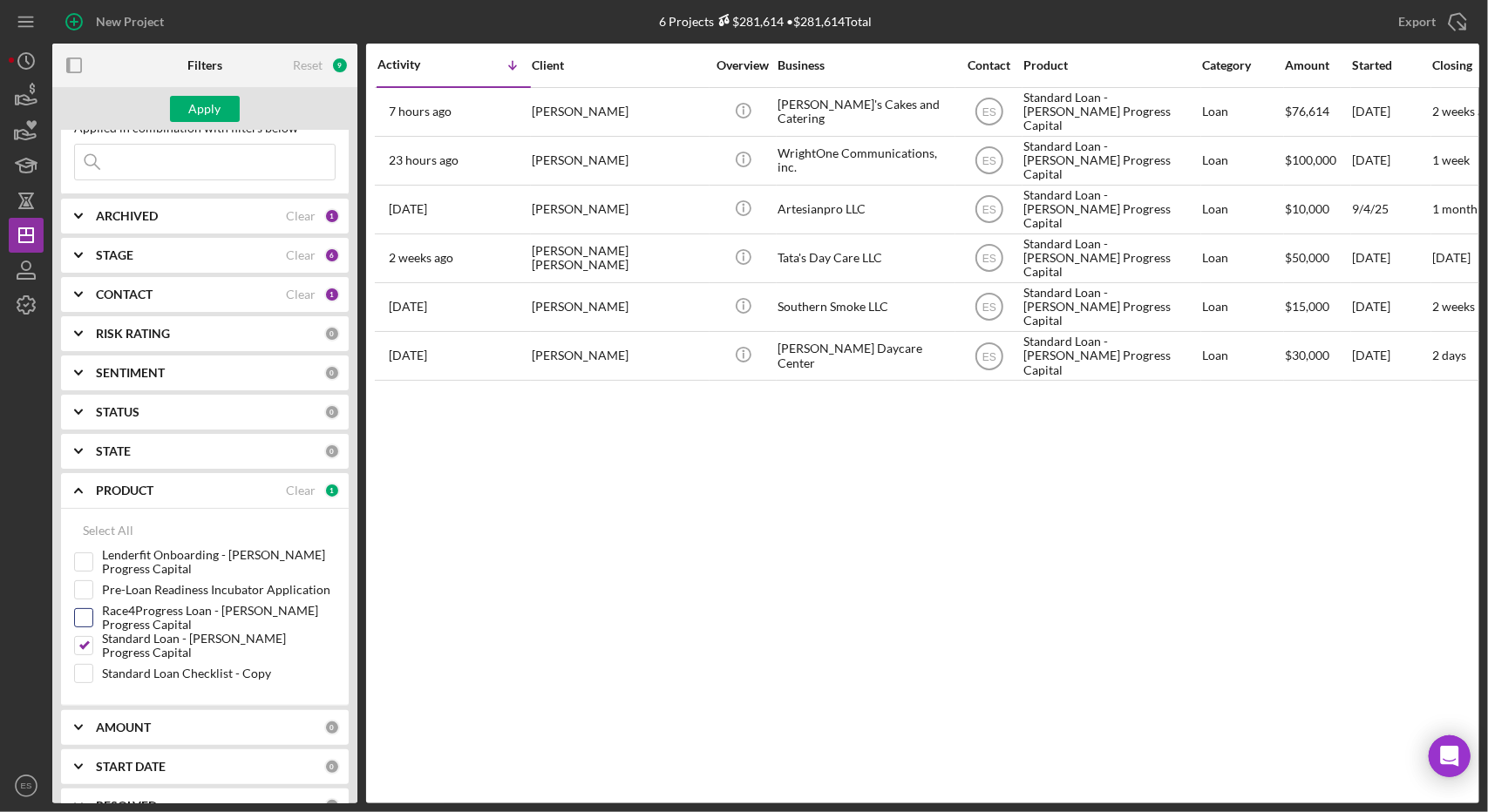
scroll to position [59, 0]
click at [84, 620] on input "Race4Progress Loan - Rende Progress Capital" at bounding box center [83, 617] width 17 height 17
checkbox input "true"
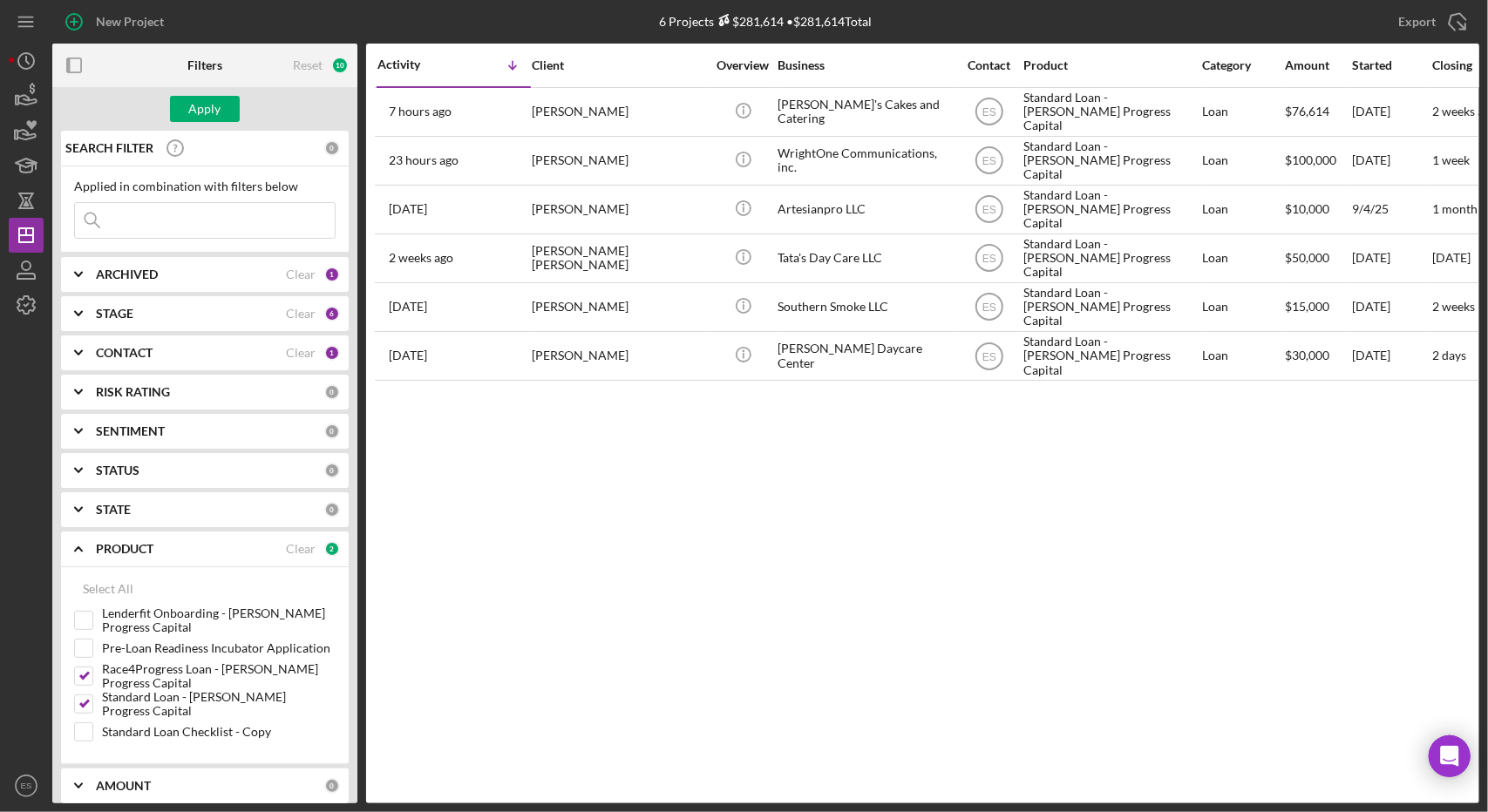
click at [166, 124] on div "Apply" at bounding box center [205, 109] width 305 height 44
click at [192, 118] on div "Apply" at bounding box center [206, 108] width 33 height 26
click at [227, 542] on div "PRODUCT" at bounding box center [190, 549] width 190 height 14
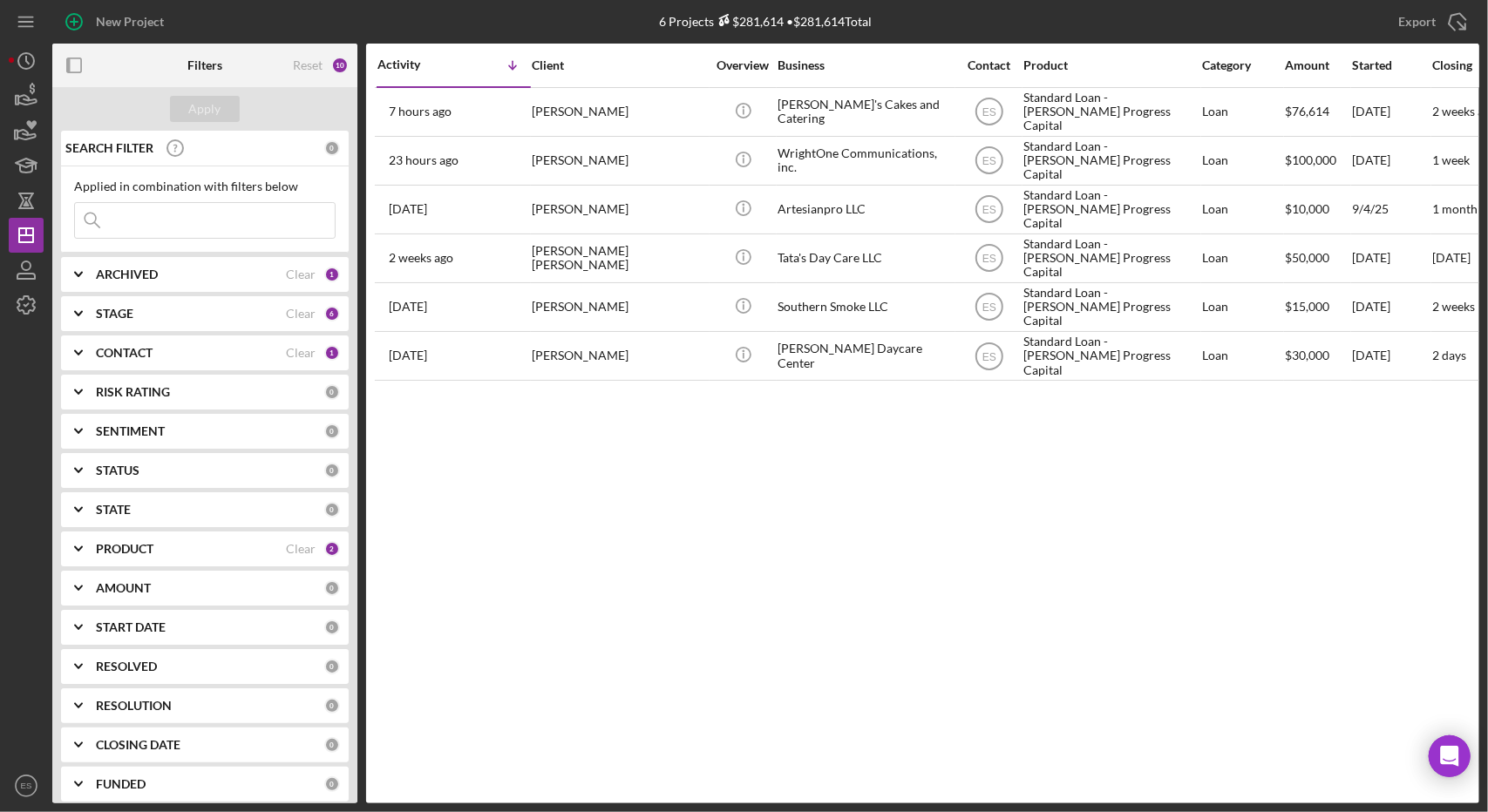
click at [191, 360] on div "CONTACT Clear 1" at bounding box center [217, 353] width 244 height 34
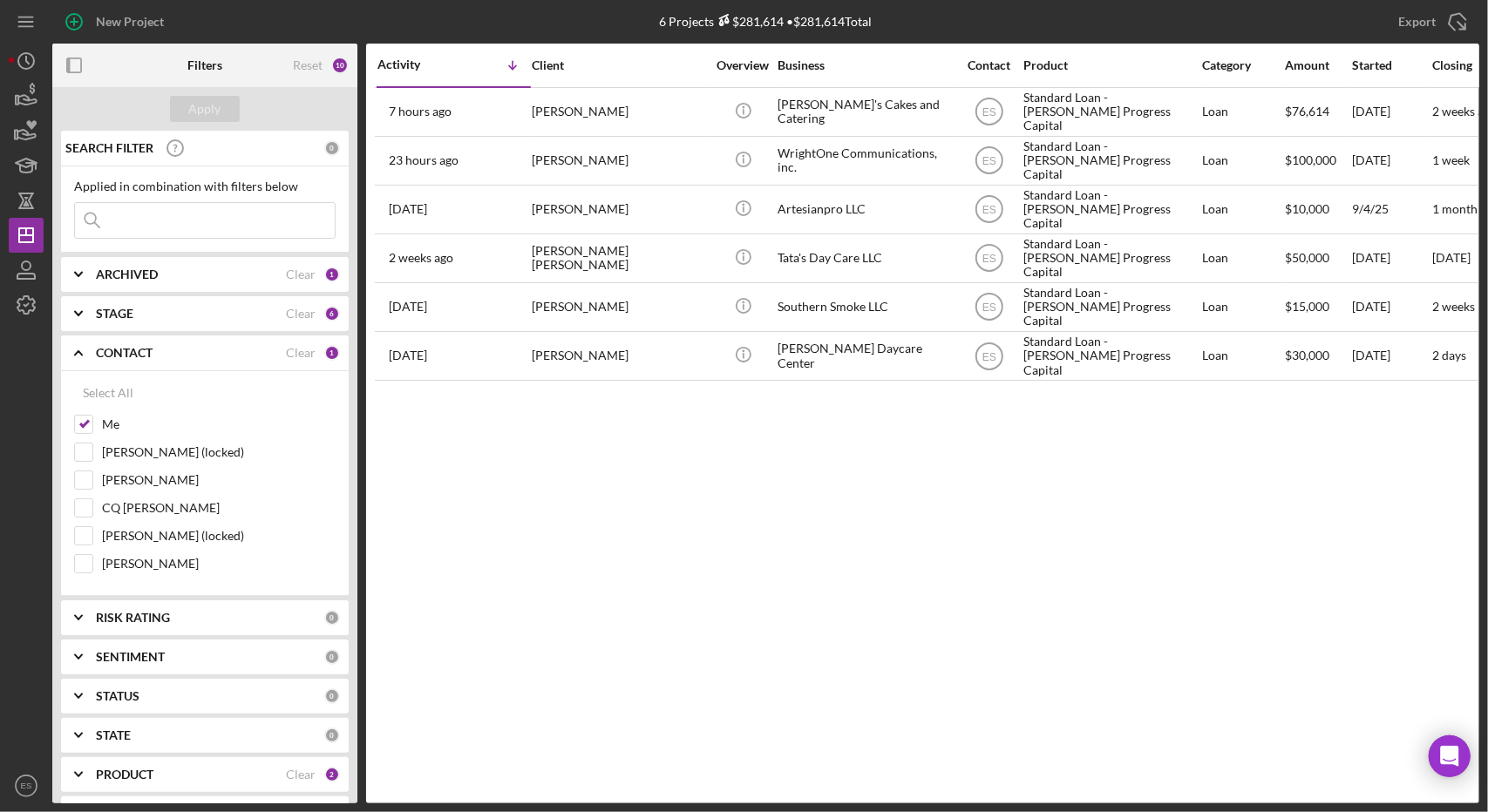
click at [191, 360] on div "CONTACT Clear 1" at bounding box center [217, 353] width 244 height 34
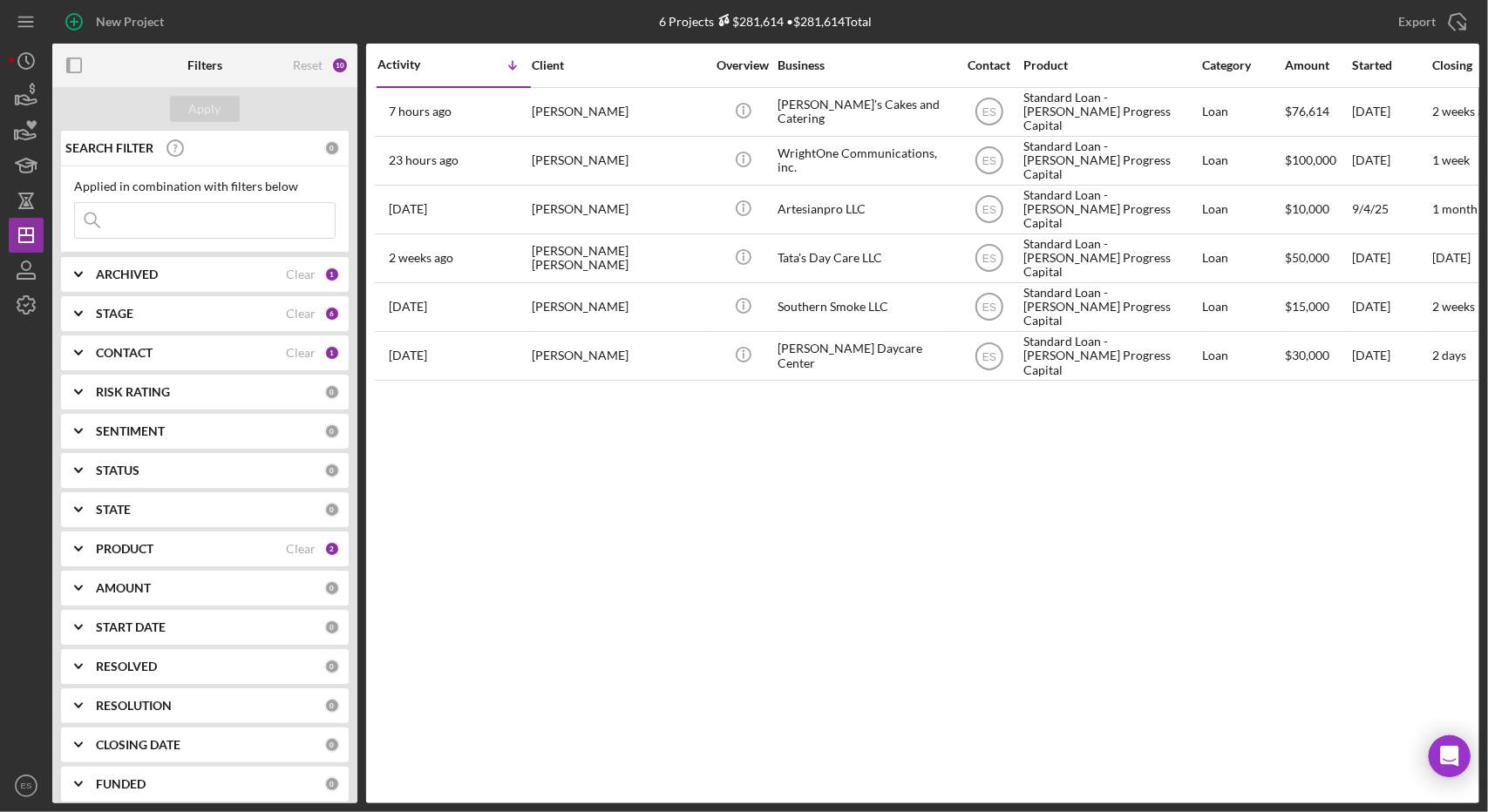
click at [139, 315] on div "STAGE" at bounding box center [190, 314] width 190 height 14
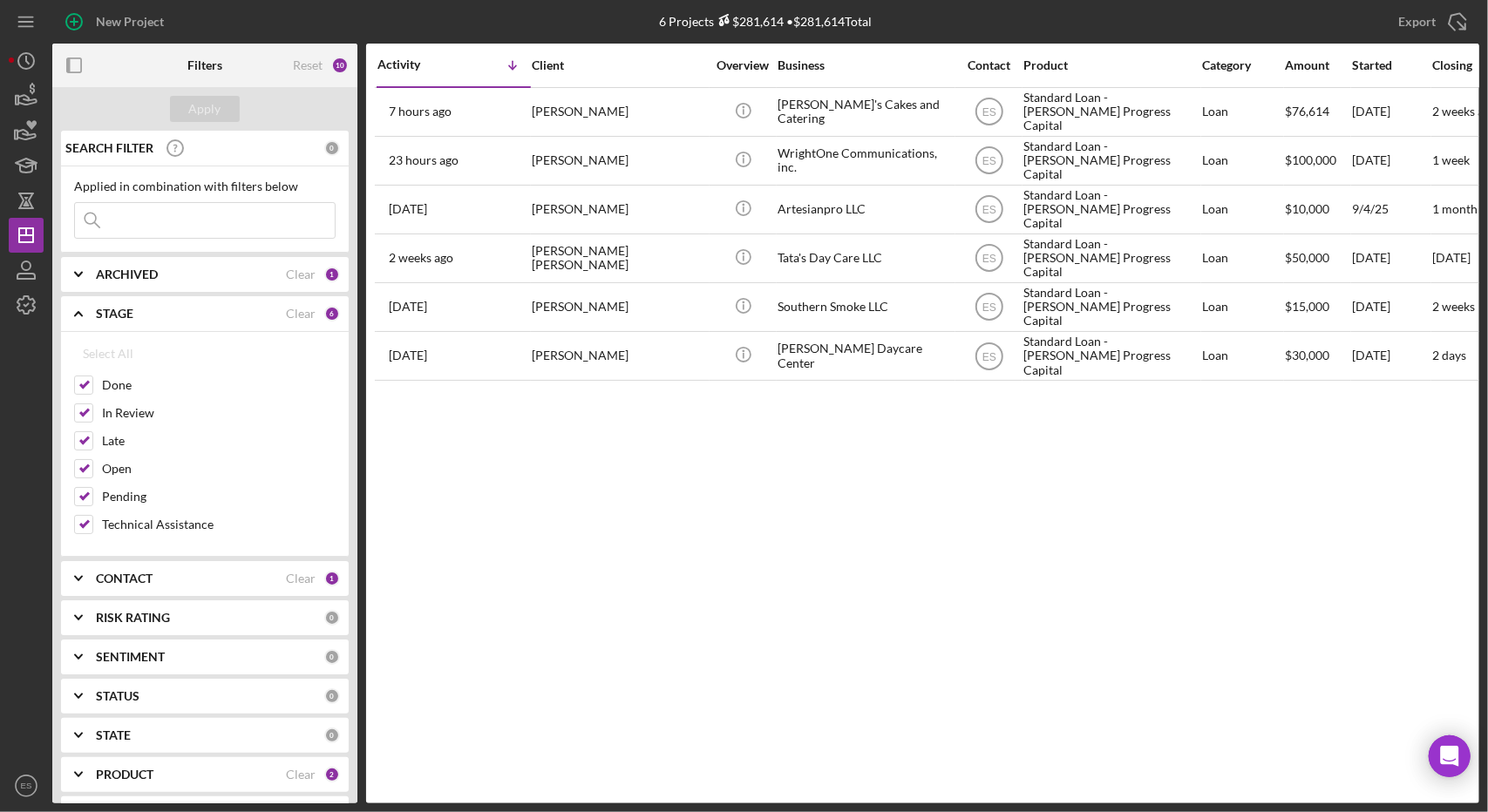
click at [139, 315] on div "STAGE" at bounding box center [190, 314] width 190 height 14
